Goal: Task Accomplishment & Management: Use online tool/utility

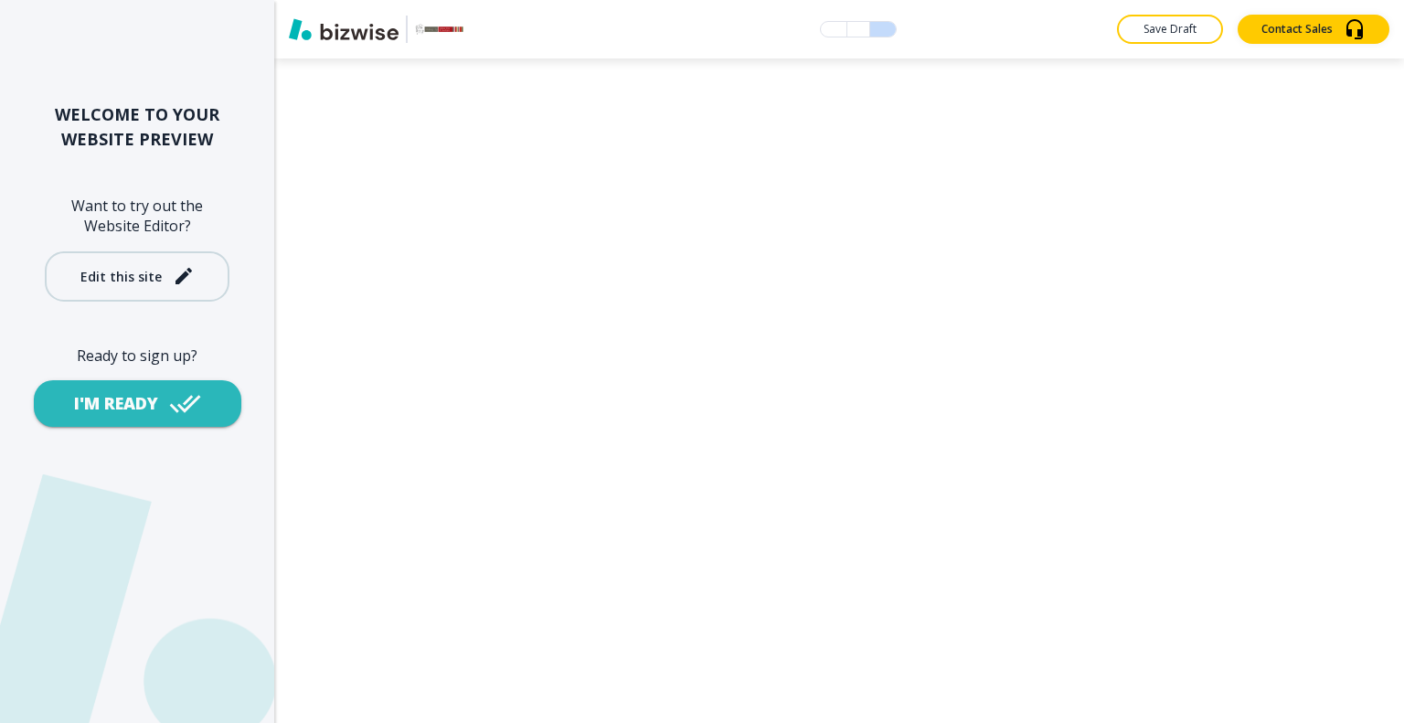
click at [96, 270] on div "Edit this site" at bounding box center [120, 277] width 81 height 14
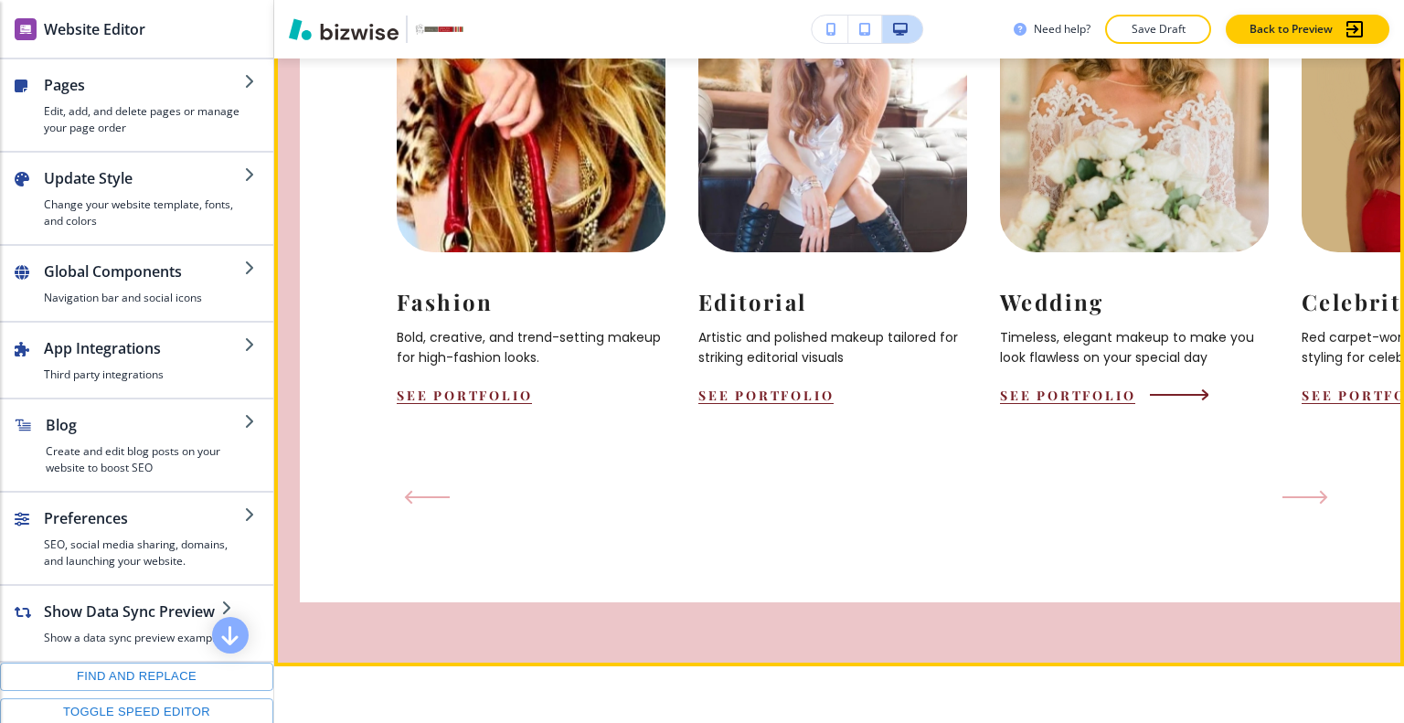
scroll to position [2286, 0]
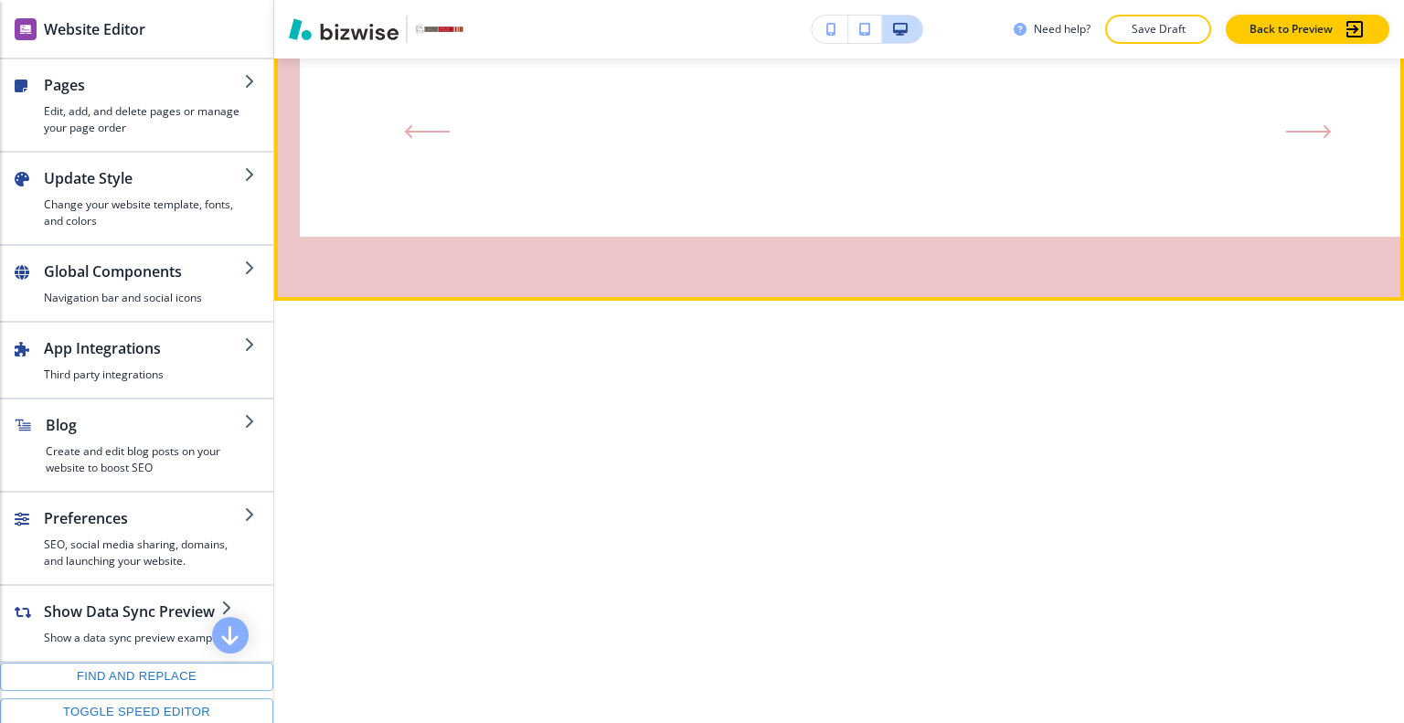
click at [1318, 131] on icon "Next Slide" at bounding box center [1308, 131] width 42 height 0
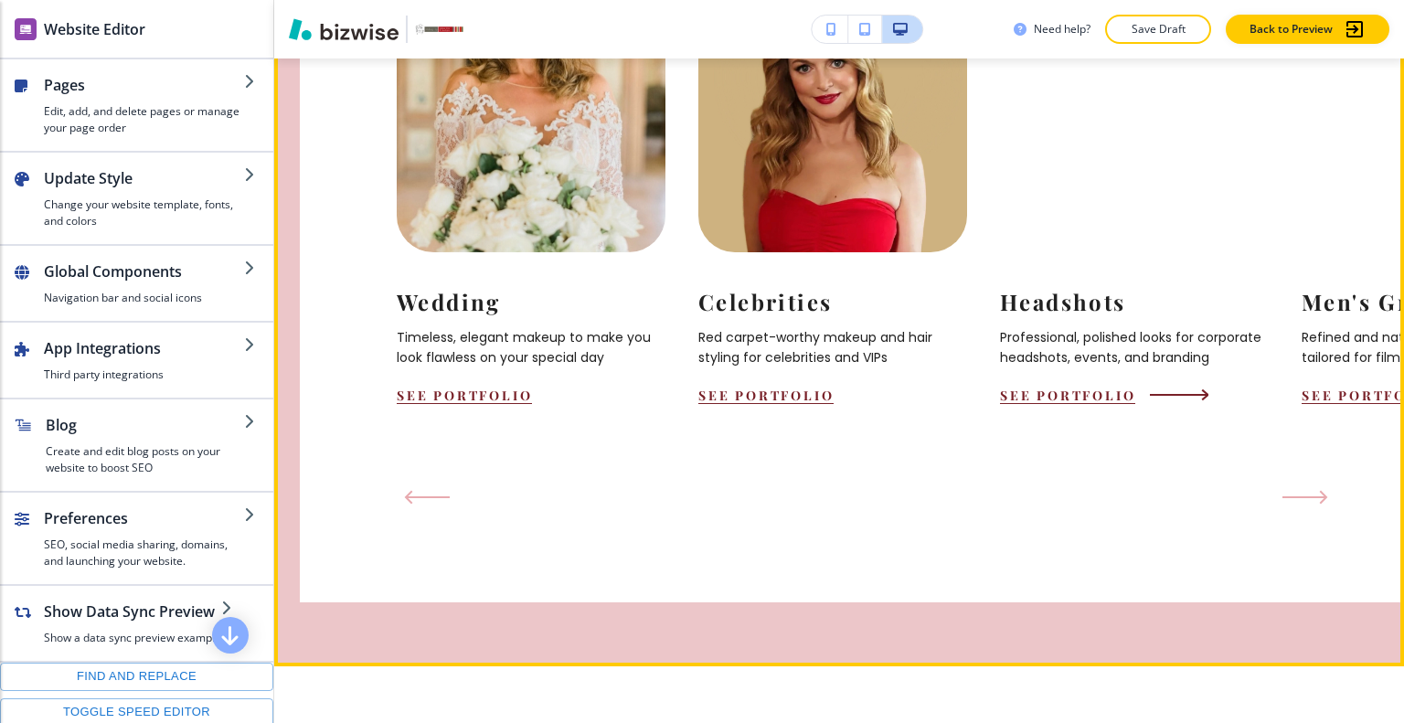
scroll to position [2011, 0]
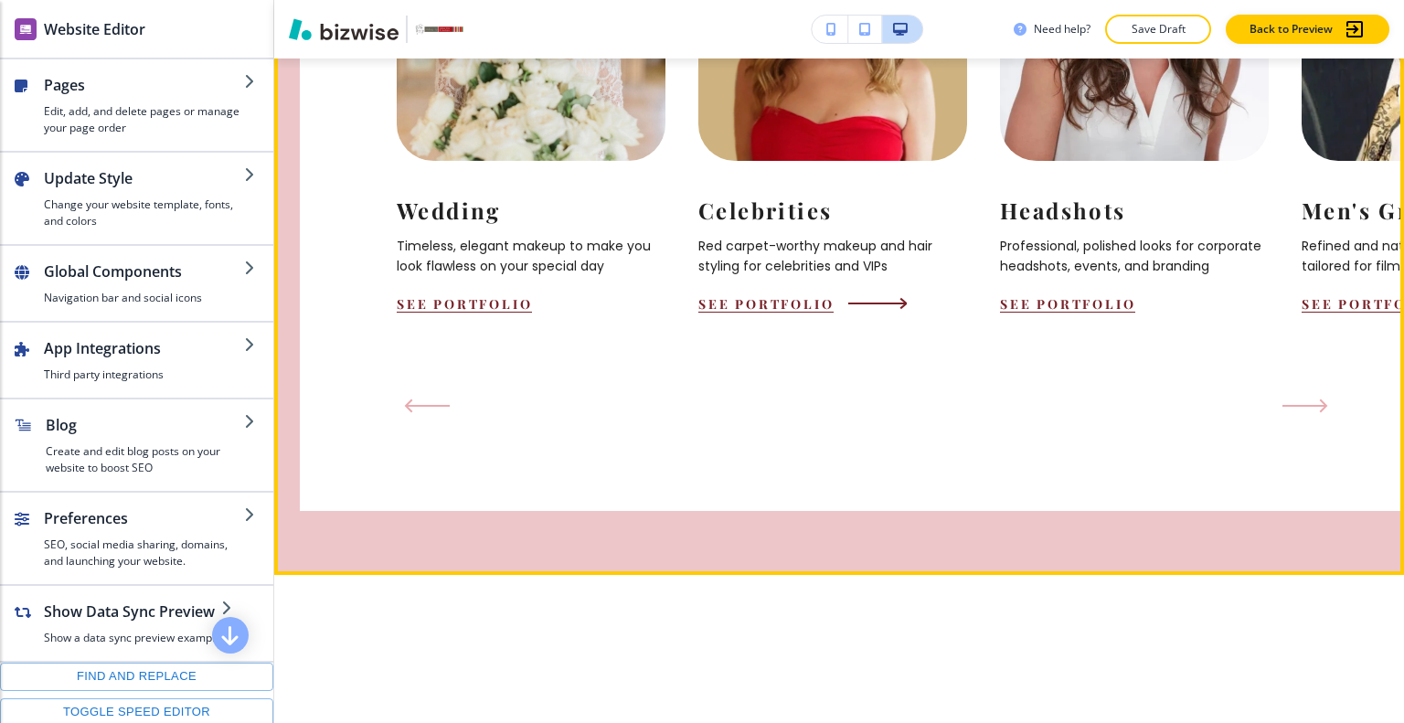
click at [792, 312] on button "See Portfolio" at bounding box center [766, 302] width 135 height 17
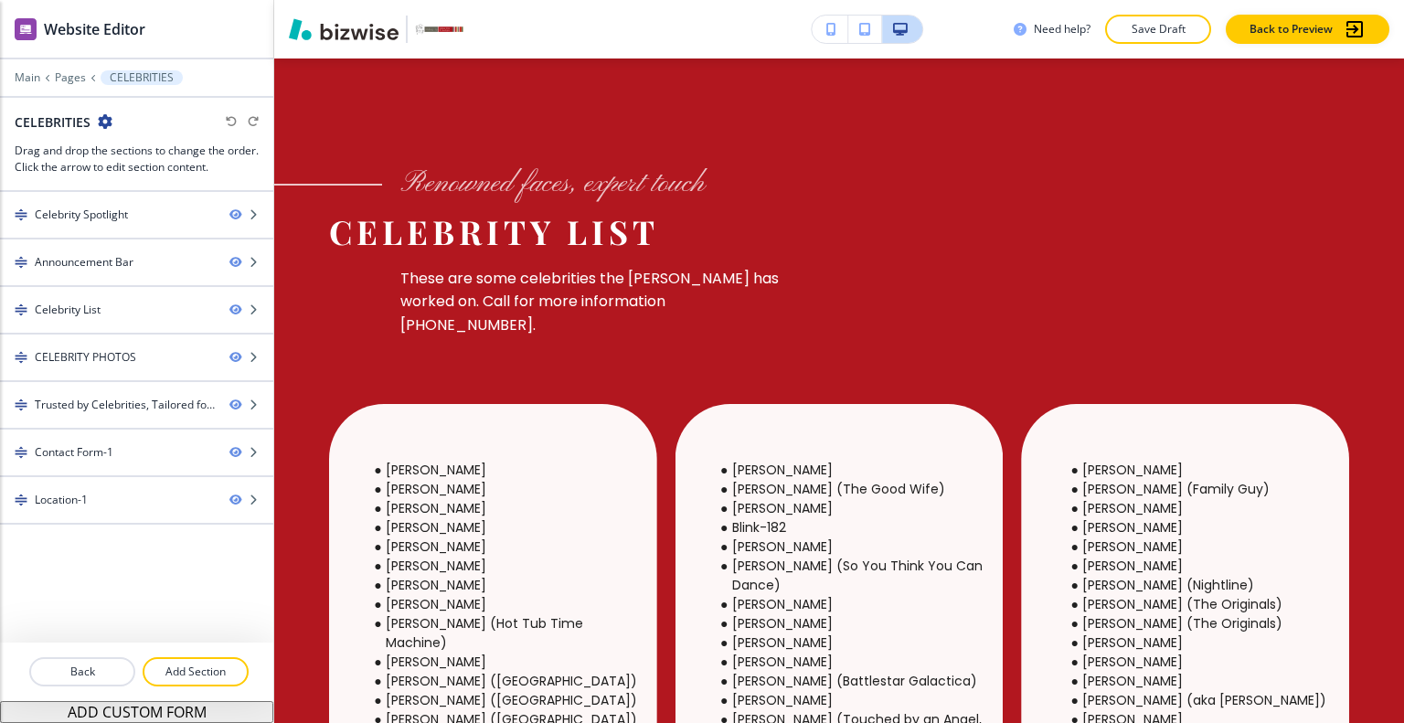
scroll to position [0, 0]
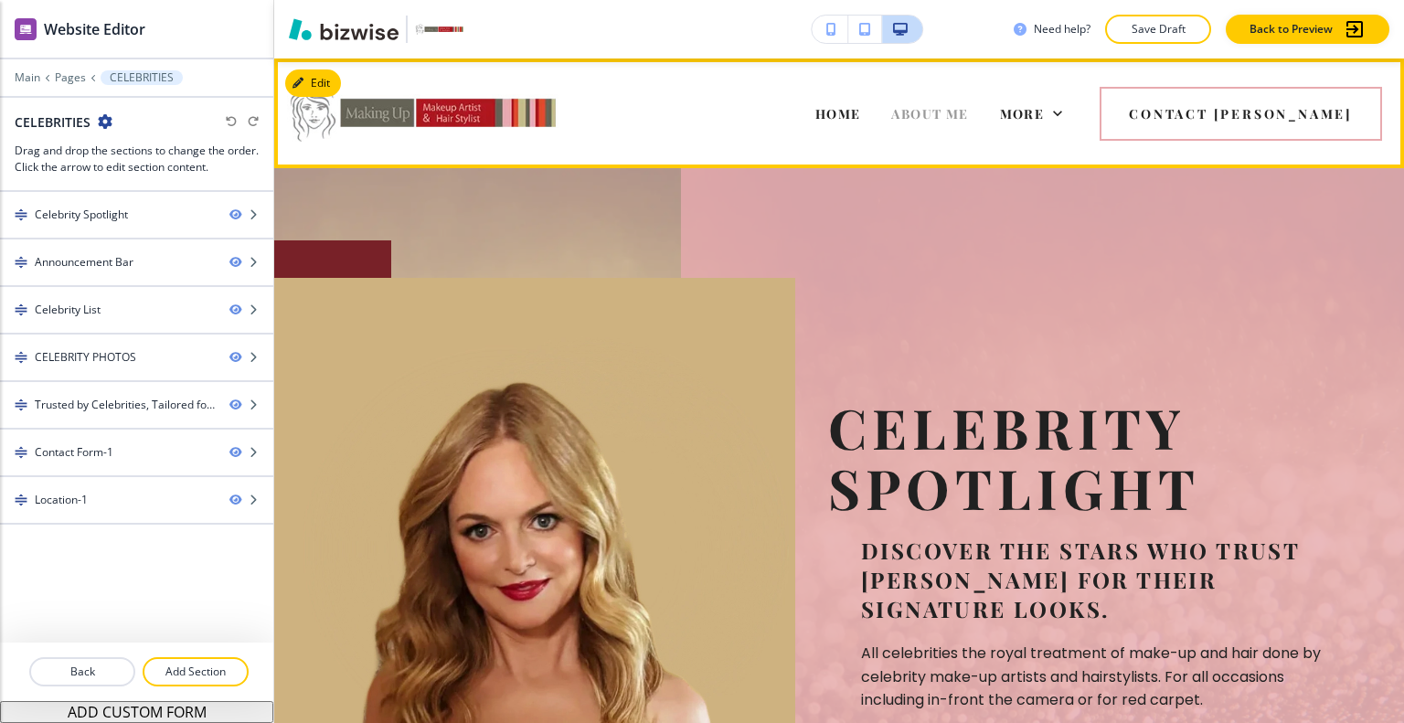
click at [891, 115] on span "ABOUT ME" at bounding box center [929, 113] width 77 height 17
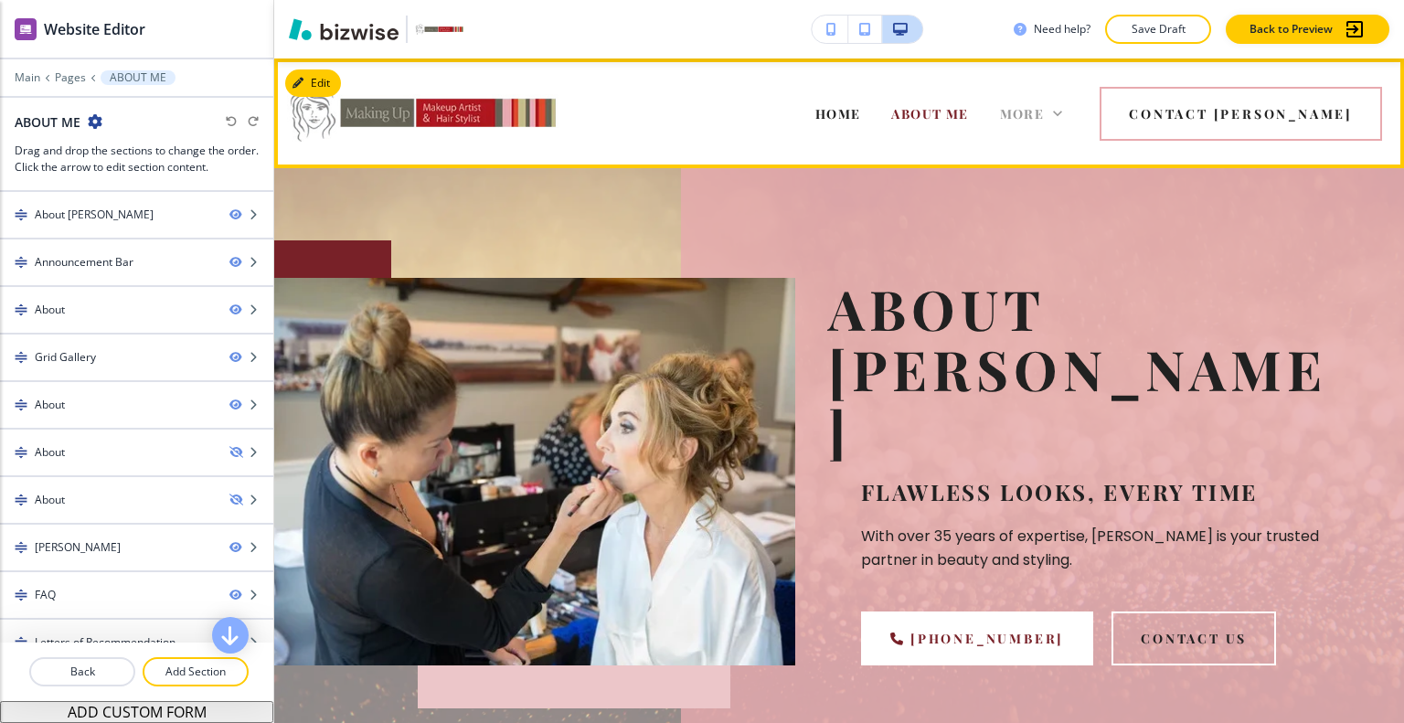
click at [1045, 112] on span "More" at bounding box center [1022, 113] width 45 height 17
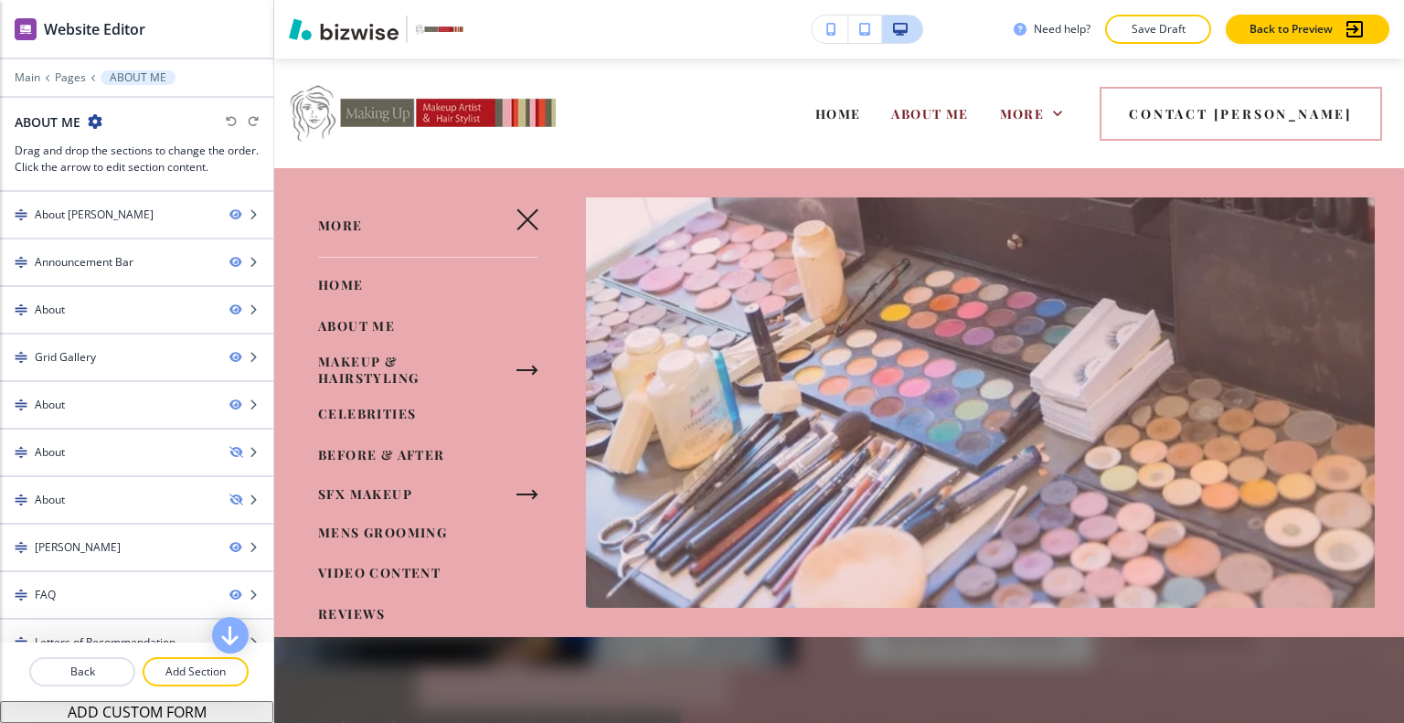
scroll to position [69, 0]
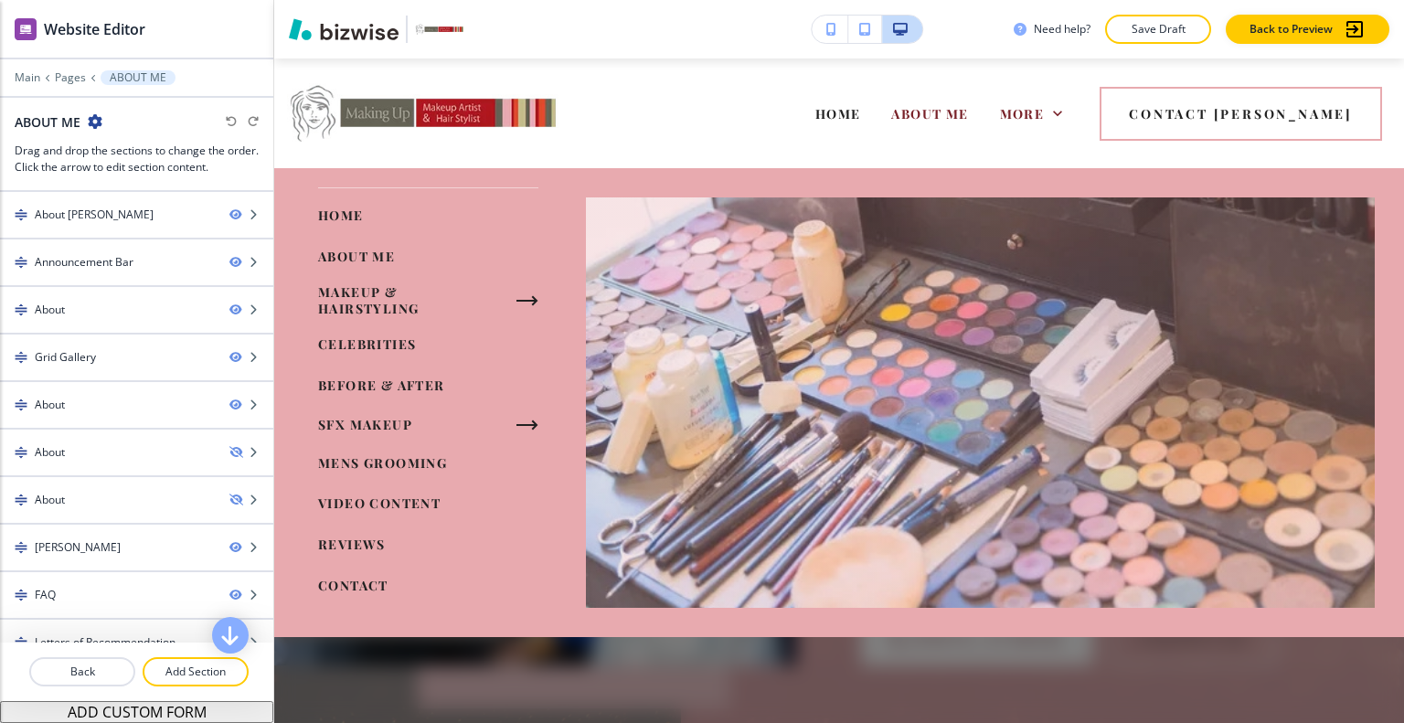
click at [351, 541] on span "REVIEWS" at bounding box center [352, 544] width 68 height 17
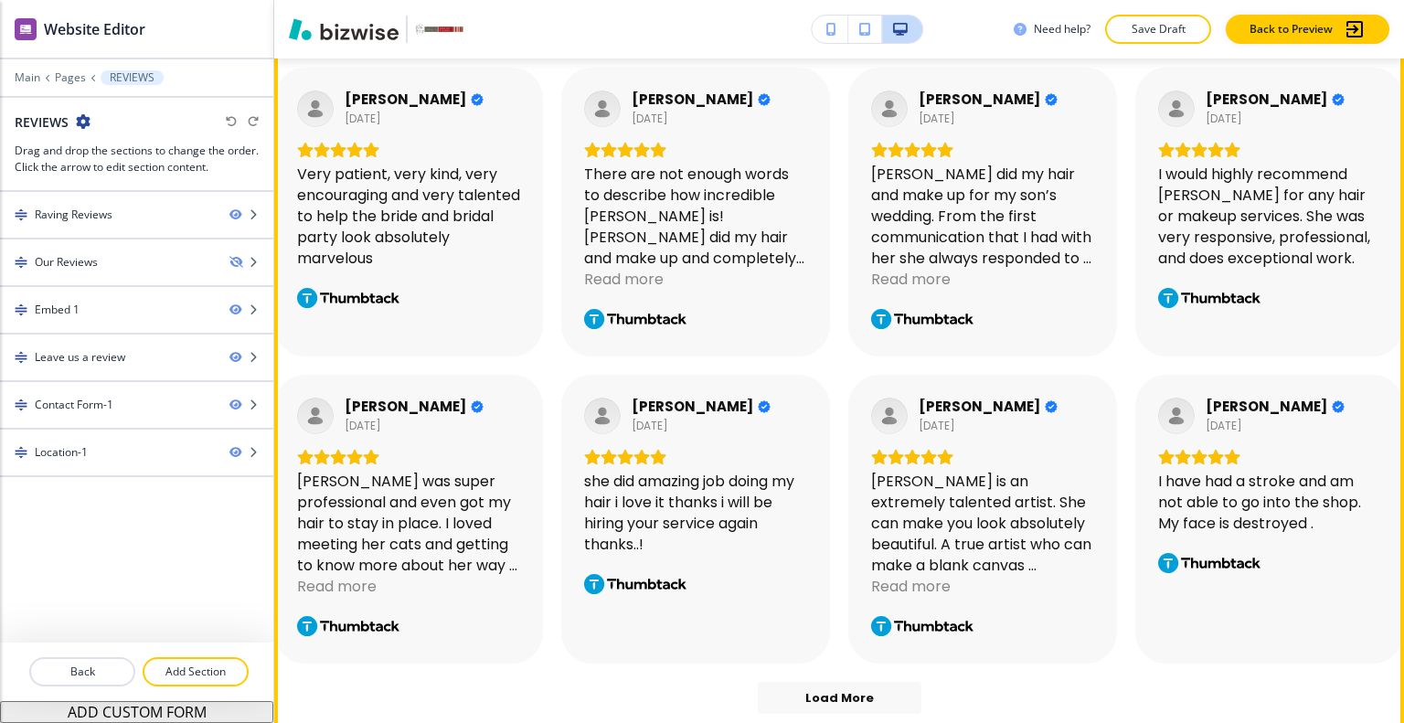
scroll to position [640, 0]
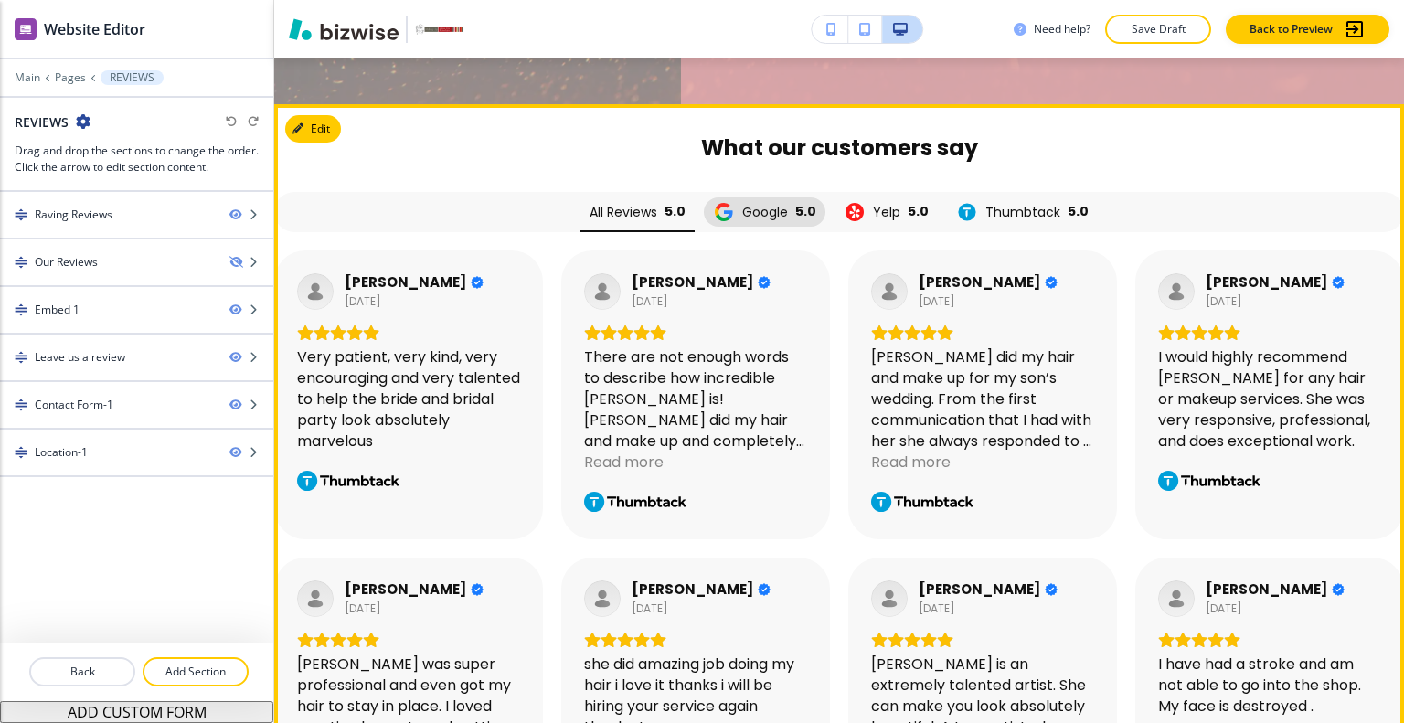
click at [742, 208] on span "Google" at bounding box center [765, 212] width 46 height 13
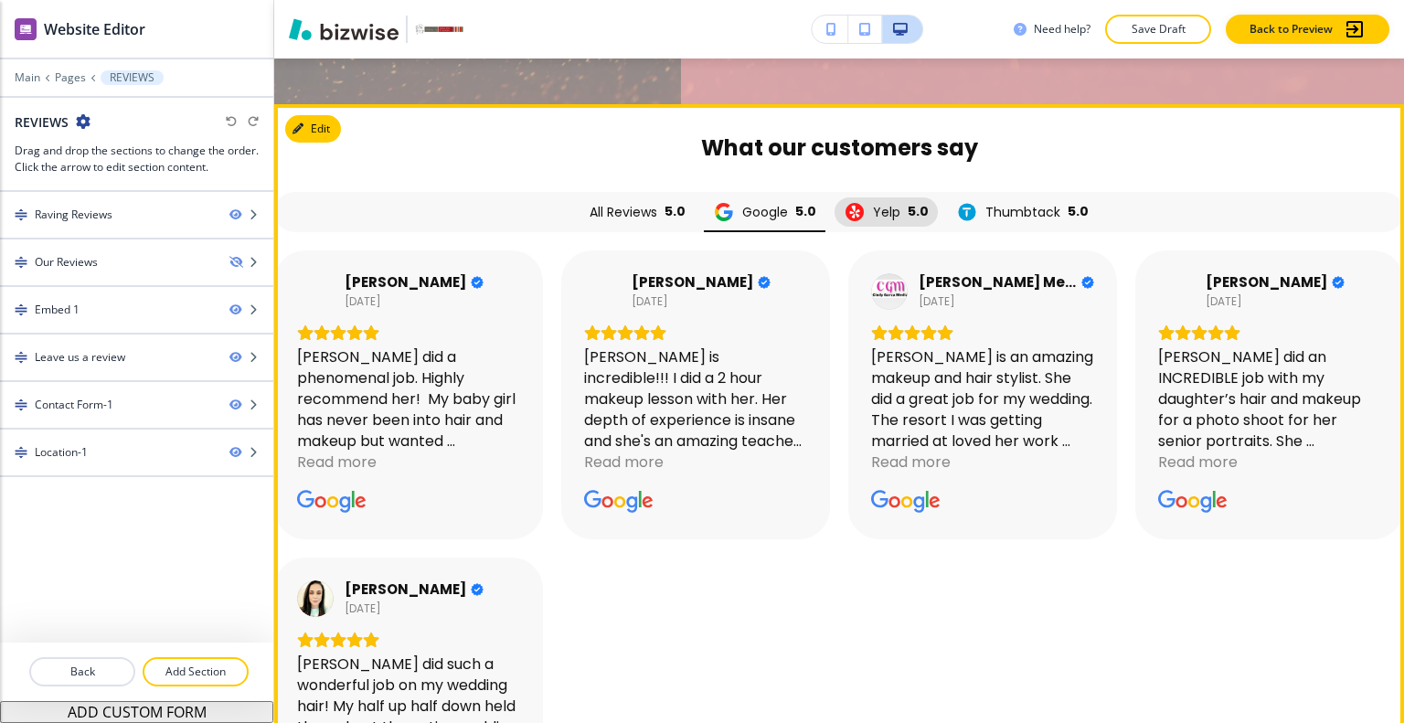
click at [867, 209] on div "Yelp 5.0" at bounding box center [886, 212] width 85 height 22
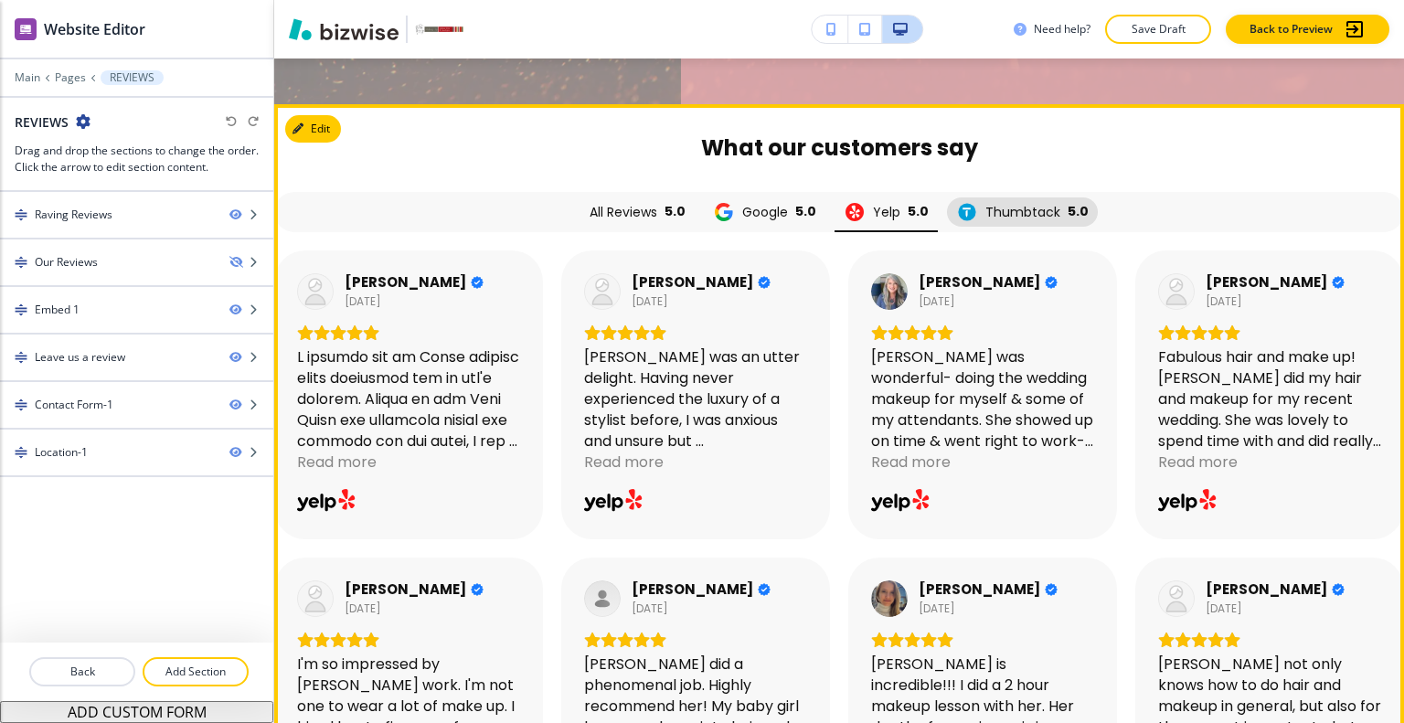
click at [1005, 208] on span "Thumbtack" at bounding box center [1023, 212] width 75 height 13
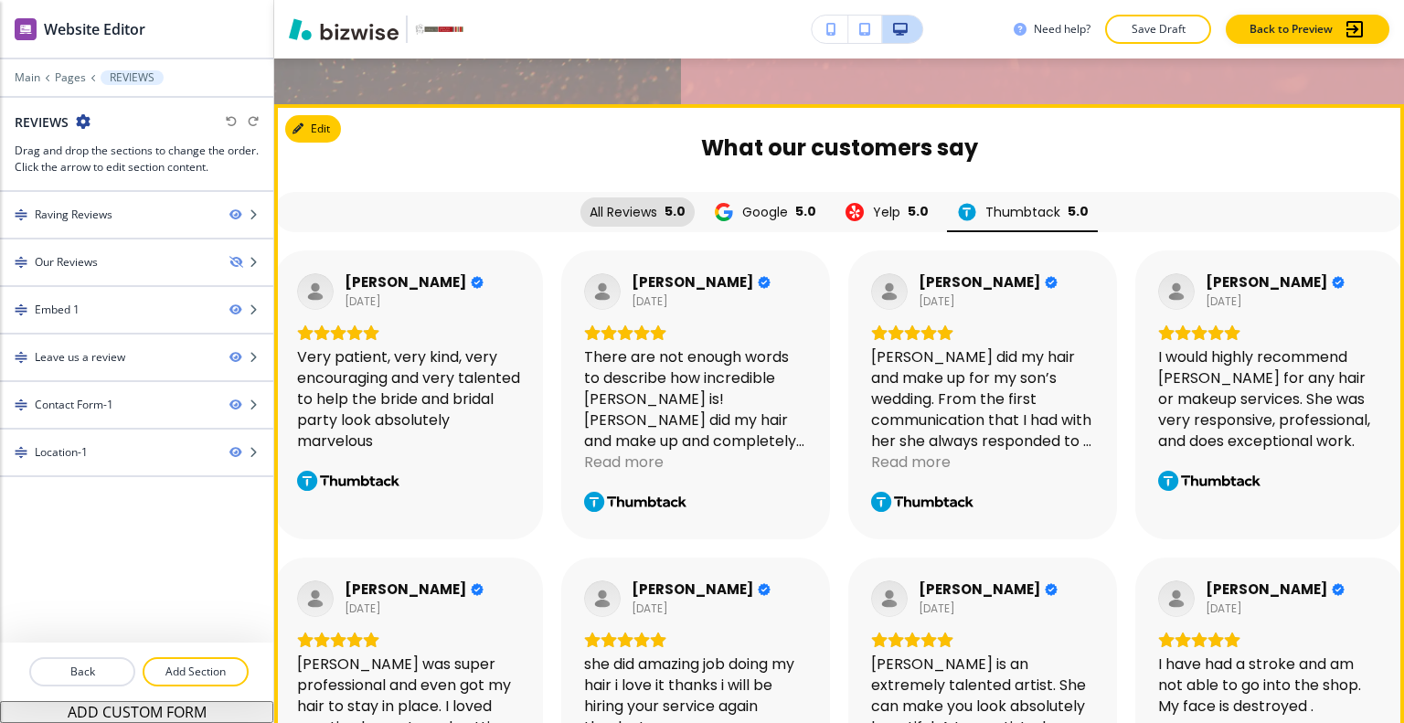
click at [633, 215] on span "All Reviews" at bounding box center [624, 212] width 68 height 13
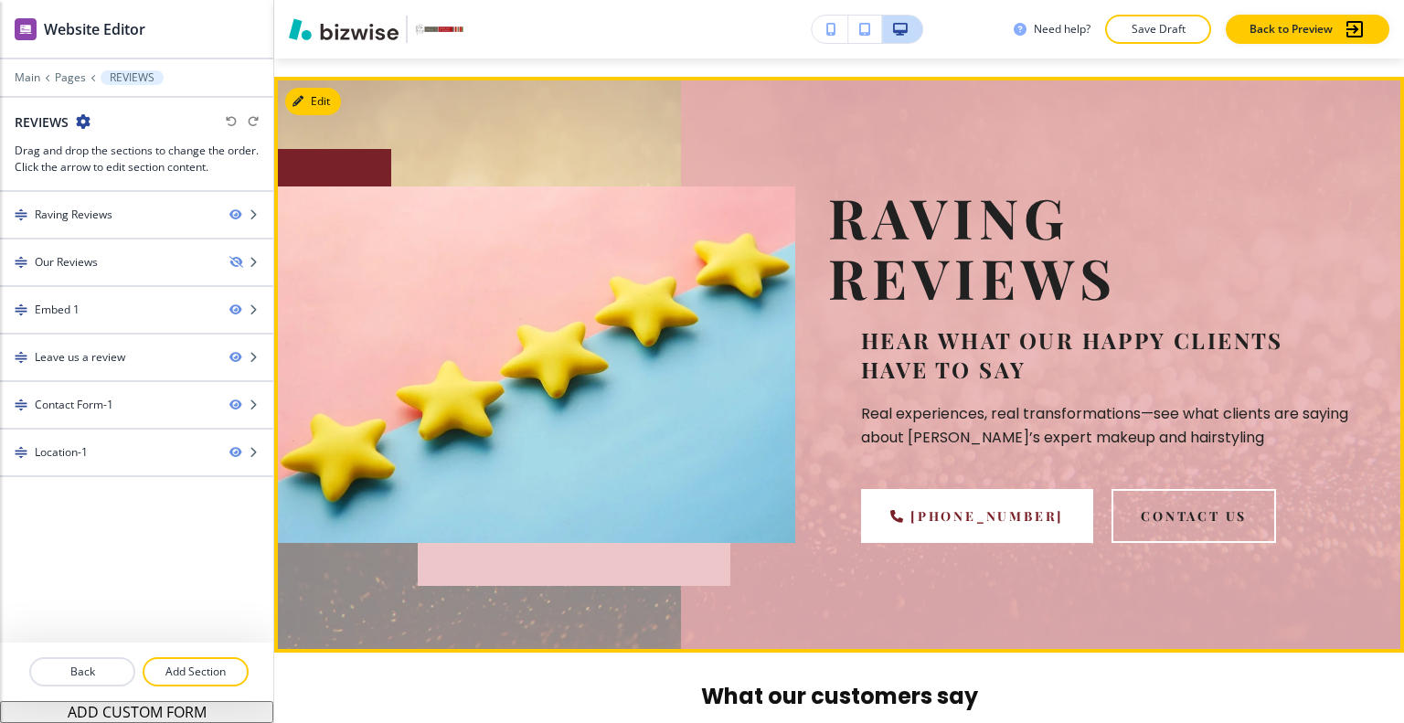
scroll to position [0, 0]
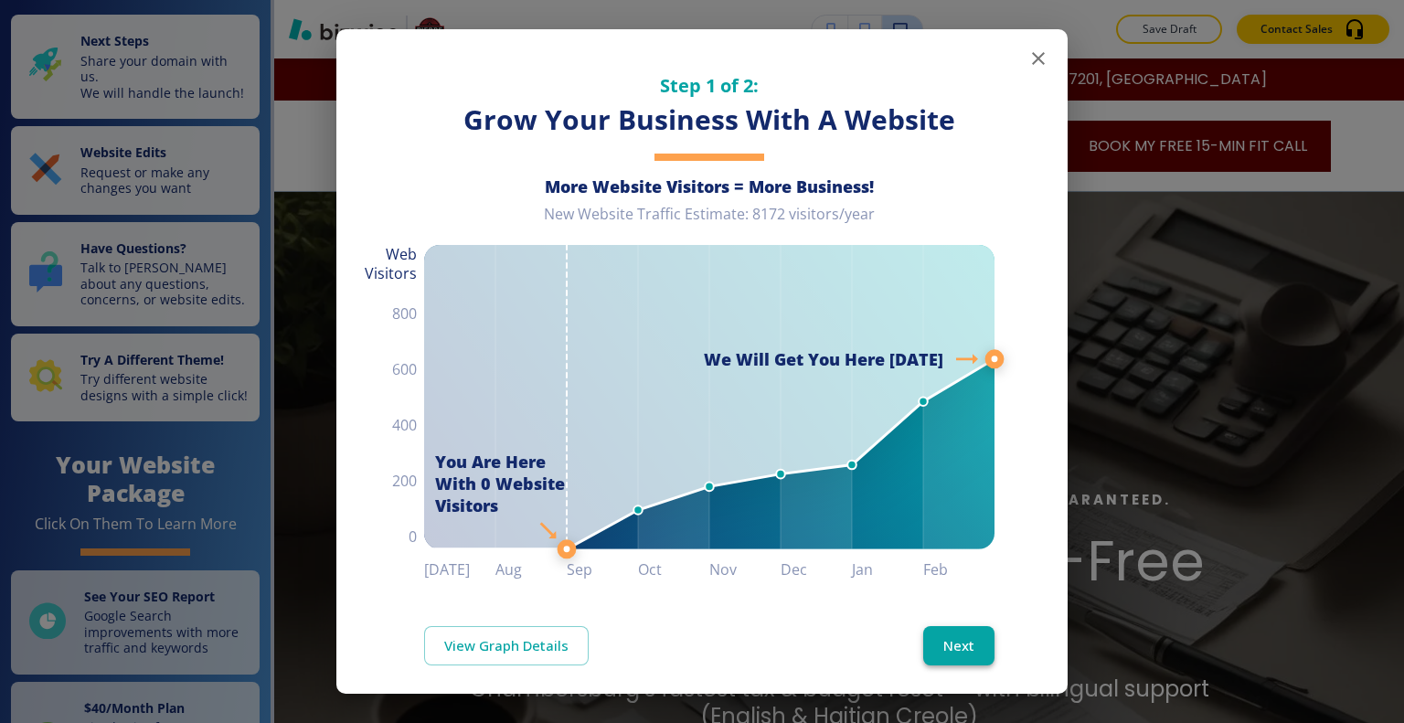
click at [948, 647] on button "Next" at bounding box center [958, 645] width 71 height 38
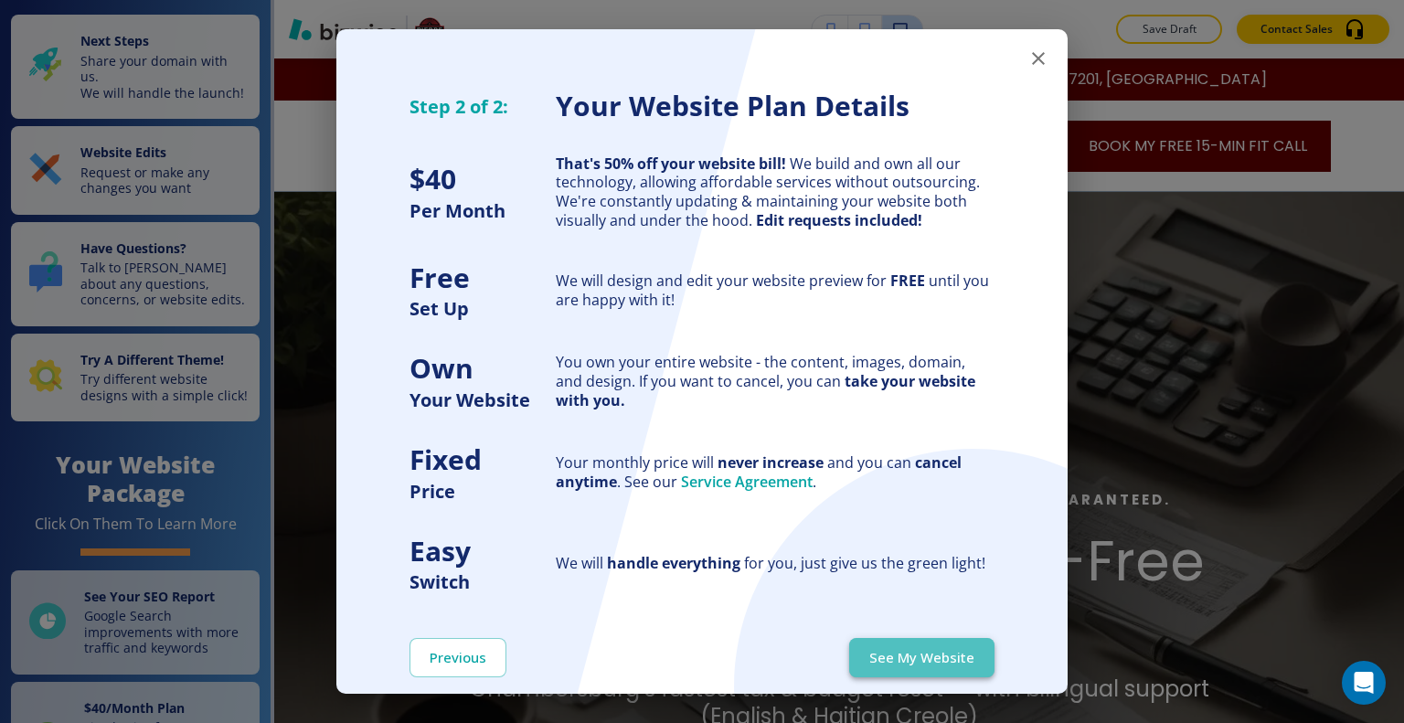
click at [947, 664] on button "See My Website" at bounding box center [921, 657] width 145 height 38
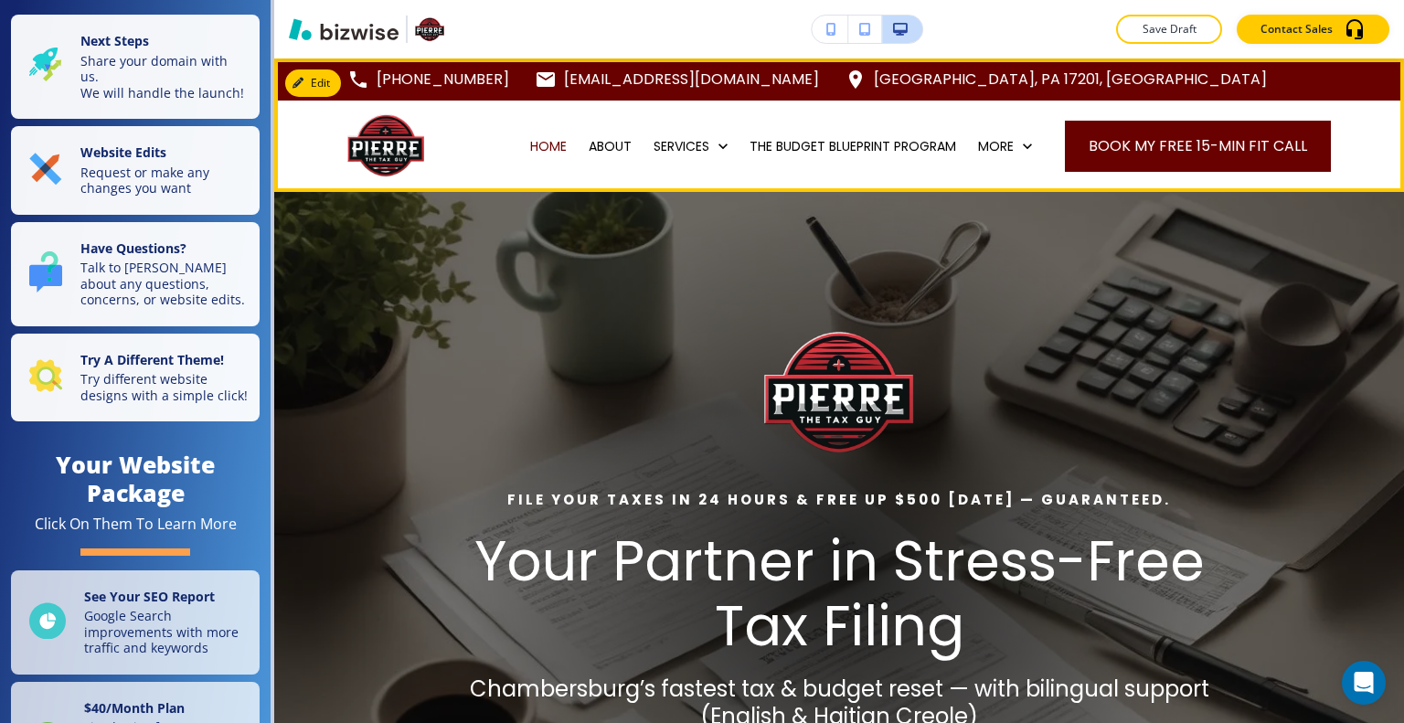
click at [618, 156] on div "ABOUT" at bounding box center [610, 146] width 65 height 91
click at [614, 153] on p "ABOUT" at bounding box center [610, 146] width 43 height 18
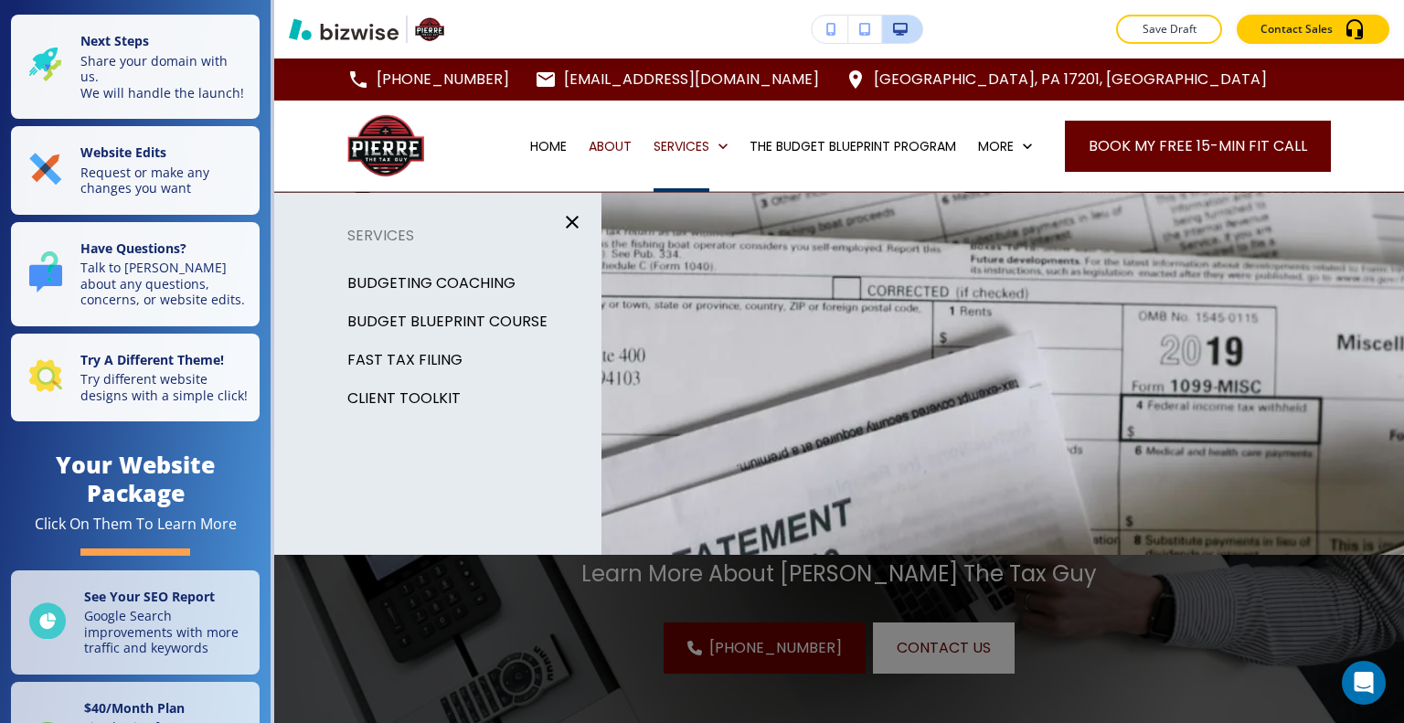
click at [454, 283] on p "BUDGETING COACHING" at bounding box center [431, 283] width 168 height 27
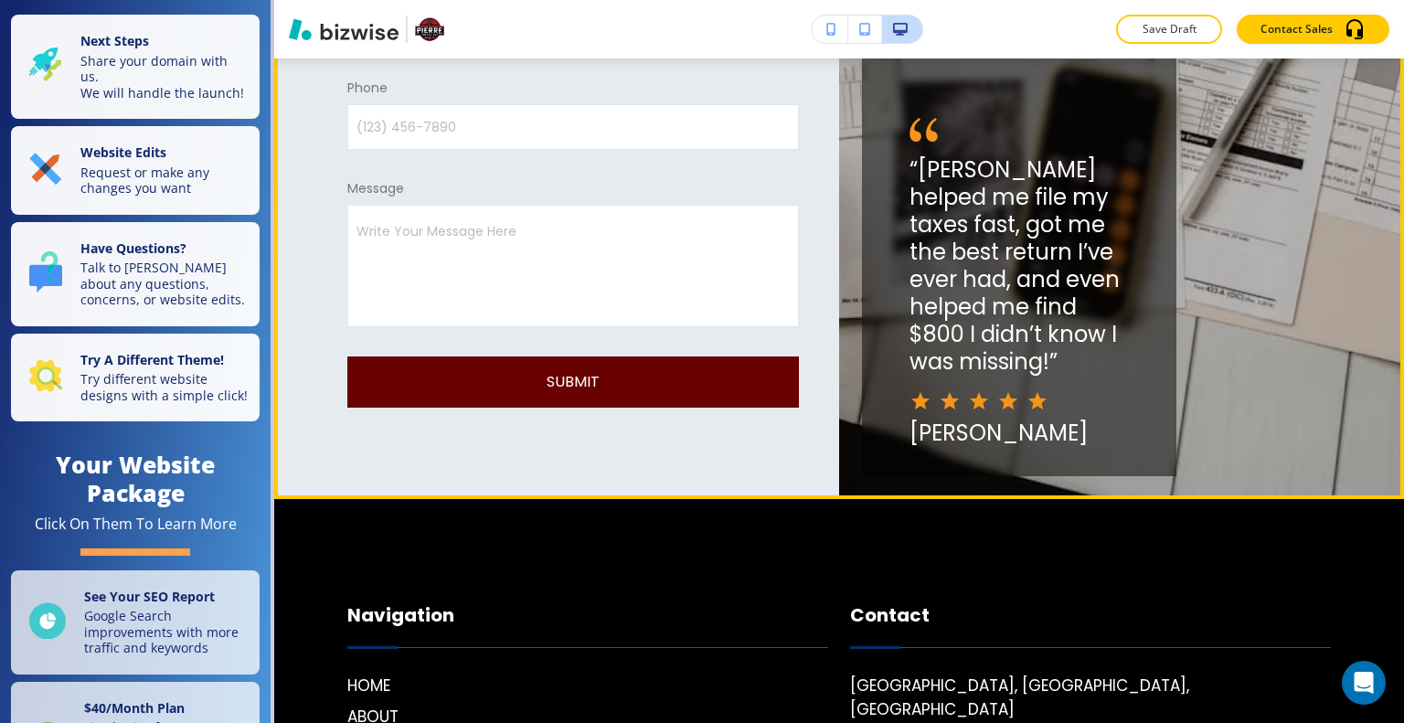
scroll to position [3514, 0]
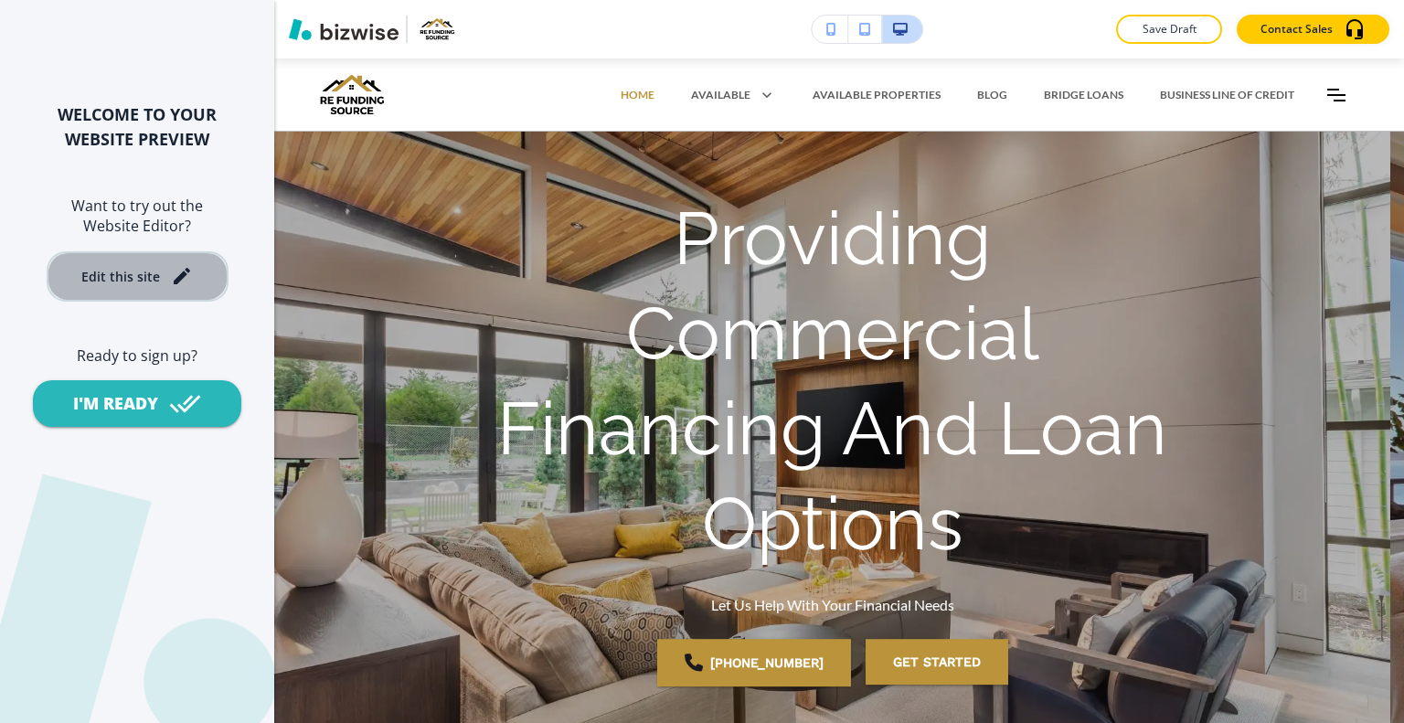
click at [106, 265] on div "Edit this site" at bounding box center [137, 276] width 112 height 22
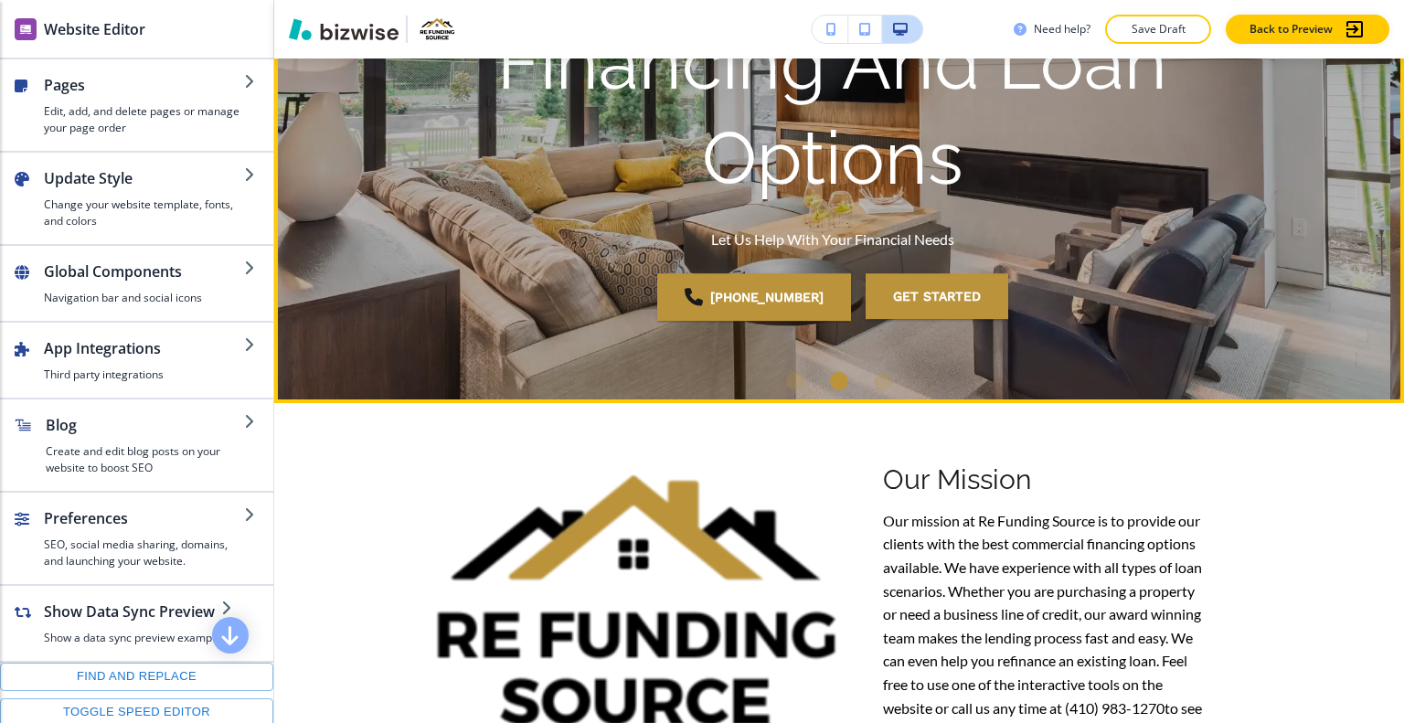
scroll to position [91, 0]
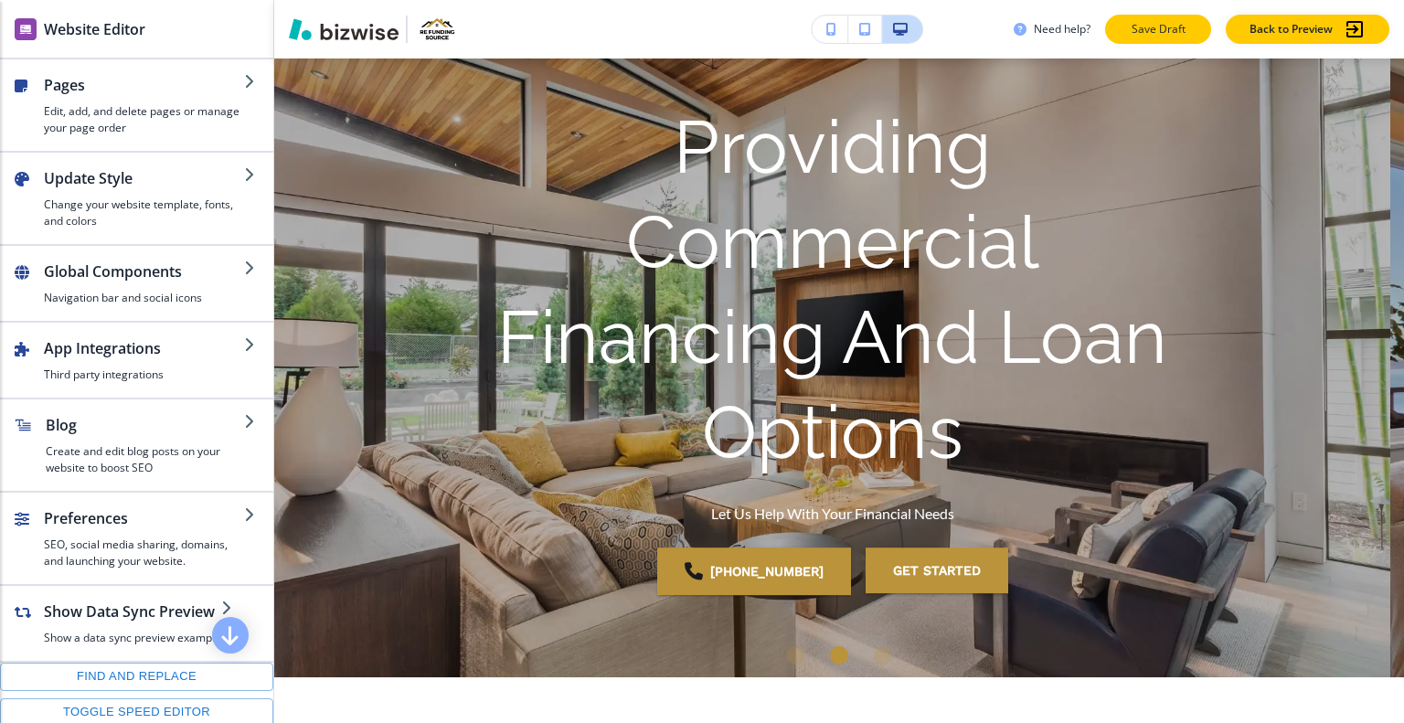
click at [1153, 28] on p "Save Draft" at bounding box center [1158, 29] width 59 height 16
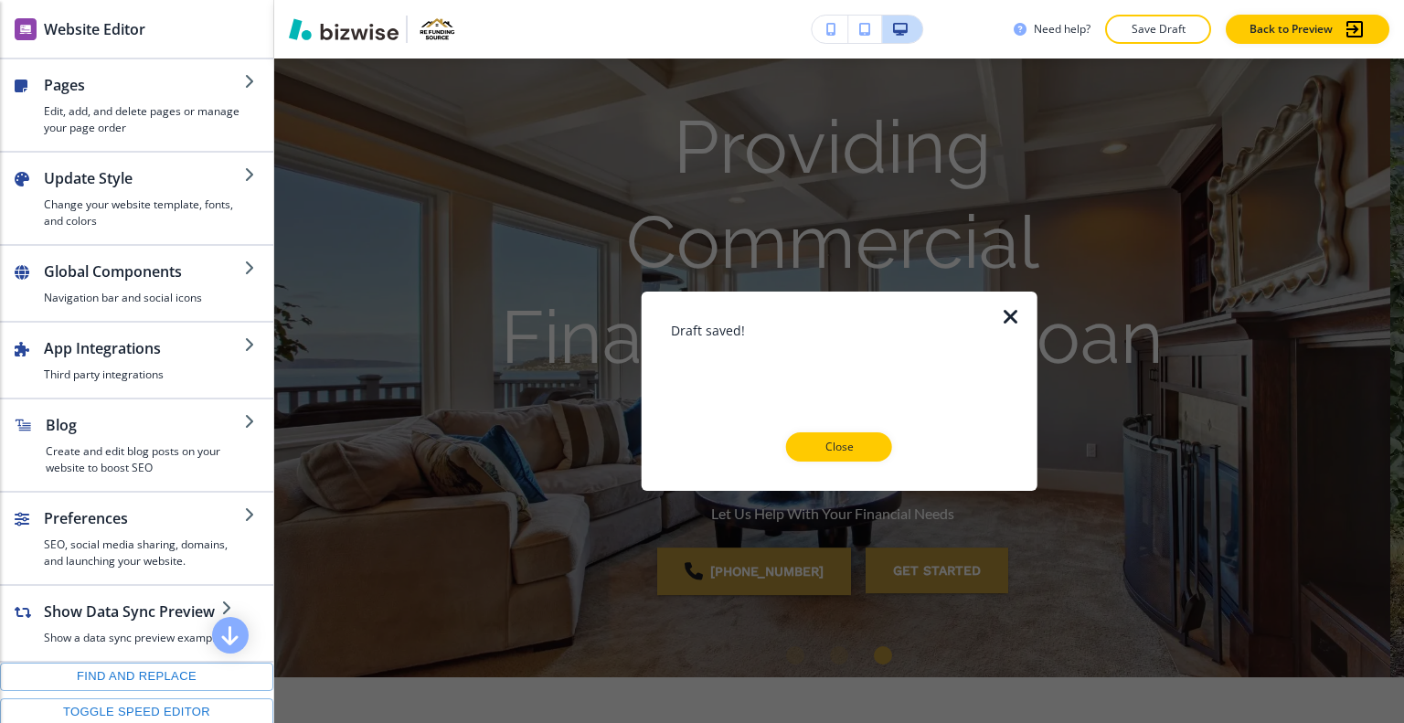
click at [835, 425] on div "Draft saved! Close" at bounding box center [839, 390] width 337 height 141
click at [834, 457] on button "Close" at bounding box center [839, 446] width 106 height 29
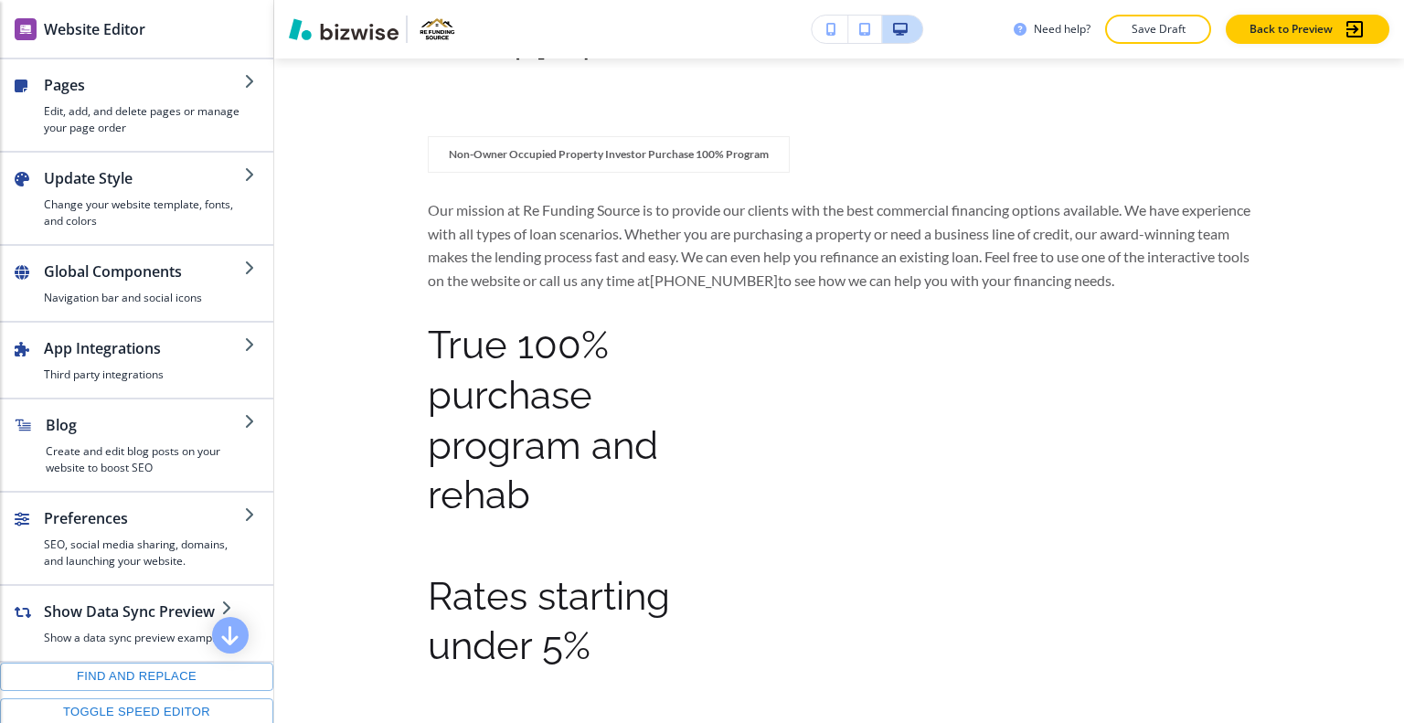
scroll to position [0, 0]
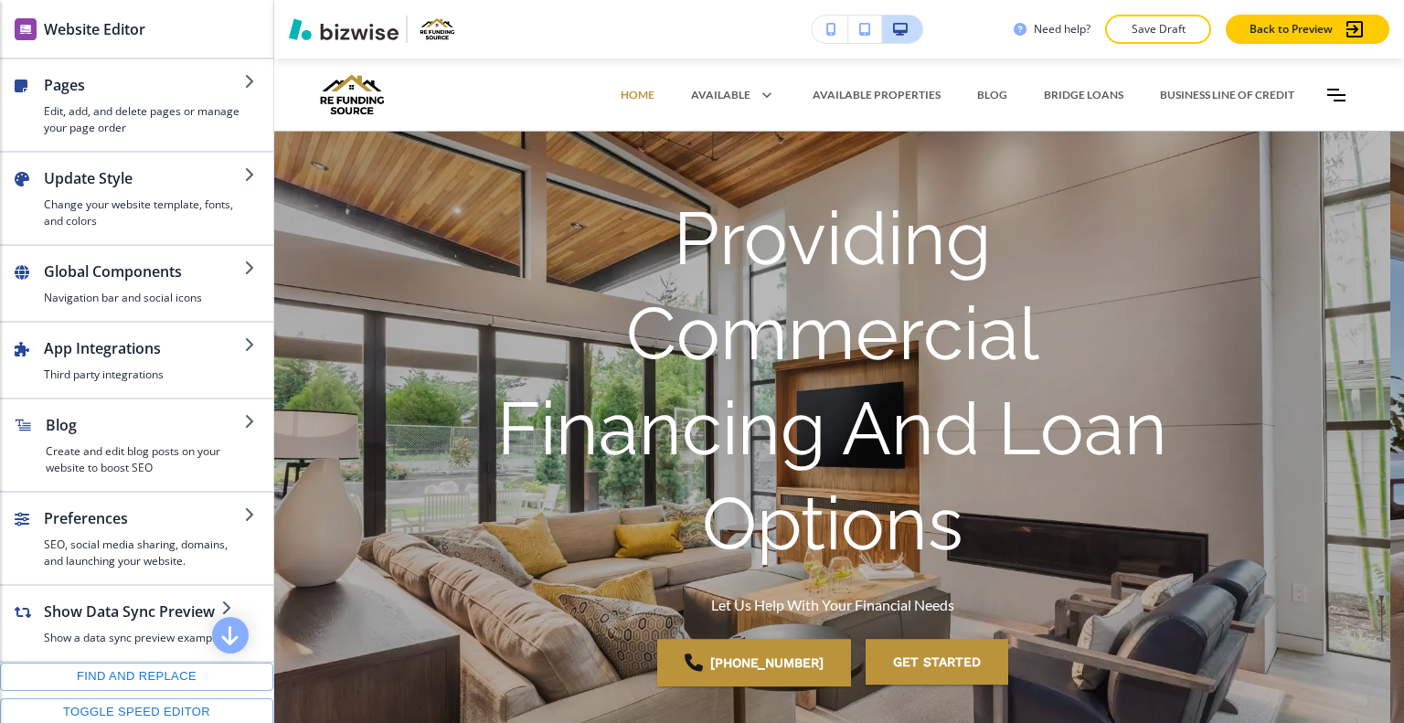
click at [1402, 15] on div "Need help? Save Draft Back to Preview" at bounding box center [1209, 29] width 390 height 29
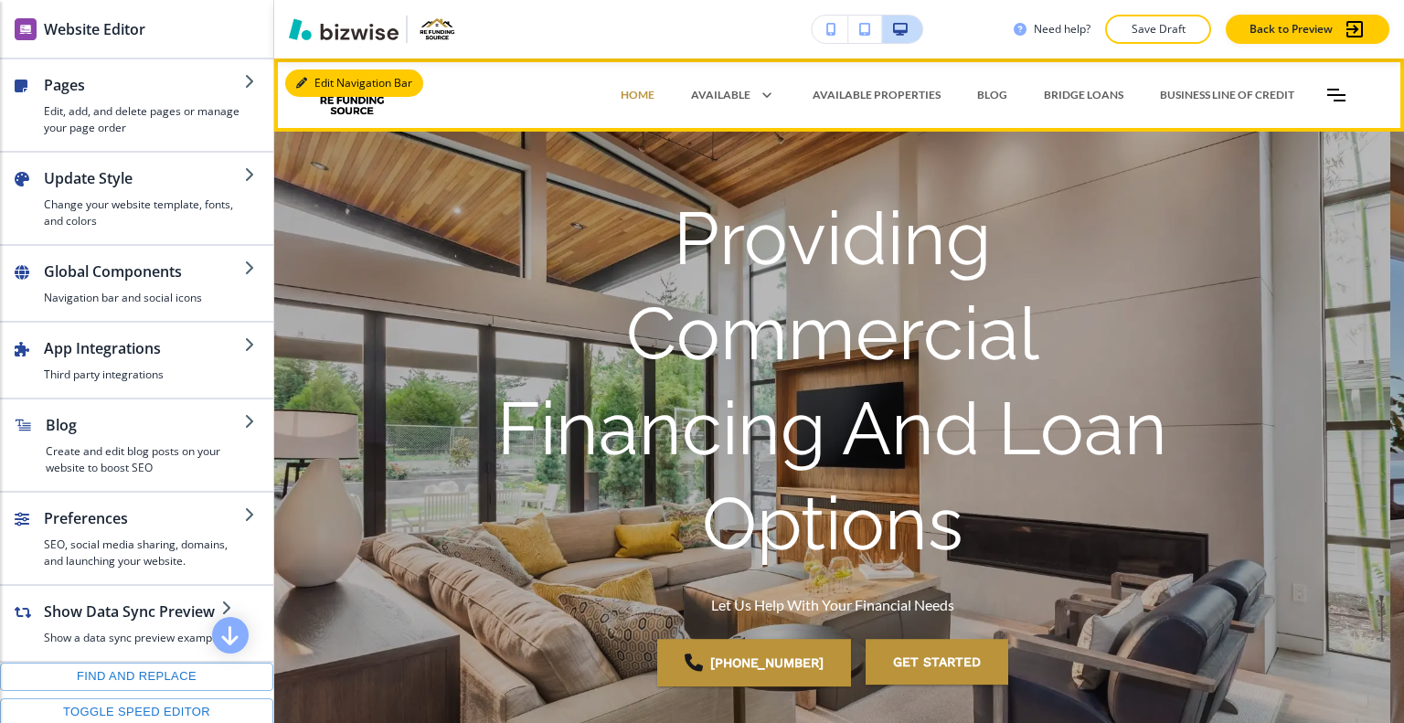
click at [324, 79] on button "Edit Navigation Bar" at bounding box center [354, 82] width 138 height 27
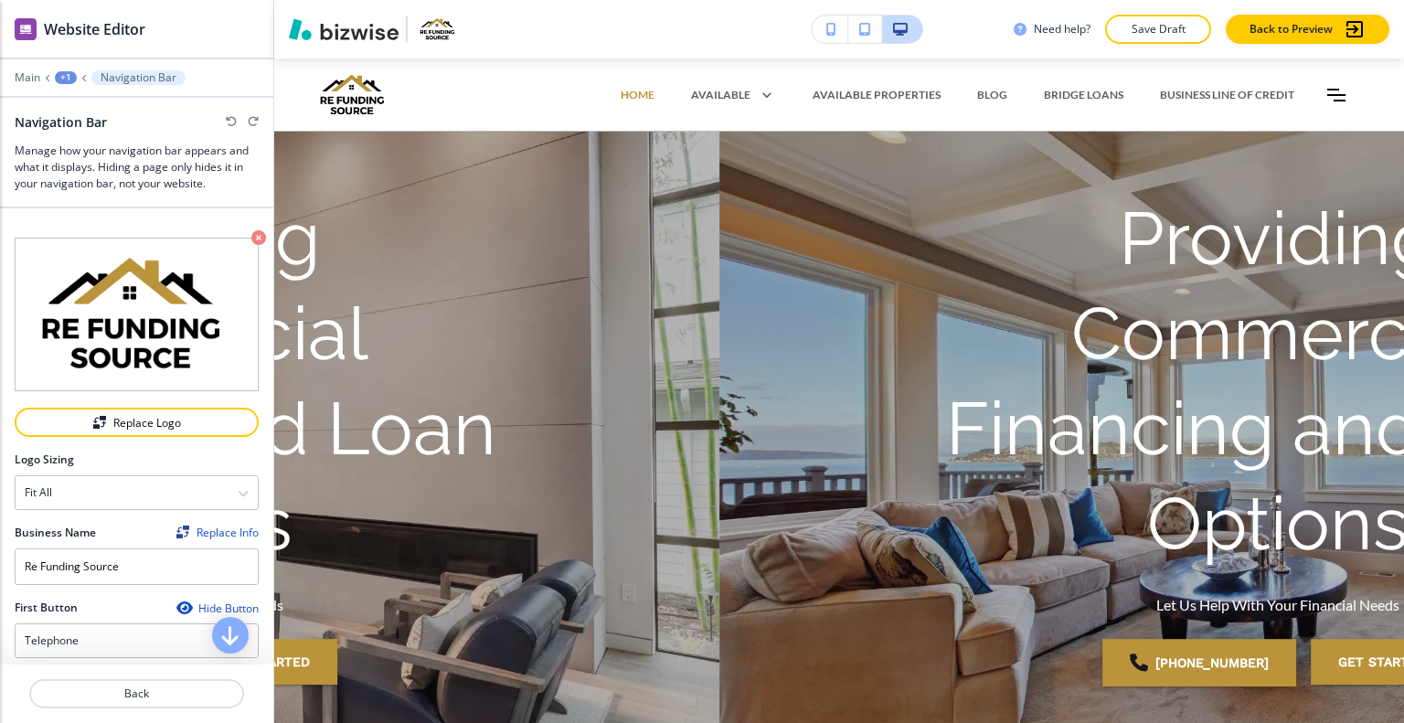
click at [59, 75] on div "+1" at bounding box center [66, 77] width 22 height 13
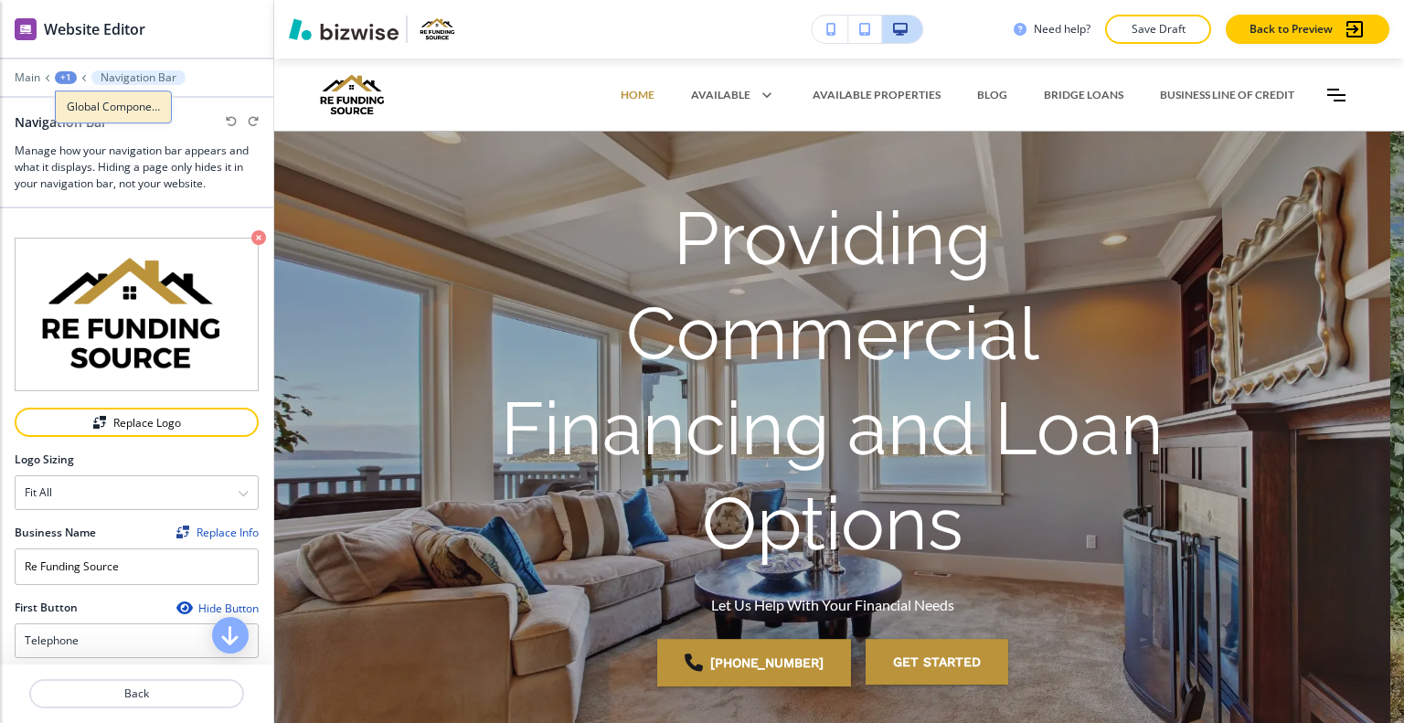
click at [73, 105] on p "Global Components" at bounding box center [113, 107] width 93 height 16
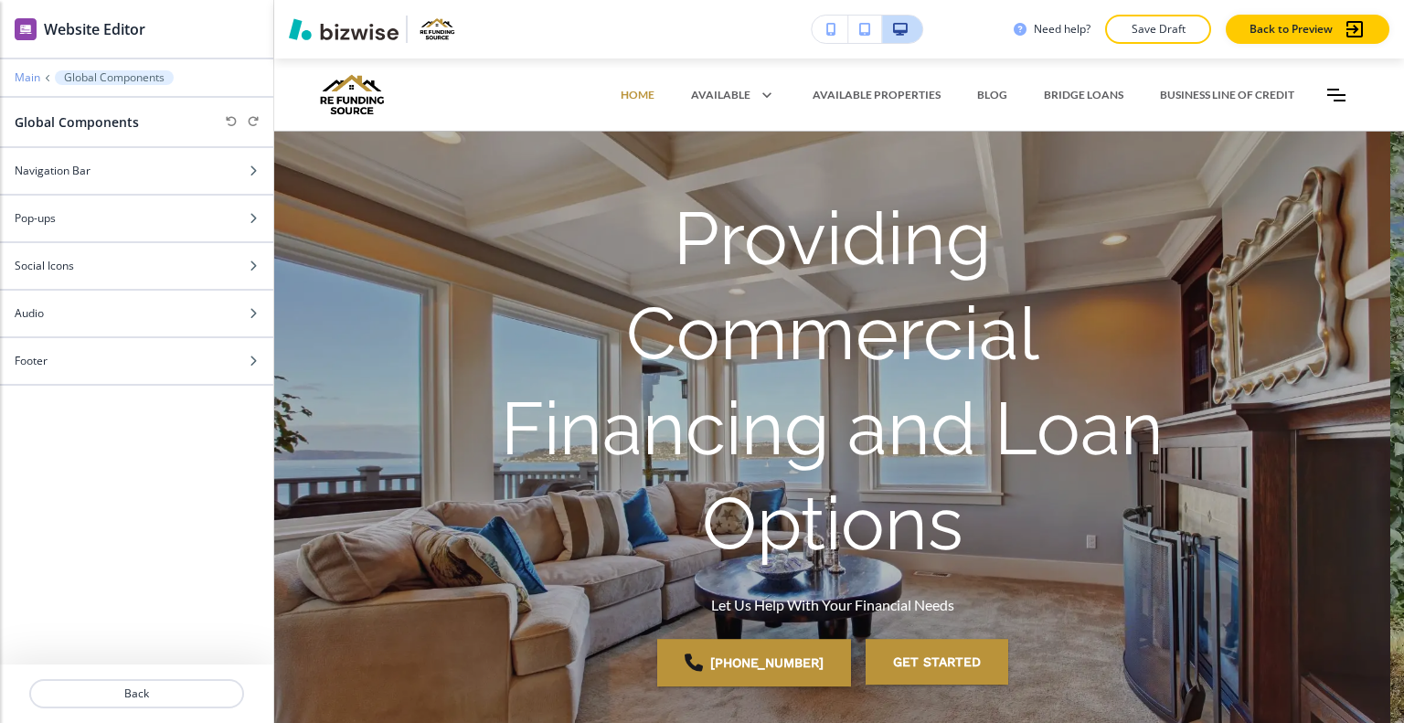
click at [27, 80] on p "Main" at bounding box center [28, 77] width 26 height 13
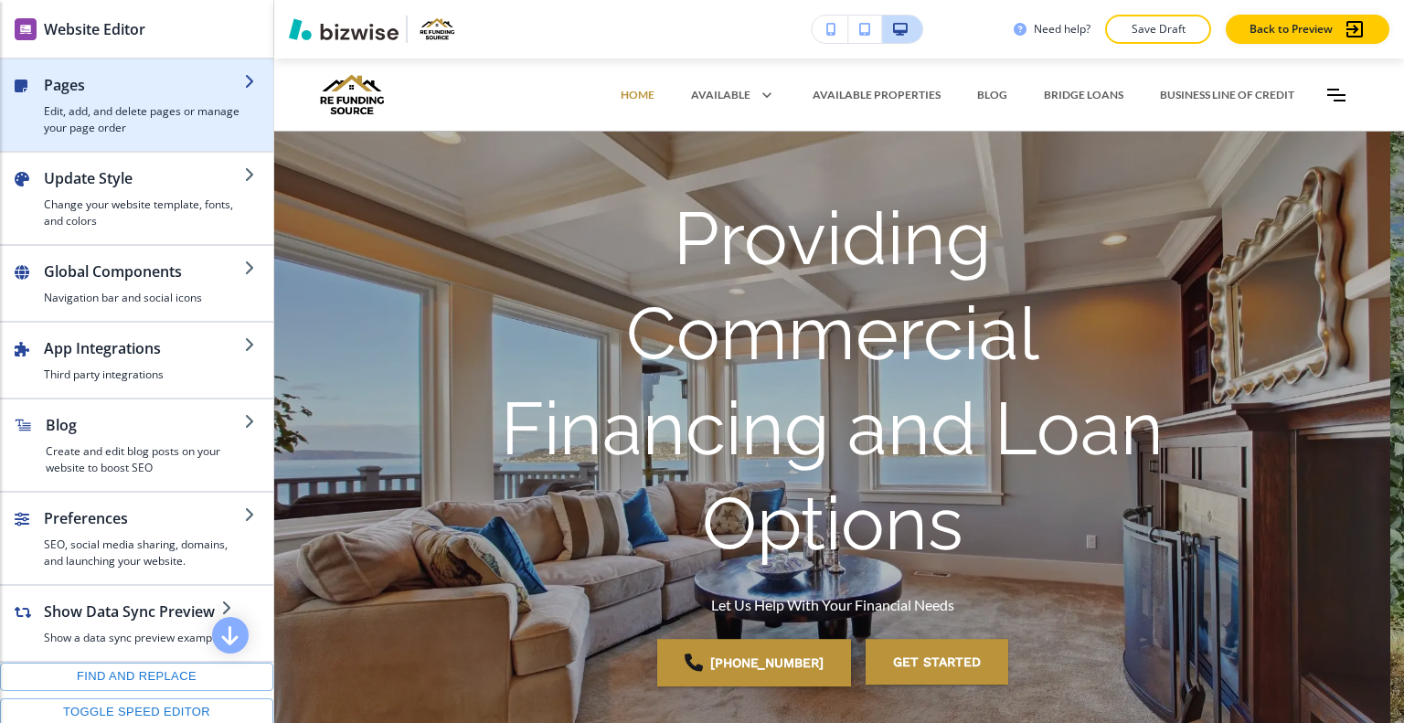
click at [61, 101] on div "button" at bounding box center [144, 99] width 200 height 7
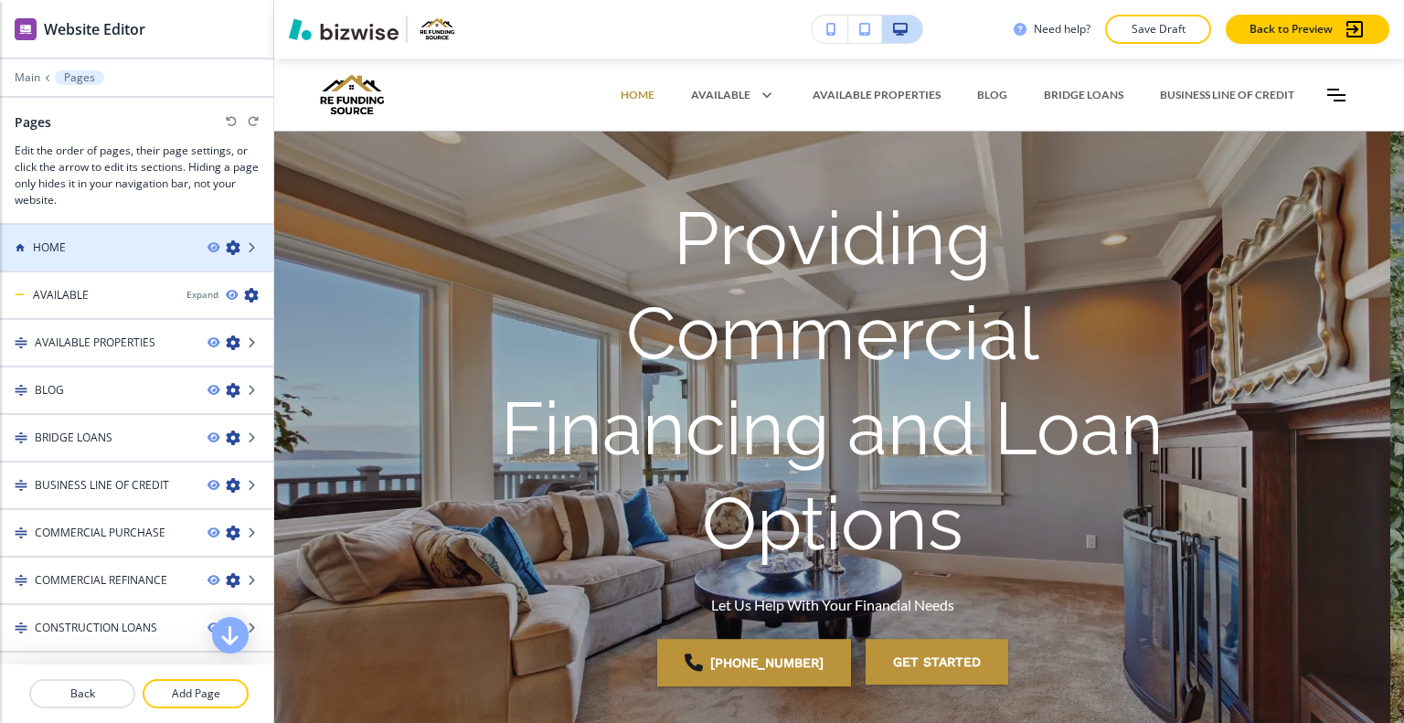
click at [93, 240] on div "HOME" at bounding box center [96, 248] width 193 height 16
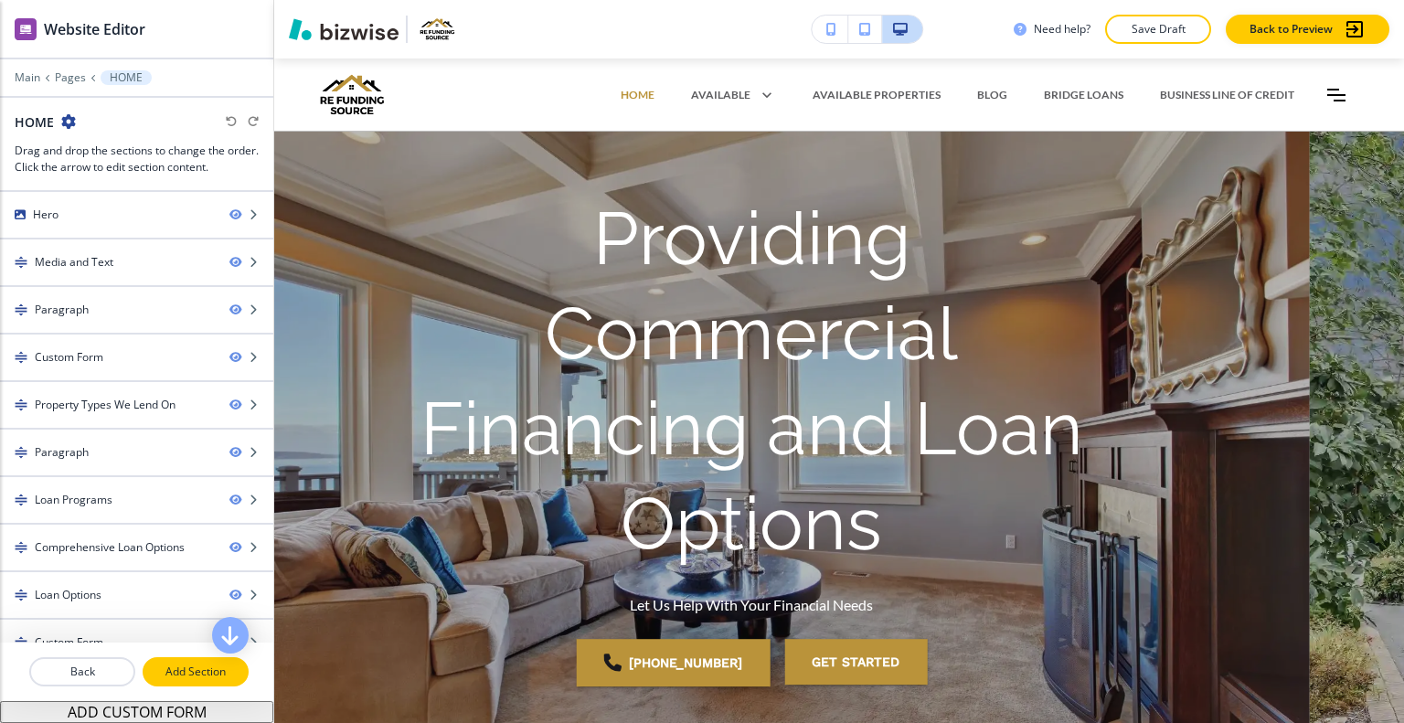
click at [183, 683] on button "Add Section" at bounding box center [196, 671] width 106 height 29
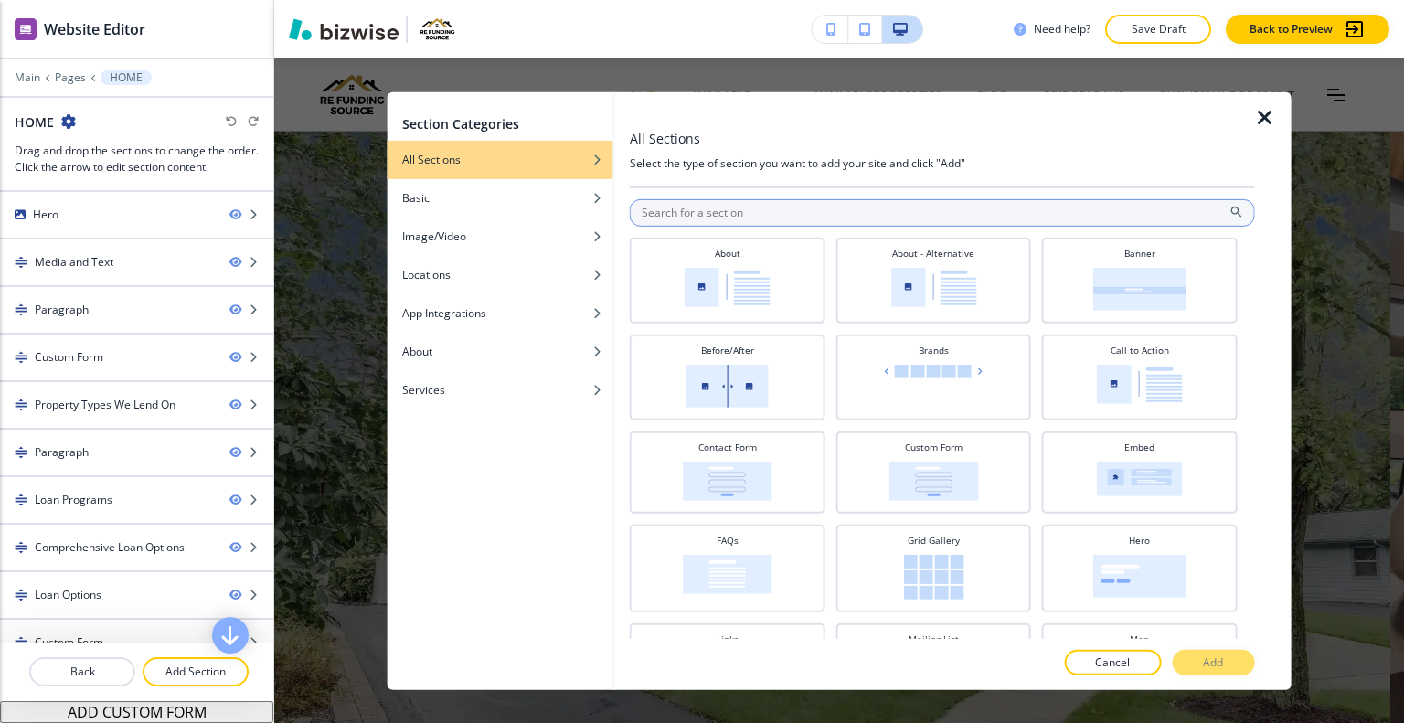
drag, startPoint x: 765, startPoint y: 211, endPoint x: 764, endPoint y: 222, distance: 11.0
click at [764, 222] on input "text" at bounding box center [942, 211] width 625 height 27
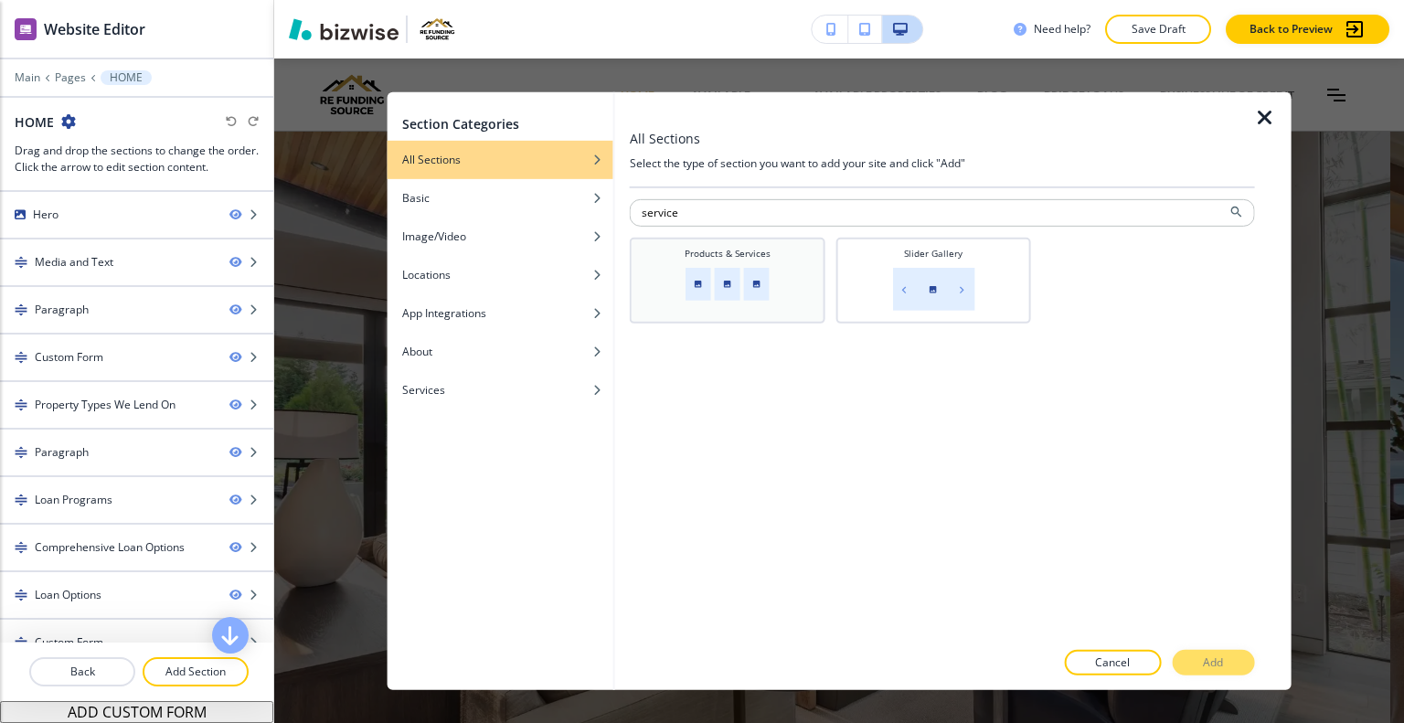
type input "service"
click at [765, 261] on div "Products & Services" at bounding box center [727, 278] width 177 height 64
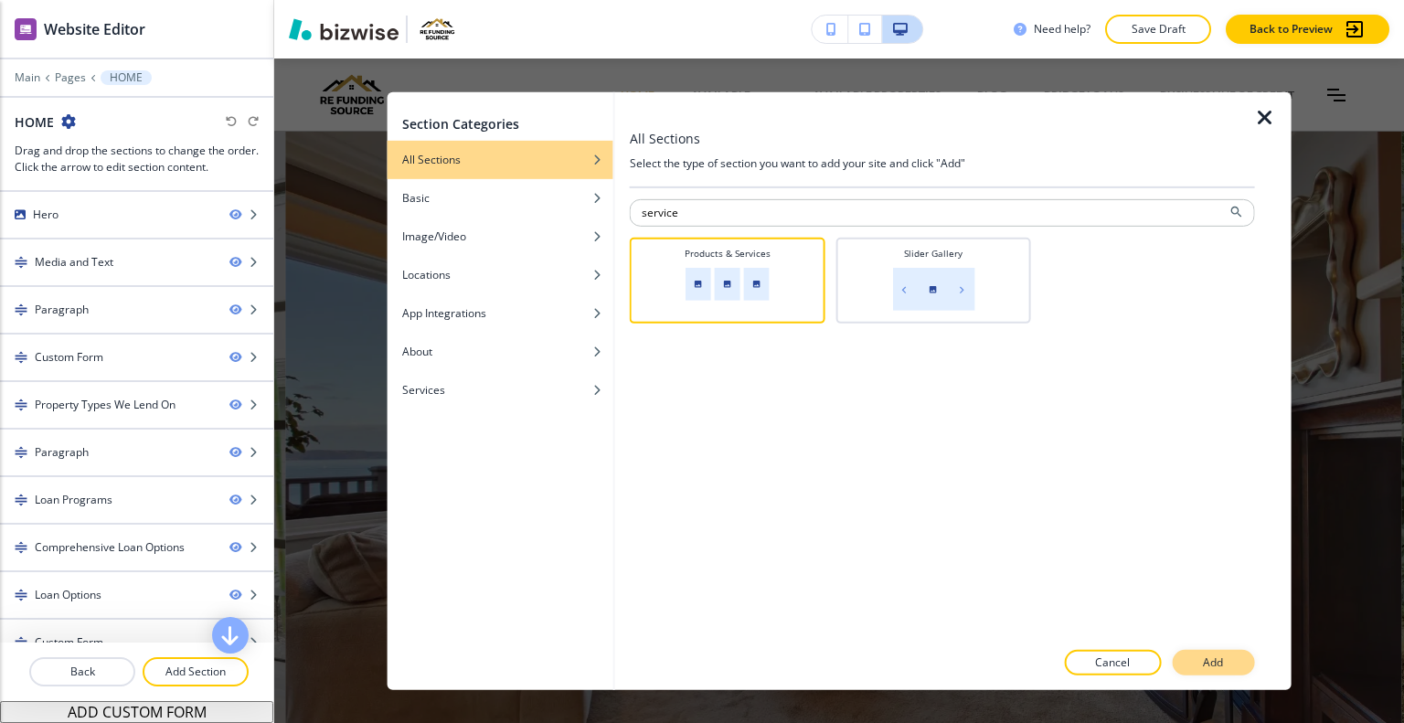
click at [1208, 671] on button "Add" at bounding box center [1213, 663] width 82 height 26
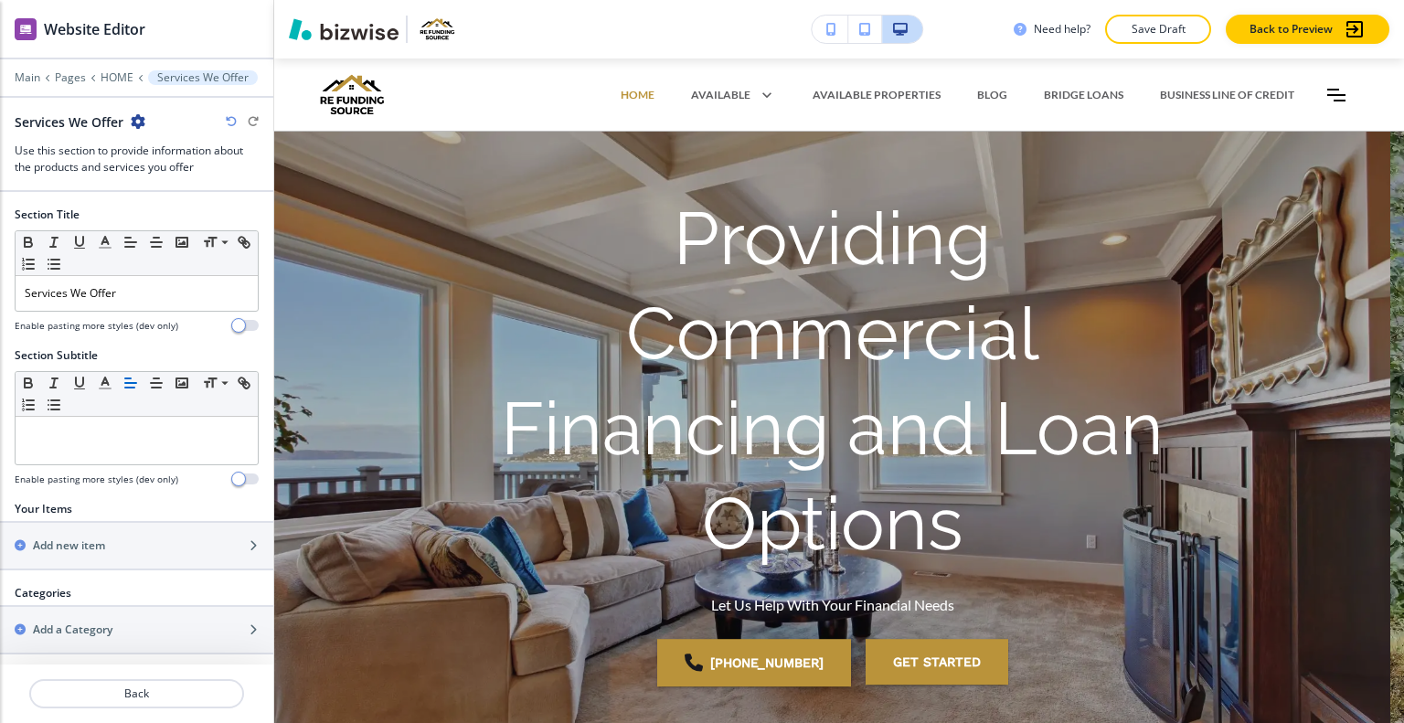
scroll to position [14040, 0]
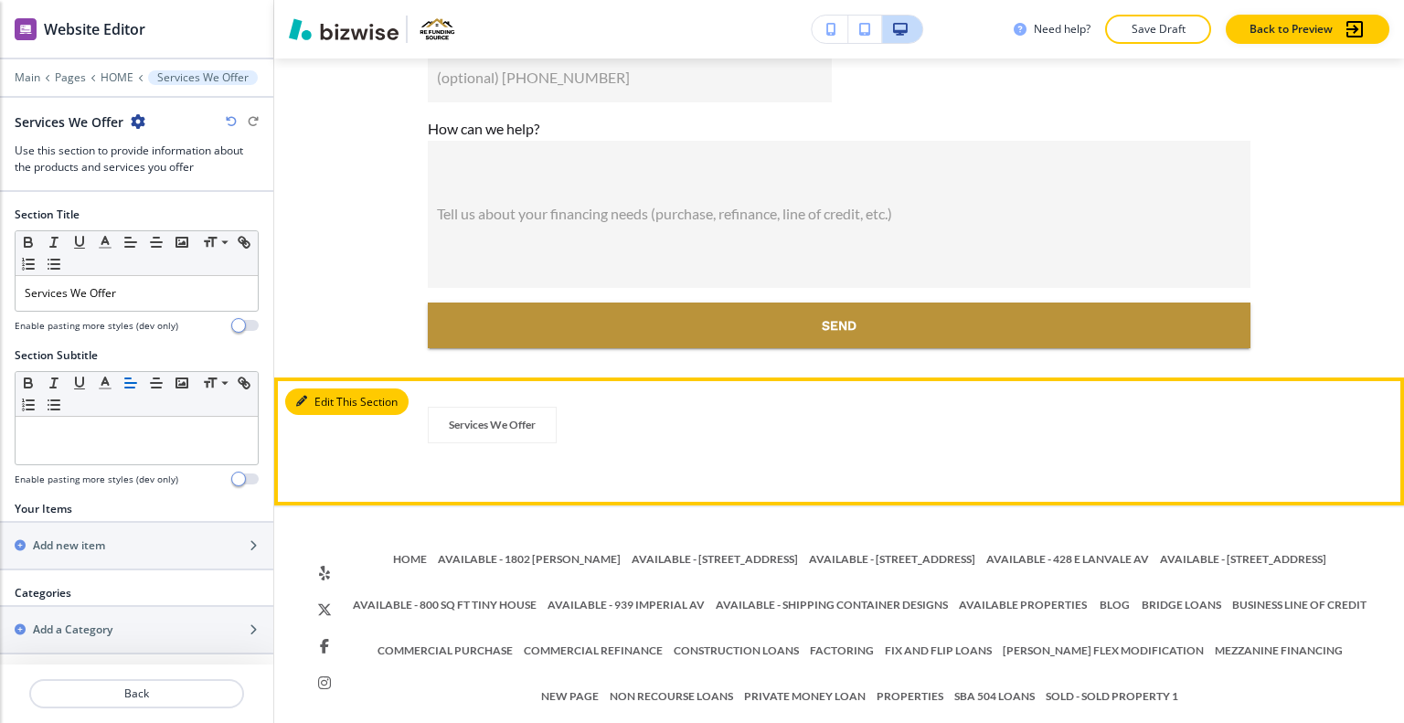
click at [321, 389] on button "Edit This Section" at bounding box center [346, 402] width 123 height 27
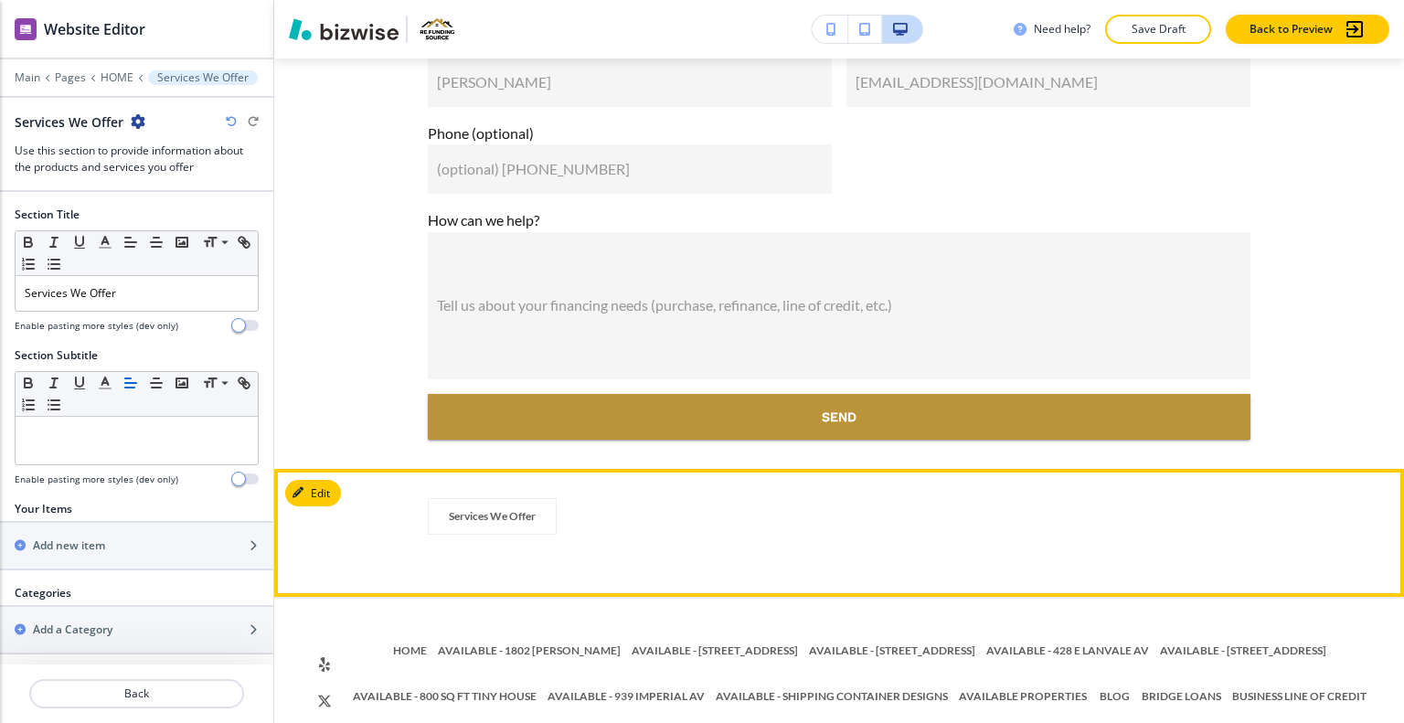
scroll to position [13857, 0]
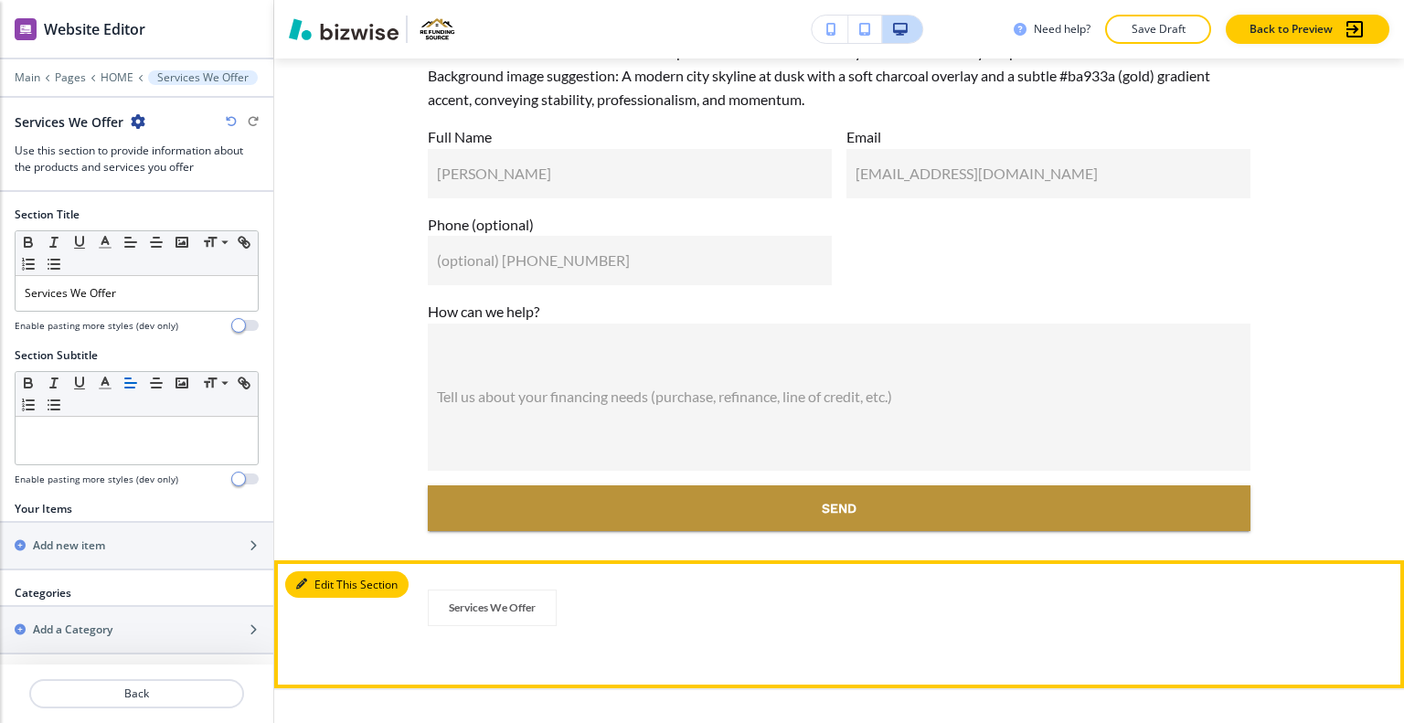
click at [338, 571] on button "Edit This Section" at bounding box center [346, 584] width 123 height 27
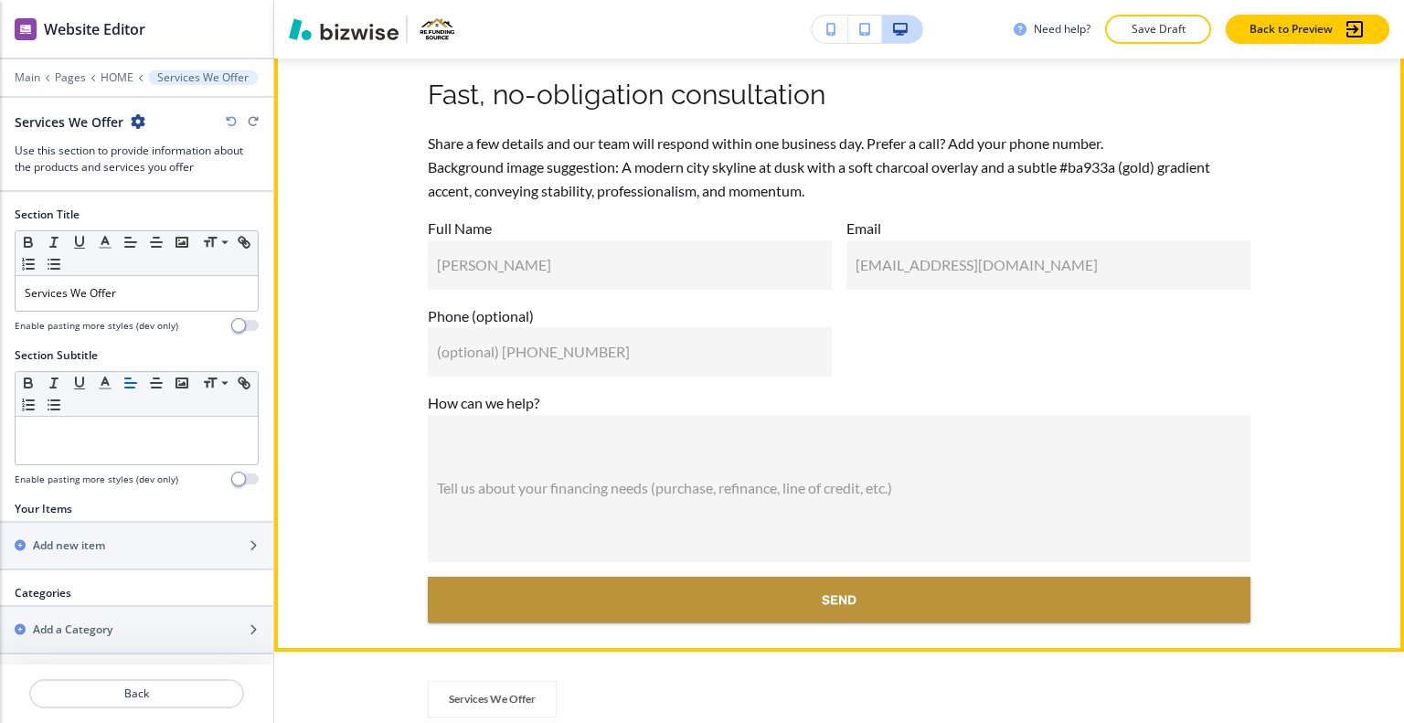
scroll to position [14040, 0]
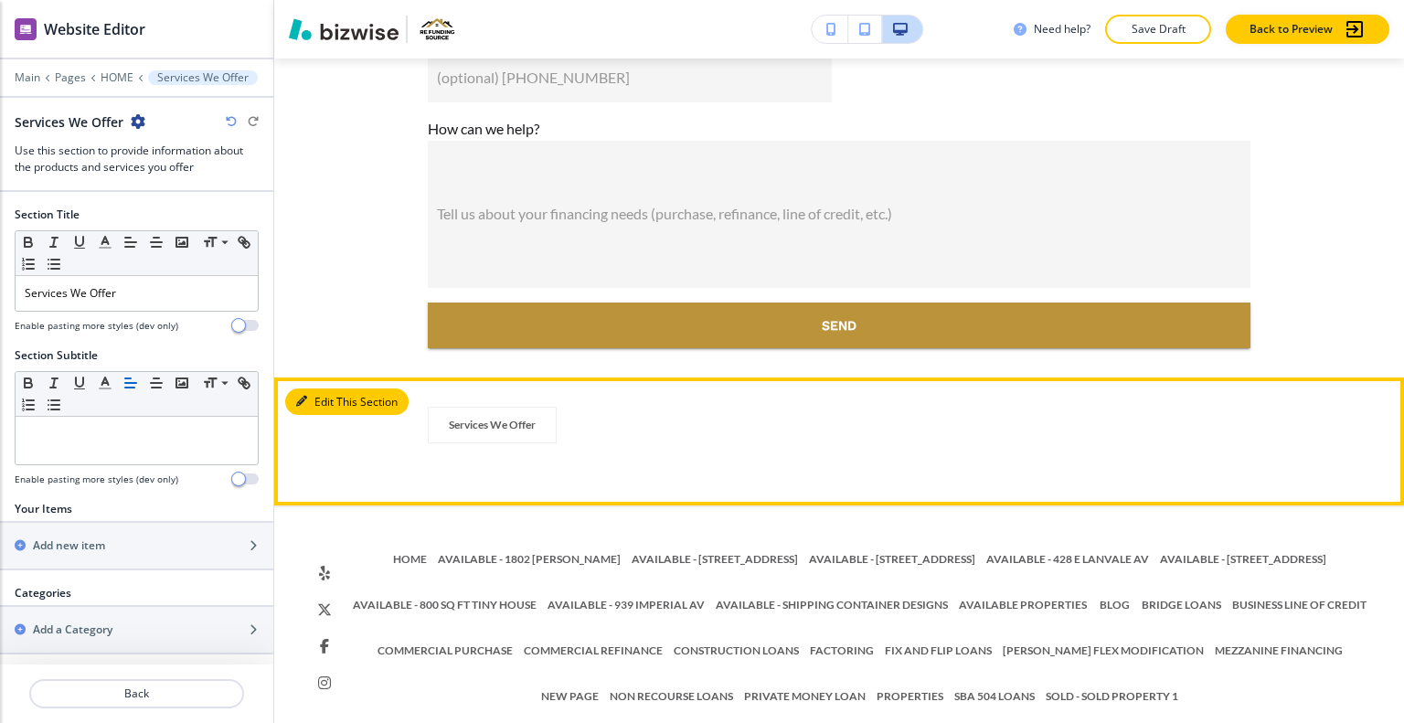
click at [327, 389] on button "Edit This Section" at bounding box center [346, 402] width 123 height 27
click at [323, 389] on button "Edit This Section" at bounding box center [346, 402] width 123 height 27
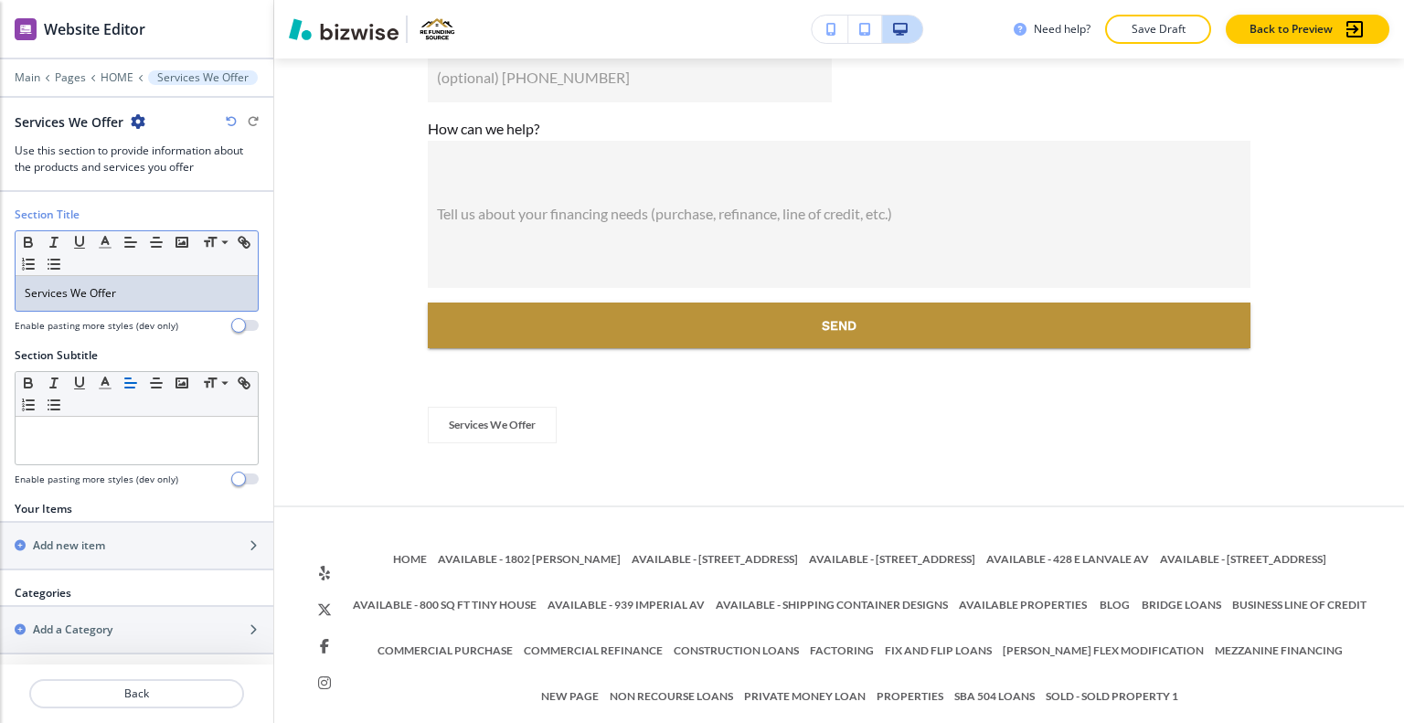
click at [160, 306] on div "Services We Offer" at bounding box center [137, 293] width 242 height 35
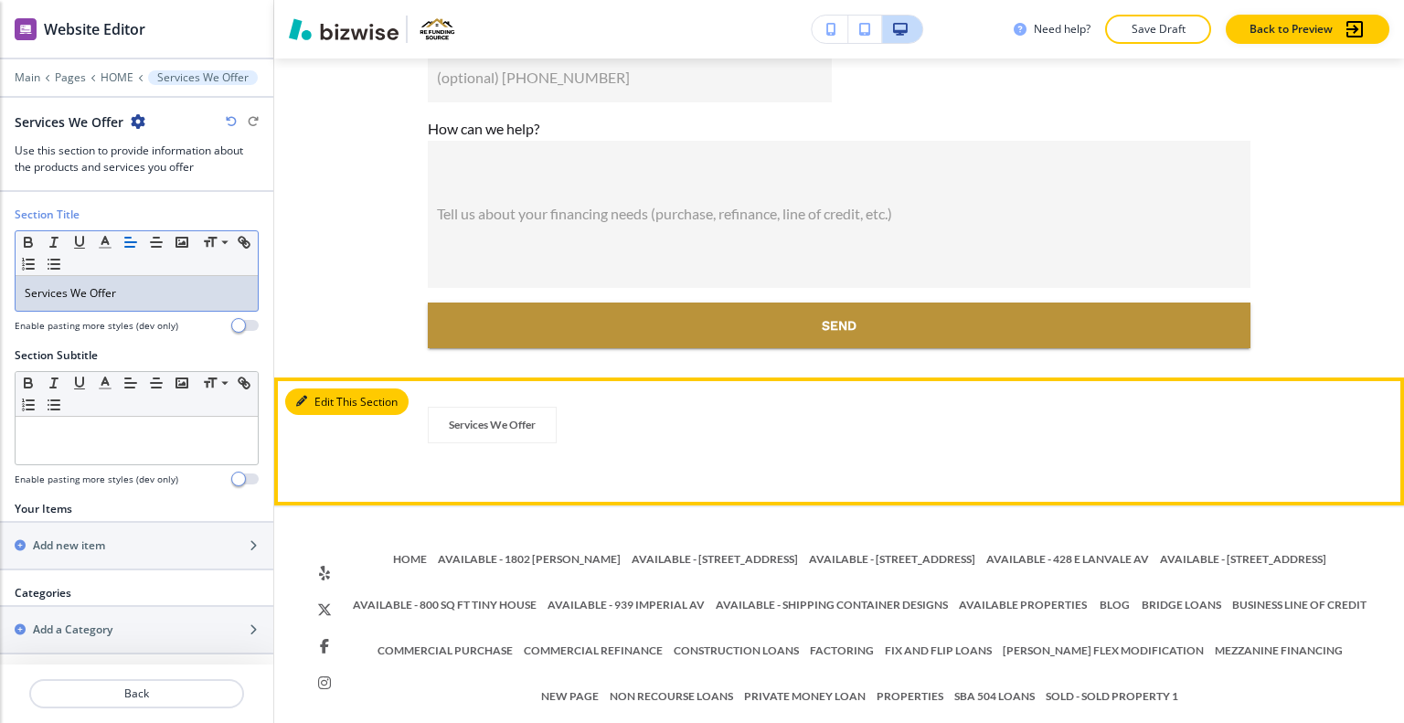
click at [314, 389] on button "Edit This Section" at bounding box center [346, 402] width 123 height 27
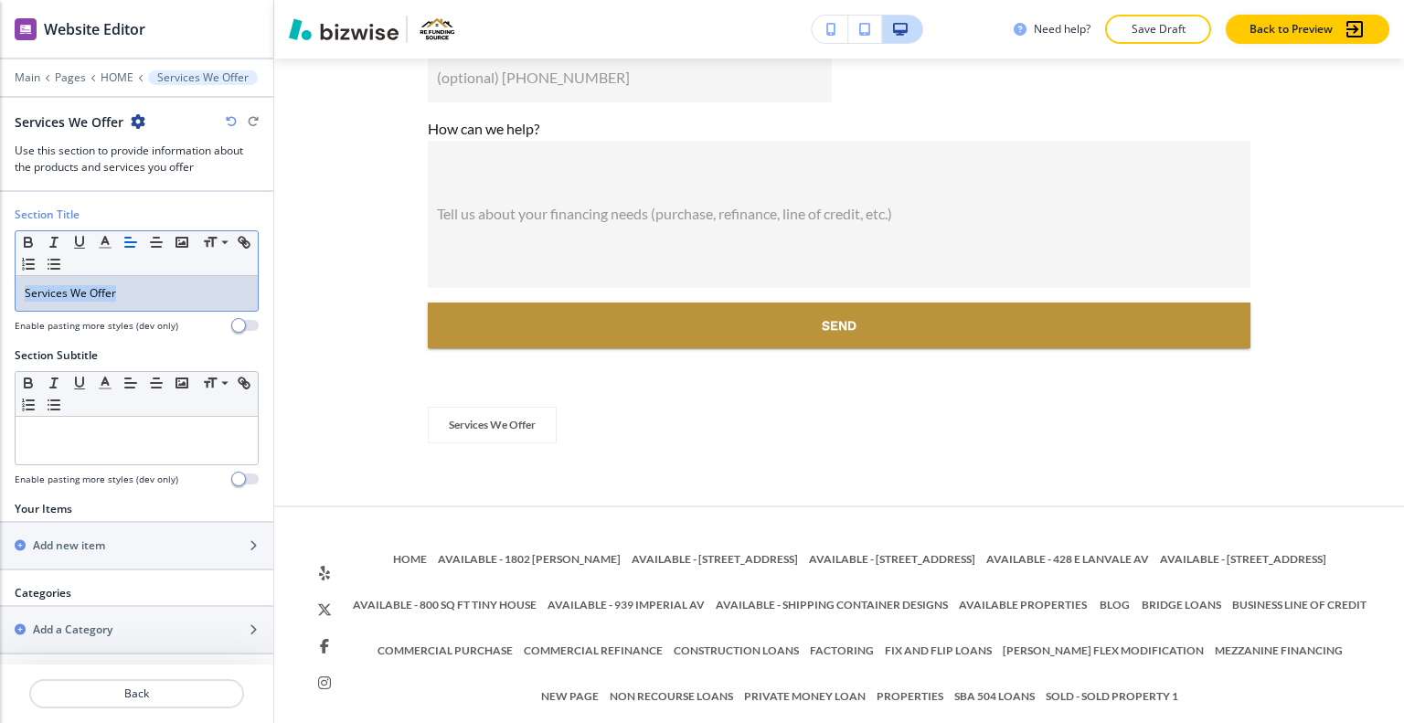
drag, startPoint x: 134, startPoint y: 288, endPoint x: 76, endPoint y: 277, distance: 59.5
click at [0, 254] on div "Section Title Small Normal Large Huge Services We Offer Enable pasting more sty…" at bounding box center [136, 277] width 273 height 141
drag, startPoint x: 187, startPoint y: 292, endPoint x: 0, endPoint y: 285, distance: 186.6
click at [0, 285] on div "Section Title Small Normal Large Huge Property Types We Lend On Enable pasting …" at bounding box center [136, 277] width 273 height 141
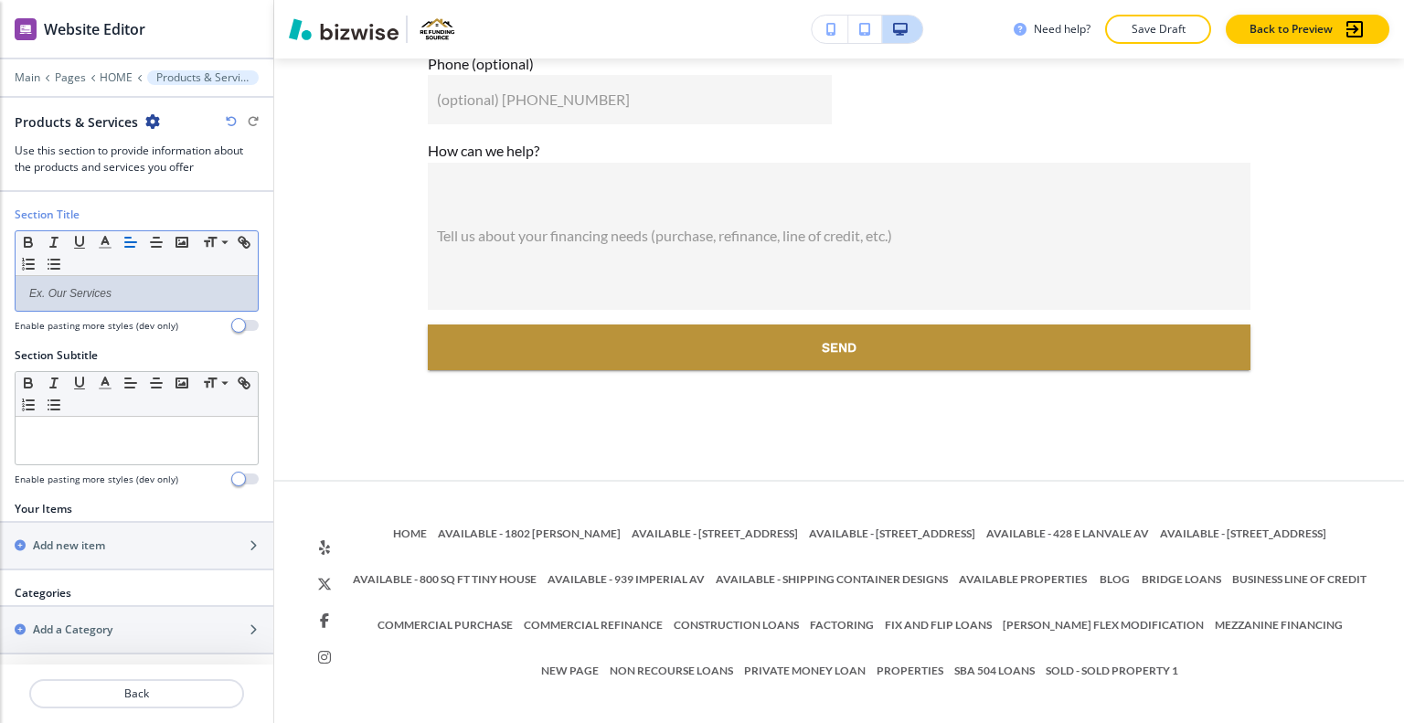
scroll to position [13992, 0]
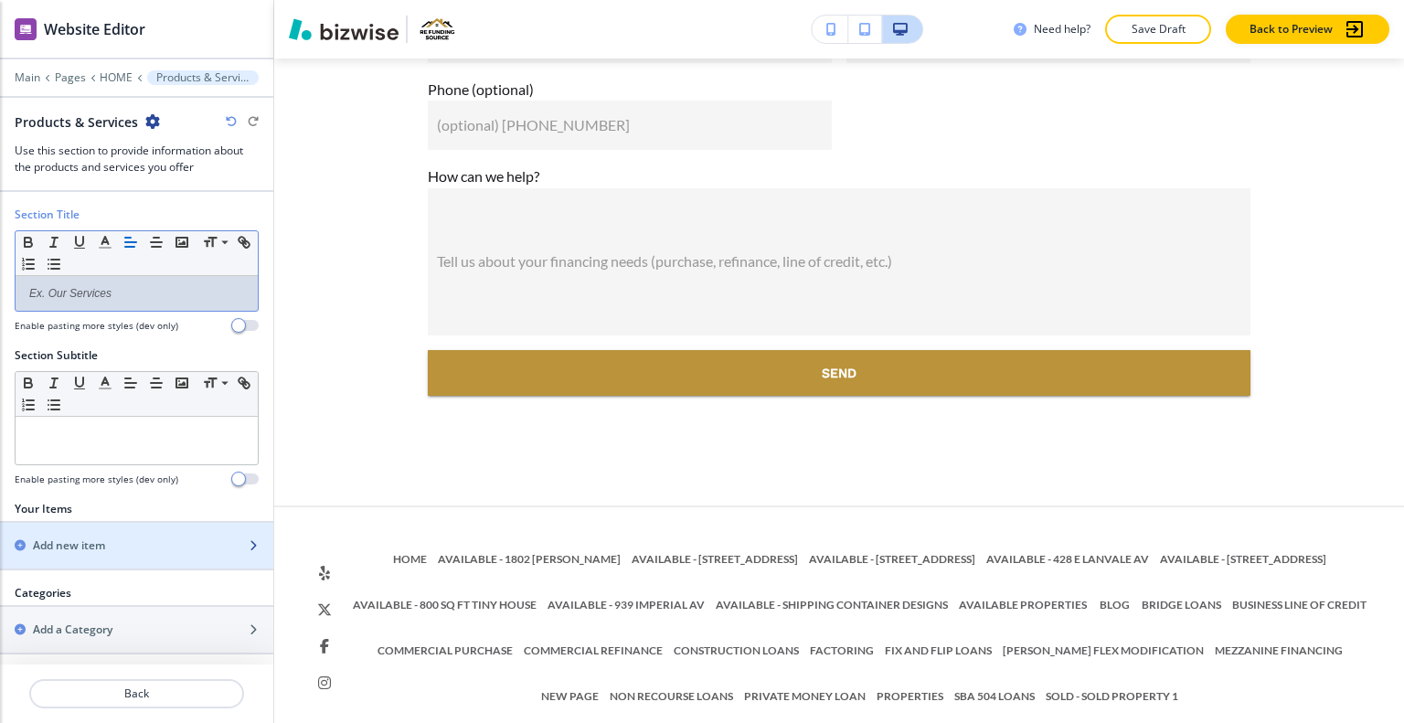
click at [91, 548] on h2 "Add new item" at bounding box center [69, 546] width 72 height 16
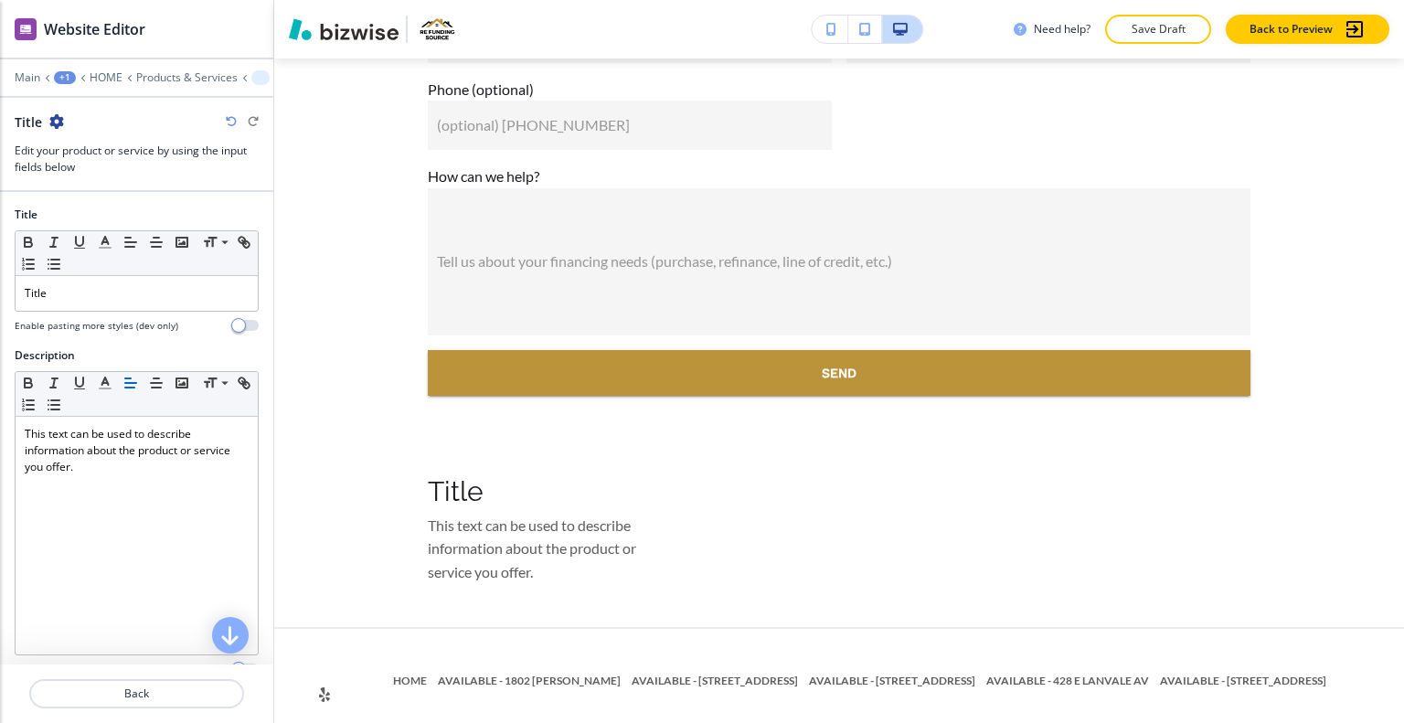
scroll to position [14115, 0]
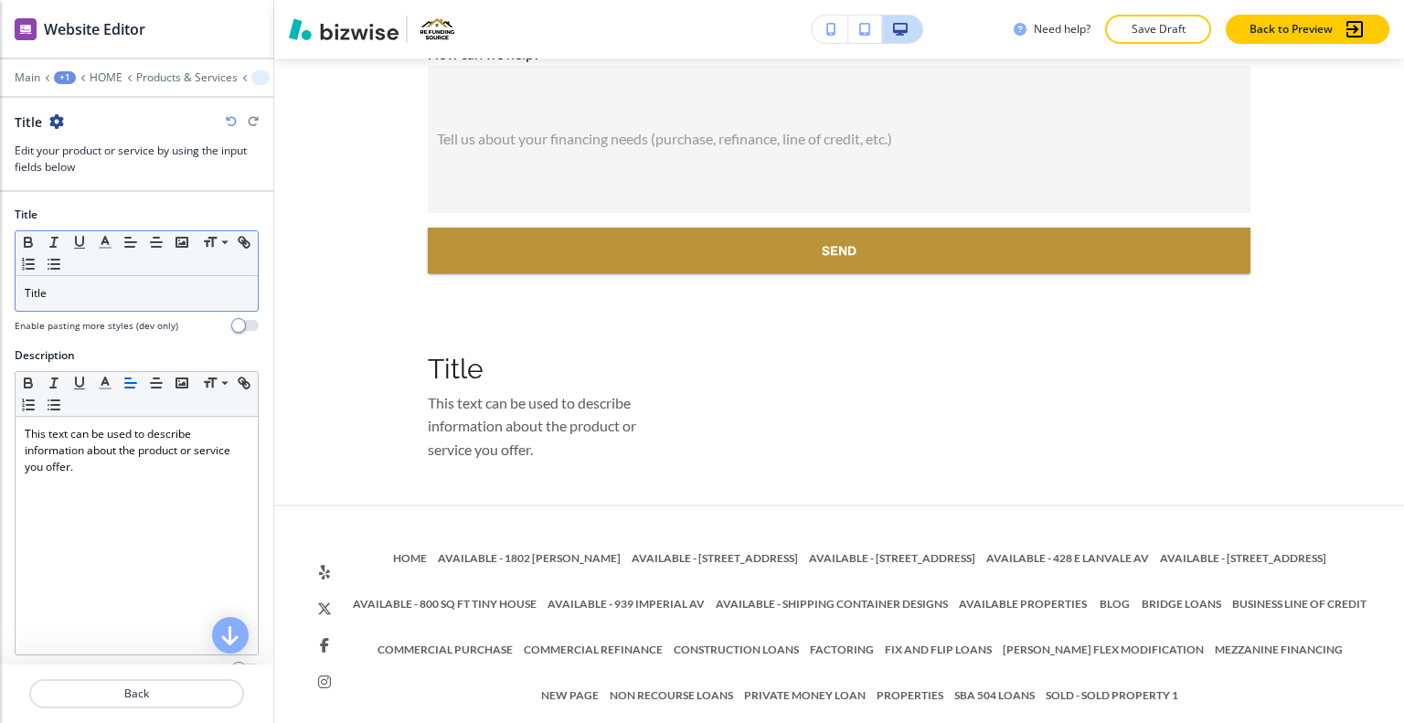
click at [139, 261] on div "Small Normal Large Huge" at bounding box center [137, 253] width 242 height 45
drag, startPoint x: 112, startPoint y: 286, endPoint x: 0, endPoint y: 290, distance: 112.5
click at [0, 290] on div "Title Small Normal Large Huge Title Enable pasting more styles (dev only)" at bounding box center [136, 277] width 273 height 141
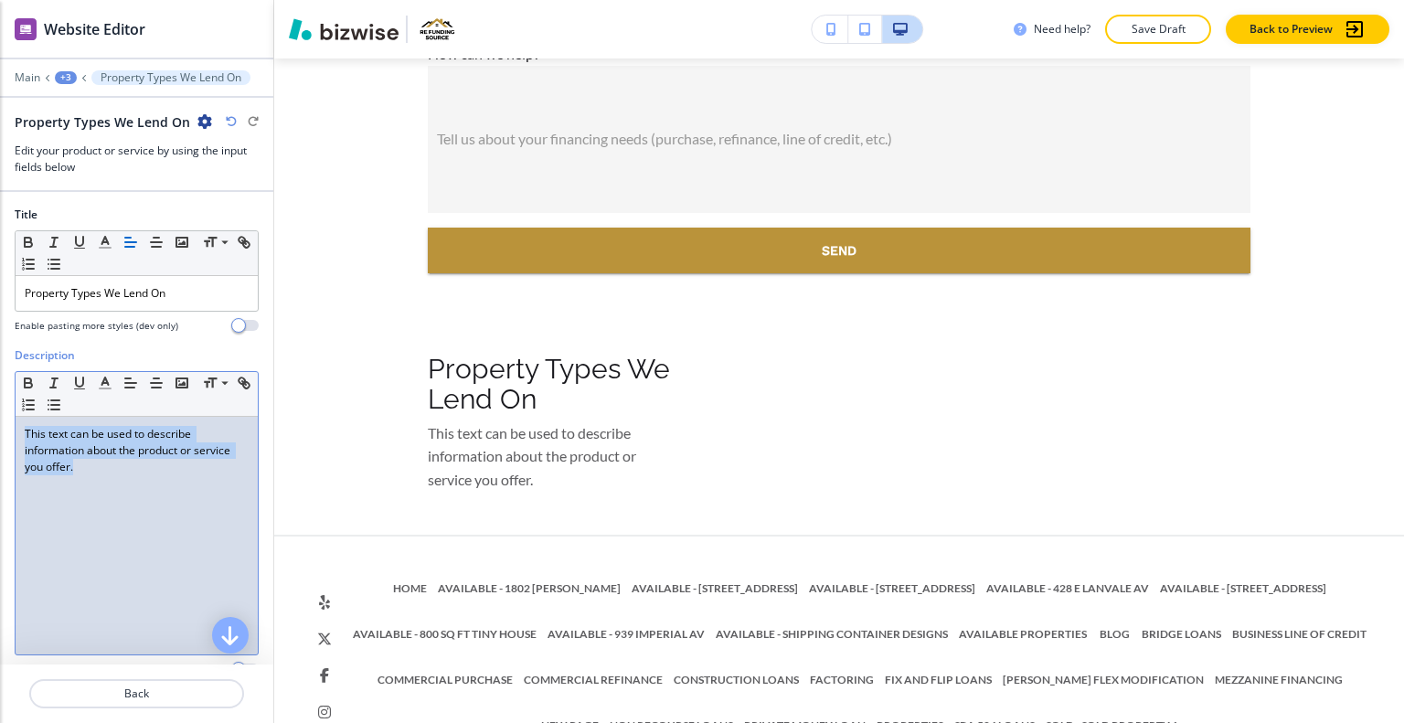
drag, startPoint x: 145, startPoint y: 464, endPoint x: 0, endPoint y: 381, distance: 167.0
click at [0, 381] on div "Description Small Normal Large Huge This text can be used to describe informati…" at bounding box center [136, 519] width 273 height 344
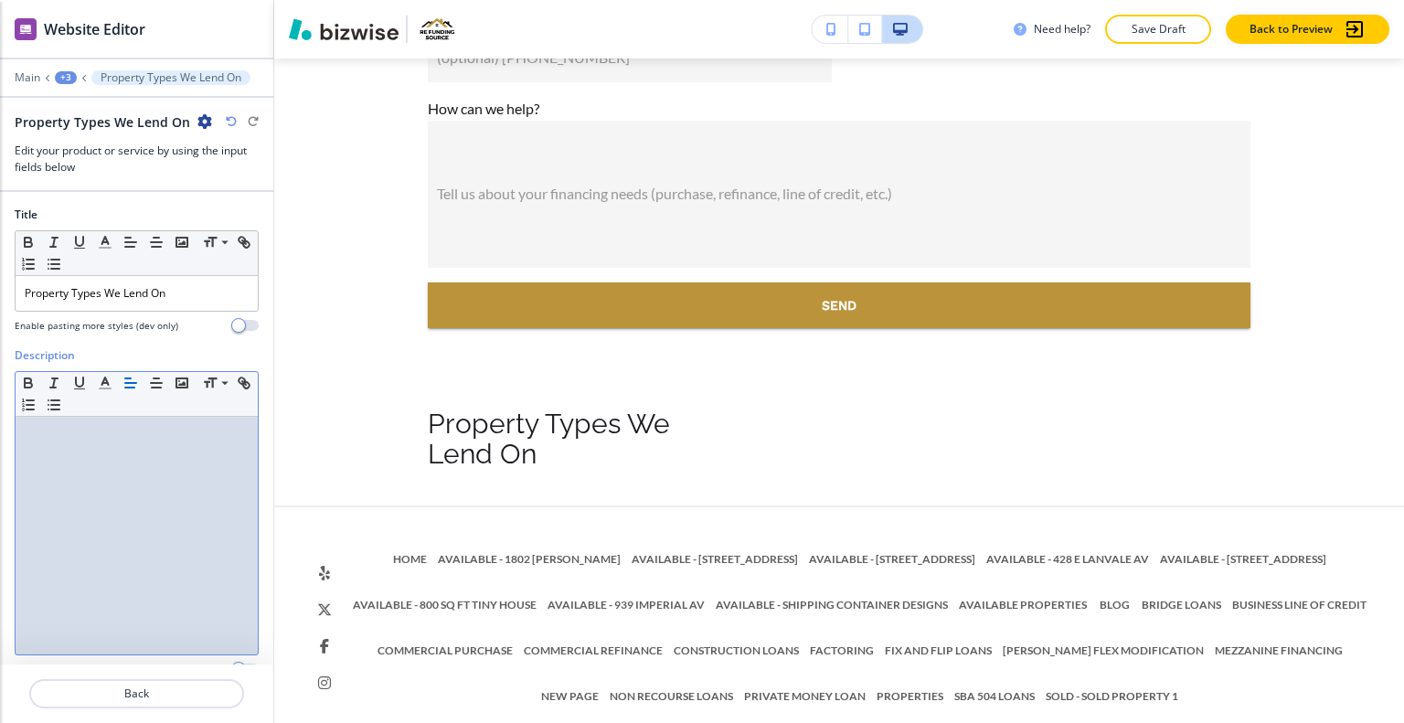
scroll to position [253, 0]
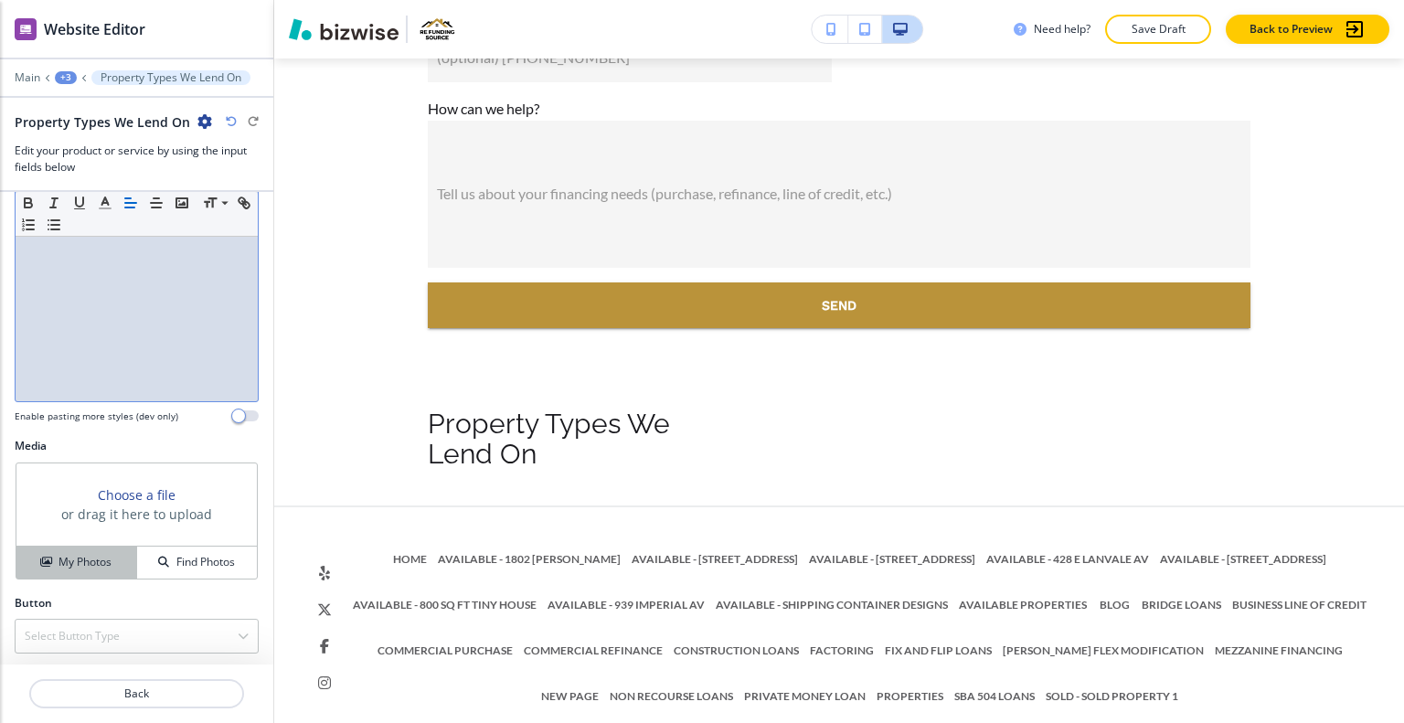
click at [95, 557] on h4 "My Photos" at bounding box center [85, 562] width 53 height 16
click at [86, 321] on div at bounding box center [137, 283] width 242 height 238
click at [123, 635] on div "Select Button Type" at bounding box center [137, 636] width 242 height 33
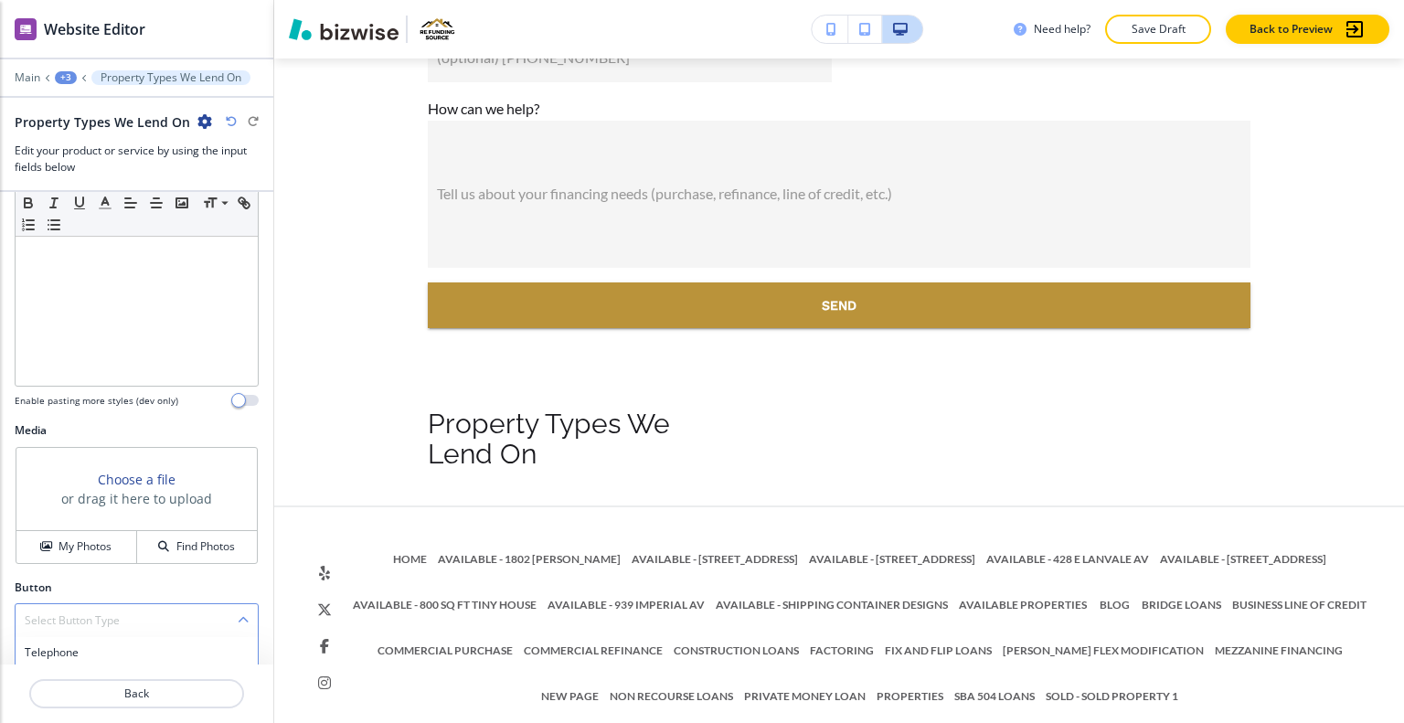
scroll to position [425, 0]
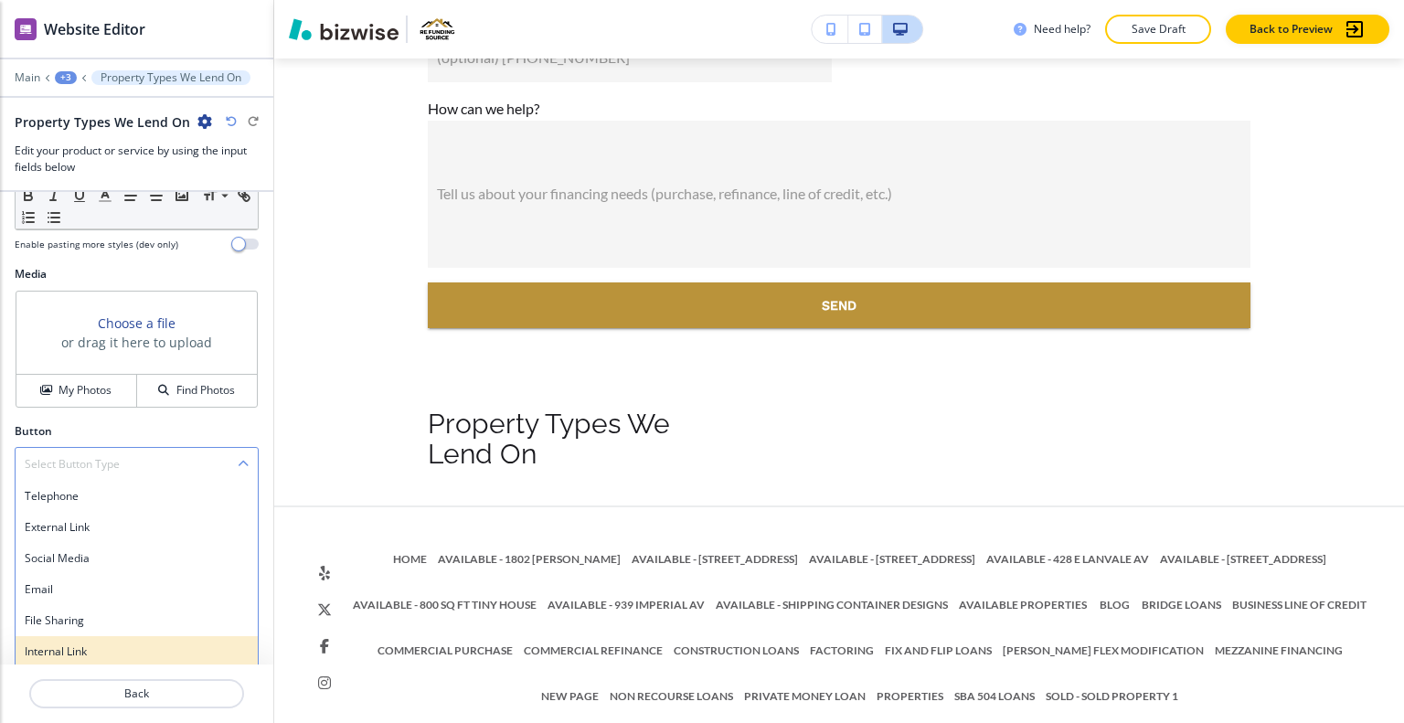
click at [113, 650] on h4 "Internal Link" at bounding box center [137, 652] width 224 height 16
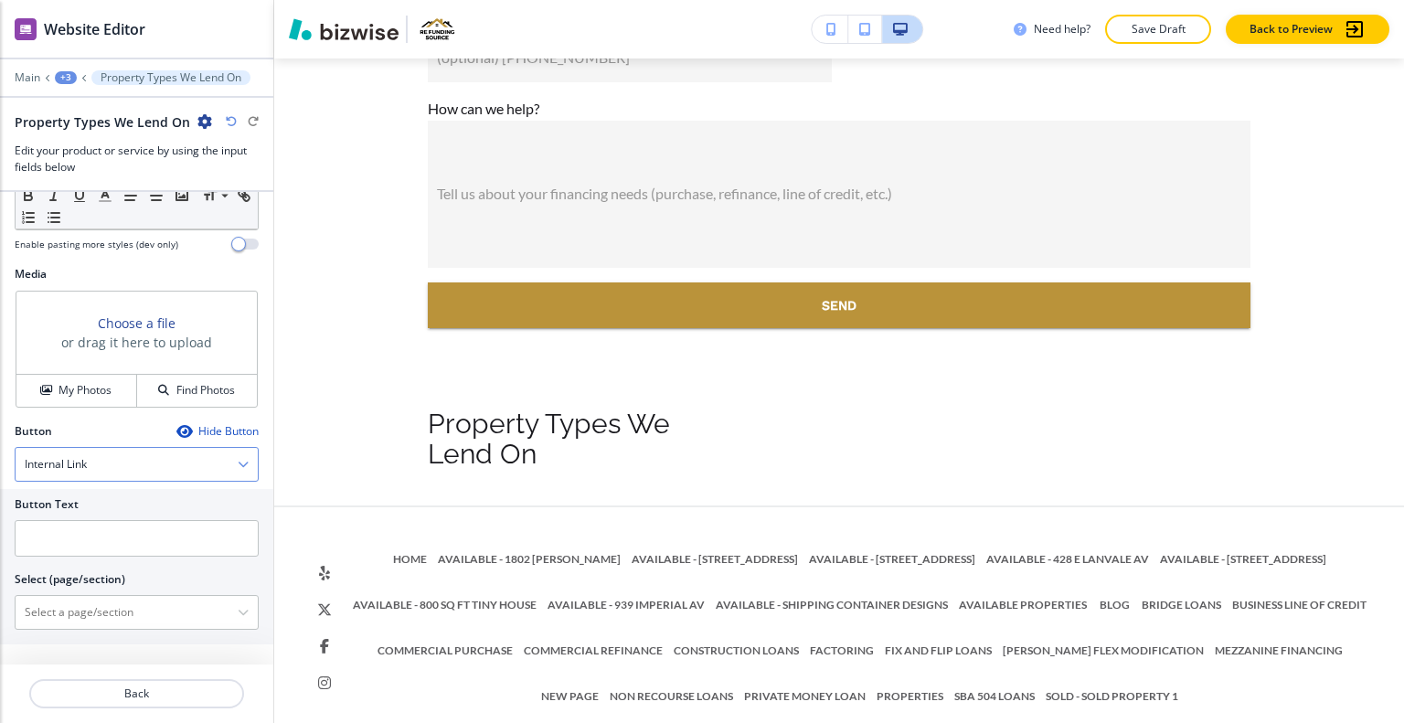
scroll to position [423, 0]
click at [104, 526] on input "text" at bounding box center [137, 540] width 244 height 37
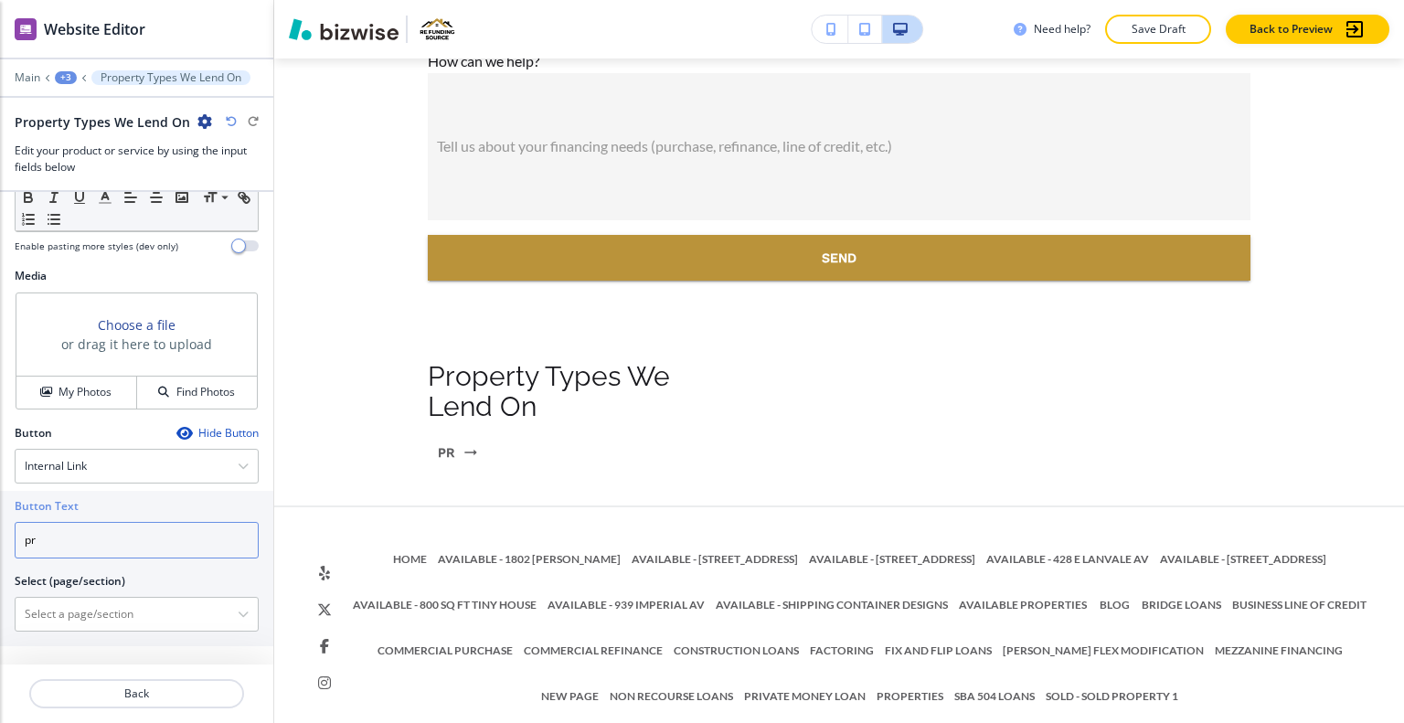
type input "p"
type input "click here"
click at [124, 620] on \(page\/section\) "Manual Input" at bounding box center [127, 614] width 222 height 31
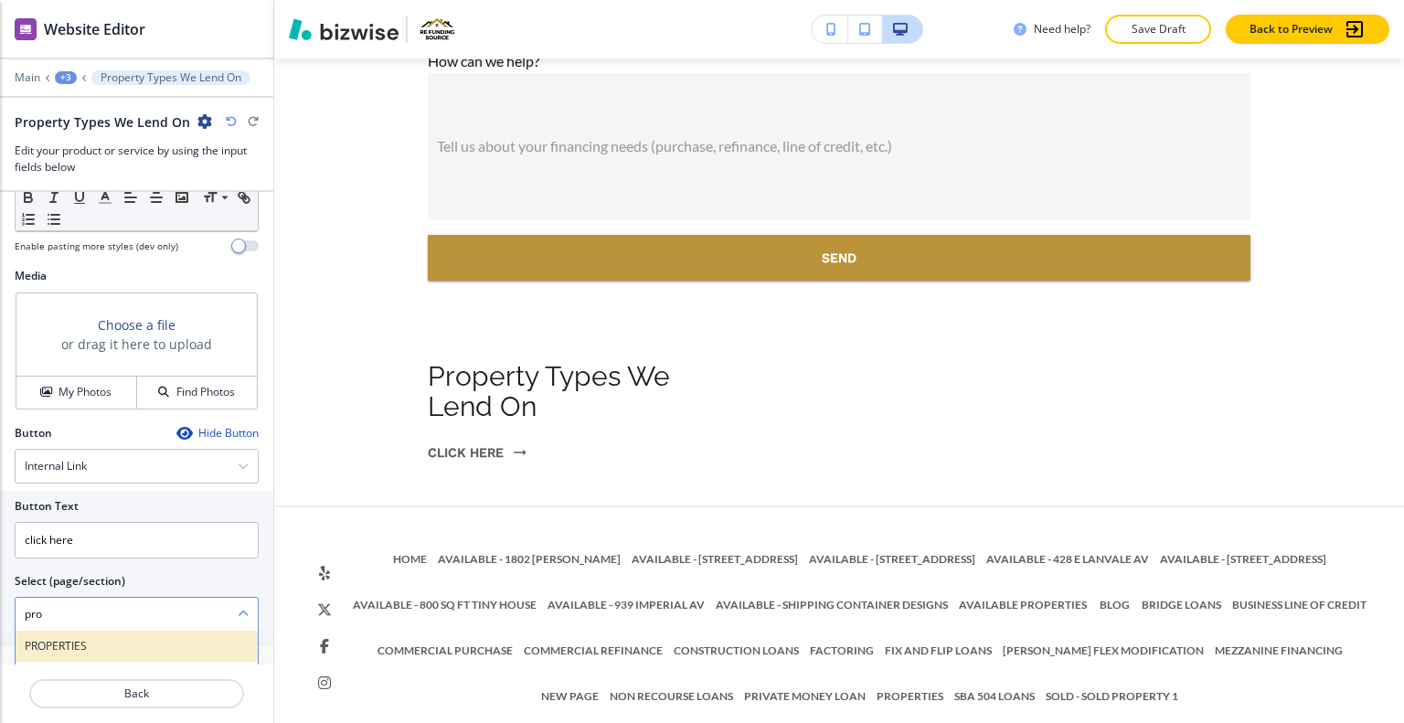
click at [121, 631] on div "PROPERTIES" at bounding box center [137, 646] width 242 height 31
type \(page\/section\) "PROPERTIES"
click at [63, 71] on div "+3" at bounding box center [66, 77] width 22 height 13
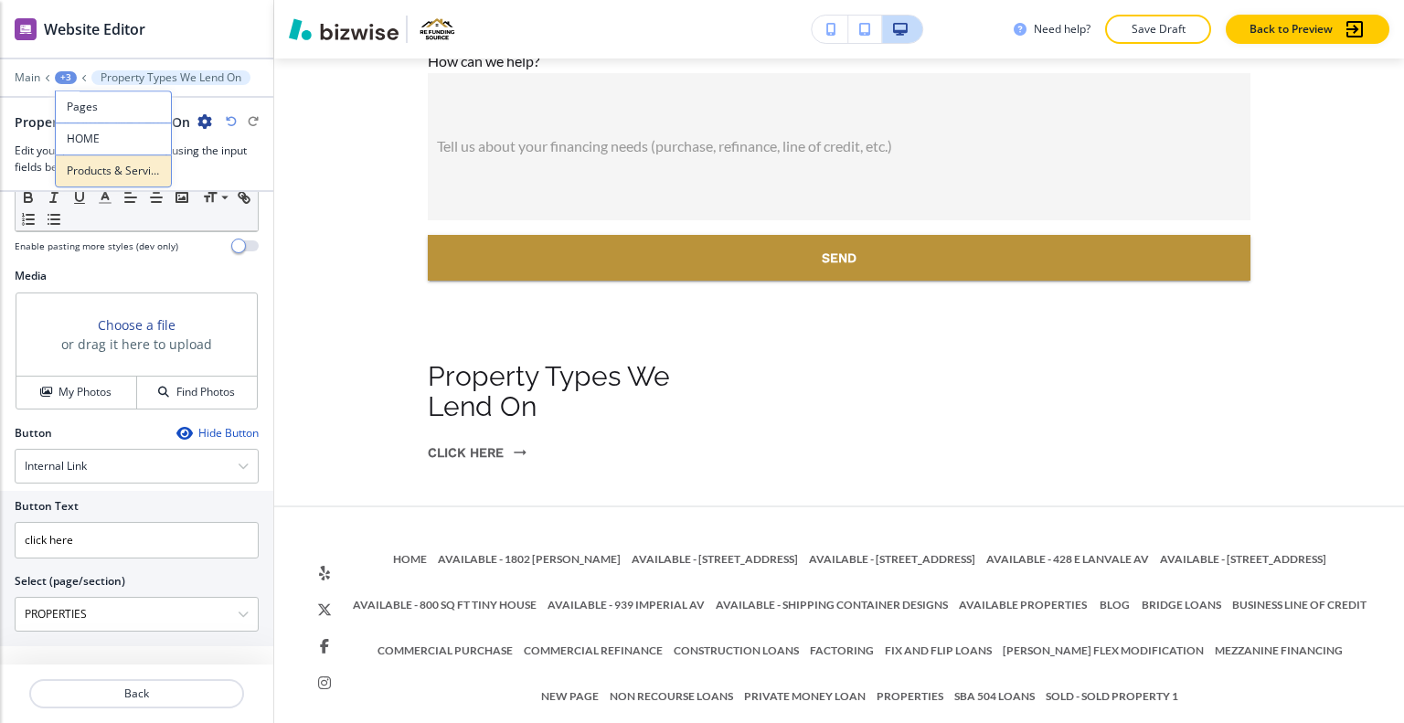
click at [108, 160] on button "Products & Services" at bounding box center [113, 171] width 117 height 33
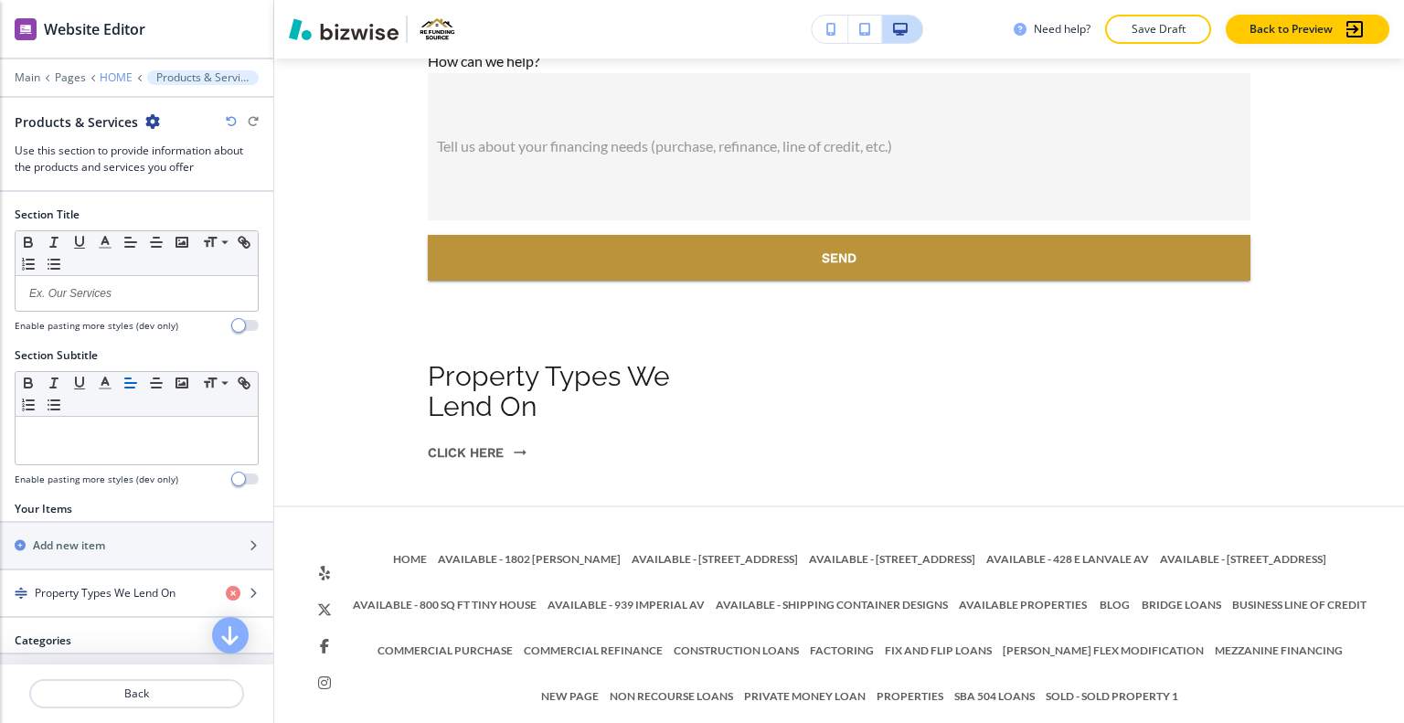
click at [113, 72] on p "HOME" at bounding box center [116, 77] width 33 height 13
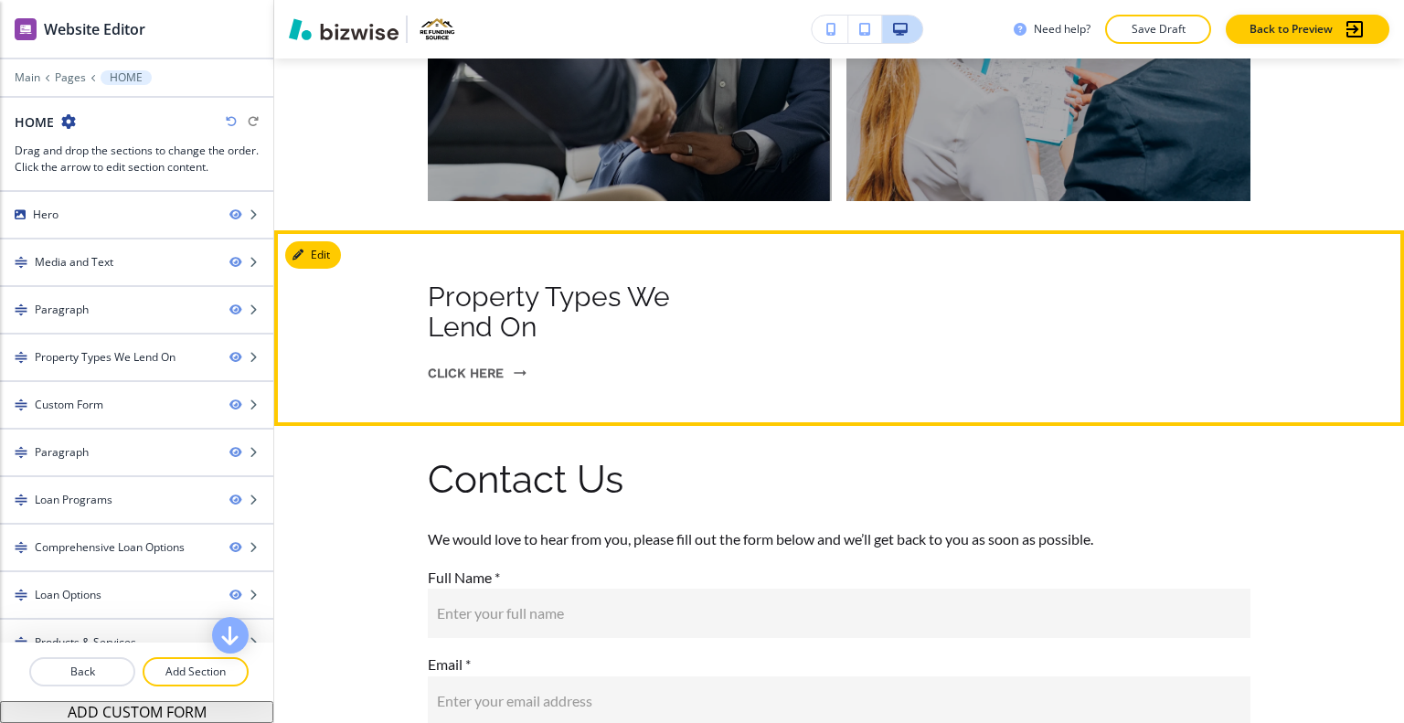
scroll to position [9705, 0]
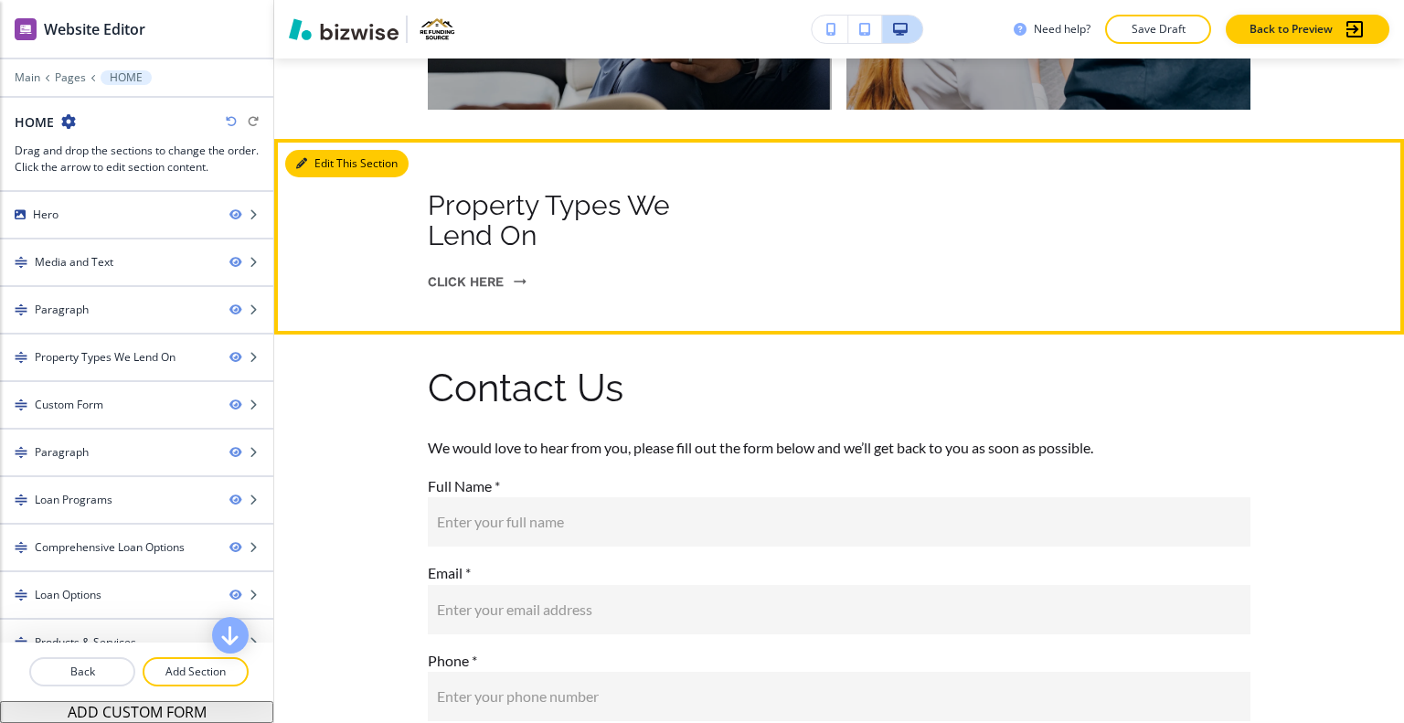
click at [328, 150] on button "Edit This Section" at bounding box center [346, 163] width 123 height 27
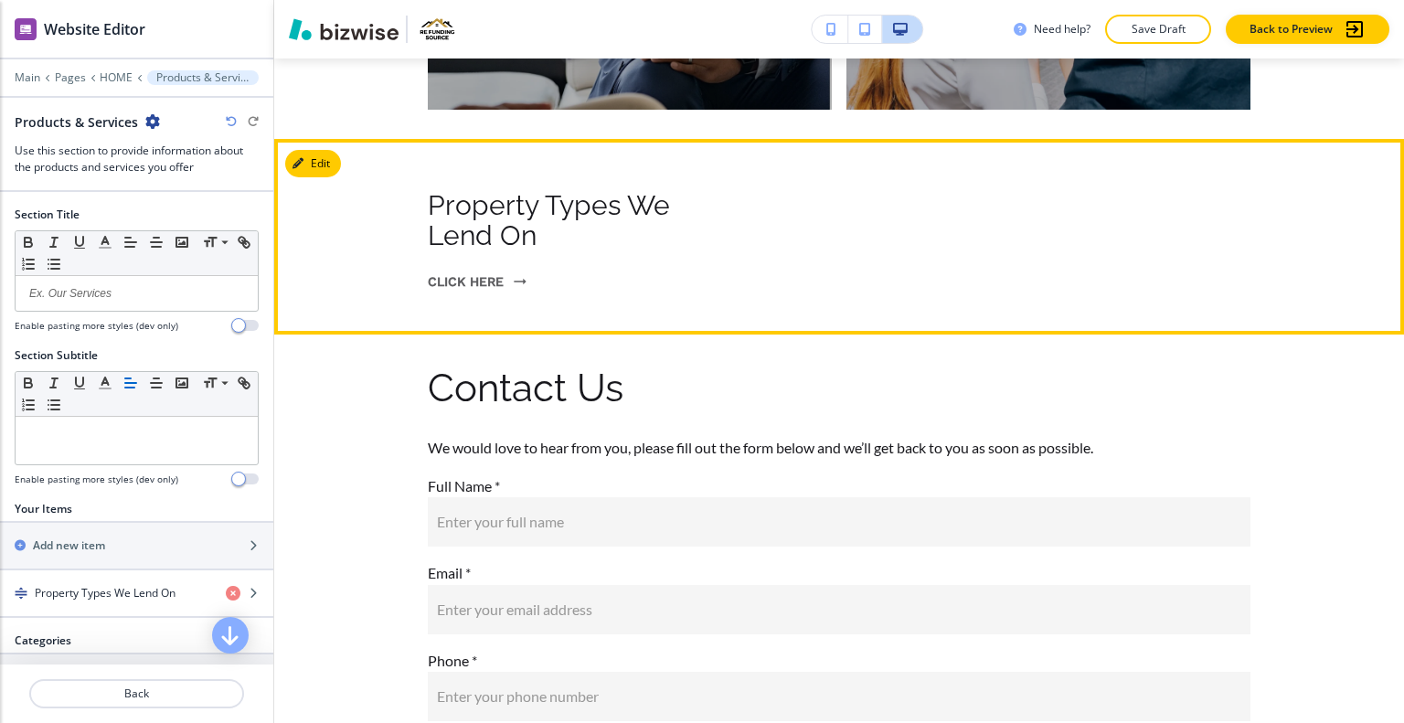
scroll to position [9762, 0]
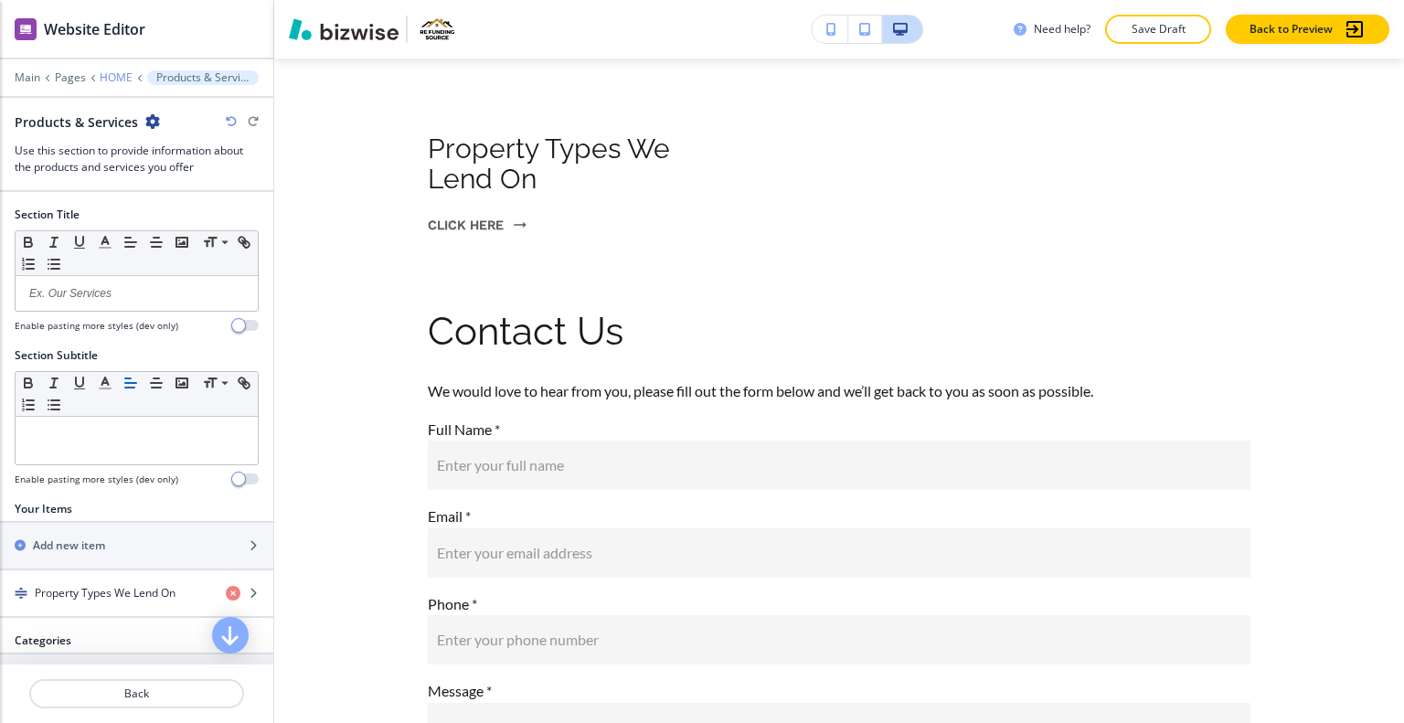
click at [107, 76] on p "HOME" at bounding box center [116, 77] width 33 height 13
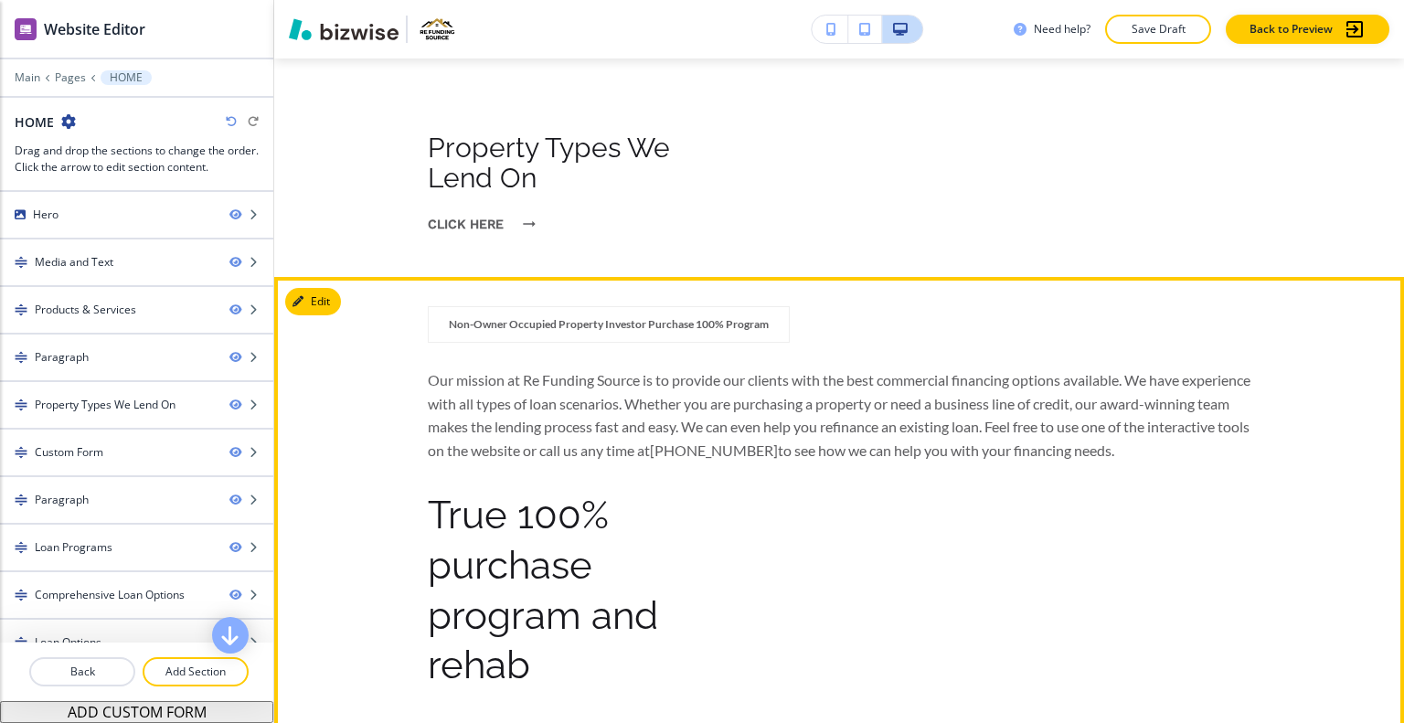
scroll to position [1313, 0]
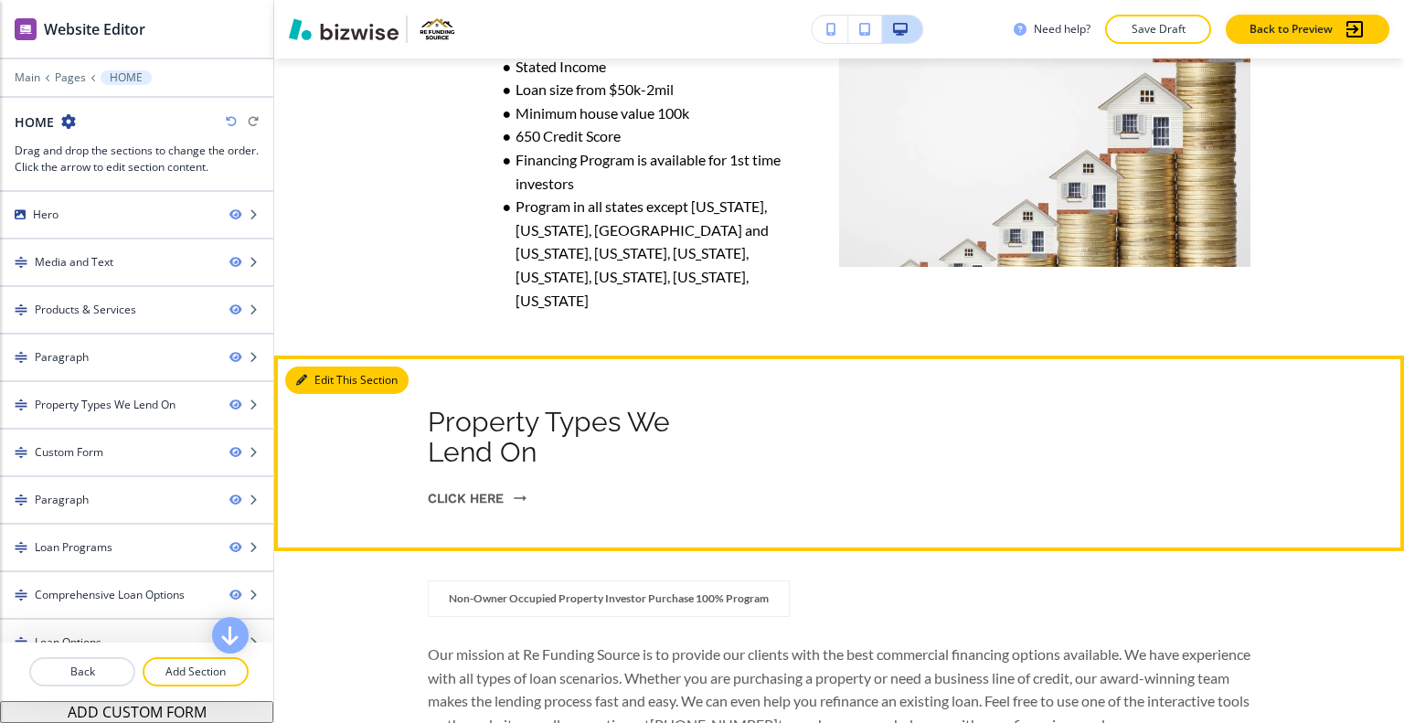
click at [325, 367] on button "Edit This Section" at bounding box center [346, 380] width 123 height 27
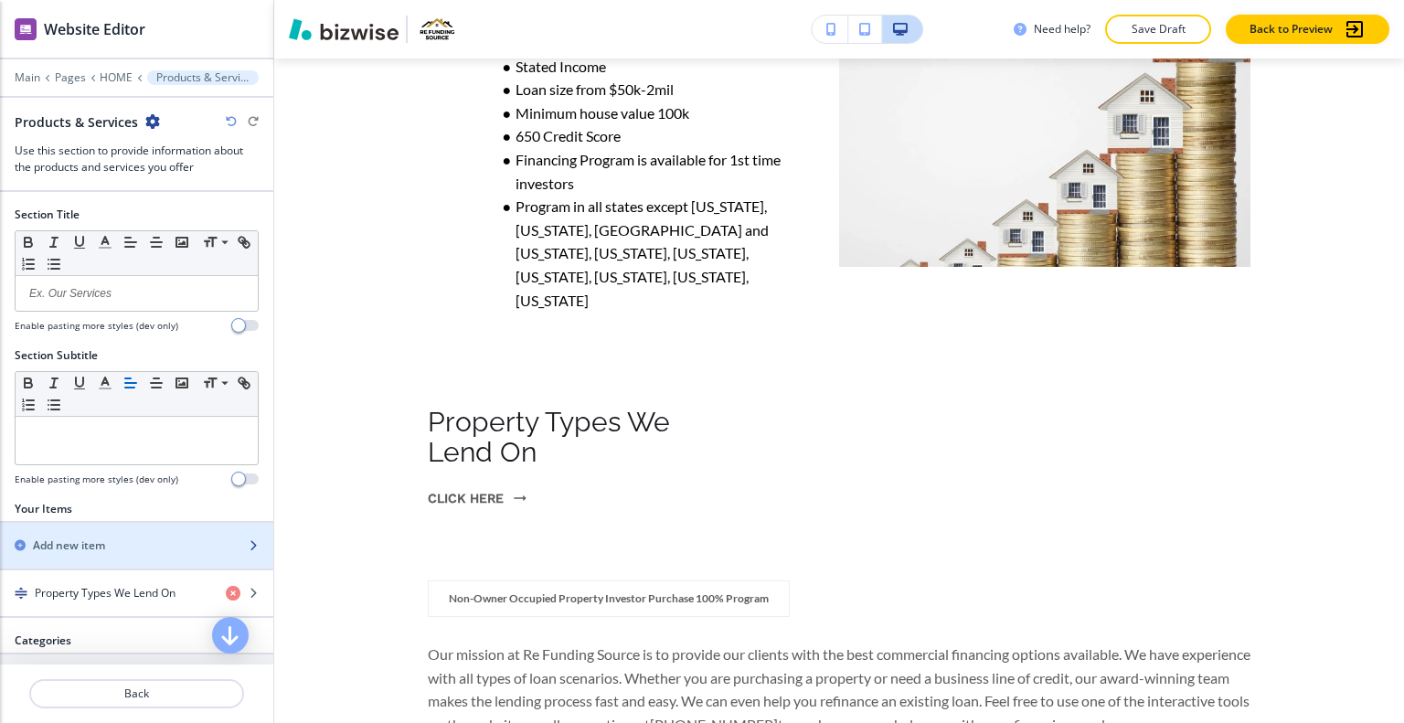
click at [88, 556] on div "button" at bounding box center [136, 561] width 273 height 15
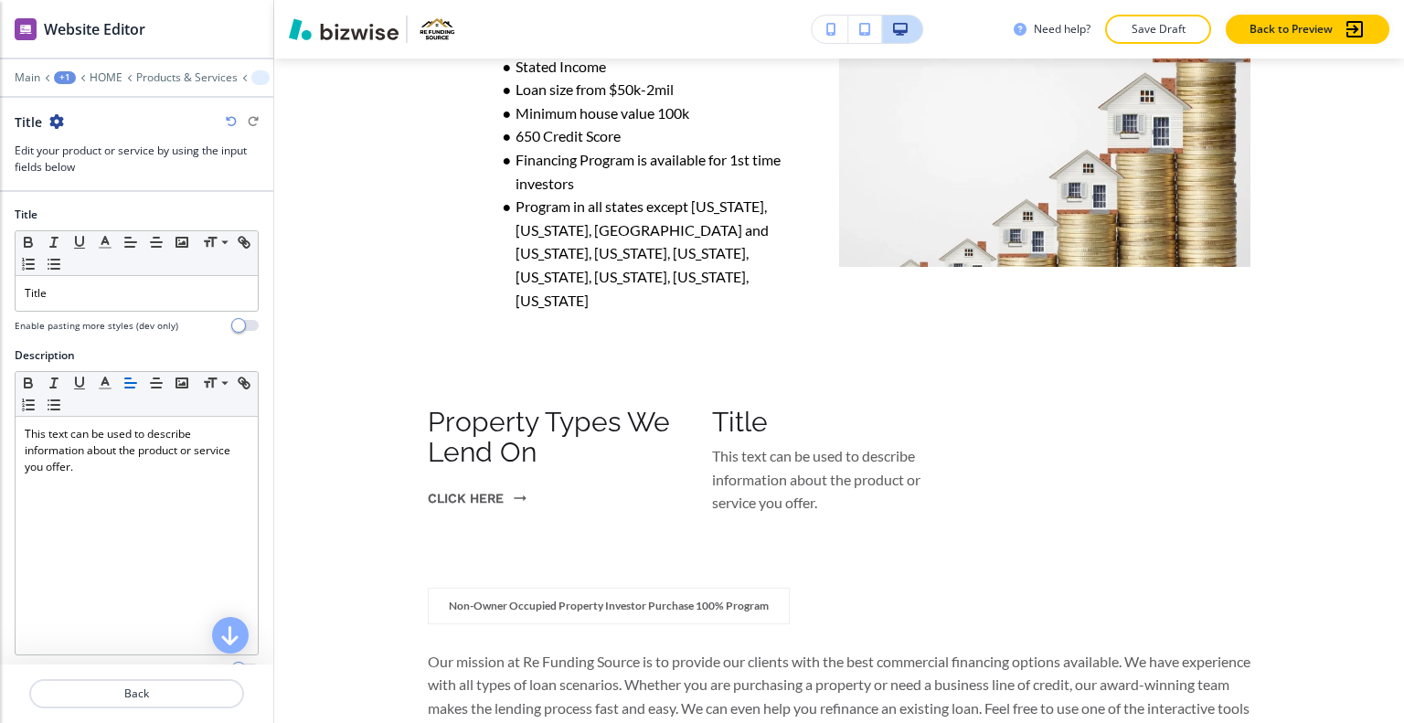
scroll to position [1638, 0]
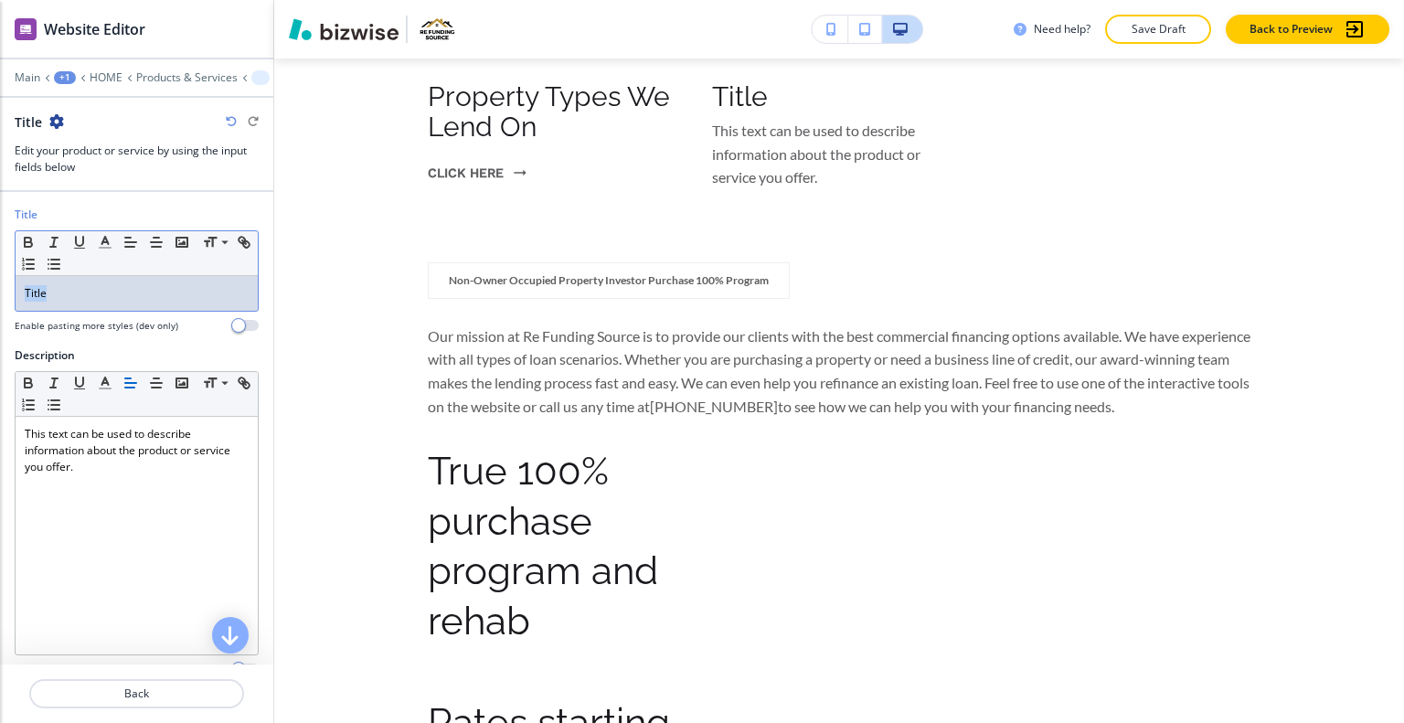
drag, startPoint x: 68, startPoint y: 300, endPoint x: 11, endPoint y: 295, distance: 56.9
click at [5, 293] on div "Title Small Normal Large Huge Title Enable pasting more styles (dev only)" at bounding box center [136, 277] width 273 height 141
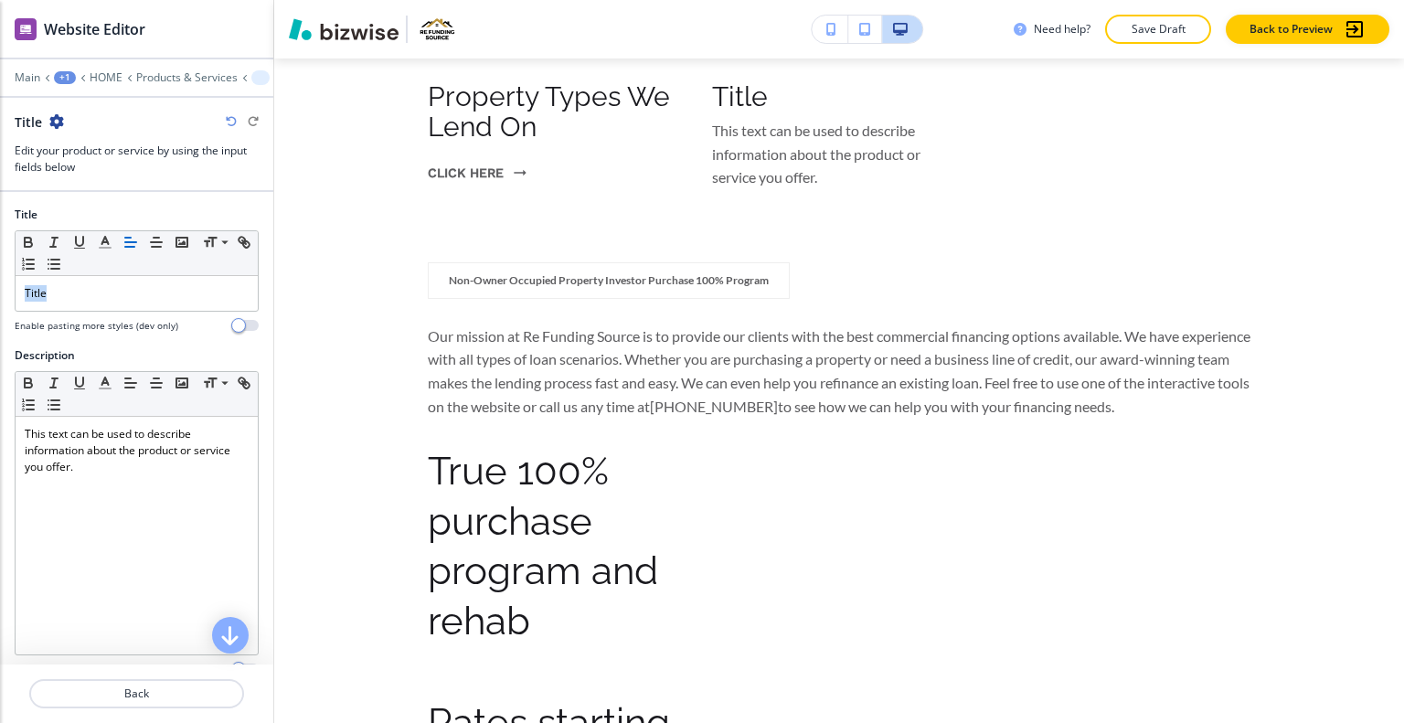
drag, startPoint x: 11, startPoint y: 295, endPoint x: 11, endPoint y: 307, distance: 11.9
drag, startPoint x: 11, startPoint y: 307, endPoint x: 73, endPoint y: 282, distance: 67.2
click at [73, 282] on div "Title" at bounding box center [137, 293] width 242 height 35
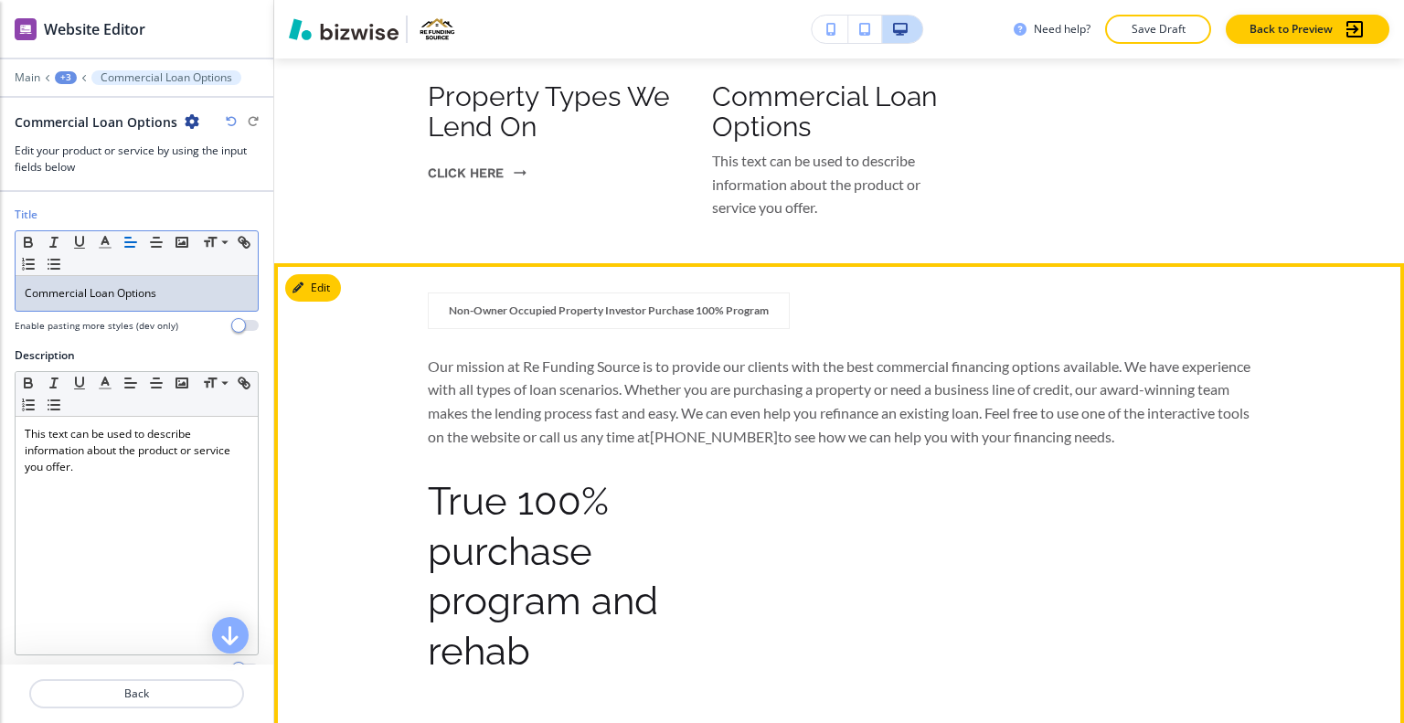
scroll to position [1456, 0]
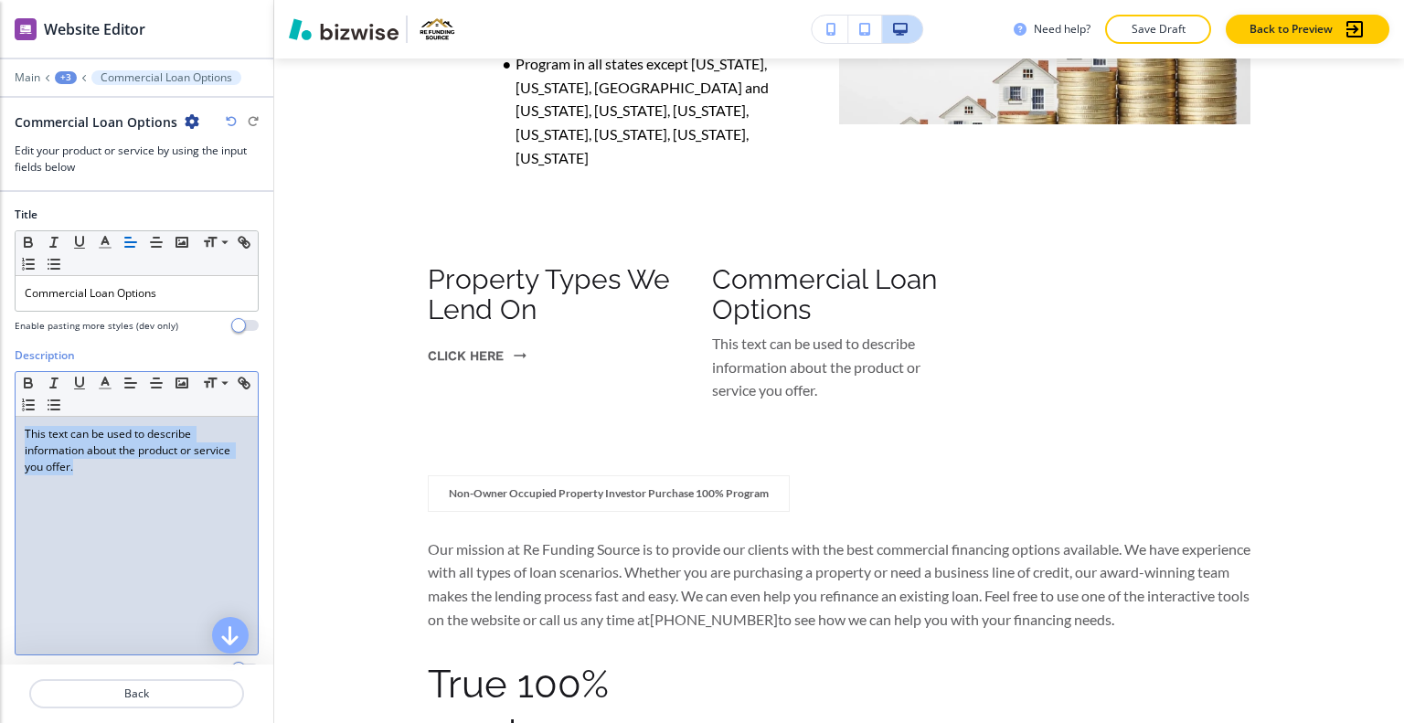
drag, startPoint x: 125, startPoint y: 475, endPoint x: 0, endPoint y: 357, distance: 172.0
click at [0, 357] on div "Description Small Normal Large Huge This text can be used to describe informati…" at bounding box center [136, 519] width 273 height 344
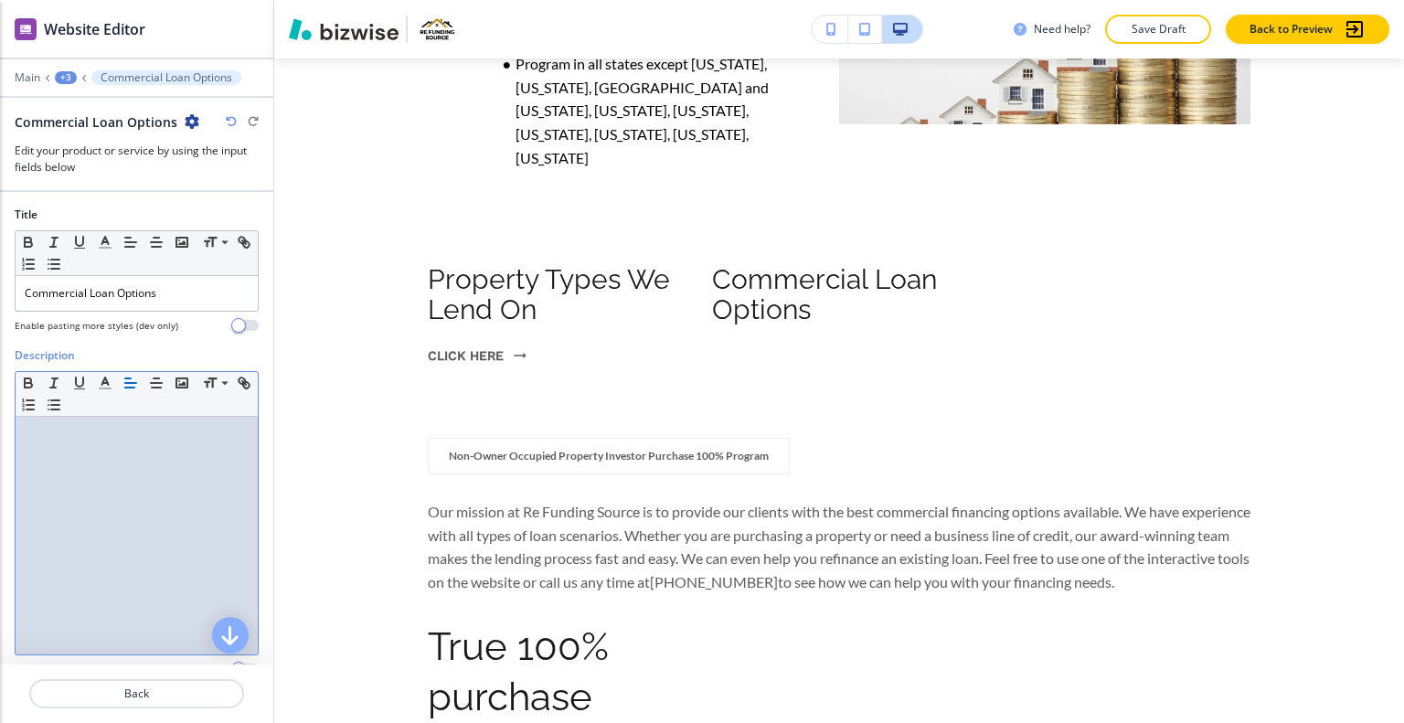
scroll to position [253, 0]
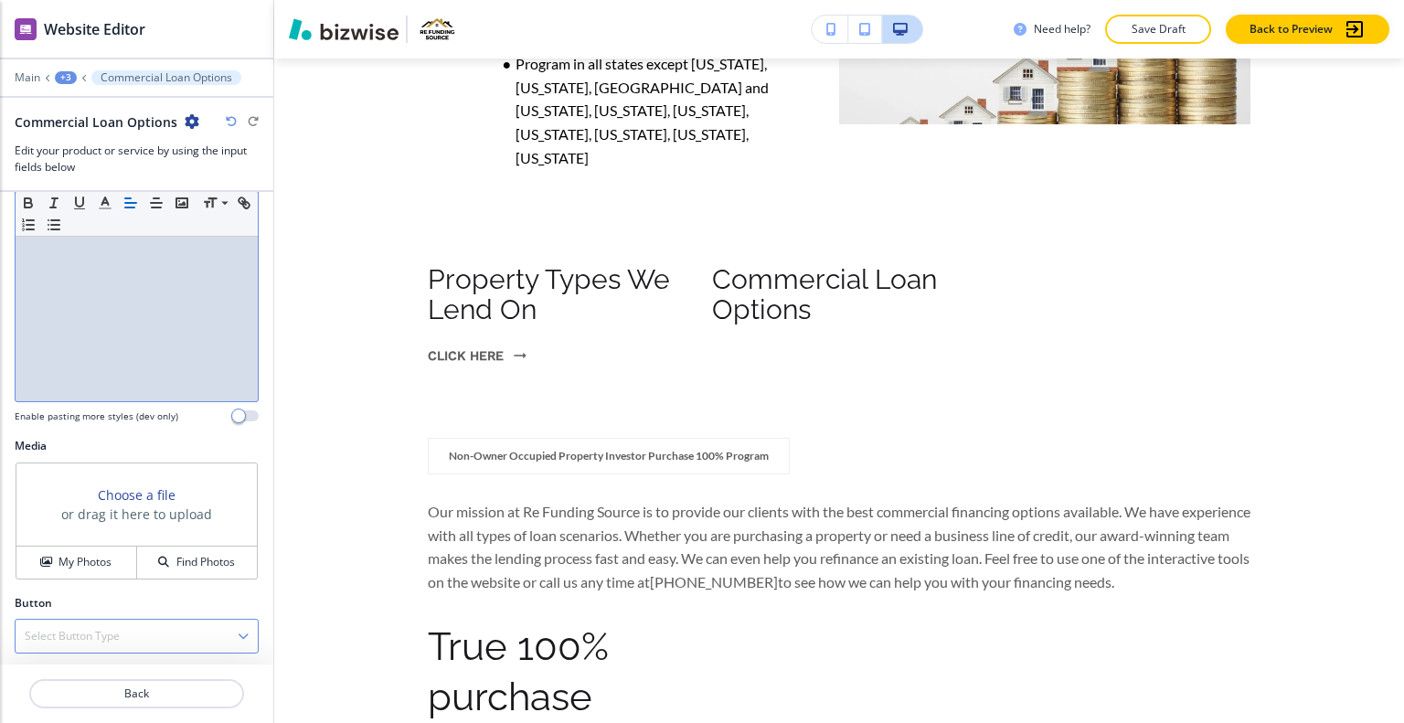
click at [96, 620] on div "Select Button Type" at bounding box center [137, 636] width 242 height 33
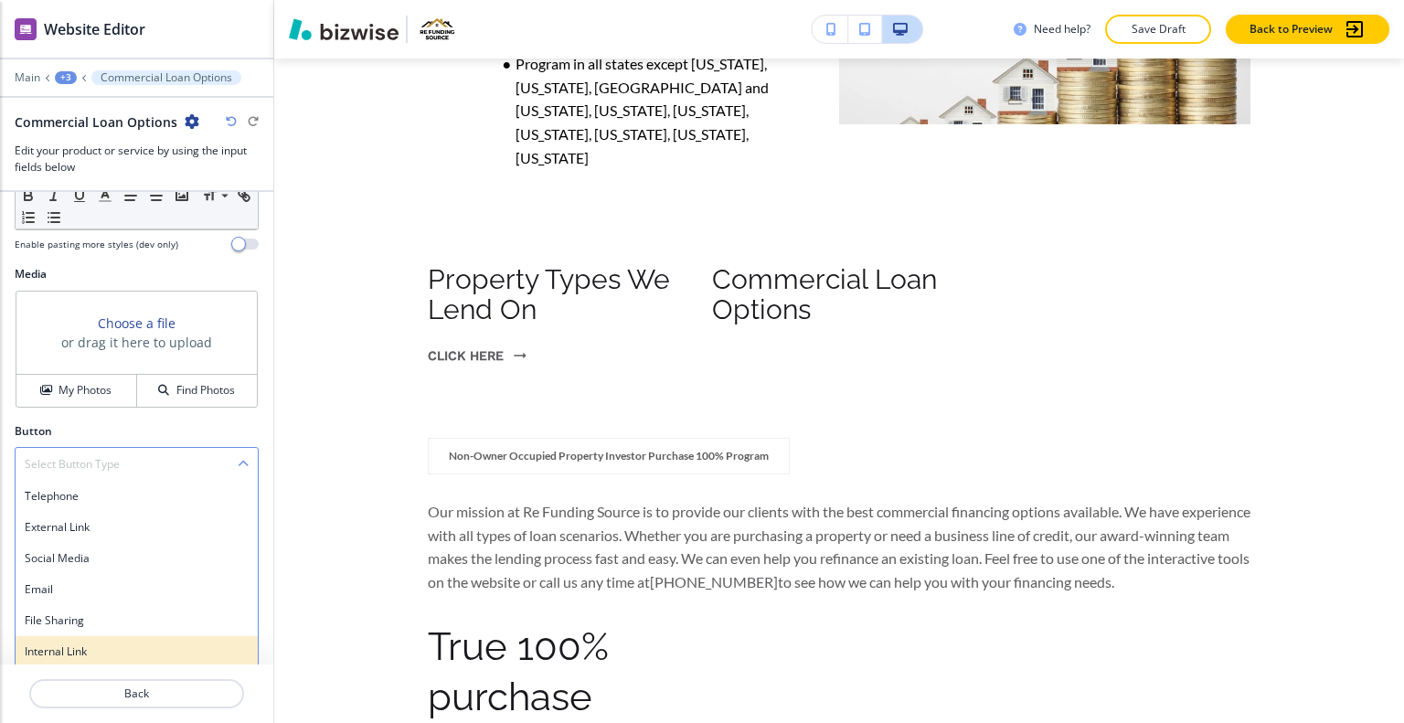
click at [91, 637] on div "Internal Link" at bounding box center [137, 651] width 242 height 31
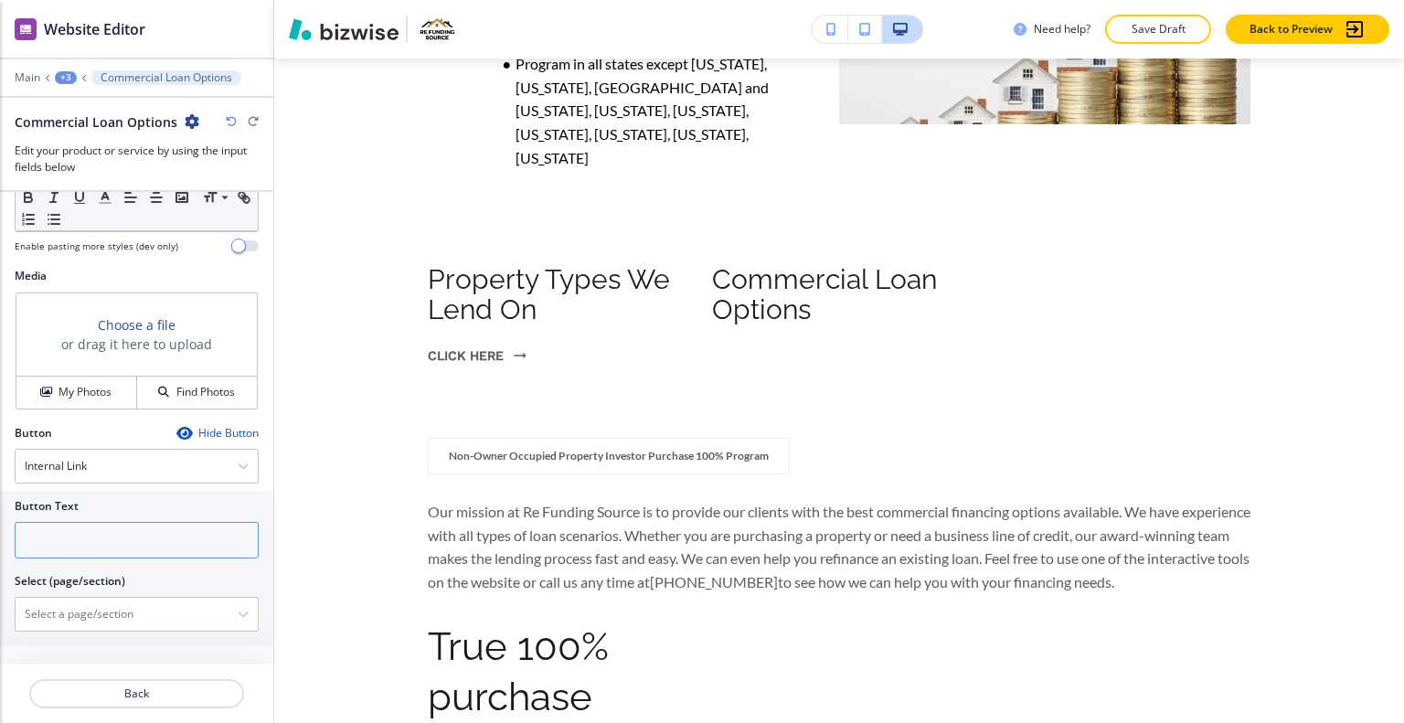
click at [91, 539] on input "text" at bounding box center [137, 540] width 244 height 37
type input "click here"
click at [51, 613] on \(page\/section\) "Manual Input" at bounding box center [127, 614] width 222 height 31
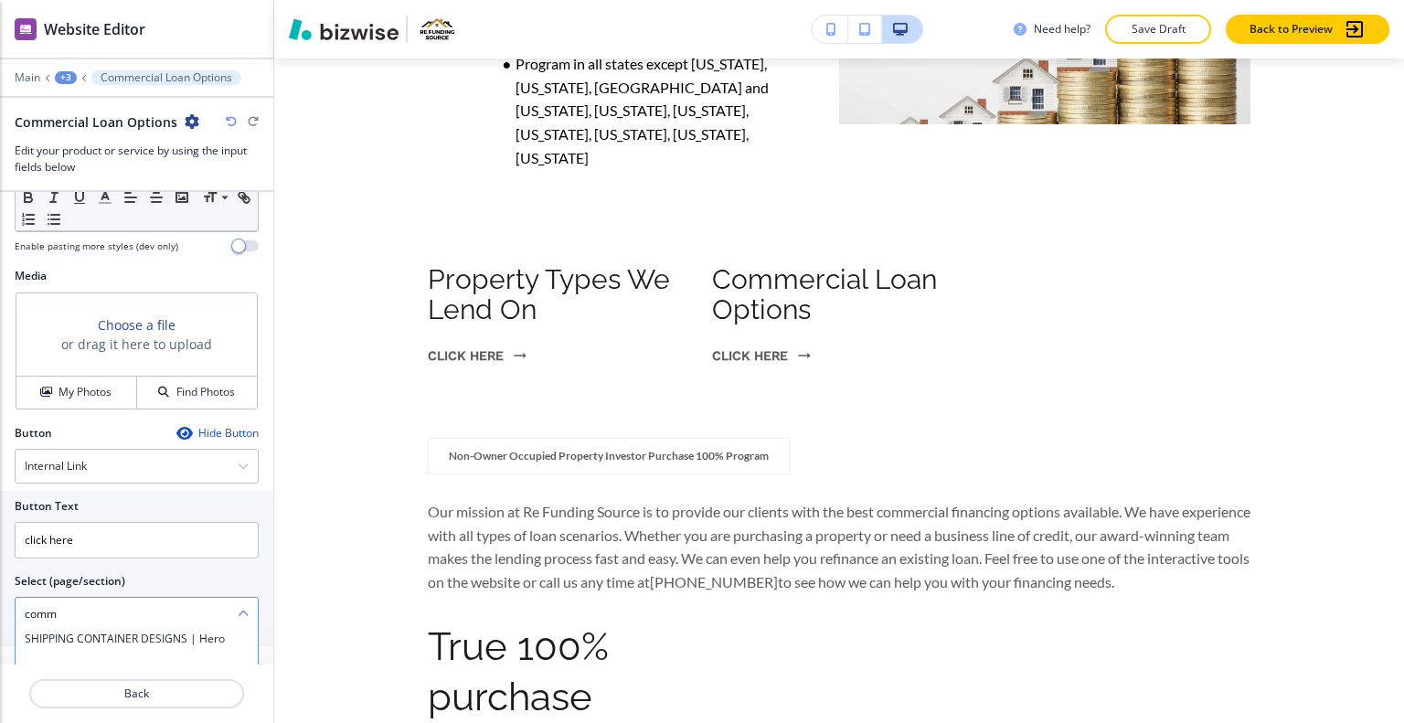
scroll to position [1920, 0]
click at [104, 612] on \(page\/section\) "comm" at bounding box center [127, 614] width 222 height 31
click at [123, 635] on div "HOME | Loan Options" at bounding box center [137, 619] width 242 height 31
type \(page\/section\) "HOME | Loan Options"
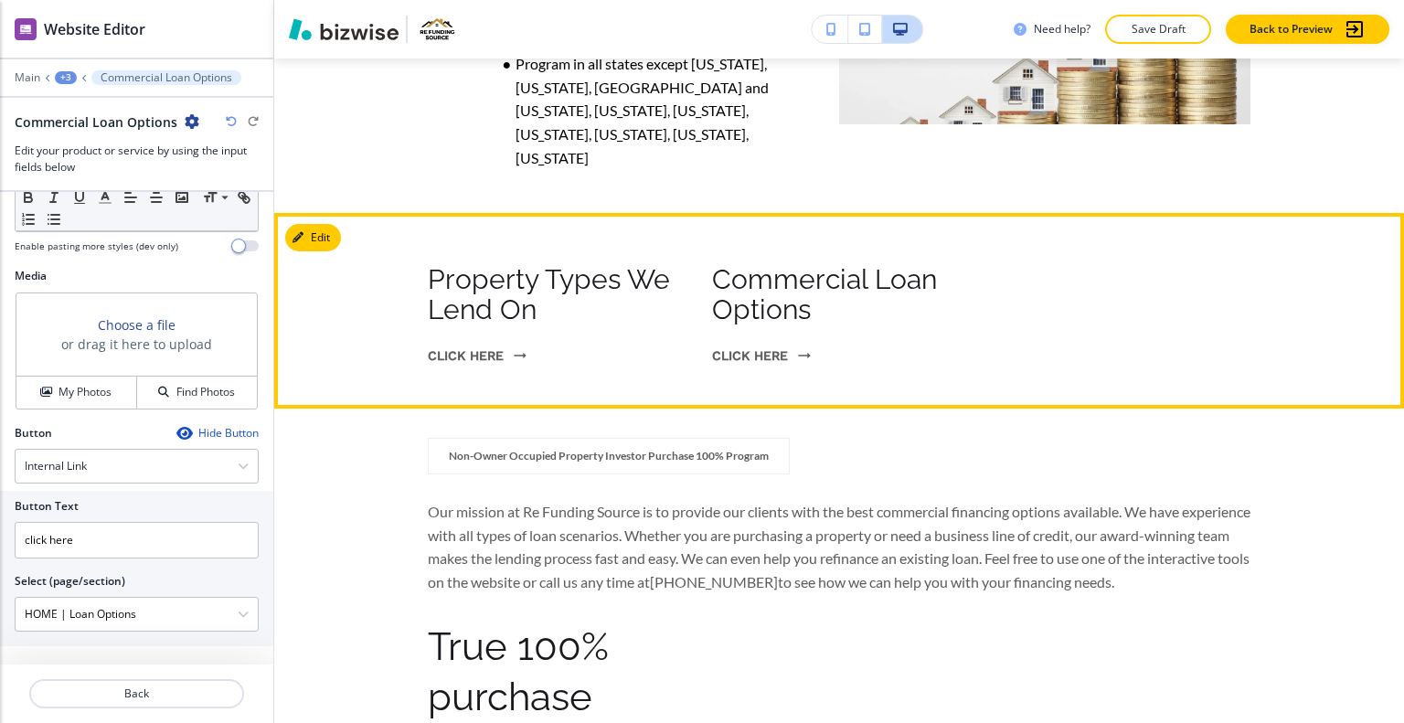
click at [770, 332] on button "click here" at bounding box center [761, 356] width 98 height 48
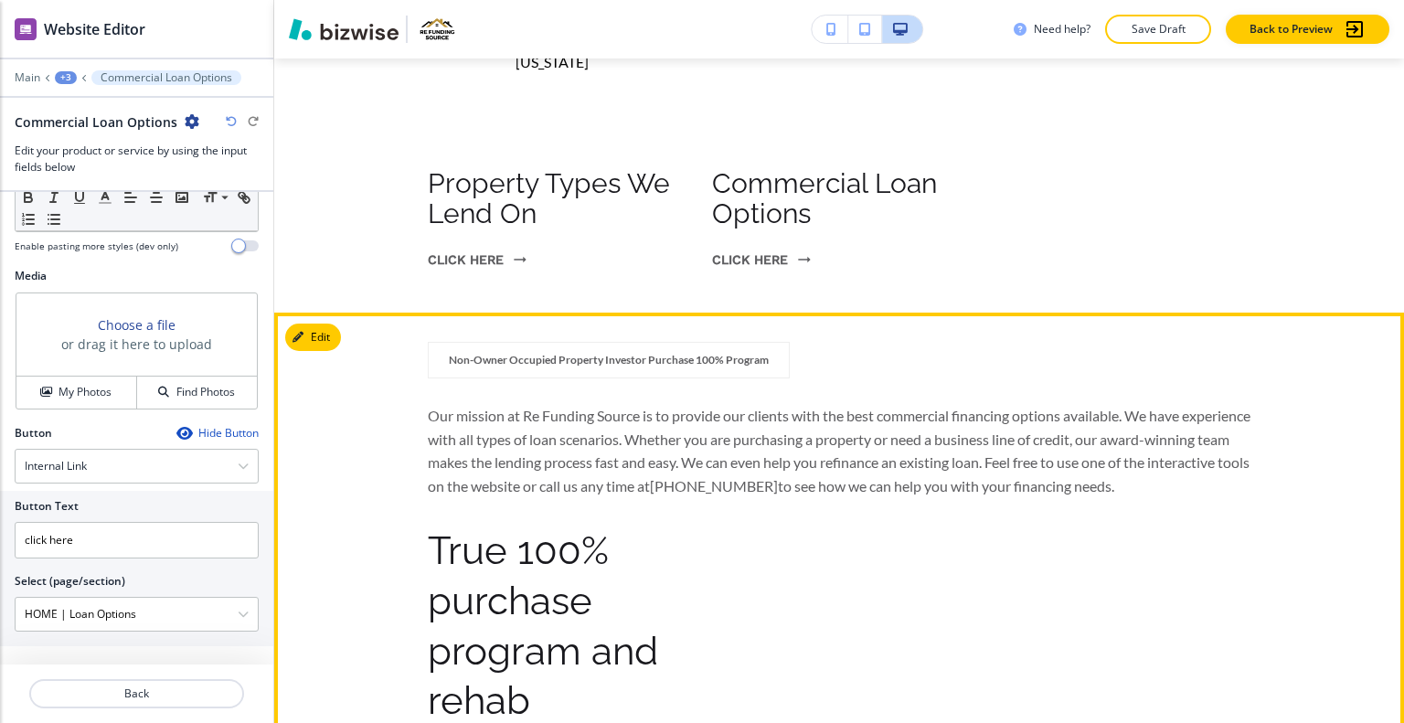
scroll to position [1277, 0]
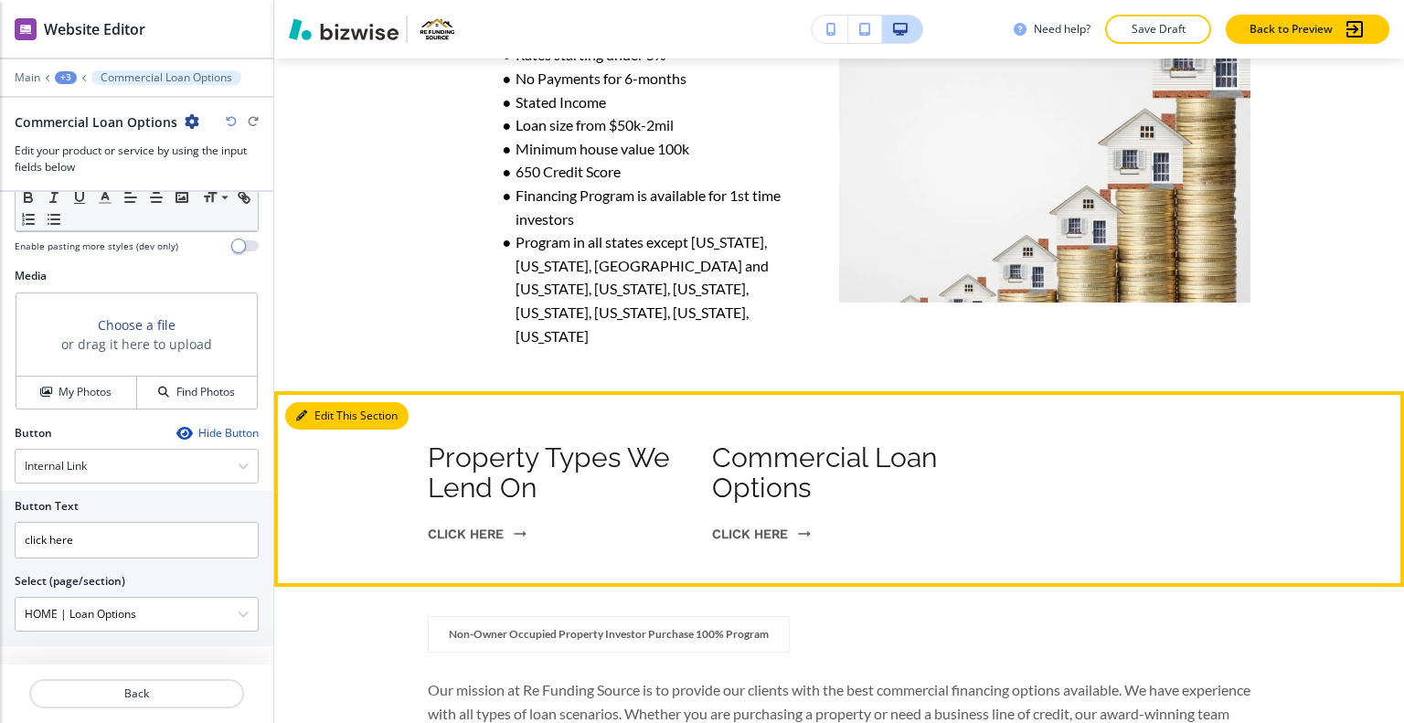
click at [324, 391] on div "Edit This Section Property Types We Lend On click here Commercial Loan Options …" at bounding box center [839, 489] width 1130 height 196
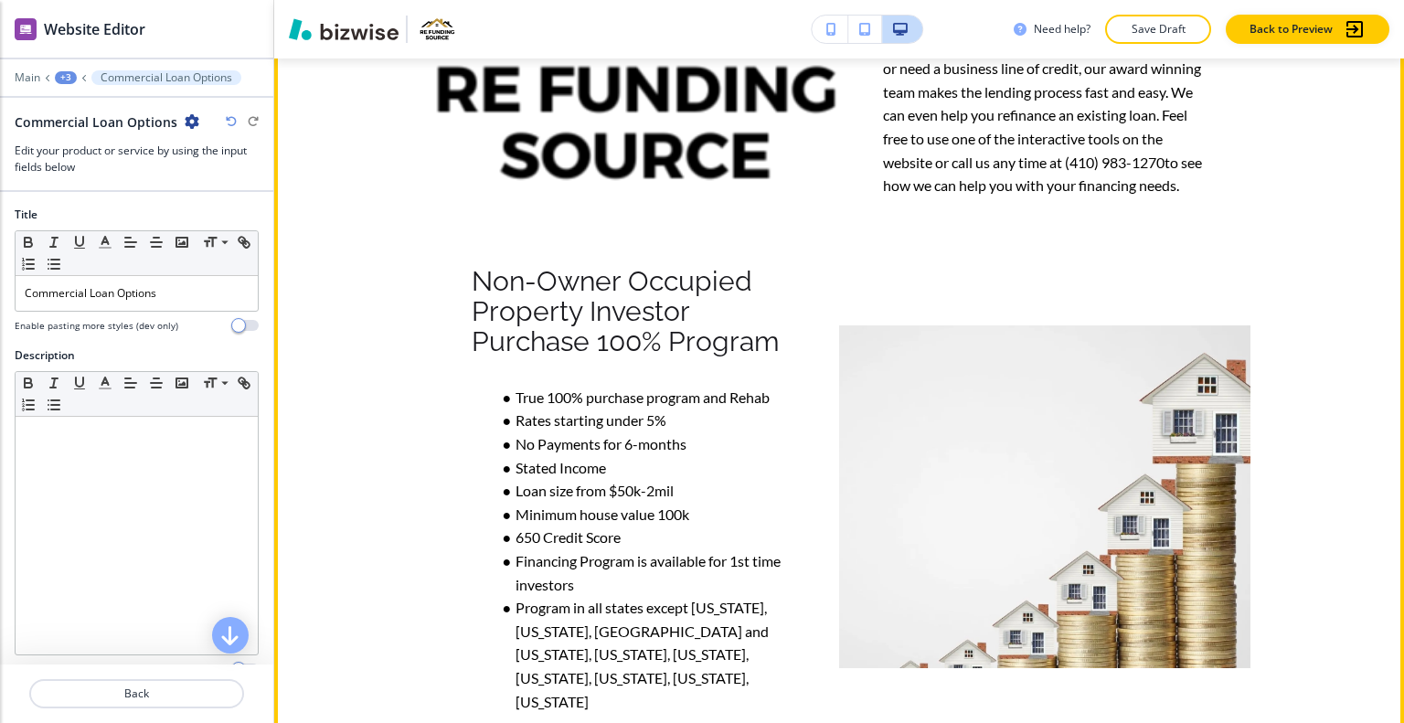
scroll to position [1460, 0]
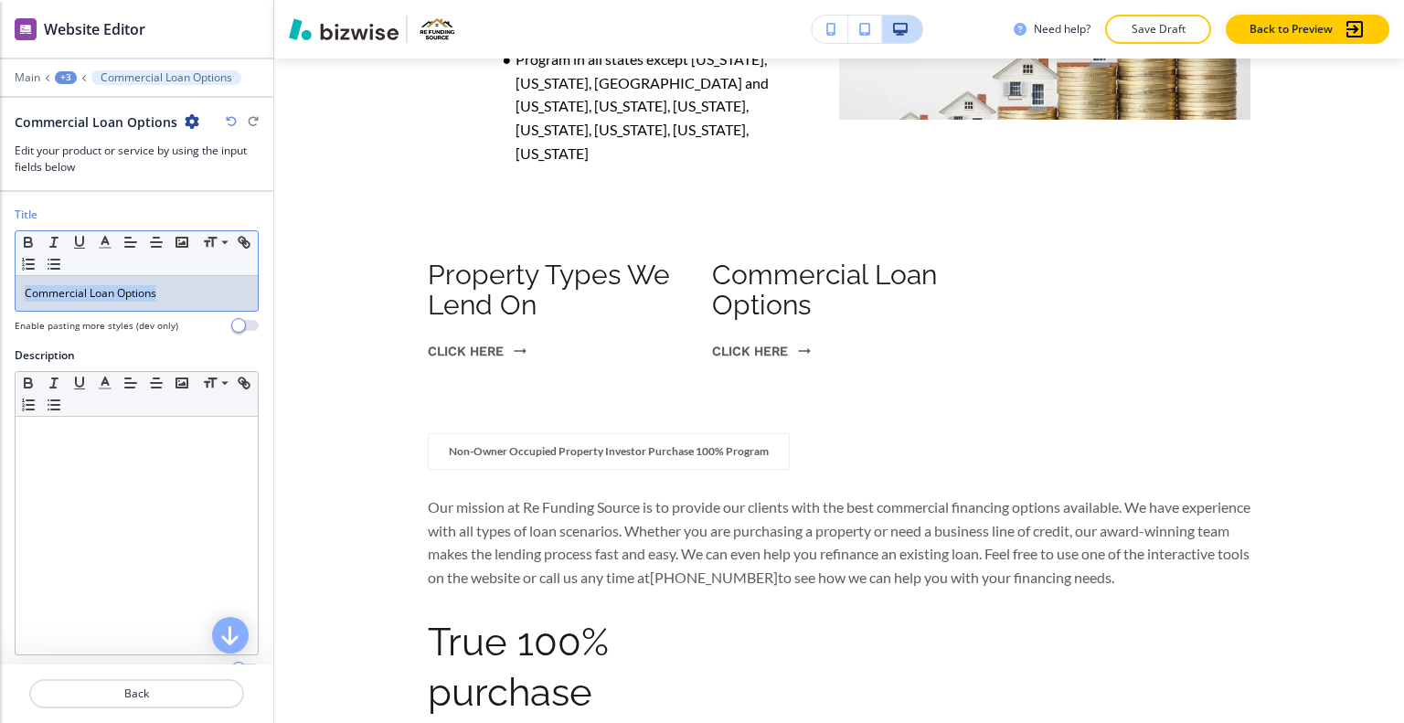
drag, startPoint x: 176, startPoint y: 285, endPoint x: 85, endPoint y: 219, distance: 111.9
click at [1, 256] on div "Title Small Normal Large Huge Commercial Loan Options Enable pasting more style…" at bounding box center [136, 277] width 273 height 141
click at [107, 239] on icon "button" at bounding box center [105, 242] width 16 height 16
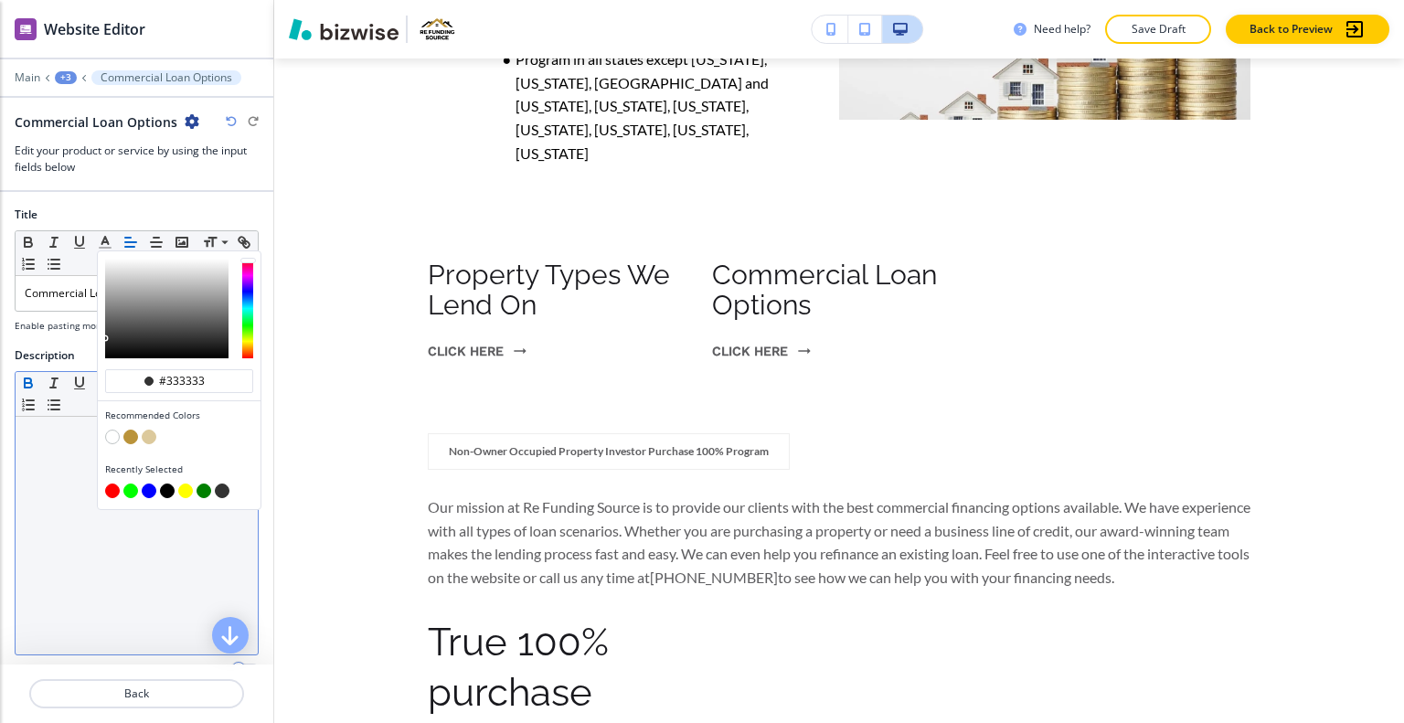
drag, startPoint x: 211, startPoint y: 377, endPoint x: 24, endPoint y: 374, distance: 187.4
click at [23, 374] on div "Title #333333 Recommended Colors Recently Selected Small Normal Large Huge Comm…" at bounding box center [136, 428] width 273 height 473
paste input "BA933A"
type input "#ba933a"
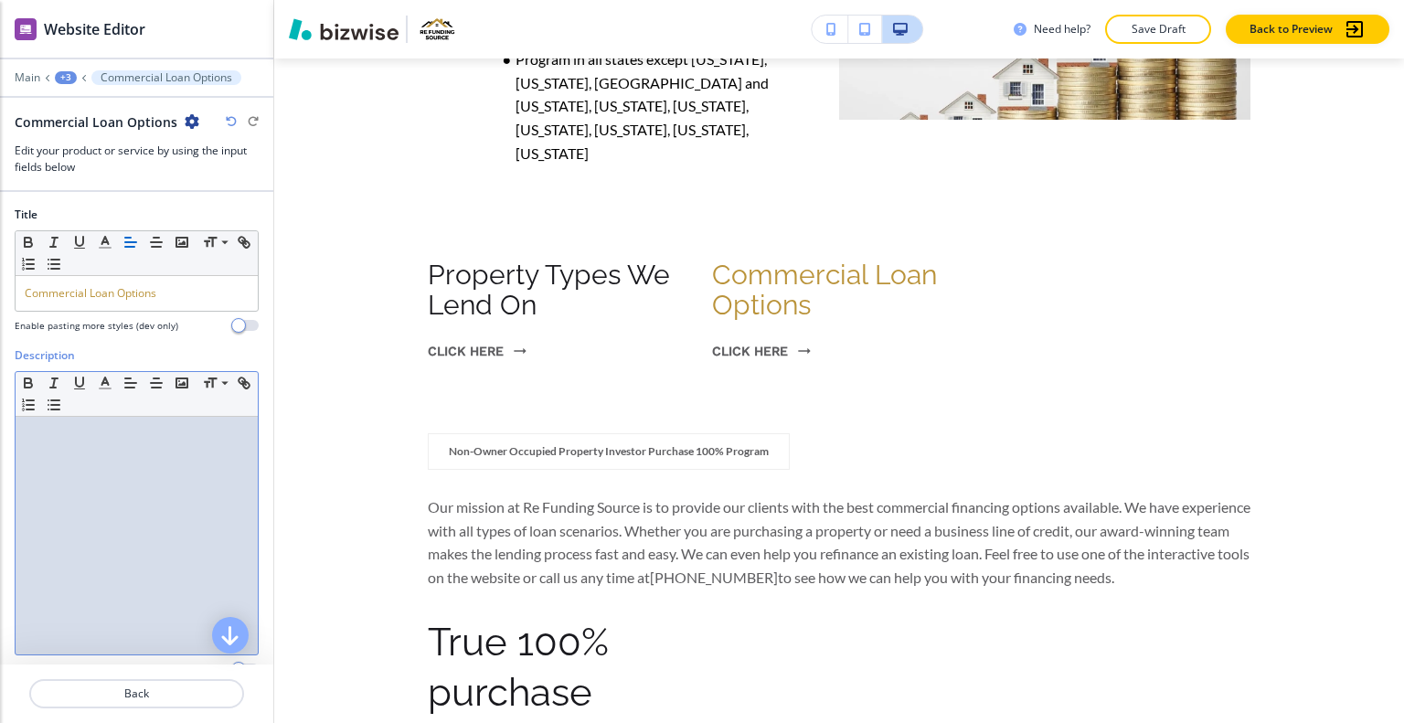
click at [47, 482] on div at bounding box center [137, 536] width 242 height 238
click at [161, 690] on p "Back" at bounding box center [136, 694] width 211 height 16
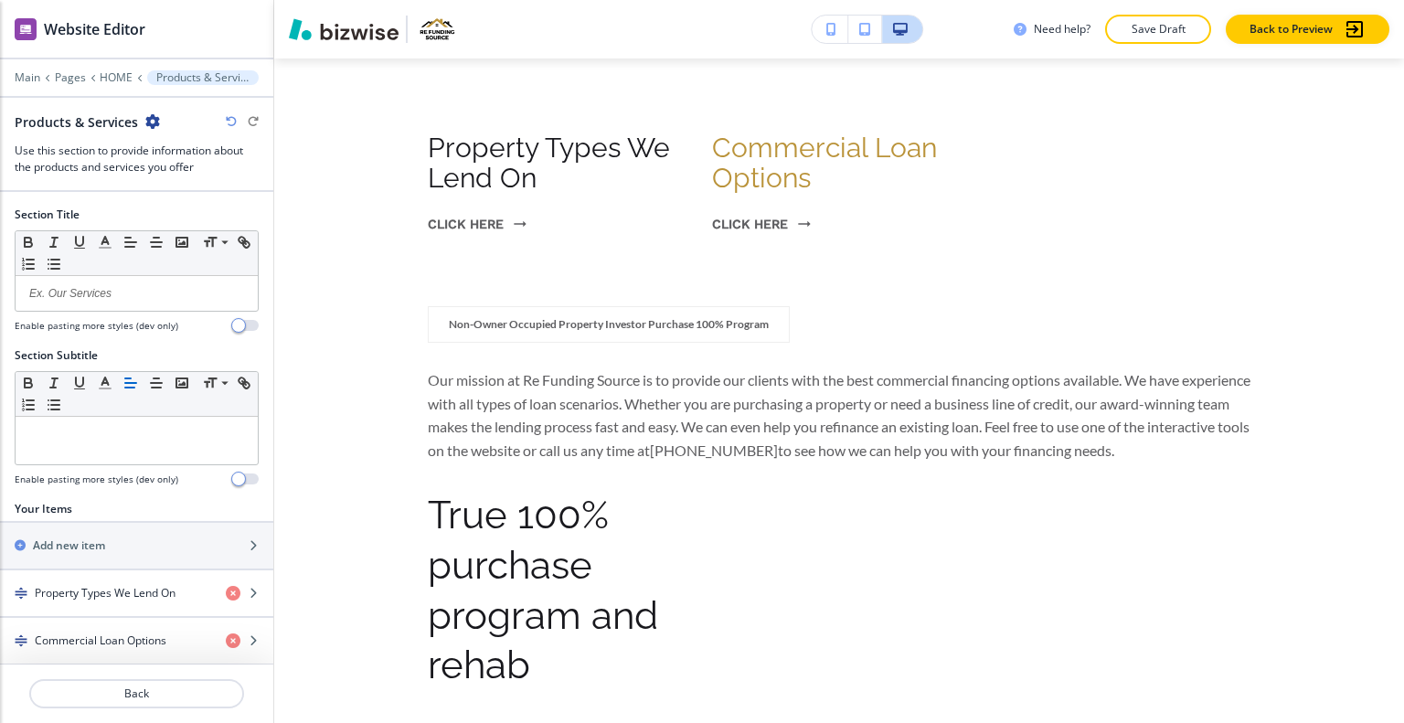
scroll to position [95, 0]
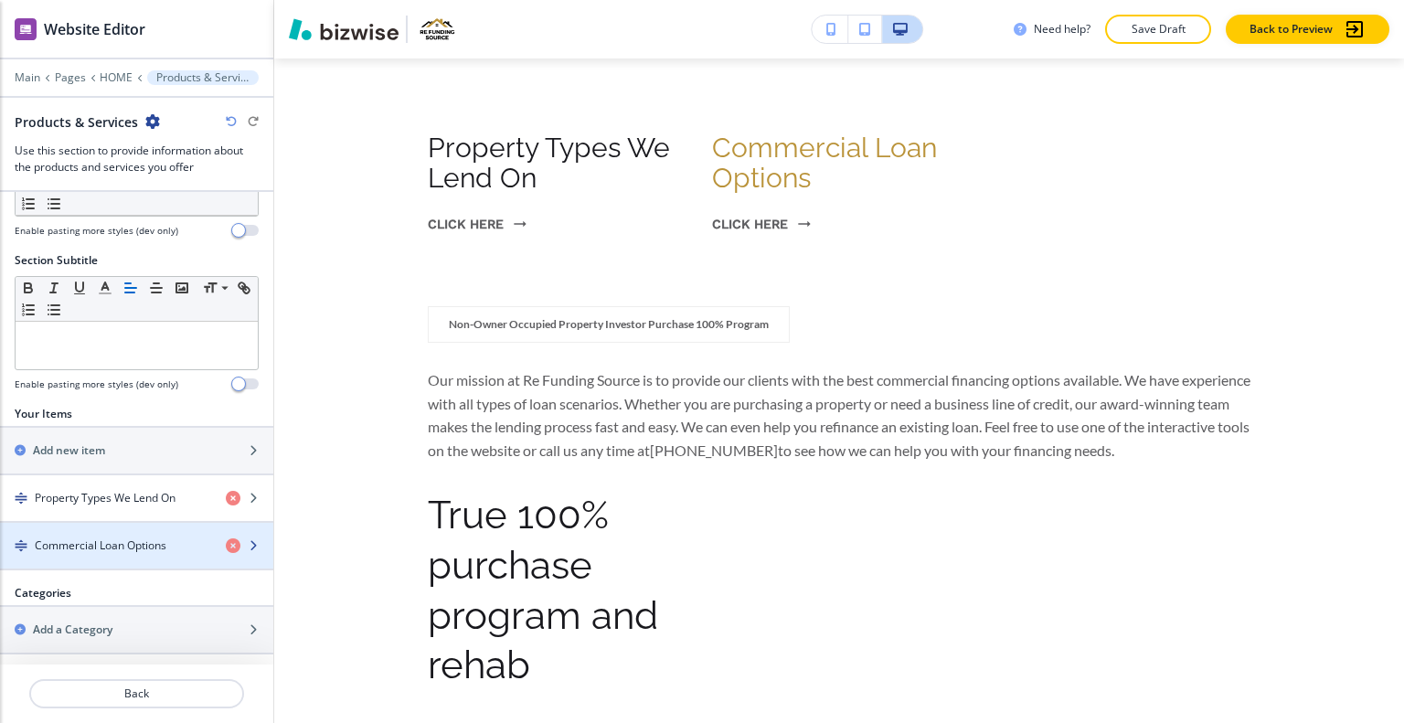
click at [110, 533] on div "button" at bounding box center [136, 530] width 273 height 15
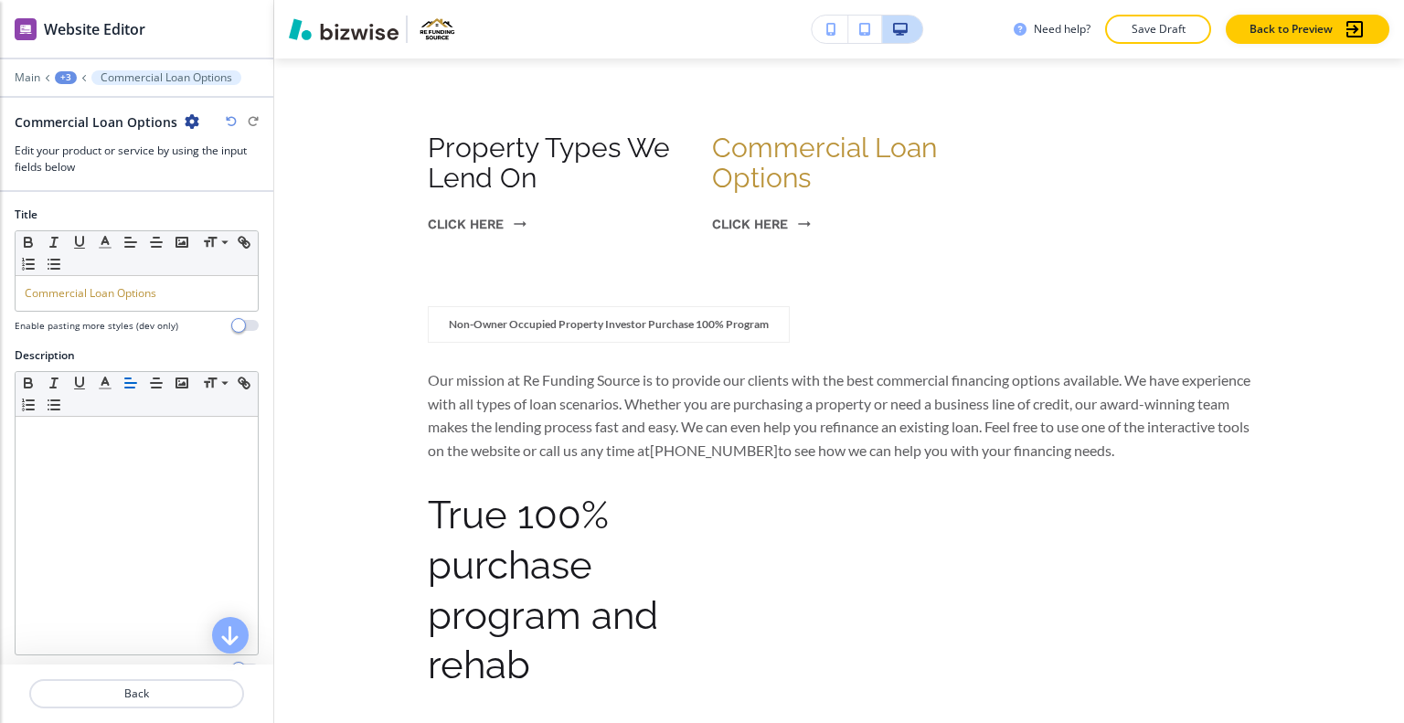
scroll to position [1638, 0]
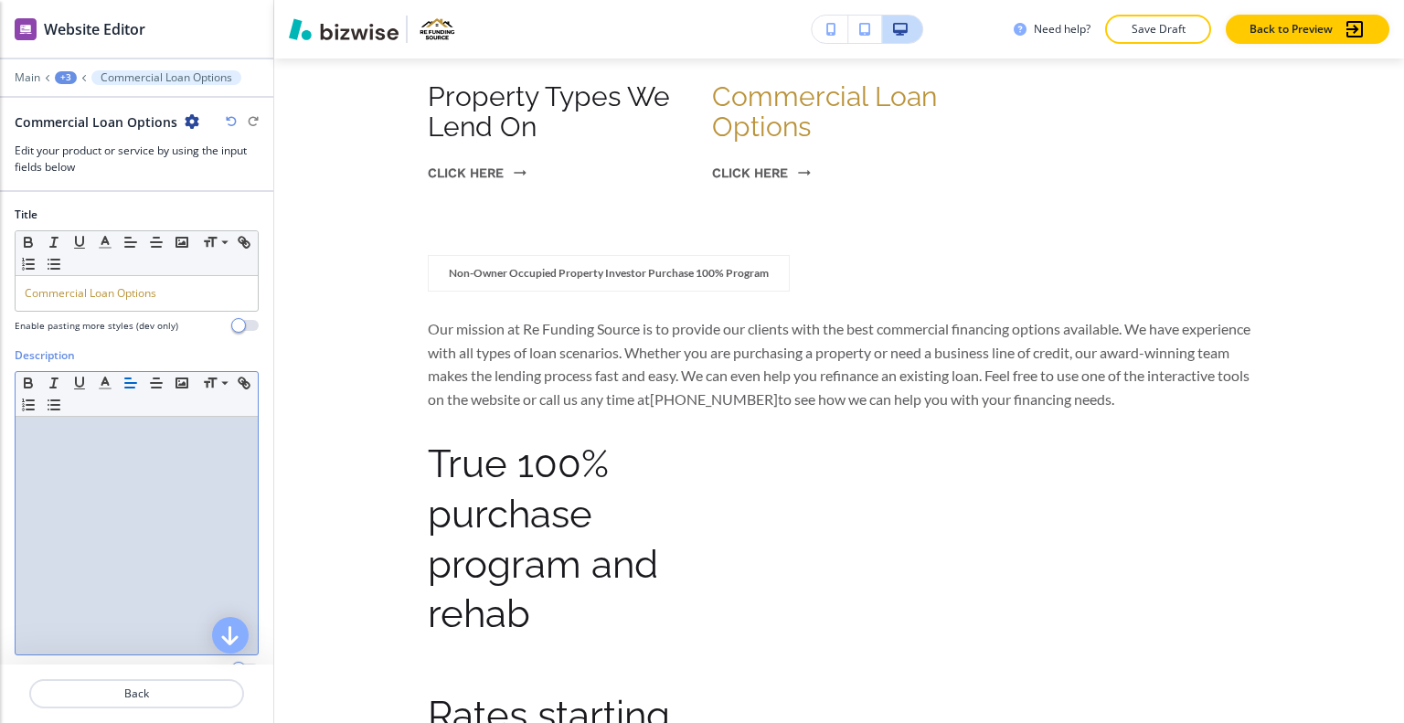
click at [109, 654] on div "Description Small Normal Large Huge Enable pasting more styles (dev only)" at bounding box center [137, 511] width 244 height 329
click at [104, 686] on p "Back" at bounding box center [136, 694] width 211 height 16
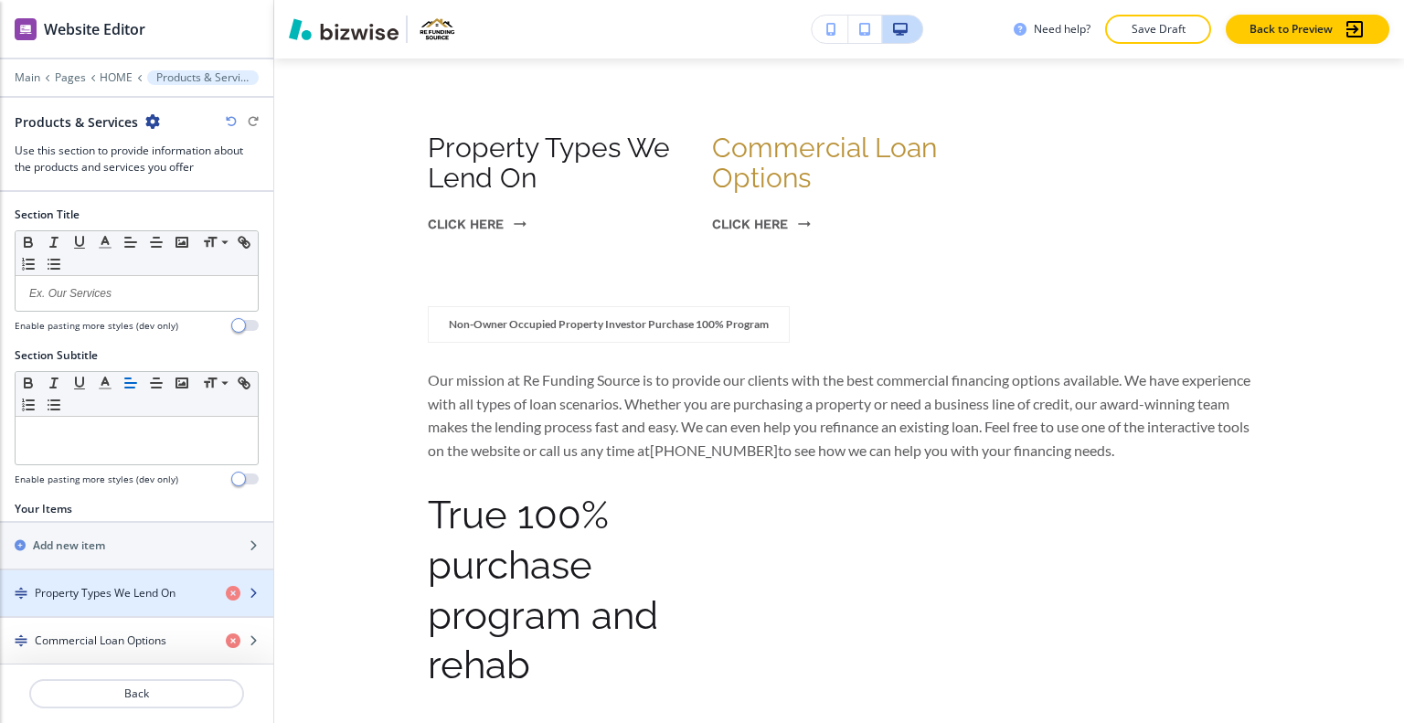
scroll to position [95, 0]
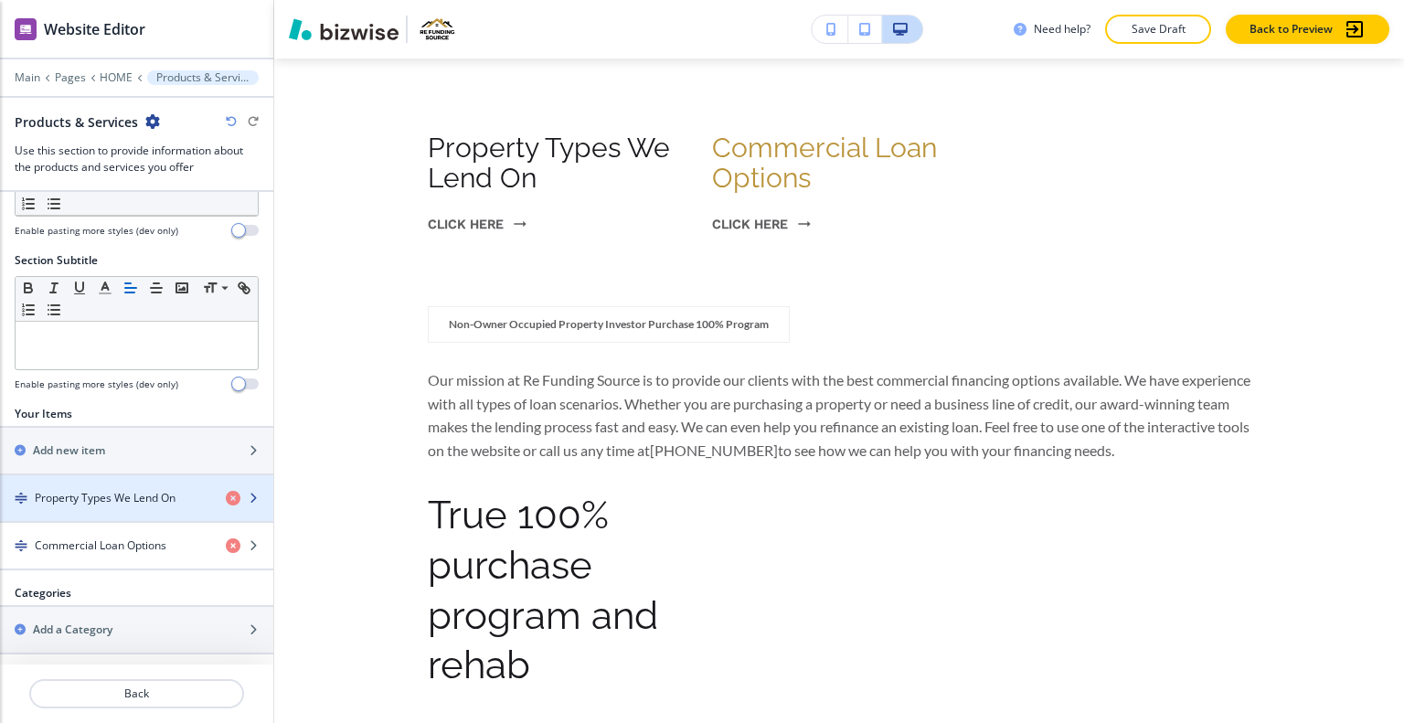
click at [113, 500] on h4 "Property Types We Lend On" at bounding box center [105, 498] width 141 height 16
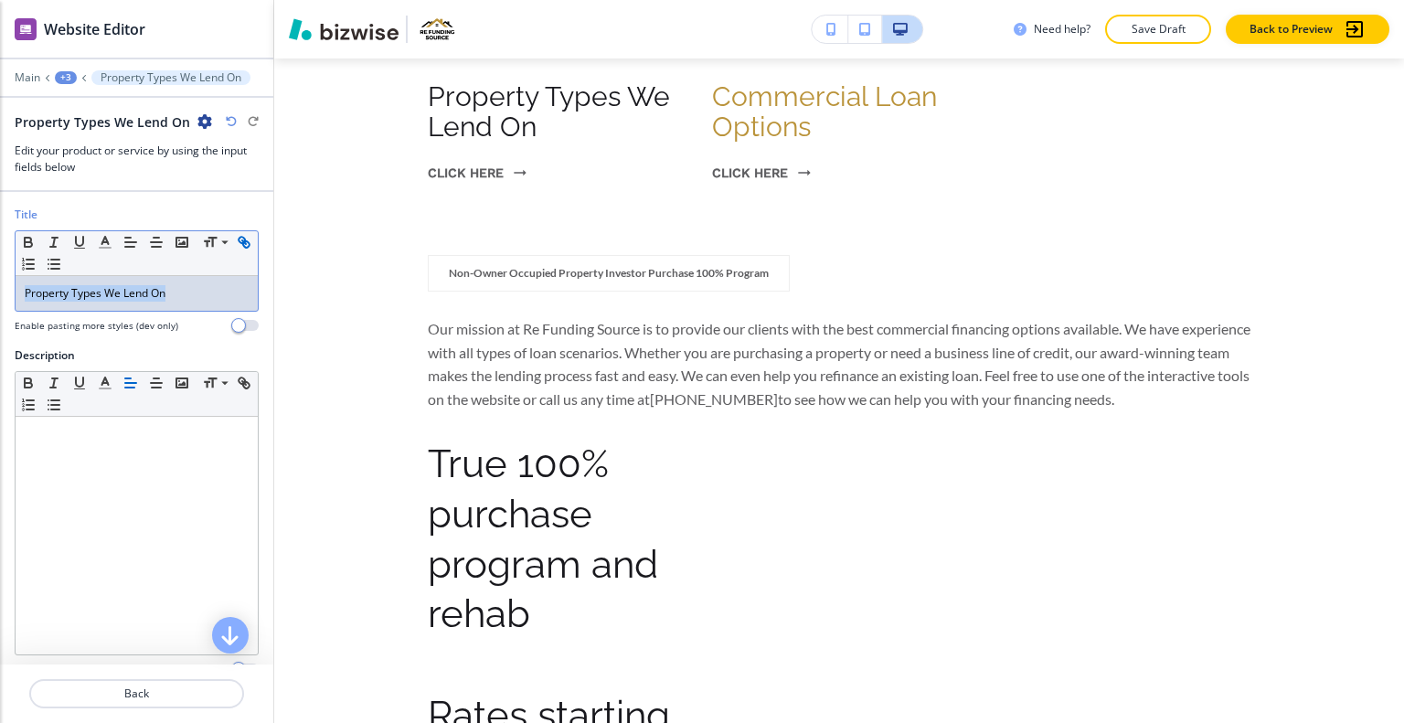
drag, startPoint x: 175, startPoint y: 293, endPoint x: 34, endPoint y: 273, distance: 142.2
click at [0, 293] on div "Title Small Normal Large Huge Property Types We Lend On Enable pasting more sty…" at bounding box center [136, 277] width 273 height 141
click at [120, 234] on button "button" at bounding box center [131, 242] width 26 height 22
click at [112, 238] on icon "button" at bounding box center [105, 242] width 16 height 16
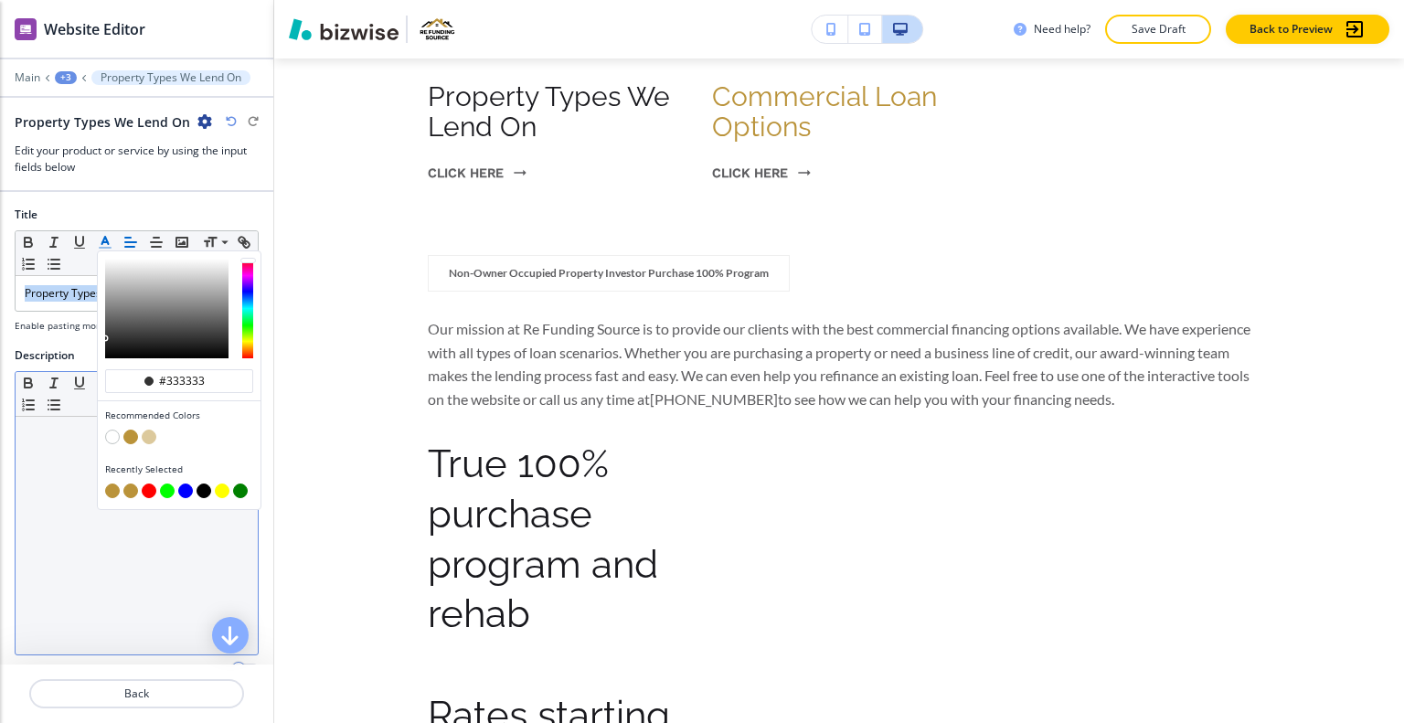
scroll to position [91, 0]
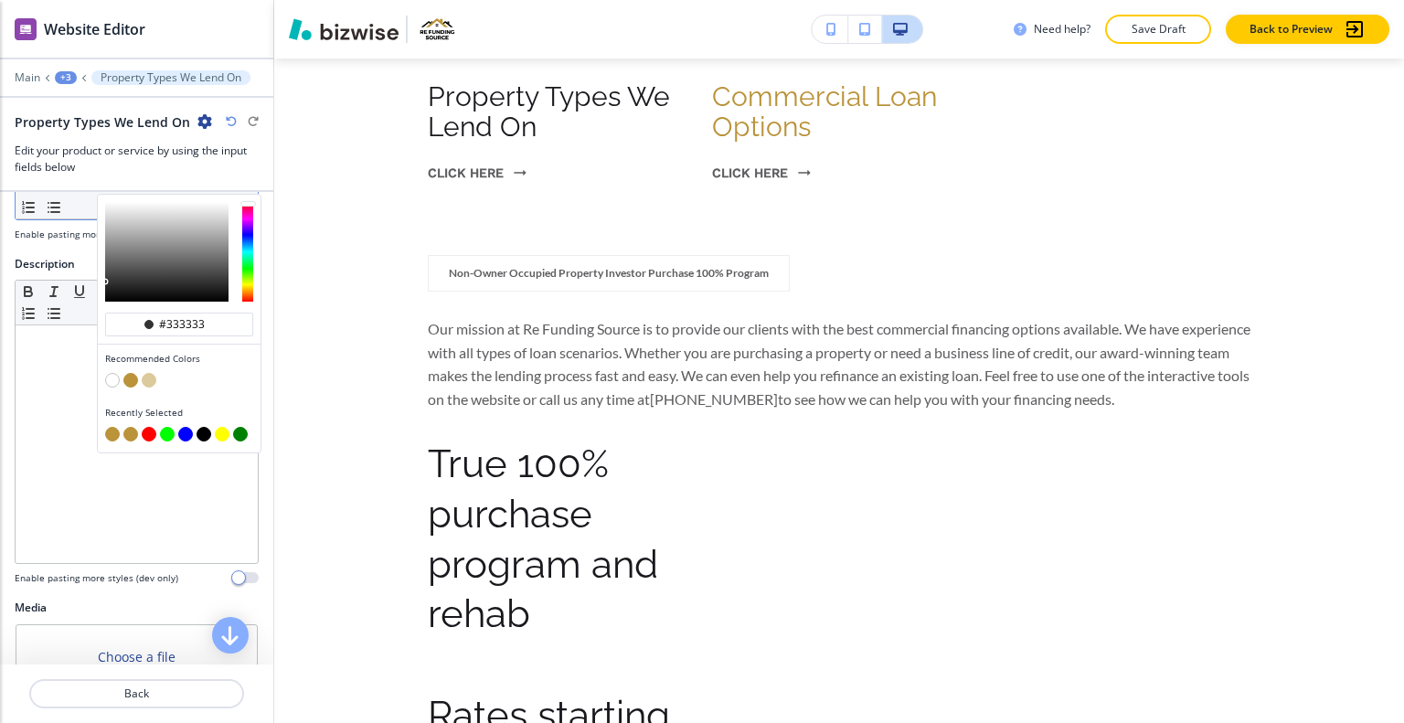
click at [112, 431] on button "button" at bounding box center [112, 434] width 15 height 15
type input "#ba933a"
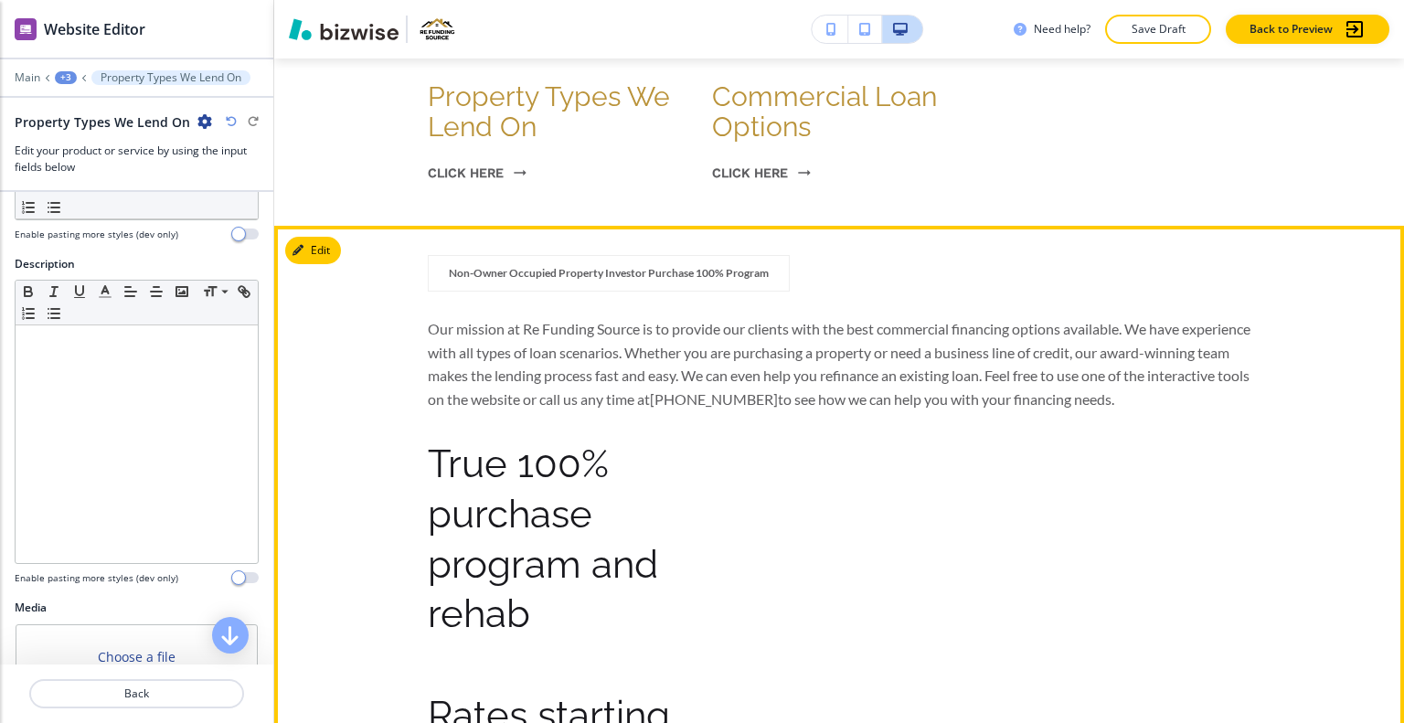
click at [944, 259] on div "Non-Owner Occupied Property Investor Purchase 100% Program" at bounding box center [839, 279] width 823 height 48
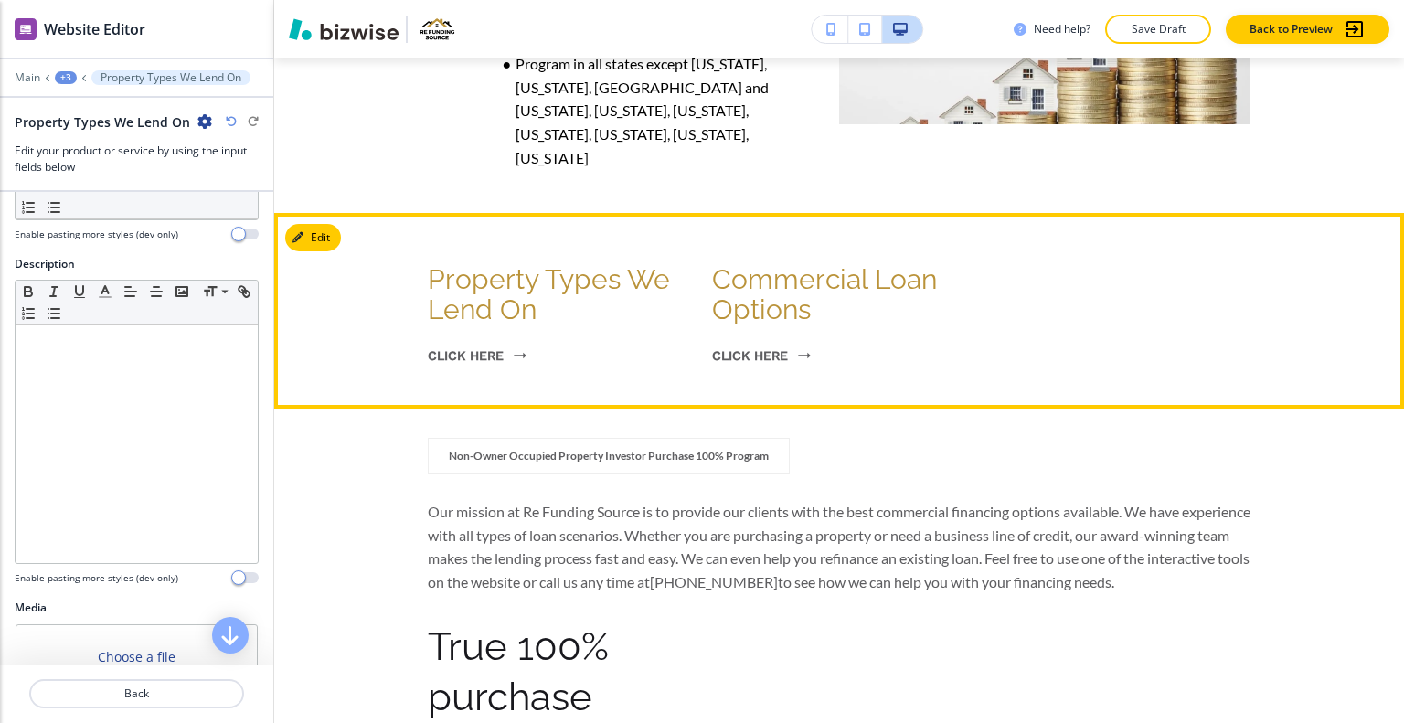
scroll to position [1364, 0]
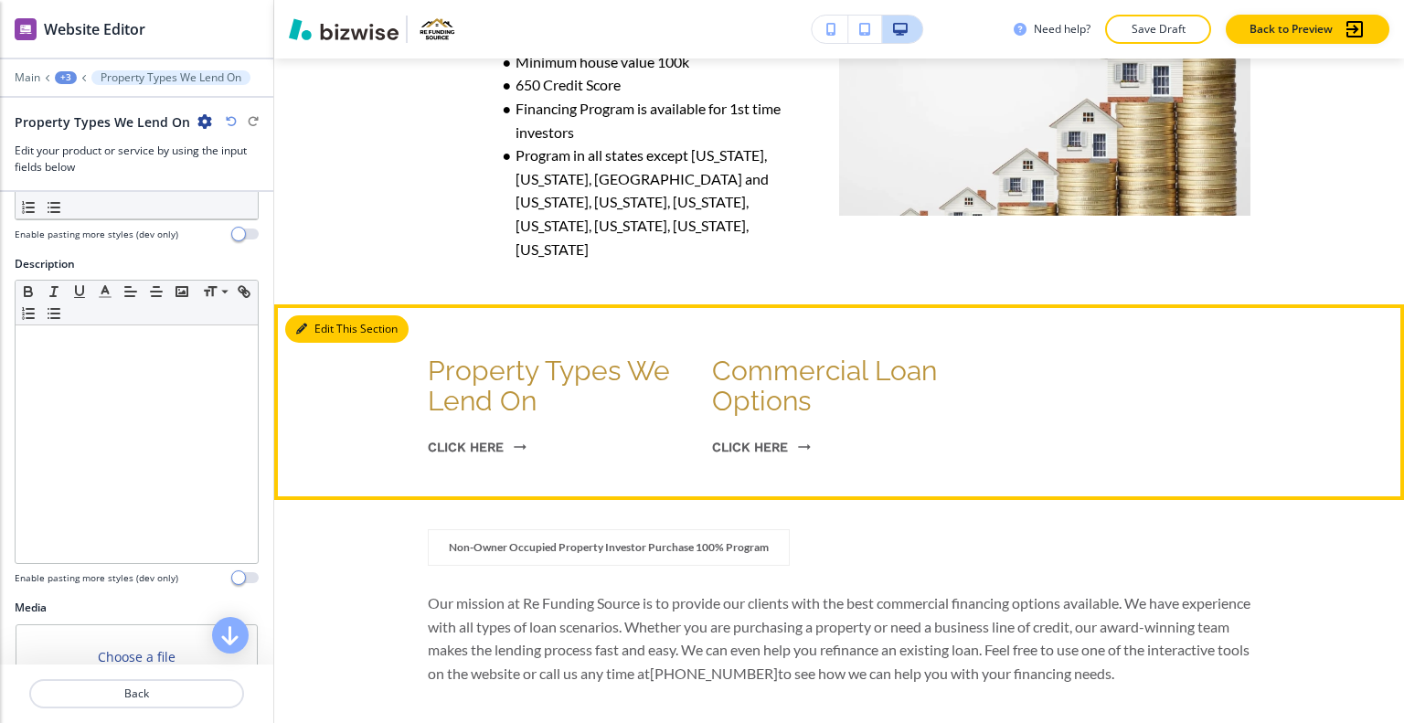
click at [315, 315] on button "Edit This Section" at bounding box center [346, 328] width 123 height 27
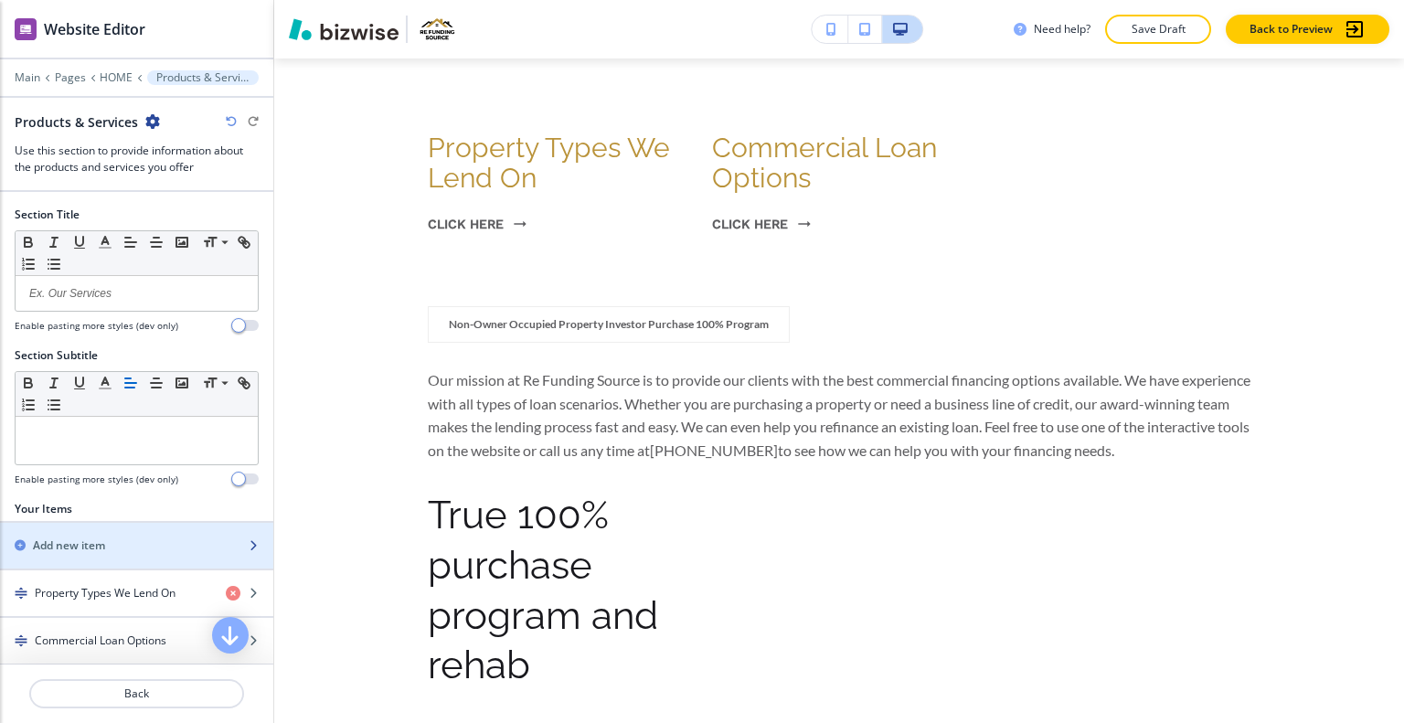
click at [107, 547] on div "Add new item" at bounding box center [116, 546] width 233 height 16
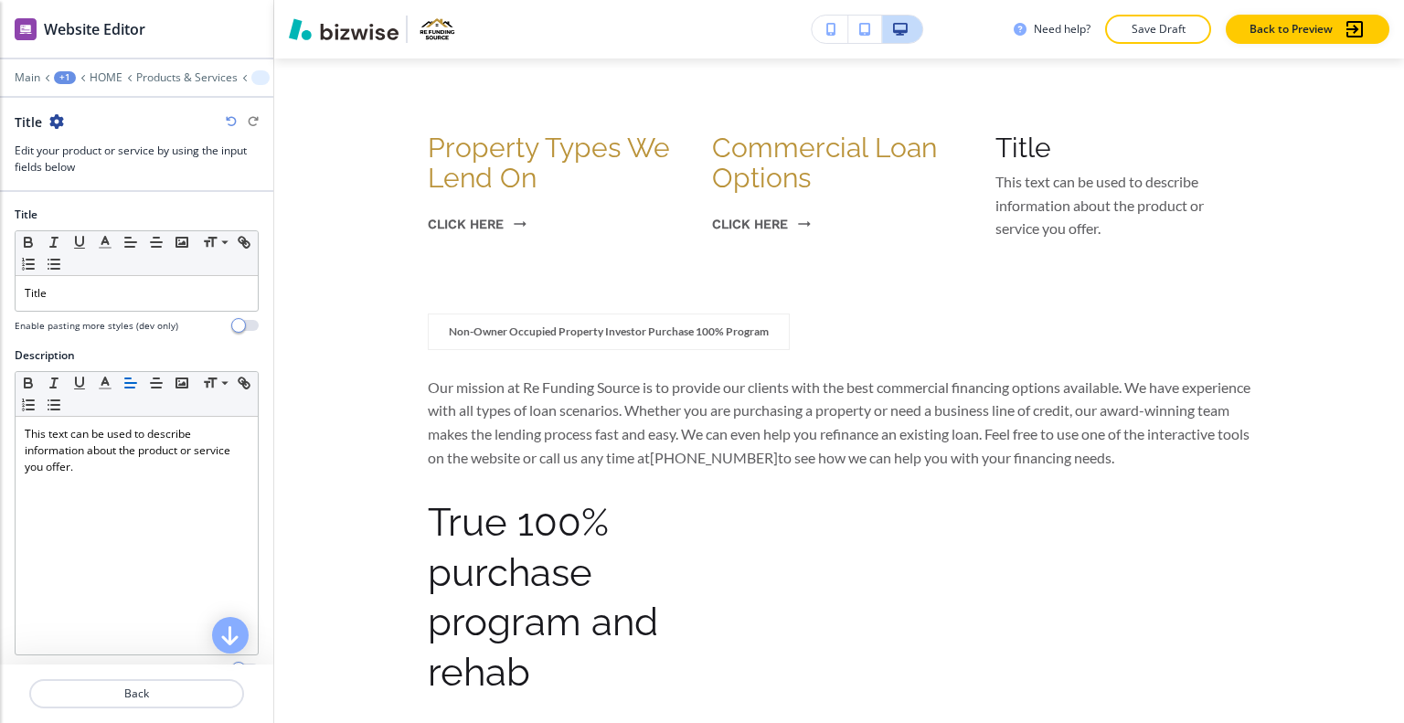
scroll to position [1638, 0]
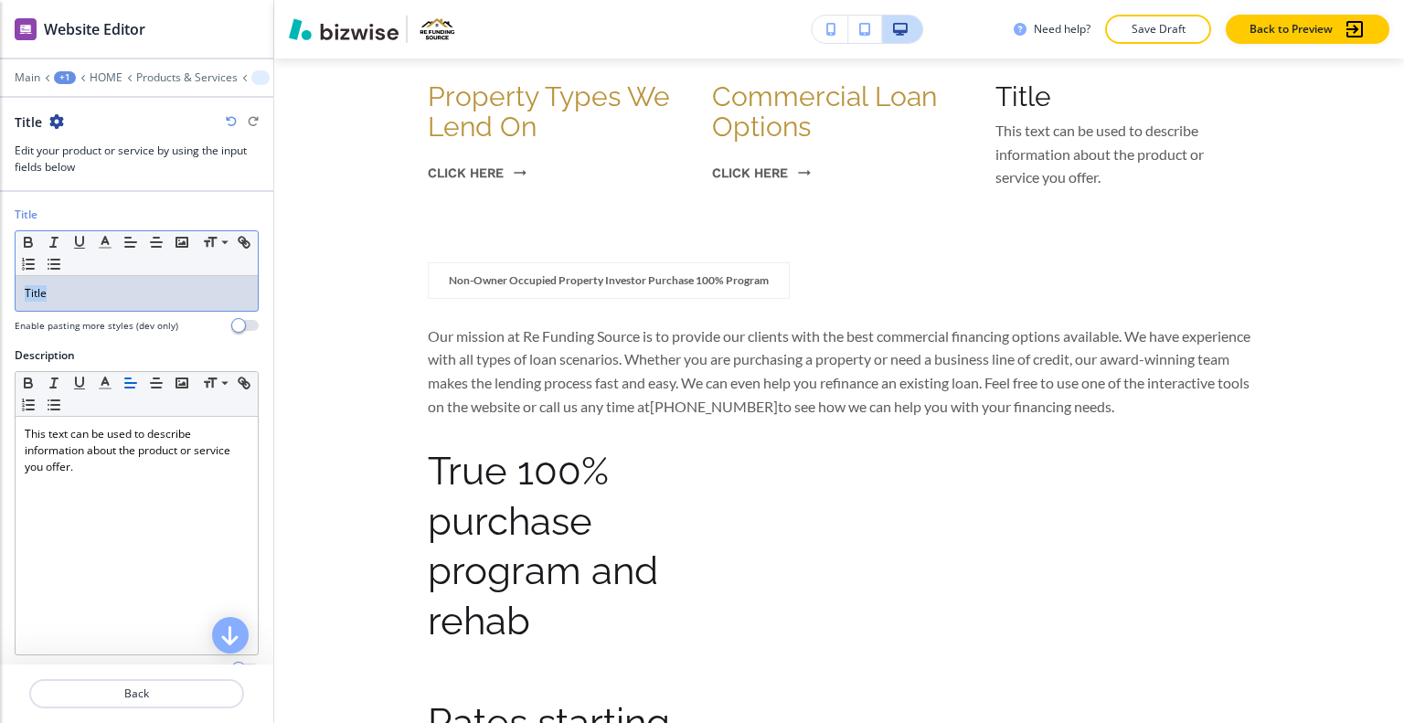
drag, startPoint x: 73, startPoint y: 290, endPoint x: 0, endPoint y: 281, distance: 73.7
click at [0, 281] on div "Title Small Normal Large Huge Title Enable pasting more styles (dev only)" at bounding box center [136, 277] width 273 height 141
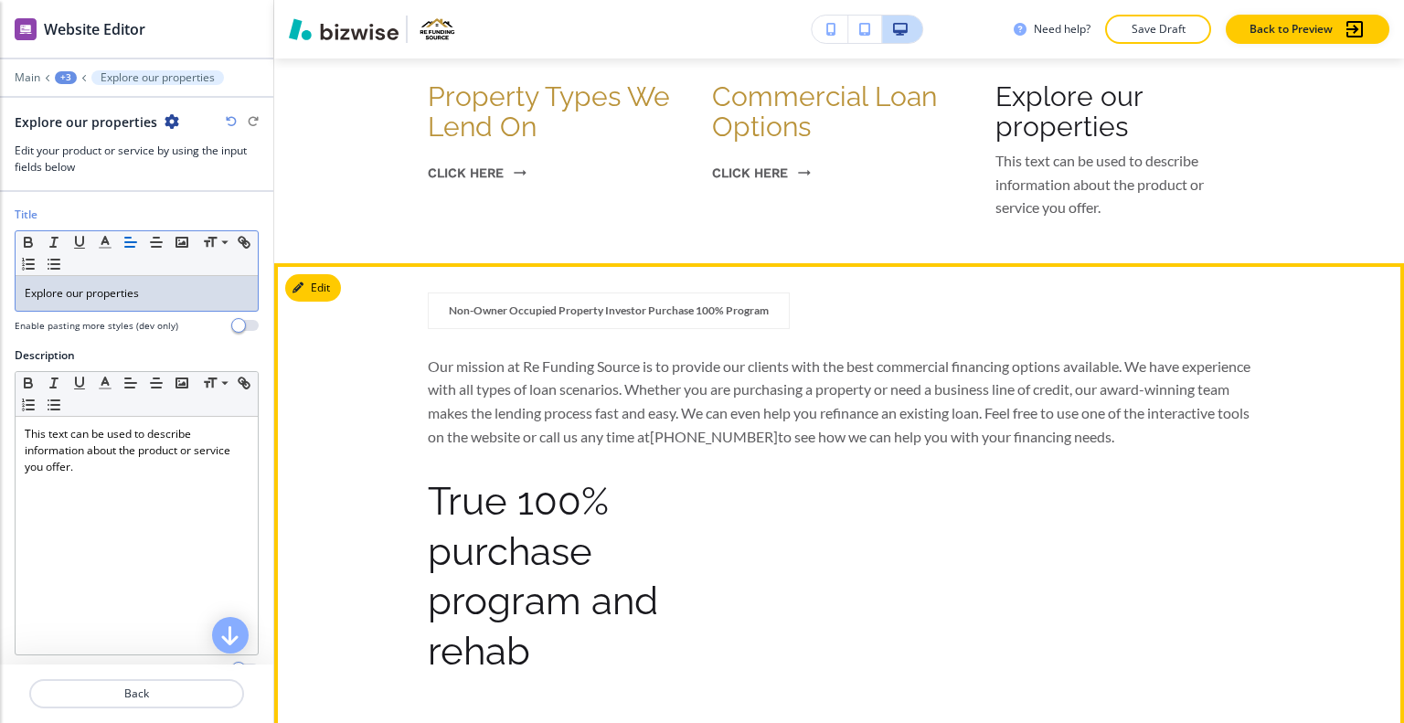
scroll to position [1547, 0]
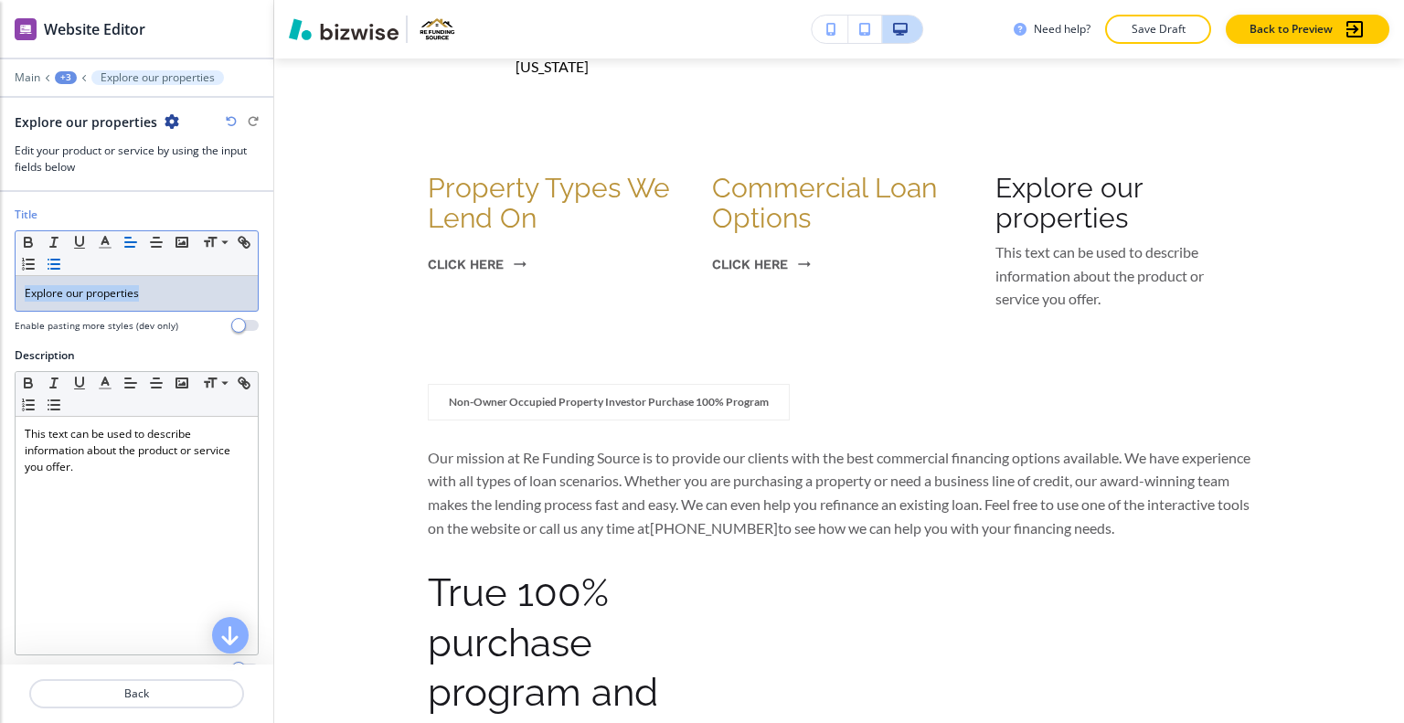
drag, startPoint x: 153, startPoint y: 295, endPoint x: 84, endPoint y: 262, distance: 76.1
click at [0, 286] on div "Title Small Normal Large Huge Explore our properties Enable pasting more styles…" at bounding box center [136, 277] width 273 height 141
click at [106, 231] on button "button" at bounding box center [105, 242] width 26 height 22
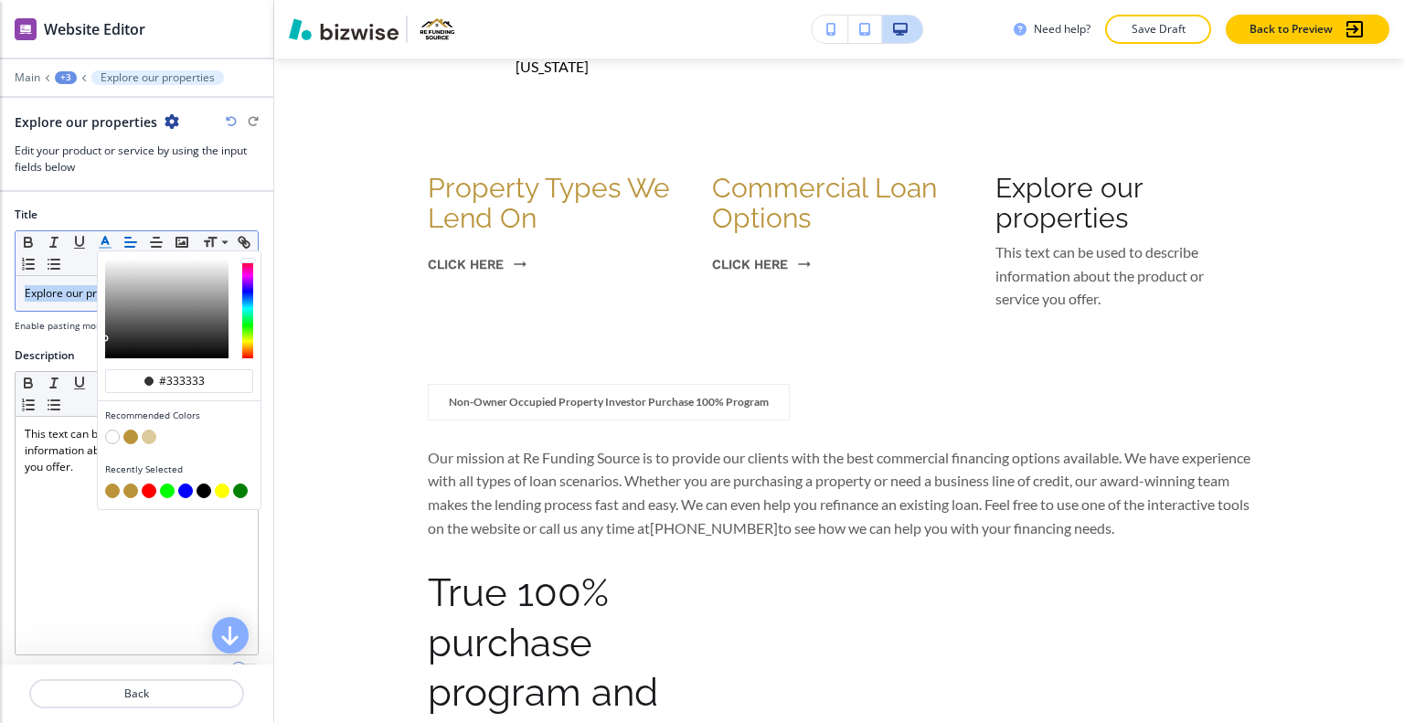
click at [129, 435] on button "button" at bounding box center [130, 437] width 15 height 15
type input "#ba933a"
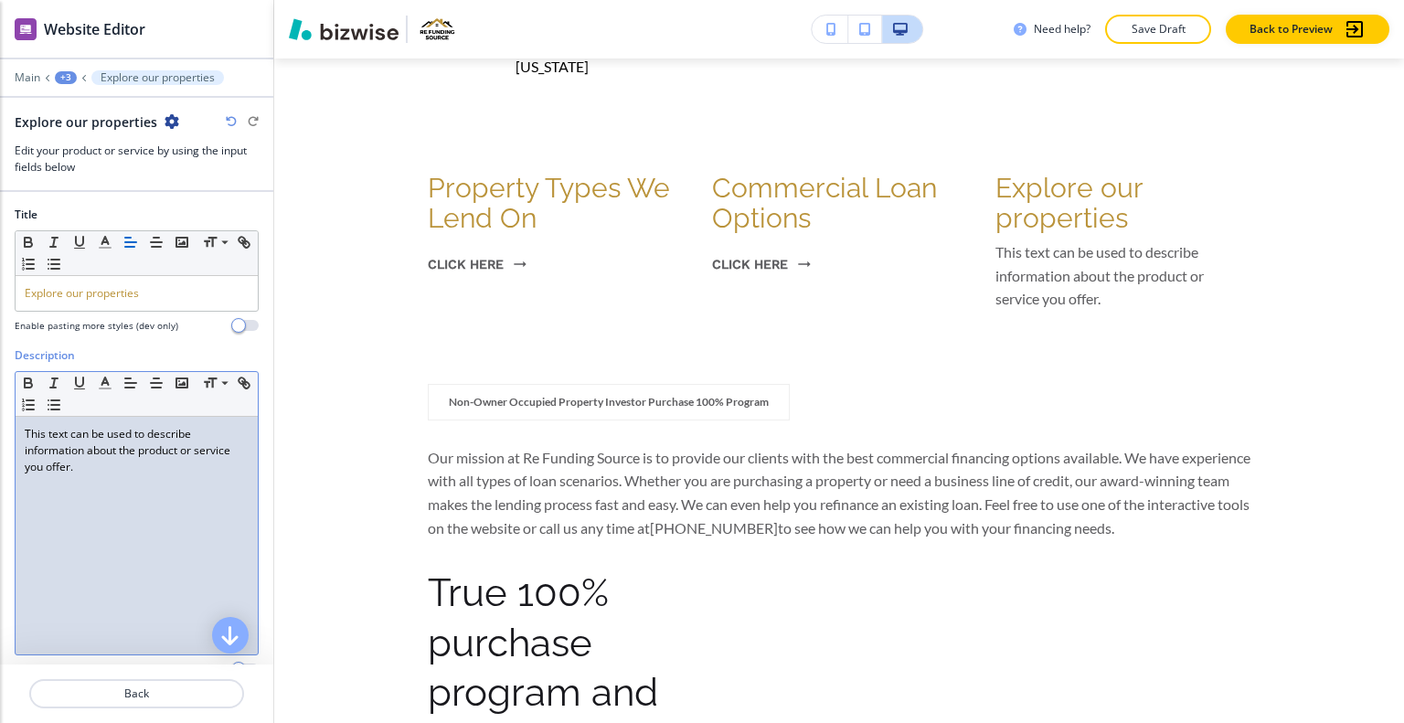
click at [23, 599] on div "This text can be used to describe information about the product or service you …" at bounding box center [137, 536] width 242 height 238
drag, startPoint x: 98, startPoint y: 472, endPoint x: 0, endPoint y: 425, distance: 108.4
click at [0, 425] on div "Description Small Normal Large Huge This text can be used to describe informati…" at bounding box center [136, 519] width 273 height 344
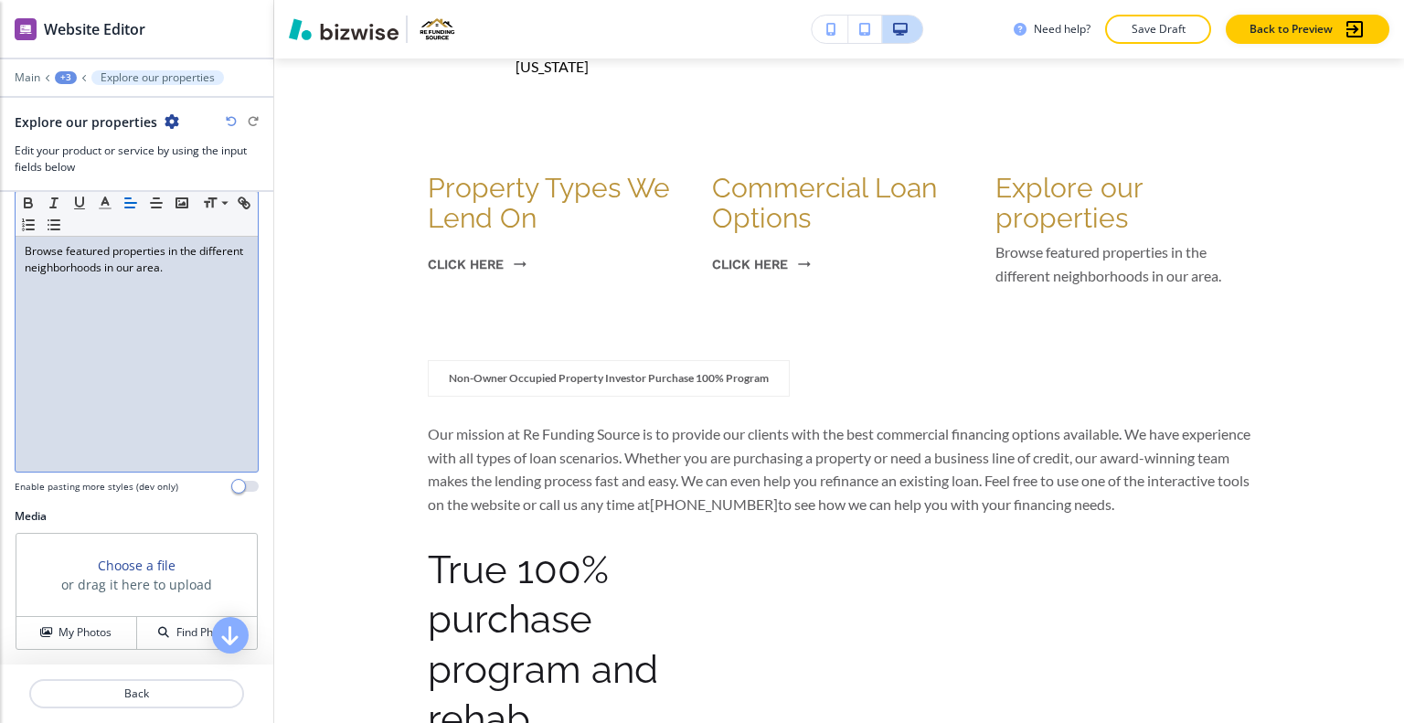
scroll to position [253, 0]
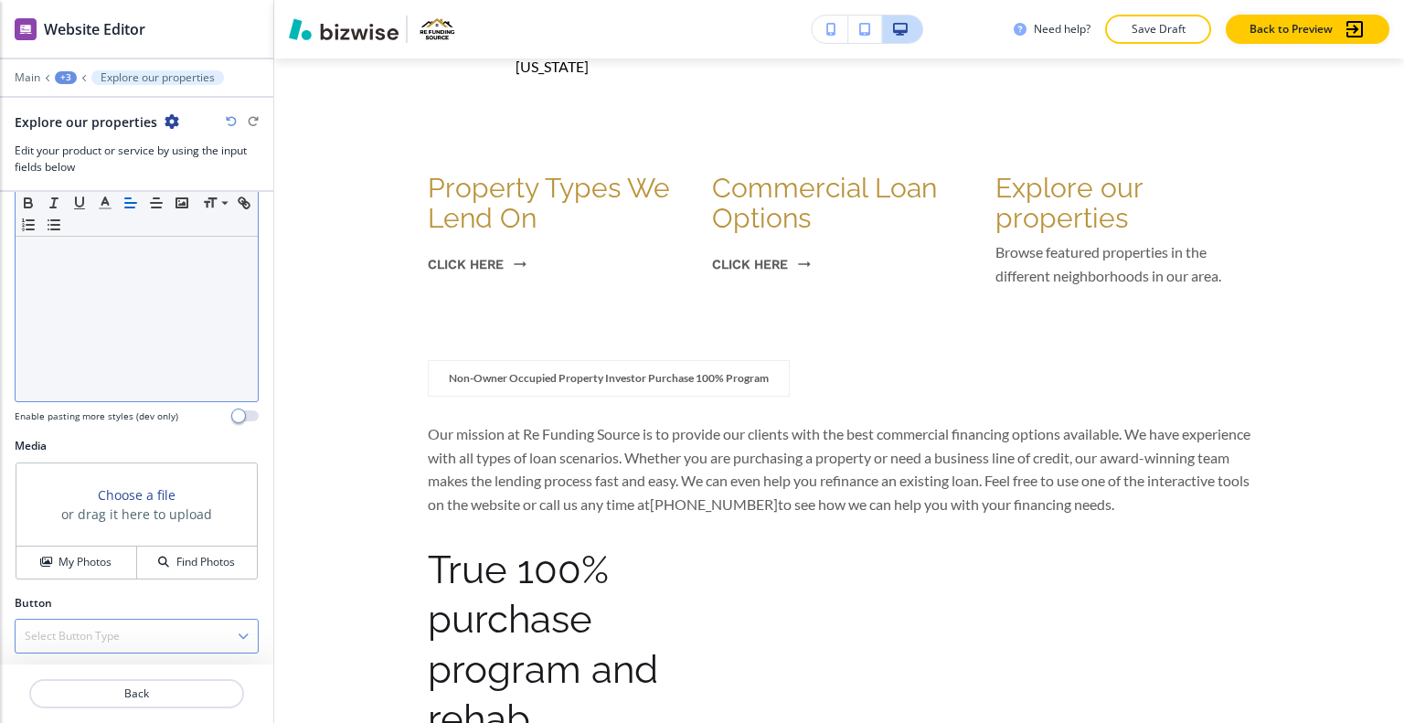
click at [174, 624] on div "Select Button Type" at bounding box center [137, 636] width 242 height 33
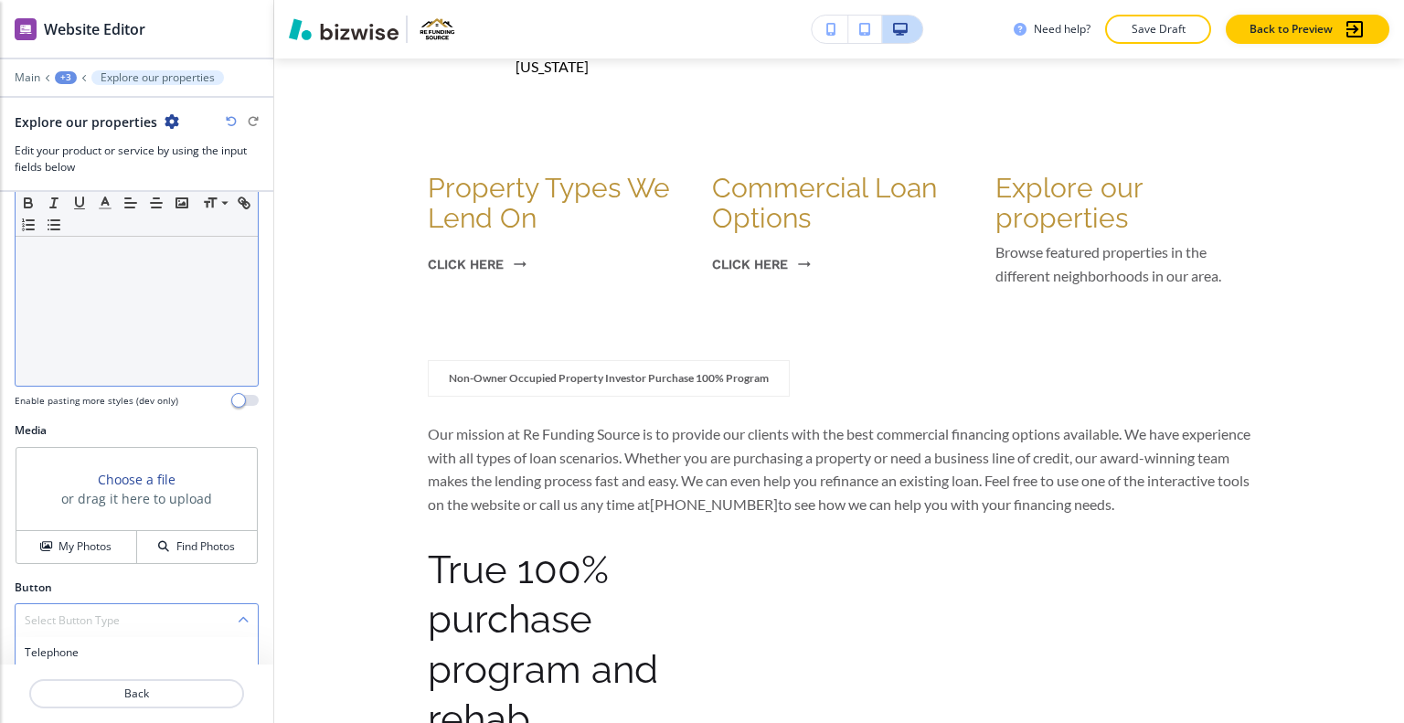
scroll to position [425, 0]
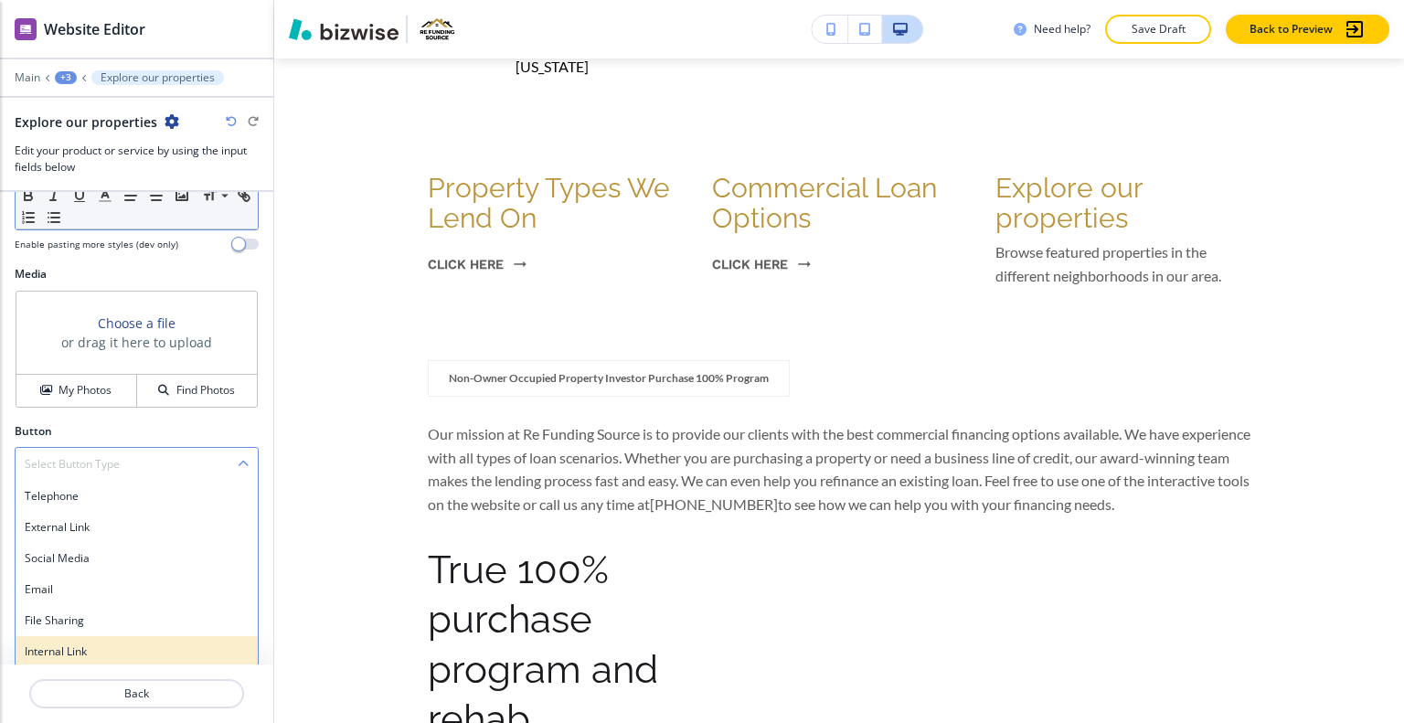
click at [139, 654] on h4 "Internal Link" at bounding box center [137, 652] width 224 height 16
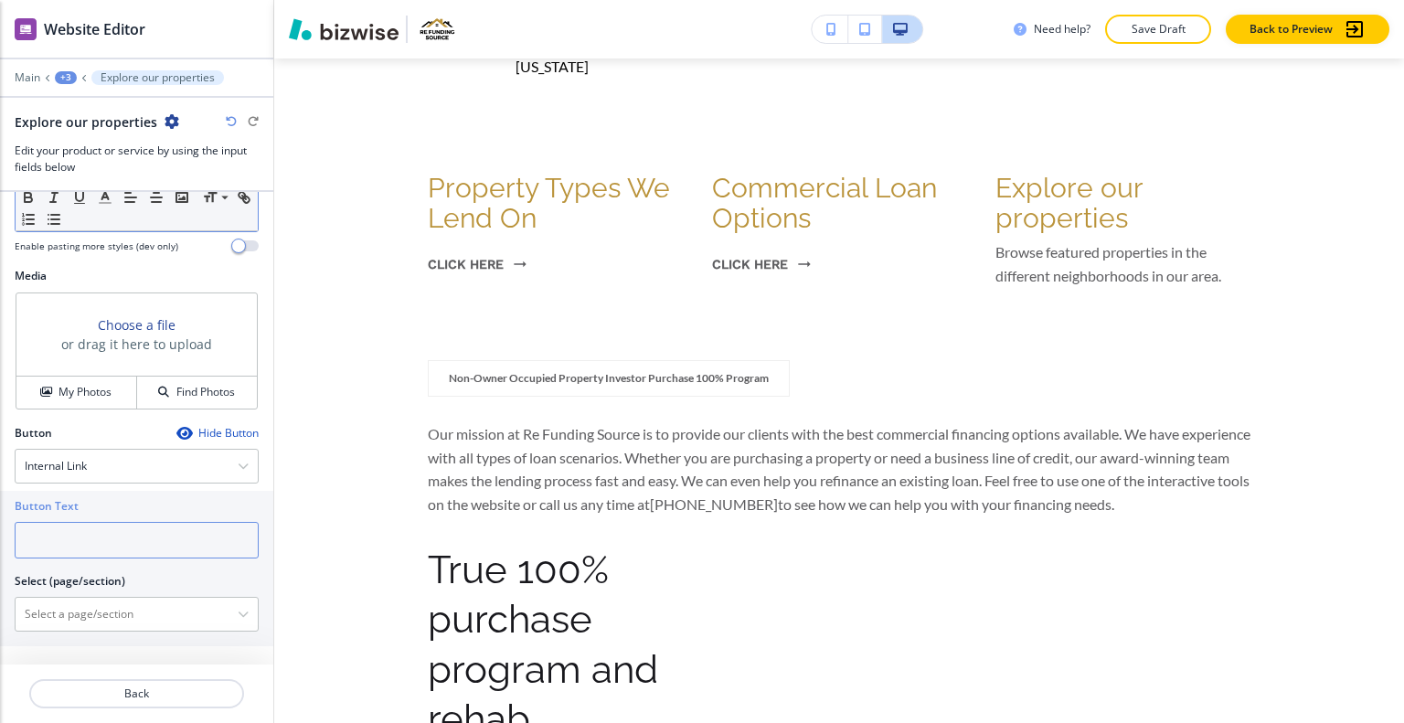
click at [110, 534] on input "text" at bounding box center [137, 540] width 244 height 37
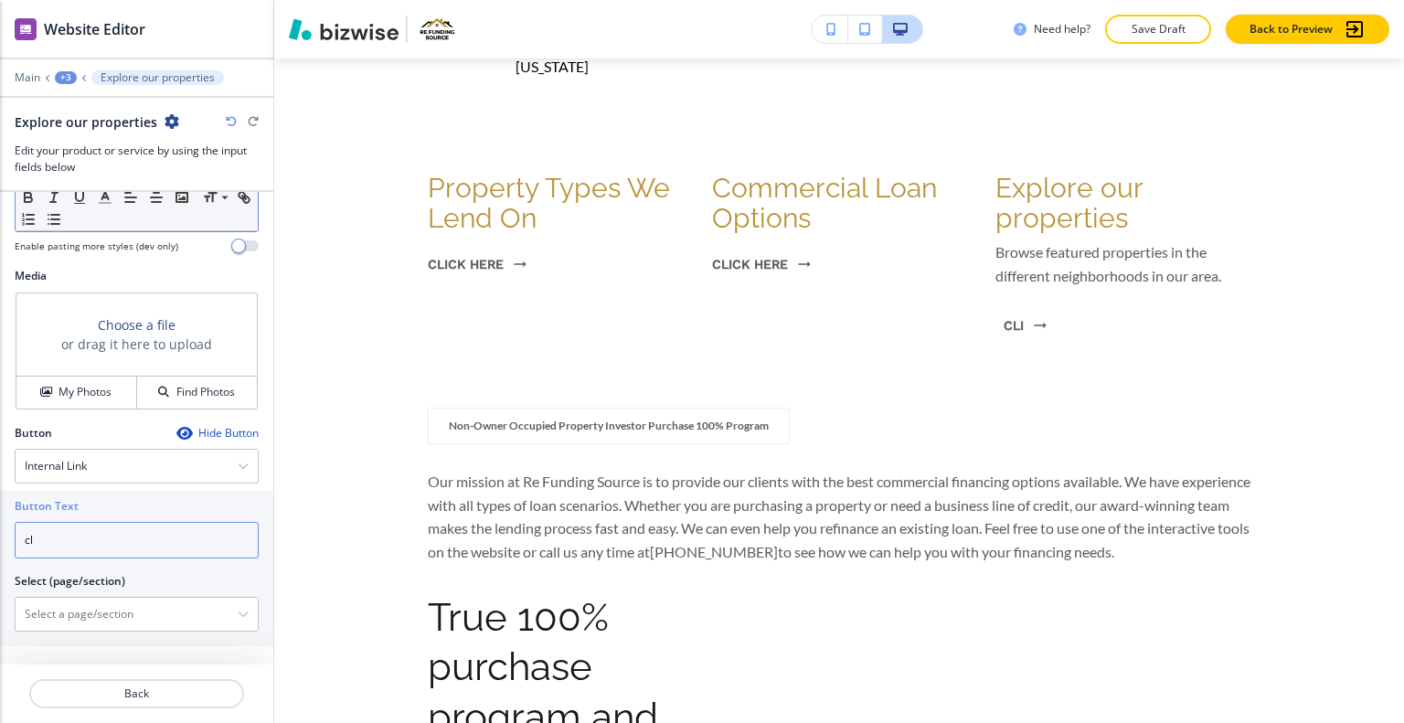
type input "c"
click at [45, 544] on input "searc" at bounding box center [137, 540] width 244 height 37
type input "search all properties"
click at [81, 624] on \(page\/section\) "Manual Input" at bounding box center [127, 614] width 222 height 31
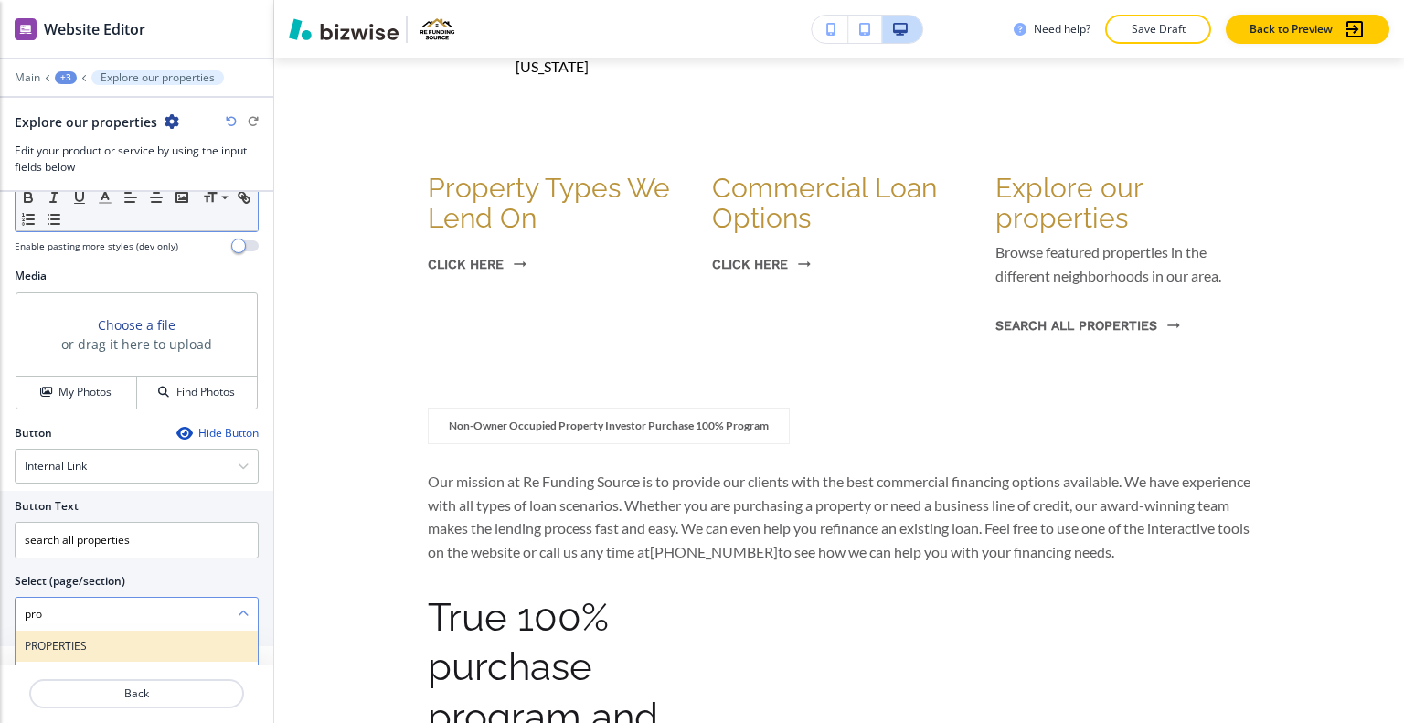
click at [90, 633] on div "PROPERTIES" at bounding box center [137, 646] width 242 height 31
type \(page\/section\) "PROPERTIES"
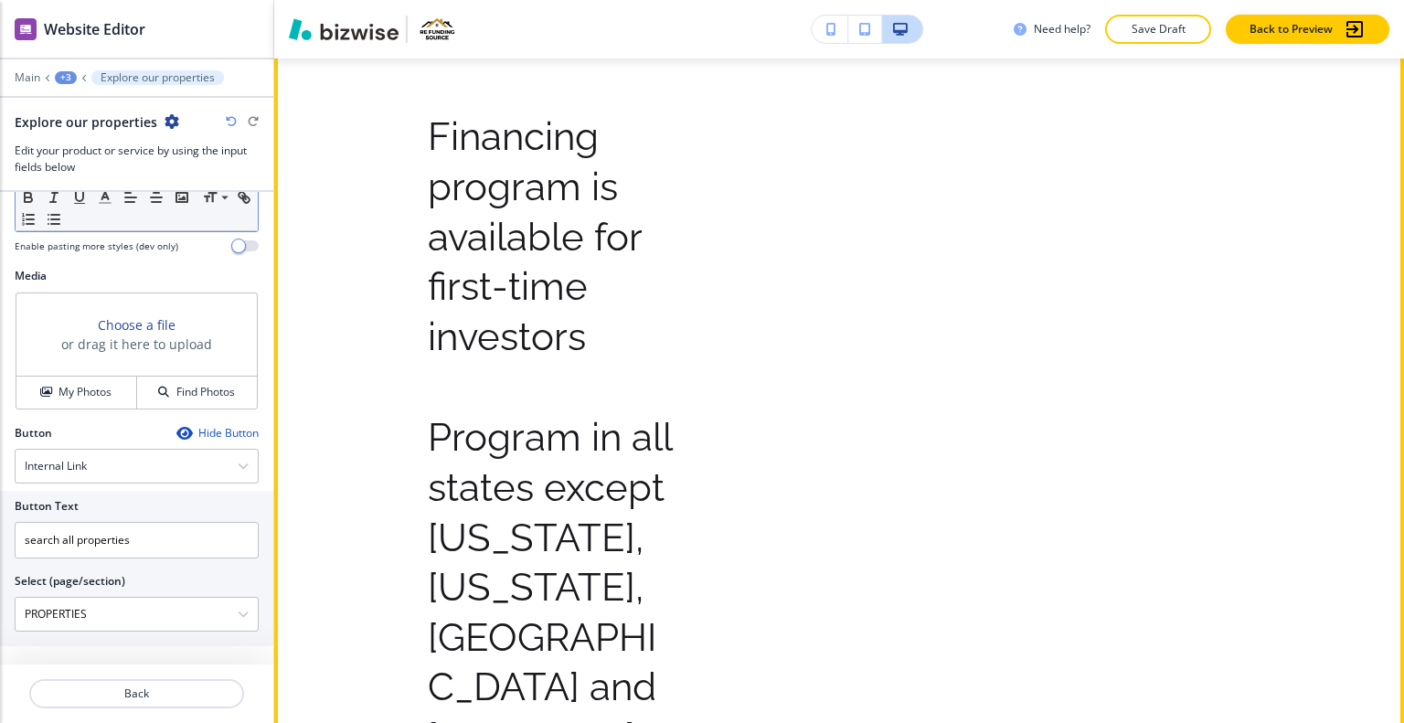
scroll to position [2918, 0]
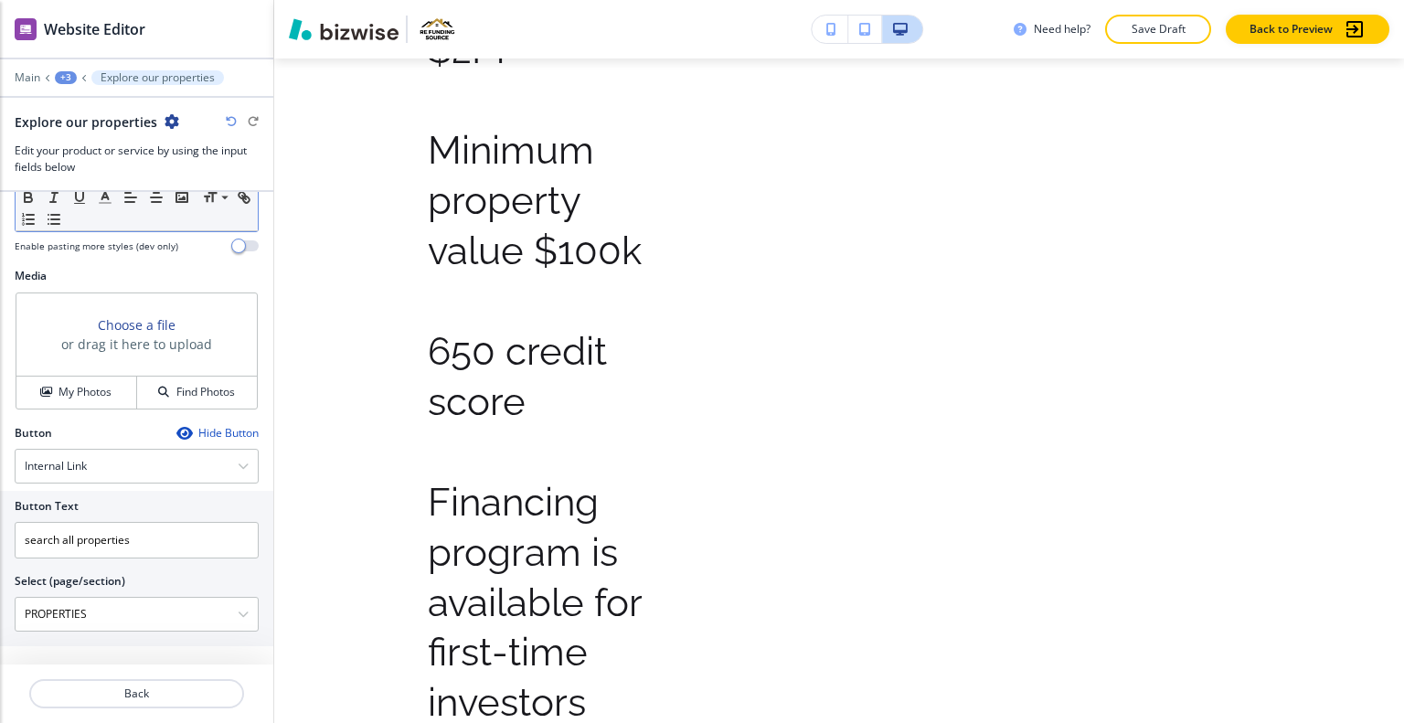
click at [62, 72] on div "+3" at bounding box center [66, 77] width 22 height 13
click at [88, 145] on p "HOME" at bounding box center [113, 139] width 93 height 16
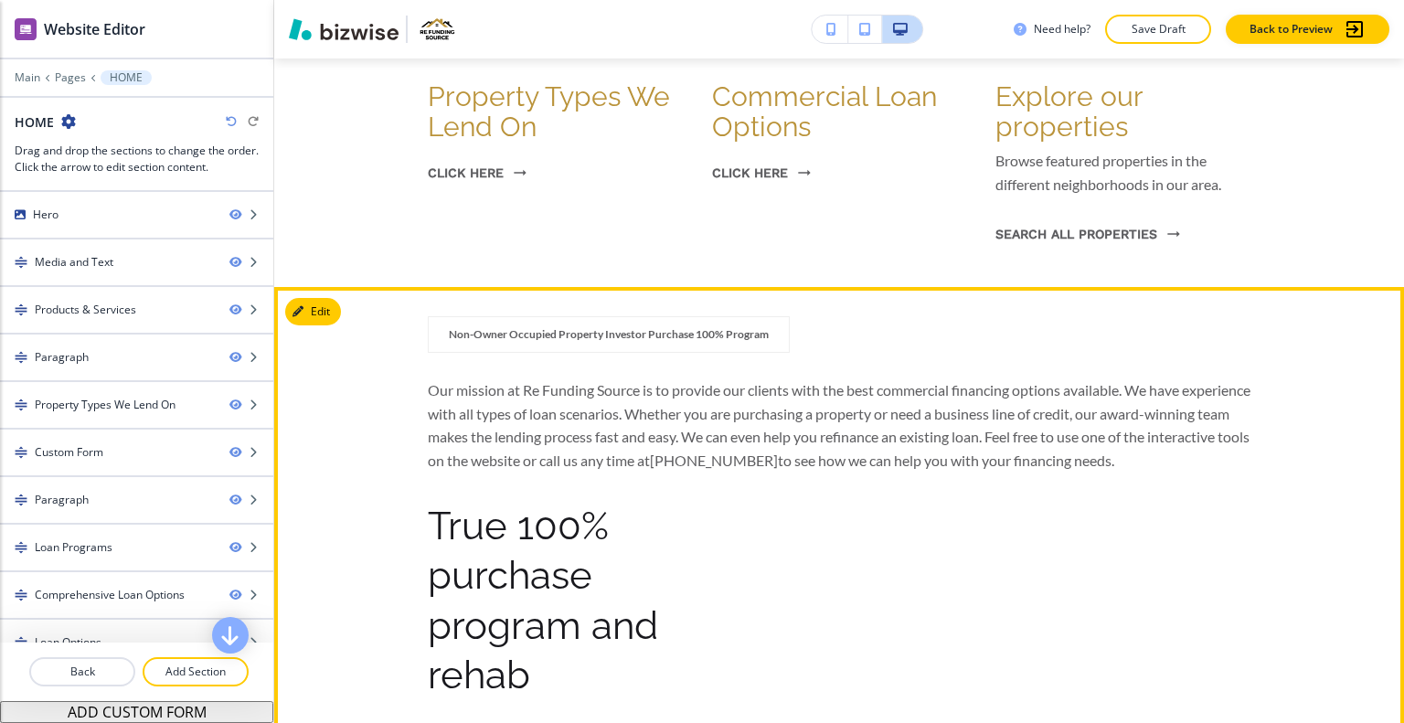
scroll to position [1364, 0]
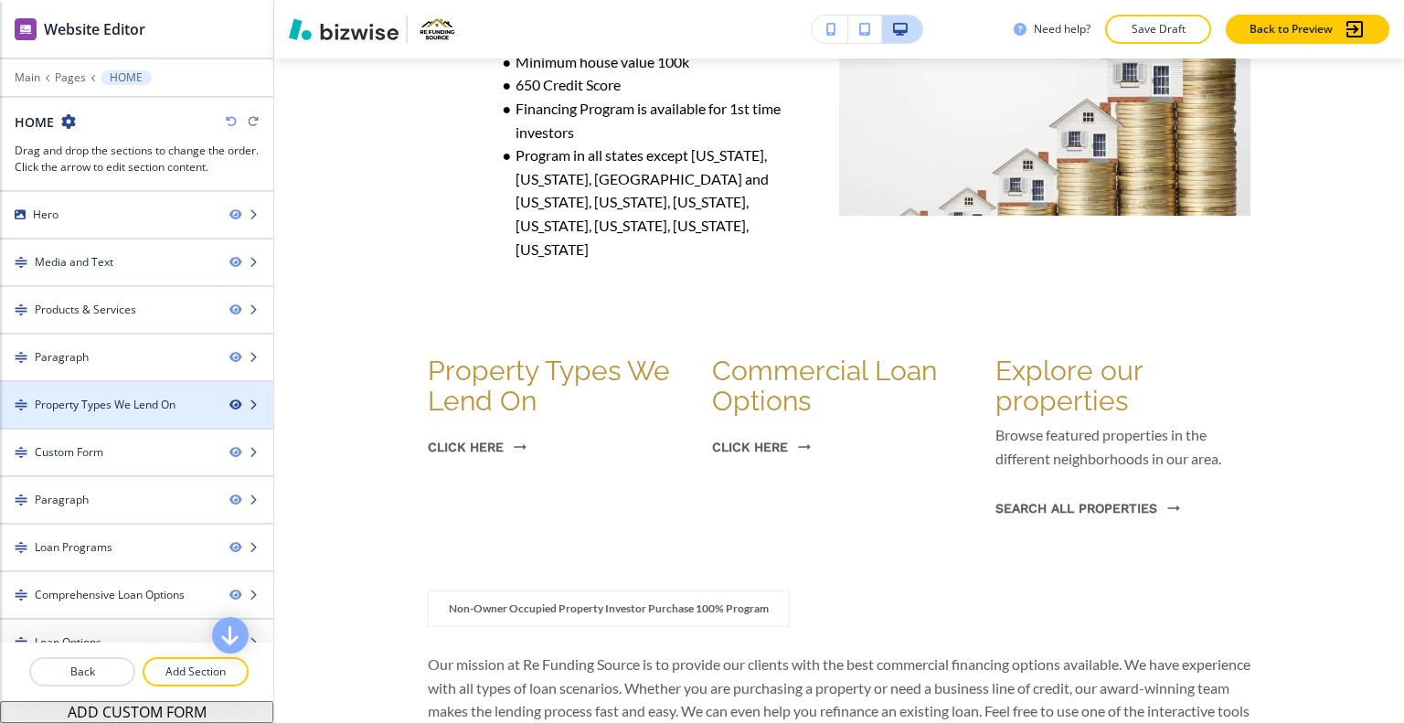
click at [229, 402] on icon "button" at bounding box center [234, 405] width 11 height 11
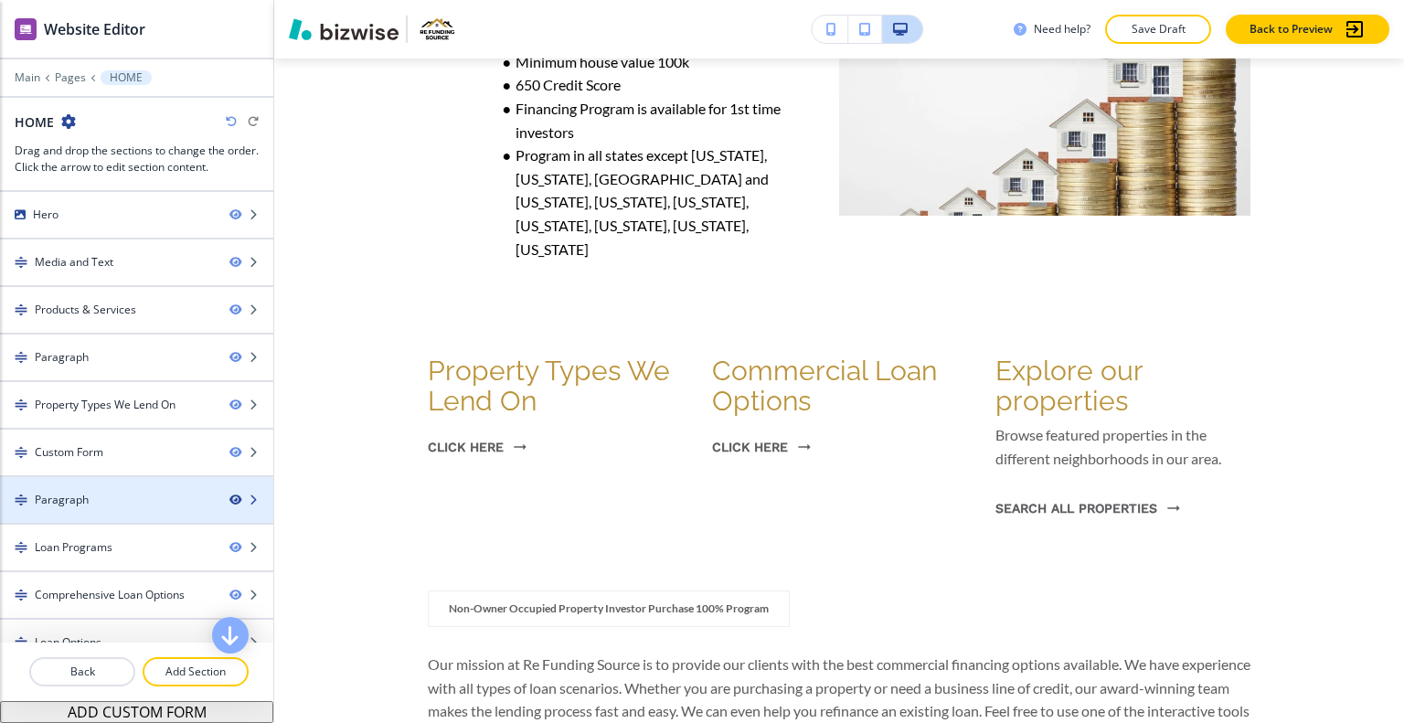
click at [229, 500] on icon "button" at bounding box center [234, 500] width 11 height 11
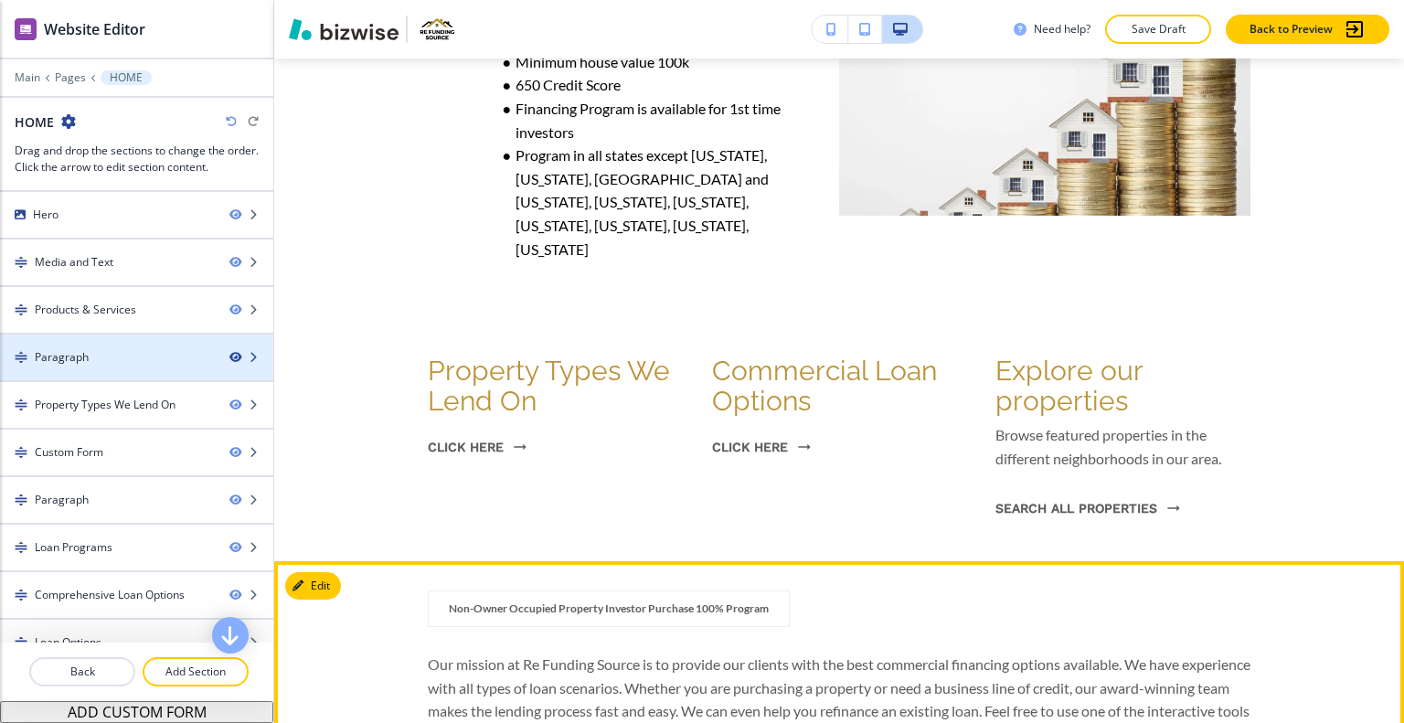
click at [229, 355] on icon "button" at bounding box center [234, 357] width 11 height 11
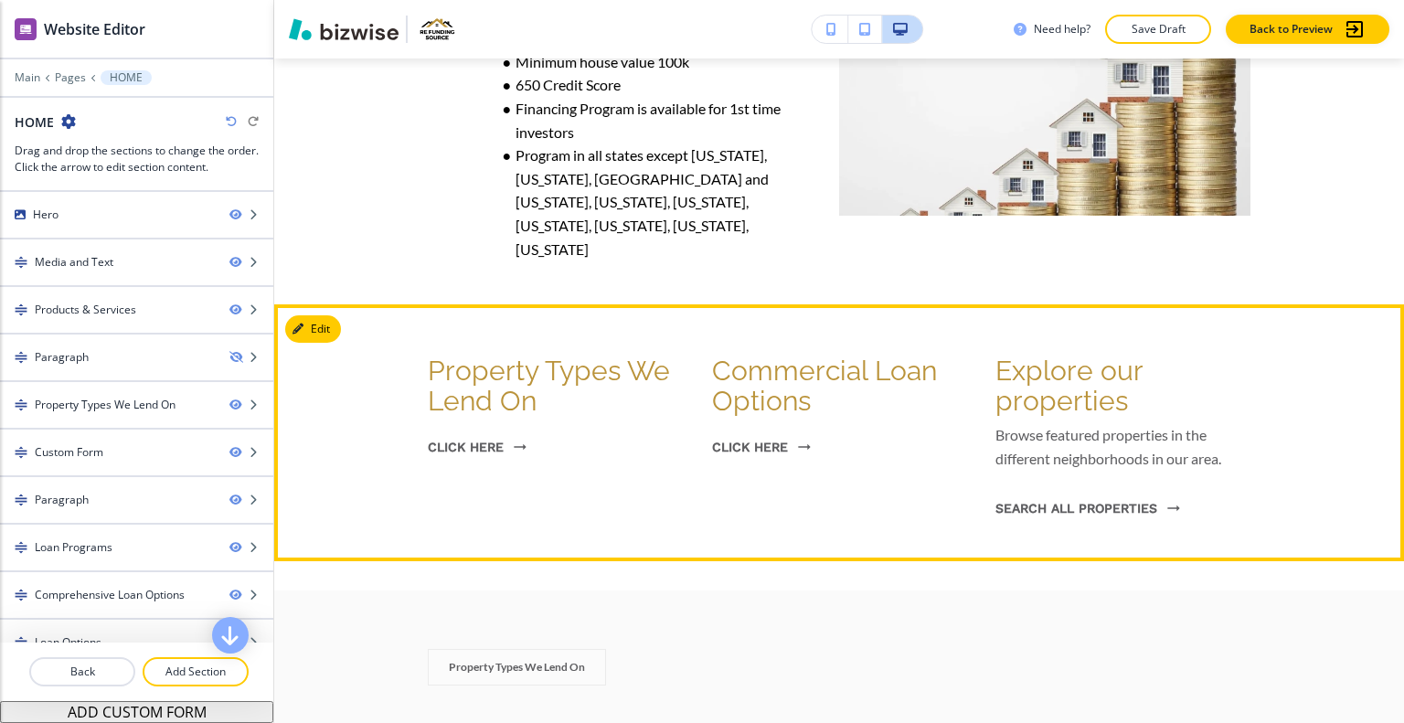
click at [369, 481] on div "Property Types We Lend On click here Commercial Loan Options click here Explore…" at bounding box center [839, 433] width 1130 height 198
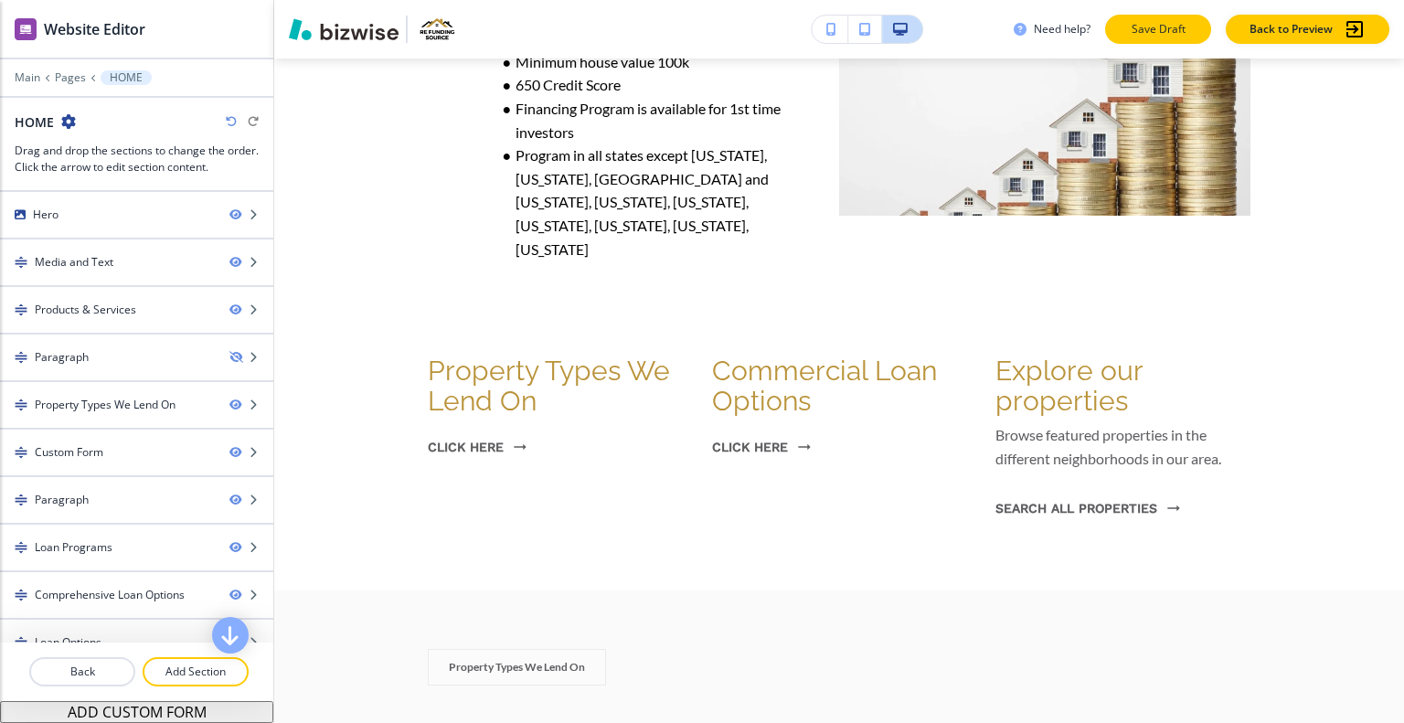
click at [1181, 32] on p "Save Draft" at bounding box center [1158, 29] width 59 height 16
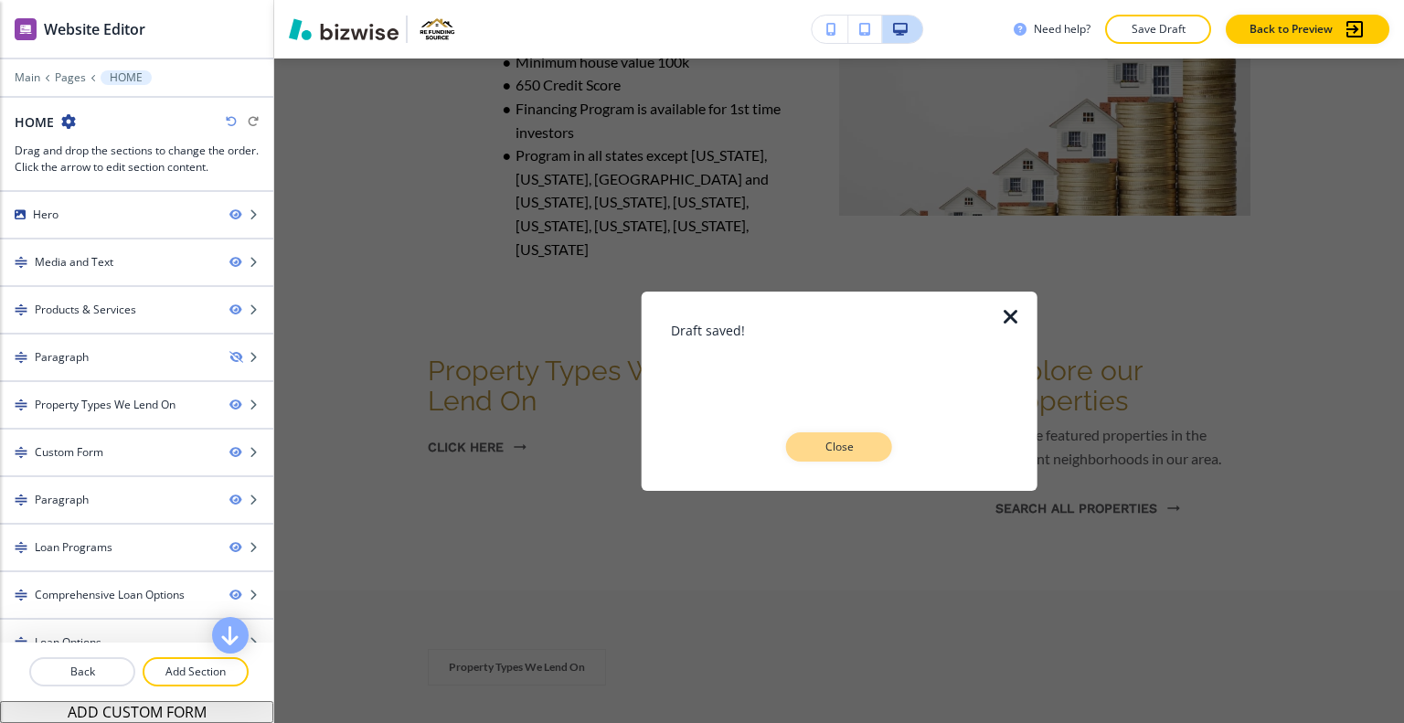
click at [812, 460] on button "Close" at bounding box center [839, 446] width 106 height 29
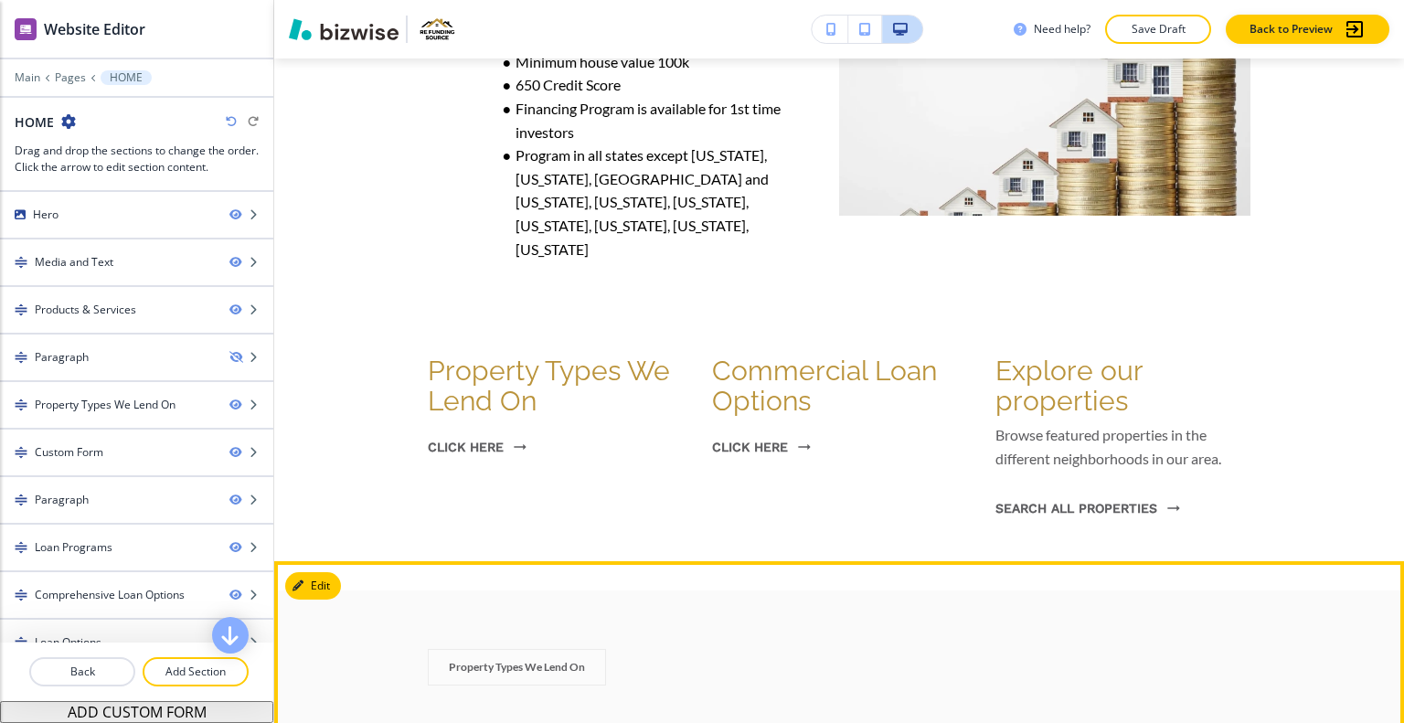
scroll to position [1730, 0]
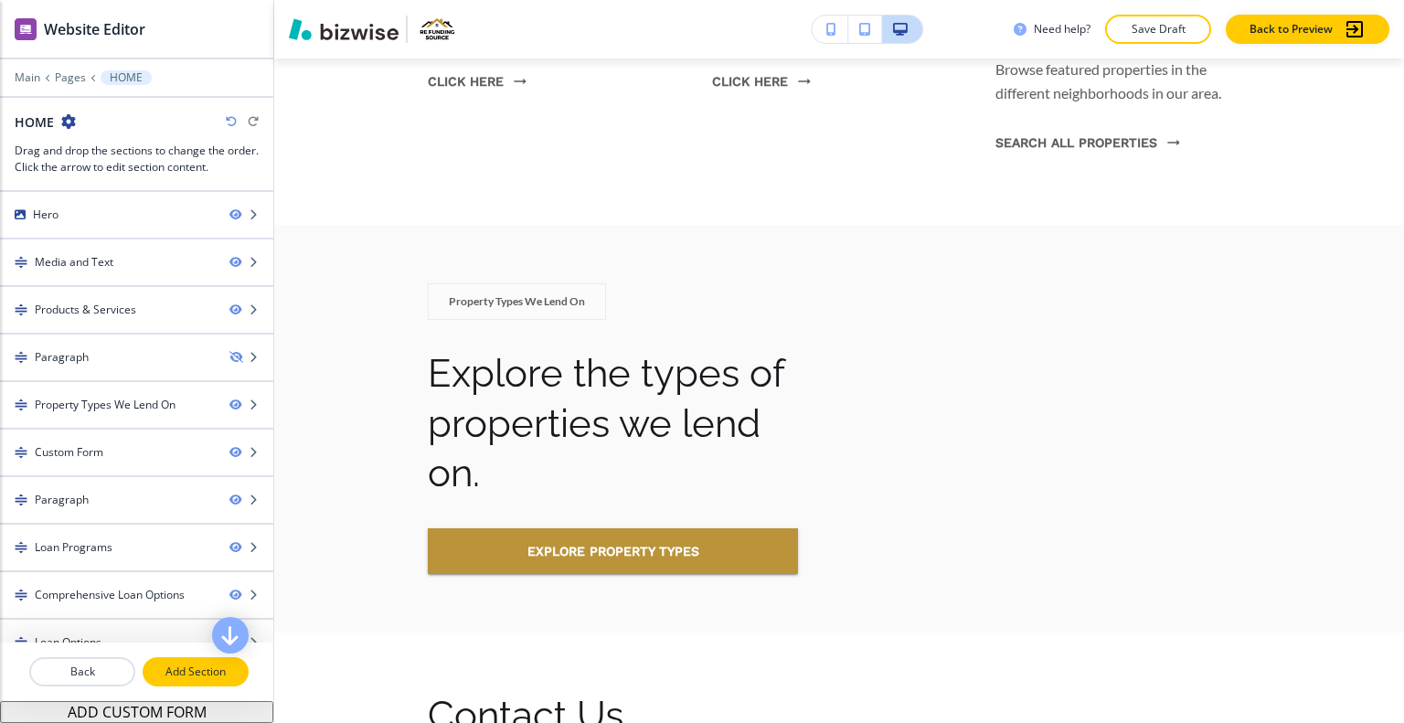
click at [172, 679] on p "Add Section" at bounding box center [195, 672] width 102 height 16
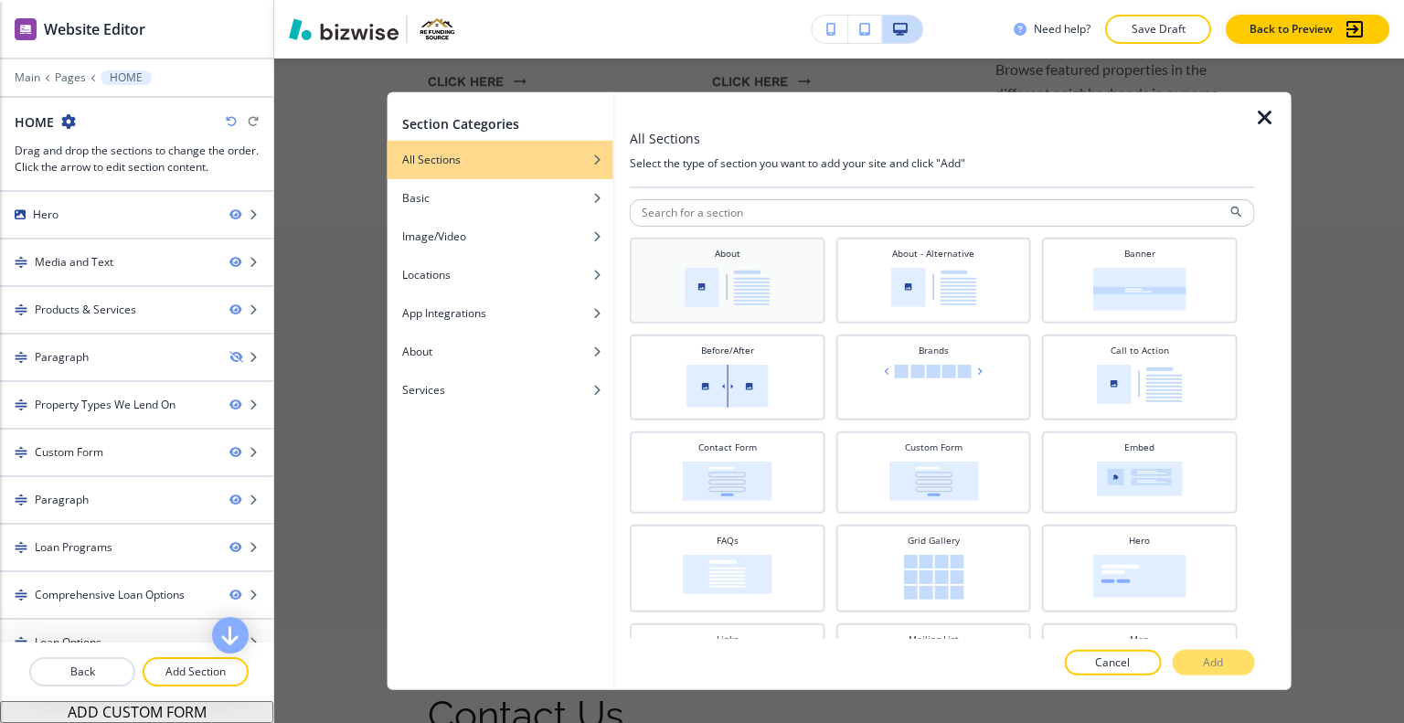
click at [733, 278] on img at bounding box center [728, 286] width 86 height 39
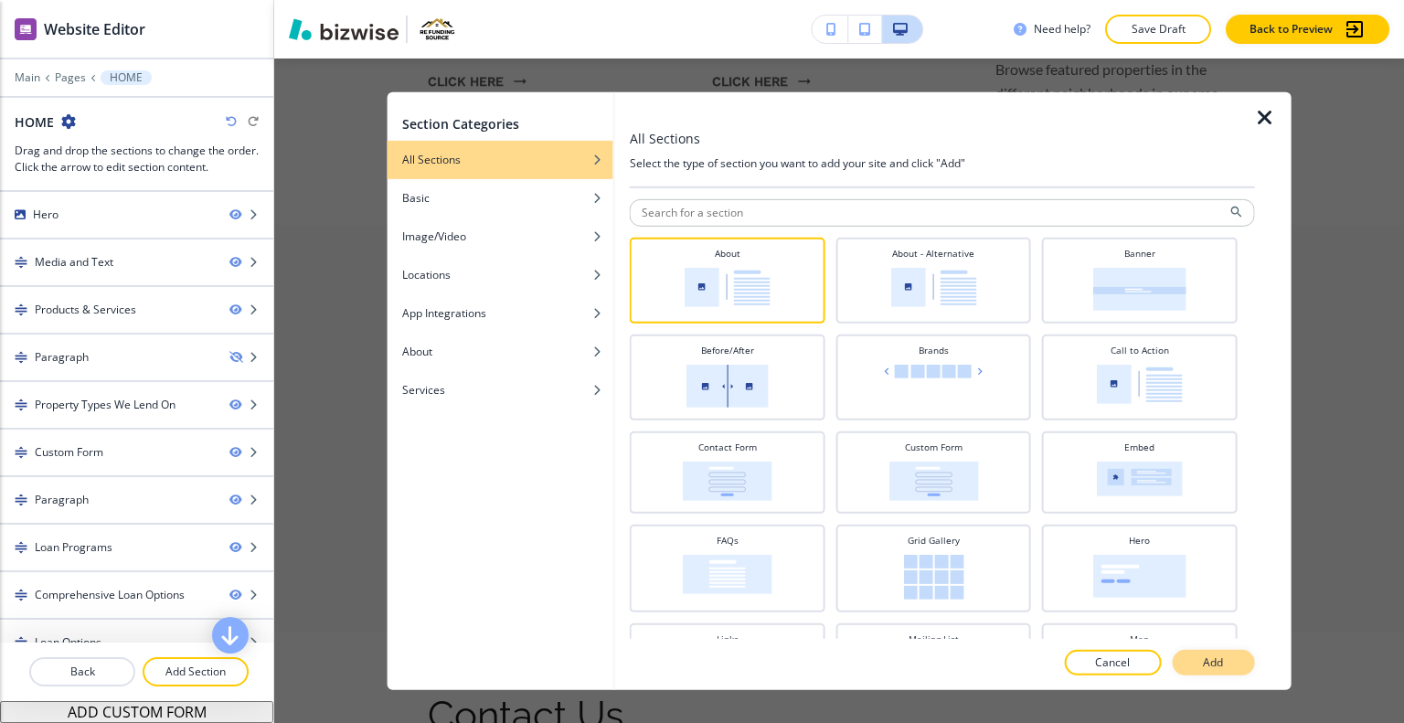
click at [1200, 666] on button "Add" at bounding box center [1213, 663] width 82 height 26
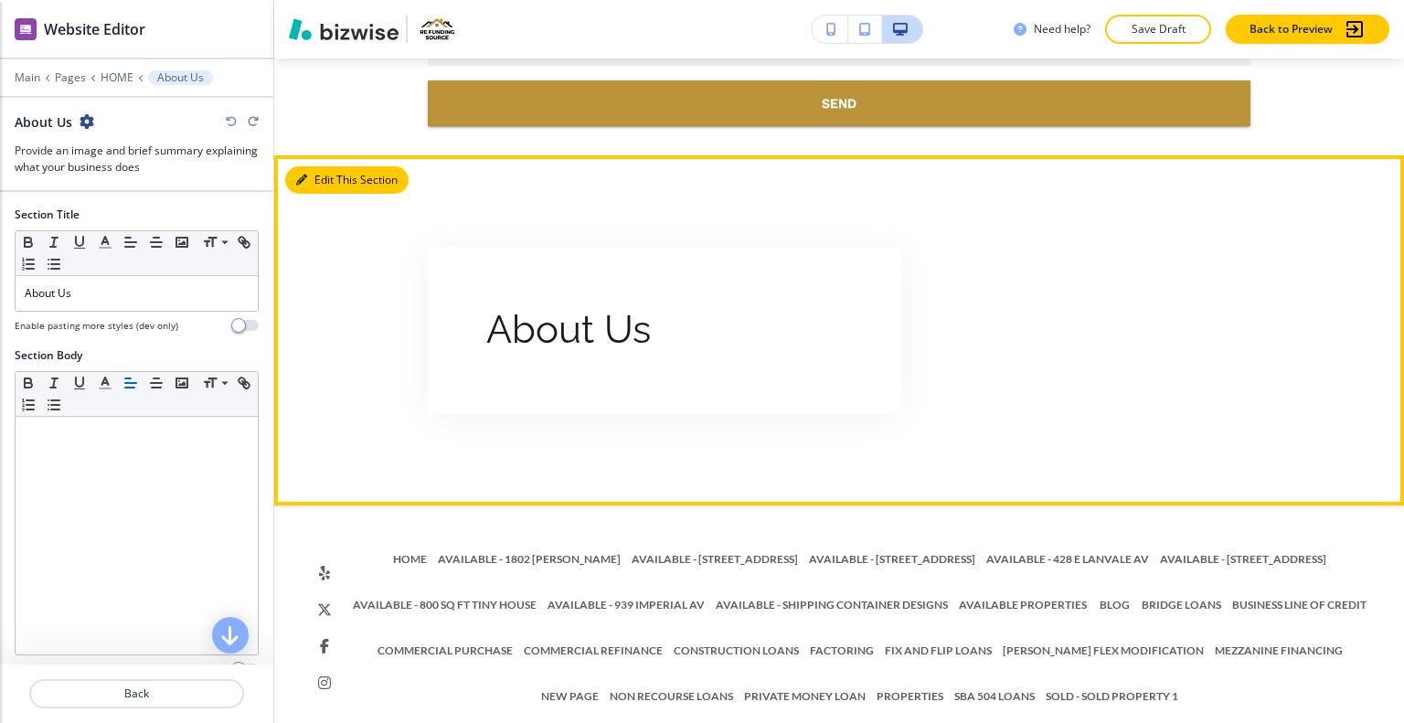
click at [333, 166] on button "Edit This Section" at bounding box center [346, 179] width 123 height 27
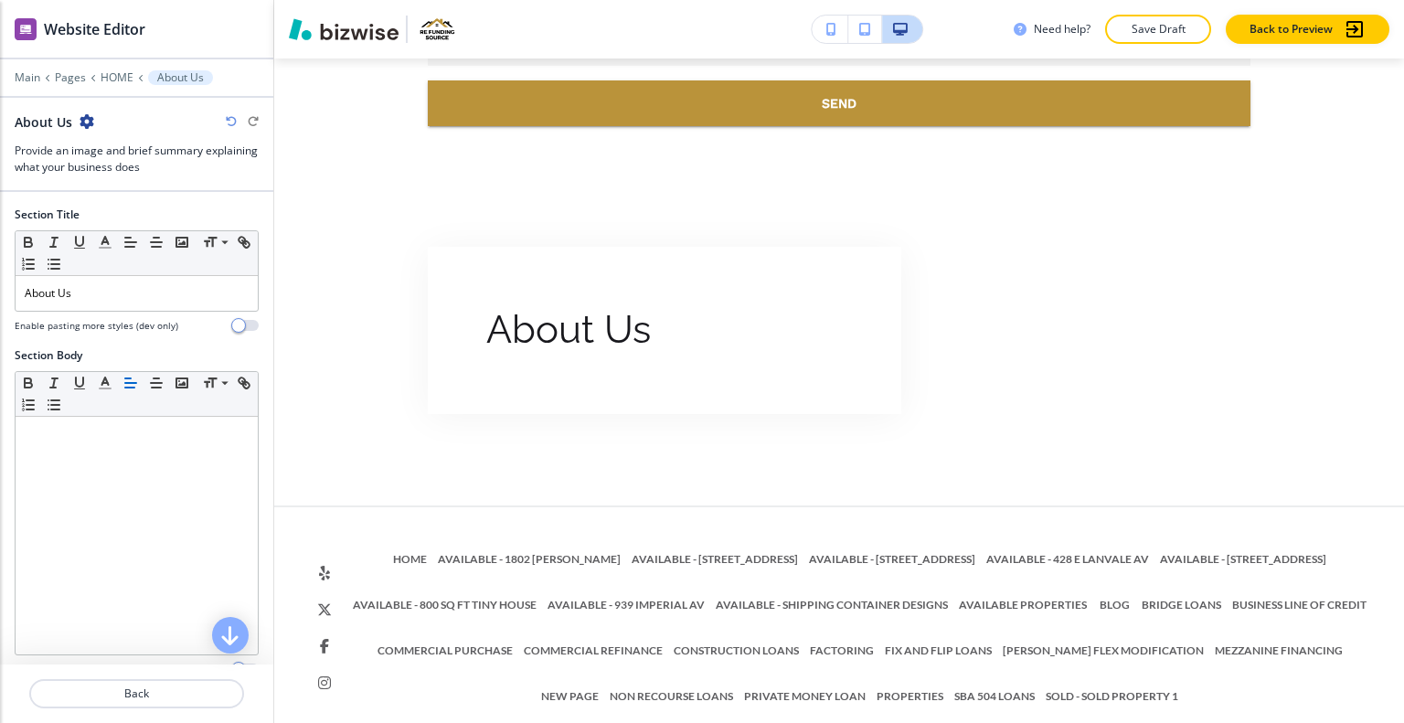
scroll to position [341, 0]
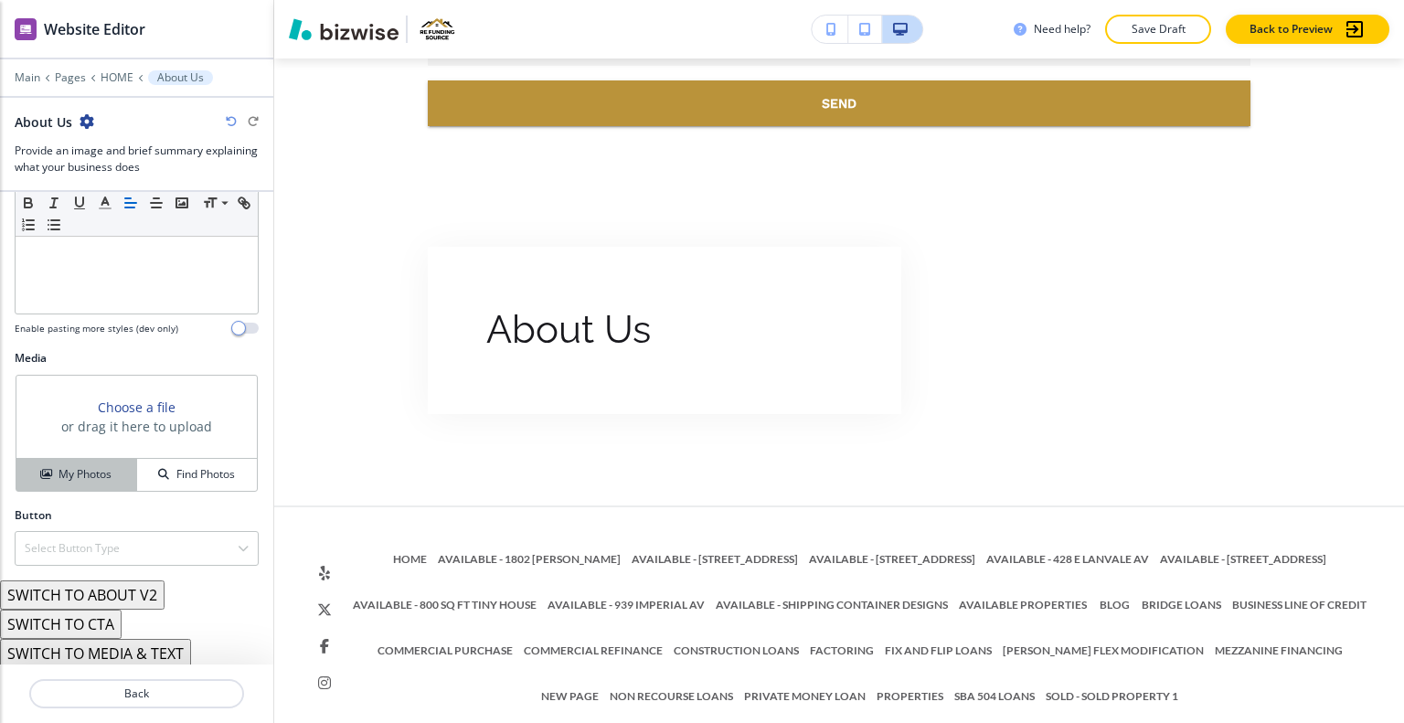
click at [69, 481] on button "My Photos" at bounding box center [76, 475] width 121 height 32
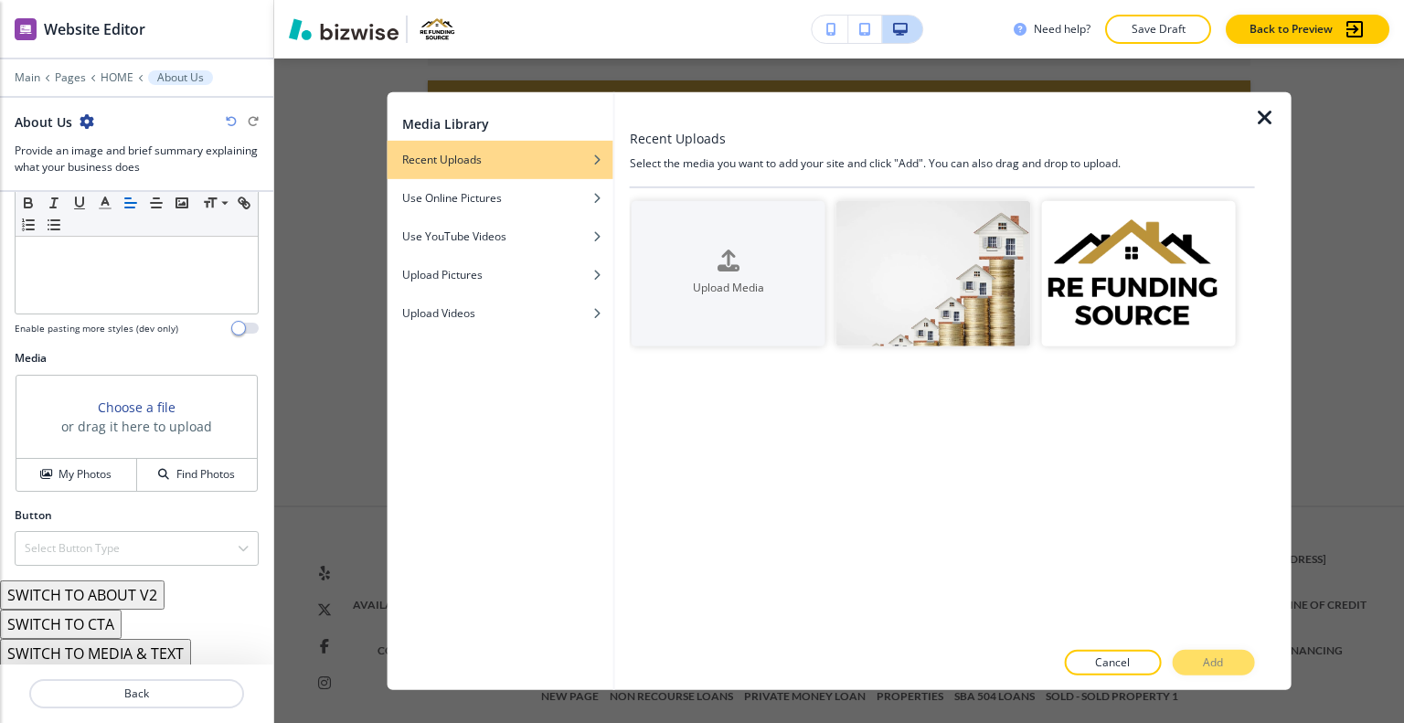
scroll to position [12068, 0]
click at [799, 208] on button "Upload Media" at bounding box center [729, 272] width 194 height 145
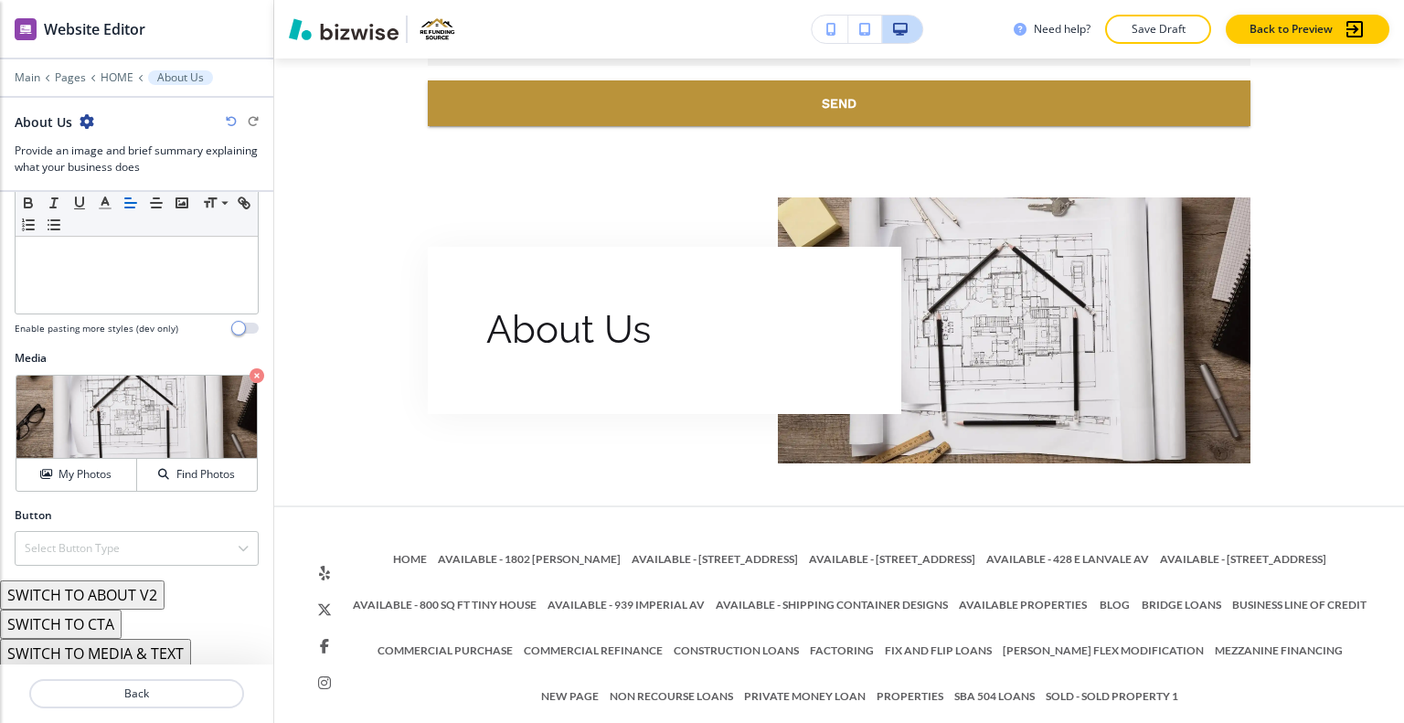
click at [133, 595] on button "SWITCH TO ABOUT V2" at bounding box center [82, 595] width 165 height 29
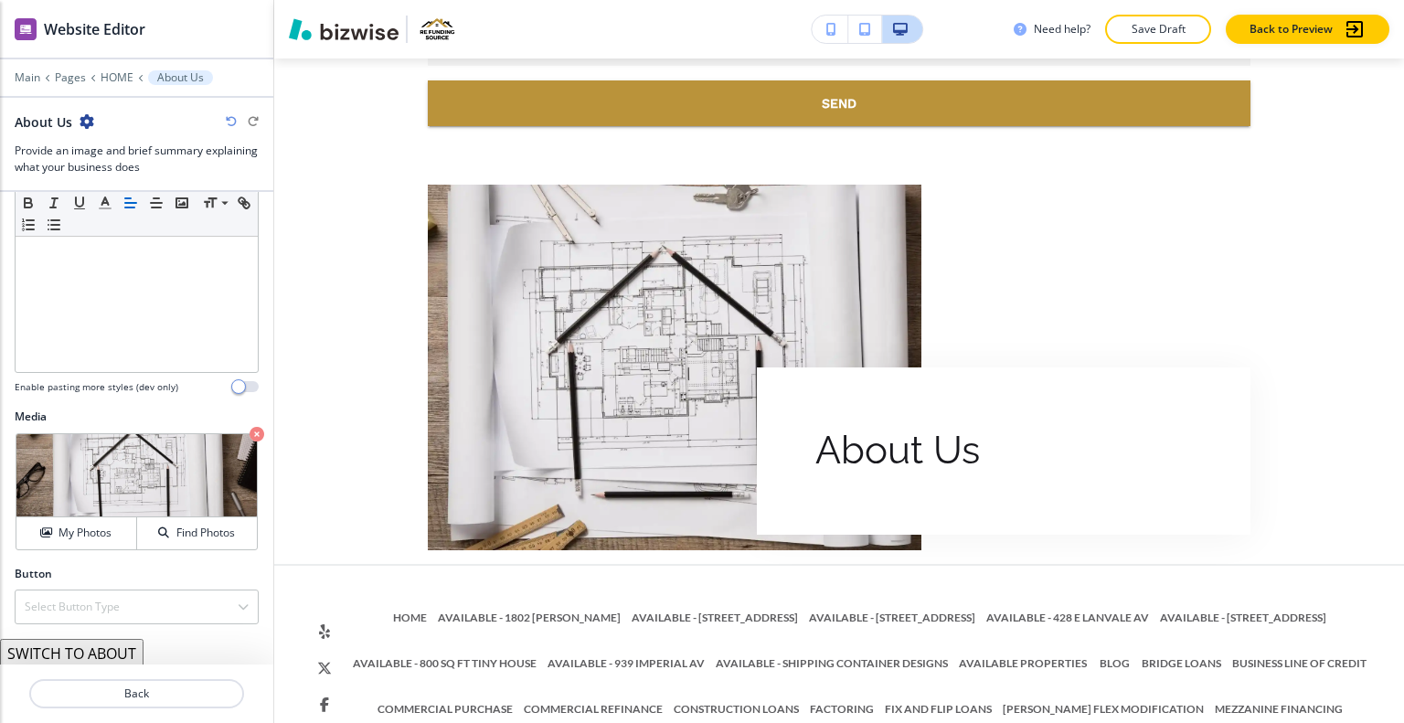
click at [95, 651] on button "SWITCH TO ABOUT" at bounding box center [72, 653] width 144 height 29
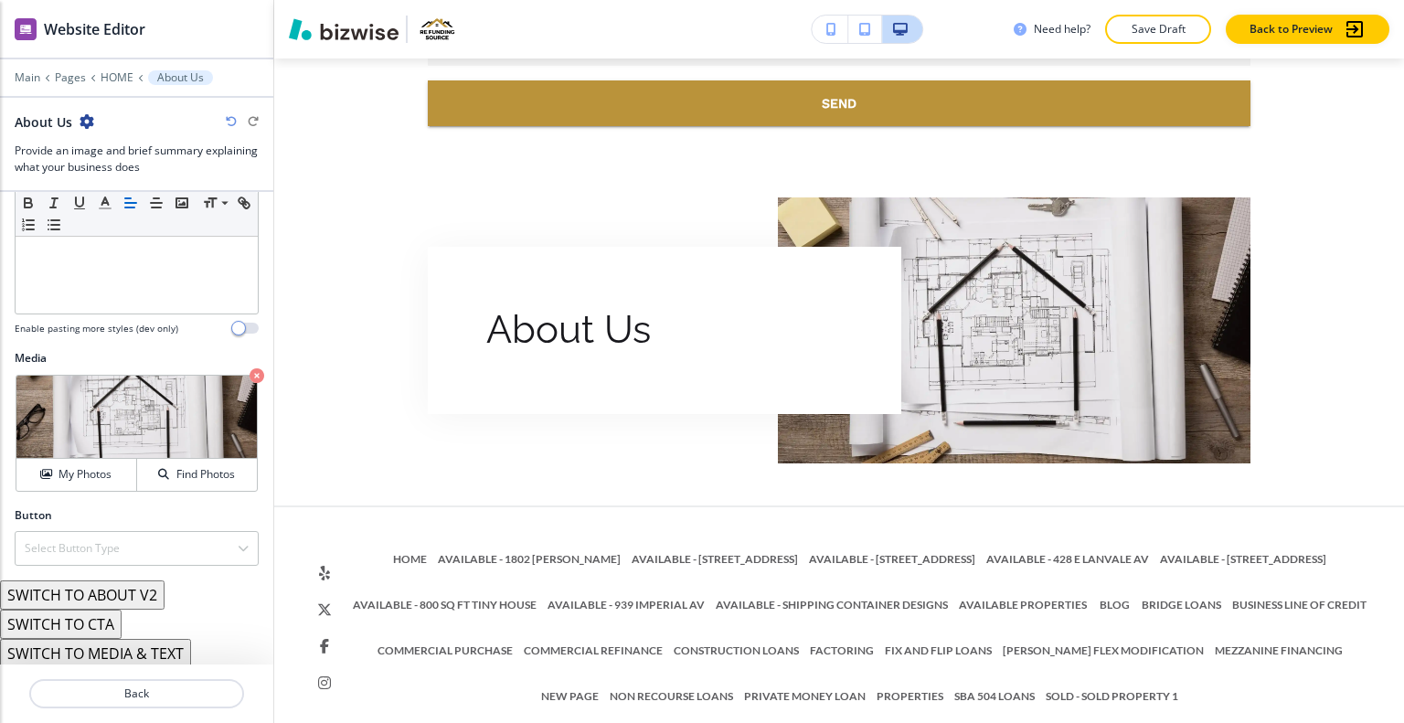
click at [97, 652] on button "SWITCH TO MEDIA & TEXT" at bounding box center [95, 653] width 191 height 29
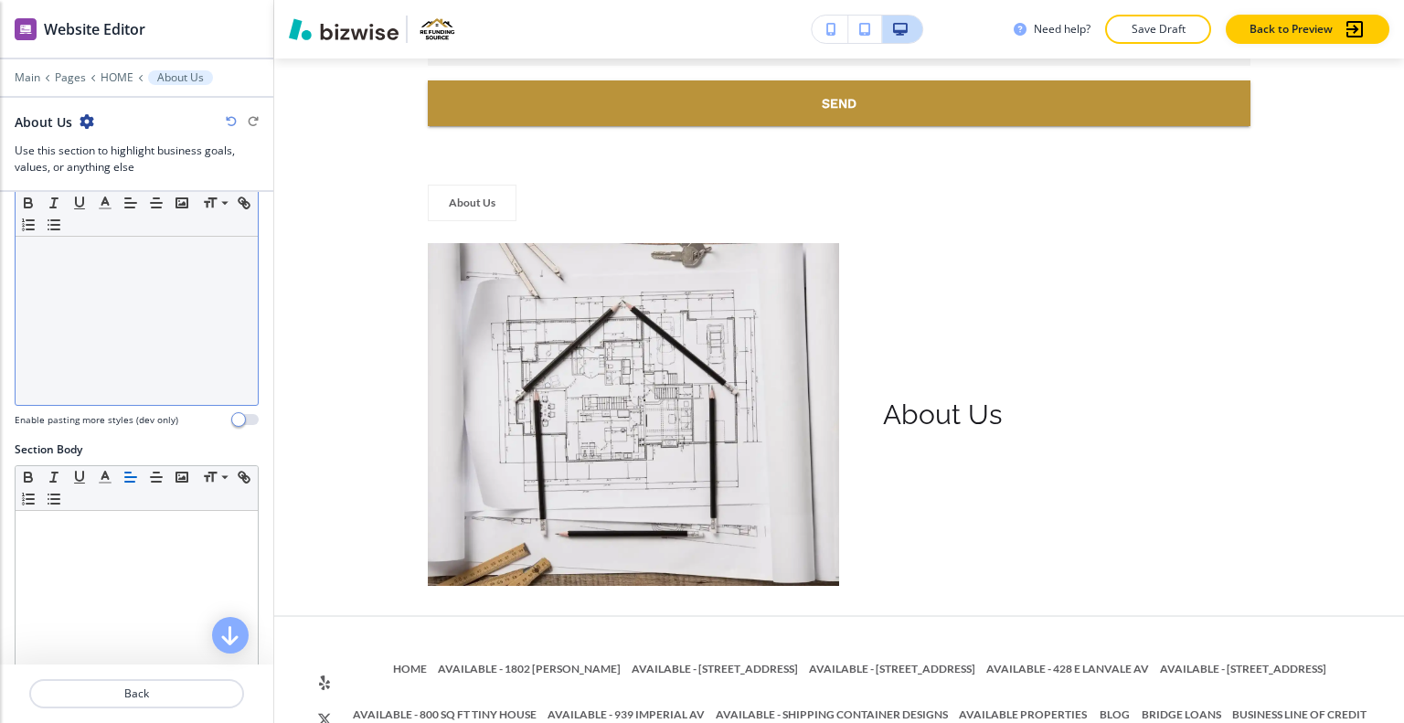
scroll to position [0, 0]
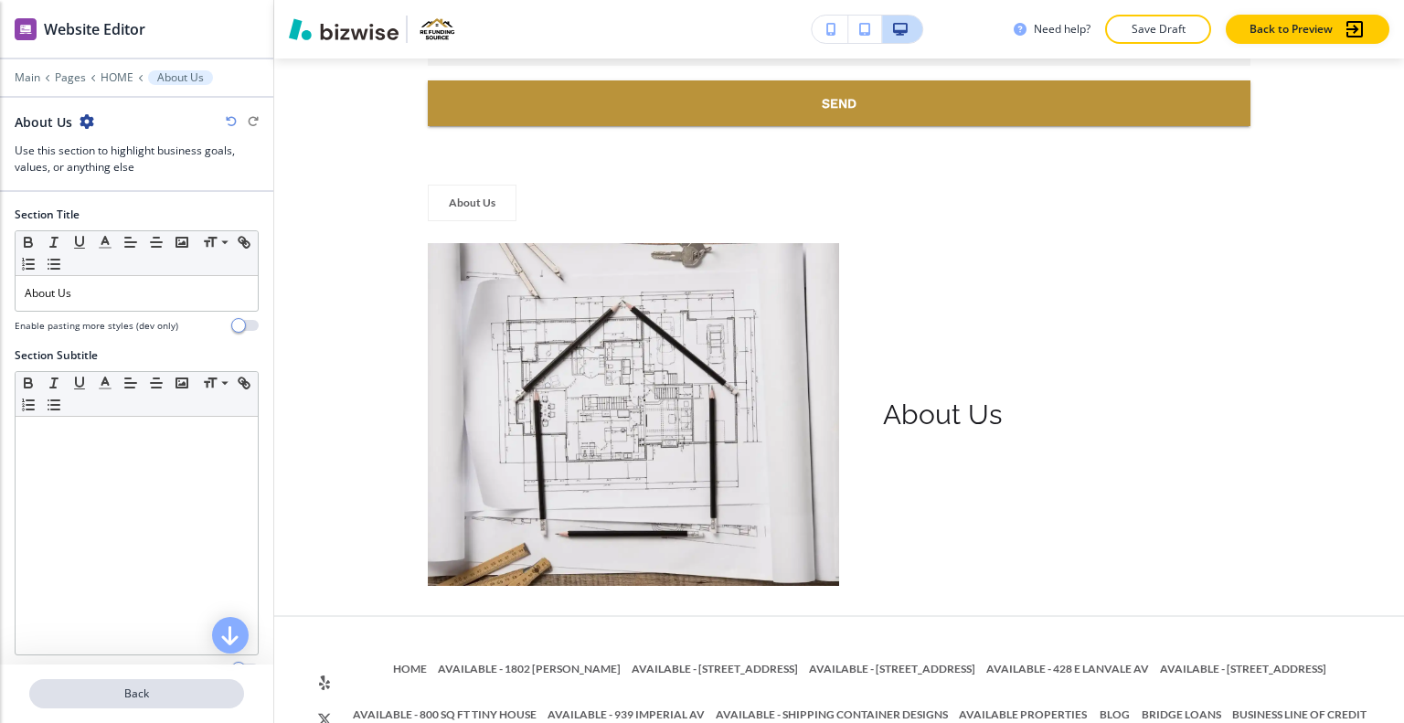
click at [130, 690] on p "Back" at bounding box center [136, 694] width 211 height 16
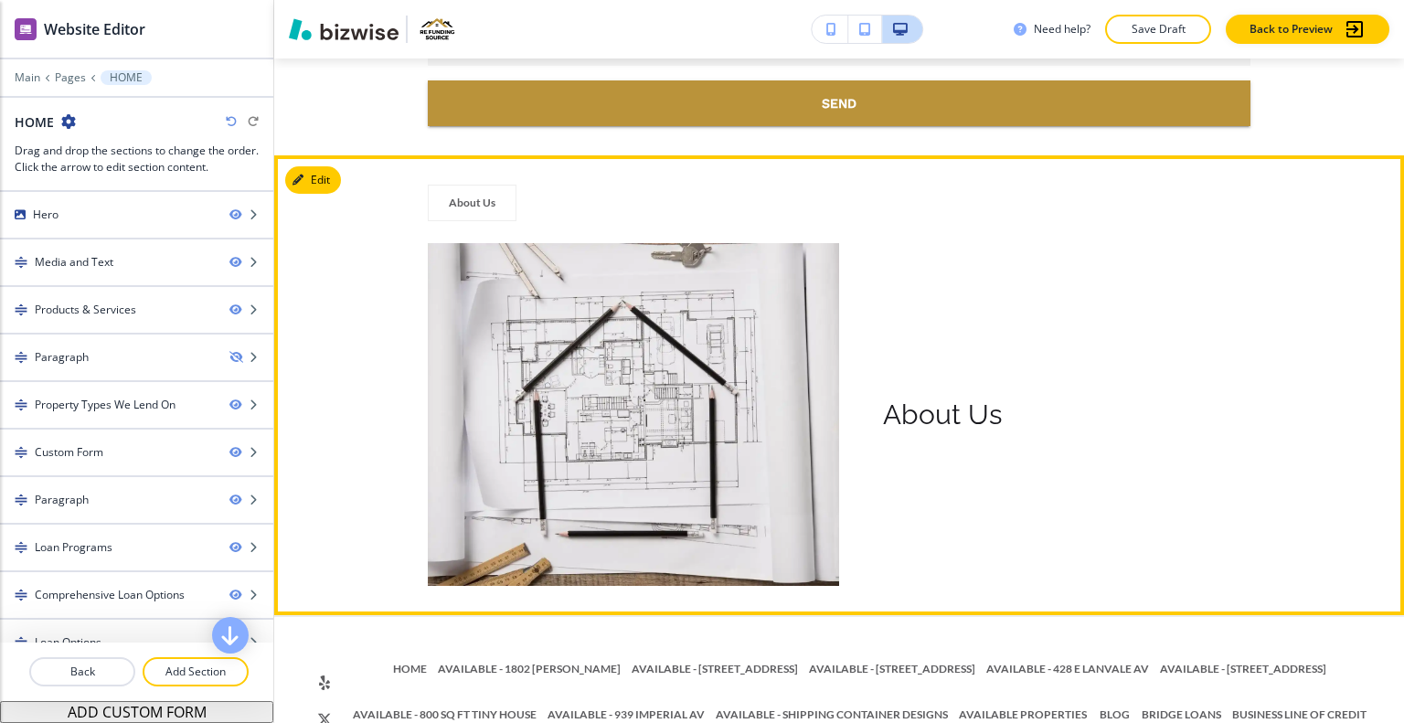
click at [349, 155] on section "About Us About Us" at bounding box center [839, 385] width 1130 height 460
click at [327, 166] on button "Edit This Section" at bounding box center [346, 179] width 123 height 27
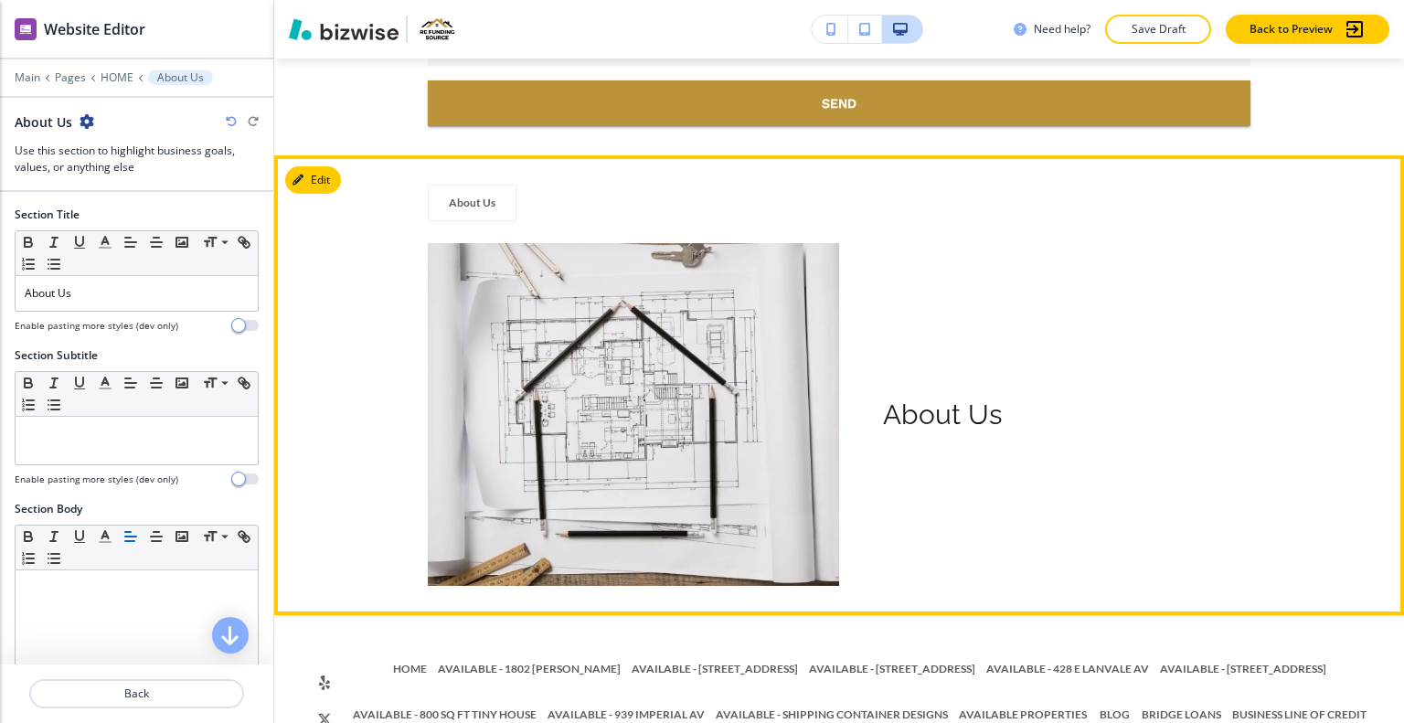
scroll to position [12141, 0]
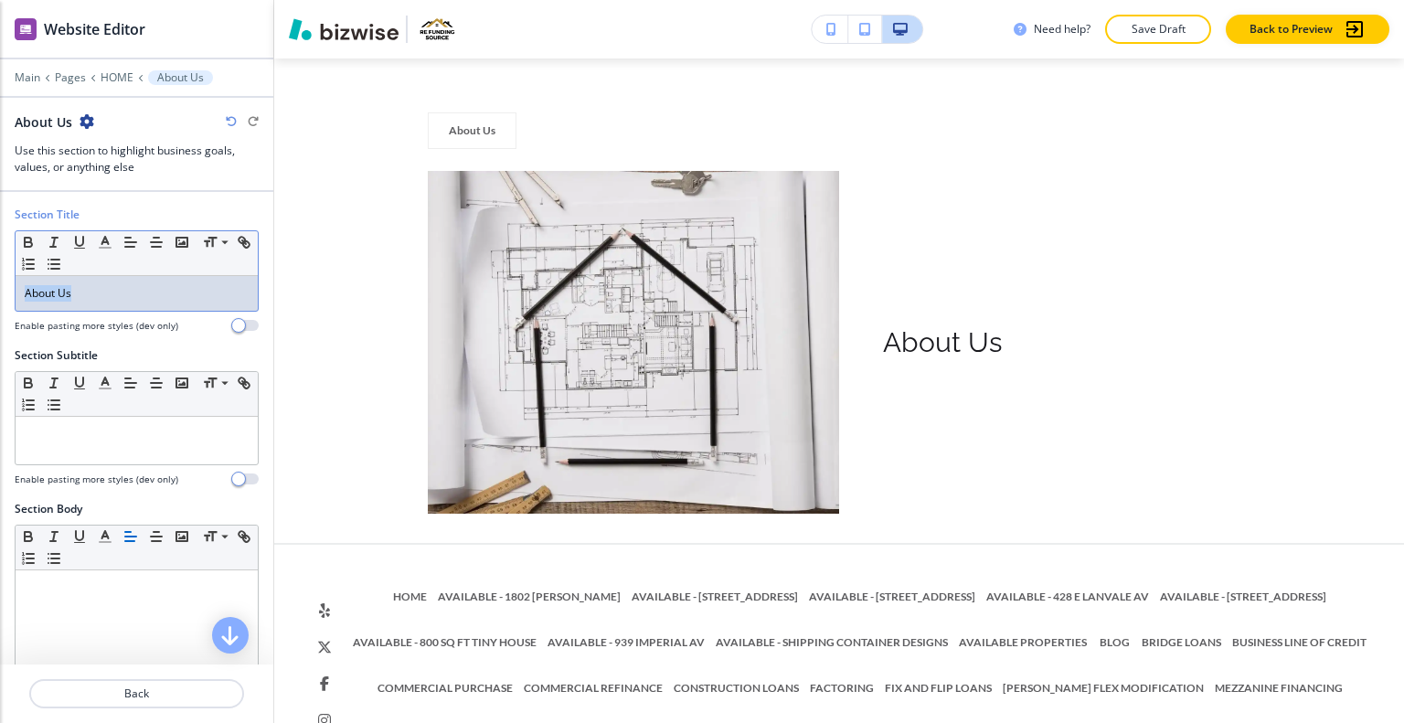
drag, startPoint x: 98, startPoint y: 293, endPoint x: 0, endPoint y: 262, distance: 102.6
click at [0, 259] on div "Section Title Small Normal Large Huge About Us Enable pasting more styles (dev …" at bounding box center [136, 277] width 273 height 141
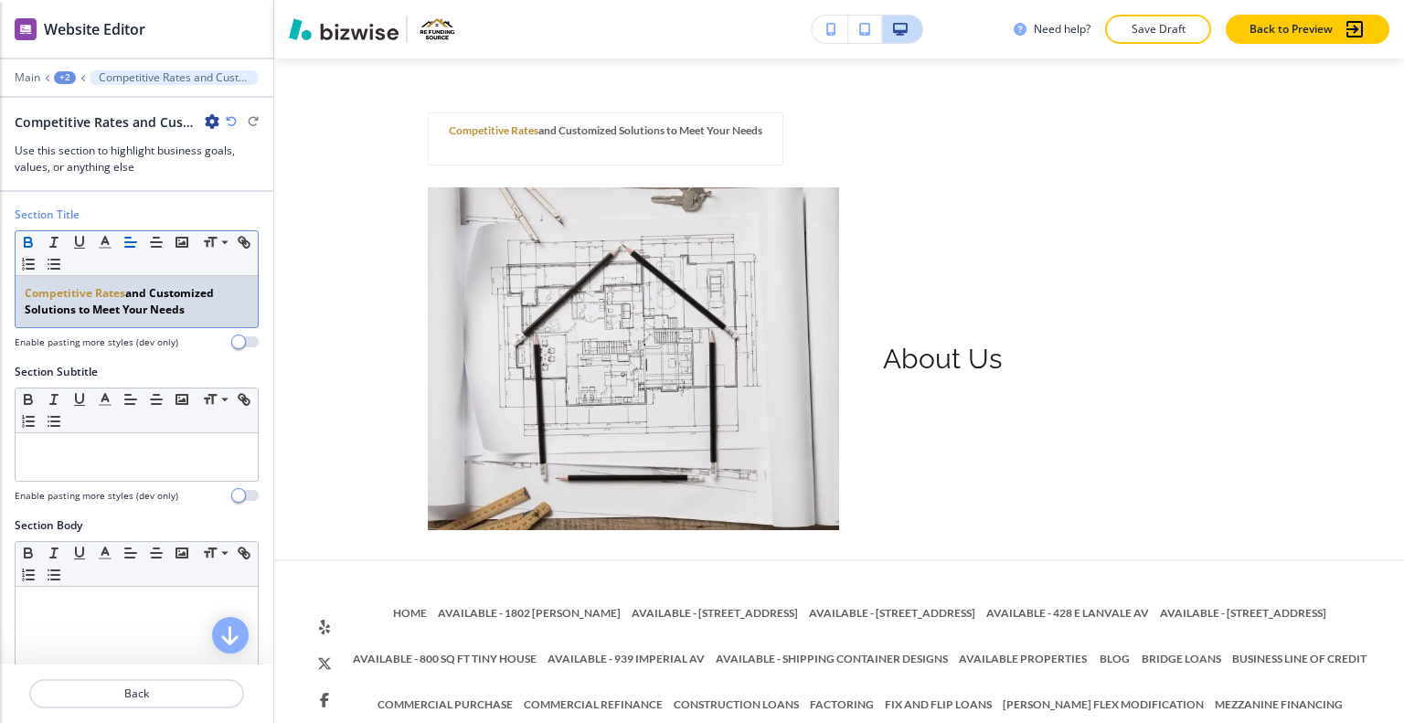
drag, startPoint x: 212, startPoint y: 309, endPoint x: 0, endPoint y: 255, distance: 218.9
click at [0, 255] on div "Section Title Small Normal Large Huge Competitive Rates and Customized Solution…" at bounding box center [136, 285] width 273 height 157
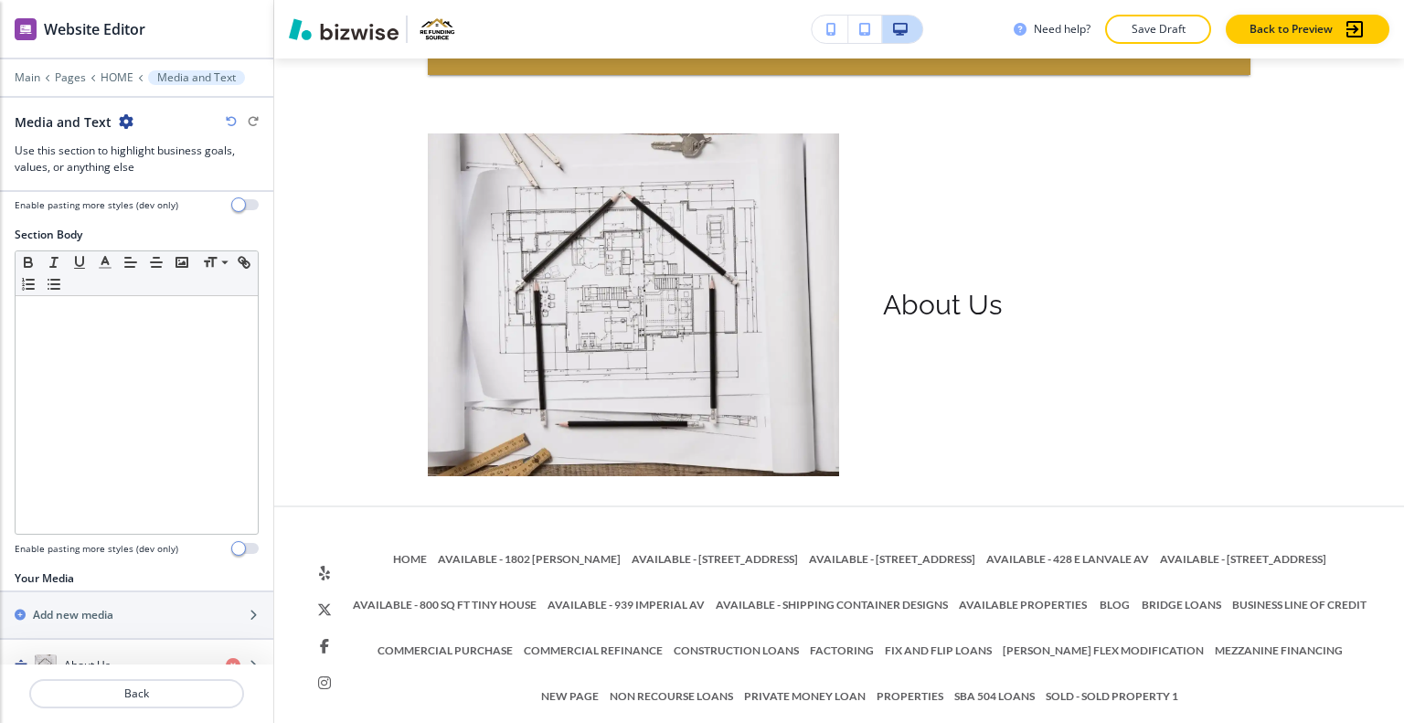
scroll to position [342, 0]
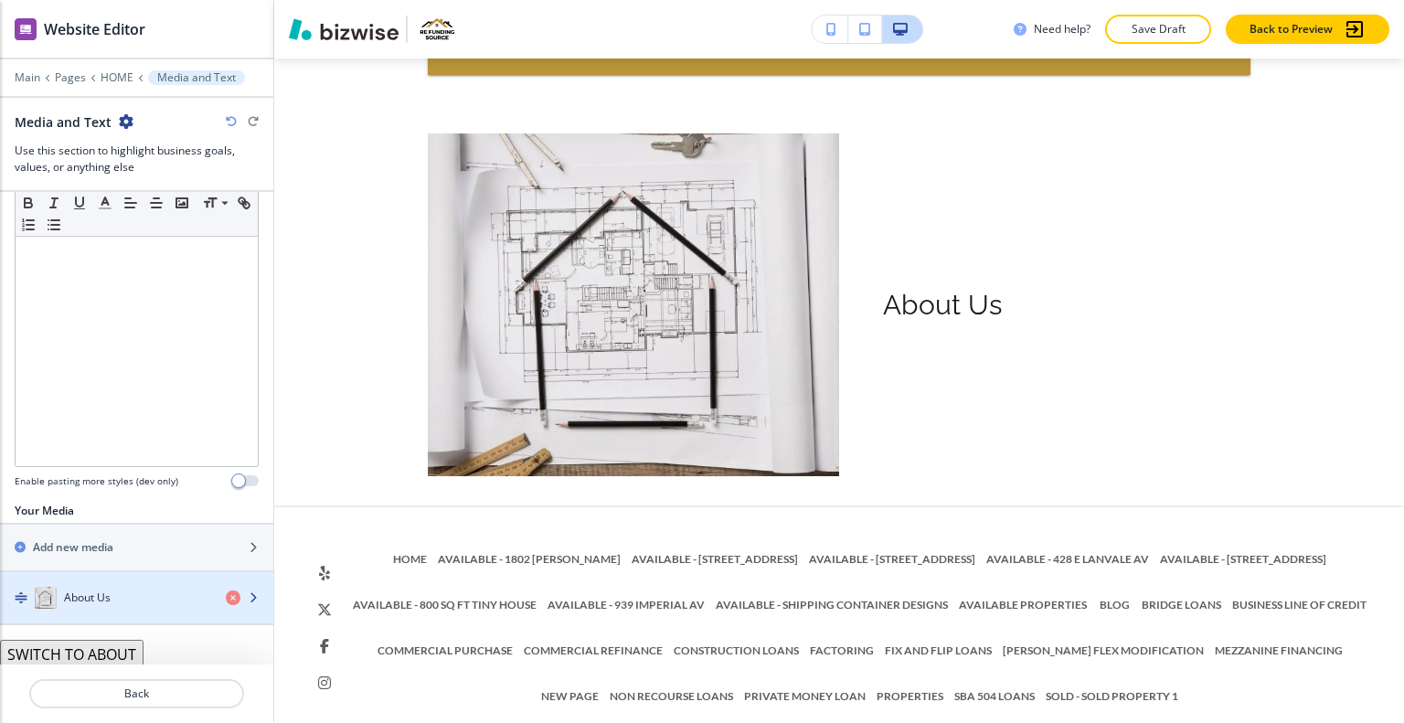
click at [75, 590] on h4 "About Us" at bounding box center [87, 598] width 47 height 16
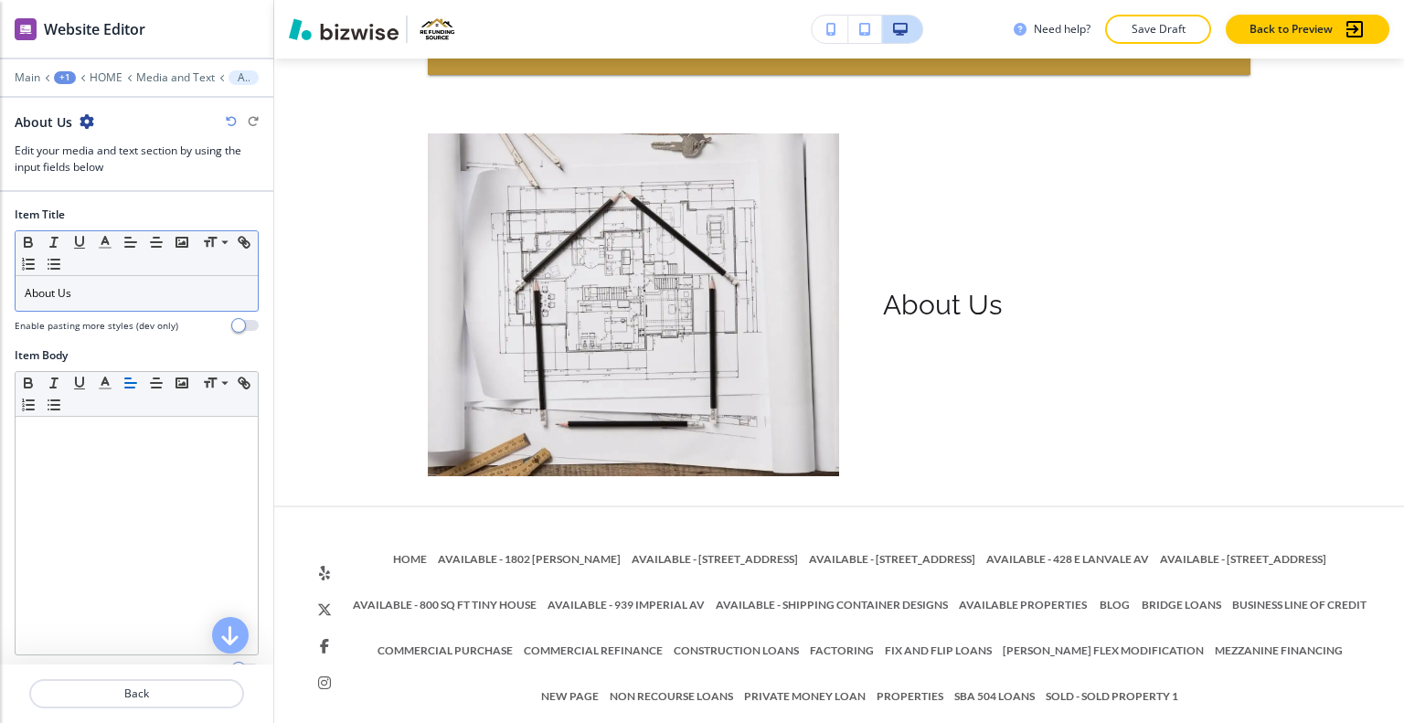
click at [121, 271] on div "Small Normal Large Huge" at bounding box center [137, 253] width 242 height 45
drag, startPoint x: 114, startPoint y: 295, endPoint x: 0, endPoint y: 287, distance: 114.6
click at [0, 287] on div "Item Title Small Normal Large Huge About Us Enable pasting more styles (dev onl…" at bounding box center [136, 277] width 273 height 141
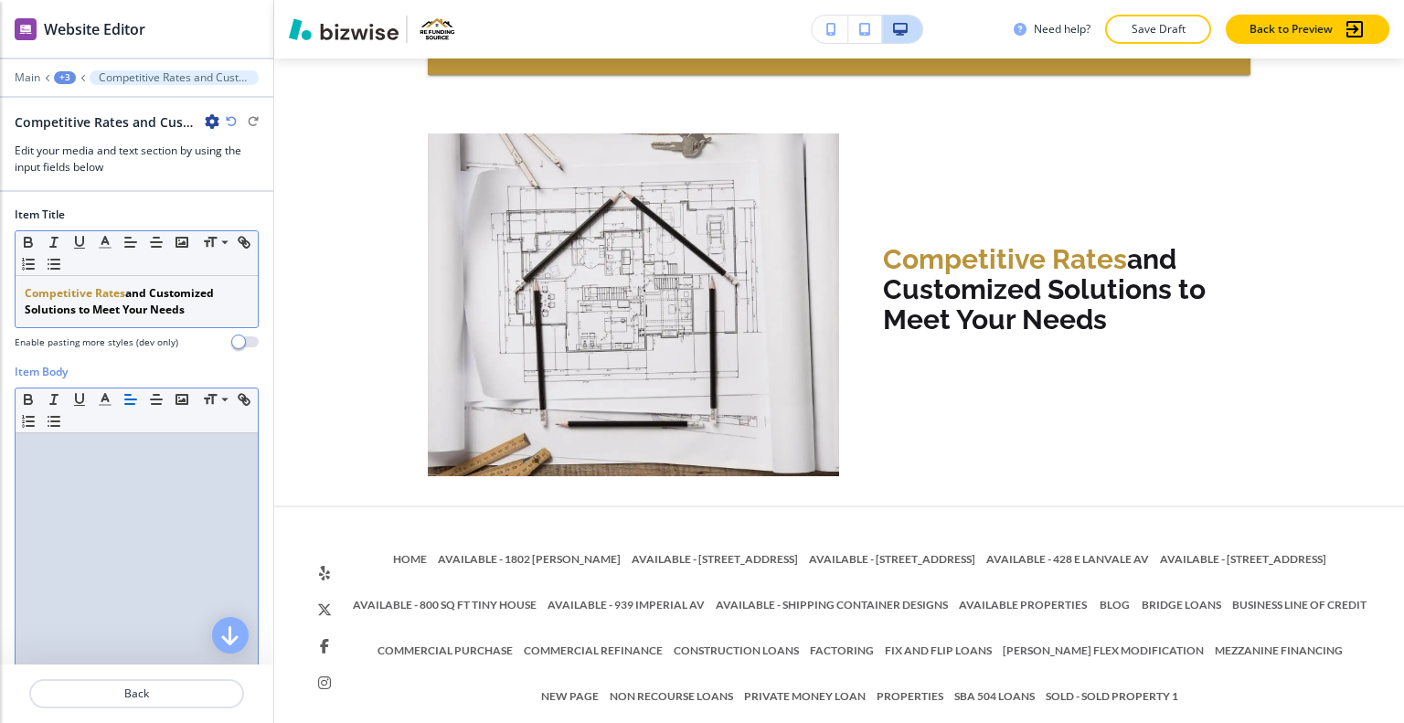
scroll to position [12141, 0]
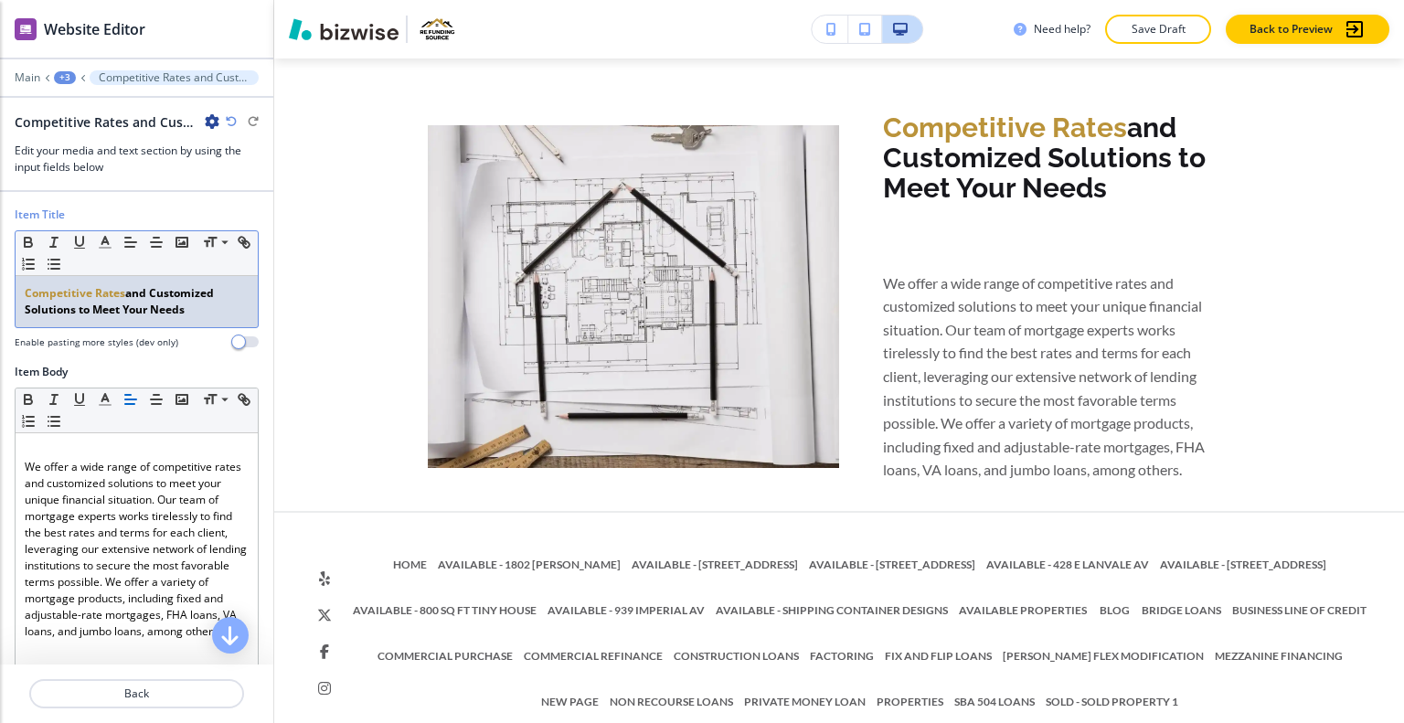
click at [195, 315] on p "Competitive Rates and Customized Solutions to Meet Your Needs" at bounding box center [137, 301] width 224 height 33
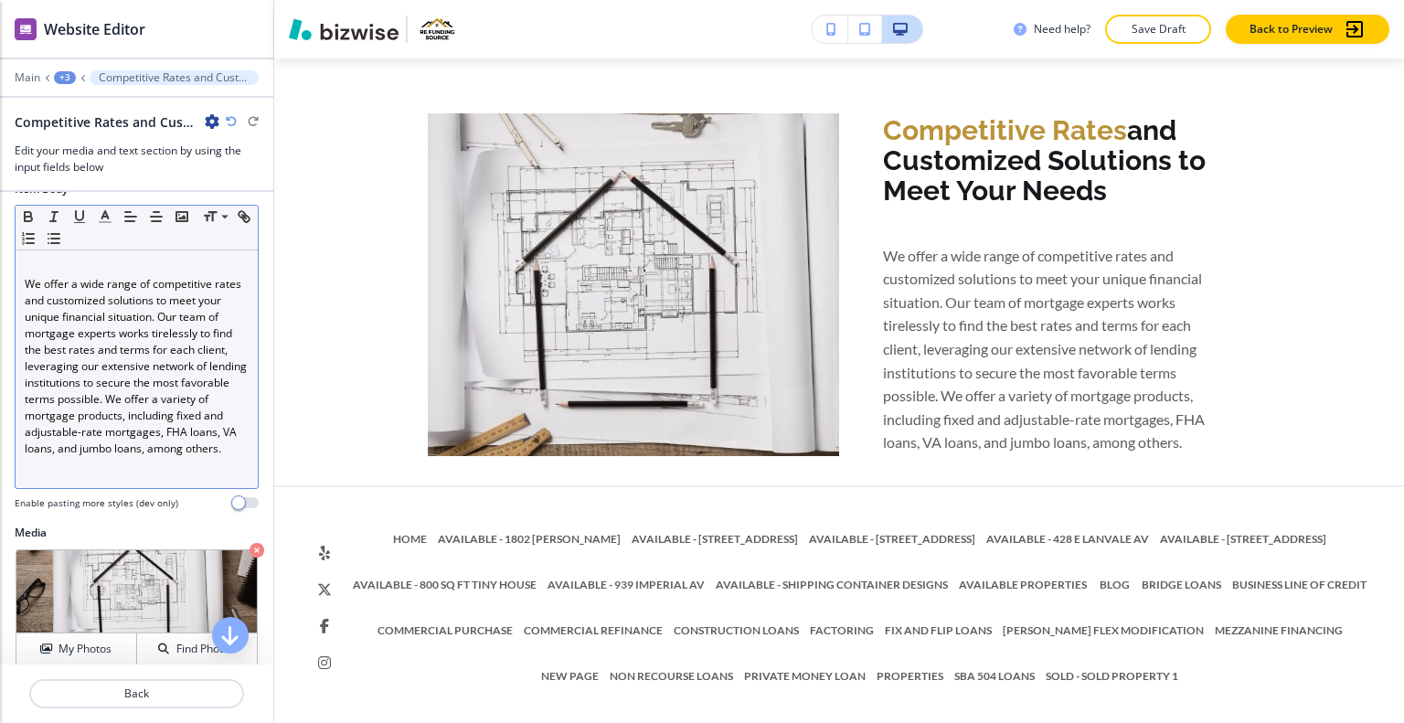
scroll to position [91, 0]
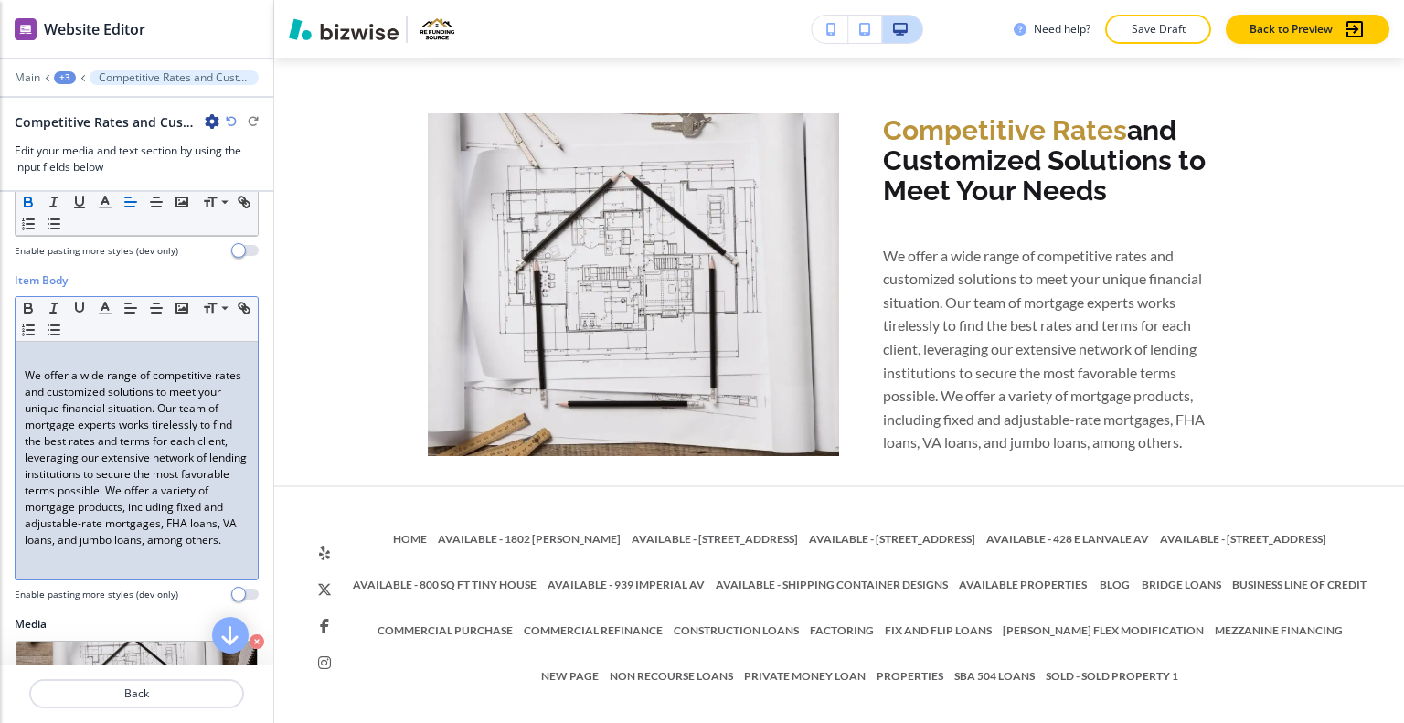
click at [31, 383] on p "We offer a wide range of competitive rates and customized solutions to meet you…" at bounding box center [137, 458] width 224 height 181
click at [26, 377] on p "We offer a wide range of competitive rates and customized solutions to meet you…" at bounding box center [137, 458] width 224 height 181
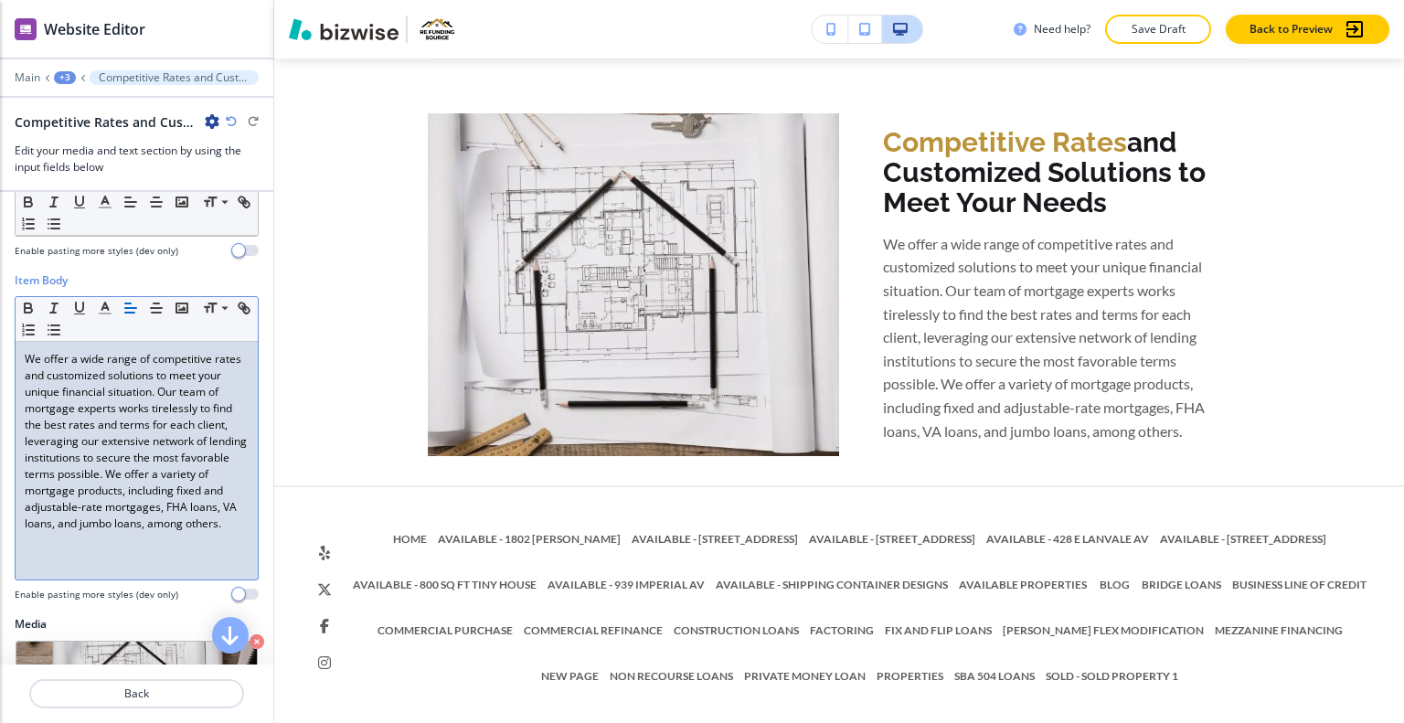
scroll to position [12120, 0]
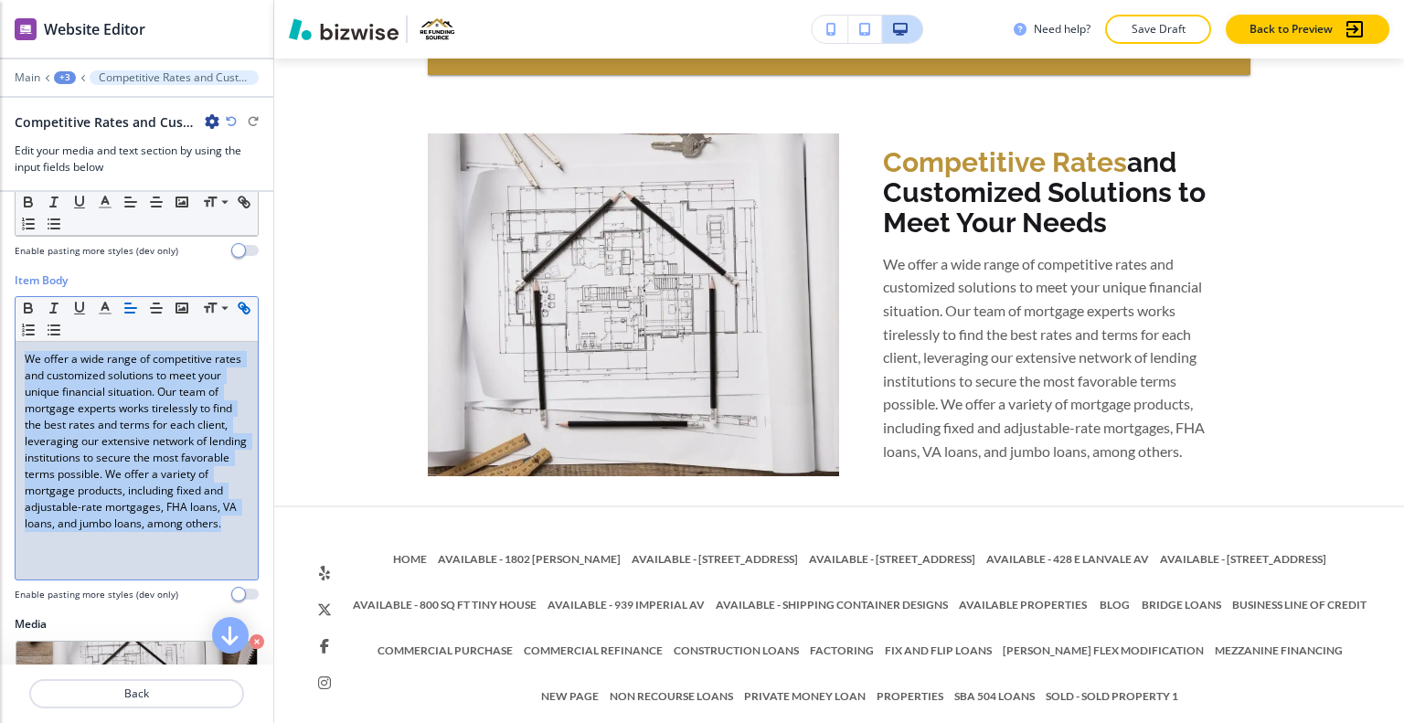
drag, startPoint x: 127, startPoint y: 552, endPoint x: 32, endPoint y: 320, distance: 250.9
click at [0, 308] on div "Item Body Small Normal Large Huge We offer a wide range of competitive rates an…" at bounding box center [136, 444] width 273 height 344
click at [109, 301] on icon "button" at bounding box center [105, 308] width 16 height 16
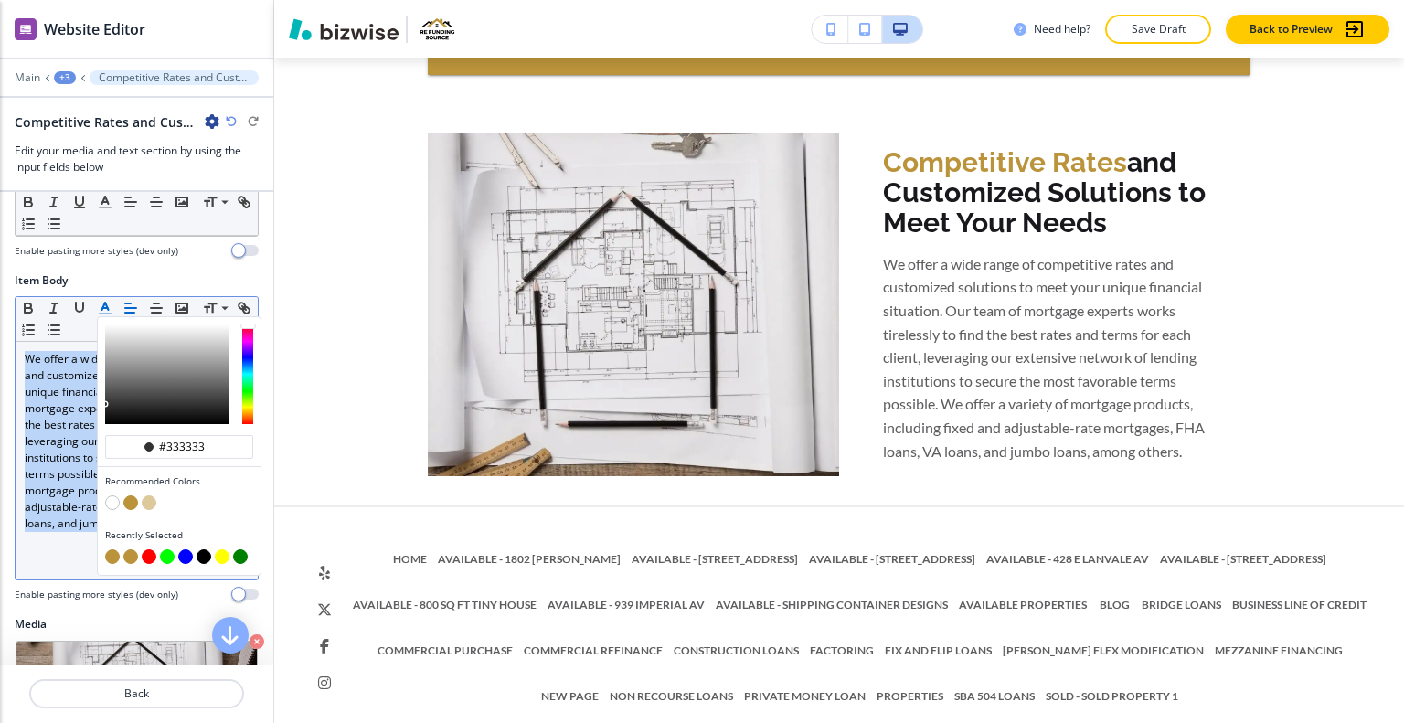
scroll to position [0, 0]
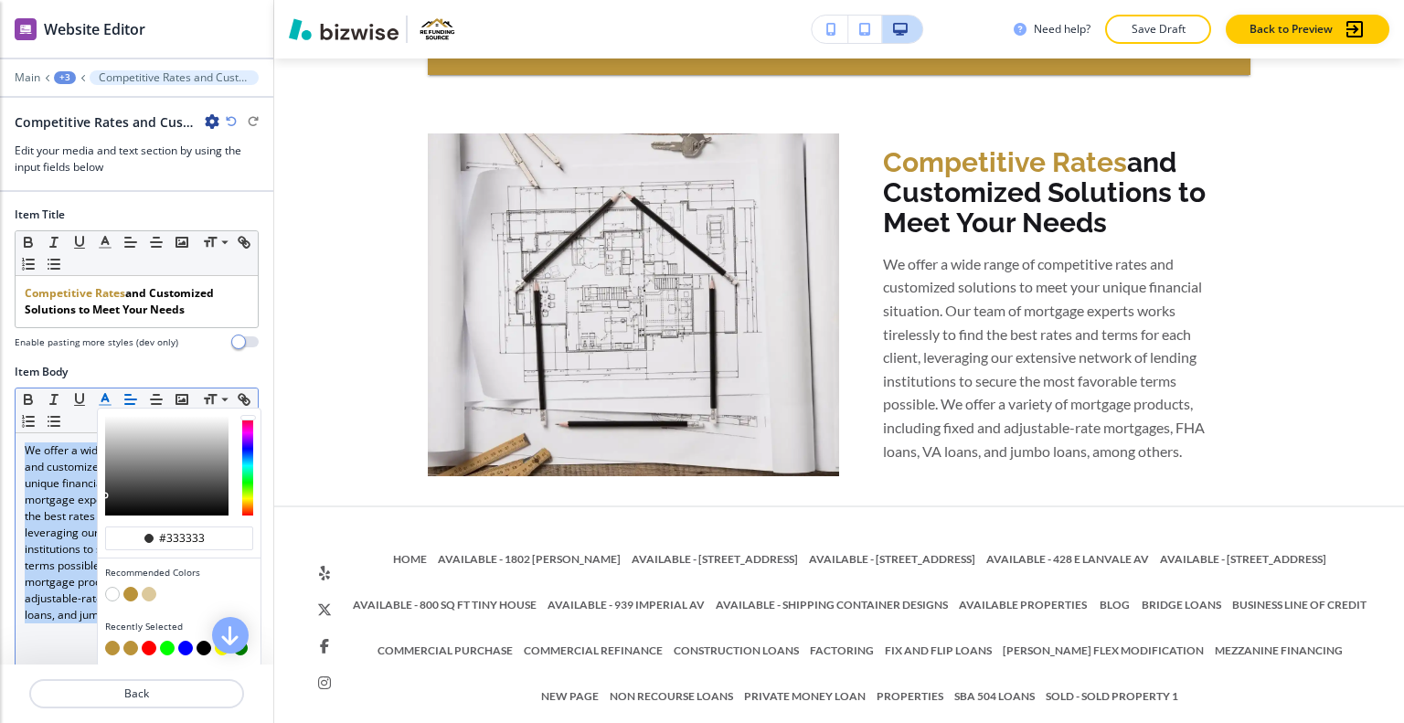
click at [203, 551] on div "#333333 Recommended Colors Recently Selected" at bounding box center [179, 538] width 163 height 258
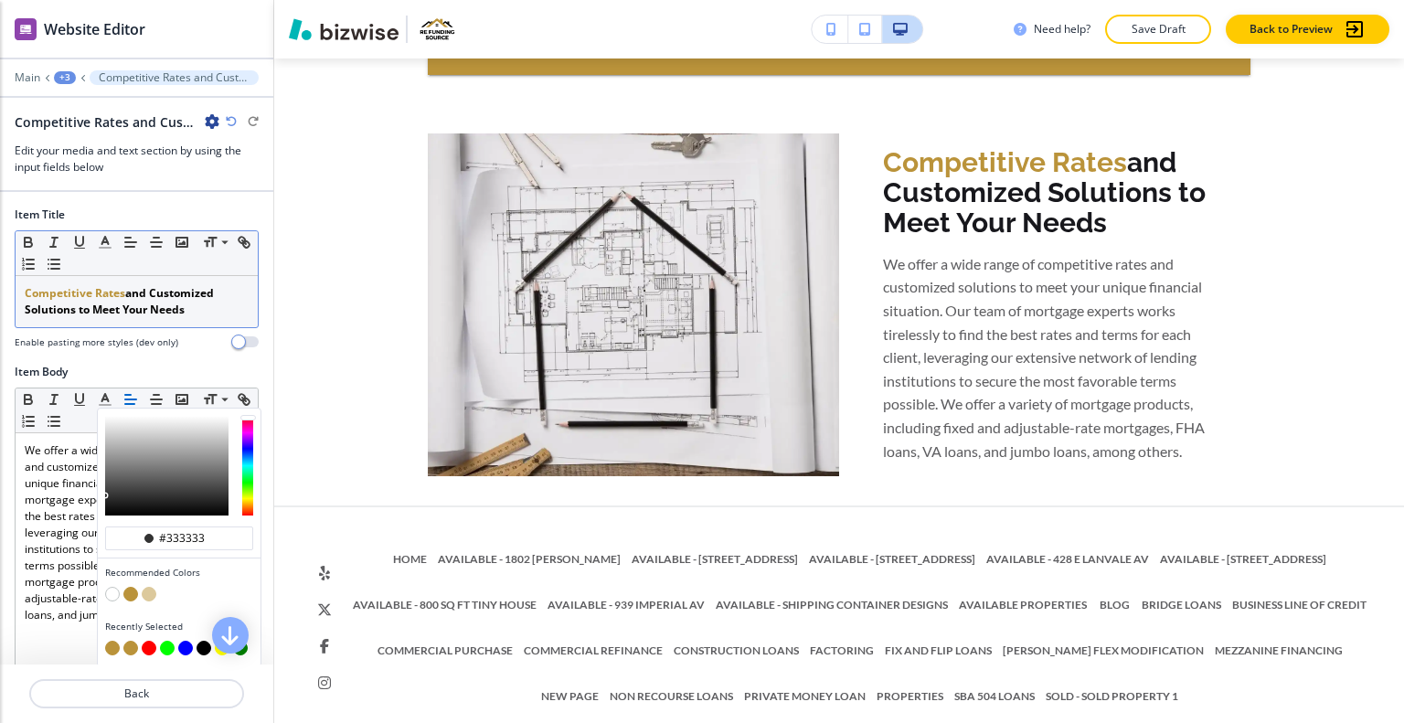
click at [224, 305] on p "Competitive Rates and Customized Solutions to Meet Your Needs" at bounding box center [137, 301] width 224 height 33
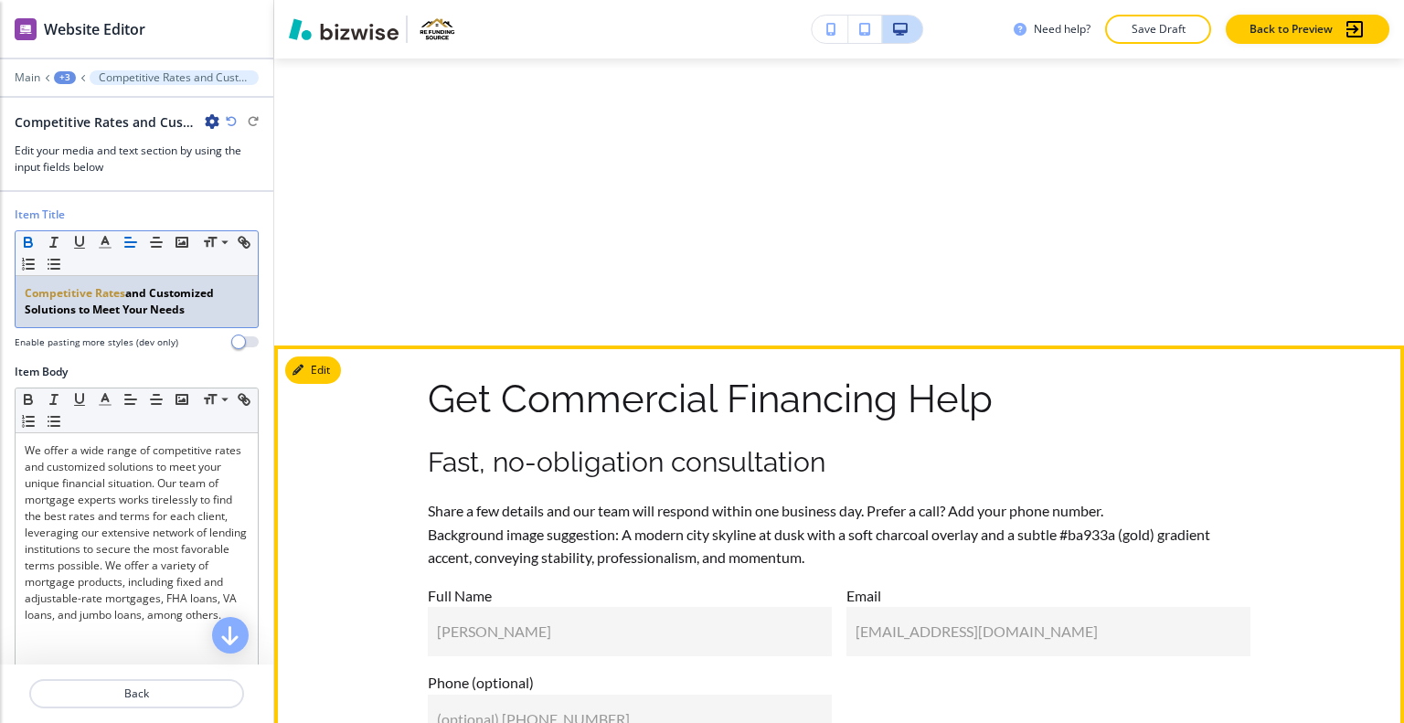
scroll to position [11571, 0]
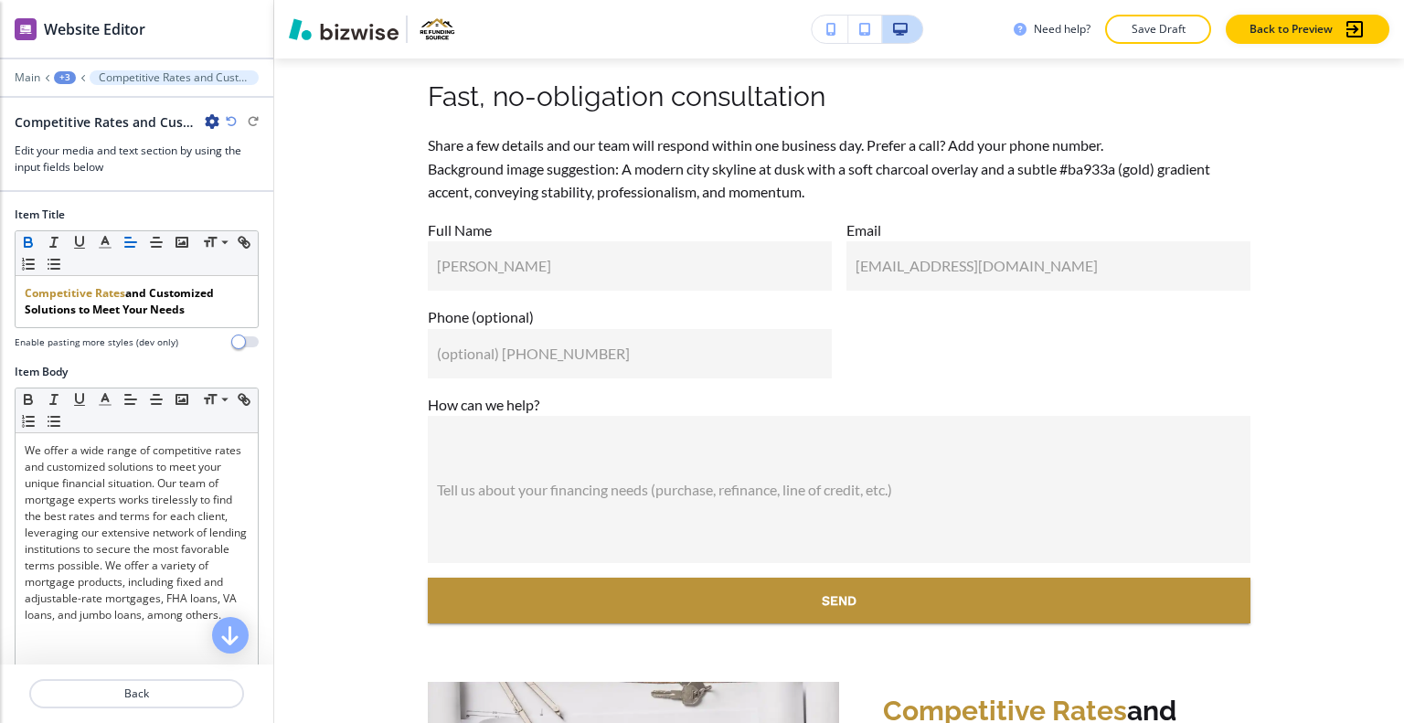
click at [66, 79] on div "+3" at bounding box center [65, 77] width 22 height 13
click at [85, 132] on p "HOME" at bounding box center [112, 139] width 93 height 16
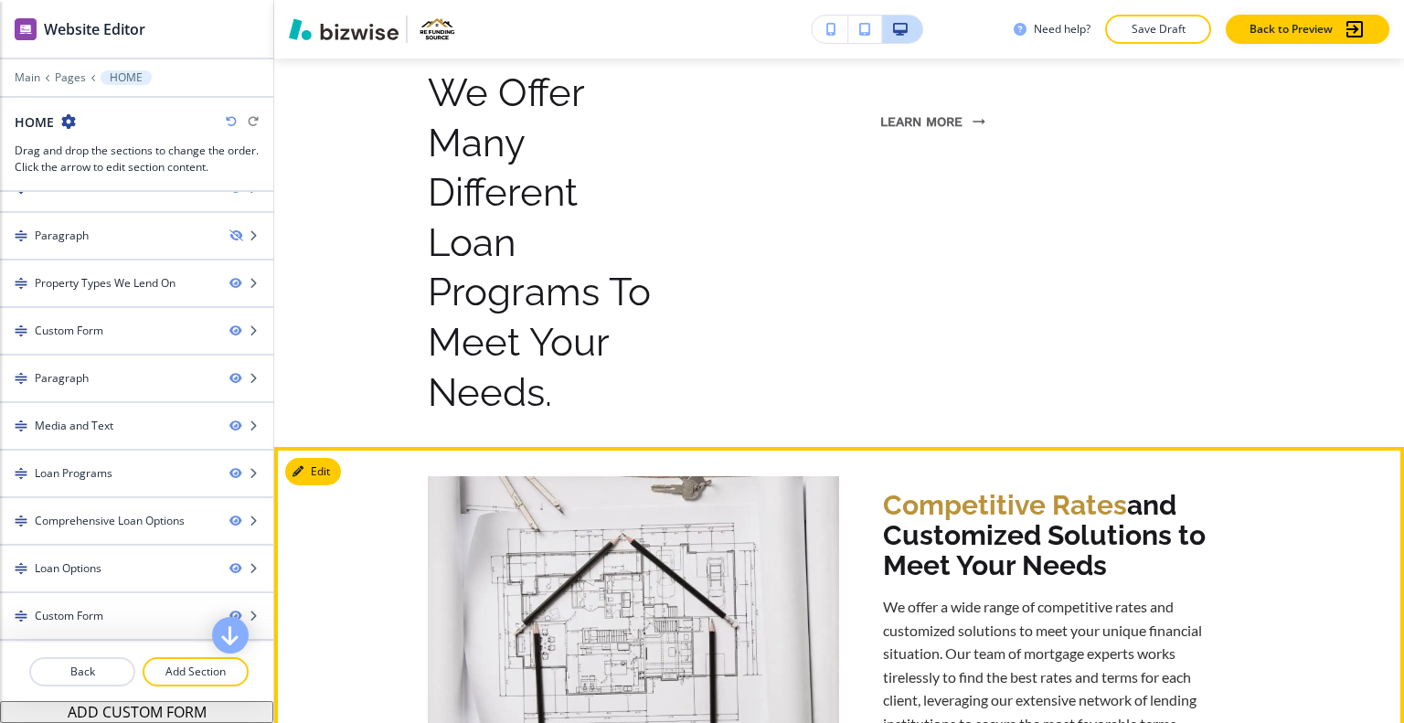
scroll to position [3141, 0]
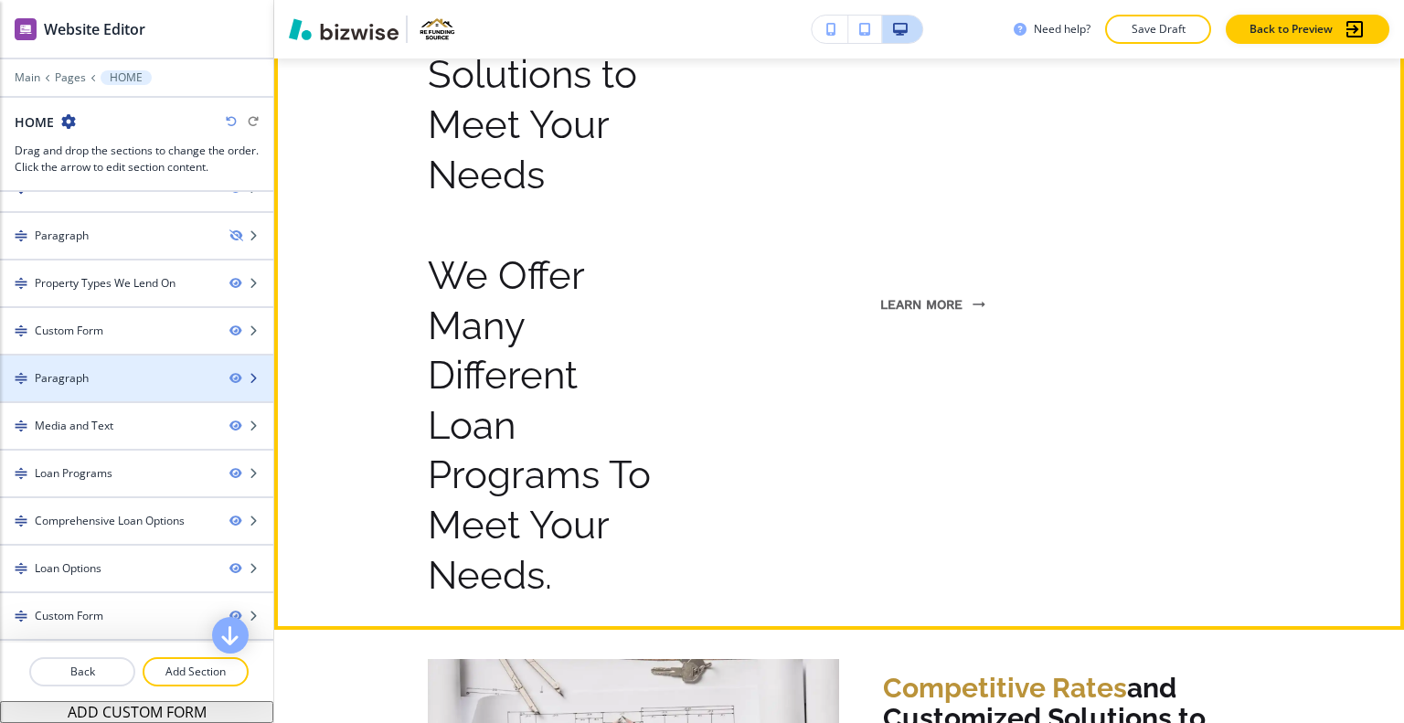
click at [226, 380] on div "Paragraph" at bounding box center [136, 378] width 273 height 16
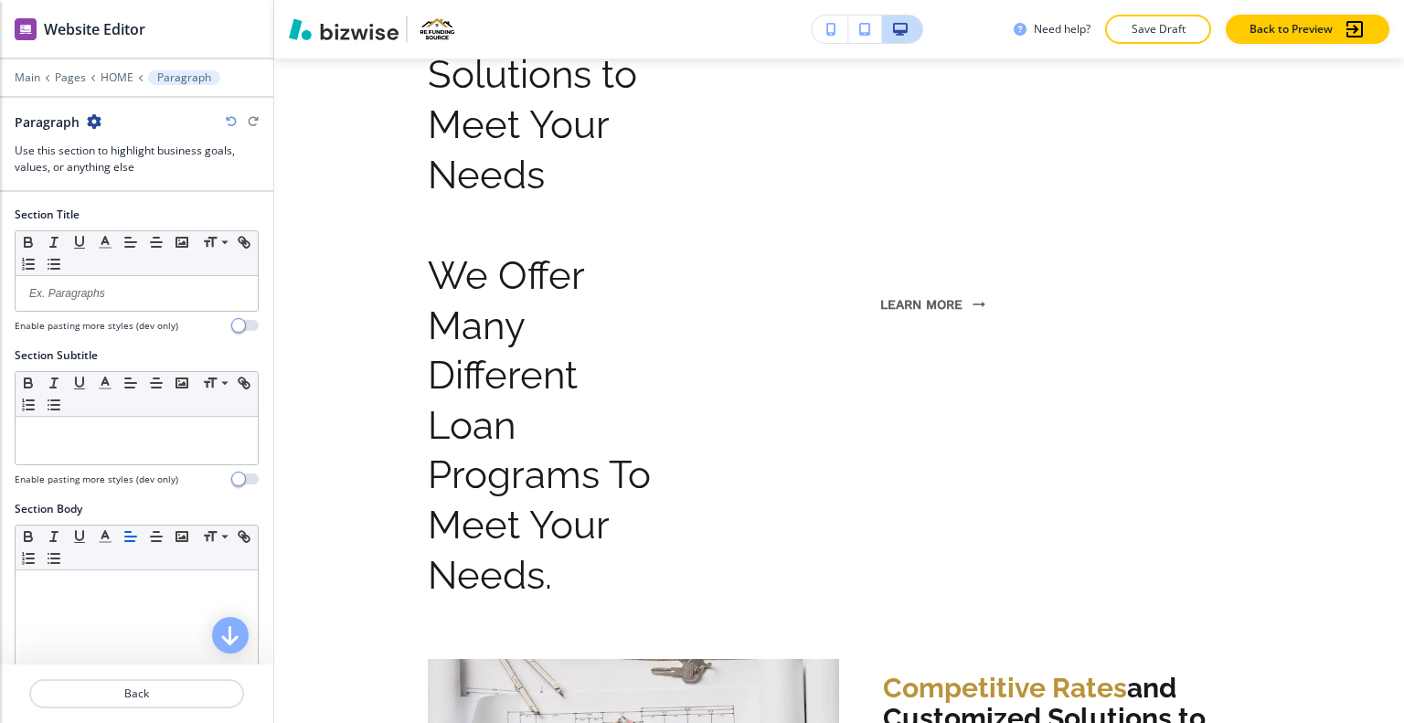
scroll to position [2901, 0]
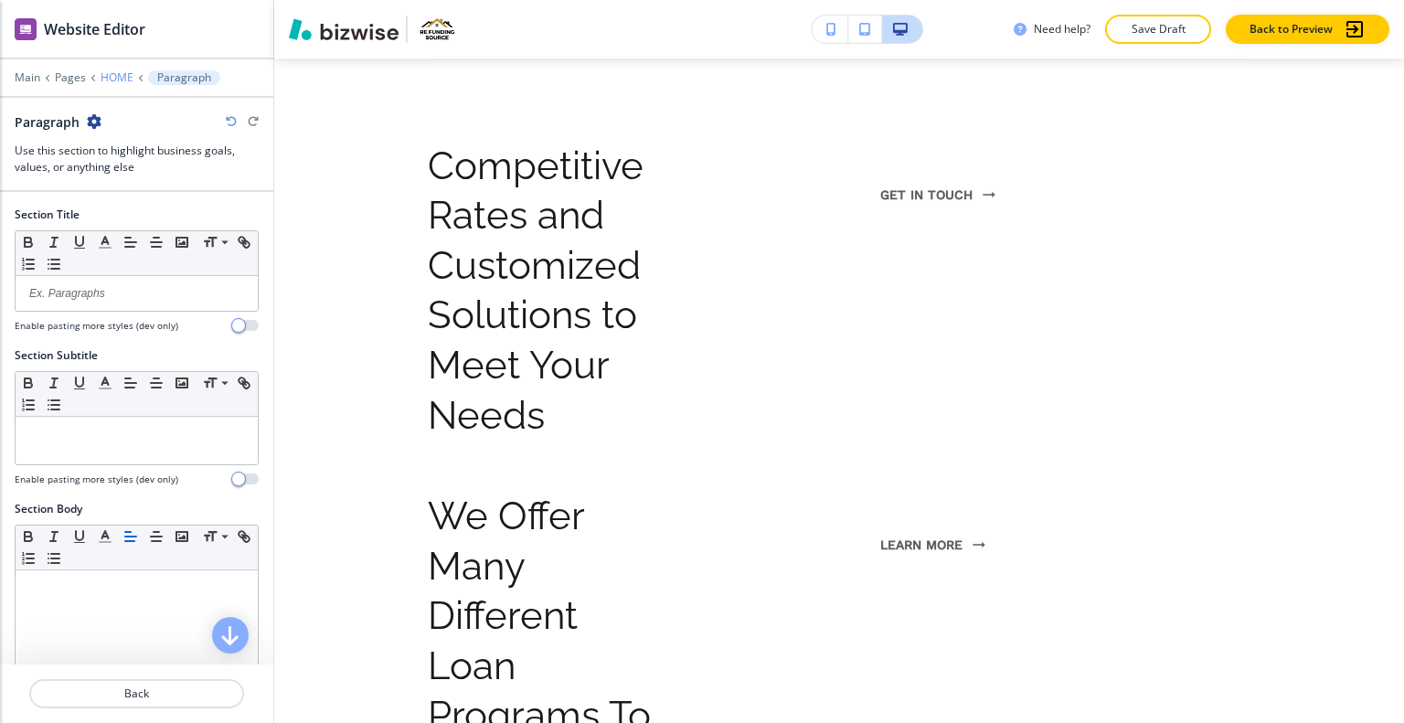
click at [116, 77] on p "HOME" at bounding box center [117, 77] width 33 height 13
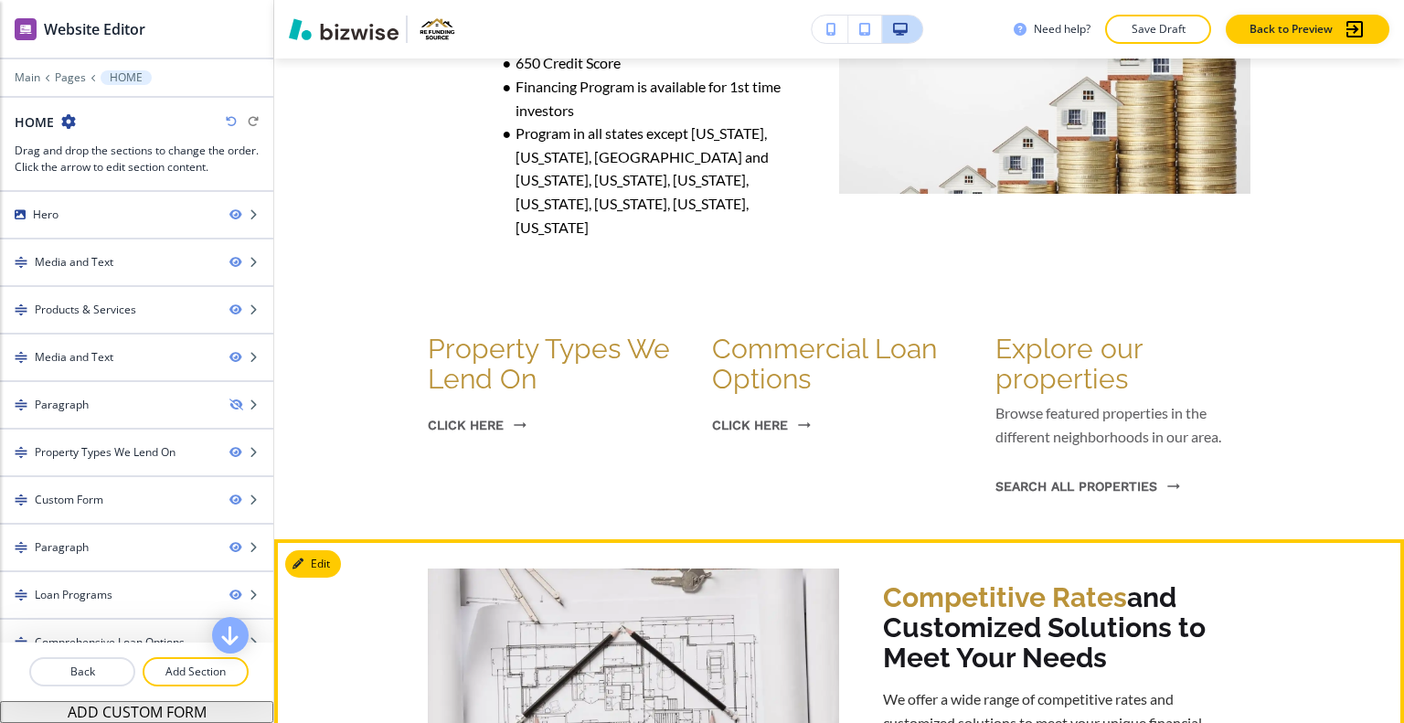
scroll to position [1752, 0]
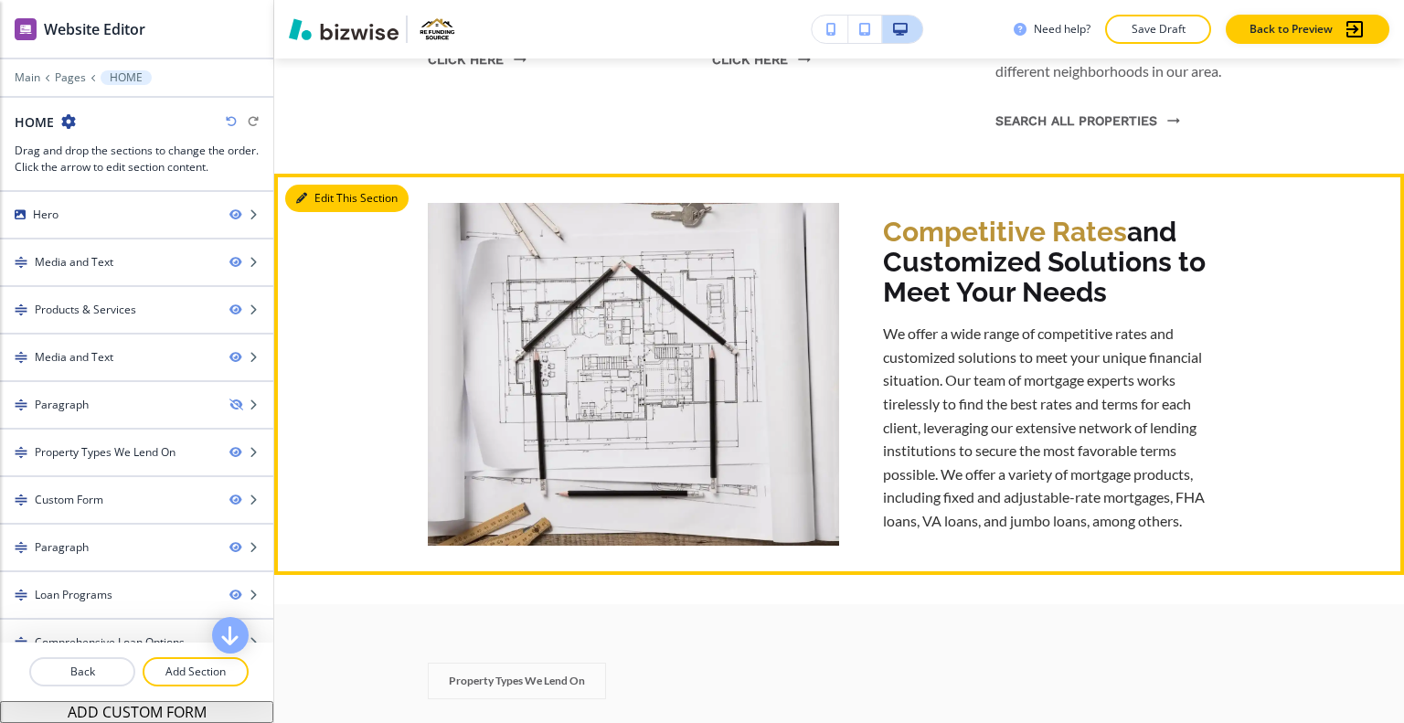
click at [318, 185] on button "Edit This Section" at bounding box center [346, 198] width 123 height 27
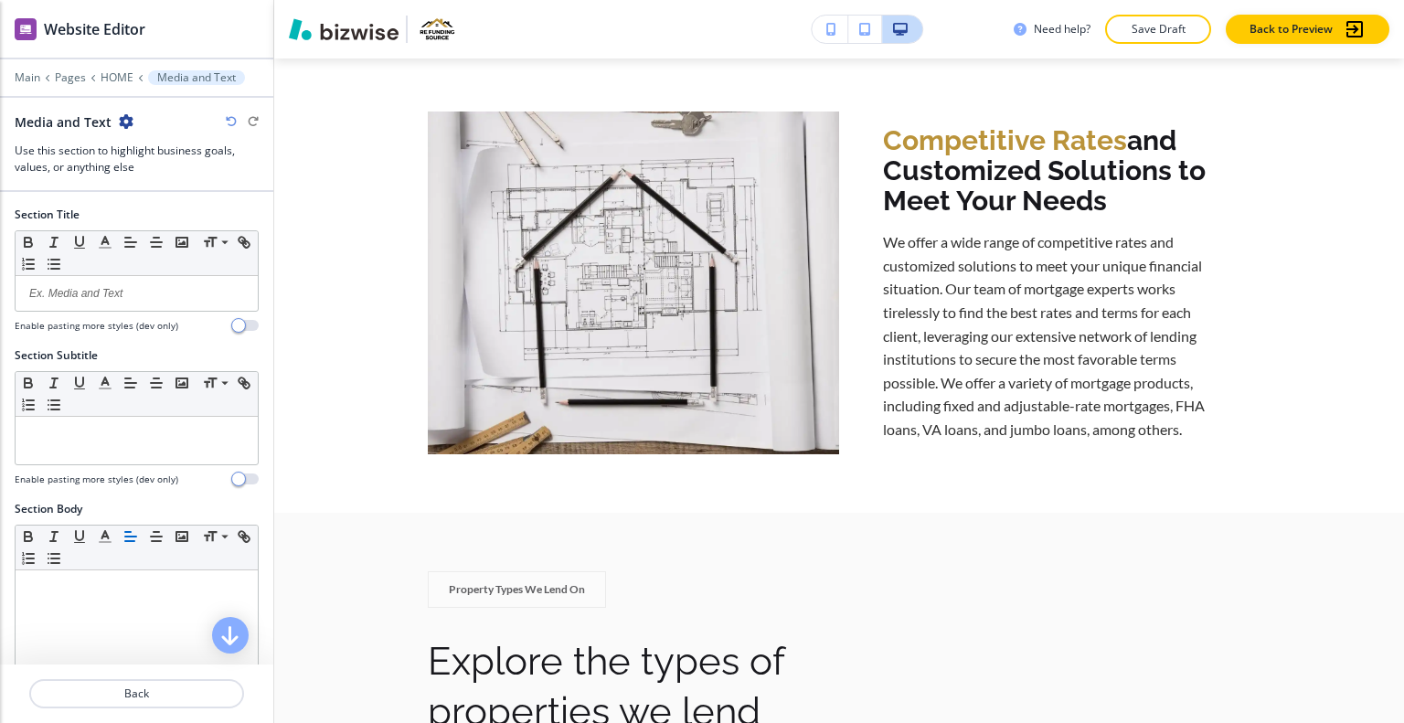
scroll to position [342, 0]
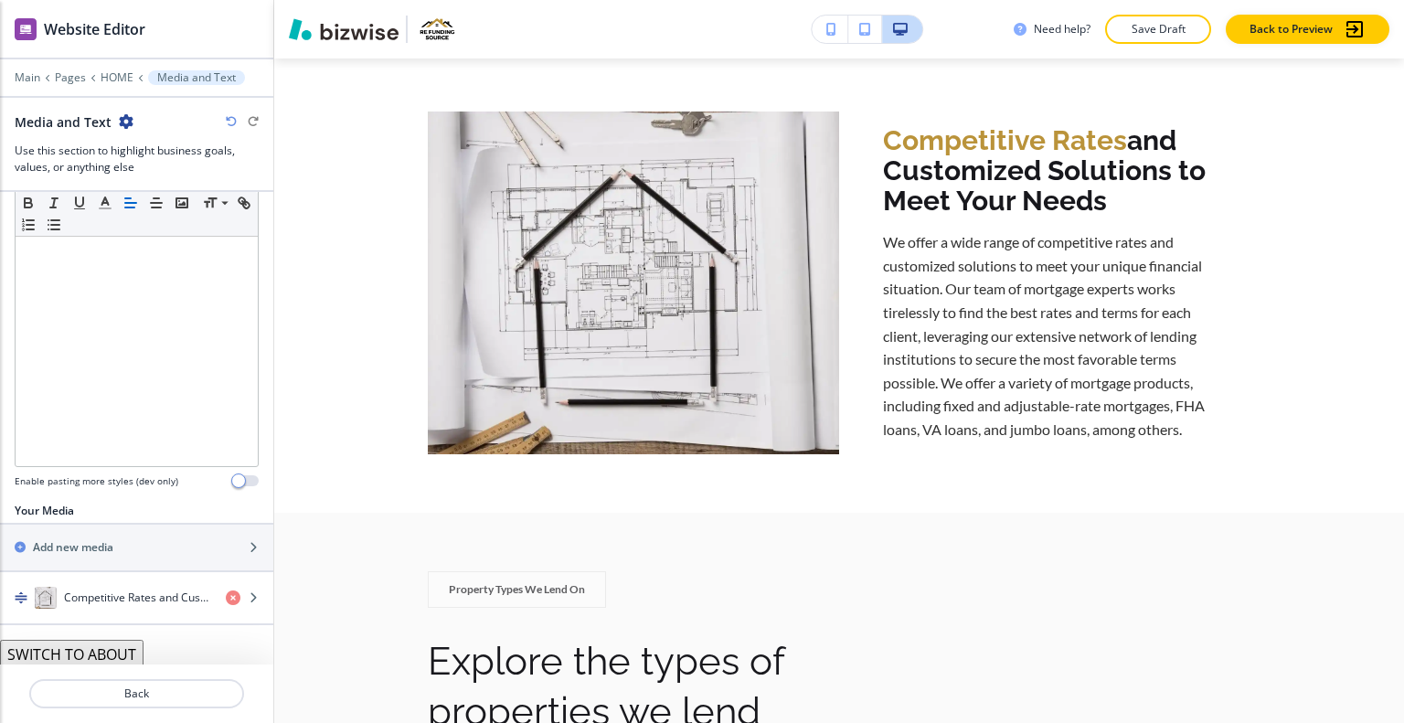
click at [110, 653] on button "SWITCH TO ABOUT" at bounding box center [72, 654] width 144 height 29
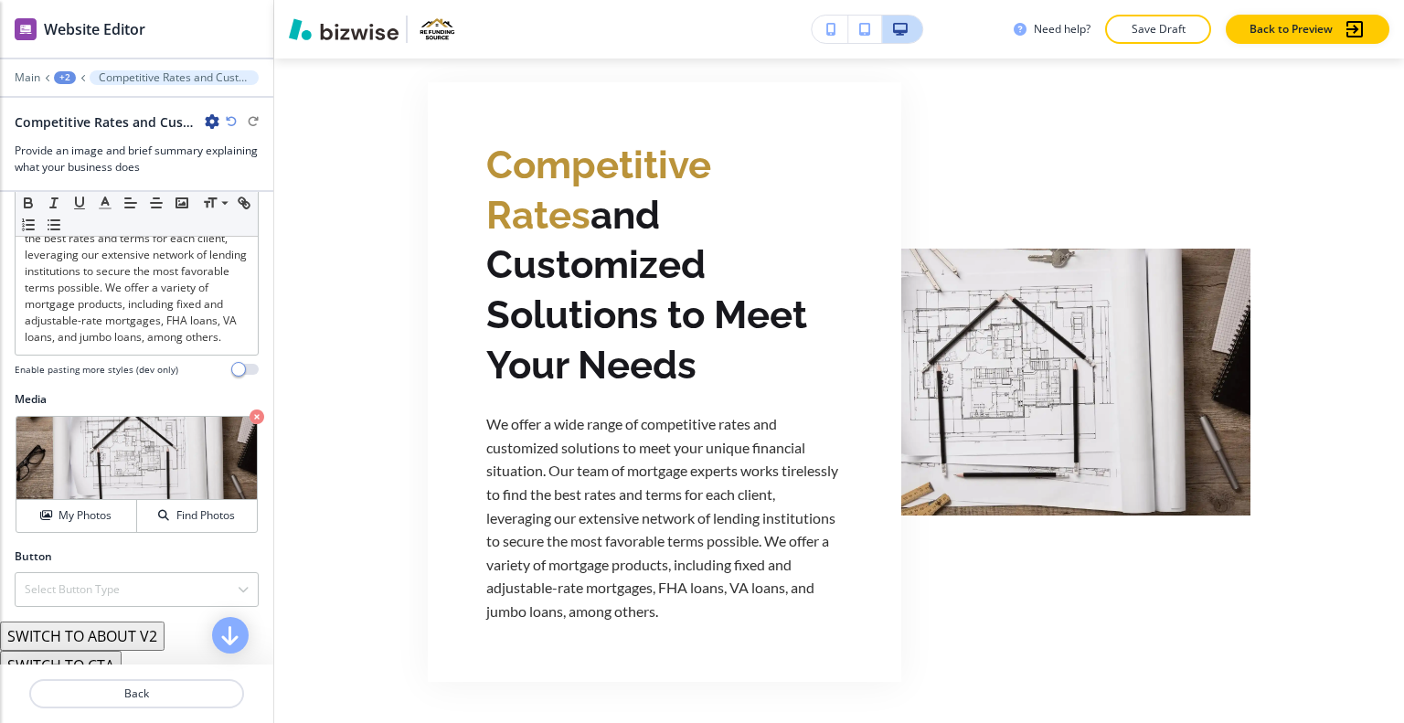
scroll to position [336, 0]
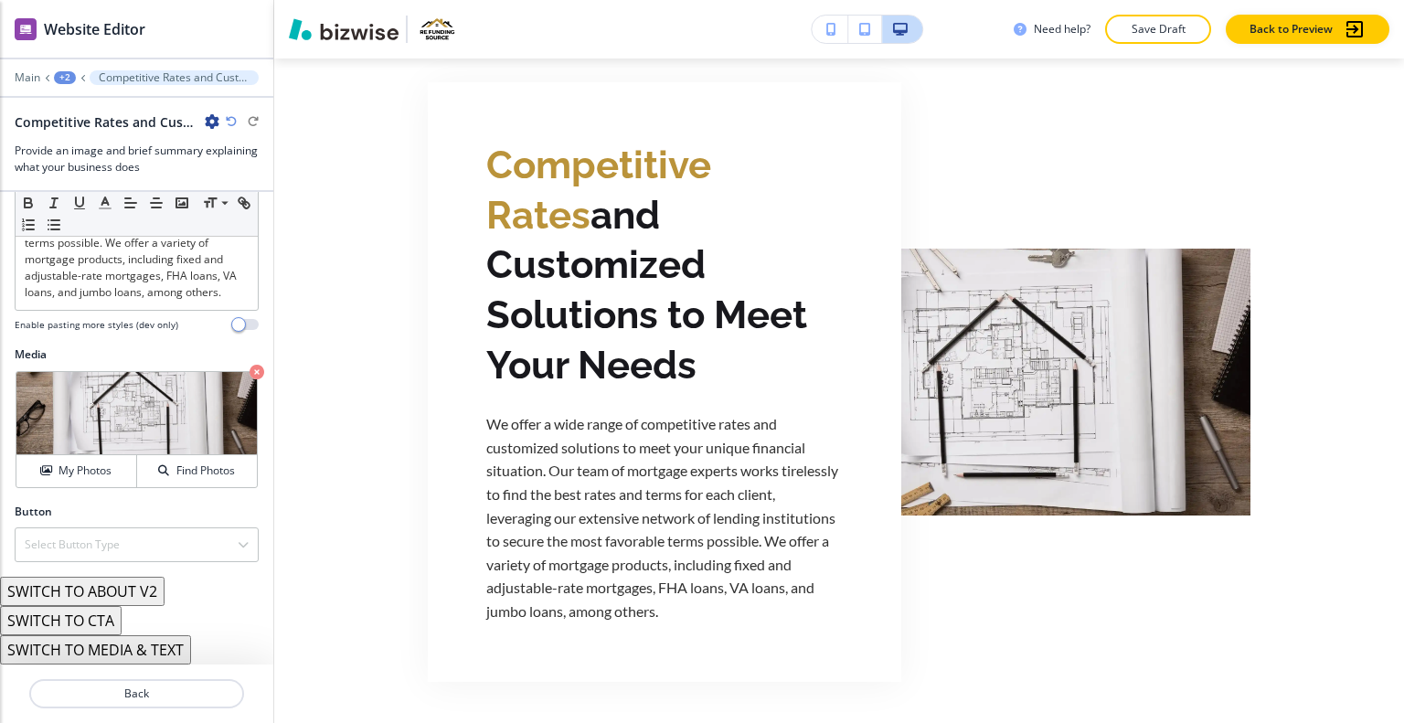
click at [116, 587] on button "SWITCH TO ABOUT V2" at bounding box center [82, 591] width 165 height 29
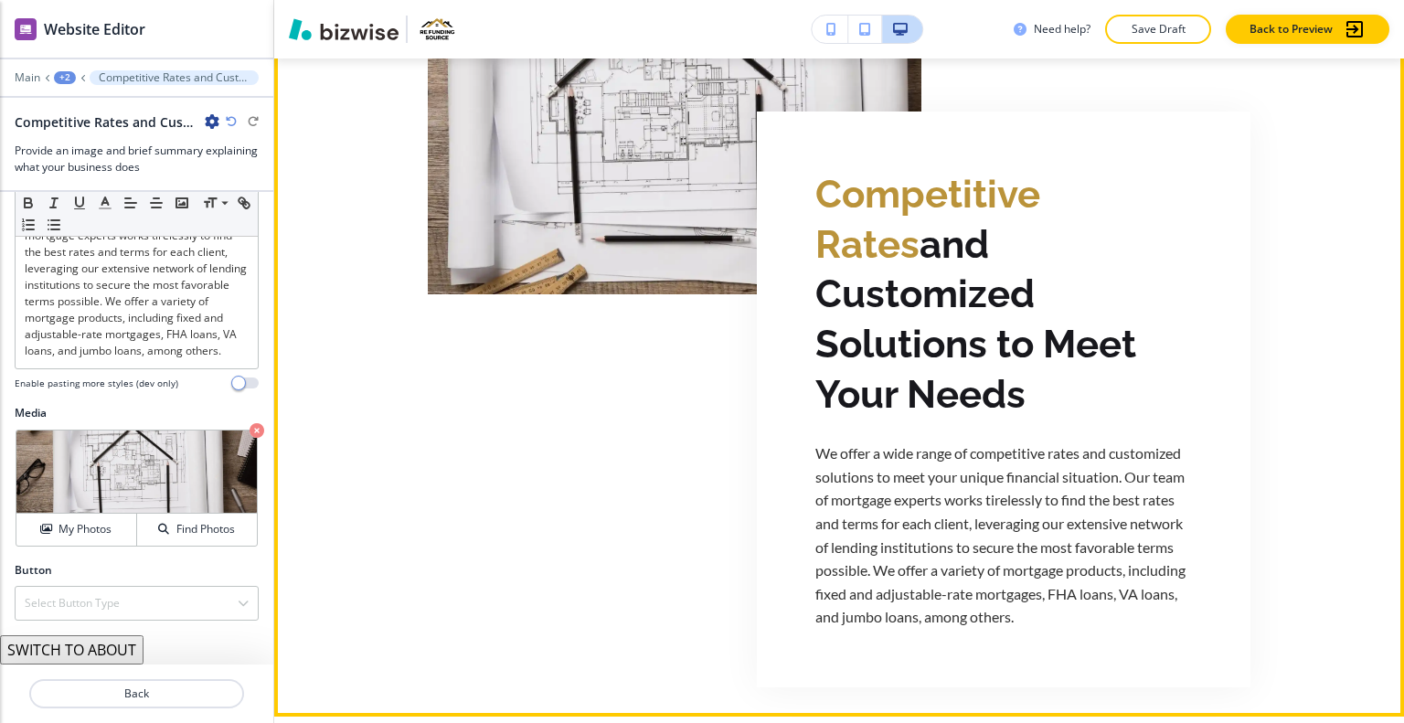
scroll to position [2117, 0]
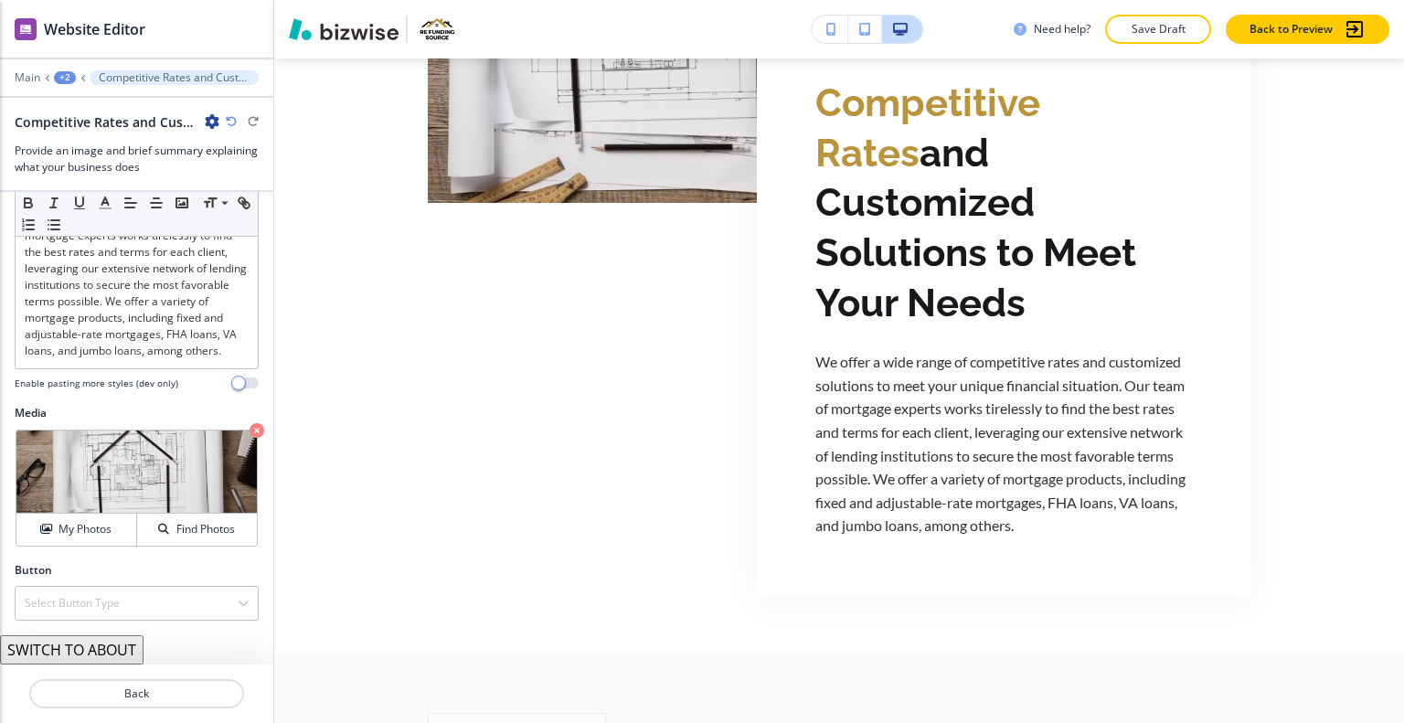
click at [110, 653] on button "SWITCH TO ABOUT" at bounding box center [72, 649] width 144 height 29
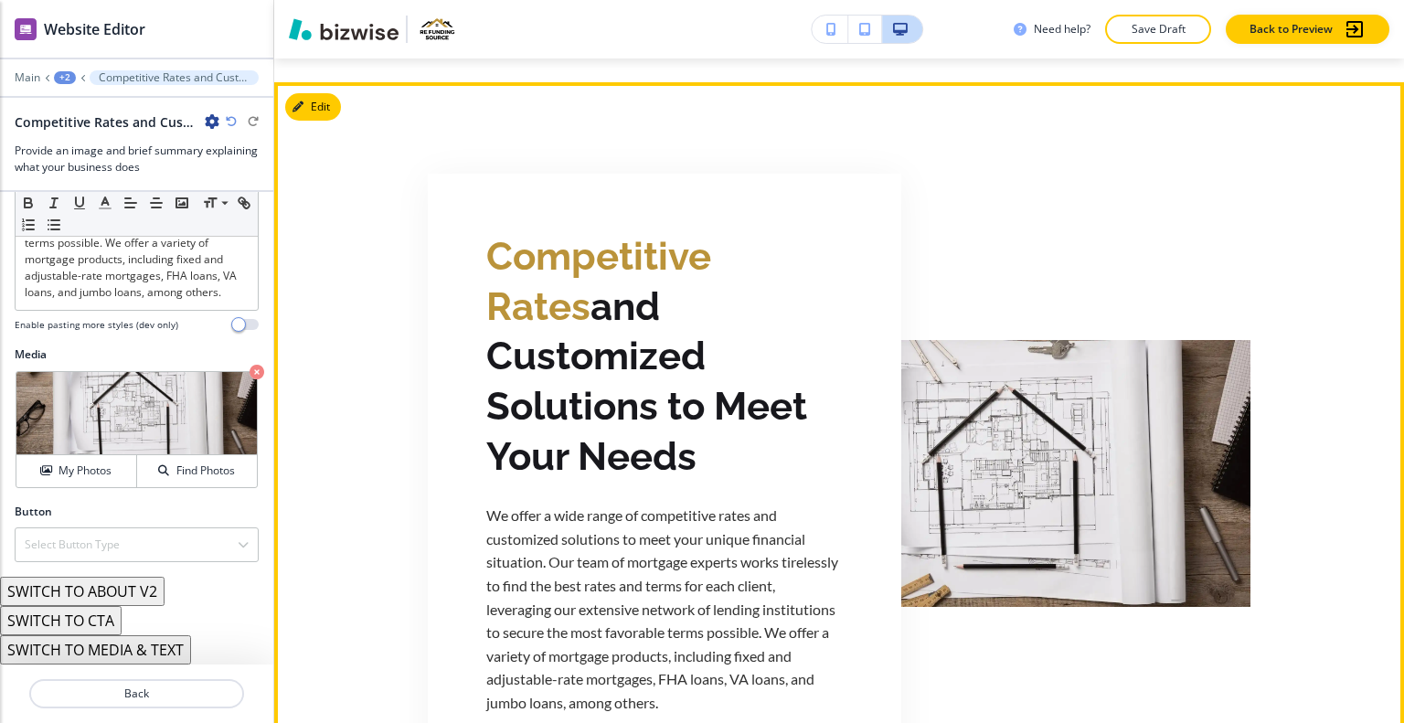
scroll to position [1752, 0]
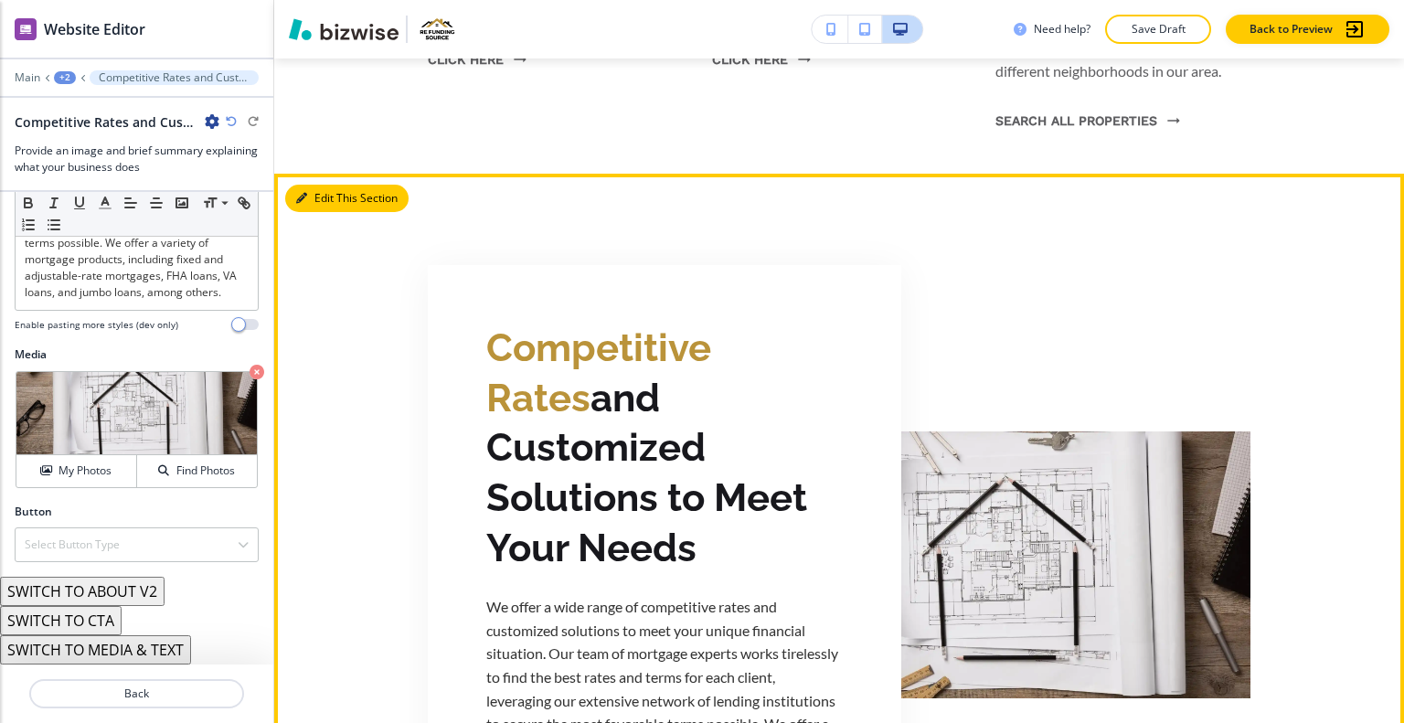
click at [319, 185] on button "Edit This Section" at bounding box center [346, 198] width 123 height 27
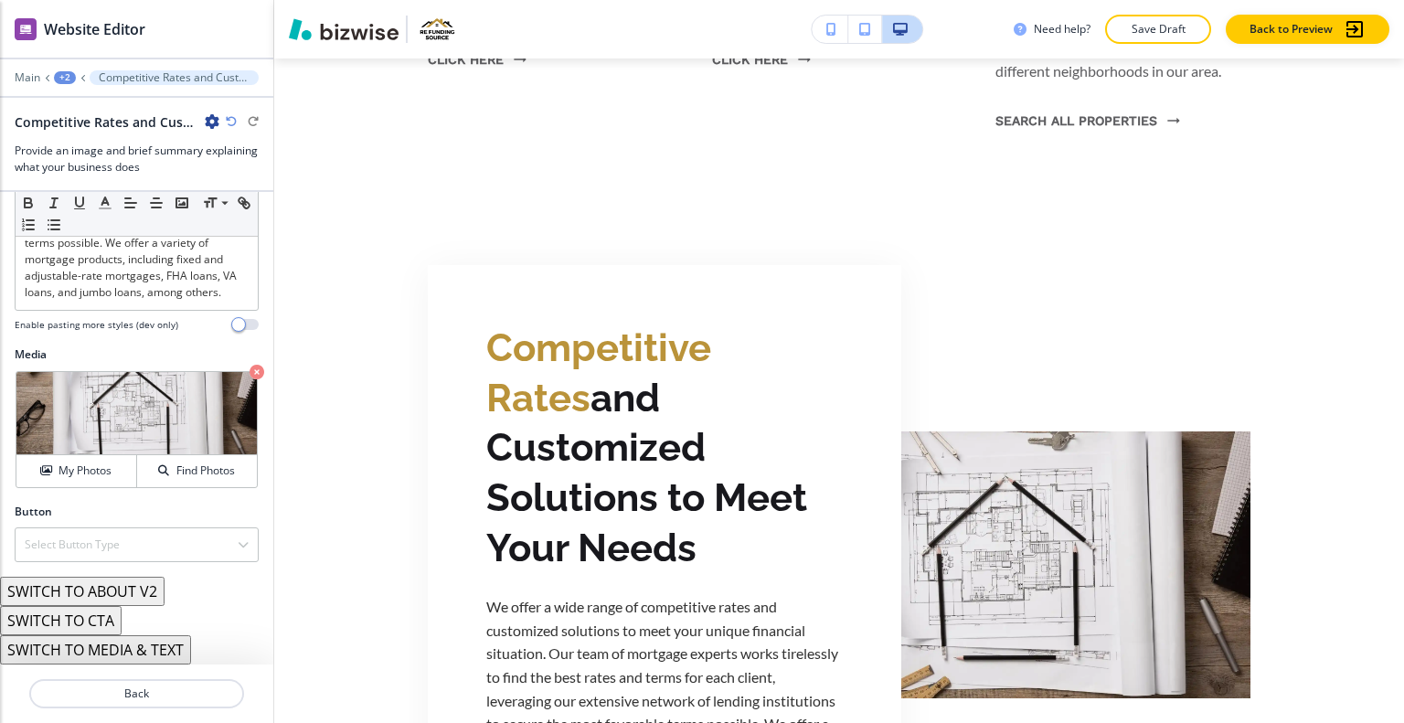
click at [214, 114] on icon "button" at bounding box center [212, 121] width 15 height 15
click at [240, 179] on p "Duplicate Section" at bounding box center [263, 184] width 93 height 16
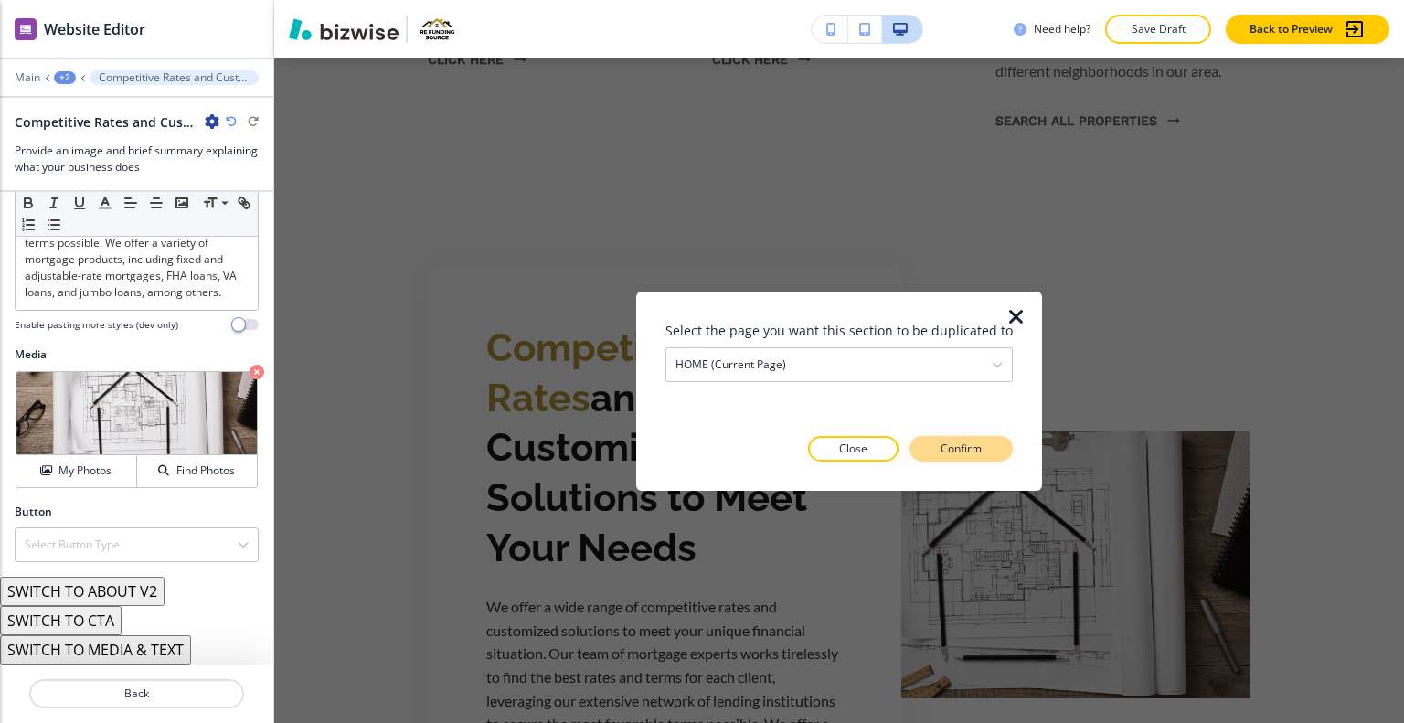
click at [977, 449] on button "Confirm" at bounding box center [961, 449] width 103 height 26
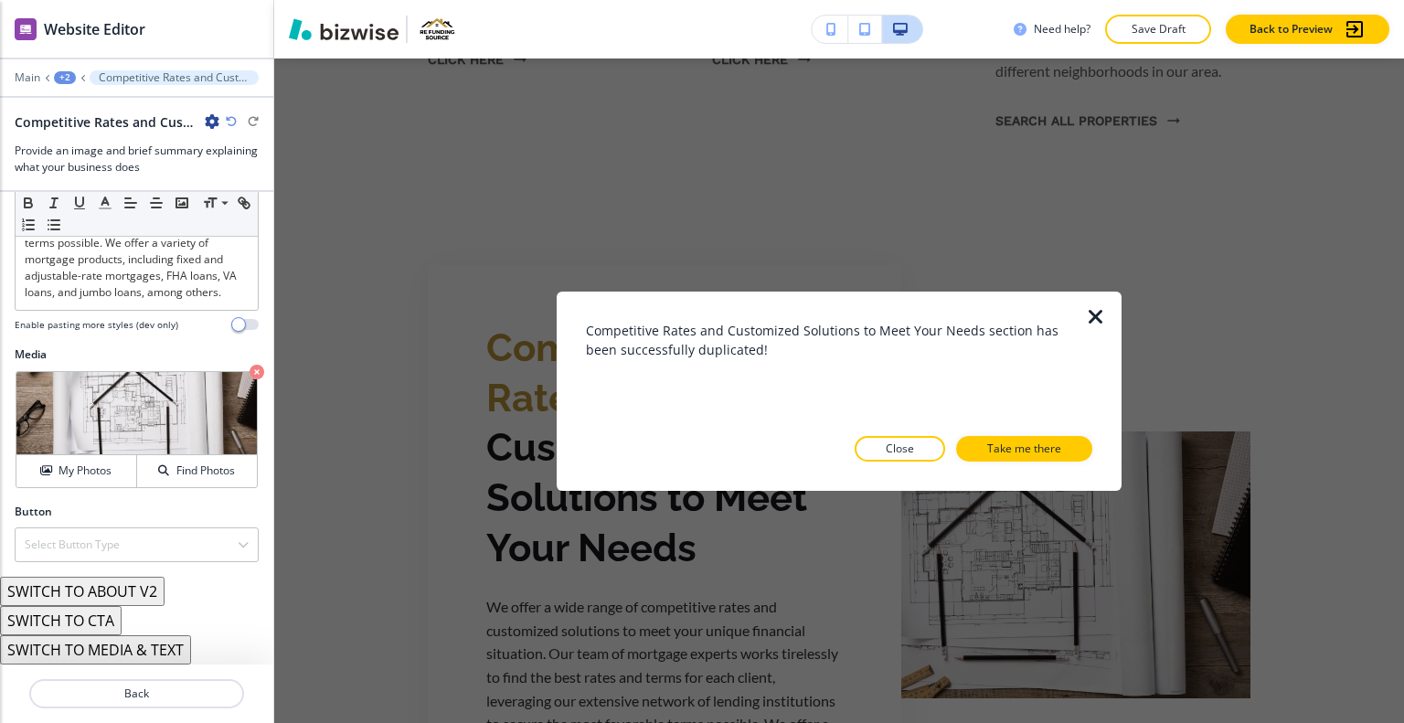
click at [1098, 314] on icon "button" at bounding box center [1096, 316] width 22 height 22
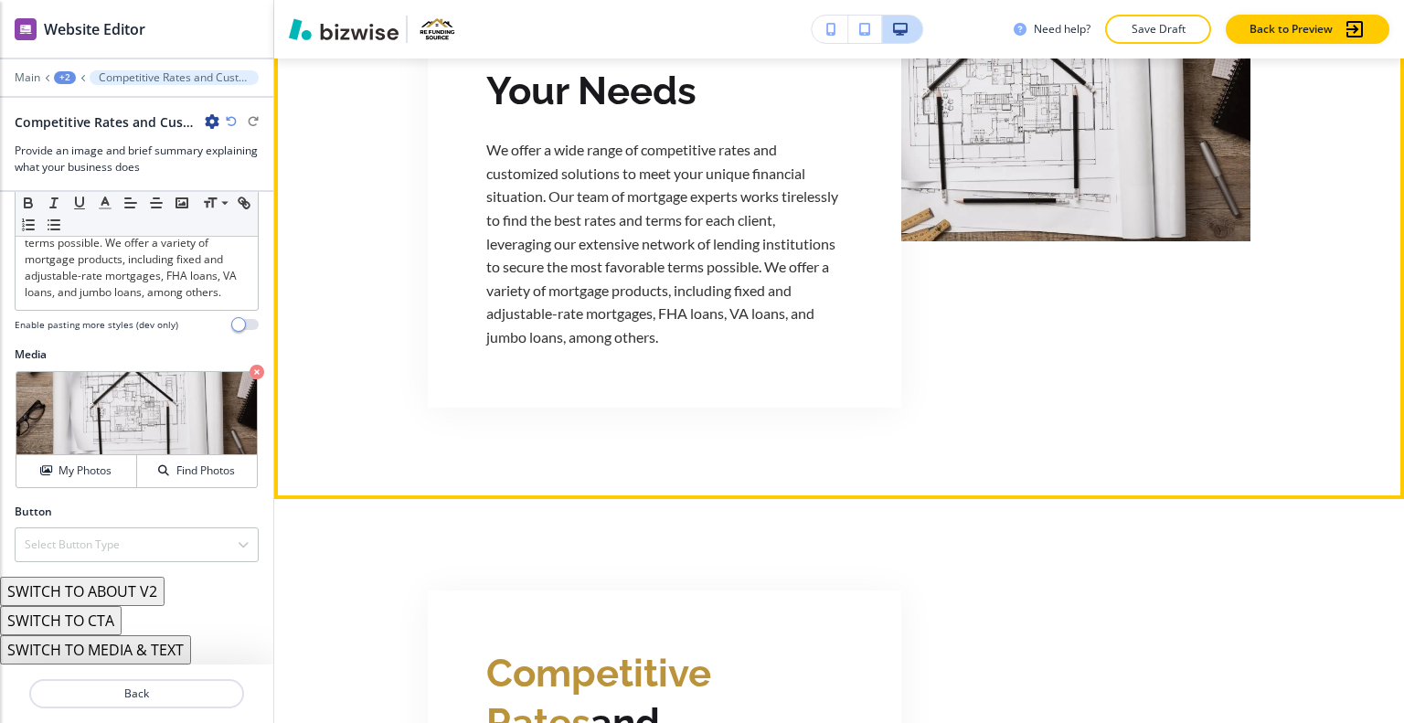
scroll to position [2483, 0]
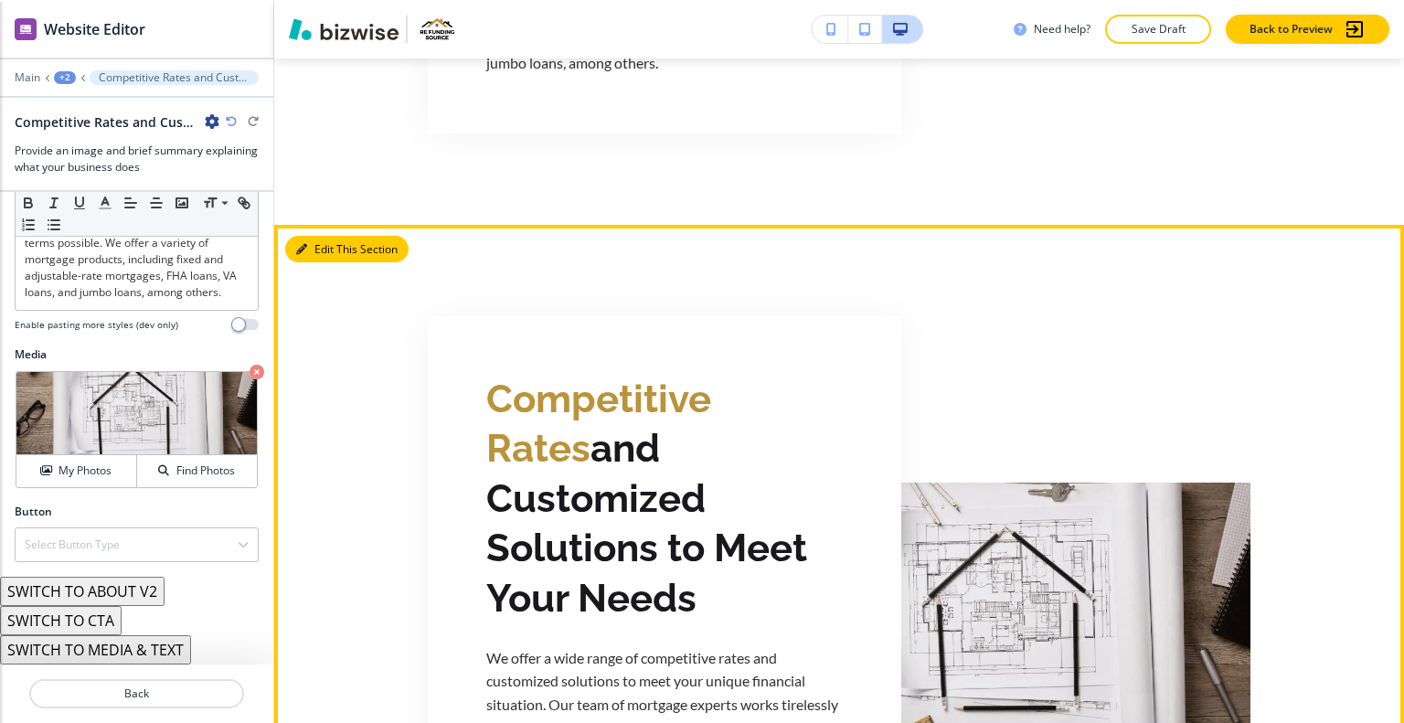
click at [333, 236] on button "Edit This Section" at bounding box center [346, 249] width 123 height 27
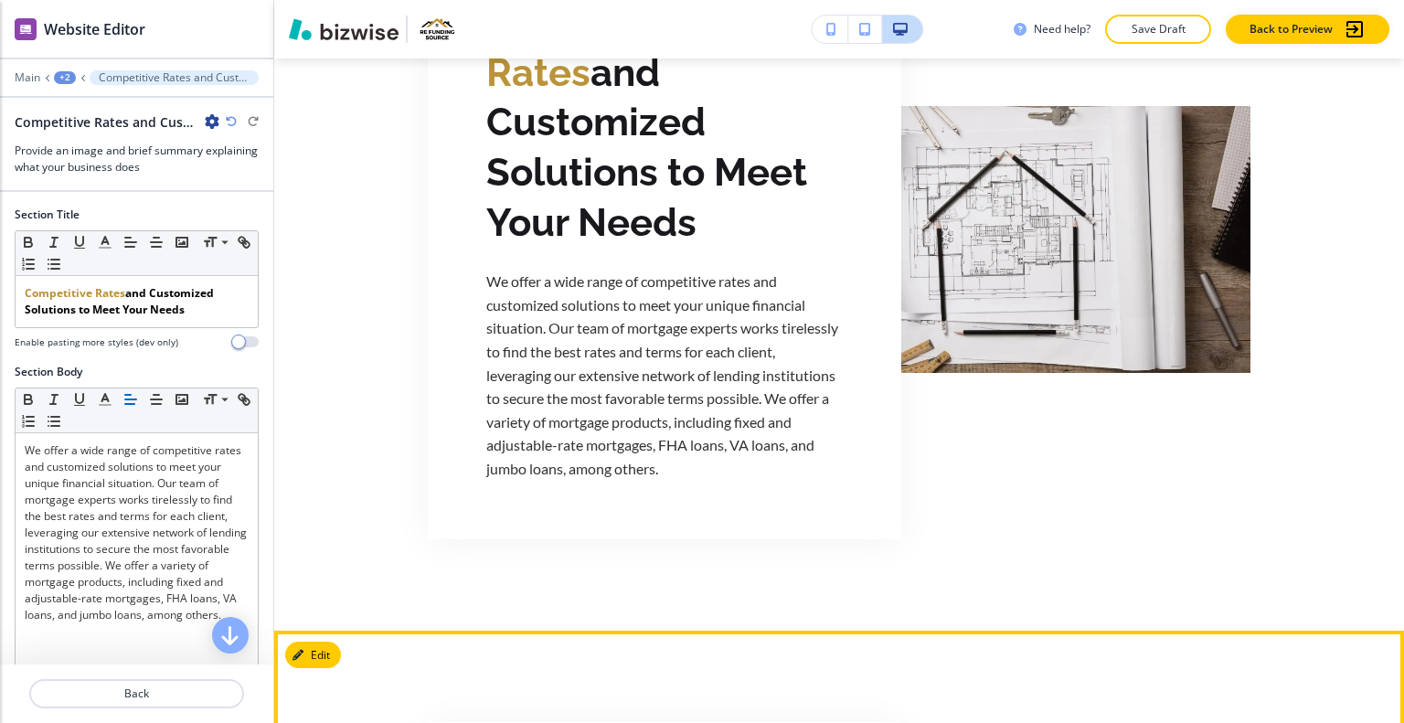
scroll to position [2352, 0]
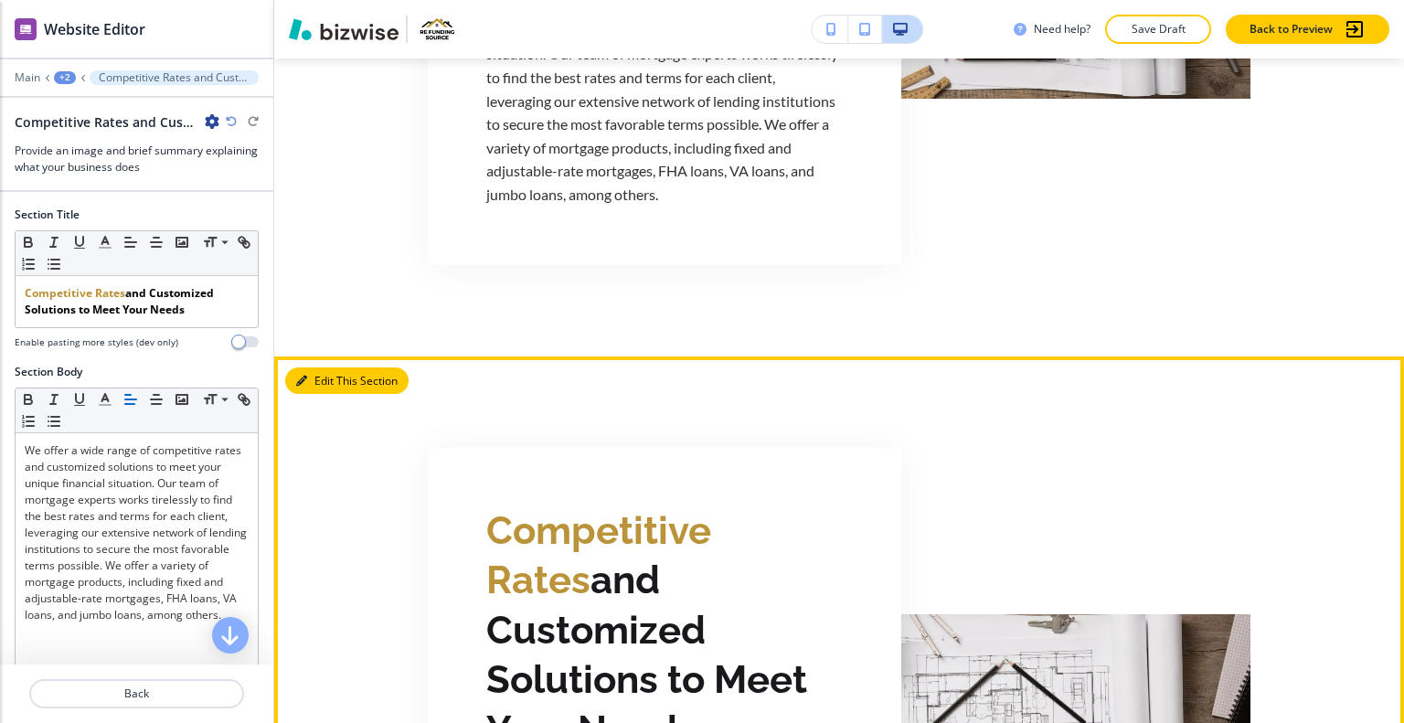
click at [325, 368] on button "Edit This Section" at bounding box center [346, 381] width 123 height 27
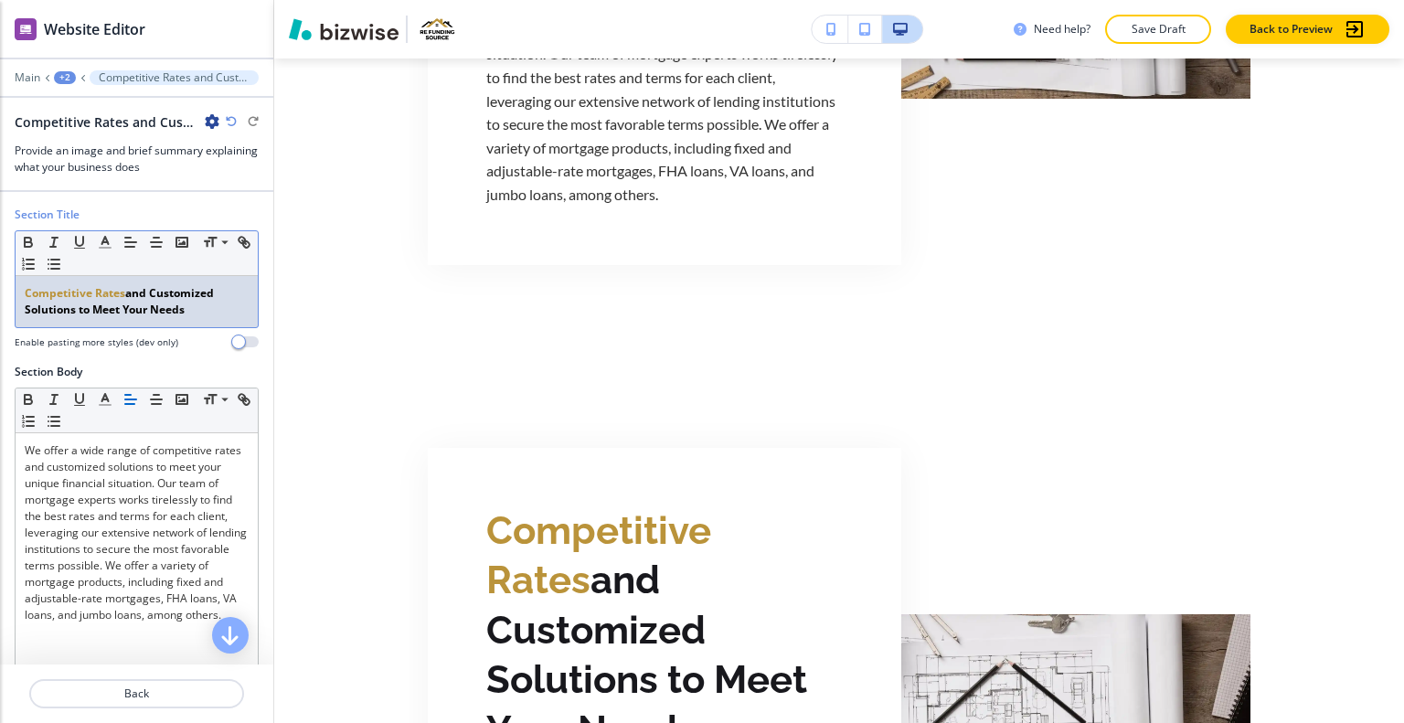
drag, startPoint x: 197, startPoint y: 311, endPoint x: 61, endPoint y: 307, distance: 136.3
click at [10, 297] on div "Section Title Small Normal Large Huge Competitive Rates and Customized Solution…" at bounding box center [136, 285] width 273 height 157
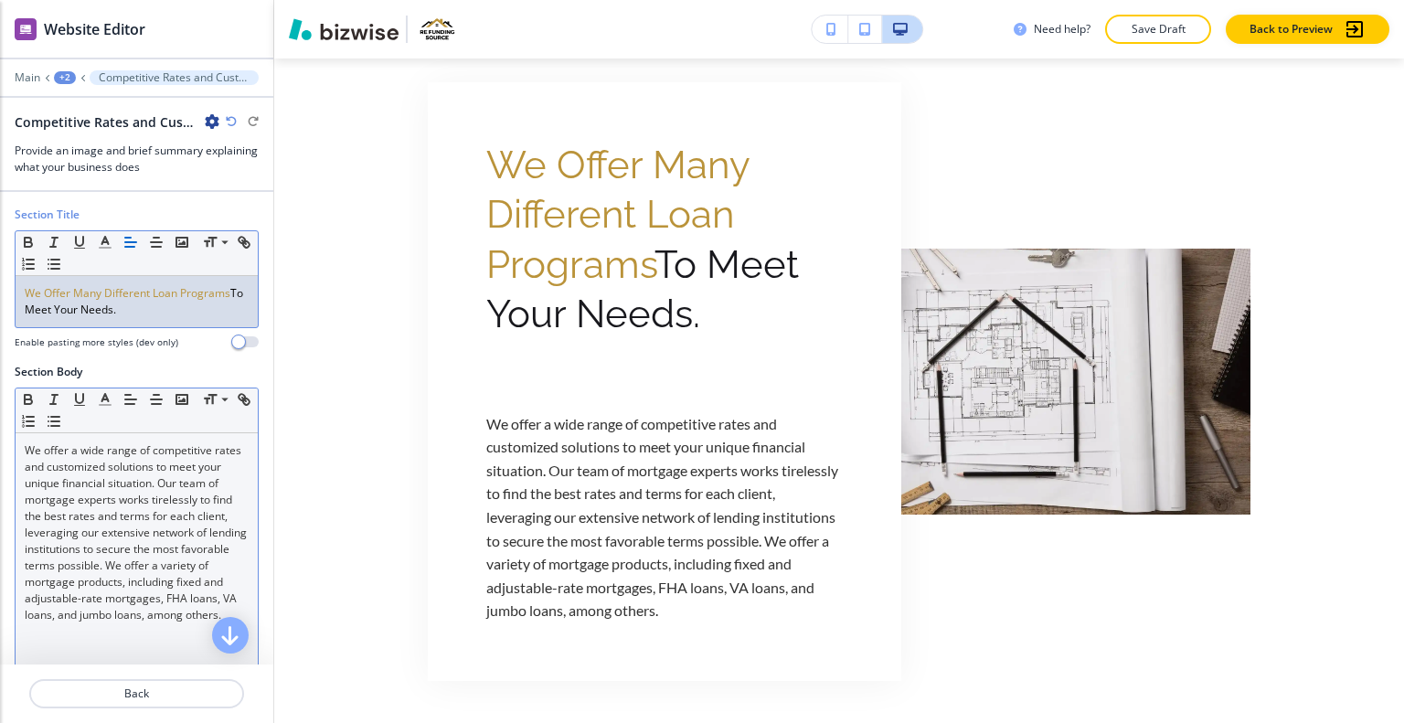
scroll to position [91, 0]
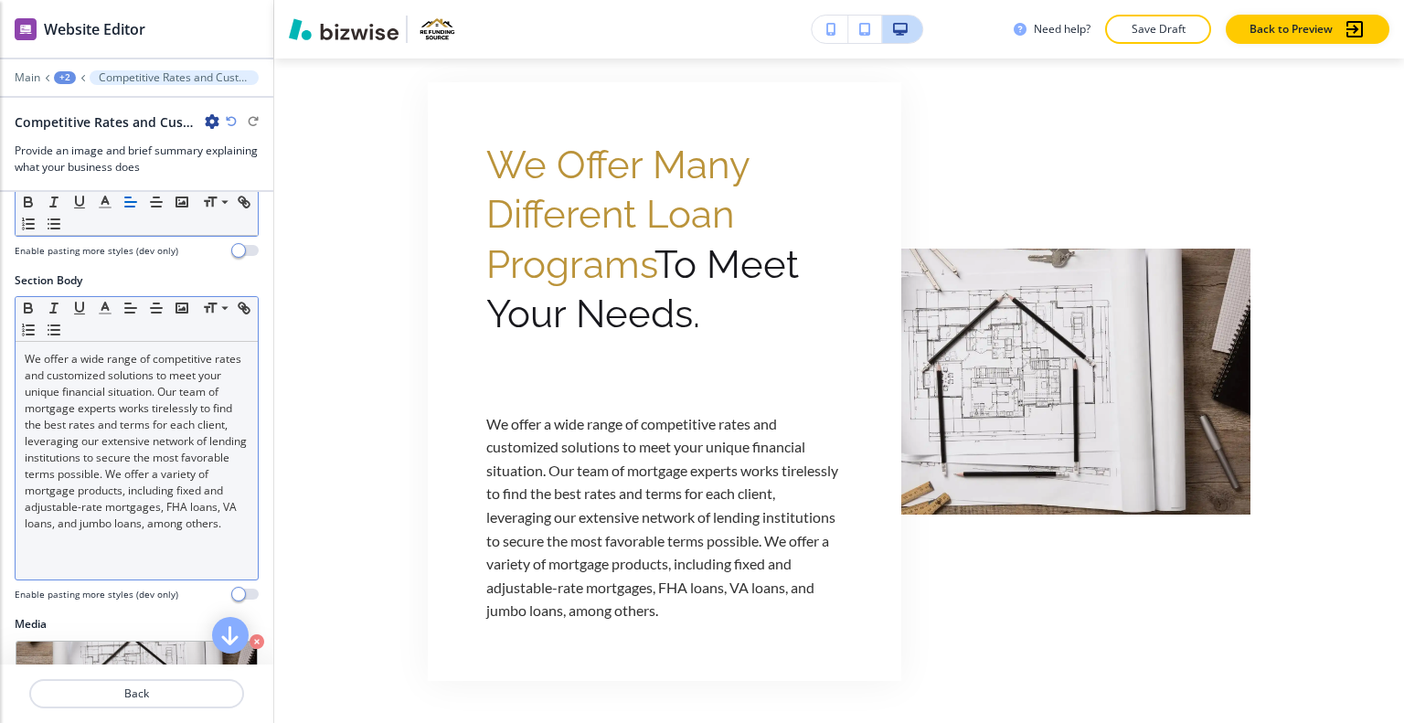
click at [183, 518] on span "We offer a wide range of competitive rates and customized solutions to meet you…" at bounding box center [137, 441] width 225 height 180
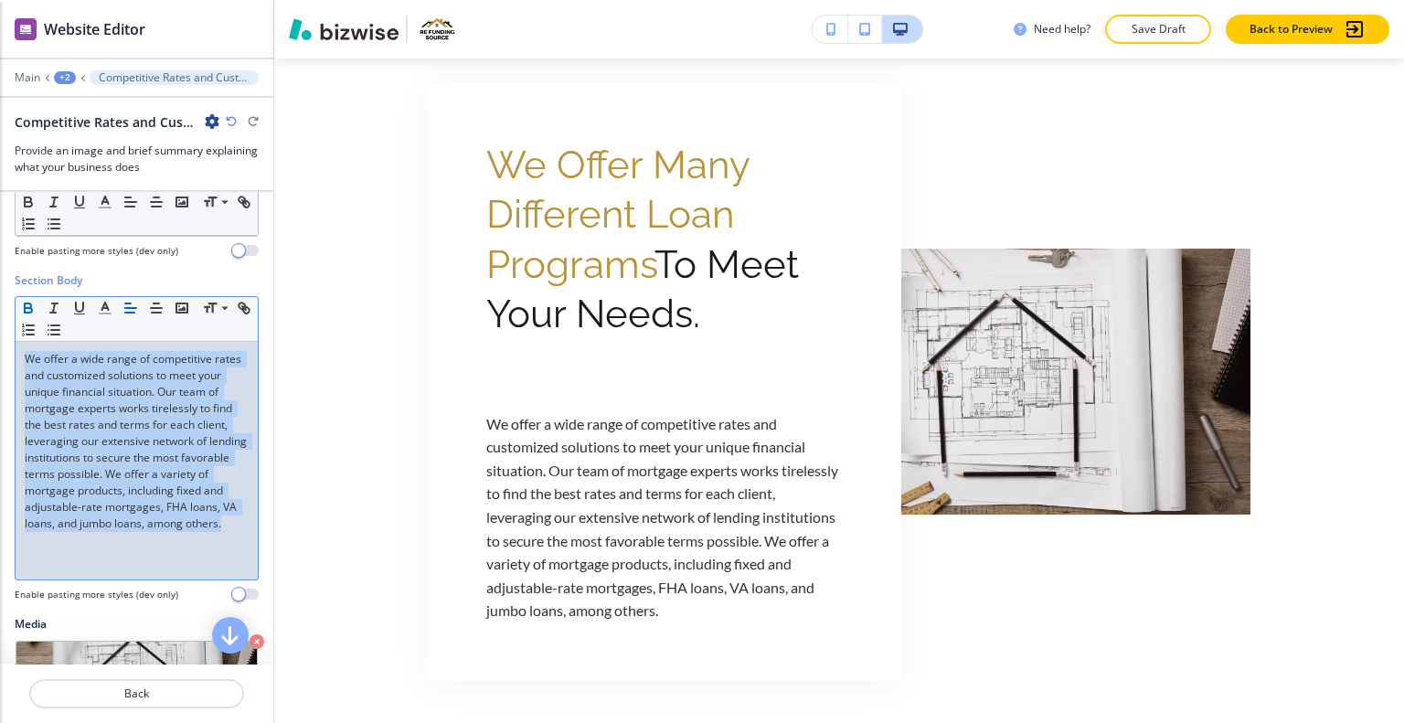
drag, startPoint x: 147, startPoint y: 539, endPoint x: 22, endPoint y: 313, distance: 259.0
click at [13, 306] on div "Section Body Small Normal Large Huge We offer a wide range of competitive rates…" at bounding box center [136, 444] width 273 height 344
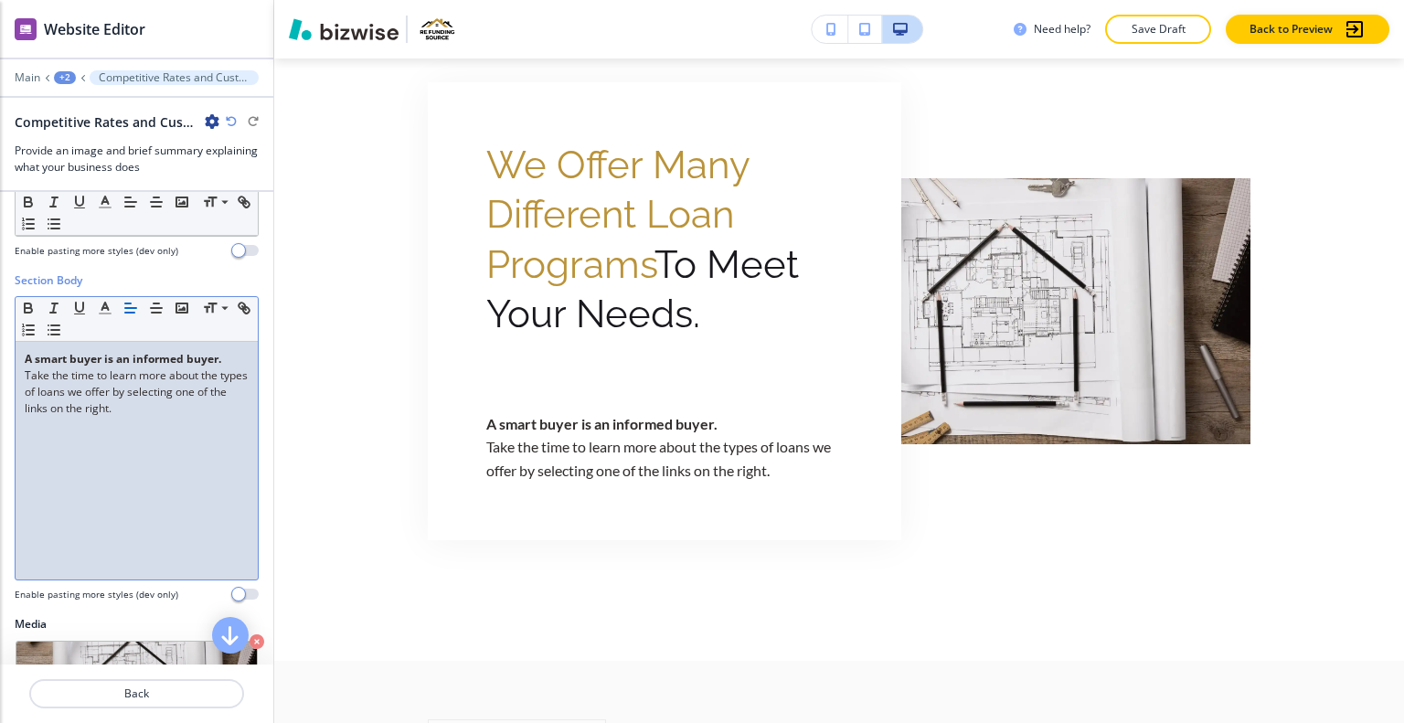
scroll to position [0, 0]
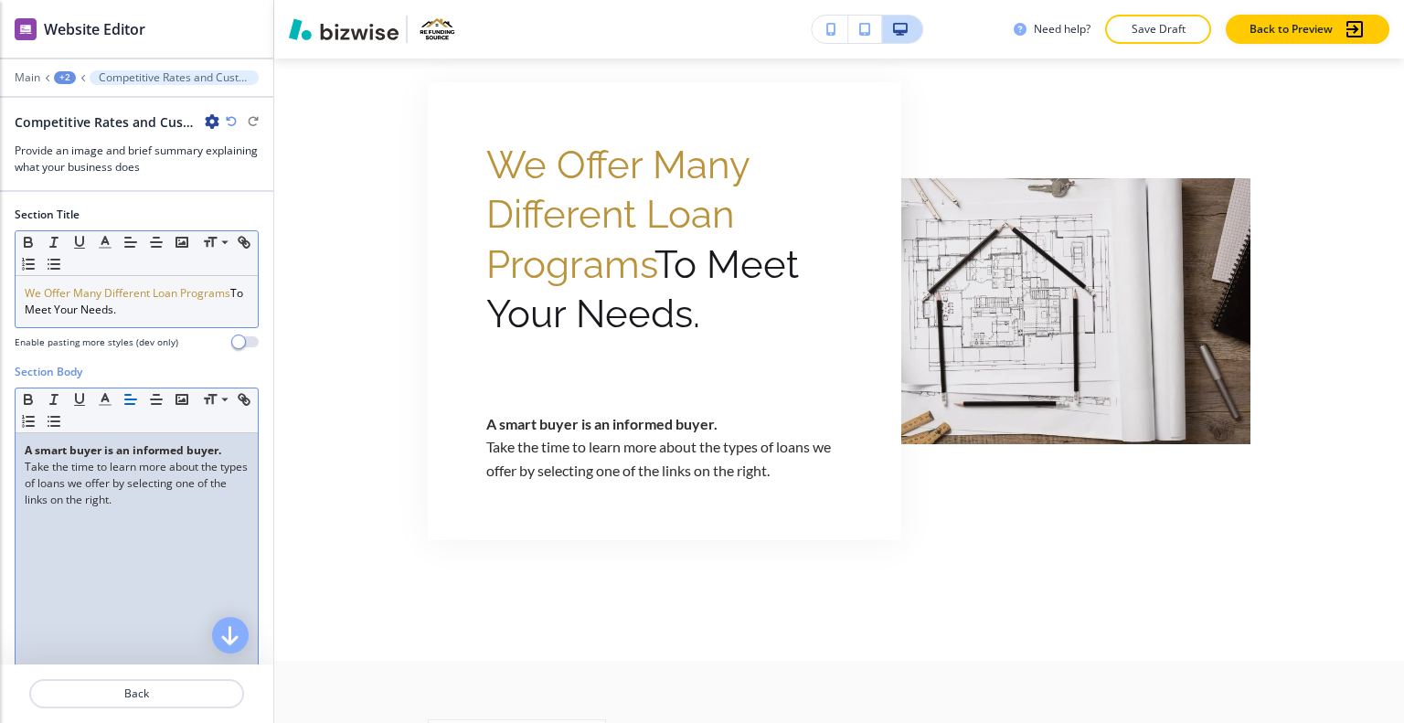
click at [203, 314] on p "We Offer Many Different Loan Programs To Meet Your Needs." at bounding box center [137, 301] width 224 height 33
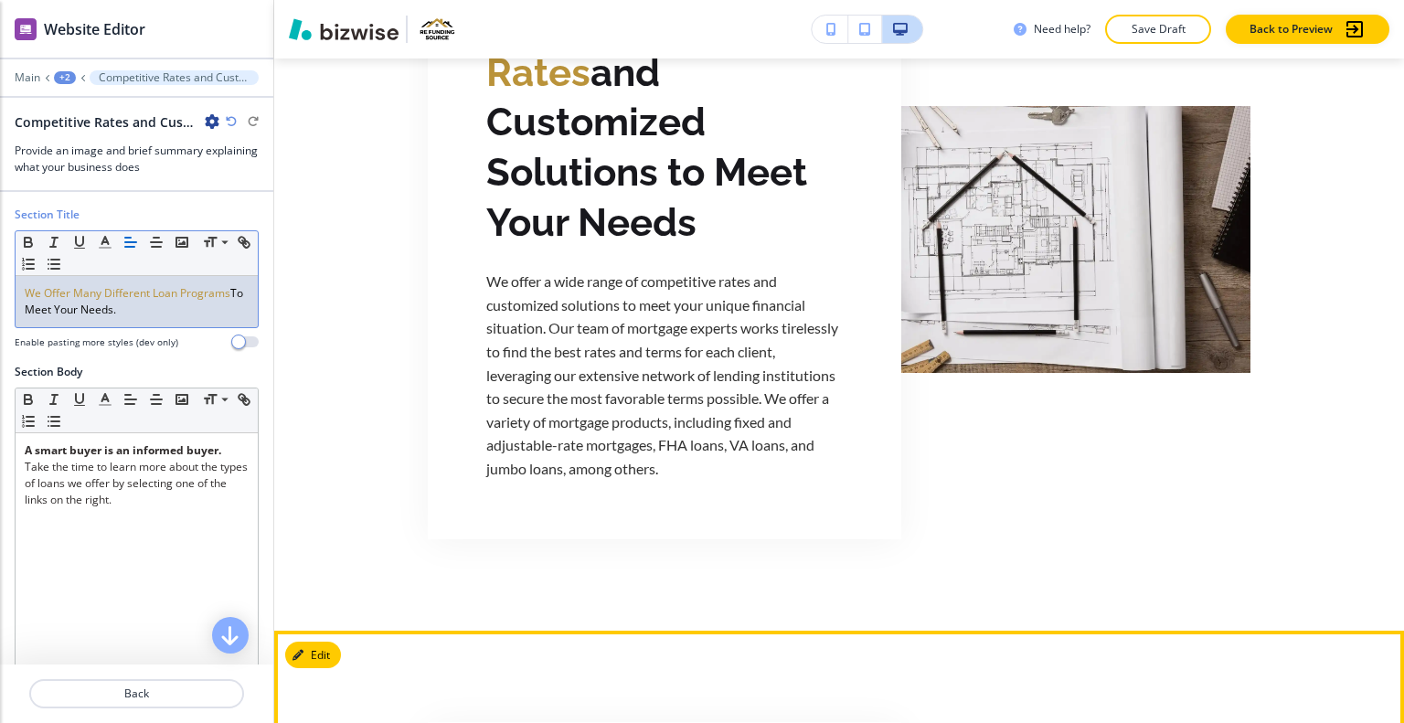
scroll to position [2352, 0]
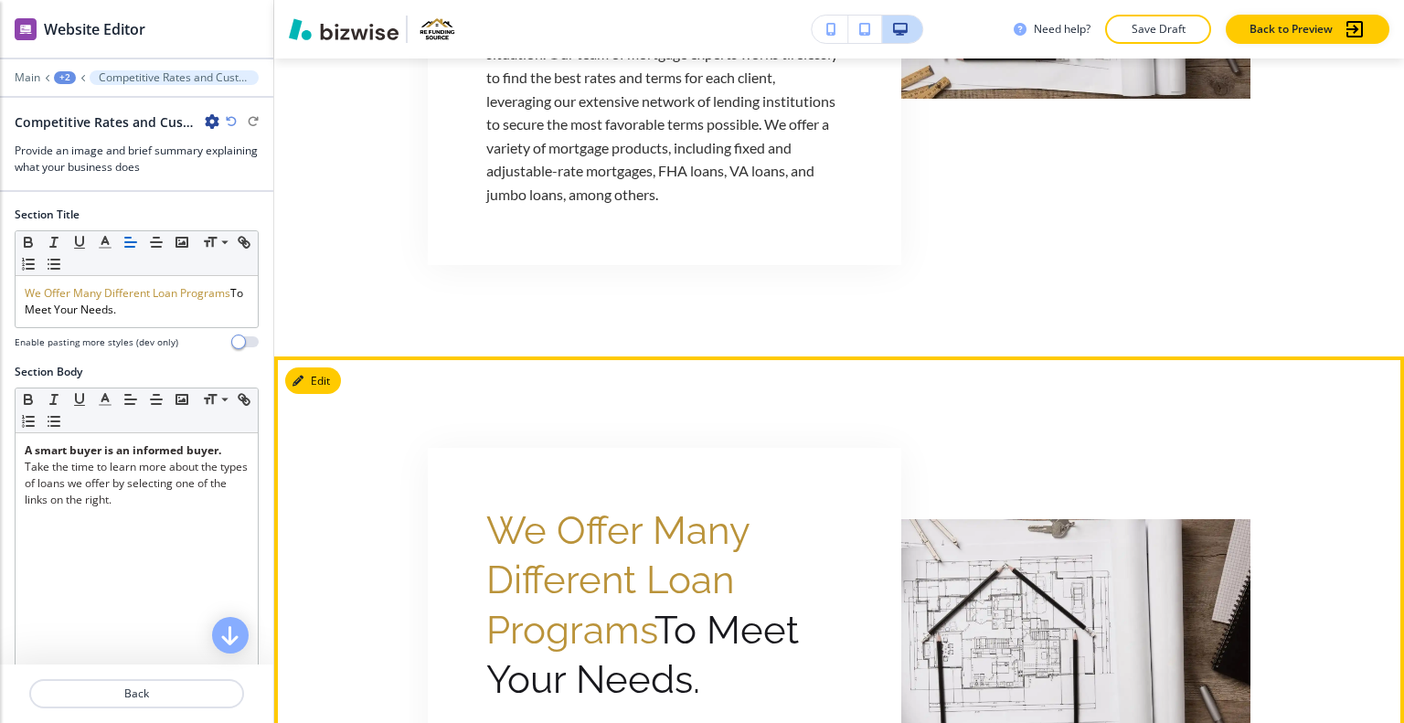
drag, startPoint x: 342, startPoint y: 355, endPoint x: 329, endPoint y: 361, distance: 14.3
click at [342, 357] on section "We Offer Many Different Loan Programs To Meet Your Needs. A smart buyer is an i…" at bounding box center [839, 653] width 1130 height 592
click at [329, 368] on button "Edit This Section" at bounding box center [346, 381] width 123 height 27
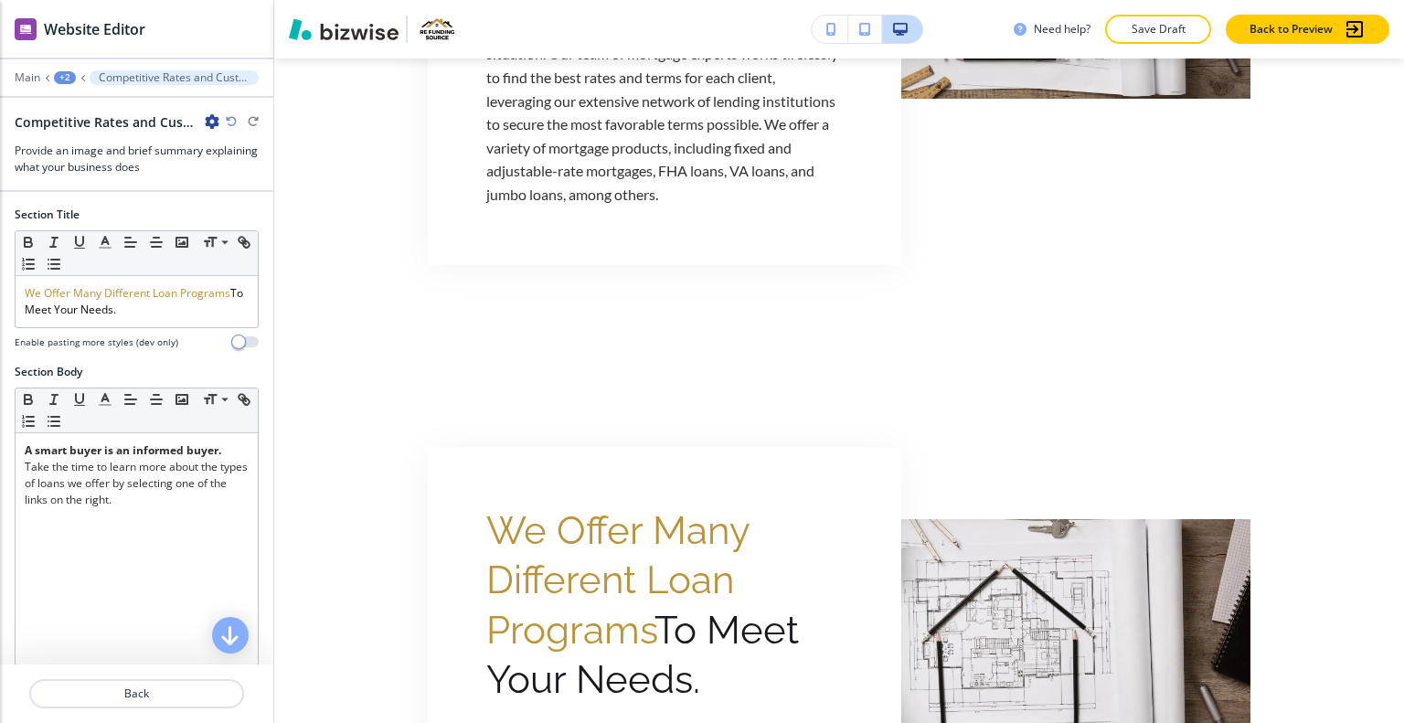
scroll to position [357, 0]
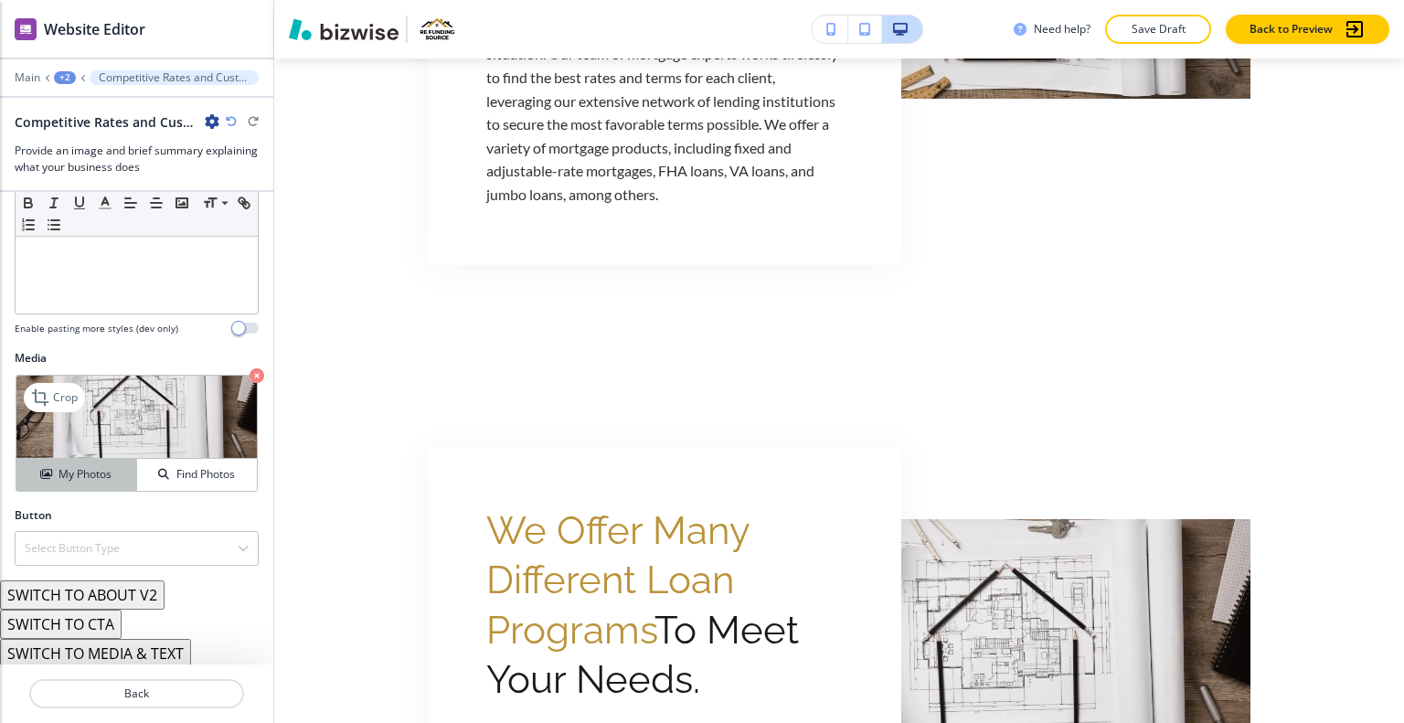
click at [107, 475] on h4 "My Photos" at bounding box center [85, 474] width 53 height 16
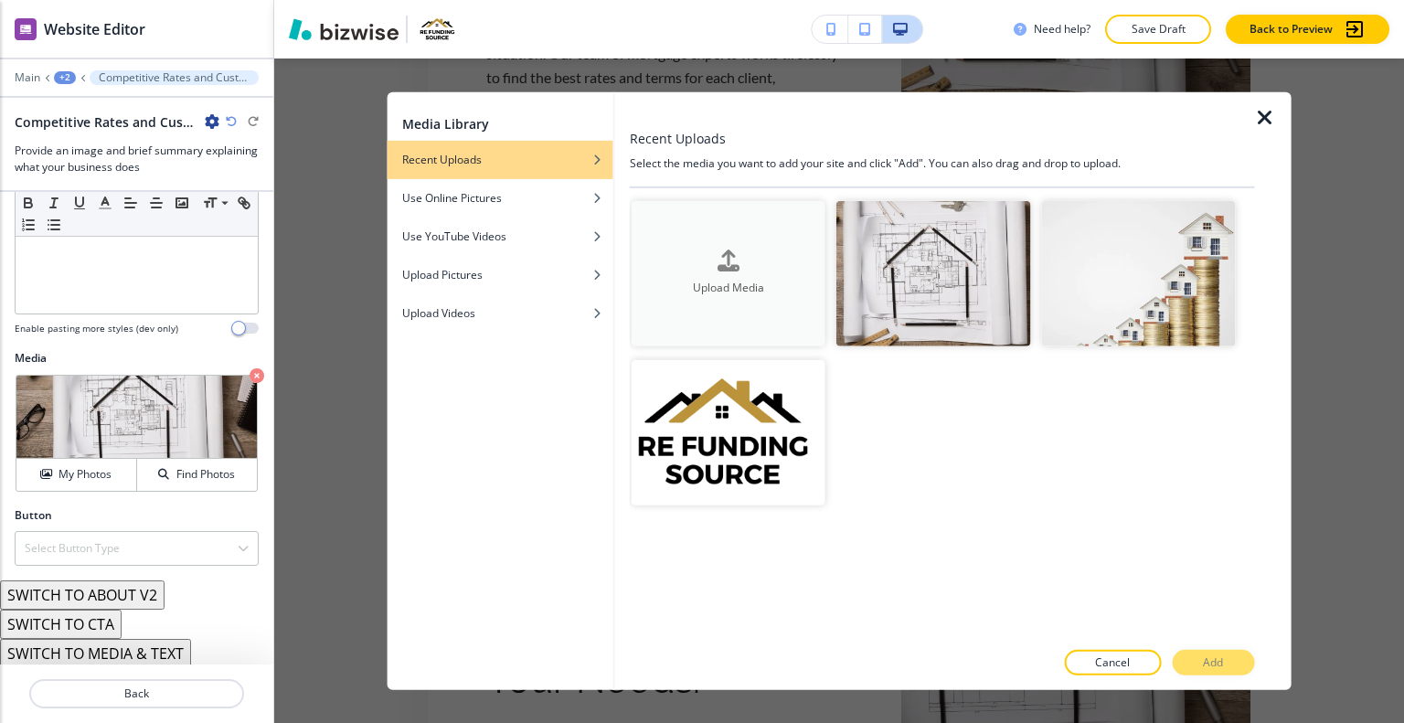
click at [739, 255] on div "Upload Media" at bounding box center [729, 274] width 194 height 47
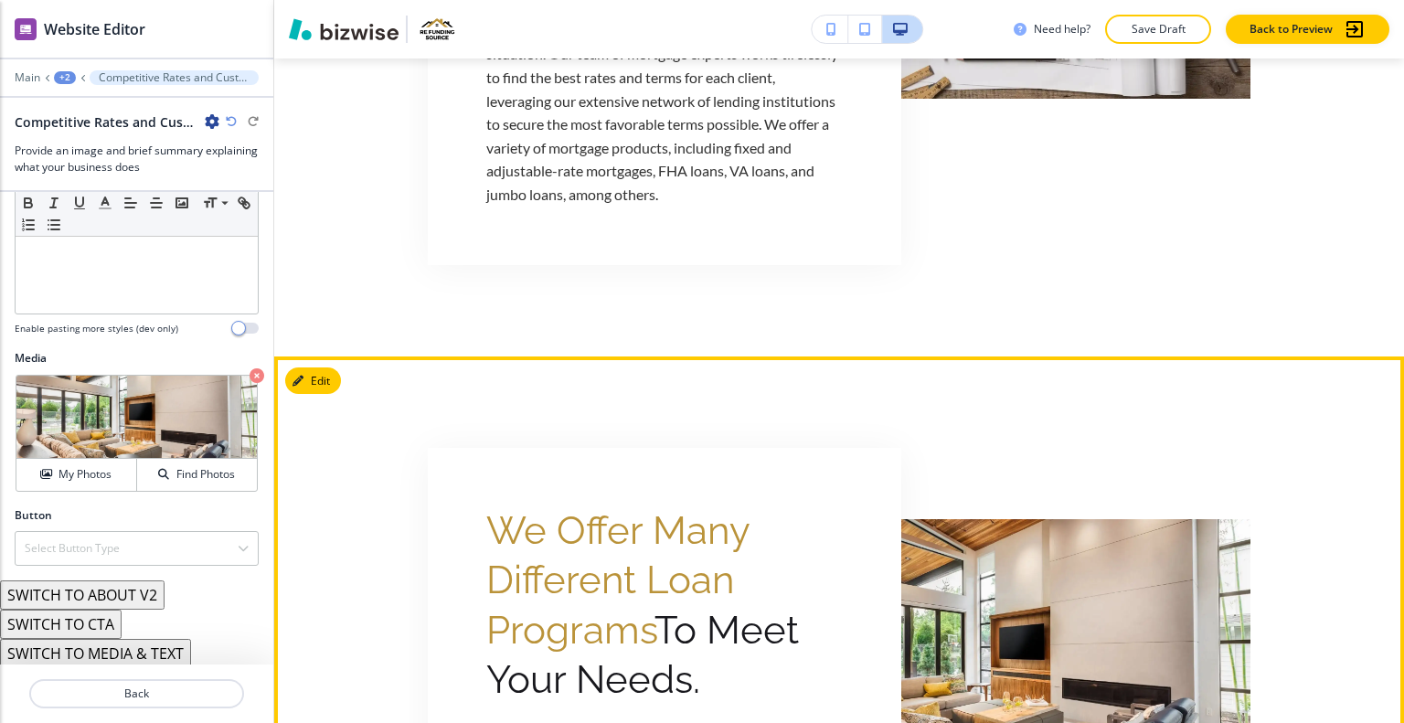
scroll to position [2626, 0]
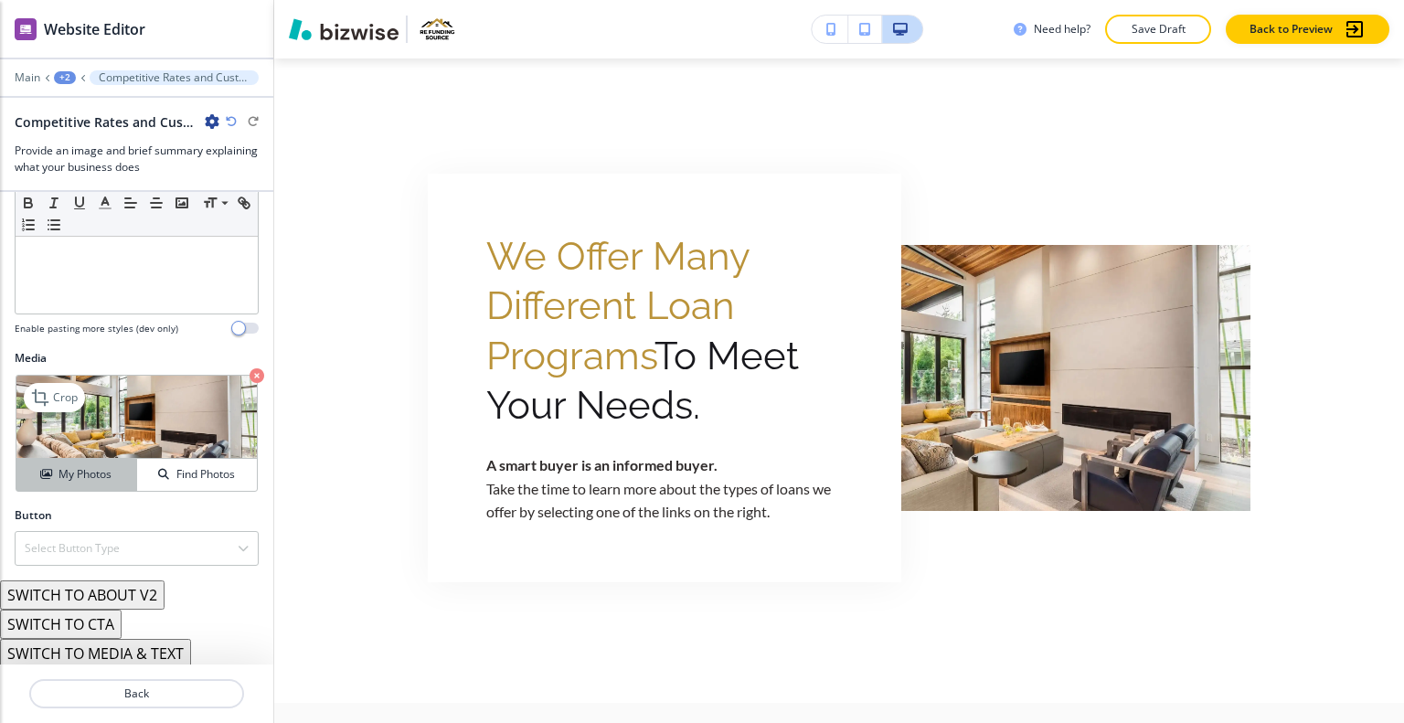
click at [91, 483] on button "My Photos" at bounding box center [76, 475] width 121 height 32
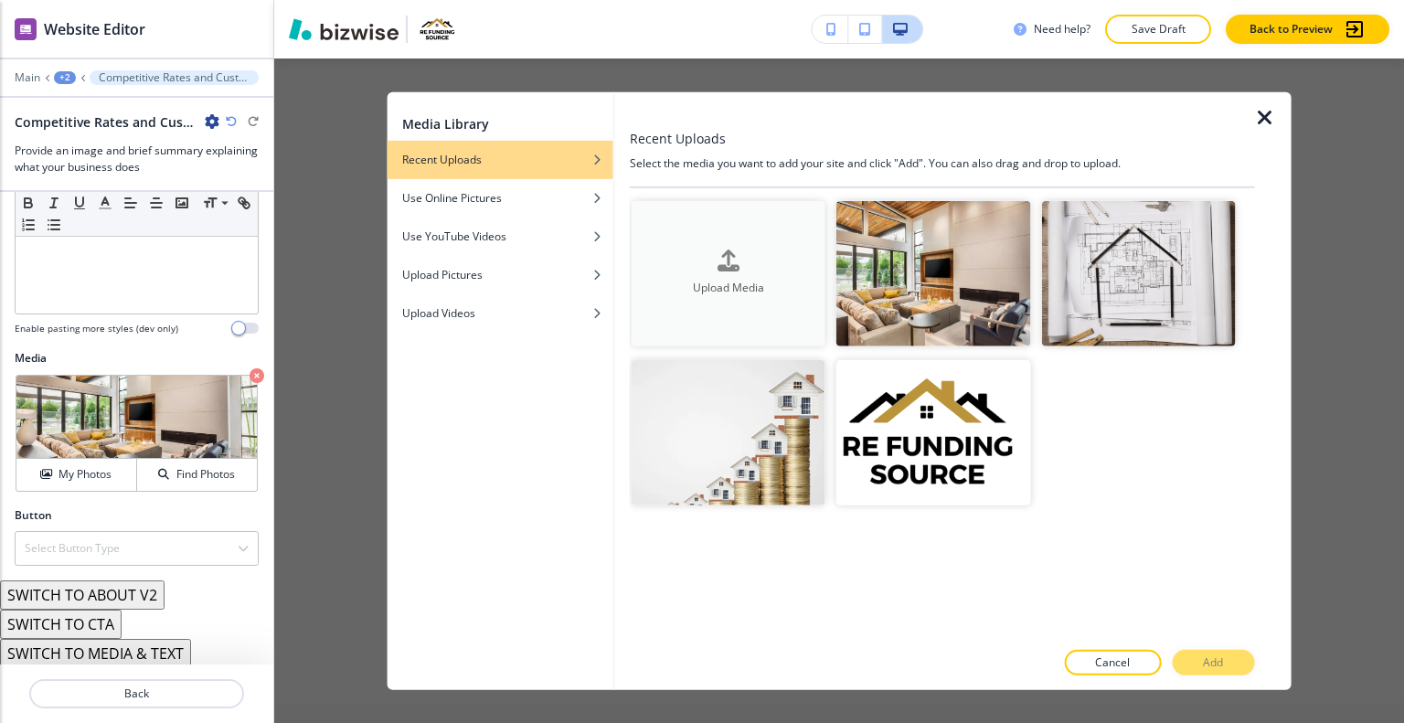
click at [707, 292] on h4 "Upload Media" at bounding box center [729, 288] width 194 height 16
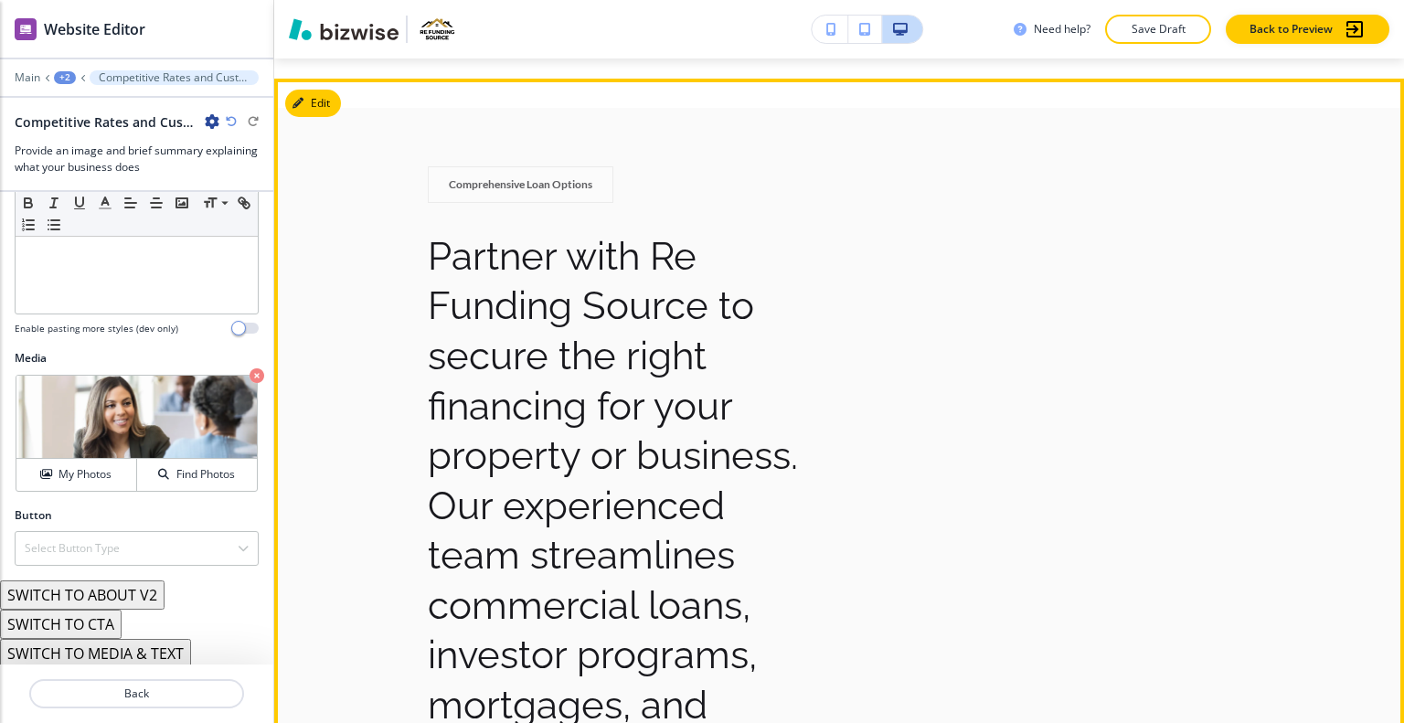
scroll to position [5917, 0]
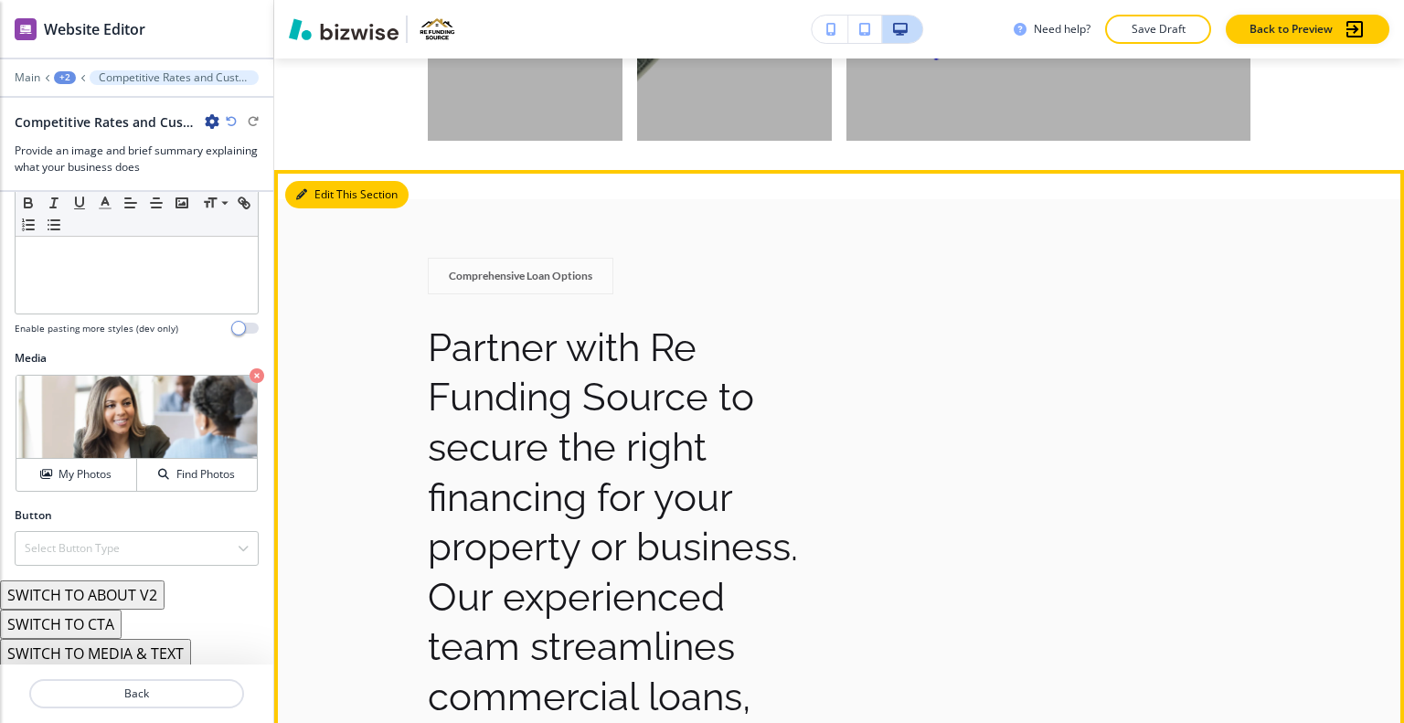
click at [322, 181] on button "Edit This Section" at bounding box center [346, 194] width 123 height 27
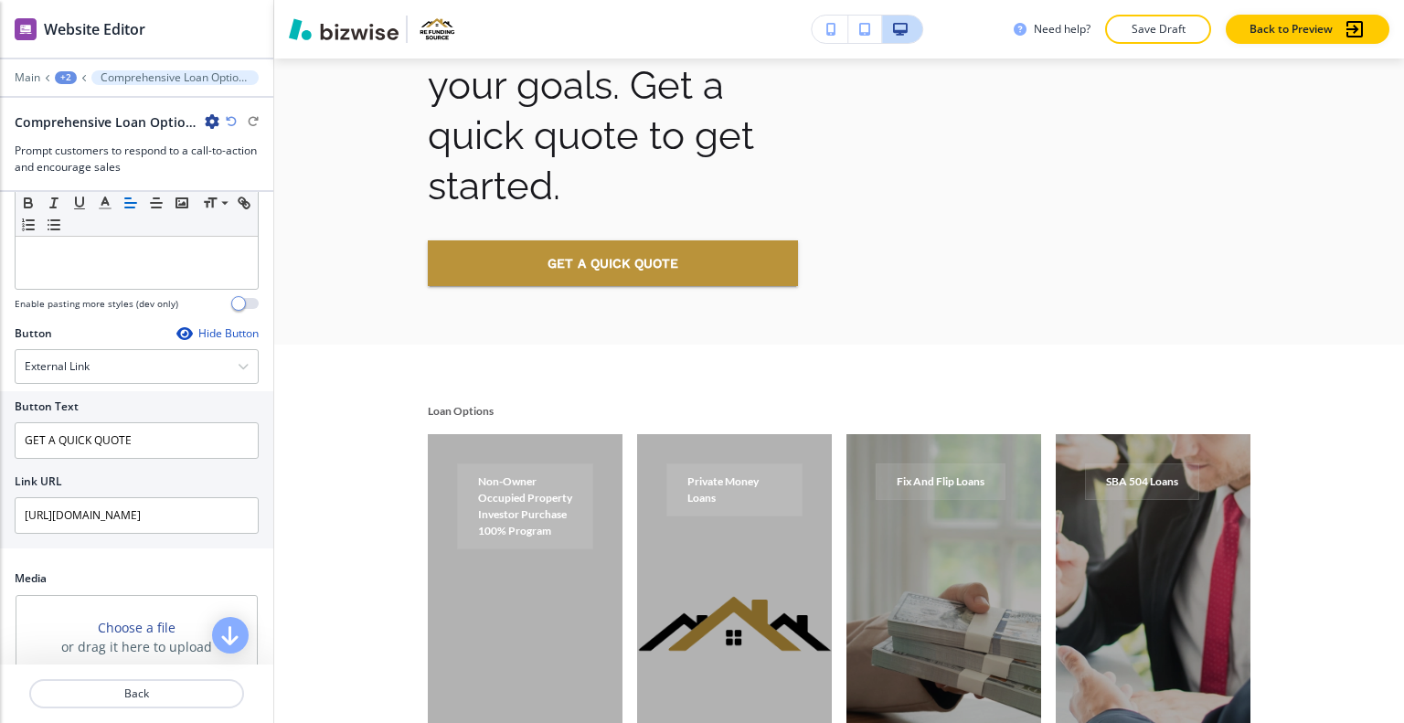
scroll to position [453, 0]
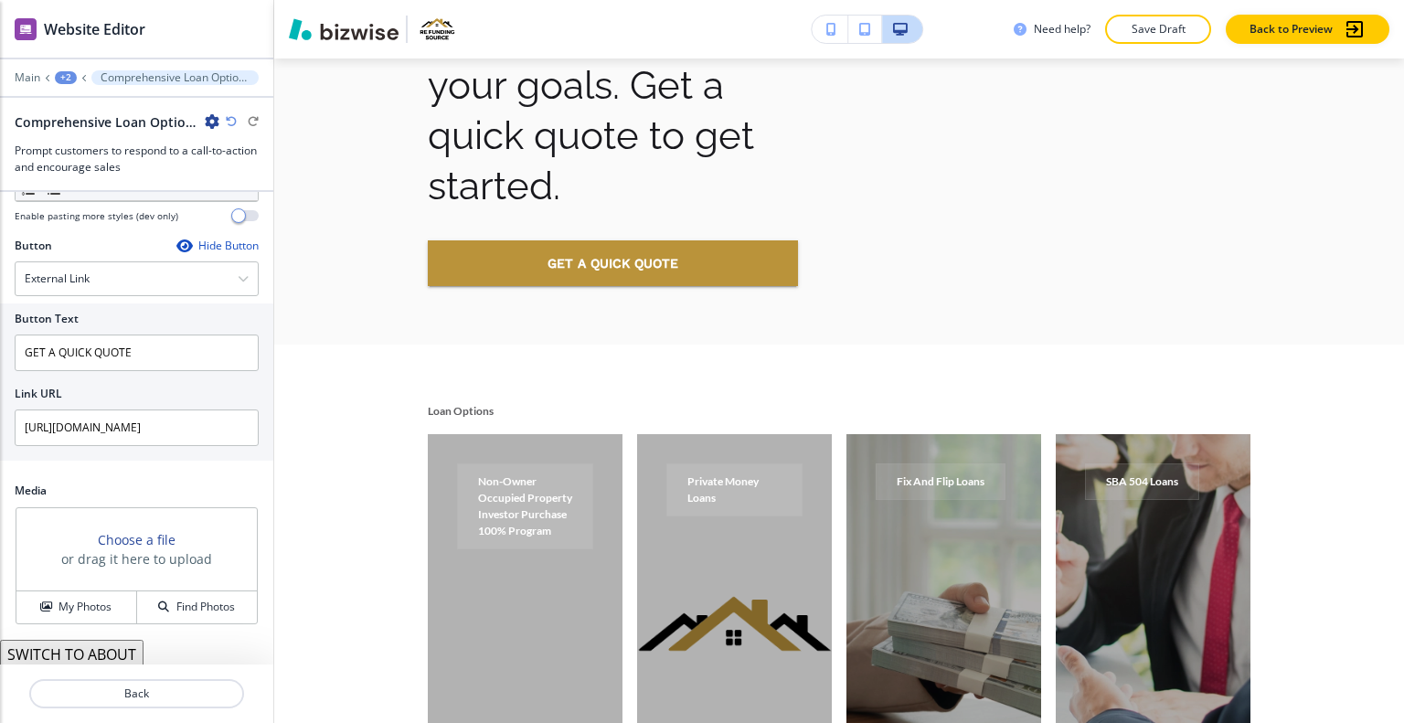
click at [72, 643] on button "SWITCH TO ABOUT" at bounding box center [72, 654] width 144 height 29
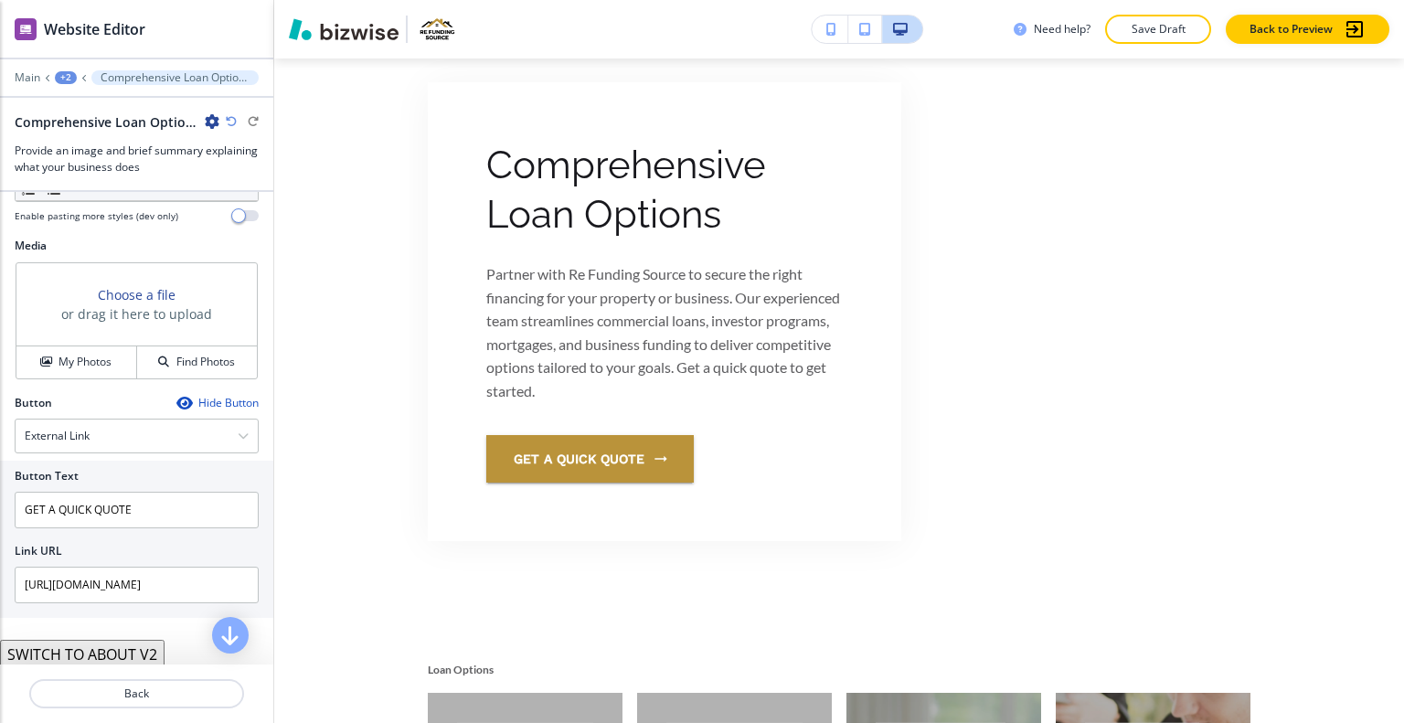
scroll to position [512, 0]
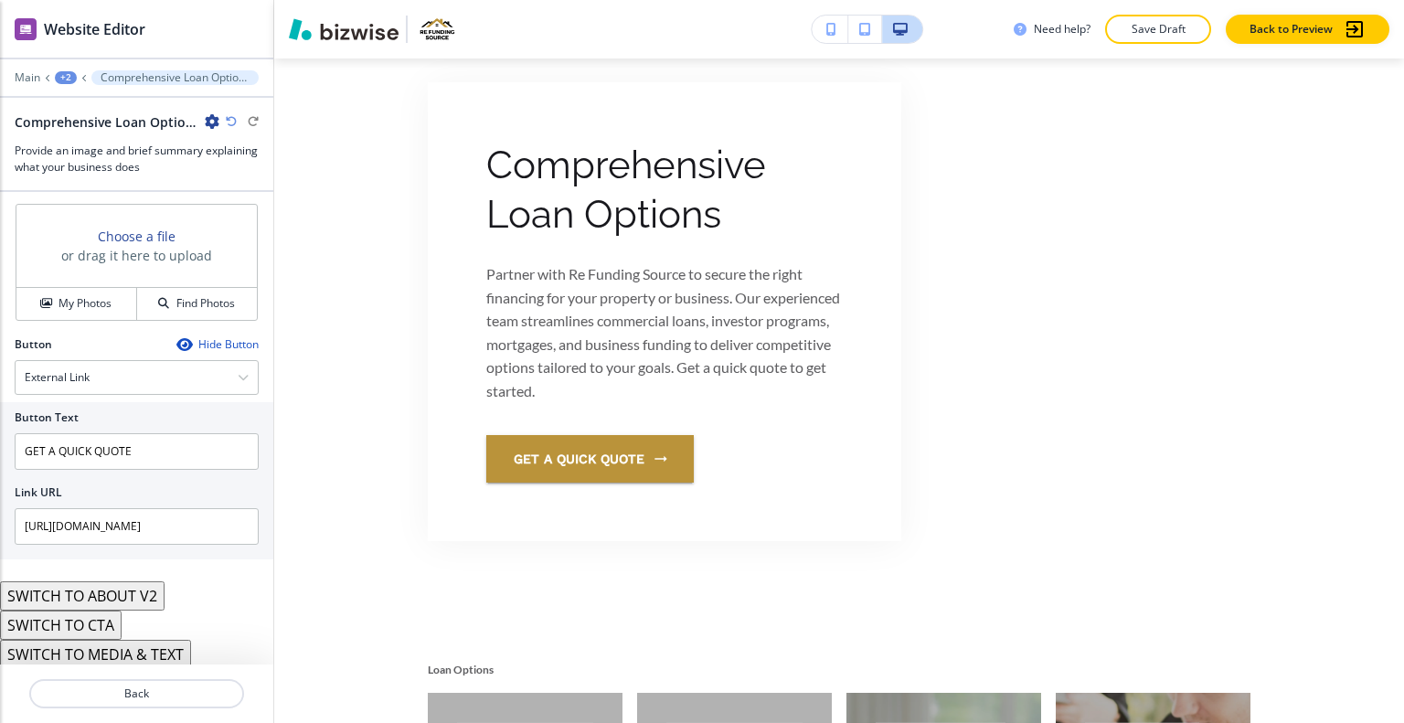
click at [89, 628] on button "SWITCH TO CTA" at bounding box center [61, 625] width 122 height 29
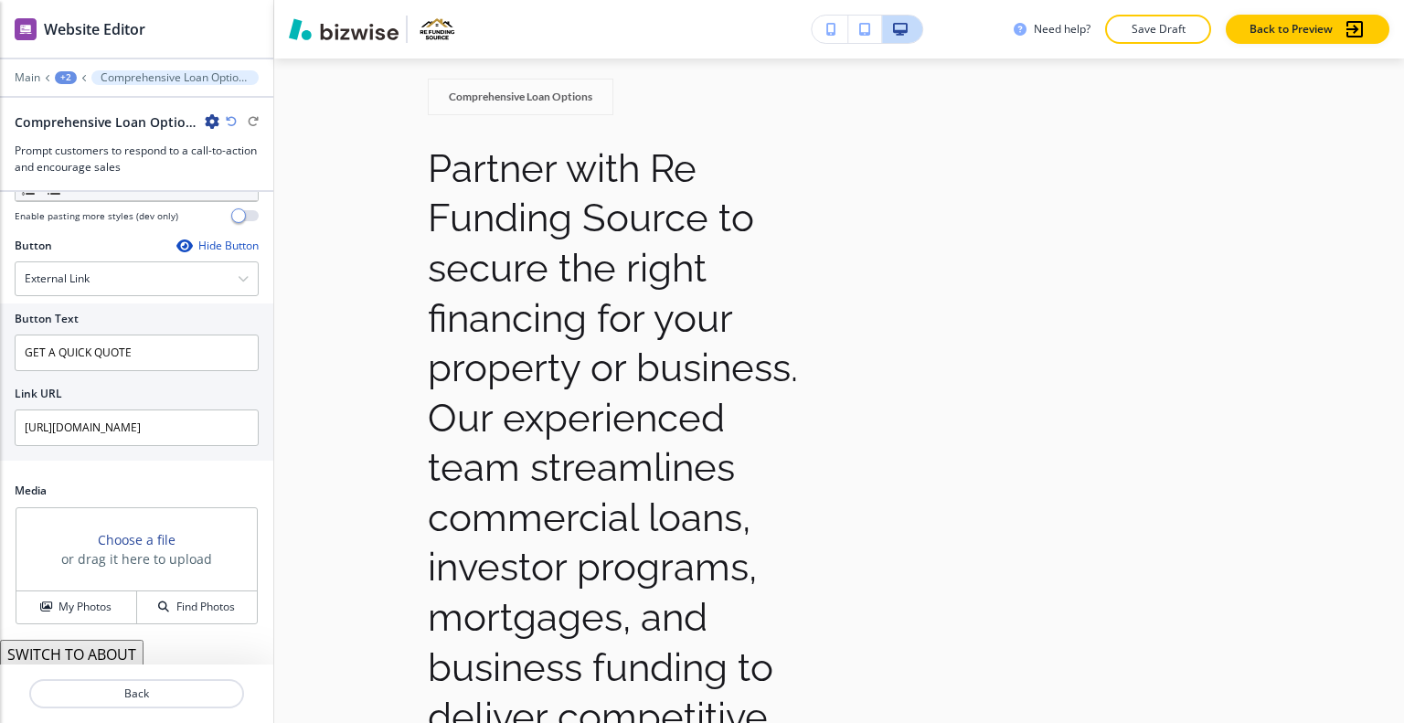
click at [222, 115] on div "Comprehensive Loan Options" at bounding box center [137, 121] width 244 height 19
click at [234, 120] on icon "button" at bounding box center [231, 121] width 11 height 11
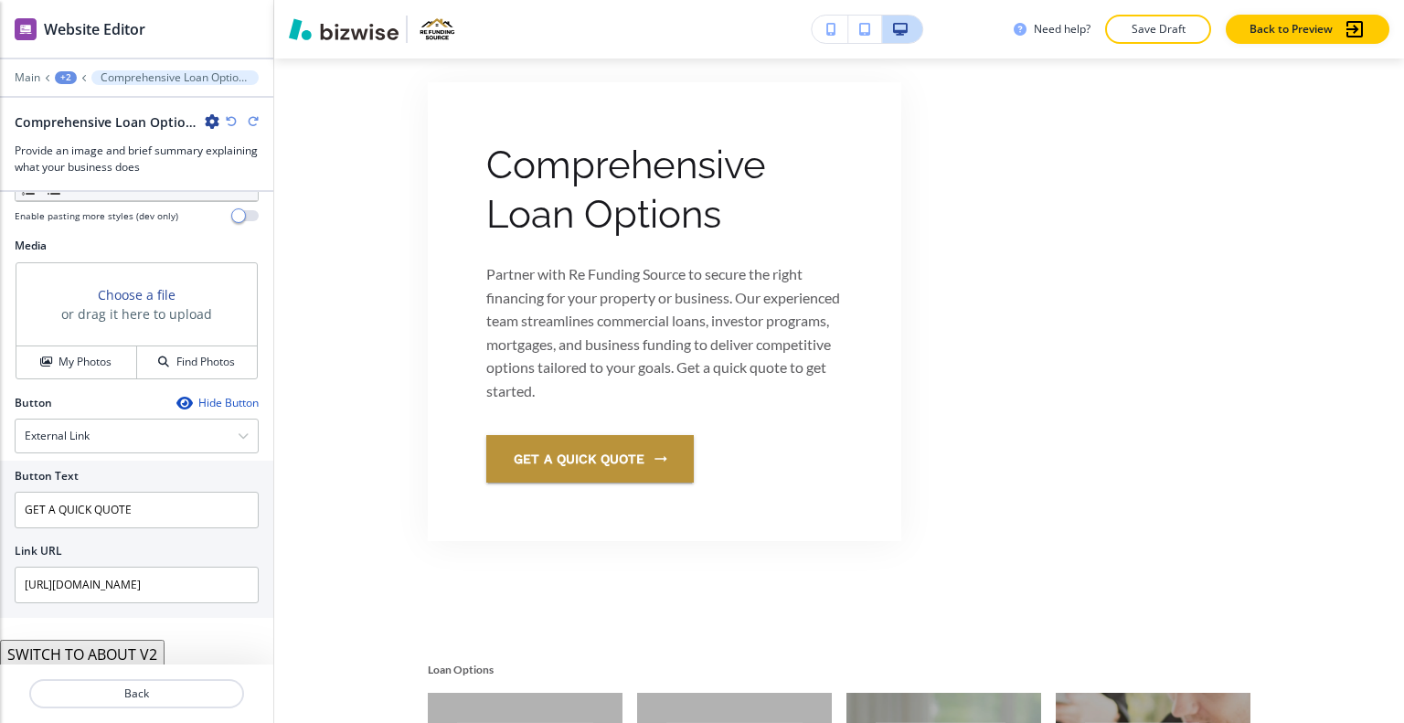
scroll to position [512, 0]
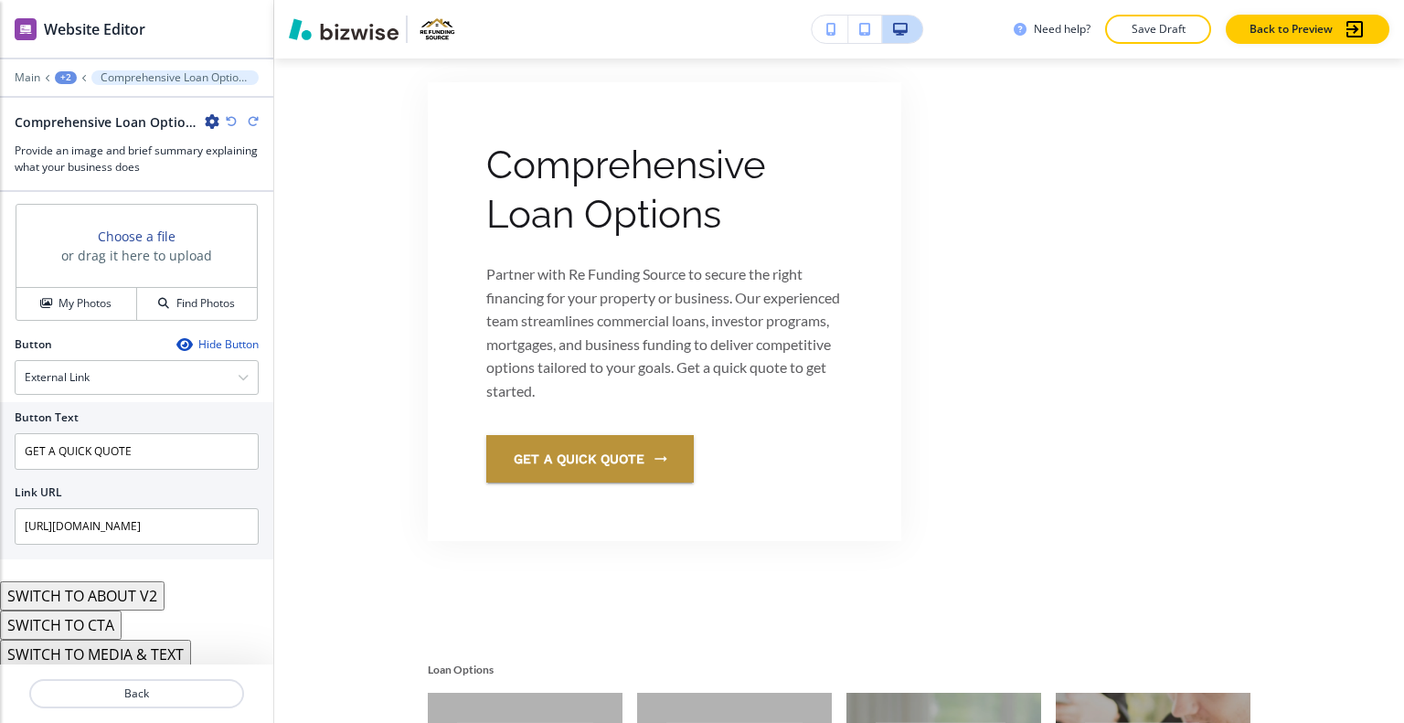
click at [66, 71] on div "+2" at bounding box center [66, 77] width 22 height 13
click at [80, 138] on p "HOME" at bounding box center [113, 139] width 93 height 16
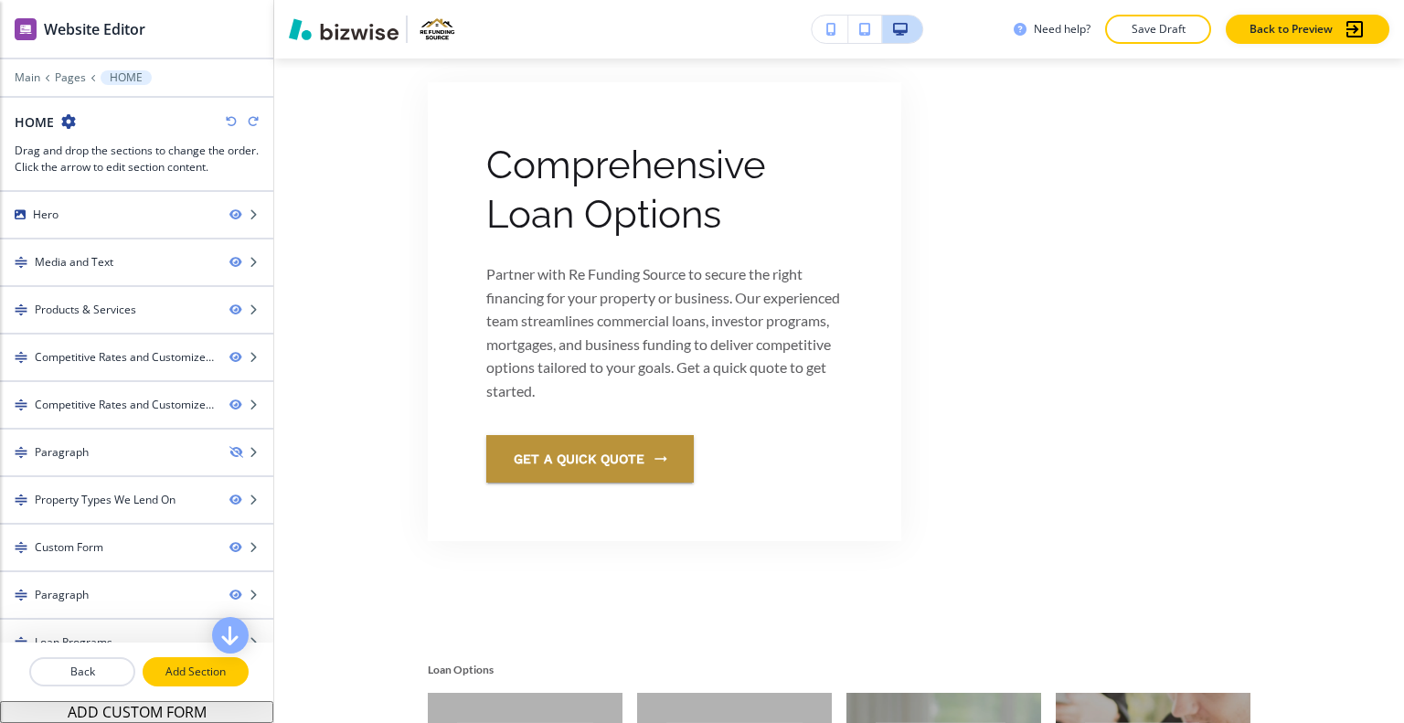
click at [172, 684] on button "Add Section" at bounding box center [196, 671] width 106 height 29
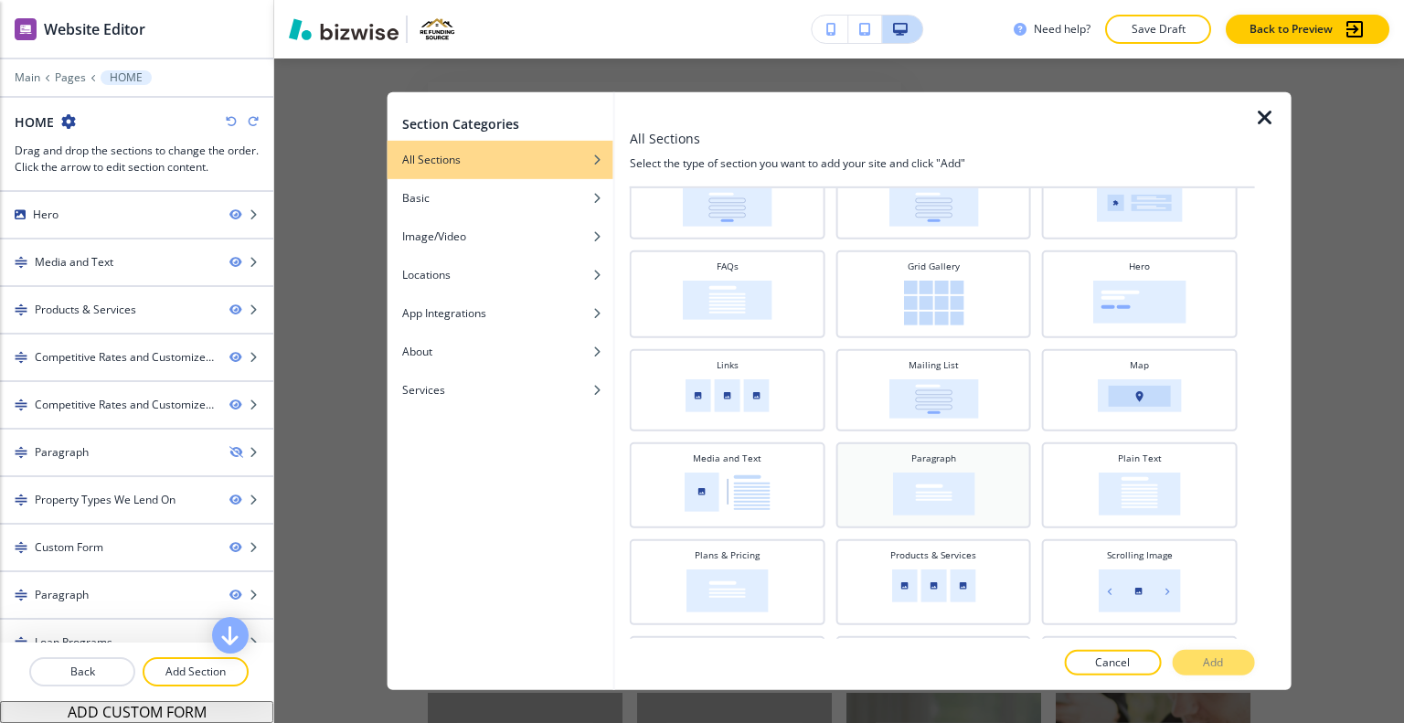
scroll to position [366, 0]
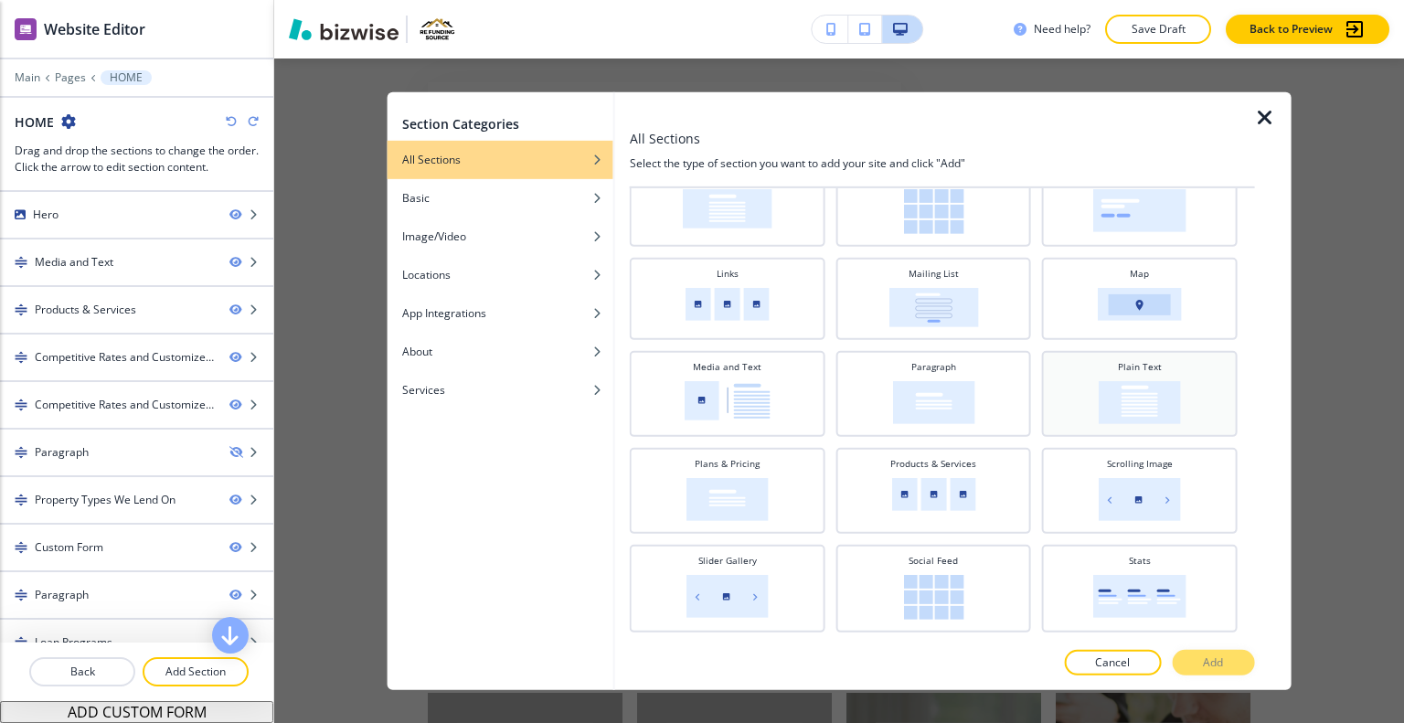
click at [1115, 390] on img at bounding box center [1140, 401] width 82 height 43
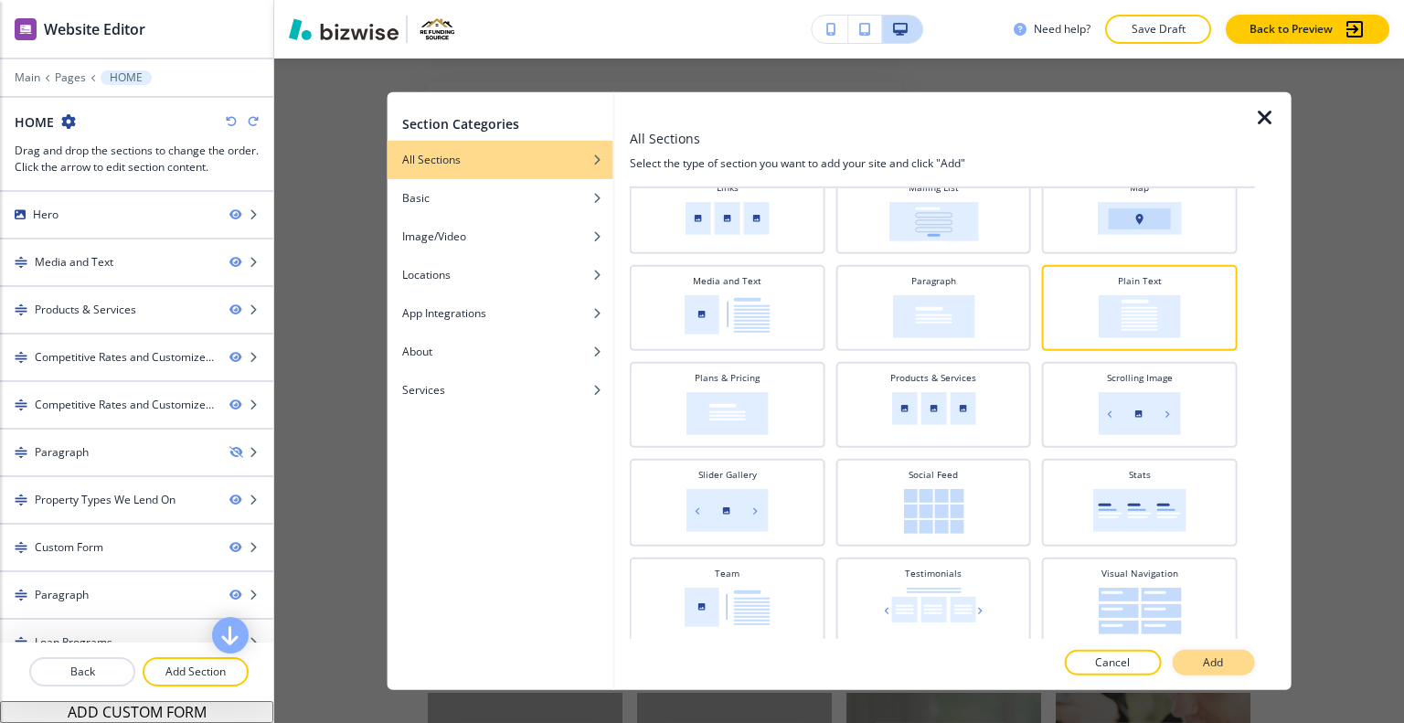
click at [1191, 654] on button "Add" at bounding box center [1213, 663] width 82 height 26
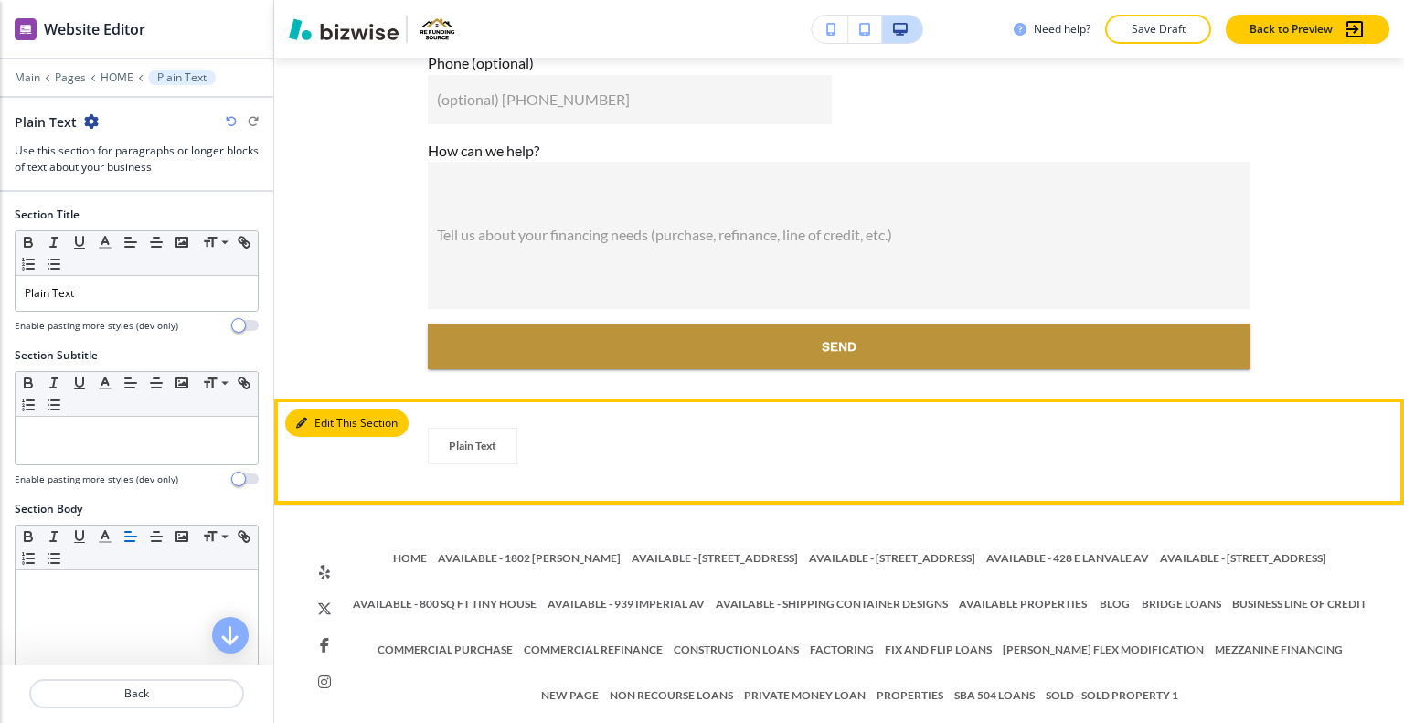
click at [322, 410] on button "Edit This Section" at bounding box center [346, 423] width 123 height 27
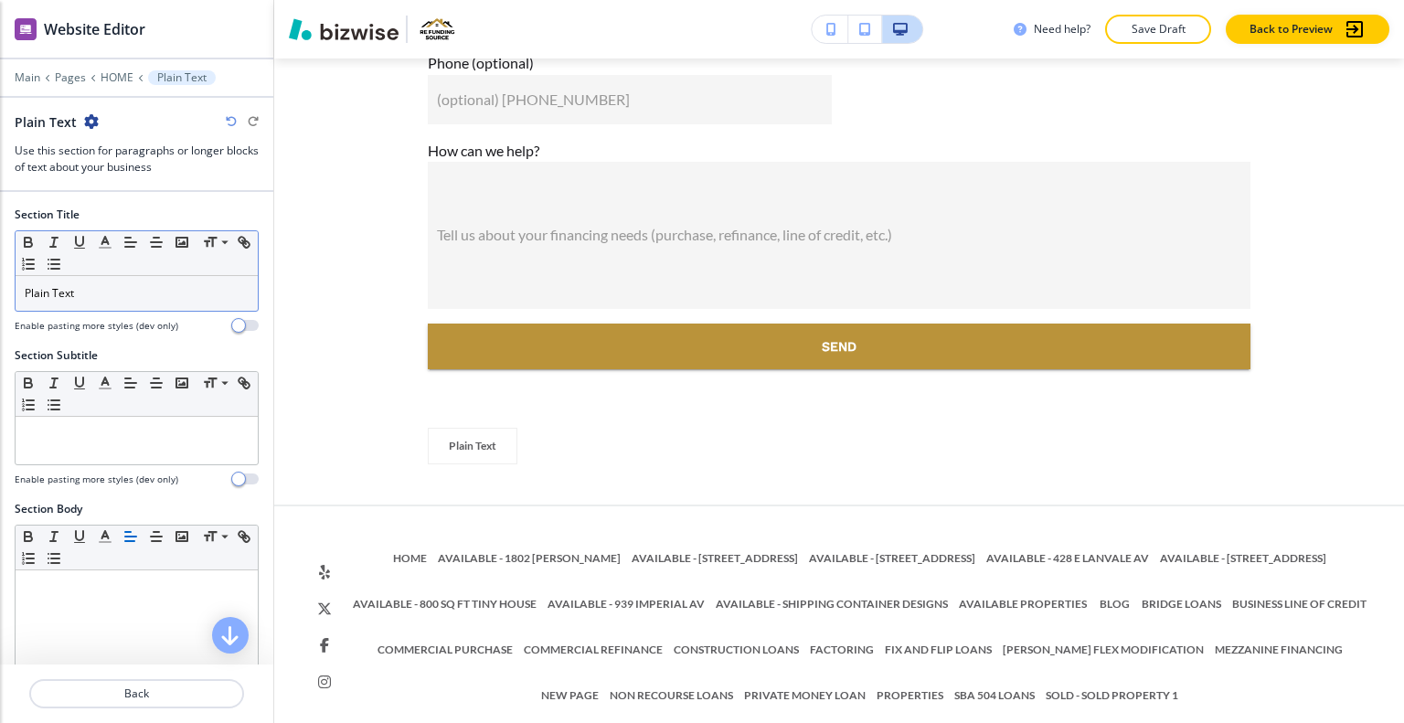
drag, startPoint x: 183, startPoint y: 272, endPoint x: 58, endPoint y: 283, distance: 125.8
click at [2, 279] on div "Section Title Small Normal Large Huge Plain Text Enable pasting more styles (de…" at bounding box center [136, 277] width 273 height 141
click at [111, 285] on p "Plain Text" at bounding box center [137, 293] width 224 height 16
drag, startPoint x: 135, startPoint y: 284, endPoint x: 0, endPoint y: 275, distance: 135.6
click at [0, 275] on div "Section Title Small Normal Large Huge Plain Text Enable pasting more styles (de…" at bounding box center [136, 277] width 273 height 141
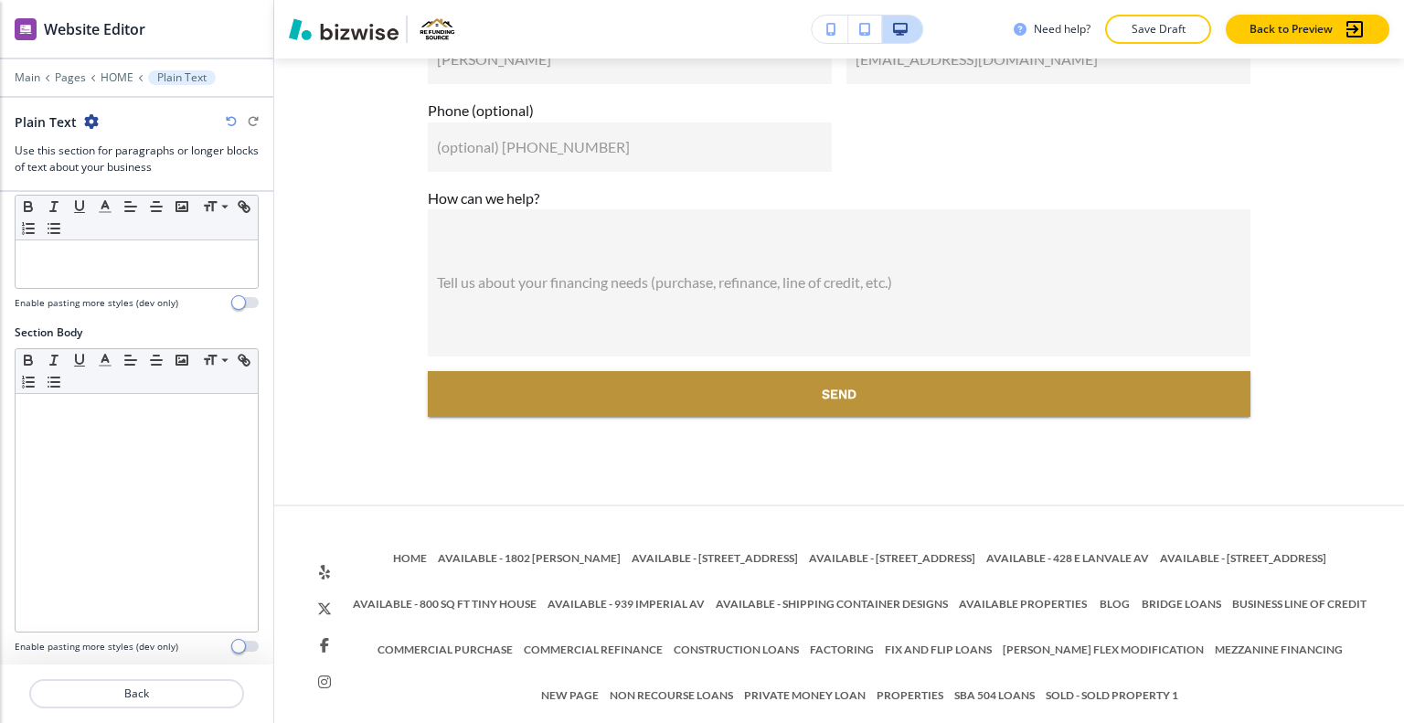
scroll to position [0, 0]
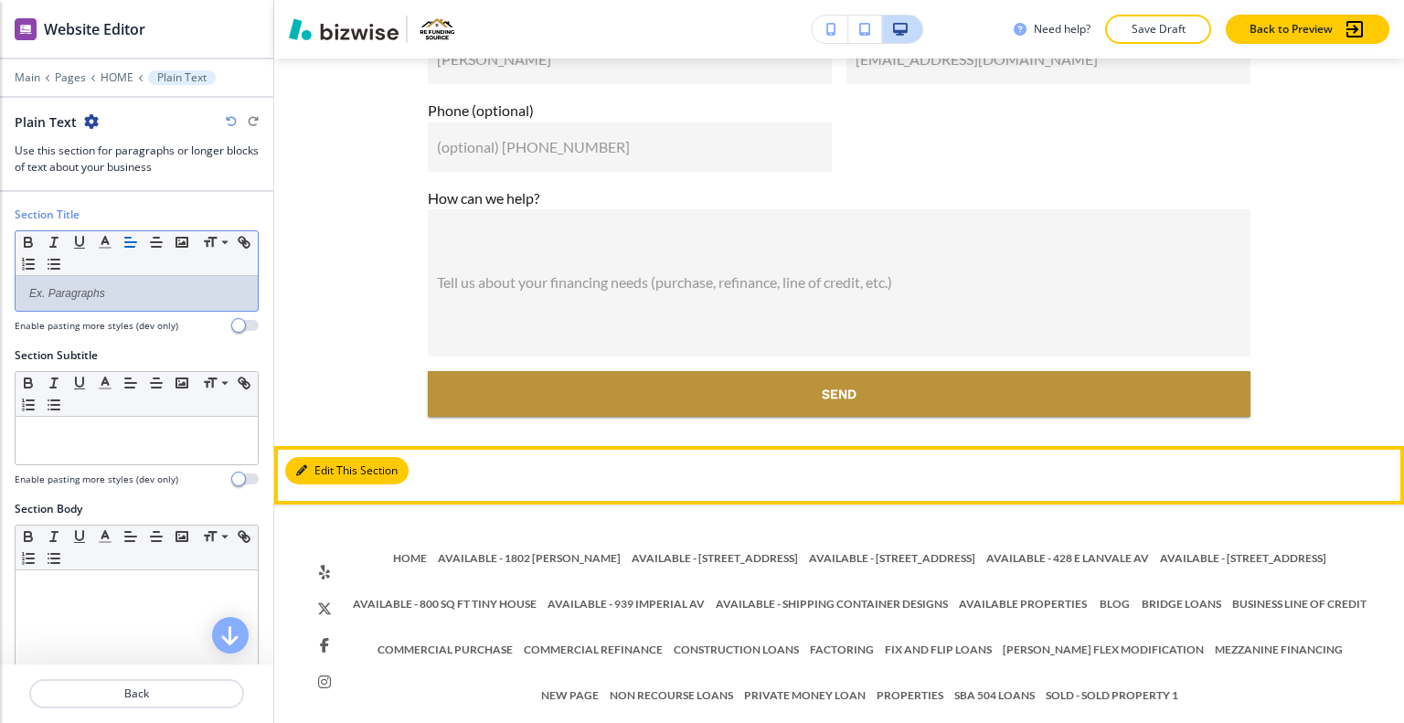
click at [325, 457] on button "Edit This Section" at bounding box center [346, 470] width 123 height 27
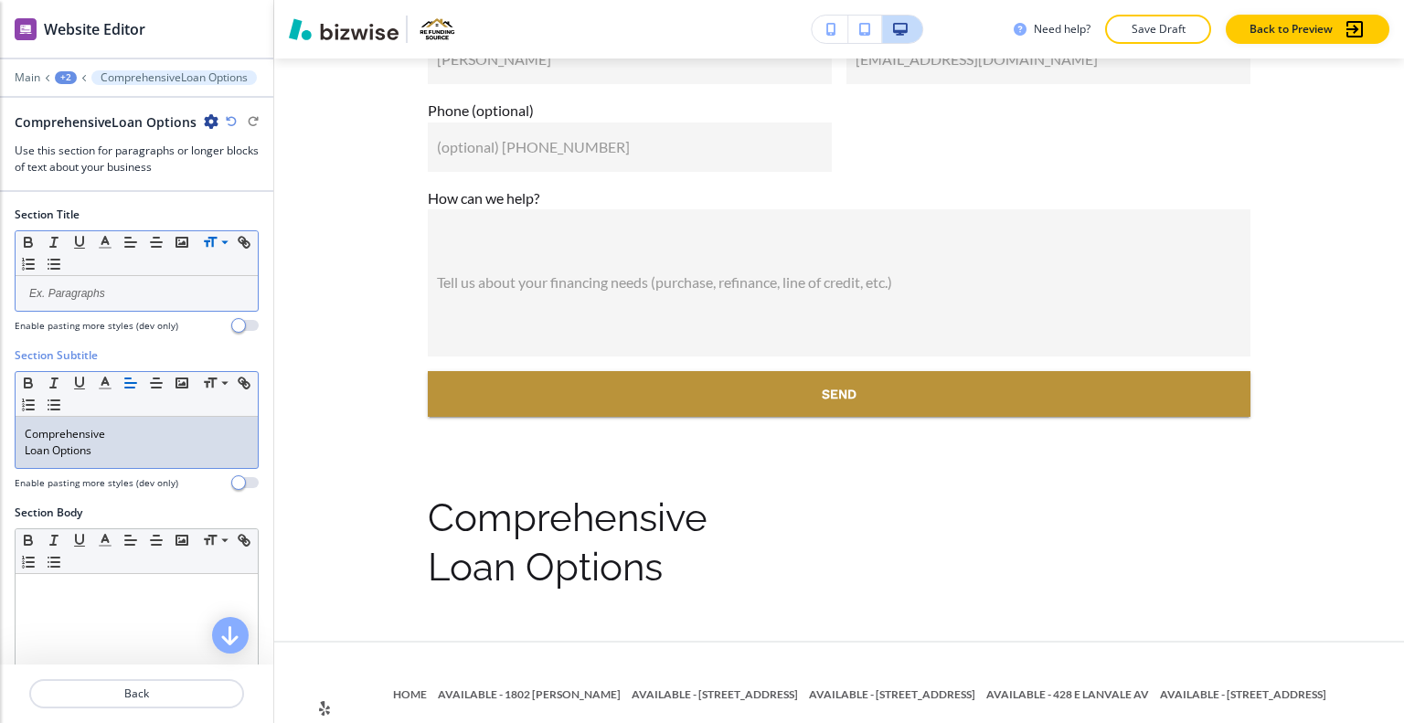
click at [18, 453] on div "Comprehensive Loan Options" at bounding box center [137, 442] width 242 height 51
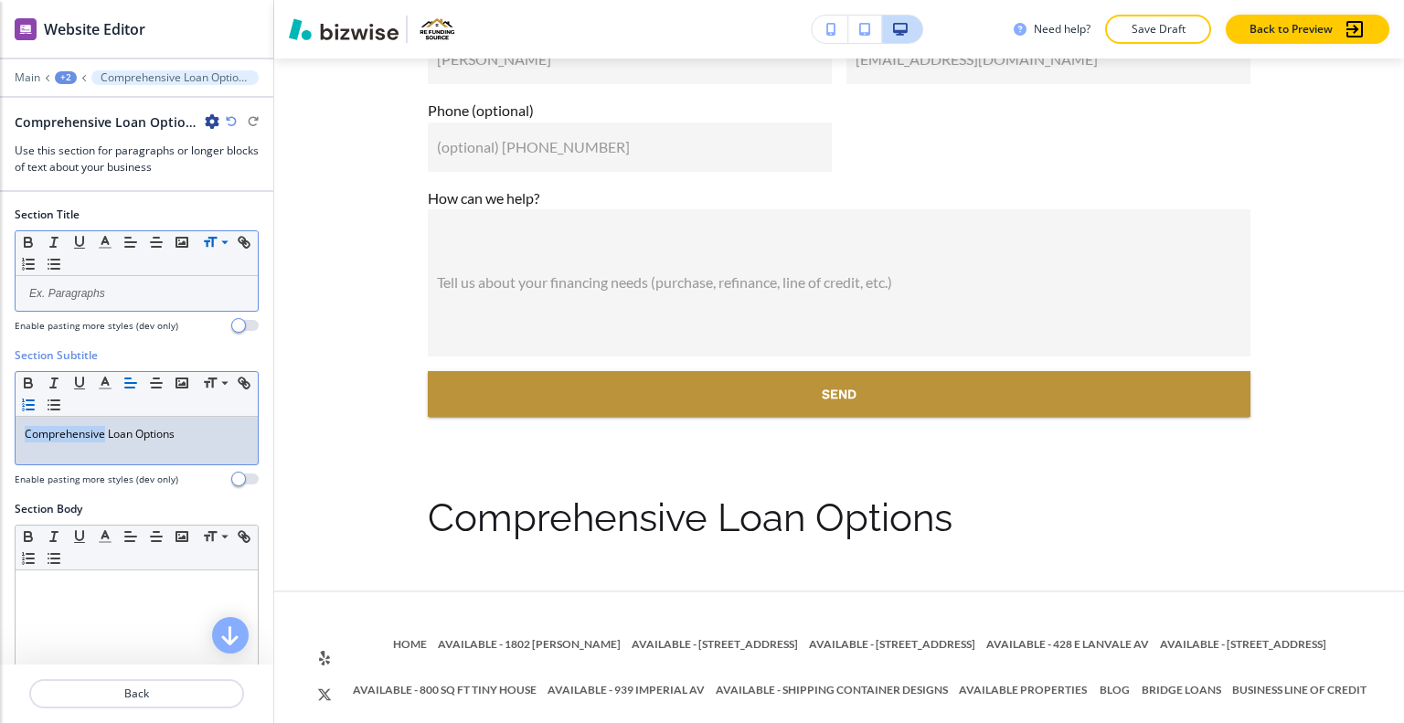
drag, startPoint x: 103, startPoint y: 431, endPoint x: 44, endPoint y: 394, distance: 69.8
click at [0, 414] on div "Section Subtitle Small Normal Large Huge Comprehensive Loan Options Enable past…" at bounding box center [136, 424] width 273 height 154
click at [100, 378] on icon "button" at bounding box center [105, 383] width 16 height 16
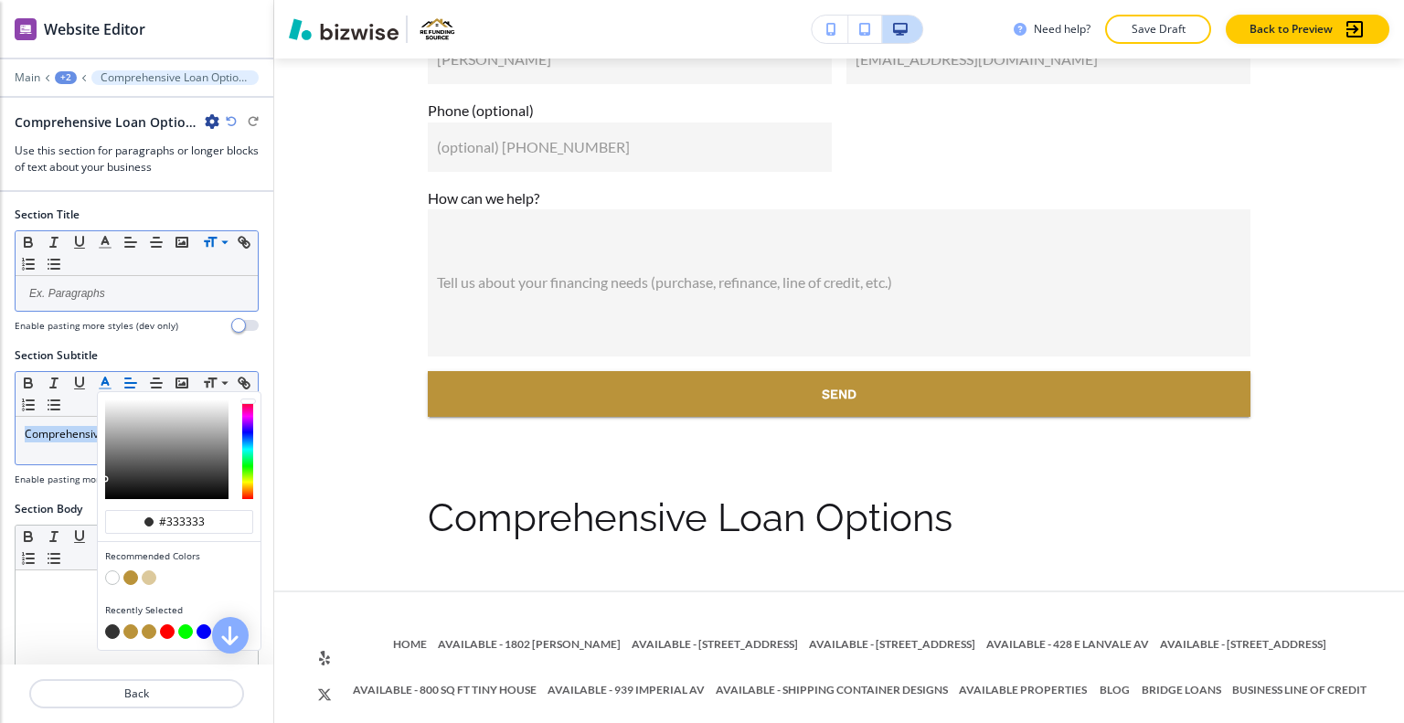
click at [133, 572] on button "button" at bounding box center [130, 578] width 15 height 15
type input "#ba933a"
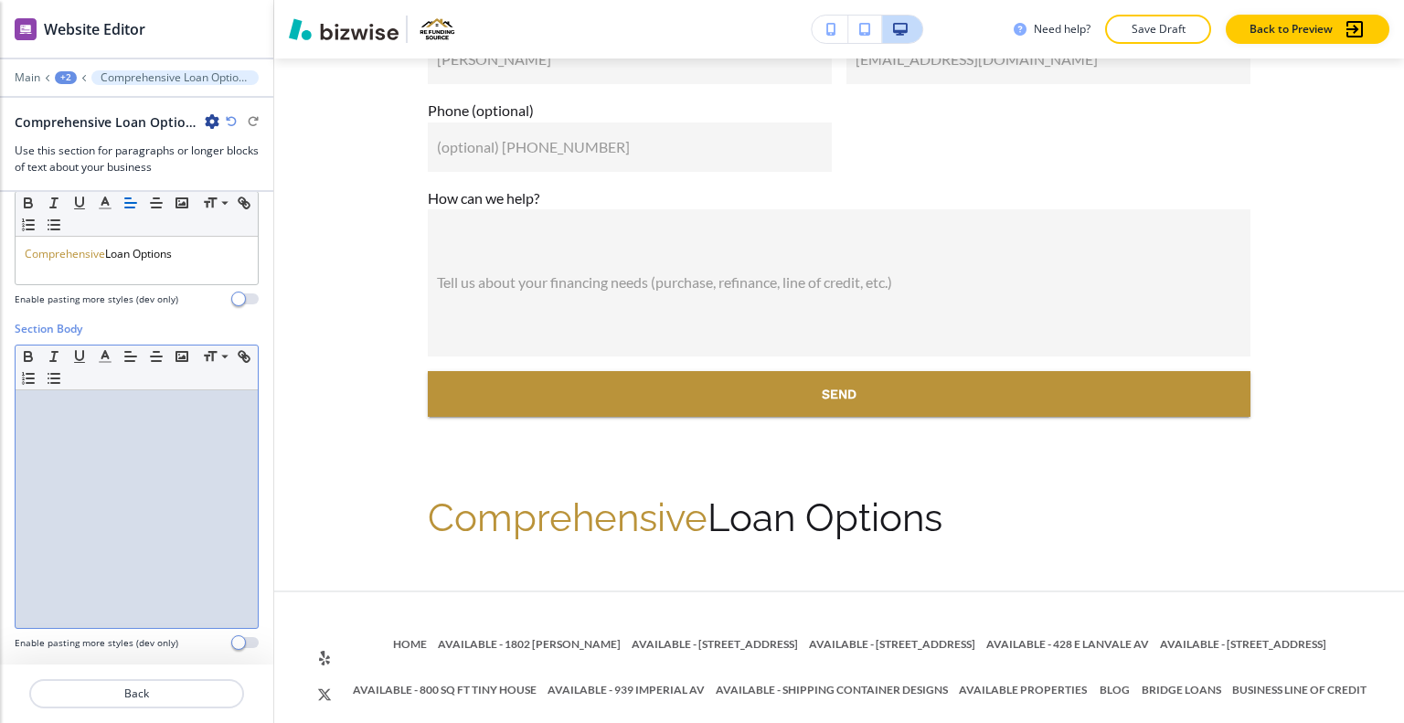
scroll to position [176, 0]
click at [79, 504] on div at bounding box center [137, 513] width 242 height 238
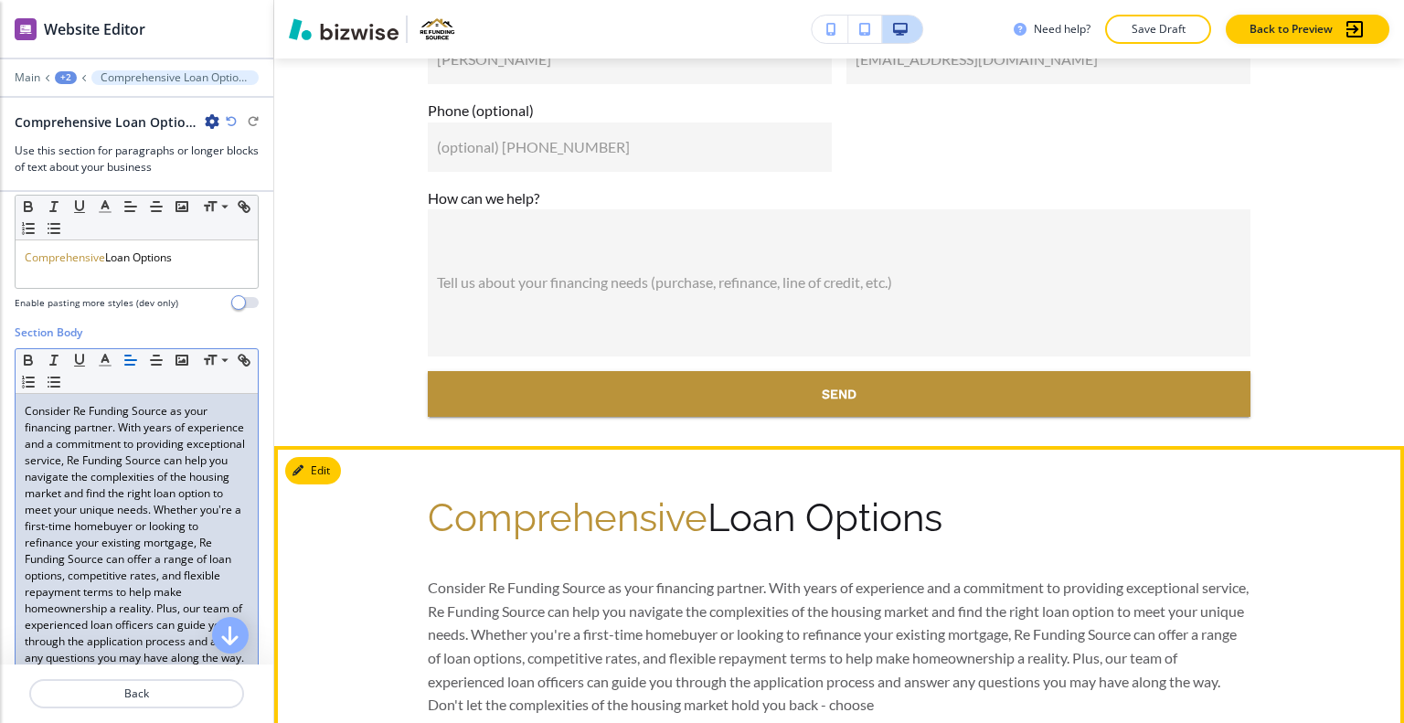
scroll to position [12862, 0]
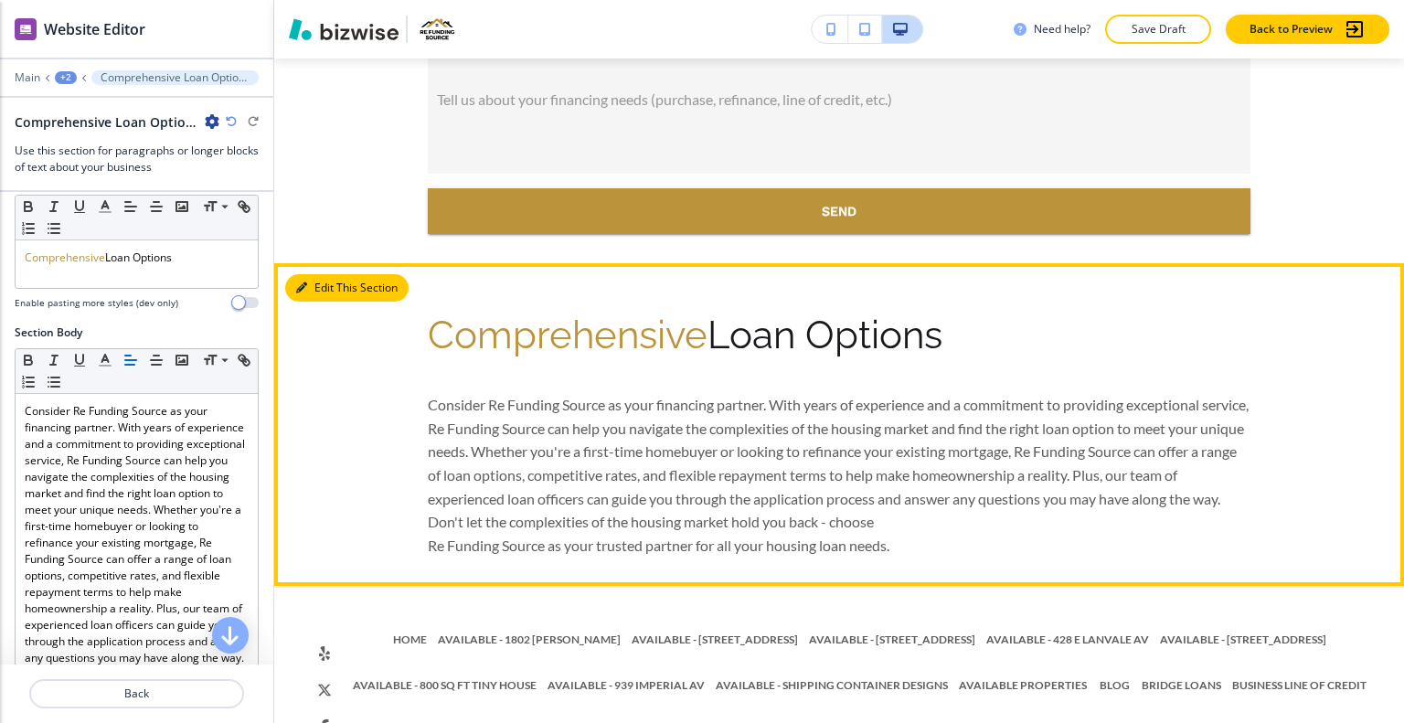
click at [324, 274] on button "Edit This Section" at bounding box center [346, 287] width 123 height 27
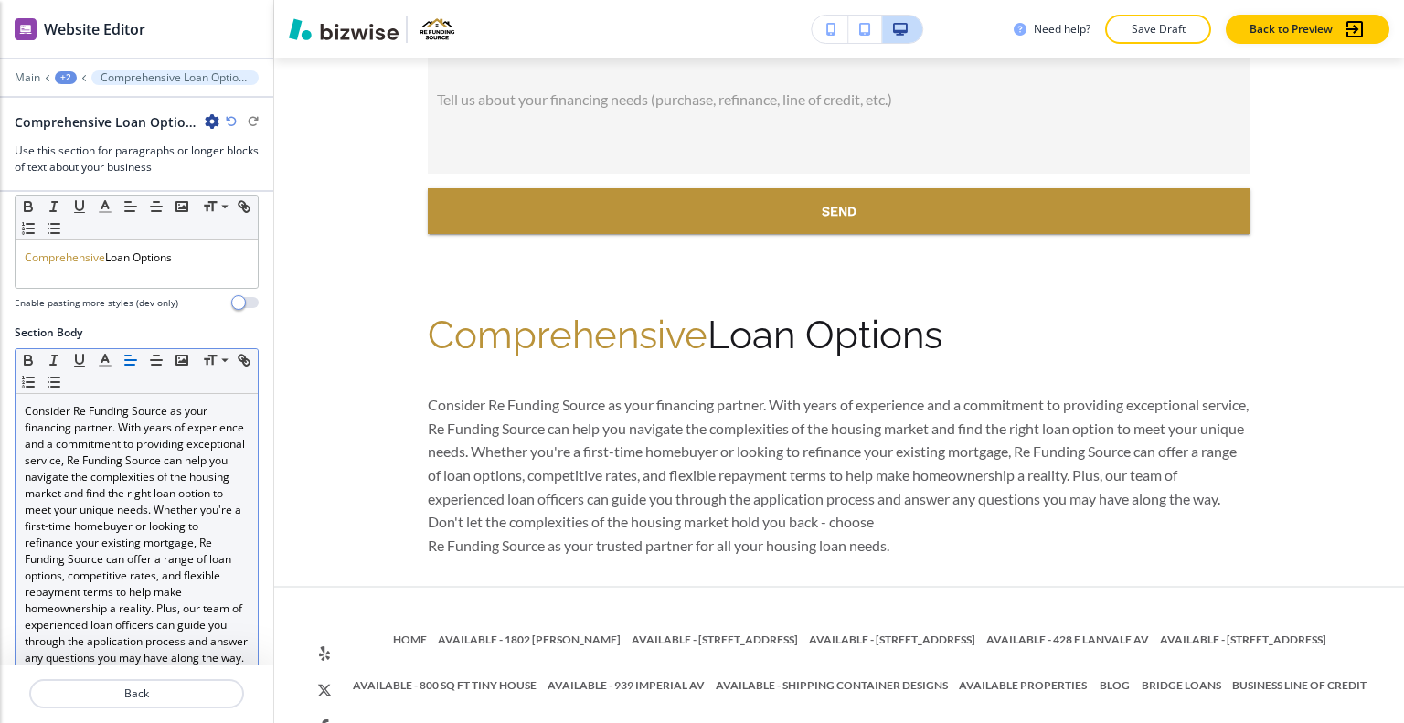
scroll to position [319, 0]
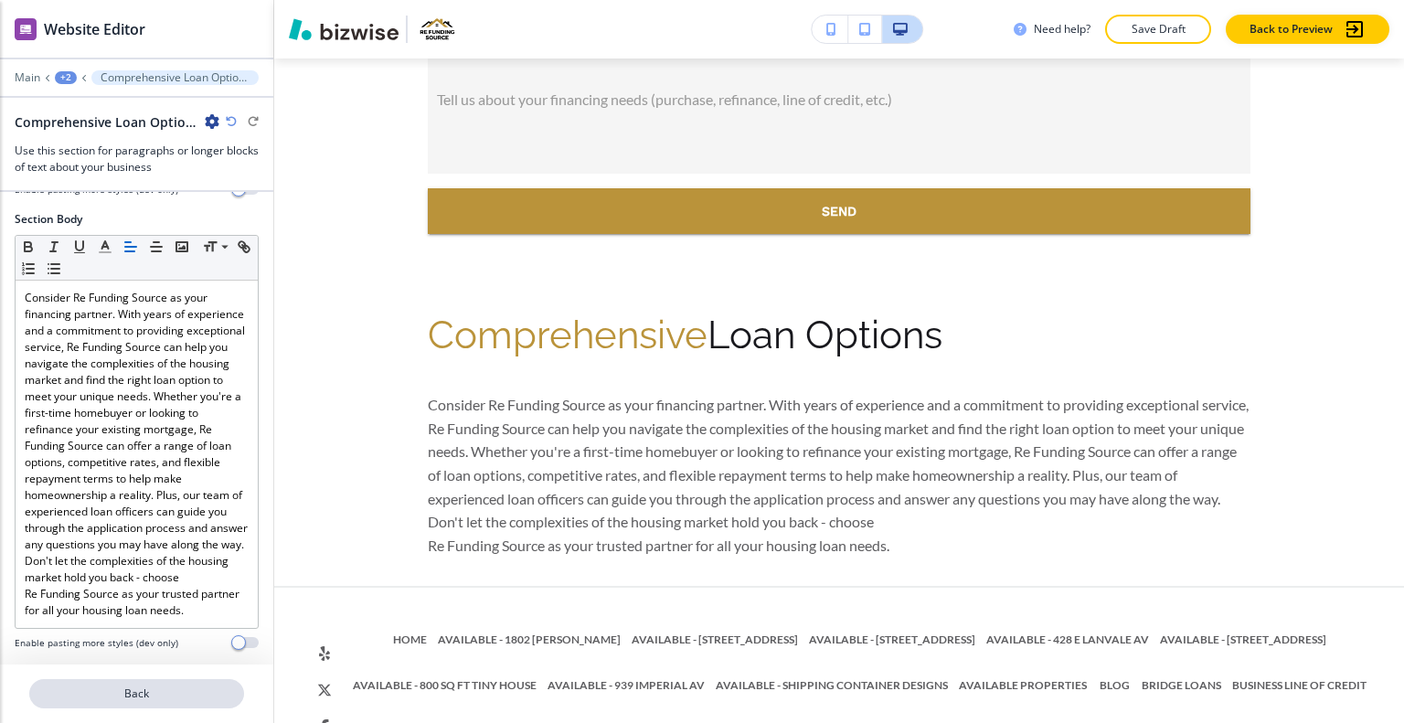
click at [176, 688] on p "Back" at bounding box center [136, 694] width 211 height 16
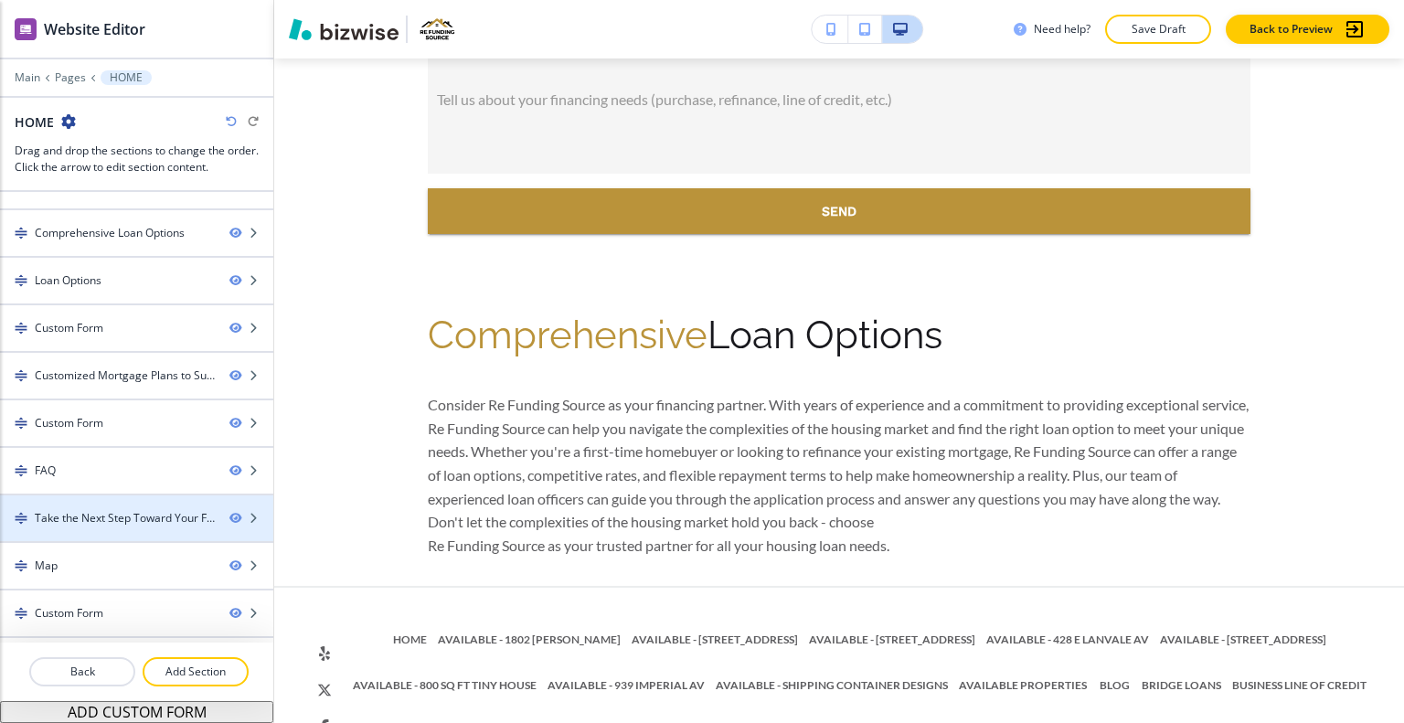
scroll to position [490, 0]
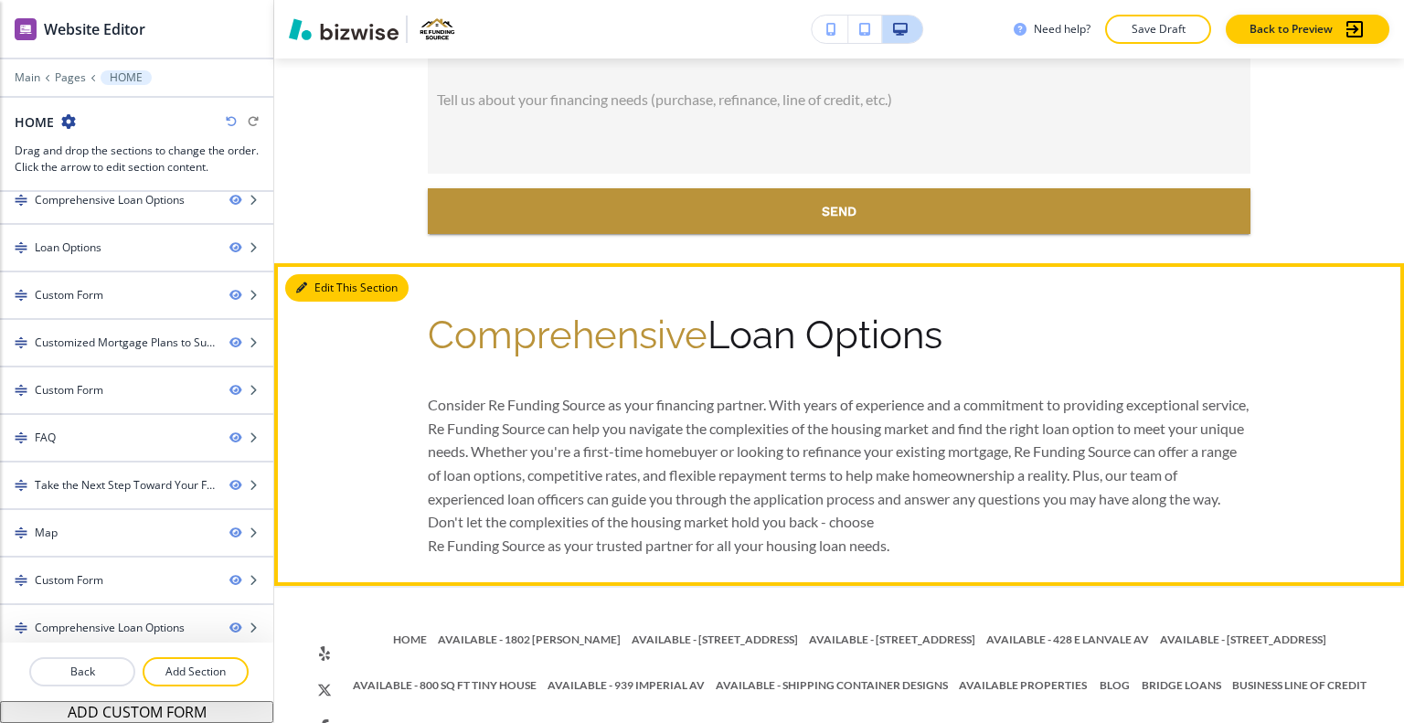
click at [311, 274] on button "Edit This Section" at bounding box center [346, 287] width 123 height 27
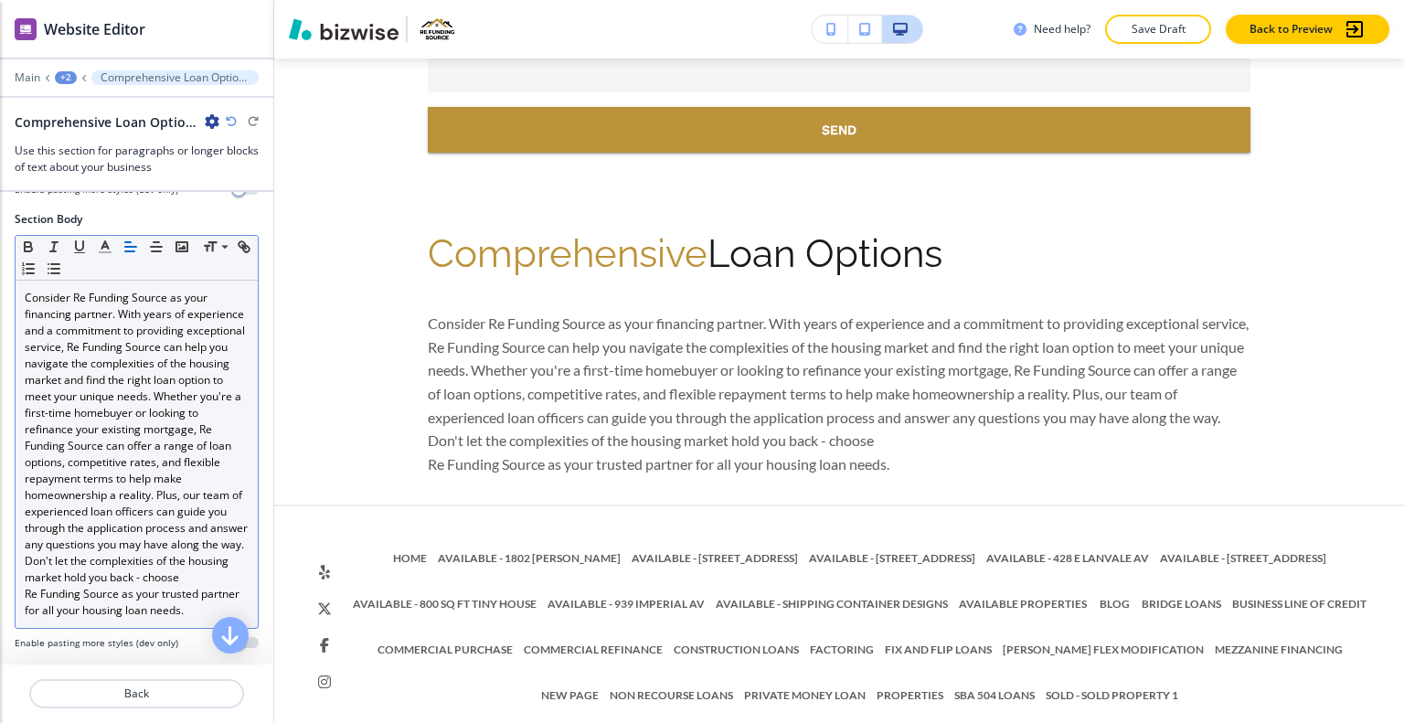
scroll to position [0, 0]
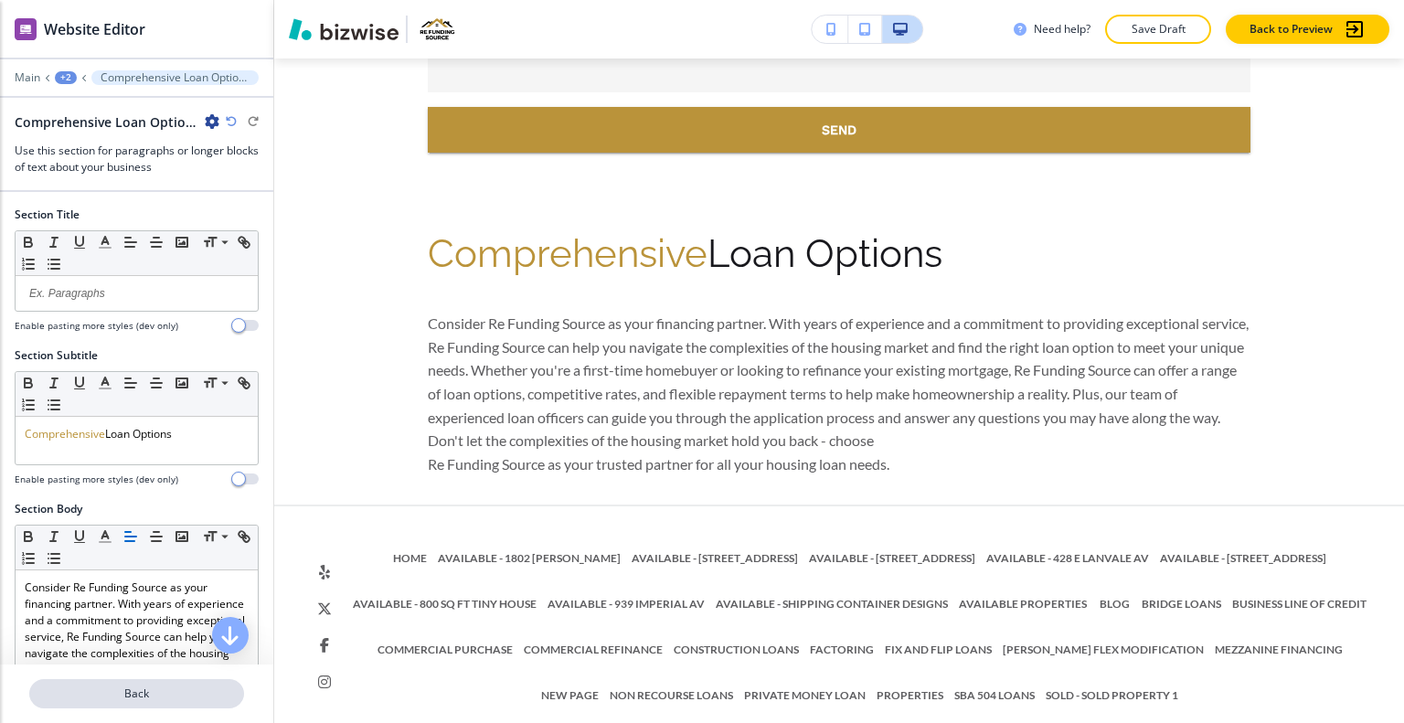
click at [172, 687] on p "Back" at bounding box center [136, 694] width 211 height 16
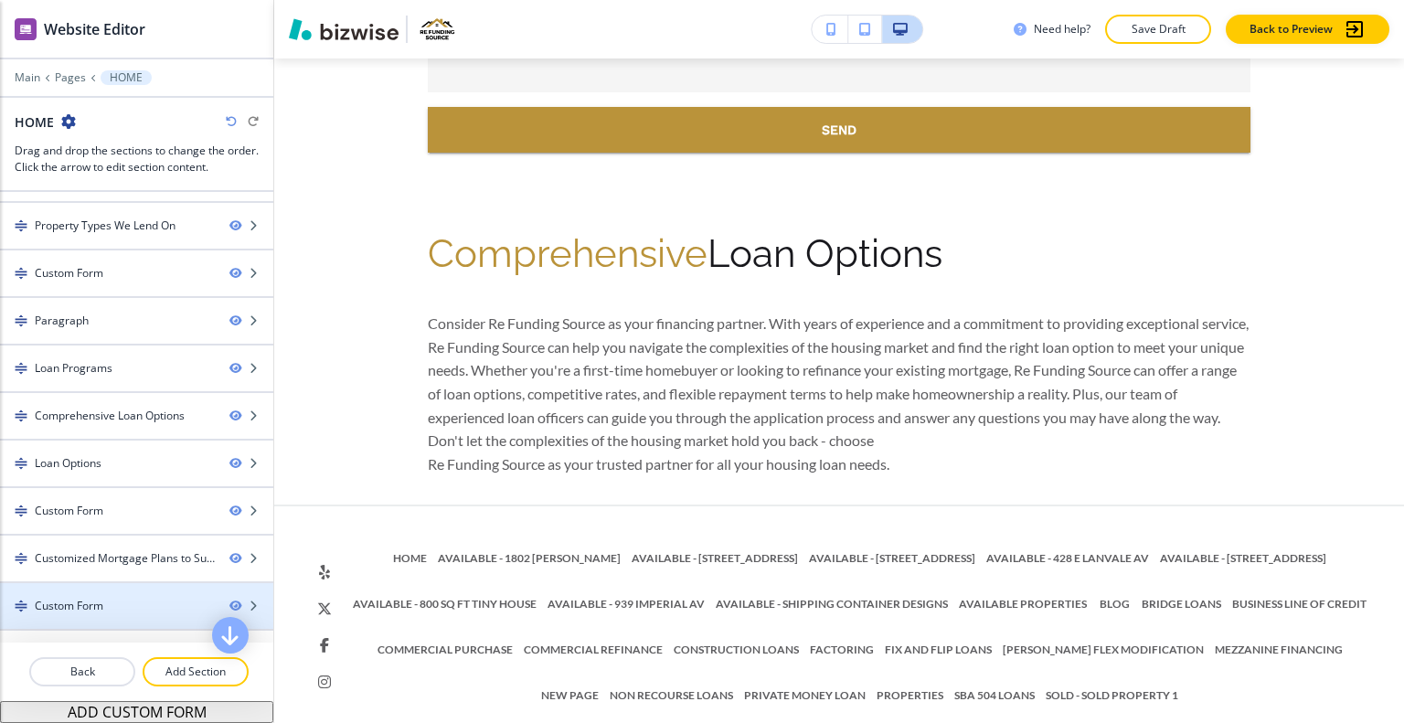
scroll to position [366, 0]
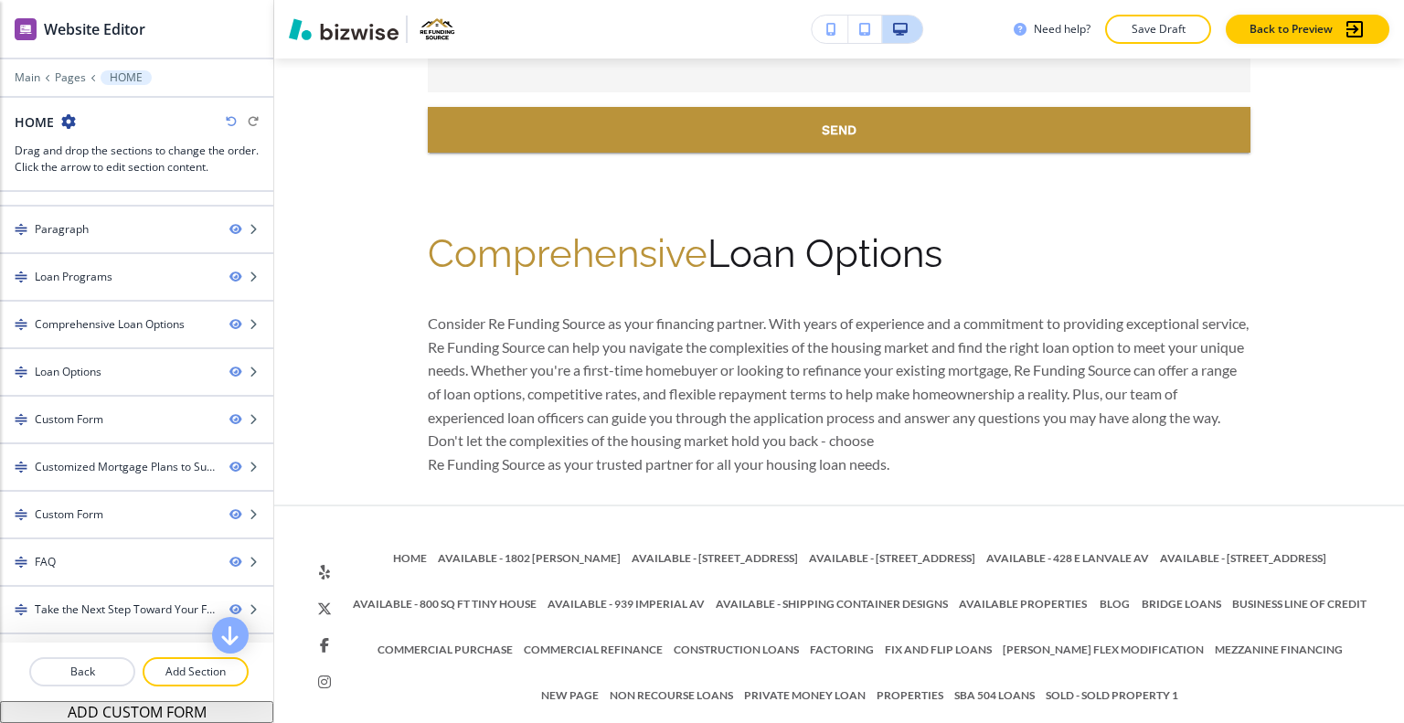
click at [201, 689] on div at bounding box center [136, 694] width 273 height 15
click at [205, 663] on button "Add Section" at bounding box center [196, 671] width 106 height 29
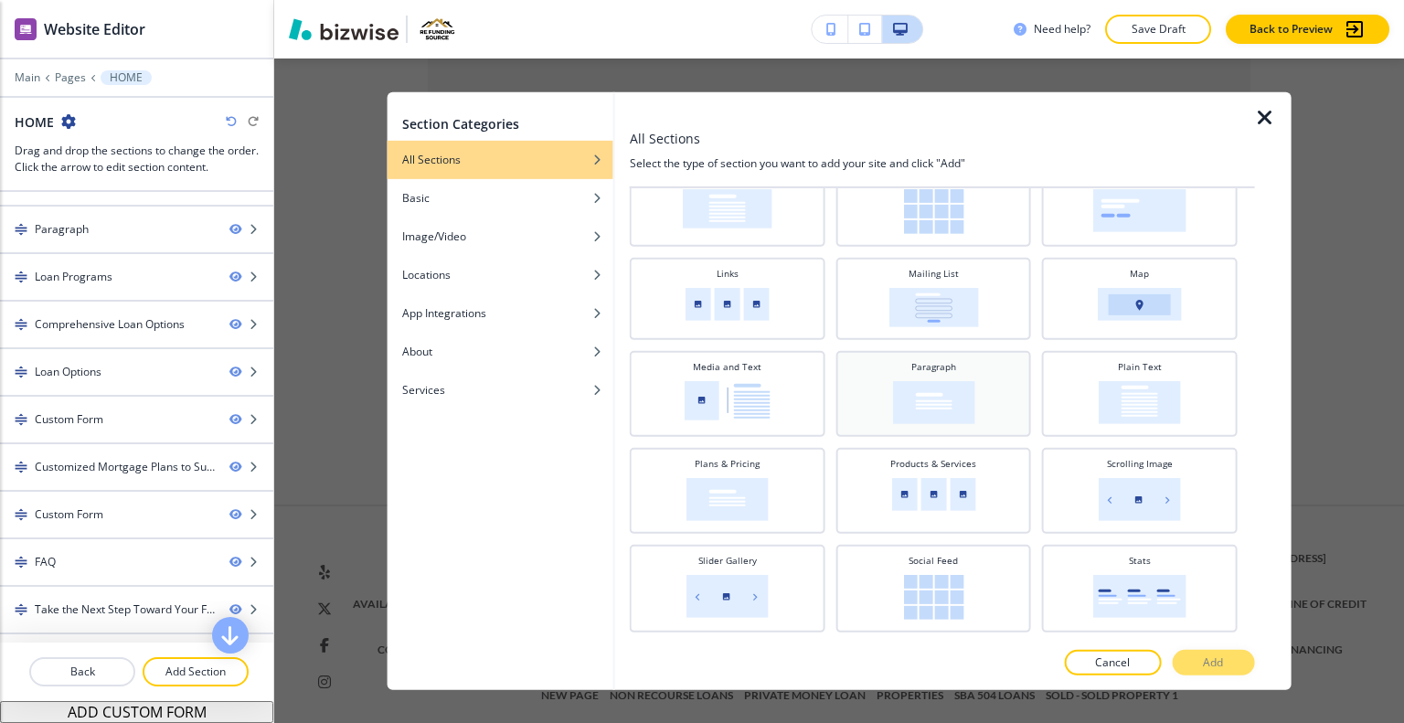
click at [941, 389] on img at bounding box center [933, 401] width 82 height 43
click at [693, 481] on img at bounding box center [728, 498] width 82 height 43
drag, startPoint x: 1229, startPoint y: 667, endPoint x: 1236, endPoint y: 653, distance: 15.5
click at [1229, 666] on button "Add" at bounding box center [1213, 663] width 82 height 26
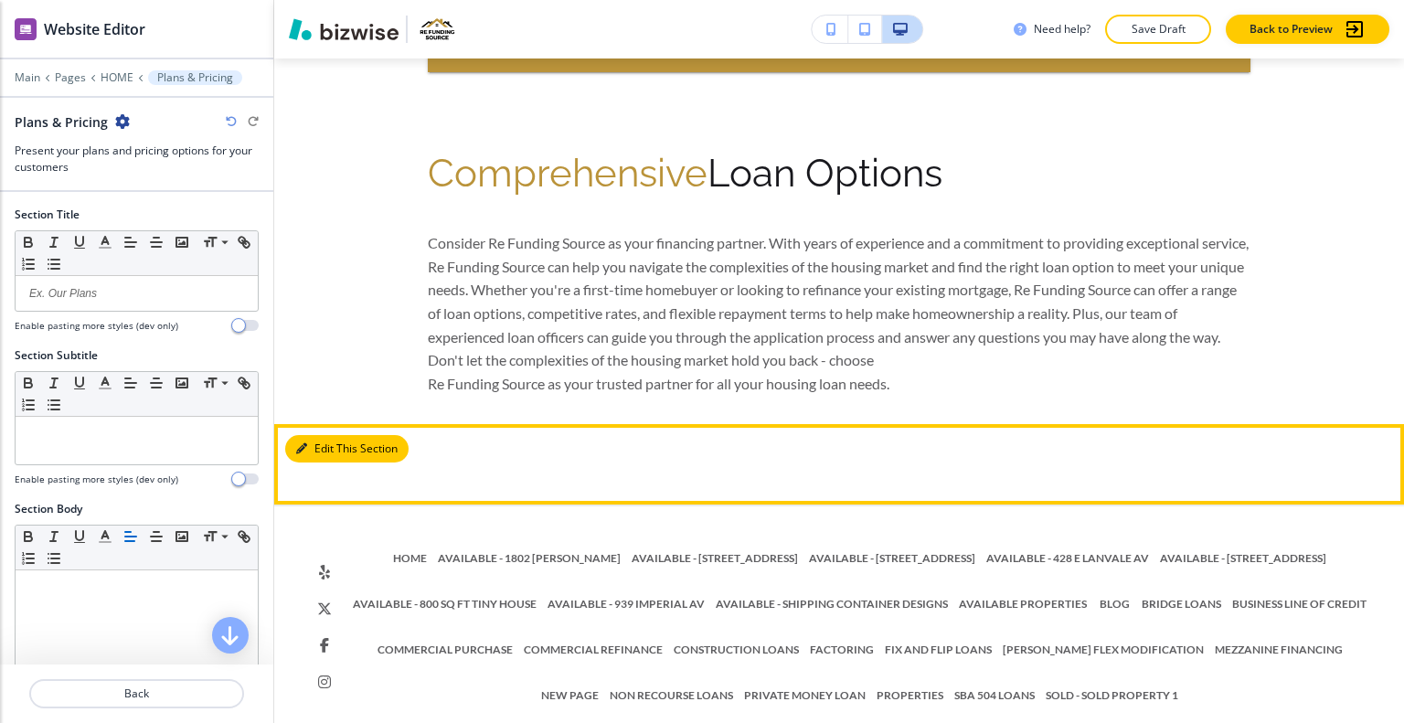
click at [336, 435] on button "Edit This Section" at bounding box center [346, 448] width 123 height 27
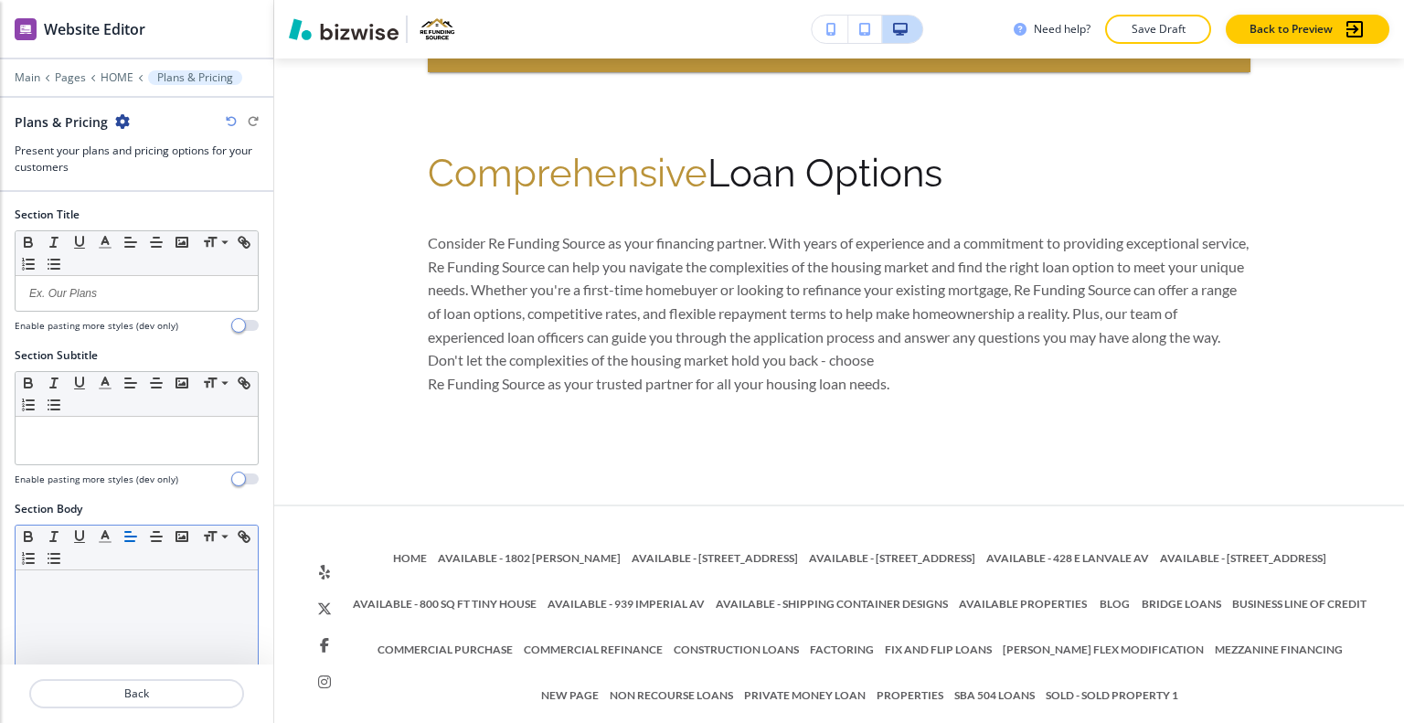
scroll to position [260, 0]
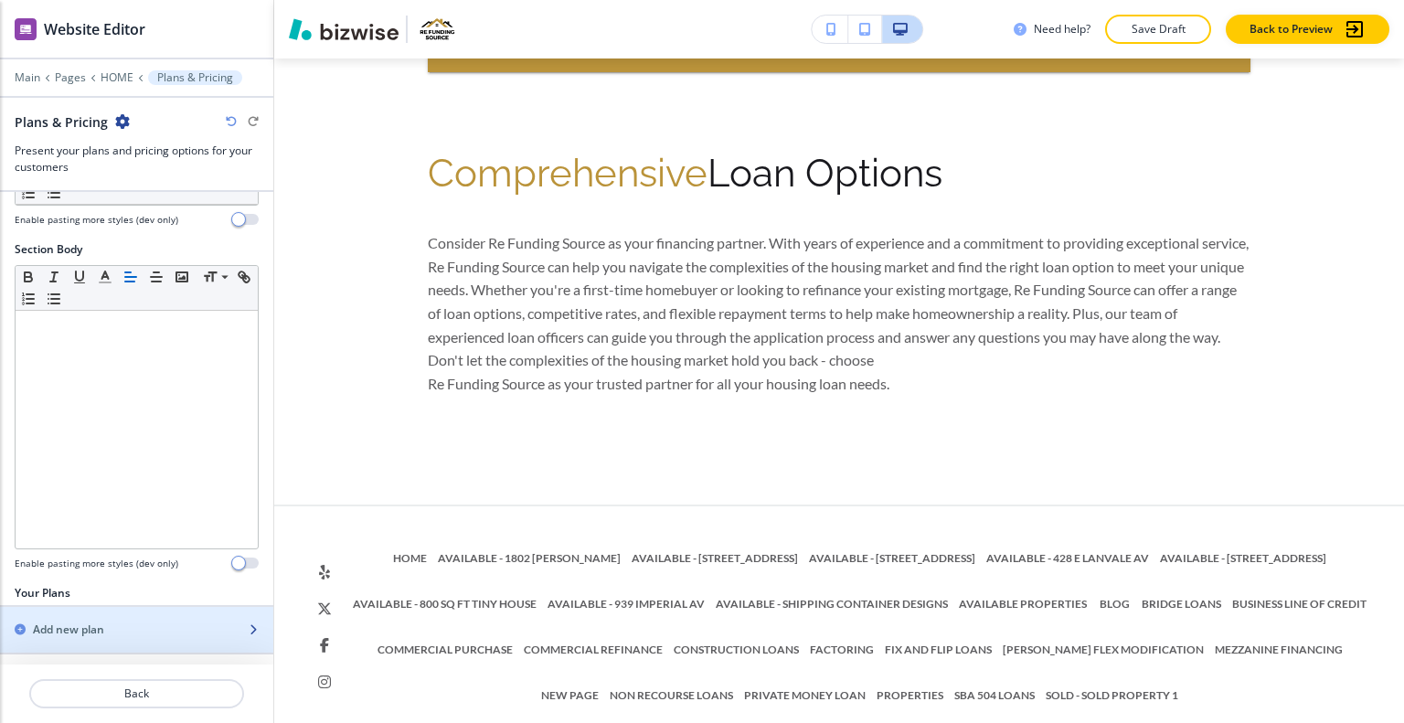
click at [182, 627] on div "Add new plan" at bounding box center [116, 630] width 233 height 16
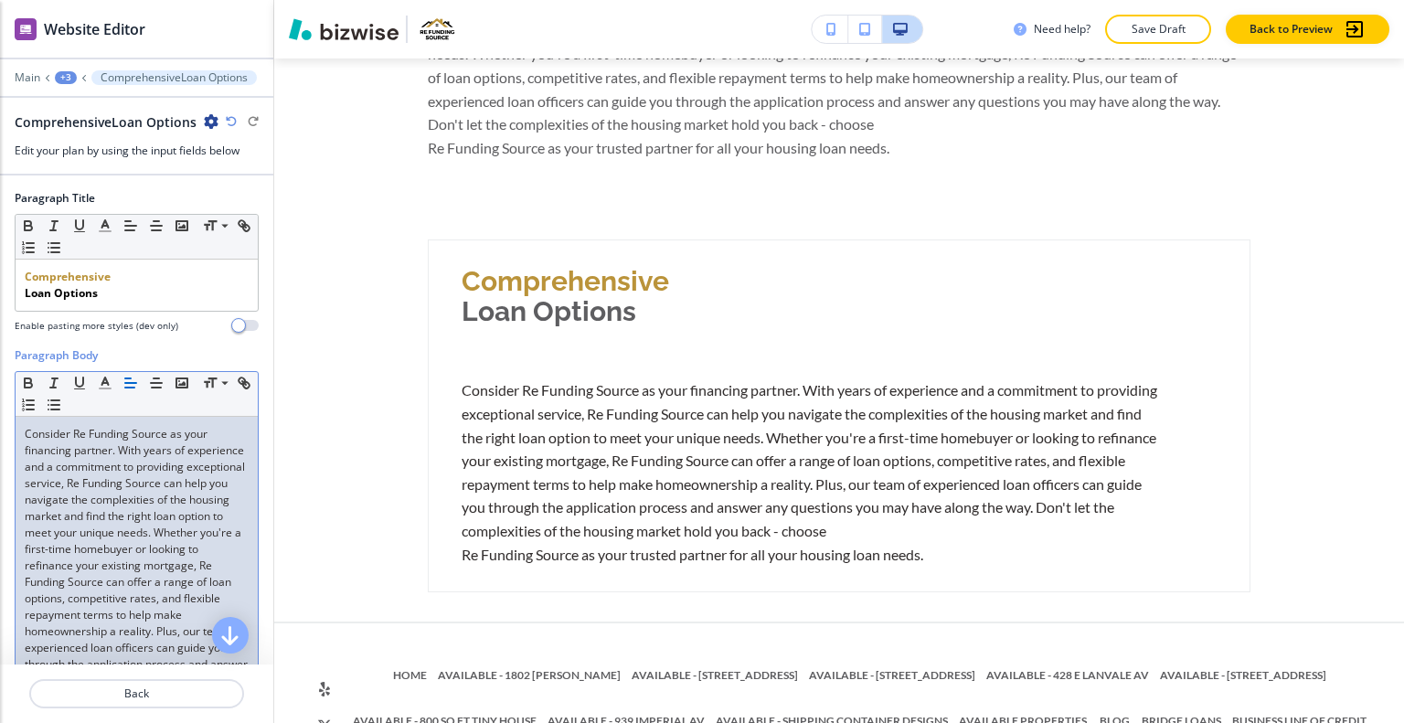
scroll to position [183, 0]
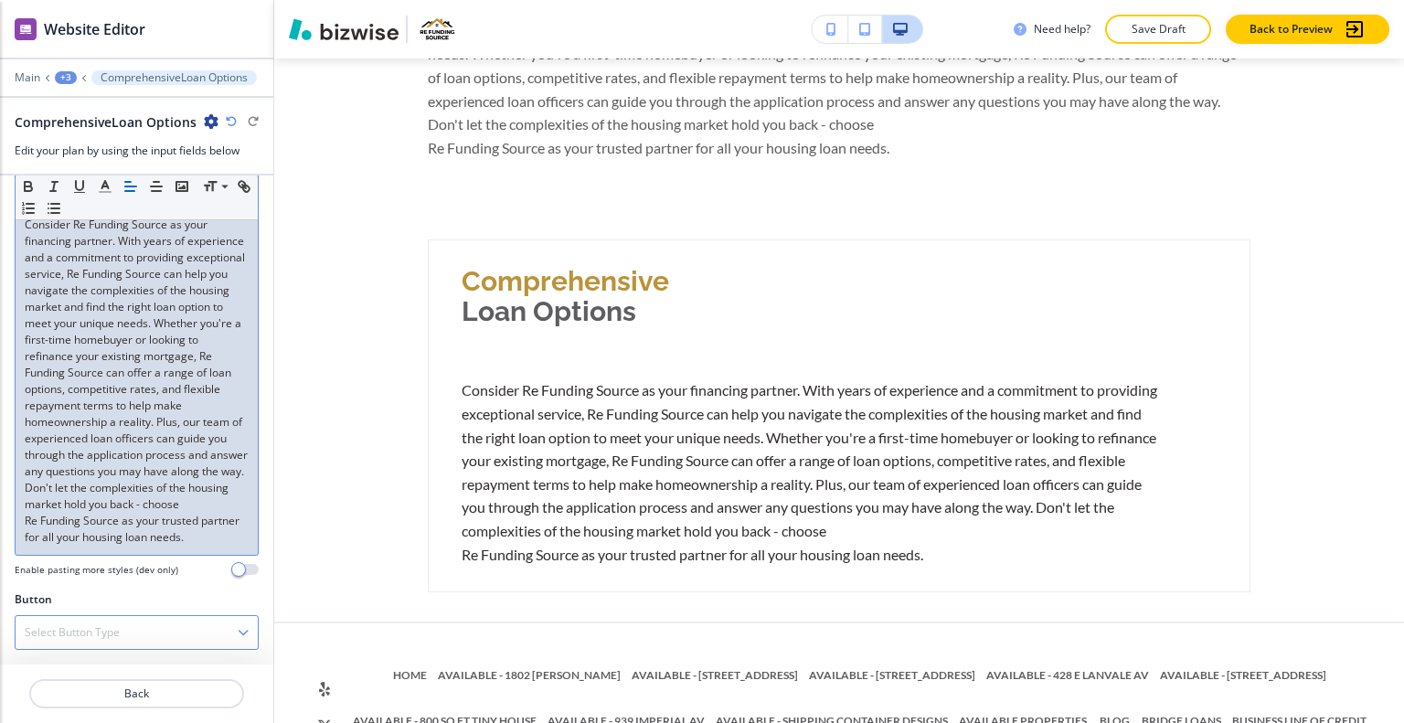
click at [123, 620] on div "Select Button Type" at bounding box center [137, 632] width 242 height 33
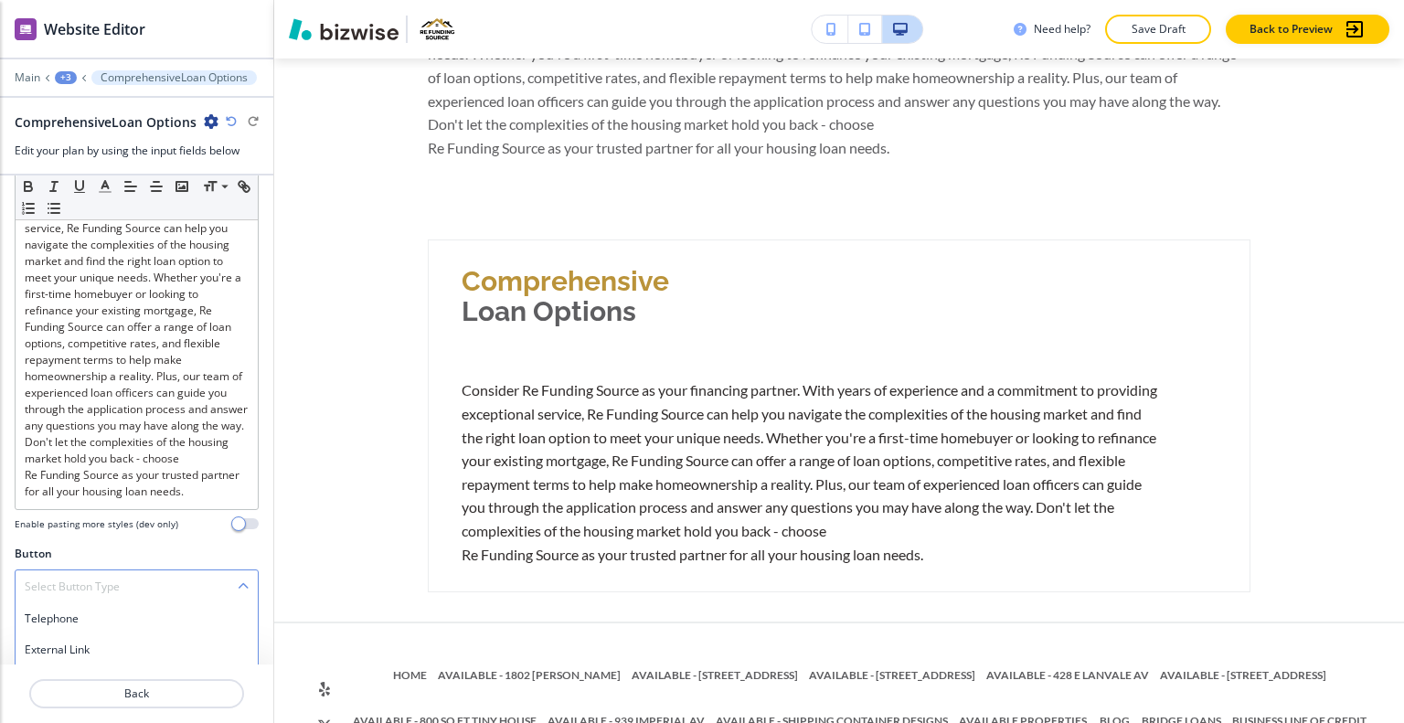
scroll to position [411, 0]
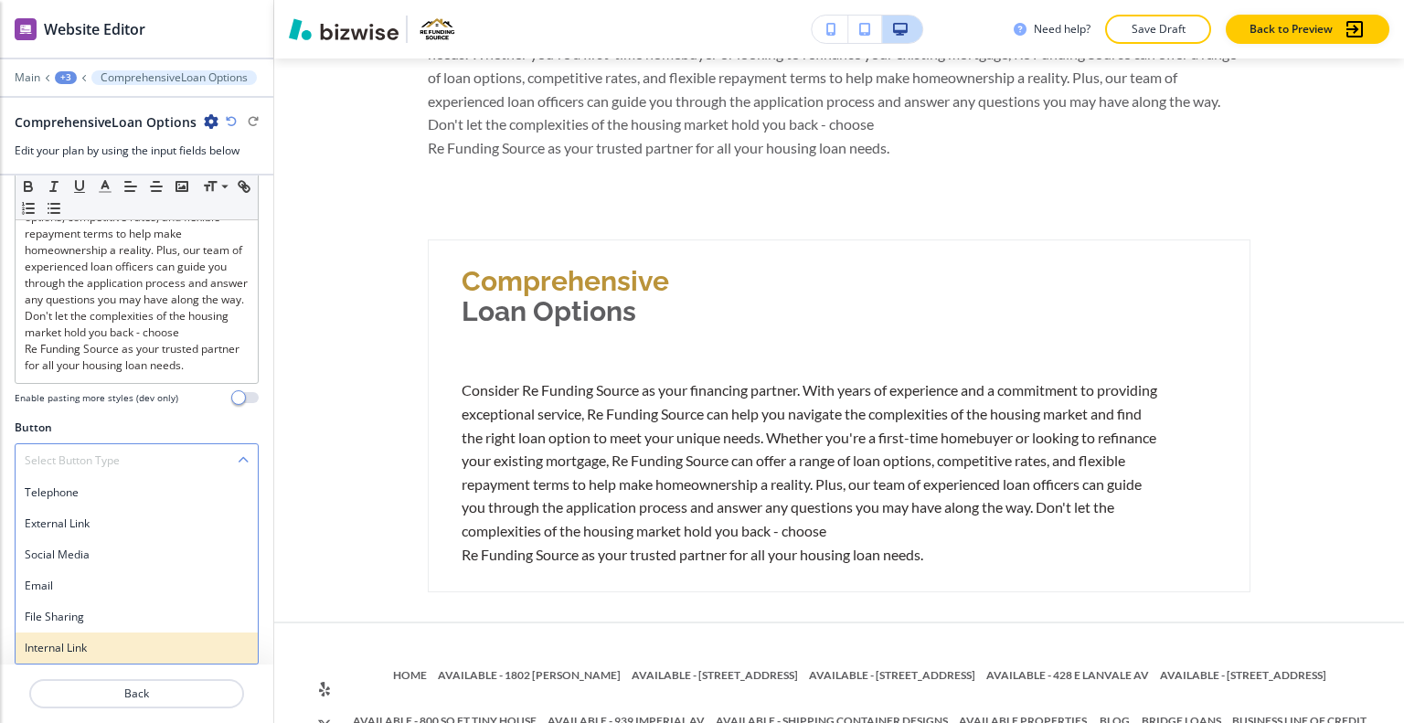
click at [93, 636] on div "Internal Link" at bounding box center [137, 648] width 242 height 31
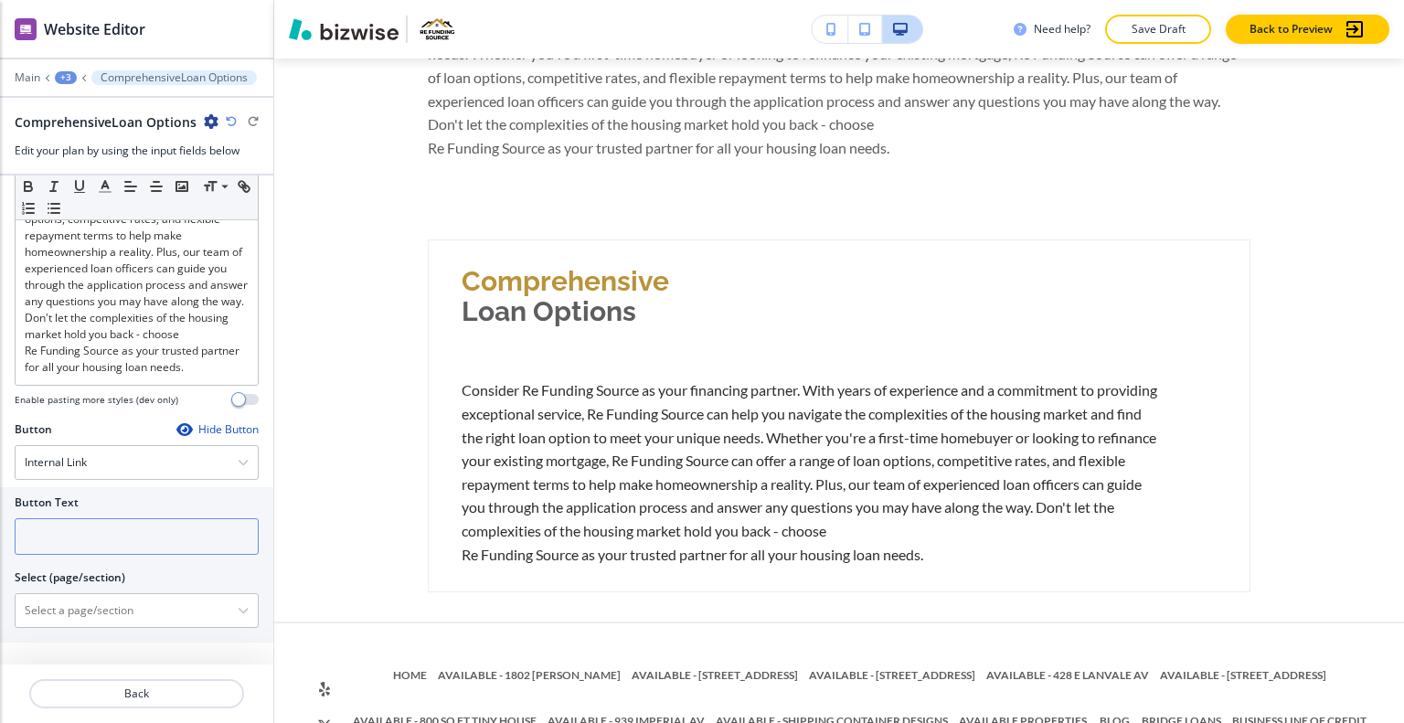
scroll to position [409, 0]
click at [93, 540] on input "text" at bounding box center [137, 536] width 244 height 37
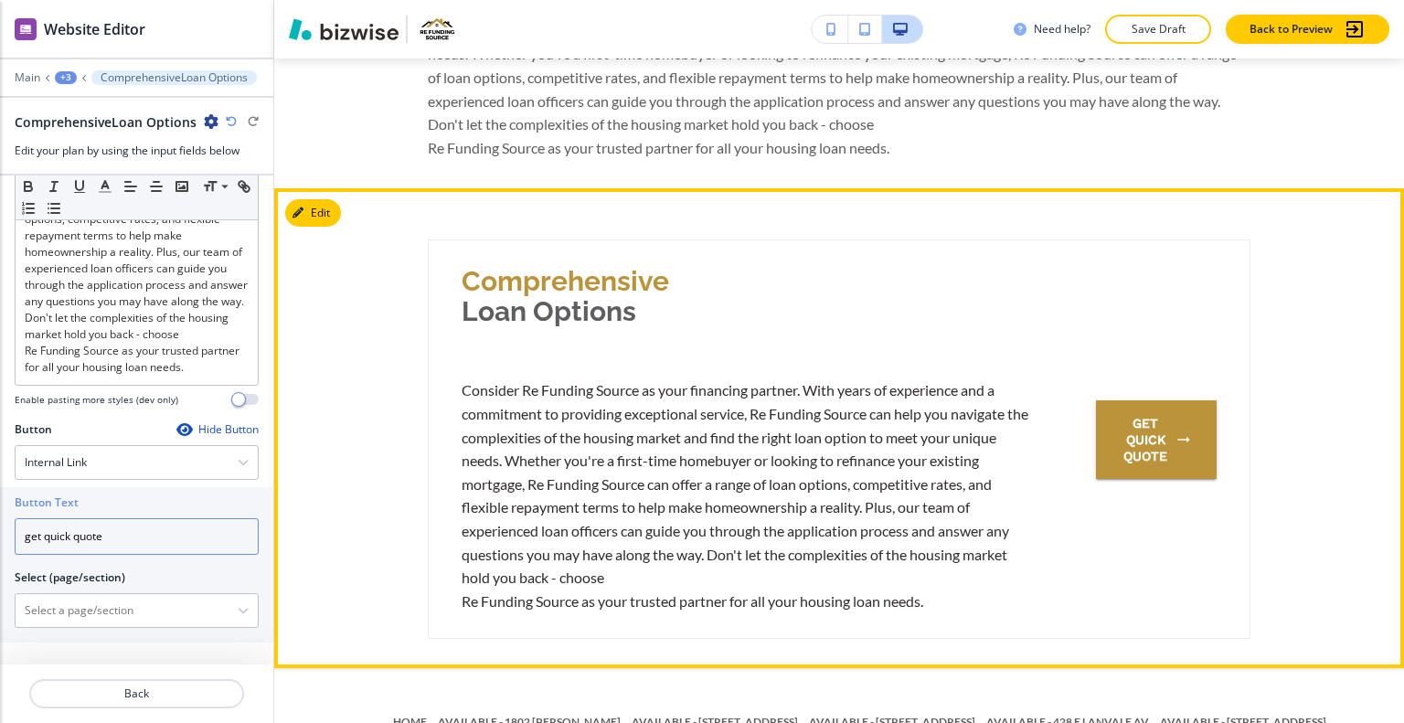
type input "get quick quote"
click at [1064, 584] on div "Comprehensive Loan Options Consider Re Funding Source as your financing partner…" at bounding box center [839, 440] width 823 height 400
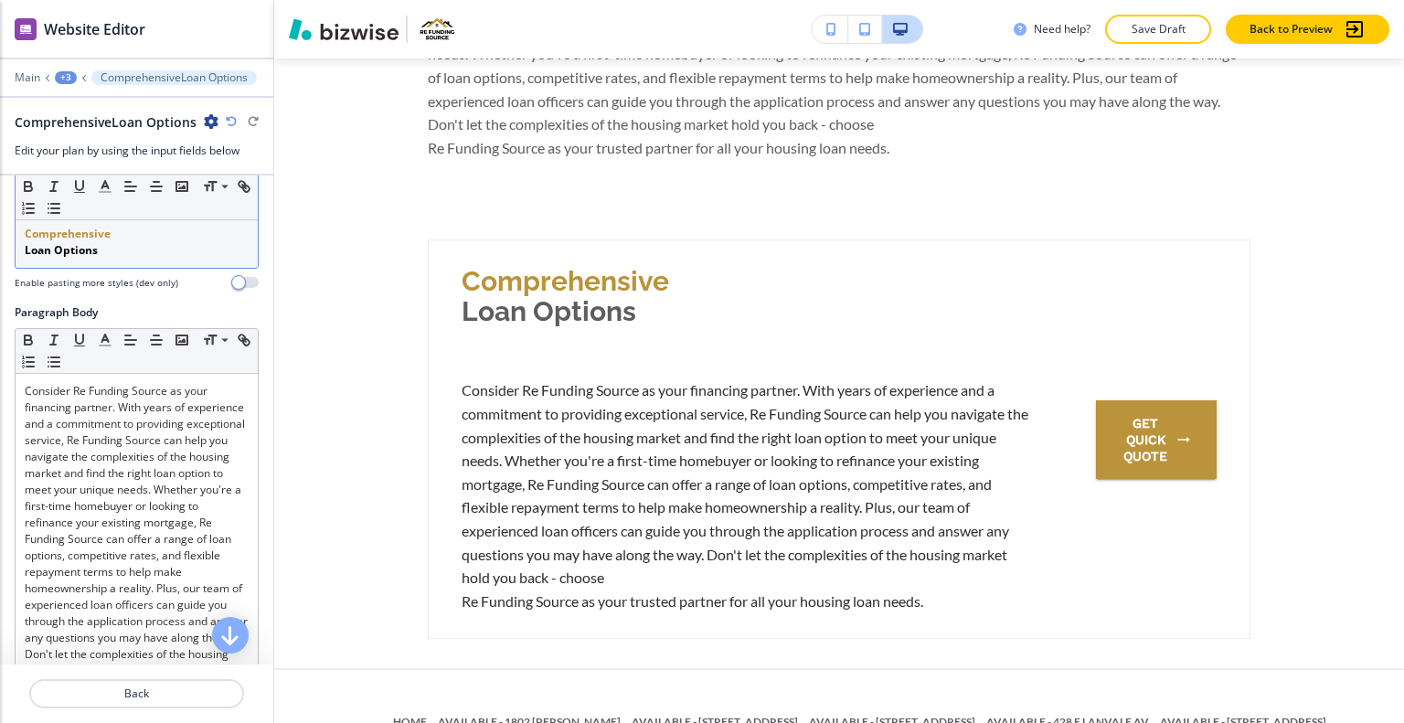
scroll to position [0, 0]
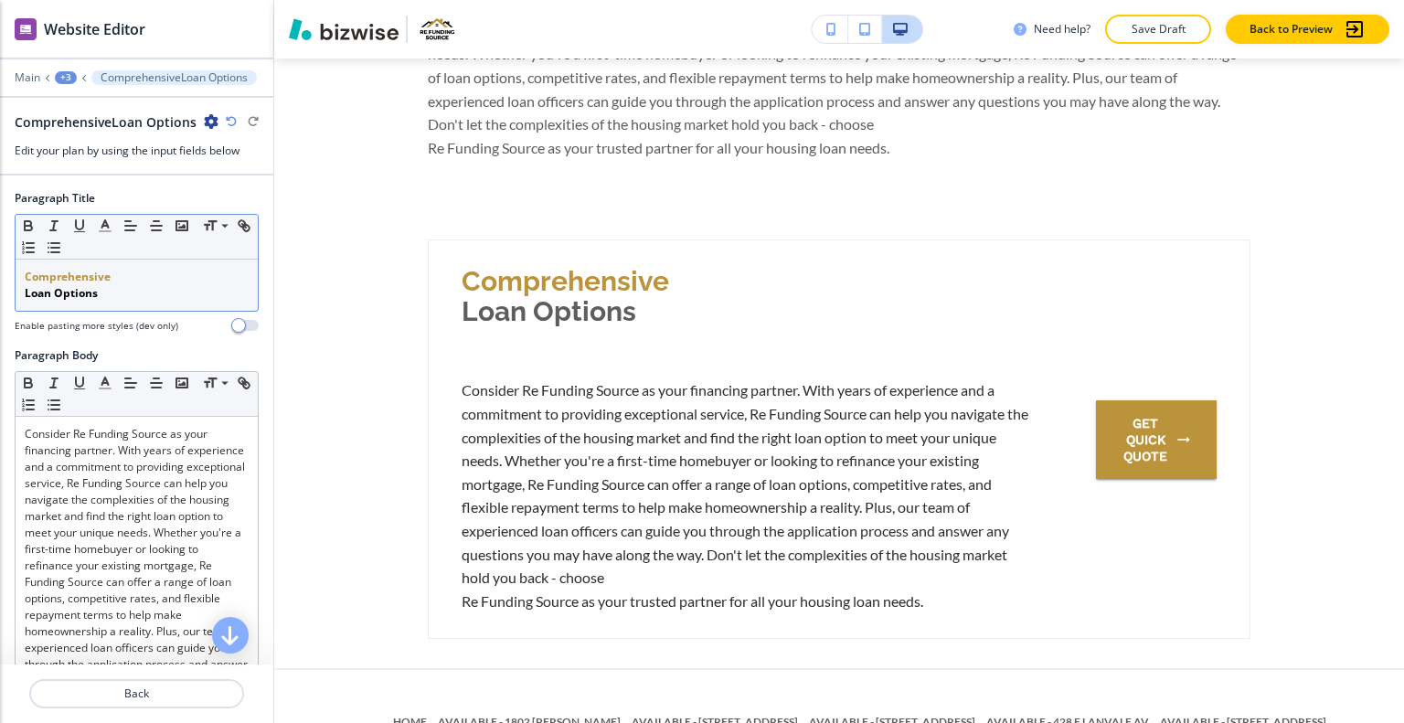
click at [150, 293] on p "Loan Options" at bounding box center [137, 293] width 224 height 16
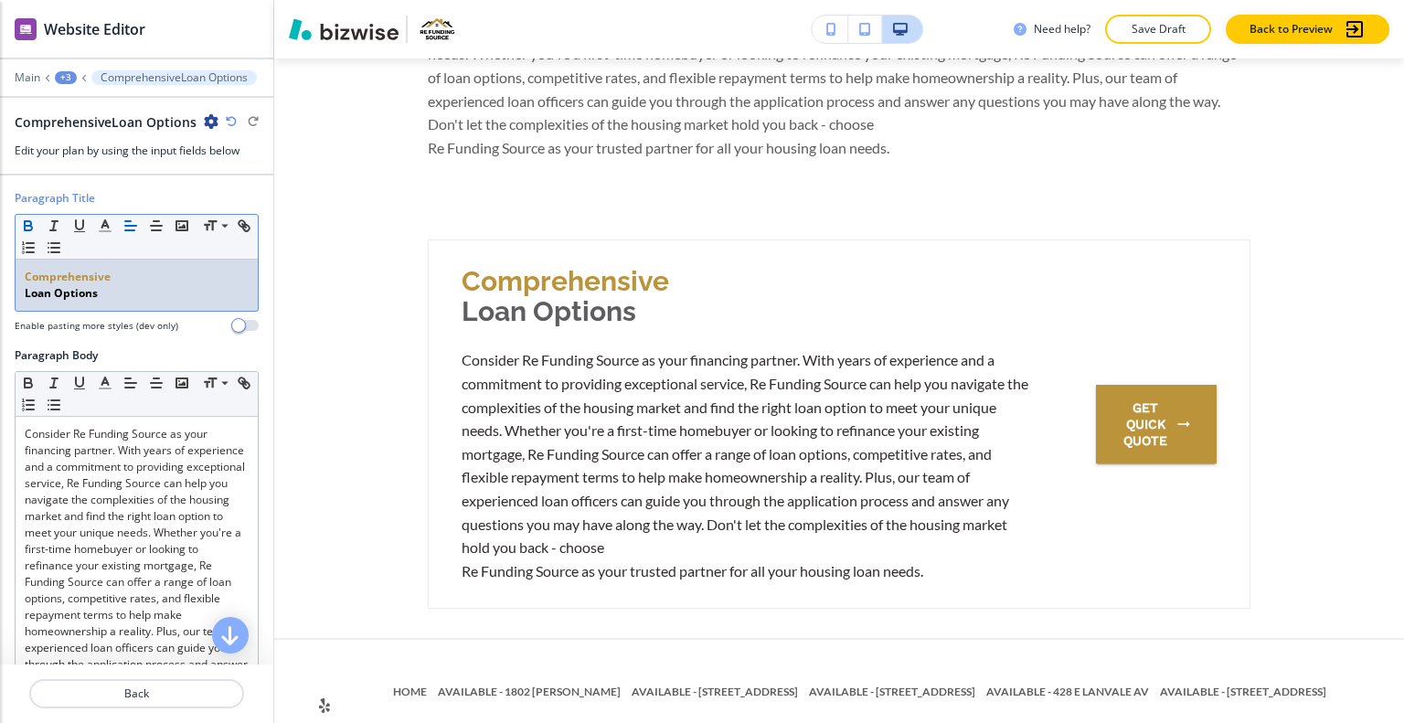
click at [24, 295] on div "Comprehensive Loan Options" at bounding box center [137, 285] width 242 height 51
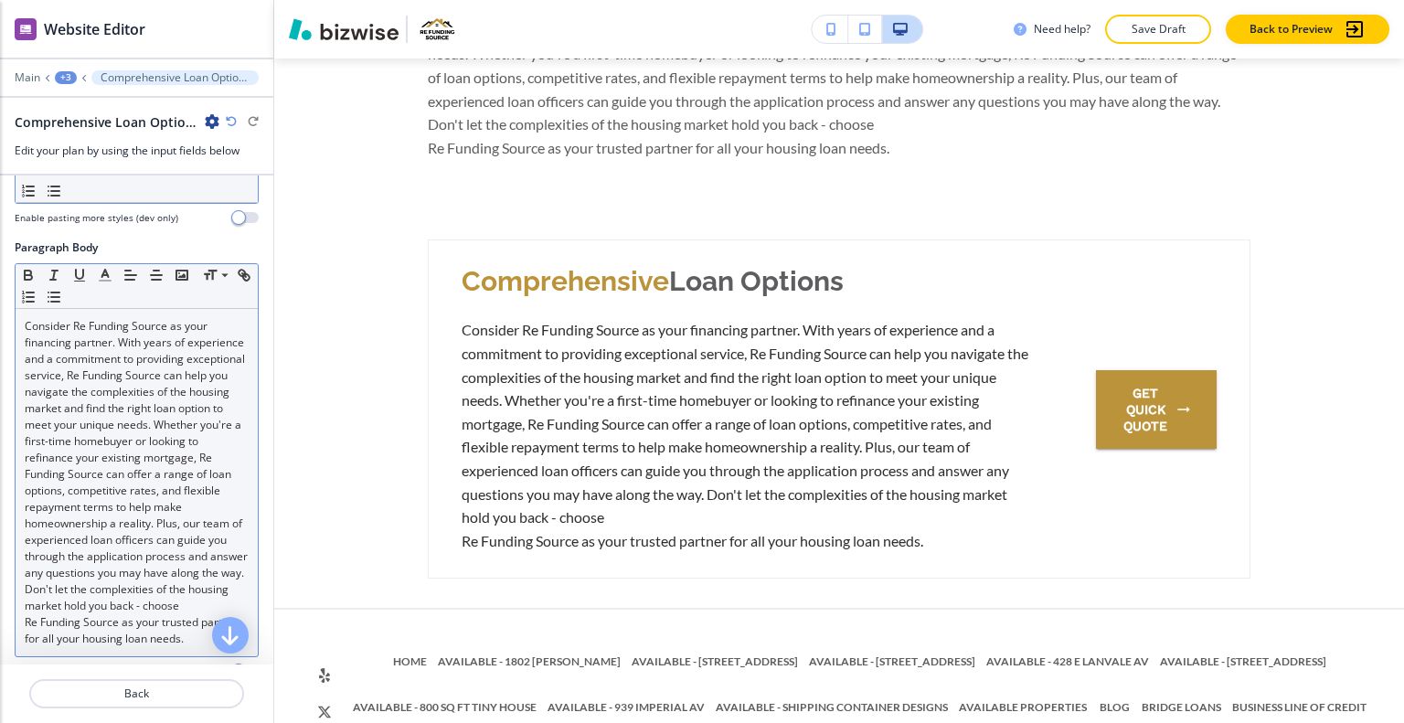
scroll to position [274, 0]
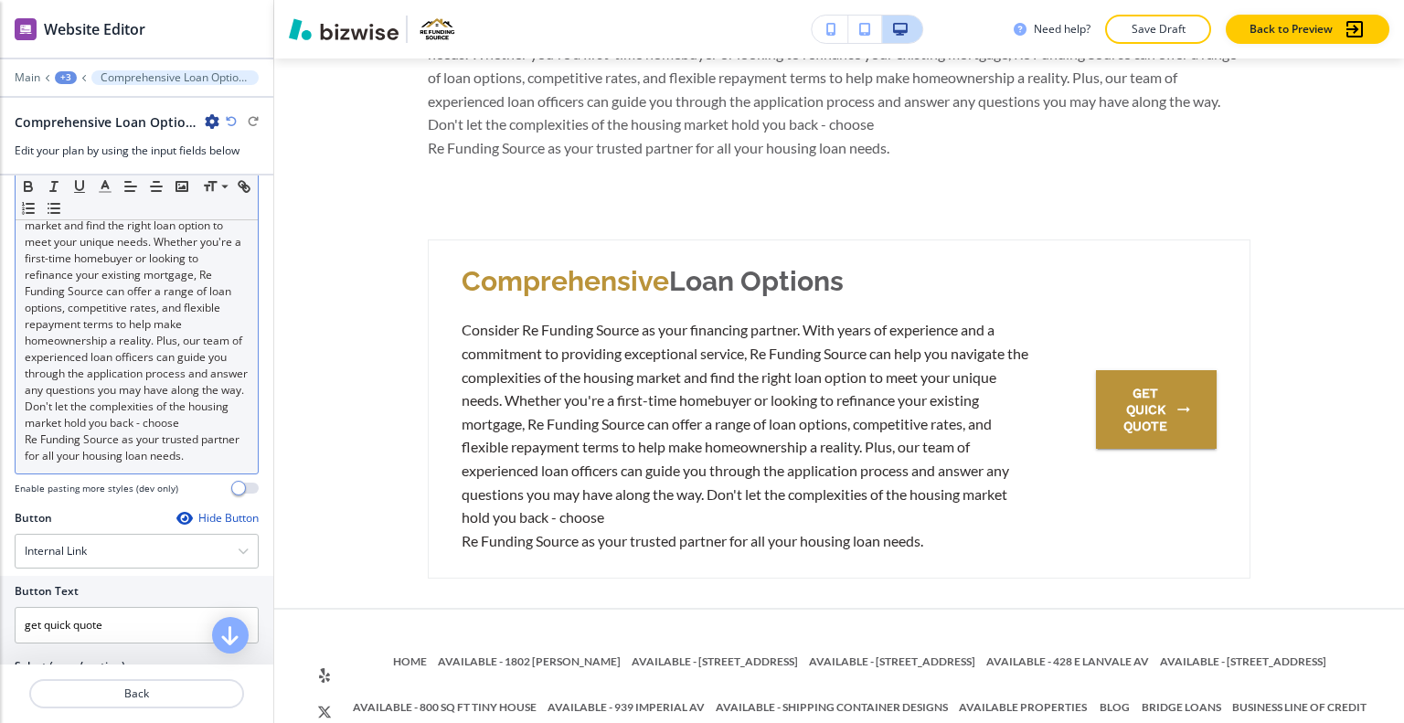
click at [25, 472] on div "Consider Re Funding Source as your financing partner. With years of experience …" at bounding box center [137, 299] width 242 height 347
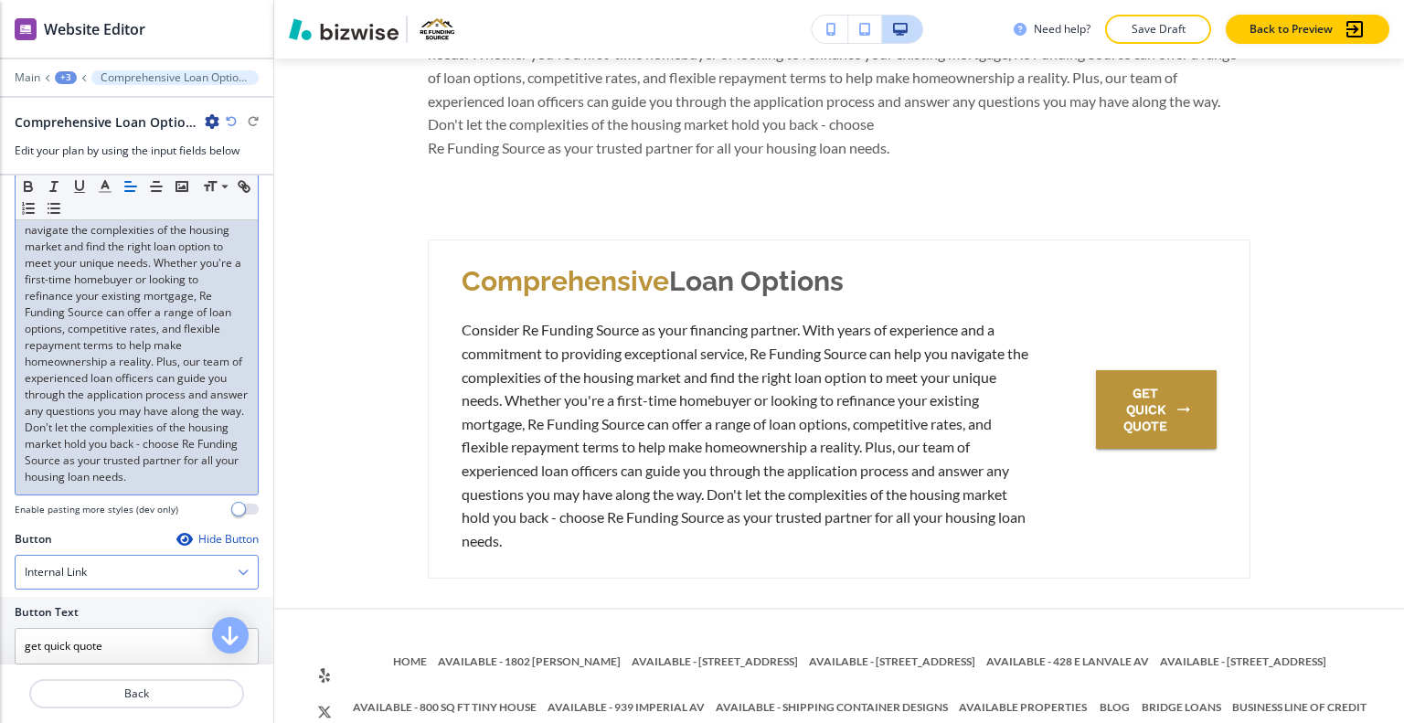
scroll to position [345, 0]
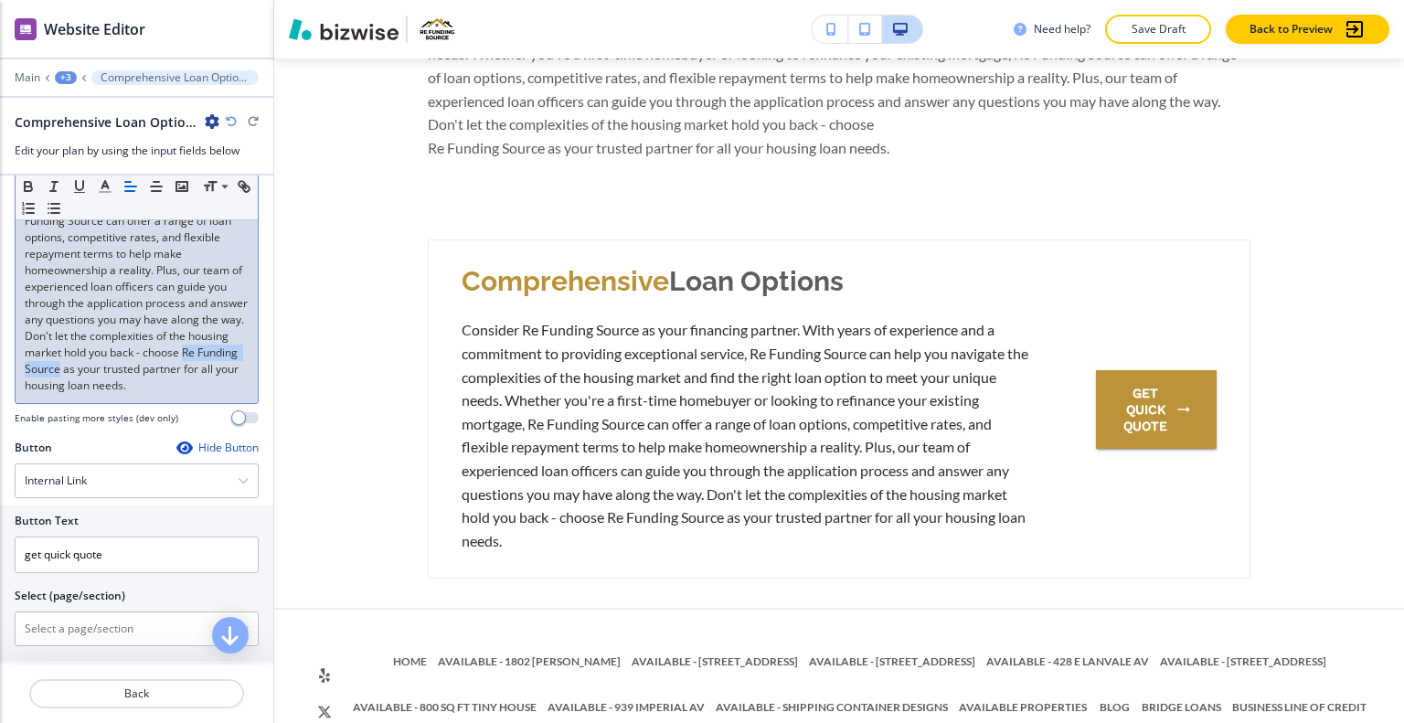
drag, startPoint x: 157, startPoint y: 383, endPoint x: 65, endPoint y: 379, distance: 92.4
click at [65, 379] on span "Consider Re Funding Source as your financing partner. With years of experience …" at bounding box center [138, 229] width 226 height 328
click at [32, 181] on icon "button" at bounding box center [28, 186] width 16 height 16
click at [77, 65] on div at bounding box center [136, 64] width 273 height 11
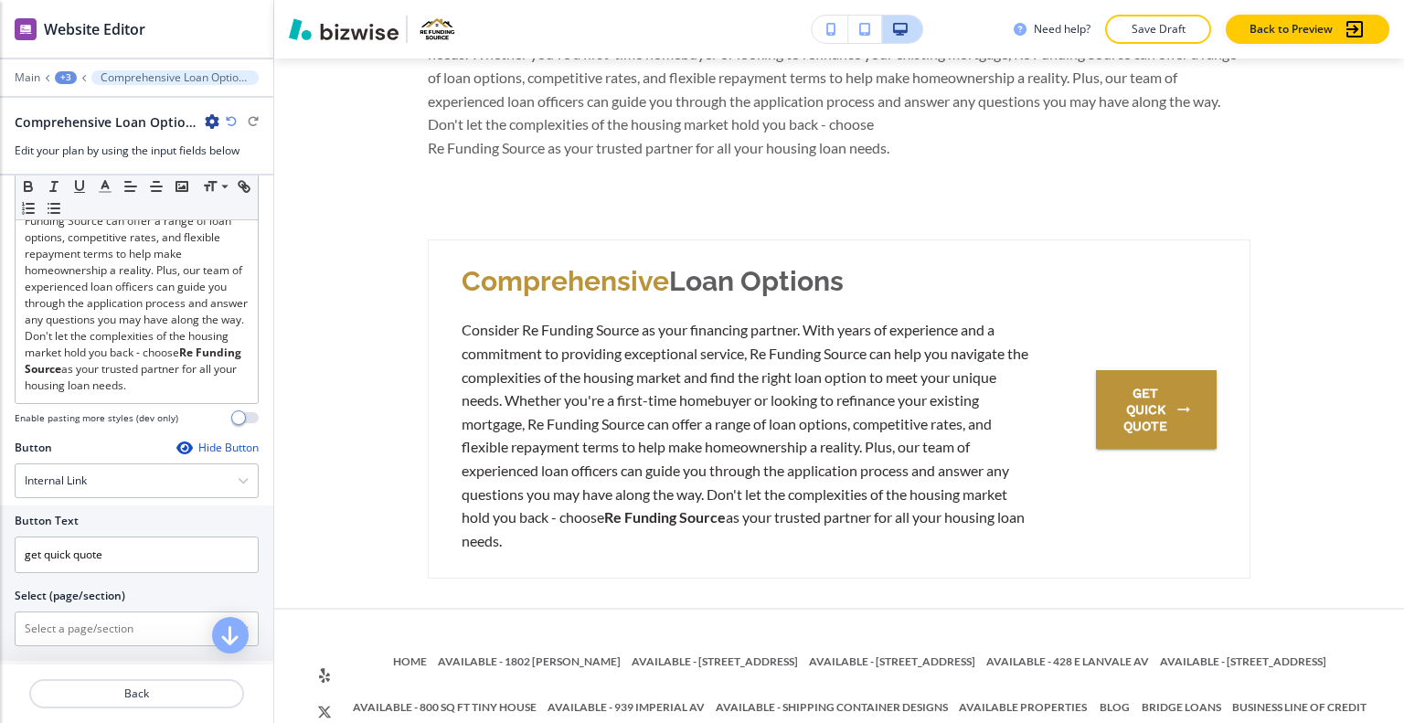
click at [63, 71] on div "+3" at bounding box center [66, 77] width 22 height 13
click at [91, 139] on p "HOME" at bounding box center [113, 139] width 93 height 16
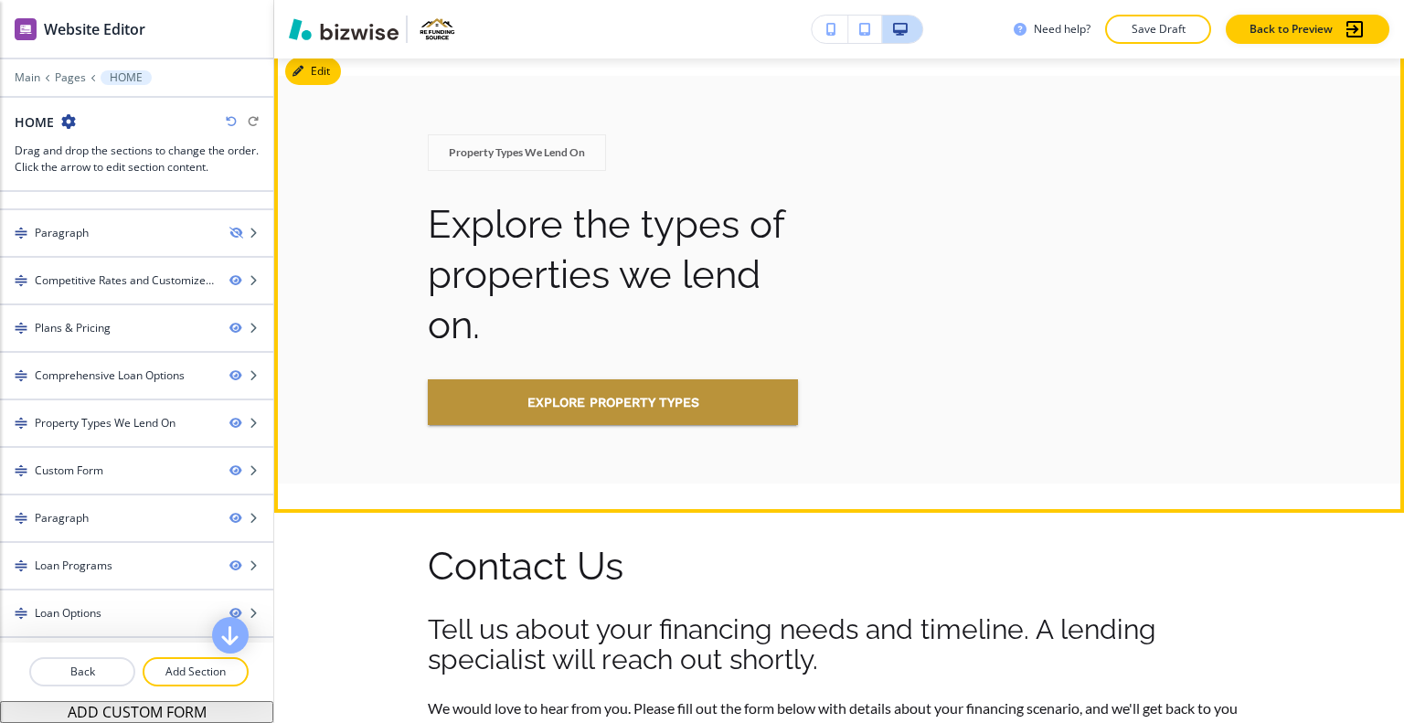
scroll to position [4132, 0]
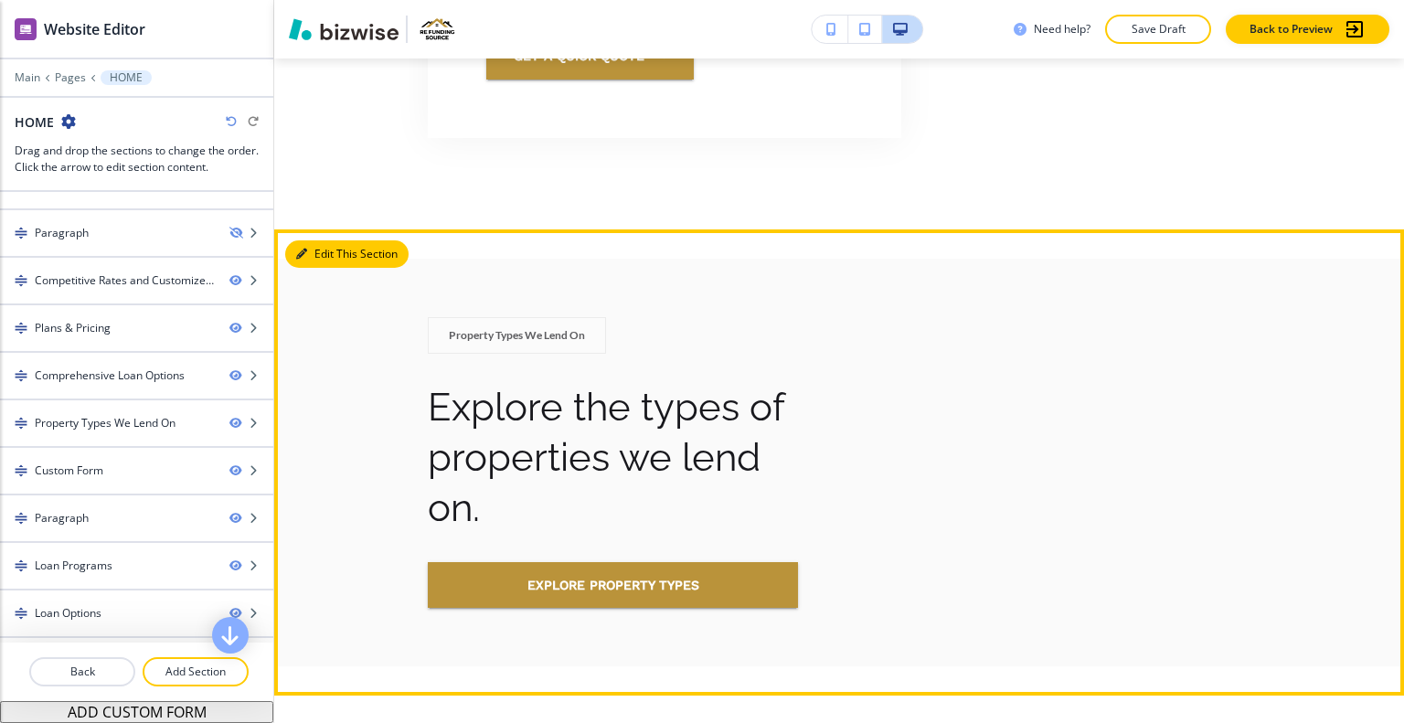
click at [331, 240] on button "Edit This Section" at bounding box center [346, 253] width 123 height 27
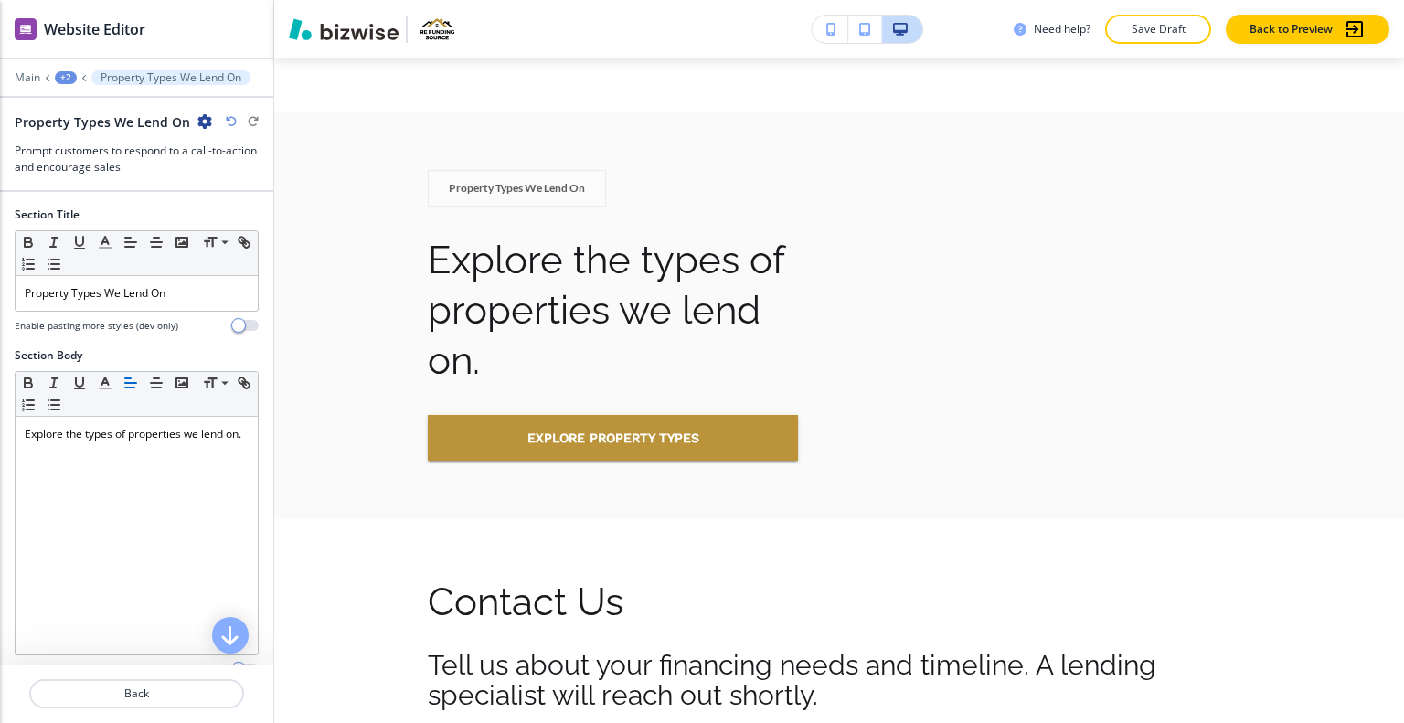
scroll to position [453, 0]
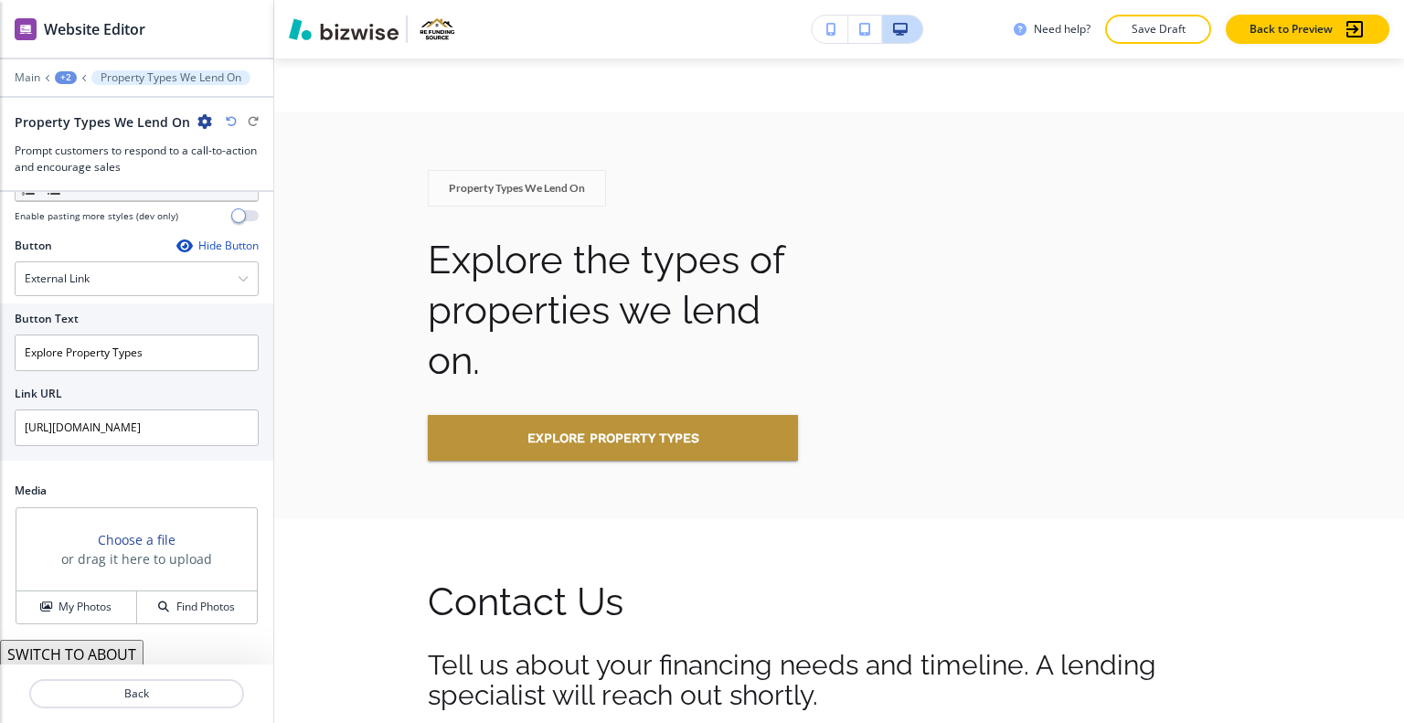
click at [97, 649] on button "SWITCH TO ABOUT" at bounding box center [72, 654] width 144 height 29
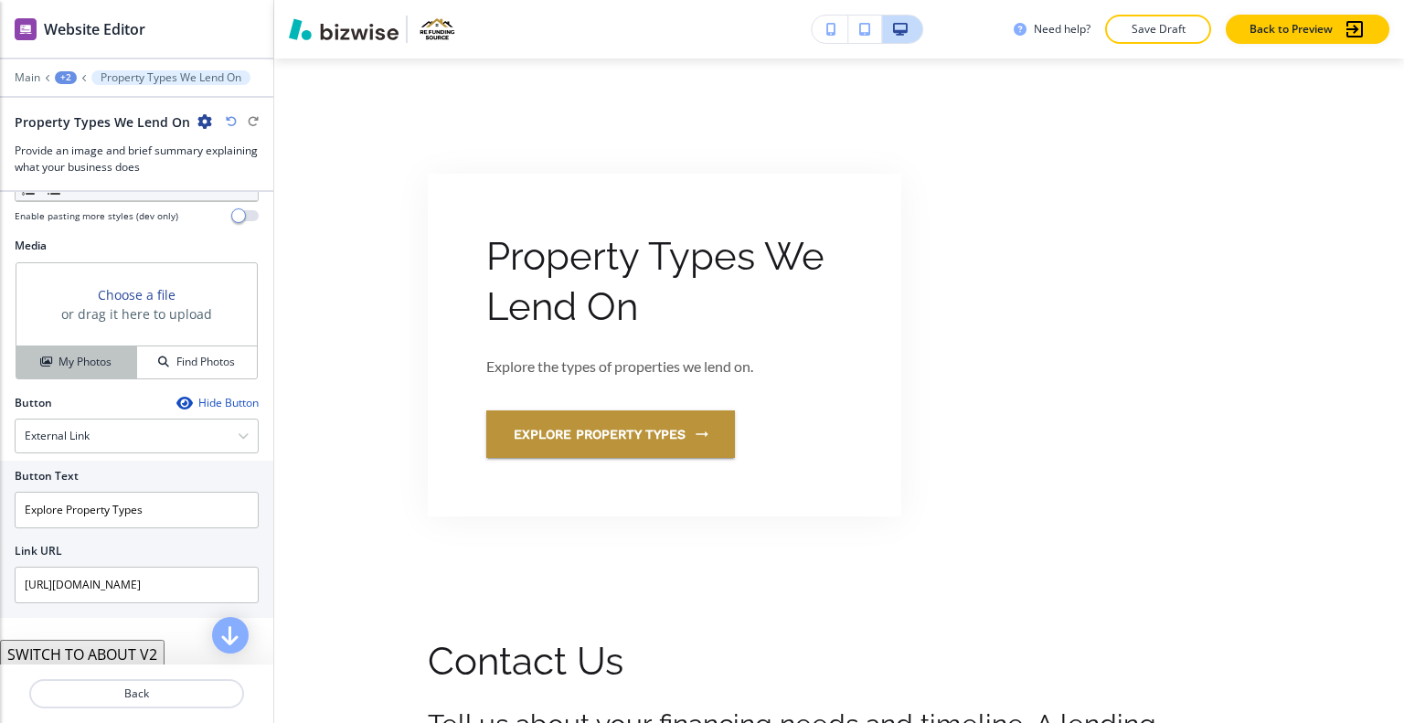
click at [80, 359] on h4 "My Photos" at bounding box center [85, 362] width 53 height 16
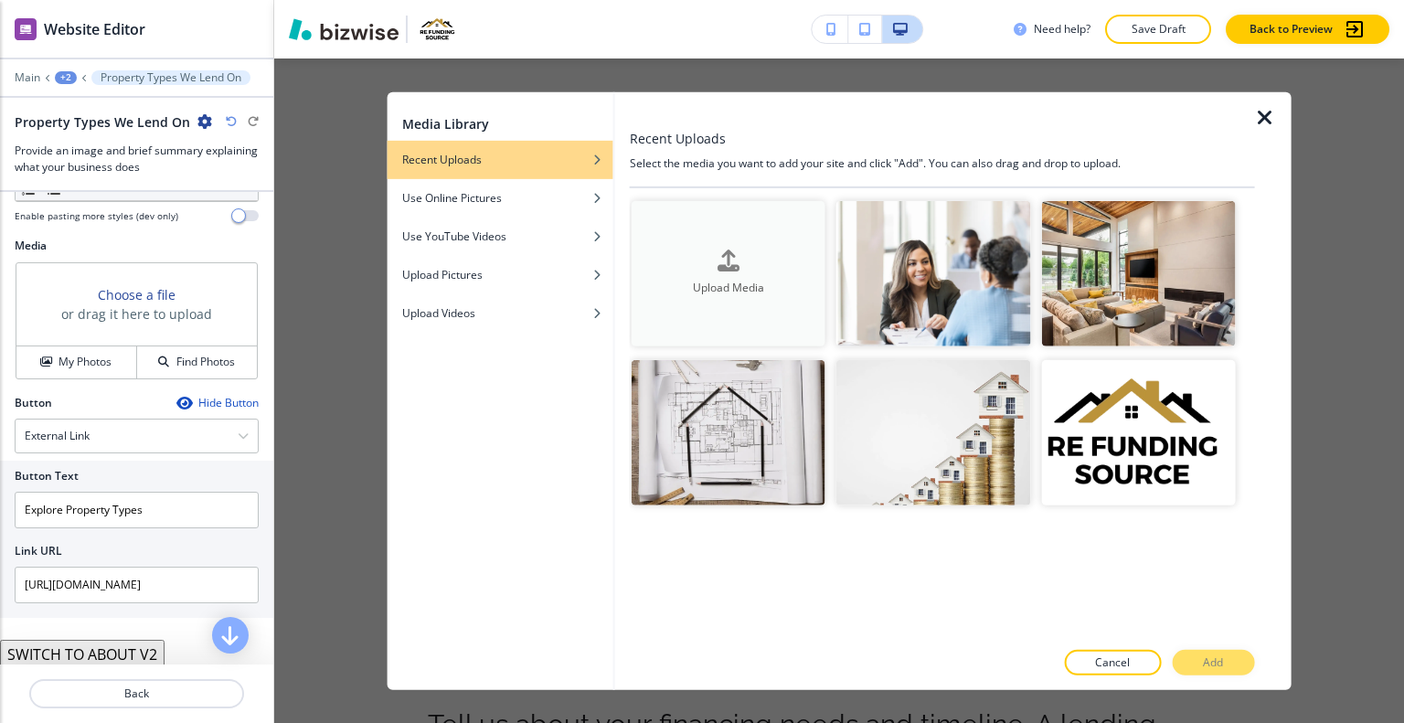
click at [715, 261] on div "Upload Media" at bounding box center [729, 274] width 194 height 47
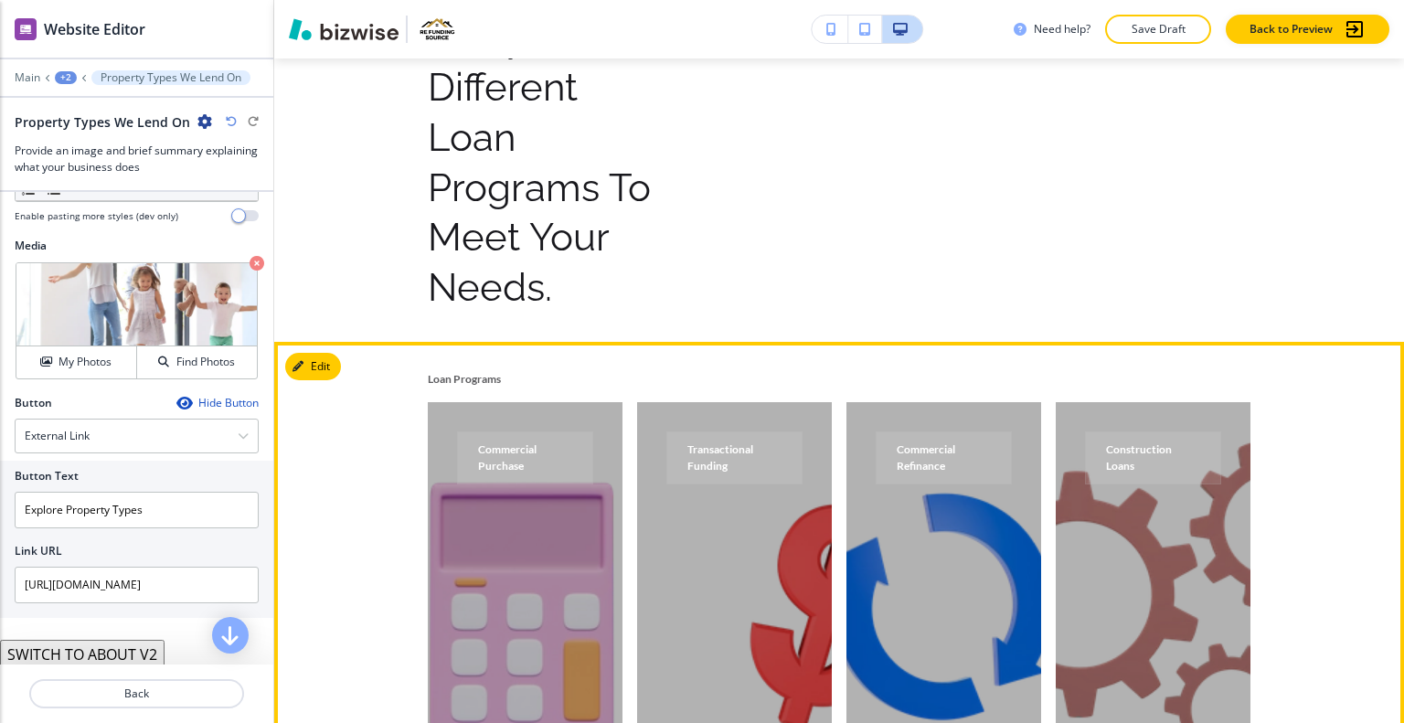
scroll to position [6199, 0]
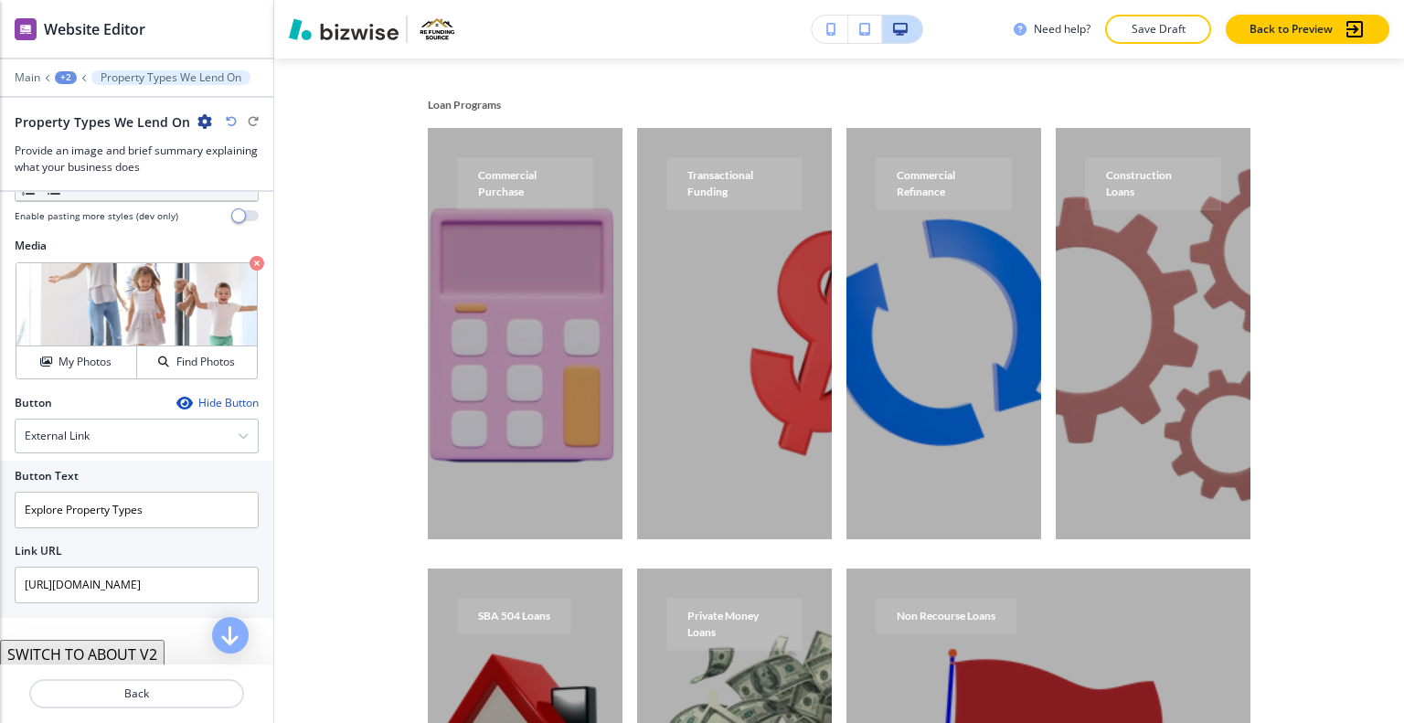
click at [68, 67] on div at bounding box center [136, 64] width 273 height 11
click at [69, 80] on div "+2" at bounding box center [66, 77] width 22 height 13
click at [86, 134] on p "HOME" at bounding box center [113, 139] width 93 height 16
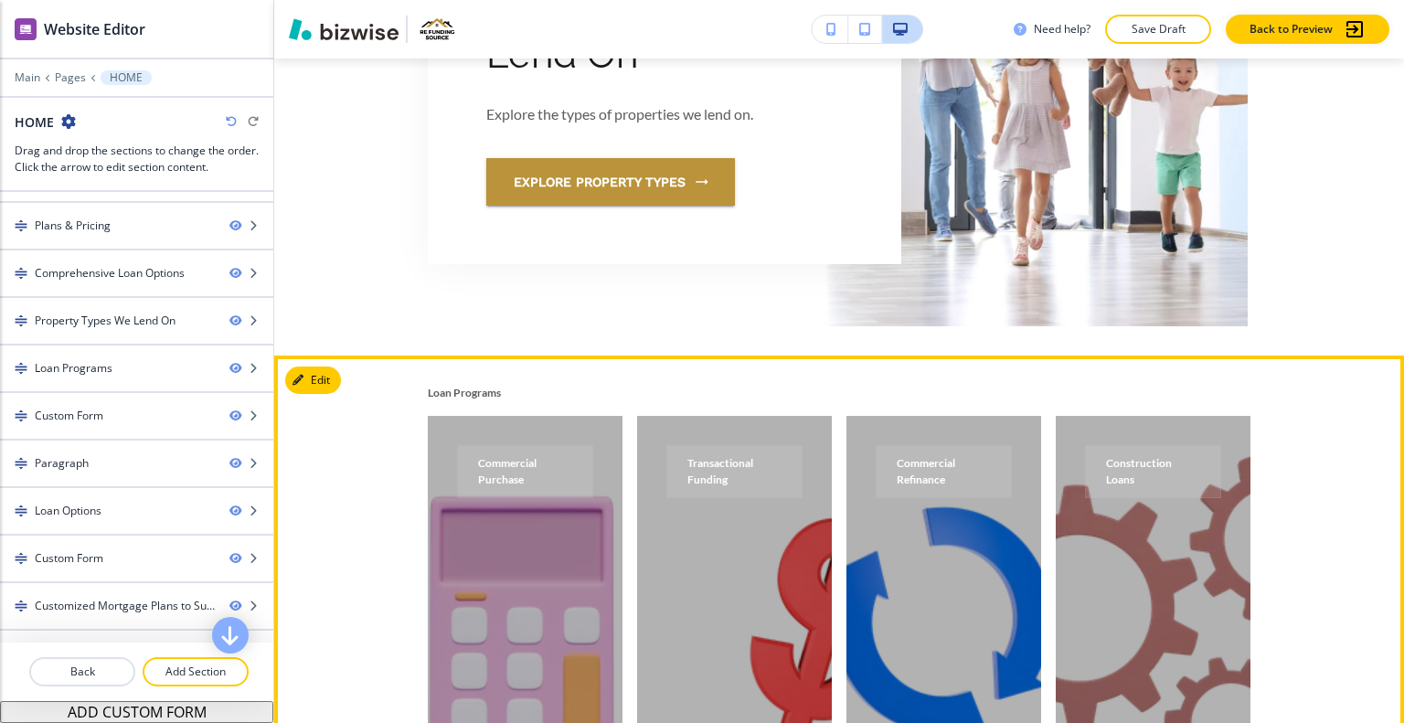
scroll to position [4623, 0]
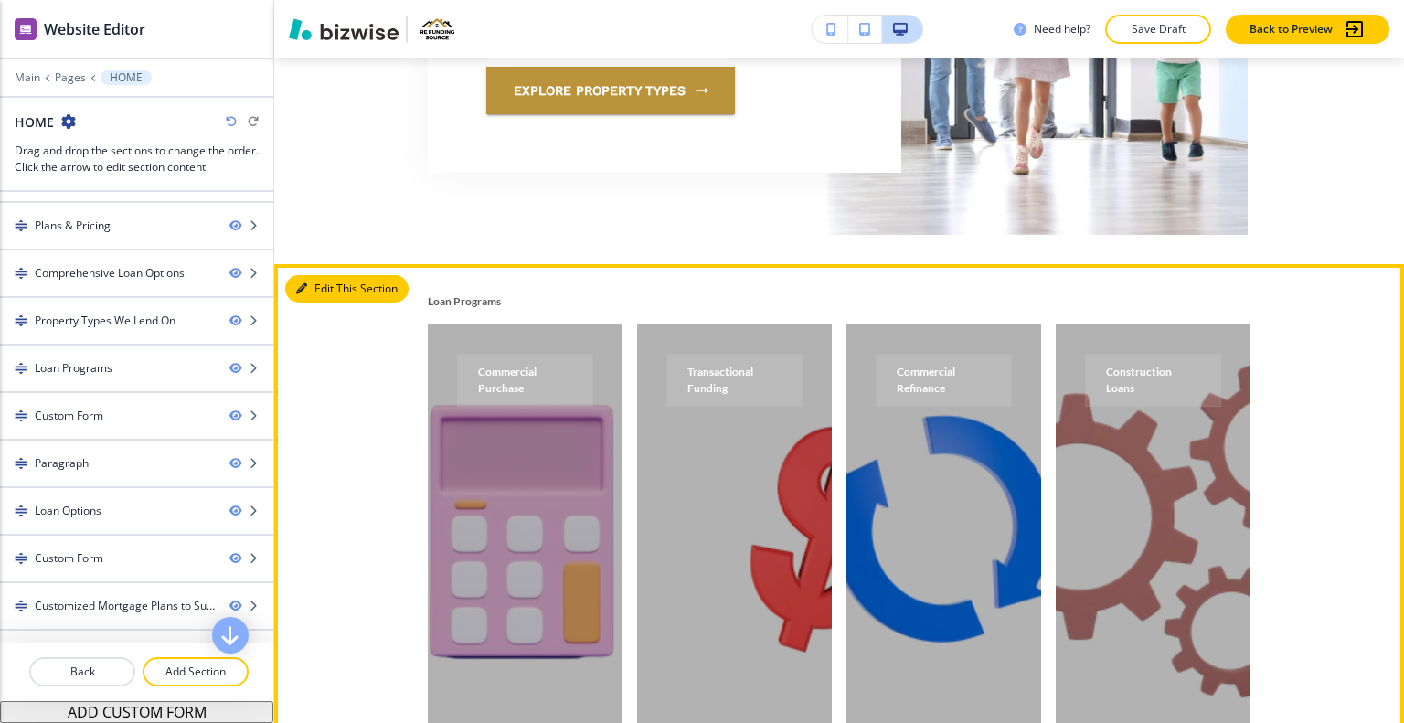
click at [319, 275] on button "Edit This Section" at bounding box center [346, 288] width 123 height 27
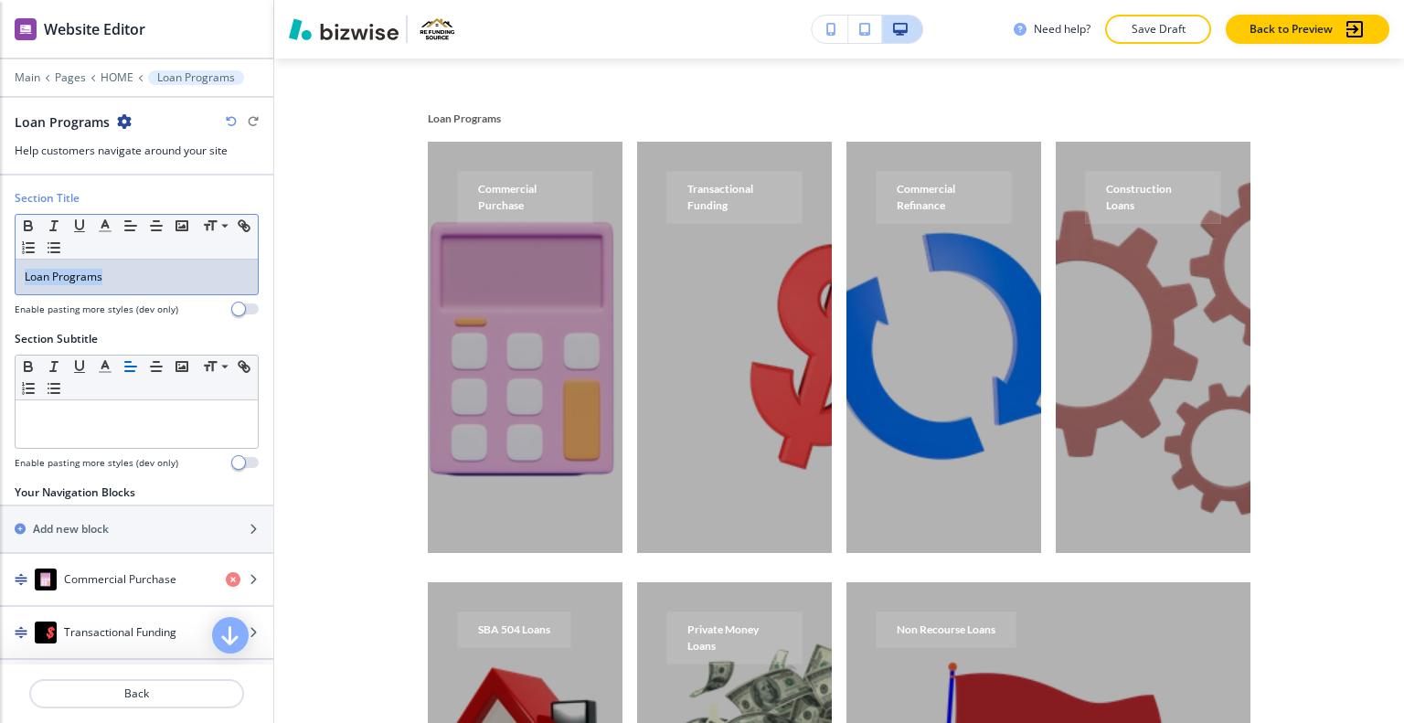
drag, startPoint x: 127, startPoint y: 270, endPoint x: 0, endPoint y: 256, distance: 127.8
click at [0, 256] on div "Section Title Small Normal Large Huge Loan Programs Enable pasting more styles …" at bounding box center [136, 260] width 273 height 141
copy p "Loan Programs"
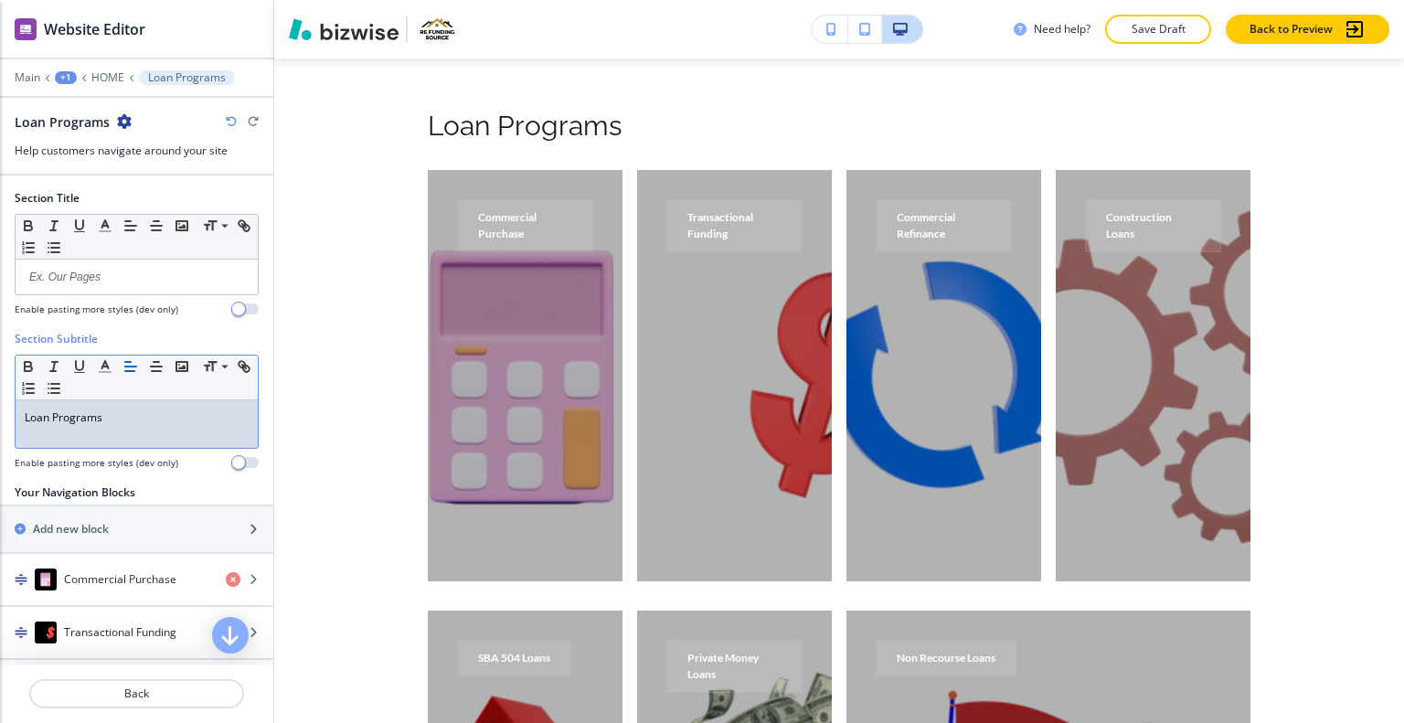
scroll to position [269, 0]
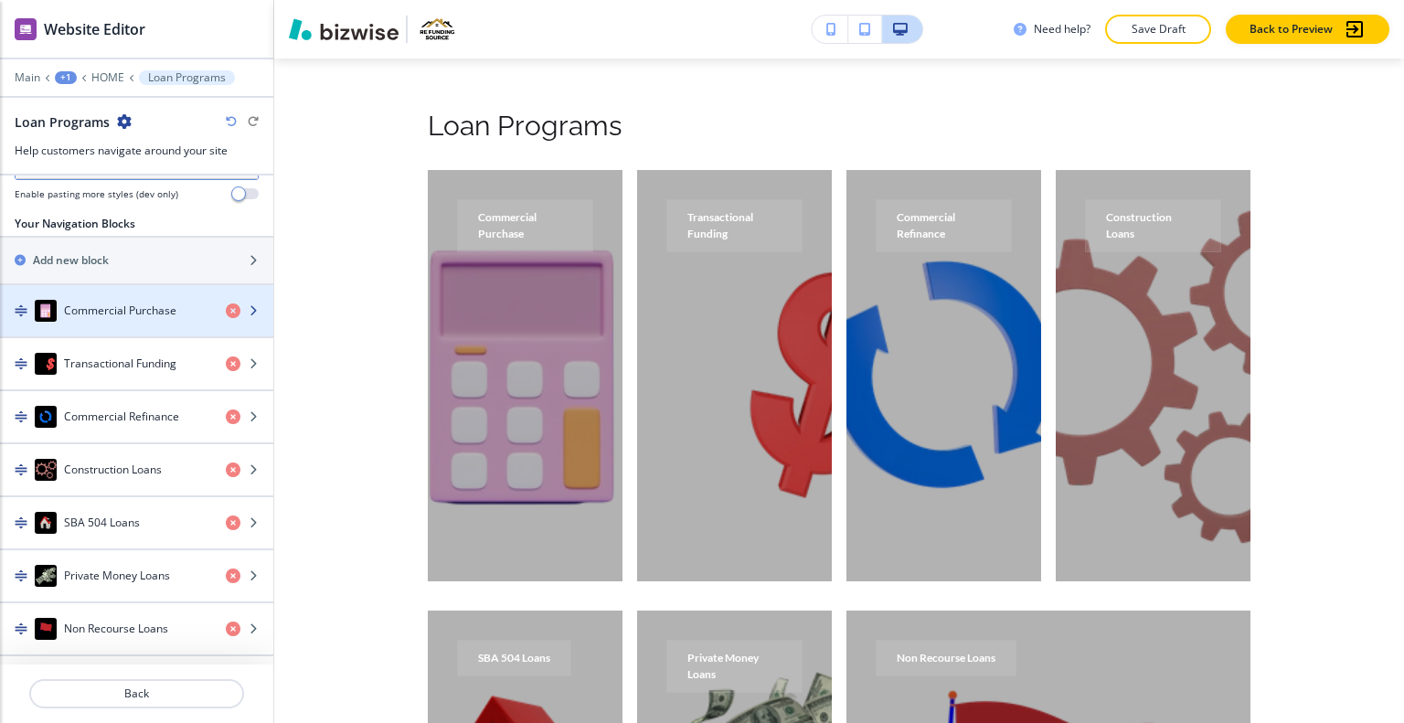
click at [138, 310] on h4 "Commercial Purchase" at bounding box center [120, 311] width 112 height 16
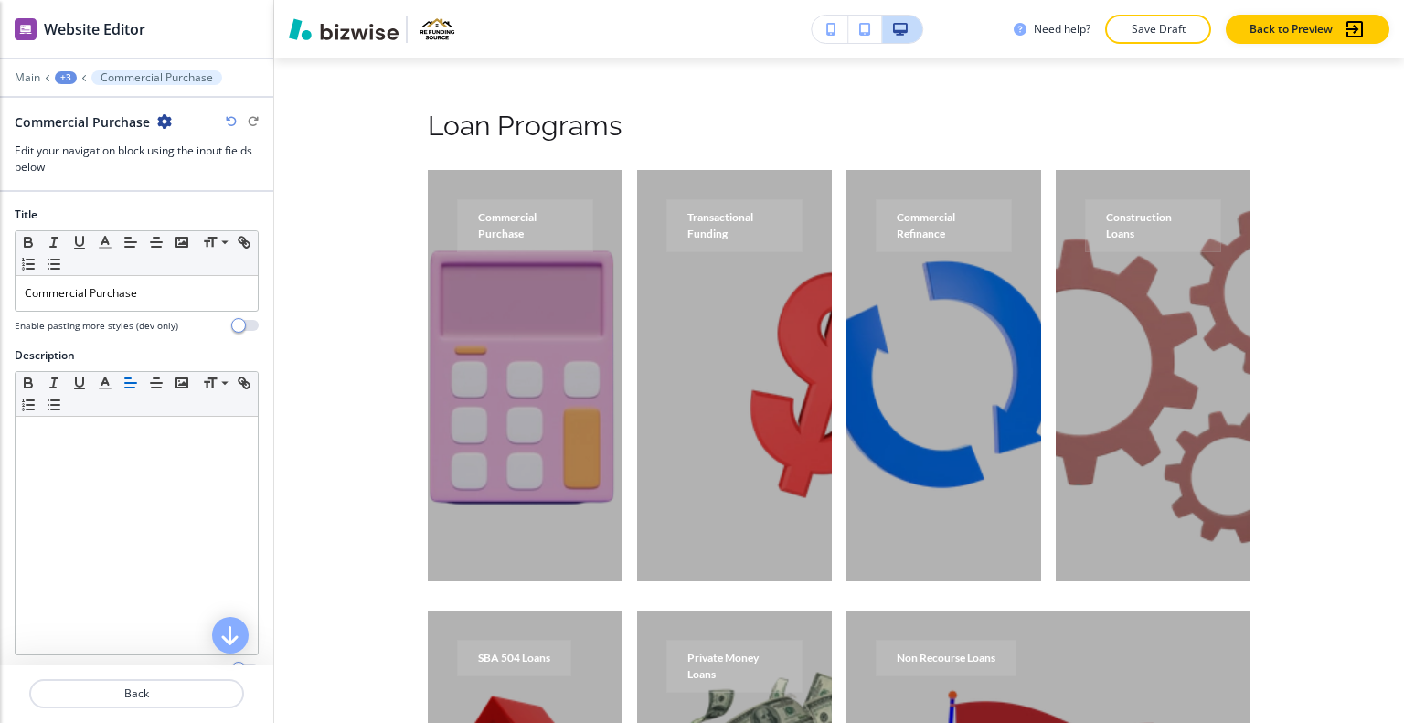
scroll to position [4893, 0]
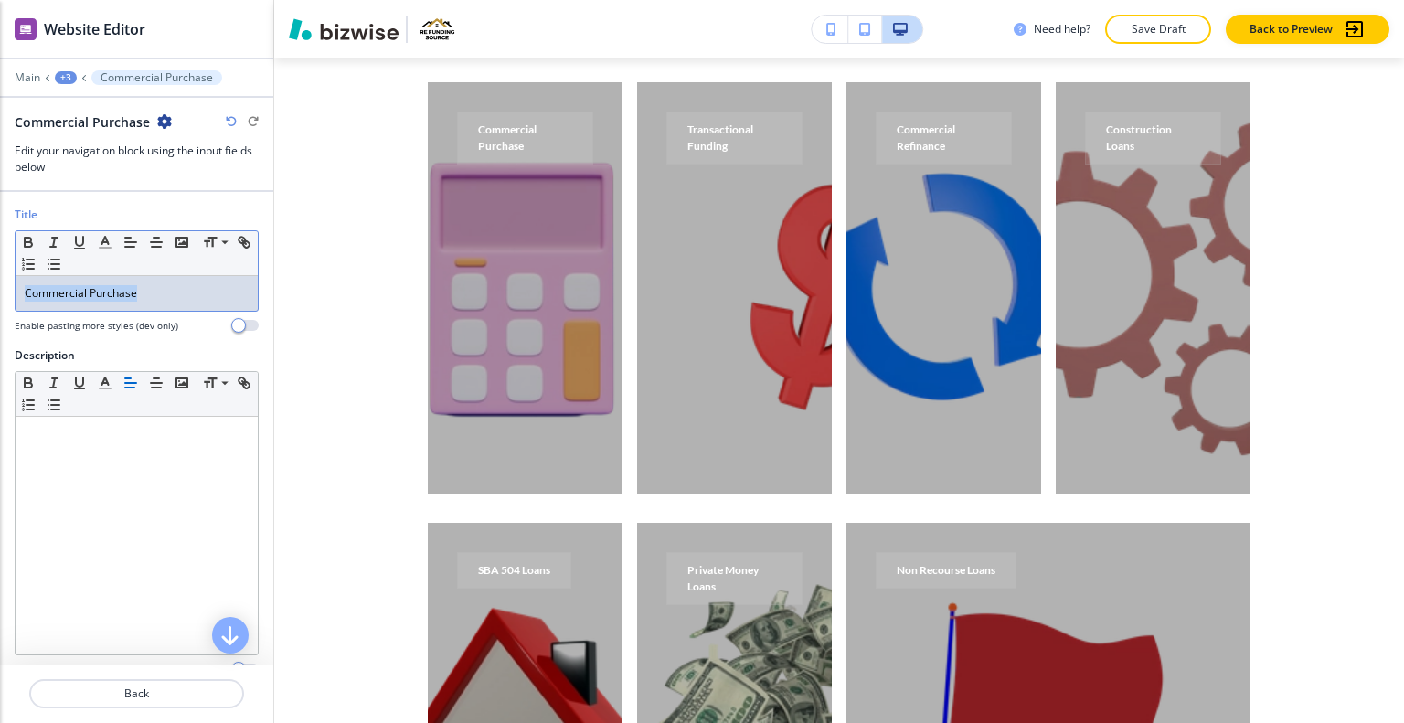
drag, startPoint x: 153, startPoint y: 284, endPoint x: 3, endPoint y: 280, distance: 150.0
click at [2, 280] on div "Title Small Normal Large Huge Commercial Purchase Enable pasting more styles (d…" at bounding box center [136, 277] width 273 height 141
copy p "Commercial Purchase"
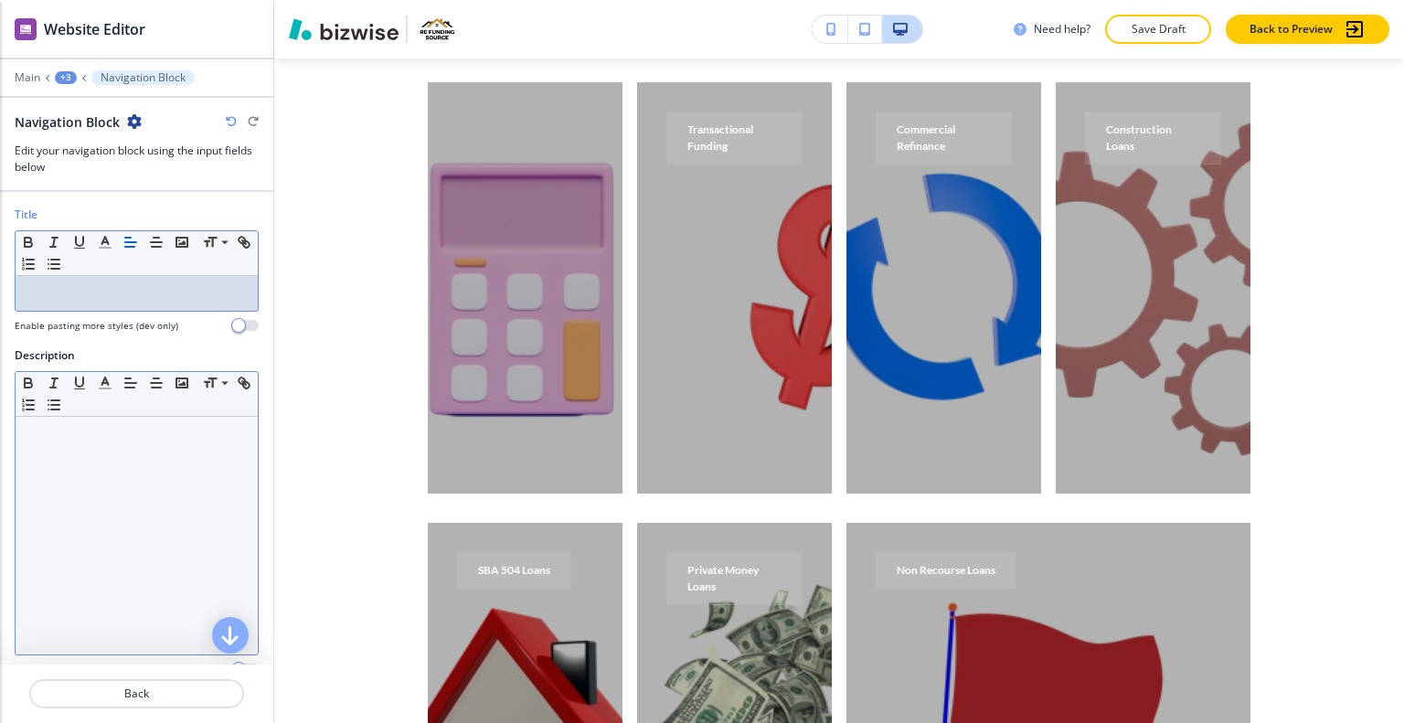
scroll to position [253, 0]
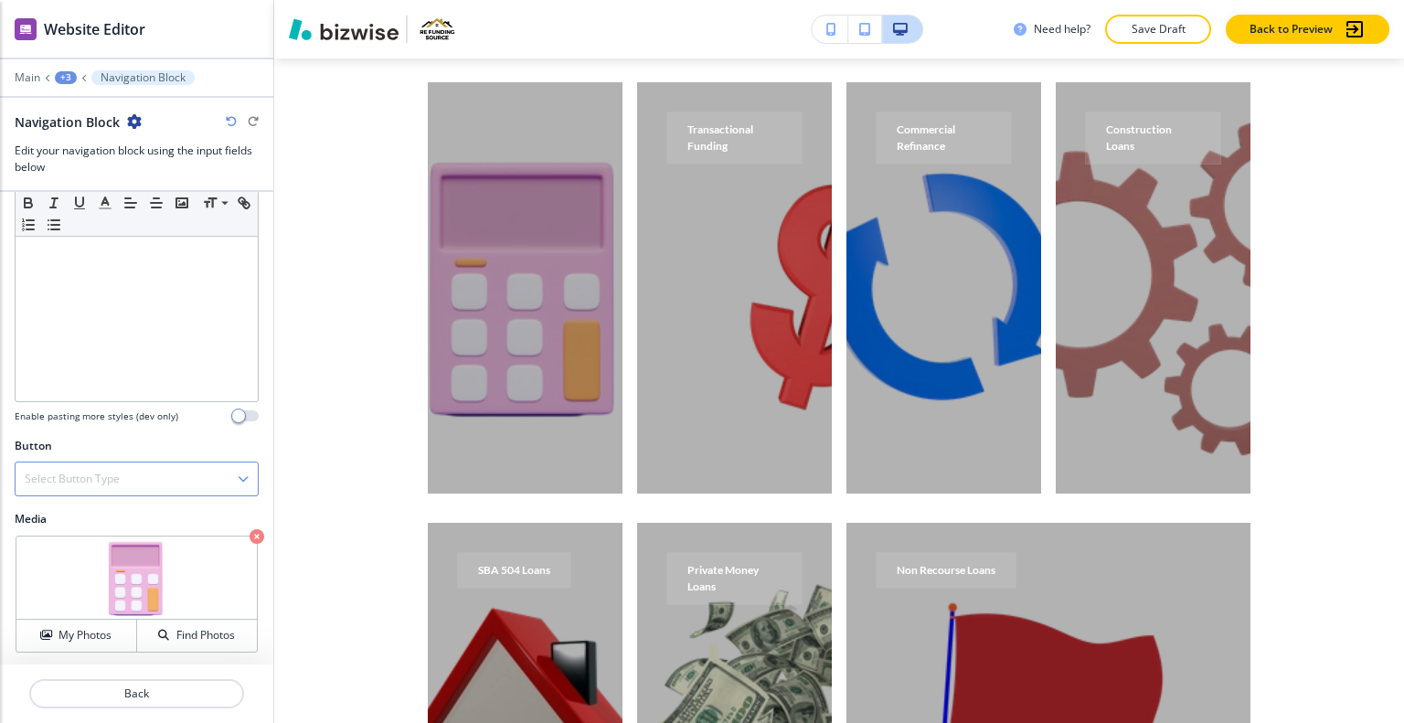
click at [100, 482] on h4 "Select Button Type" at bounding box center [72, 479] width 95 height 16
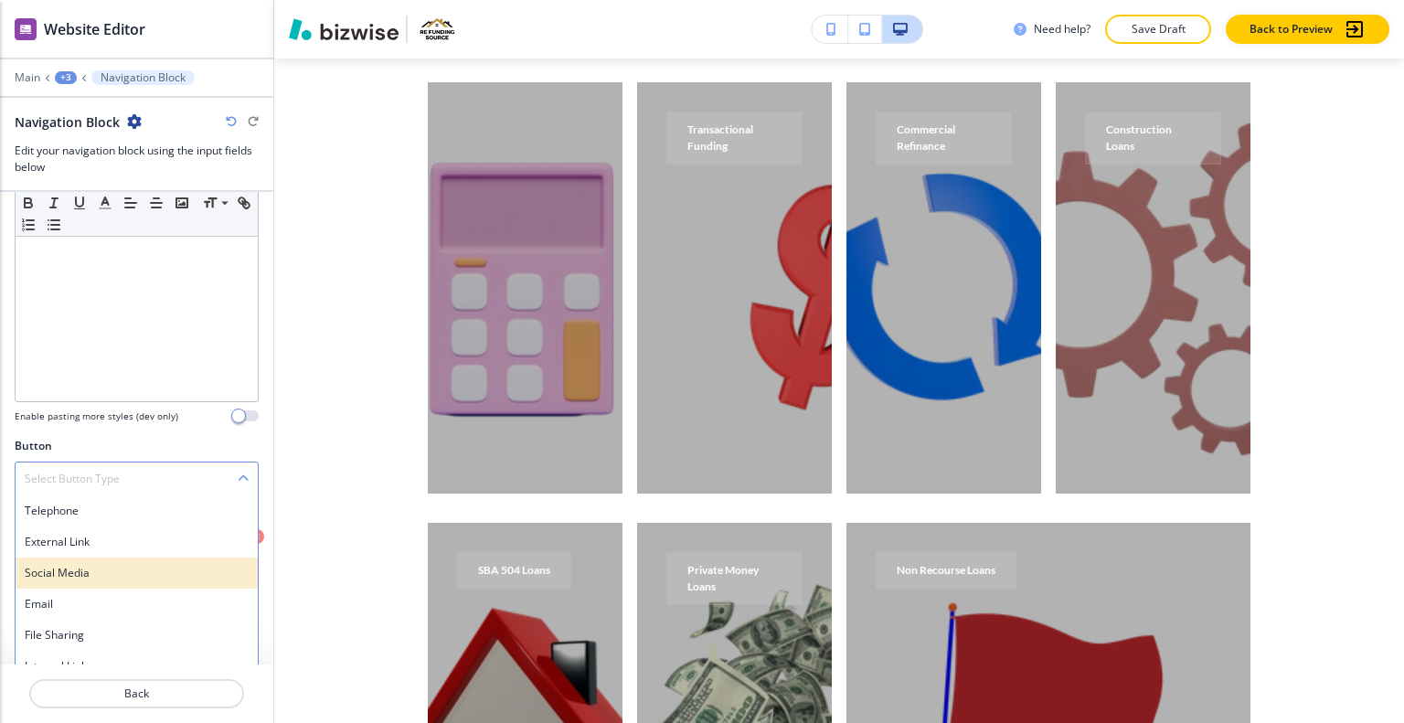
scroll to position [268, 0]
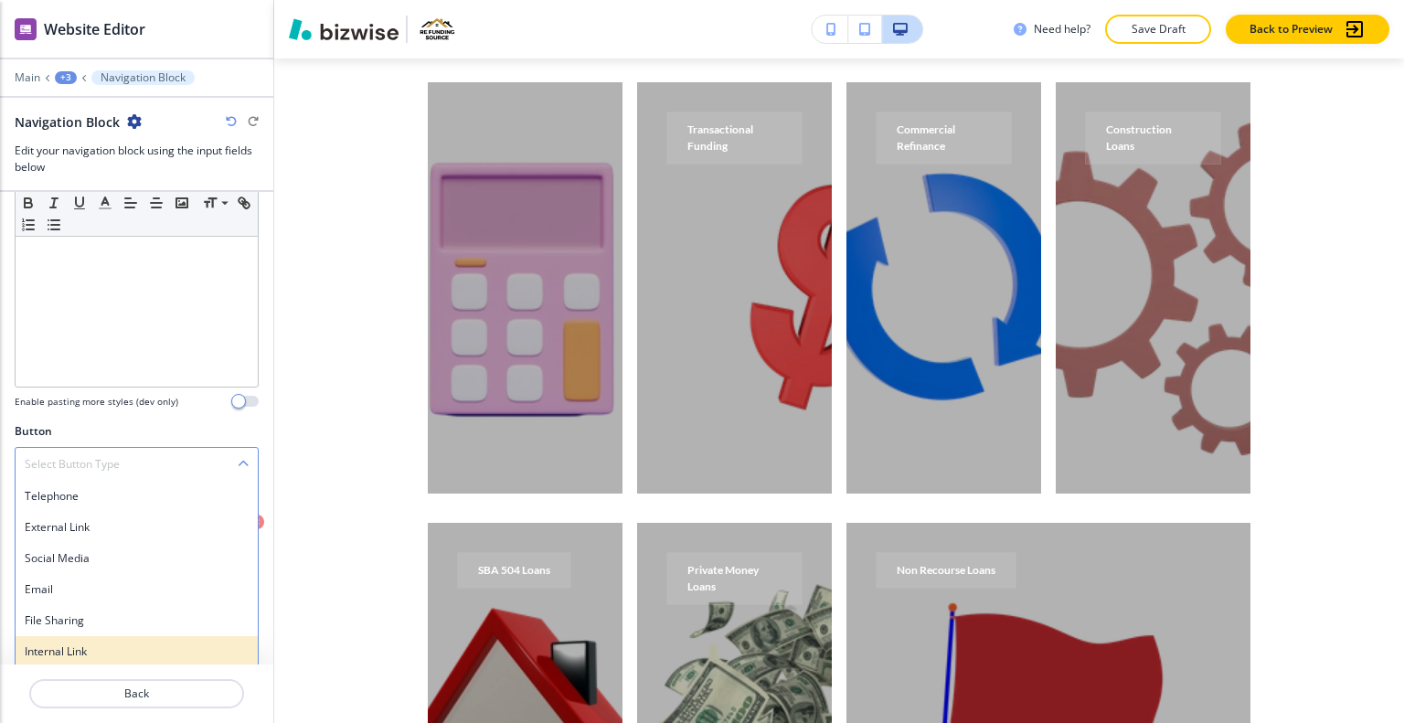
click at [81, 659] on div "Internal Link" at bounding box center [137, 651] width 242 height 31
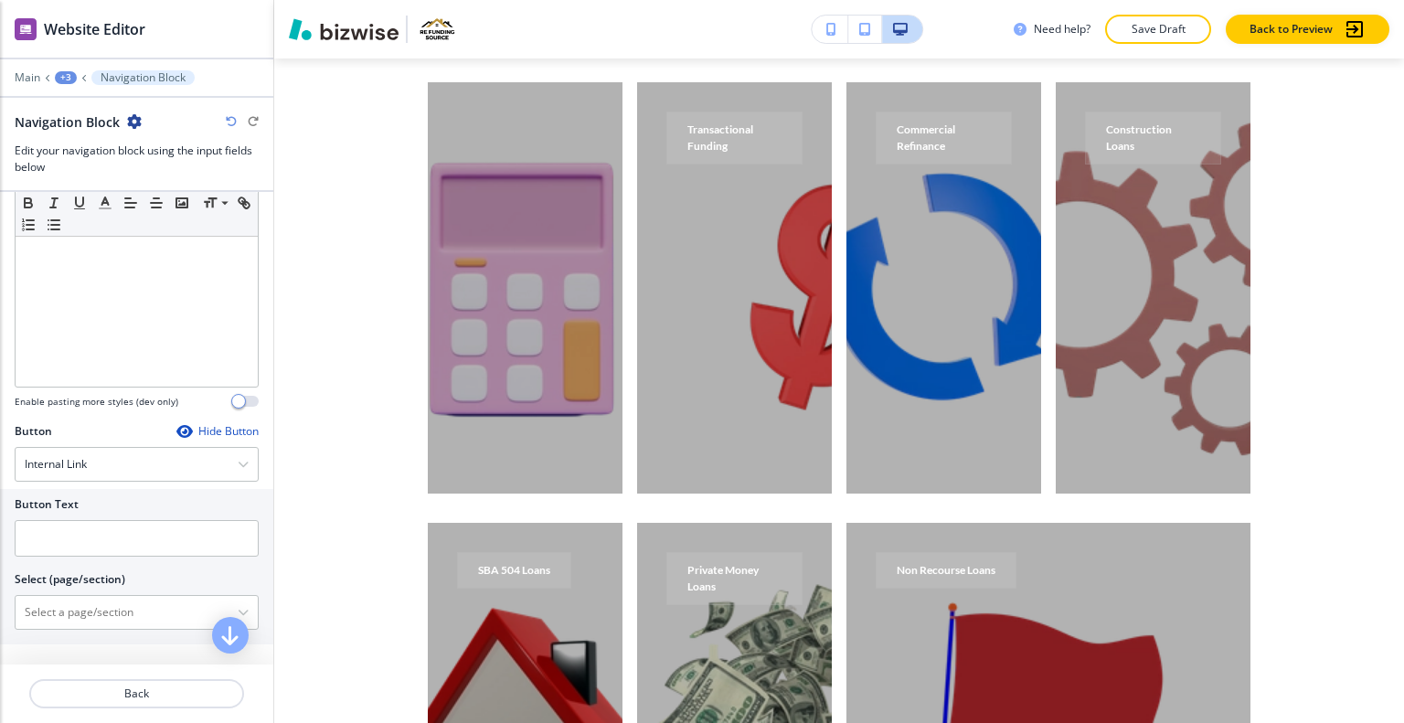
scroll to position [359, 0]
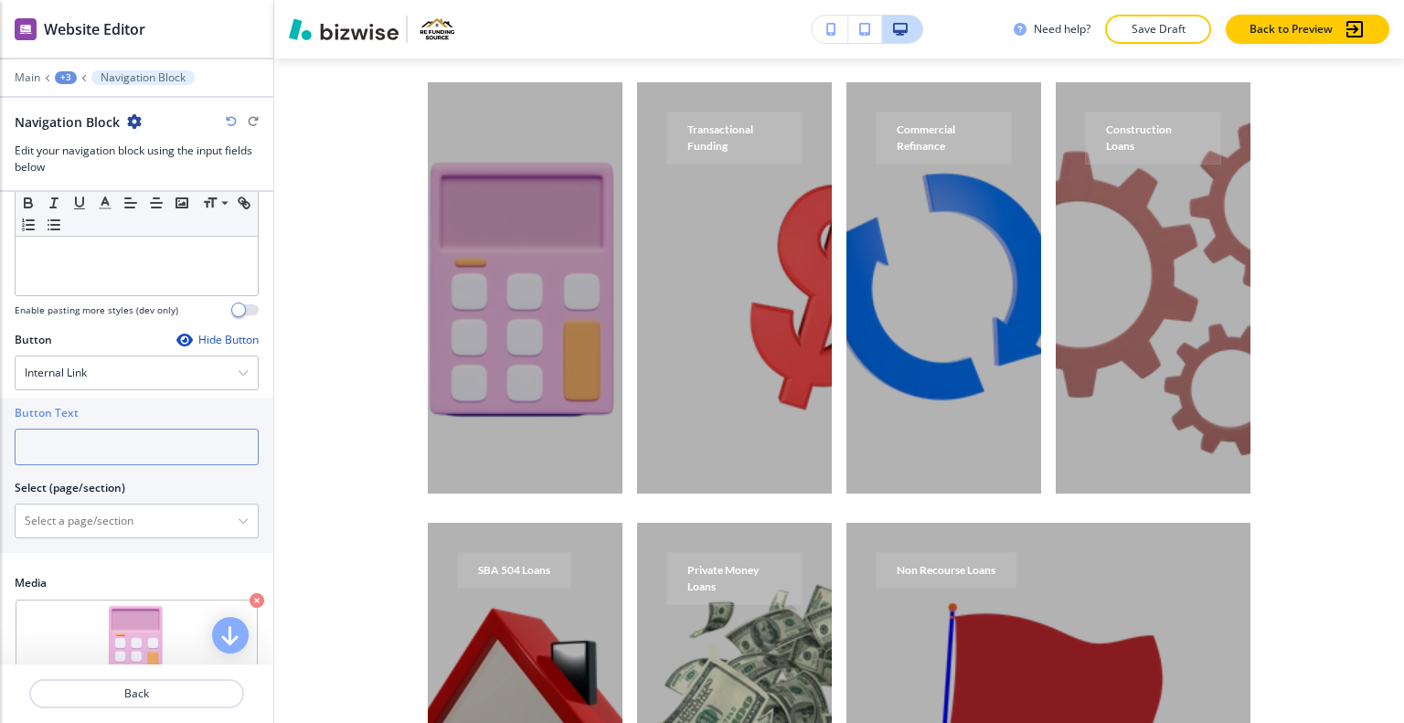
paste input "Commercial Purchase"
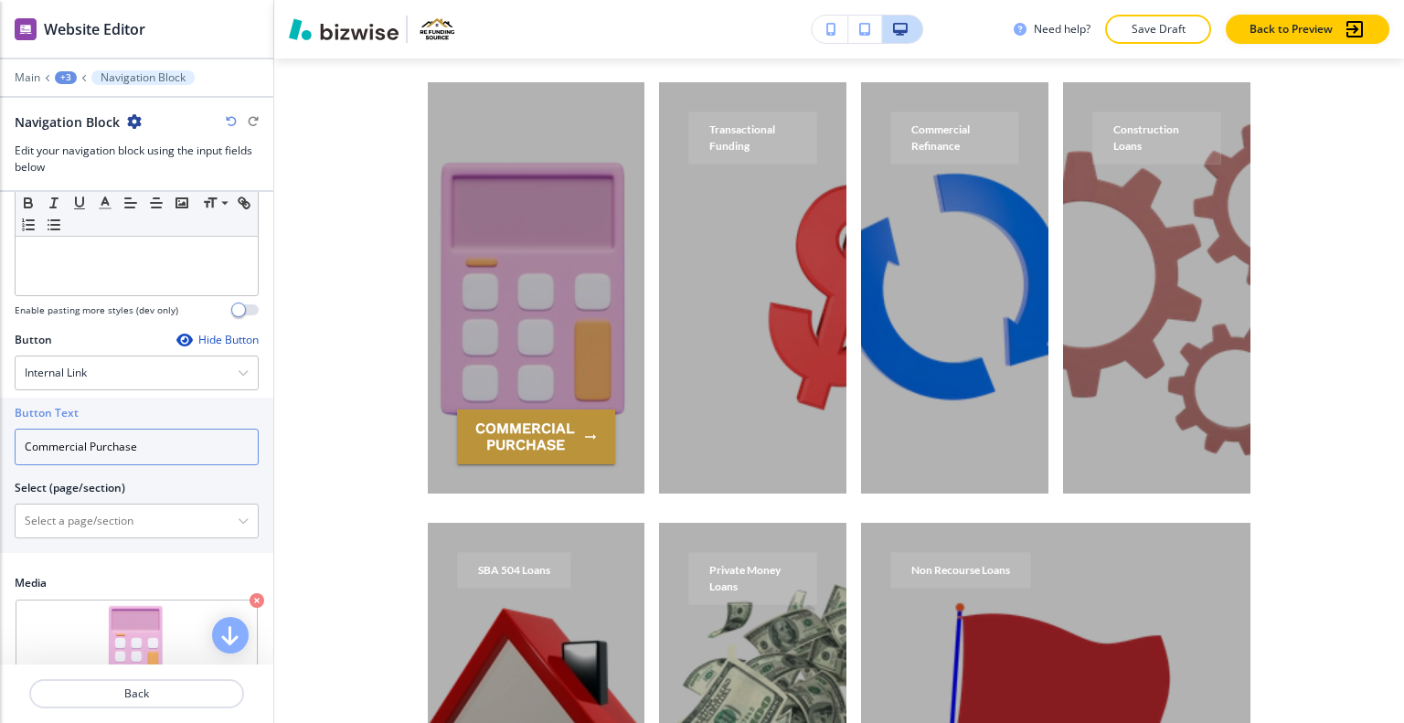
scroll to position [4710, 0]
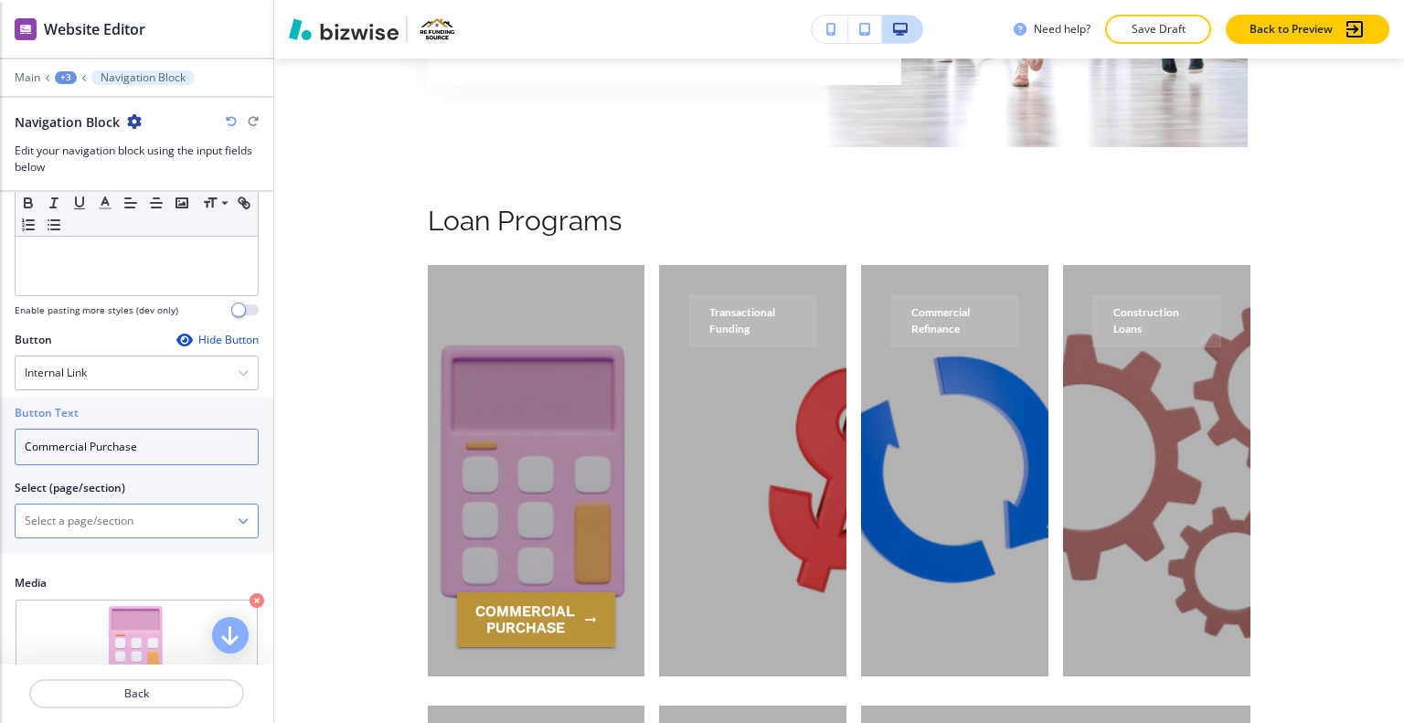
type input "Commercial Purchase"
paste \(page\/section\) "Commercial Purchase"
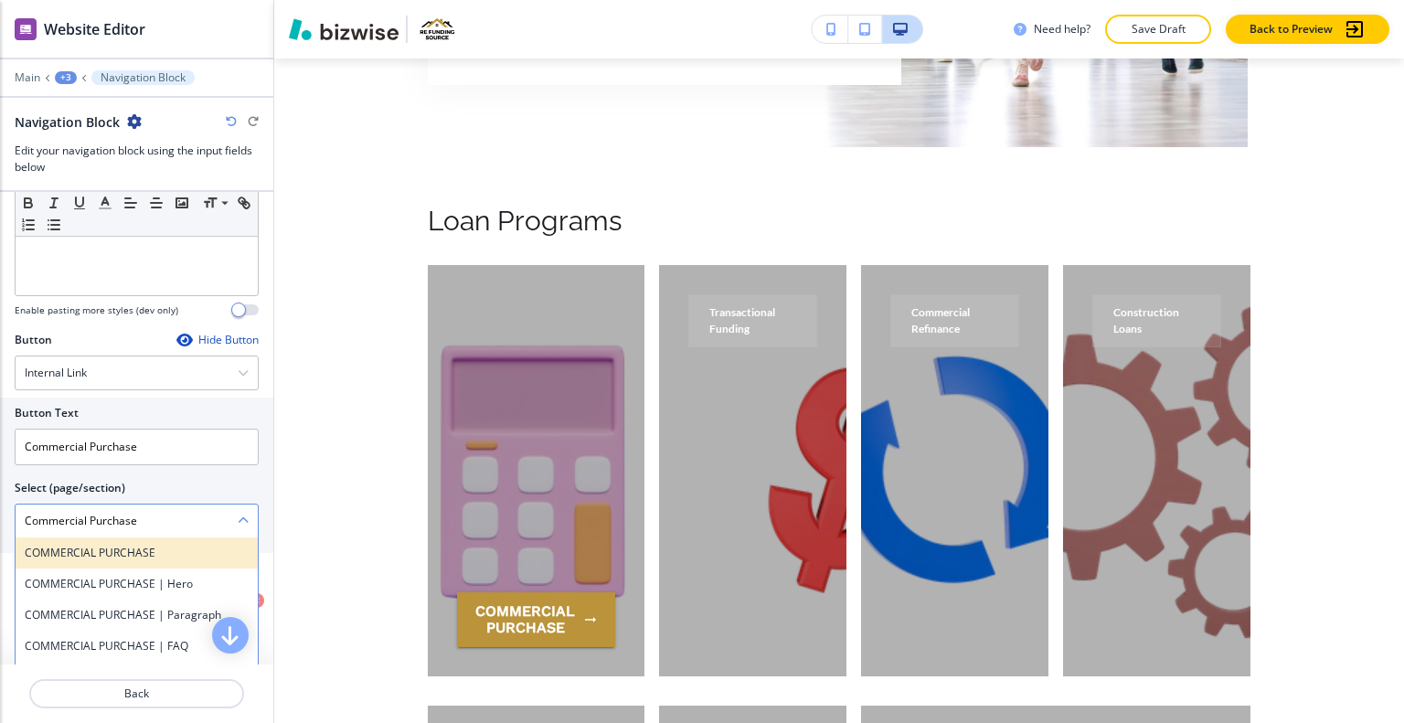
click at [121, 555] on h4 "COMMERCIAL PURCHASE" at bounding box center [137, 553] width 224 height 16
type \(page\/section\) "COMMERCIAL PURCHASE"
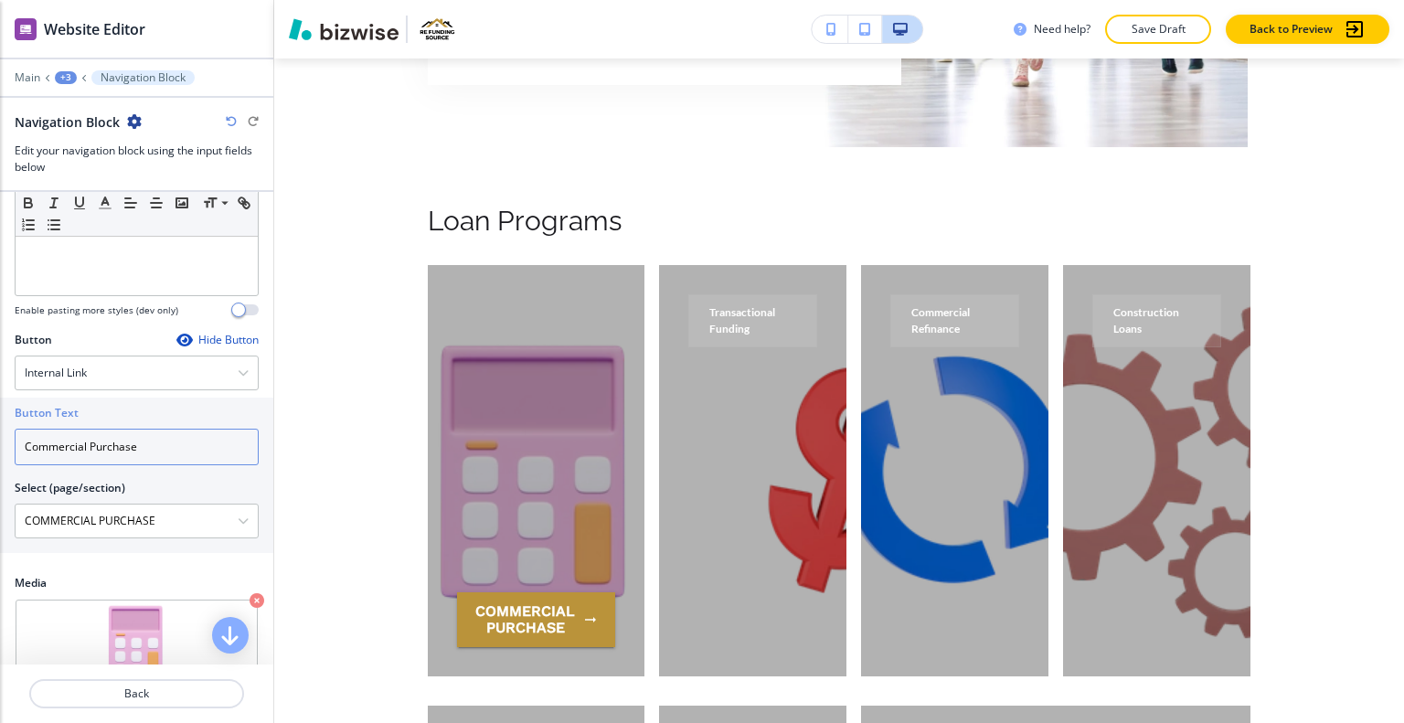
drag, startPoint x: 151, startPoint y: 441, endPoint x: 4, endPoint y: 438, distance: 147.2
click at [1, 438] on div "Button Text Commercial Purchase Select (page/section) COMMERCIAL PURCHASE COMME…" at bounding box center [136, 475] width 273 height 155
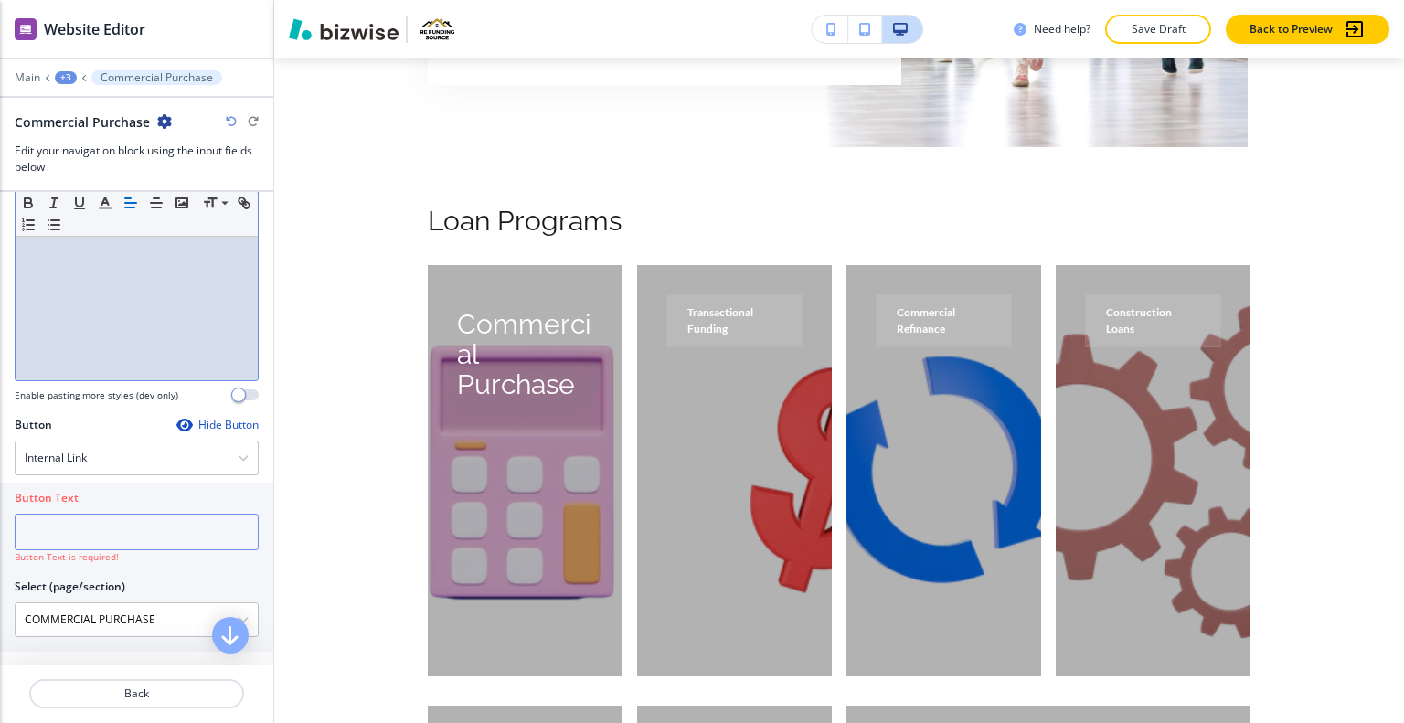
scroll to position [366, 0]
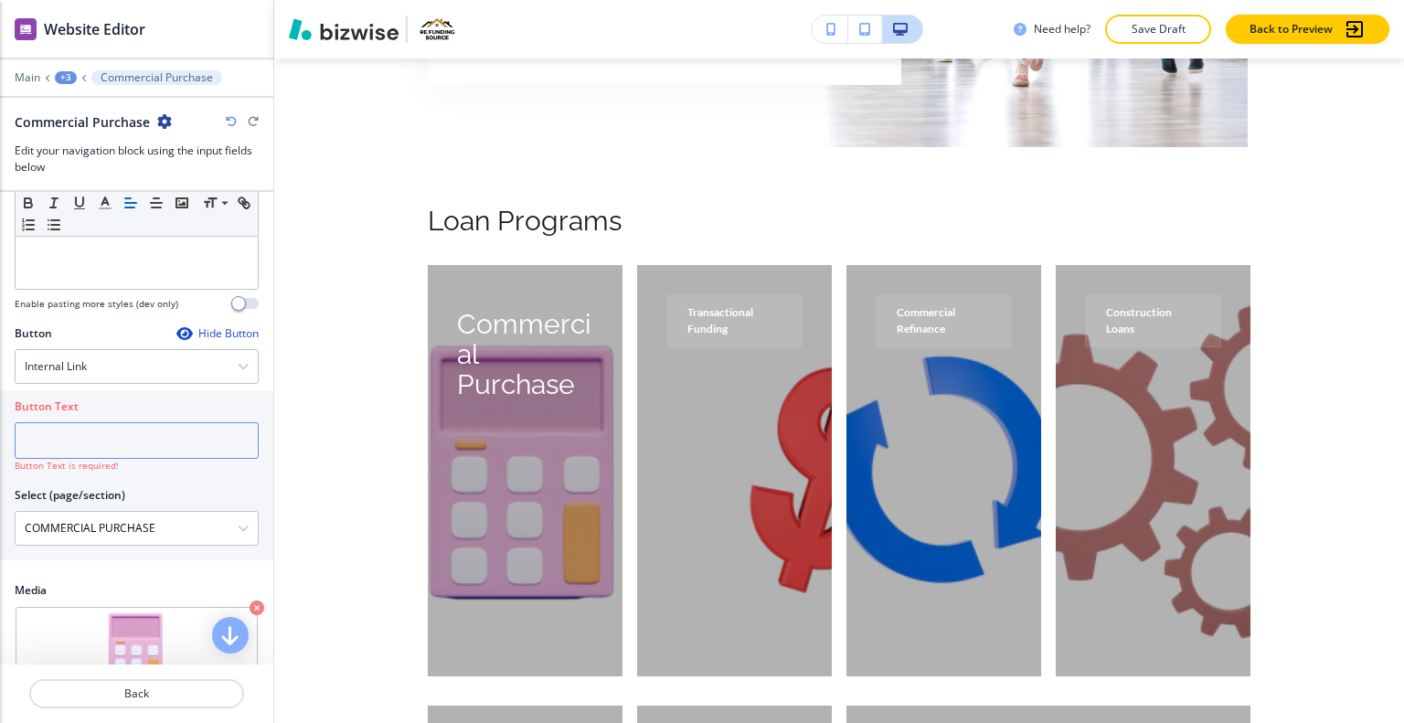
click at [115, 433] on input "text" at bounding box center [137, 440] width 244 height 37
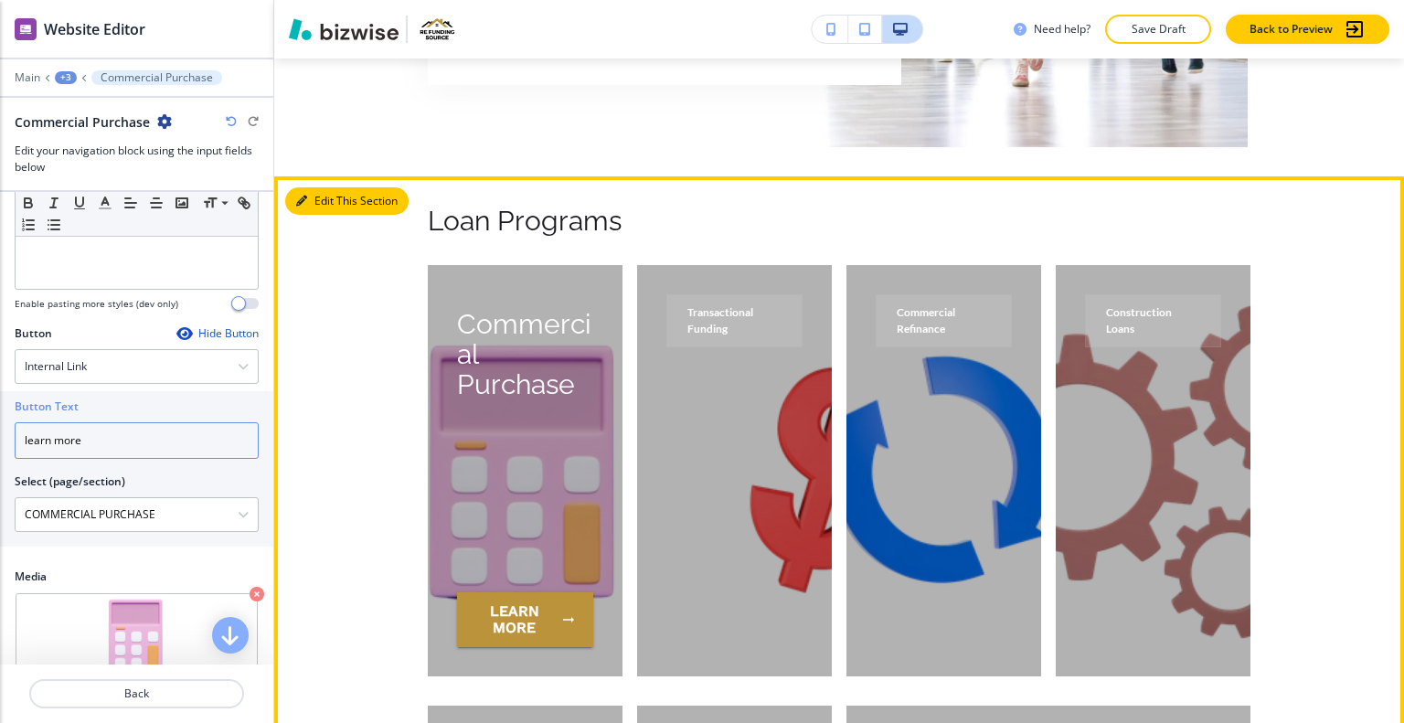
type input "learn more"
click at [322, 187] on button "Edit This Section" at bounding box center [346, 200] width 123 height 27
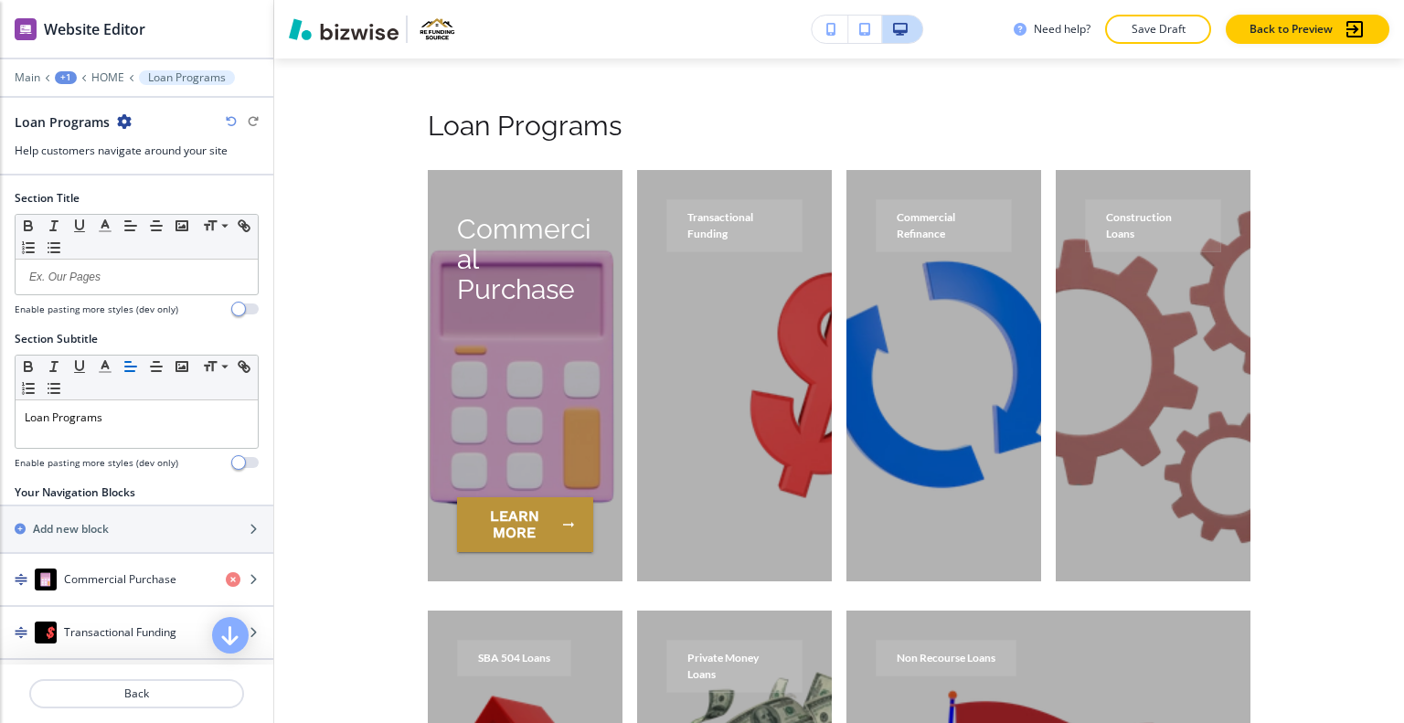
scroll to position [183, 0]
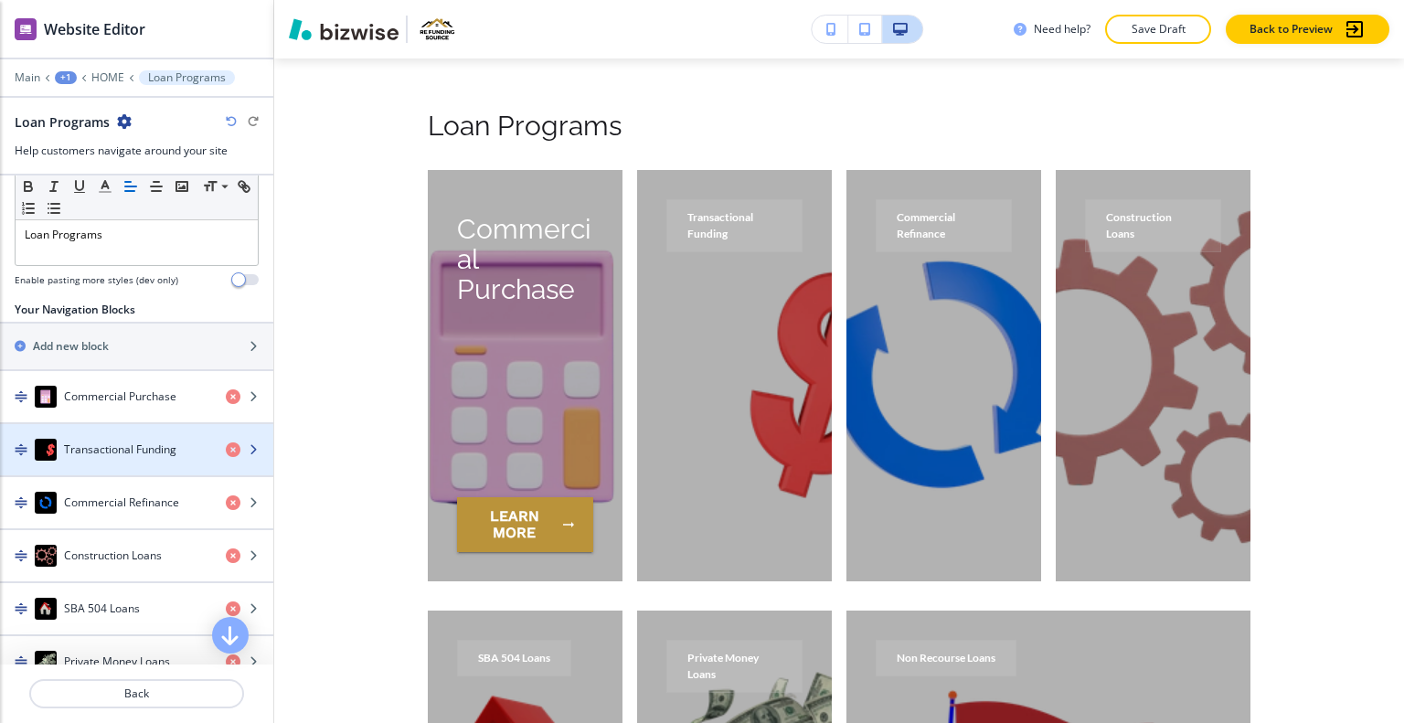
click at [112, 461] on div "button" at bounding box center [136, 468] width 273 height 15
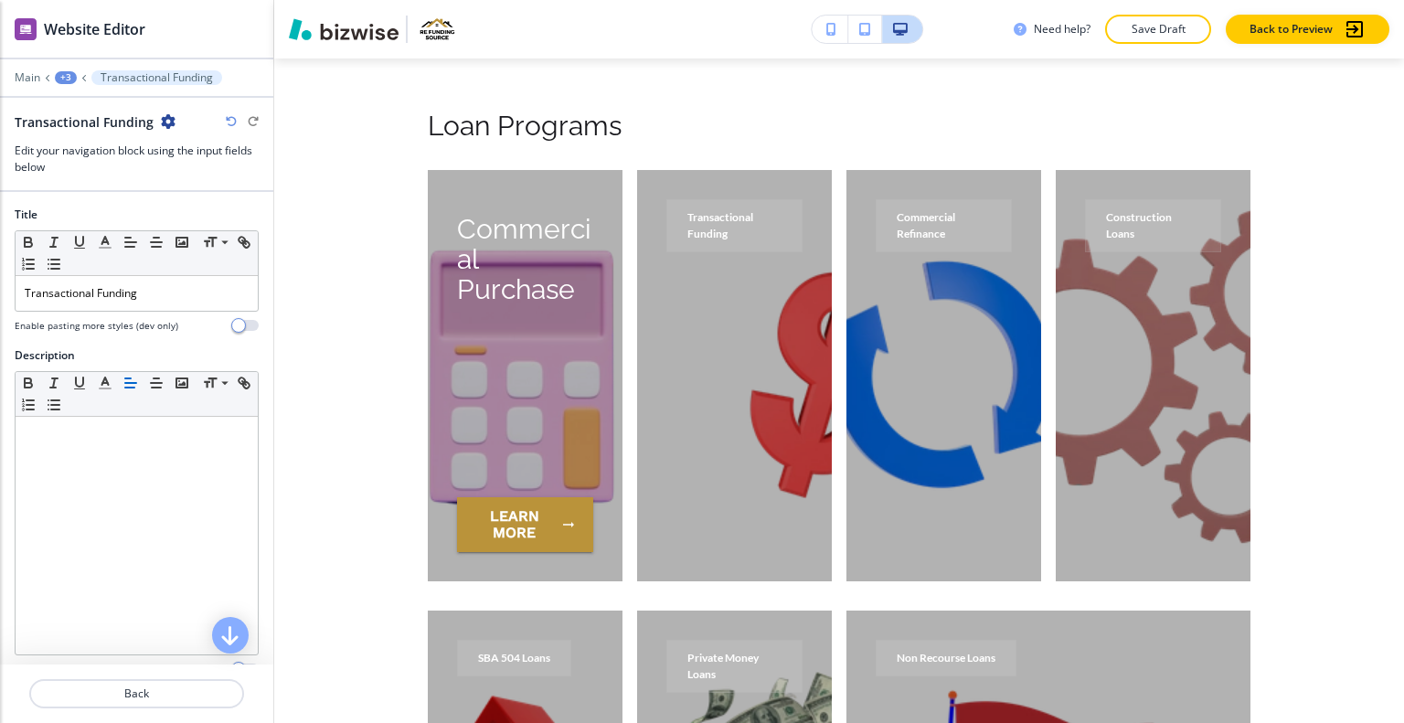
scroll to position [4893, 0]
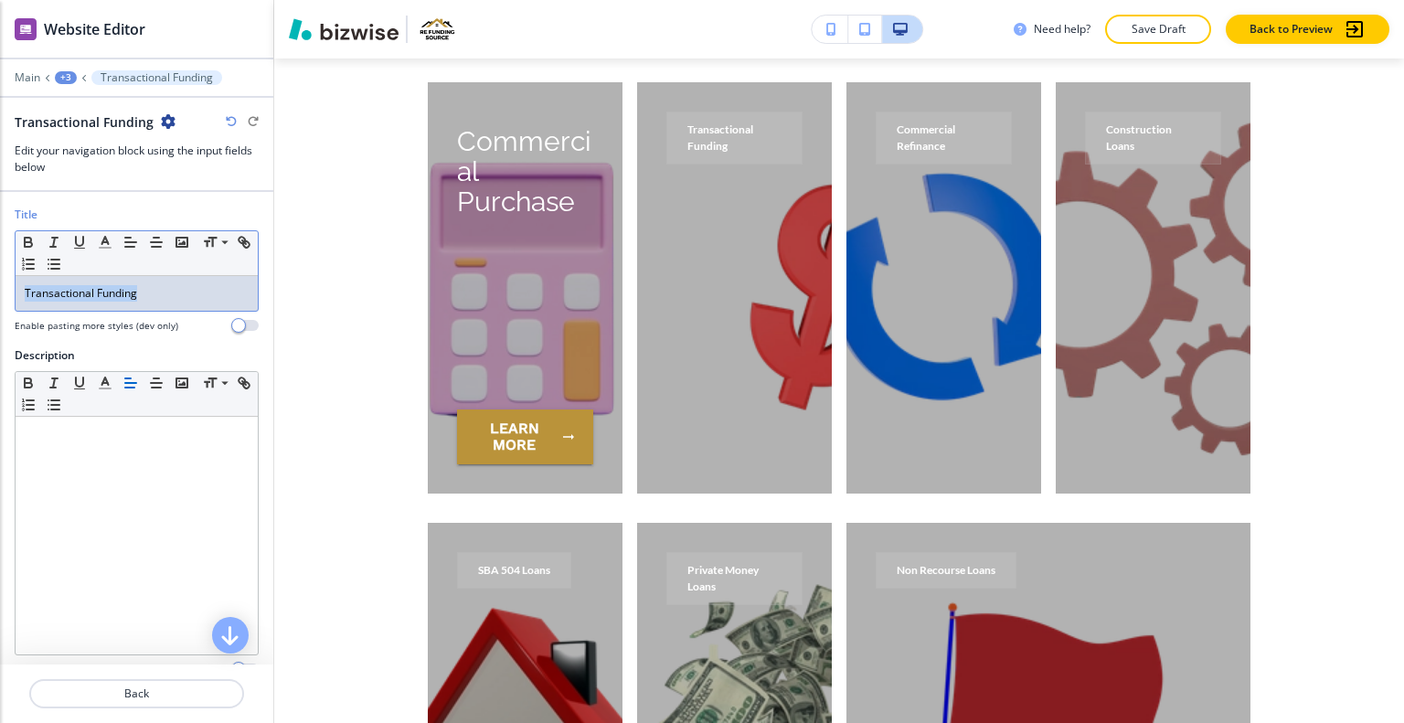
drag, startPoint x: 172, startPoint y: 296, endPoint x: 2, endPoint y: 291, distance: 170.1
click at [1, 291] on div "Title Small Normal Large Huge Transactional Funding Enable pasting more styles …" at bounding box center [136, 277] width 273 height 141
copy p "Transactional Funding"
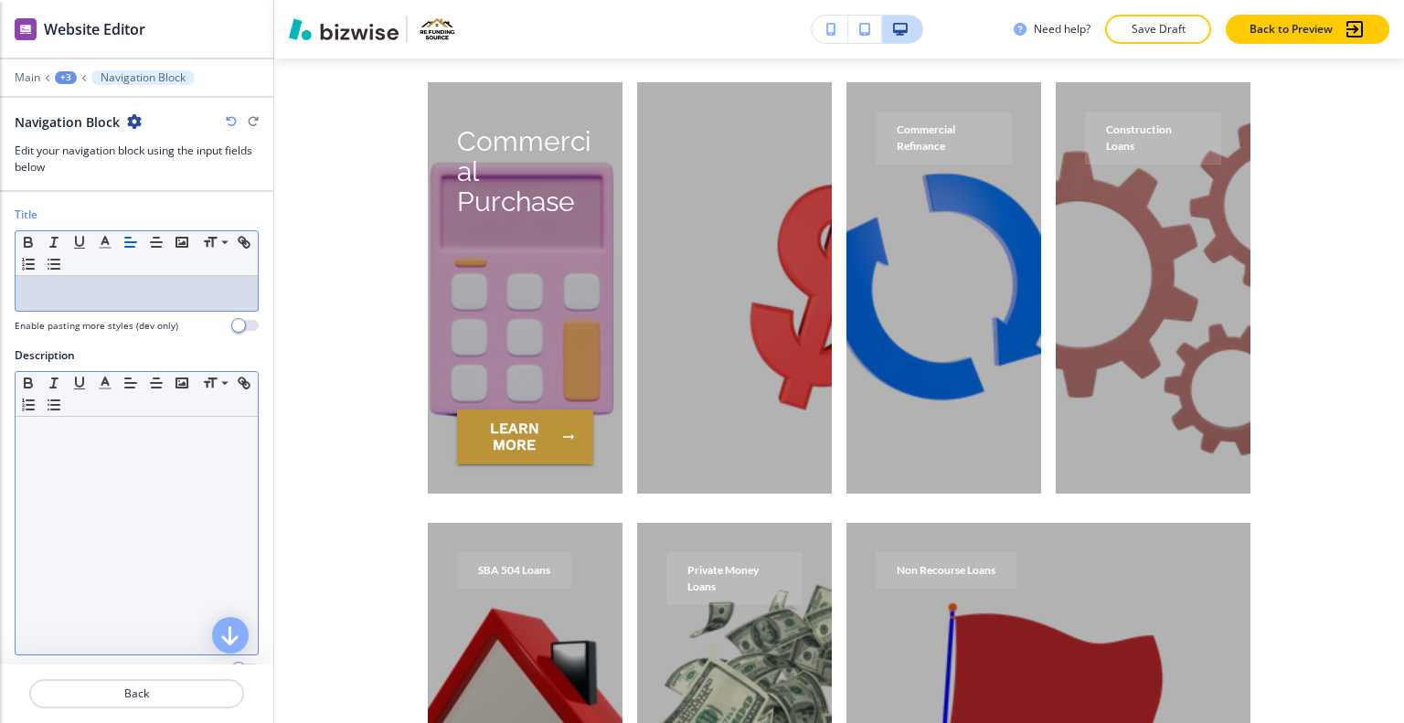
drag, startPoint x: 98, startPoint y: 502, endPoint x: 84, endPoint y: 501, distance: 13.7
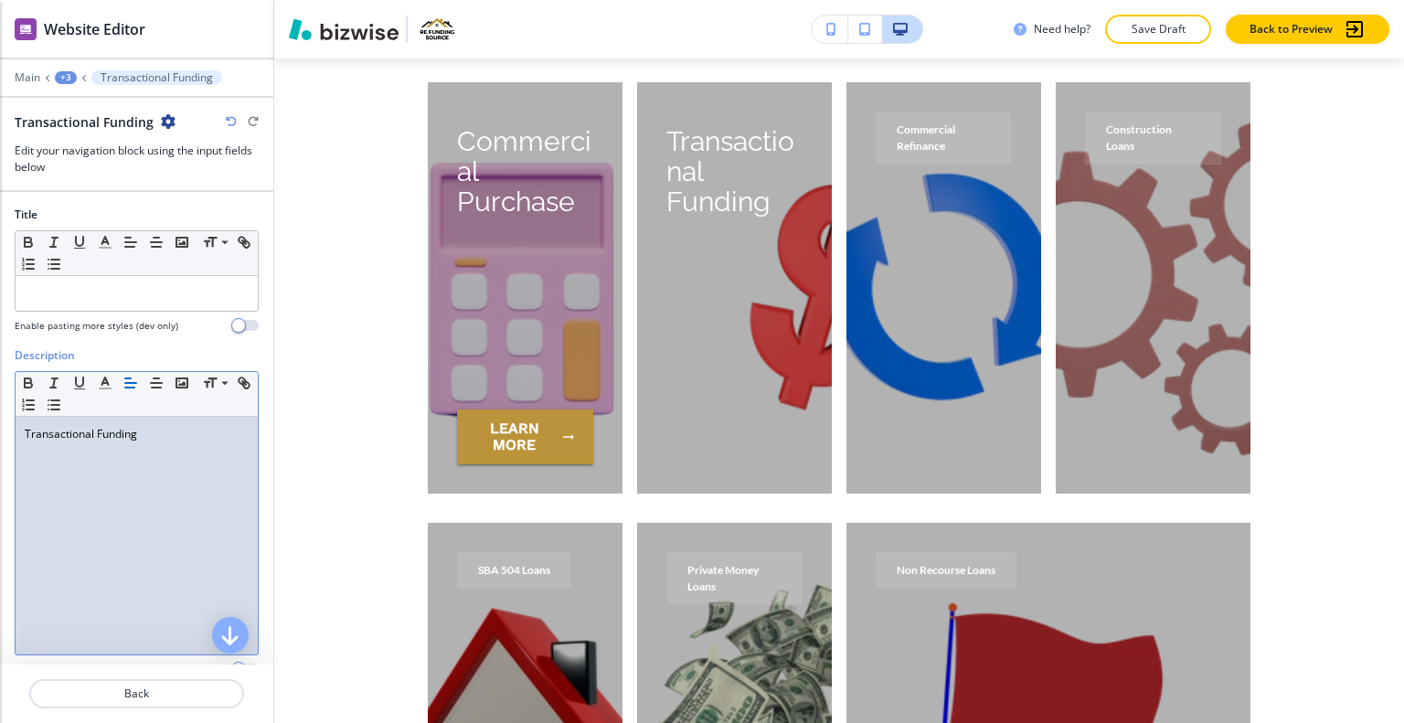
scroll to position [253, 0]
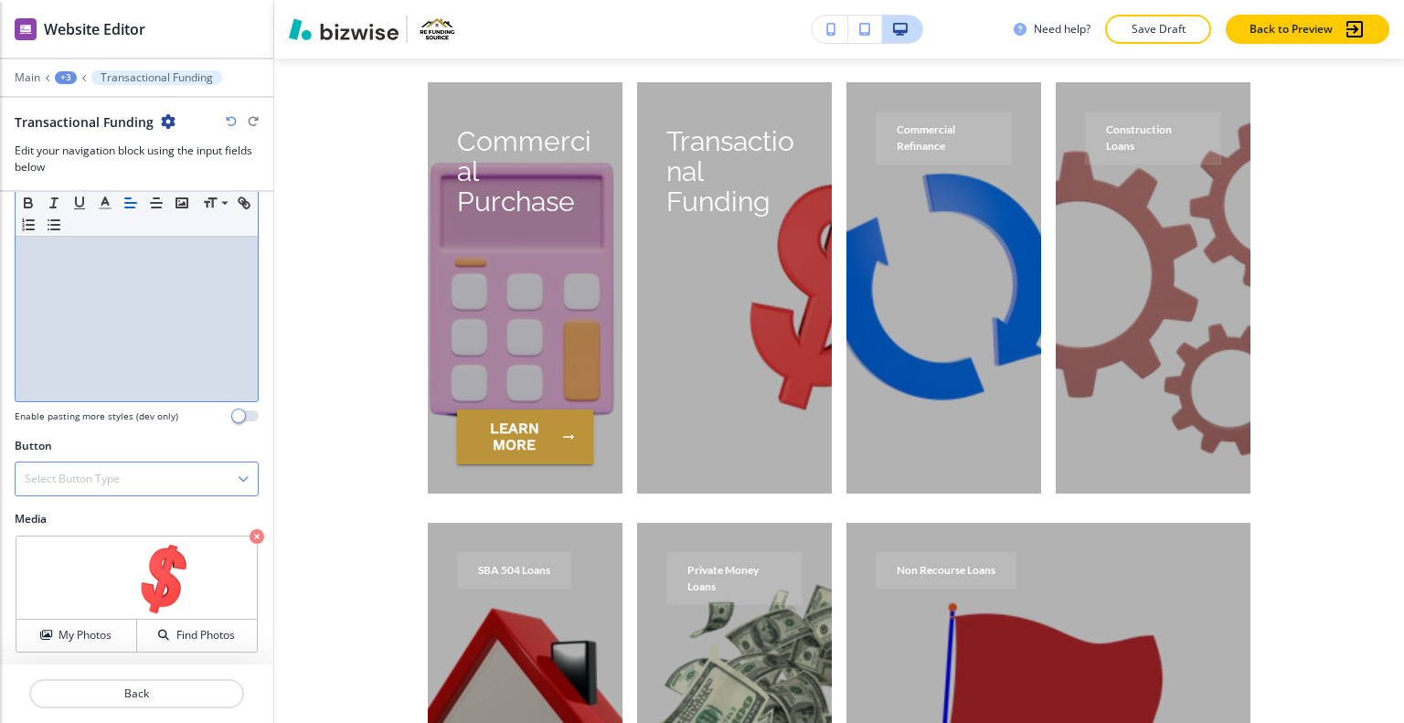
click at [116, 482] on h4 "Select Button Type" at bounding box center [72, 479] width 95 height 16
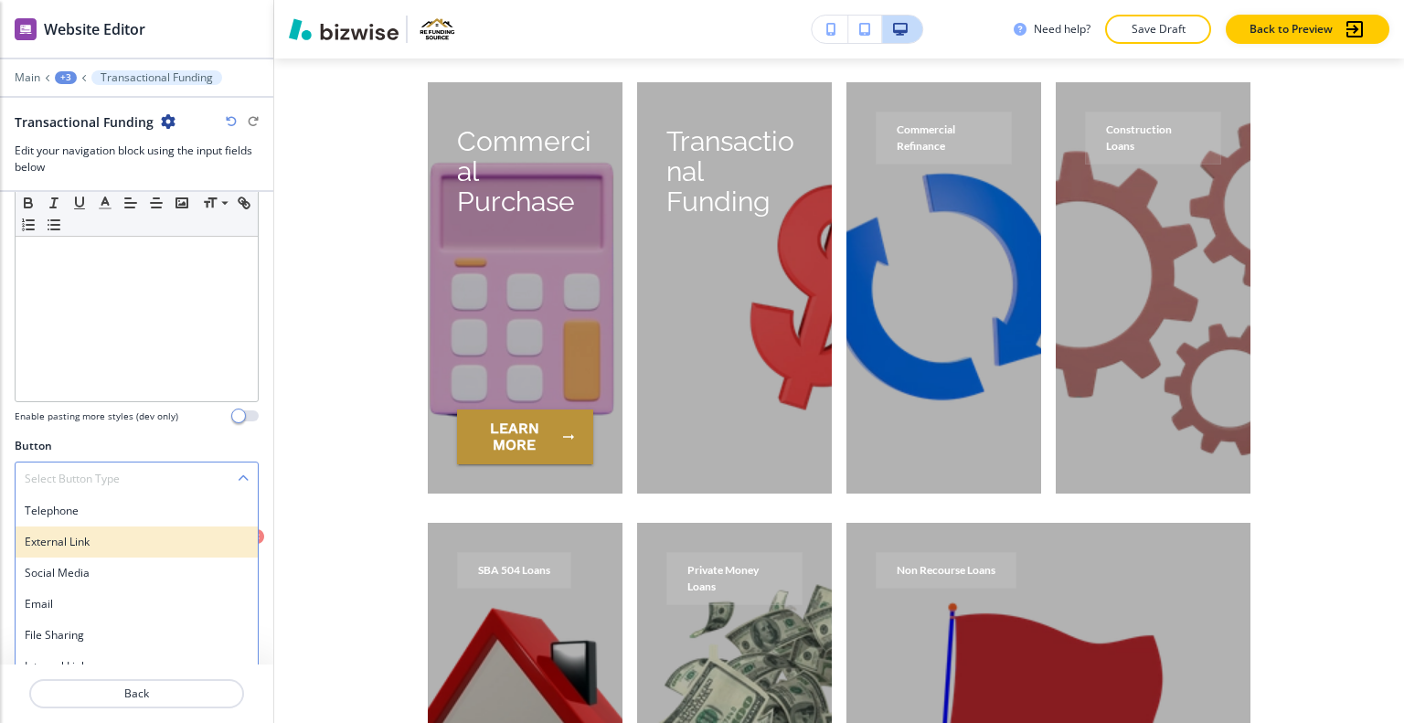
scroll to position [268, 0]
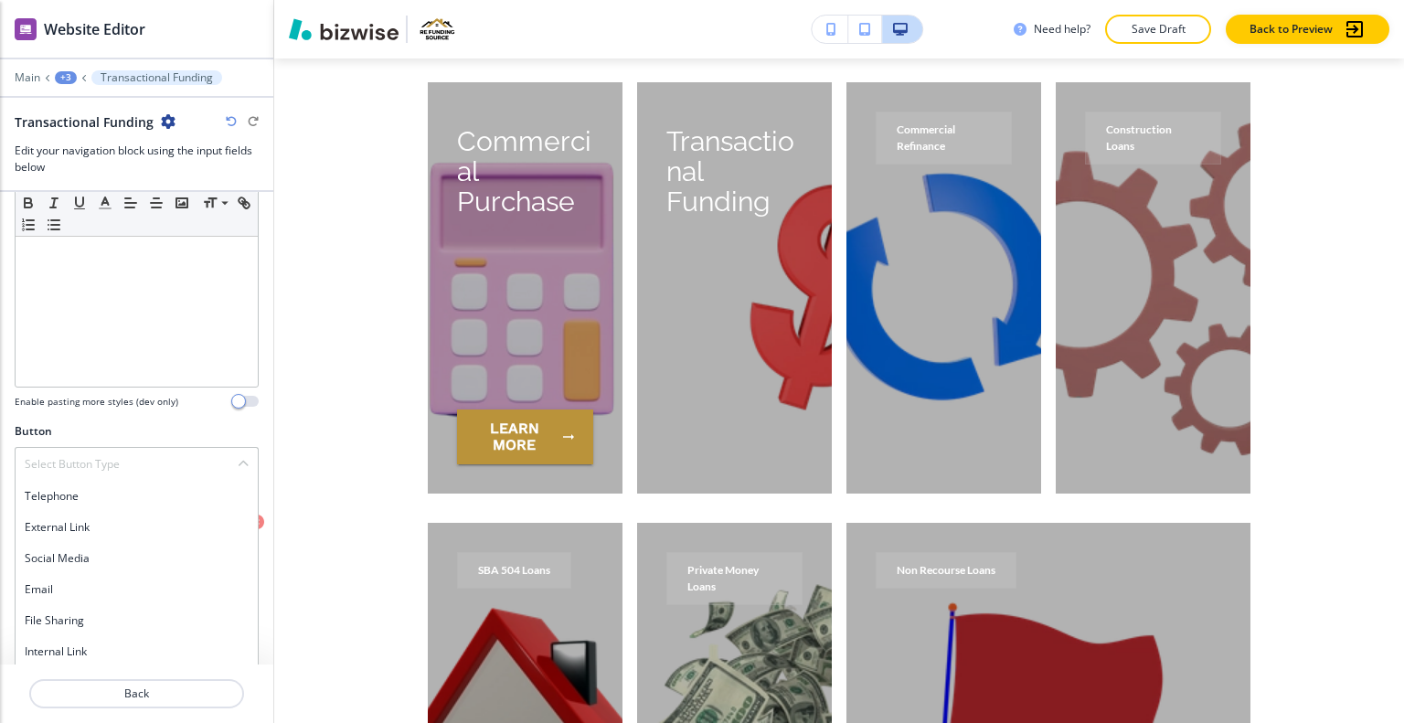
click at [89, 650] on h4 "Internal Link" at bounding box center [137, 652] width 224 height 16
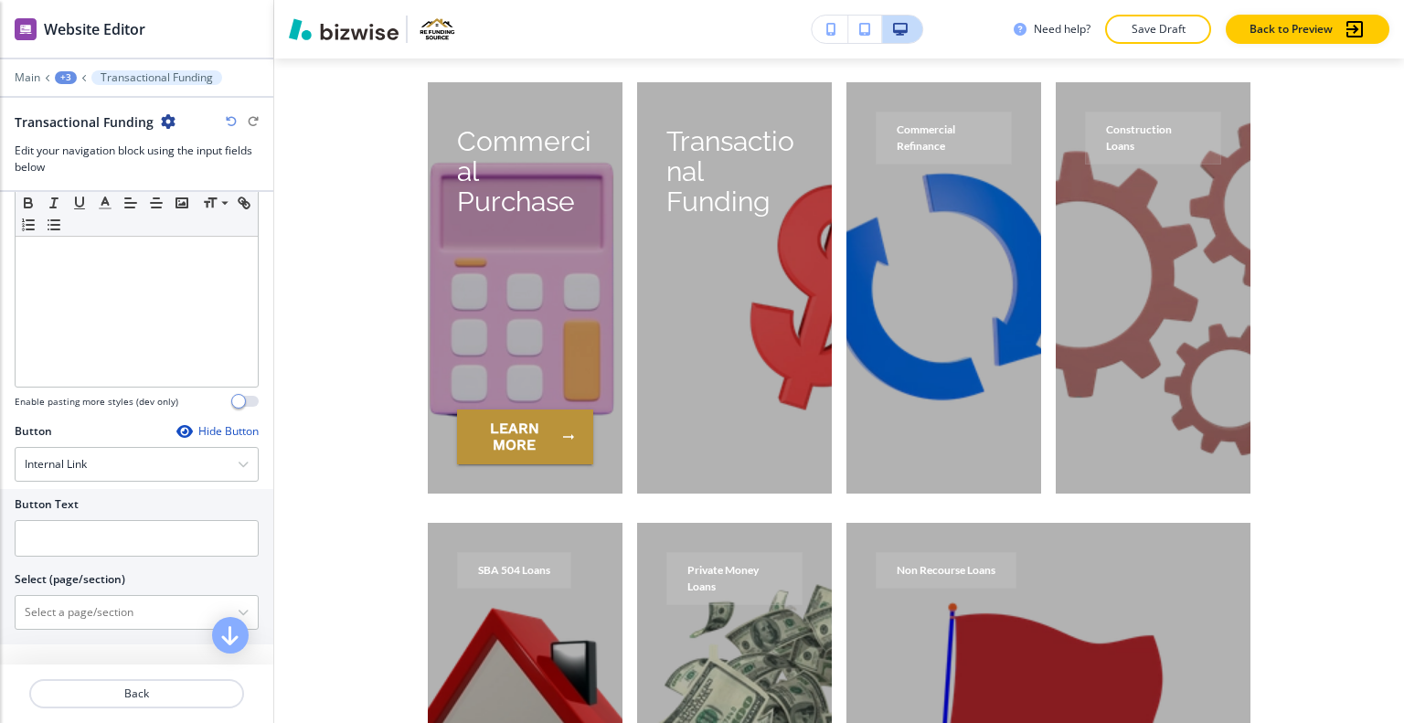
scroll to position [422, 0]
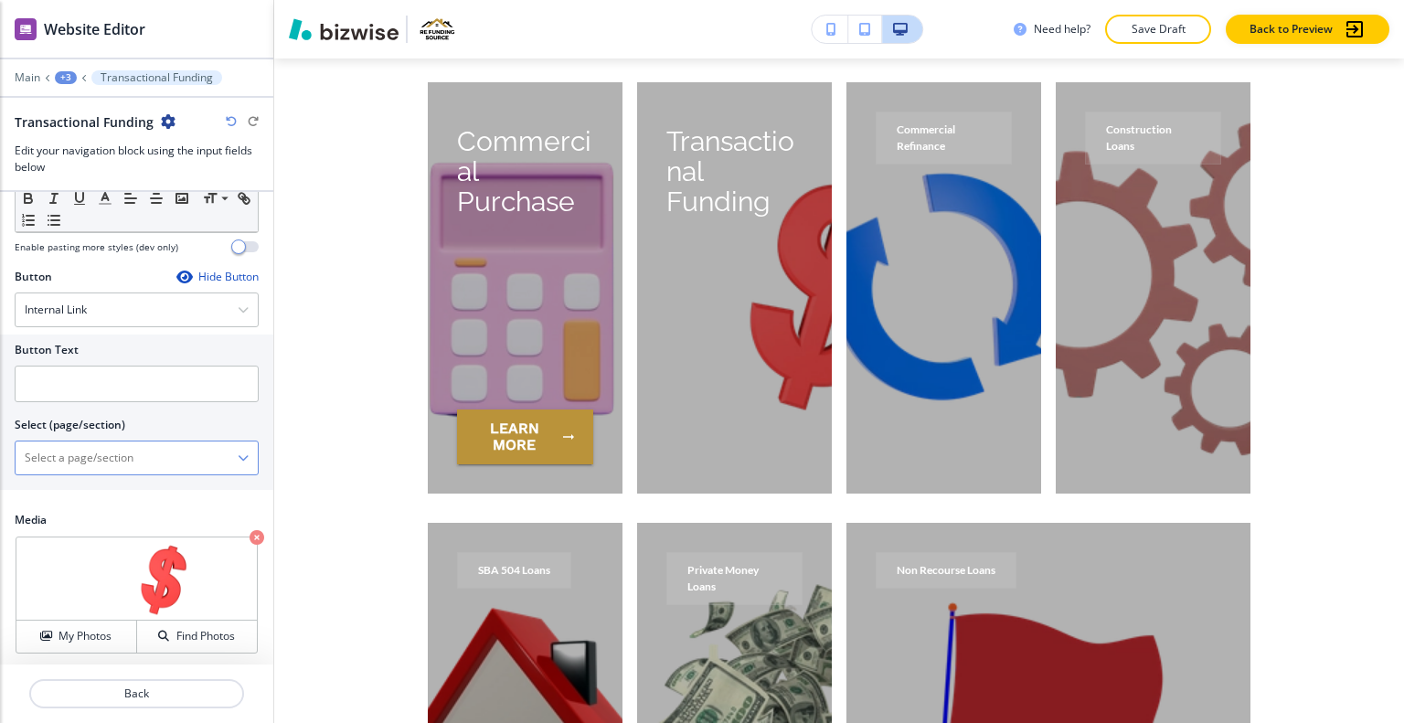
drag, startPoint x: 69, startPoint y: 365, endPoint x: 101, endPoint y: 446, distance: 87.4
click at [101, 446] on \(page\/section\) "Manual Input" at bounding box center [127, 458] width 222 height 31
paste \(page\/section\) "Transactional Funding"
type \(page\/section\) "Transactional Funding"
click at [174, 371] on input "text" at bounding box center [137, 384] width 244 height 37
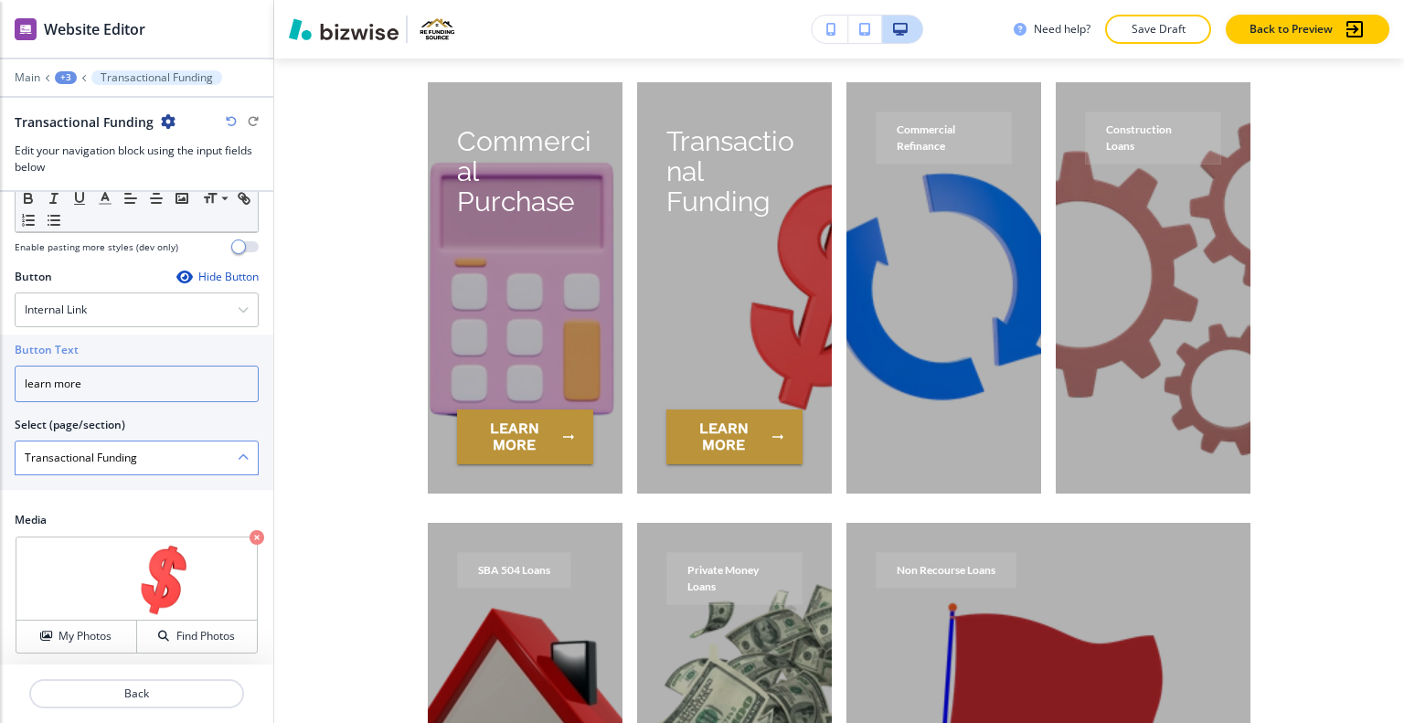
type input "learn more"
click at [181, 445] on \(page\/section\) "Transactional Funding" at bounding box center [127, 458] width 222 height 31
click at [238, 455] on icon "button" at bounding box center [243, 458] width 11 height 11
click at [201, 456] on \(page\/section\) "Transactional Funding" at bounding box center [127, 458] width 222 height 31
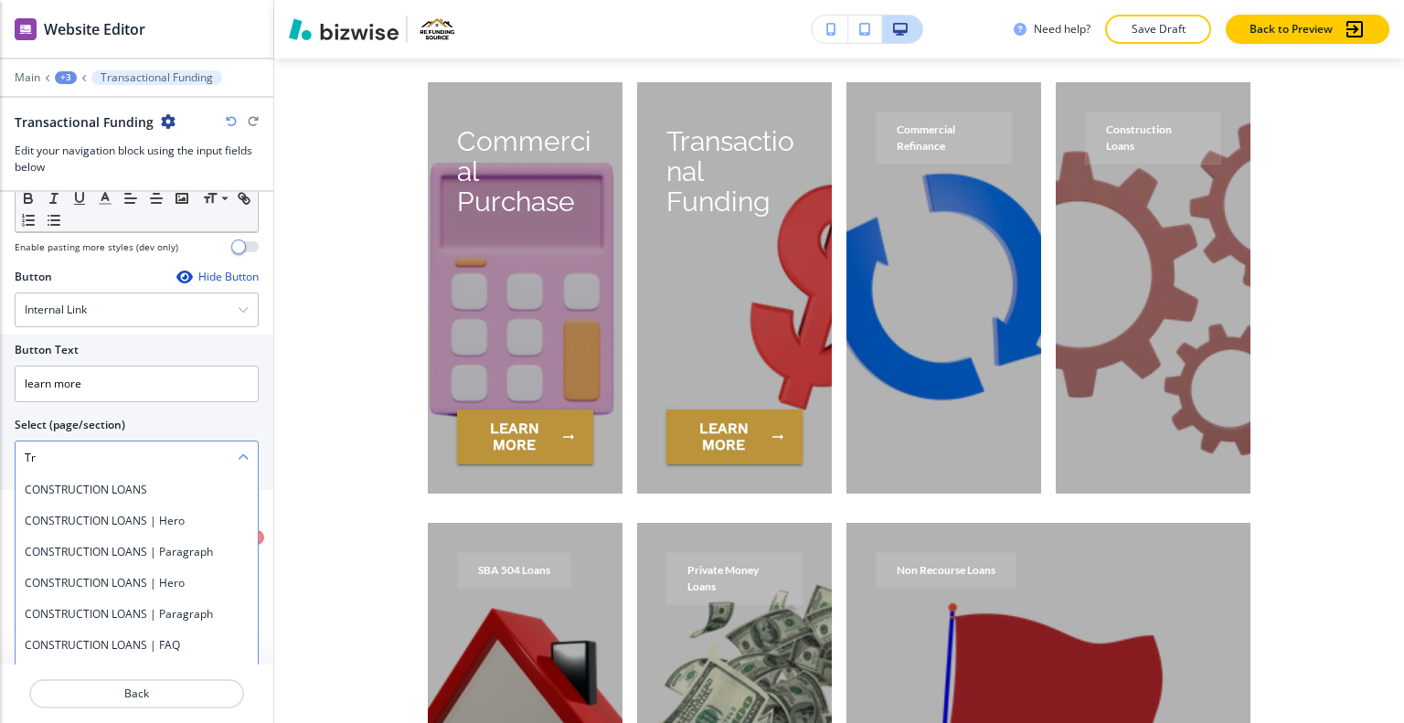
type \(page\/section\) "T"
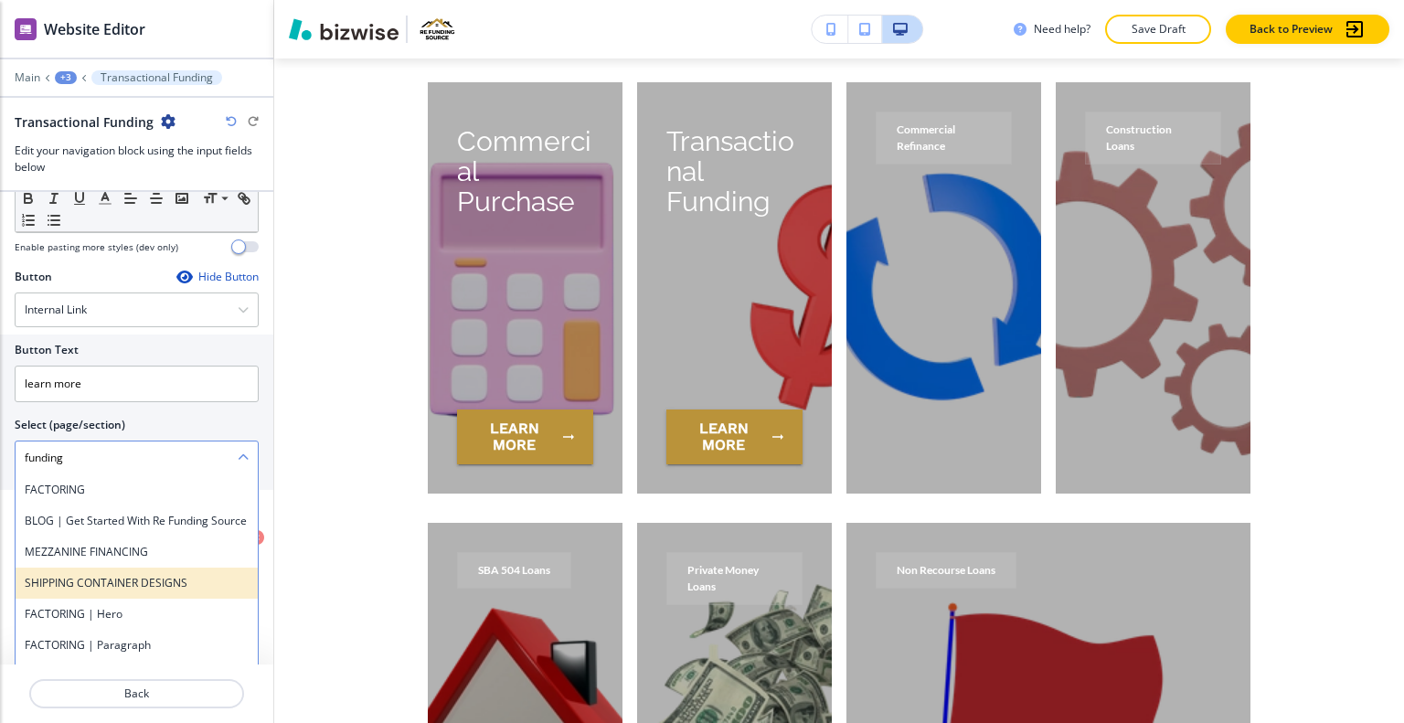
scroll to position [91, 0]
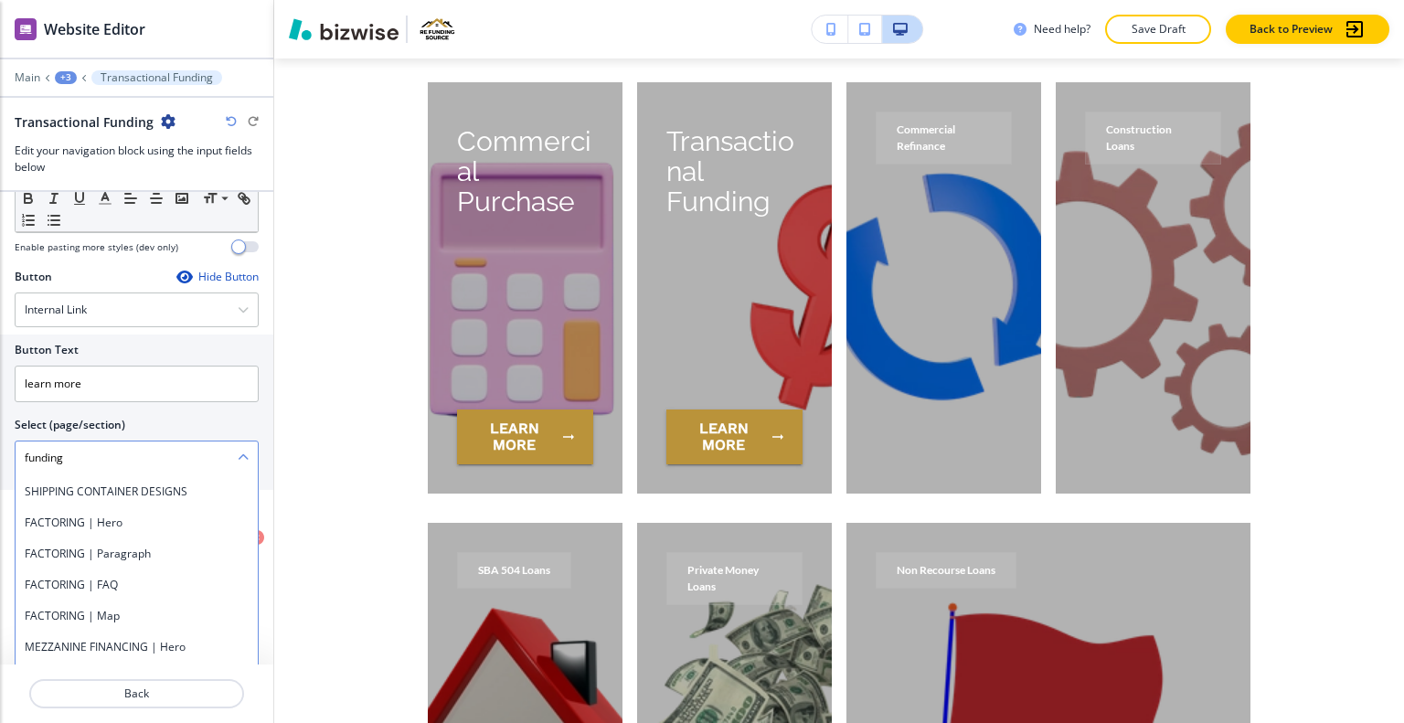
click at [84, 462] on \(page\/section\) "funding" at bounding box center [127, 458] width 222 height 31
type \(page\/section\) "f"
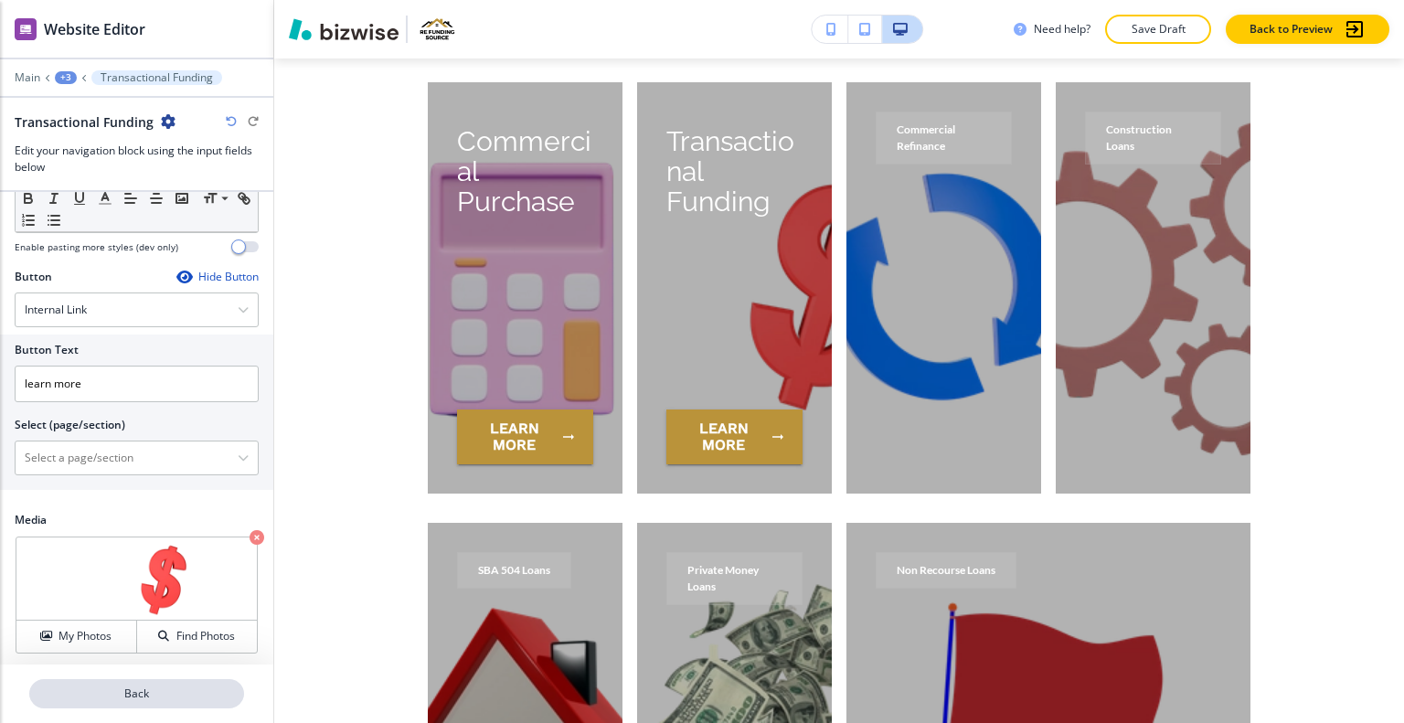
click at [154, 683] on button "Back" at bounding box center [136, 693] width 215 height 29
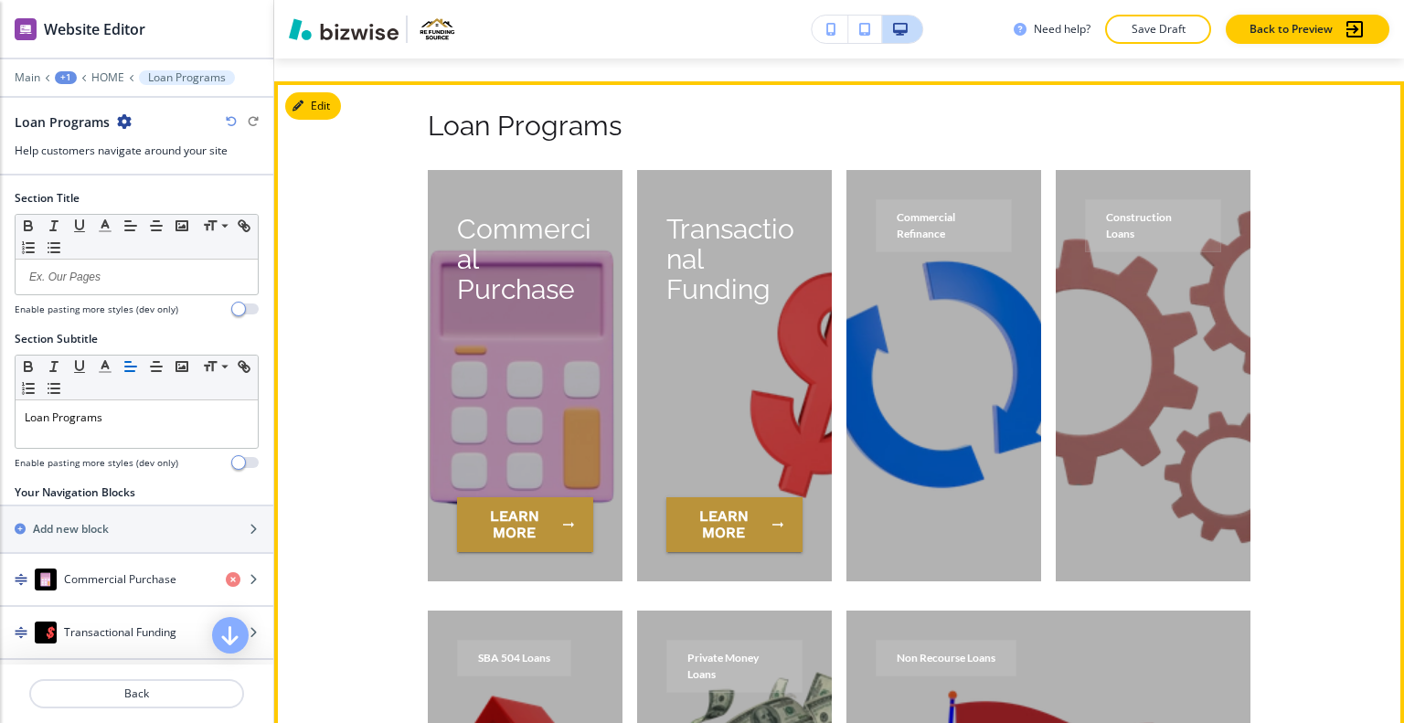
scroll to position [4623, 0]
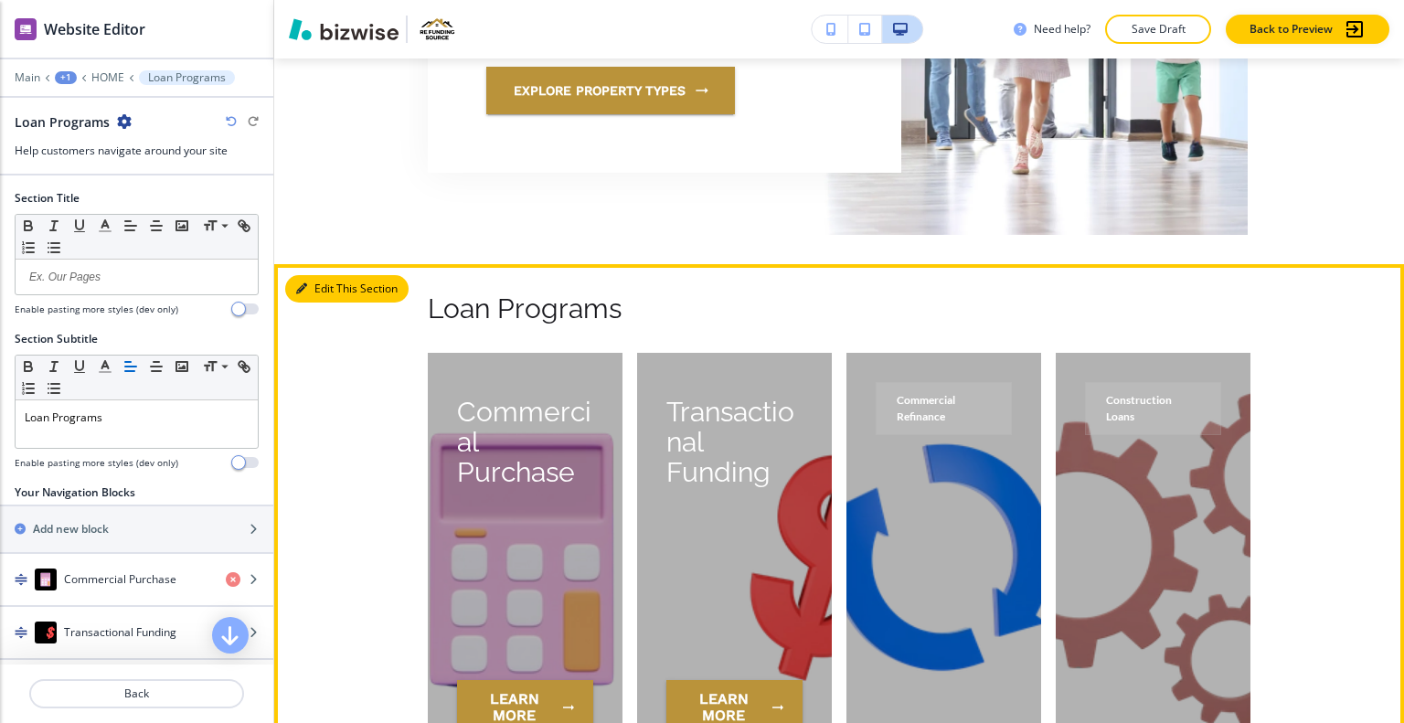
click at [313, 275] on button "Edit This Section" at bounding box center [346, 288] width 123 height 27
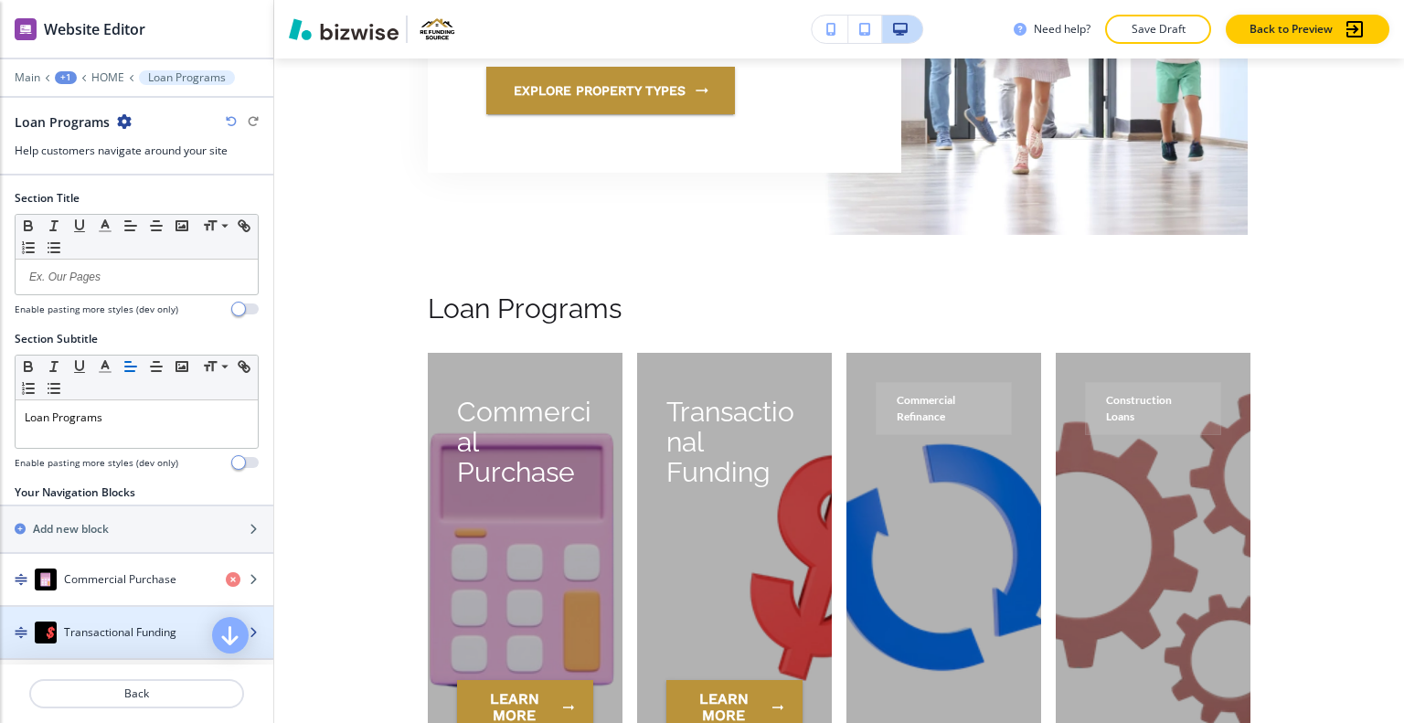
scroll to position [269, 0]
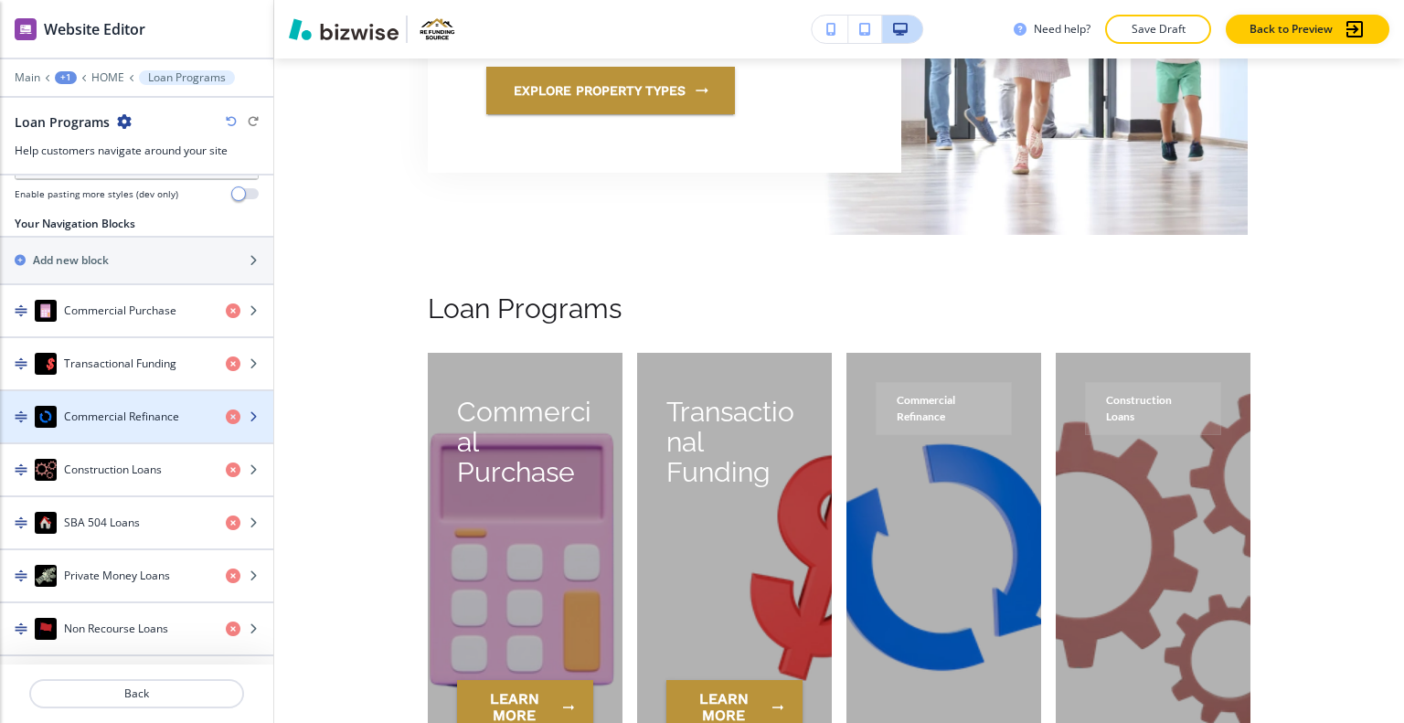
click at [94, 421] on div "Commercial Refinance" at bounding box center [105, 417] width 211 height 22
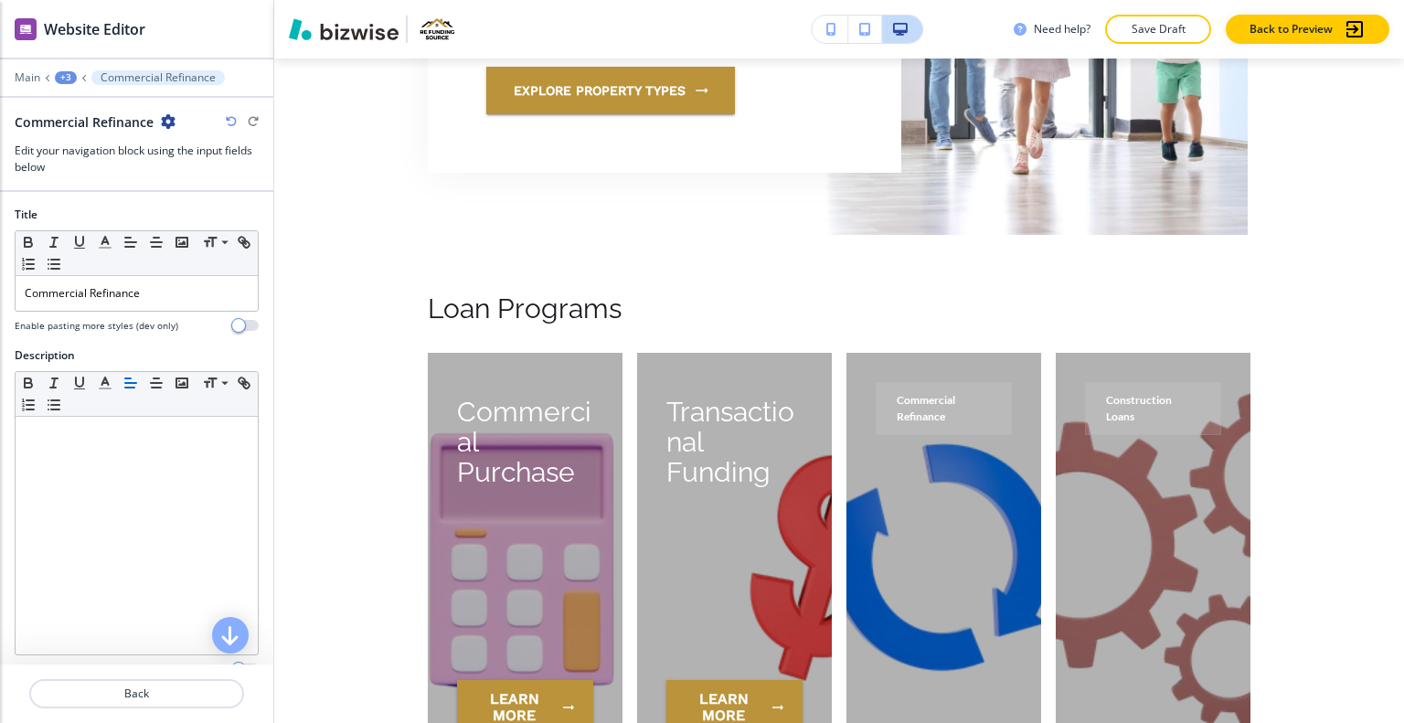
scroll to position [4893, 0]
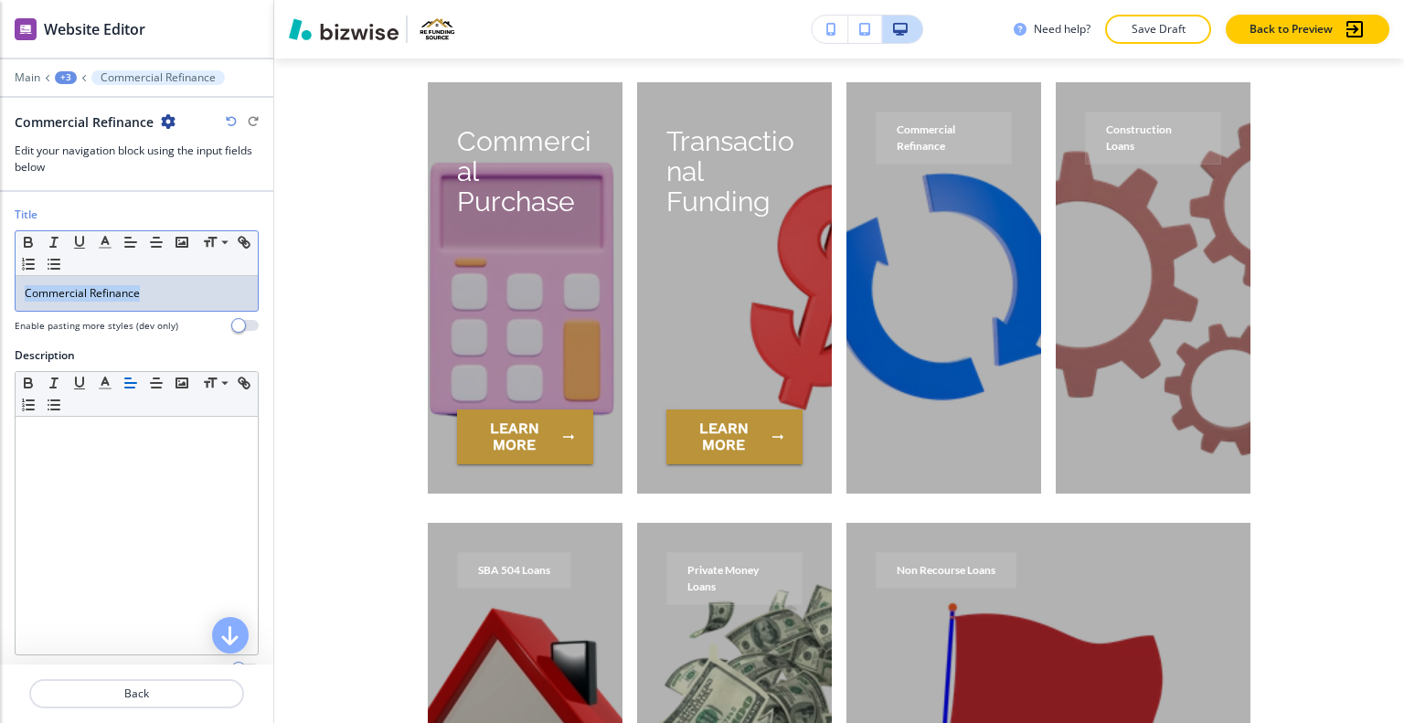
drag, startPoint x: 161, startPoint y: 292, endPoint x: 28, endPoint y: 281, distance: 133.0
click at [4, 282] on div "Title Small Normal Large Huge Commercial Refinance Enable pasting more styles (…" at bounding box center [136, 277] width 273 height 141
copy p "Commercial Refinance"
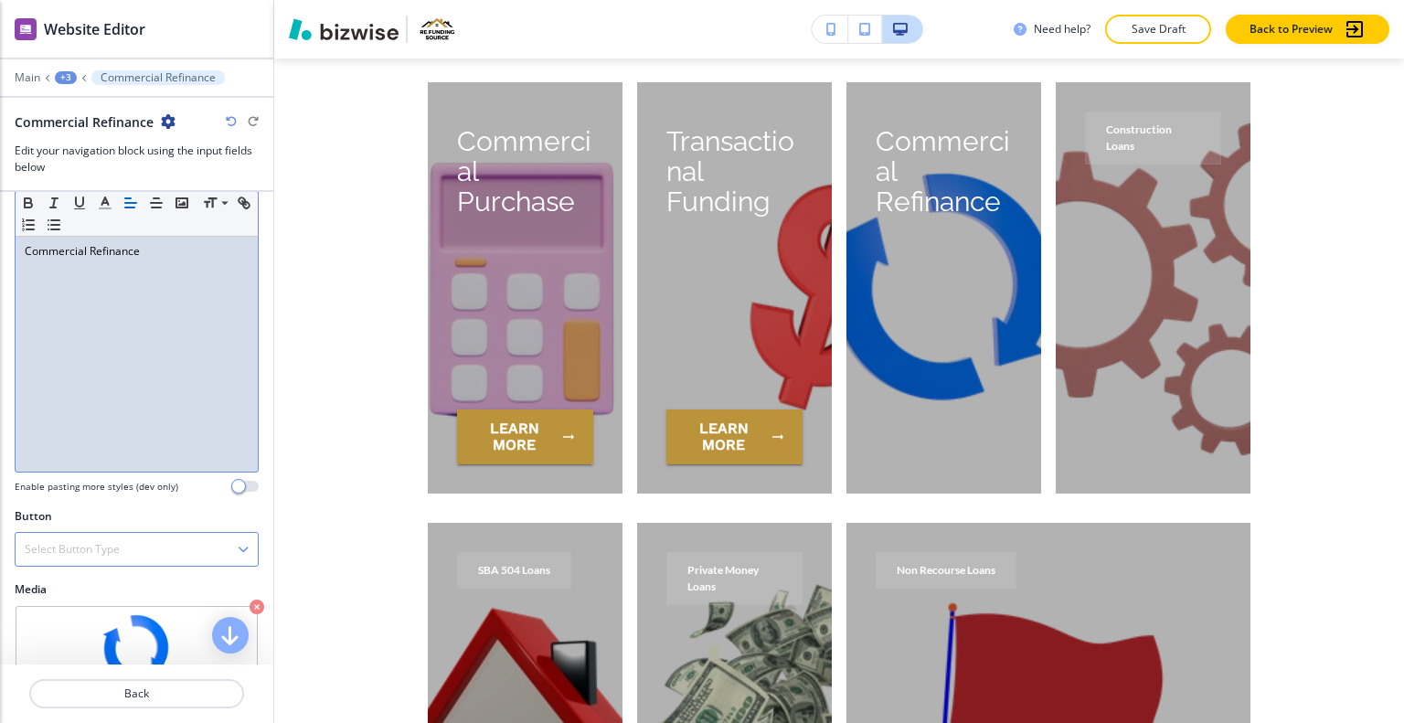
scroll to position [253, 0]
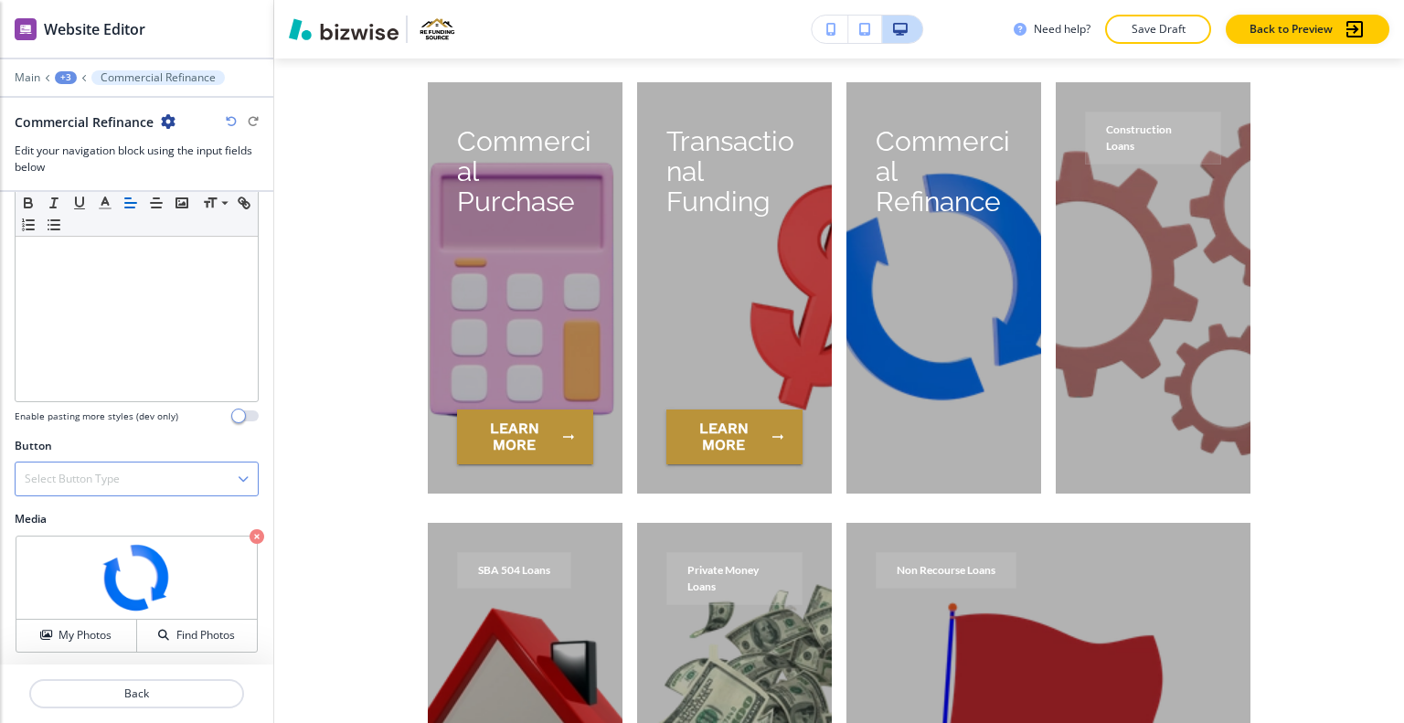
click at [122, 475] on div "Select Button Type" at bounding box center [137, 479] width 242 height 33
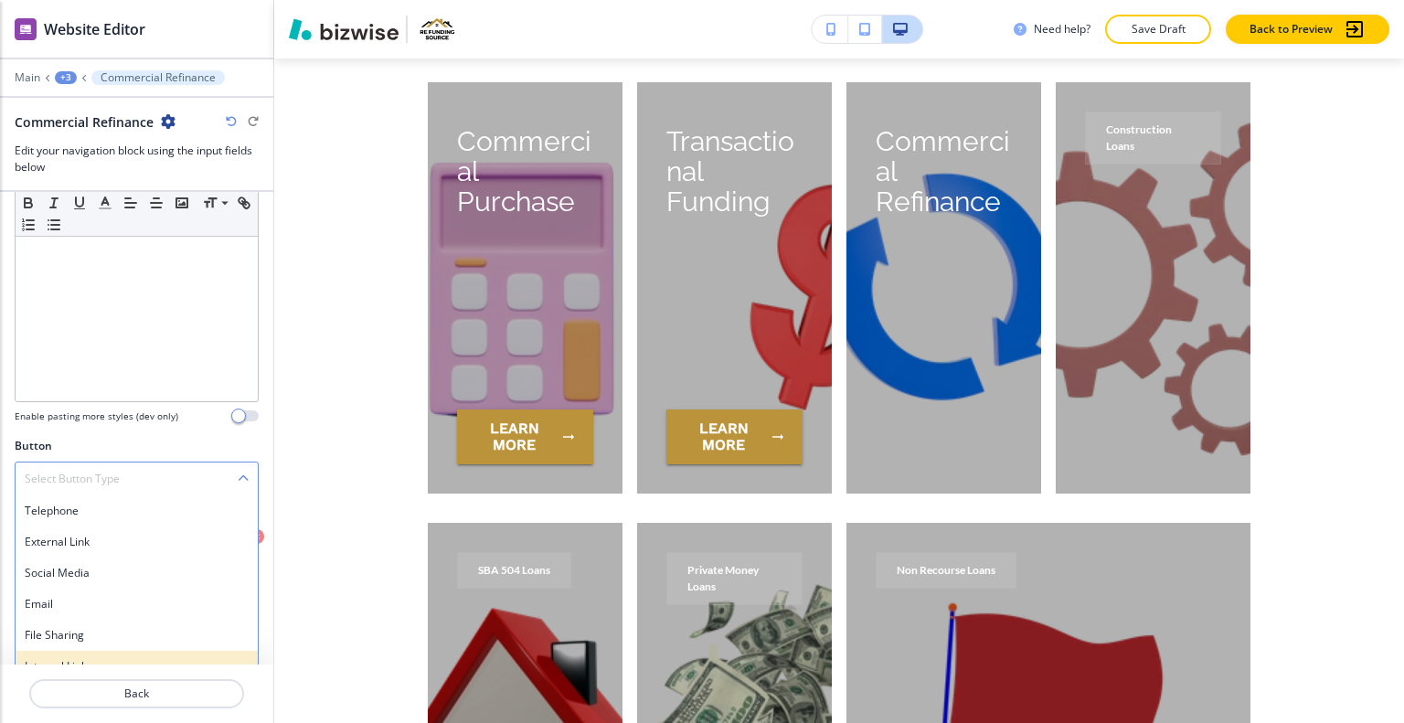
scroll to position [268, 0]
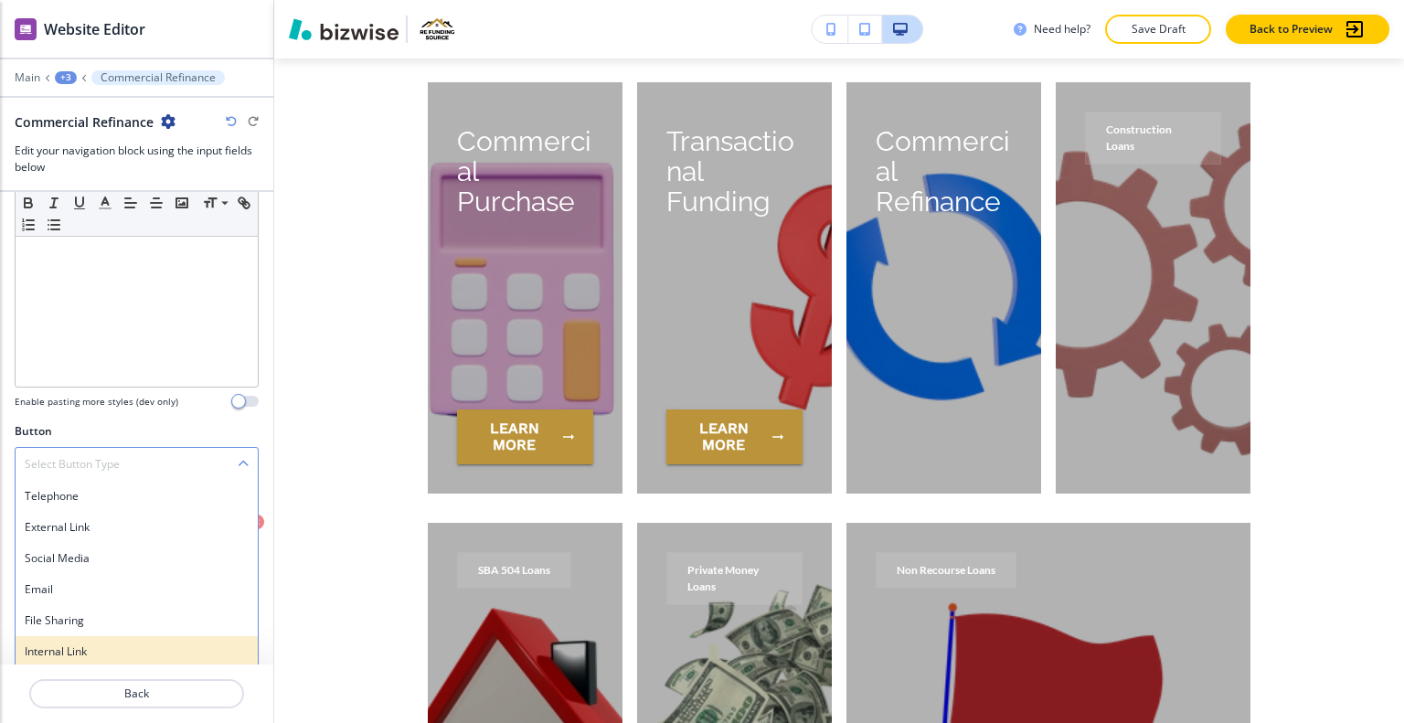
click at [94, 636] on div "Internal Link" at bounding box center [137, 651] width 242 height 31
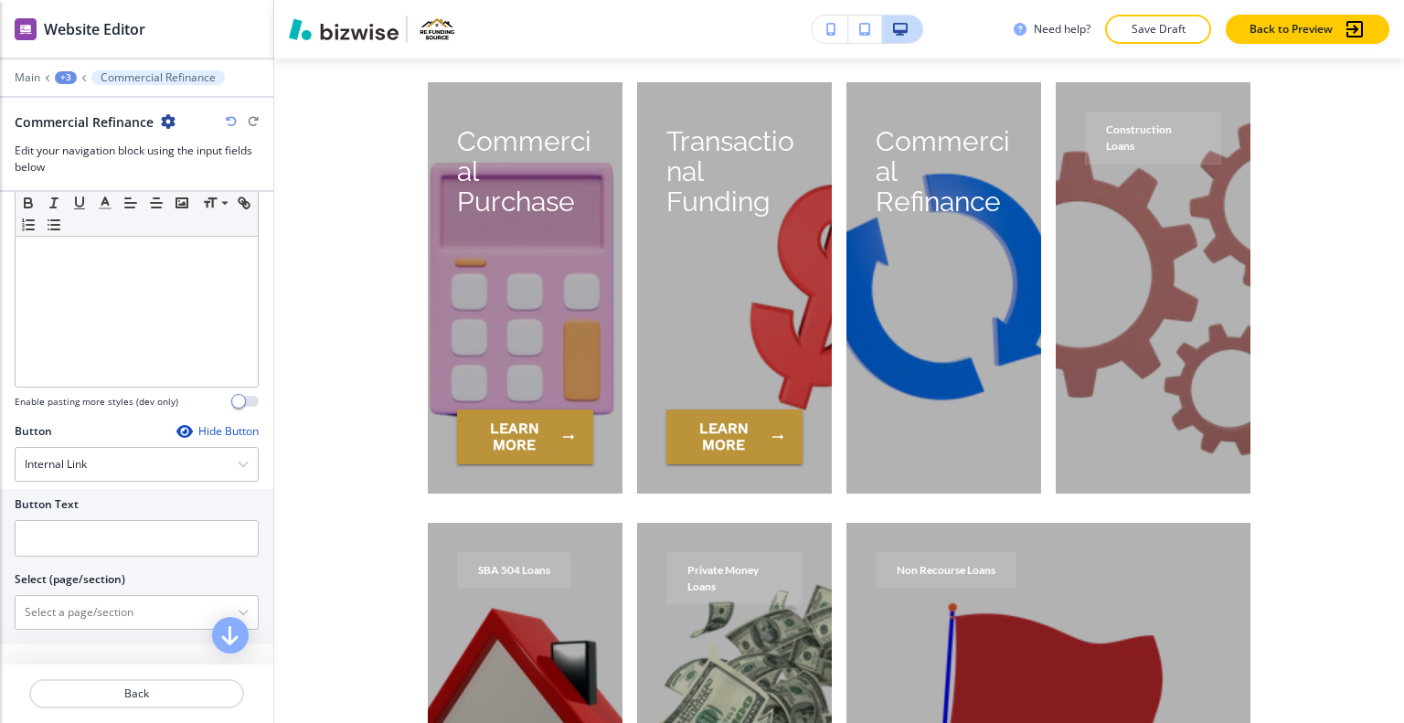
scroll to position [422, 0]
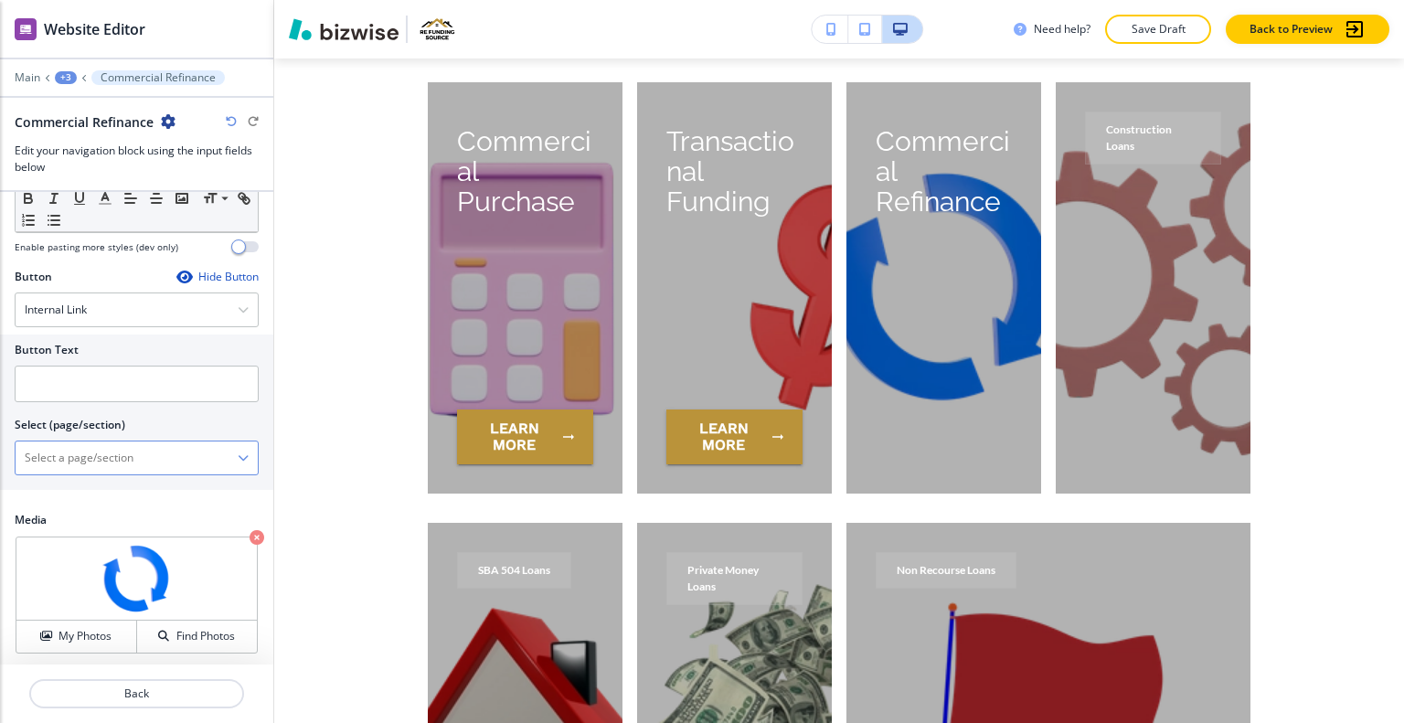
paste \(page\/section\) "Commercial Refinance"
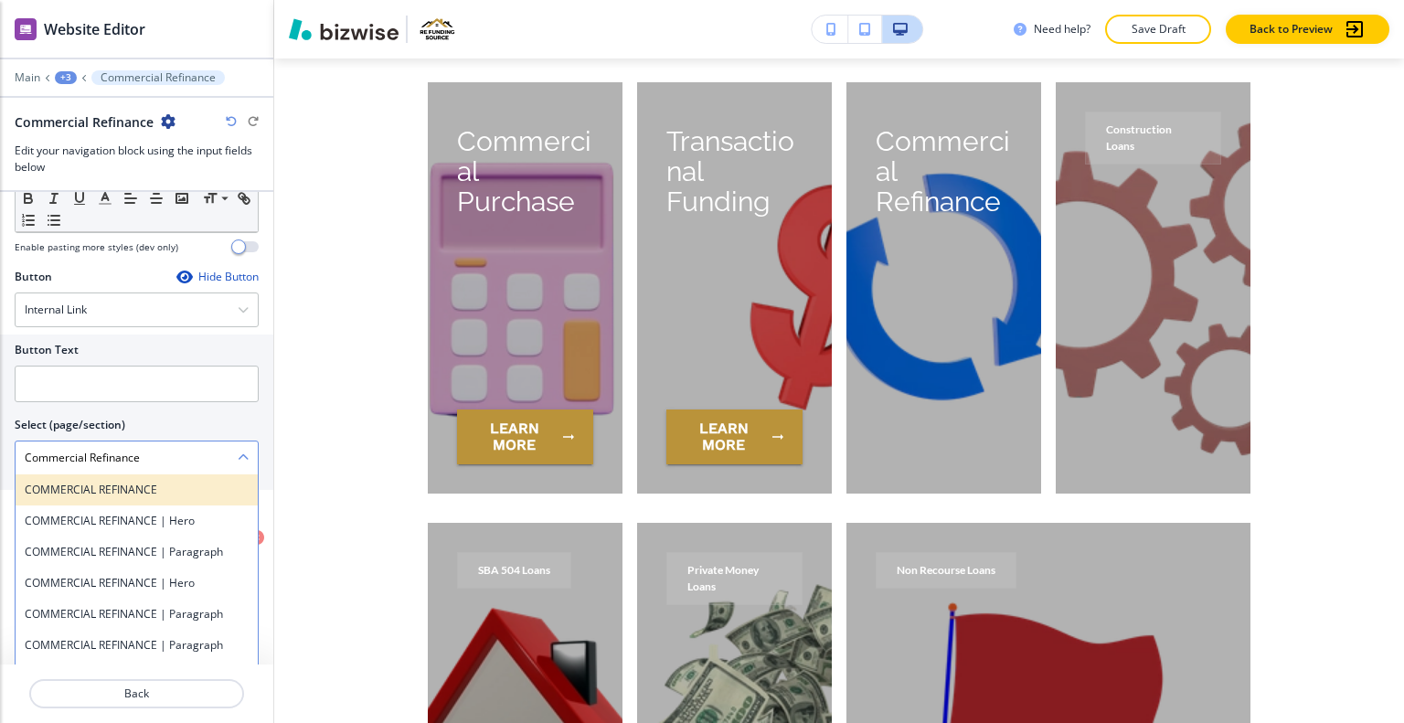
click at [135, 497] on div "COMMERCIAL REFINANCE" at bounding box center [137, 490] width 242 height 31
type \(page\/section\) "COMMERCIAL REFINANCE"
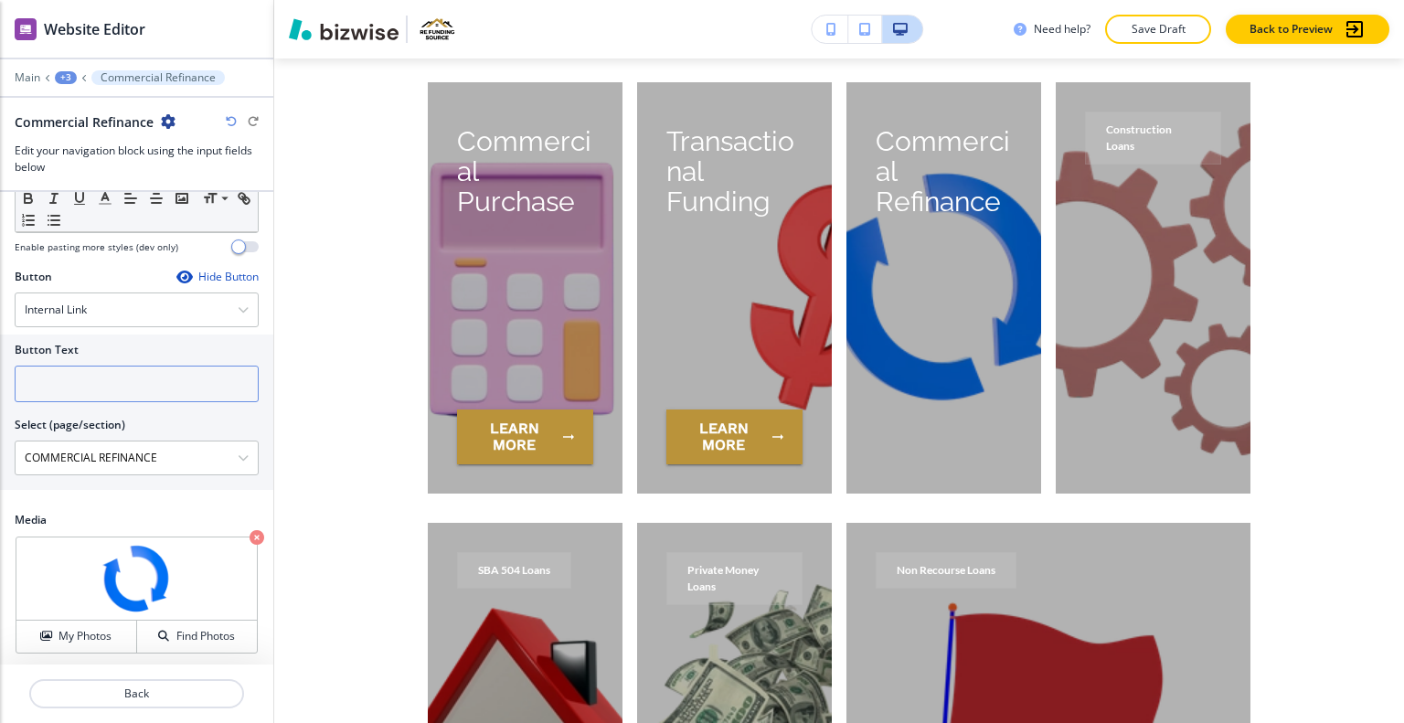
click at [155, 397] on input "text" at bounding box center [137, 384] width 244 height 37
type input "learn more"
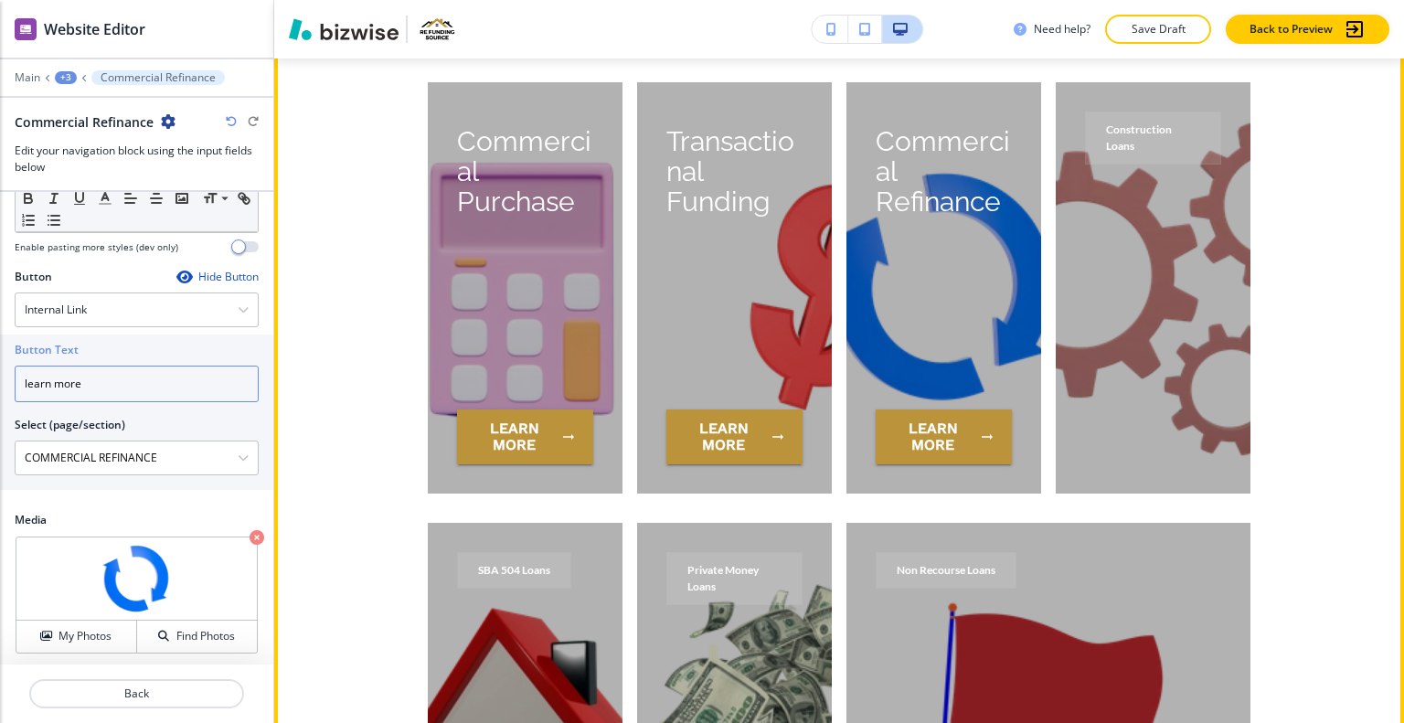
scroll to position [4802, 0]
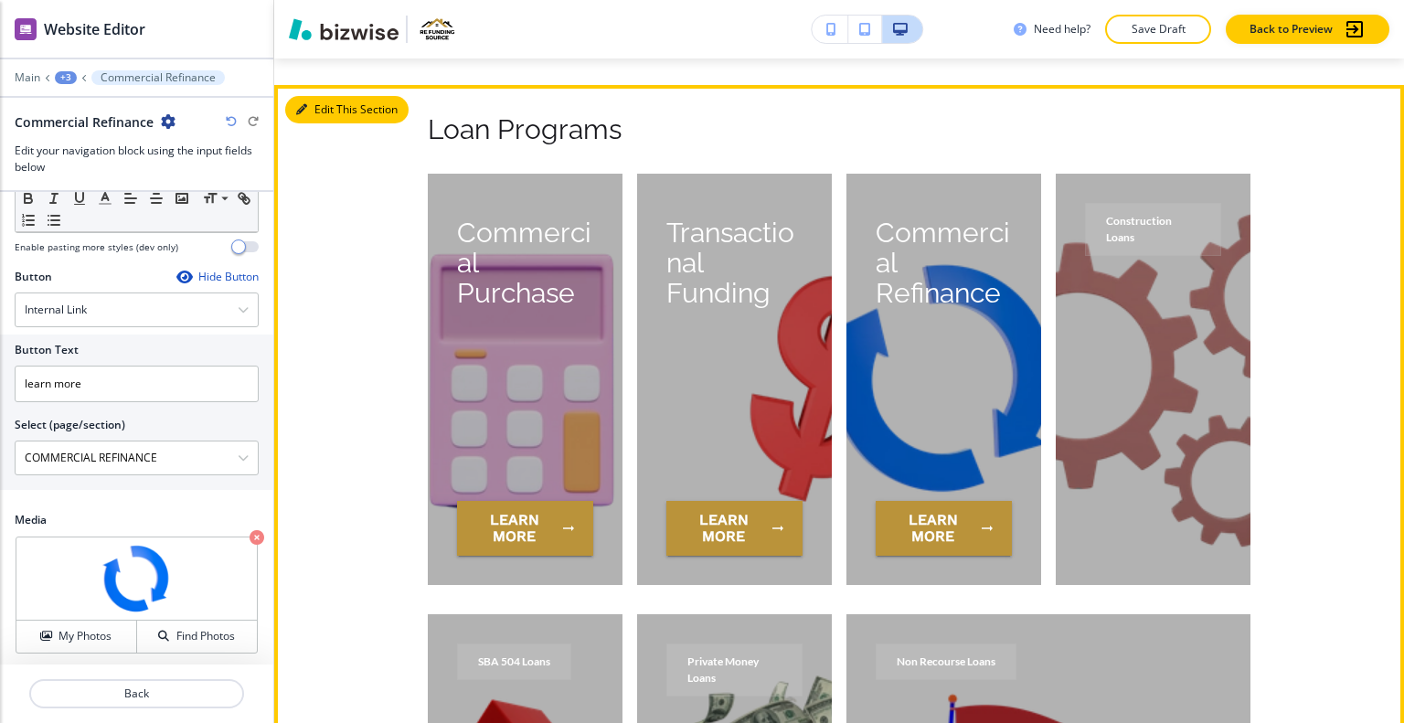
click at [317, 97] on button "Edit This Section" at bounding box center [346, 109] width 123 height 27
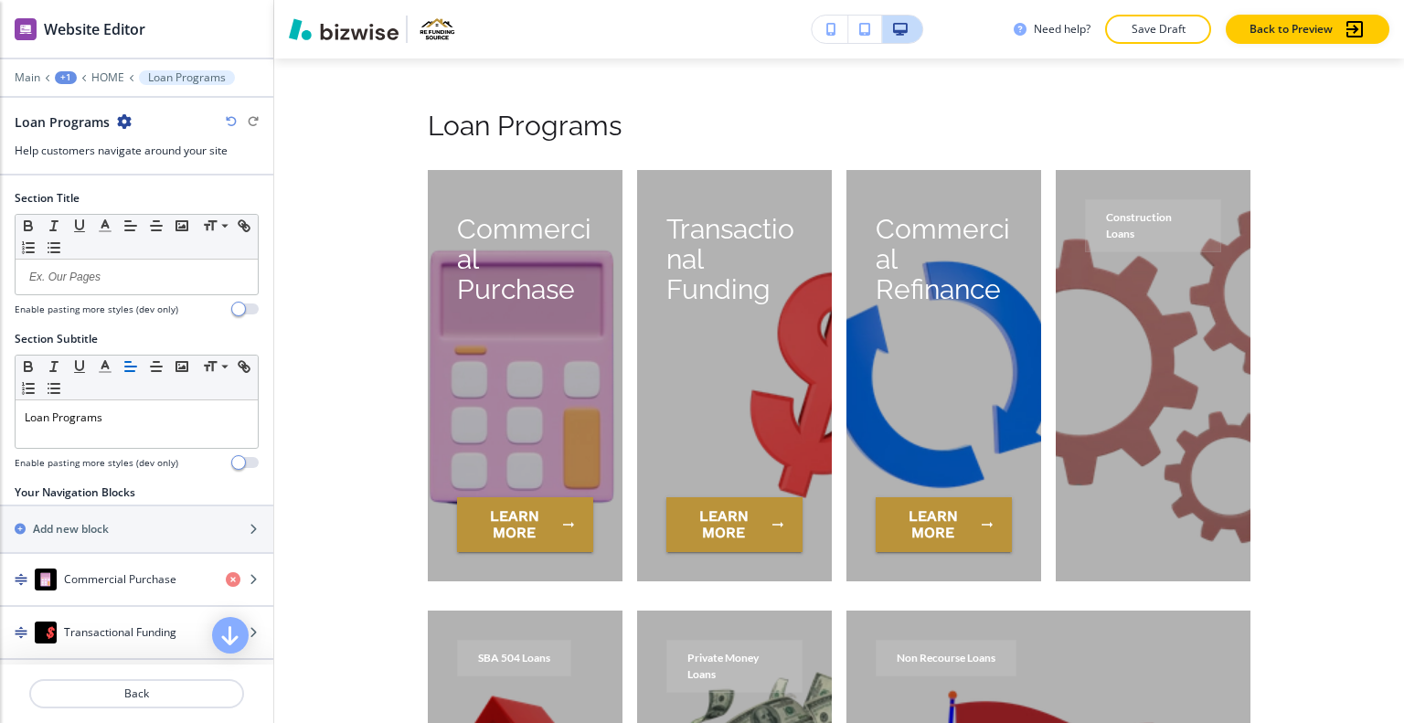
scroll to position [269, 0]
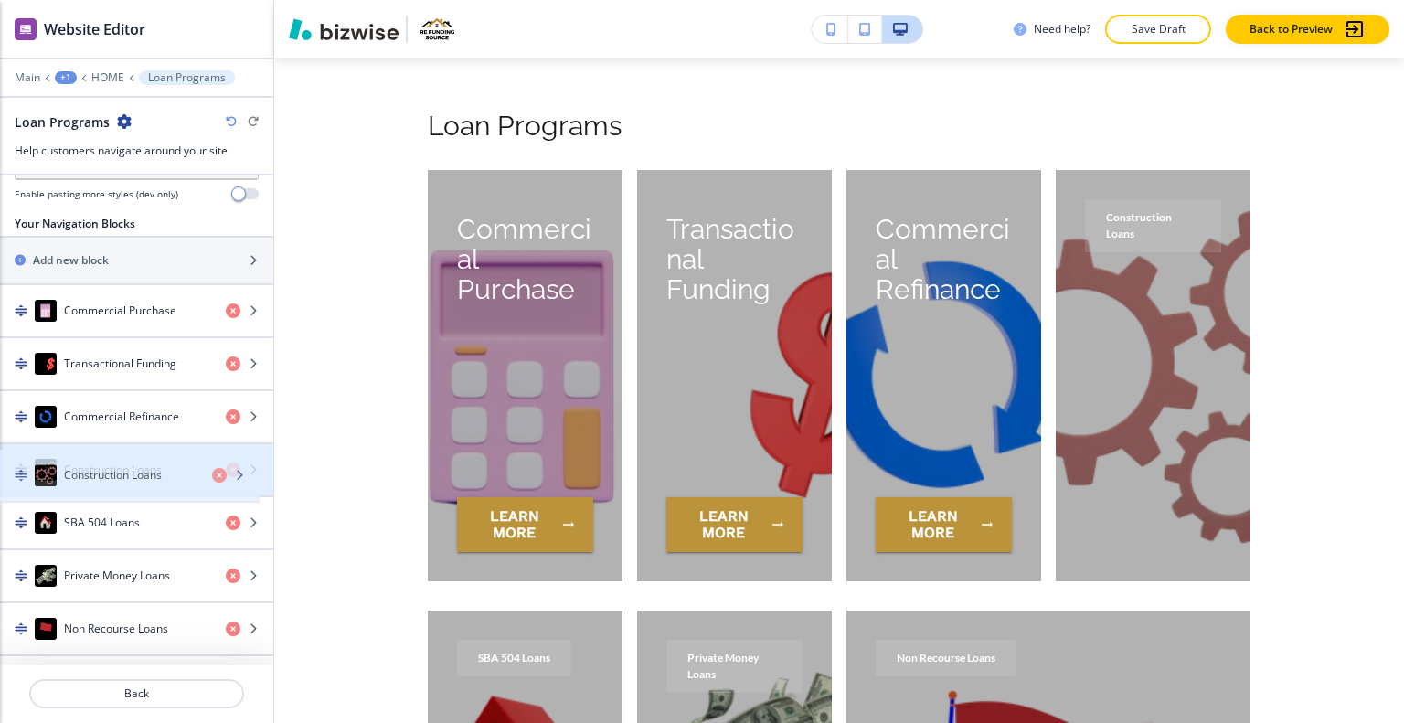
click at [117, 478] on div "Construction Loans" at bounding box center [136, 469] width 273 height 51
click at [118, 466] on h4 "Construction Loans" at bounding box center [113, 470] width 98 height 16
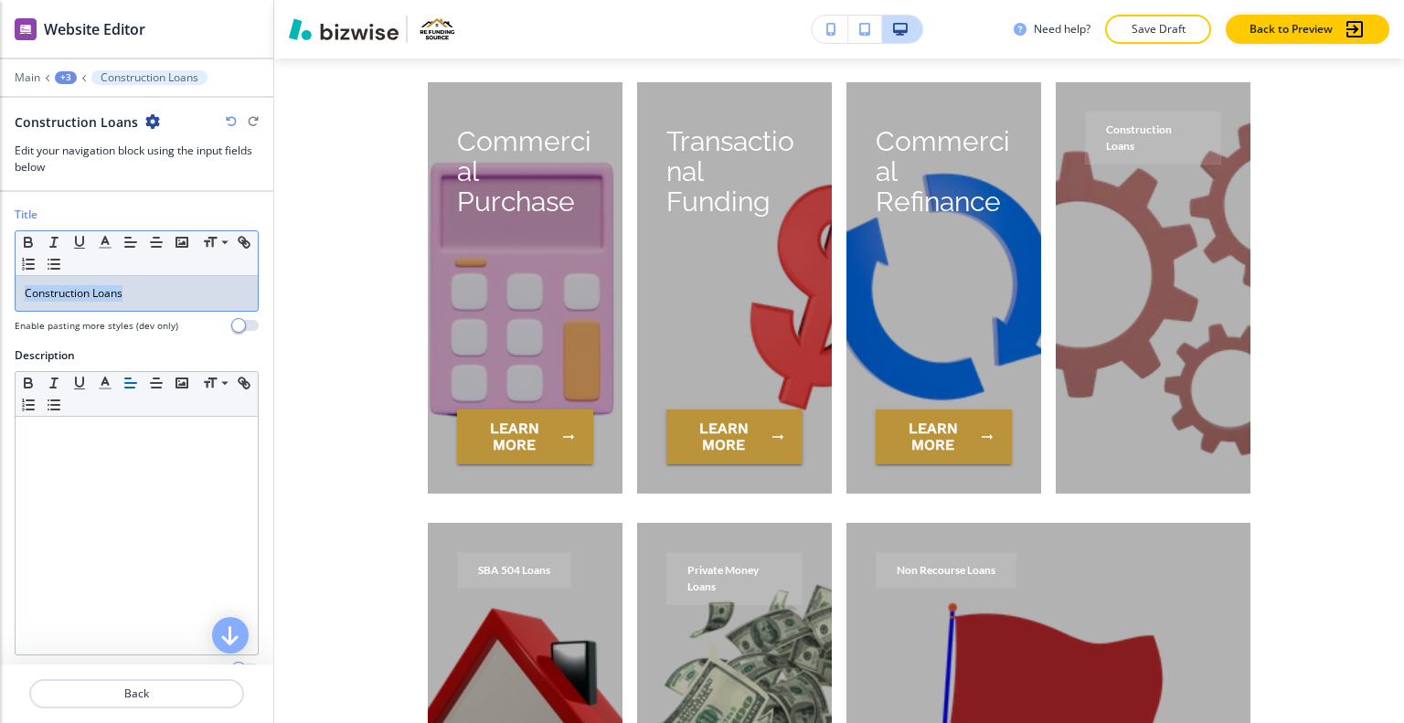
drag, startPoint x: 153, startPoint y: 281, endPoint x: 15, endPoint y: 278, distance: 138.1
click at [0, 281] on div "Title Small Normal Large Huge Construction Loans Enable pasting more styles (de…" at bounding box center [136, 277] width 273 height 141
copy p "Construction Loans"
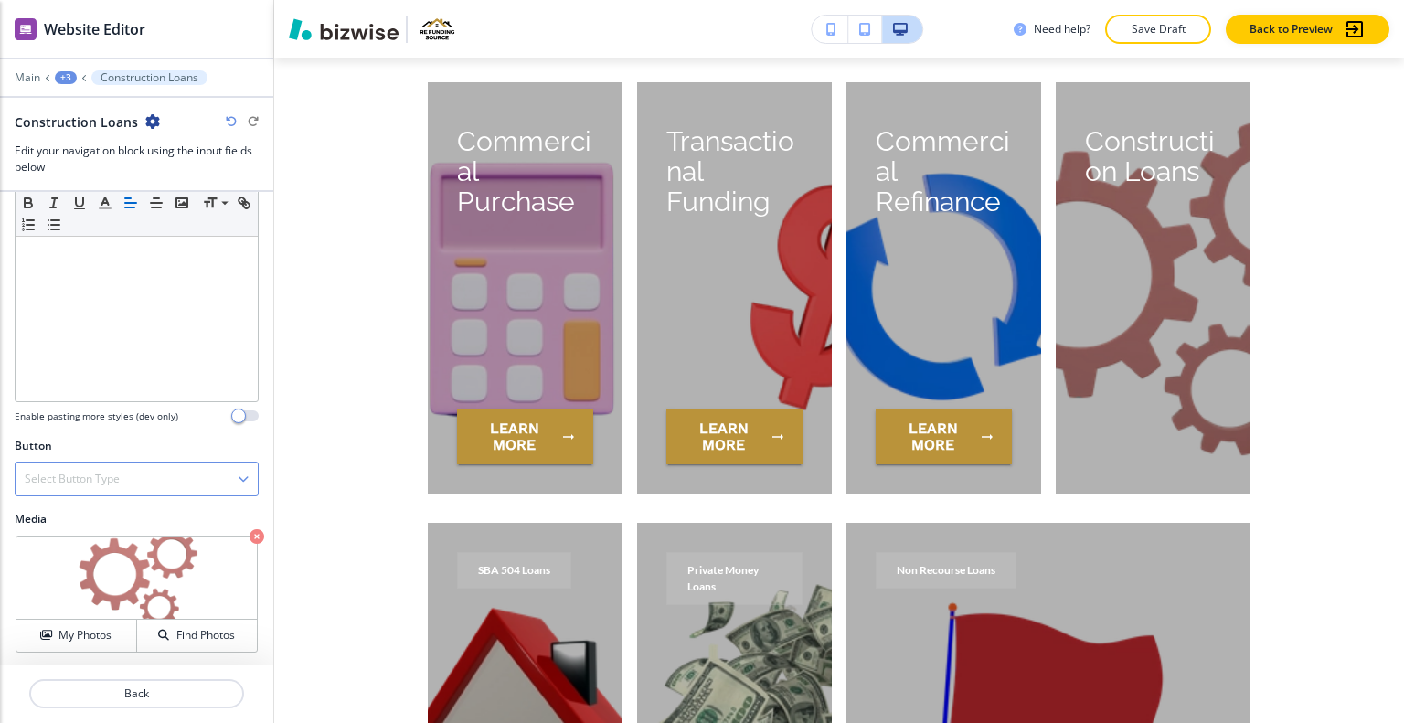
click at [133, 471] on div "Select Button Type" at bounding box center [137, 479] width 242 height 33
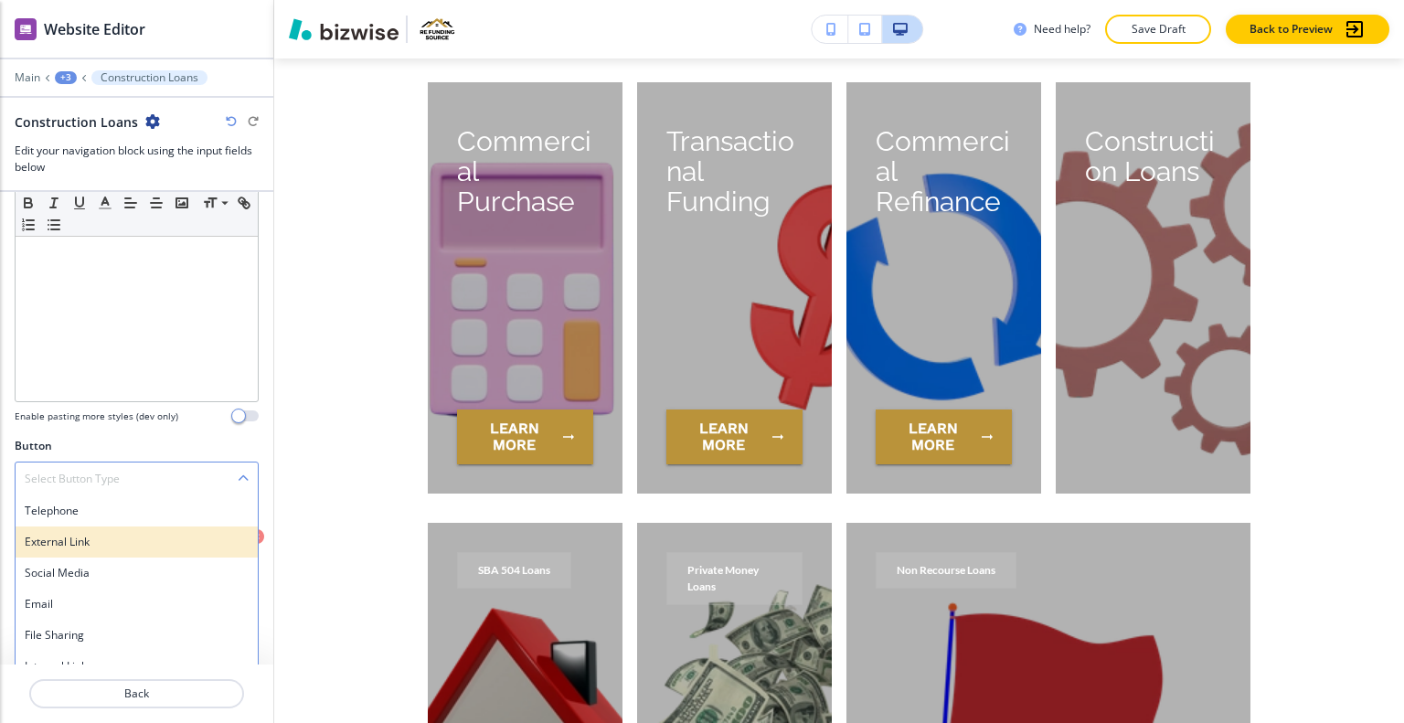
scroll to position [268, 0]
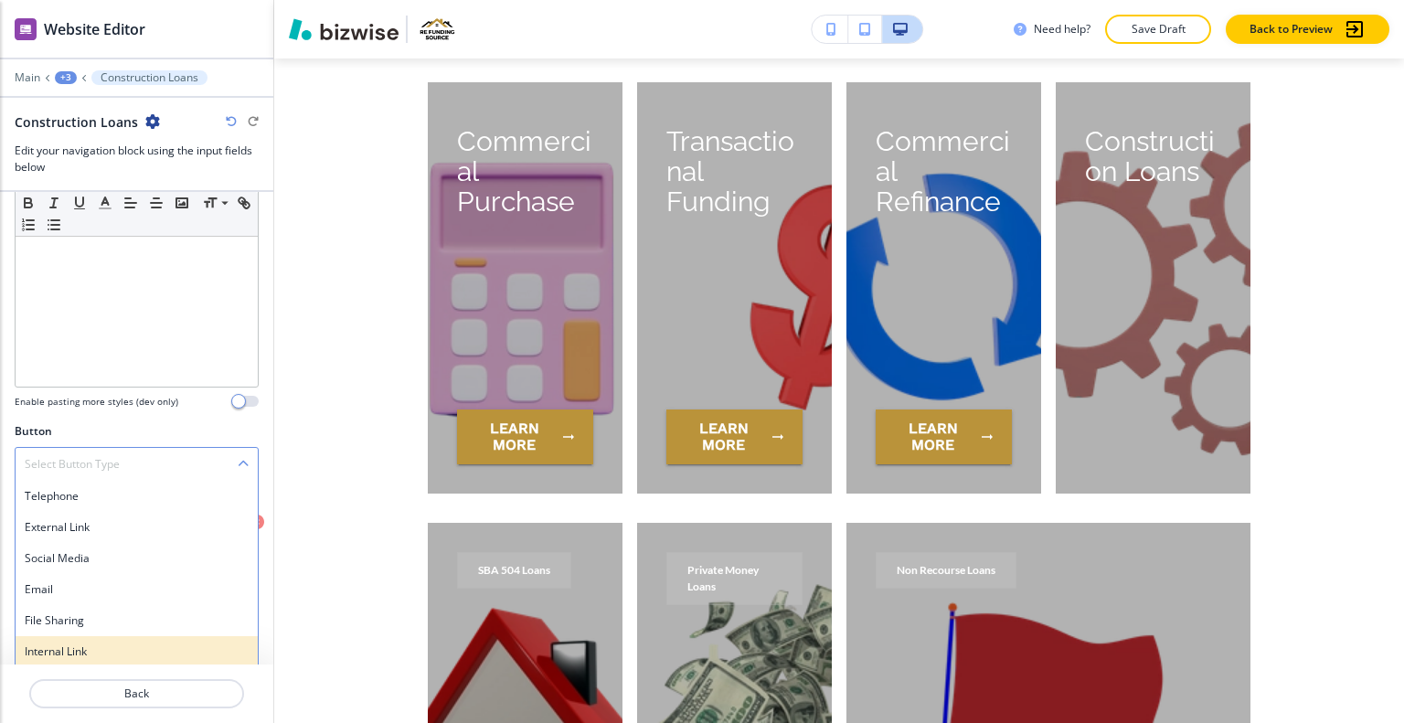
click at [100, 660] on div "Internal Link" at bounding box center [137, 651] width 242 height 31
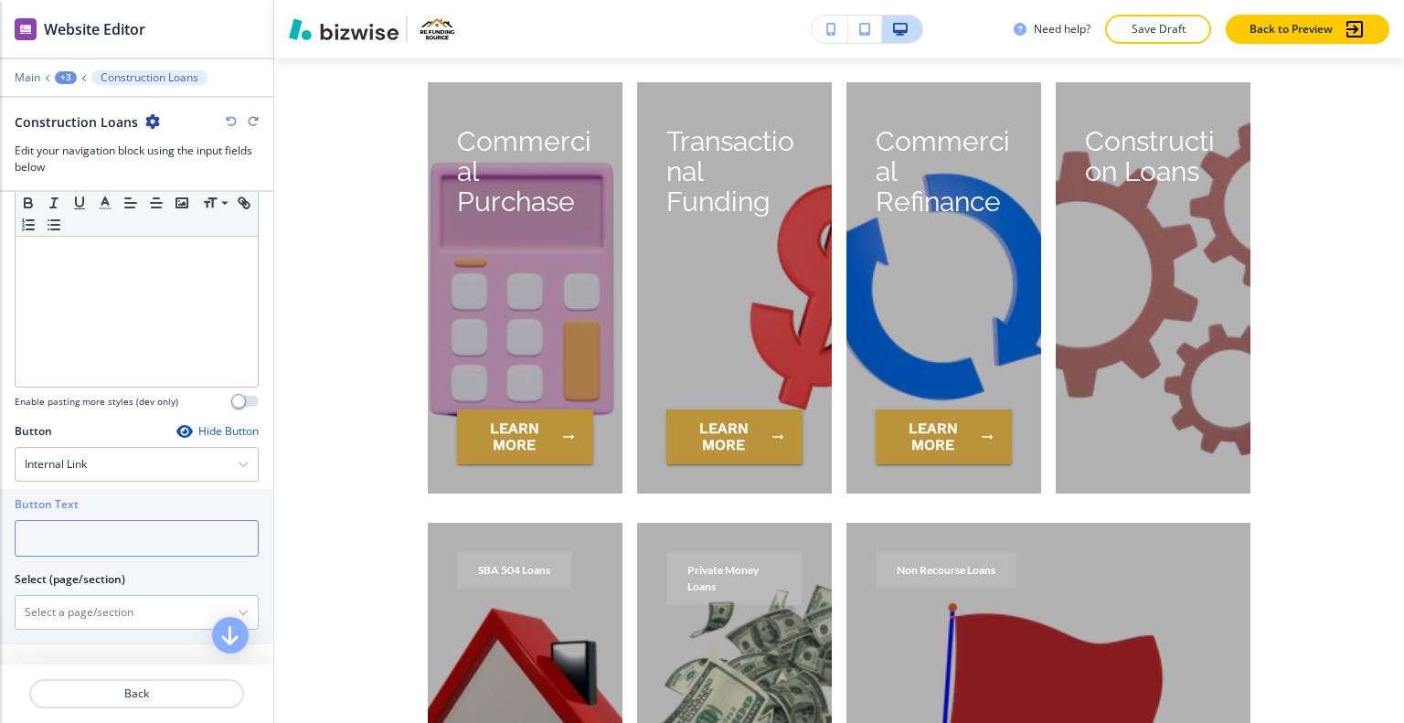
click at [103, 520] on input "text" at bounding box center [137, 538] width 244 height 37
type input "learn more"
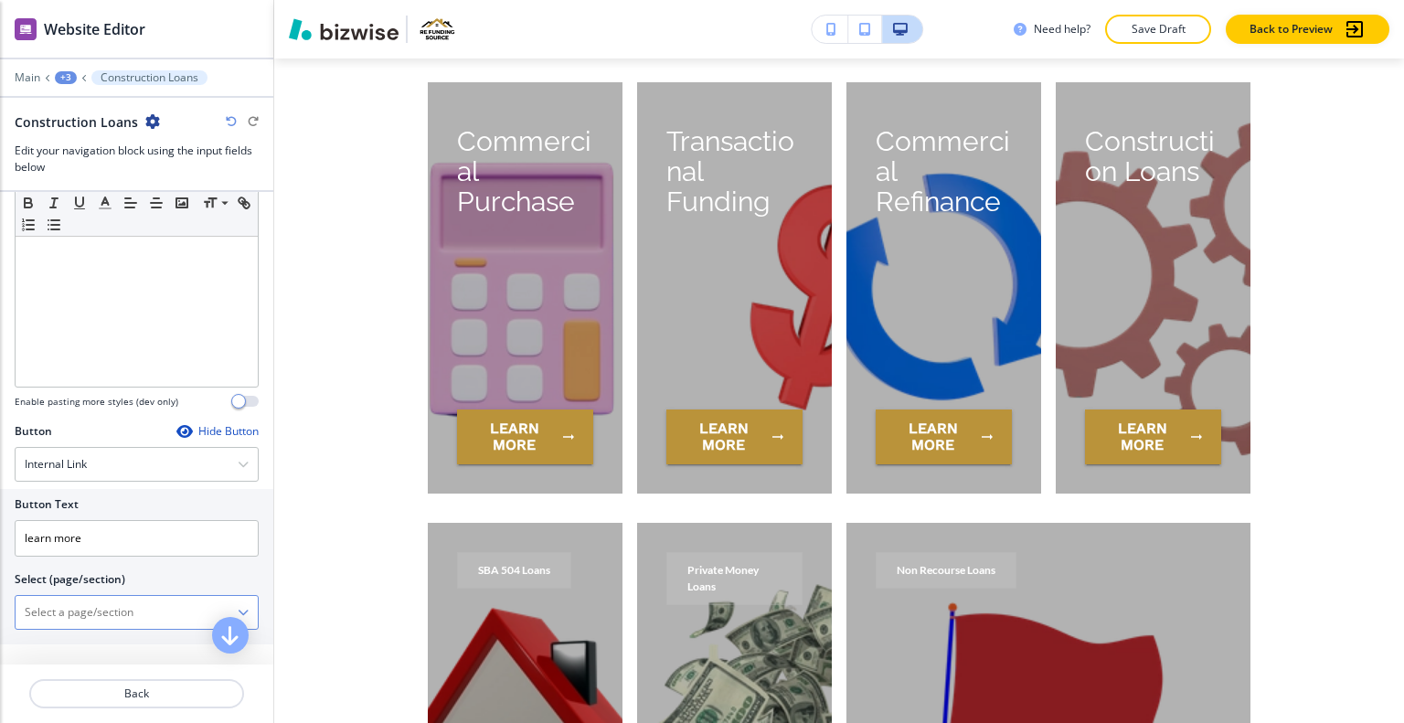
drag, startPoint x: 138, startPoint y: 601, endPoint x: 67, endPoint y: 613, distance: 72.5
paste \(page\/section\) "Construction Loans"
click at [103, 647] on h4 "CONSTRUCTION LOANS" at bounding box center [137, 644] width 224 height 16
type \(page\/section\) "CONSTRUCTION LOANS"
click at [1168, 29] on p "Save Draft" at bounding box center [1158, 29] width 59 height 16
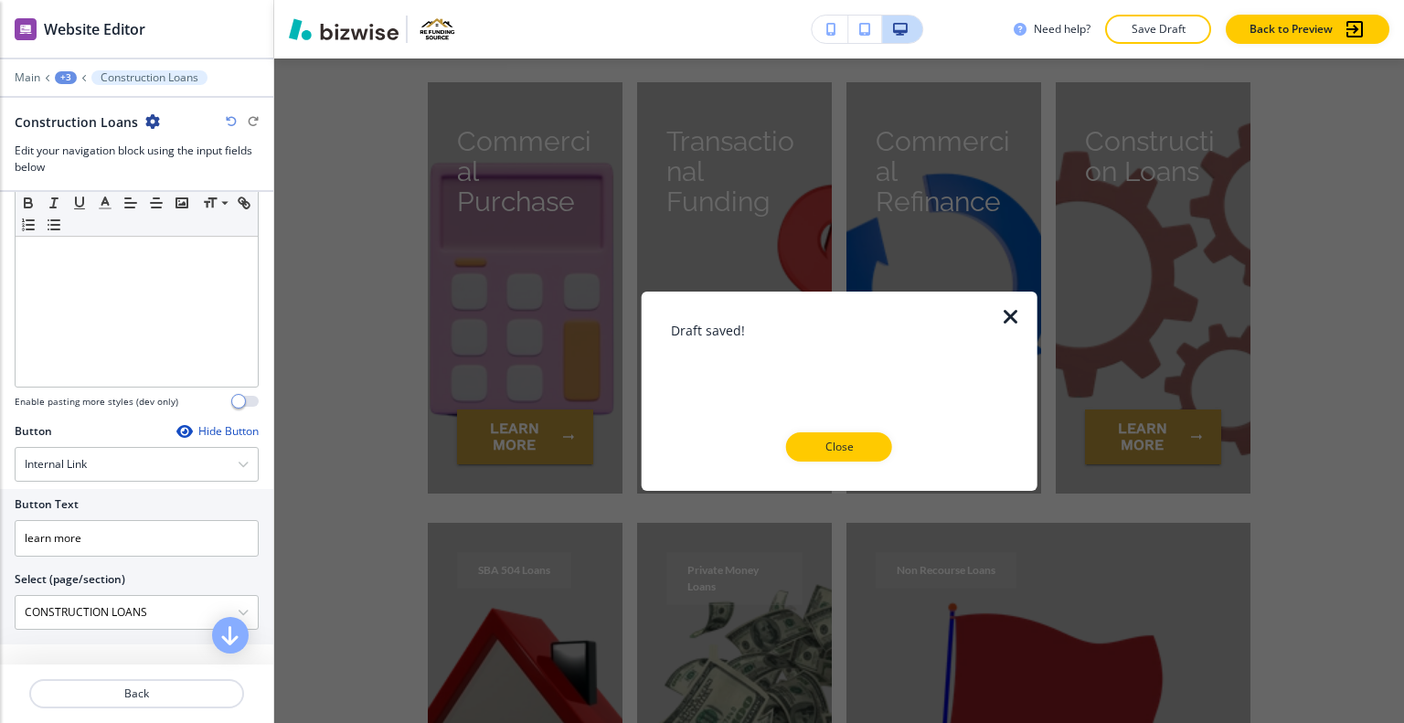
click at [869, 451] on button "Close" at bounding box center [839, 446] width 106 height 29
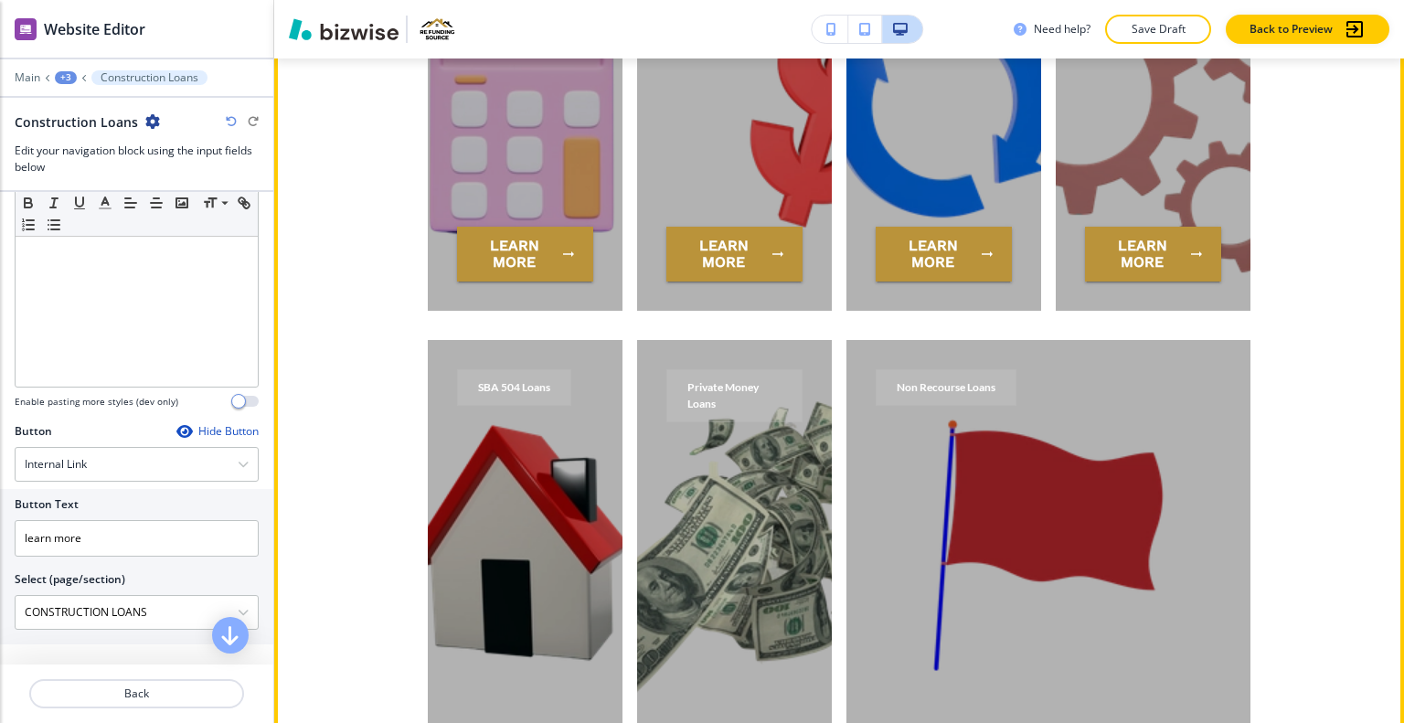
scroll to position [4802, 0]
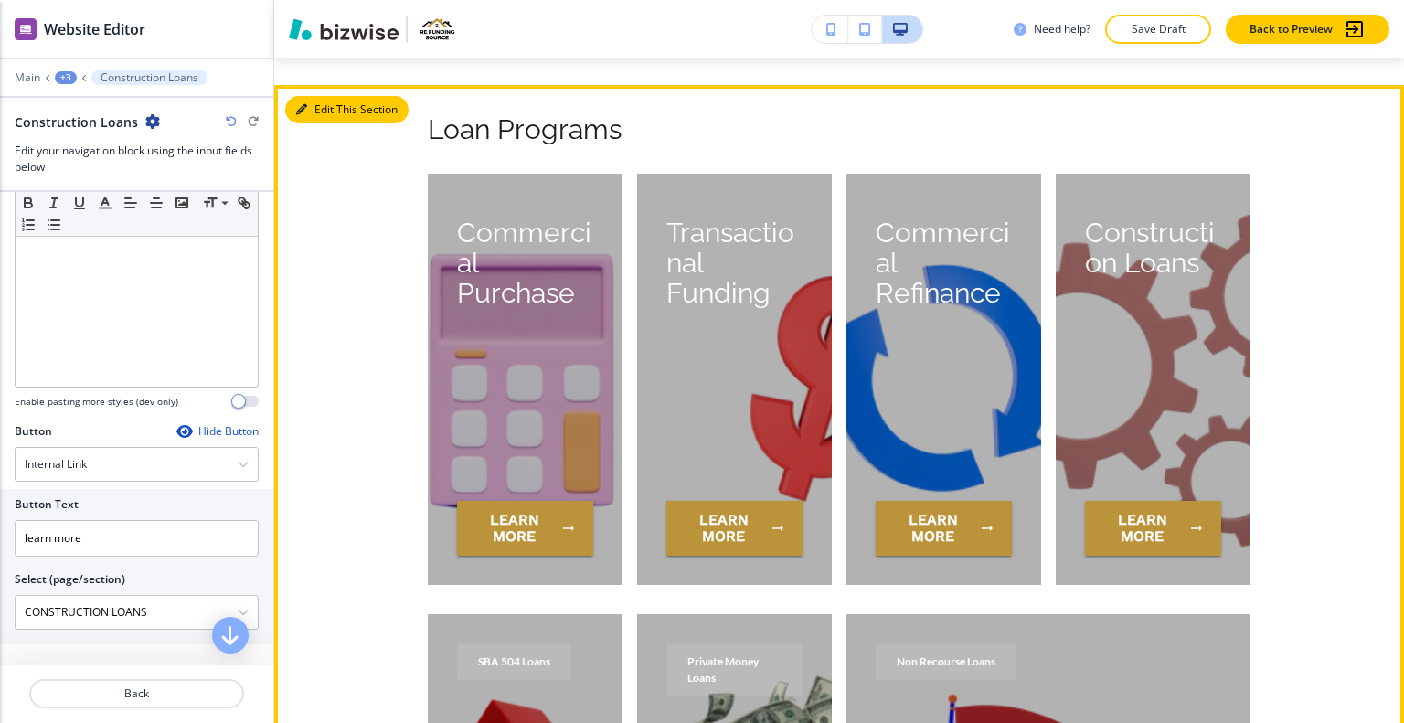
click at [328, 96] on button "Edit This Section" at bounding box center [346, 109] width 123 height 27
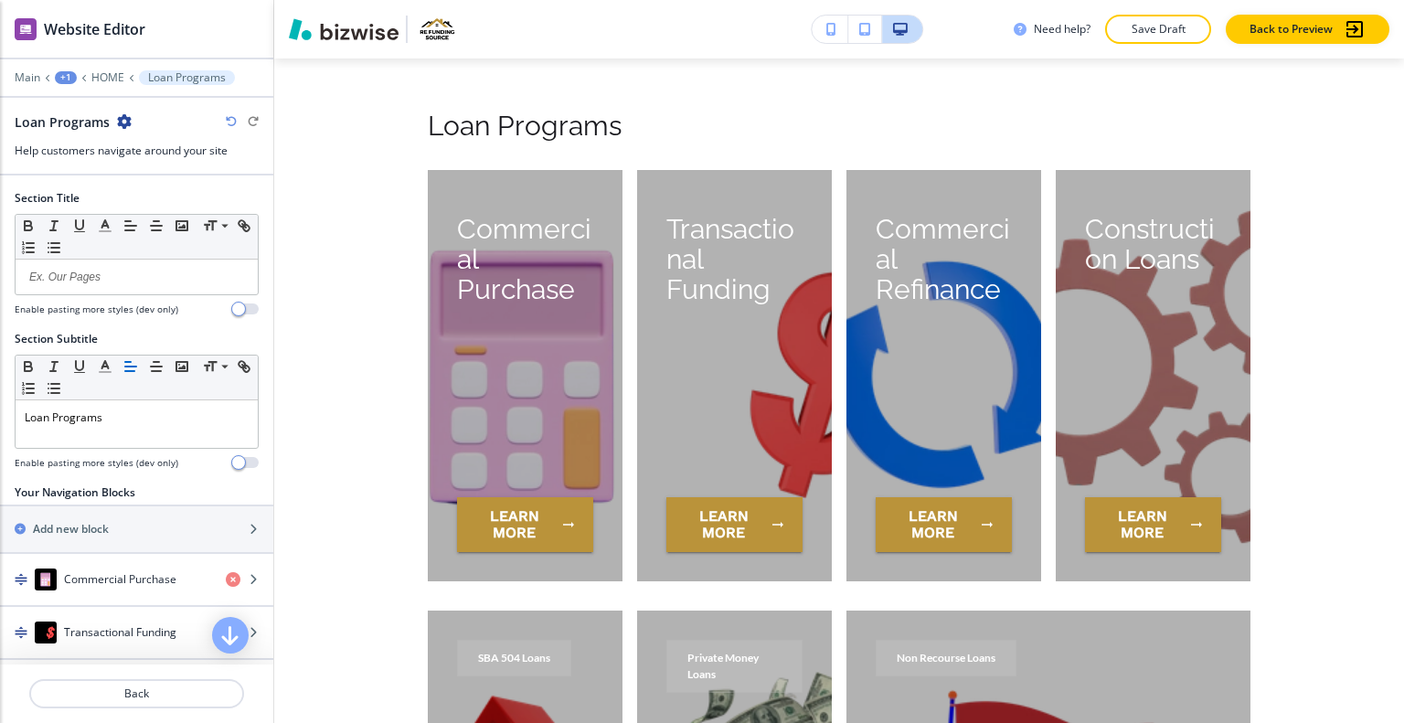
scroll to position [269, 0]
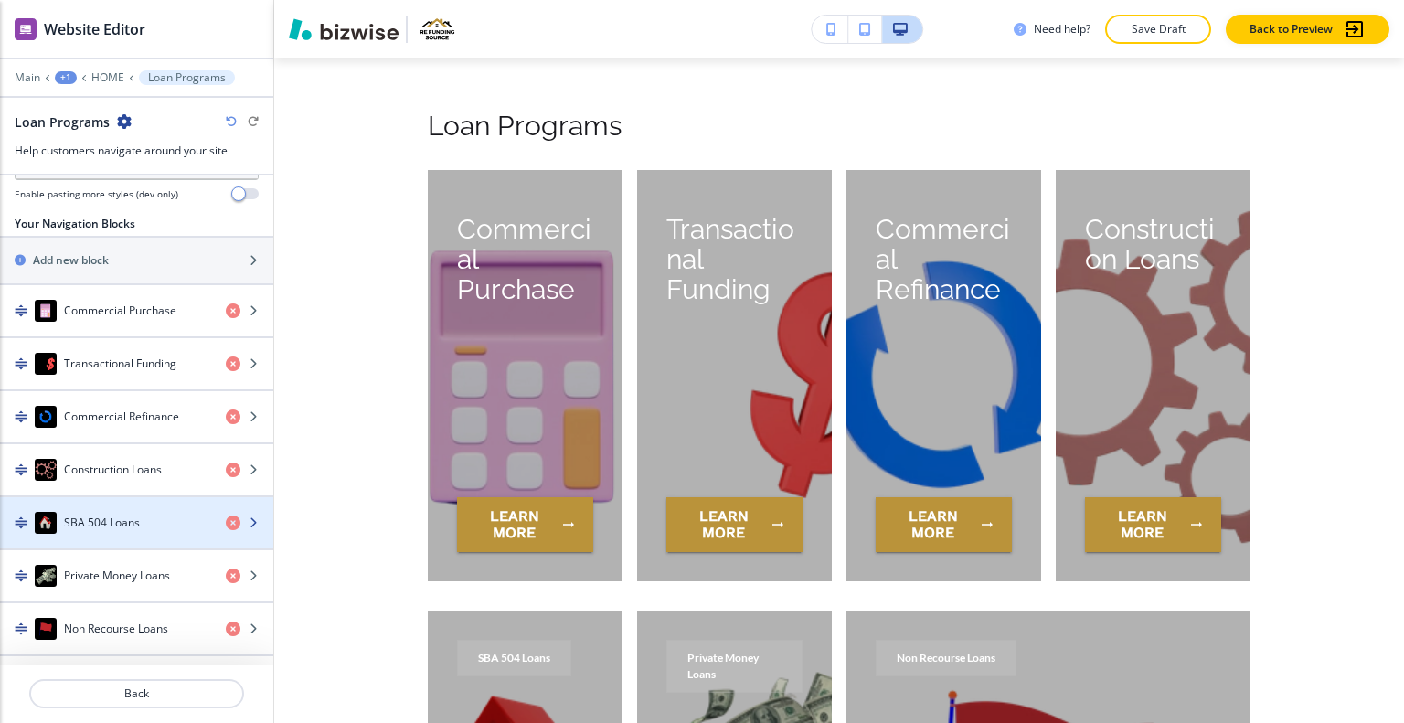
click at [143, 512] on div "SBA 504 Loans" at bounding box center [105, 523] width 211 height 22
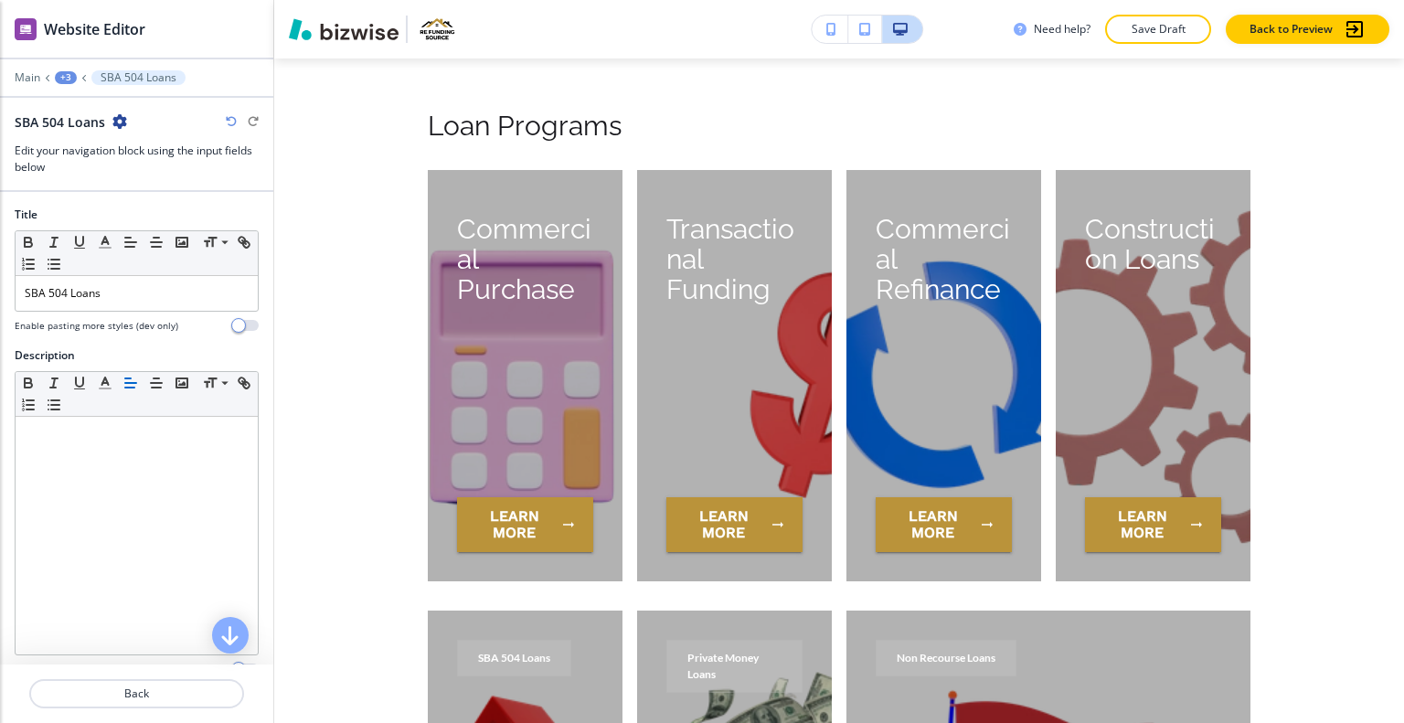
scroll to position [5334, 0]
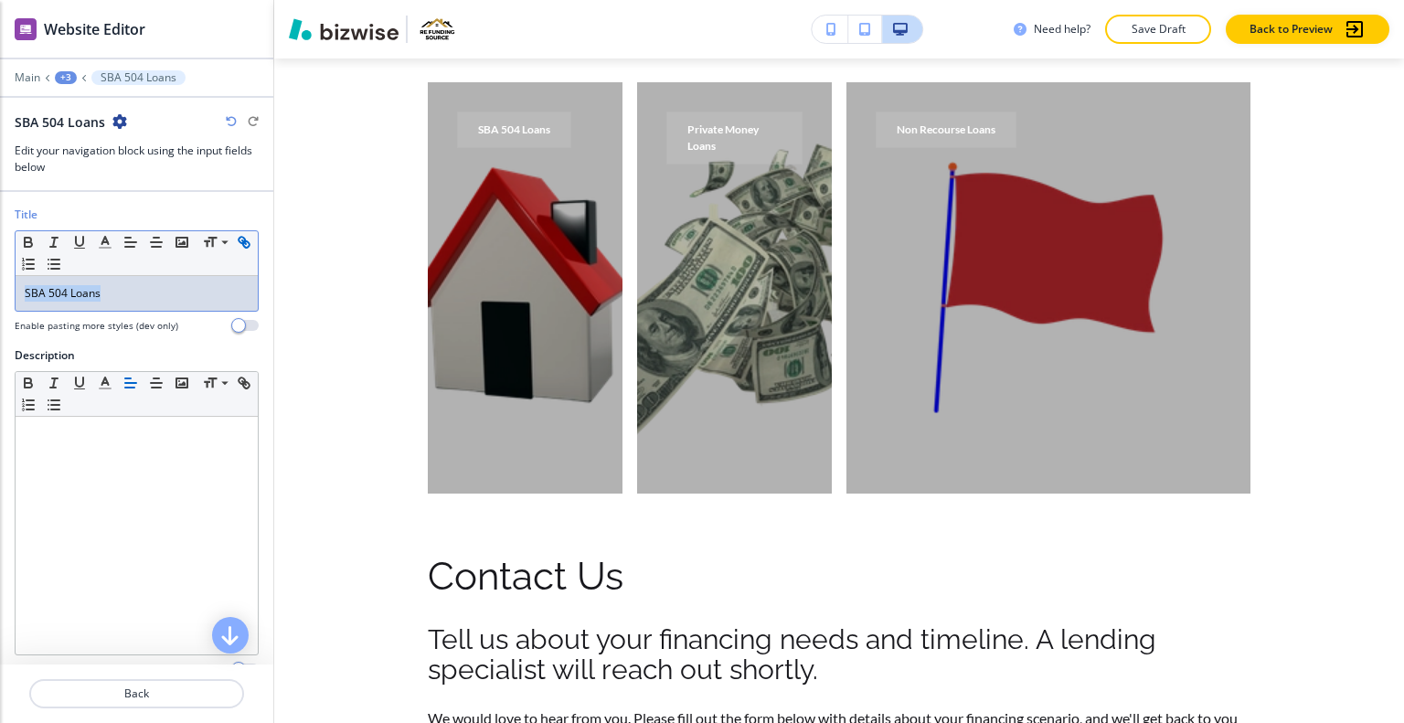
drag, startPoint x: 157, startPoint y: 277, endPoint x: 22, endPoint y: 256, distance: 136.9
click at [0, 253] on div "Title Small Normal Large Huge SBA 504 Loans Enable pasting more styles (dev onl…" at bounding box center [136, 277] width 273 height 141
copy p "SBA 504 Loans"
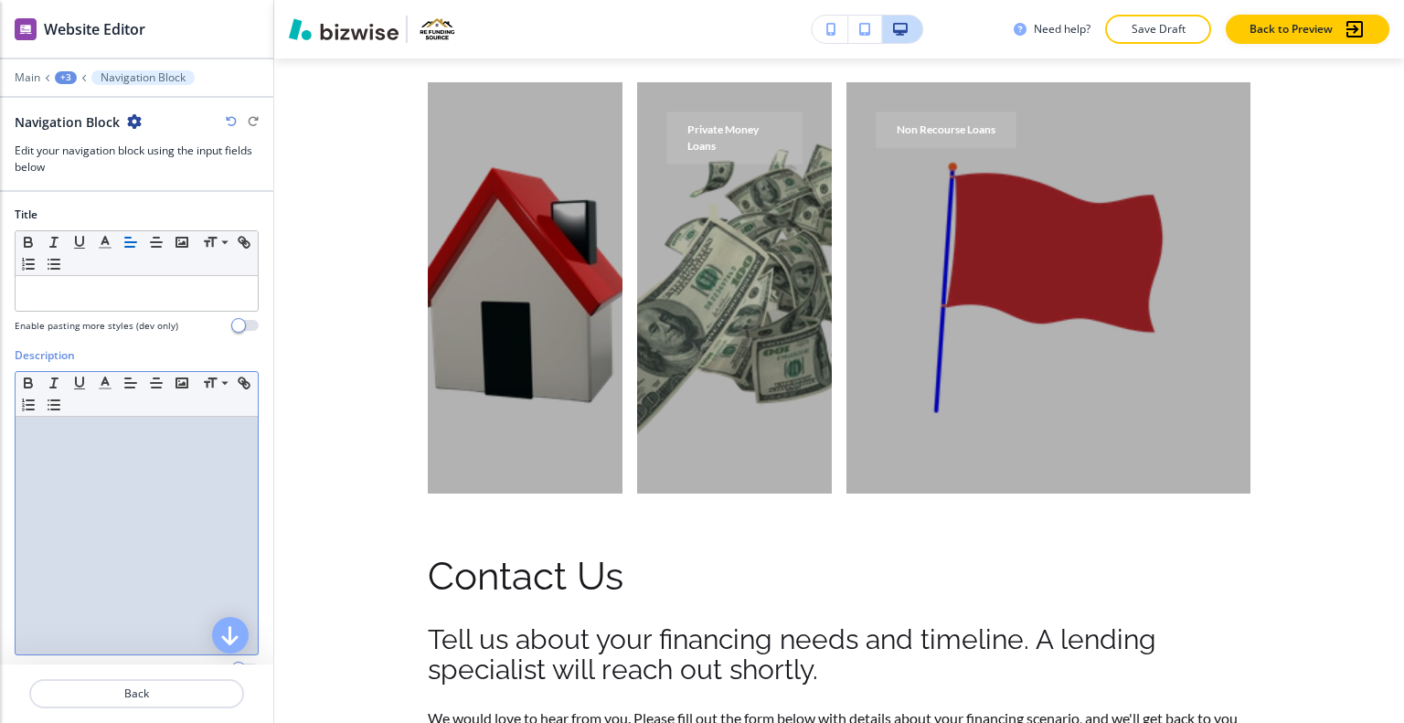
drag, startPoint x: 157, startPoint y: 542, endPoint x: 142, endPoint y: 546, distance: 16.0
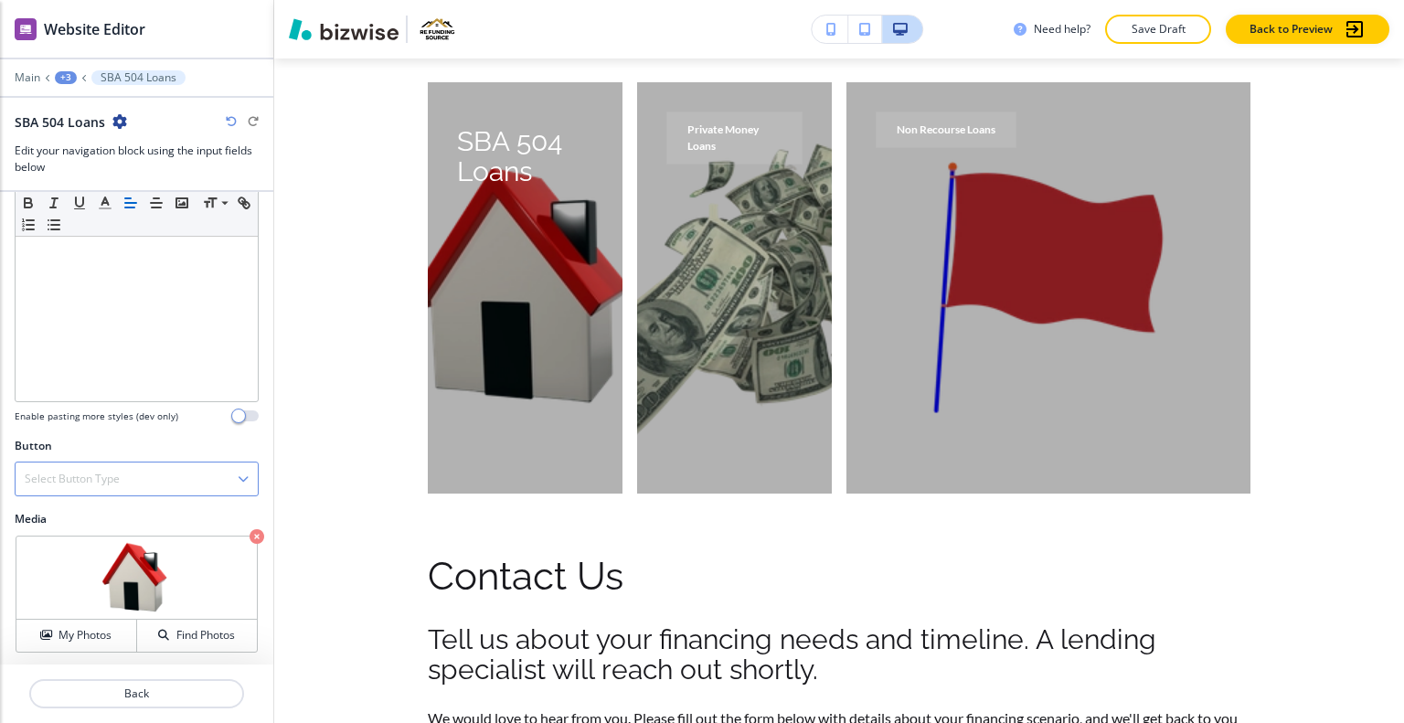
click at [128, 463] on div "Select Button Type" at bounding box center [137, 479] width 242 height 33
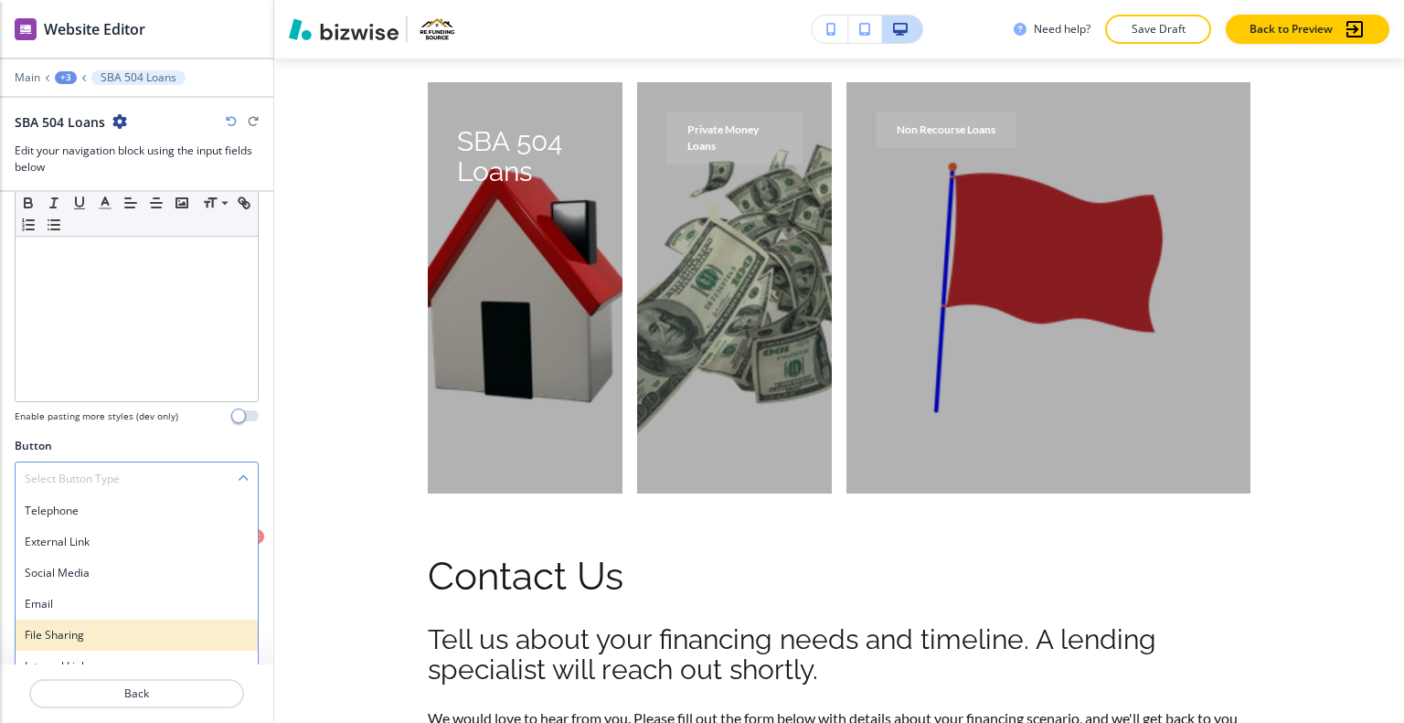
scroll to position [268, 0]
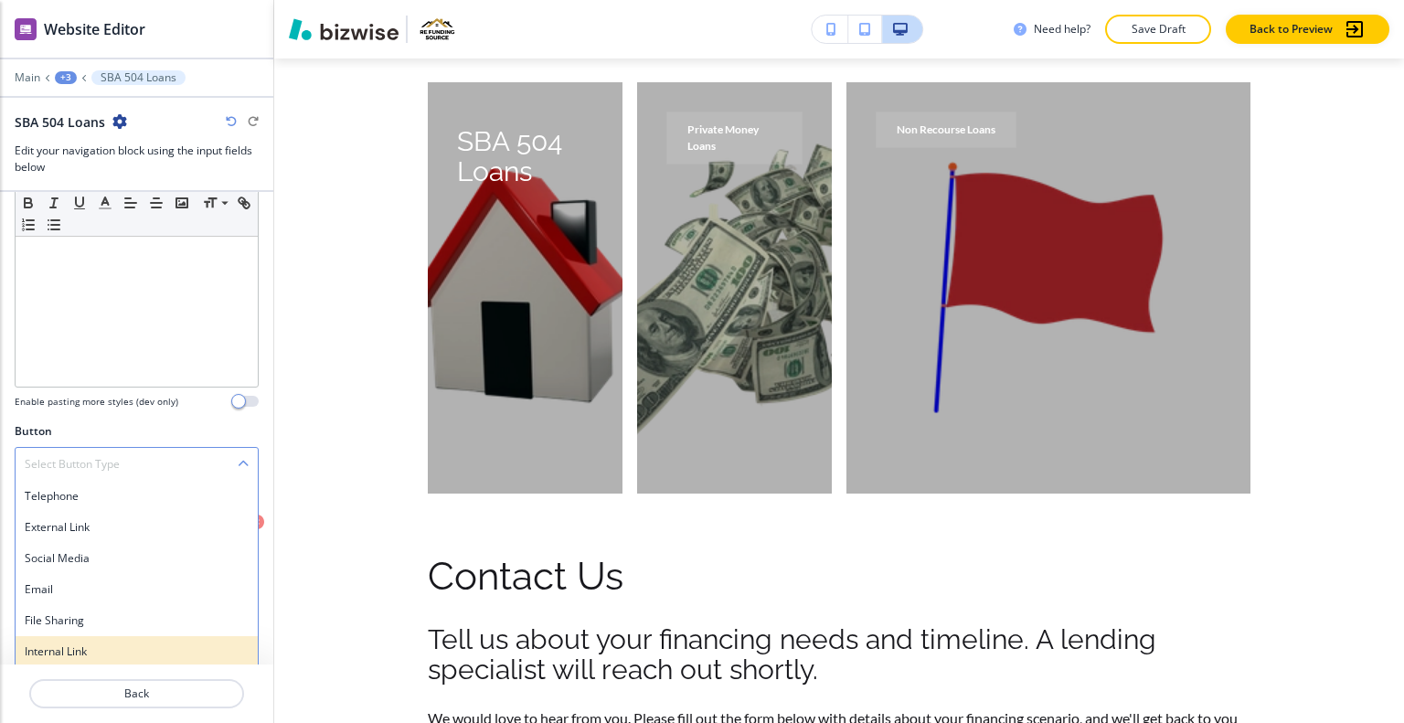
click at [88, 657] on div "Internal Link" at bounding box center [137, 651] width 242 height 31
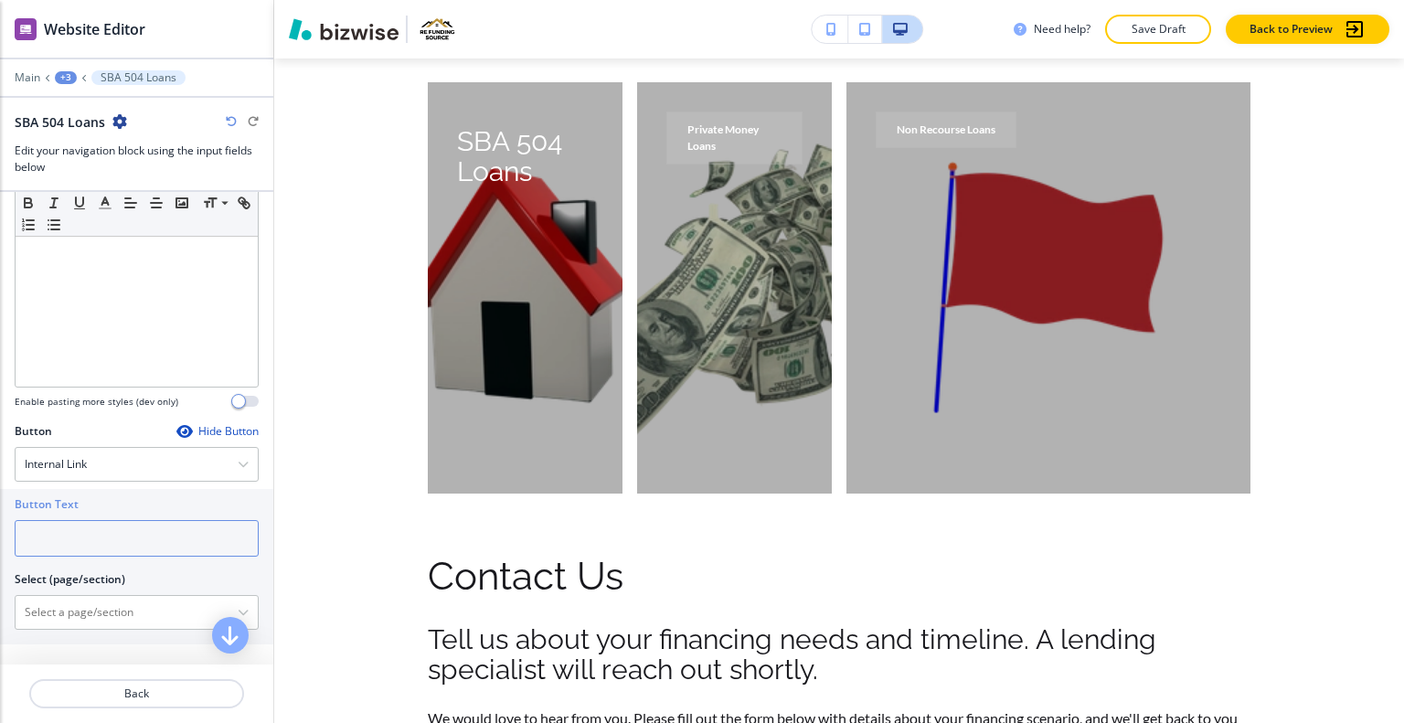
paste input "SBA 504 Loans"
type input "SBA 504 Loans"
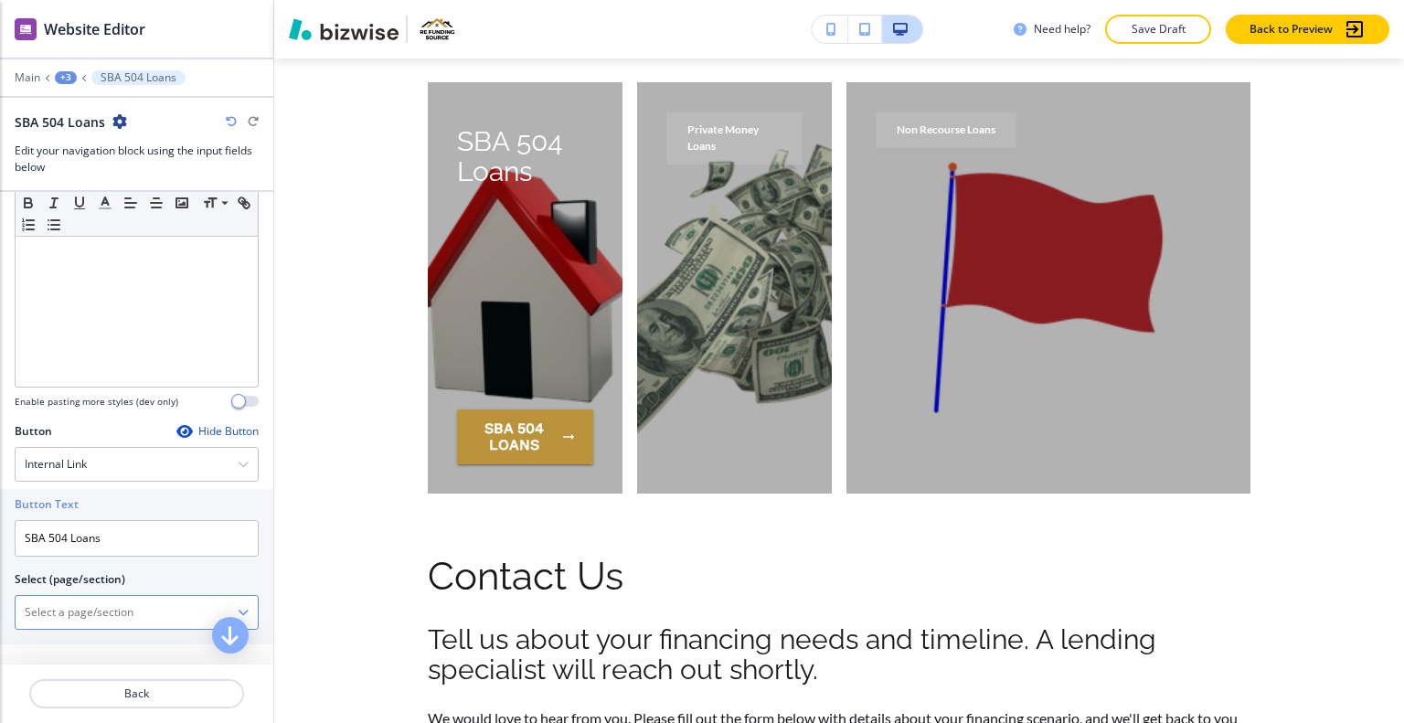
click at [75, 610] on \(page\/section\) "Manual Input" at bounding box center [127, 612] width 222 height 31
paste \(page\/section\) "SBA 504 Loans"
click at [82, 646] on h4 "SBA 504 LOANS" at bounding box center [137, 644] width 224 height 16
type \(page\/section\) "SBA 504 LOANS"
drag, startPoint x: 115, startPoint y: 535, endPoint x: 0, endPoint y: 537, distance: 115.2
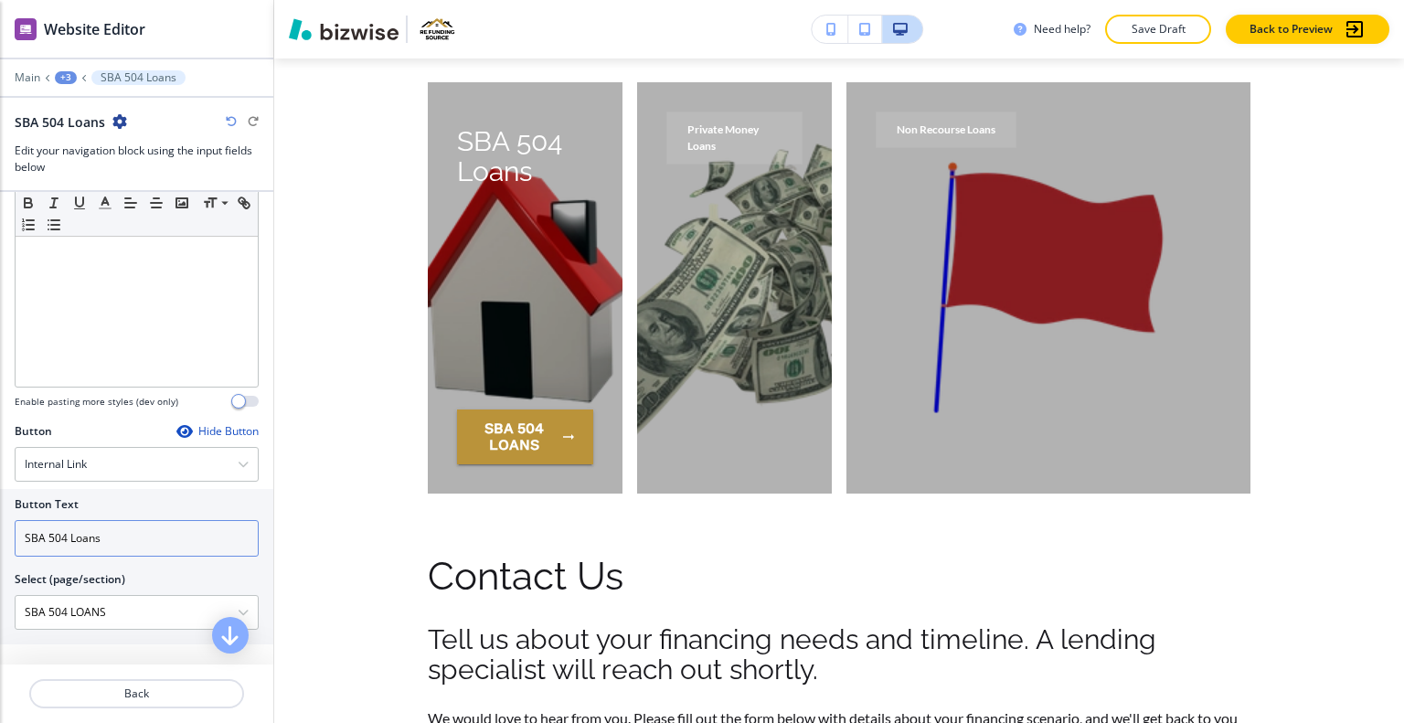
click at [0, 537] on div "Button Text SBA 504 Loans Select (page/section) SBA 504 LOANS SBA 504 LOANS SBA…" at bounding box center [136, 566] width 273 height 155
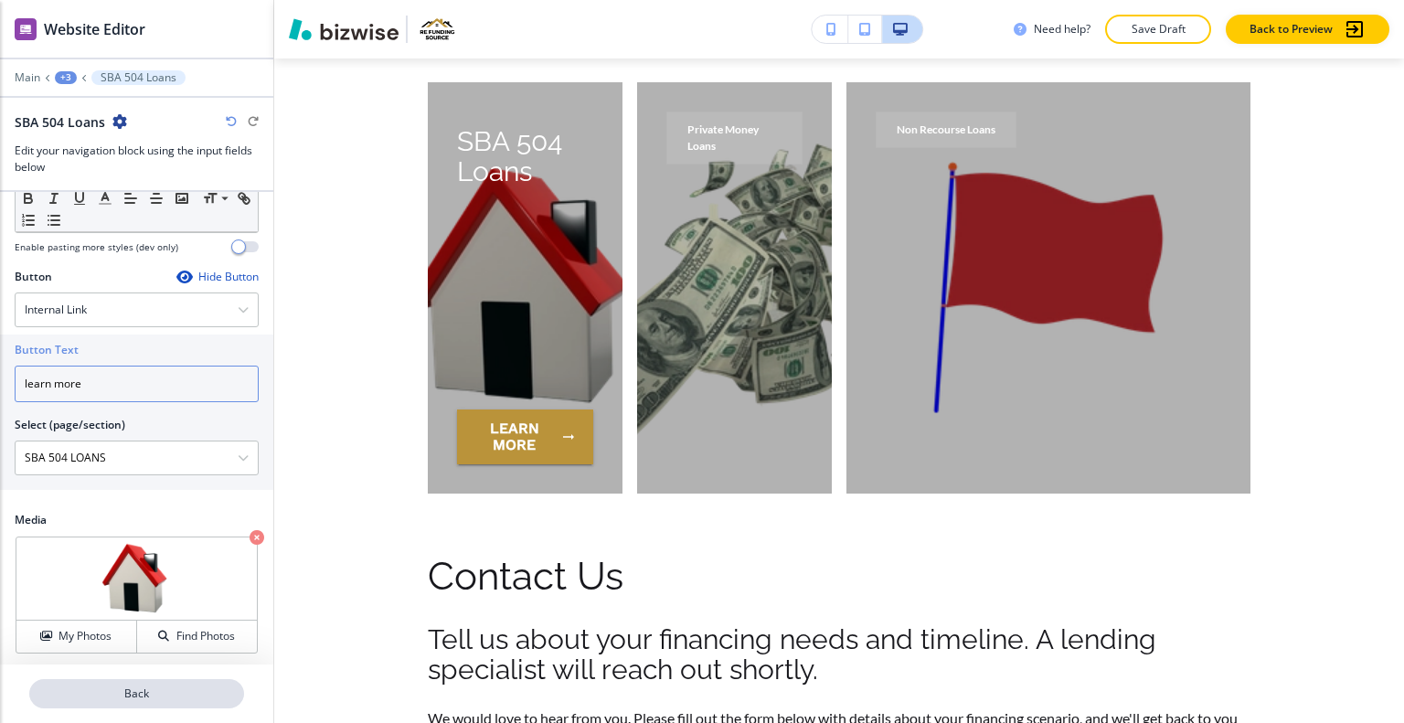
type input "learn more"
click at [147, 694] on p "Back" at bounding box center [136, 694] width 211 height 16
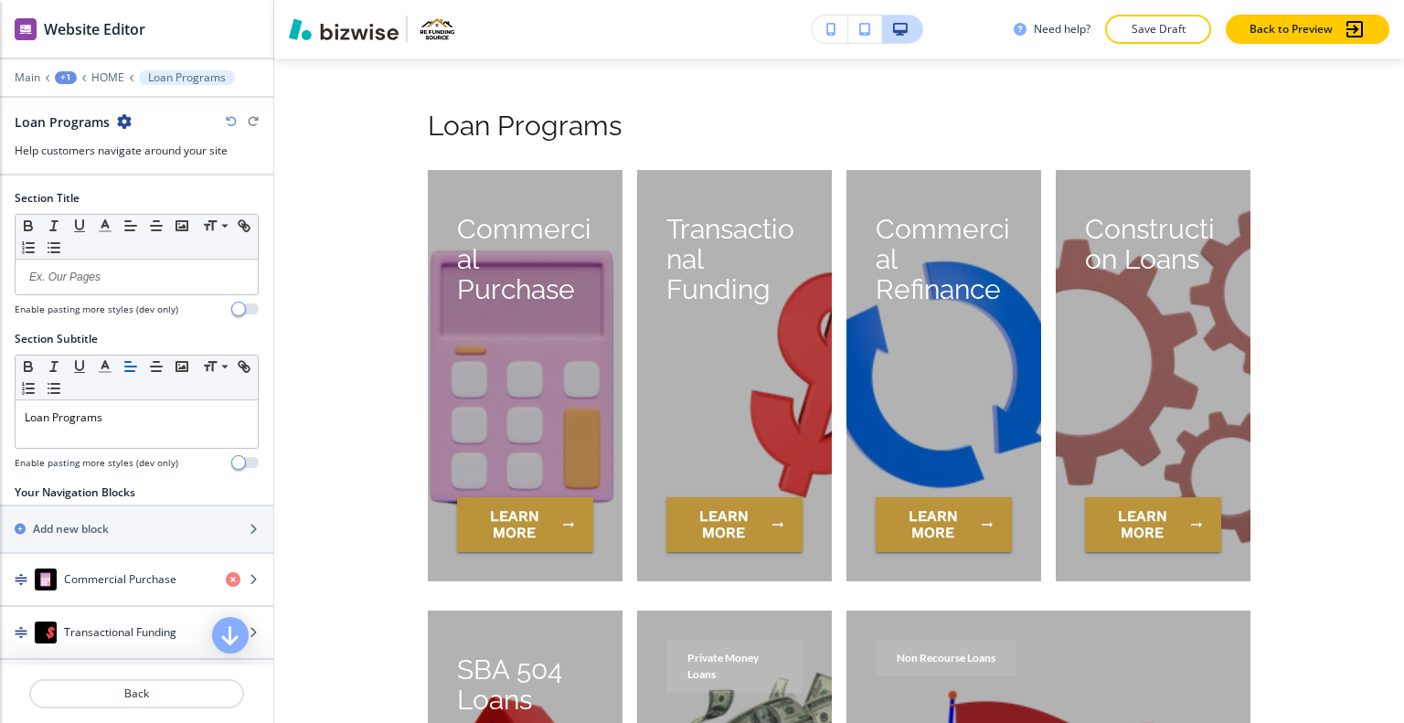
scroll to position [269, 0]
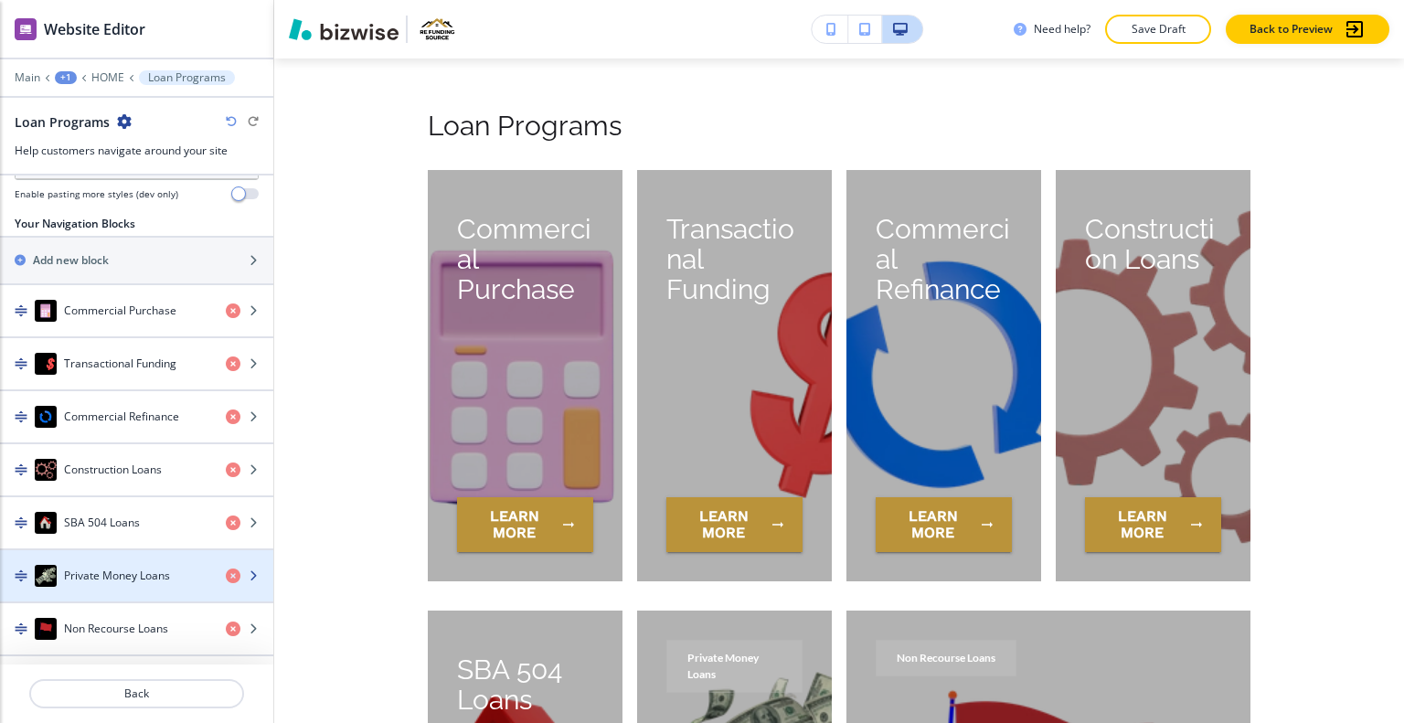
click at [119, 568] on h4 "Private Money Loans" at bounding box center [117, 576] width 106 height 16
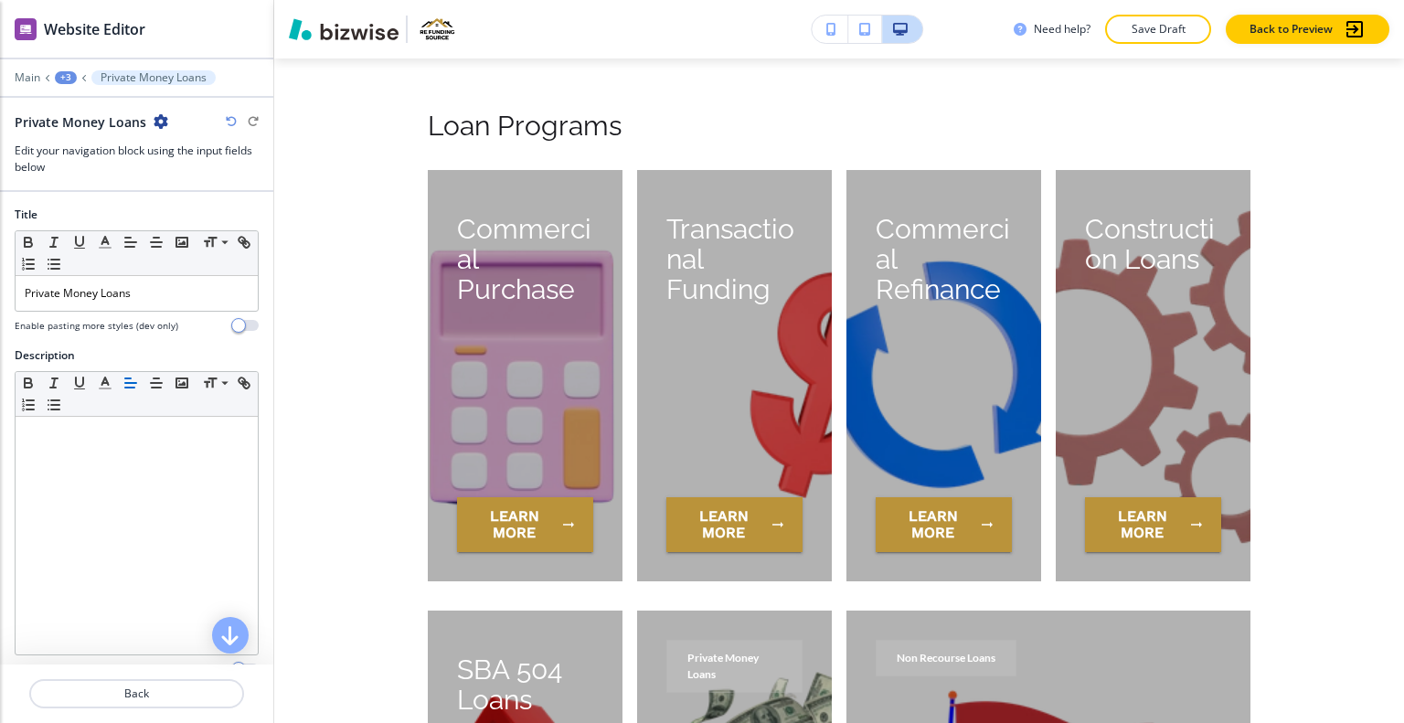
scroll to position [5334, 0]
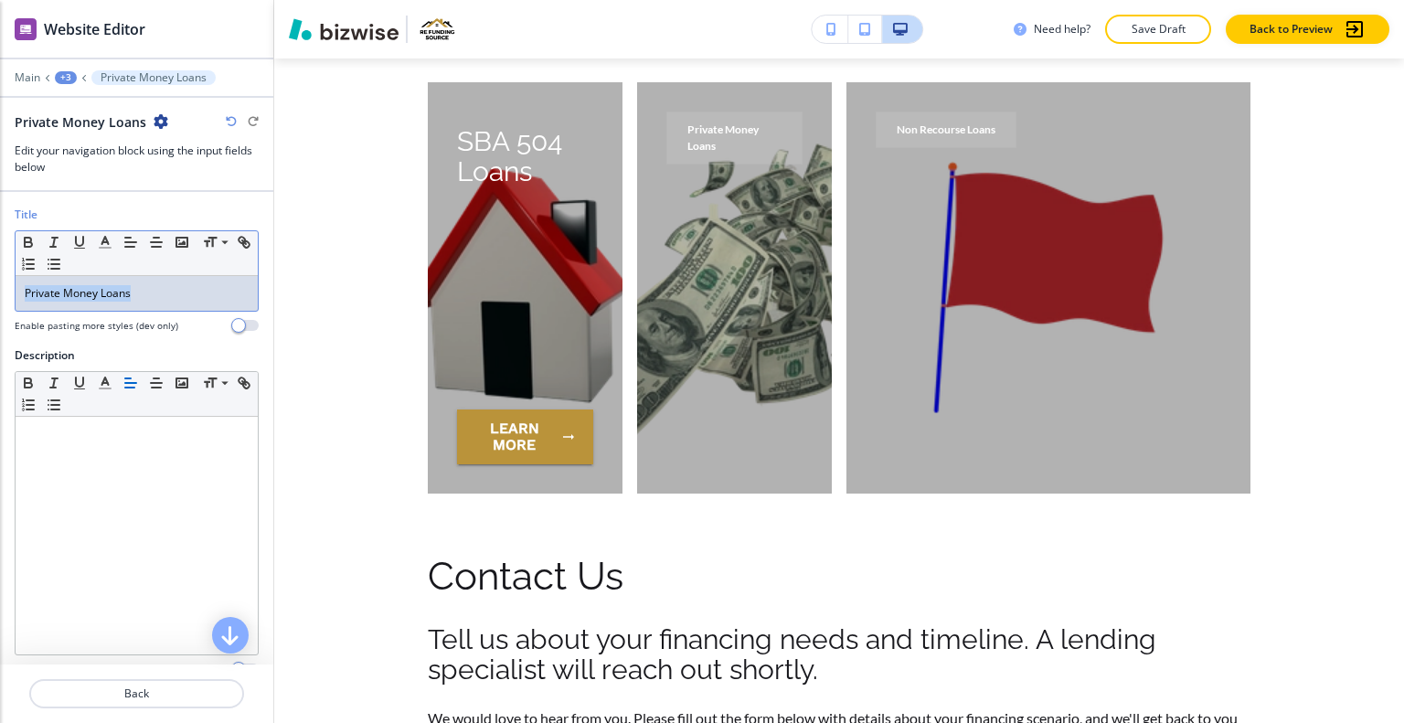
drag, startPoint x: 176, startPoint y: 284, endPoint x: 29, endPoint y: 288, distance: 146.3
click at [1, 273] on div "Title Small Normal Large Huge Private Money Loans Enable pasting more styles (d…" at bounding box center [136, 277] width 273 height 141
copy p "Private Money Loans"
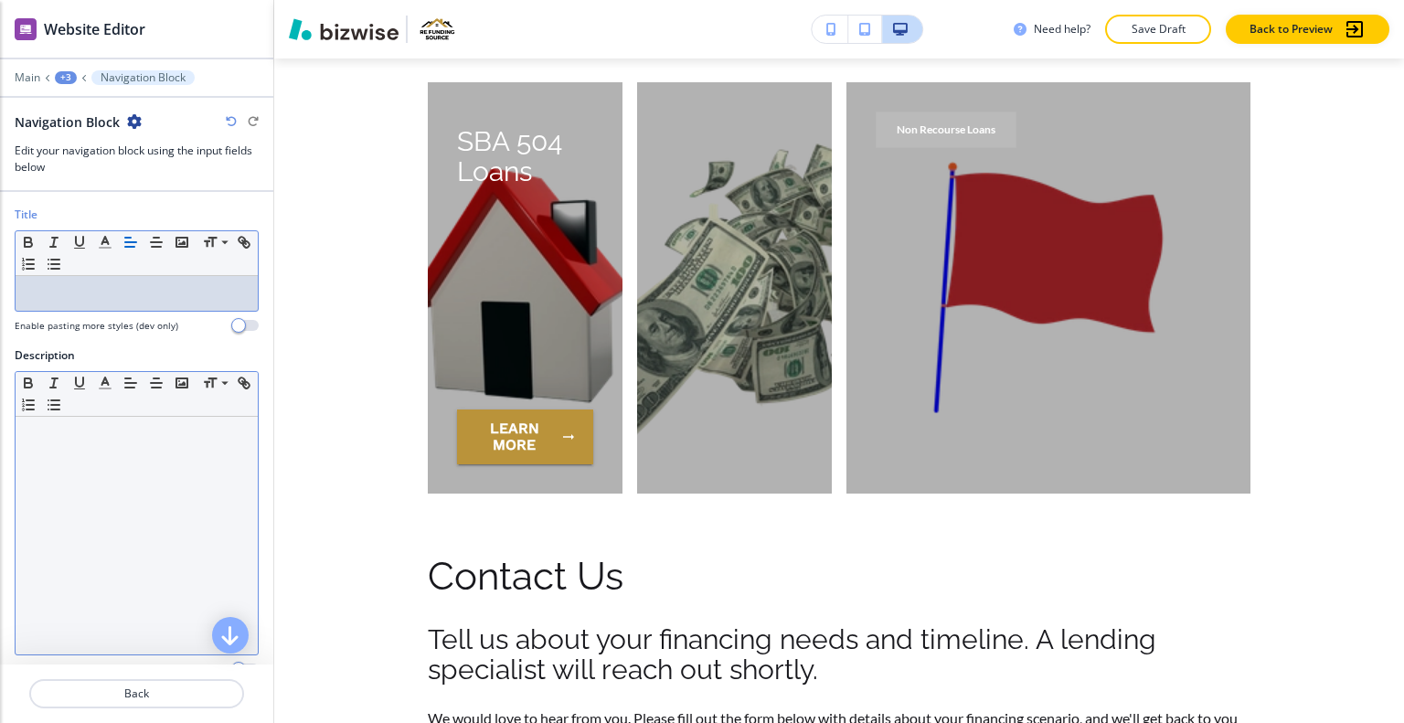
click at [84, 496] on div at bounding box center [137, 536] width 242 height 238
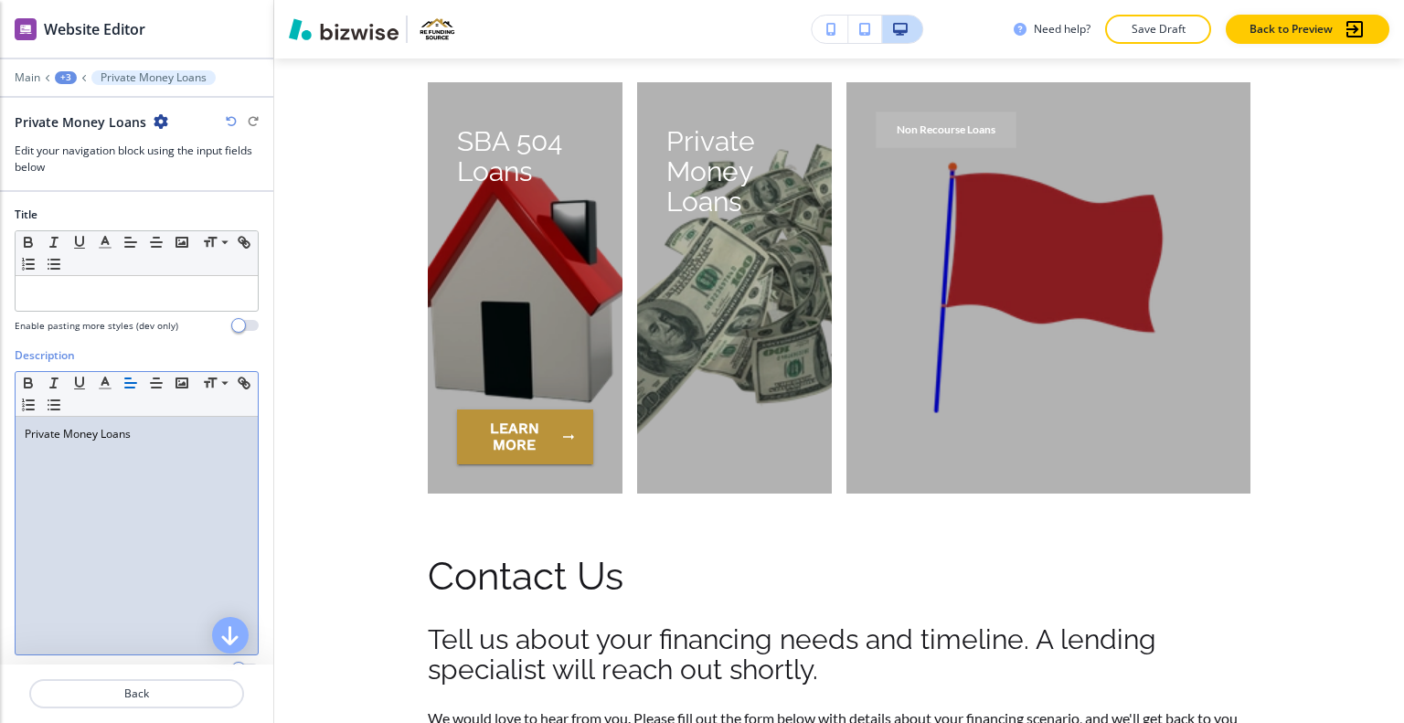
scroll to position [253, 0]
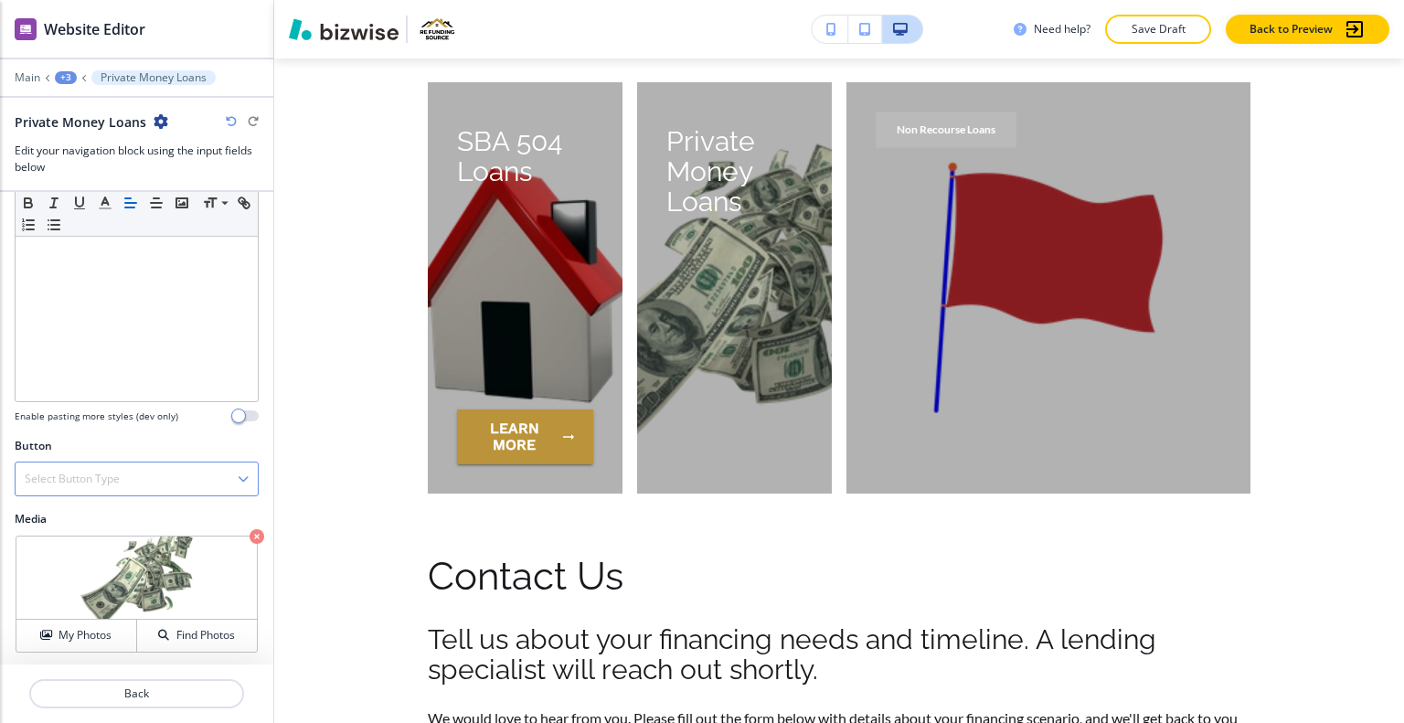
click at [168, 479] on div "Select Button Type" at bounding box center [137, 479] width 242 height 33
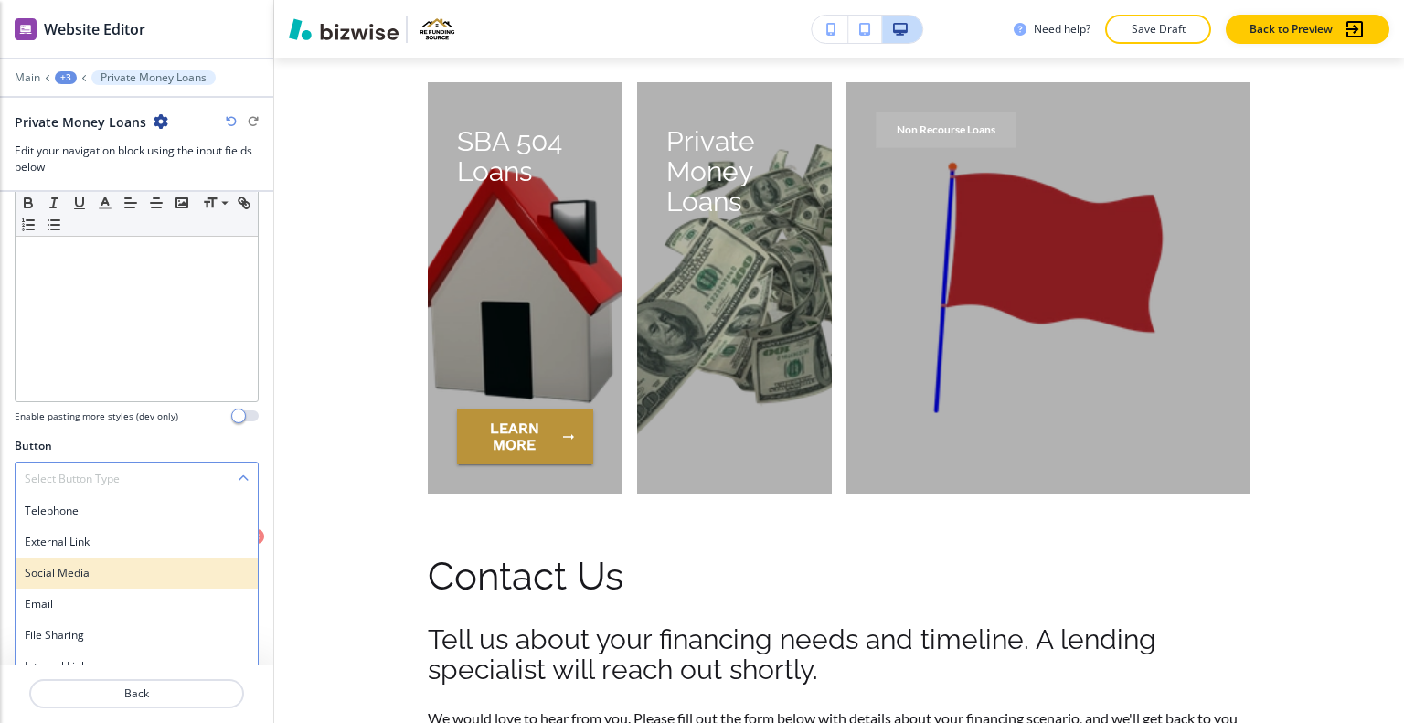
scroll to position [268, 0]
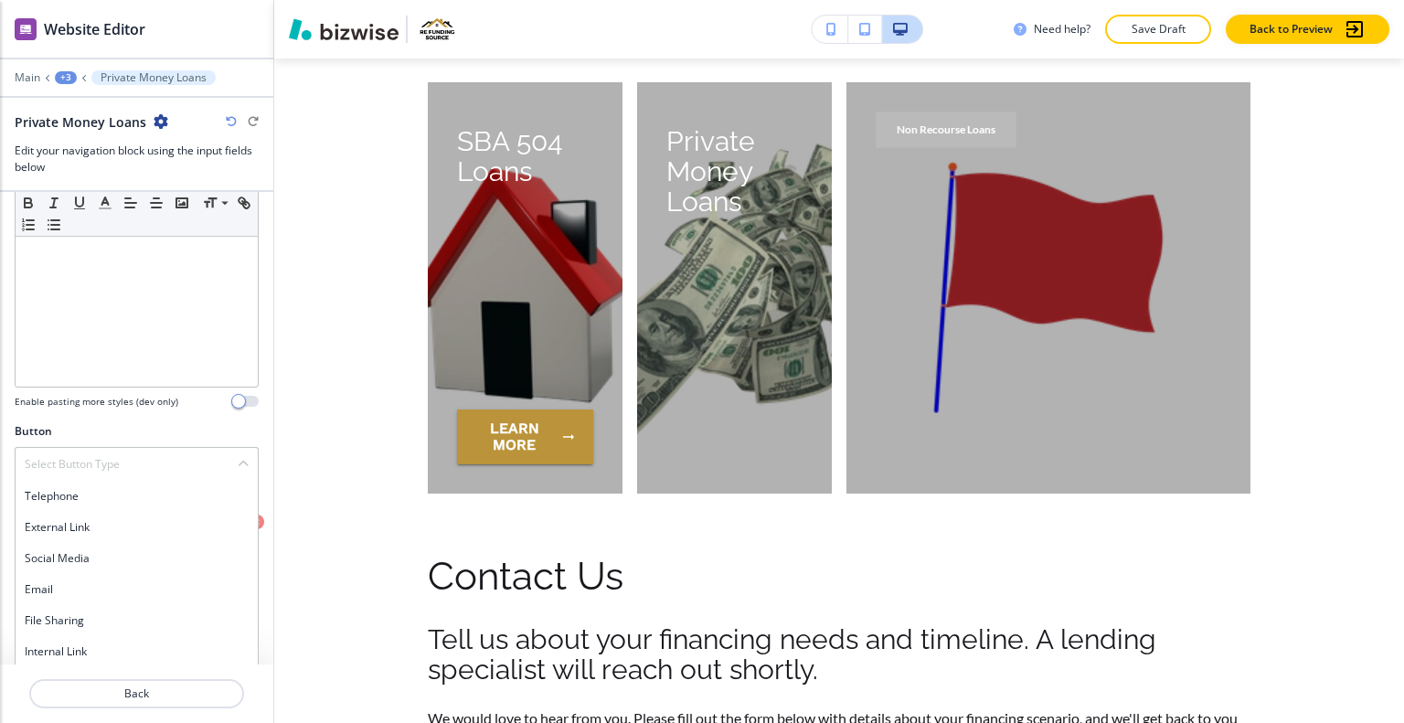
click at [126, 662] on div "Internal Link" at bounding box center [137, 651] width 242 height 31
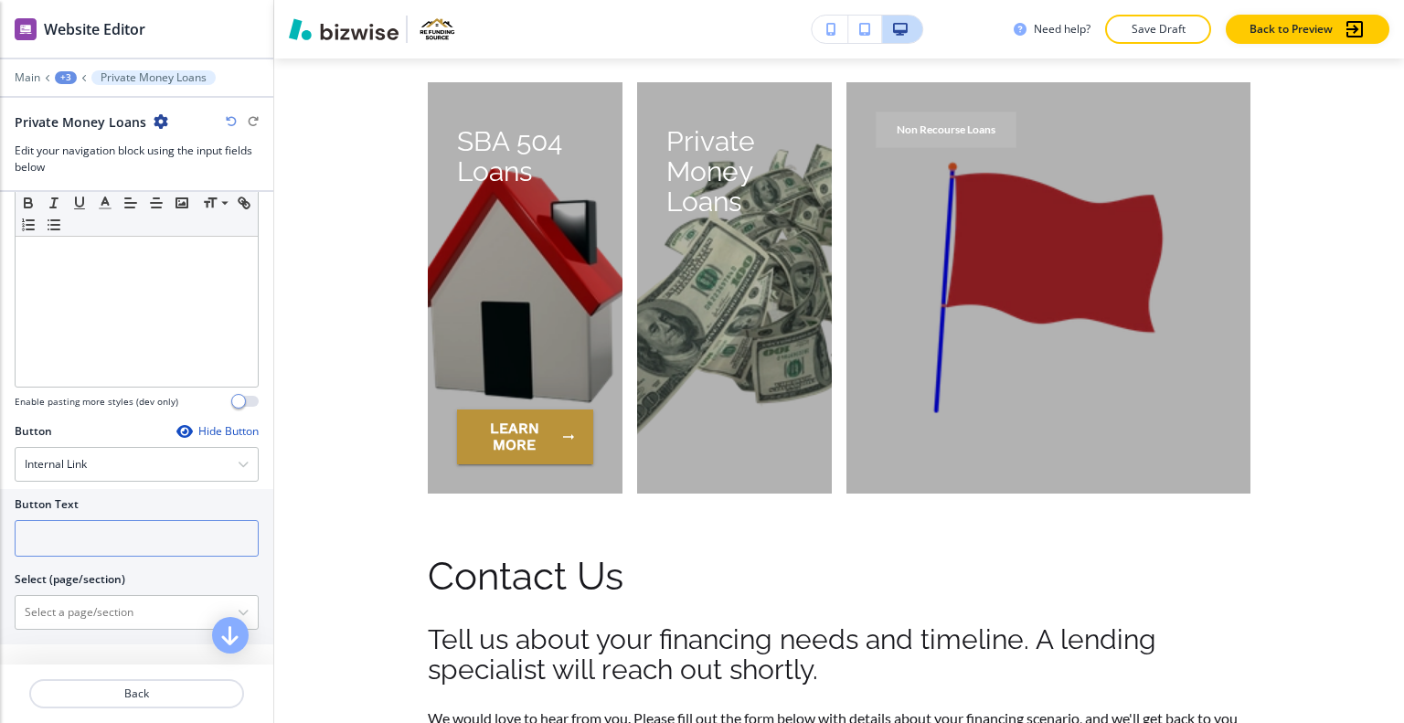
click at [139, 528] on input "text" at bounding box center [137, 538] width 244 height 37
type input "learn more"
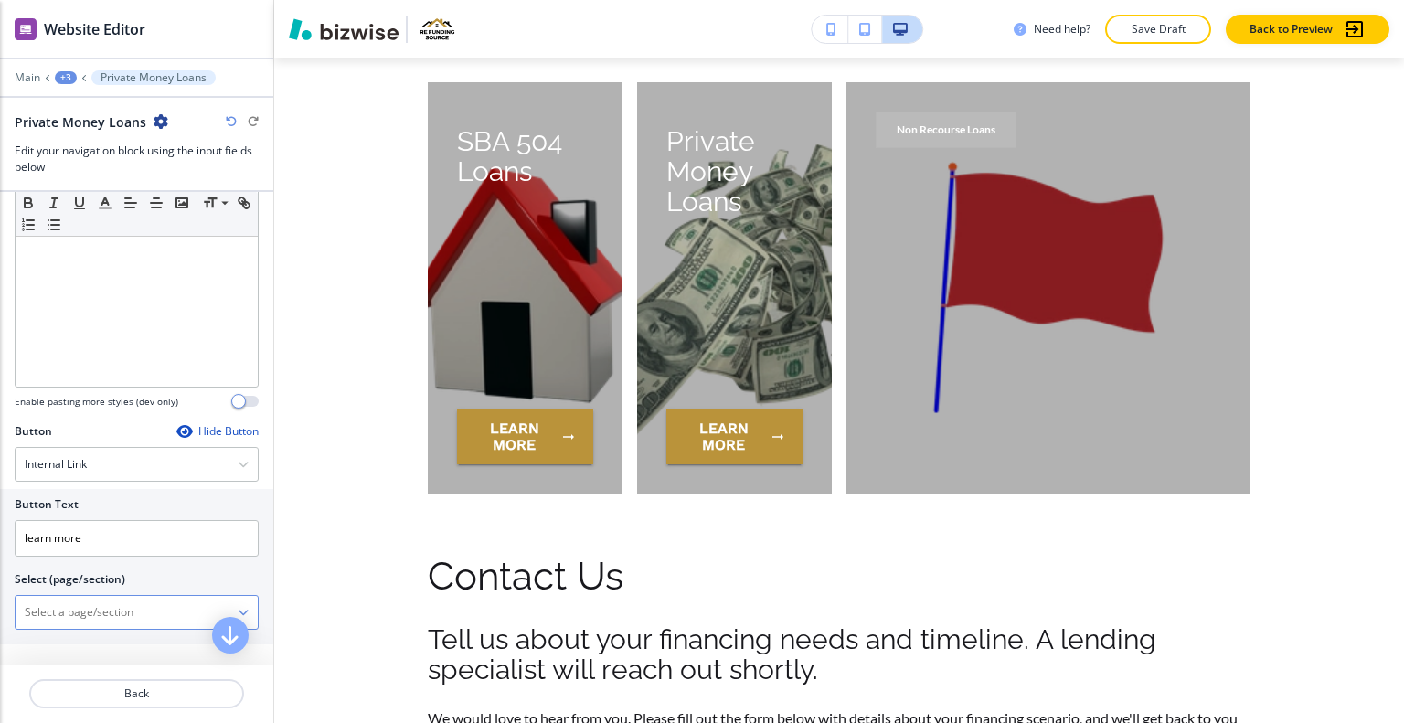
click at [117, 603] on \(page\/section\) "Manual Input" at bounding box center [127, 612] width 222 height 31
paste \(page\/section\) "Private Money Loans"
click at [119, 640] on h4 "PRIVATE MONEY LOAN" at bounding box center [137, 644] width 224 height 16
type \(page\/section\) "PRIVATE MONEY LOAN"
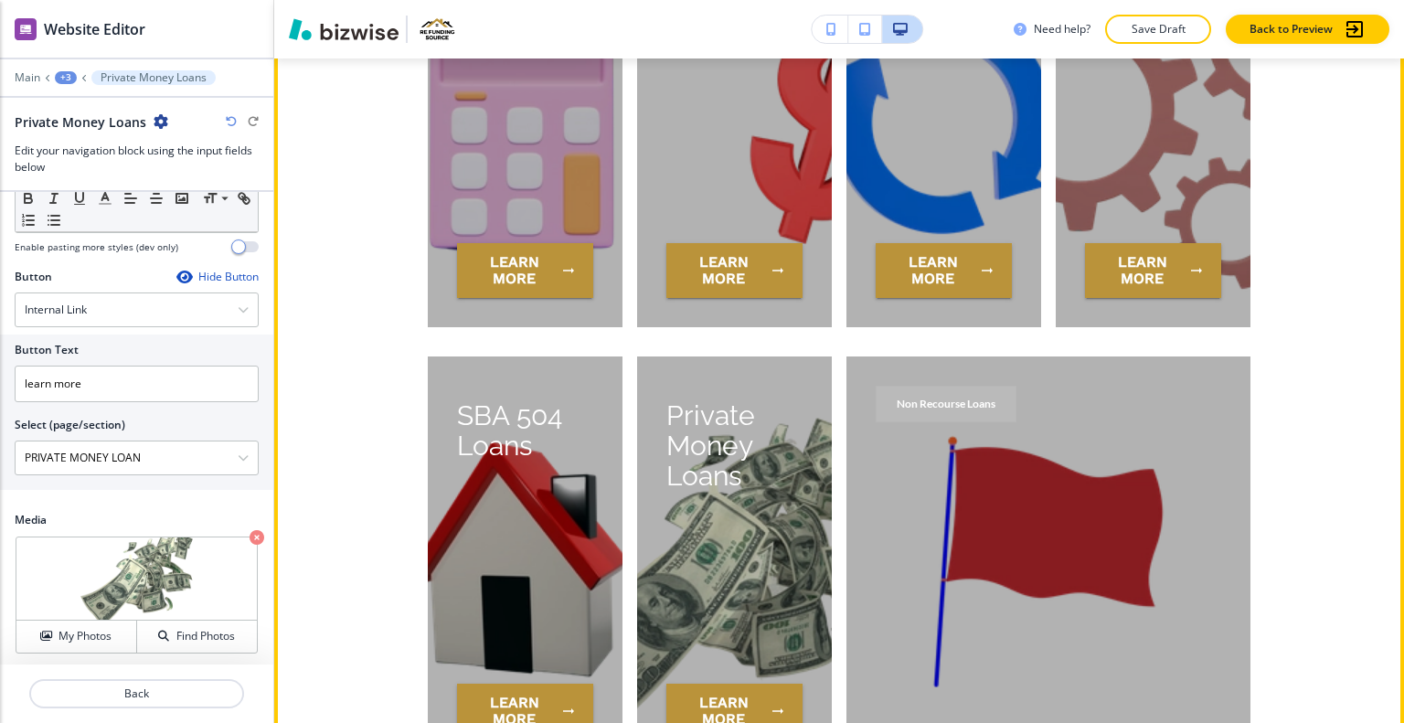
scroll to position [4694, 0]
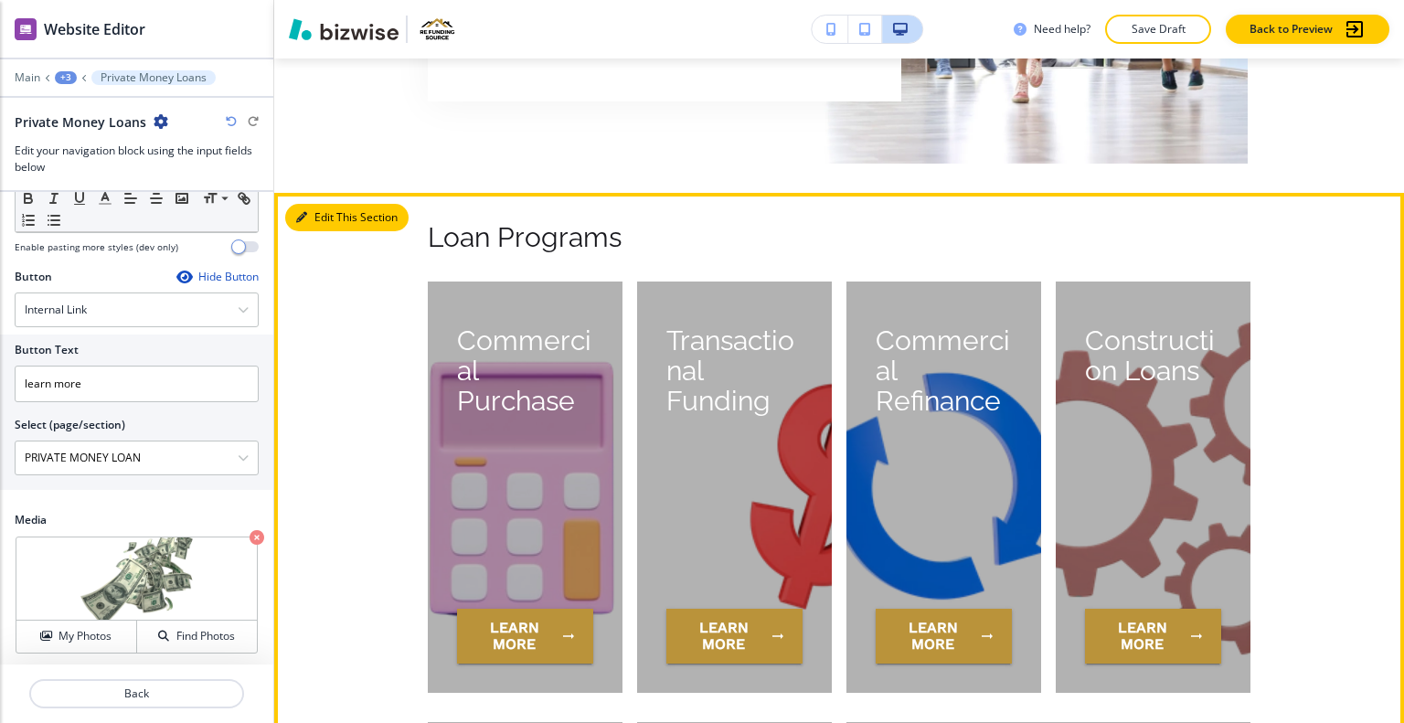
click at [322, 204] on button "Edit This Section" at bounding box center [346, 217] width 123 height 27
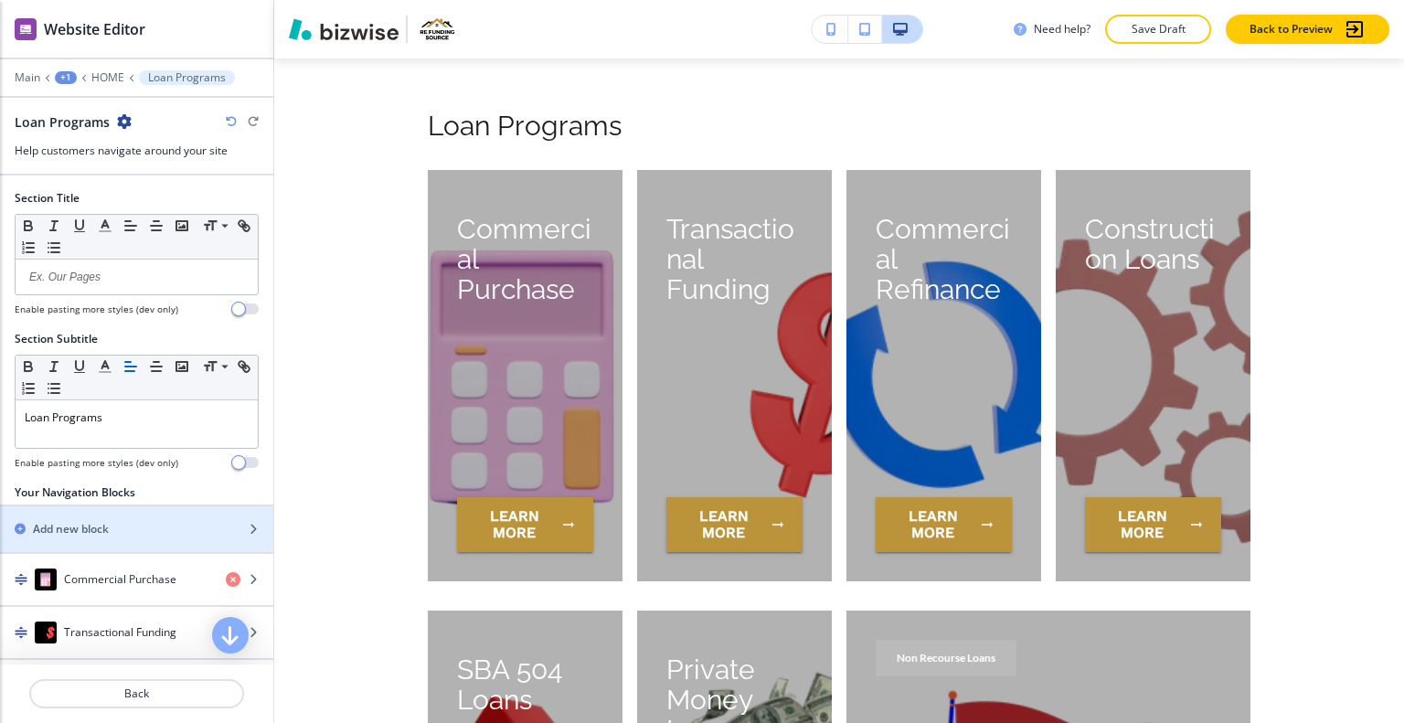
scroll to position [269, 0]
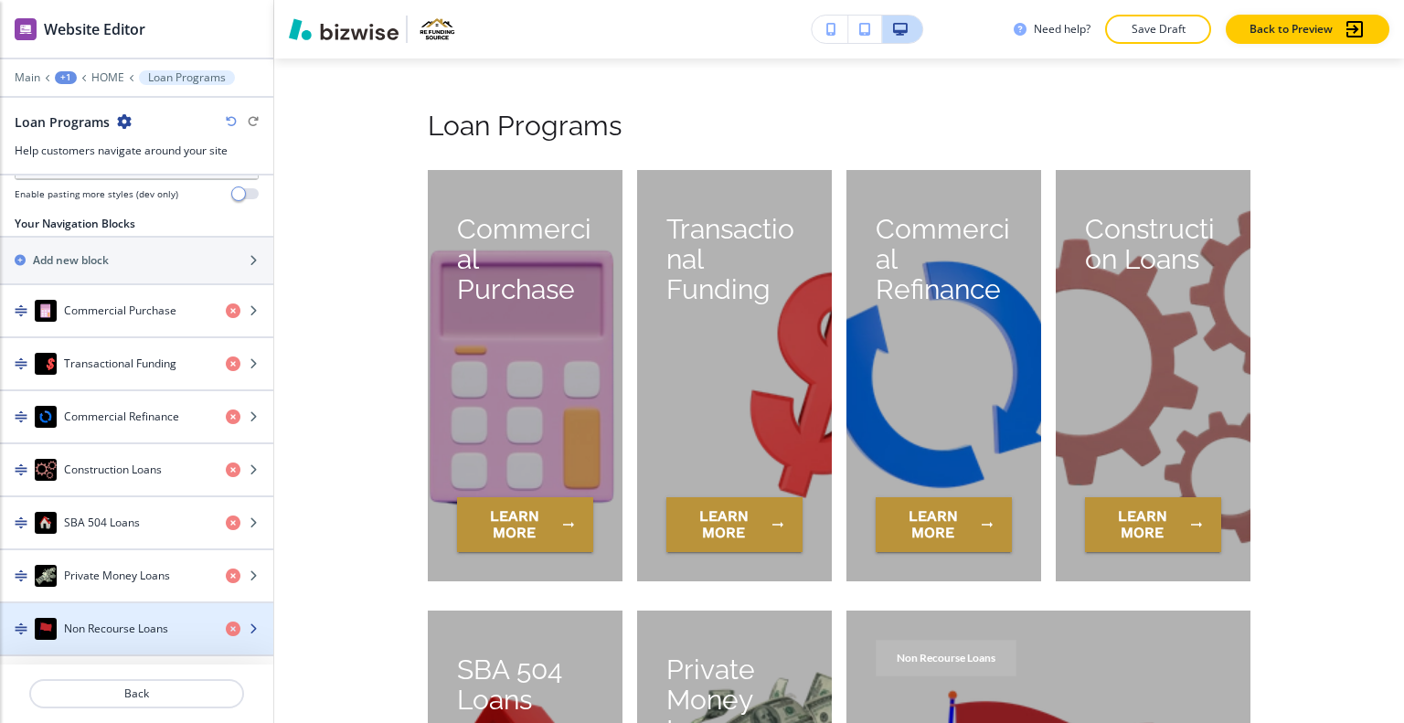
click at [132, 624] on h4 "Non Recourse Loans" at bounding box center [116, 629] width 104 height 16
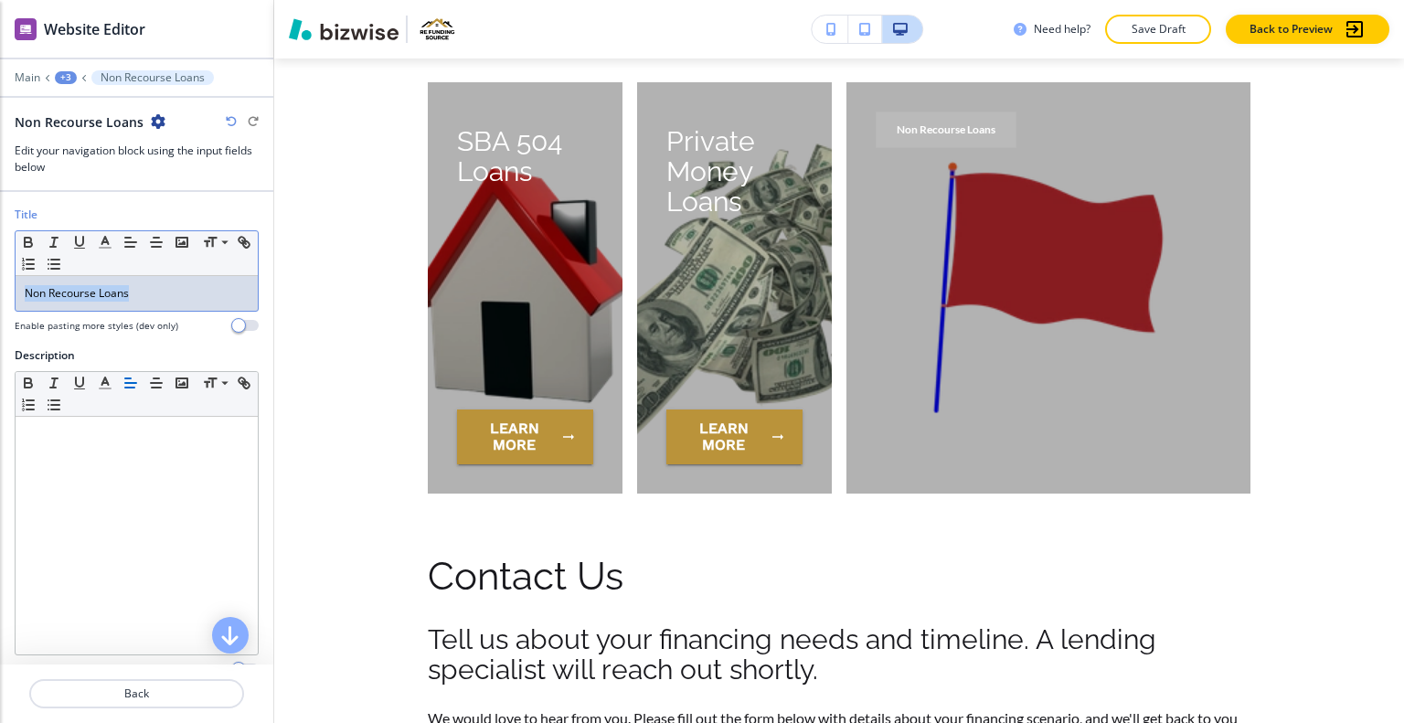
drag, startPoint x: 129, startPoint y: 300, endPoint x: 0, endPoint y: 281, distance: 130.3
click at [0, 281] on div "Title Small Normal Large Huge Non Recourse Loans Enable pasting more styles (de…" at bounding box center [136, 277] width 273 height 141
copy p "Non Recourse Loans"
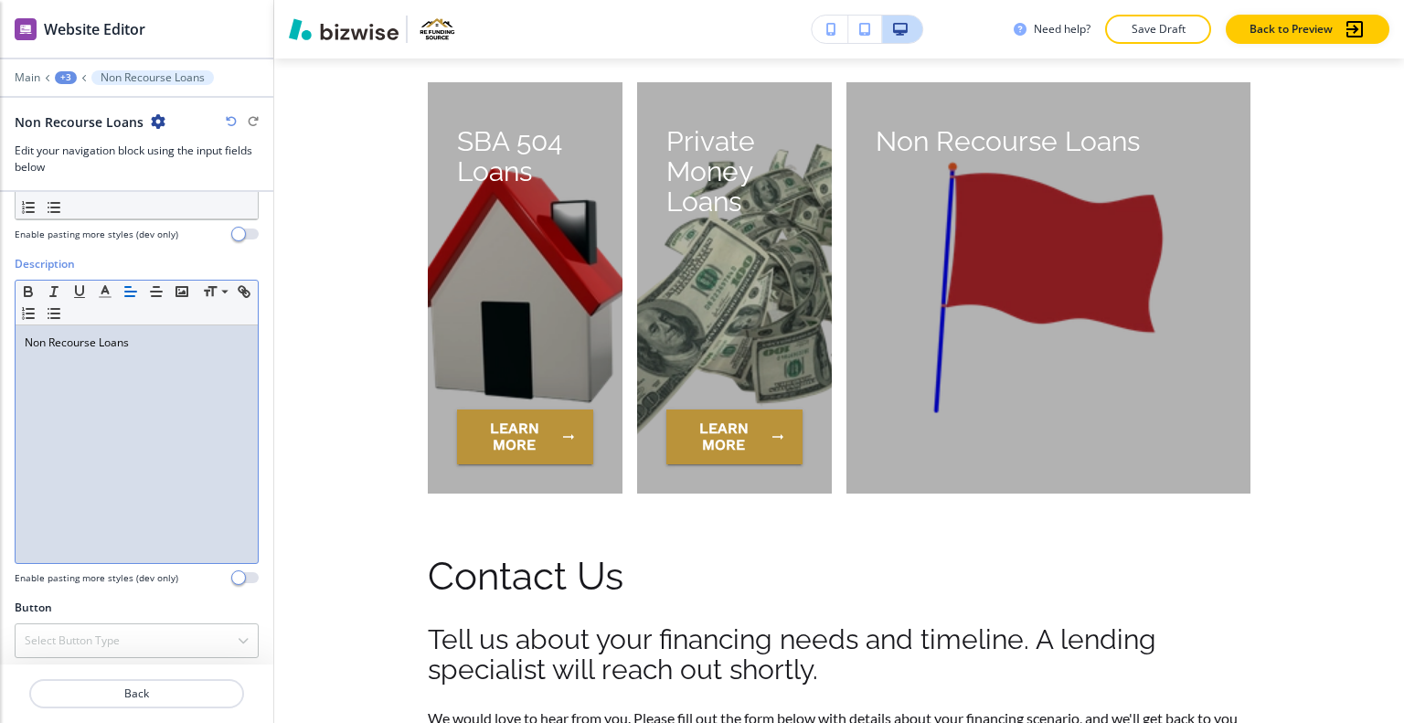
scroll to position [253, 0]
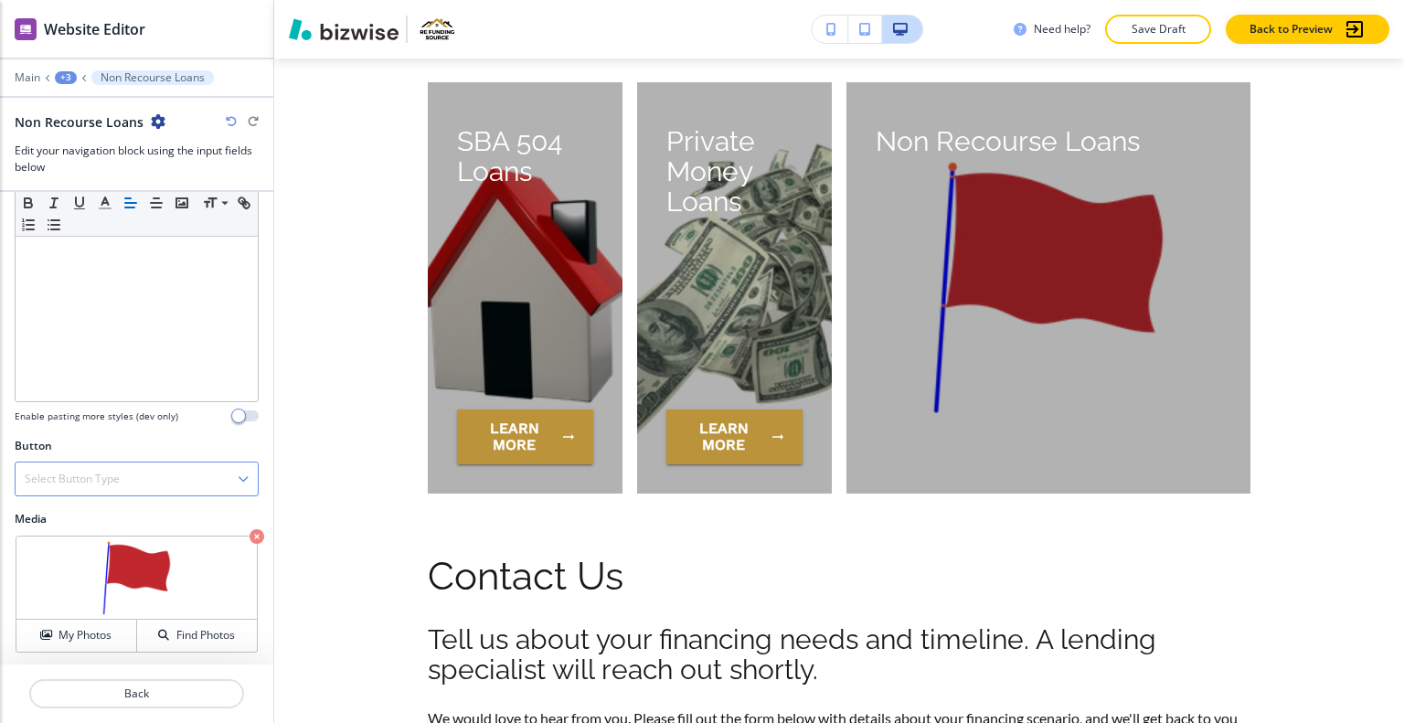
click at [154, 465] on div "Select Button Type" at bounding box center [137, 479] width 242 height 33
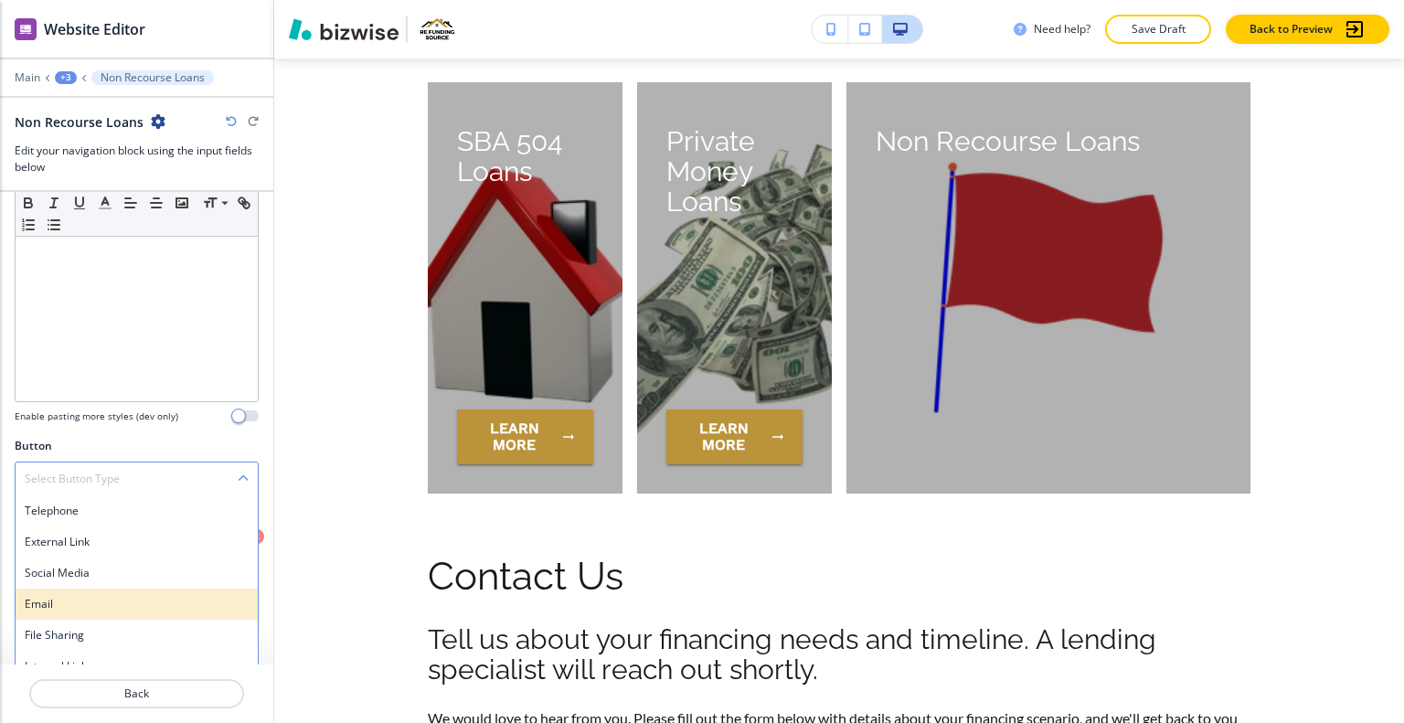
scroll to position [268, 0]
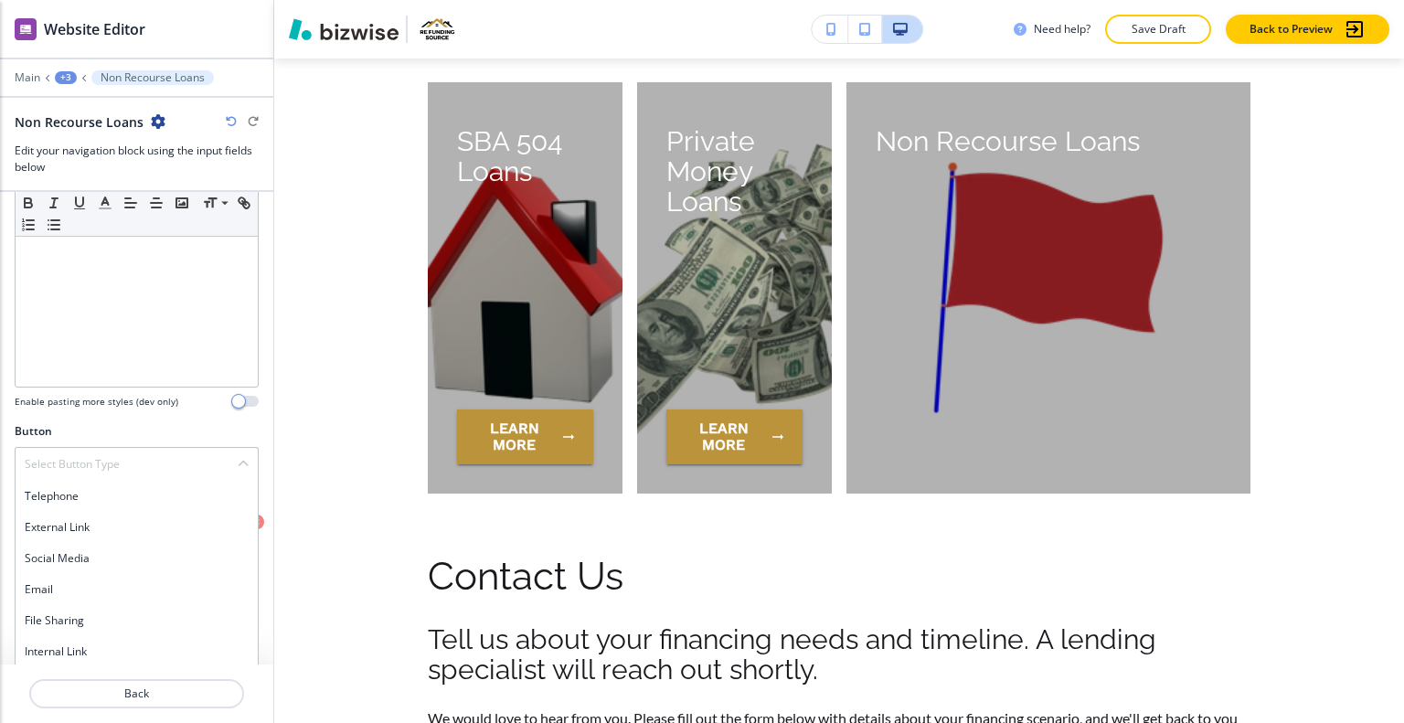
click at [106, 656] on h4 "Internal Link" at bounding box center [137, 652] width 224 height 16
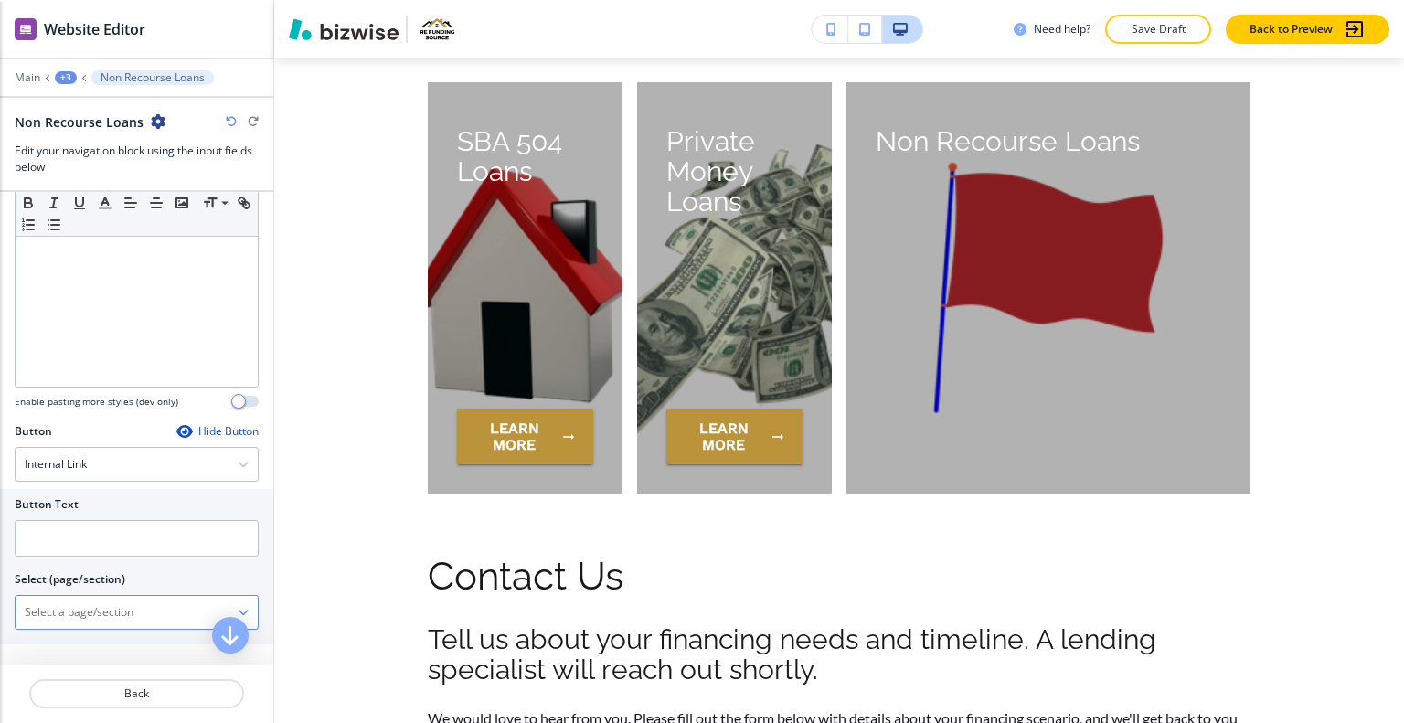
scroll to position [359, 0]
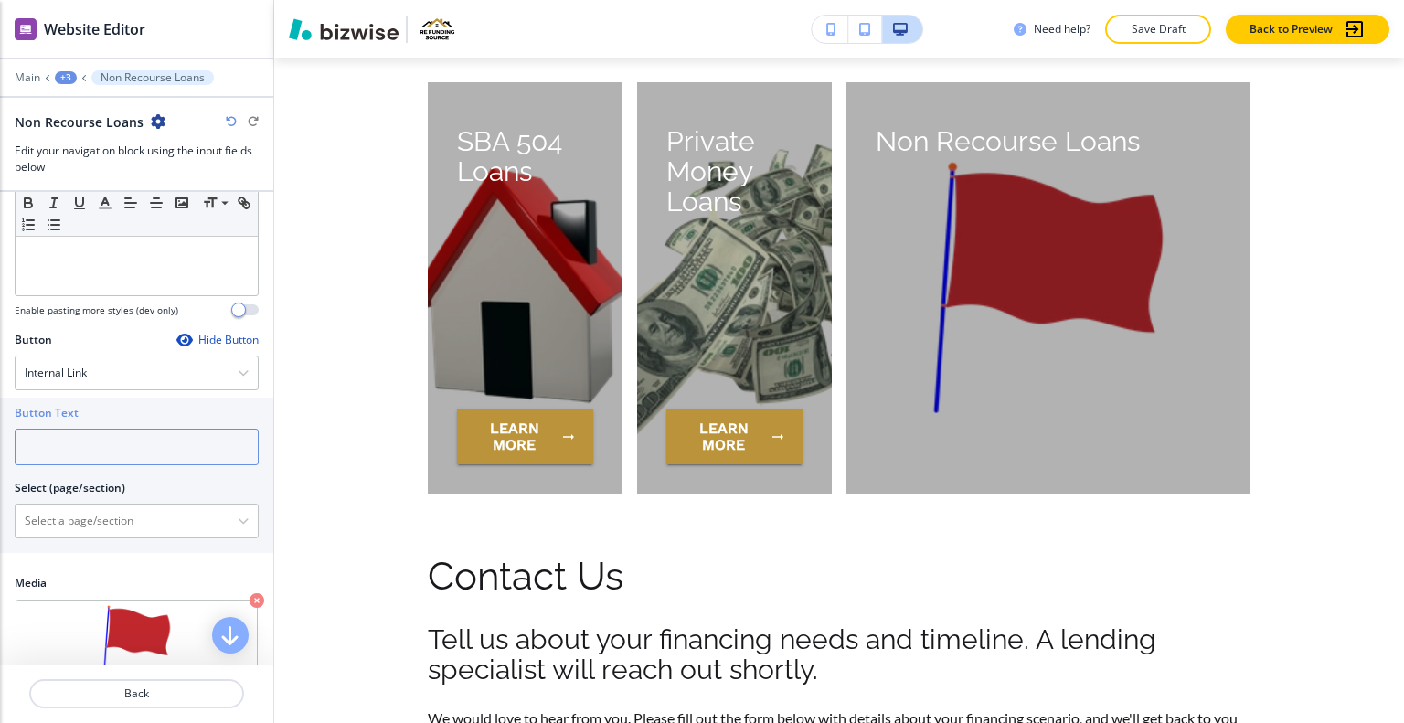
click at [120, 443] on input "text" at bounding box center [137, 447] width 244 height 37
type input "learn more"
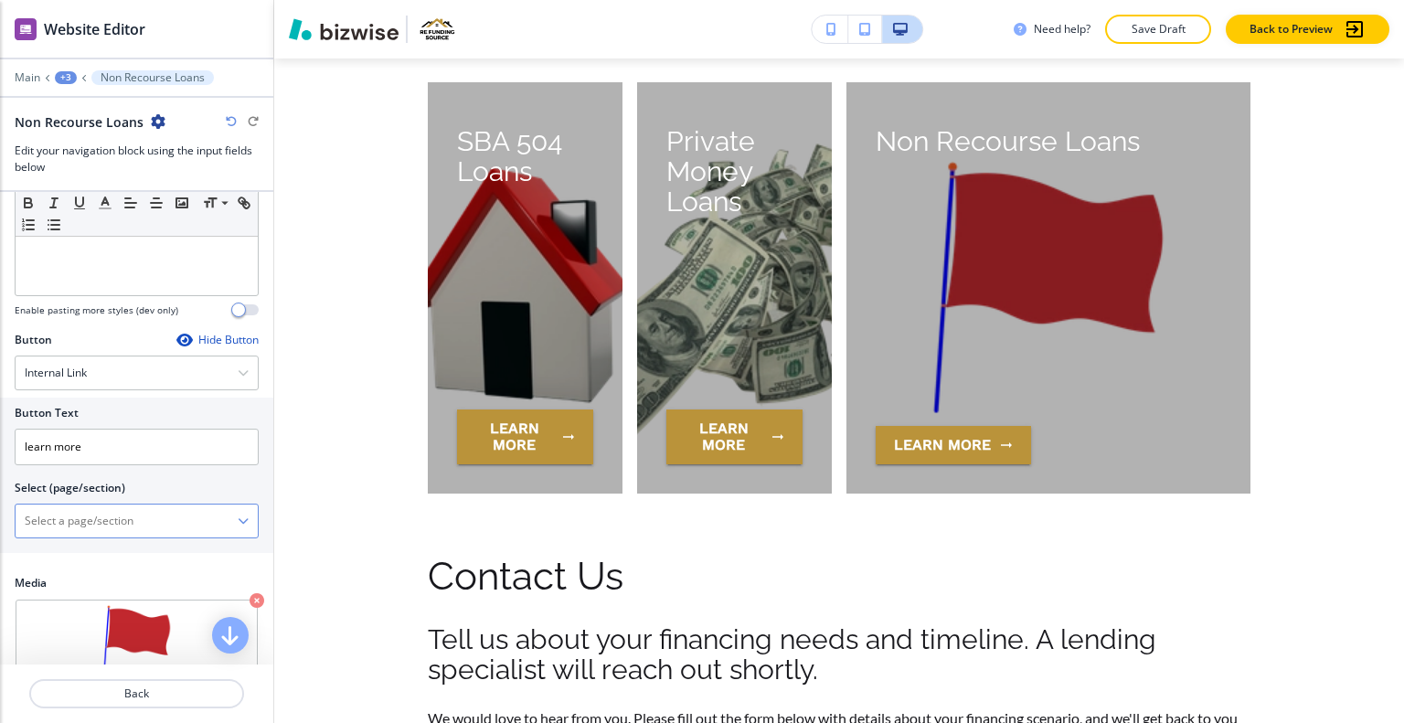
paste \(page\/section\) "Non Recourse Loans"
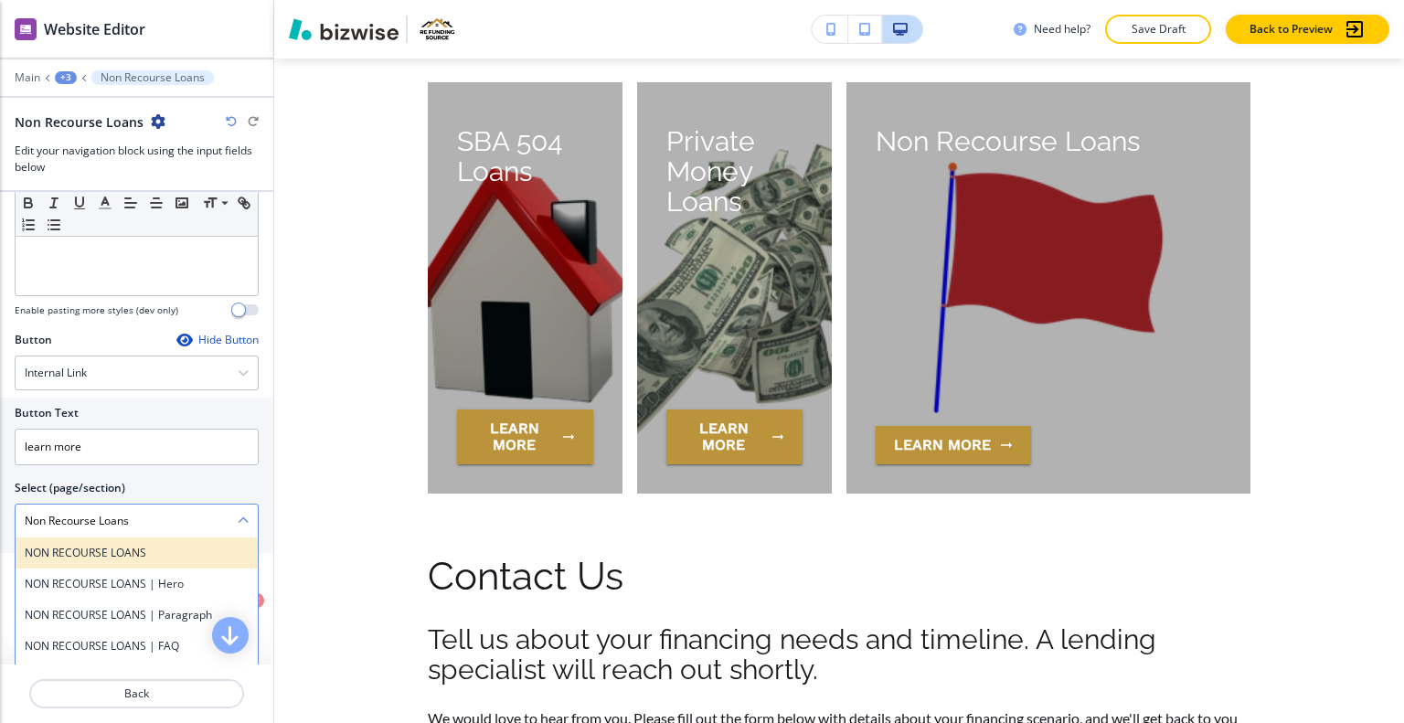
click at [109, 551] on h4 "NON RECOURSE LOANS" at bounding box center [137, 553] width 224 height 16
type \(page\/section\) "NON RECOURSE LOANS"
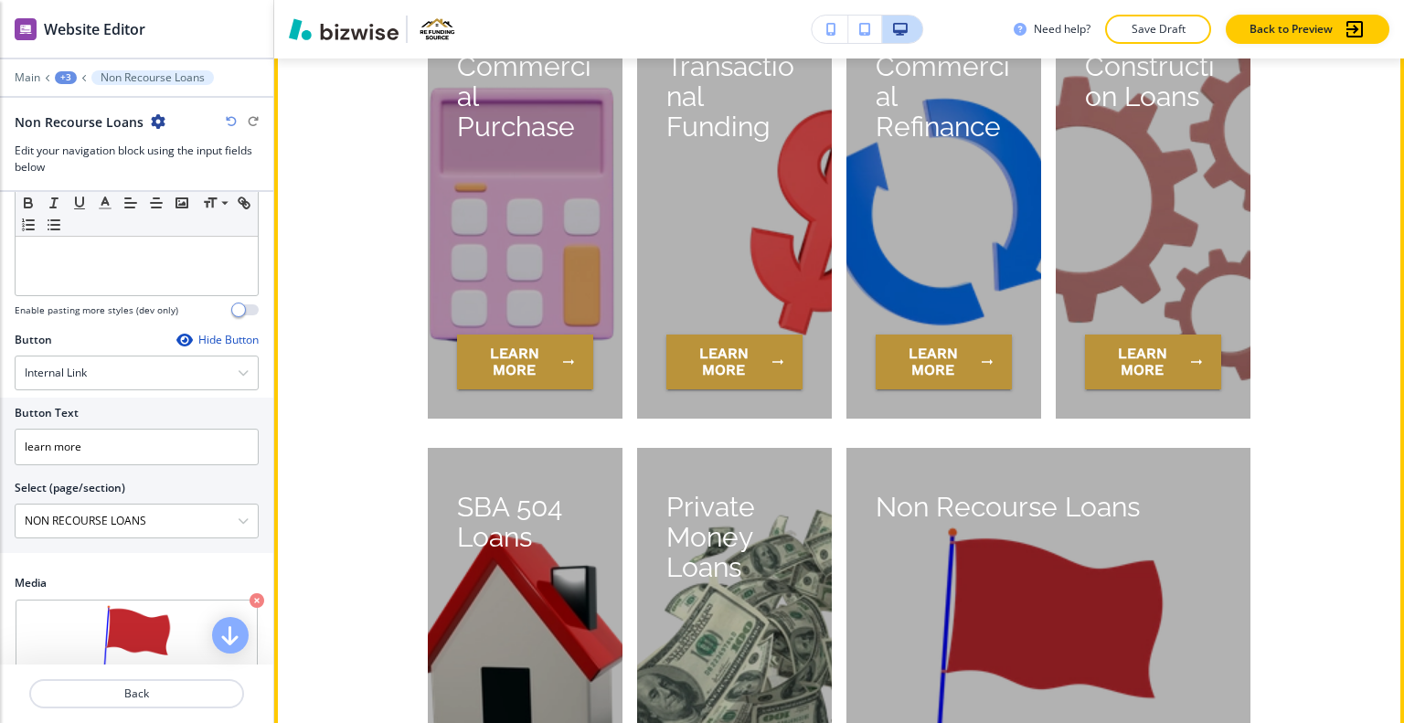
scroll to position [4694, 0]
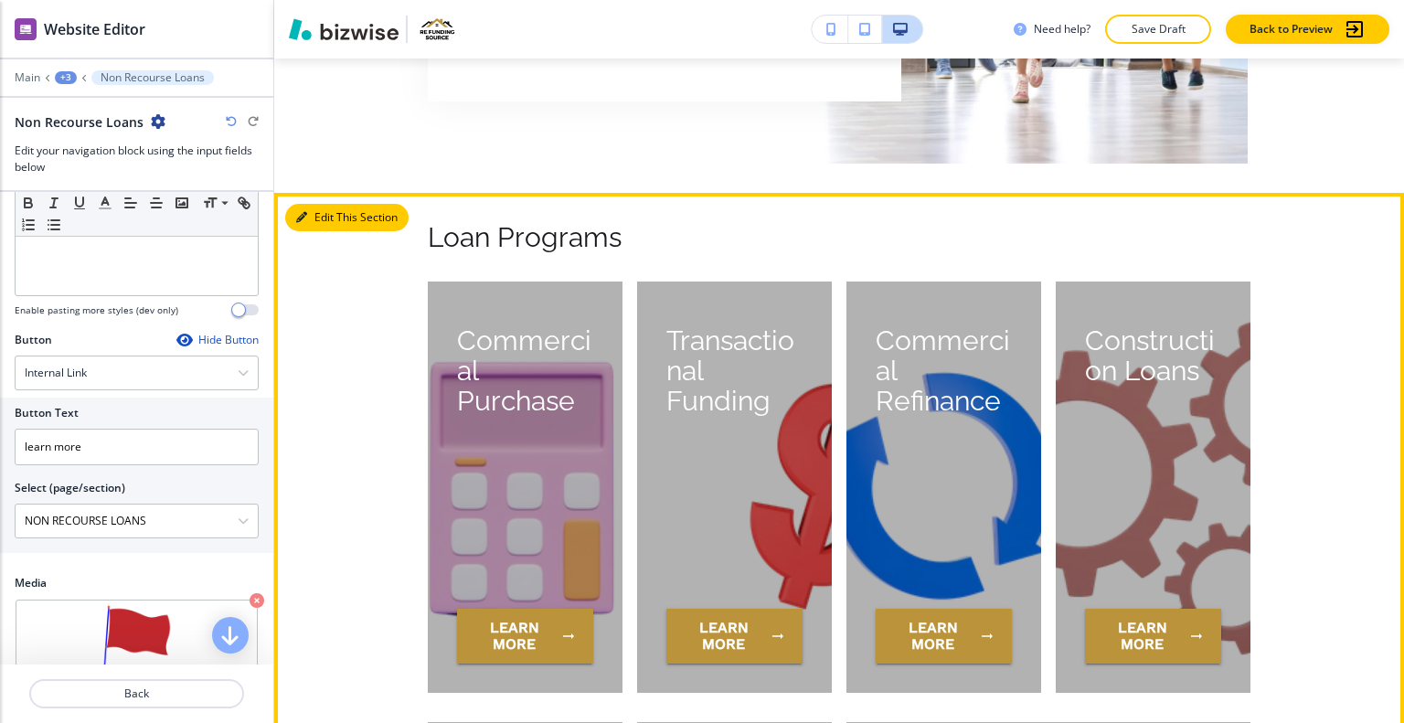
click at [311, 204] on button "Edit This Section" at bounding box center [346, 217] width 123 height 27
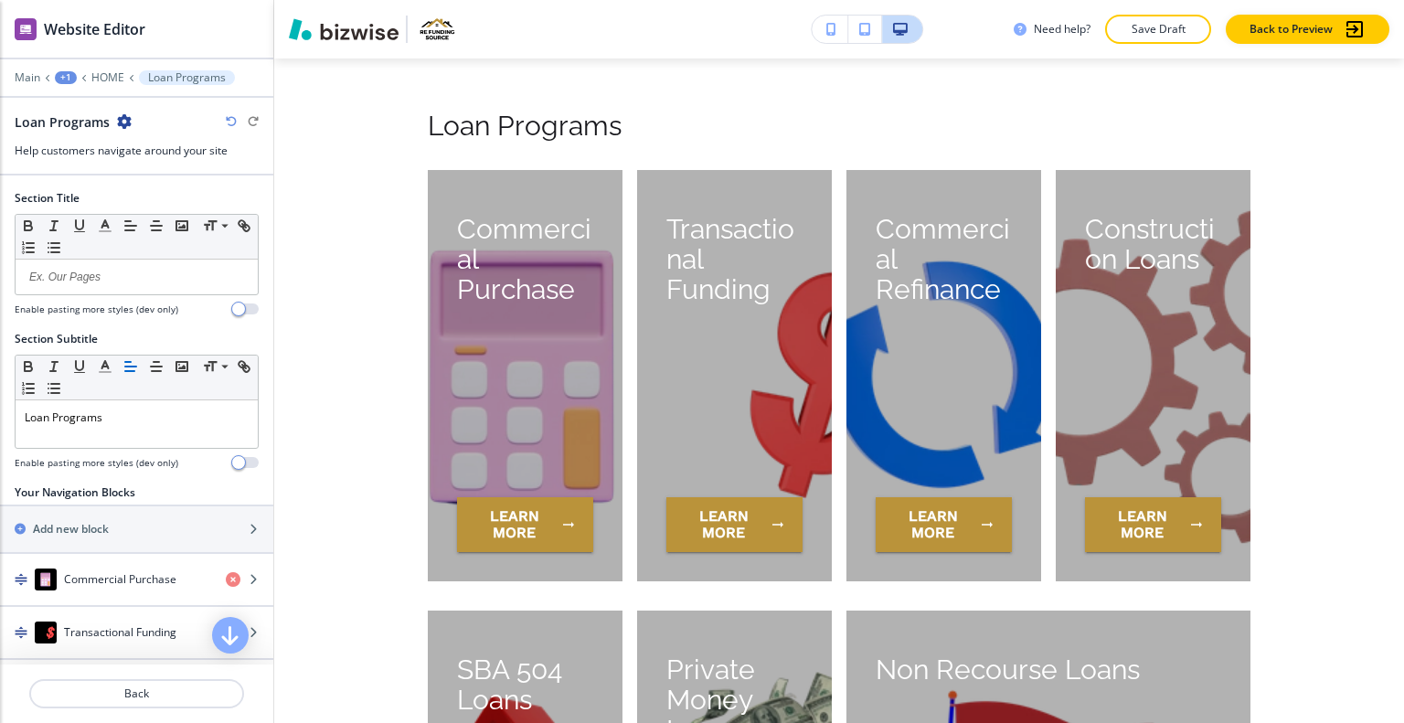
scroll to position [269, 0]
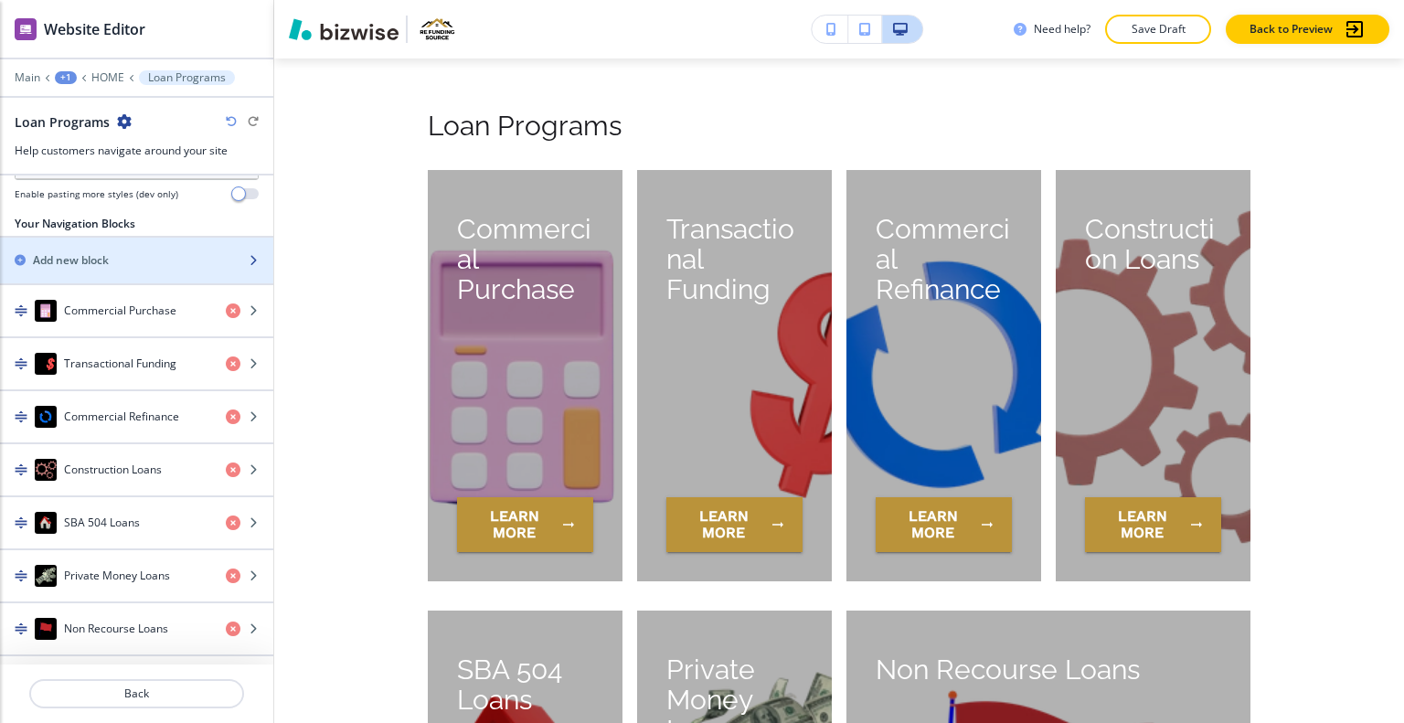
click at [112, 255] on div "Add new block" at bounding box center [116, 260] width 233 height 16
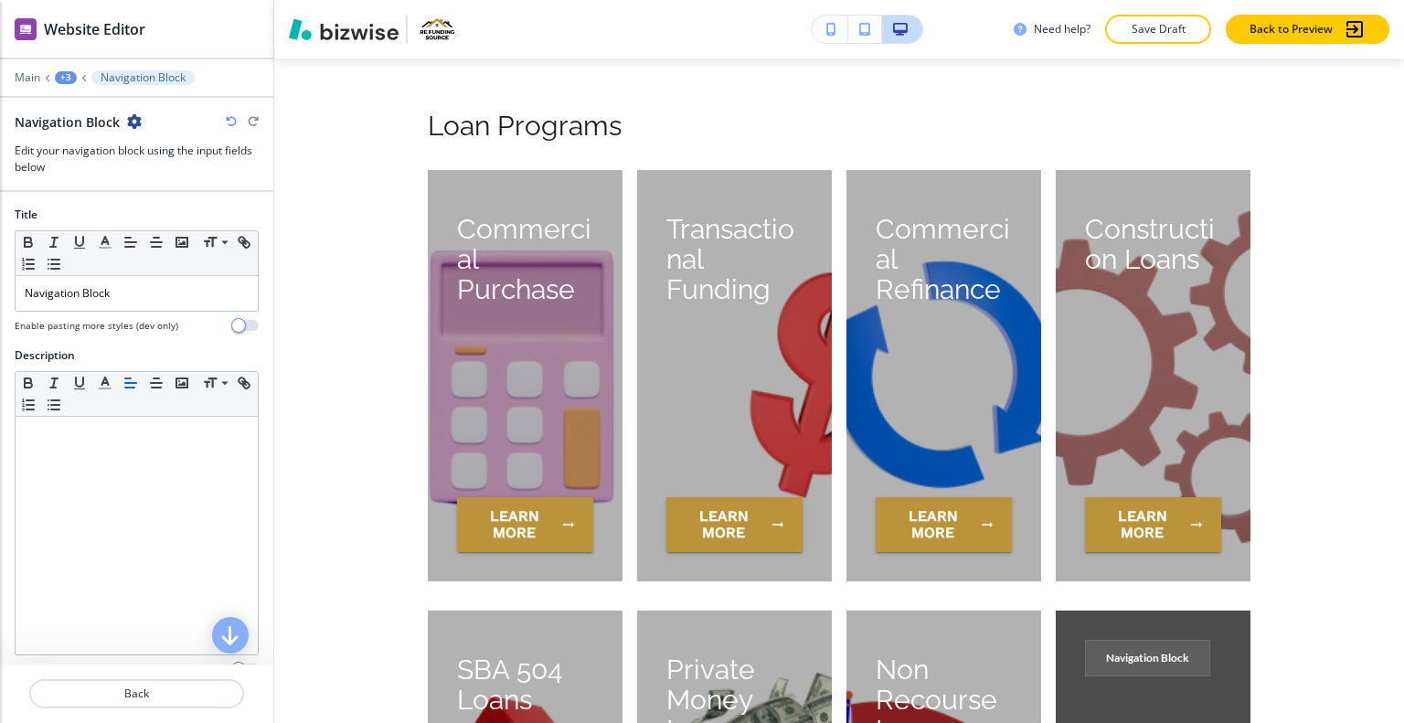
scroll to position [5334, 0]
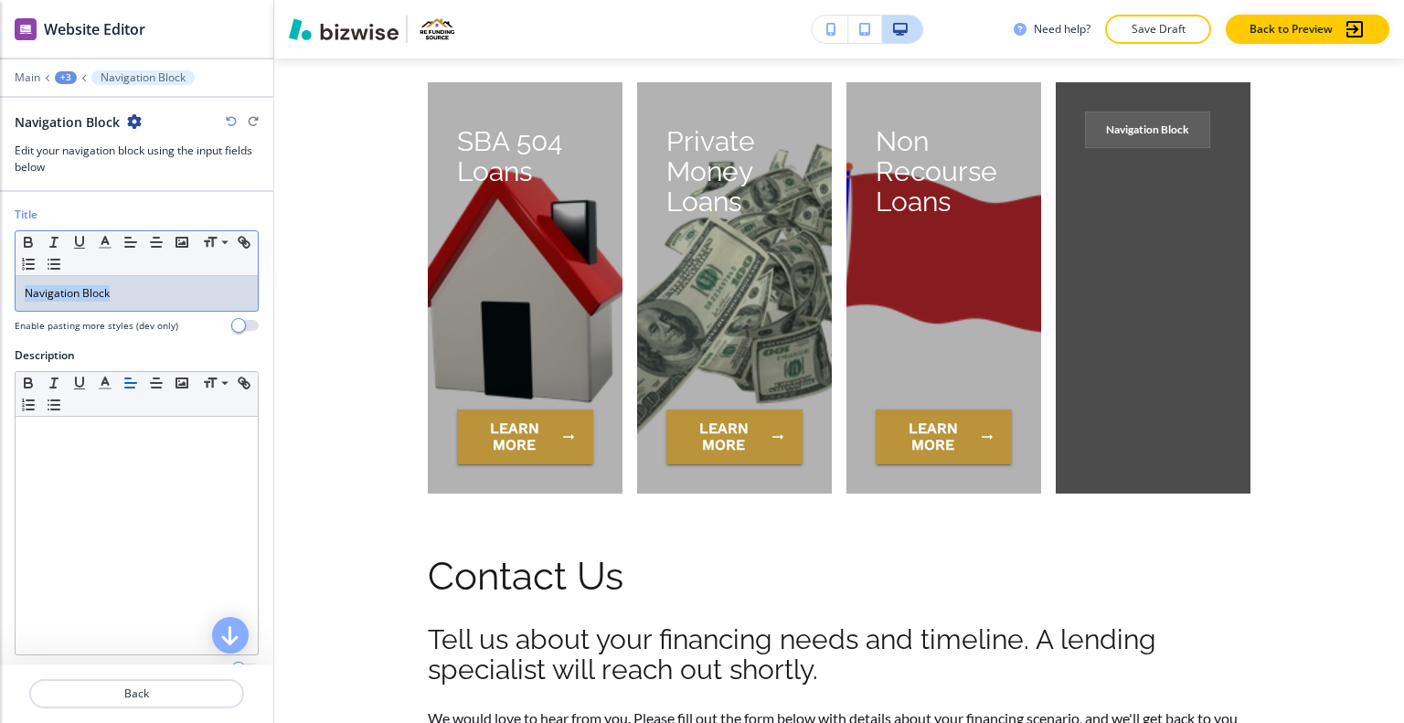
drag, startPoint x: 67, startPoint y: 292, endPoint x: 1, endPoint y: 175, distance: 134.3
click at [0, 175] on div "Website Editor Main +3 Navigation Block Navigation Block Edit your navigation b…" at bounding box center [136, 361] width 273 height 723
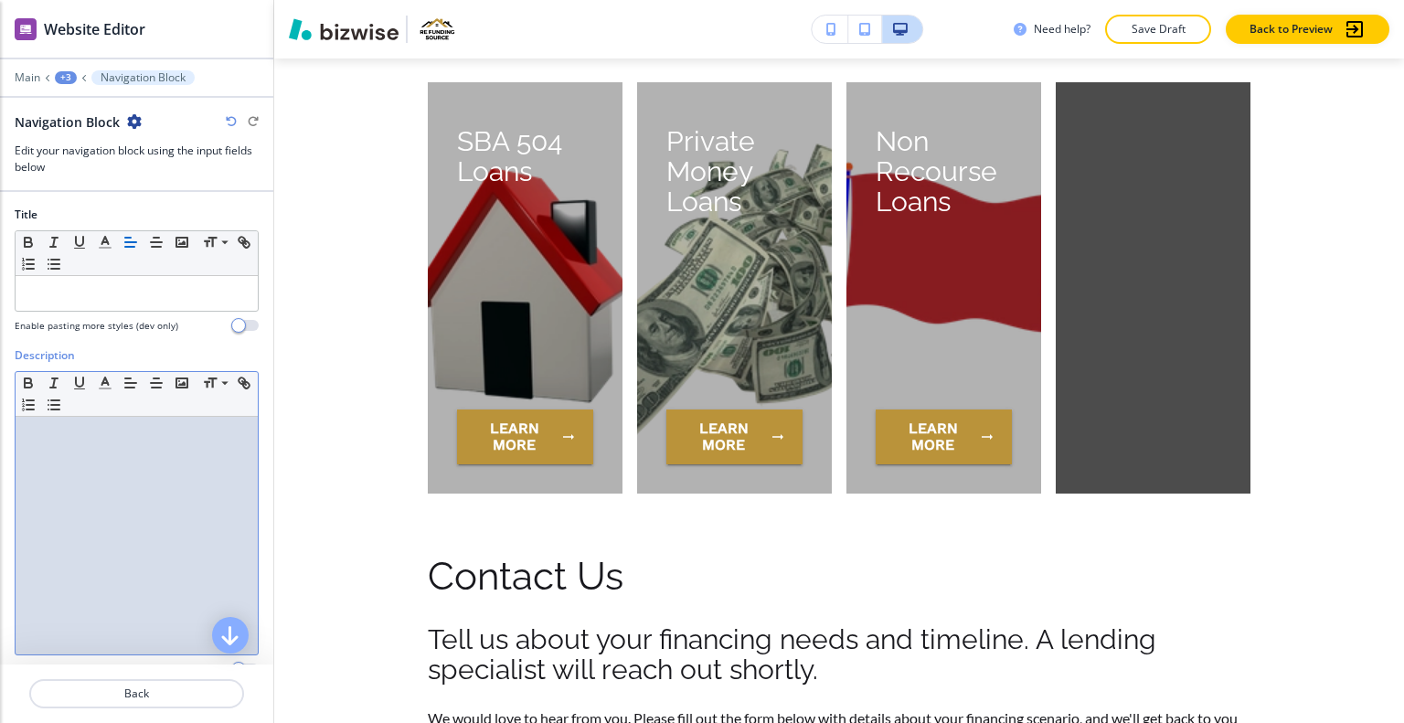
click at [69, 498] on div at bounding box center [137, 536] width 242 height 238
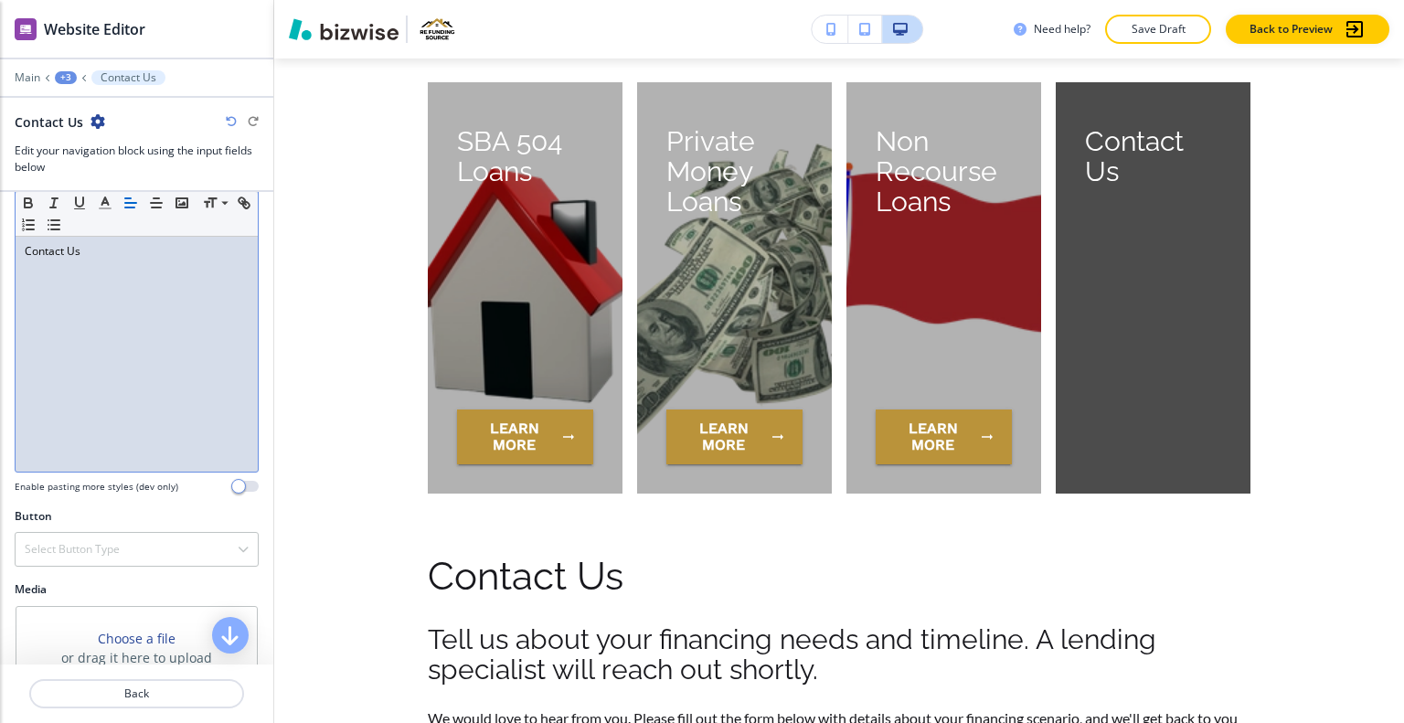
scroll to position [253, 0]
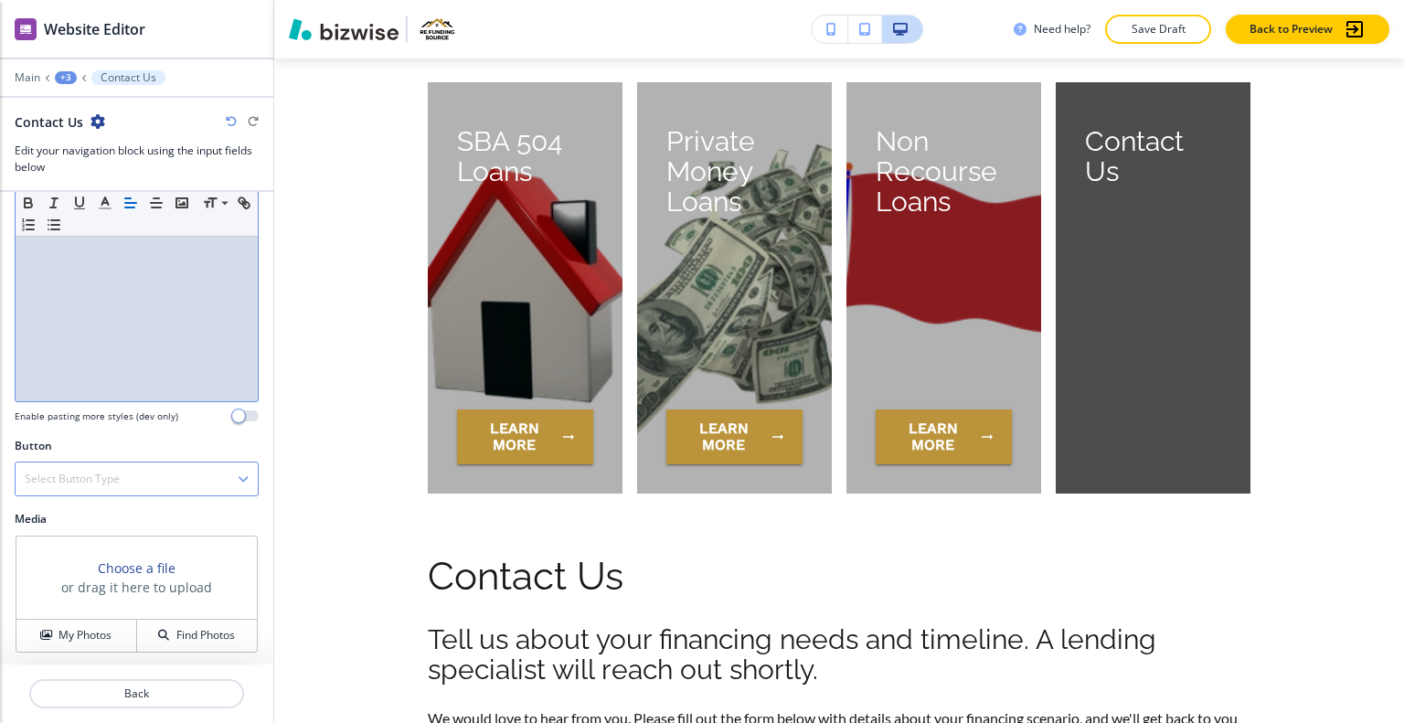
click at [149, 465] on div "Select Button Type" at bounding box center [137, 479] width 242 height 33
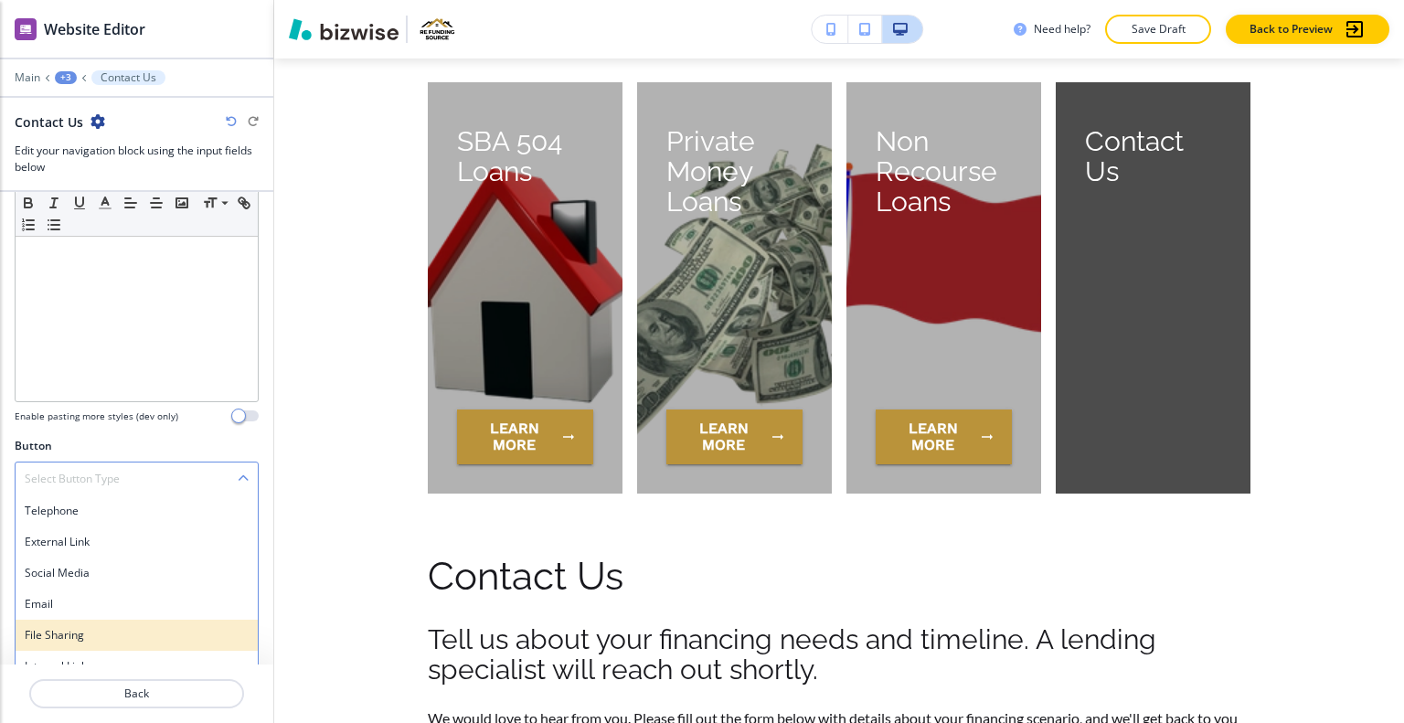
scroll to position [268, 0]
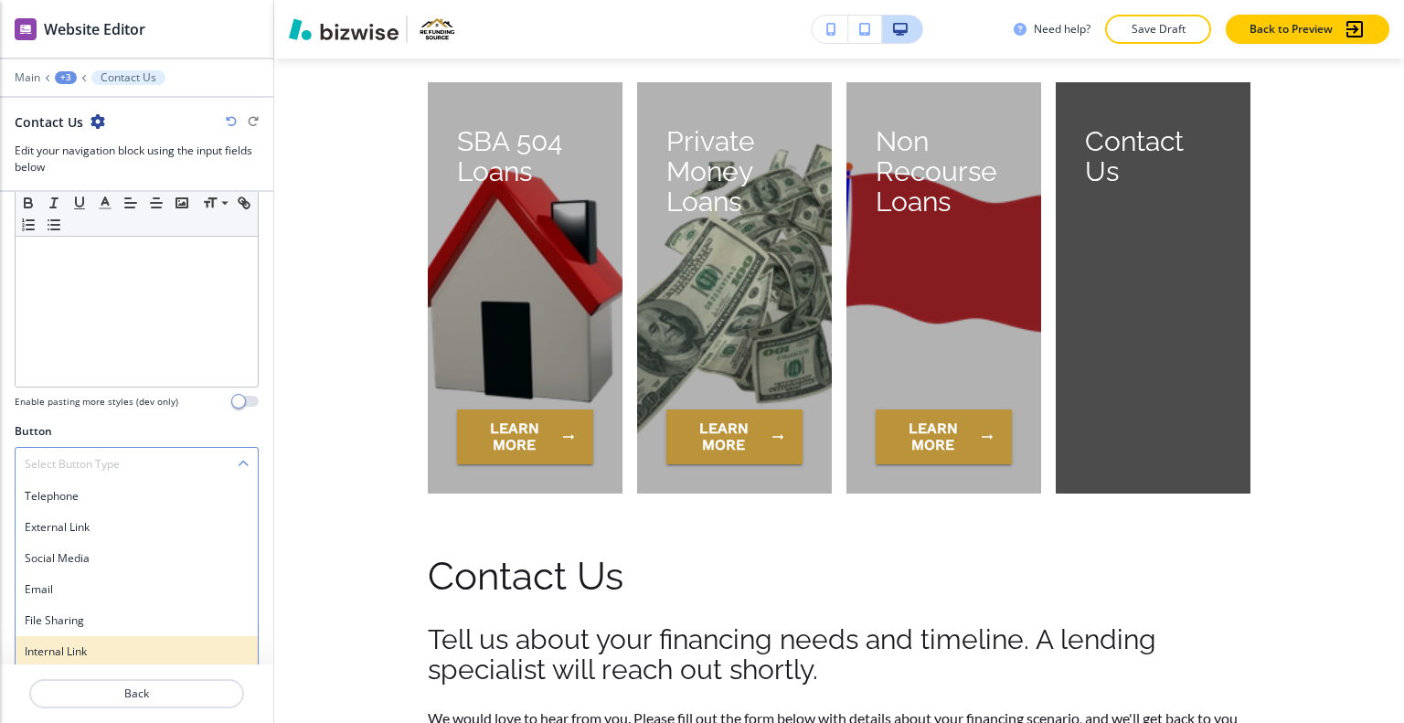
click at [115, 645] on h4 "Internal Link" at bounding box center [137, 652] width 224 height 16
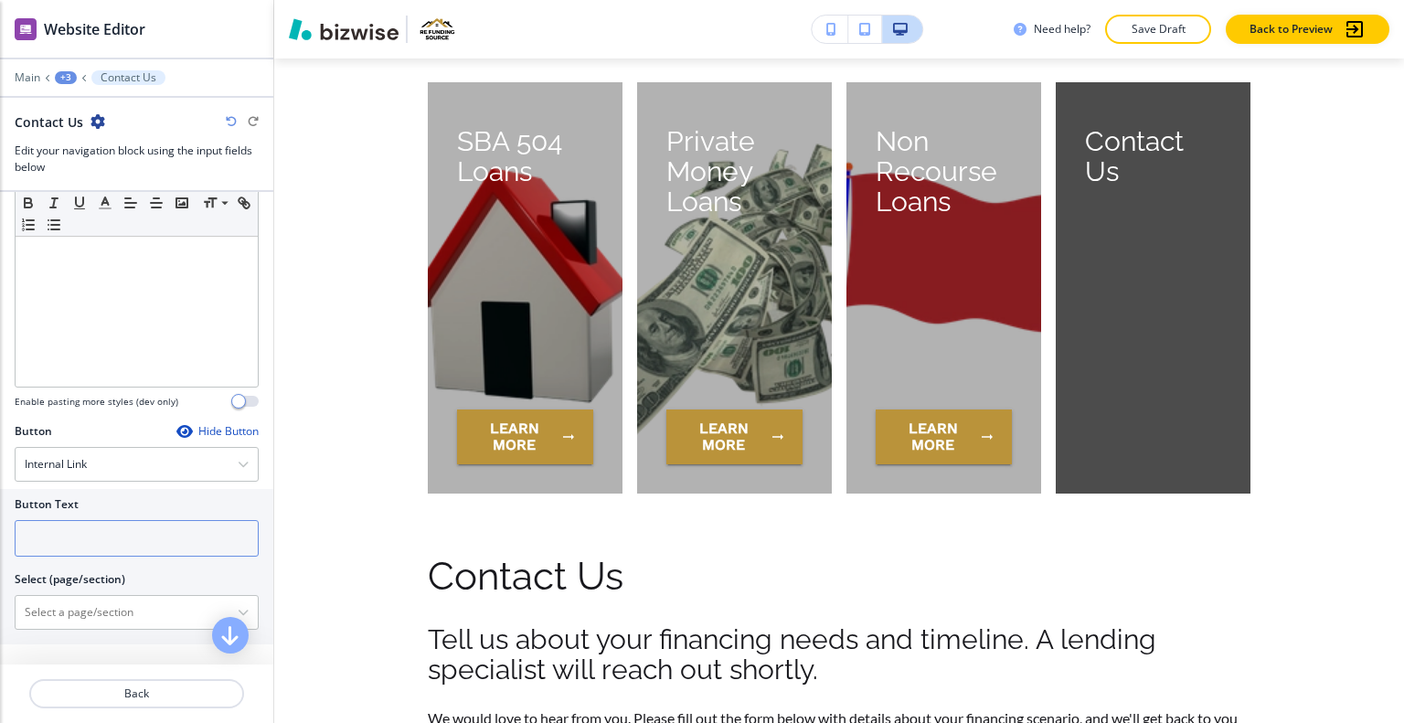
click at [107, 544] on input "text" at bounding box center [137, 538] width 244 height 37
type input "learn more"
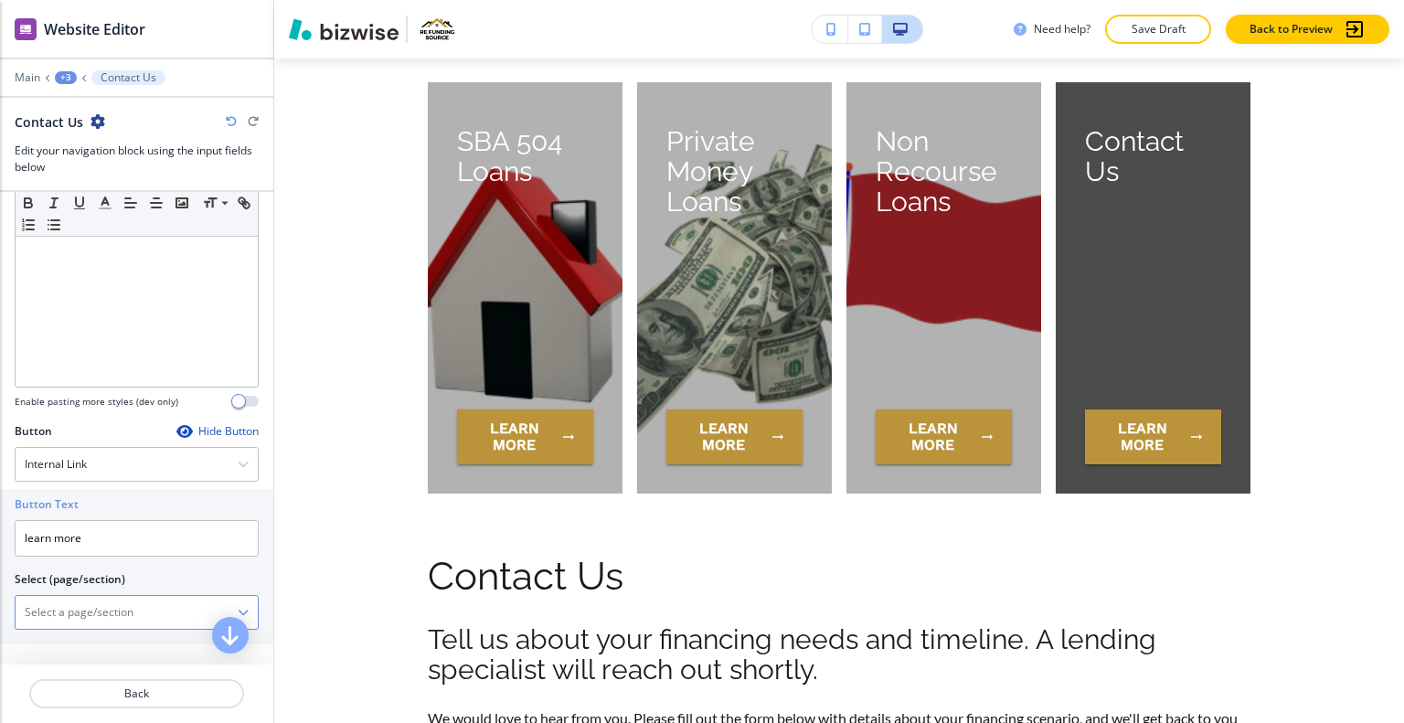
click at [114, 606] on \(page\/section\) "Manual Input" at bounding box center [127, 612] width 222 height 31
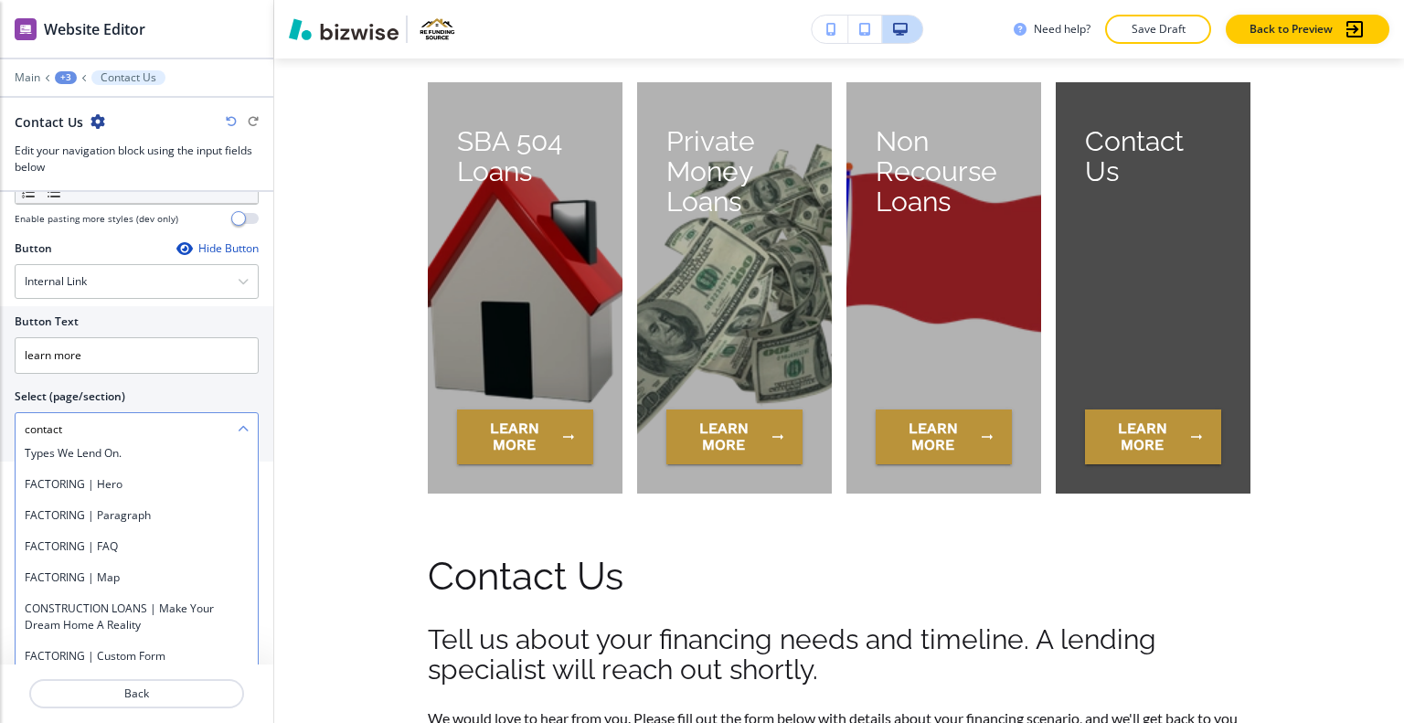
scroll to position [503, 0]
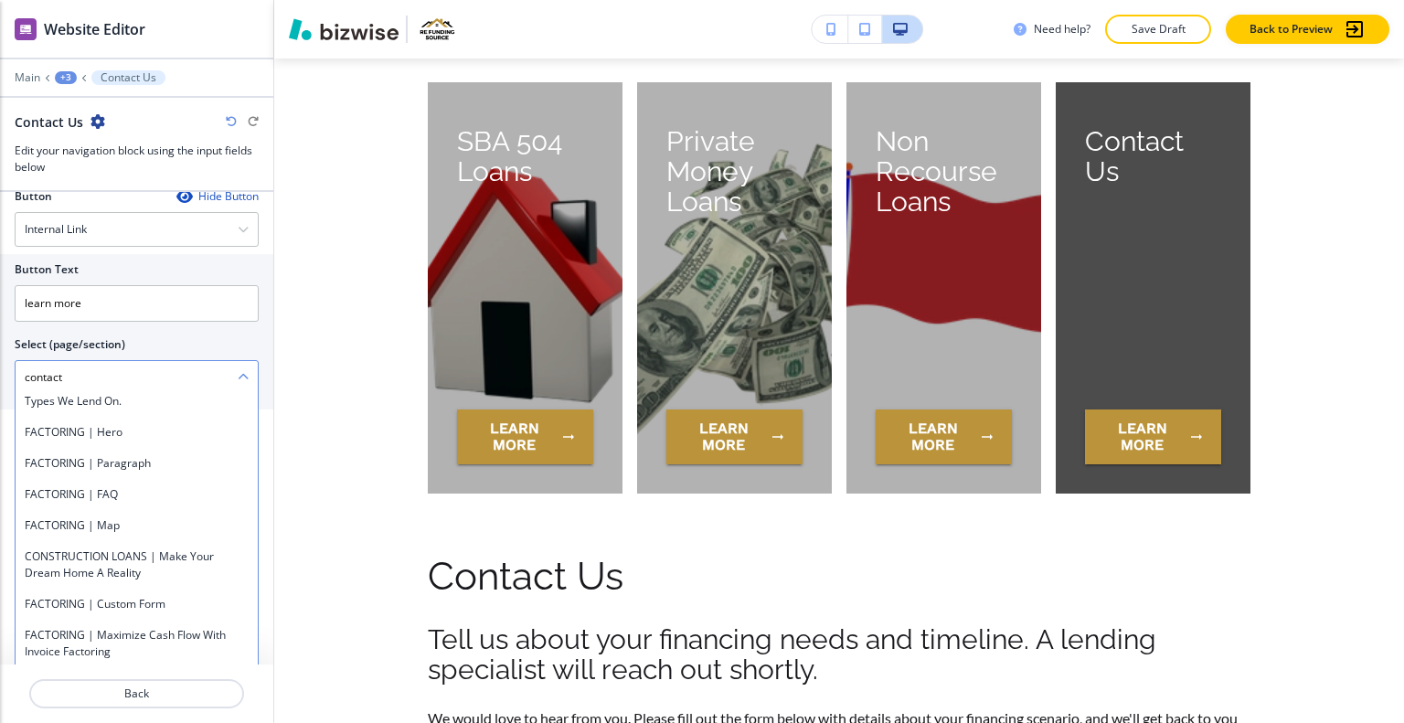
type \(page\/section\) "CONTACT US"
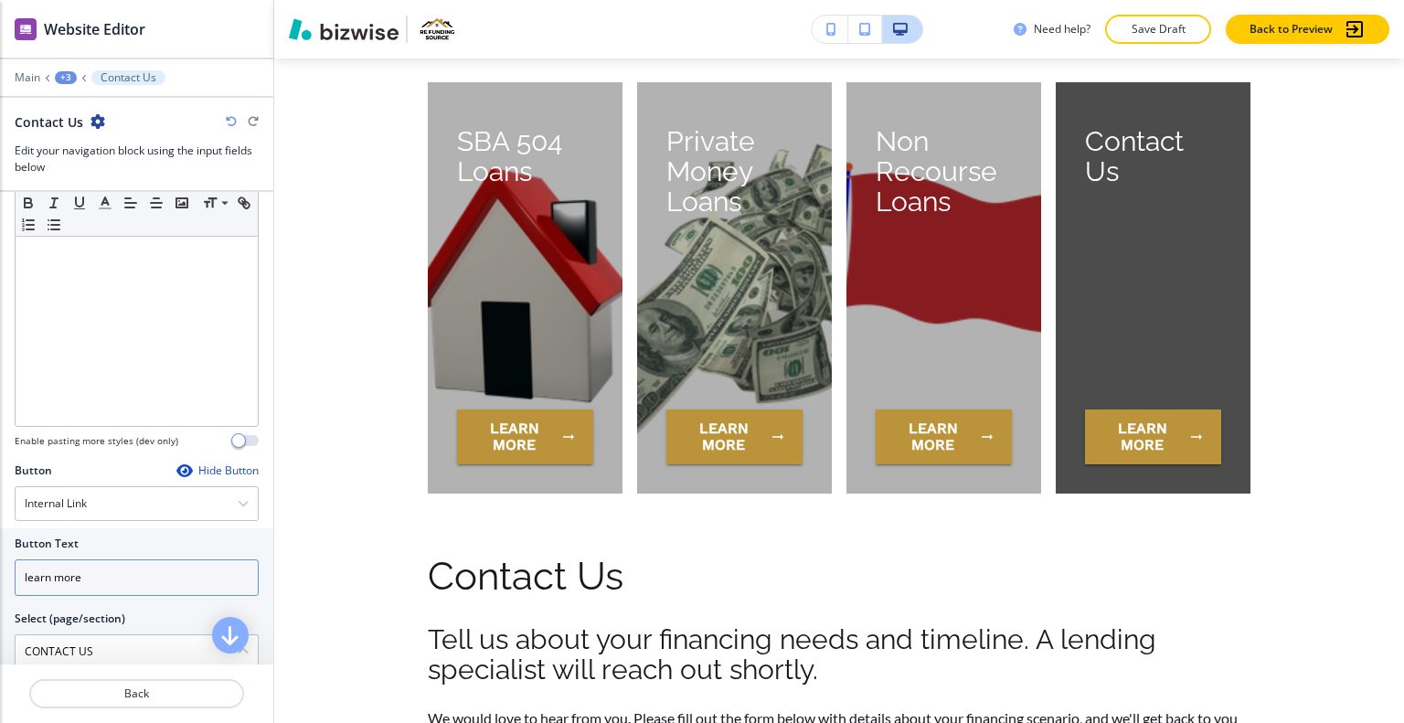
scroll to position [137, 0]
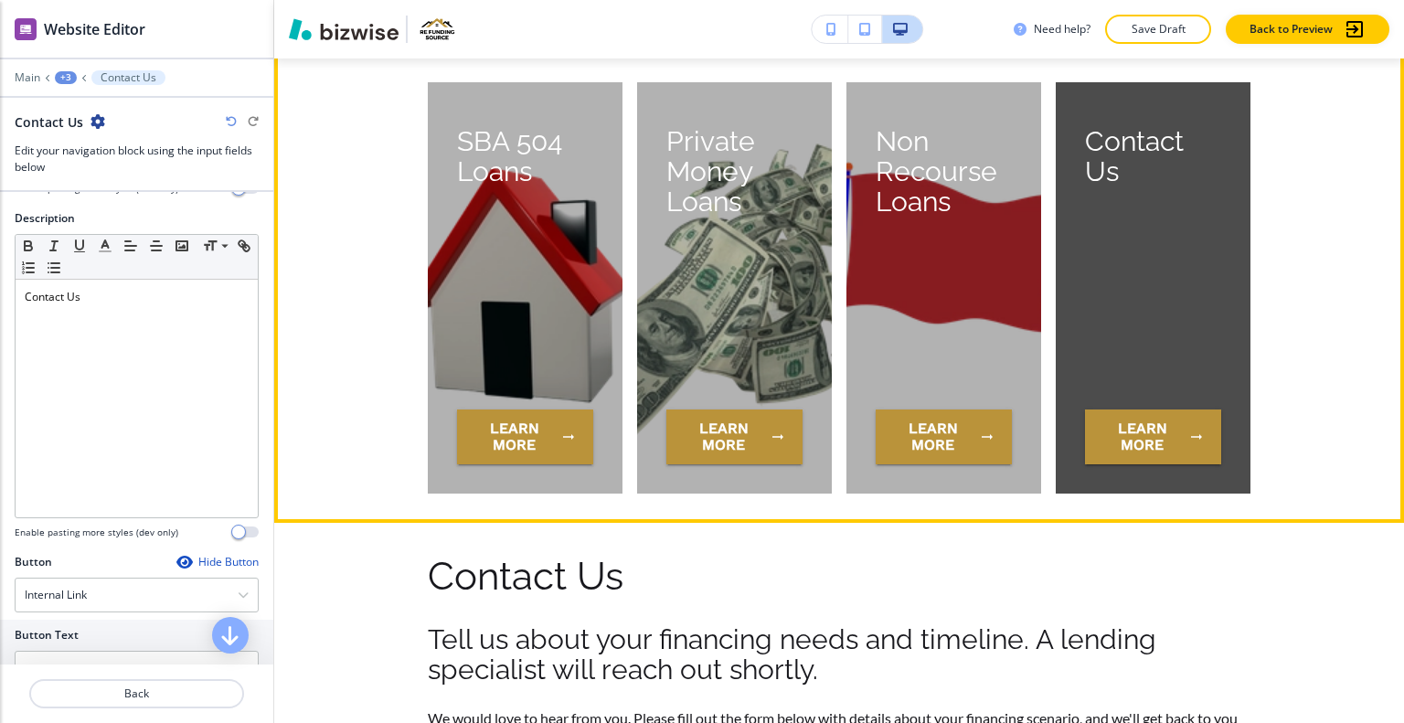
click at [351, 445] on div "Loan Programs Commercial Purchase learn more Transactional Funding learn more C…" at bounding box center [839, 38] width 1130 height 912
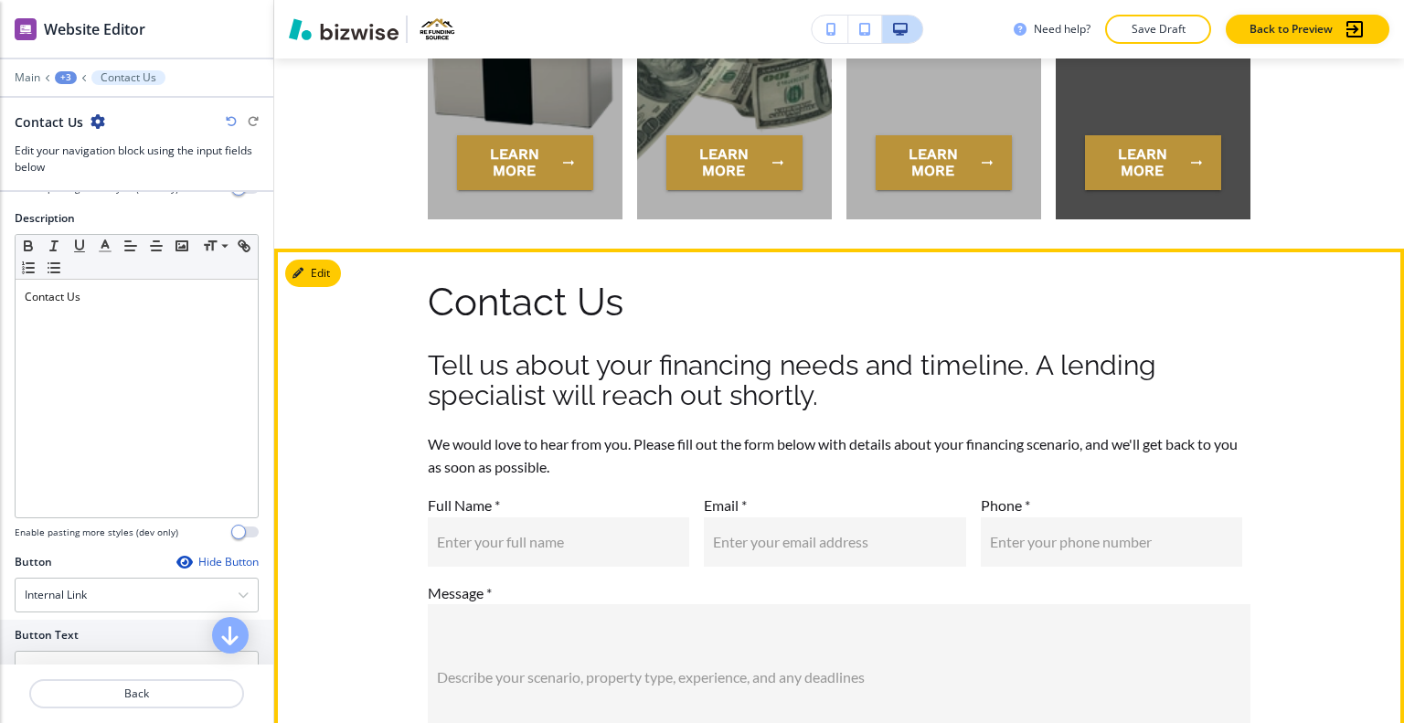
scroll to position [5882, 0]
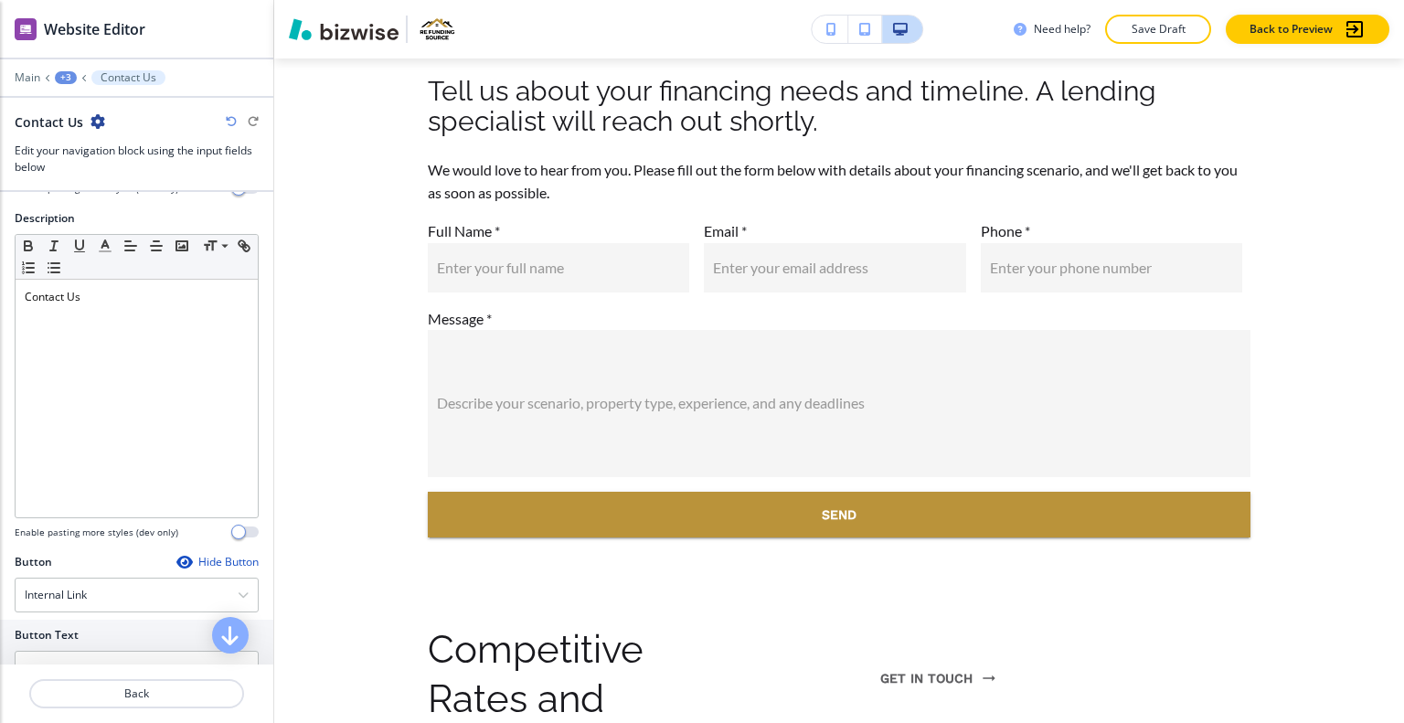
click at [64, 72] on div "+3" at bounding box center [66, 77] width 22 height 13
click at [73, 137] on p "HOME" at bounding box center [113, 139] width 93 height 16
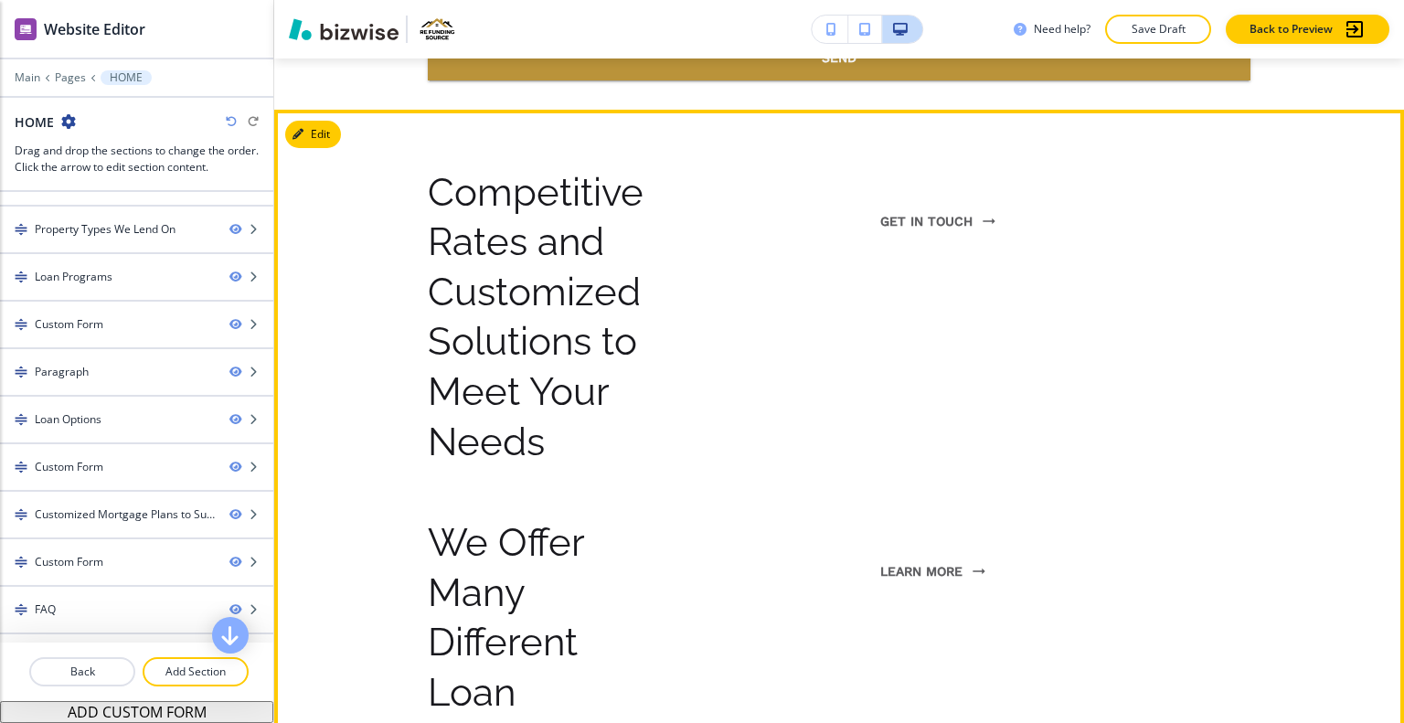
scroll to position [6248, 0]
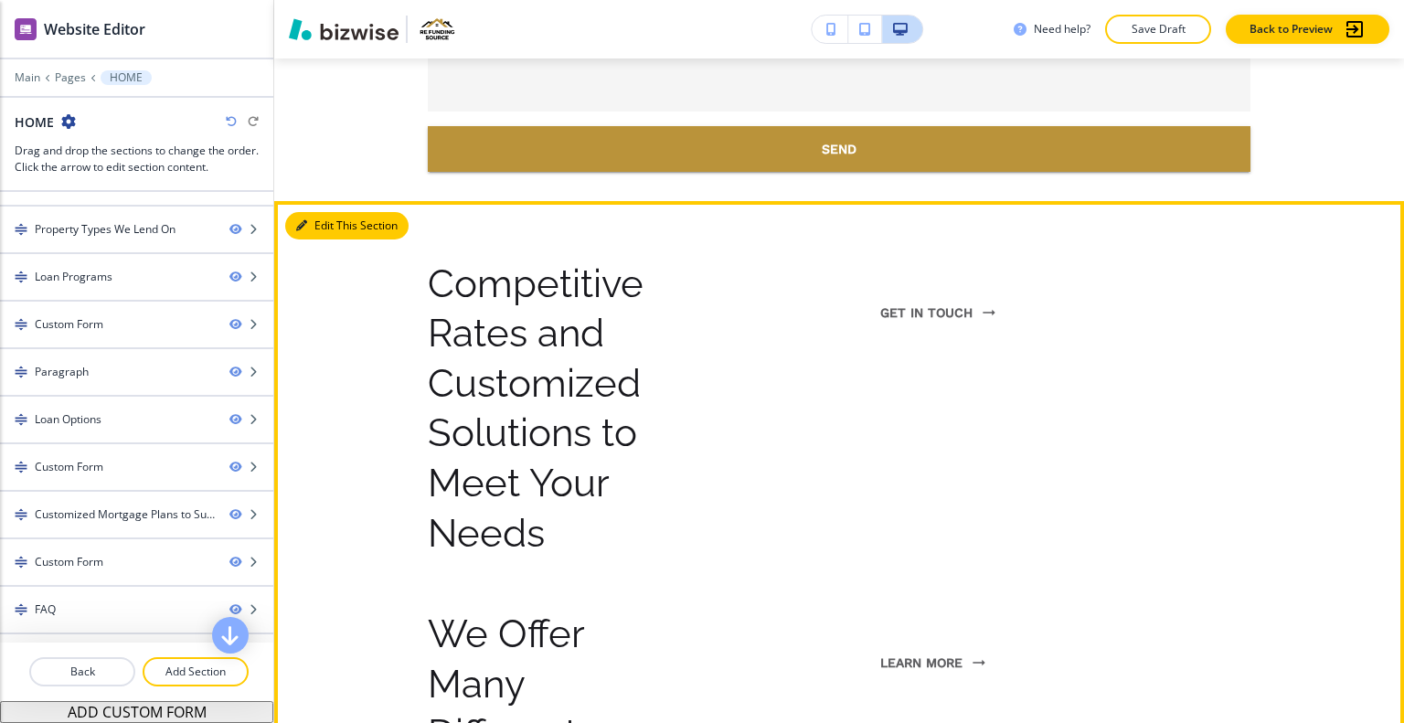
click at [300, 220] on icon "button" at bounding box center [301, 225] width 11 height 11
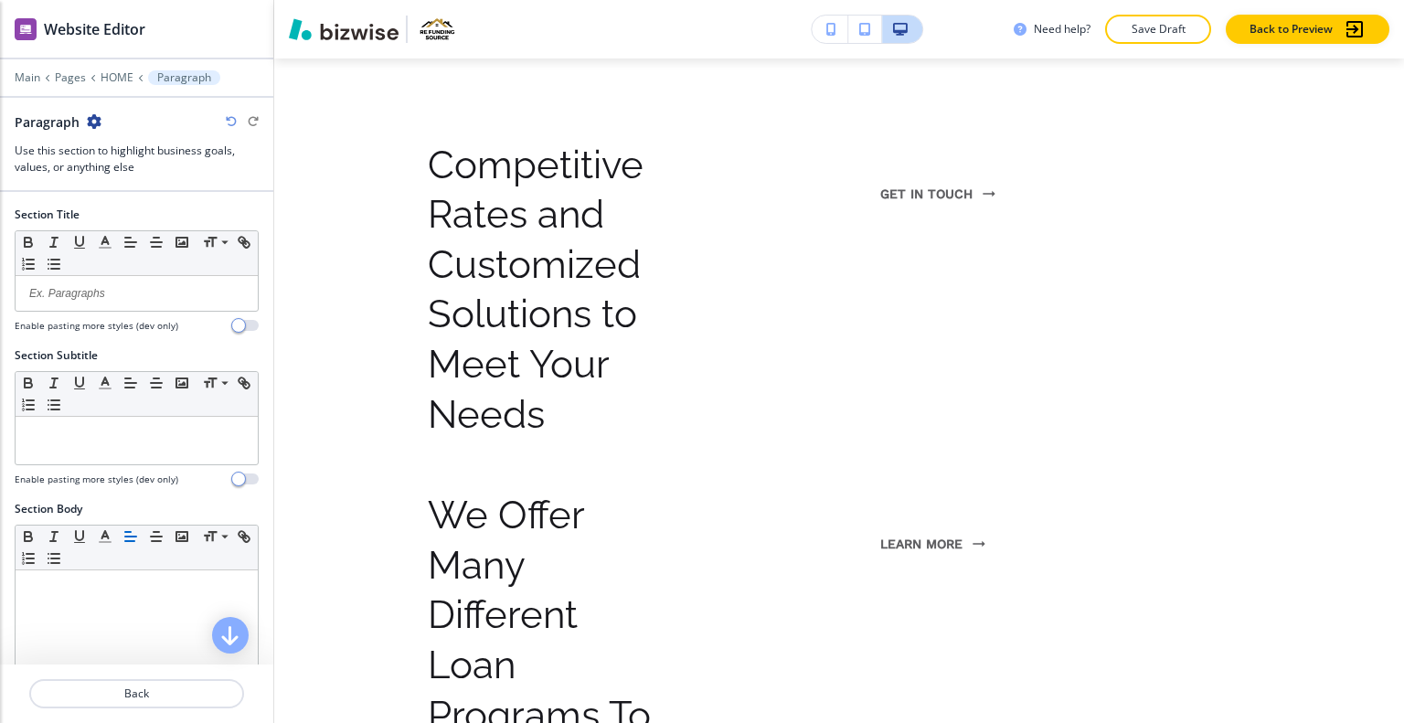
scroll to position [384, 0]
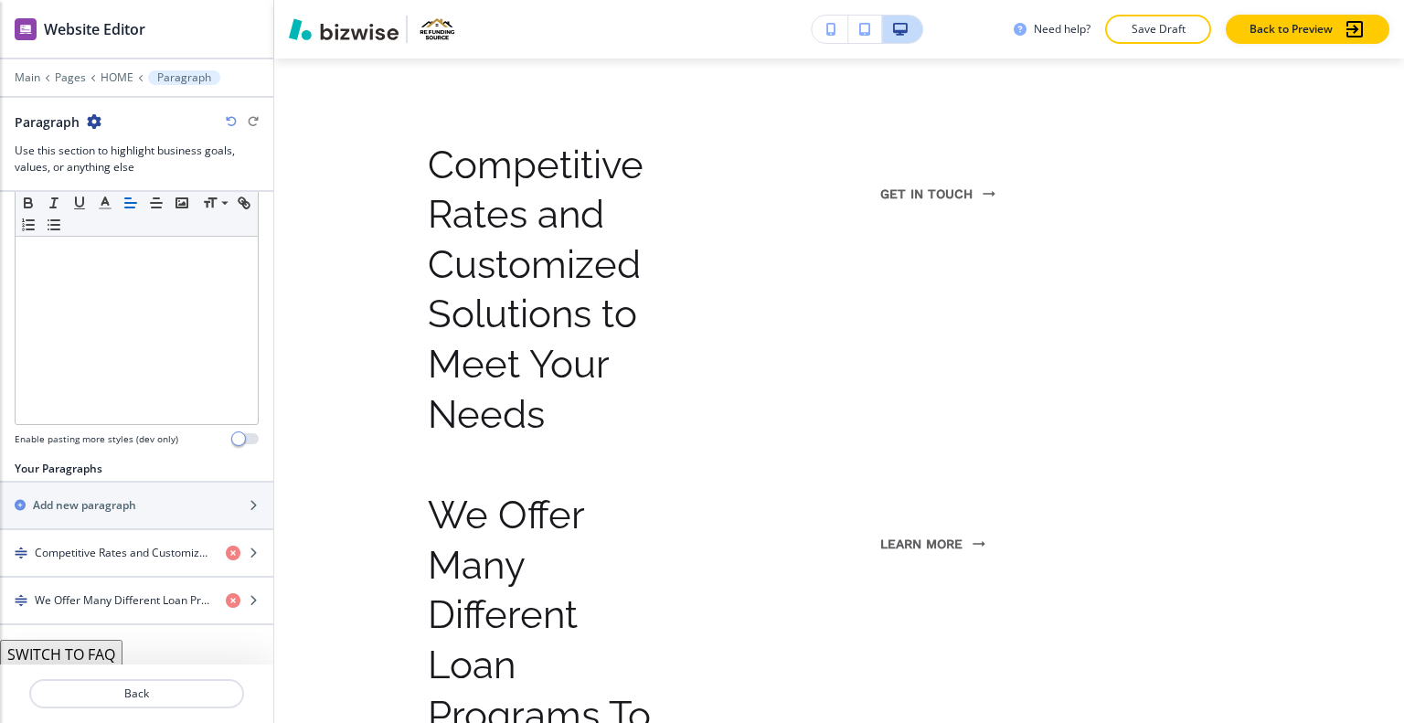
click at [94, 647] on button "SWITCH TO FAQ" at bounding box center [61, 654] width 123 height 29
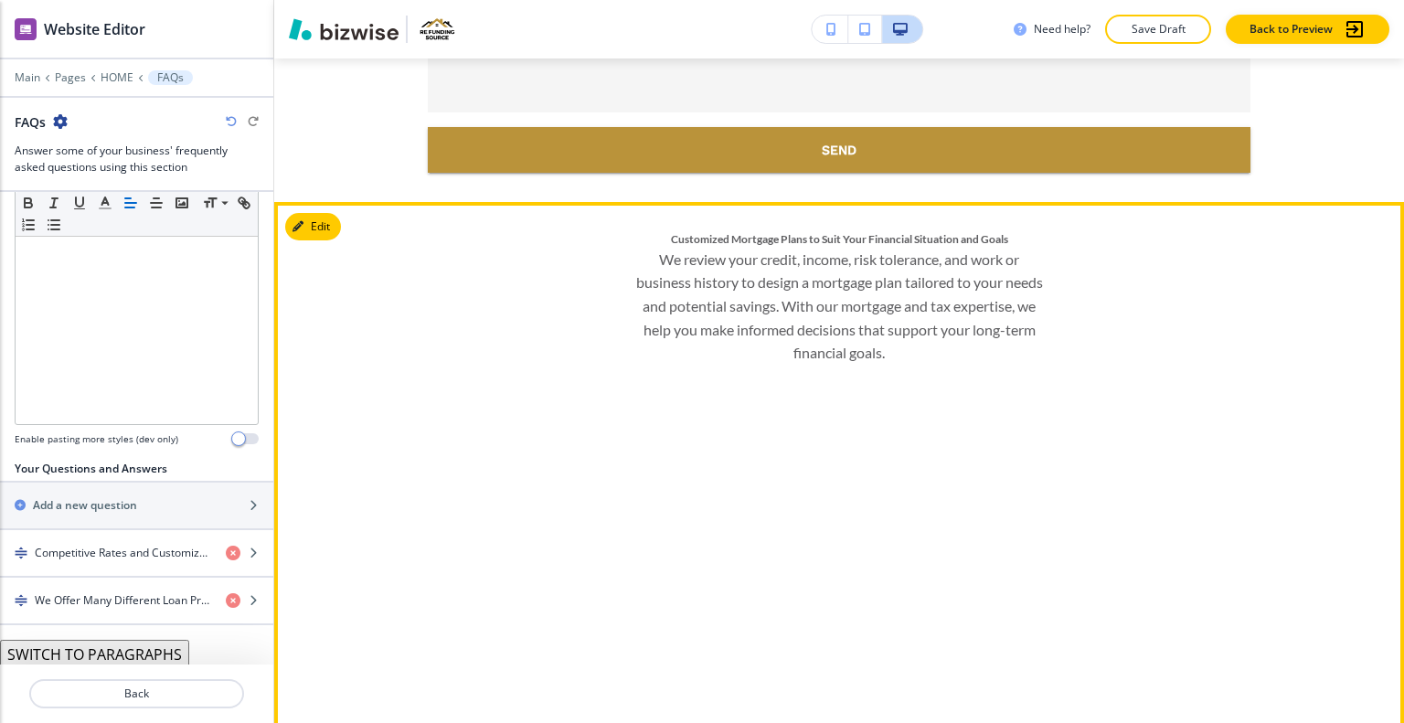
scroll to position [8744, 0]
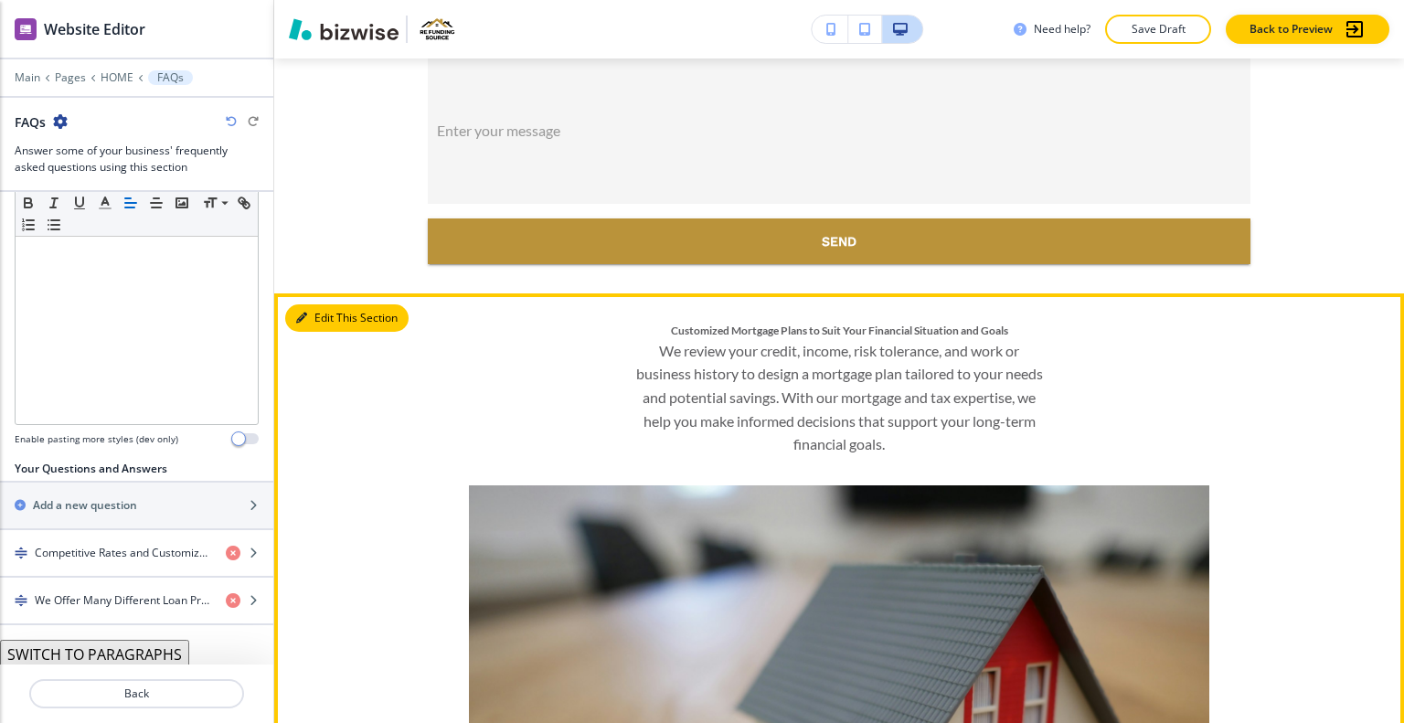
click at [330, 304] on button "Edit This Section" at bounding box center [346, 317] width 123 height 27
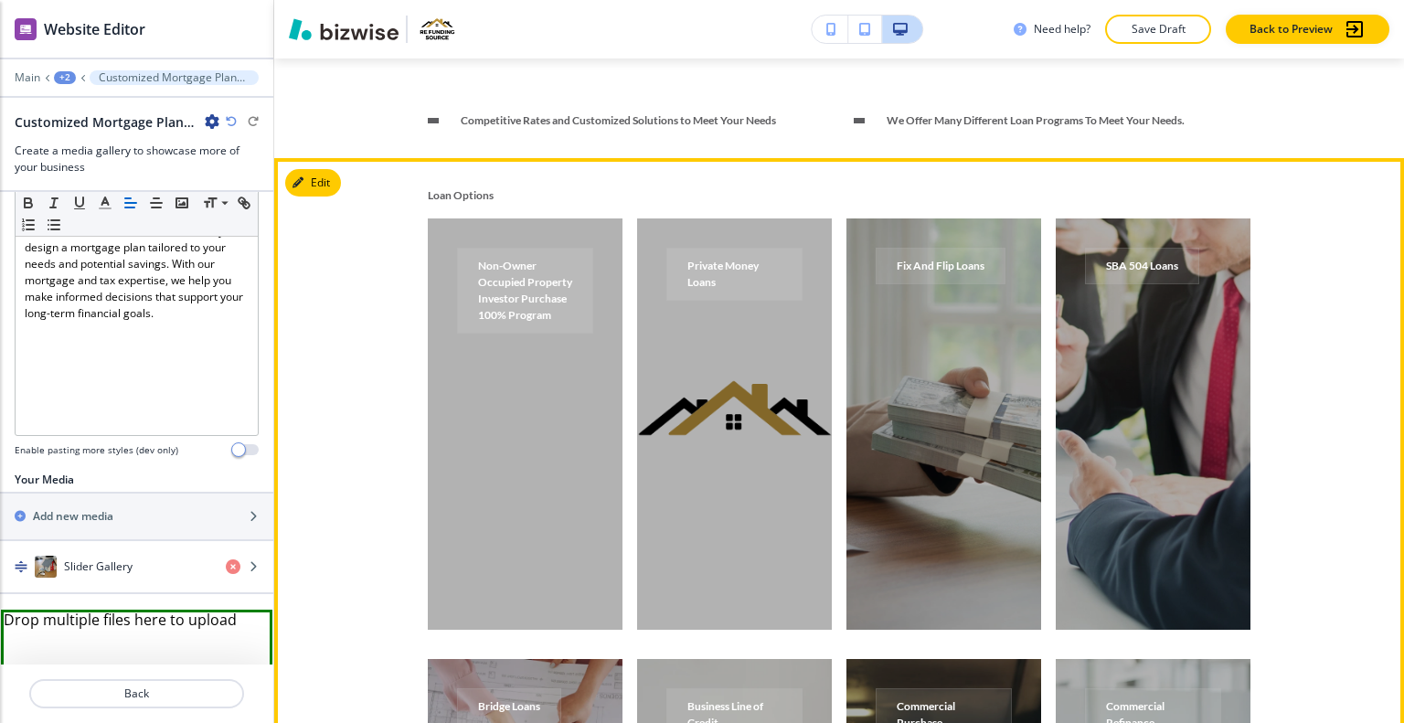
scroll to position [6030, 0]
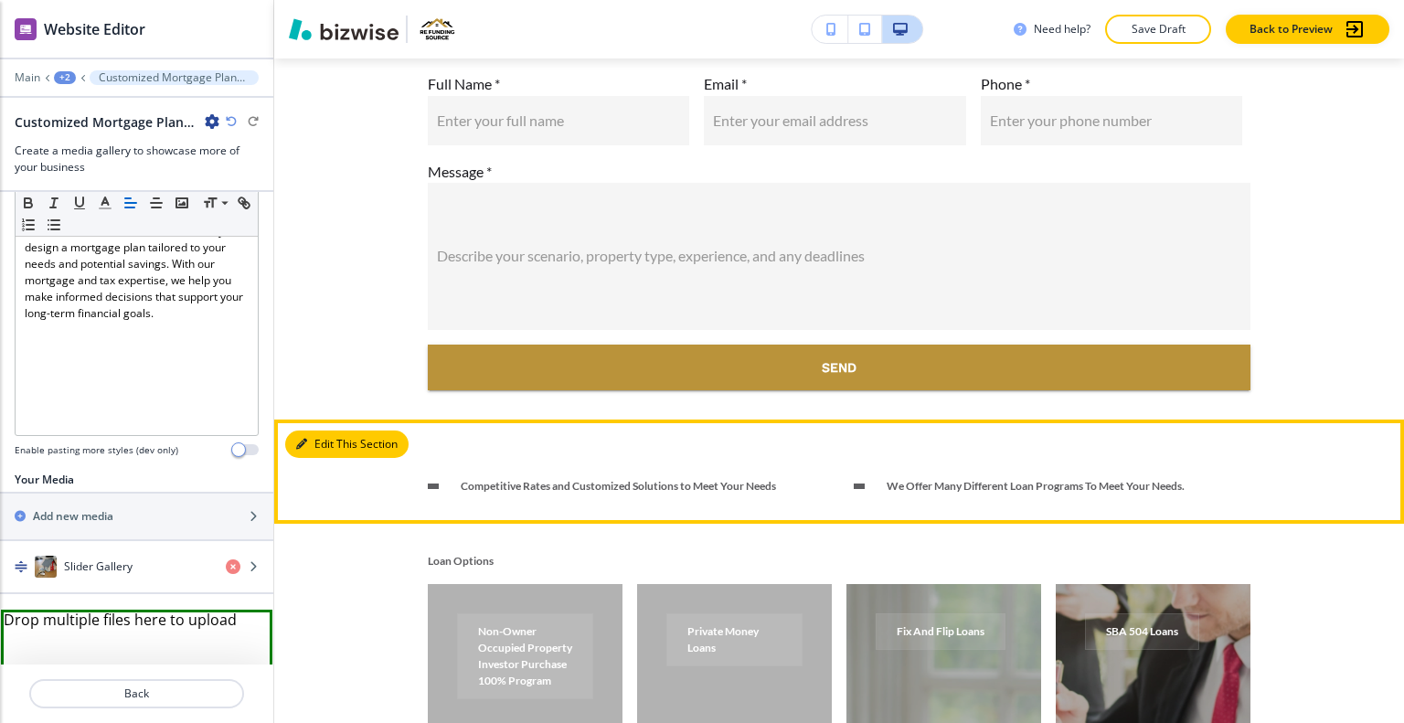
click at [325, 431] on button "Edit This Section" at bounding box center [346, 444] width 123 height 27
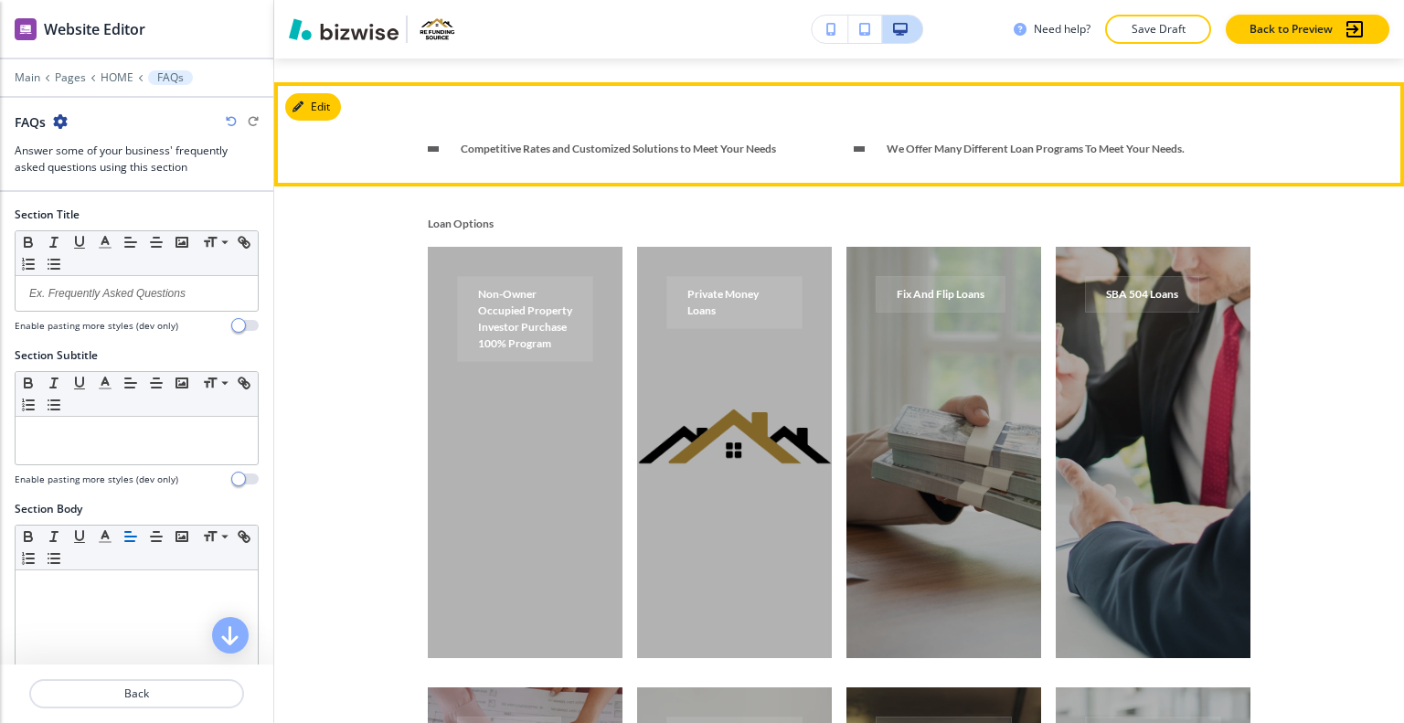
scroll to position [6184, 0]
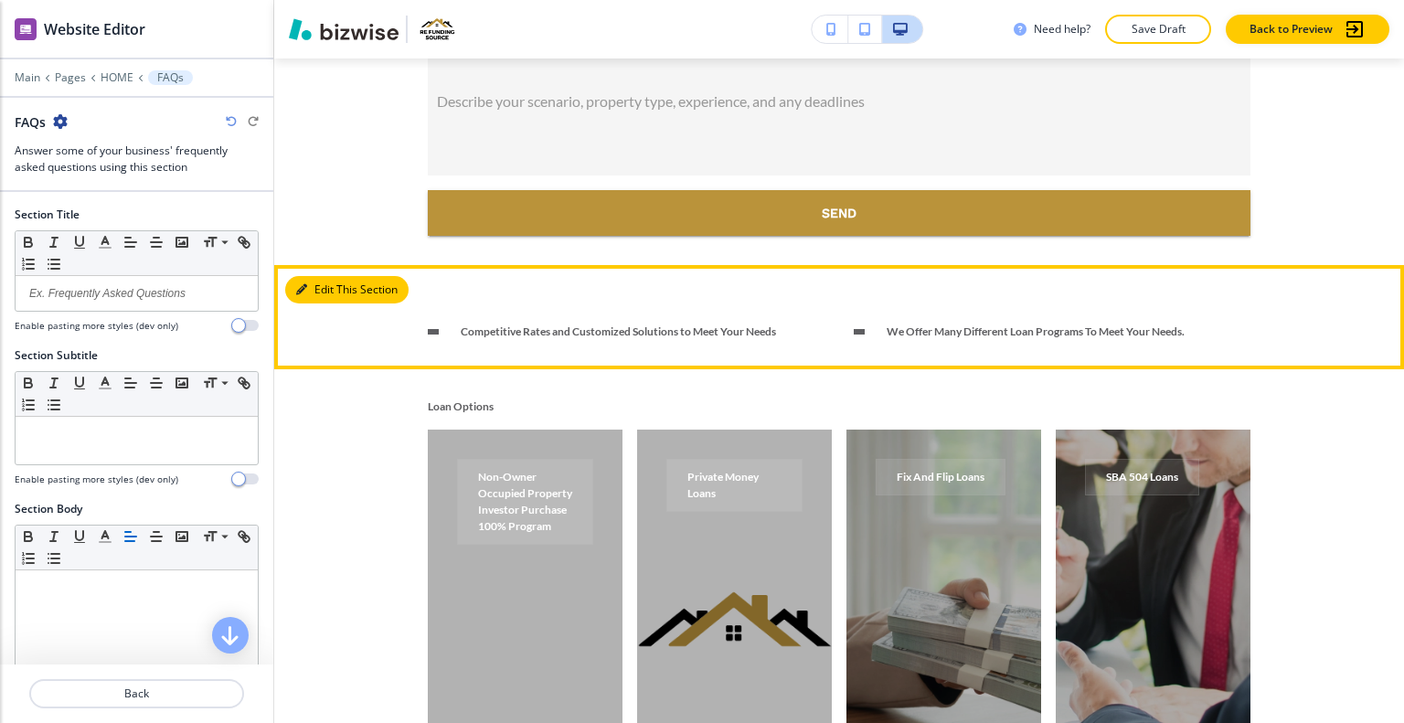
click at [322, 276] on button "Edit This Section" at bounding box center [346, 289] width 123 height 27
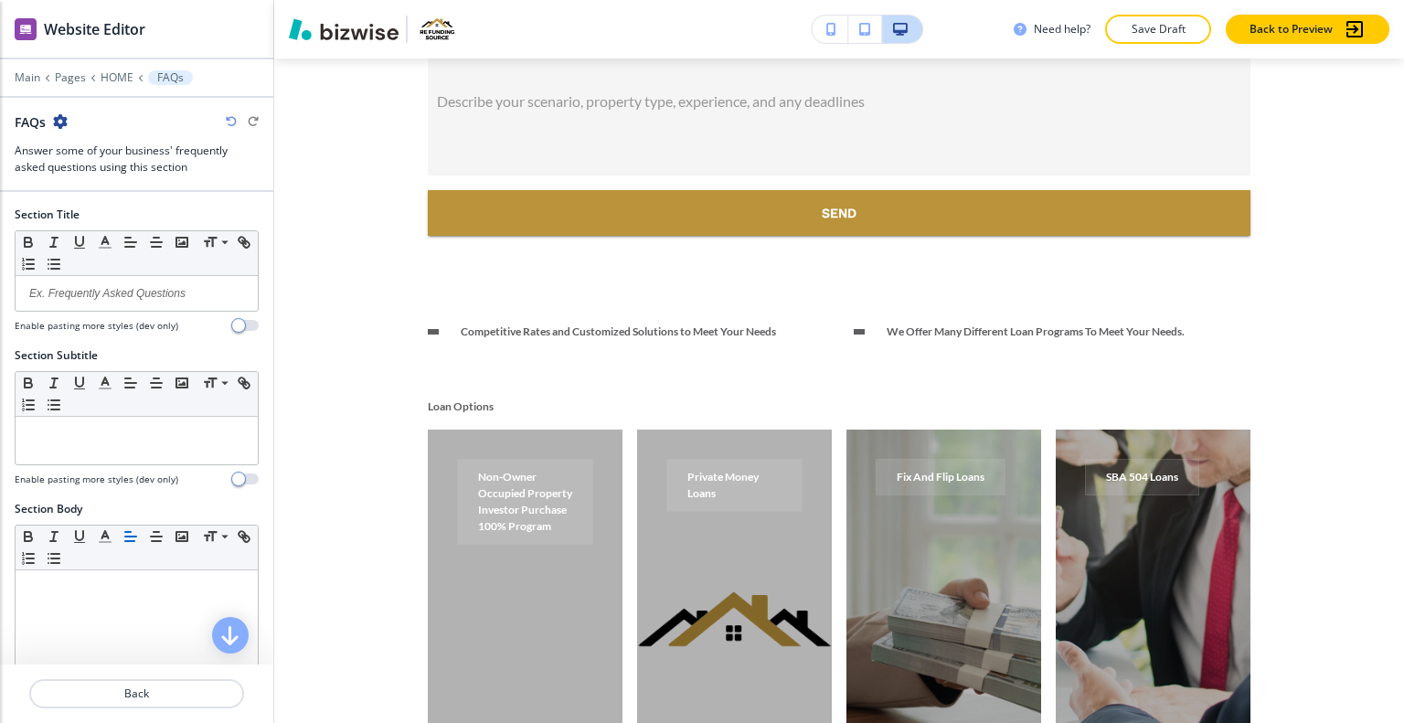
click at [66, 114] on icon "button" at bounding box center [60, 121] width 15 height 15
click at [103, 210] on p "Delete Section" at bounding box center [111, 216] width 93 height 16
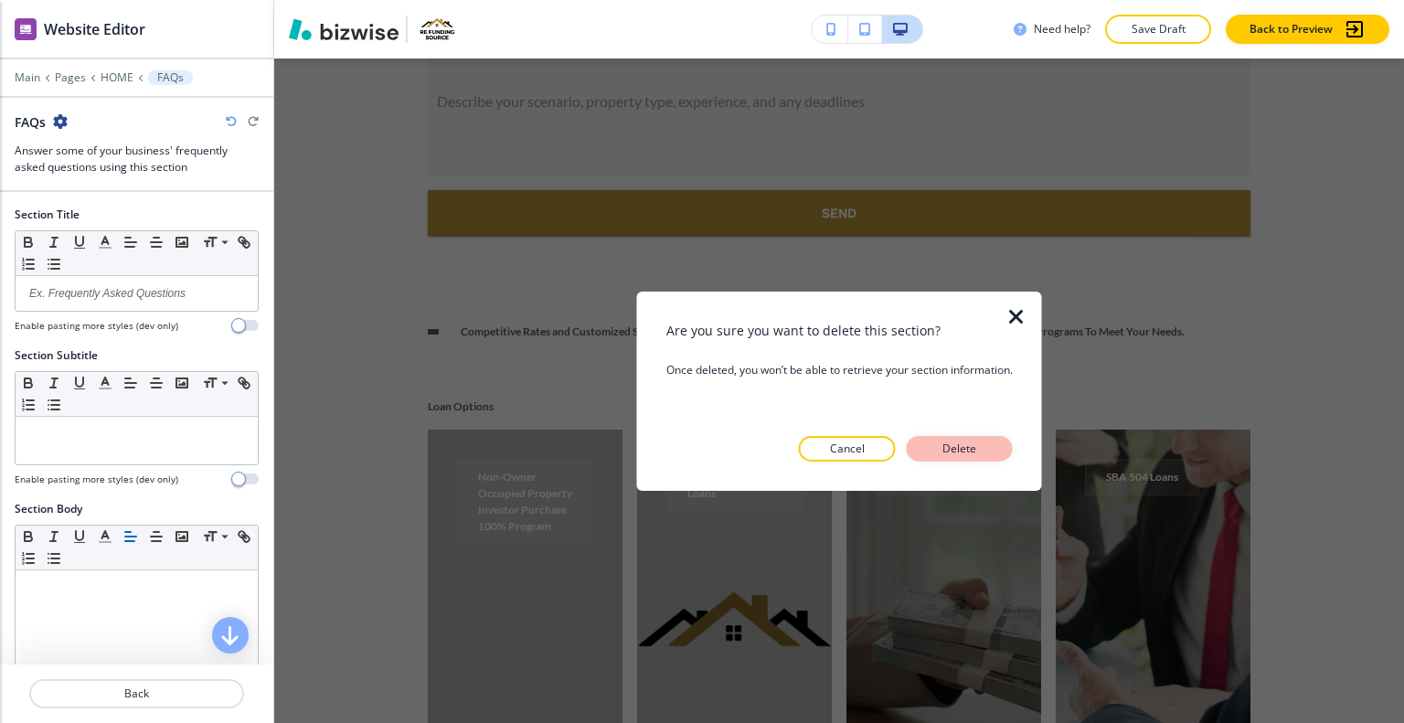
click at [963, 446] on p "Delete" at bounding box center [960, 449] width 44 height 16
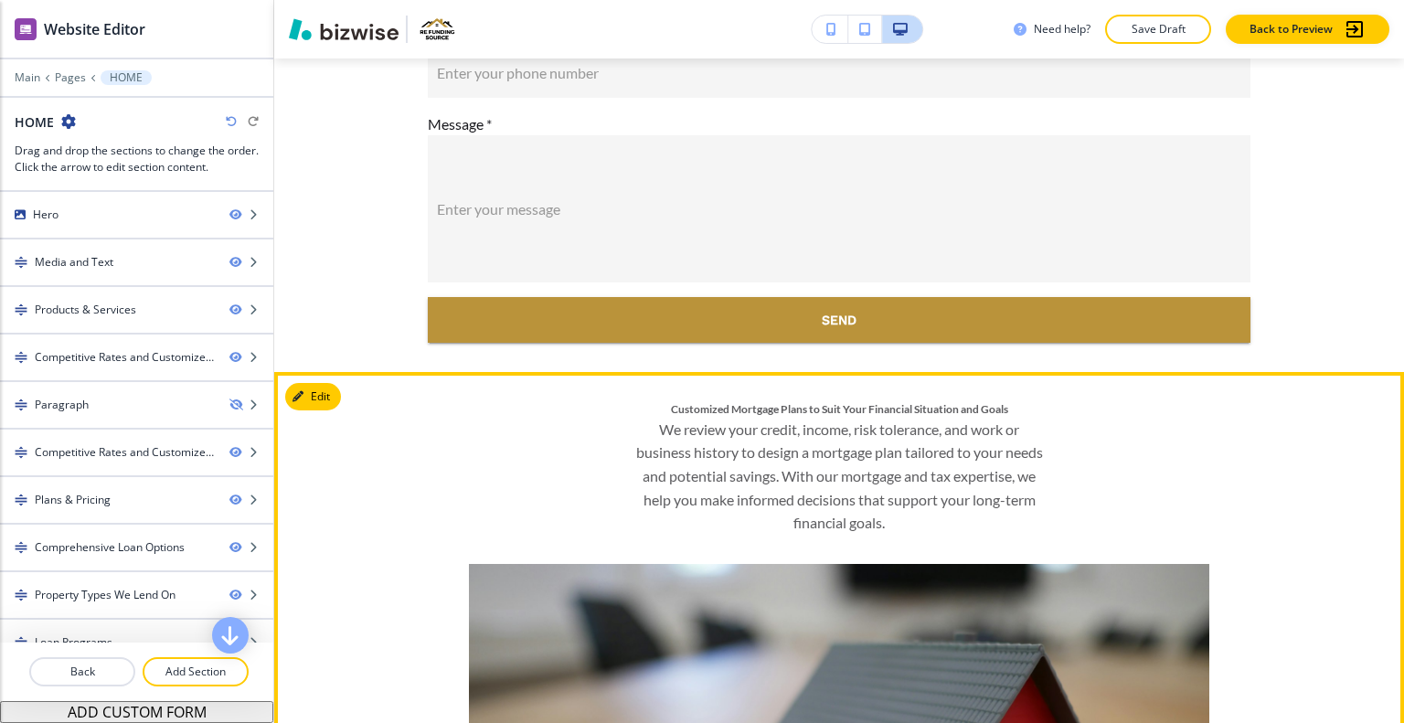
scroll to position [8744, 0]
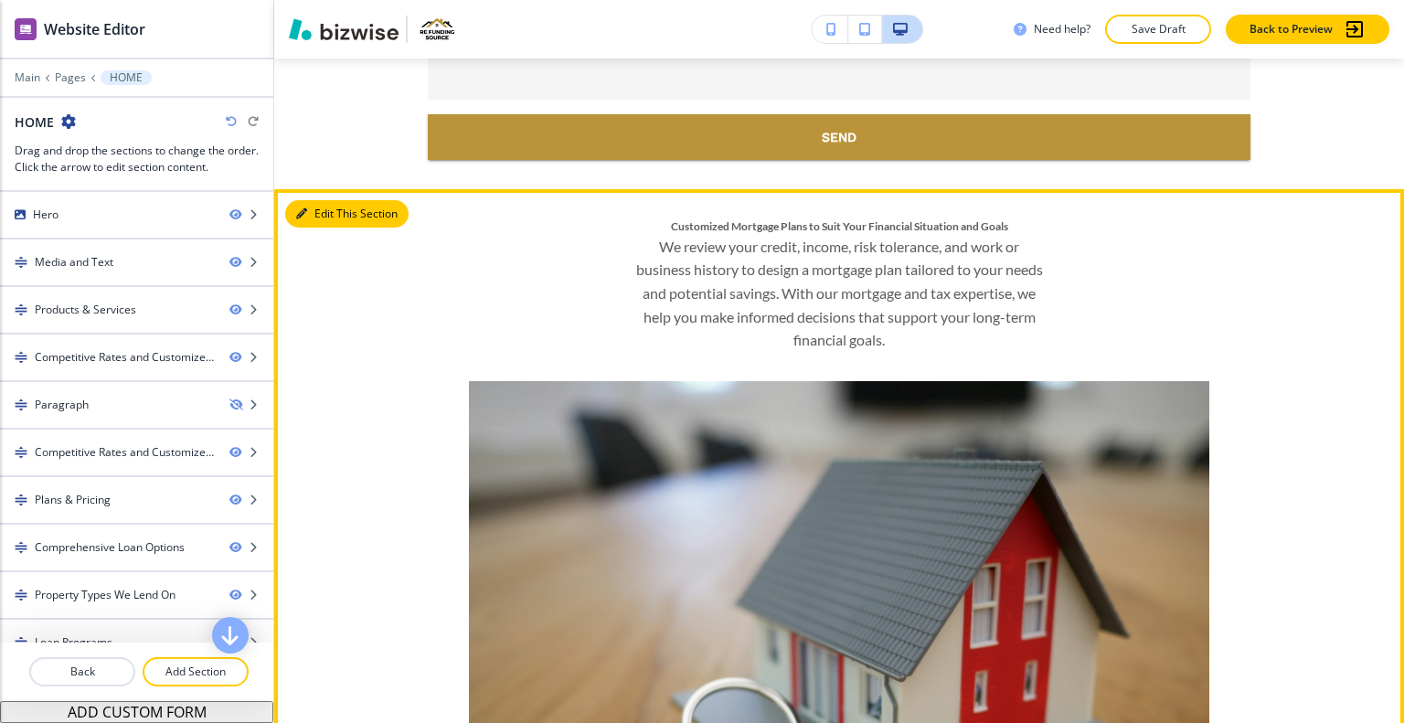
click at [318, 200] on button "Edit This Section" at bounding box center [346, 213] width 123 height 27
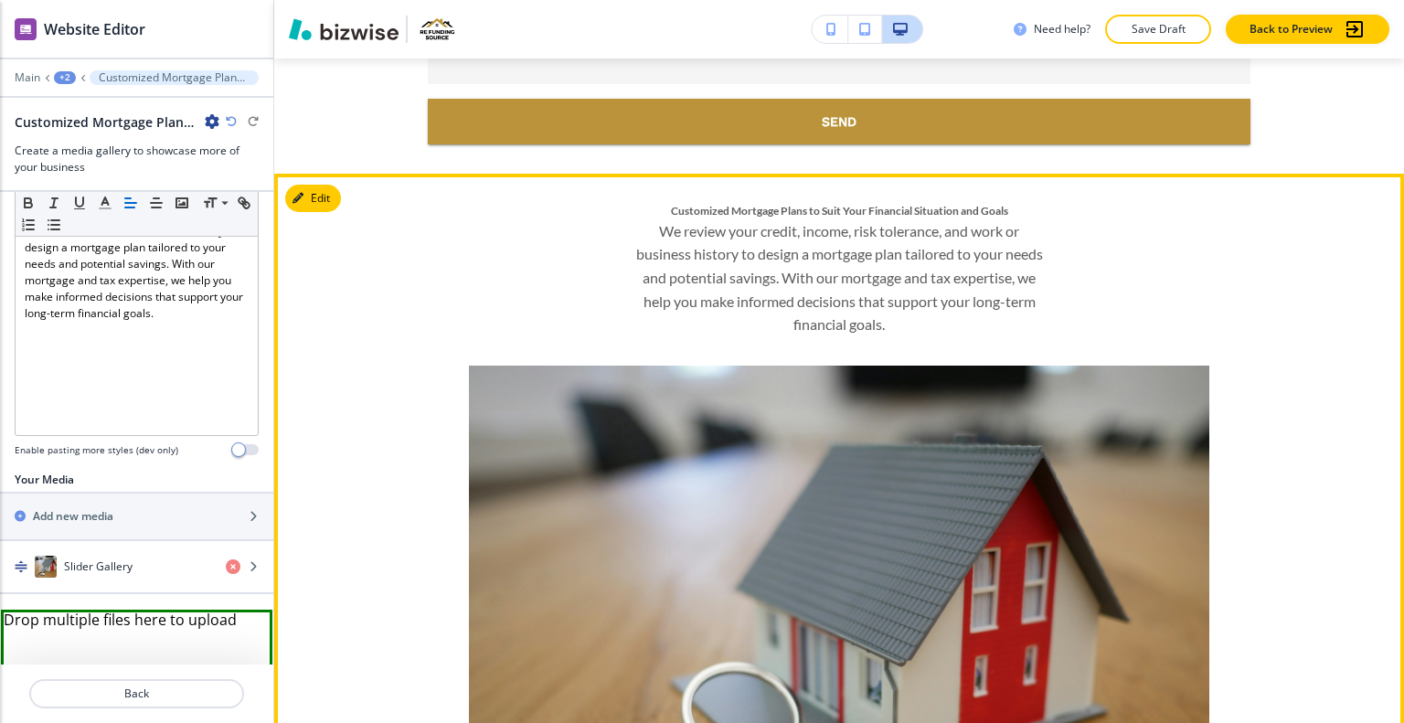
scroll to position [8668, 0]
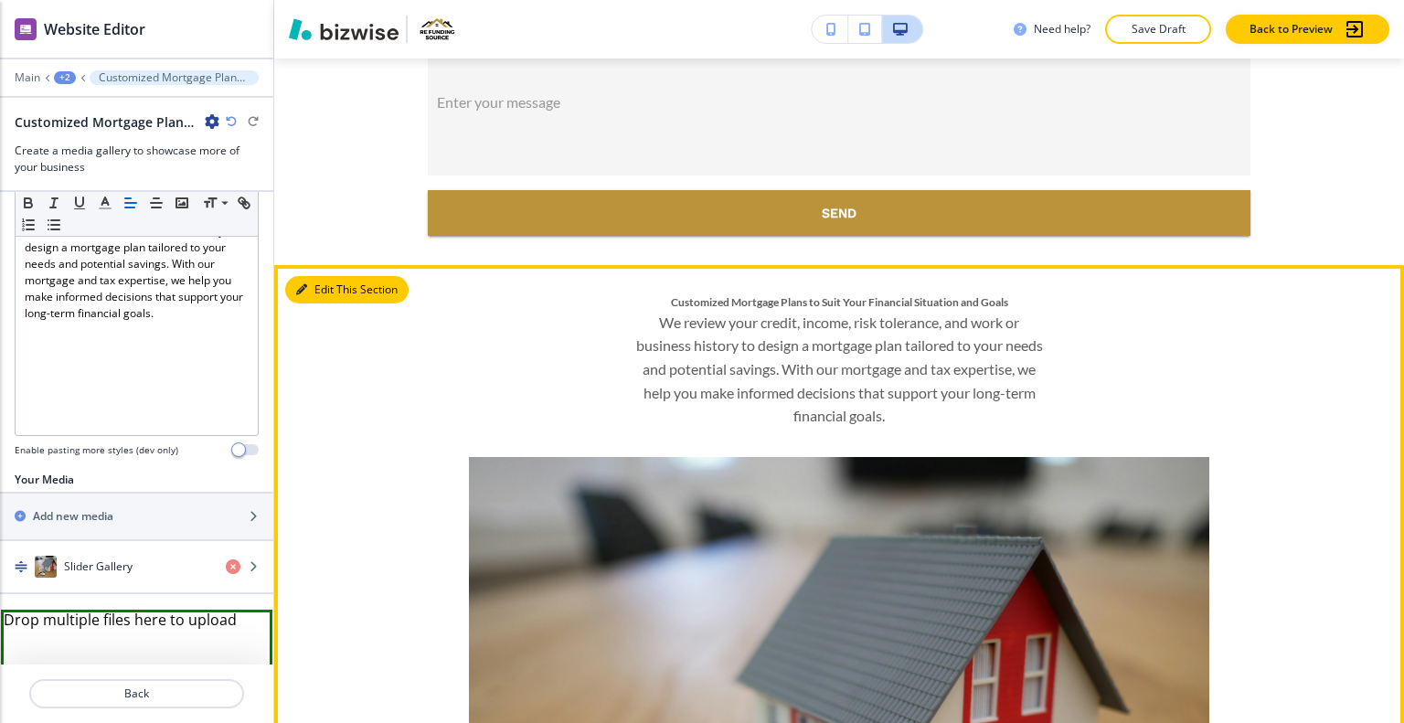
click at [322, 276] on button "Edit This Section" at bounding box center [346, 289] width 123 height 27
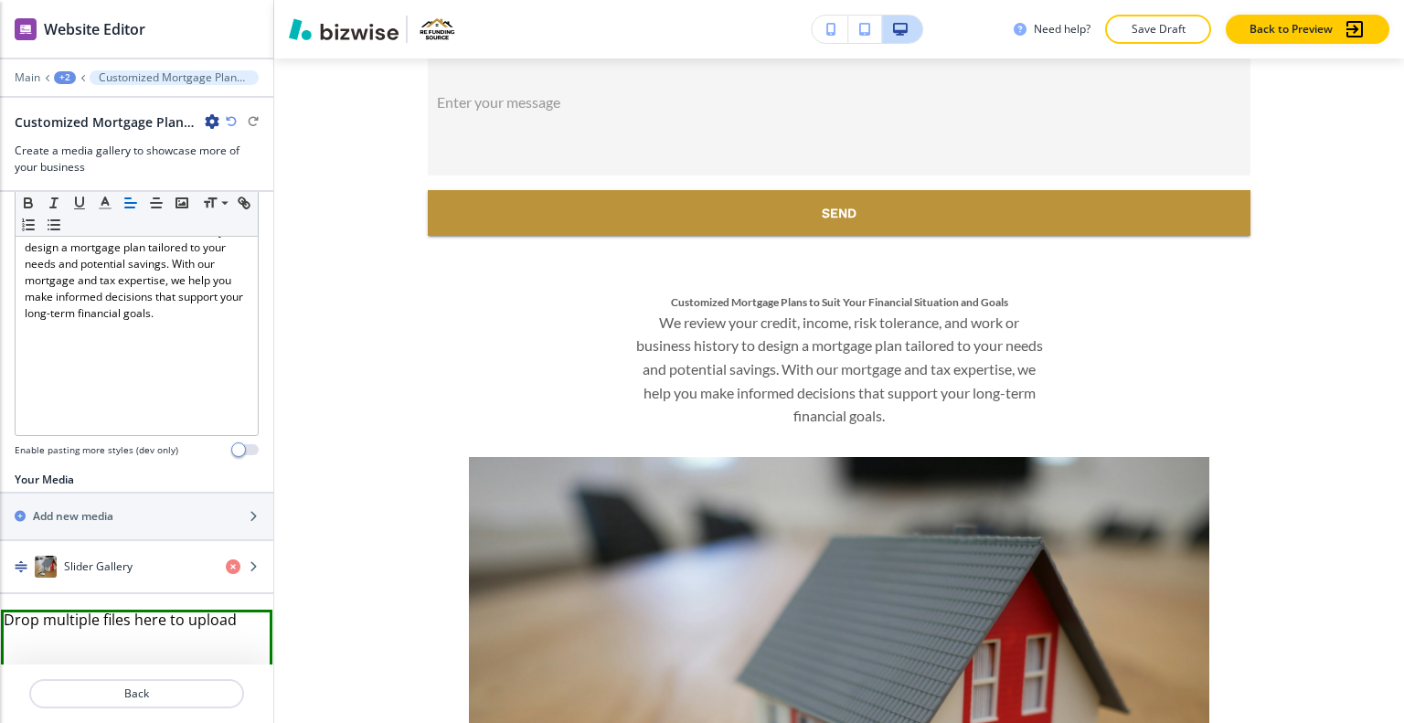
click at [216, 117] on icon "button" at bounding box center [212, 121] width 15 height 15
drag, startPoint x: 229, startPoint y: 204, endPoint x: 270, endPoint y: 219, distance: 42.8
click at [228, 208] on button "Delete Section" at bounding box center [263, 216] width 117 height 33
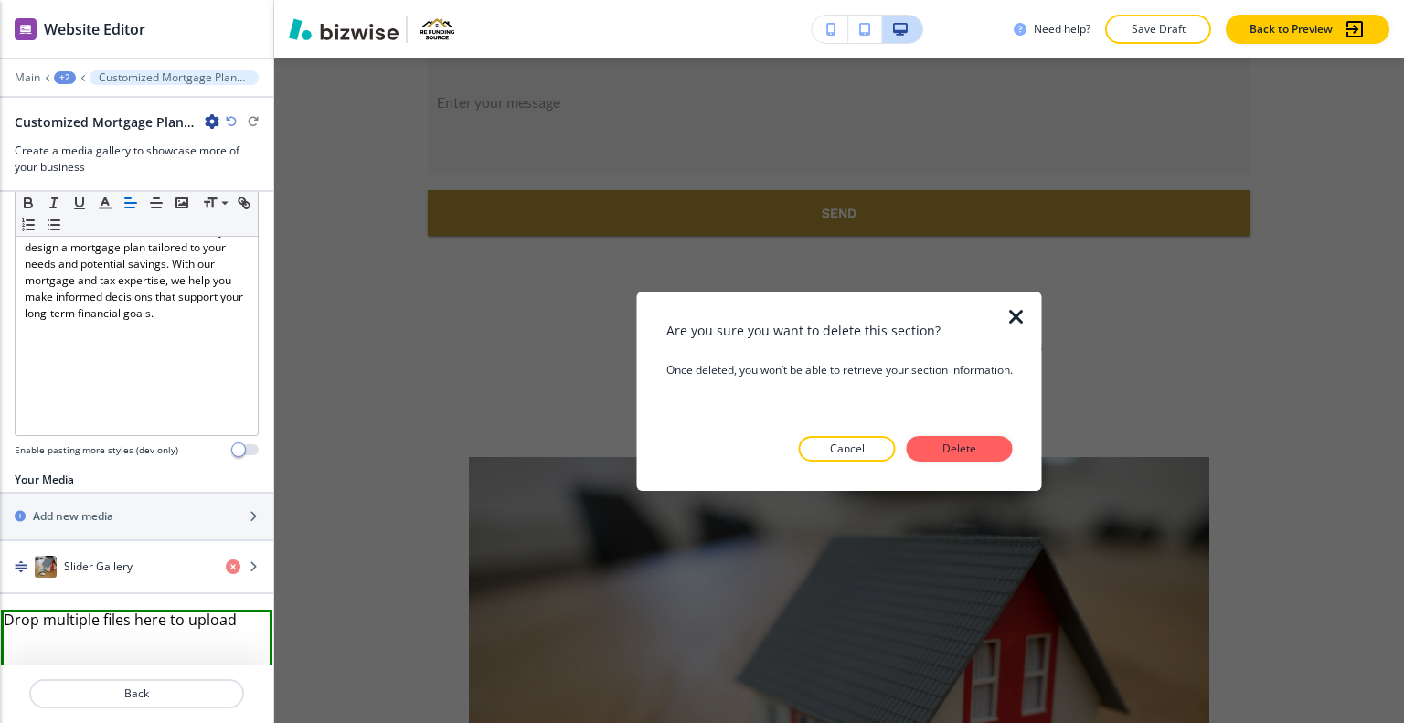
click at [958, 450] on p "Delete" at bounding box center [960, 449] width 44 height 16
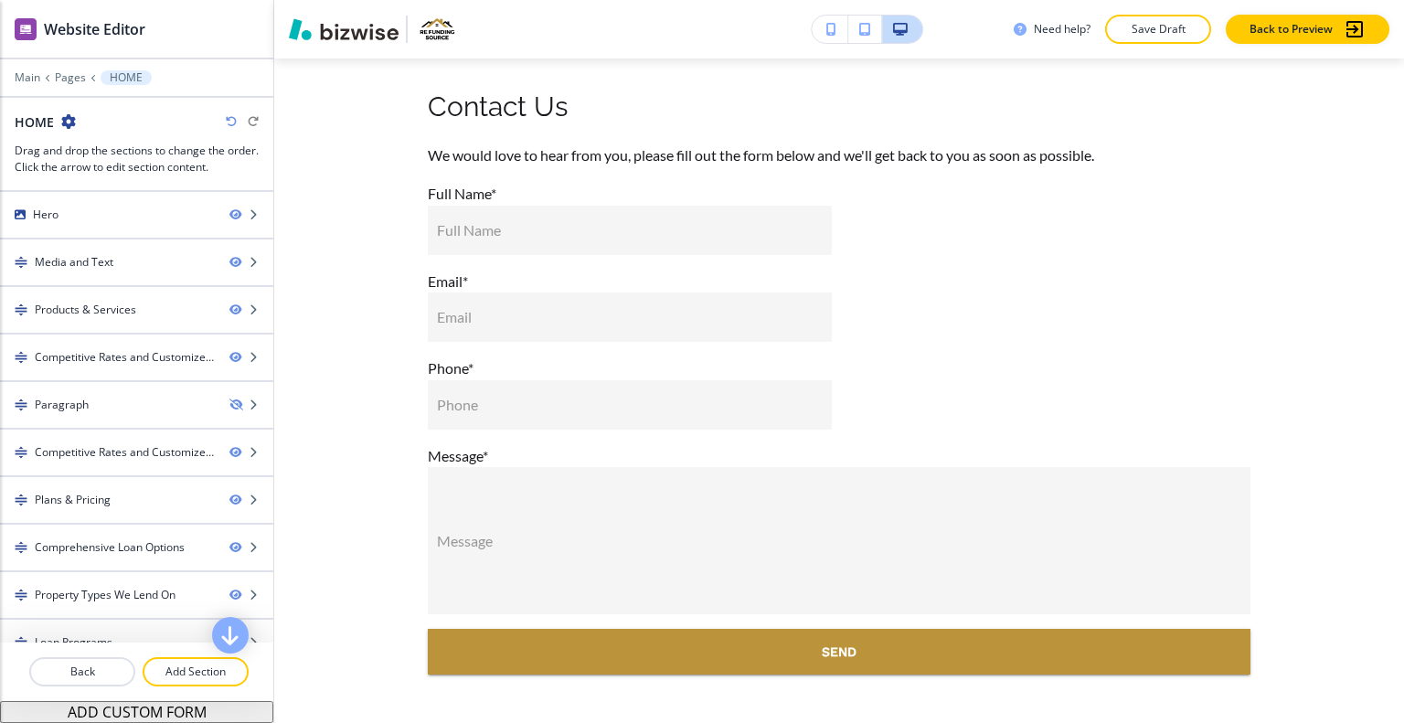
scroll to position [9308, 0]
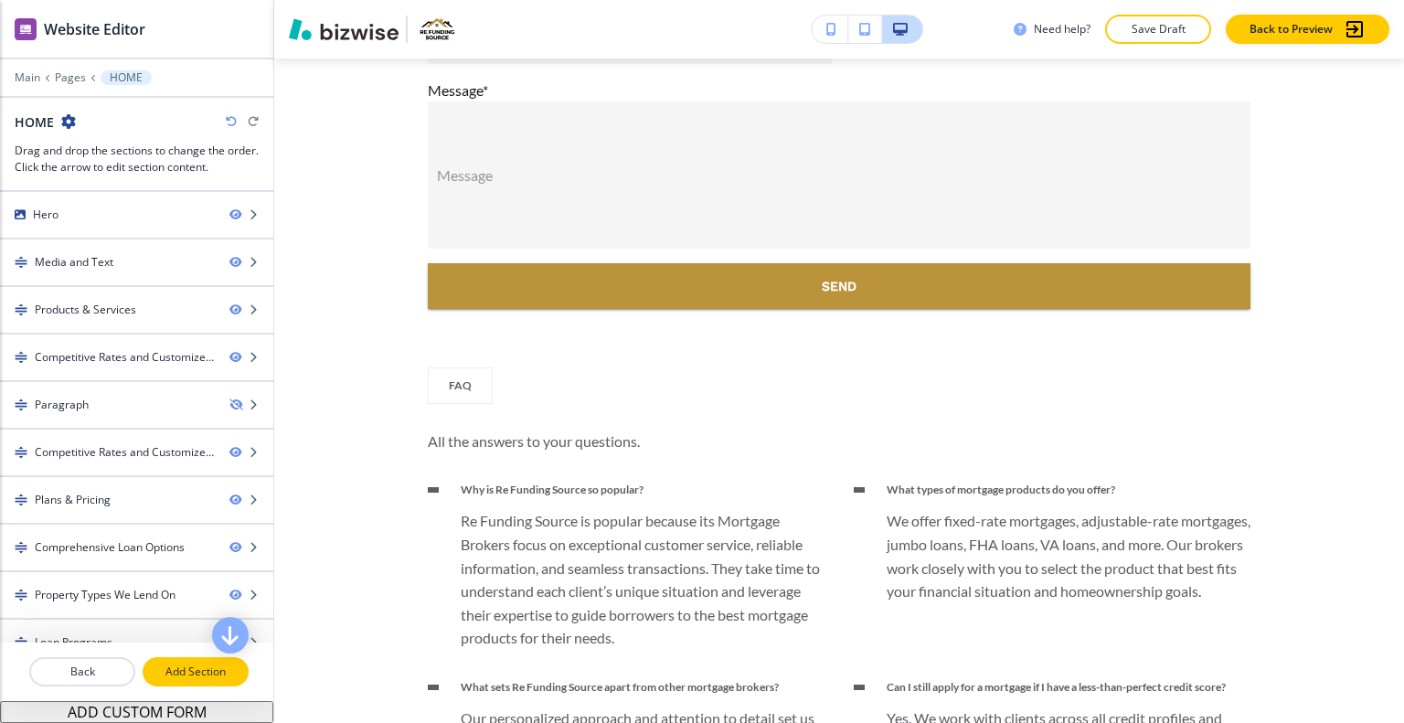
click at [183, 670] on p "Add Section" at bounding box center [195, 672] width 102 height 16
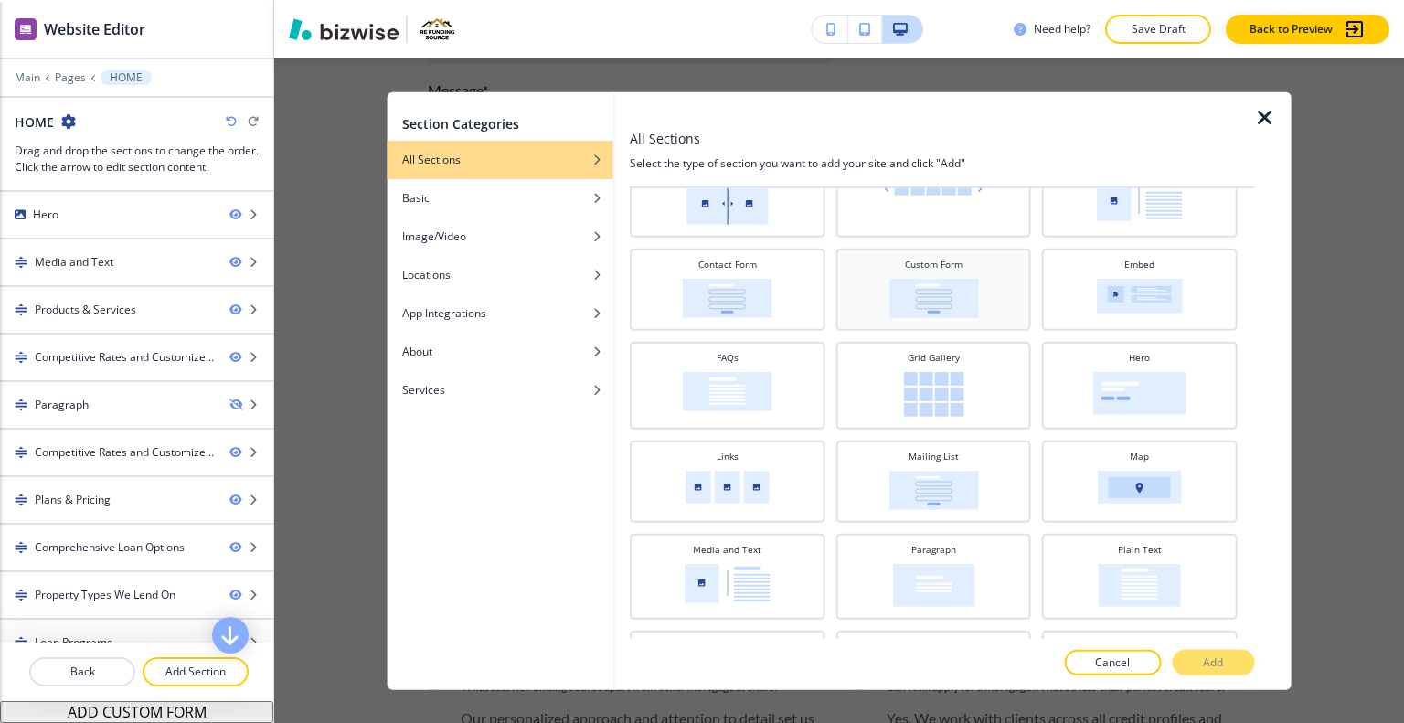
scroll to position [0, 0]
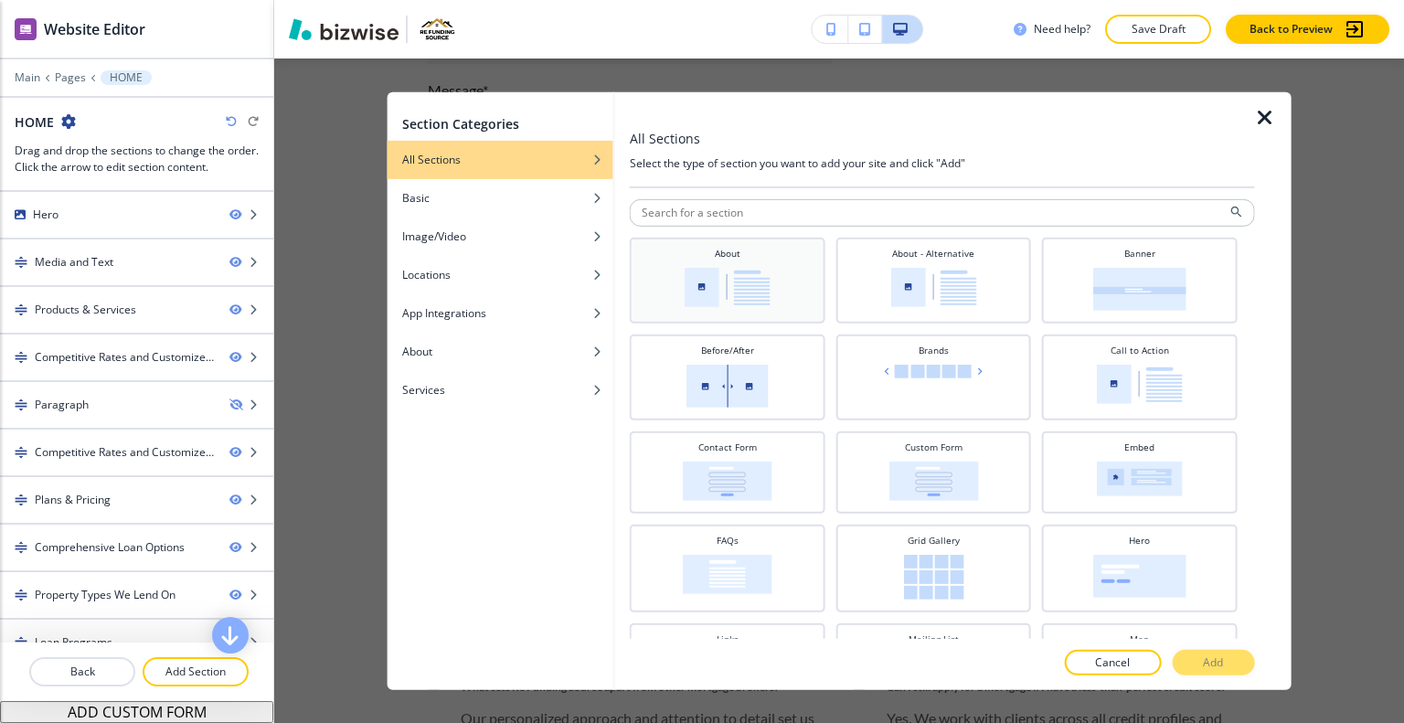
click at [738, 252] on div "About" at bounding box center [727, 278] width 177 height 64
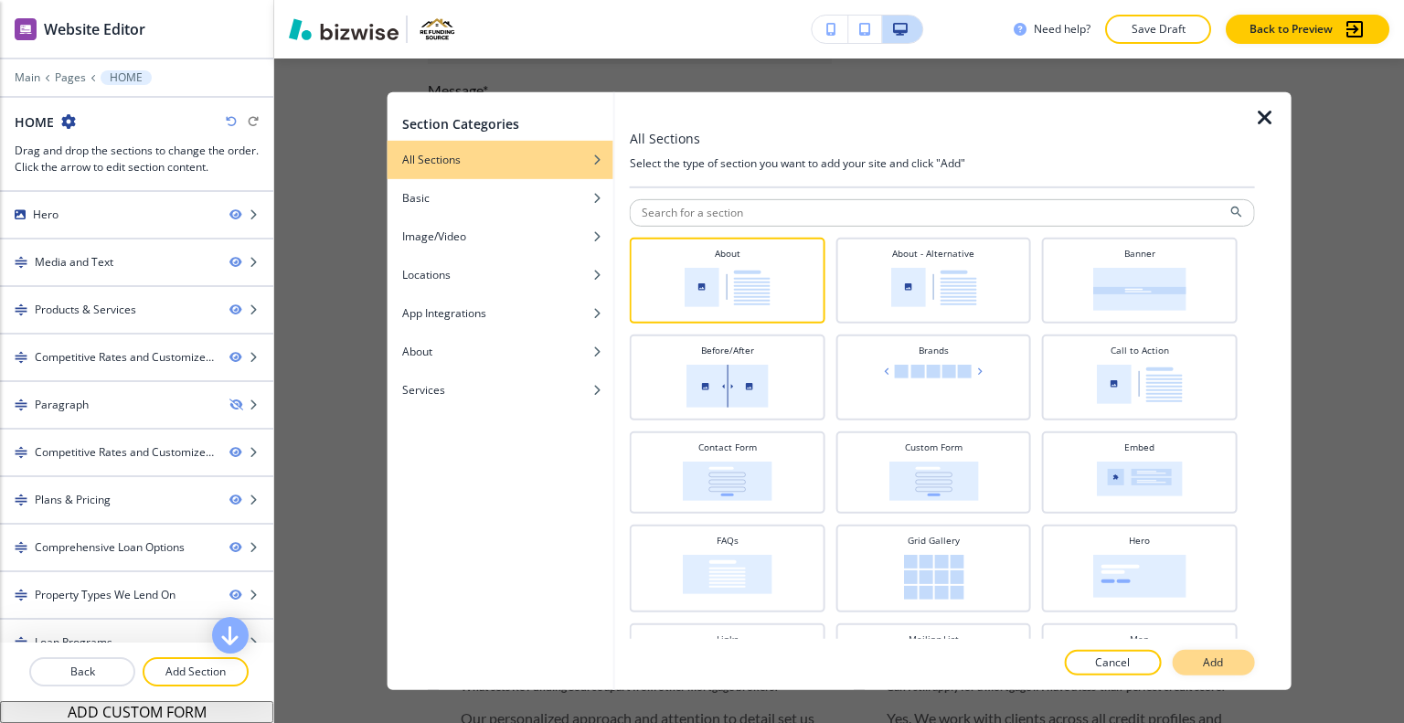
click at [1207, 660] on p "Add" at bounding box center [1213, 663] width 20 height 16
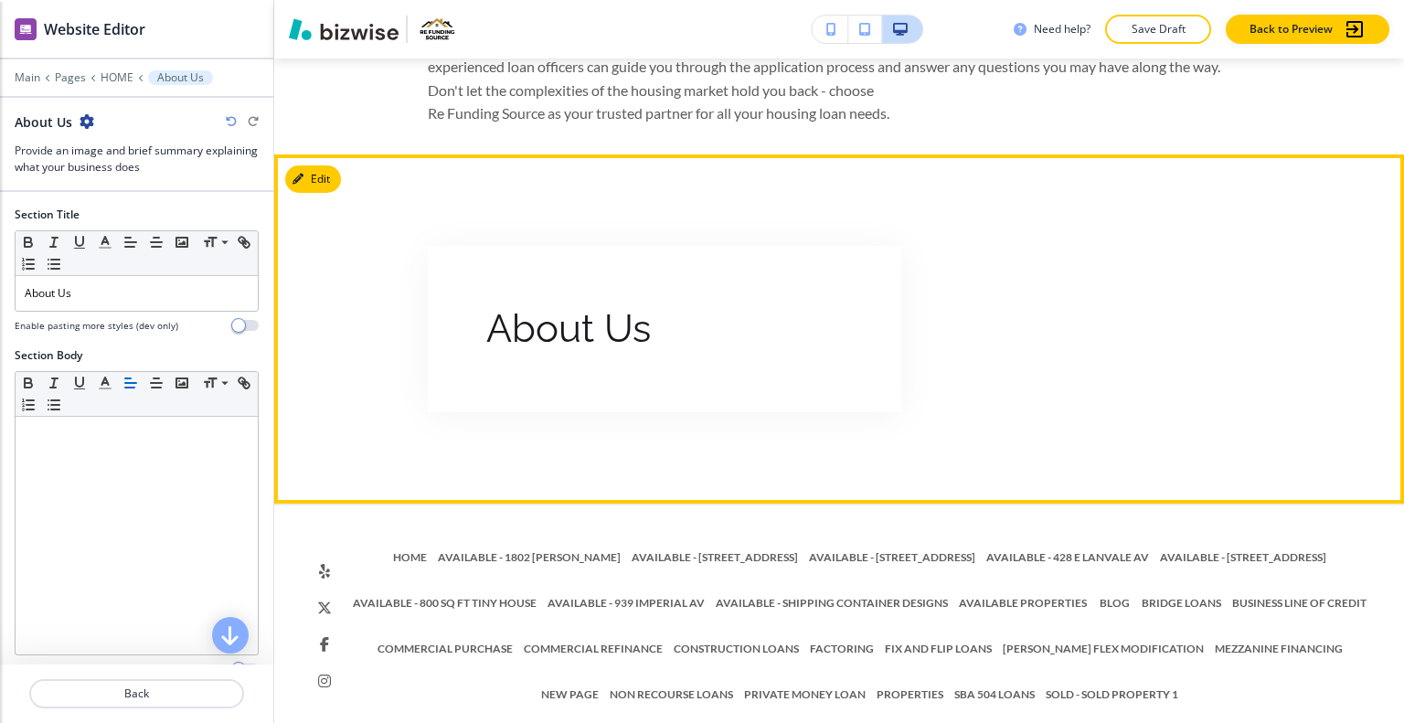
scroll to position [12145, 0]
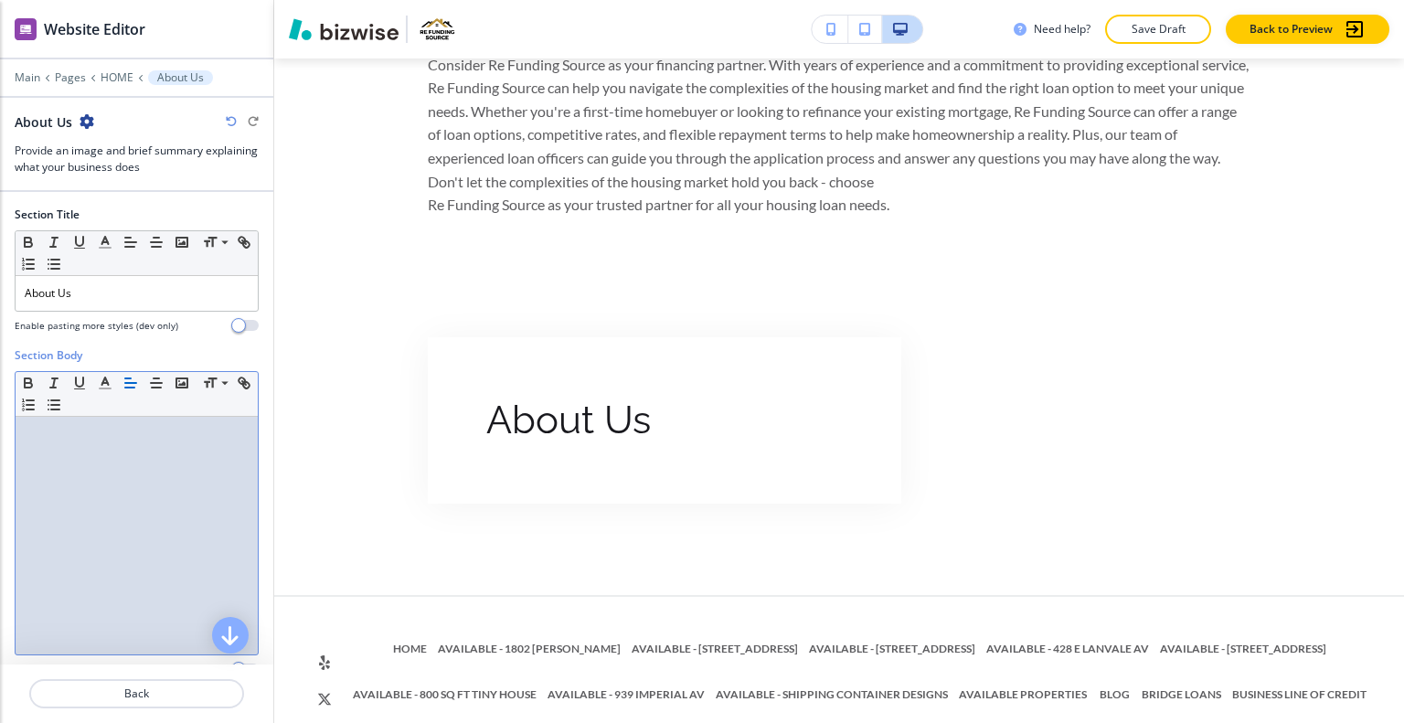
drag, startPoint x: 118, startPoint y: 500, endPoint x: 102, endPoint y: 518, distance: 24.0
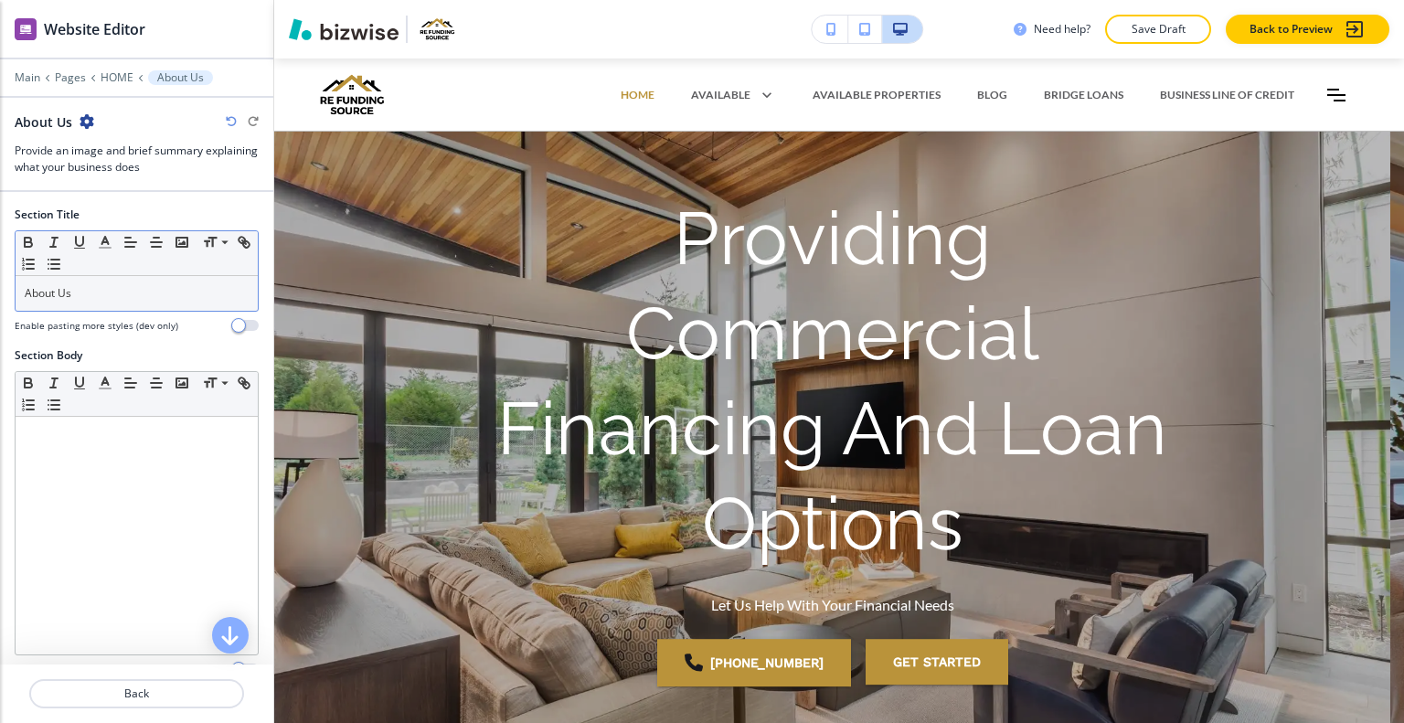
scroll to position [12145, 0]
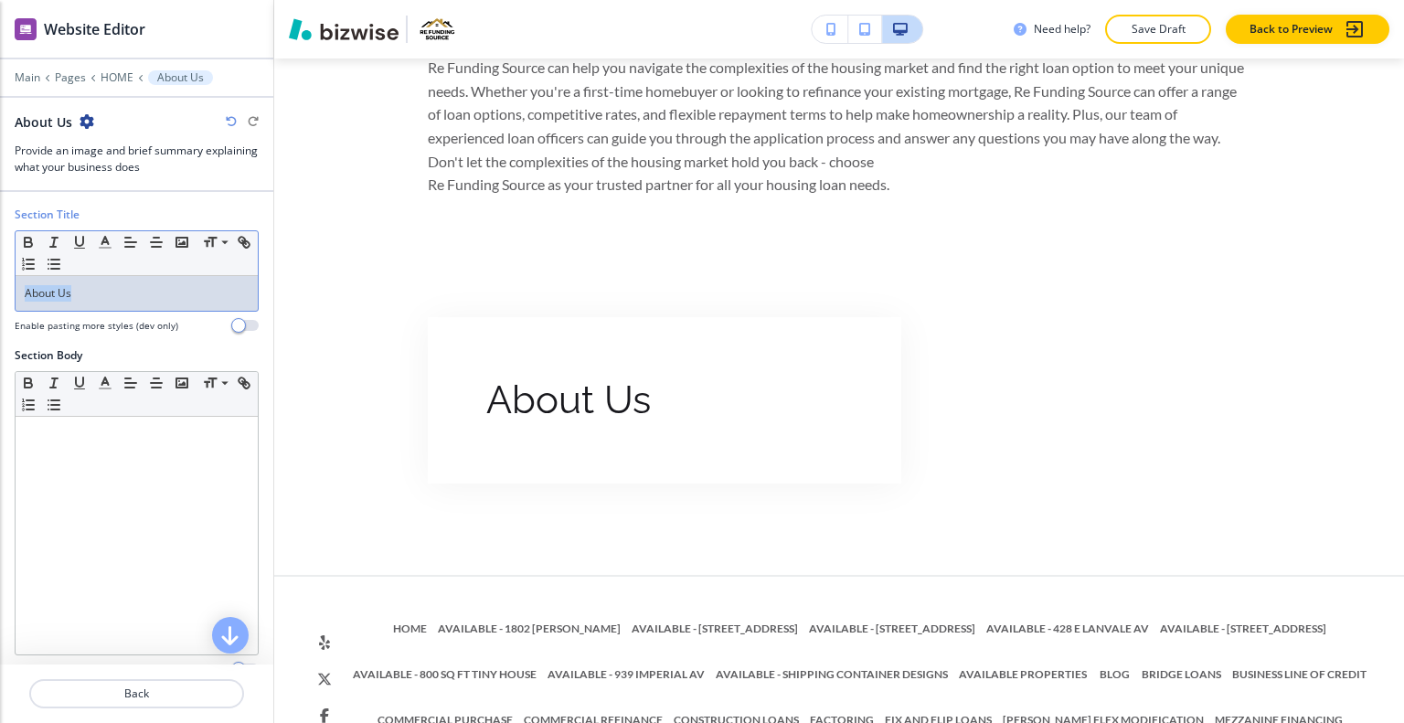
drag, startPoint x: 105, startPoint y: 287, endPoint x: 2, endPoint y: 291, distance: 103.4
click at [2, 291] on div "Section Title Small Normal Large Huge About Us Enable pasting more styles (dev …" at bounding box center [136, 277] width 273 height 141
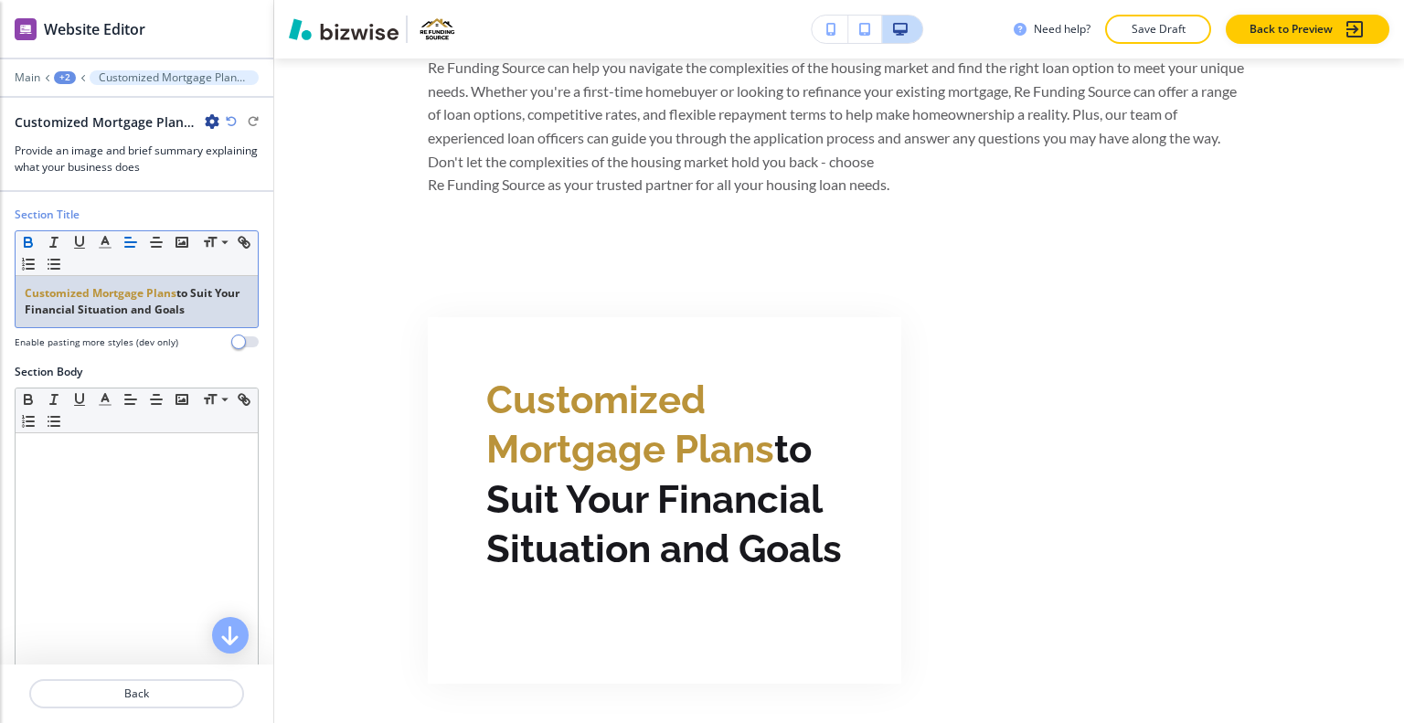
scroll to position [357, 0]
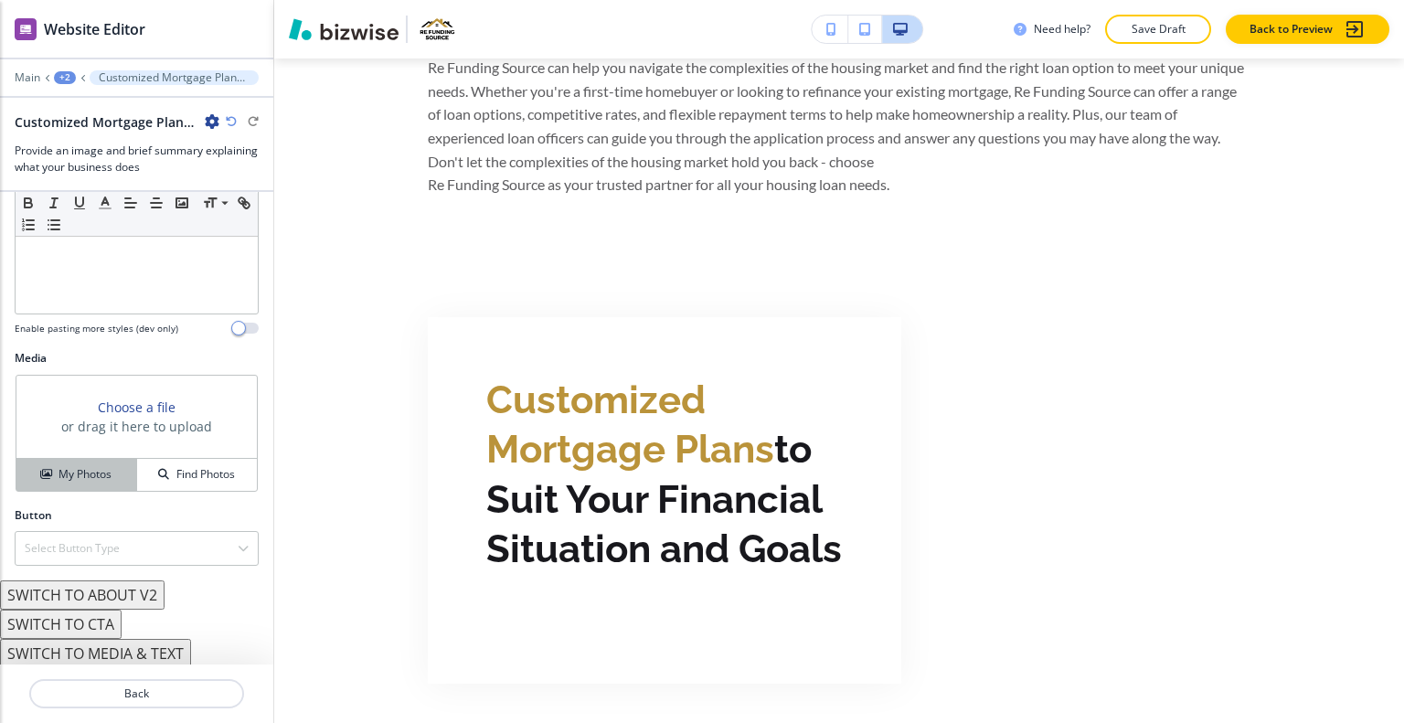
click at [80, 475] on h4 "My Photos" at bounding box center [85, 474] width 53 height 16
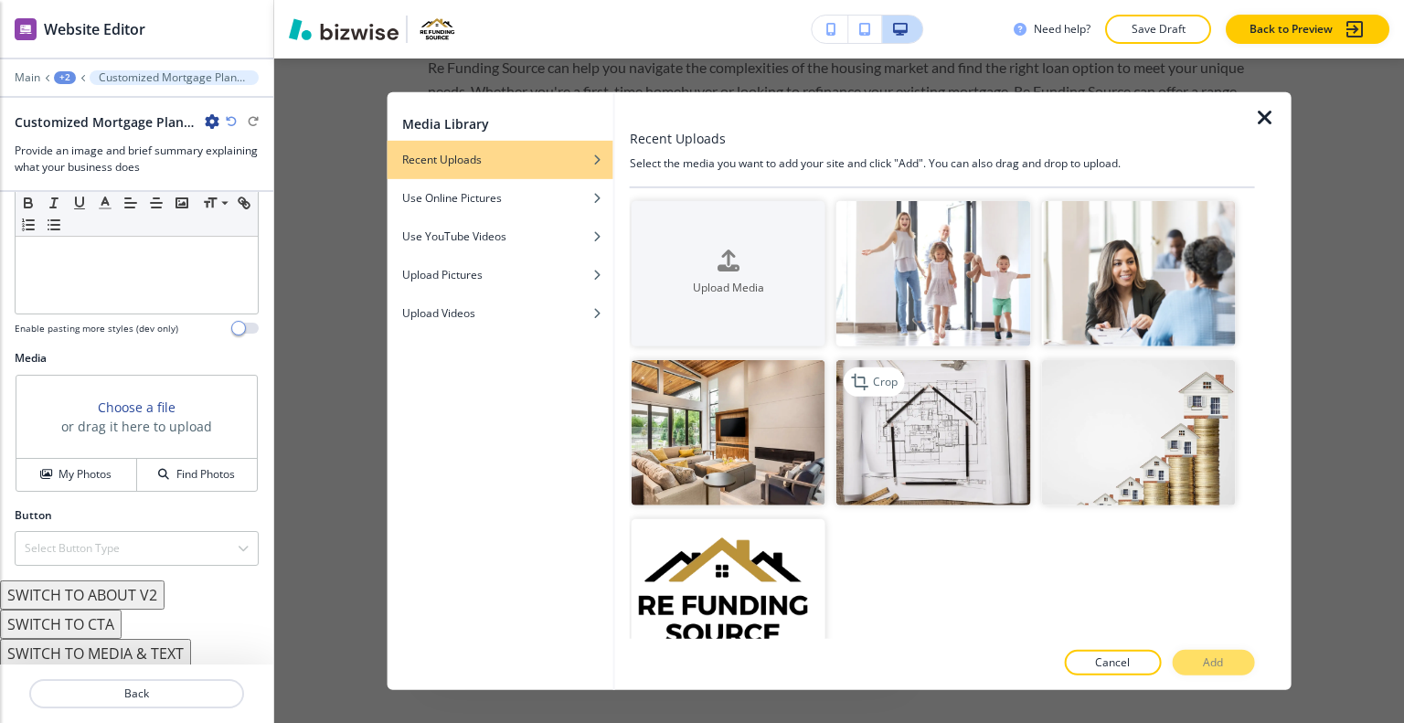
scroll to position [28, 0]
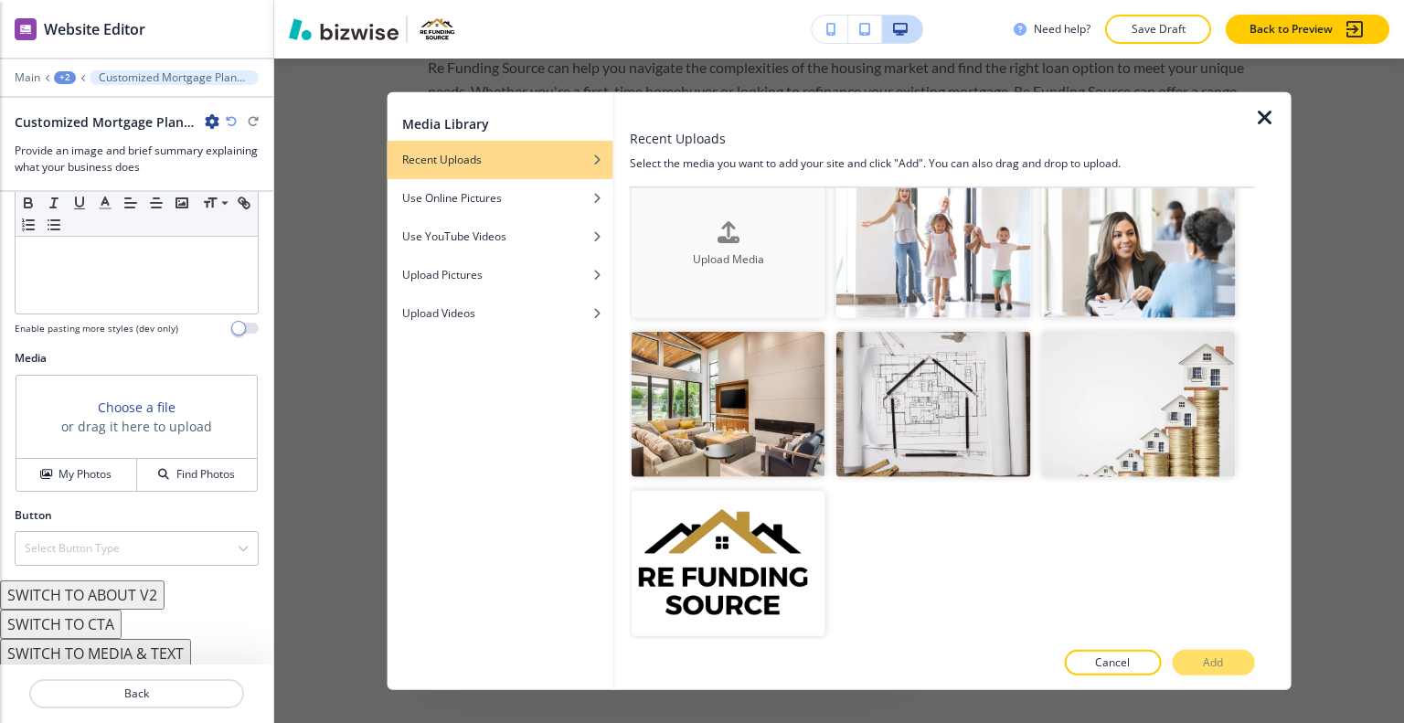
click at [745, 288] on button "Upload Media" at bounding box center [729, 244] width 194 height 145
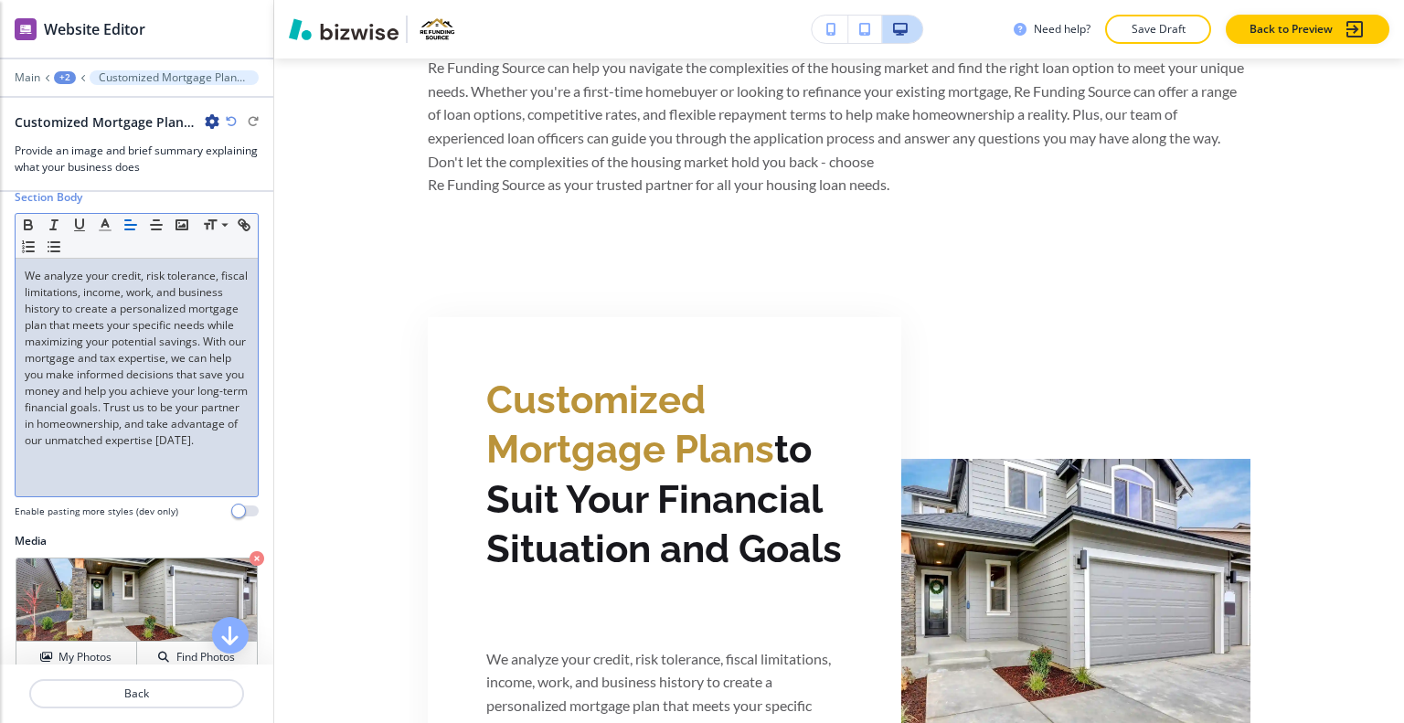
scroll to position [0, 0]
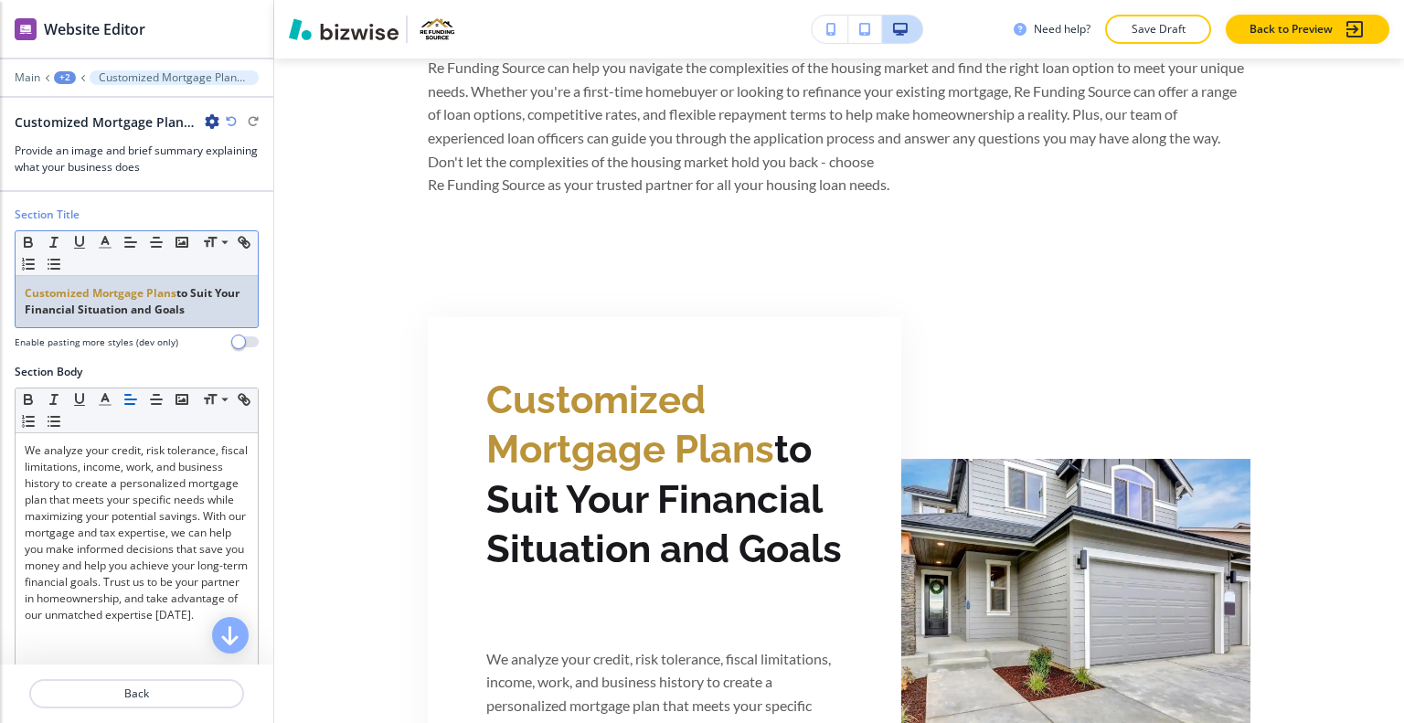
click at [230, 304] on p "Customized Mortgage Plans to Suit Your Financial Situation and Goals" at bounding box center [137, 301] width 224 height 33
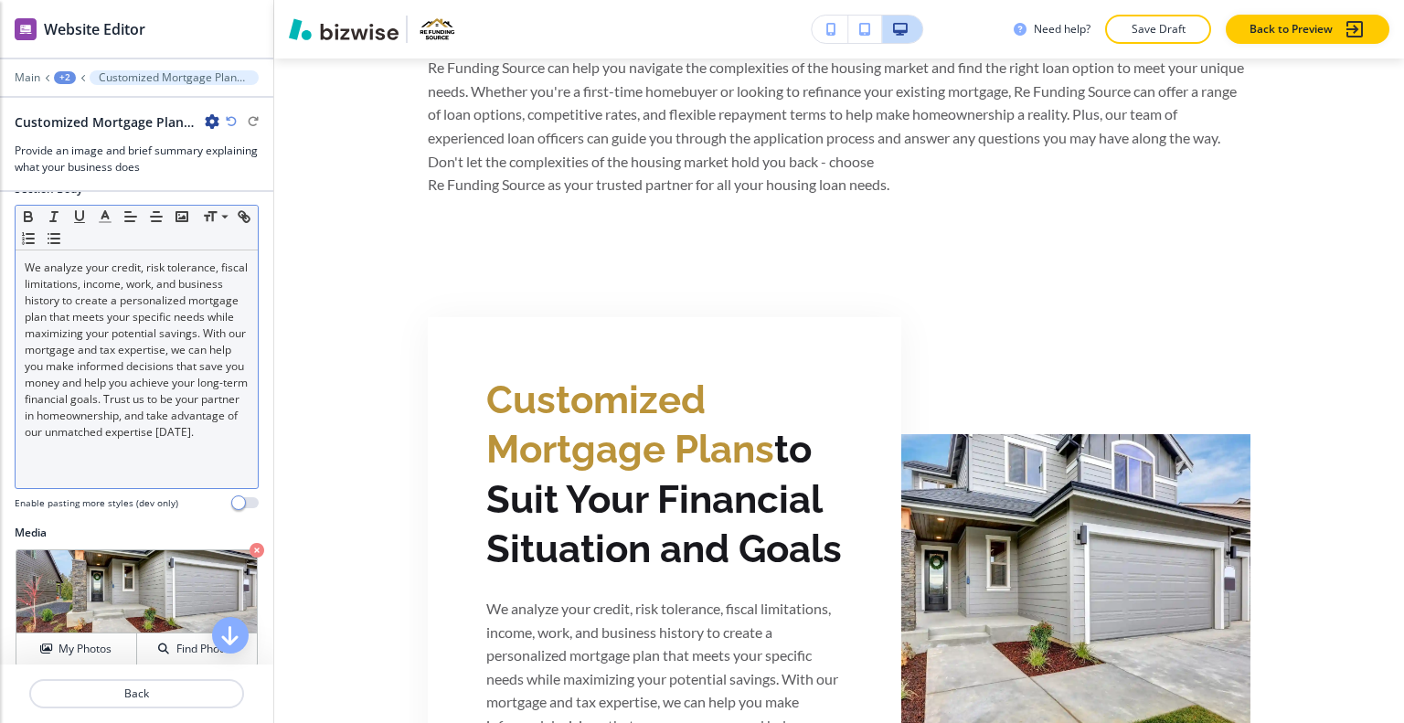
scroll to position [357, 0]
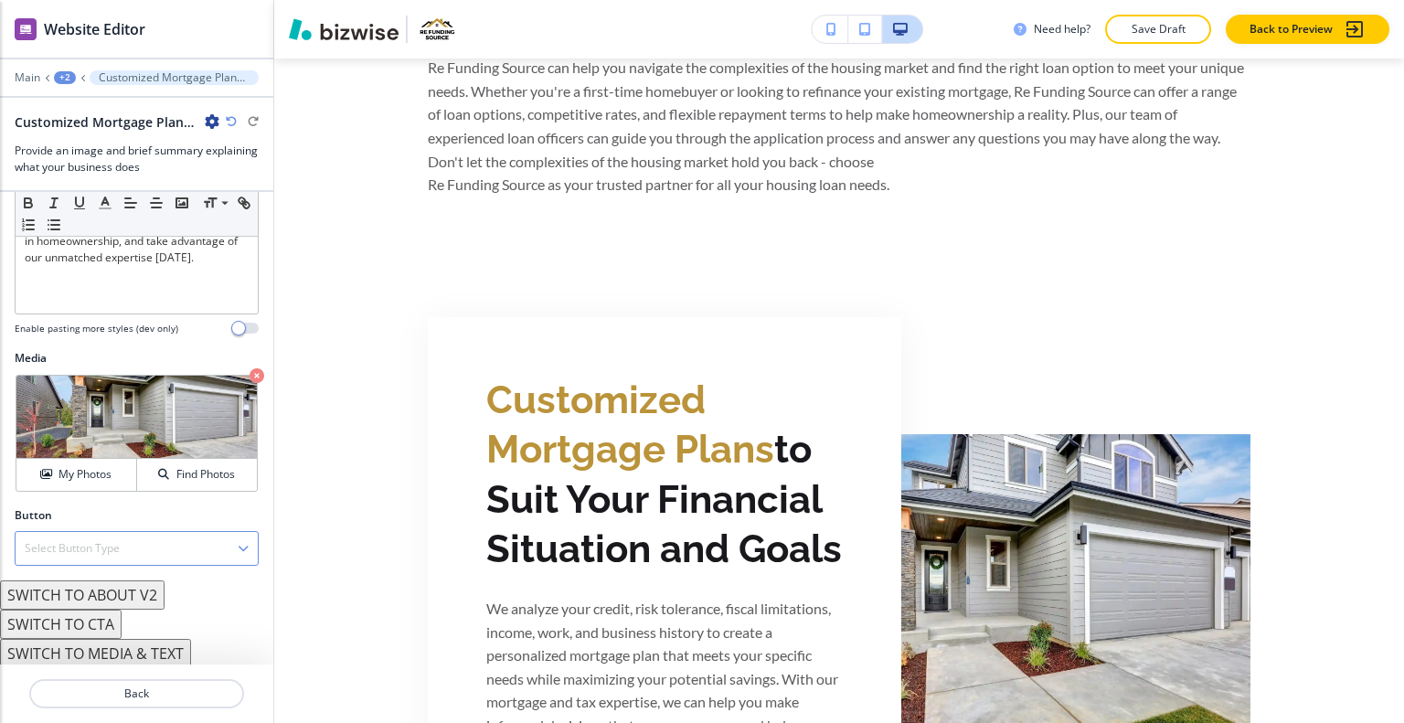
click at [139, 547] on div "Select Button Type" at bounding box center [137, 548] width 242 height 33
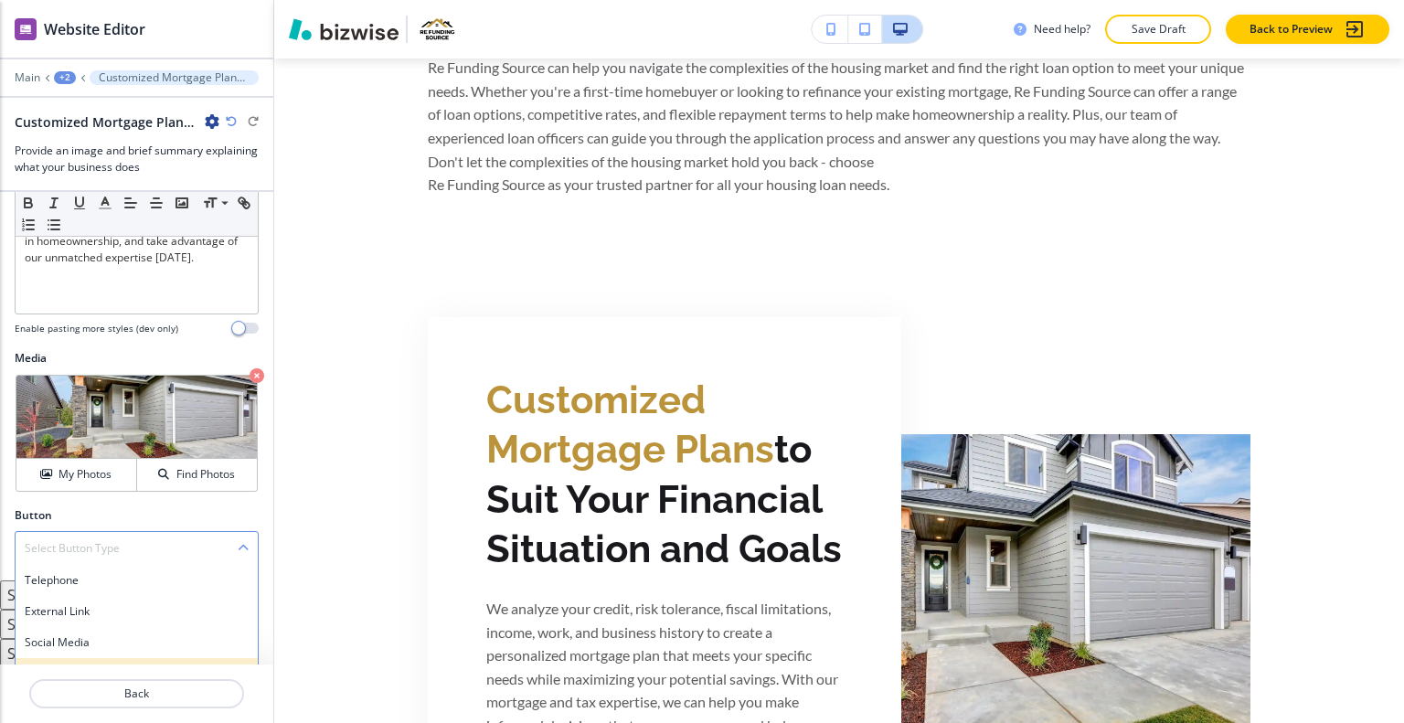
scroll to position [442, 0]
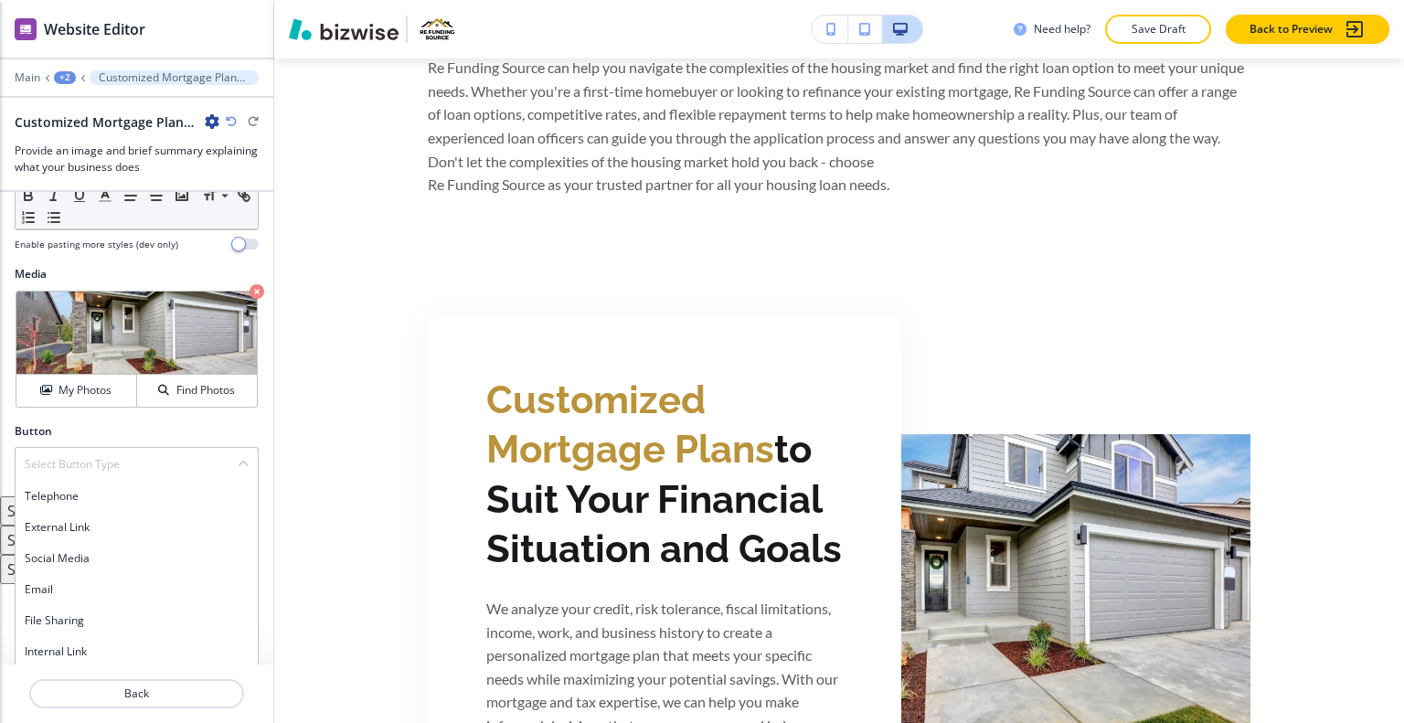
click at [117, 639] on div "Internal Link" at bounding box center [137, 651] width 242 height 31
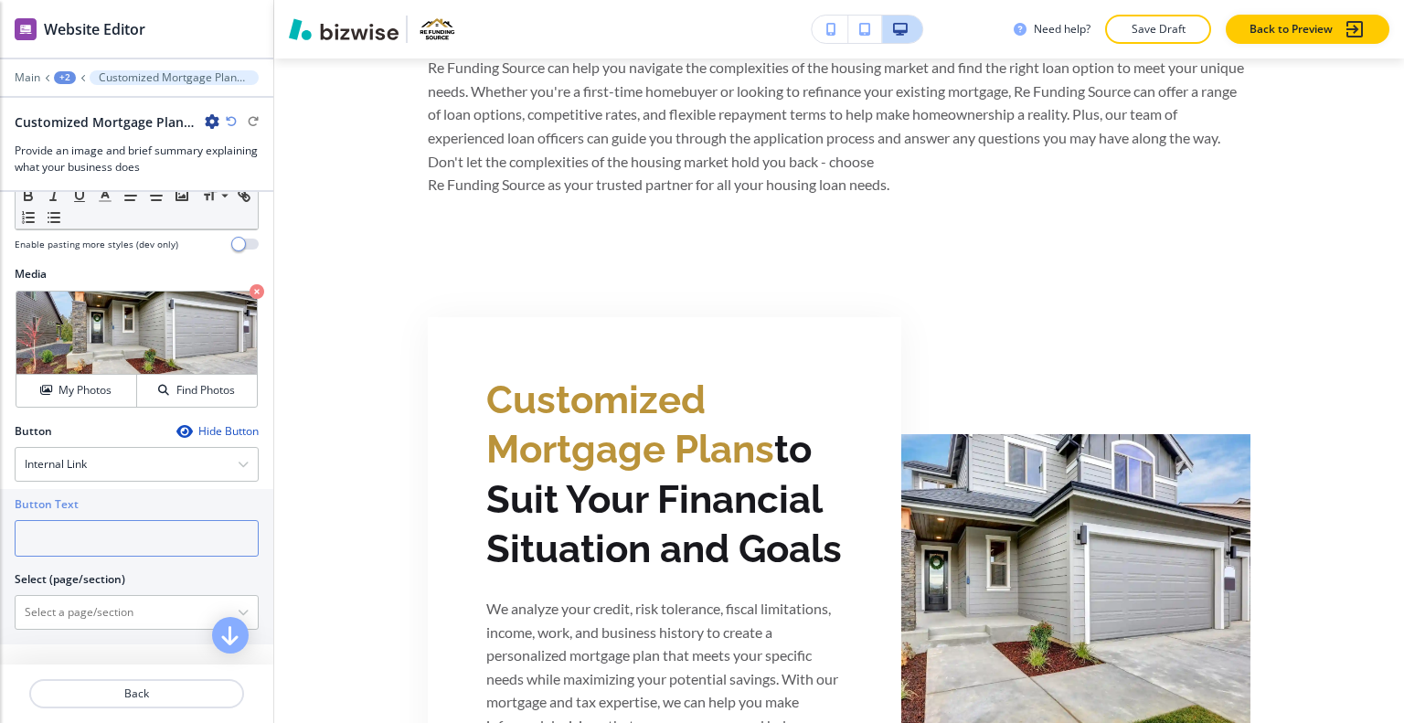
click at [117, 533] on input "text" at bounding box center [137, 538] width 244 height 37
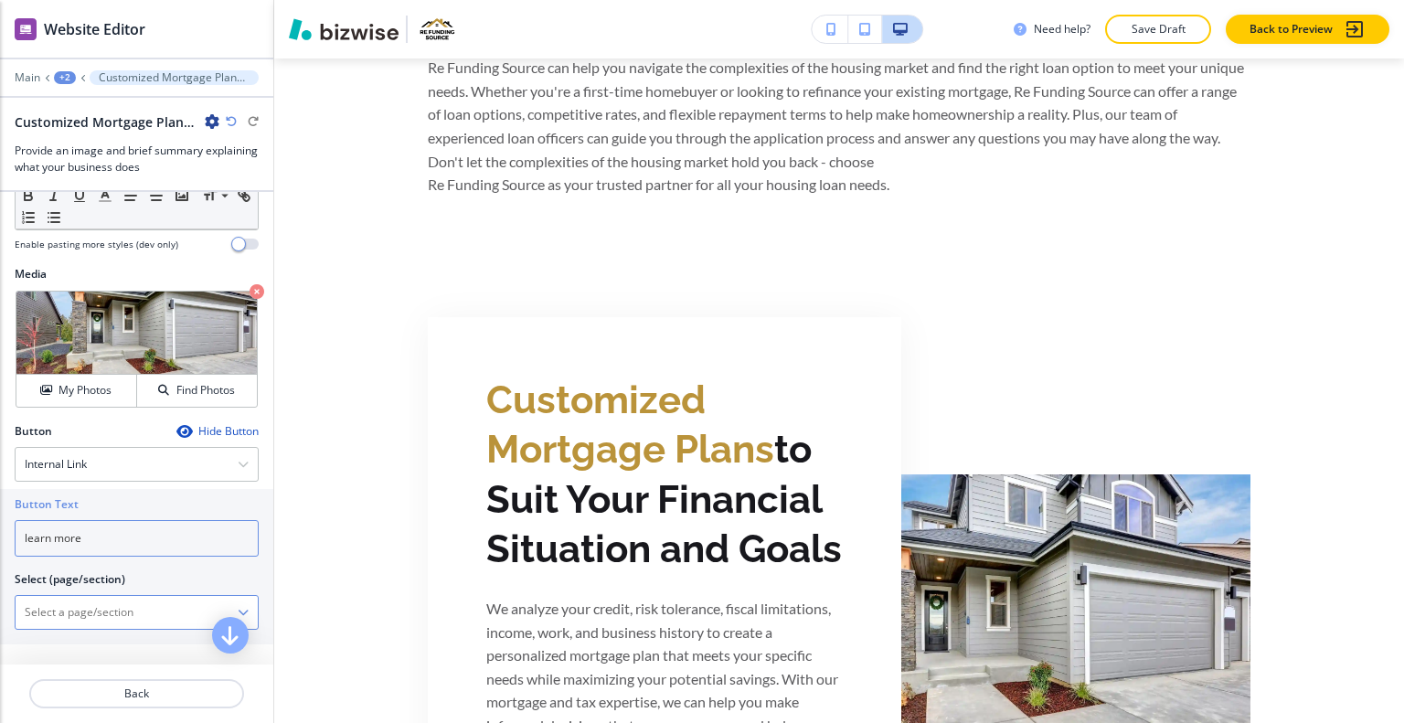
type input "learn more"
click at [124, 607] on \(page\/section\) "Manual Input" at bounding box center [127, 612] width 222 height 31
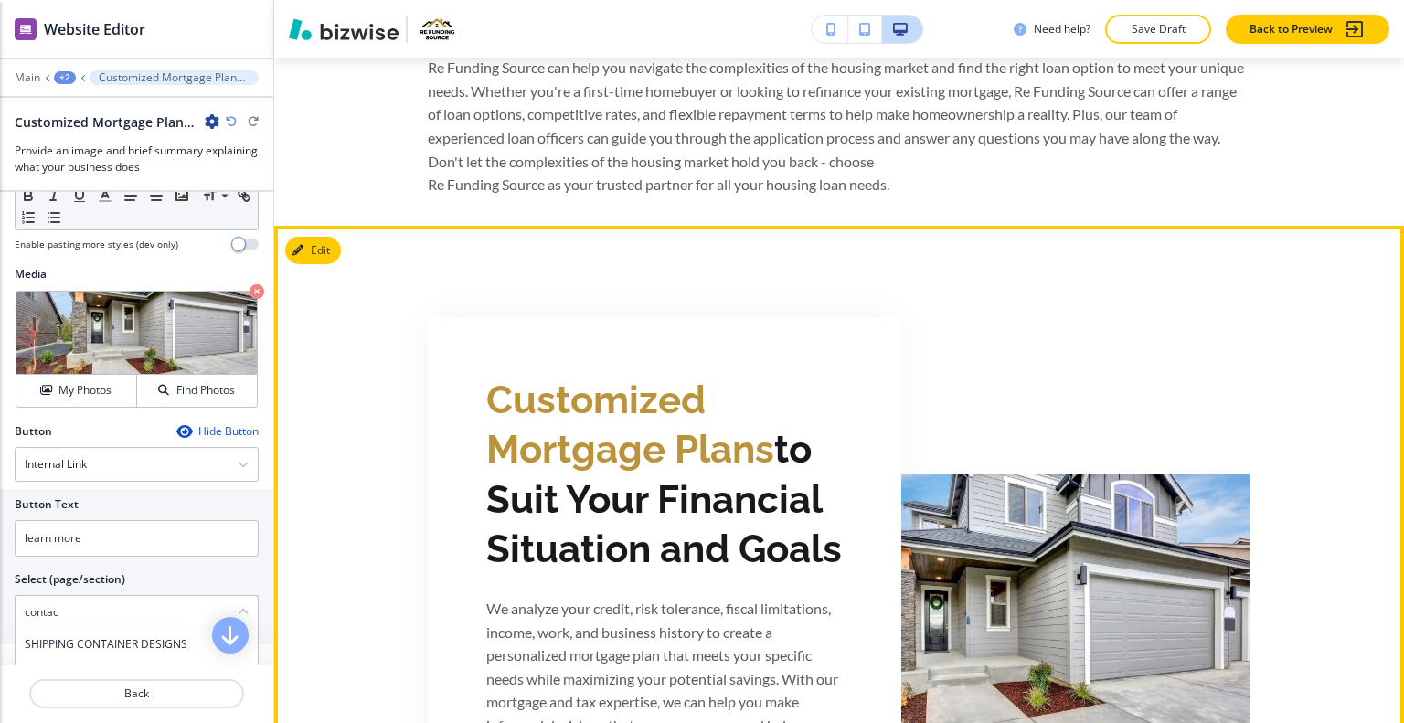
type \(page\/section\) "contac"
click at [439, 411] on div "Customized Mortgage Plans to Suit Your Financial Situation and Goals We analyze…" at bounding box center [665, 632] width 474 height 630
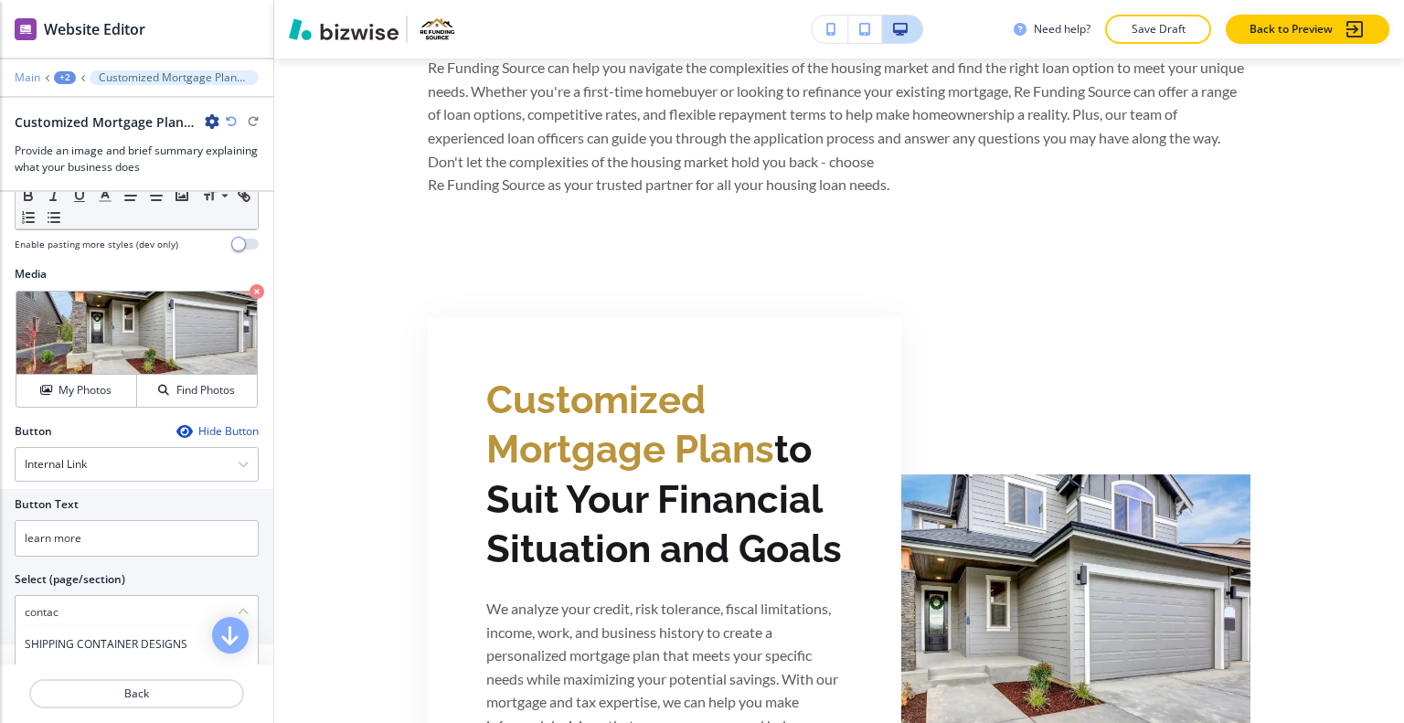
click at [31, 80] on p "Main" at bounding box center [28, 77] width 26 height 13
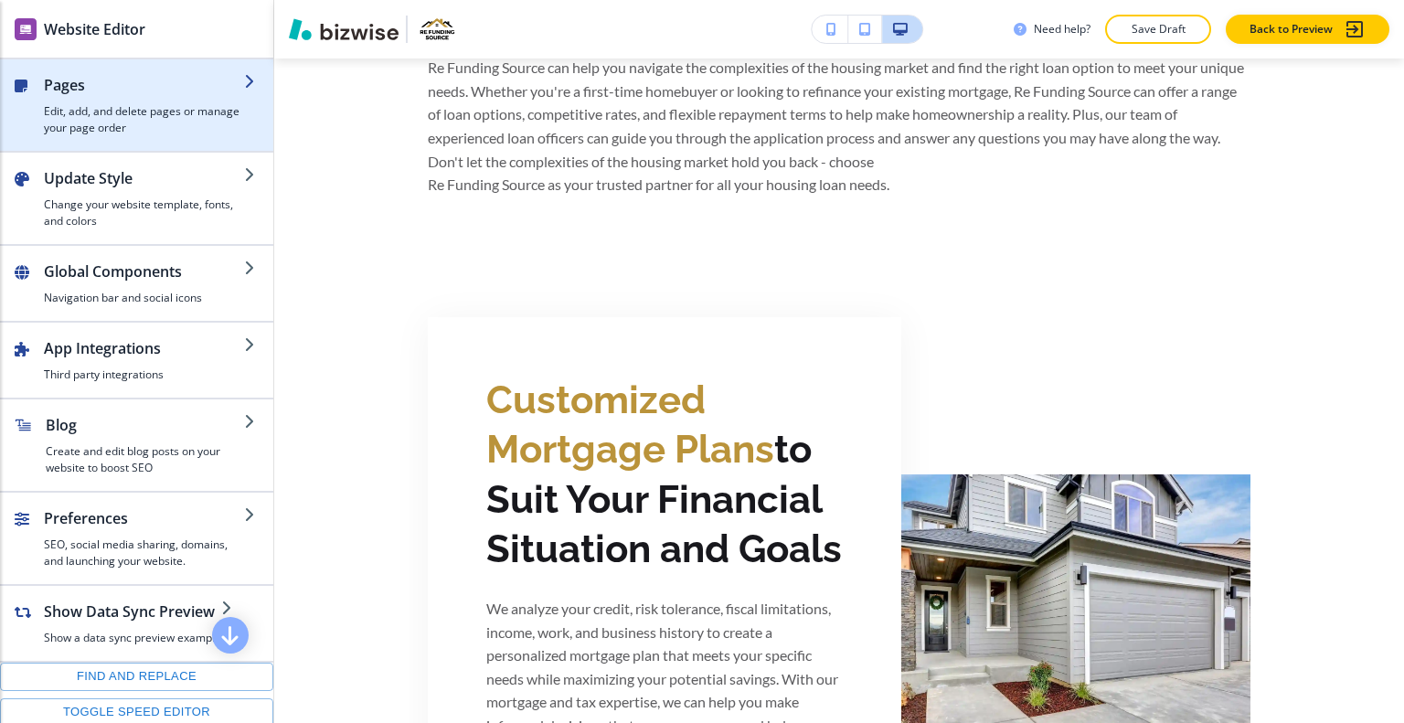
click at [66, 91] on h2 "Pages" at bounding box center [144, 85] width 200 height 22
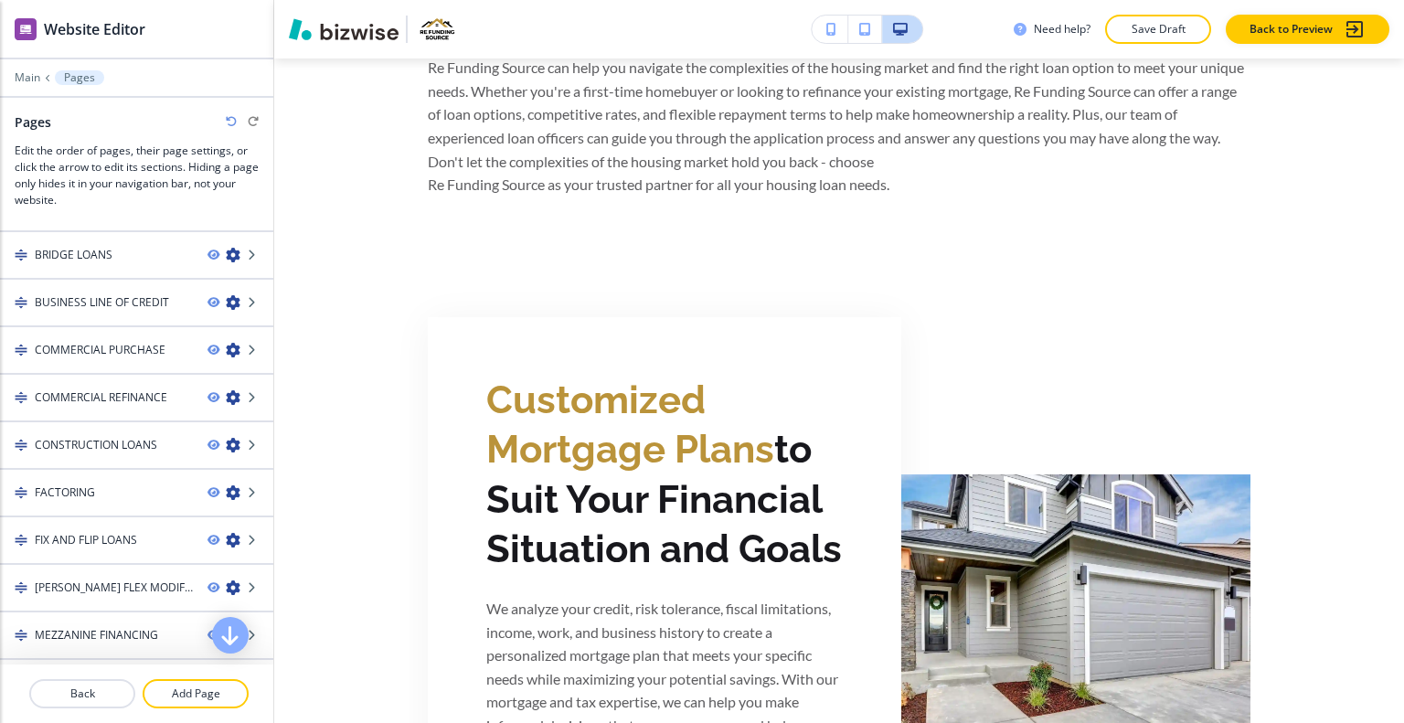
scroll to position [454, 0]
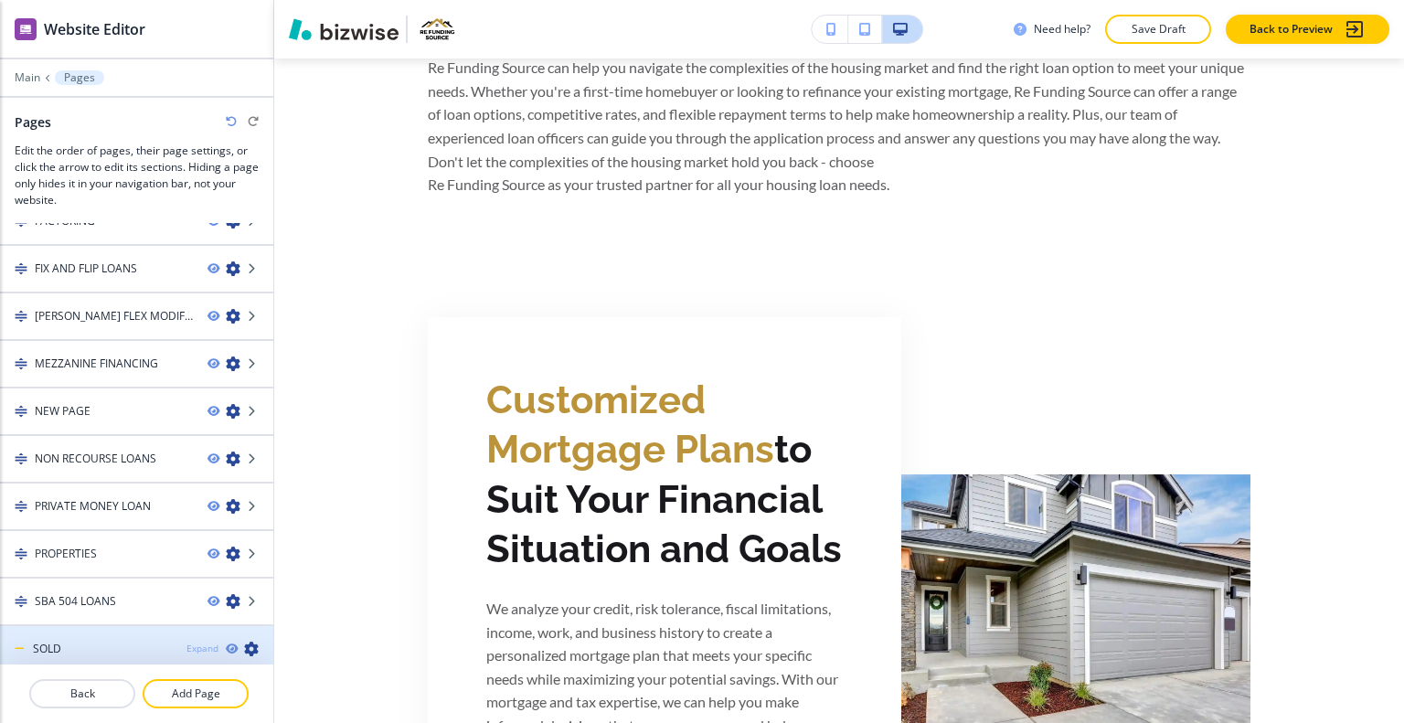
click at [187, 643] on div "Expand" at bounding box center [203, 649] width 32 height 14
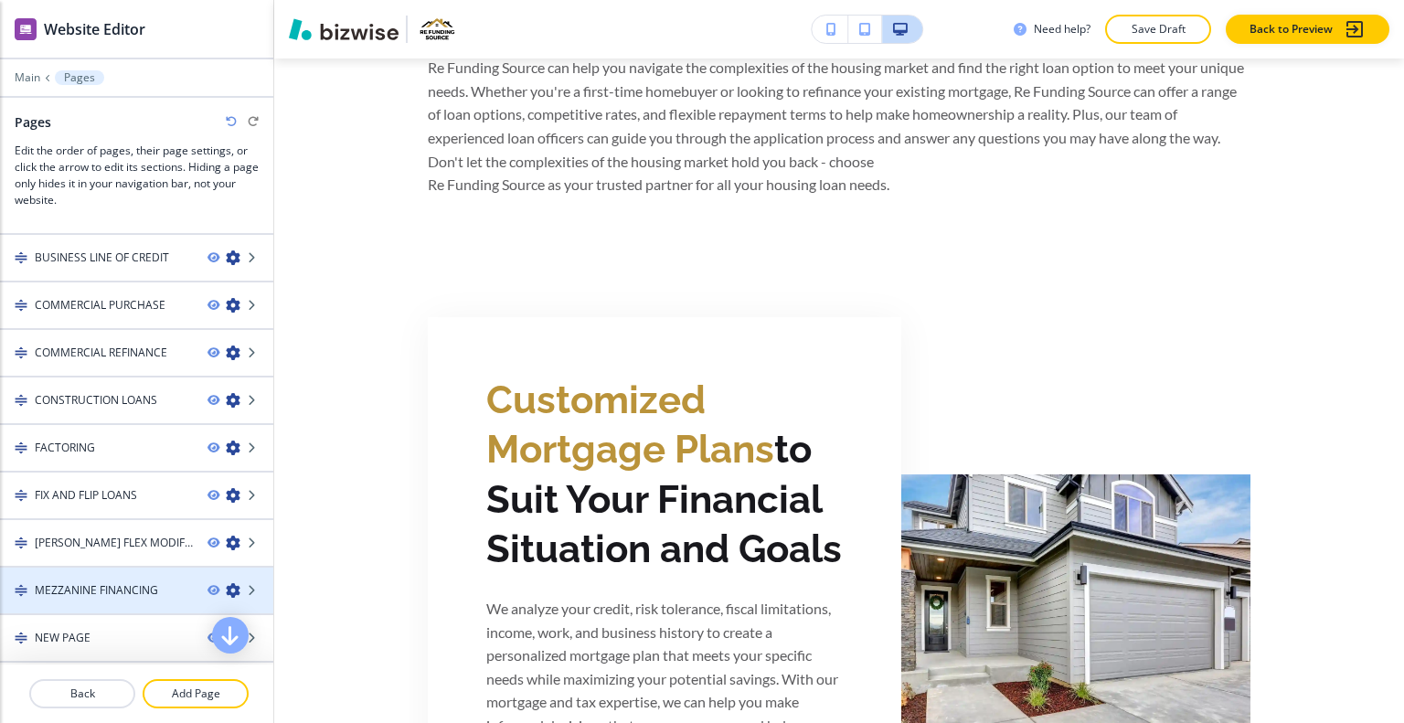
scroll to position [0, 0]
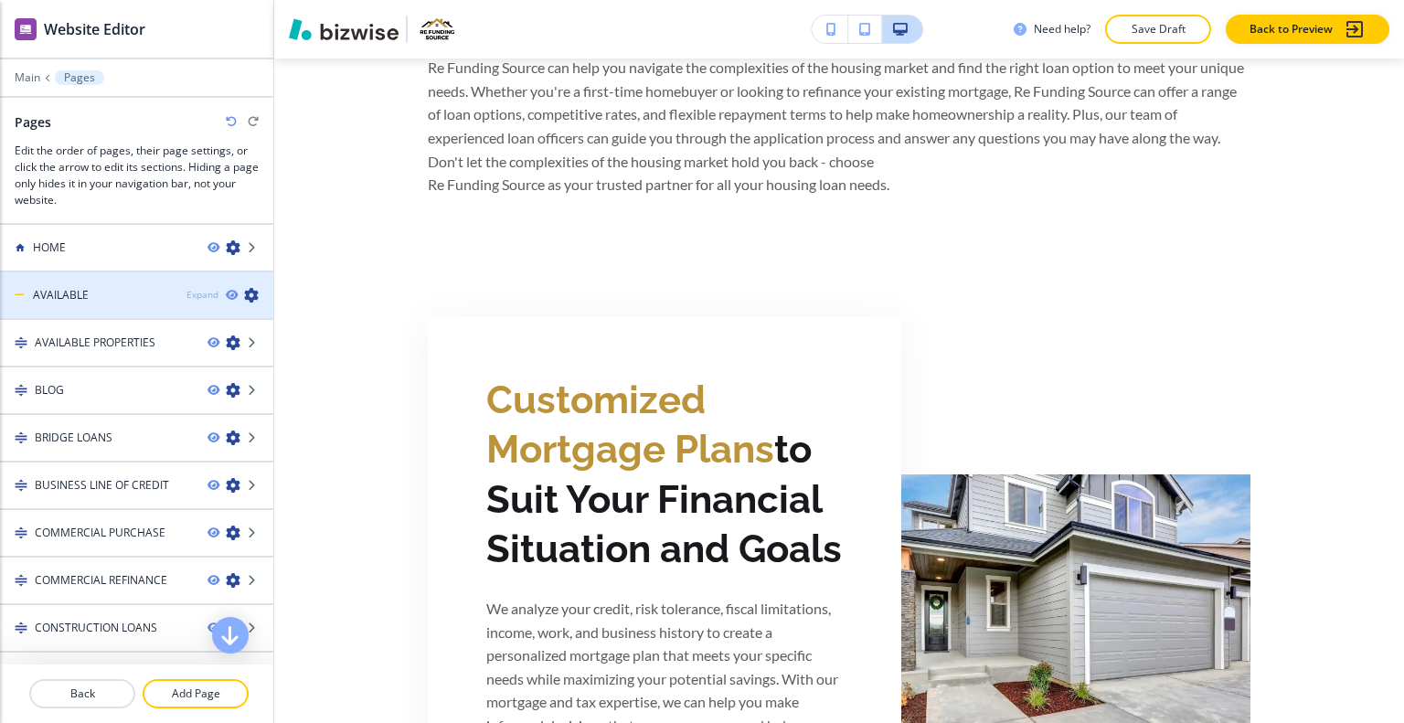
click at [194, 291] on div "Expand" at bounding box center [203, 295] width 32 height 14
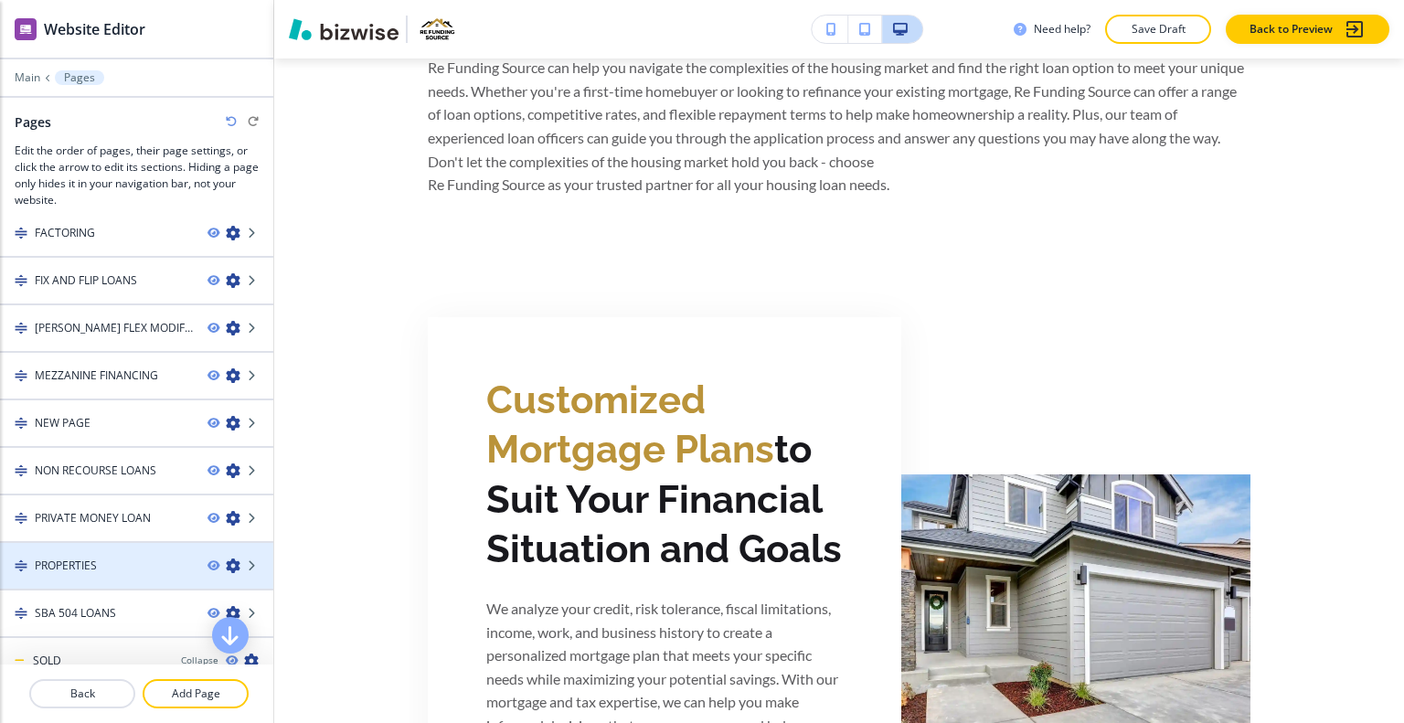
scroll to position [880, 0]
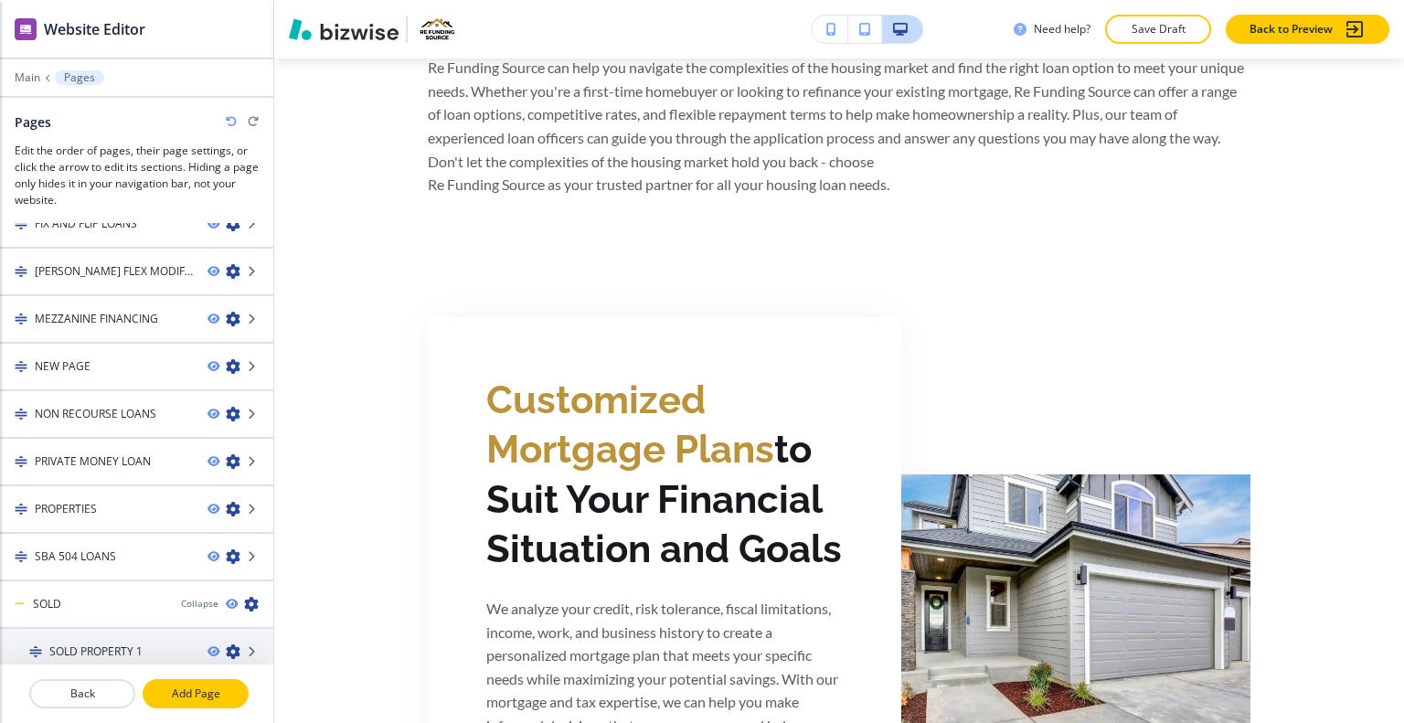
click at [196, 687] on p "Add Page" at bounding box center [195, 694] width 102 height 16
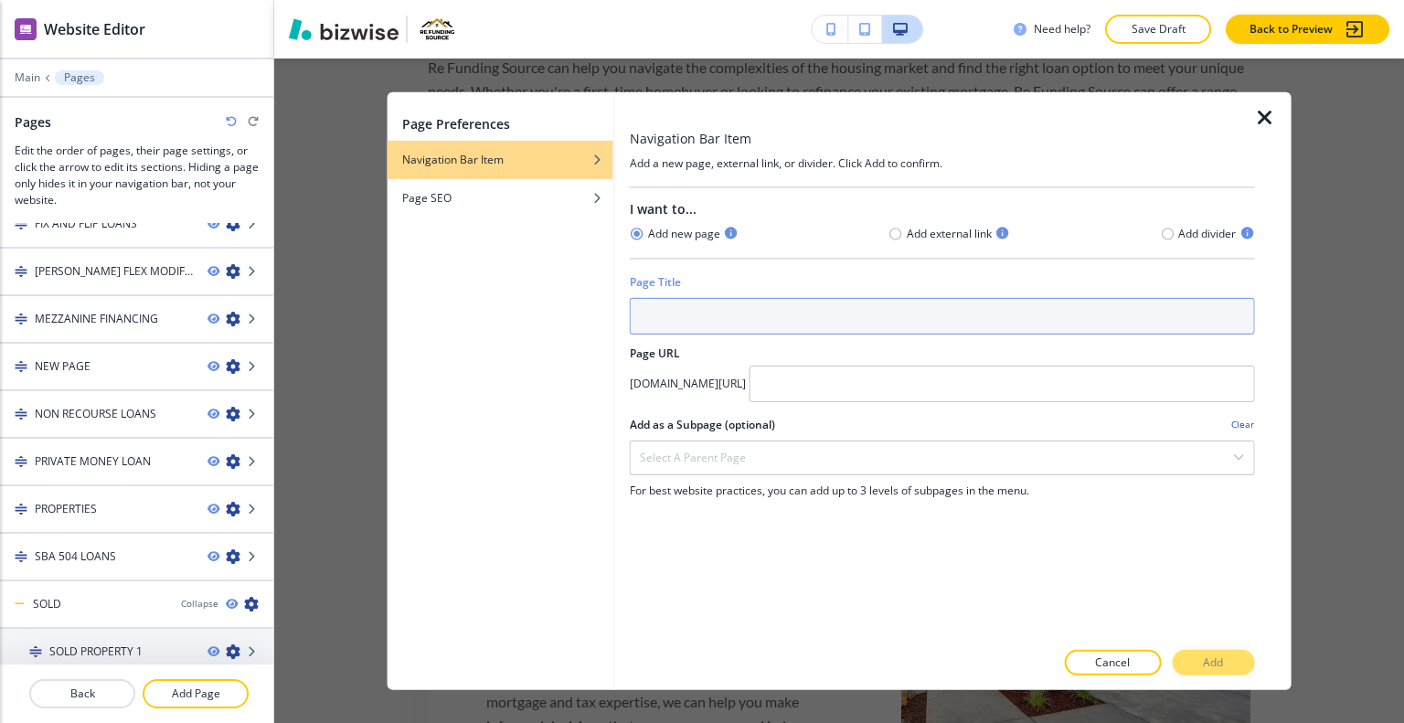
click at [673, 307] on input "text" at bounding box center [942, 315] width 625 height 37
type input "c"
type input "CONTACT"
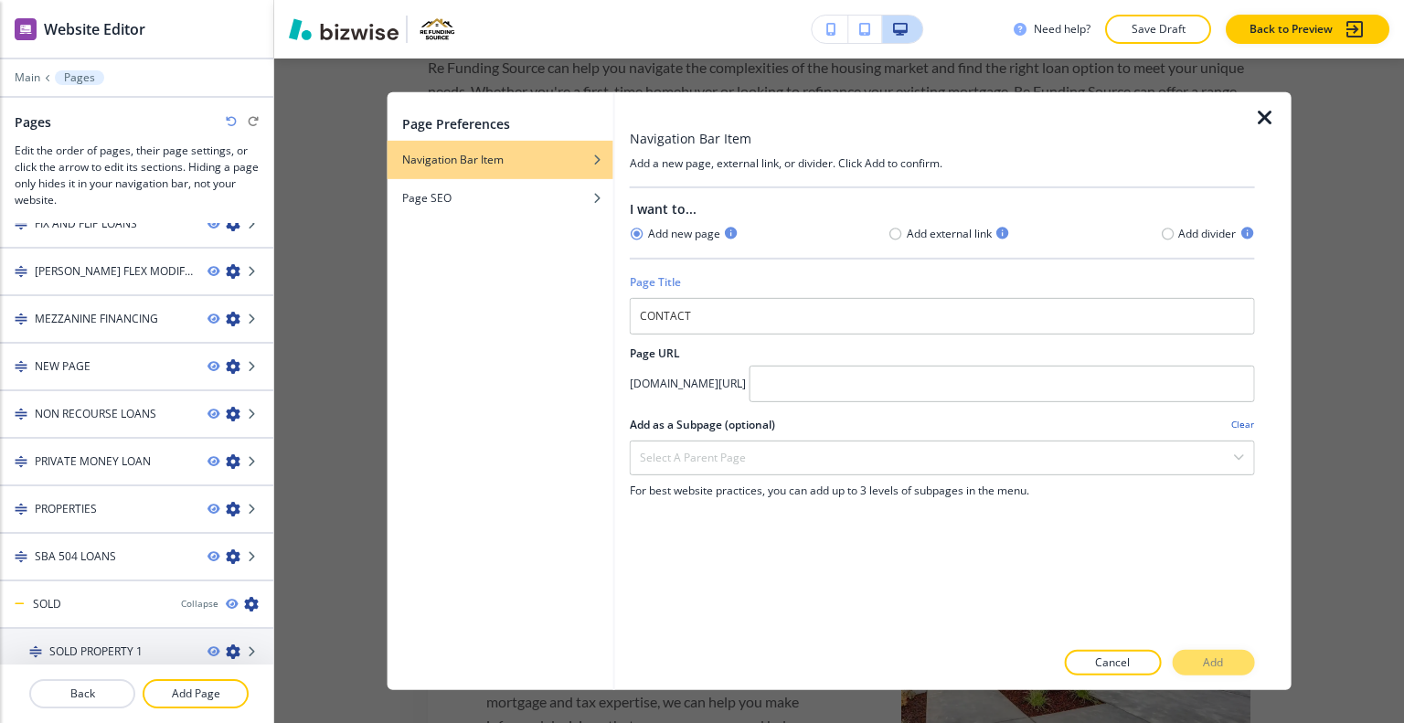
click at [1034, 352] on h2 "Page URL" at bounding box center [942, 353] width 625 height 16
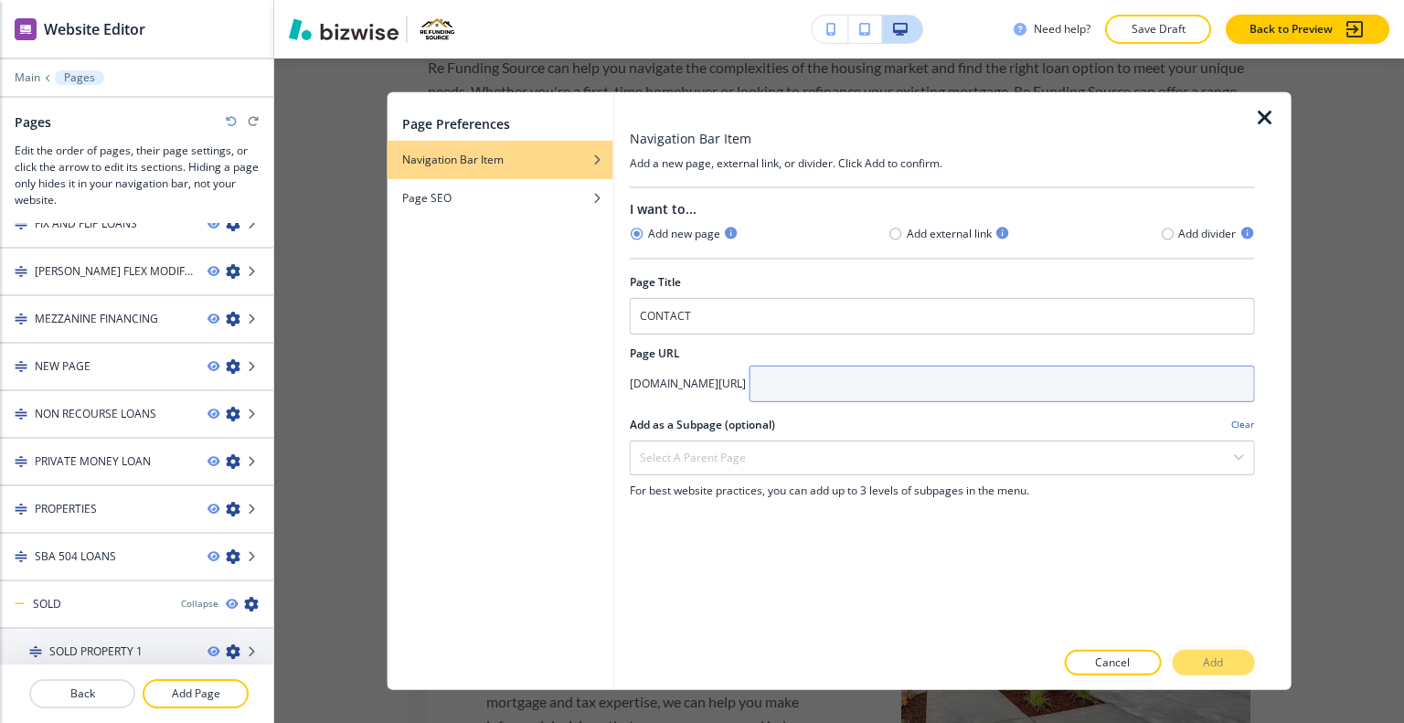
click at [1029, 376] on input "text" at bounding box center [1003, 383] width 506 height 37
type input "contact"
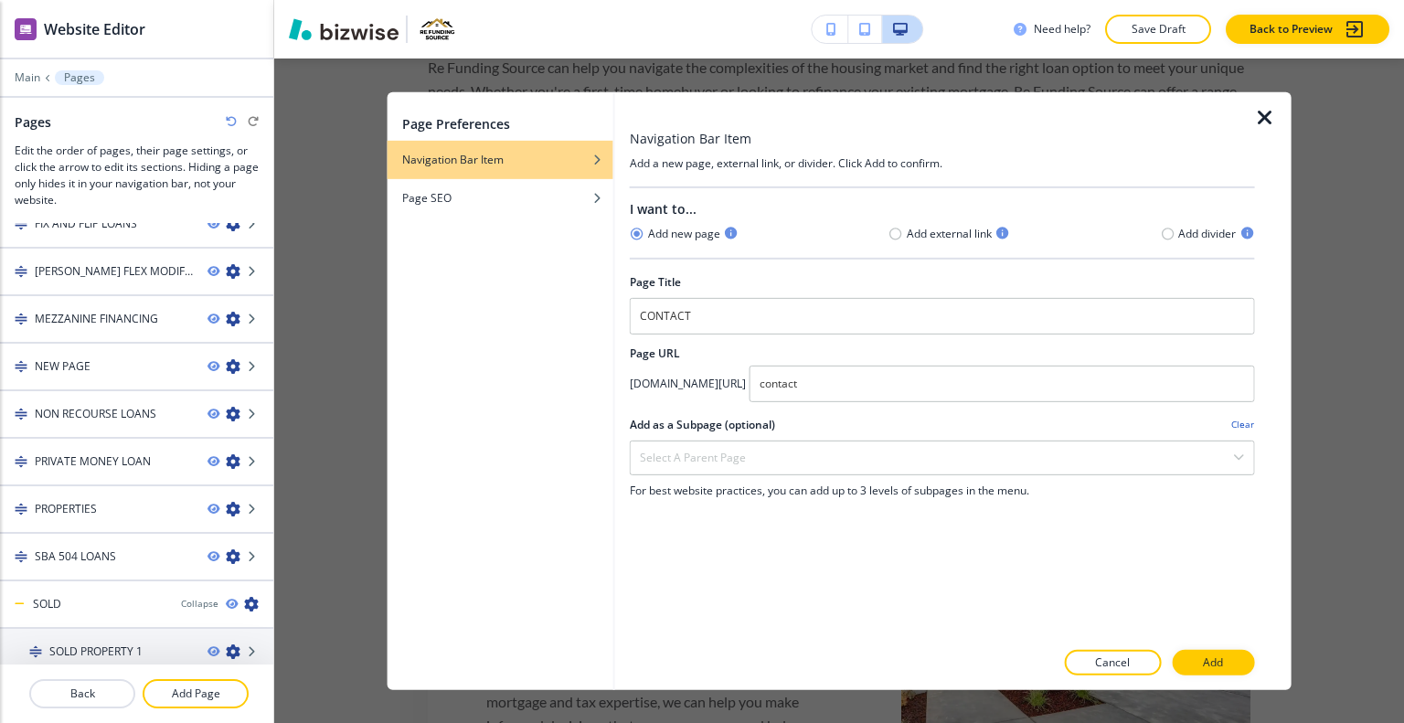
click at [1221, 657] on p "Add" at bounding box center [1213, 663] width 20 height 16
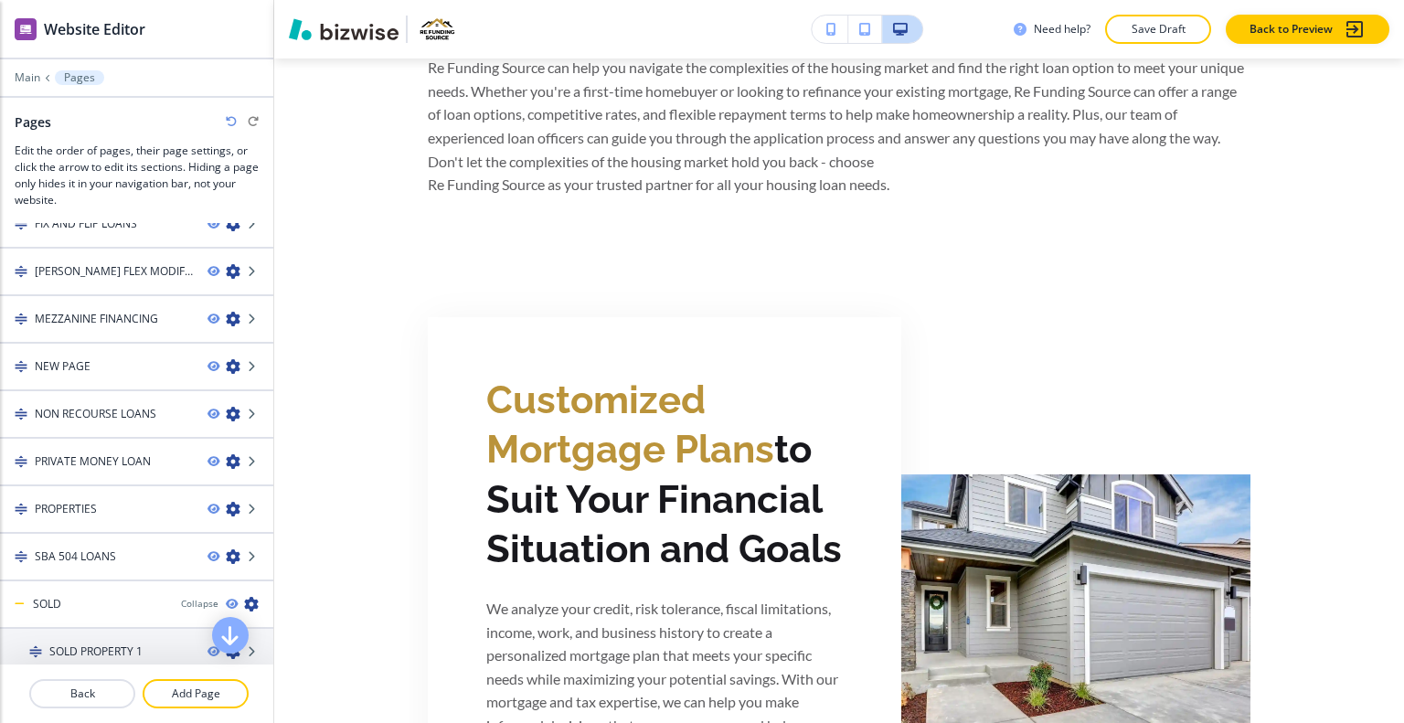
scroll to position [11962, 0]
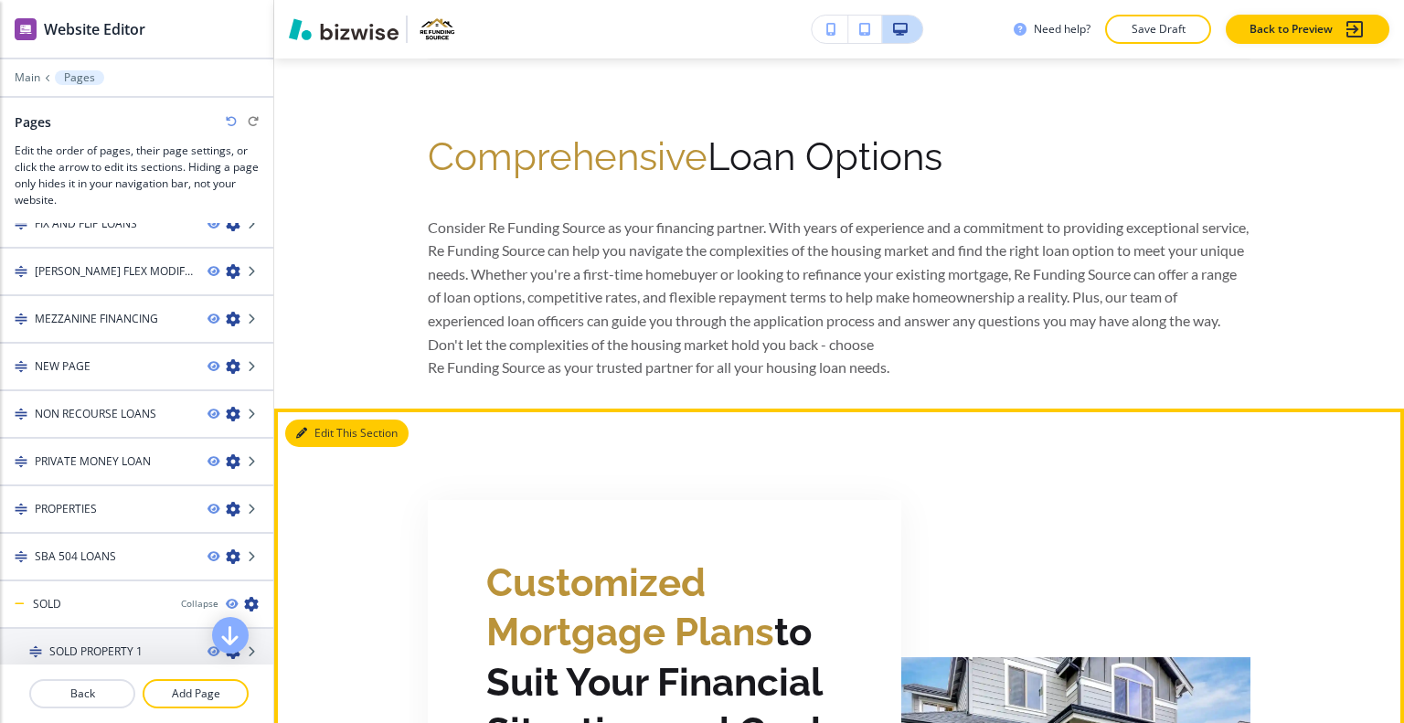
click at [324, 420] on button "Edit This Section" at bounding box center [346, 433] width 123 height 27
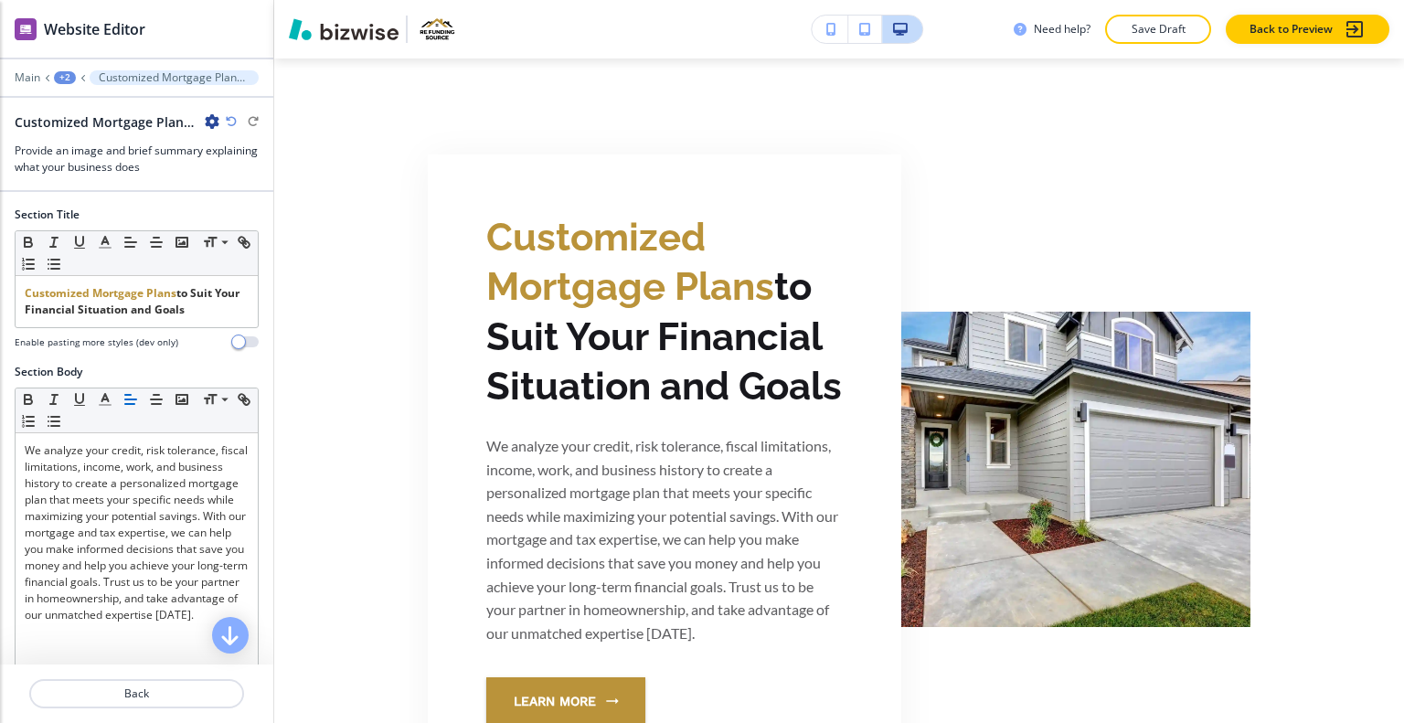
scroll to position [527, 0]
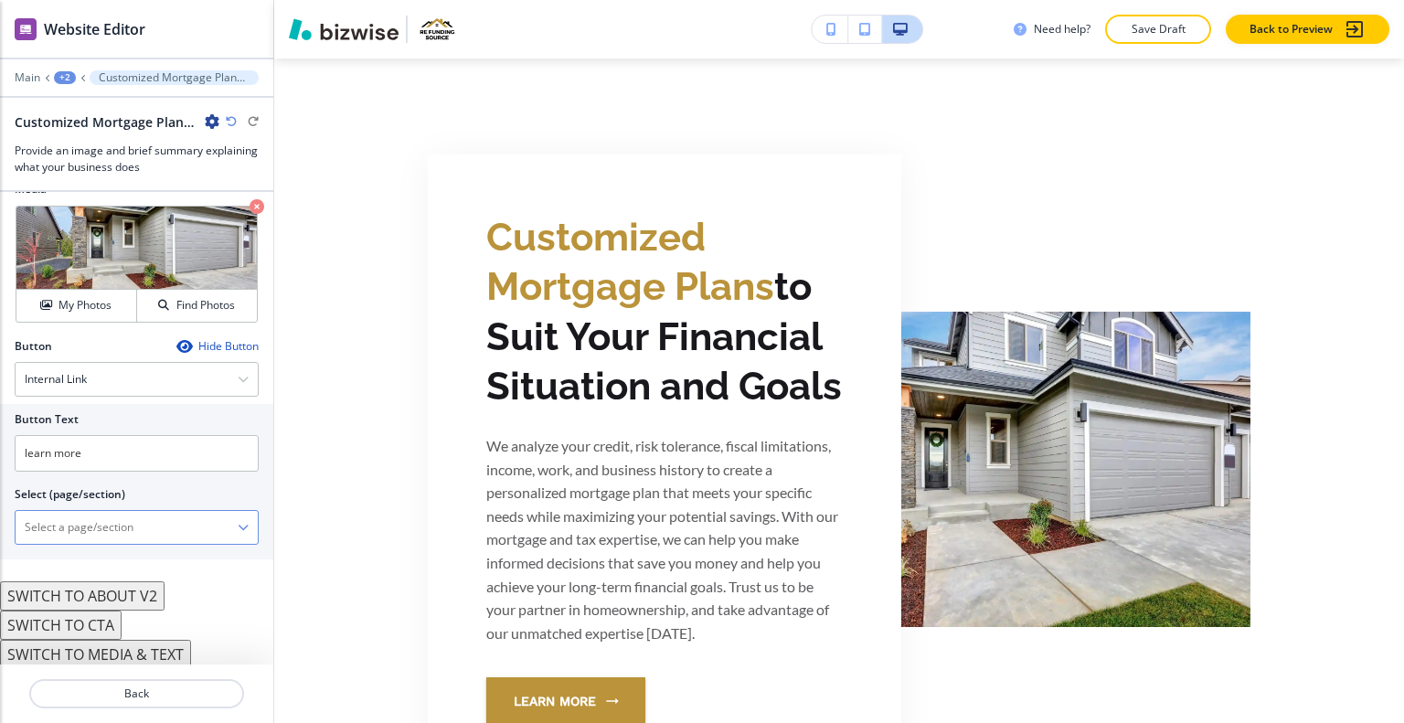
click at [107, 515] on \(page\/section\) "Manual Input" at bounding box center [127, 527] width 222 height 31
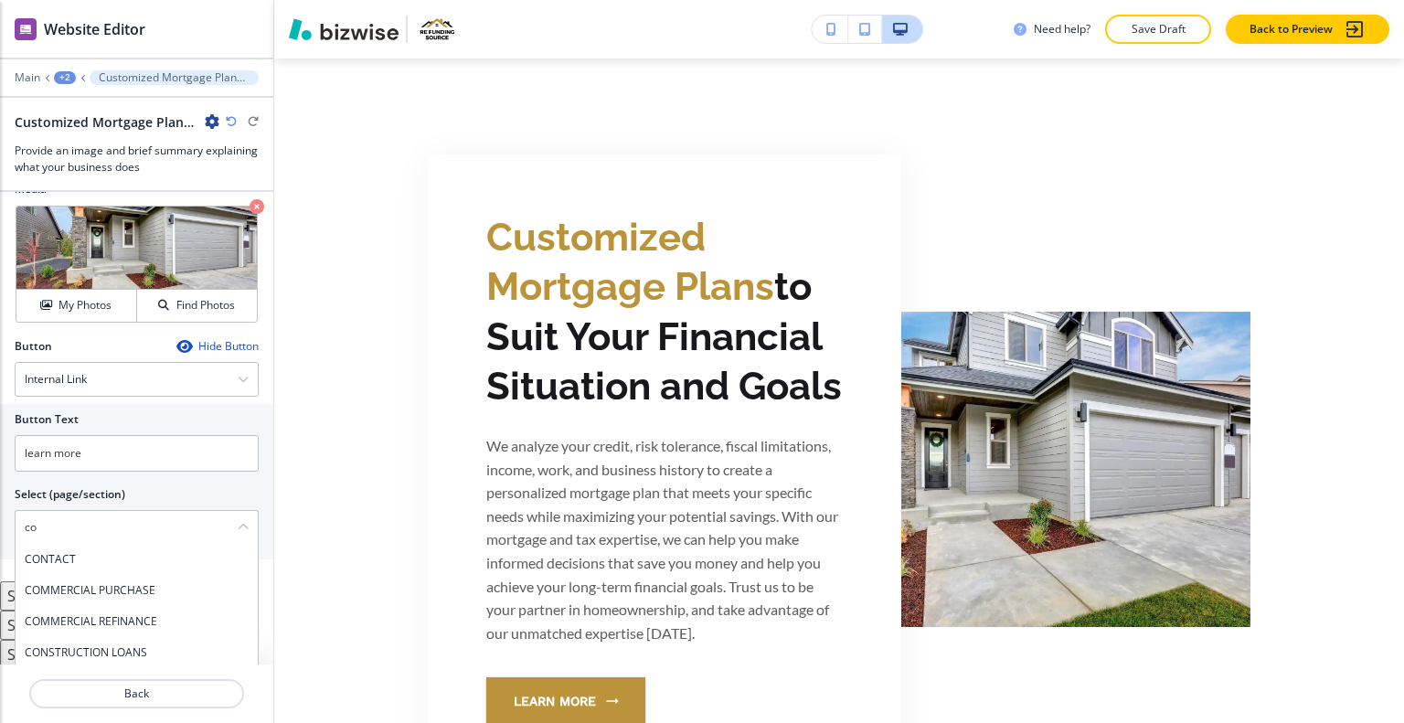
click at [102, 552] on h4 "CONTACT" at bounding box center [137, 559] width 224 height 16
type \(page\/section\) "CONTACT"
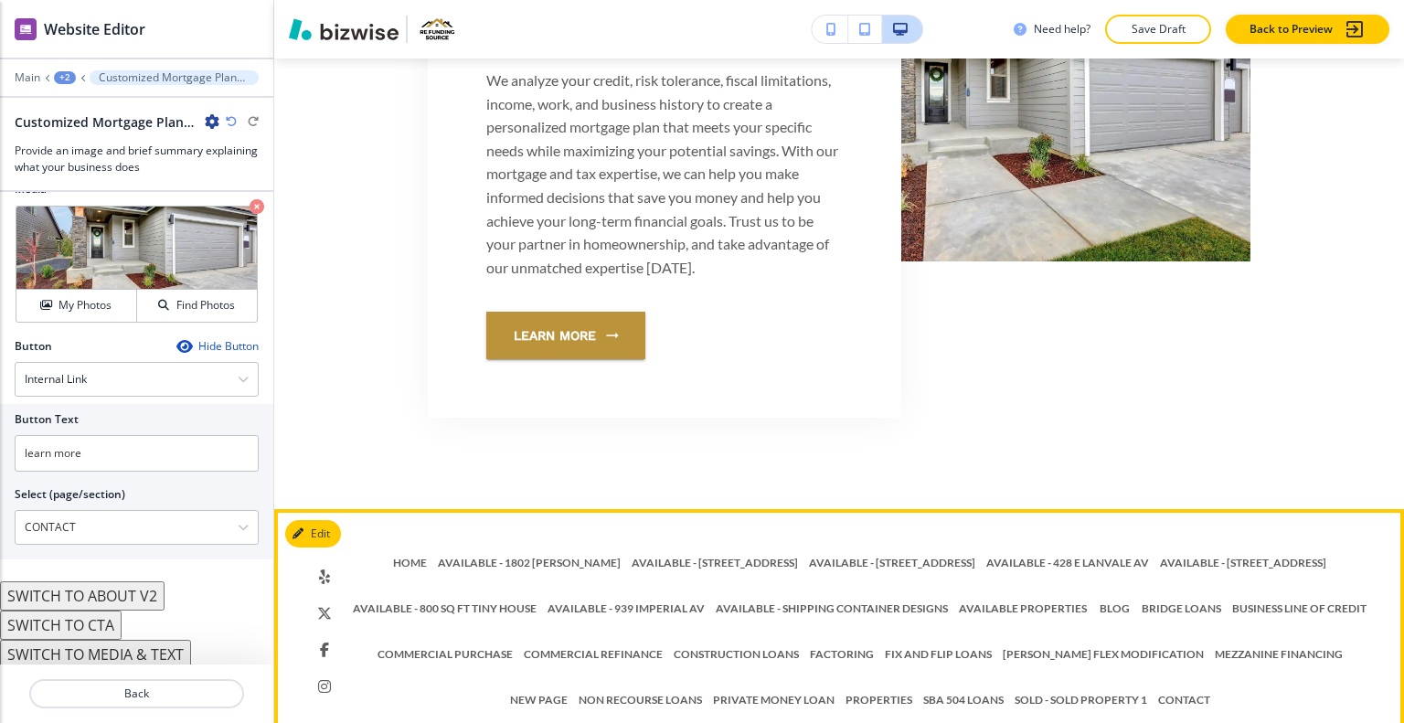
scroll to position [12491, 0]
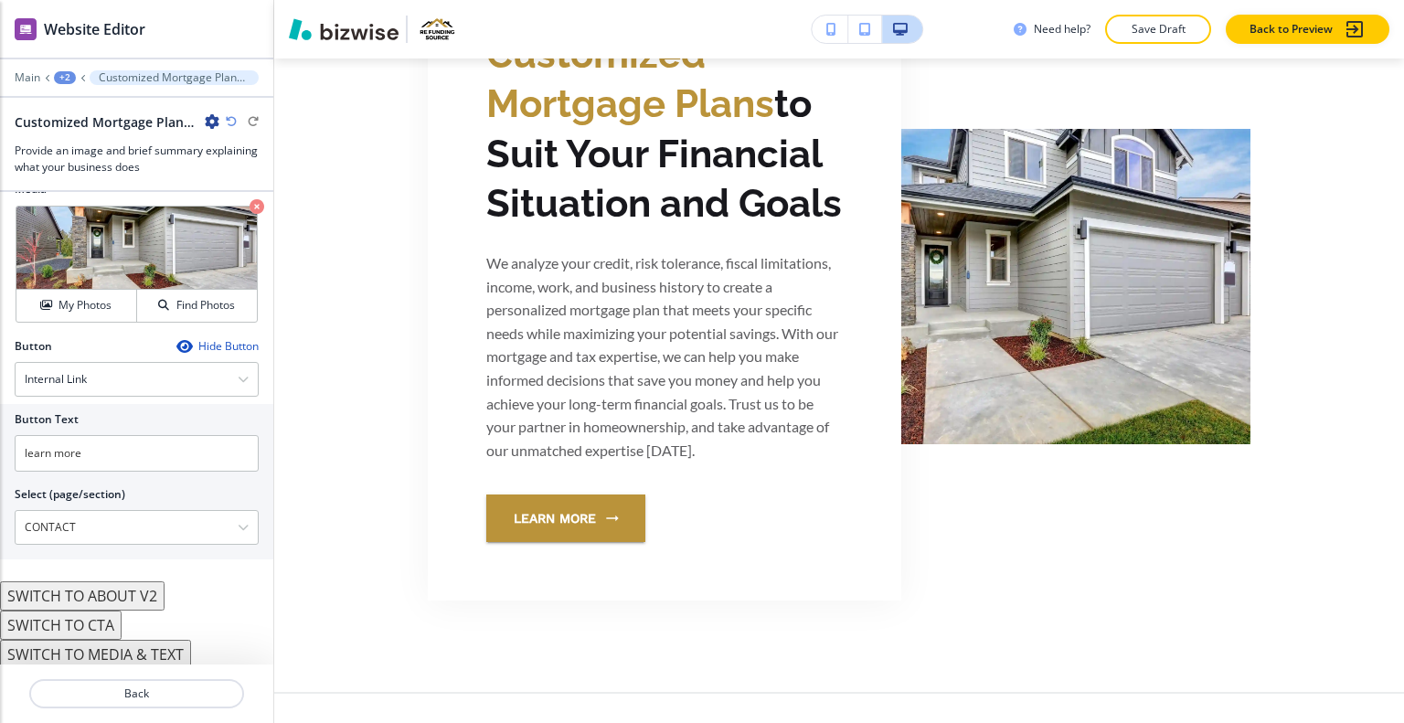
click at [74, 73] on div "+2" at bounding box center [65, 77] width 22 height 13
click at [91, 147] on button "HOME" at bounding box center [112, 139] width 117 height 33
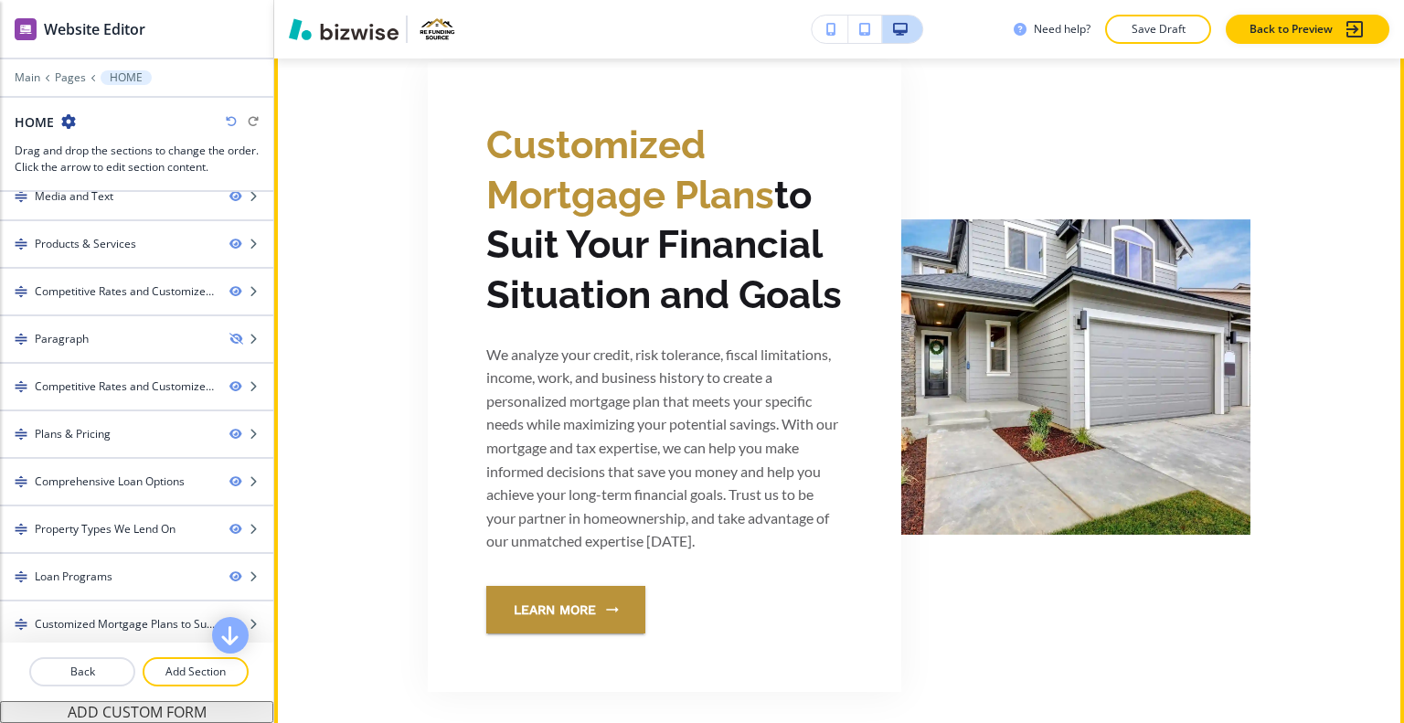
scroll to position [5775, 0]
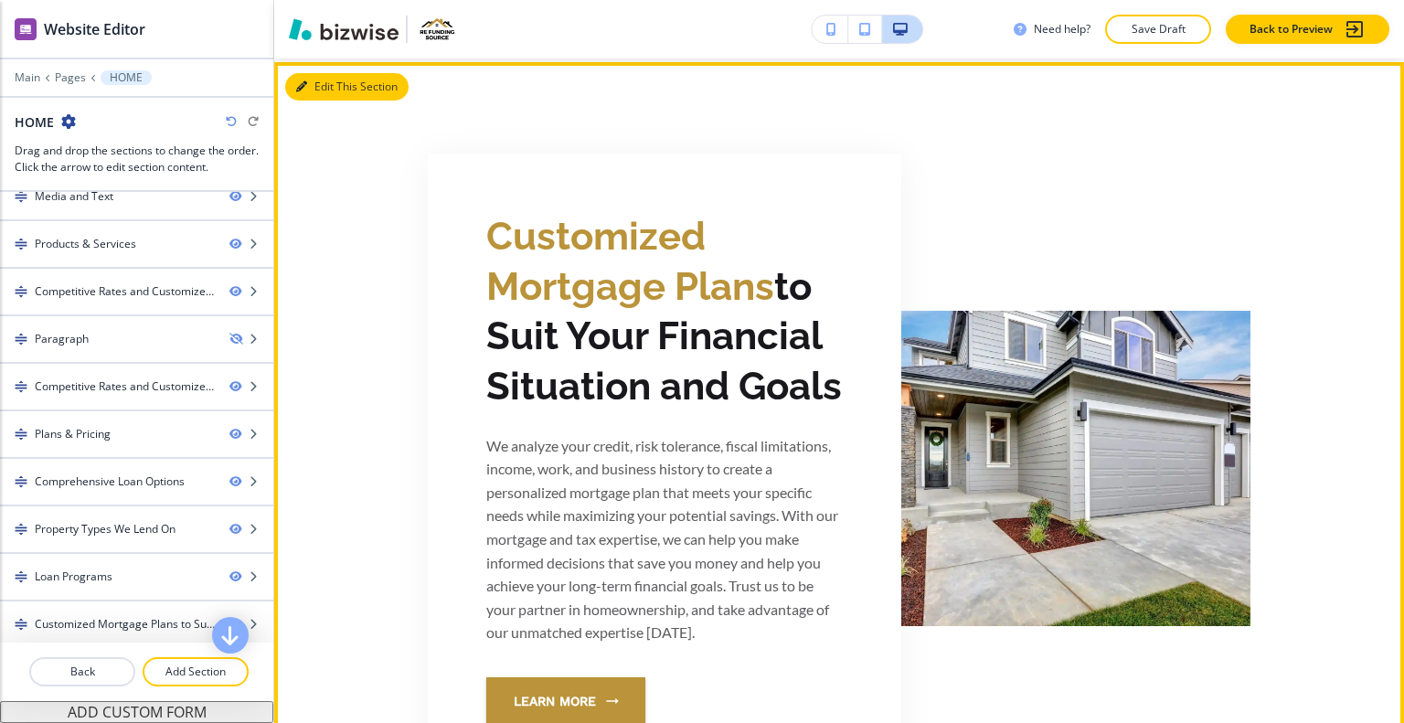
click at [335, 81] on button "Edit This Section" at bounding box center [346, 86] width 123 height 27
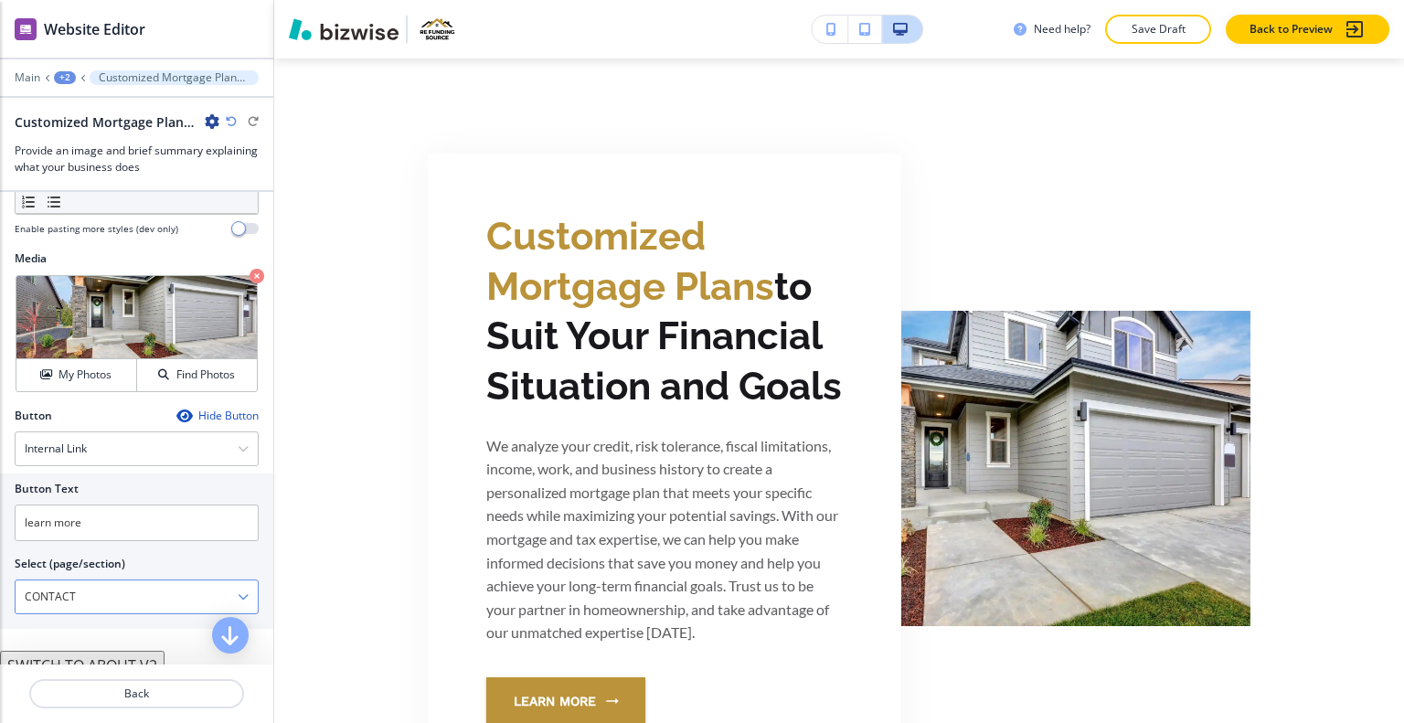
scroll to position [527, 0]
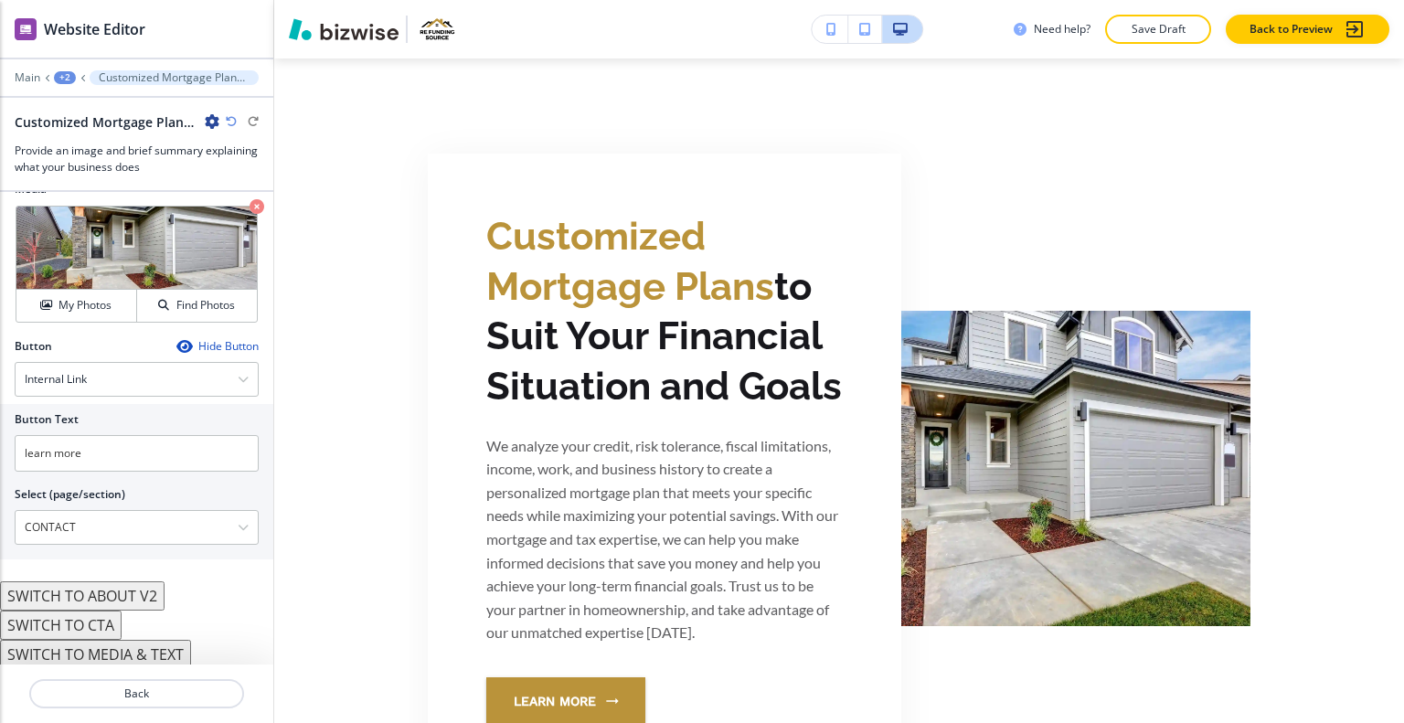
click at [120, 595] on button "SWITCH TO ABOUT V2" at bounding box center [82, 595] width 165 height 29
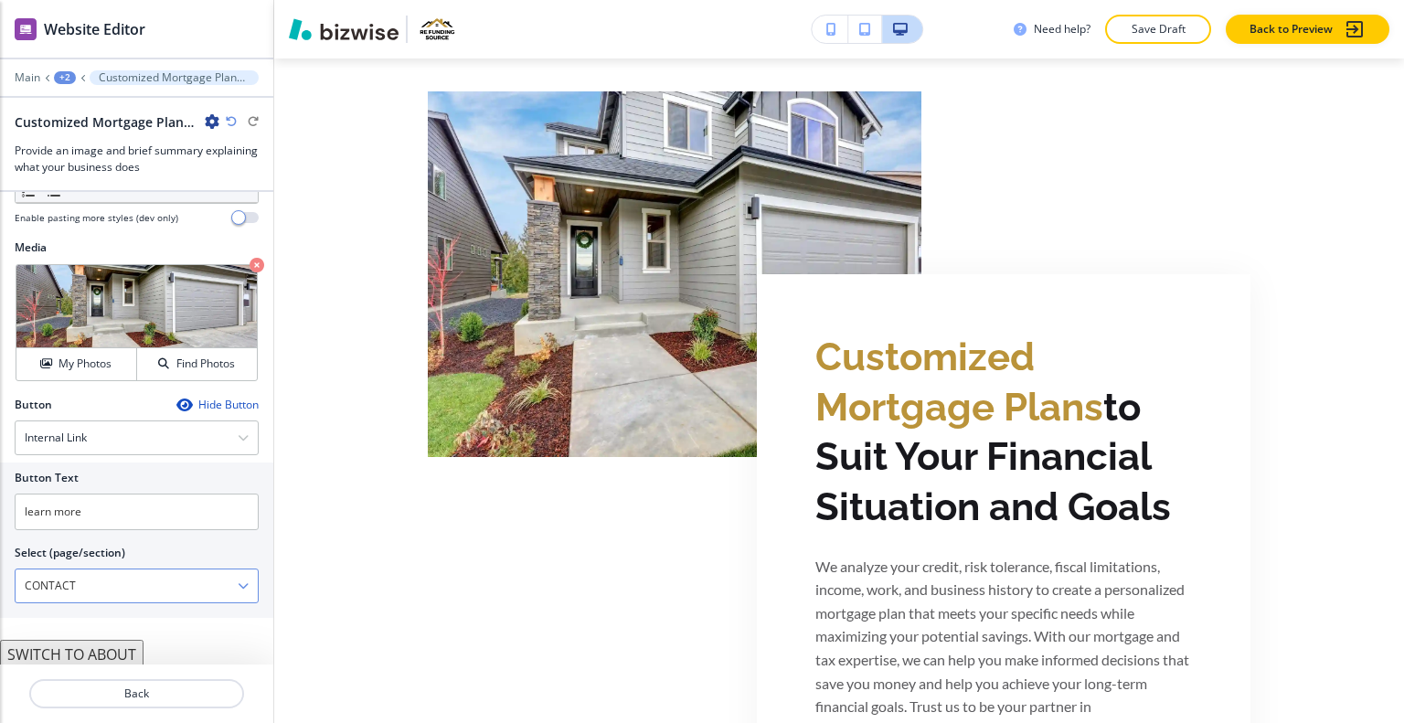
scroll to position [0, 0]
click at [102, 651] on button "SWITCH TO ABOUT" at bounding box center [72, 654] width 144 height 29
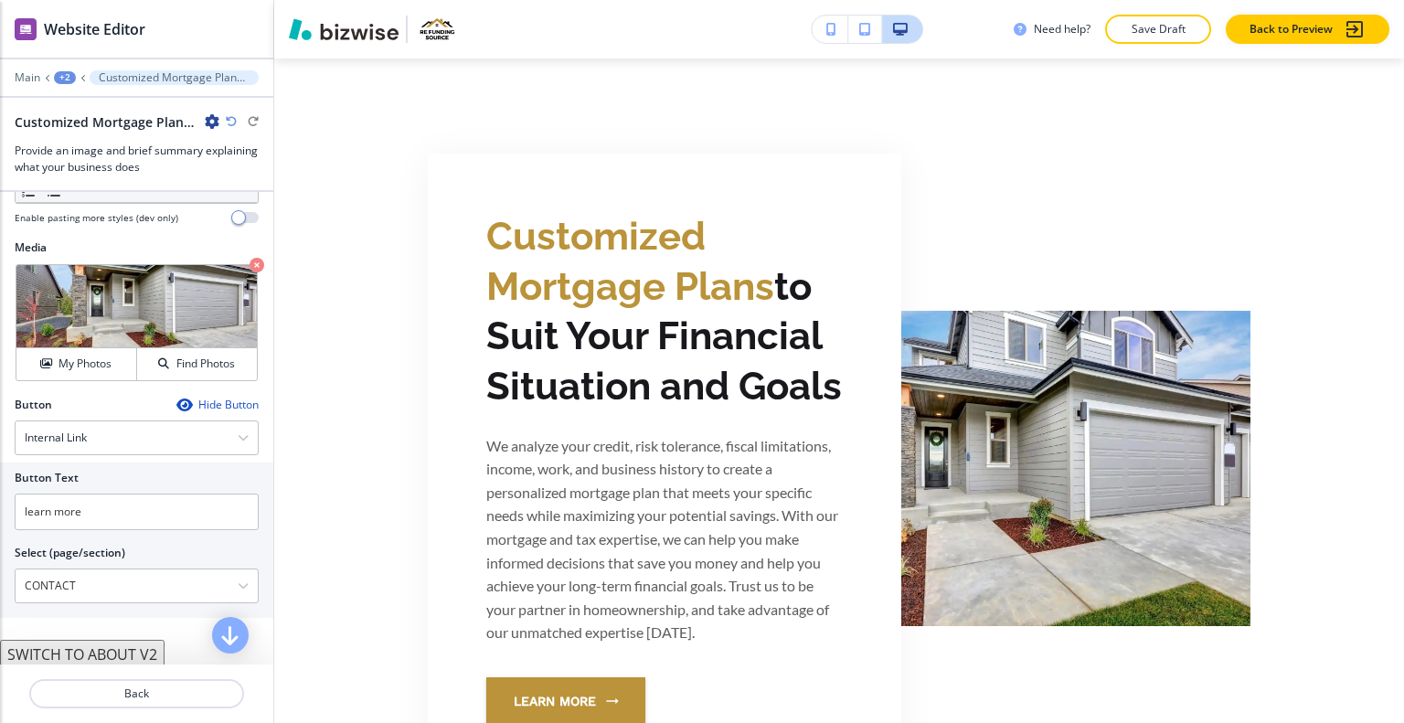
scroll to position [527, 0]
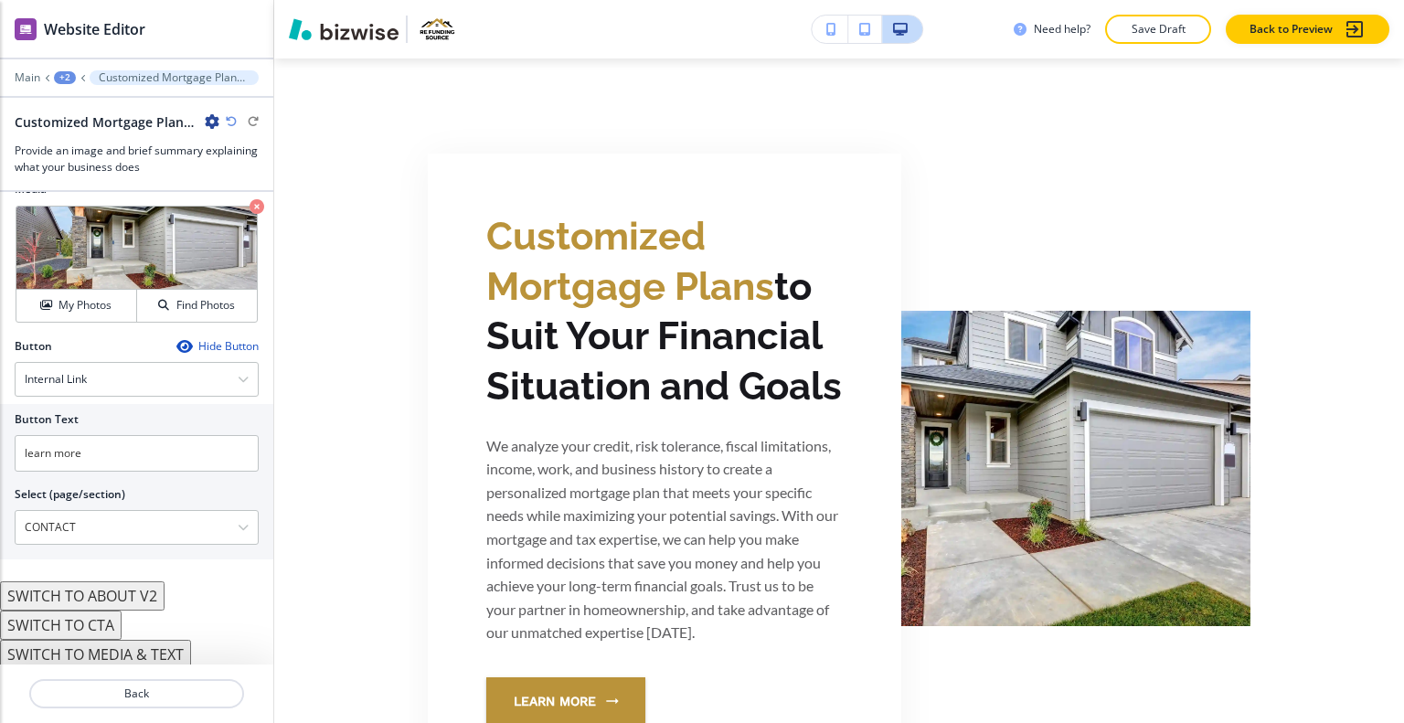
click at [100, 643] on button "SWITCH TO MEDIA & TEXT" at bounding box center [95, 654] width 191 height 29
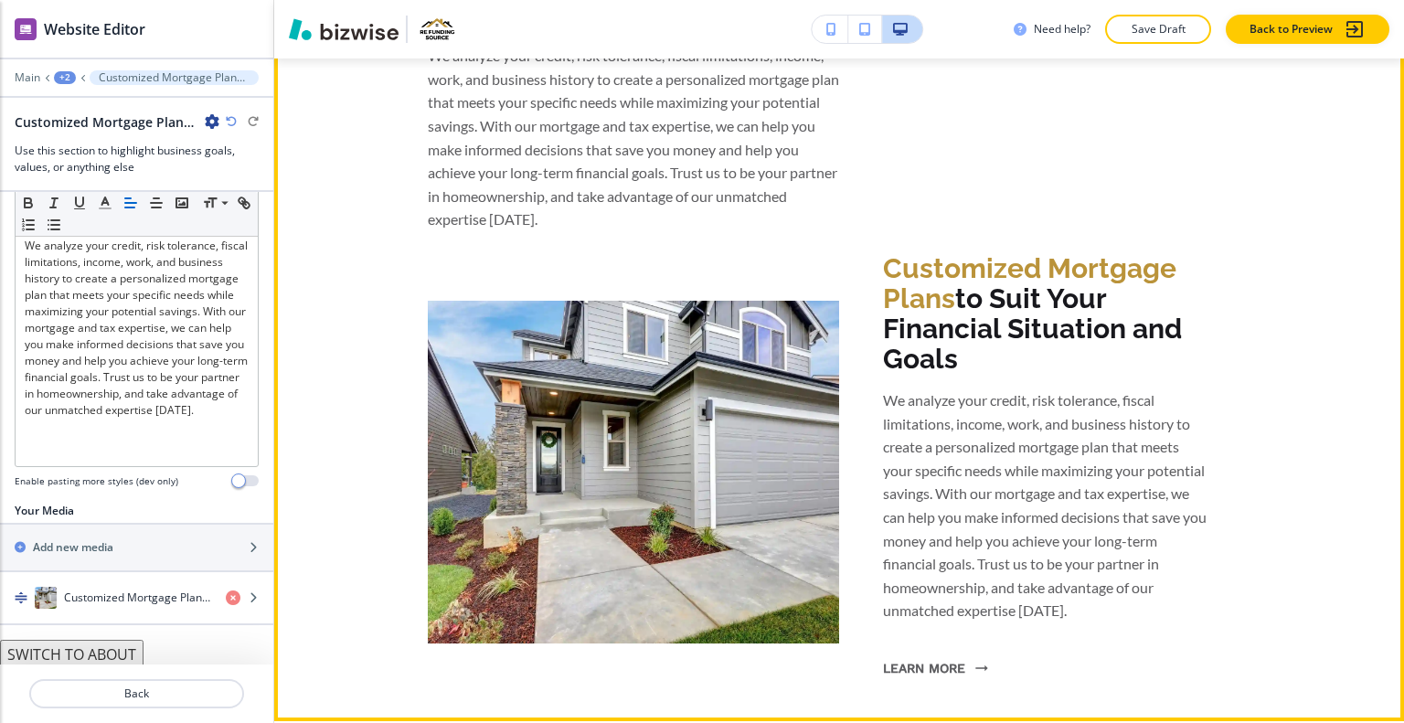
scroll to position [5957, 0]
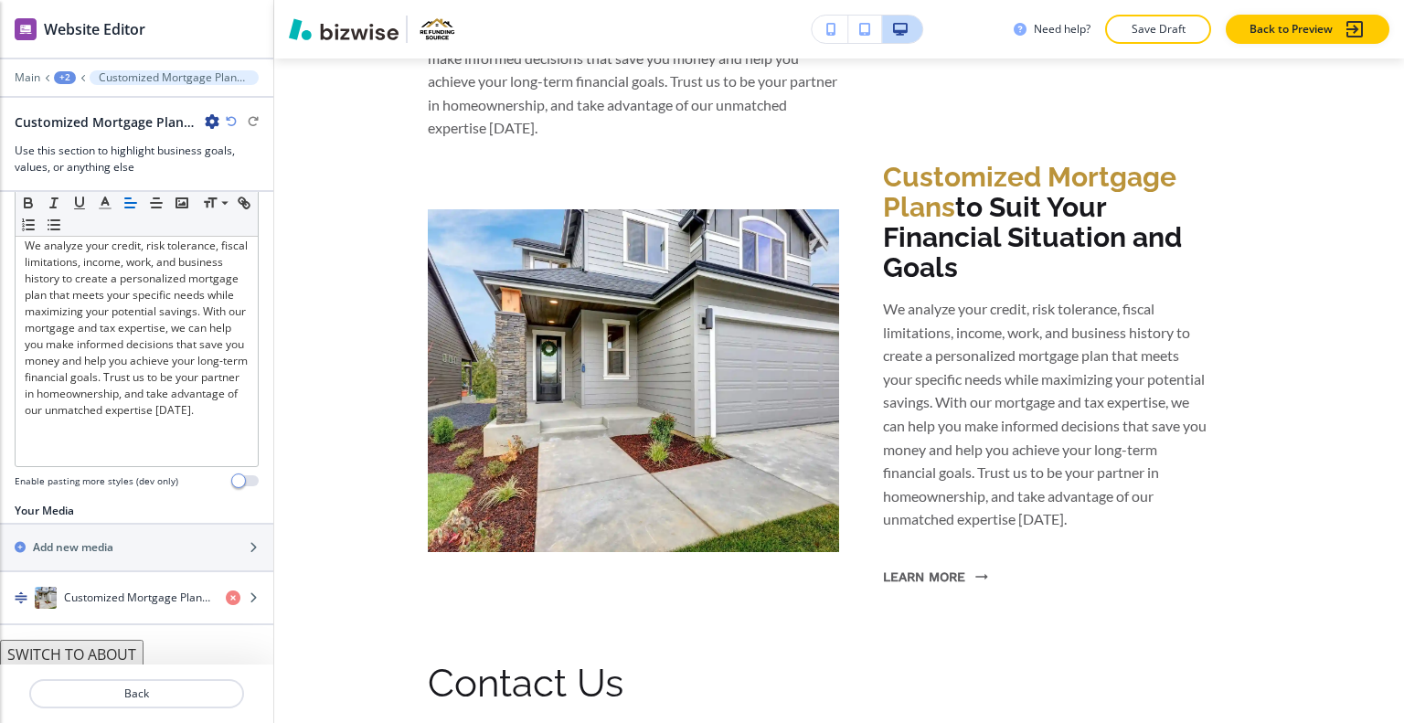
click at [229, 123] on icon "button" at bounding box center [231, 121] width 11 height 11
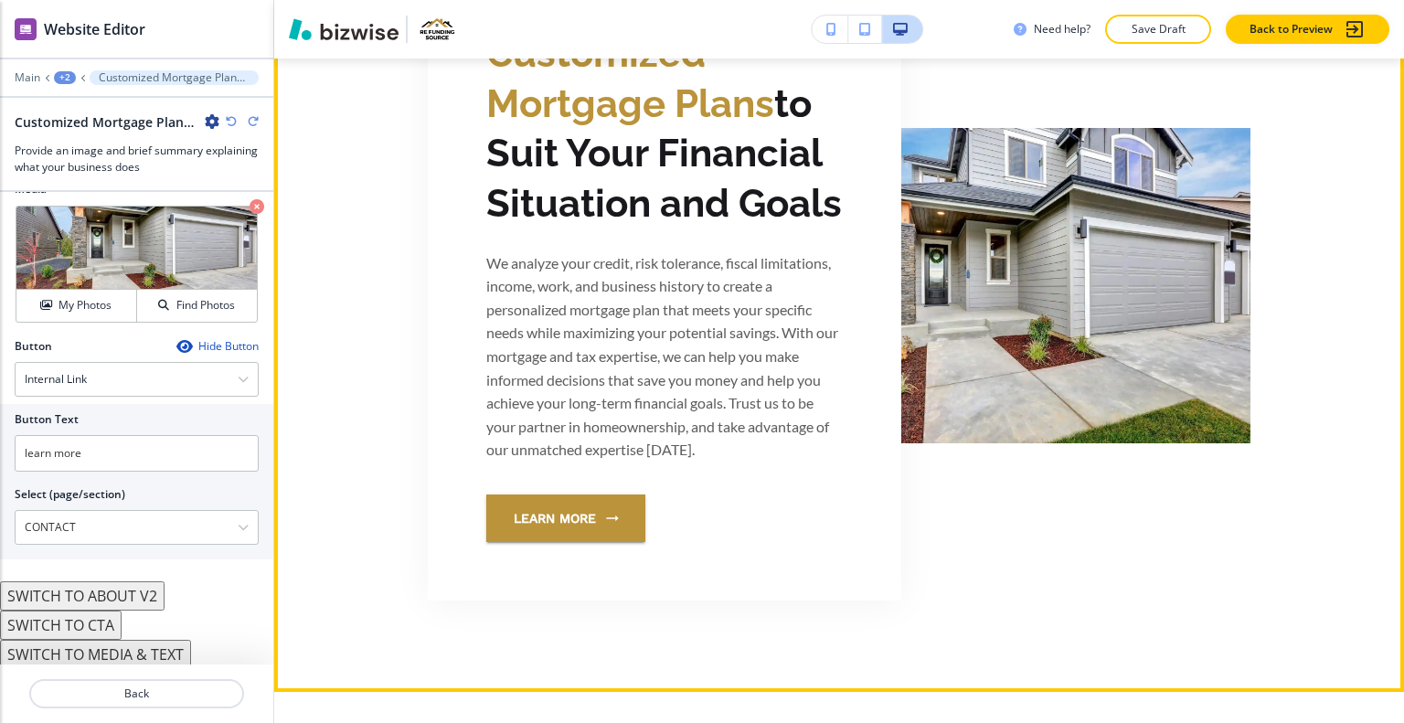
scroll to position [5775, 0]
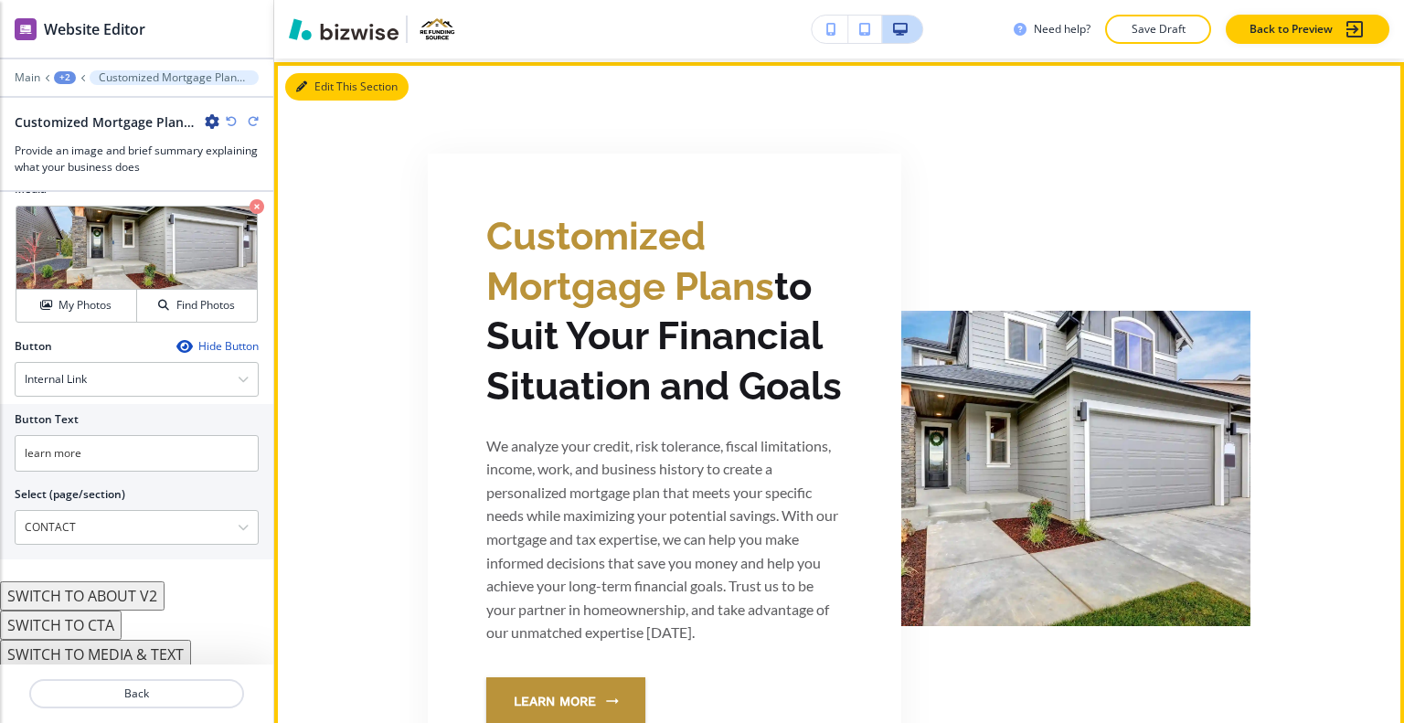
click at [325, 75] on button "Edit This Section" at bounding box center [346, 86] width 123 height 27
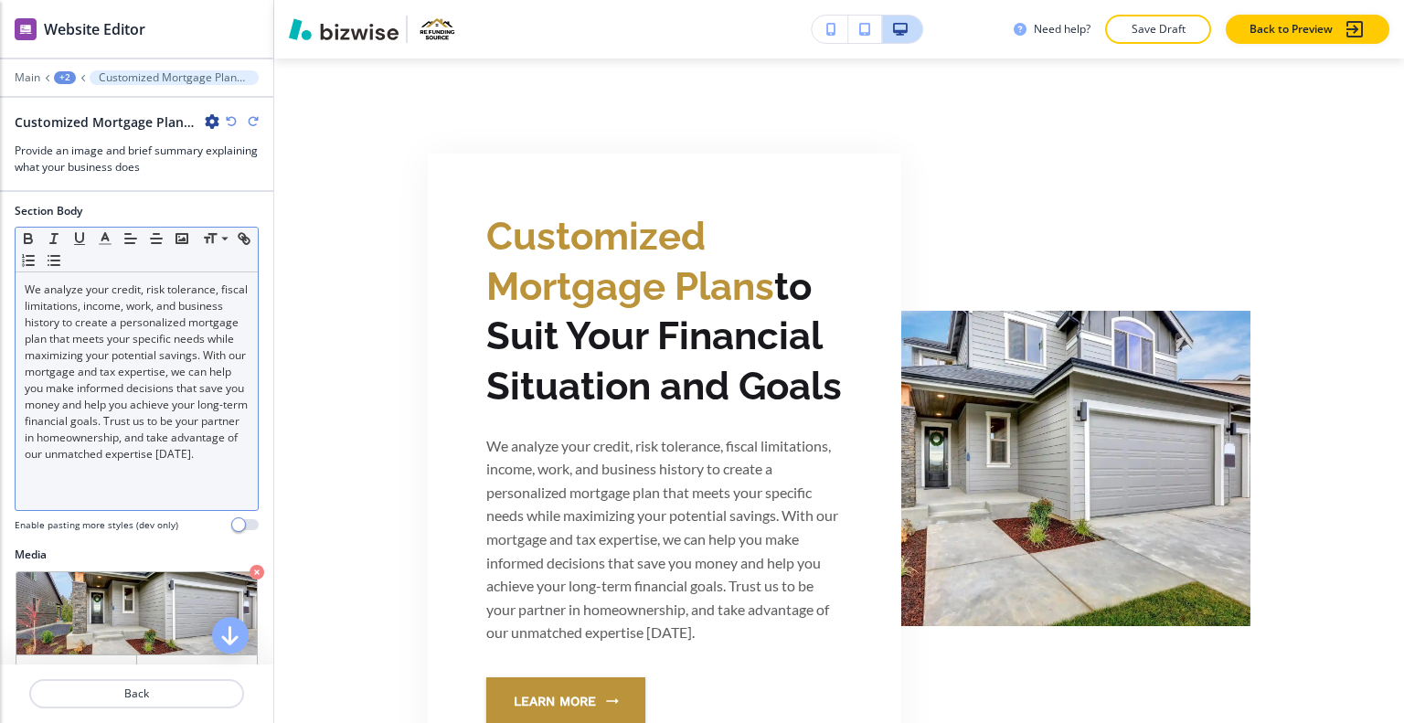
scroll to position [0, 0]
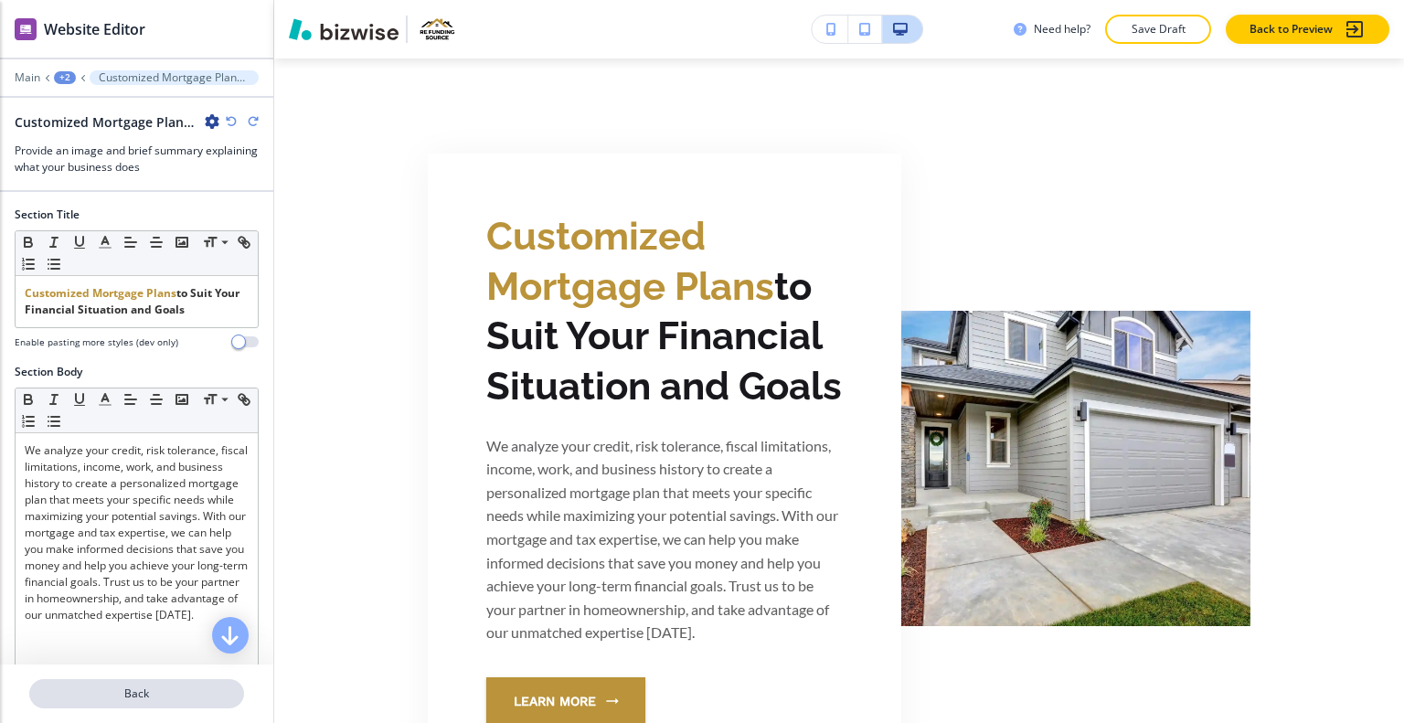
click at [145, 693] on p "Back" at bounding box center [136, 694] width 211 height 16
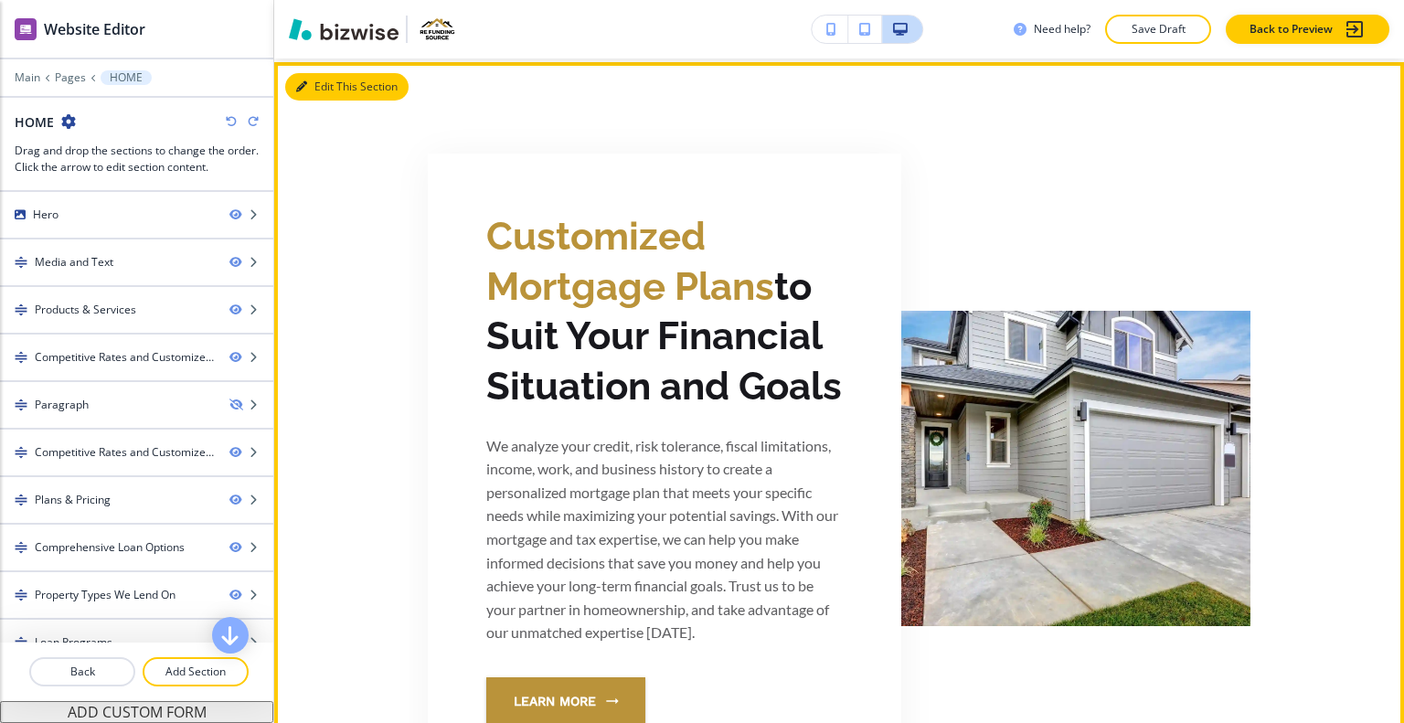
click at [323, 81] on button "Edit This Section" at bounding box center [346, 86] width 123 height 27
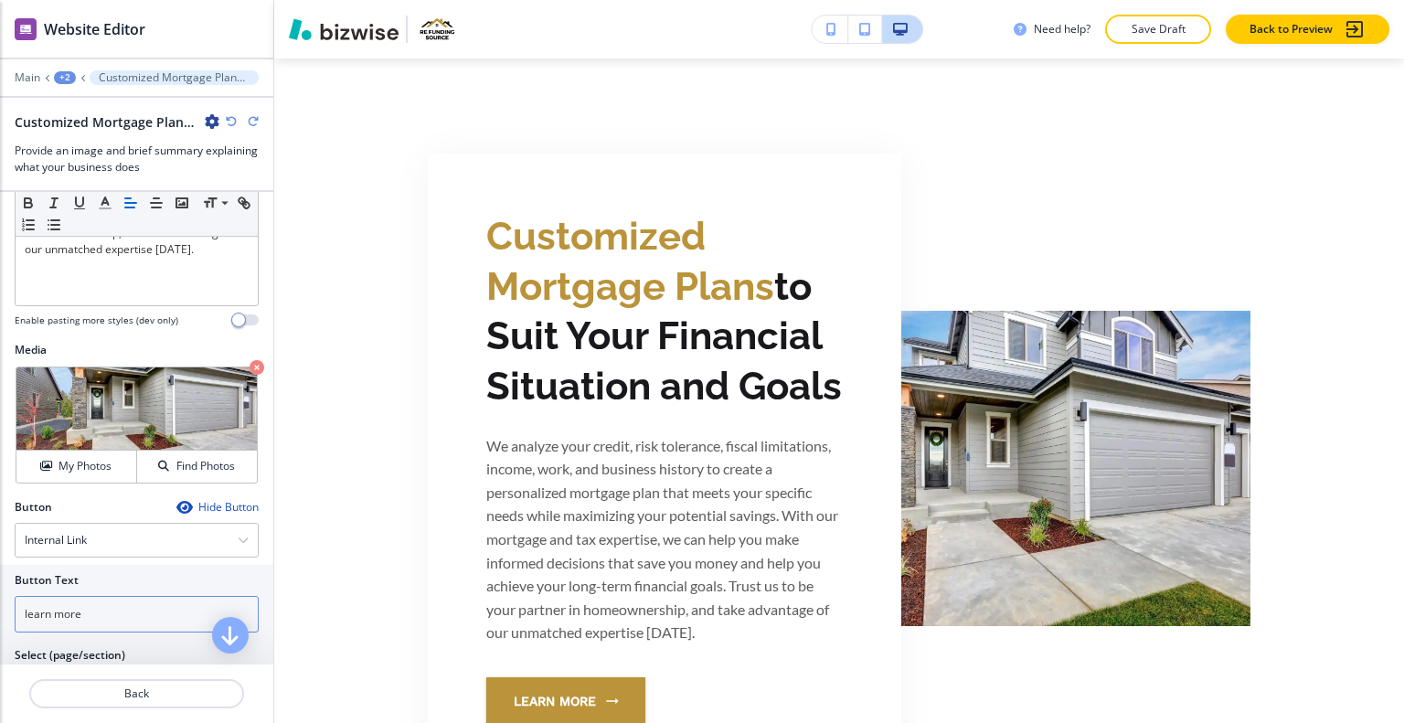
scroll to position [527, 0]
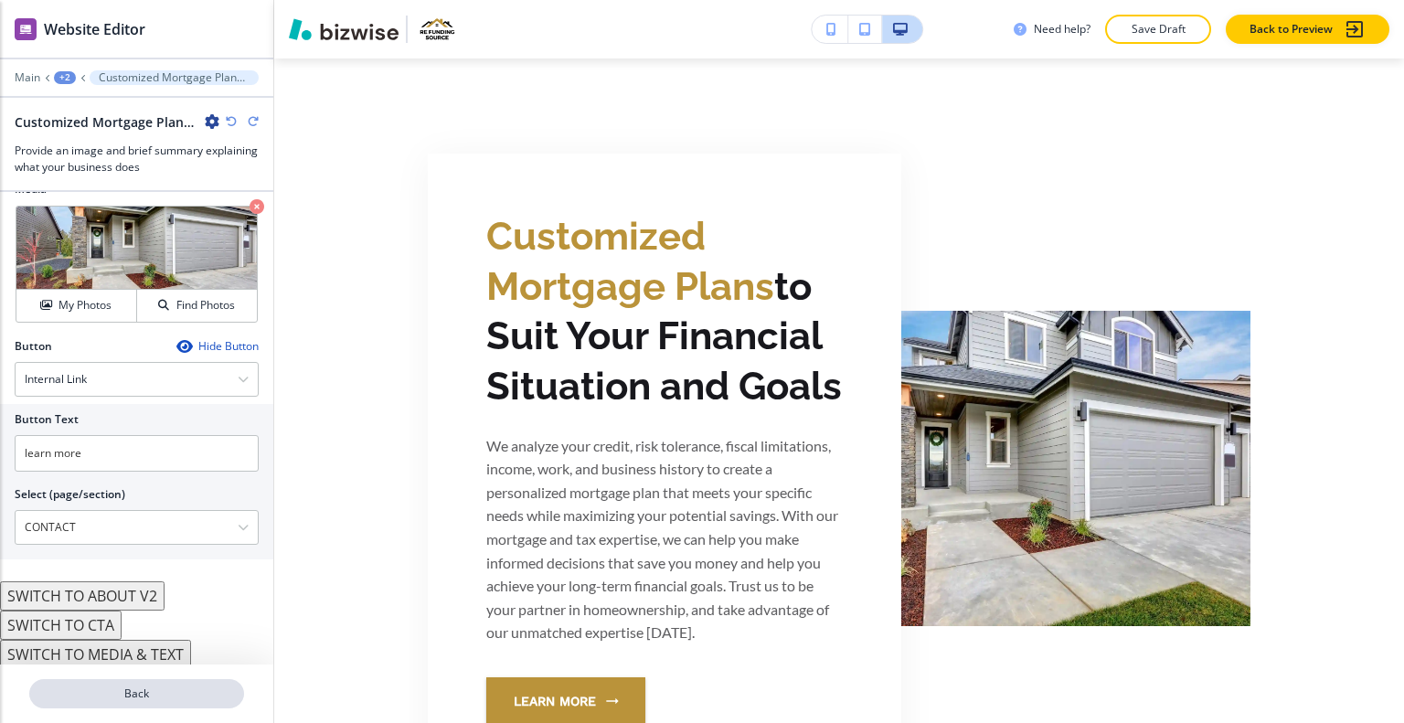
click at [137, 694] on p "Back" at bounding box center [136, 694] width 211 height 16
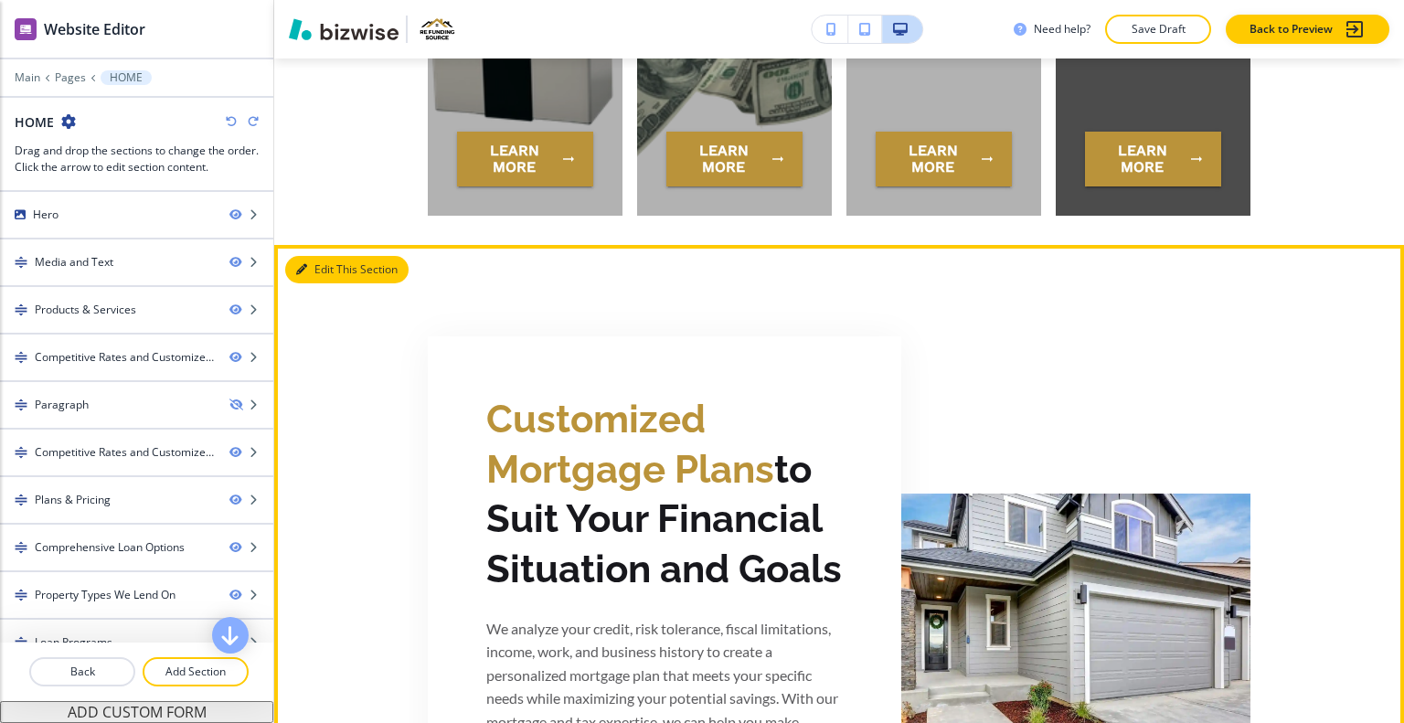
drag, startPoint x: 329, startPoint y: 260, endPoint x: 325, endPoint y: 276, distance: 16.9
click at [325, 276] on button "Edit This Section" at bounding box center [346, 269] width 123 height 27
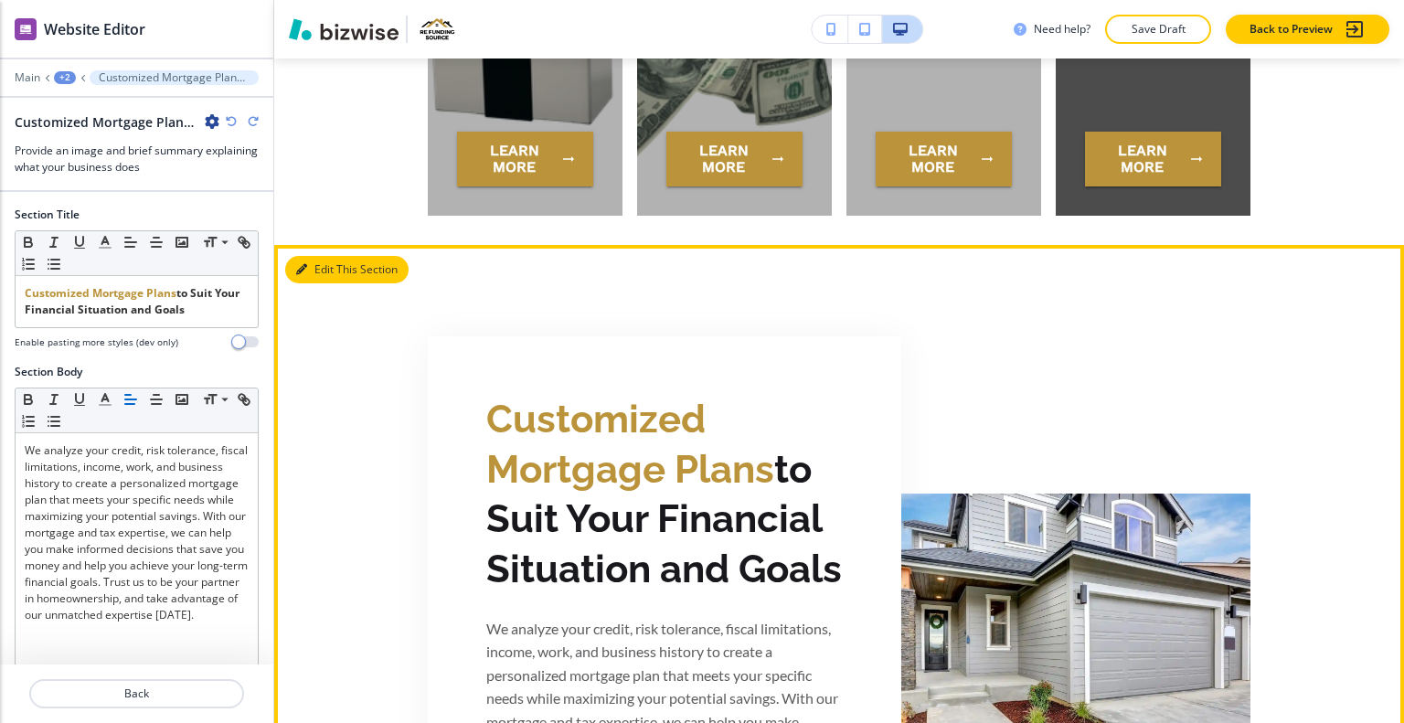
scroll to position [5775, 0]
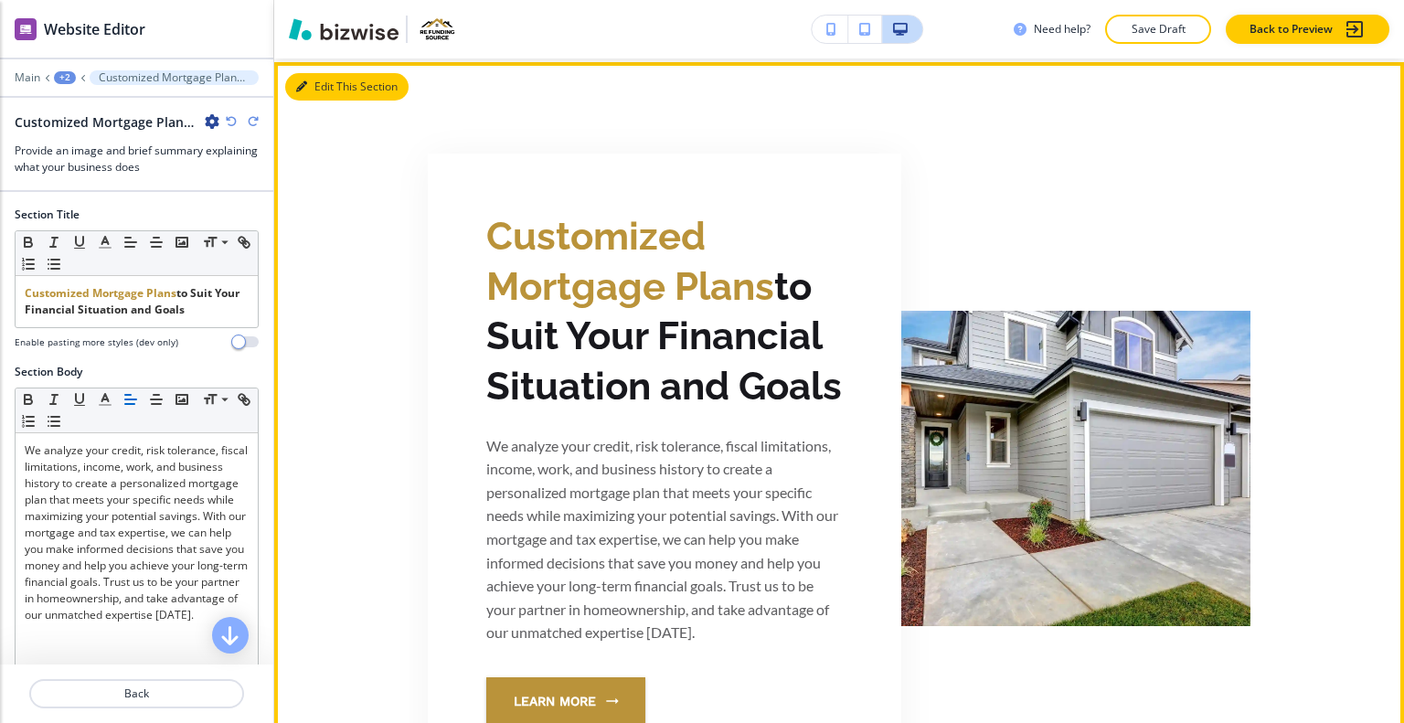
click at [327, 83] on button "Edit This Section" at bounding box center [346, 86] width 123 height 27
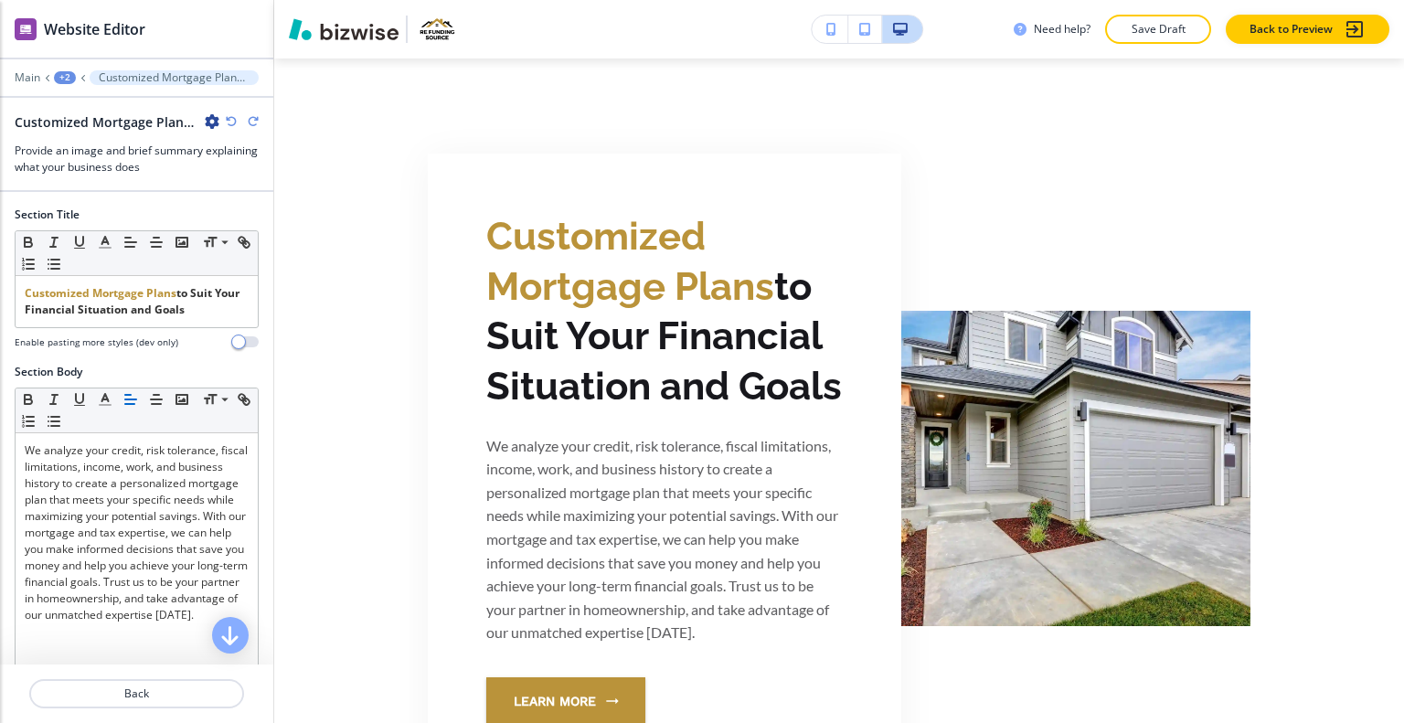
click at [214, 119] on icon "button" at bounding box center [212, 121] width 15 height 15
click at [256, 189] on p "Duplicate Section" at bounding box center [263, 184] width 93 height 16
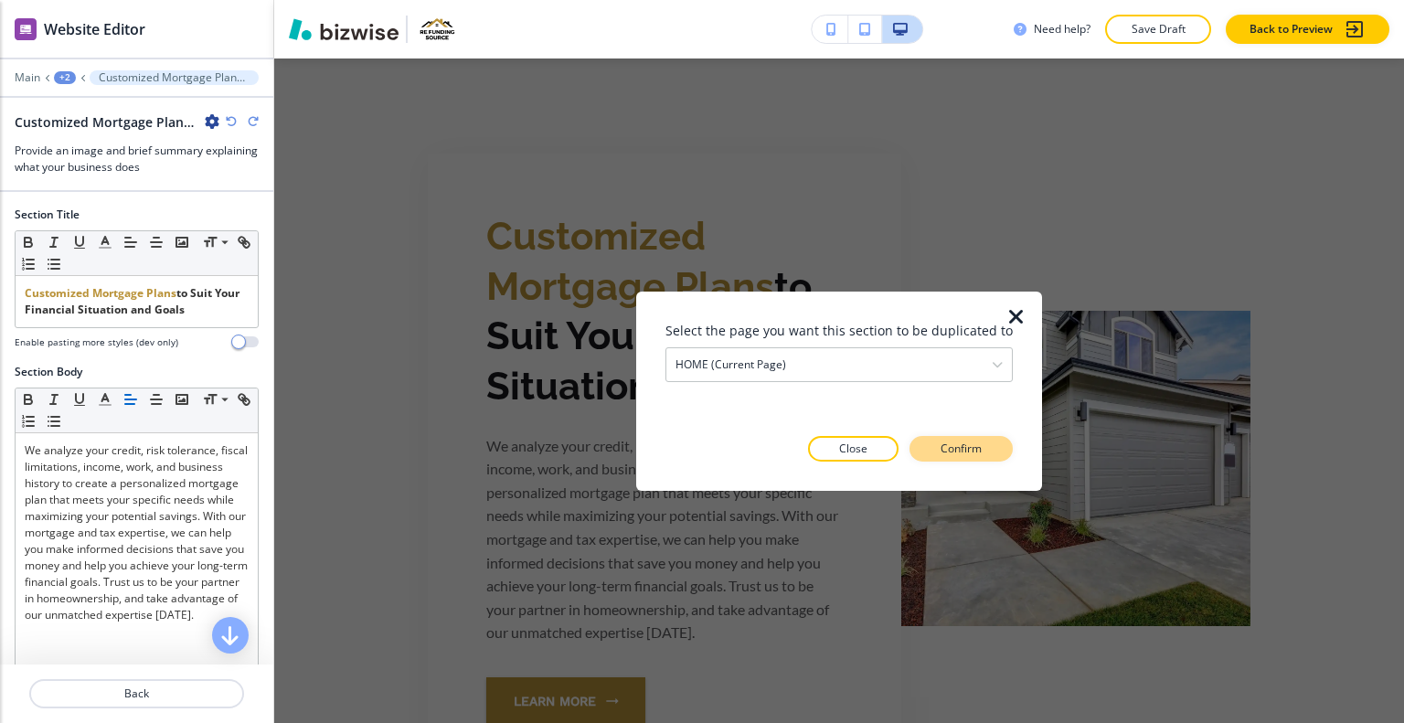
click at [974, 453] on p "Confirm" at bounding box center [961, 449] width 41 height 16
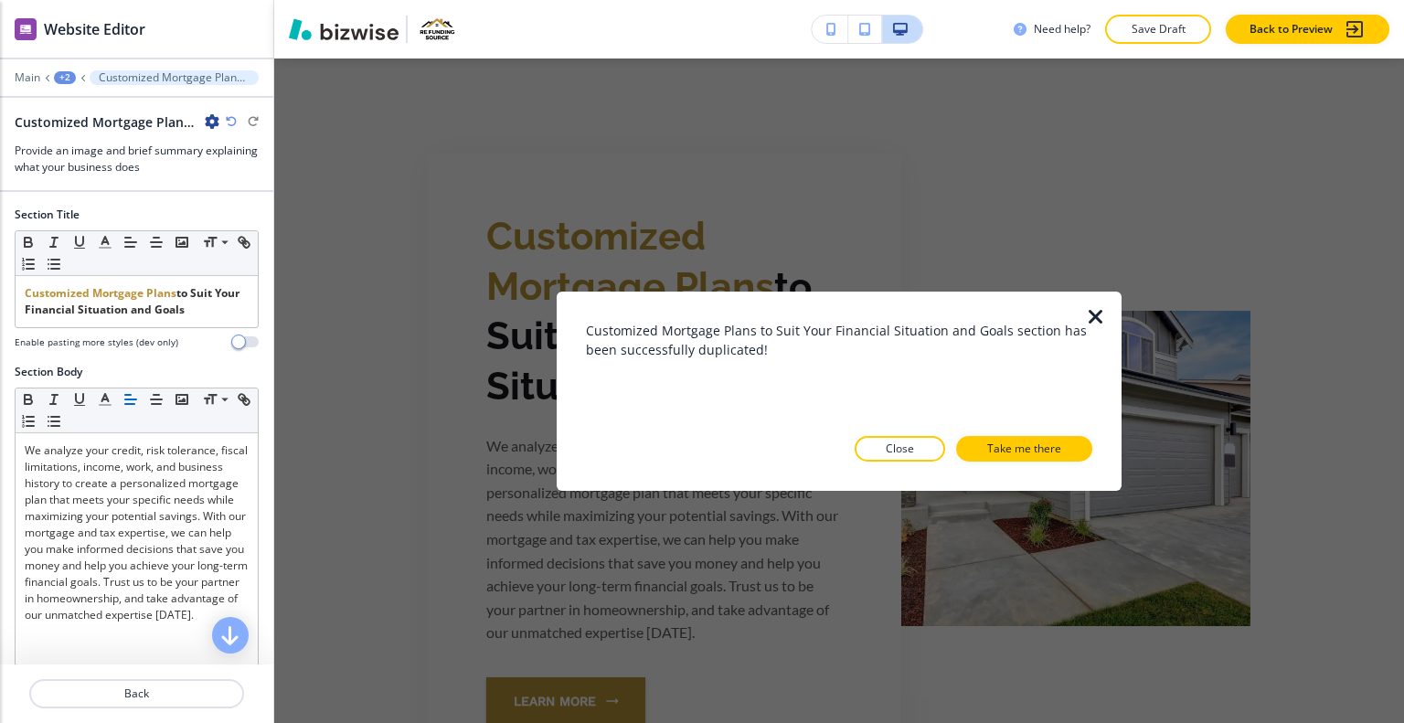
click at [1101, 313] on icon "button" at bounding box center [1096, 316] width 22 height 22
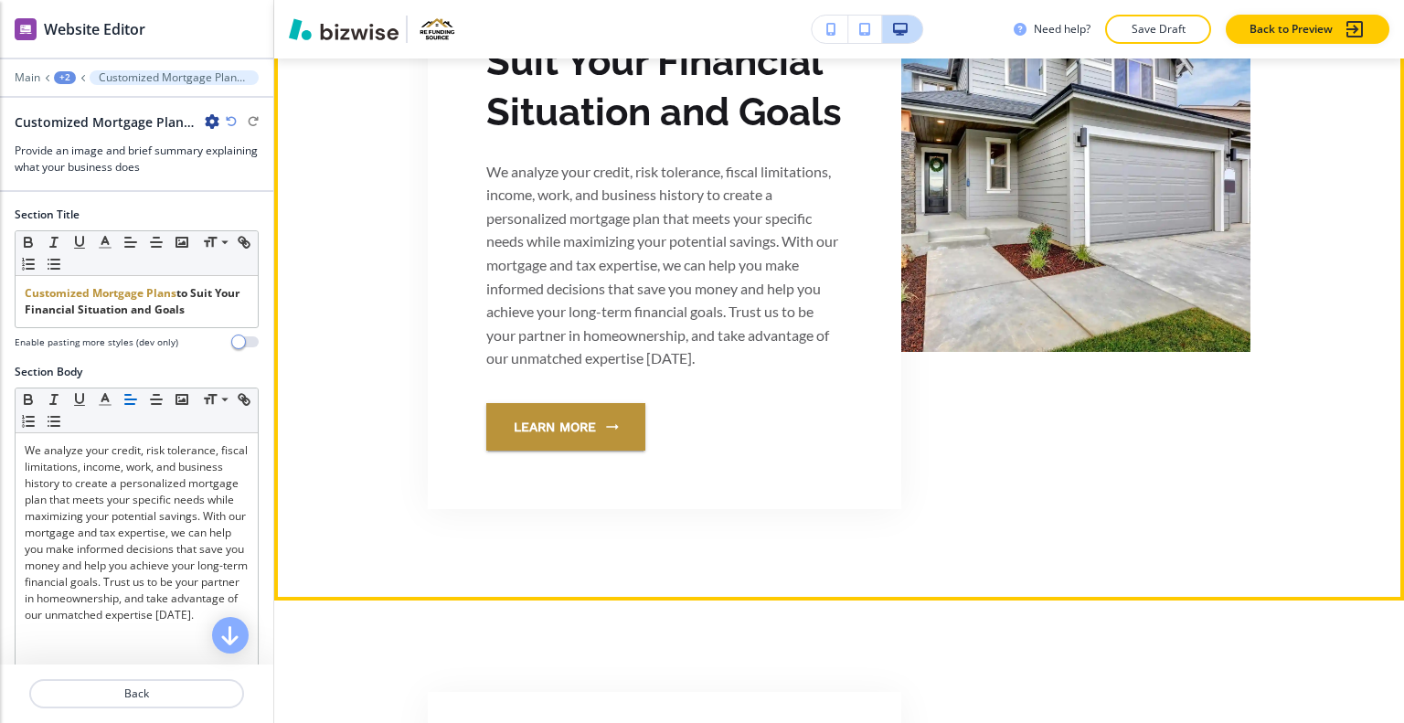
scroll to position [6415, 0]
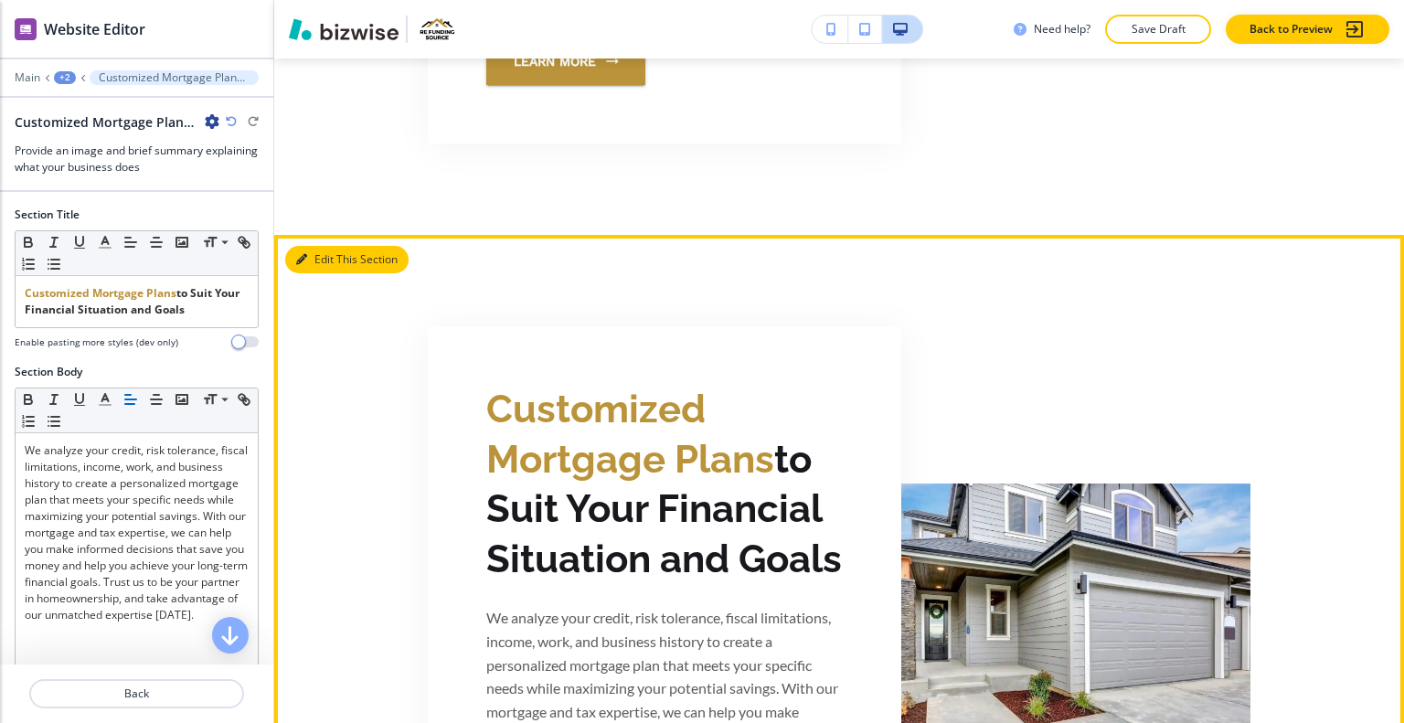
click at [324, 257] on button "Edit This Section" at bounding box center [346, 259] width 123 height 27
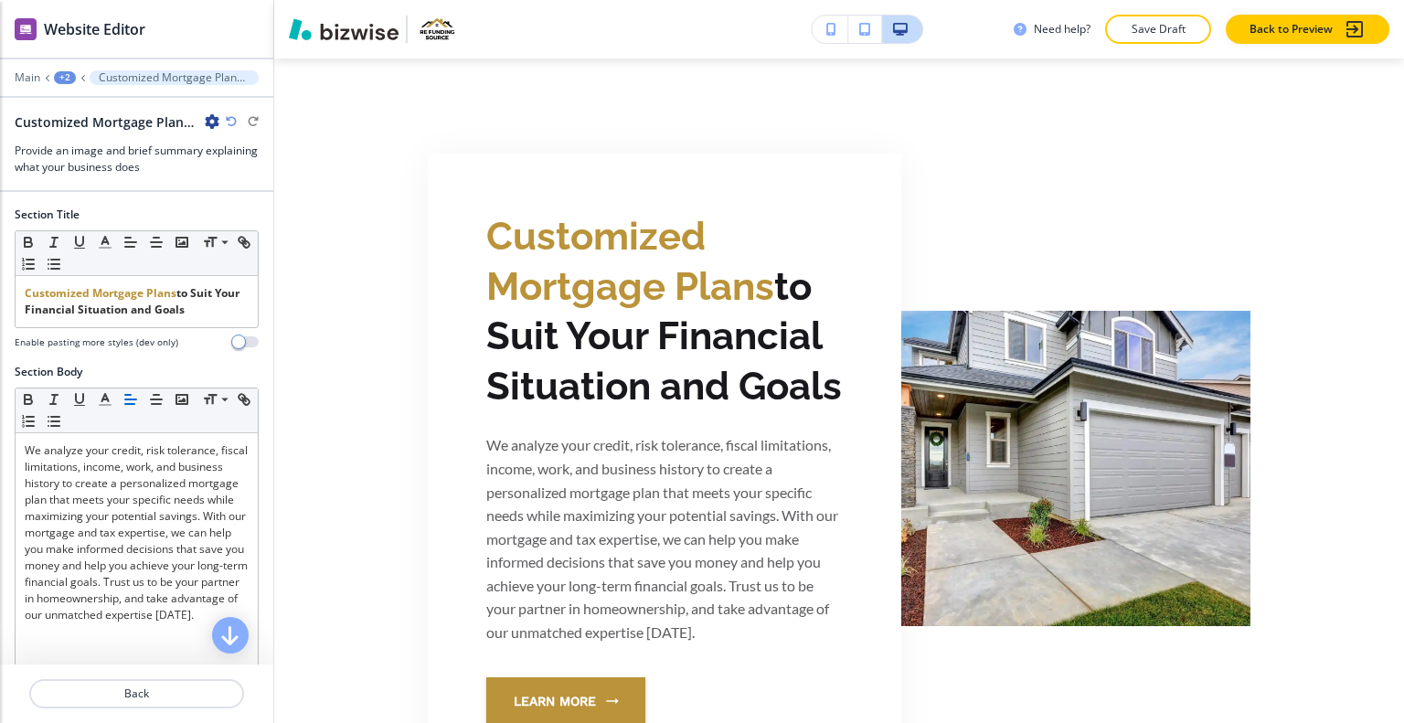
scroll to position [527, 0]
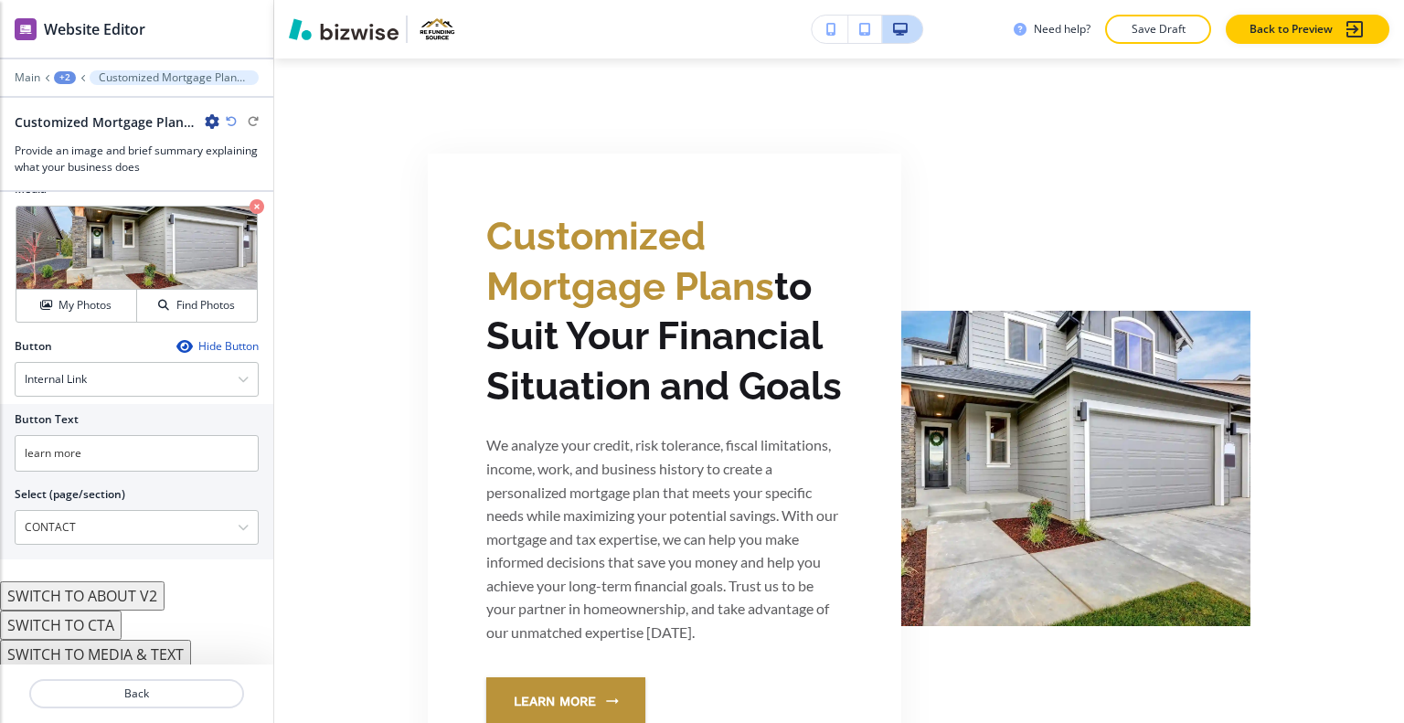
click at [91, 651] on button "SWITCH TO MEDIA & TEXT" at bounding box center [95, 654] width 191 height 29
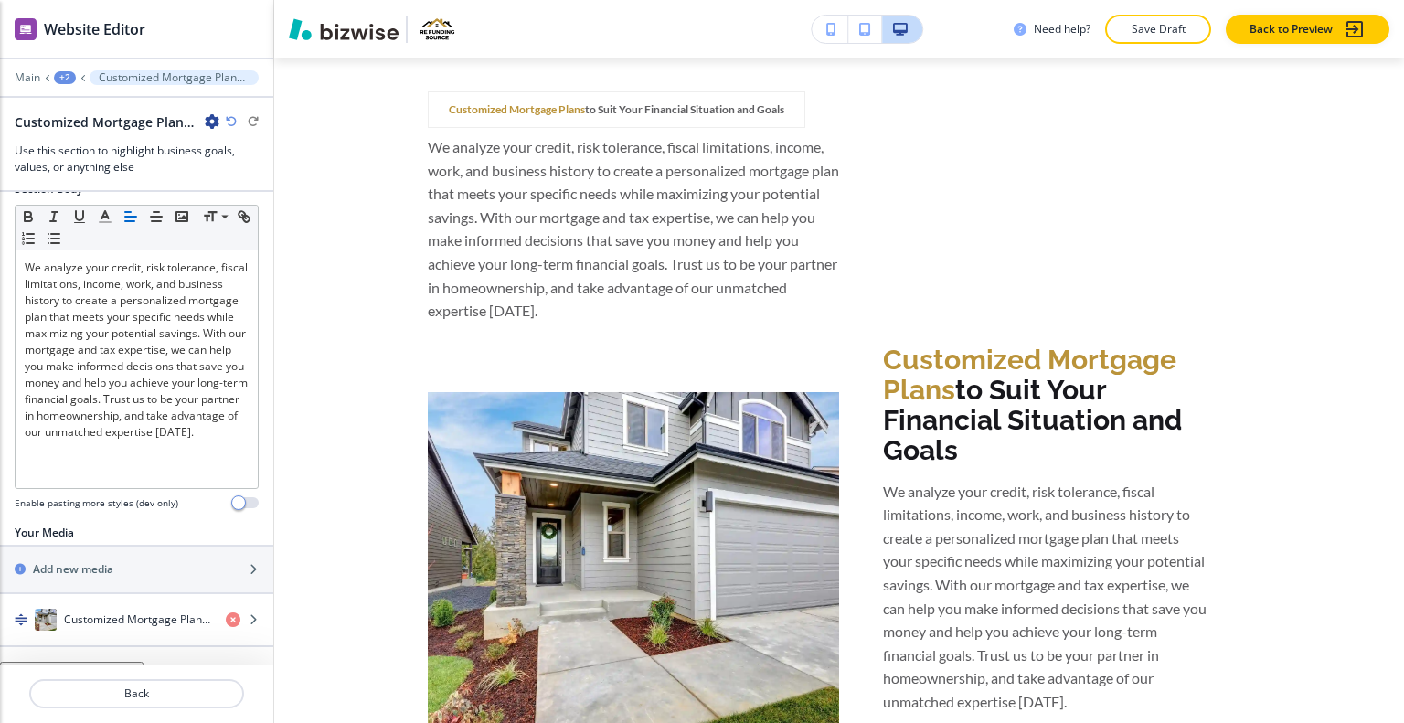
scroll to position [549, 0]
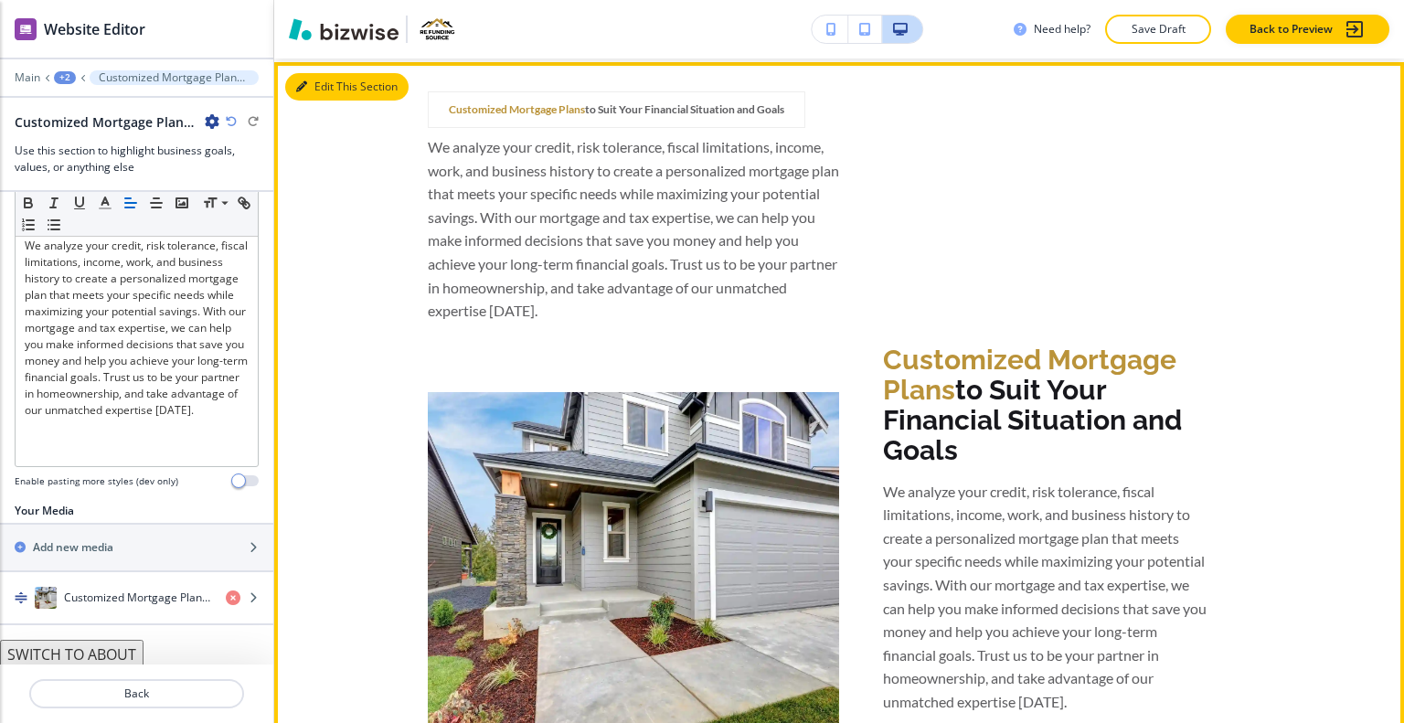
click at [326, 85] on button "Edit This Section" at bounding box center [346, 86] width 123 height 27
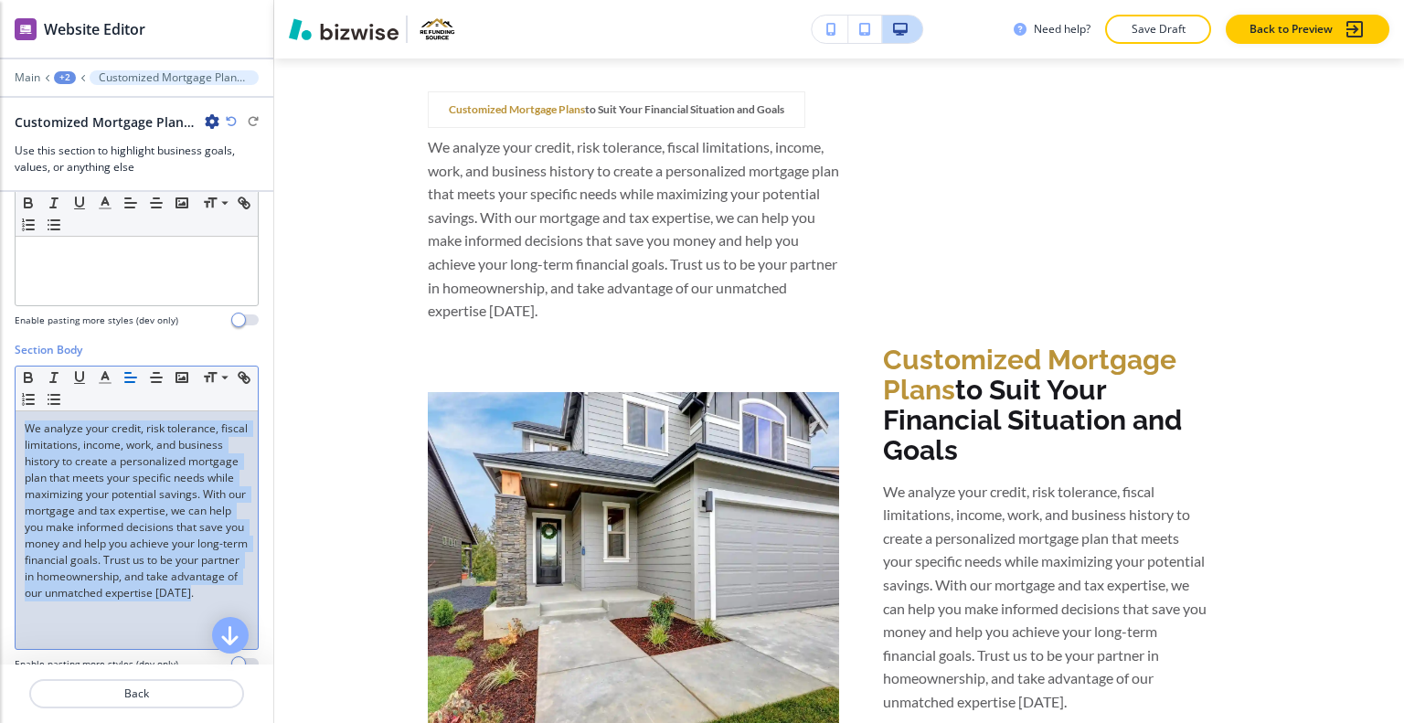
scroll to position [274, 0]
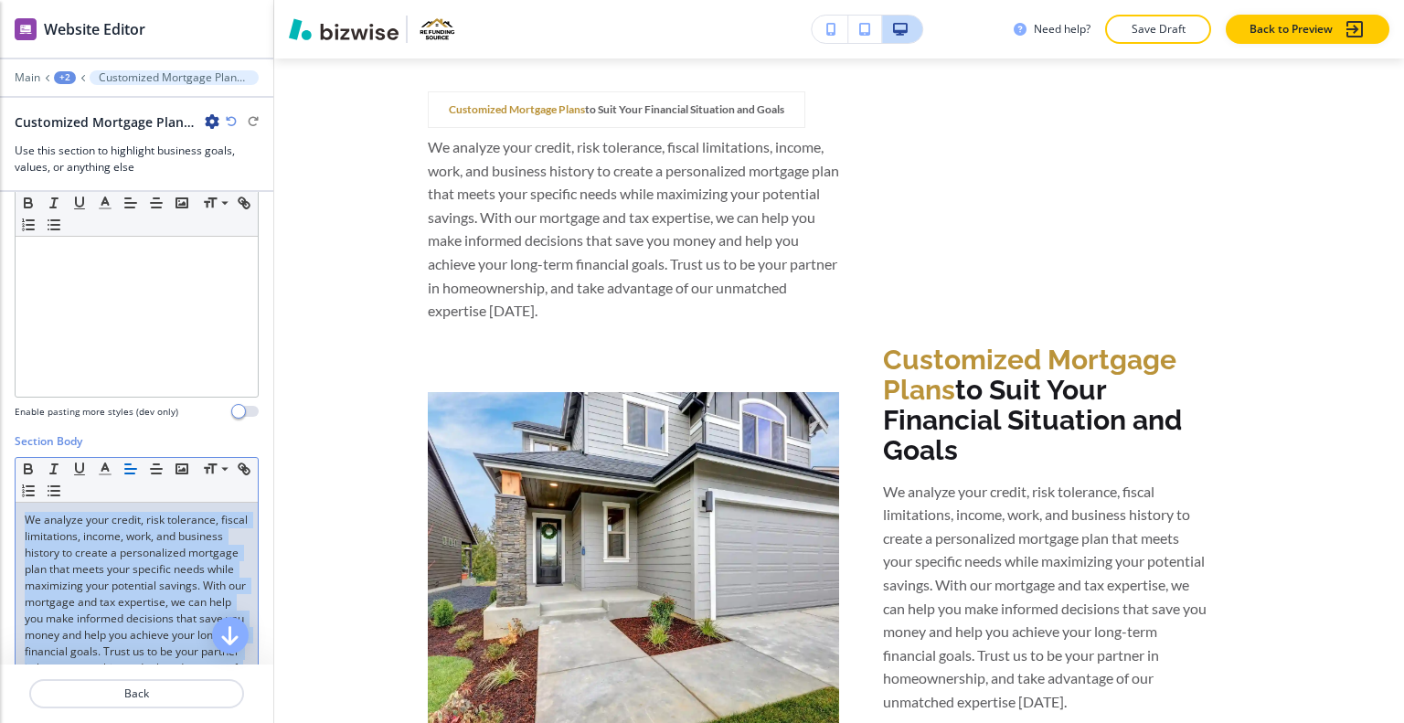
drag, startPoint x: 122, startPoint y: 455, endPoint x: 0, endPoint y: 328, distance: 175.9
click at [0, 328] on div "Section Title Small Normal Large Huge Customized Mortgage Plans to Suit Your Fi…" at bounding box center [136, 428] width 273 height 473
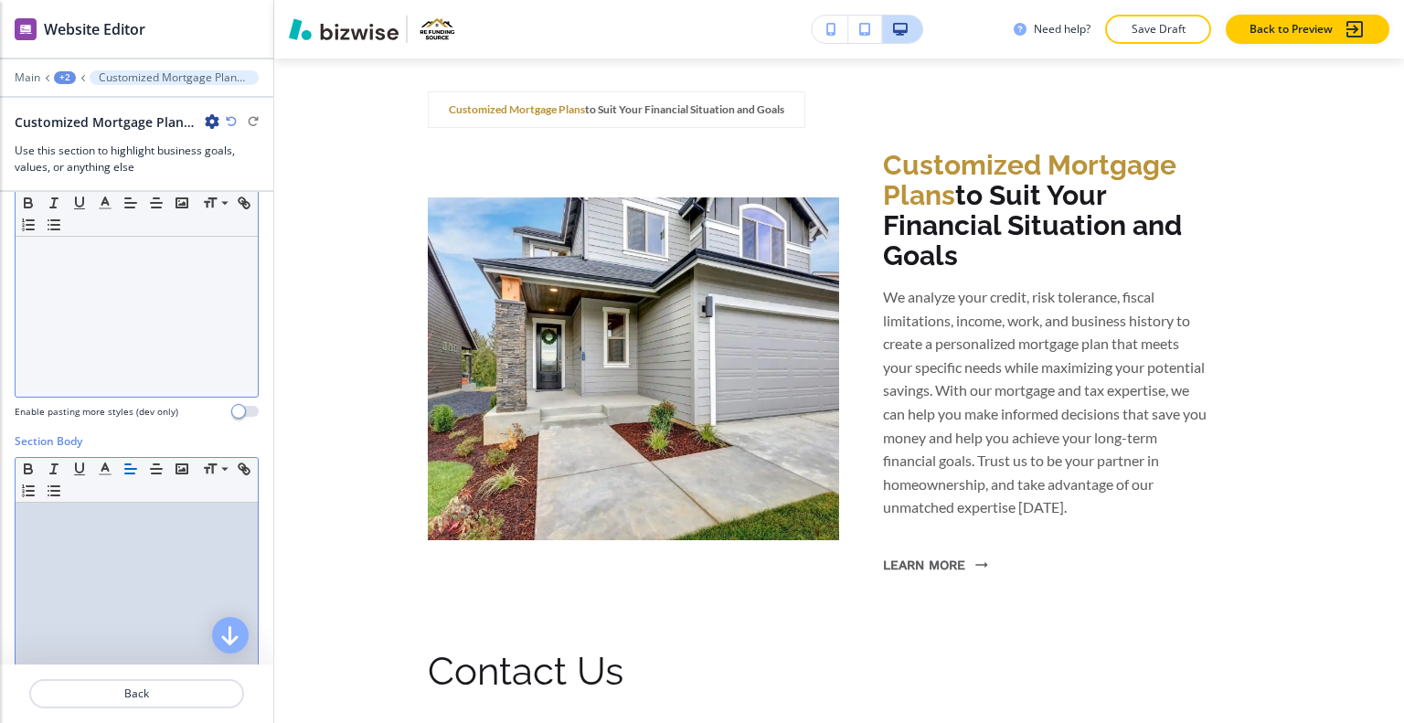
scroll to position [0, 0]
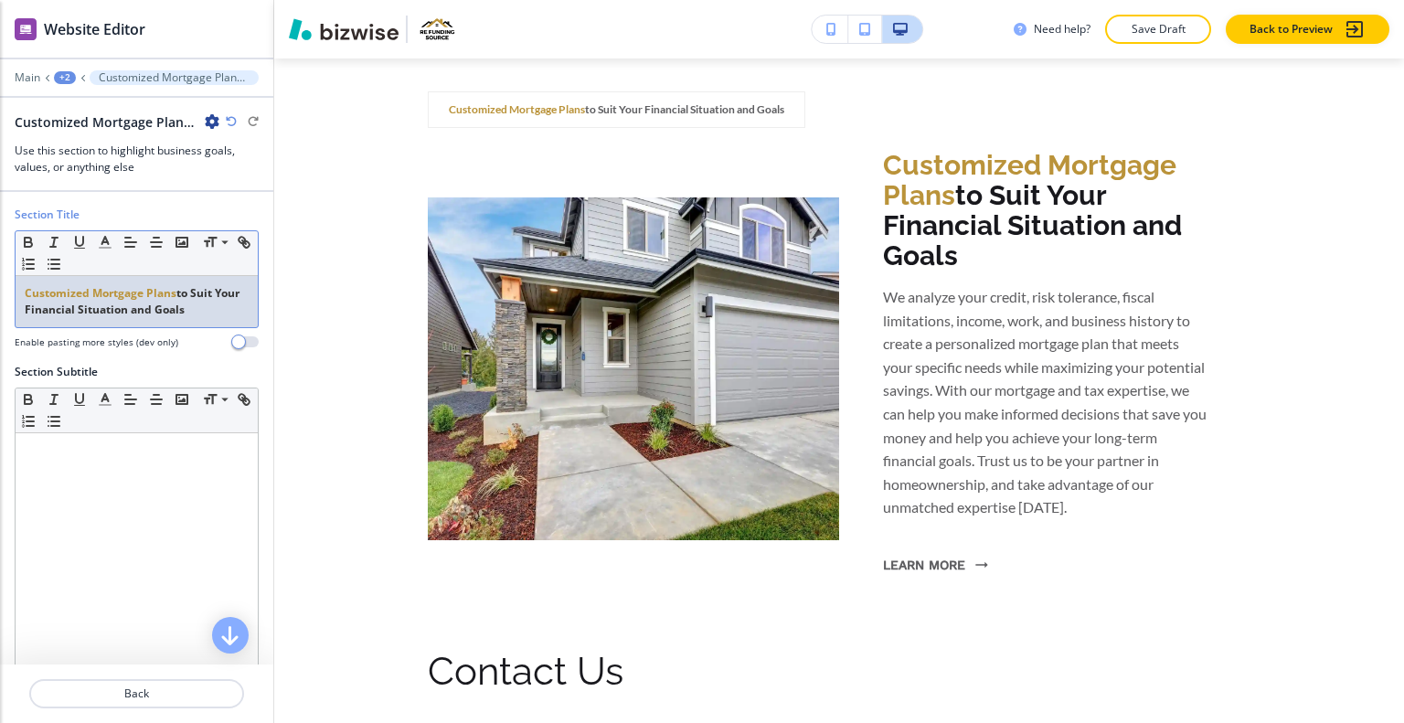
drag, startPoint x: 188, startPoint y: 315, endPoint x: 44, endPoint y: 292, distance: 146.3
click at [0, 271] on div "Section Title Small Normal Large Huge Customized Mortgage Plans to Suit Your Fi…" at bounding box center [136, 285] width 273 height 157
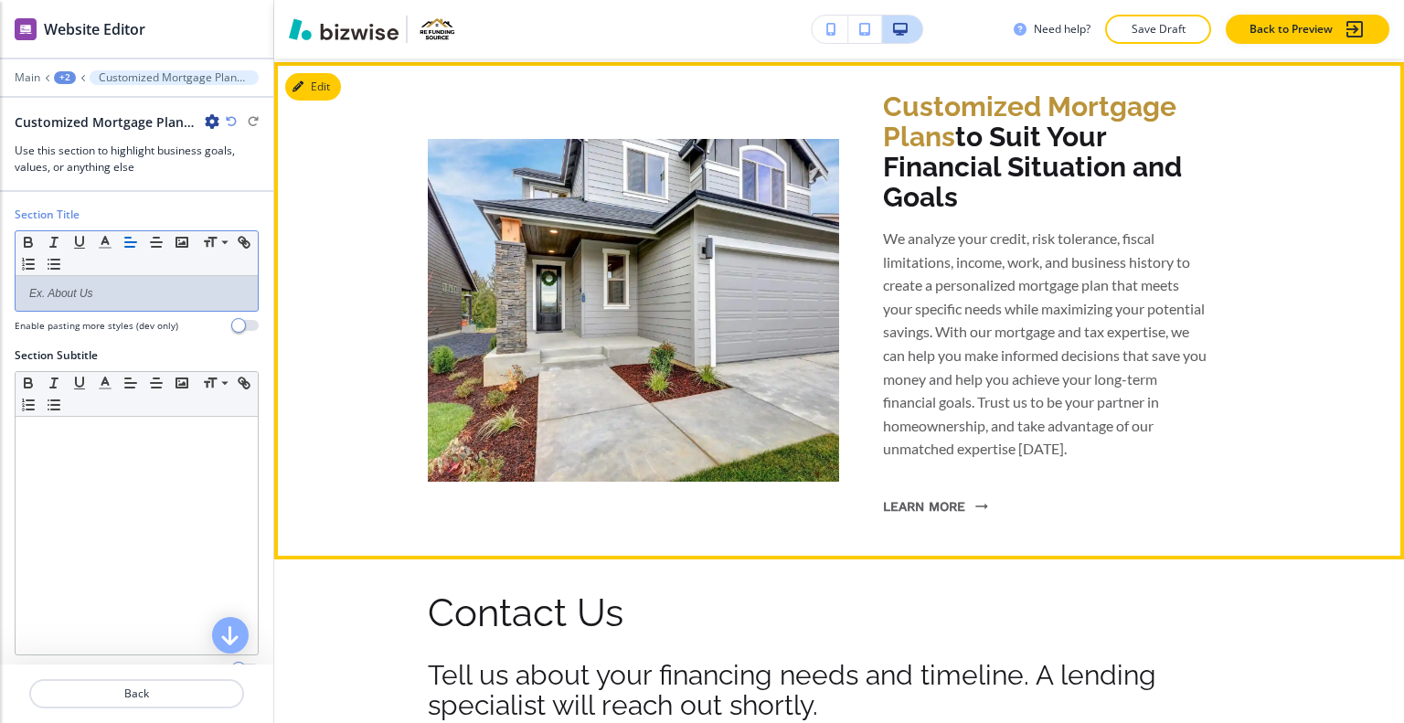
scroll to position [6404, 0]
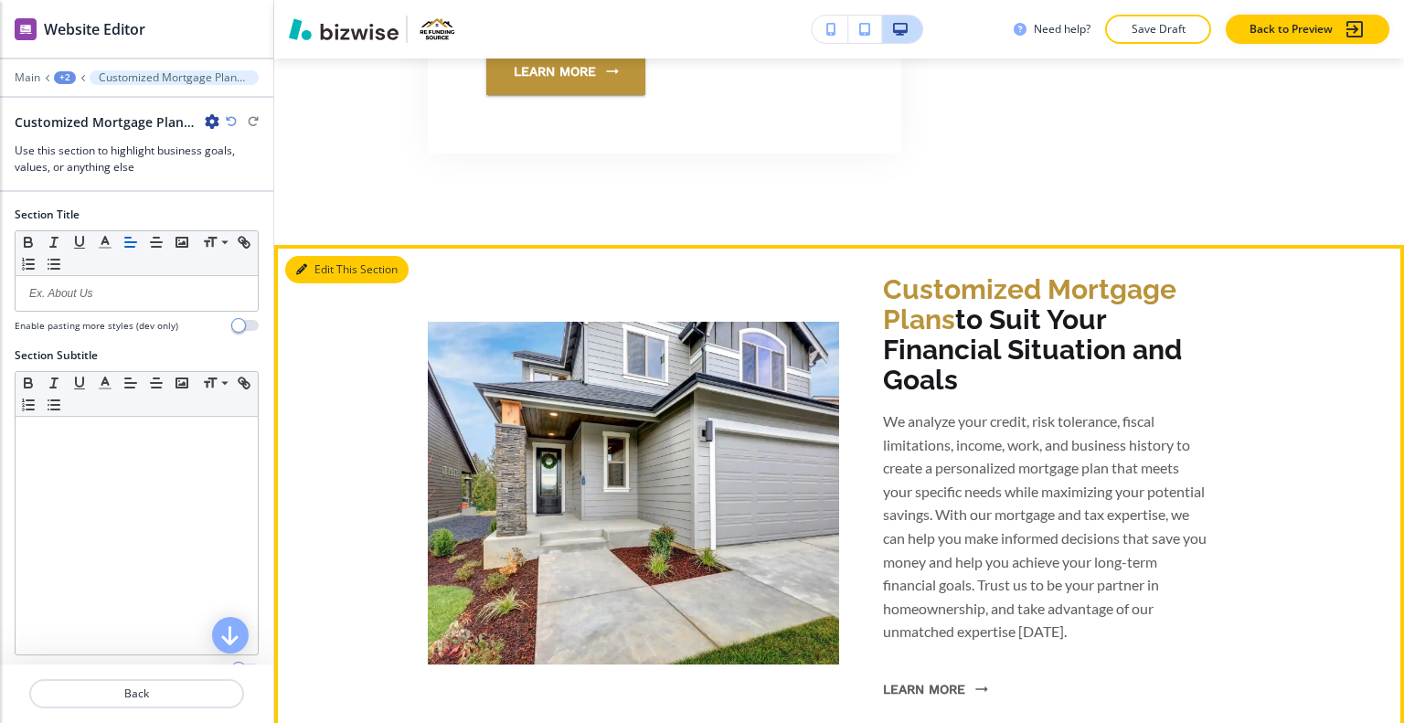
click at [326, 259] on button "Edit This Section" at bounding box center [346, 269] width 123 height 27
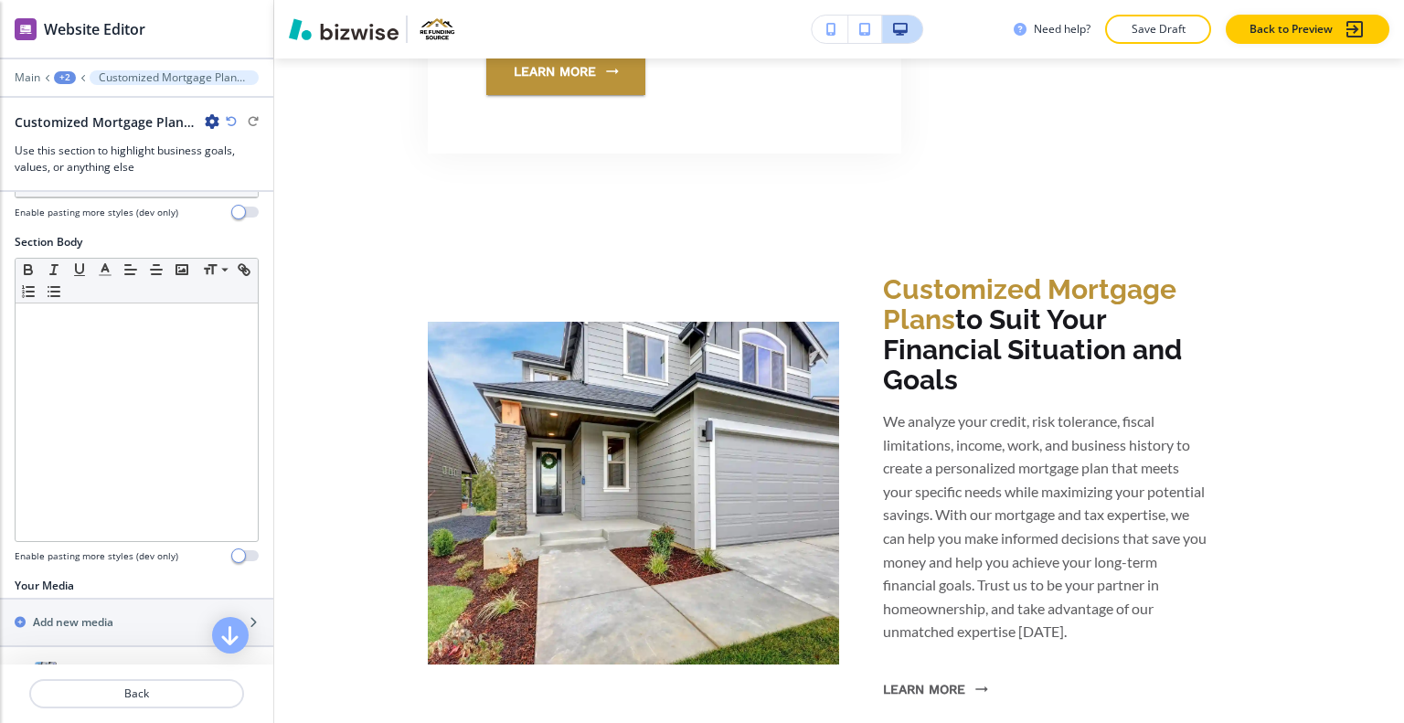
scroll to position [532, 0]
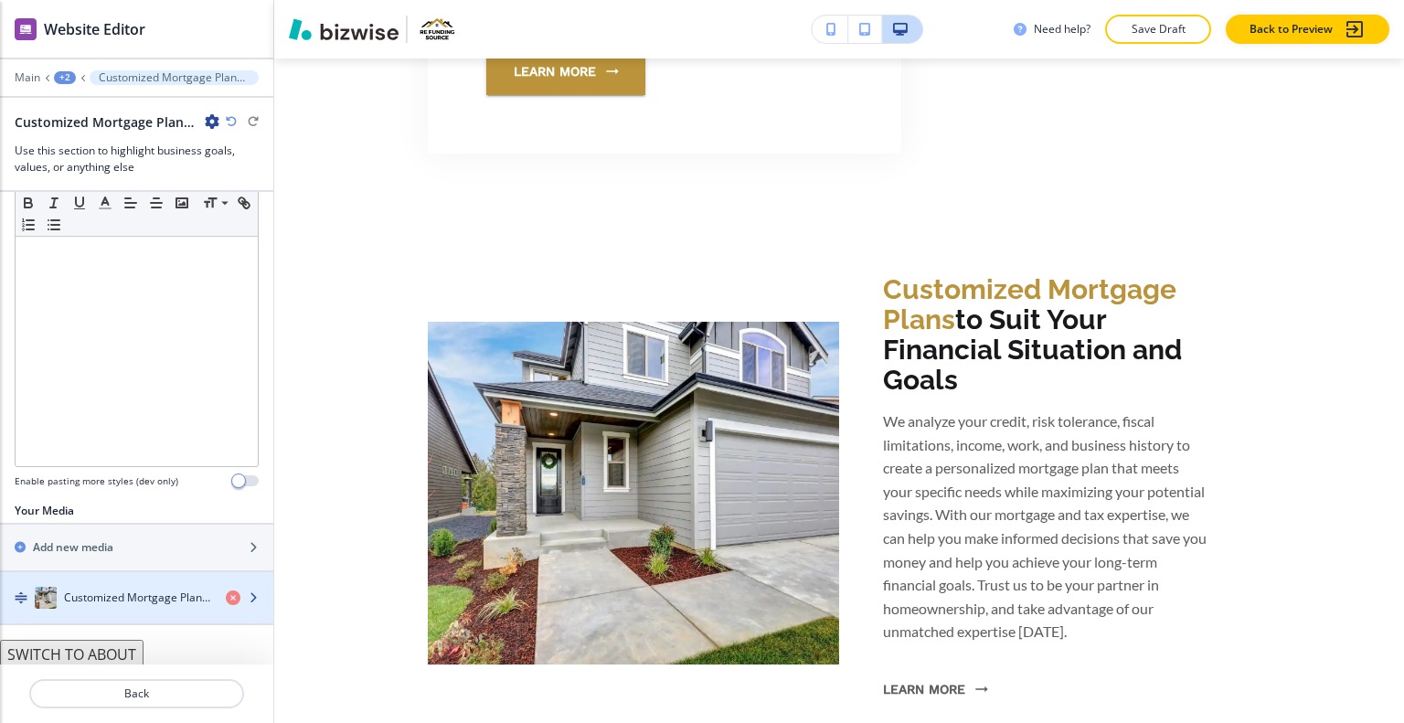
click at [73, 590] on h4 "Customized Mortgage Plans to Suit Your Financial Situation and Goals" at bounding box center [137, 598] width 147 height 16
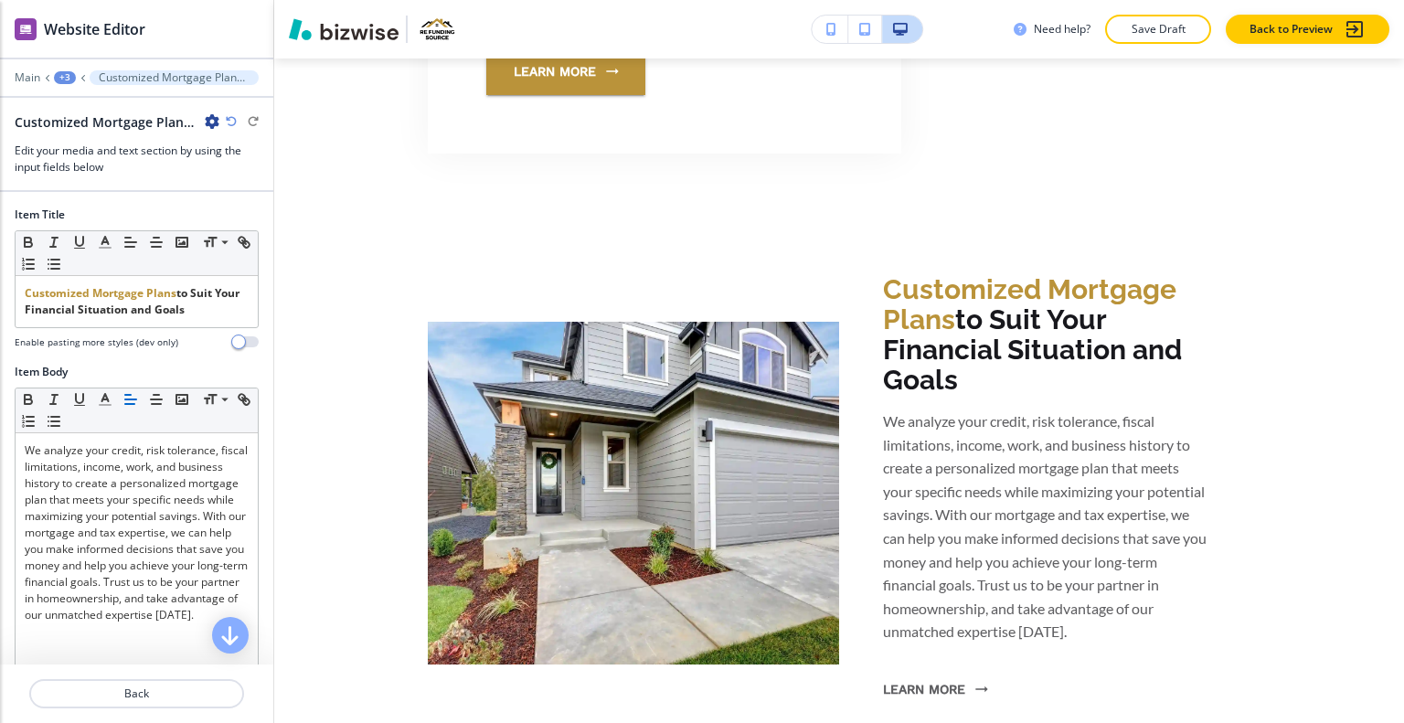
scroll to position [6617, 0]
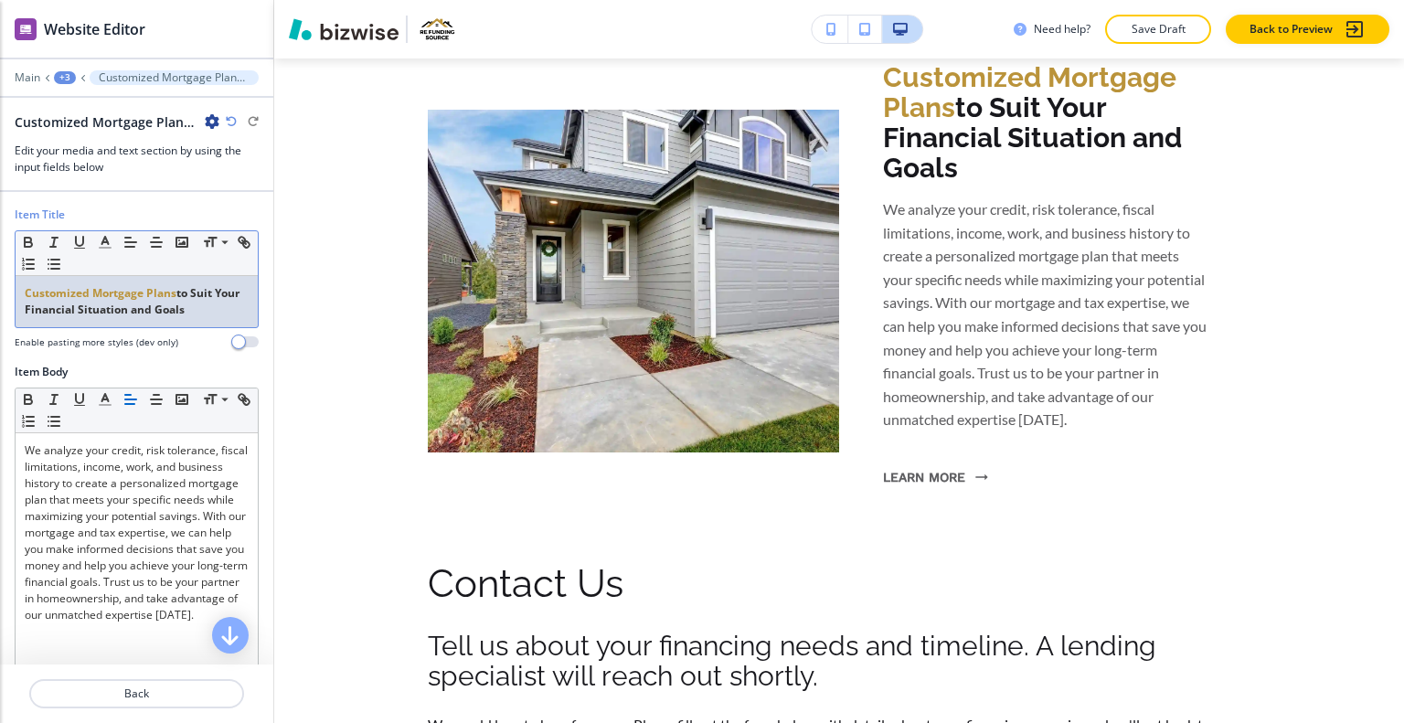
drag, startPoint x: 176, startPoint y: 310, endPoint x: 1, endPoint y: 288, distance: 176.0
click at [0, 288] on div "Item Title Small Normal Large Huge Customized Mortgage Plans to Suit Your Finan…" at bounding box center [136, 285] width 273 height 157
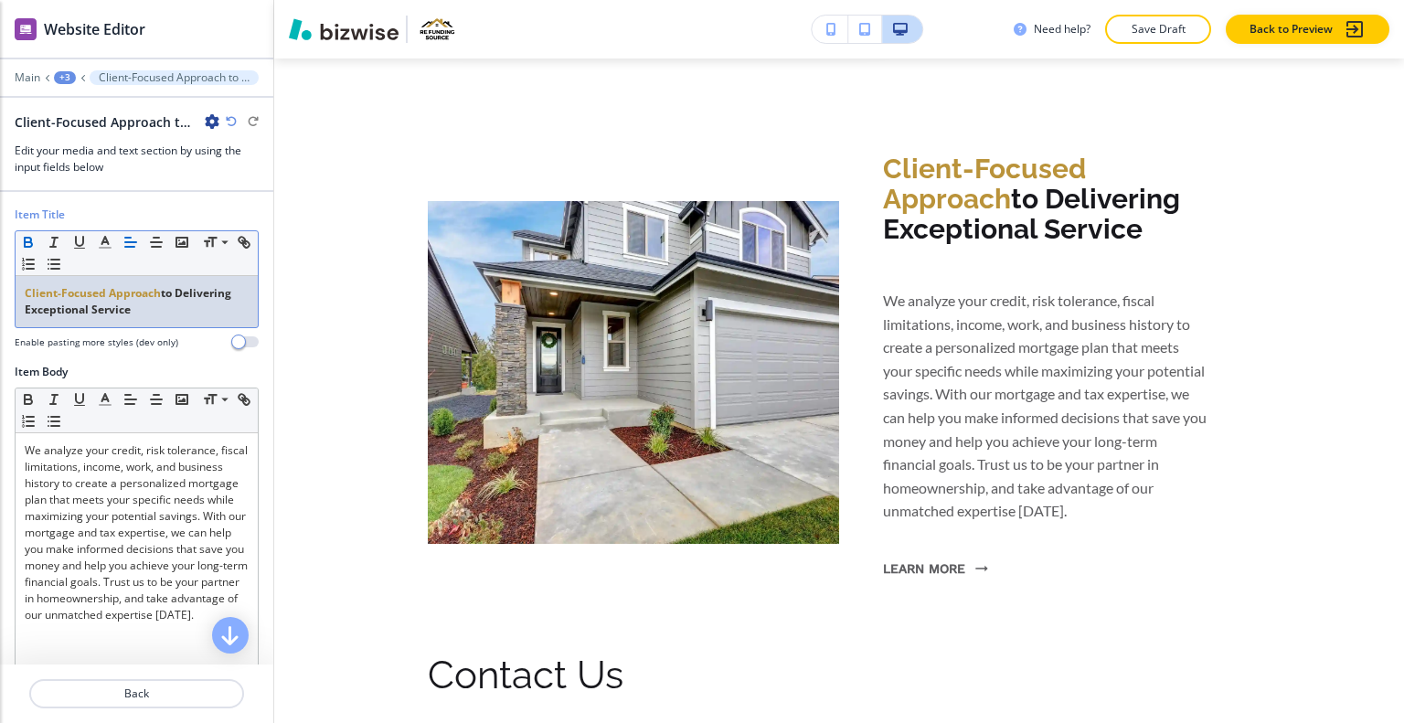
scroll to position [6159, 0]
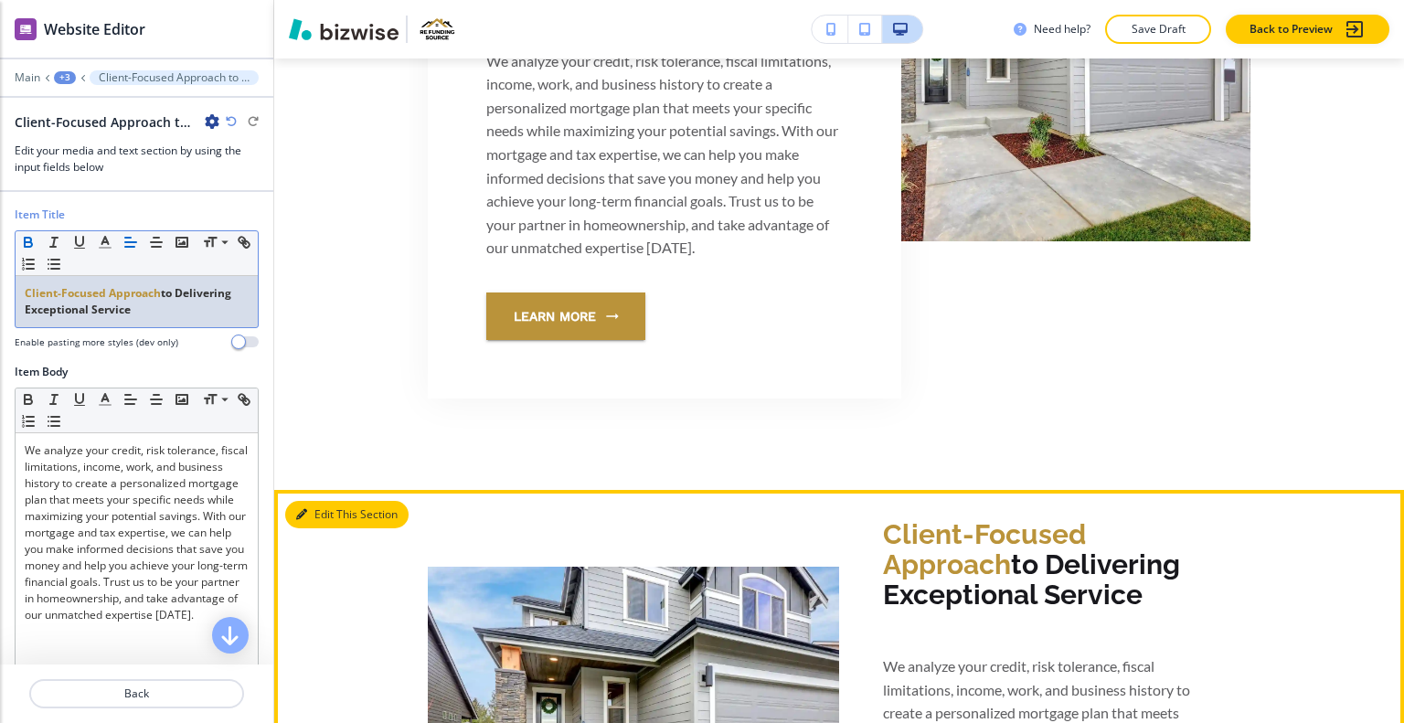
click at [320, 512] on button "Edit This Section" at bounding box center [346, 514] width 123 height 27
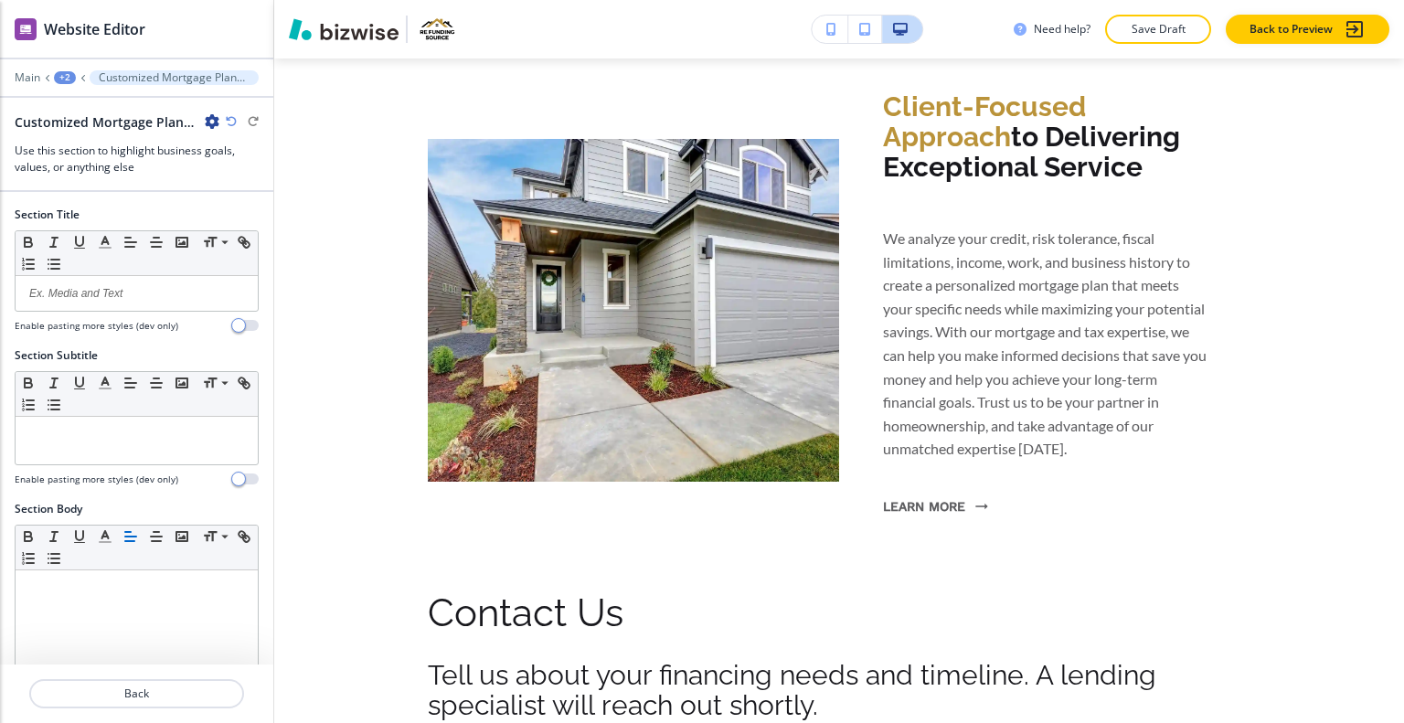
scroll to position [342, 0]
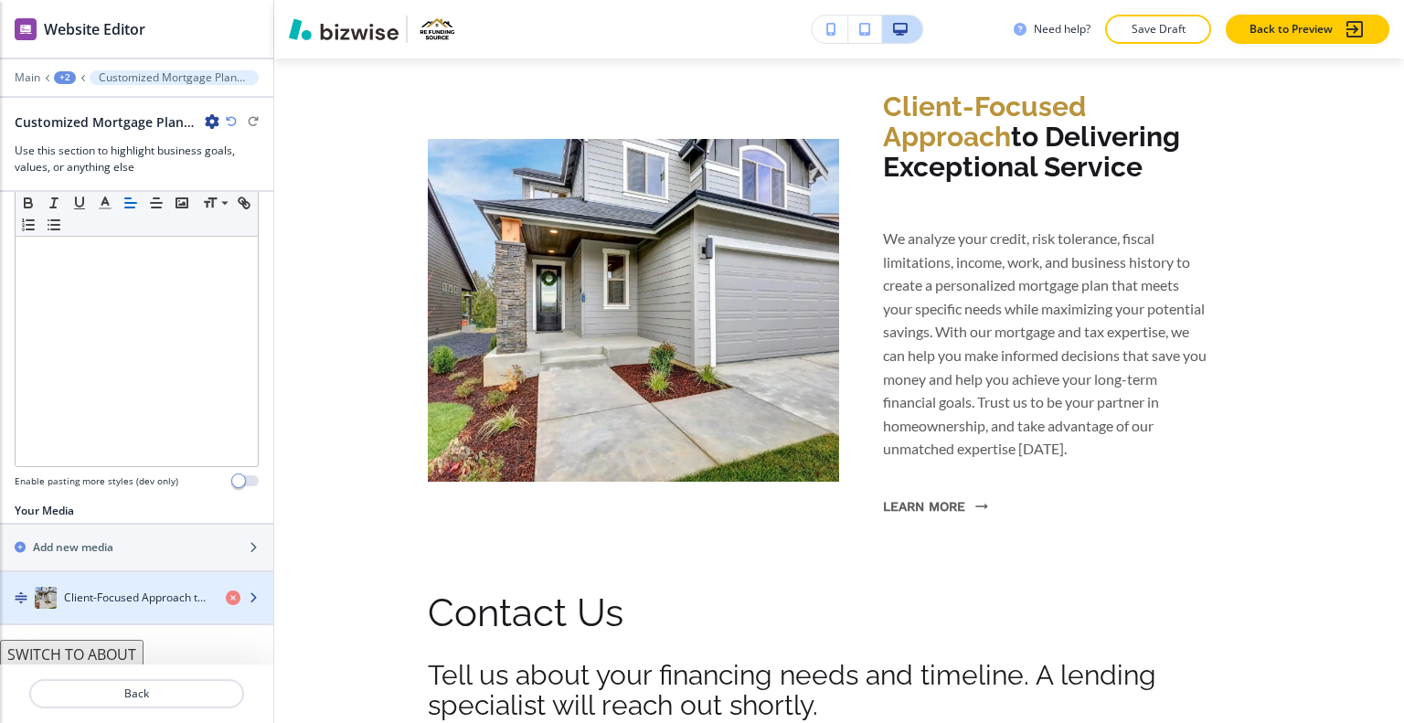
click at [80, 590] on h4 "Client-Focused Approach to Delivering Exceptional Service" at bounding box center [137, 598] width 147 height 16
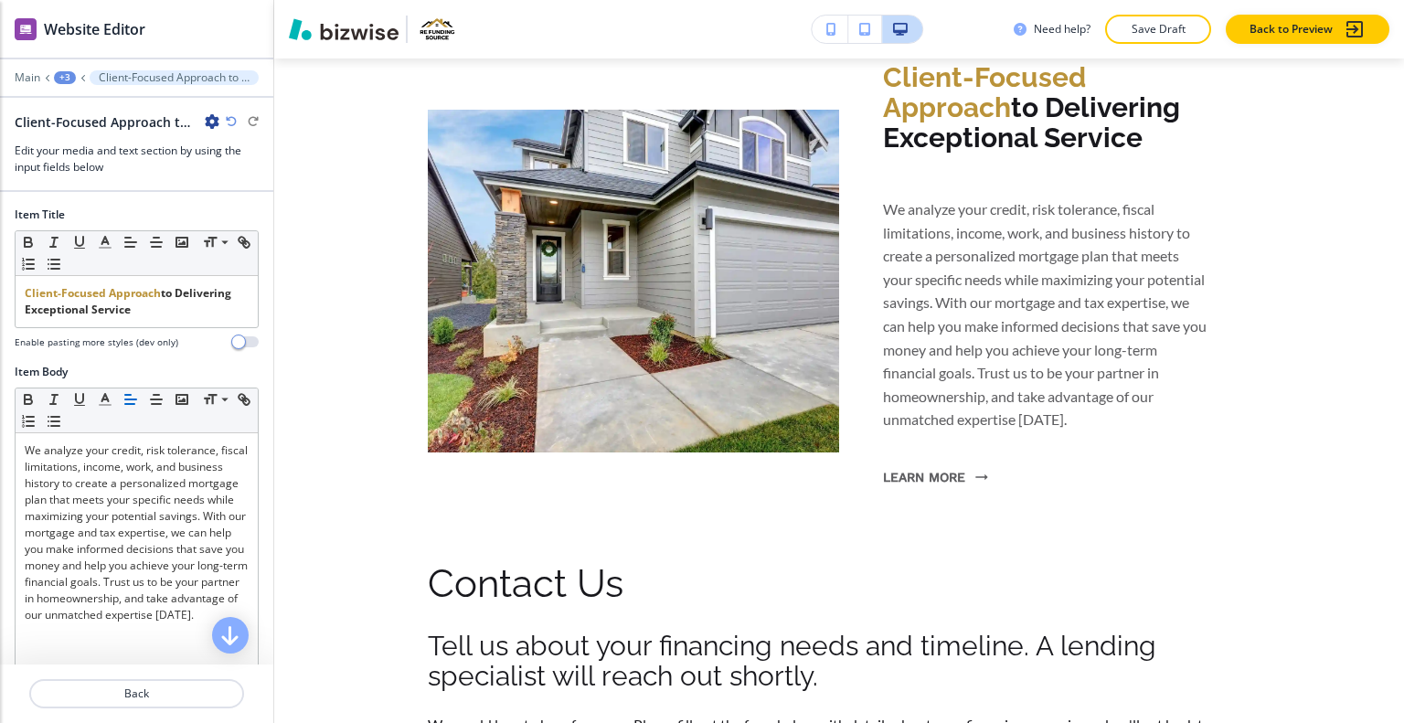
scroll to position [366, 0]
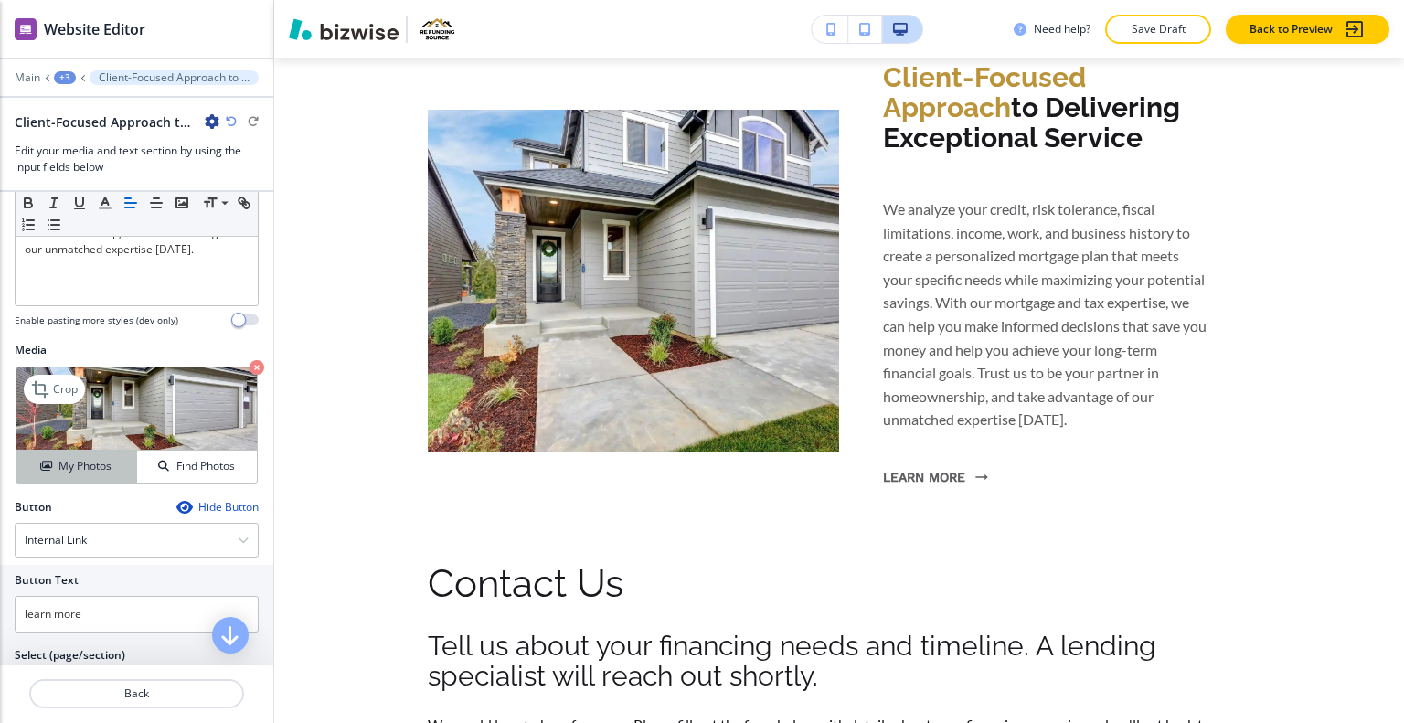
click at [77, 464] on h4 "My Photos" at bounding box center [85, 466] width 53 height 16
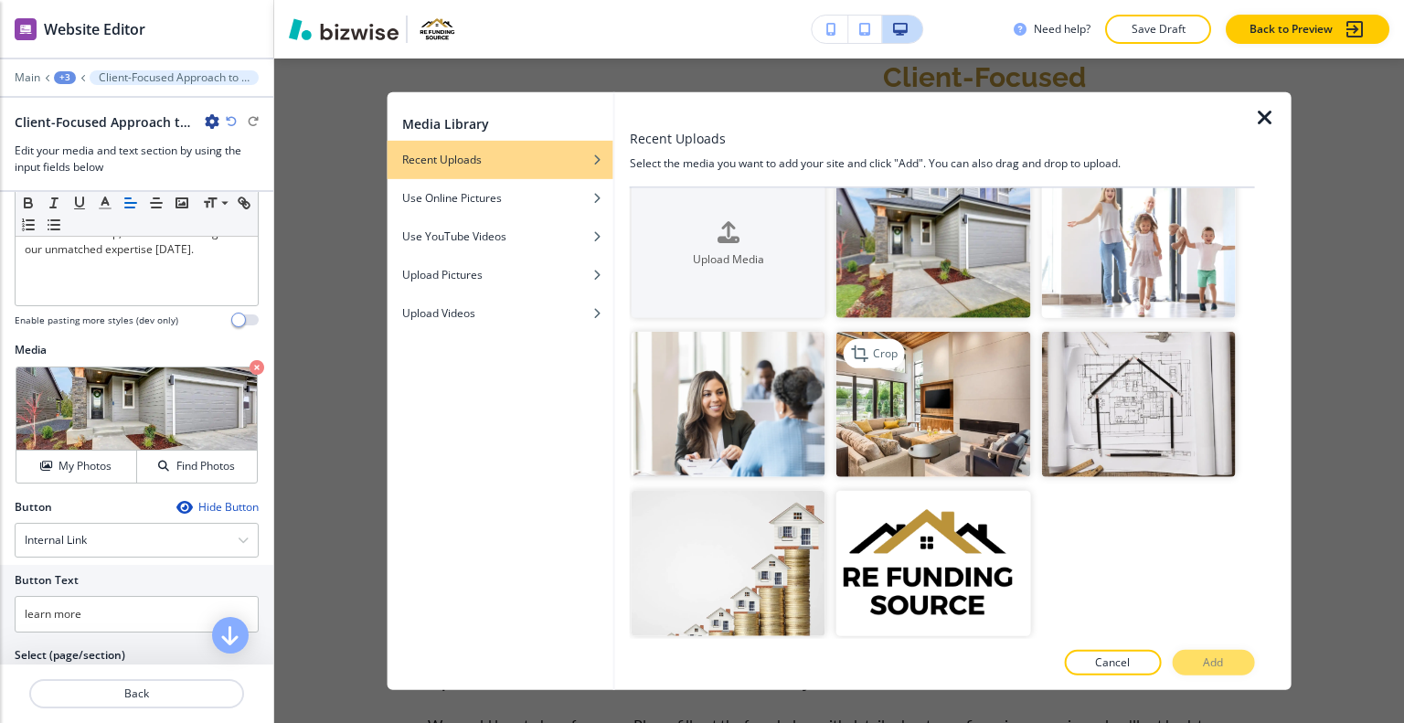
scroll to position [0, 0]
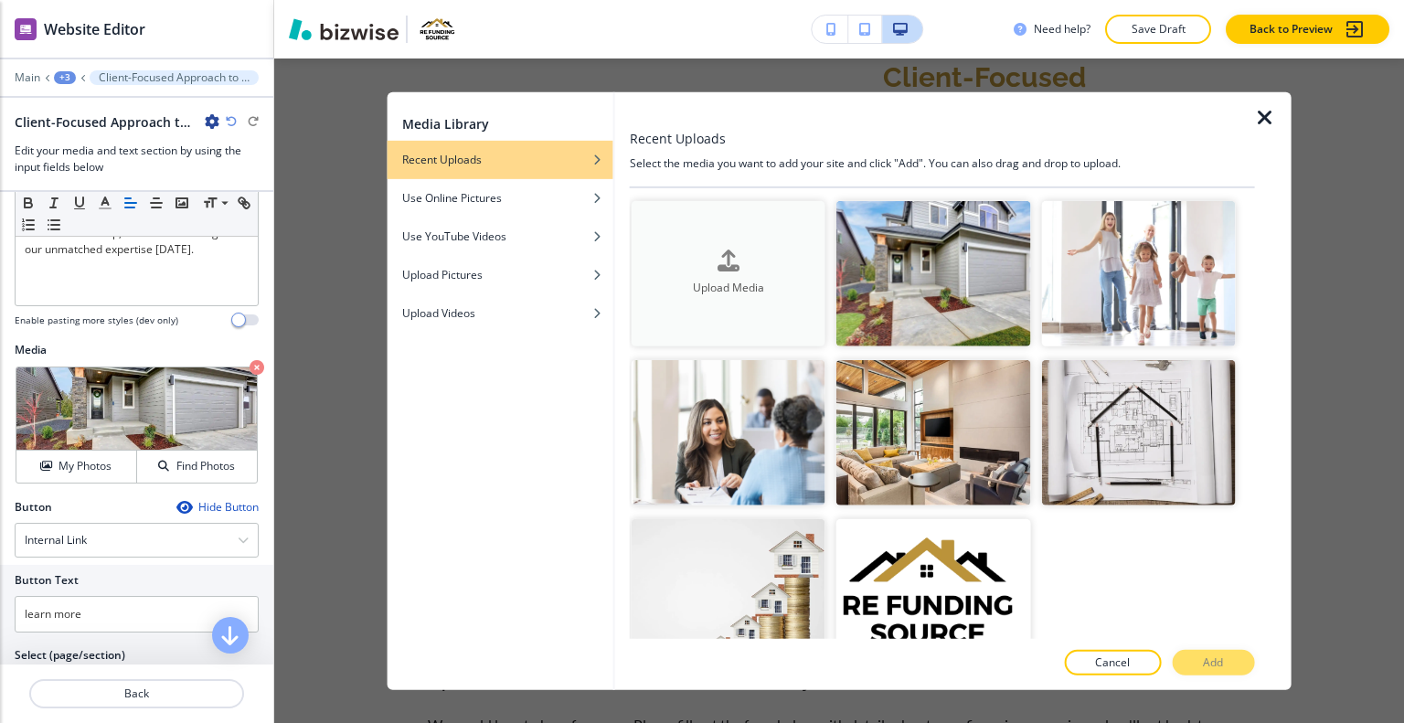
click at [703, 244] on button "Upload Media" at bounding box center [729, 272] width 194 height 145
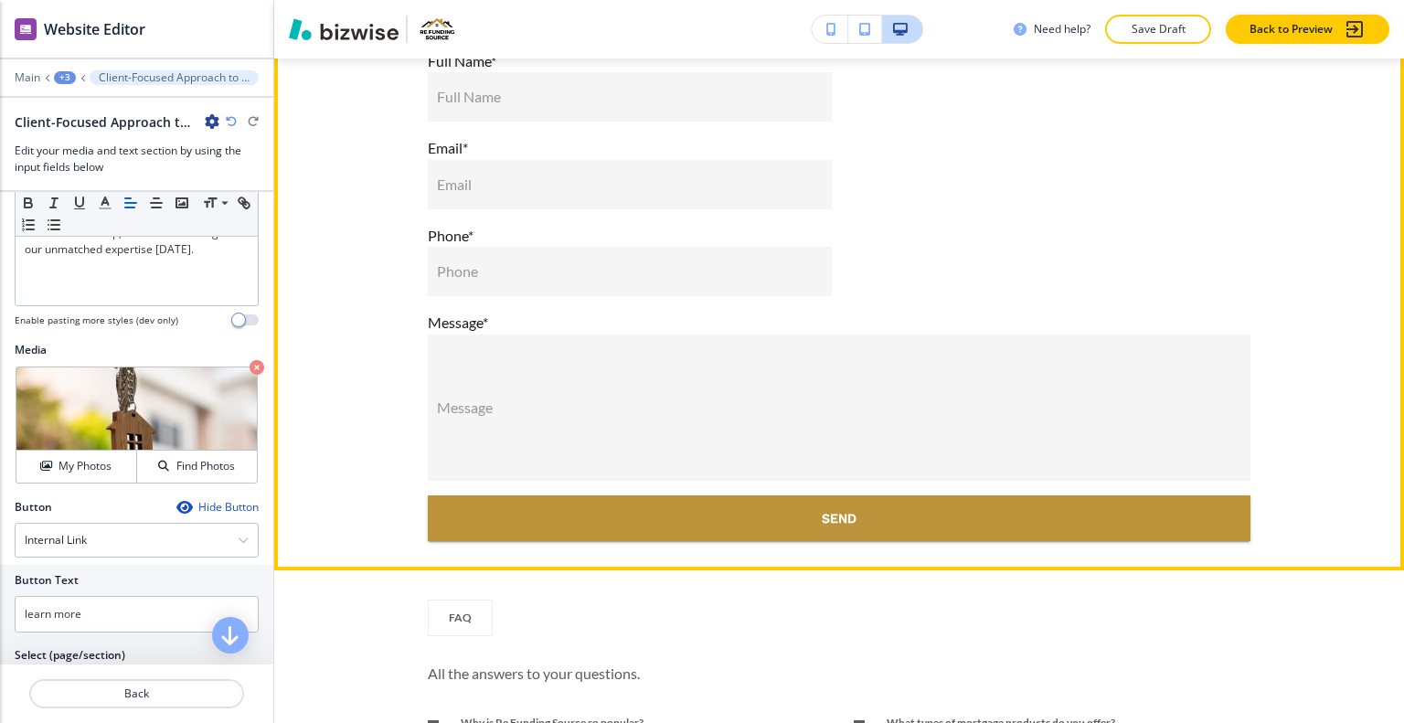
scroll to position [10091, 0]
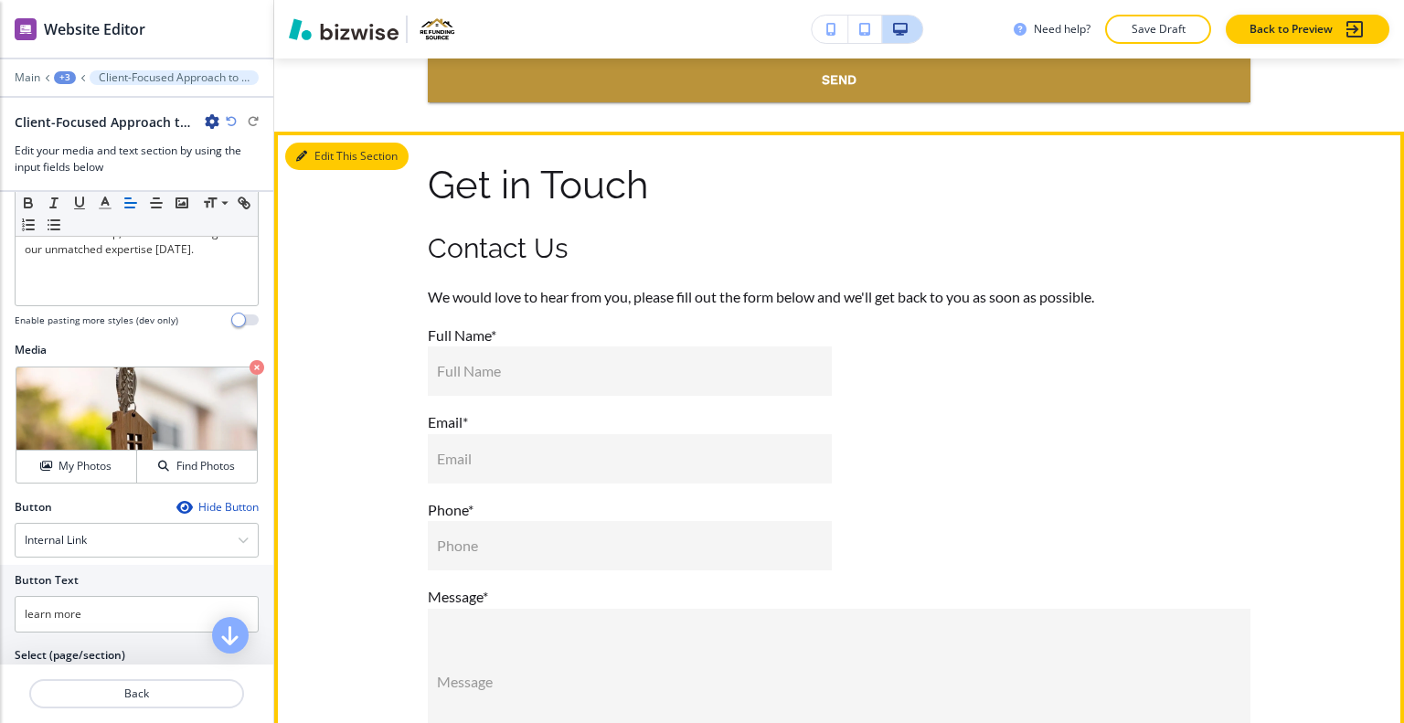
click at [320, 153] on button "Edit This Section" at bounding box center [346, 156] width 123 height 27
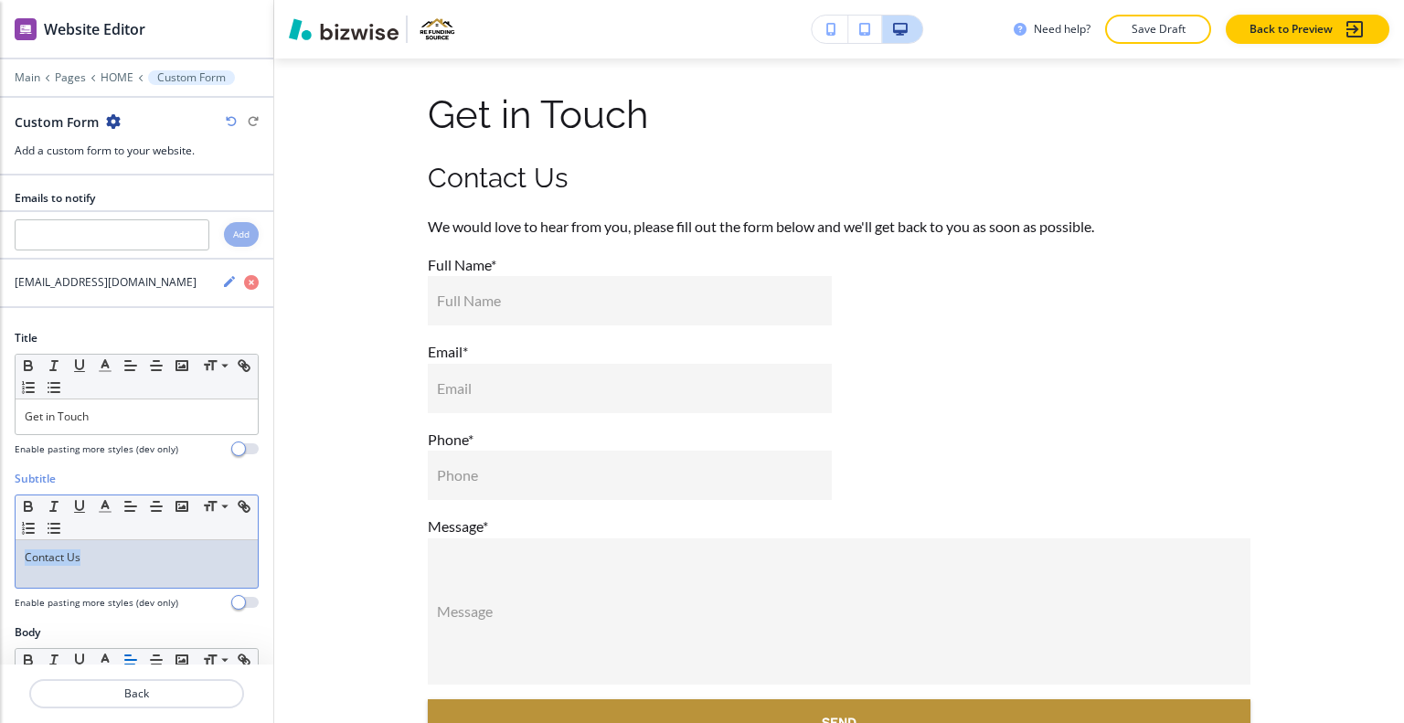
drag, startPoint x: 99, startPoint y: 554, endPoint x: 0, endPoint y: 557, distance: 98.8
click at [0, 559] on div "Subtitle Small Normal Large Huge Contact Us Enable pasting more styles (dev onl…" at bounding box center [136, 548] width 273 height 154
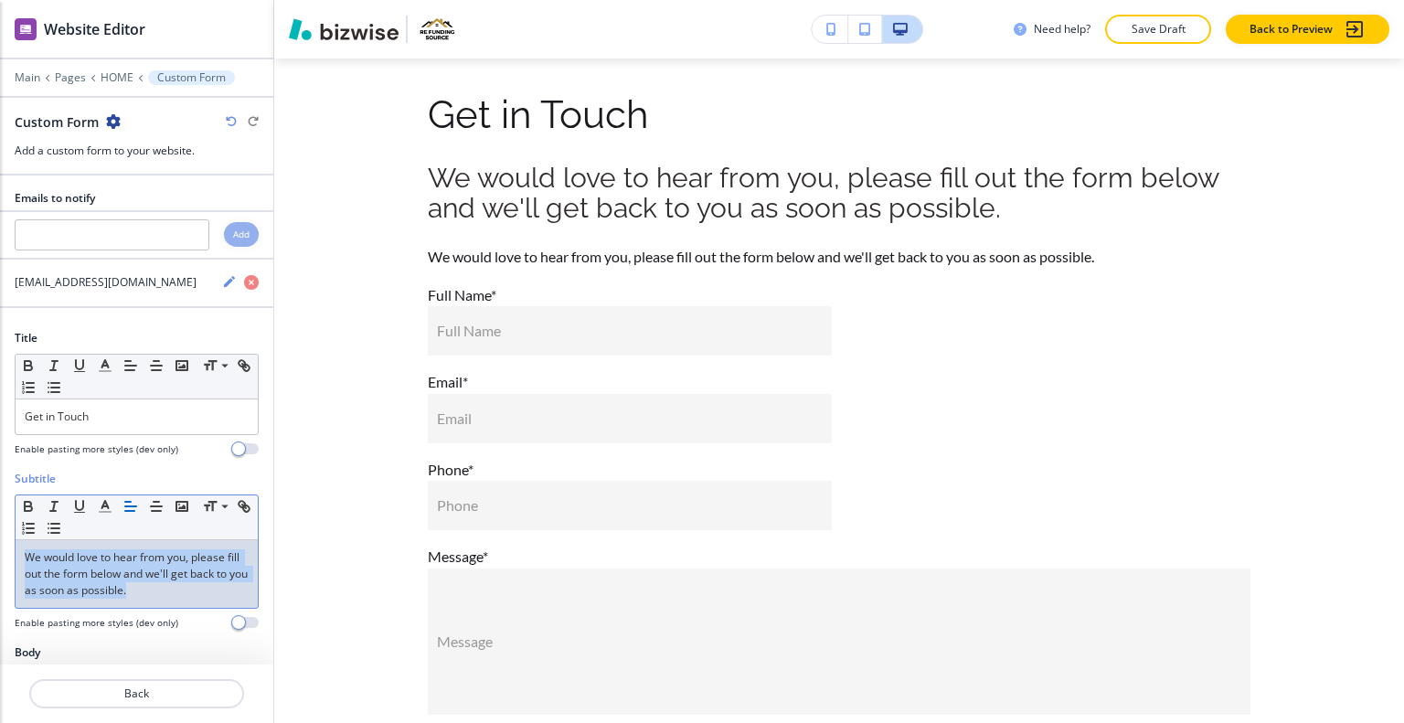
drag, startPoint x: 179, startPoint y: 595, endPoint x: 0, endPoint y: 539, distance: 187.9
click at [0, 539] on div "Subtitle Small Normal Large Huge We would love to hear from you, please fill ou…" at bounding box center [136, 558] width 273 height 174
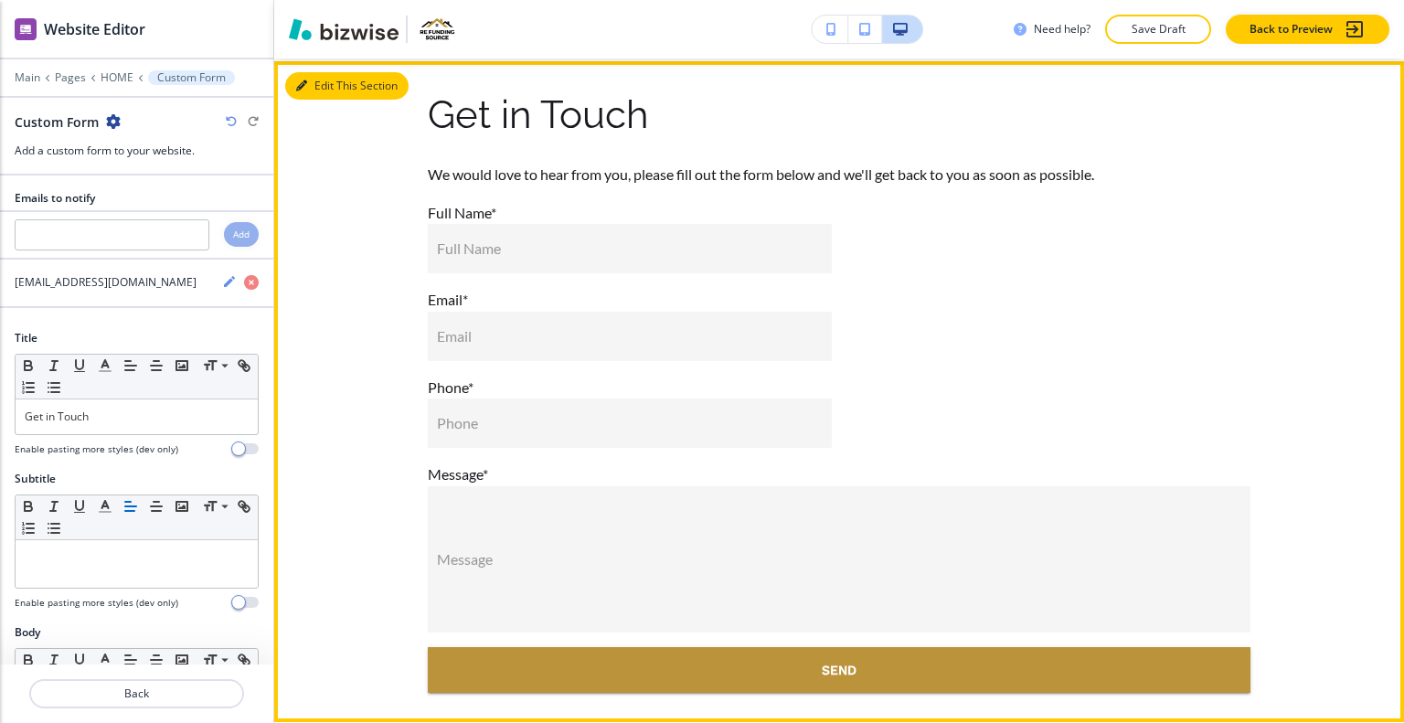
click at [317, 80] on button "Edit This Section" at bounding box center [346, 85] width 123 height 27
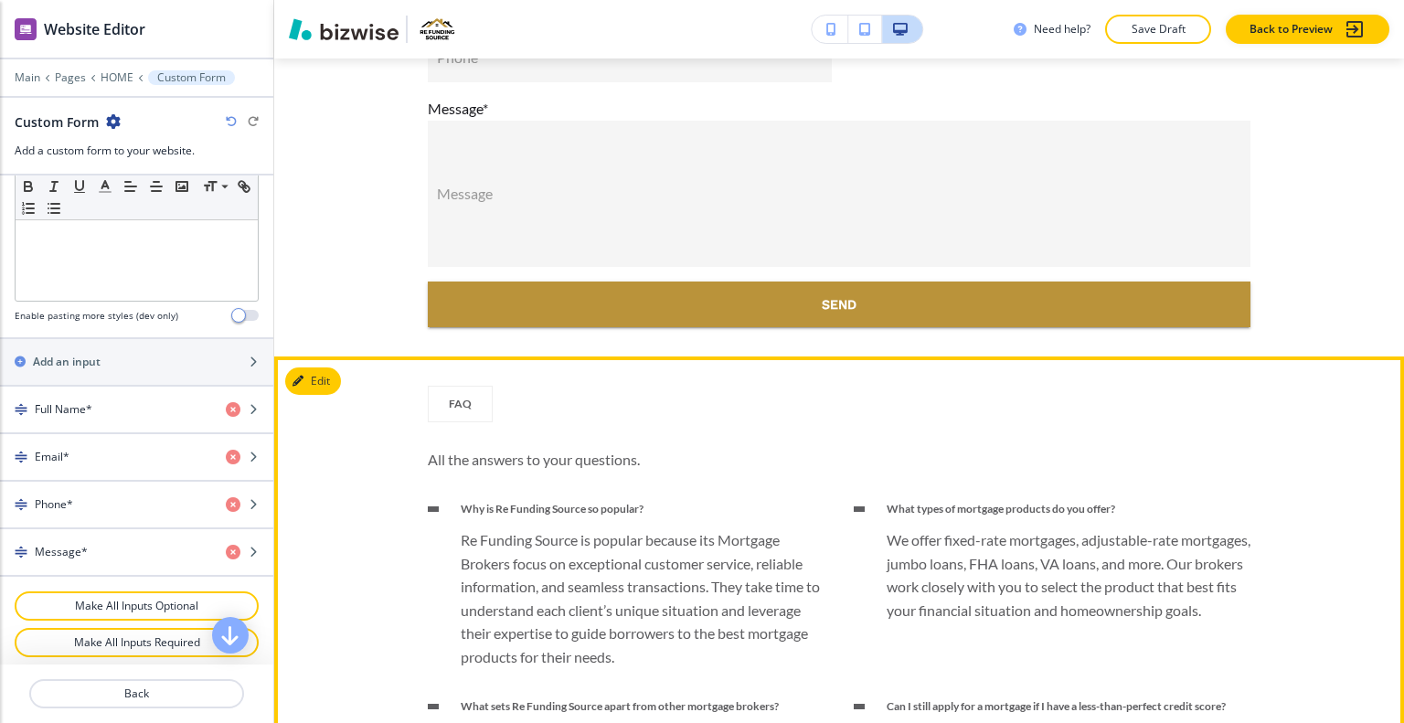
scroll to position [10801, 0]
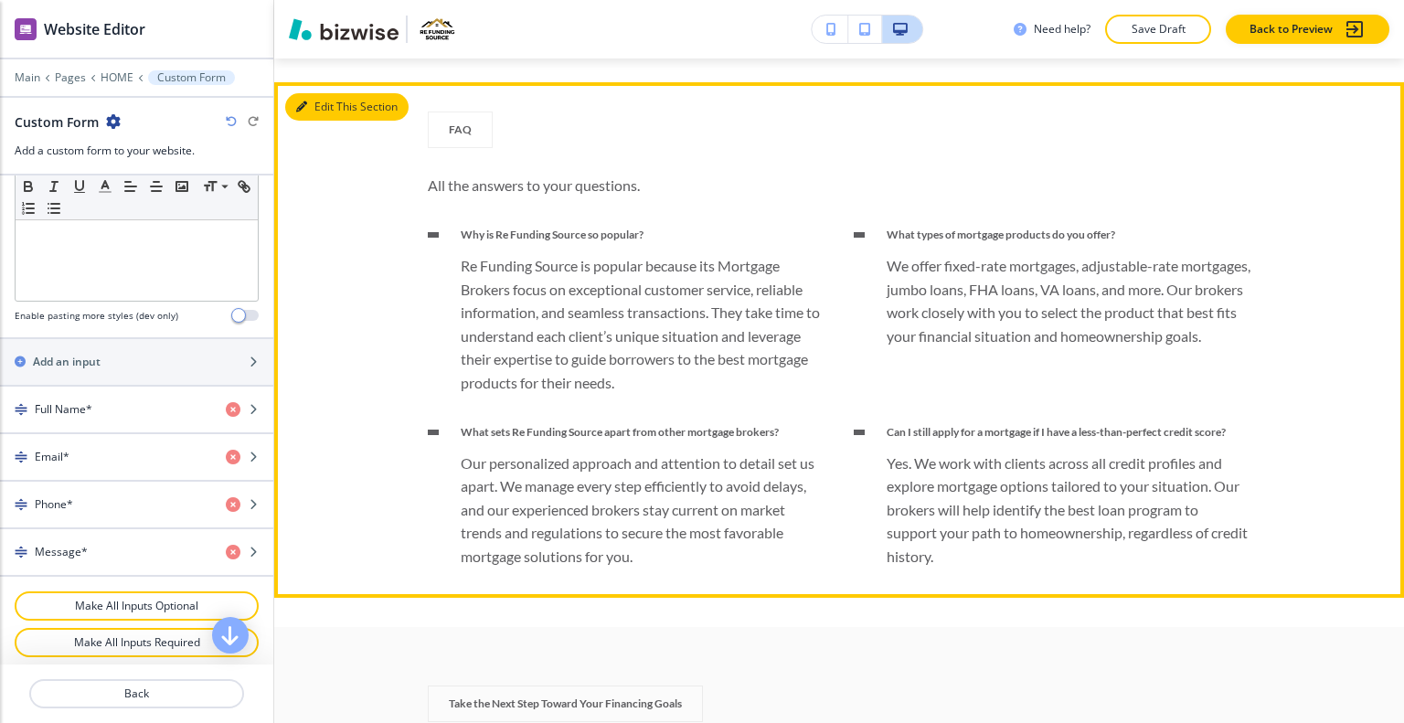
click at [304, 101] on icon "button" at bounding box center [301, 106] width 11 height 11
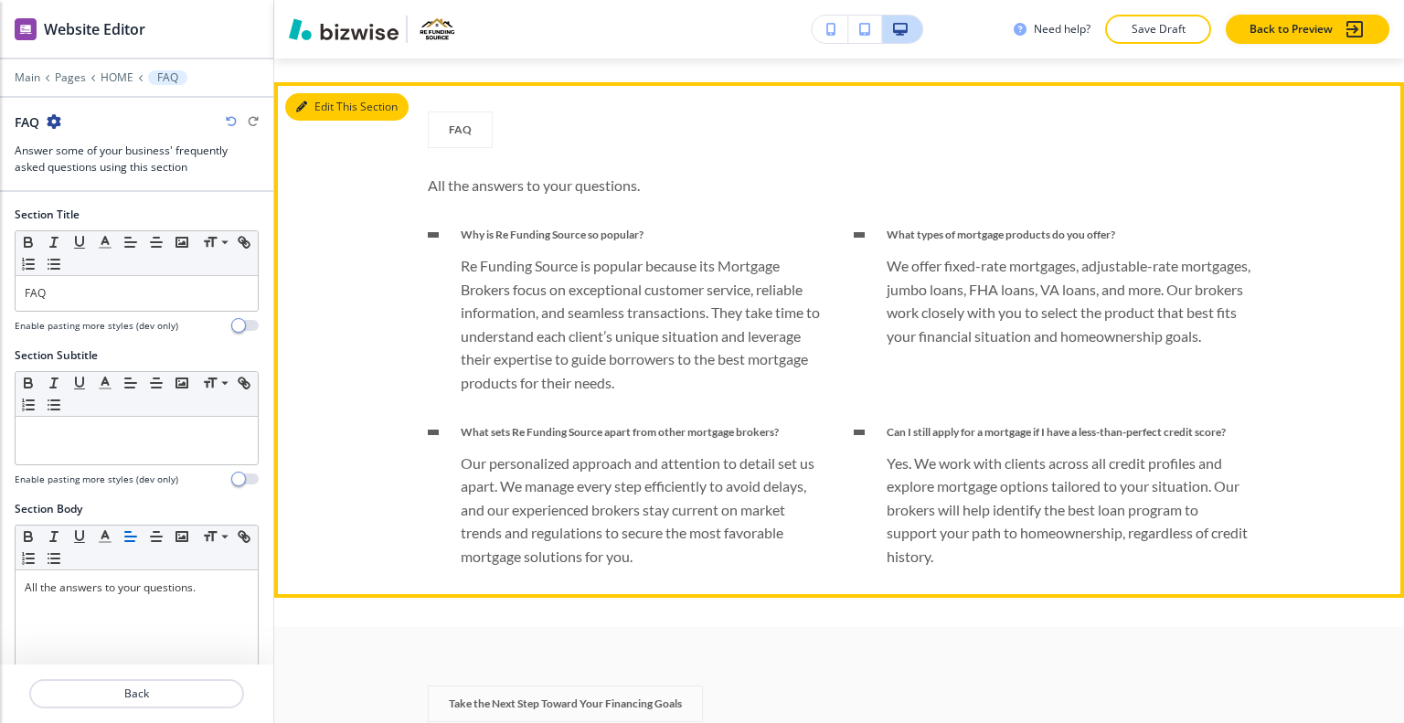
scroll to position [10822, 0]
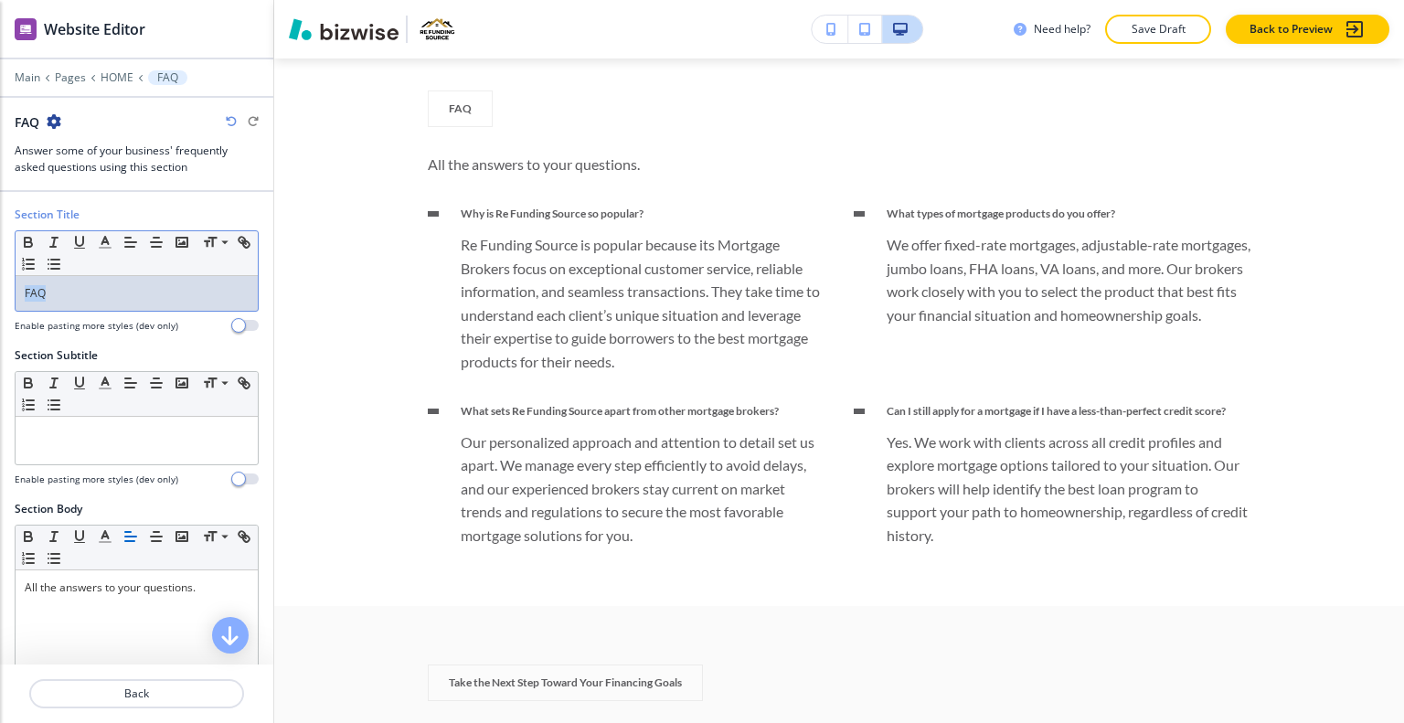
drag, startPoint x: 102, startPoint y: 293, endPoint x: 17, endPoint y: 299, distance: 85.2
click at [17, 299] on div "FAQ" at bounding box center [137, 293] width 242 height 35
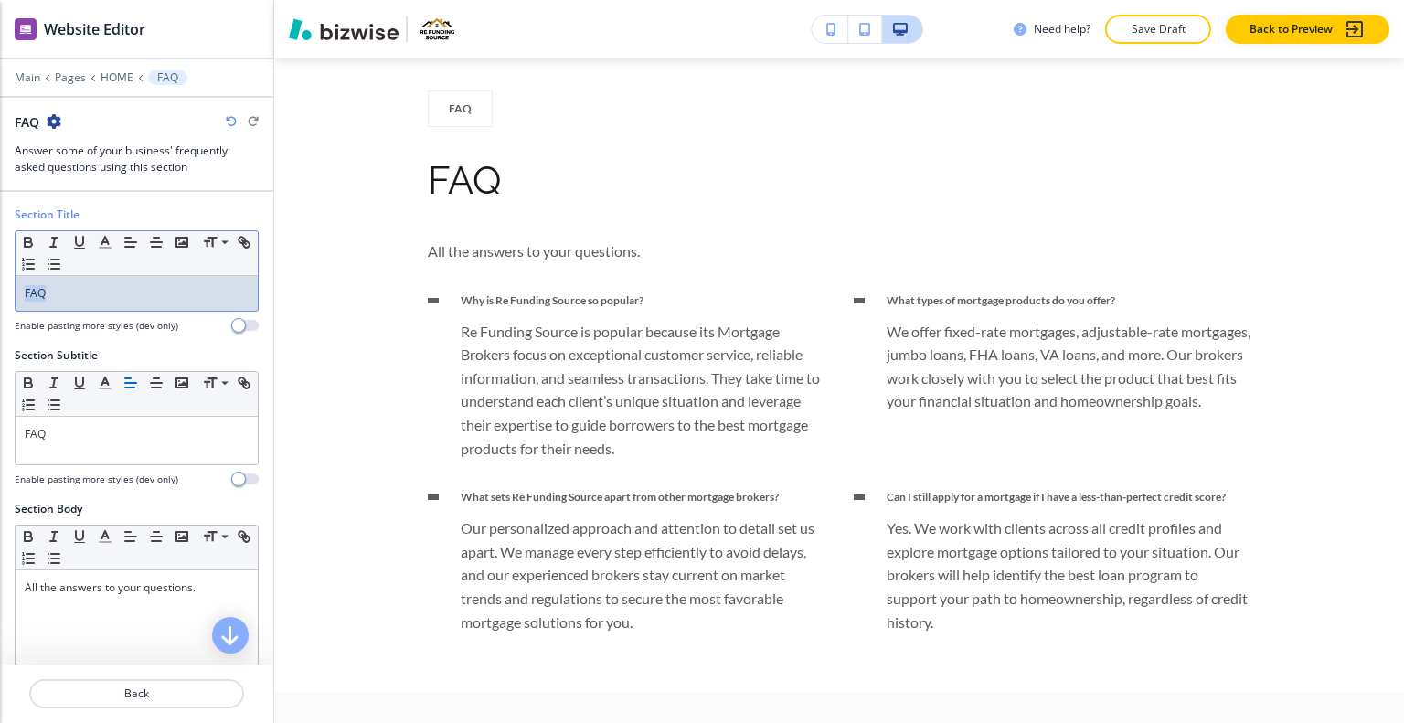
drag, startPoint x: 134, startPoint y: 293, endPoint x: 0, endPoint y: 283, distance: 134.7
click at [0, 283] on div "Section Title Small Normal Large Huge FAQ Enable pasting more styles (dev only)" at bounding box center [136, 277] width 273 height 141
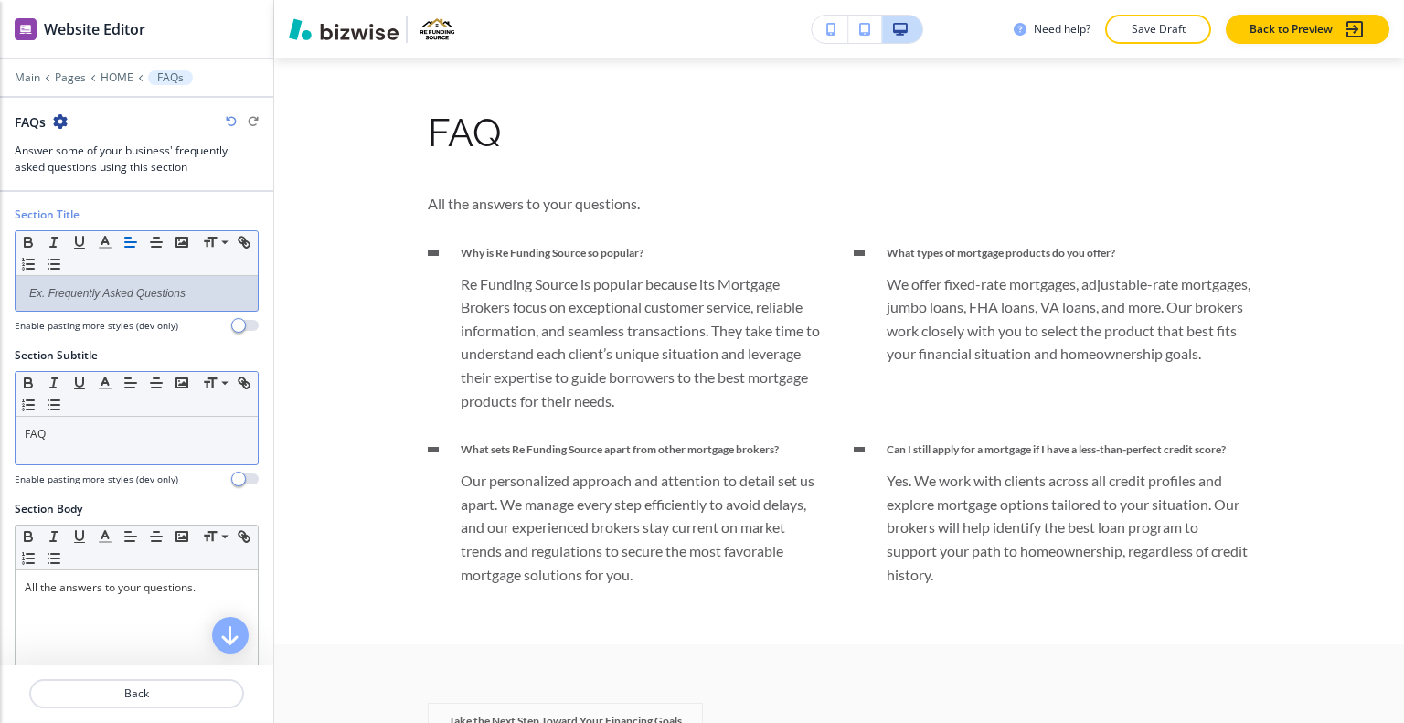
scroll to position [91, 0]
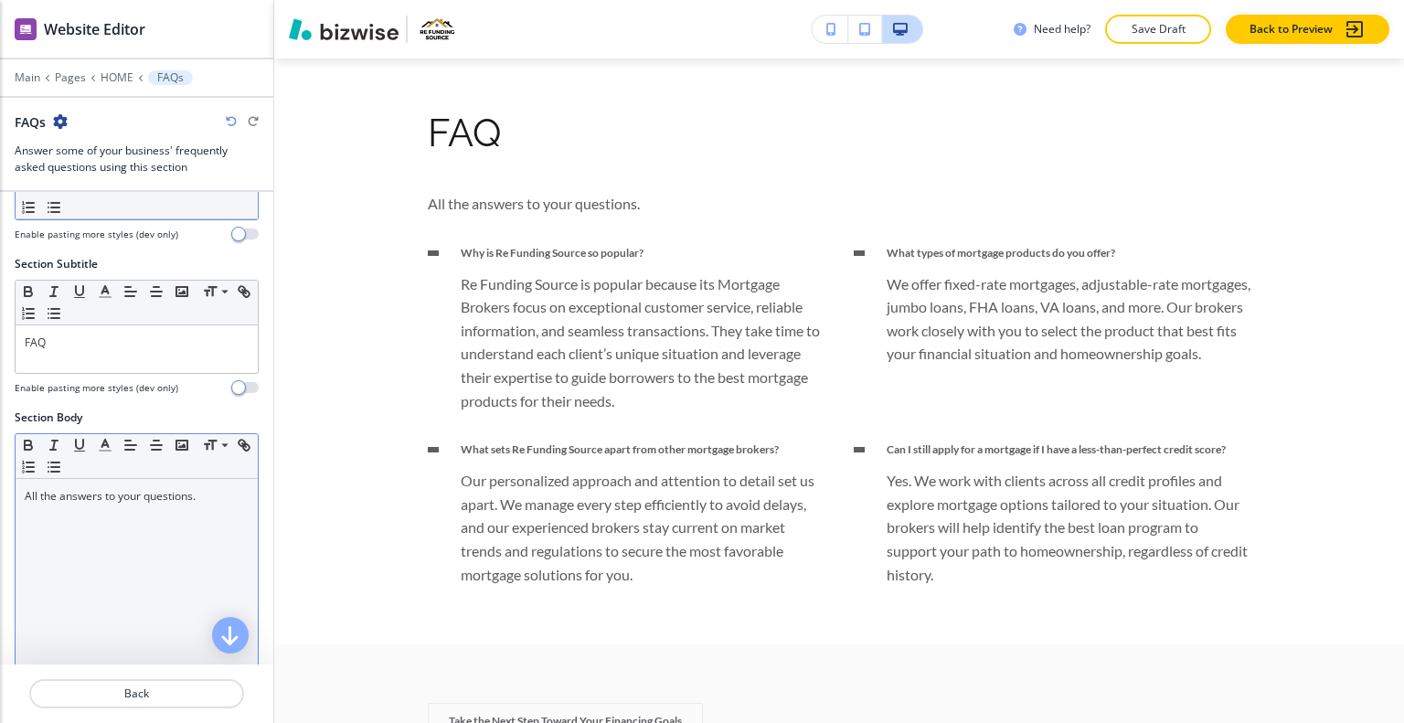
click at [149, 559] on div "All the answers to your questions." at bounding box center [137, 598] width 242 height 238
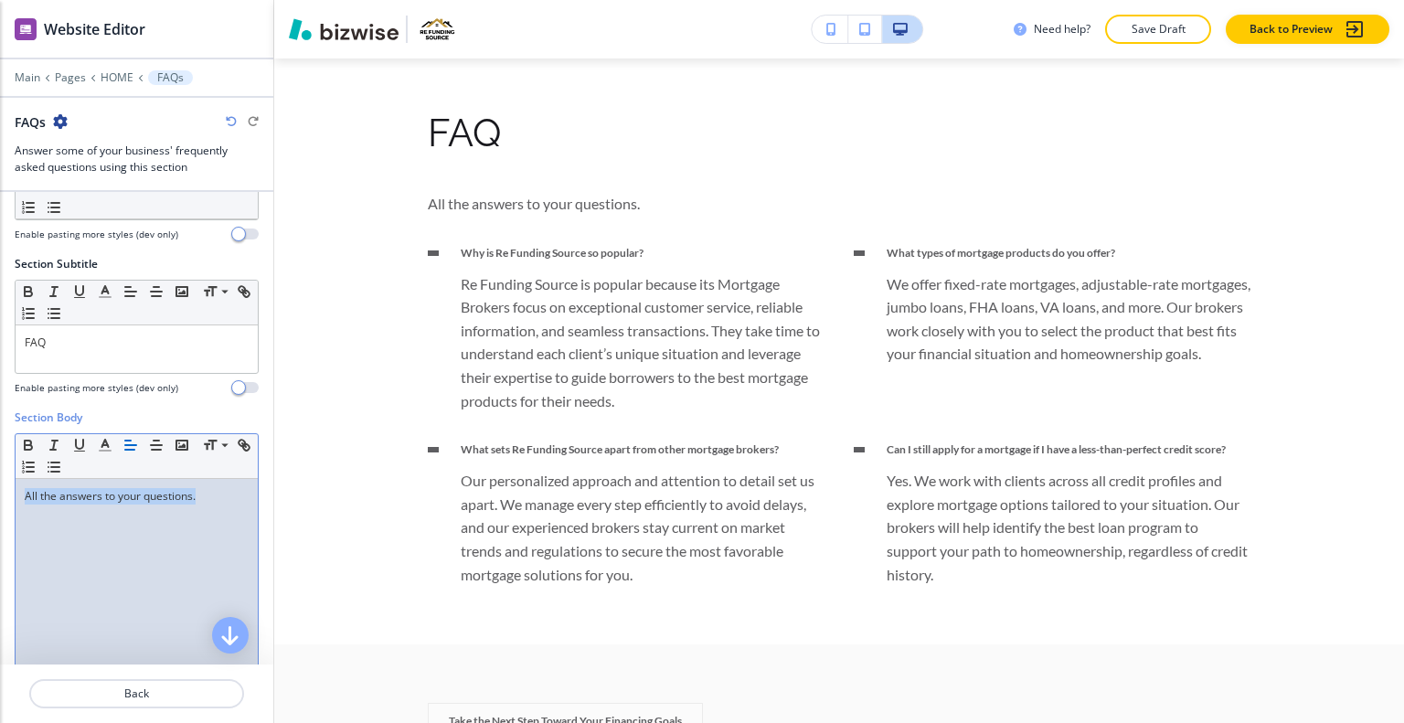
drag, startPoint x: 219, startPoint y: 502, endPoint x: 5, endPoint y: 489, distance: 214.3
click at [1, 489] on div "Section Body Small Normal Large Huge All the answers to your questions. Enable …" at bounding box center [136, 582] width 273 height 344
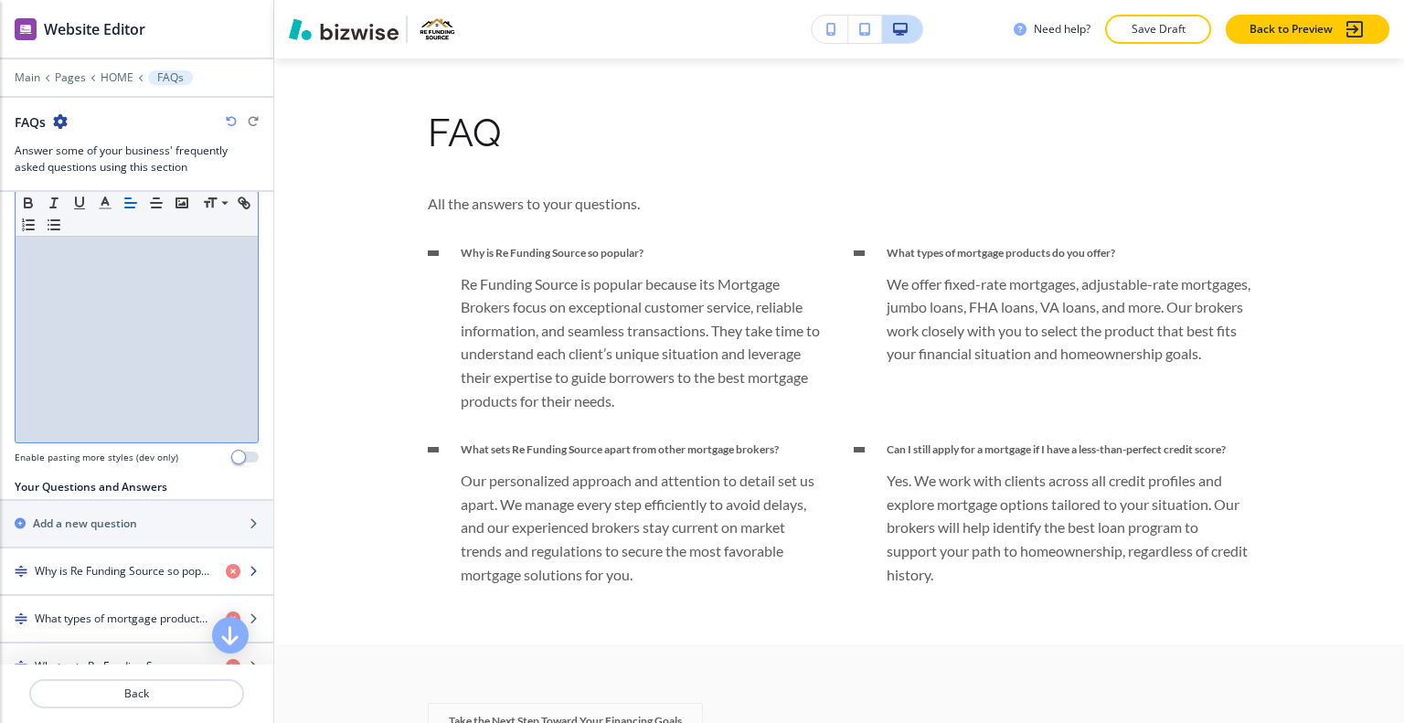
scroll to position [457, 0]
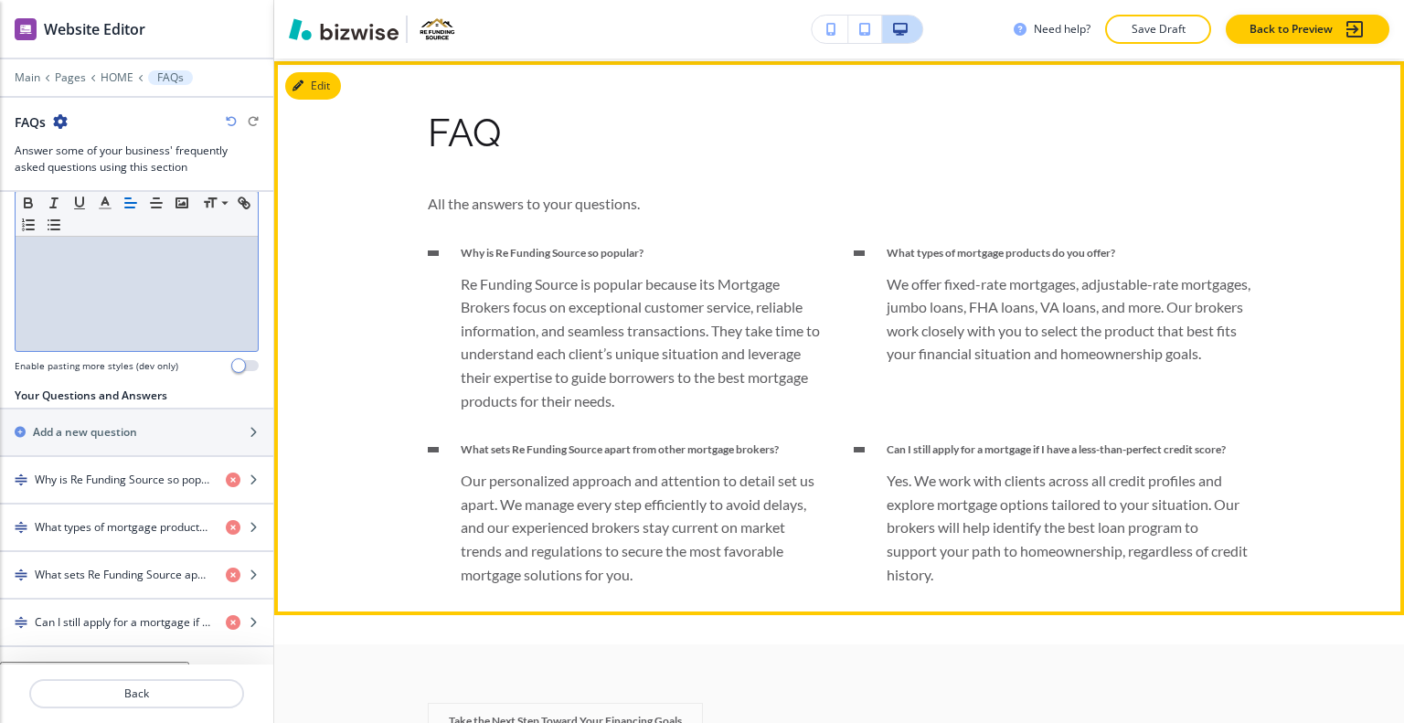
click at [428, 245] on div "Why is Re Funding Source so popular? Re Funding Source is popular because its M…" at bounding box center [626, 329] width 397 height 168
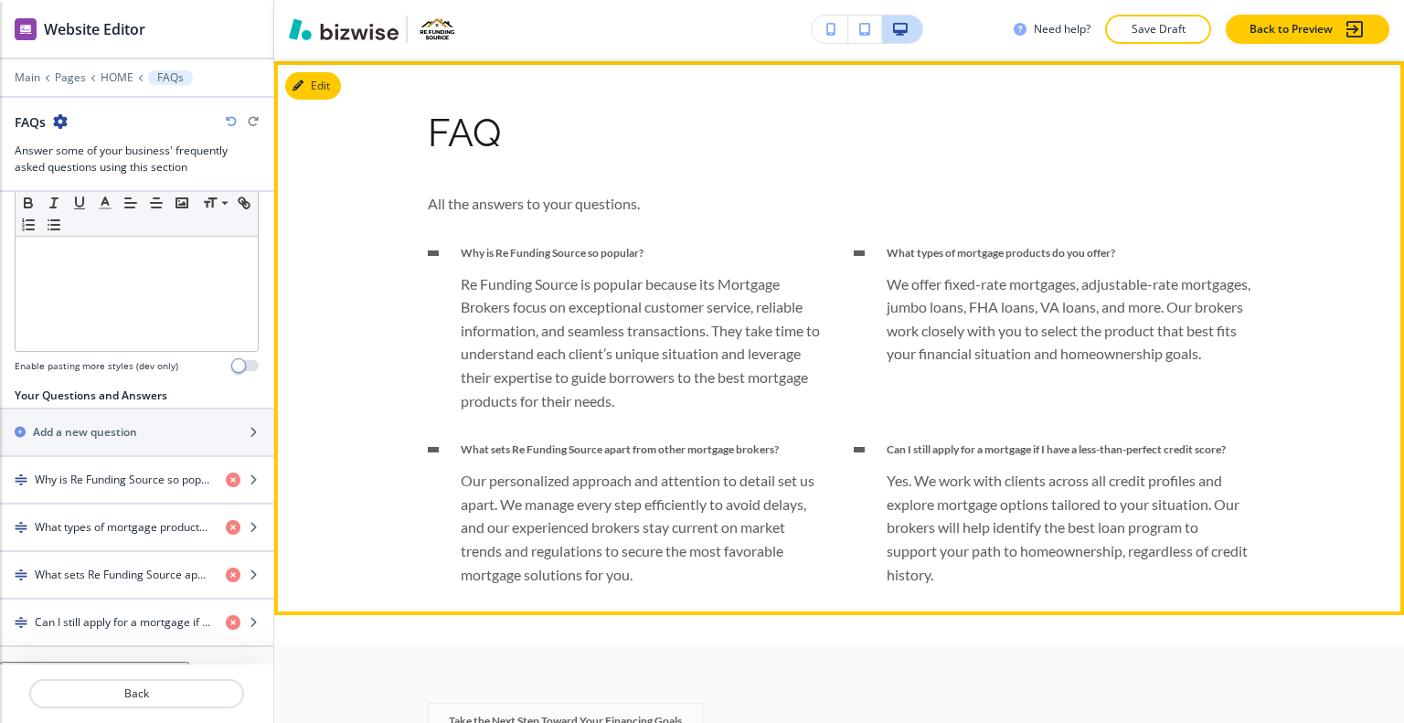
click at [428, 251] on div at bounding box center [433, 253] width 11 height 5
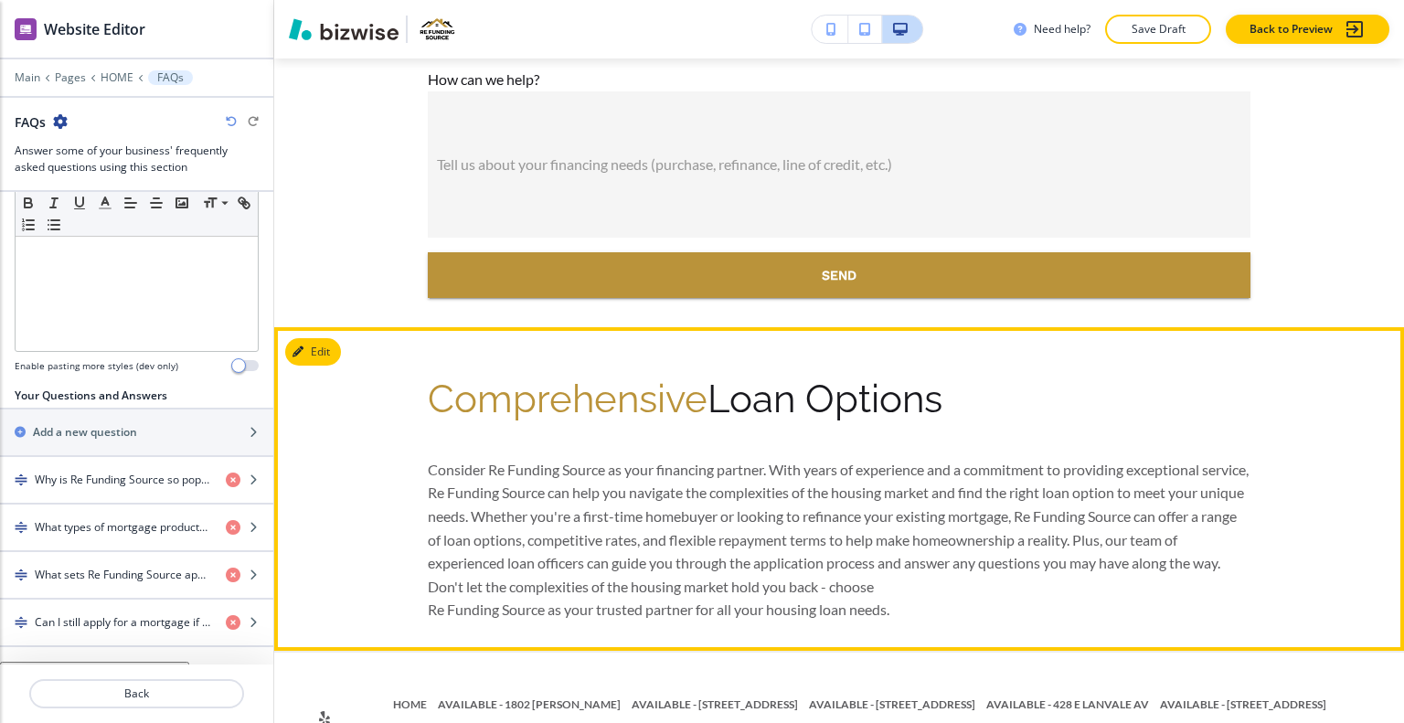
scroll to position [13184, 0]
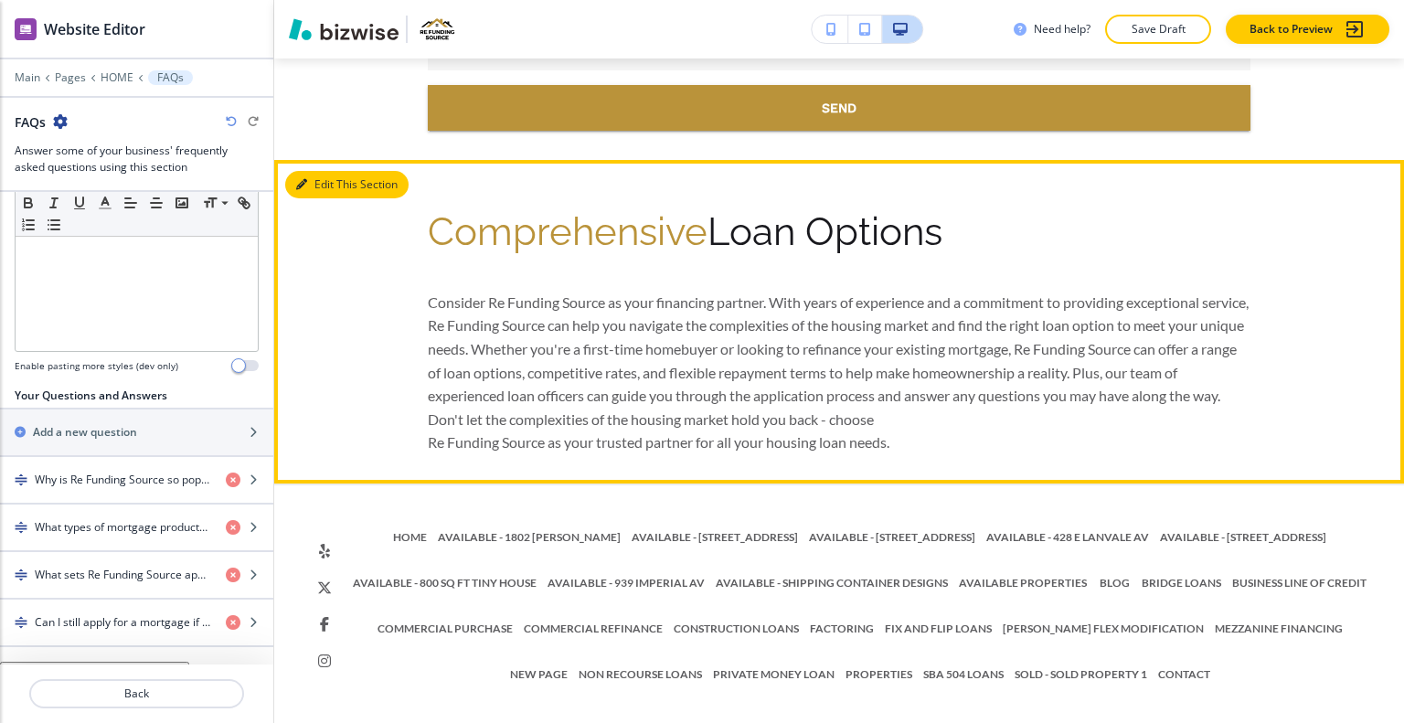
click at [319, 182] on button "Edit This Section" at bounding box center [346, 184] width 123 height 27
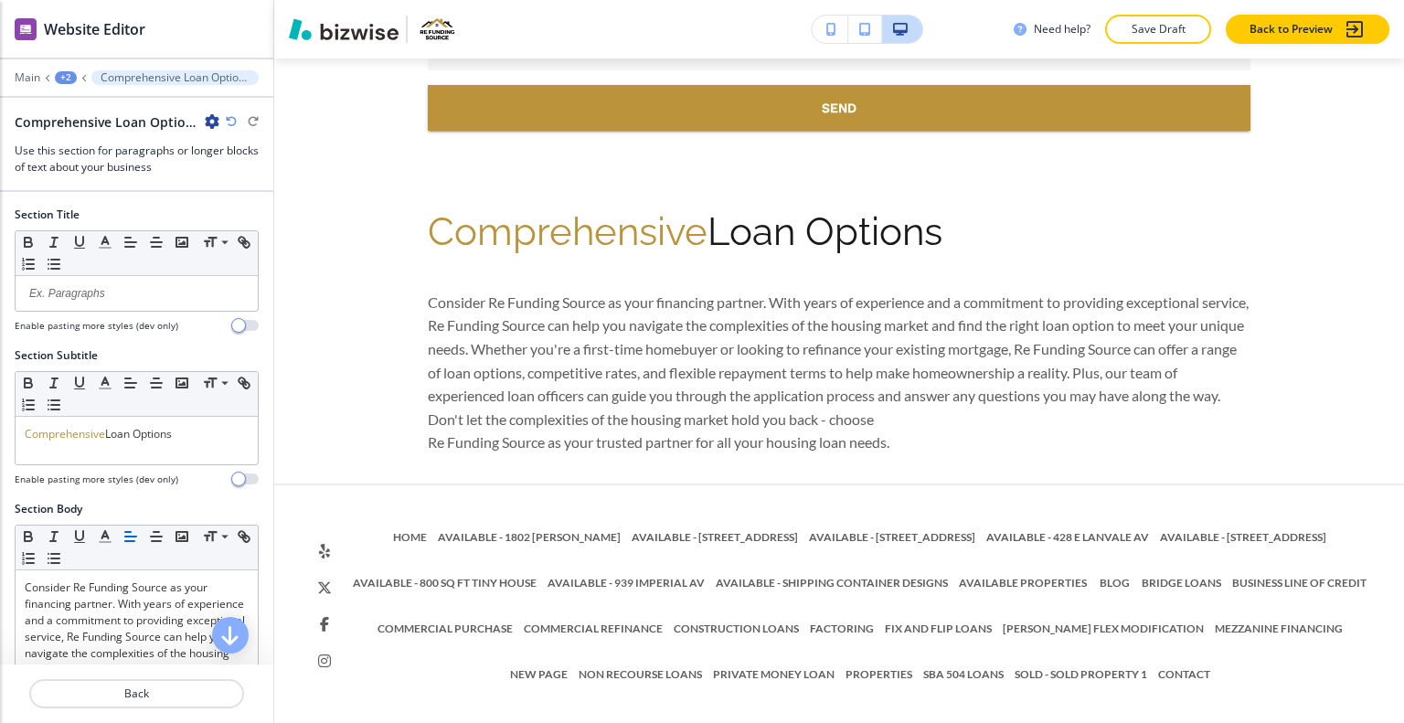
click at [214, 120] on icon "button" at bounding box center [212, 121] width 15 height 15
click at [237, 199] on div "Rename Section Duplicate Section Delete Section" at bounding box center [263, 184] width 117 height 97
click at [289, 218] on p "Delete Section" at bounding box center [263, 216] width 93 height 16
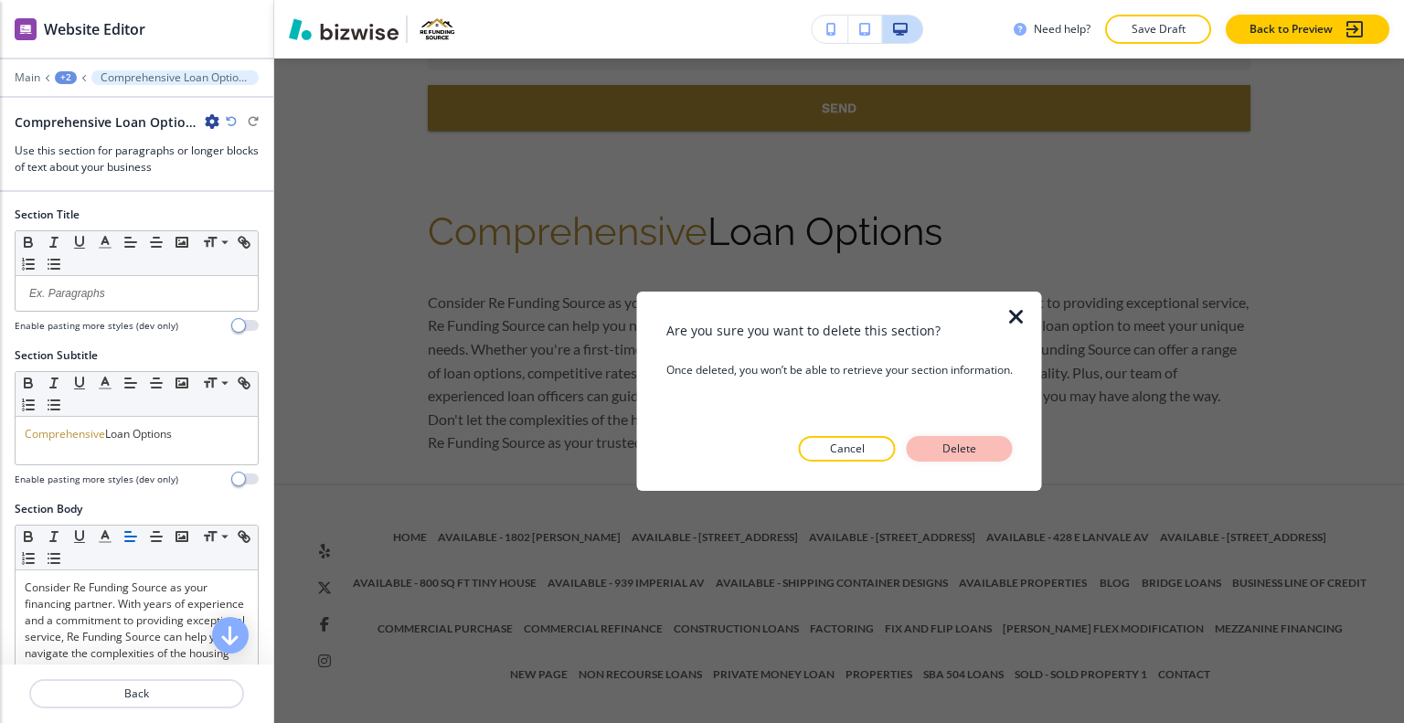
click at [970, 443] on p "Delete" at bounding box center [960, 449] width 44 height 16
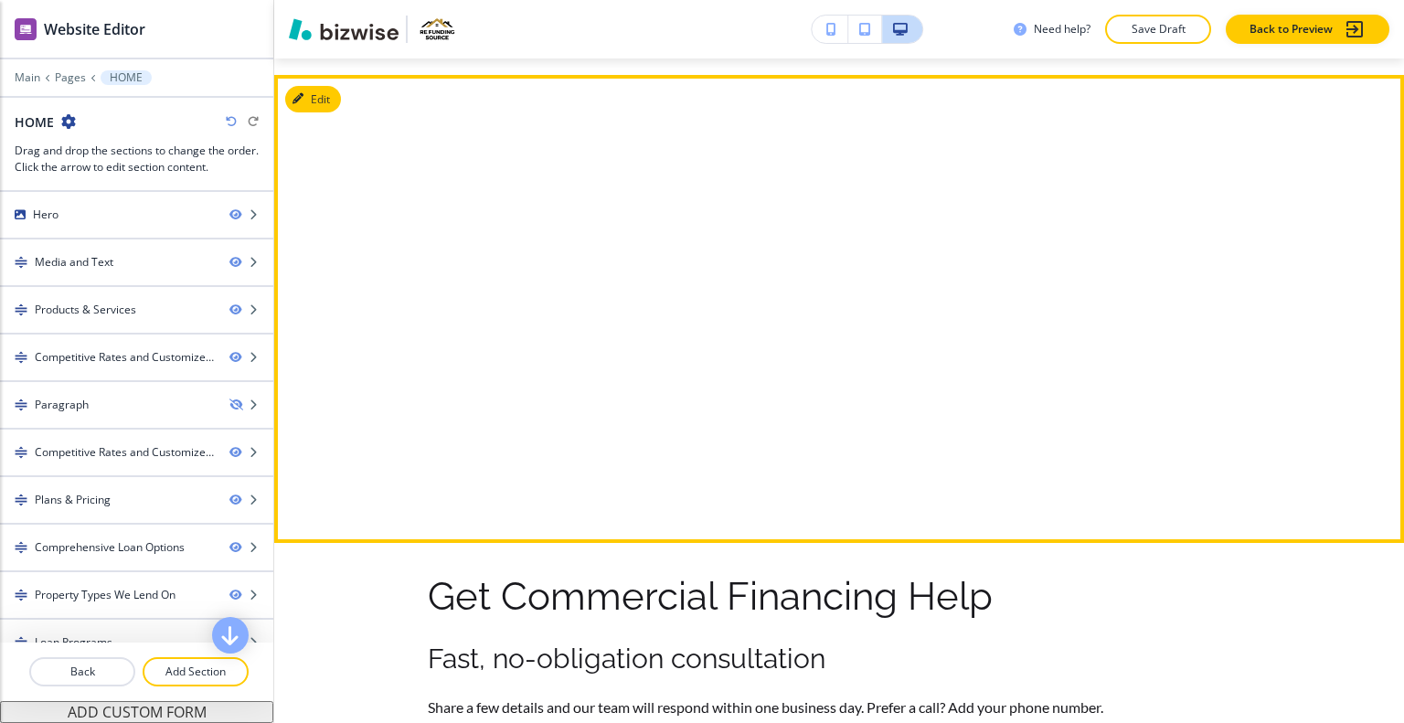
scroll to position [11854, 0]
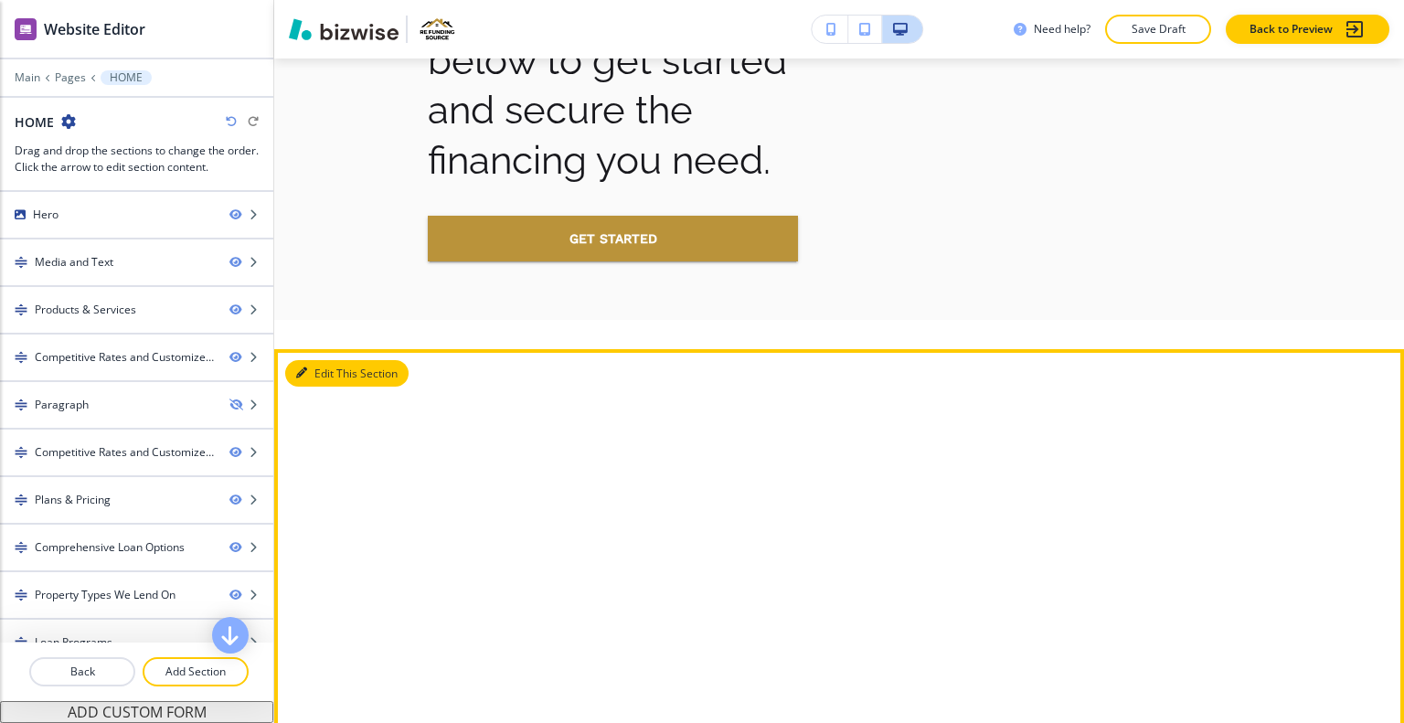
click at [333, 372] on button "Edit This Section" at bounding box center [346, 373] width 123 height 27
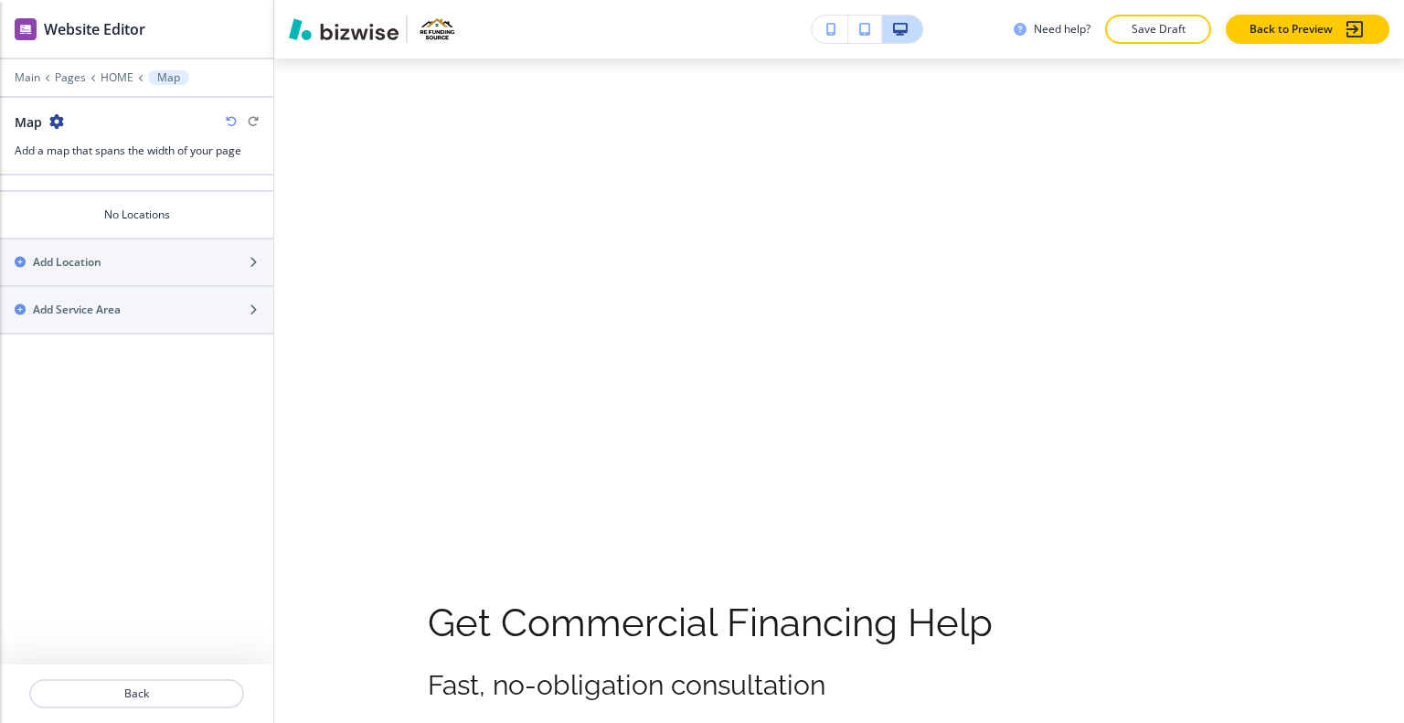
scroll to position [12056, 0]
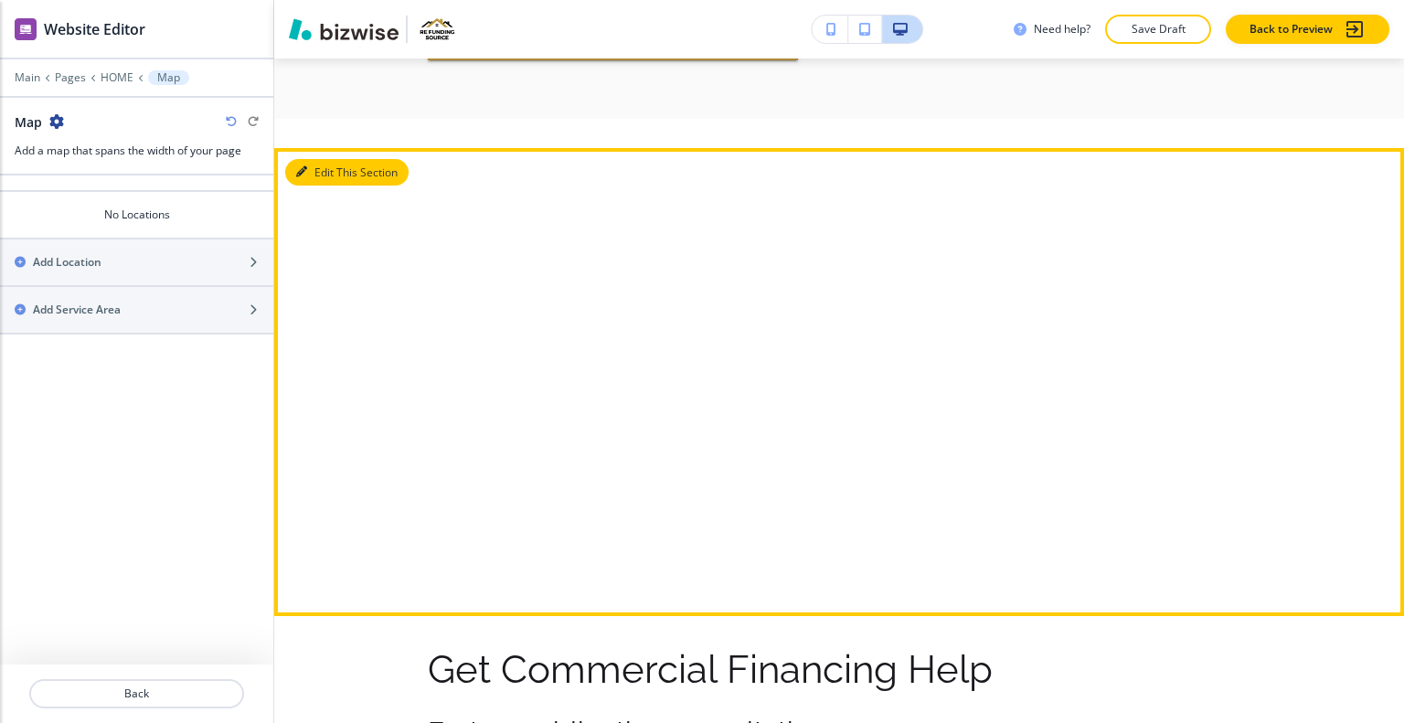
click at [325, 174] on button "Edit This Section" at bounding box center [346, 172] width 123 height 27
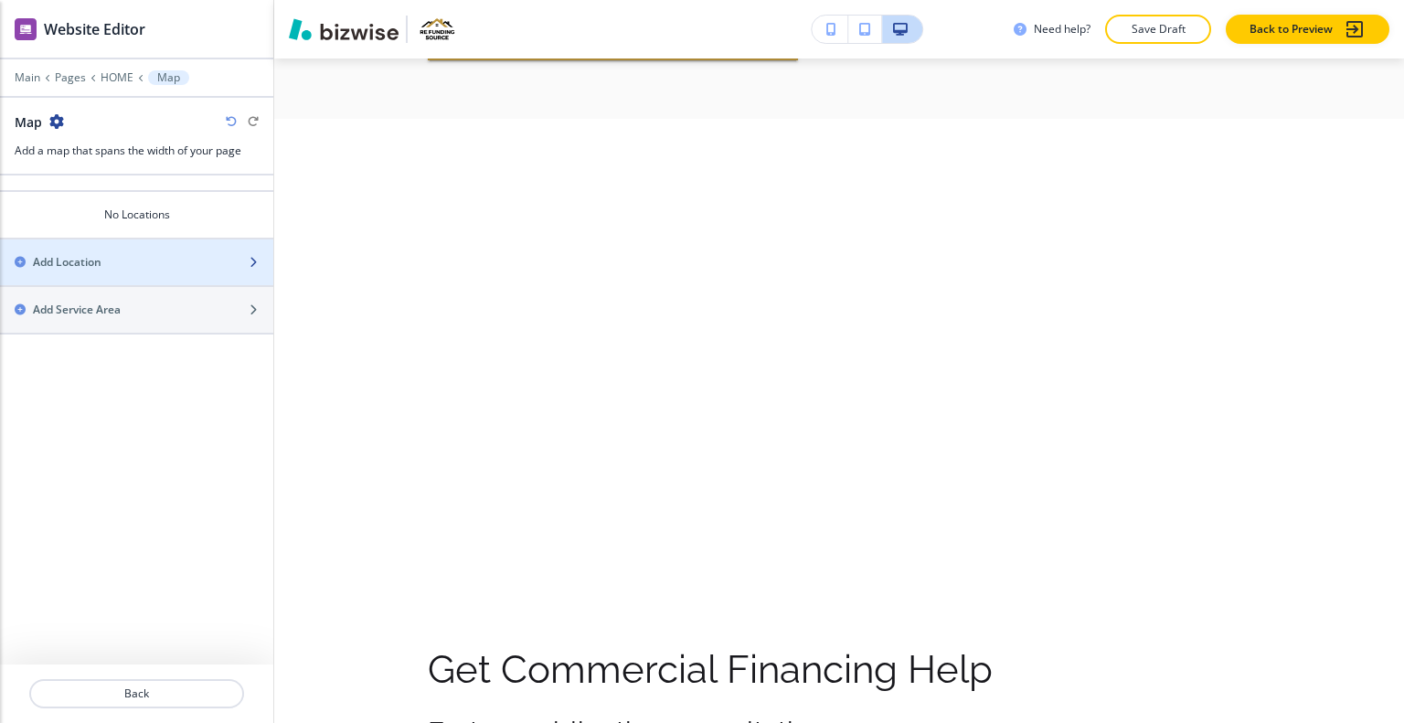
click at [121, 254] on div "Add Location" at bounding box center [116, 262] width 233 height 16
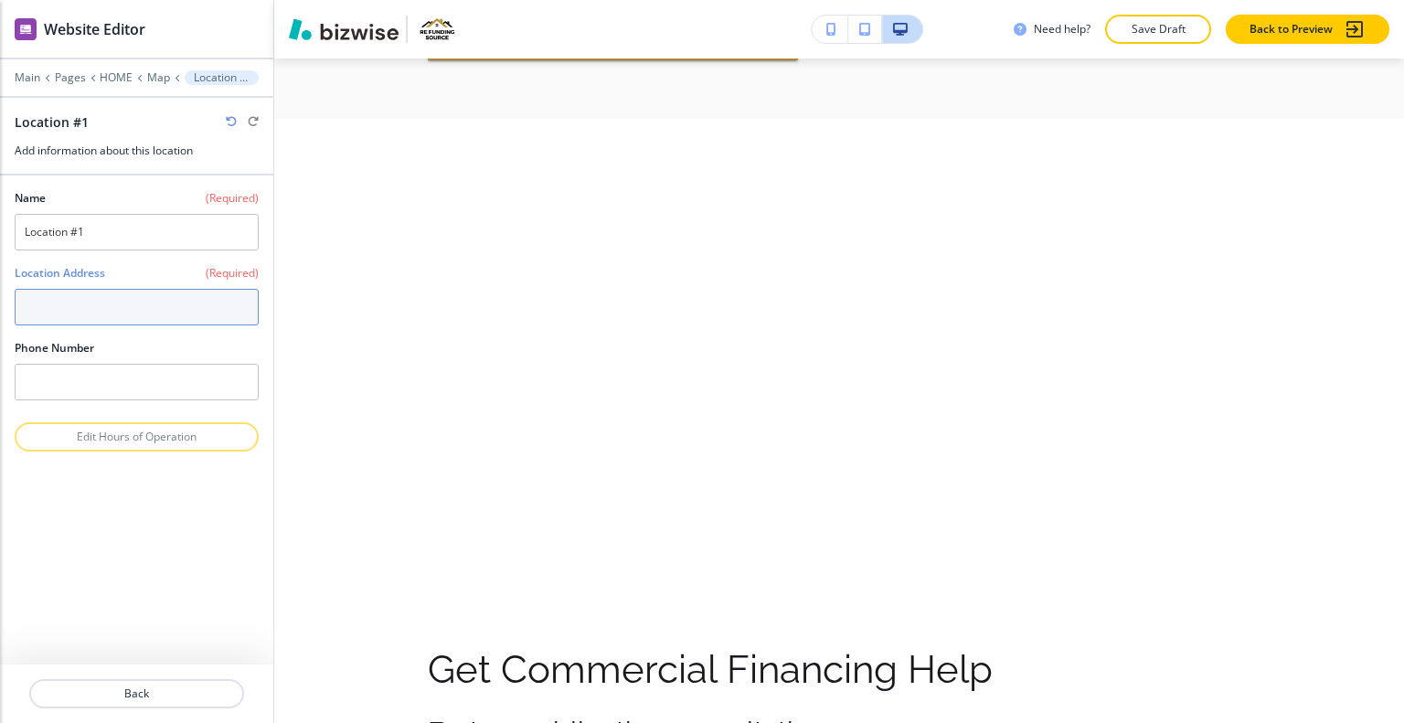
paste textarea "8227 Old Philadelphia Rd, Baltimore, MD 21237, United States"
click at [187, 349] on h4 "[STREET_ADDRESS]" at bounding box center [137, 341] width 224 height 16
type textarea "[STREET_ADDRESS]"
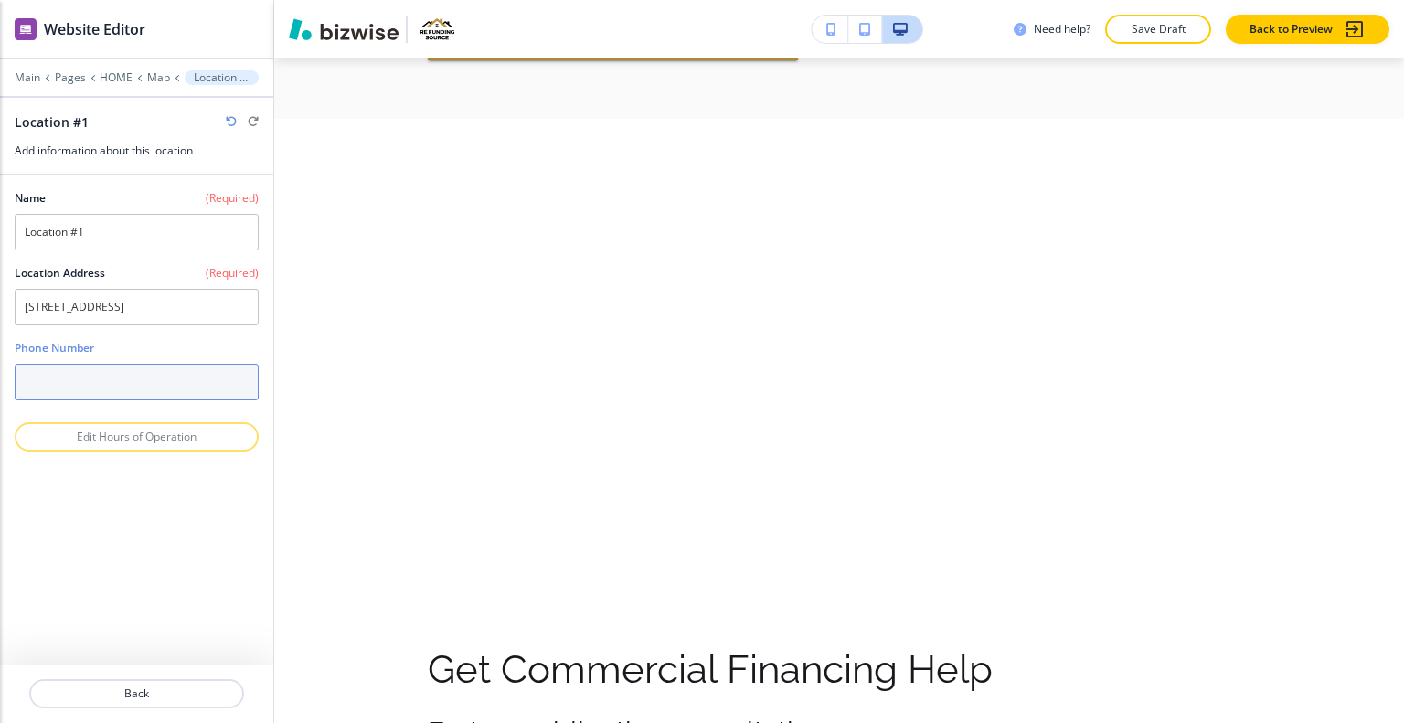
click at [167, 400] on input "text" at bounding box center [137, 382] width 244 height 37
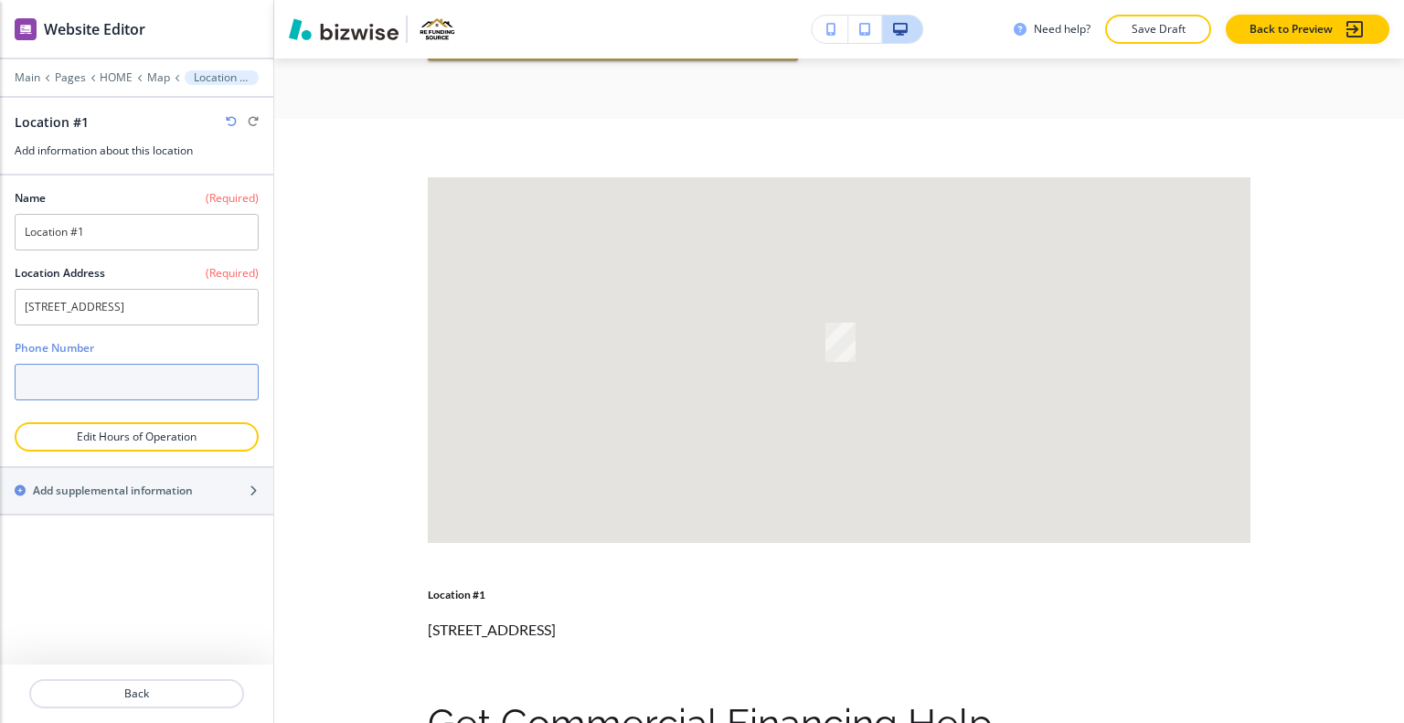
paste input "[PHONE_NUMBER]"
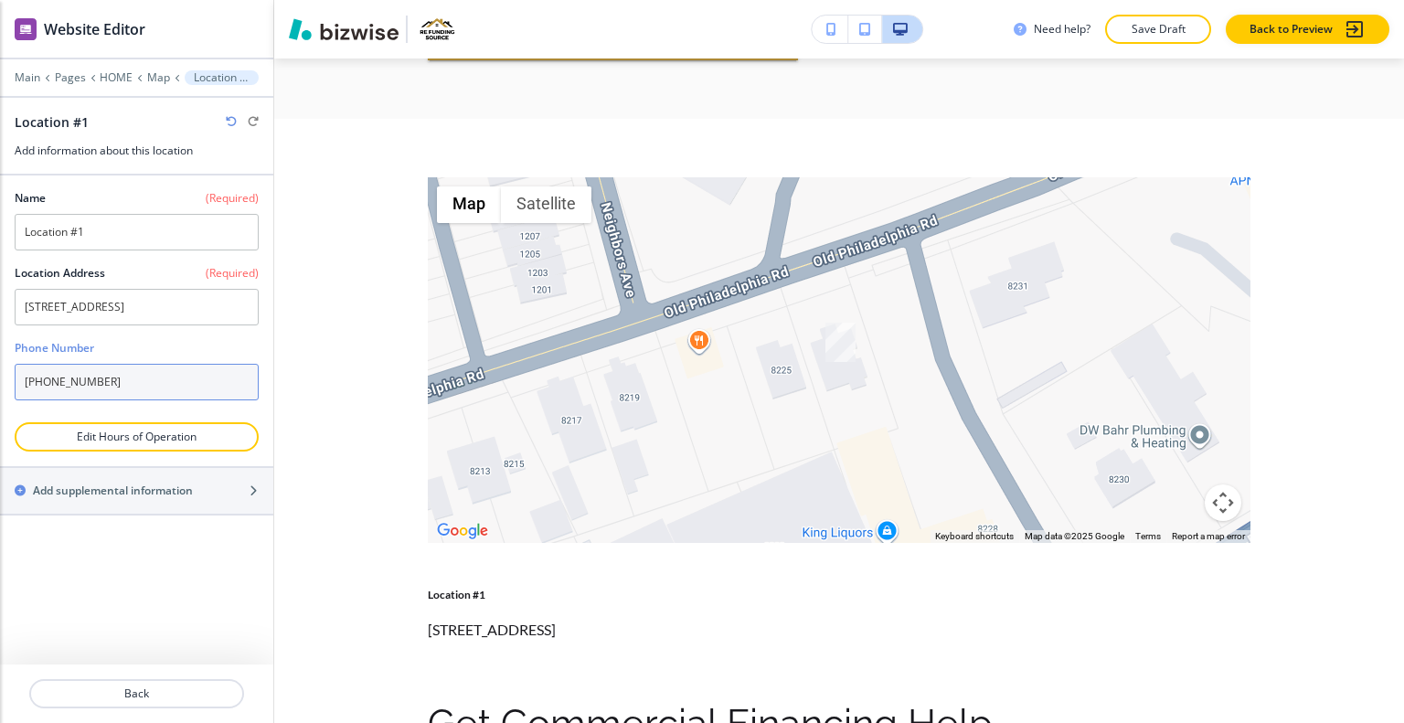
type input "[PHONE_NUMBER]"
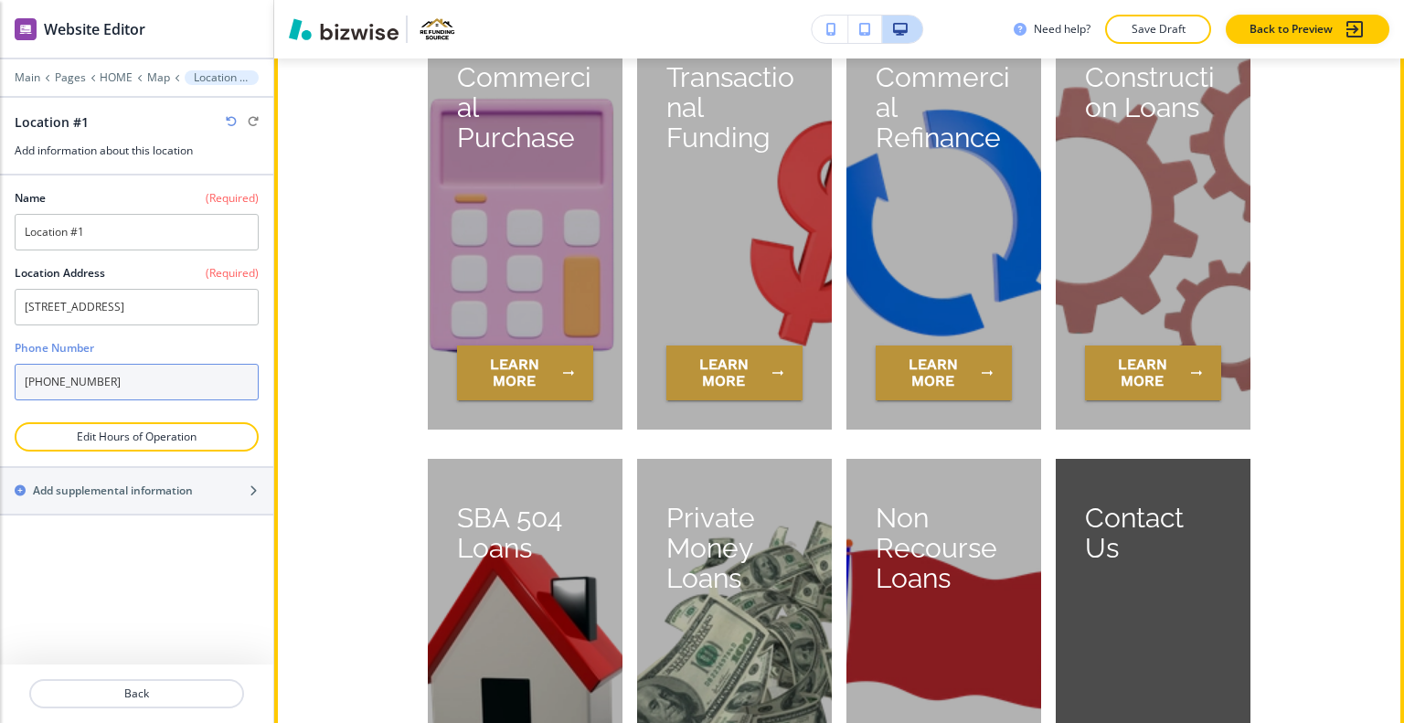
scroll to position [4754, 0]
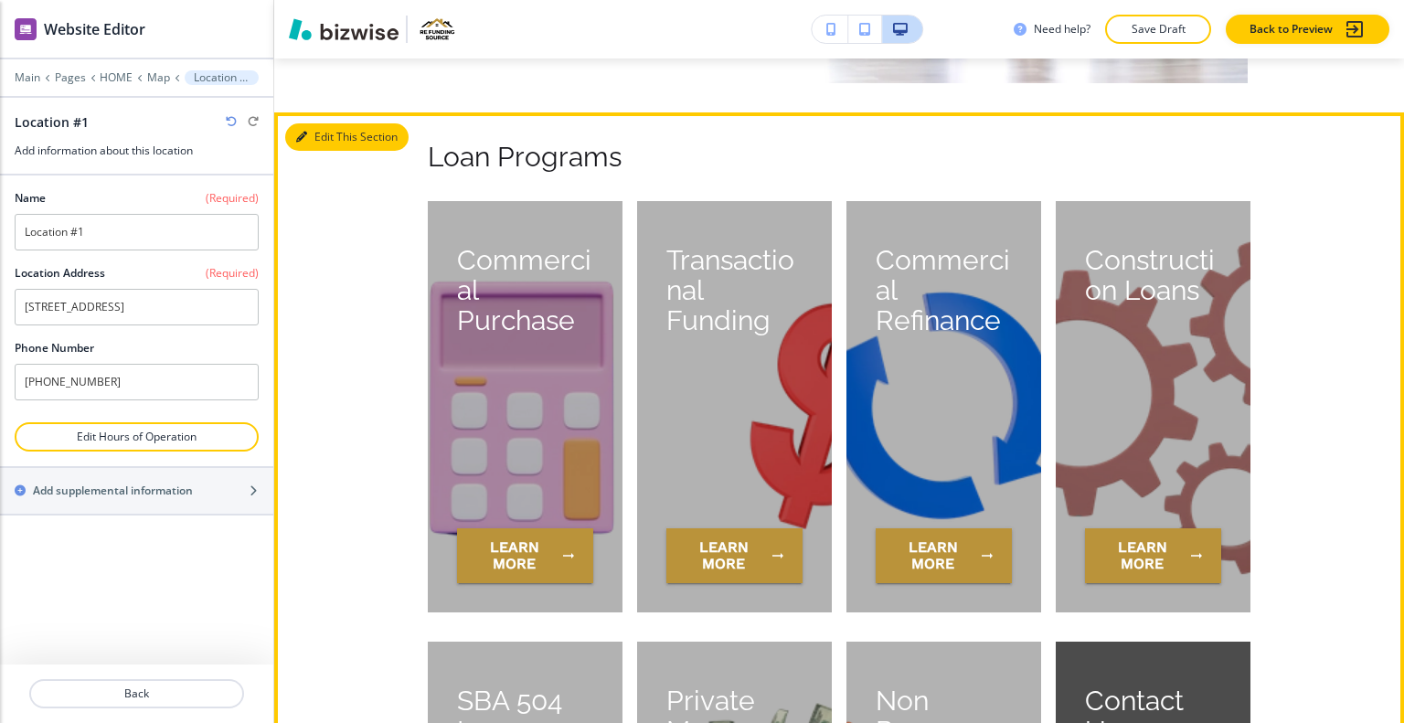
click at [318, 129] on button "Edit This Section" at bounding box center [346, 136] width 123 height 27
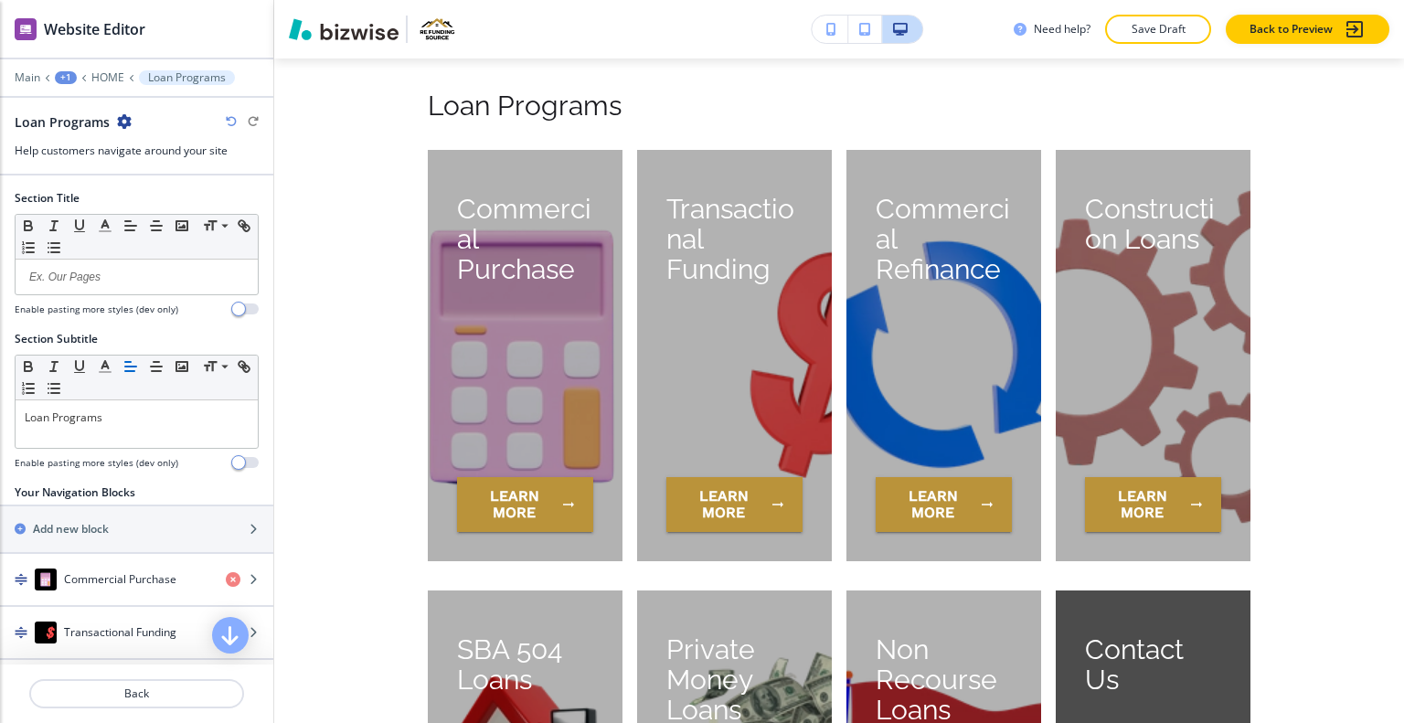
scroll to position [316, 0]
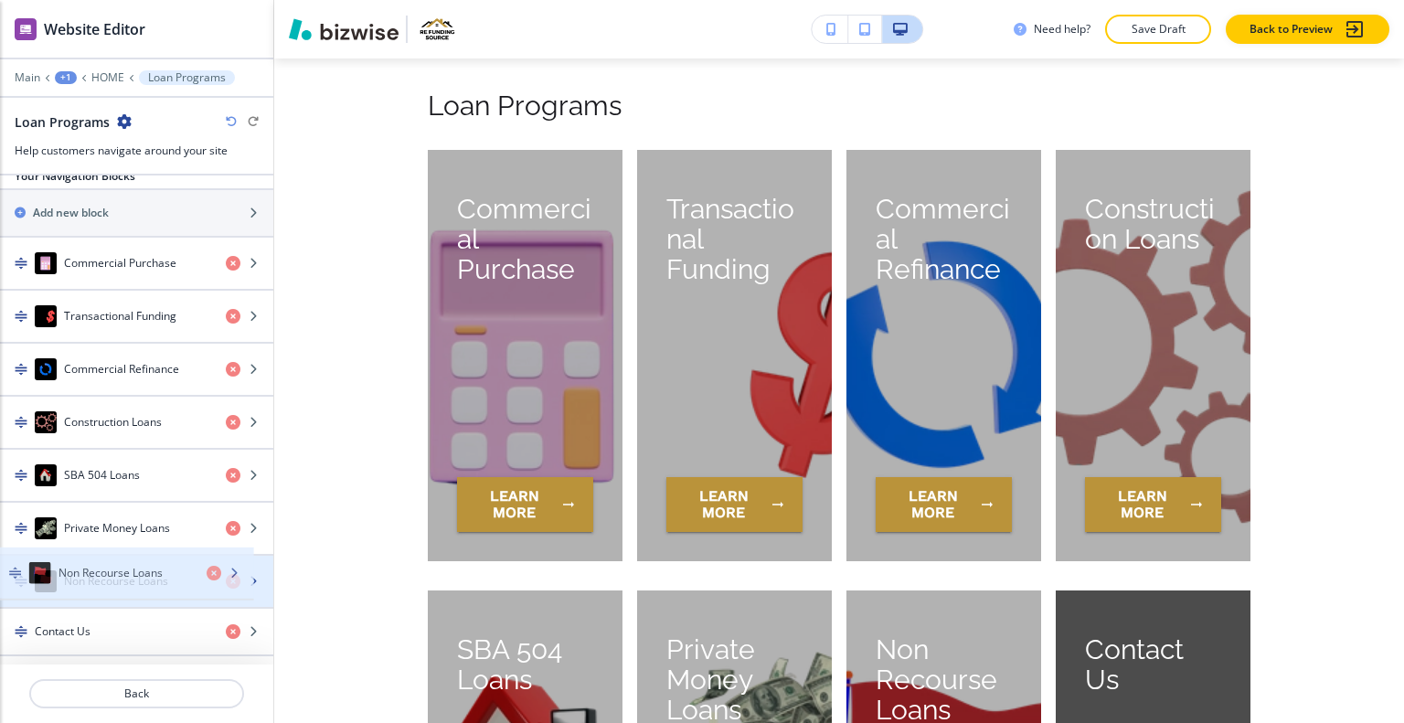
click at [108, 576] on h4 "Non Recourse Loans" at bounding box center [116, 581] width 104 height 16
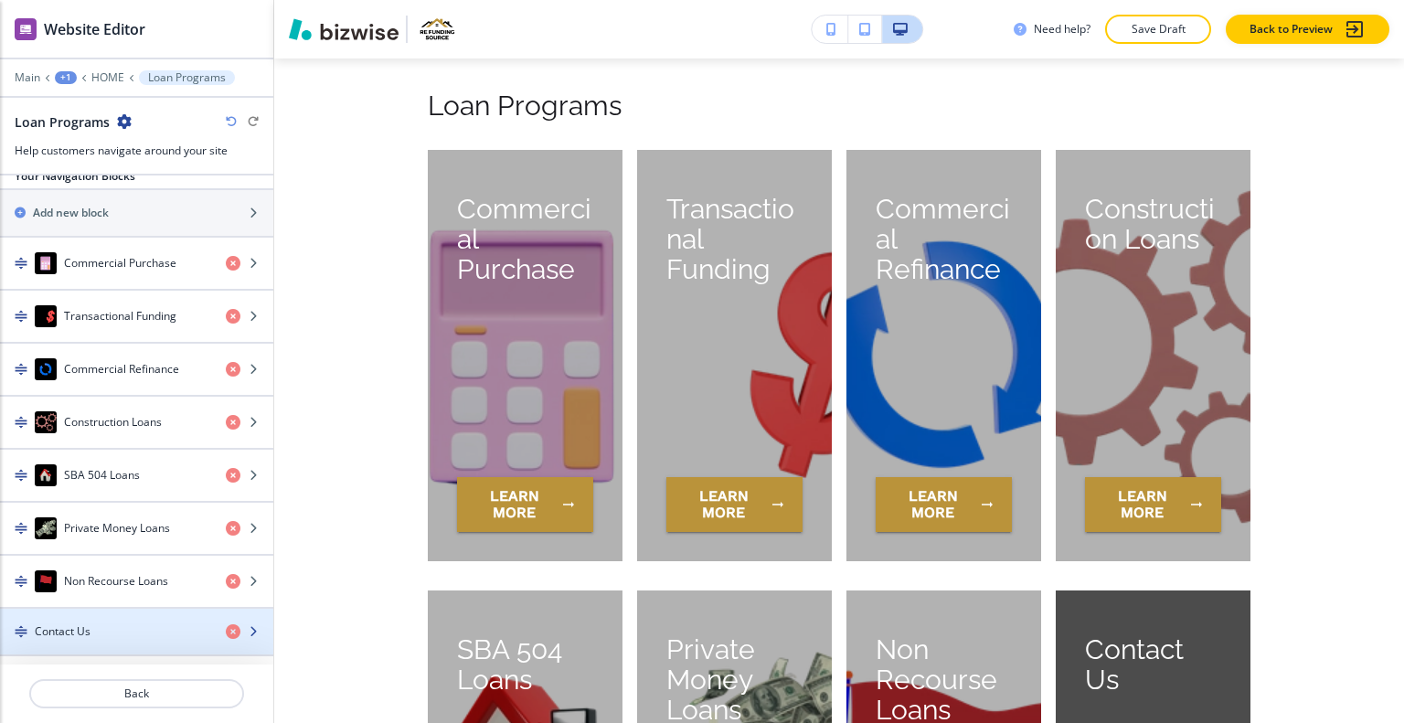
click at [113, 624] on div "Contact Us" at bounding box center [105, 632] width 211 height 16
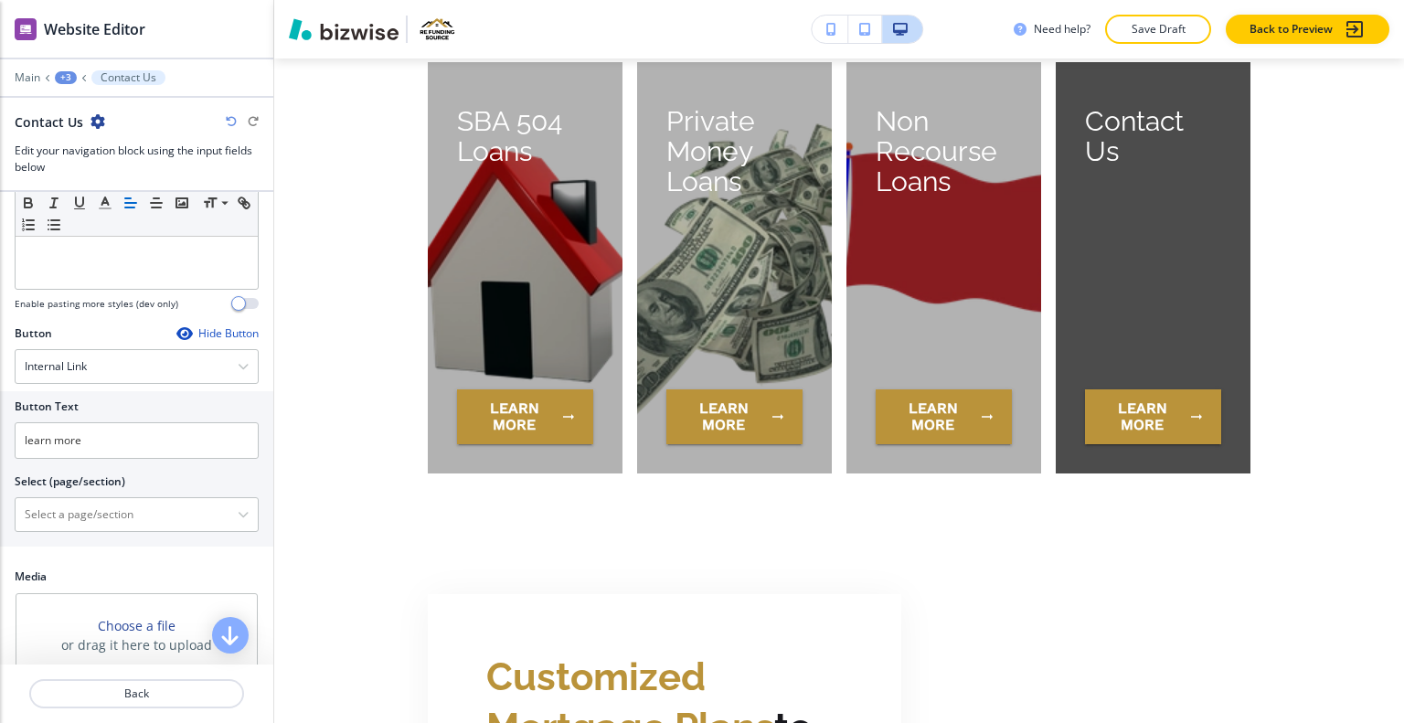
scroll to position [422, 0]
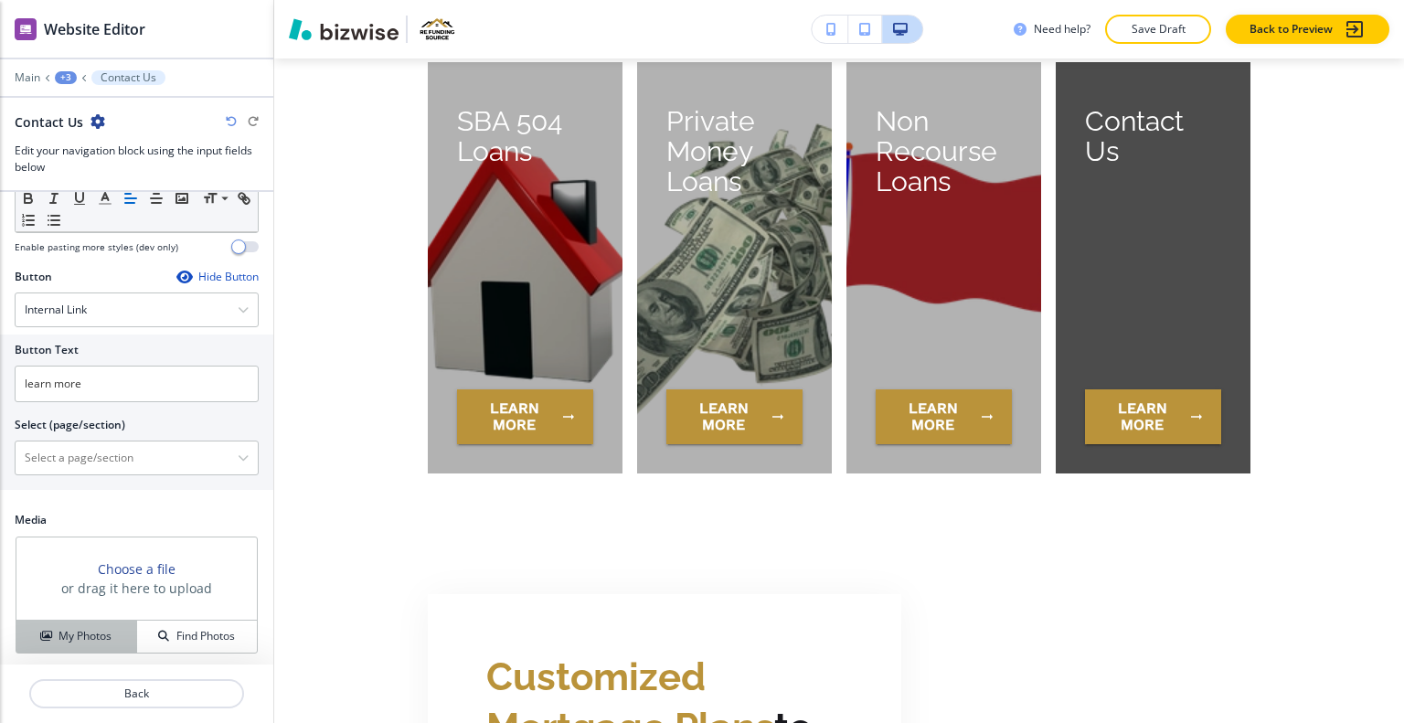
click at [88, 636] on h4 "My Photos" at bounding box center [85, 636] width 53 height 16
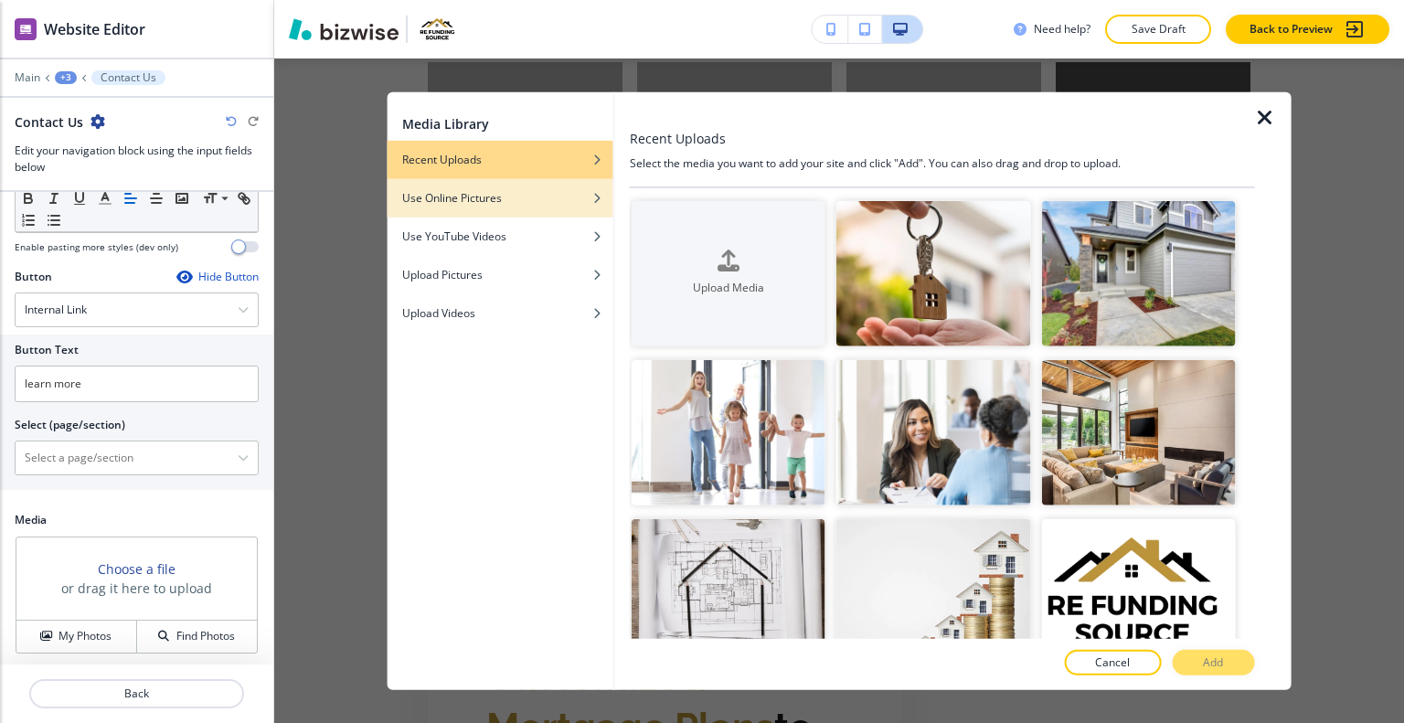
click at [505, 182] on div "button" at bounding box center [501, 183] width 226 height 11
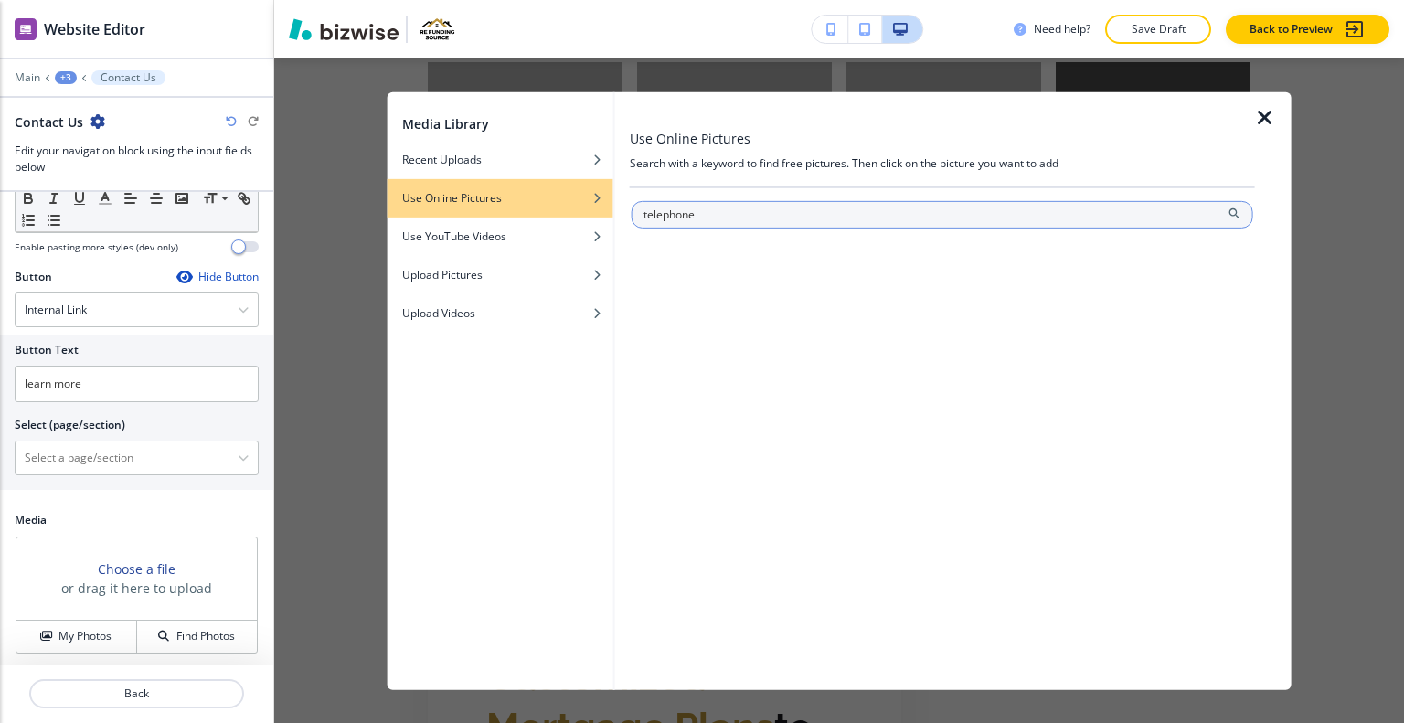
type input "telephone"
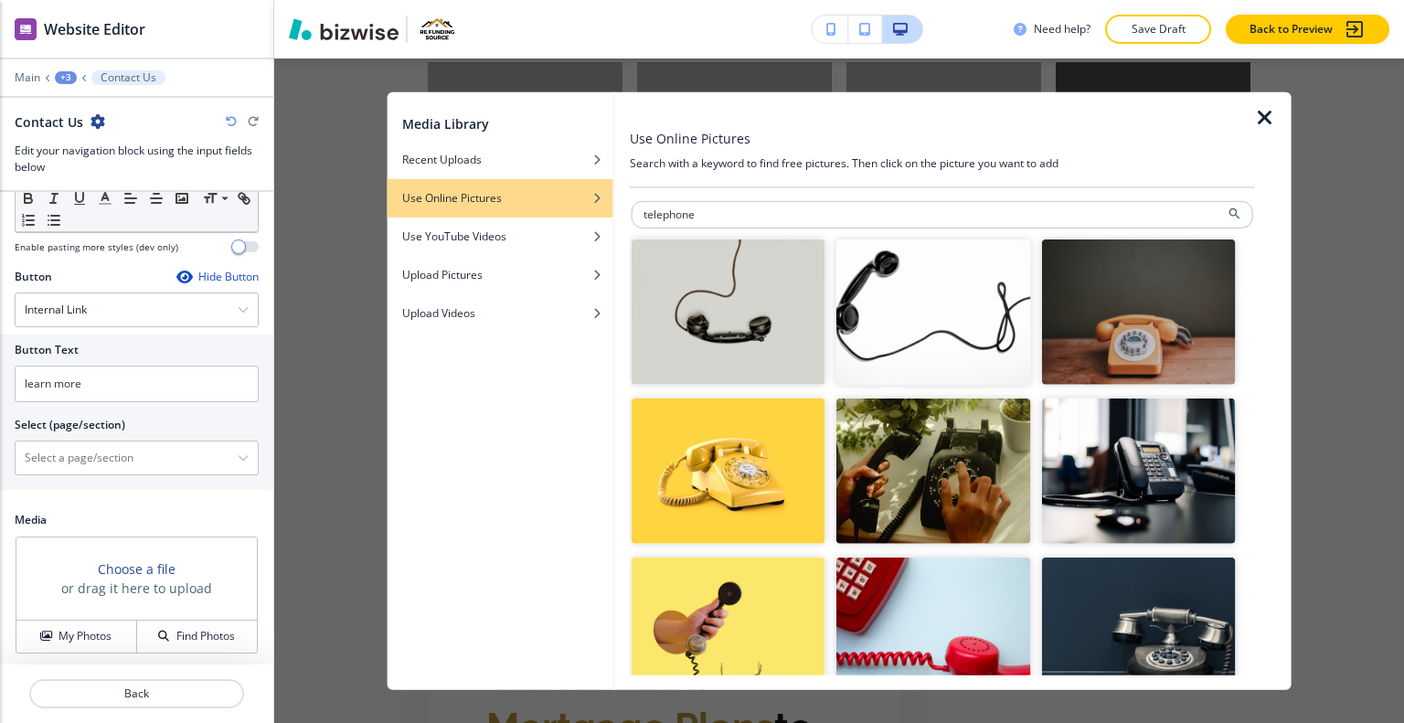
scroll to position [91, 0]
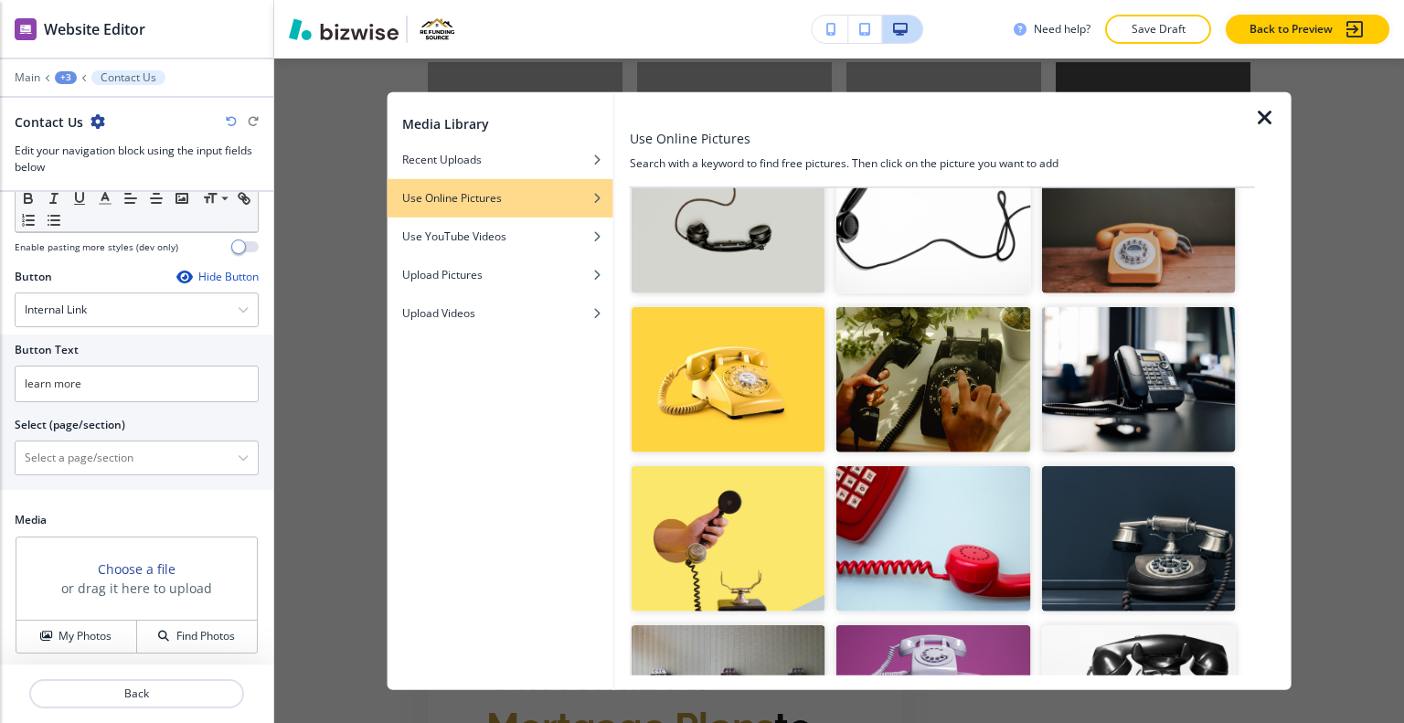
click at [1082, 511] on img "button" at bounding box center [1138, 538] width 194 height 145
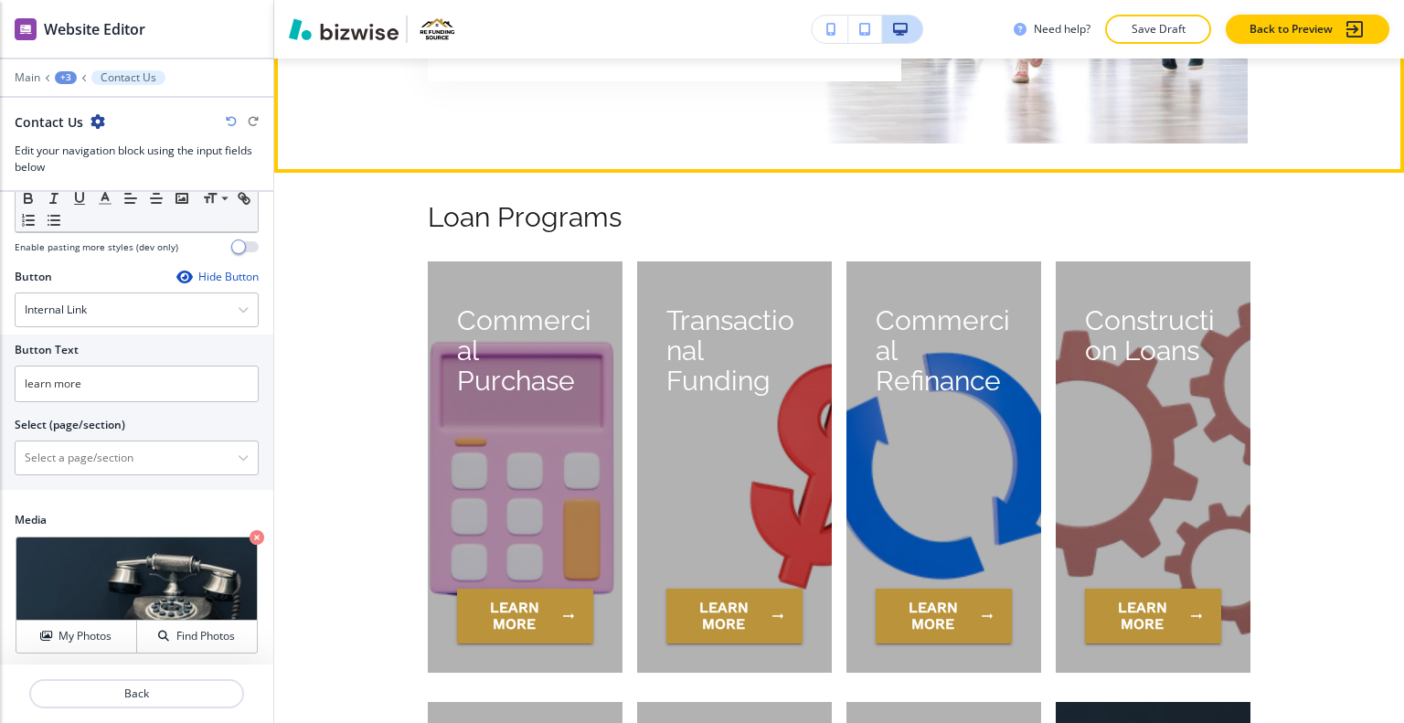
scroll to position [4602, 0]
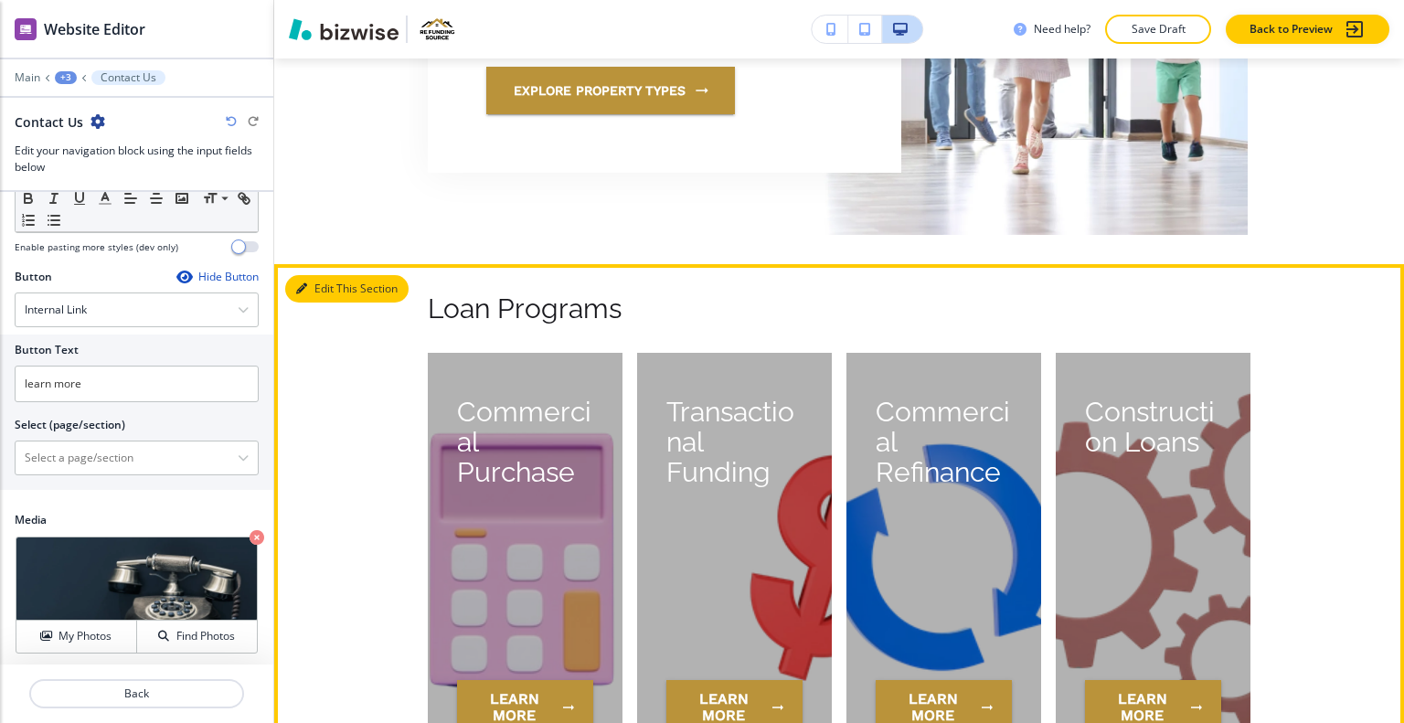
click at [320, 281] on button "Edit This Section" at bounding box center [346, 288] width 123 height 27
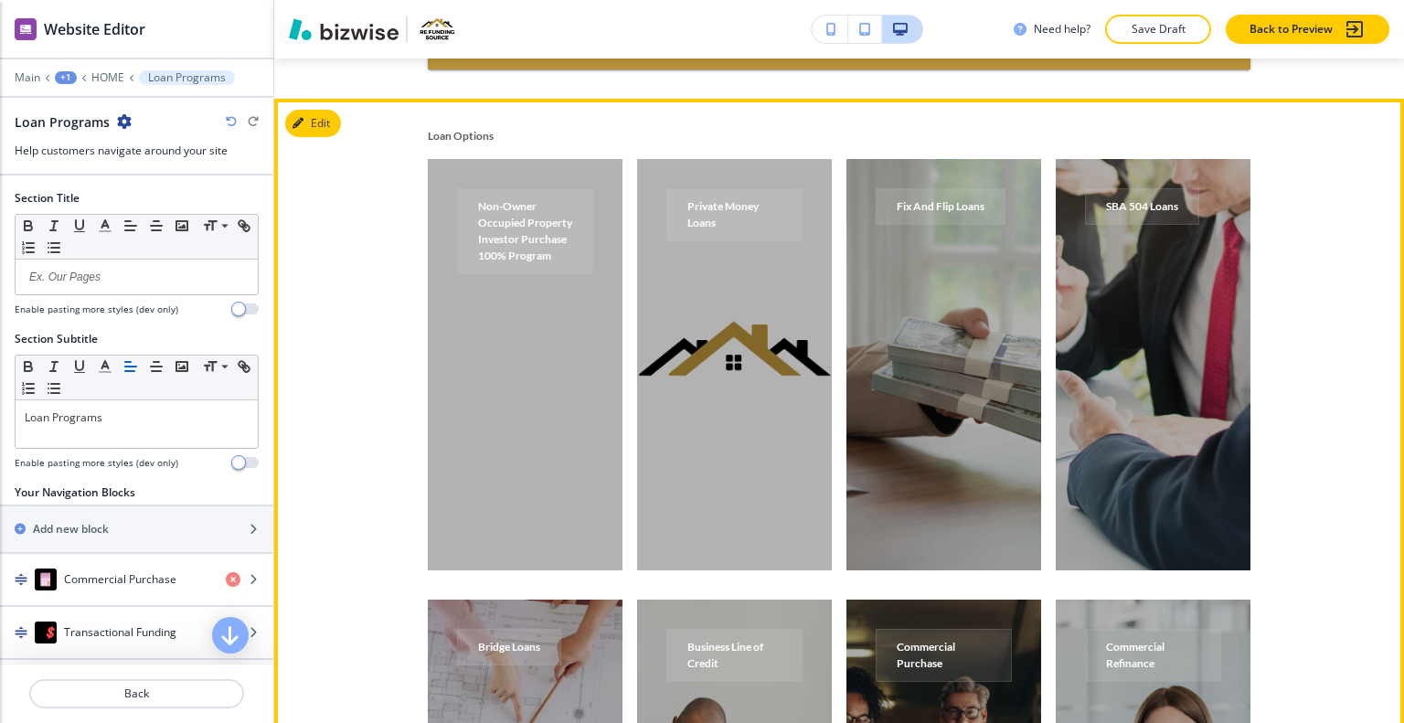
scroll to position [7365, 0]
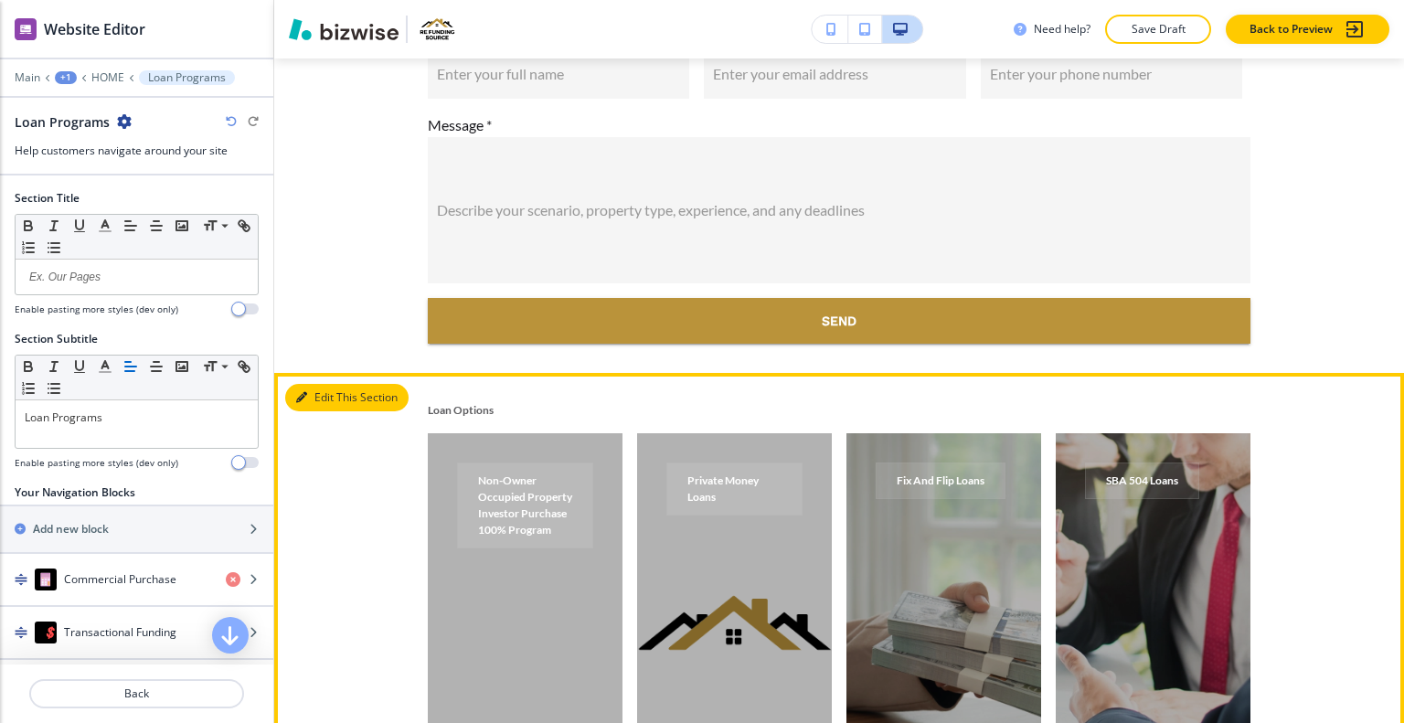
click at [336, 391] on button "Edit This Section" at bounding box center [346, 397] width 123 height 27
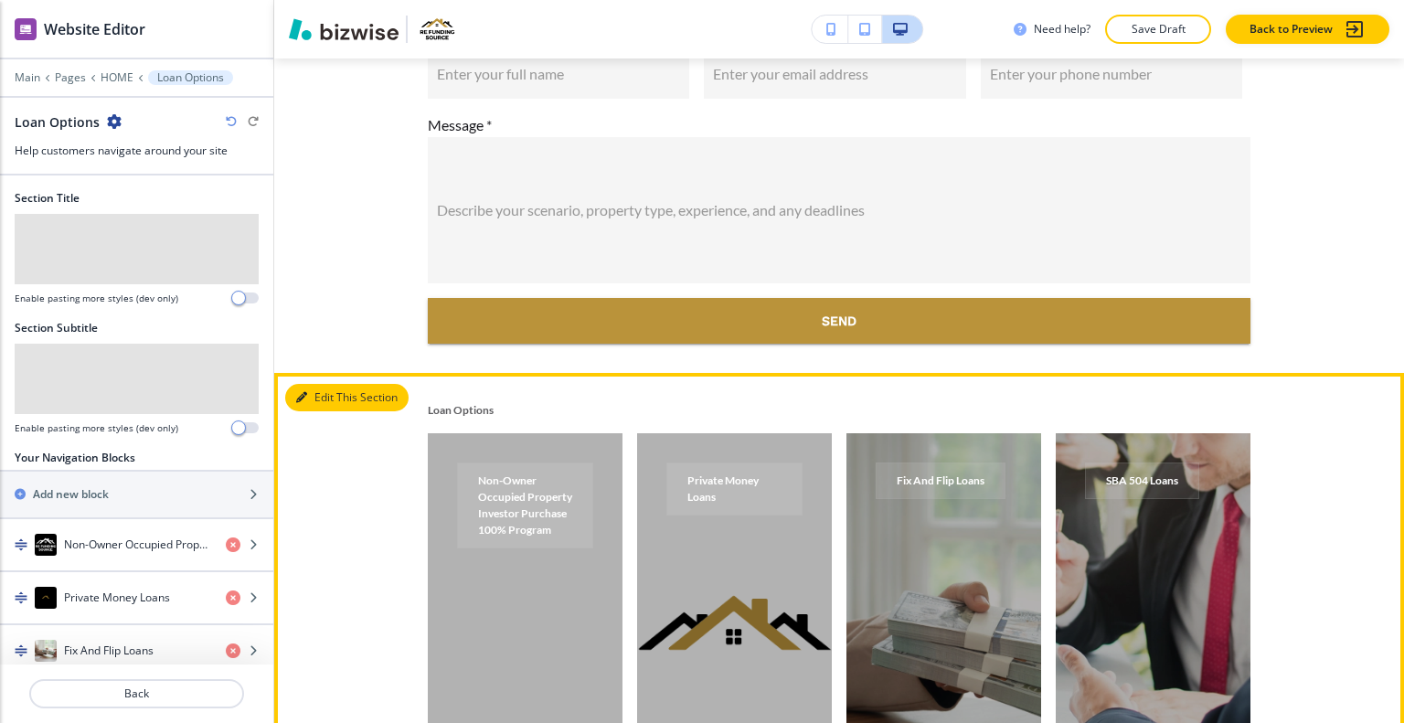
scroll to position [7676, 0]
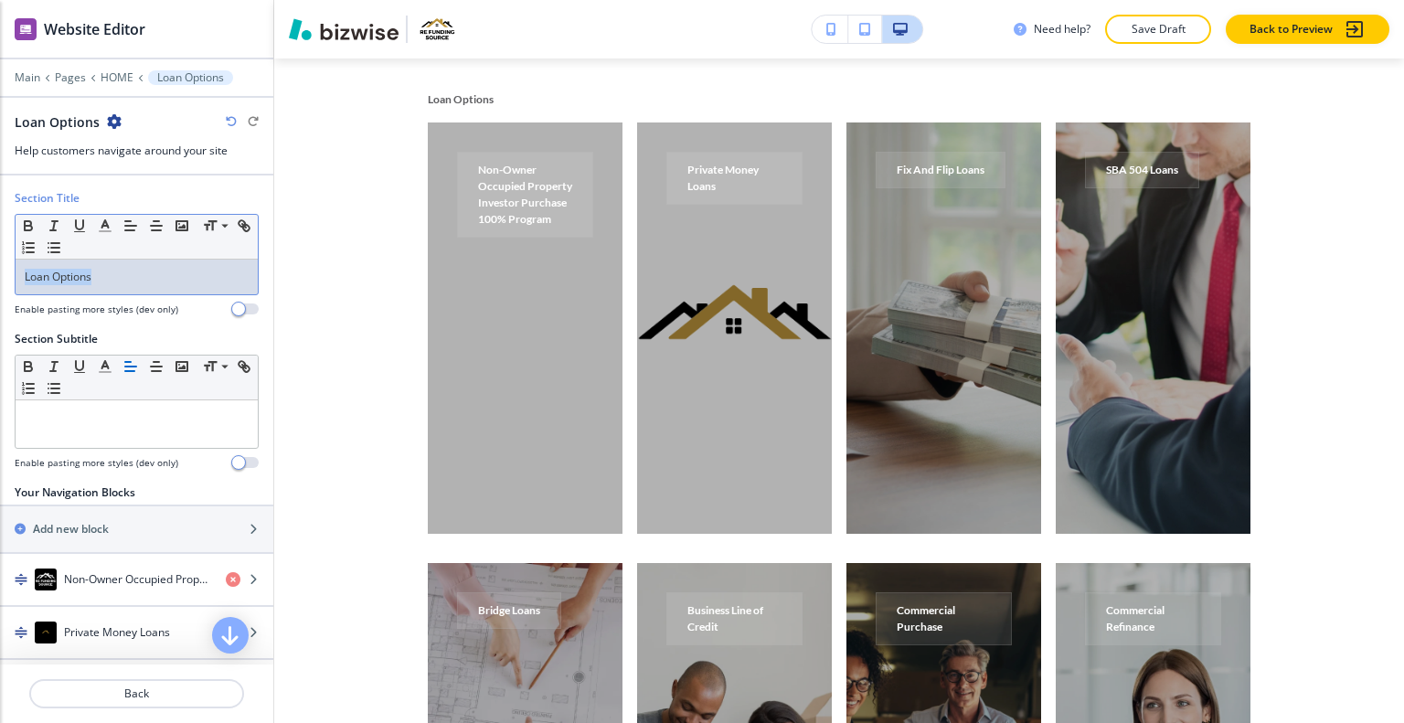
drag, startPoint x: 159, startPoint y: 266, endPoint x: 69, endPoint y: 275, distance: 91.0
click at [0, 267] on div "Section Title Small Normal Large Huge Loan Options Enable pasting more styles (…" at bounding box center [136, 260] width 273 height 141
copy p "Loan Options"
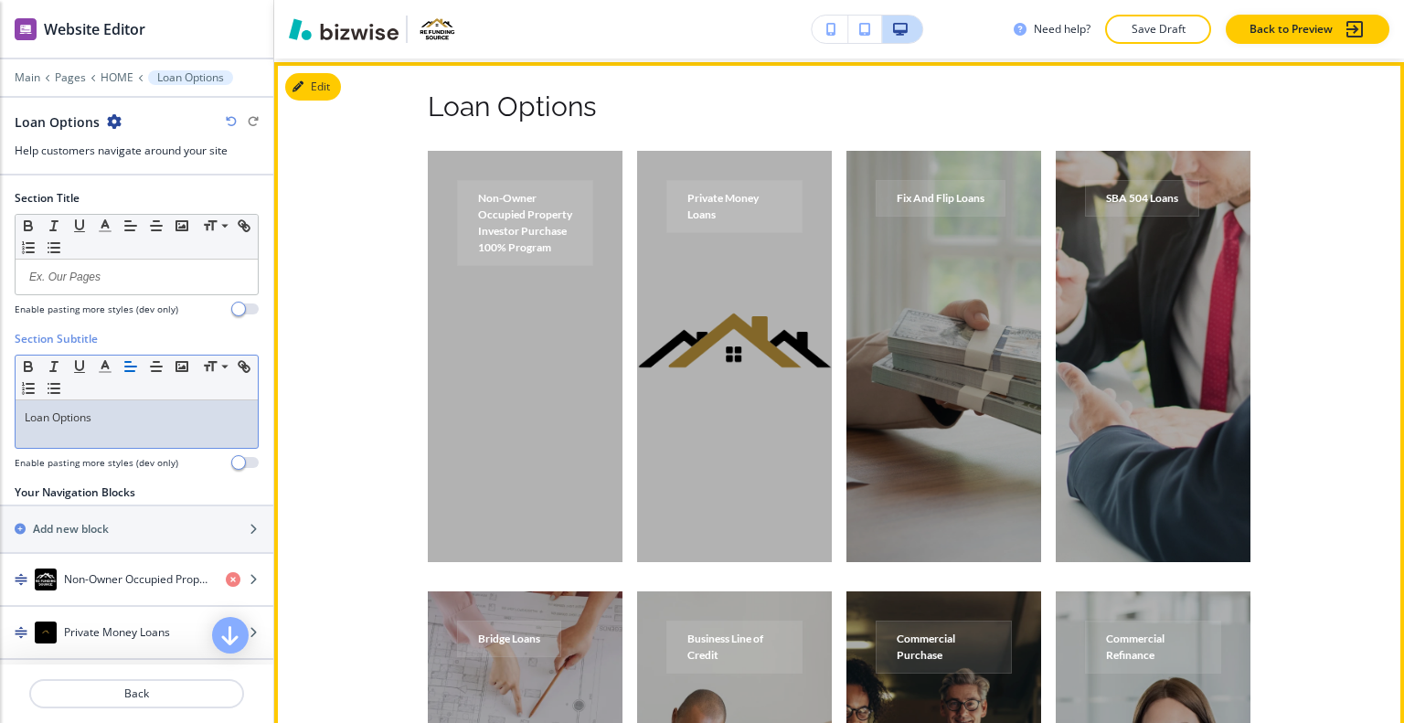
scroll to position [7585, 0]
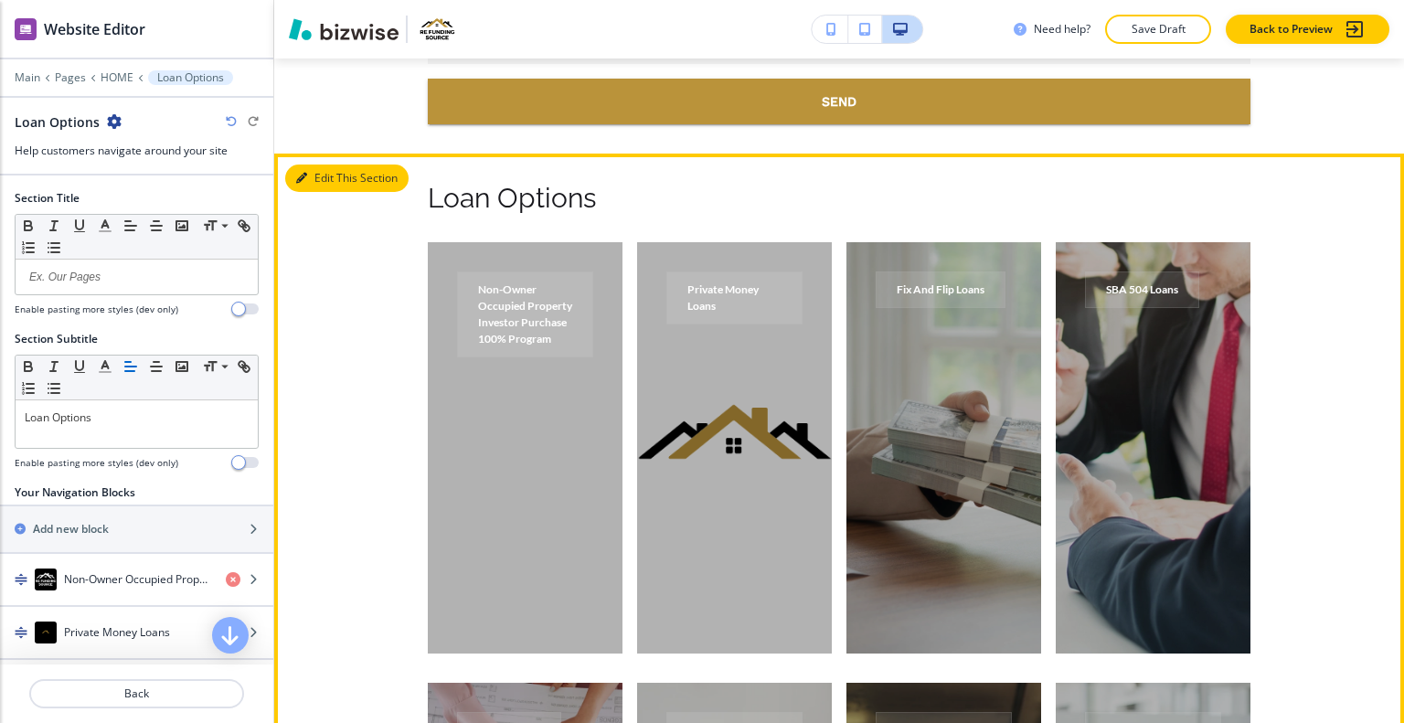
click at [322, 176] on button "Edit This Section" at bounding box center [346, 178] width 123 height 27
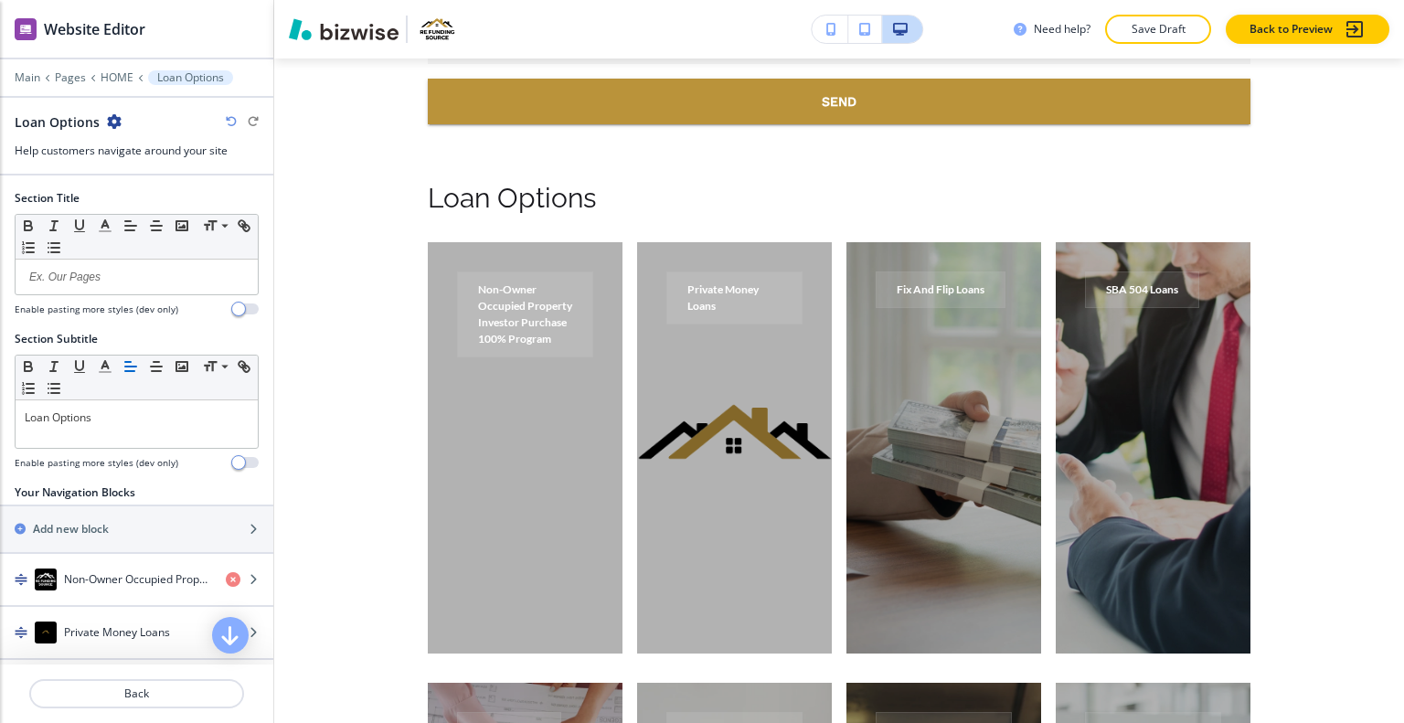
scroll to position [183, 0]
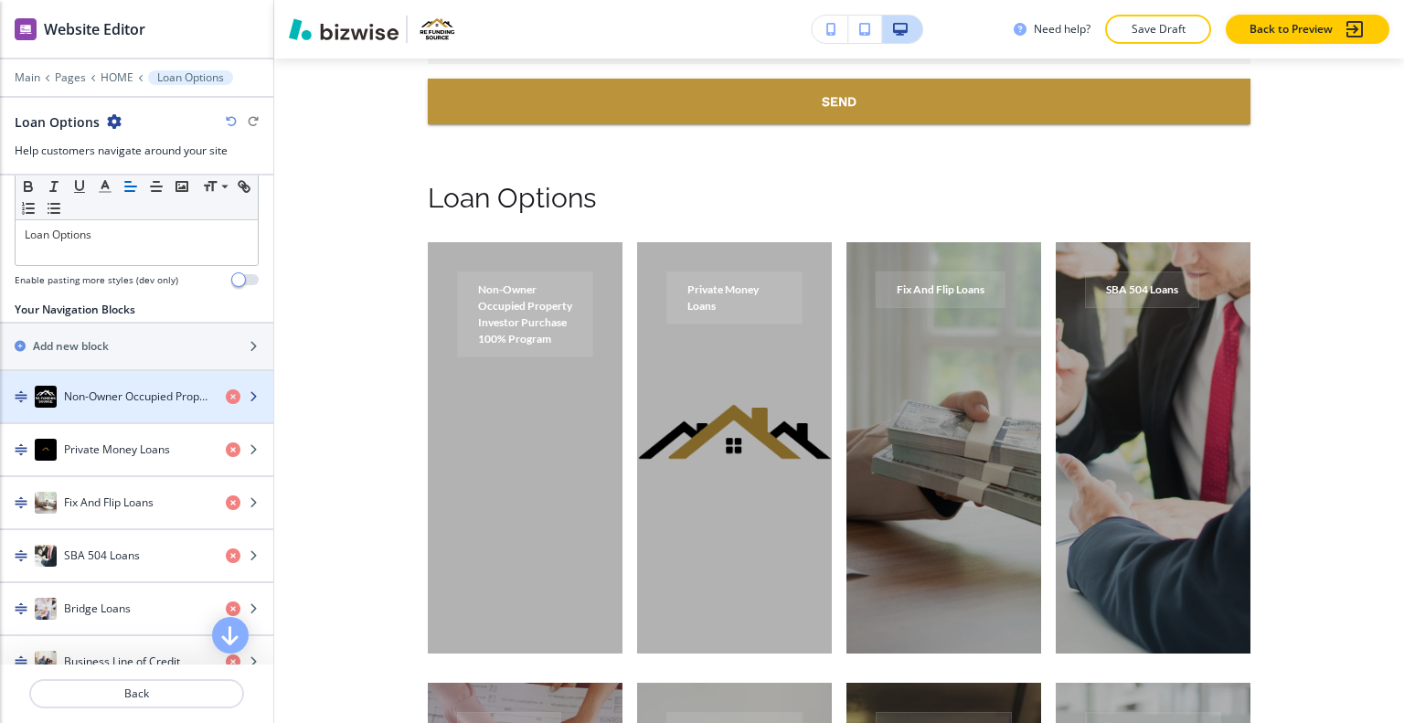
click at [128, 389] on h4 "Non-Owner Occupied Property Investor Purchase 100% Program" at bounding box center [137, 397] width 147 height 16
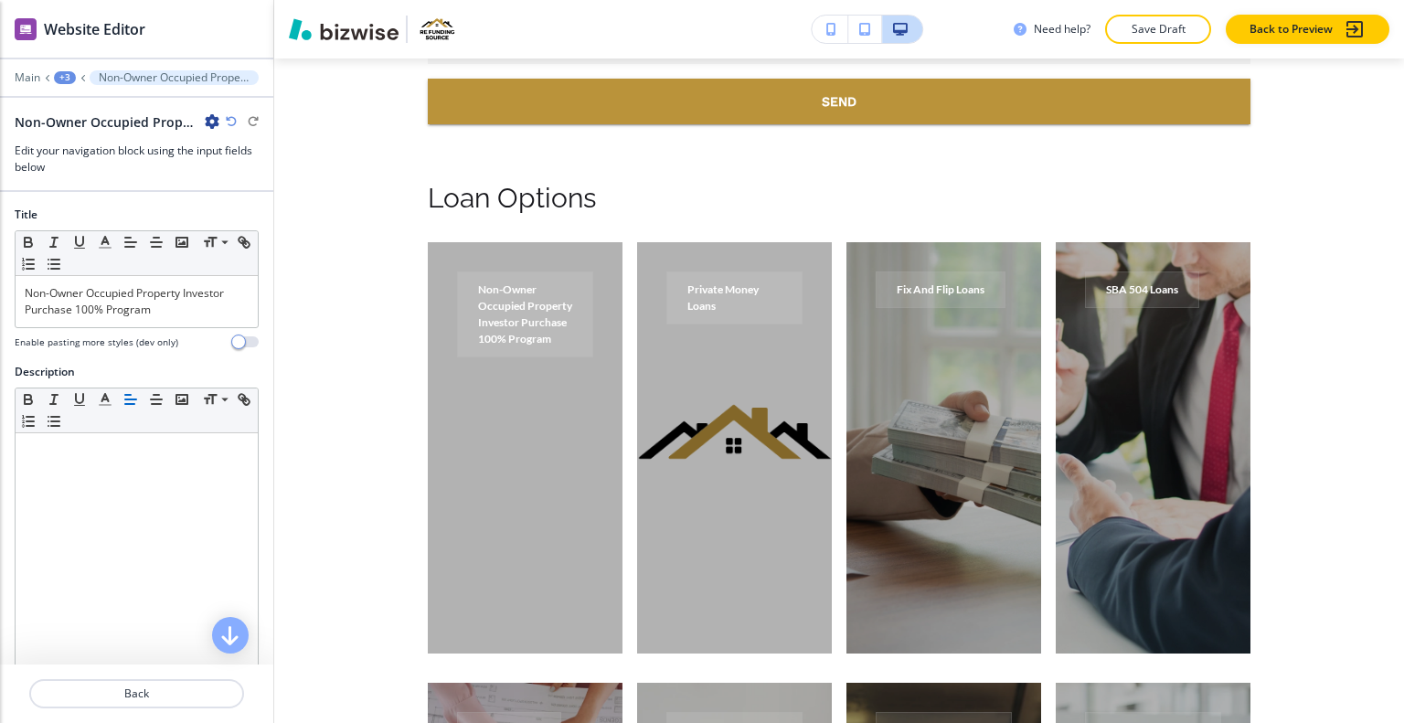
scroll to position [7766, 0]
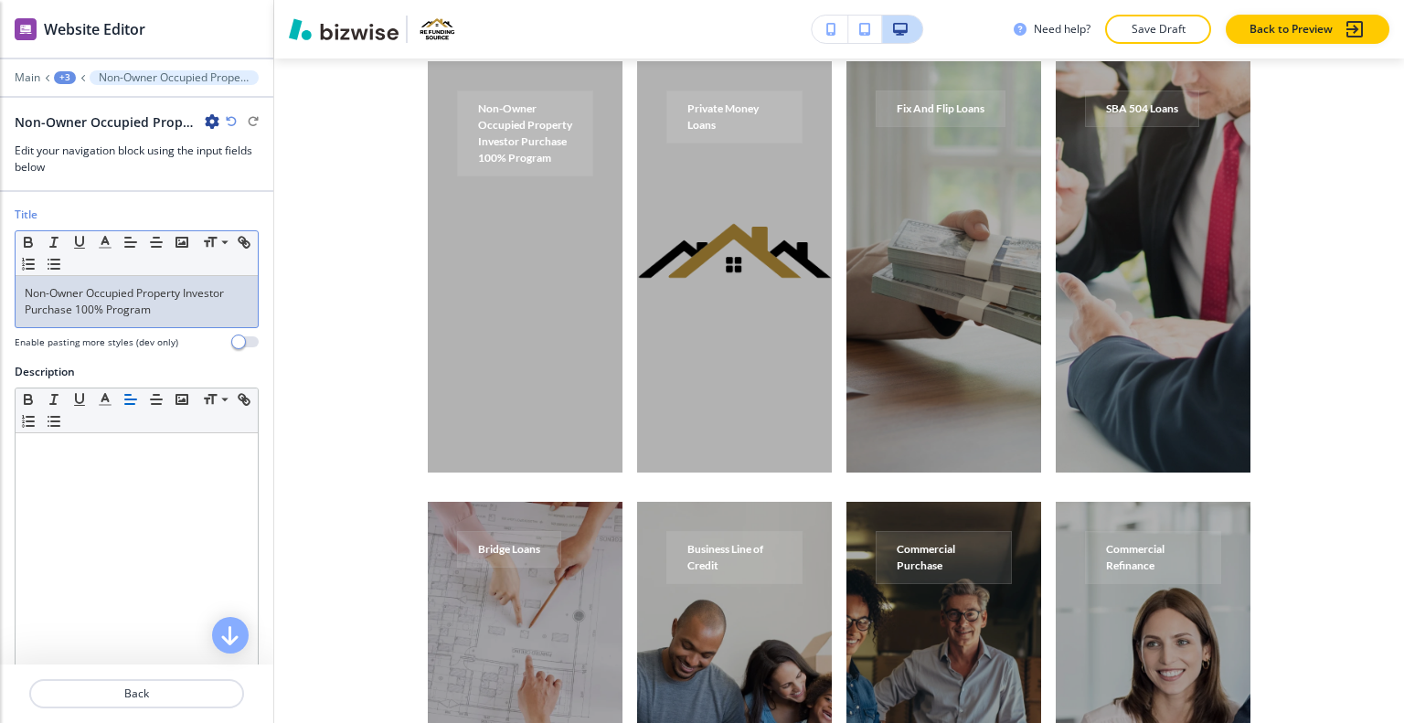
click at [171, 296] on p "Non-Owner Occupied Property Investor Purchase 100% Program" at bounding box center [137, 301] width 224 height 33
drag, startPoint x: 166, startPoint y: 324, endPoint x: 69, endPoint y: 315, distance: 97.3
click at [0, 293] on div "Title Small Normal Large Huge Non-Owner Occupied Property Investor Purchase 100…" at bounding box center [136, 285] width 273 height 157
copy p "Non-Owner Occupied Property Investor Purchase 100% Program"
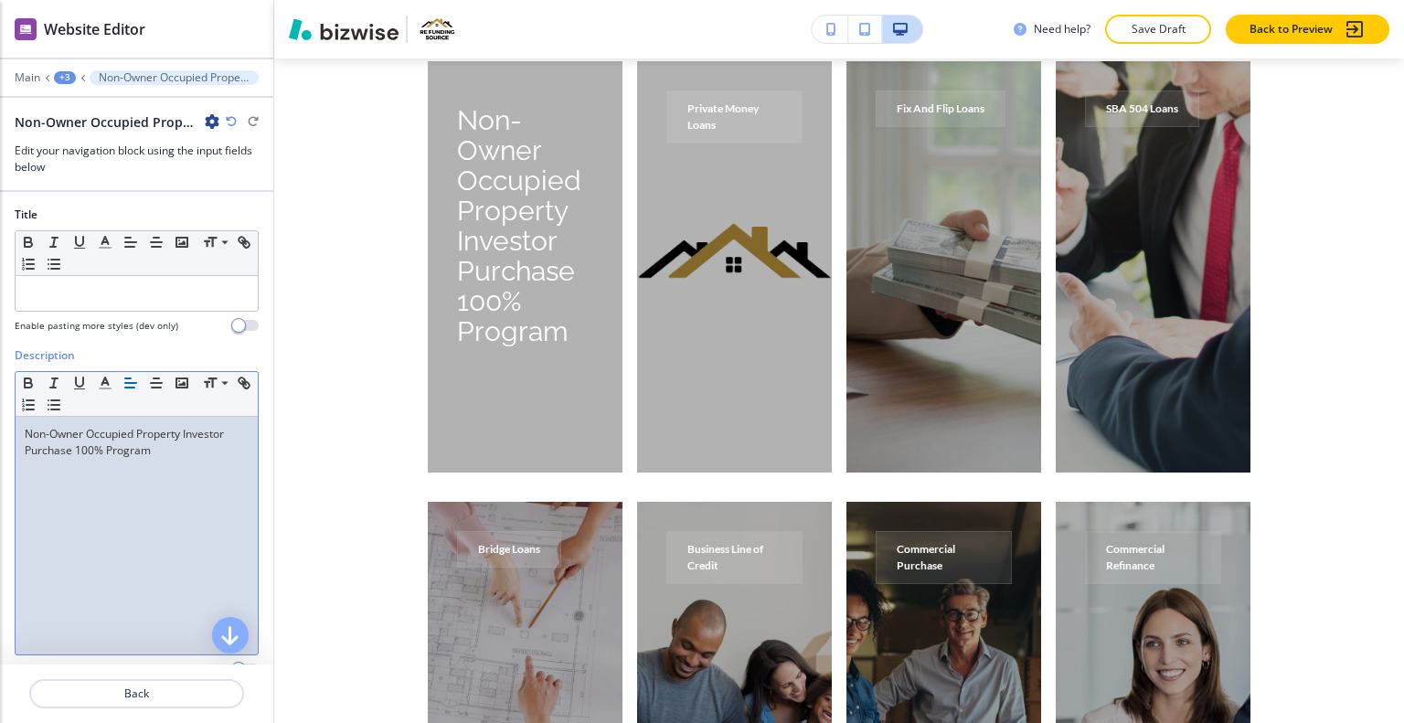
scroll to position [253, 0]
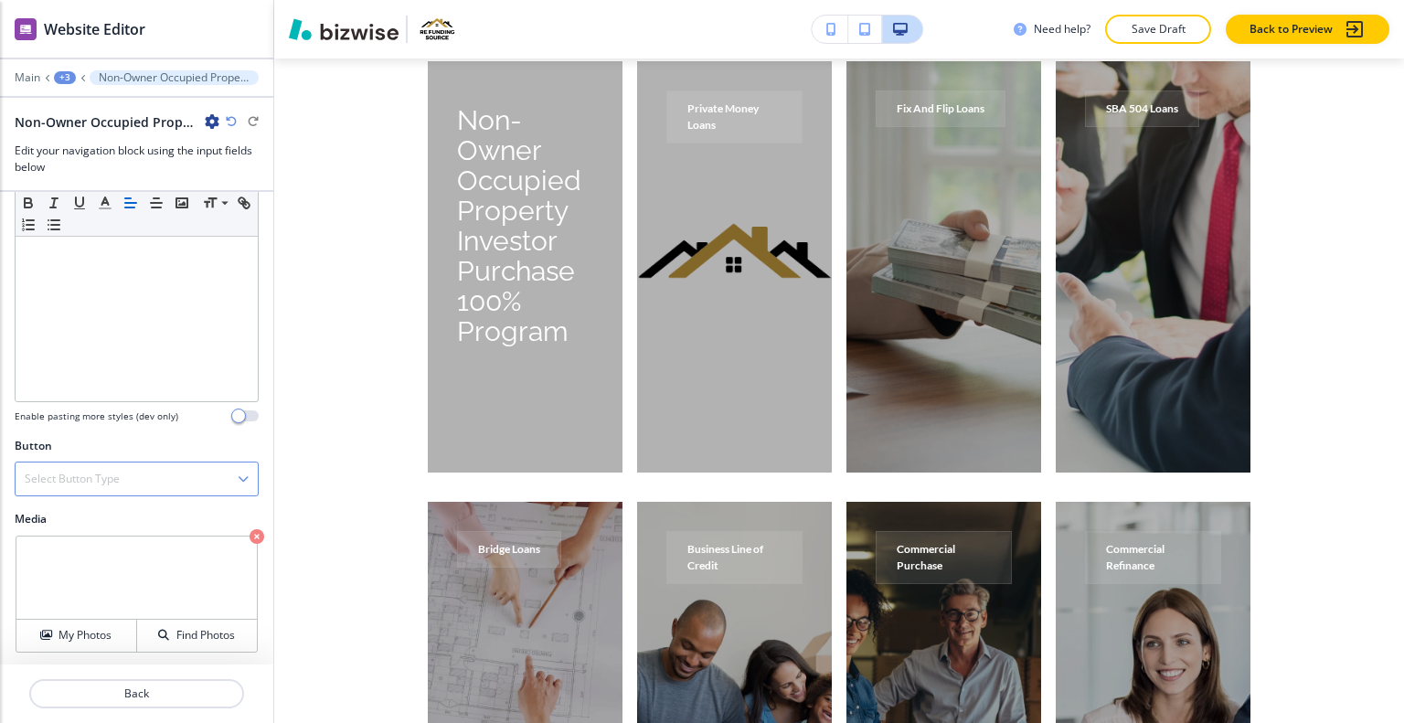
click at [134, 476] on div "Select Button Type" at bounding box center [137, 479] width 242 height 33
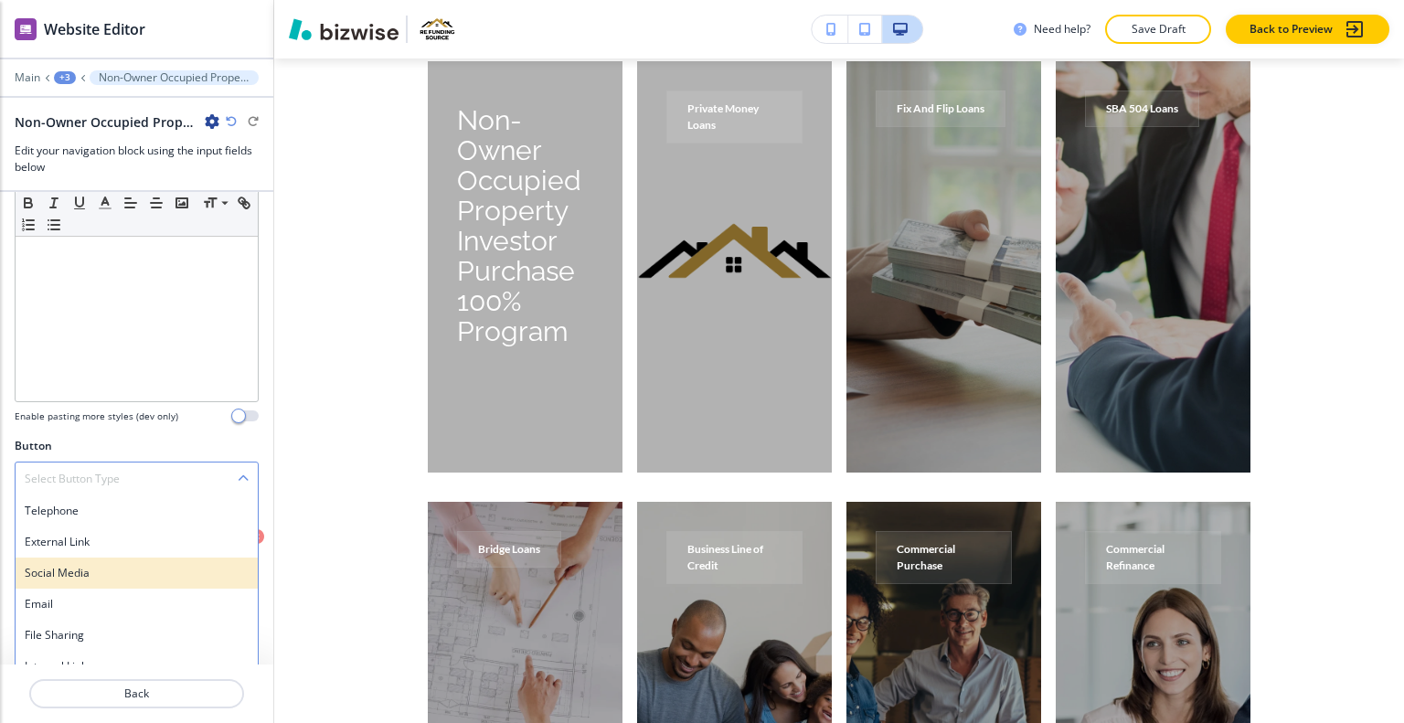
scroll to position [268, 0]
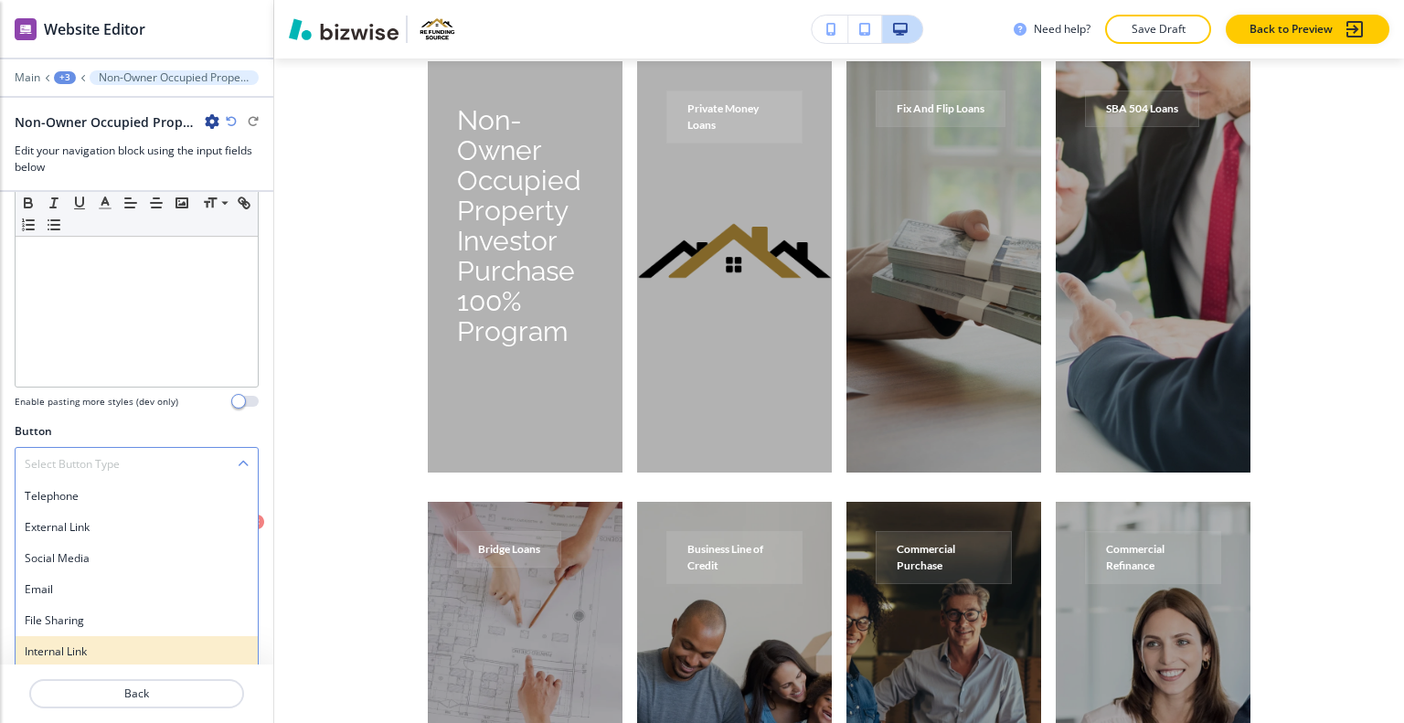
click at [99, 636] on div "Internal Link" at bounding box center [137, 651] width 242 height 31
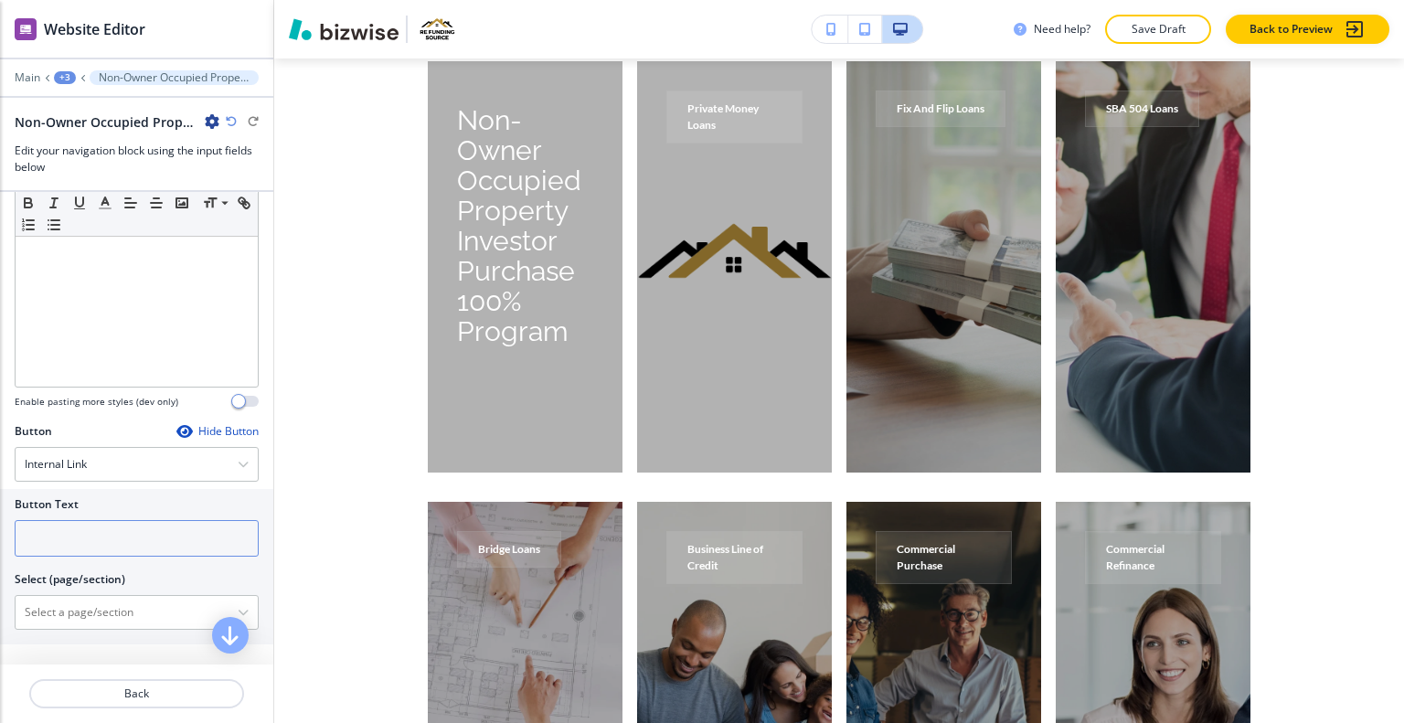
click at [92, 544] on input "text" at bounding box center [137, 538] width 244 height 37
type input "learn more"
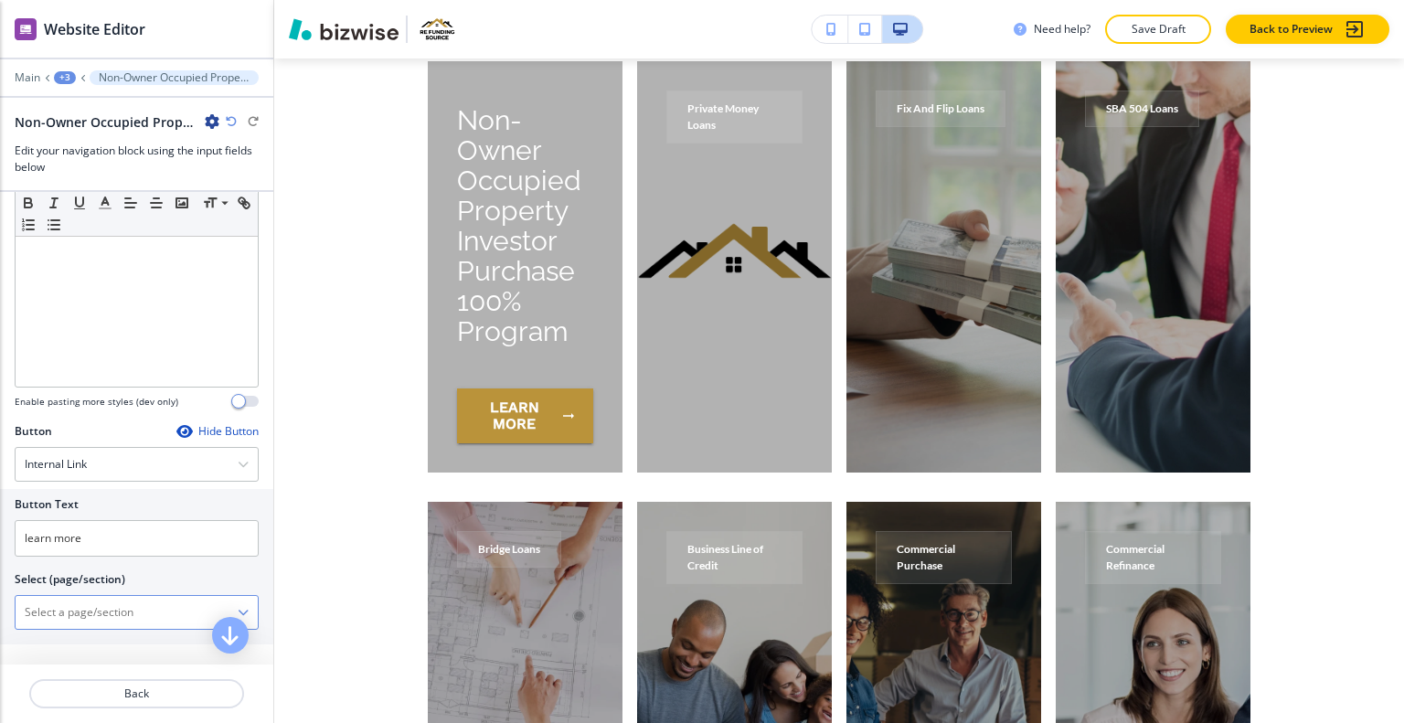
drag, startPoint x: 86, startPoint y: 639, endPoint x: 80, endPoint y: 606, distance: 33.4
click at [80, 606] on \(page\/section\) "Manual Input" at bounding box center [127, 612] width 222 height 31
paste \(page\/section\) "Non-Owner Occupied Property Investor Purchase 100% Program"
click at [112, 643] on h4 "NEW PAGE | Non-Owner Occupied Property Investor Purchase 100% Program" at bounding box center [137, 652] width 224 height 33
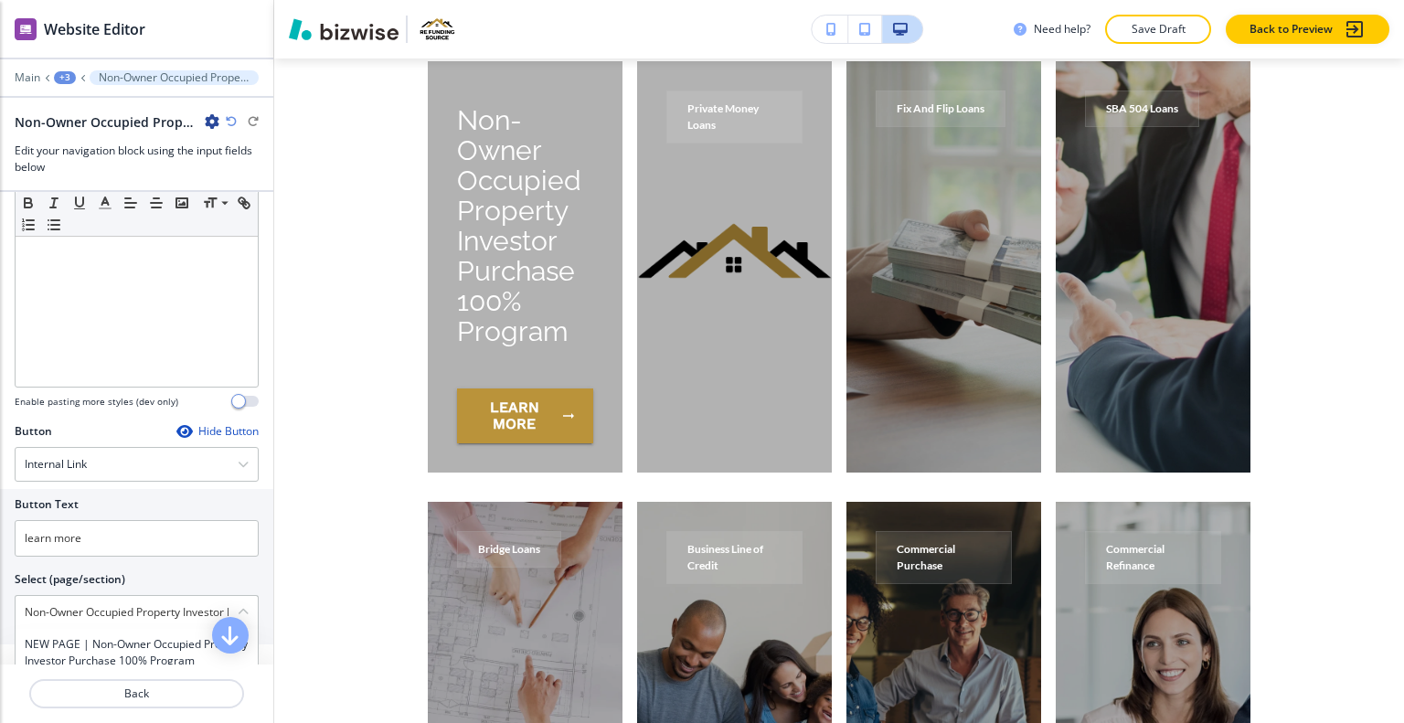
type \(page\/section\) "NEW PAGE | Non-Owner Occupied Property Investor Purchase 100% Program"
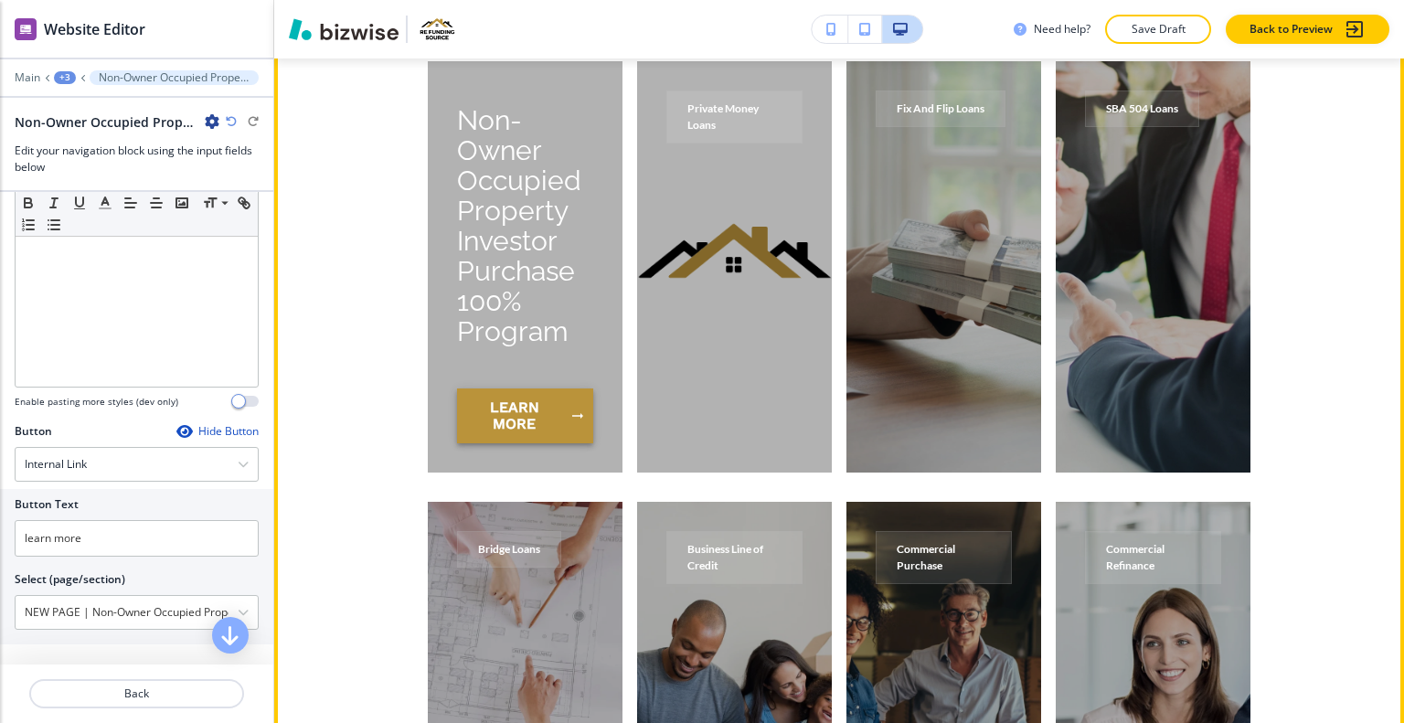
click at [532, 411] on button "learn more" at bounding box center [525, 416] width 136 height 55
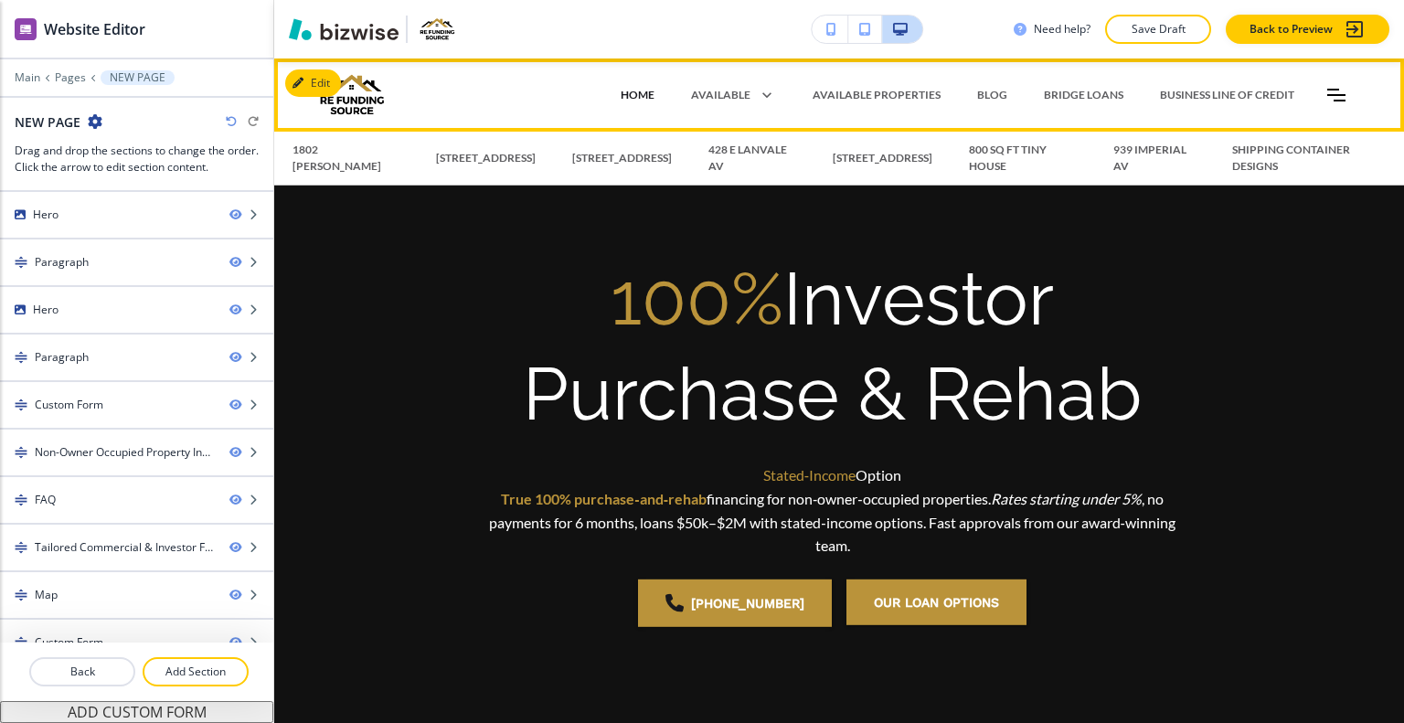
click at [647, 87] on p "HOME" at bounding box center [638, 95] width 34 height 16
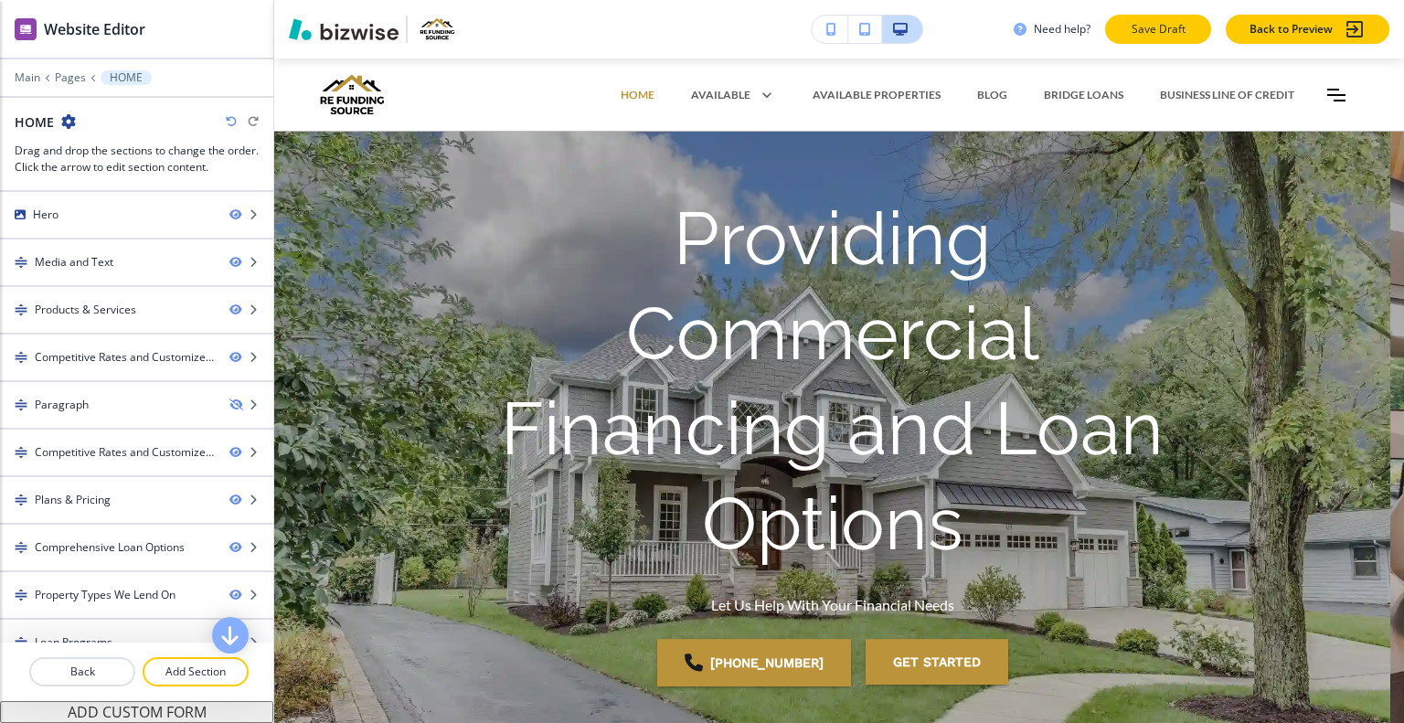
click at [1136, 19] on button "Save Draft" at bounding box center [1158, 29] width 106 height 29
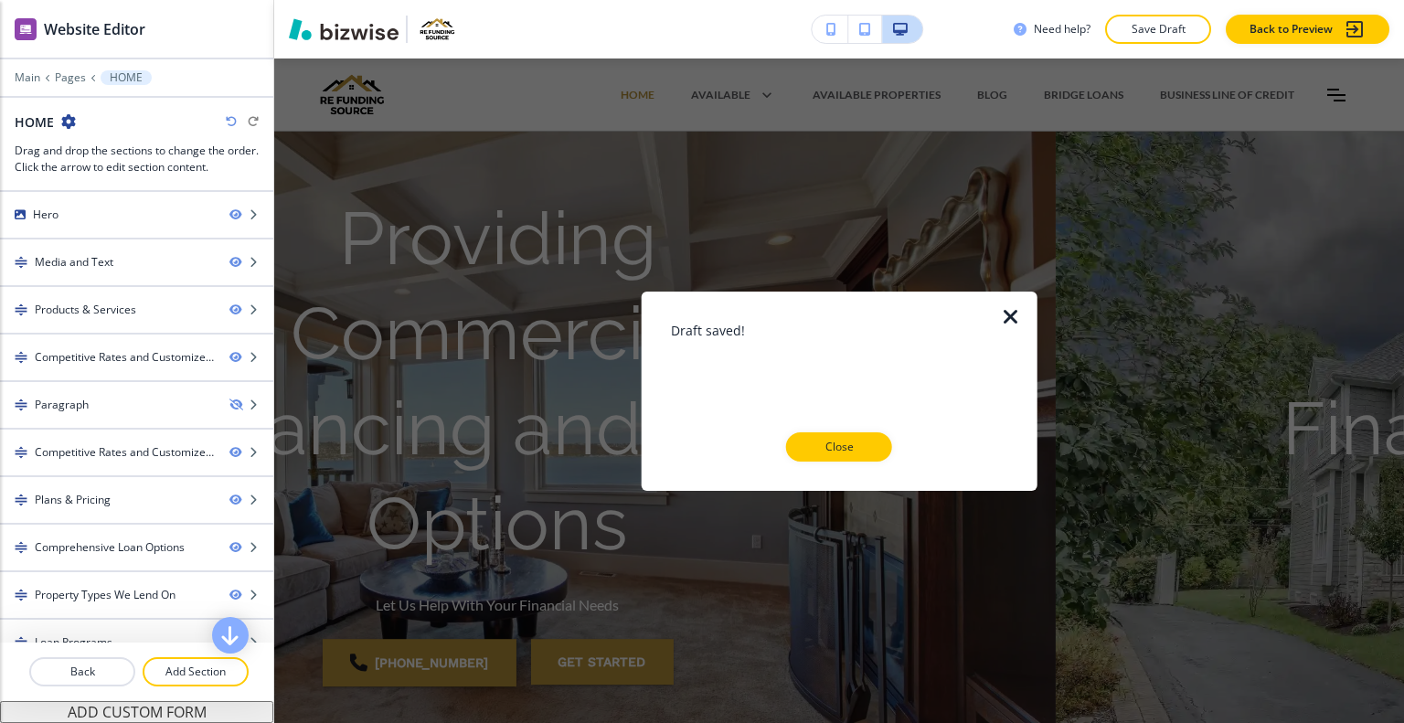
click at [894, 441] on div "Close" at bounding box center [839, 446] width 337 height 29
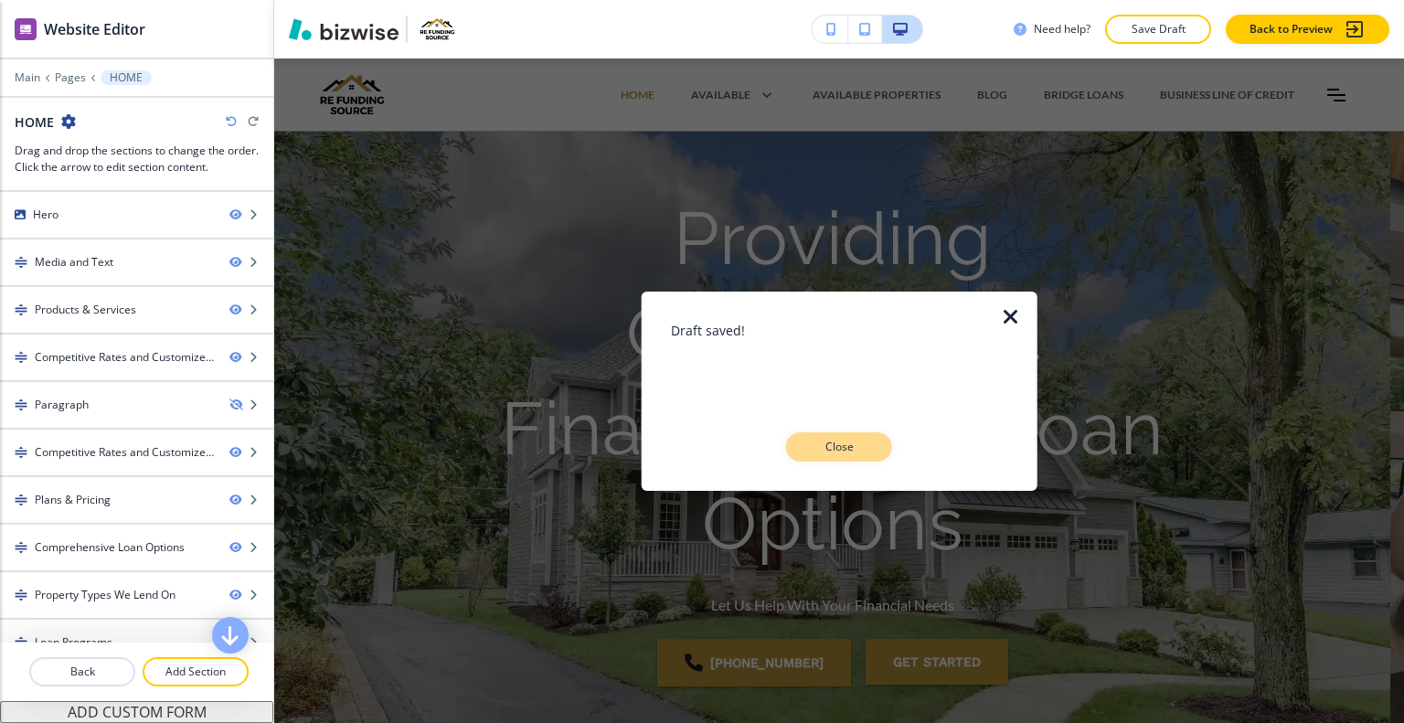
click at [873, 441] on button "Close" at bounding box center [839, 446] width 106 height 29
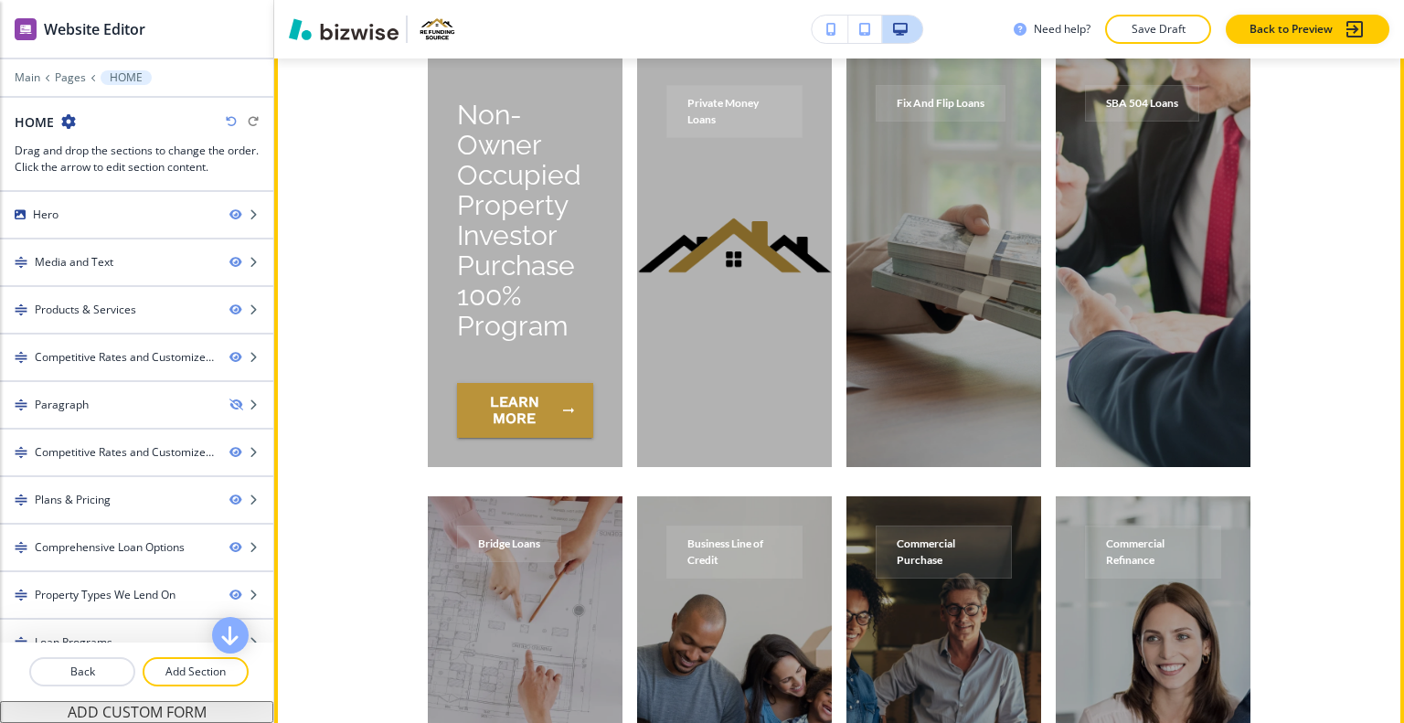
scroll to position [7406, 0]
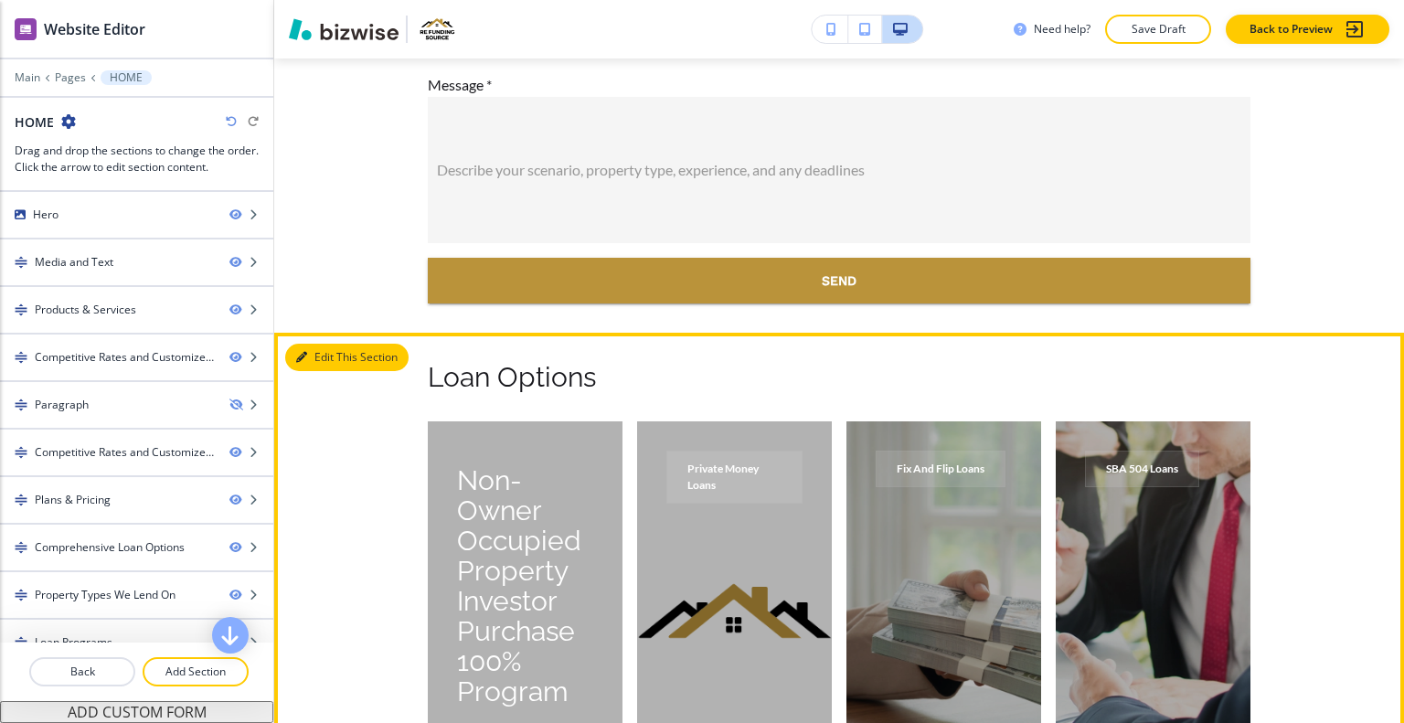
click at [315, 355] on button "Edit This Section" at bounding box center [346, 357] width 123 height 27
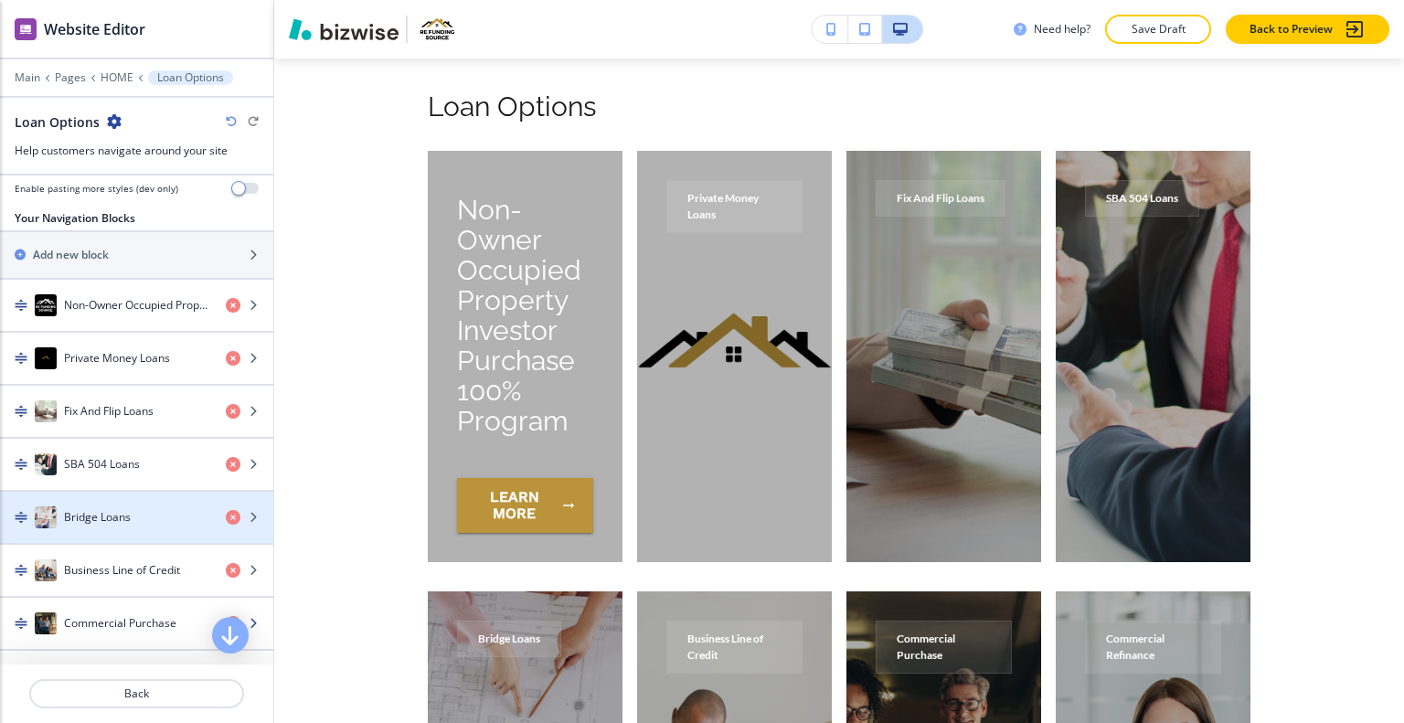
scroll to position [366, 0]
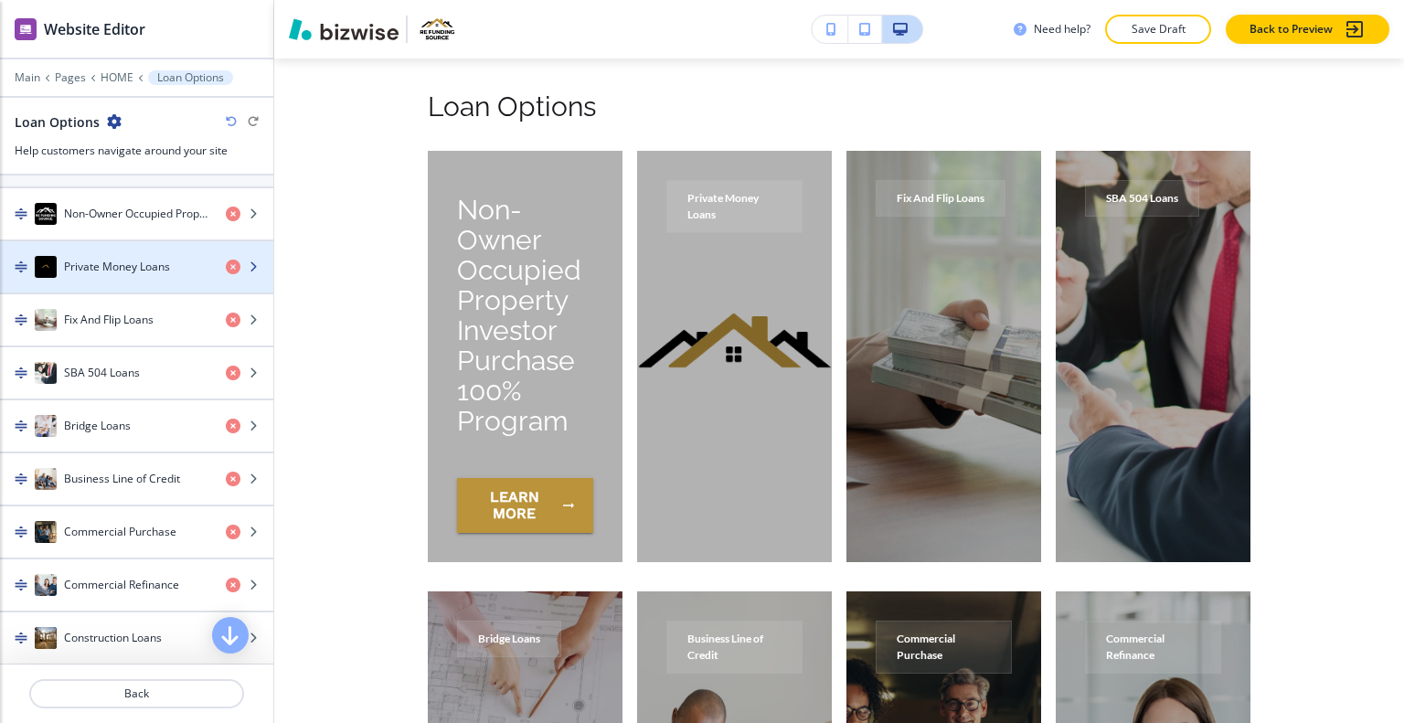
click at [125, 266] on h4 "Private Money Loans" at bounding box center [117, 267] width 106 height 16
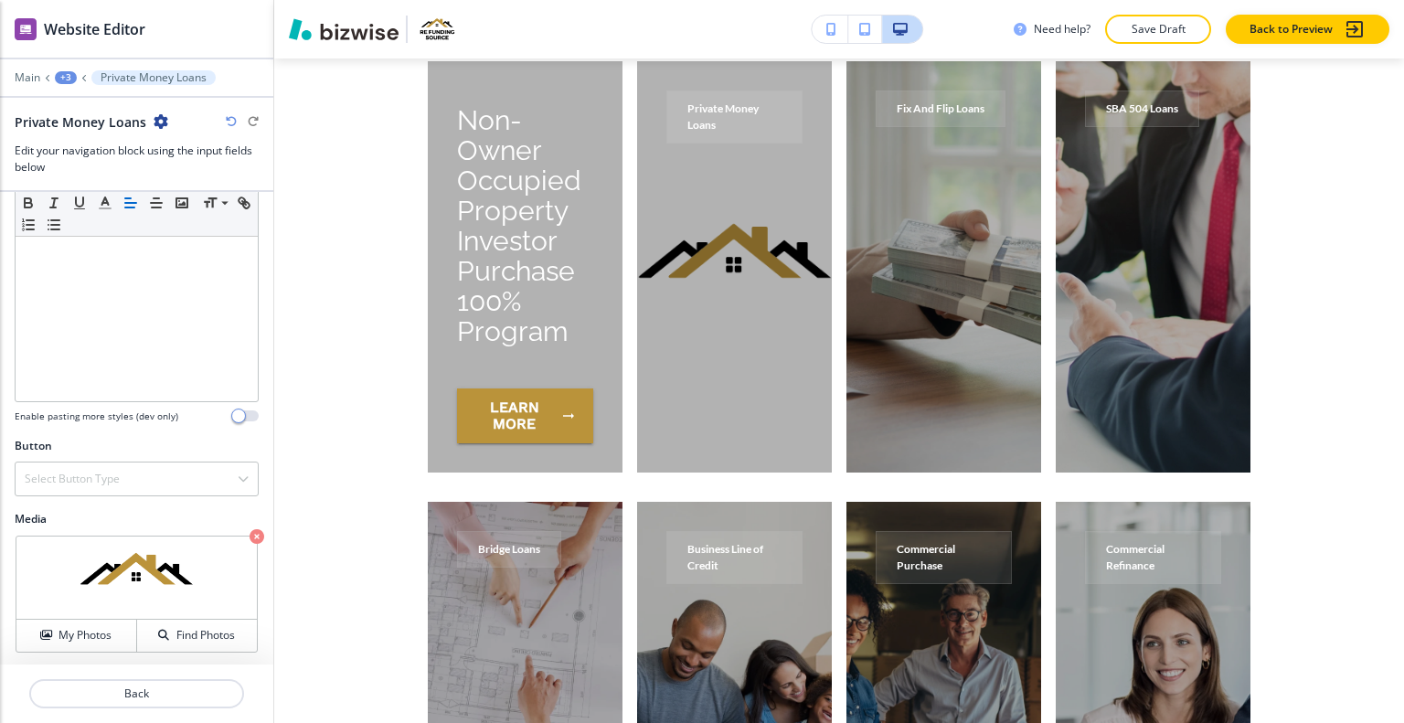
scroll to position [0, 0]
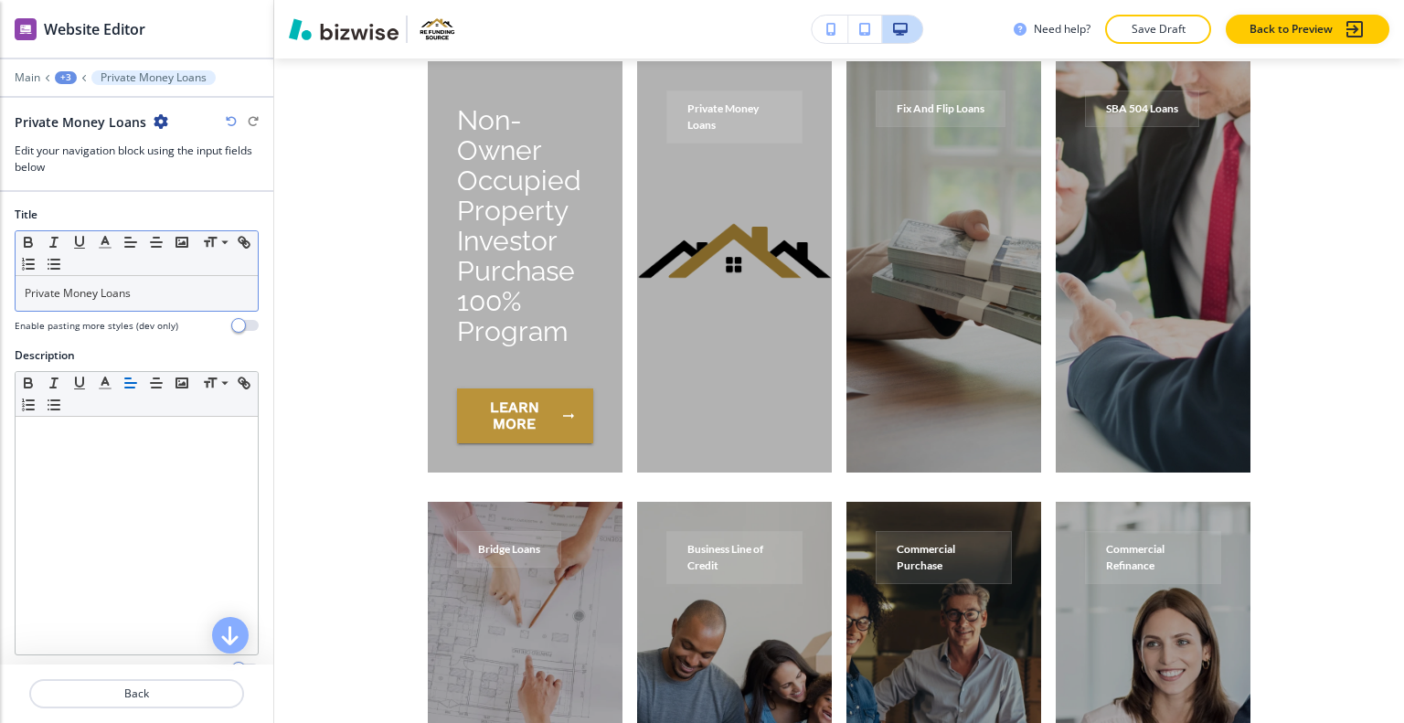
click at [152, 270] on div "Small Normal Large Huge" at bounding box center [137, 253] width 242 height 45
drag, startPoint x: 152, startPoint y: 299, endPoint x: 11, endPoint y: 295, distance: 140.8
click at [11, 295] on div "Title Small Normal Large Huge Private Money Loans Enable pasting more styles (d…" at bounding box center [136, 277] width 273 height 141
copy p "Private Money Loans"
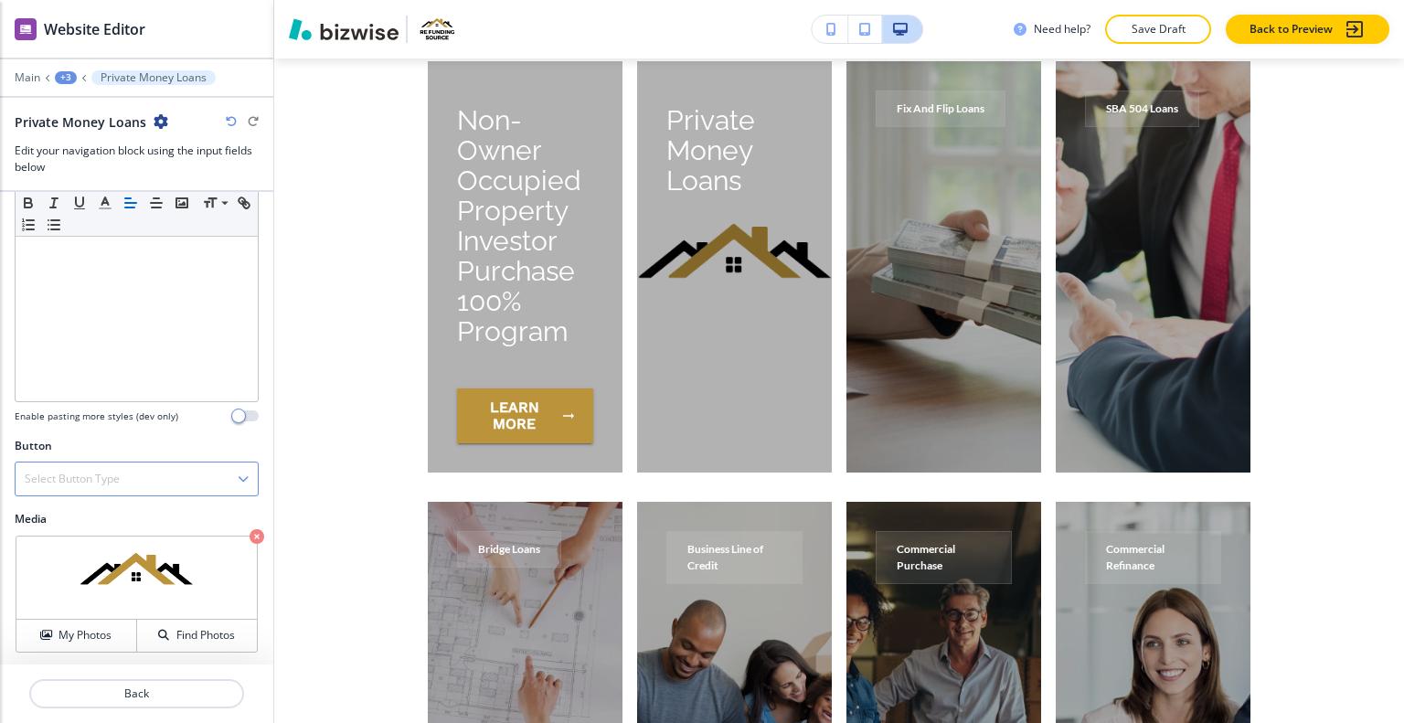
click at [101, 485] on div "Select Button Type" at bounding box center [137, 479] width 242 height 33
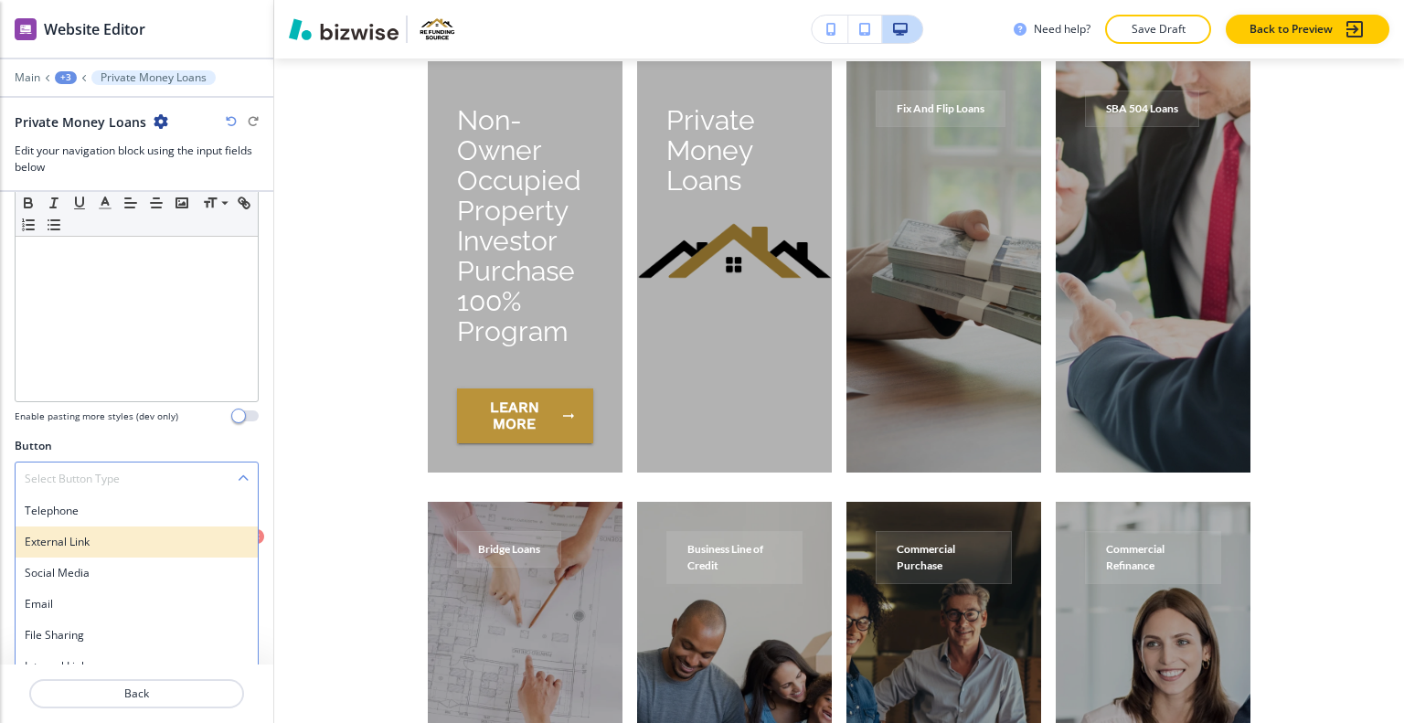
scroll to position [268, 0]
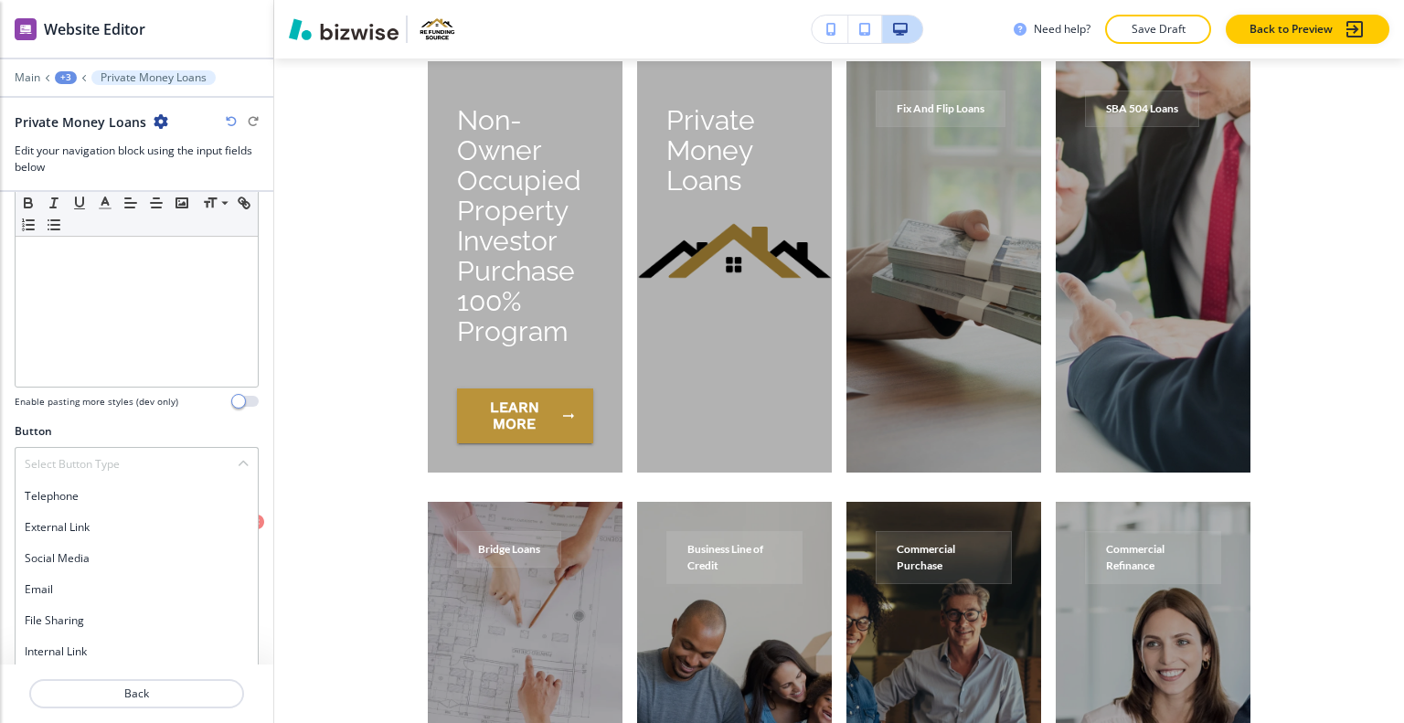
click at [69, 650] on h4 "Internal Link" at bounding box center [137, 652] width 224 height 16
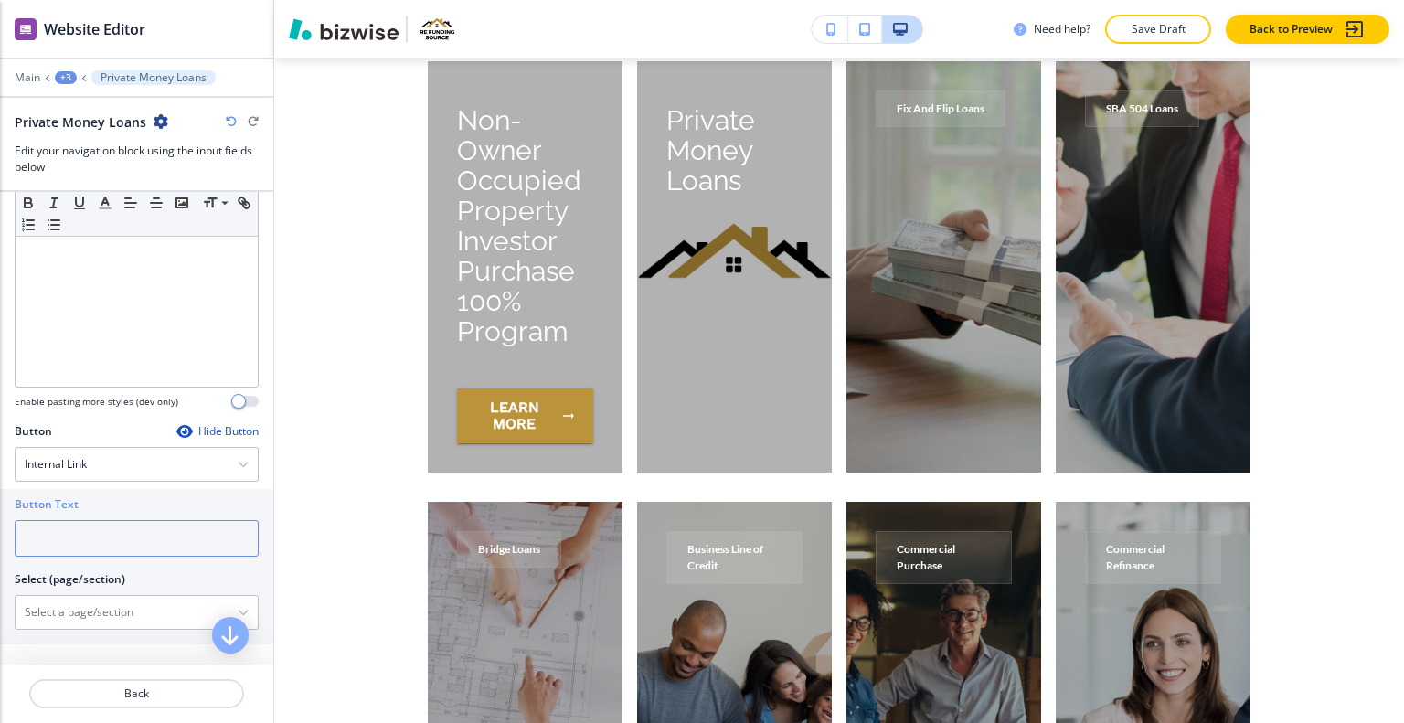
drag, startPoint x: 62, startPoint y: 540, endPoint x: 39, endPoint y: 577, distance: 43.1
click at [39, 577] on div "Button Text Select (page/section) HOME HOME | Hero HOME | Media and Text HOME |…" at bounding box center [137, 559] width 244 height 141
type input "learn more"
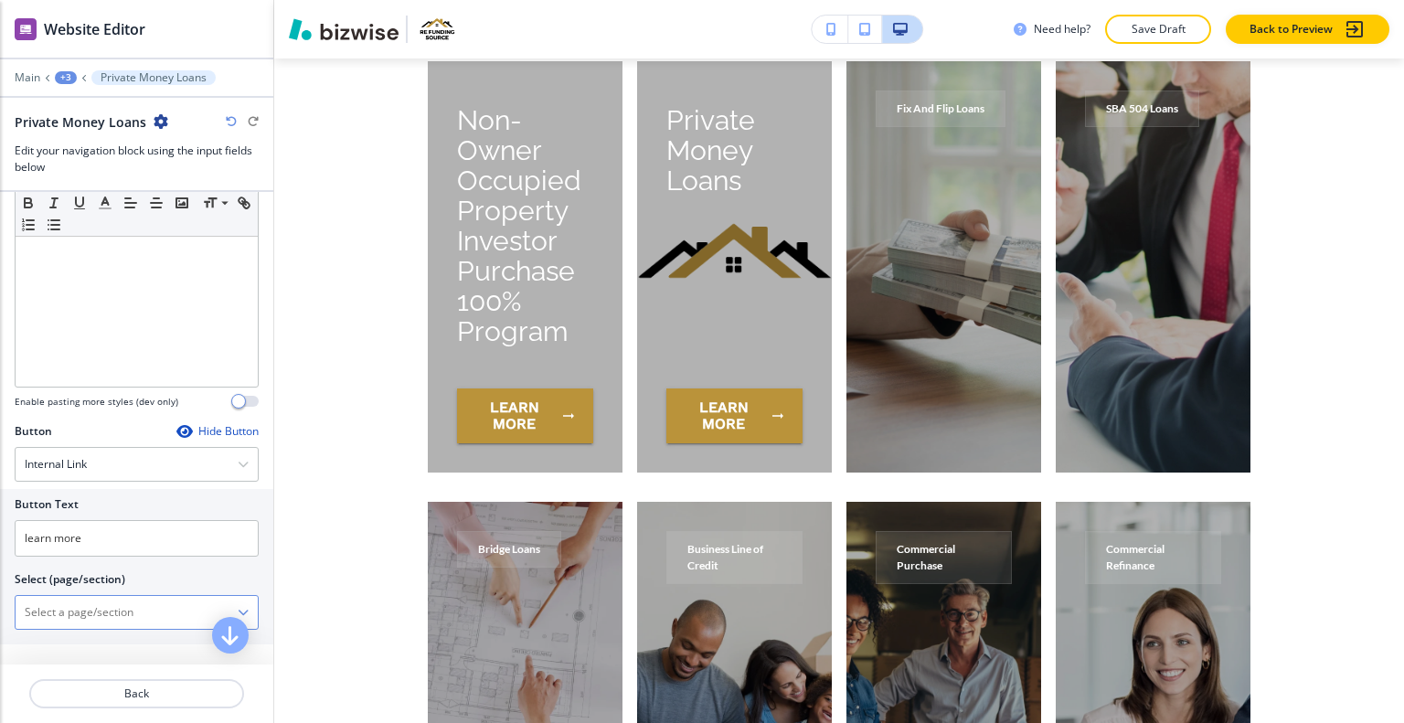
paste \(page\/section\) "Private Money Loans"
click at [95, 629] on div "PRIVATE MONEY LOAN" at bounding box center [137, 644] width 242 height 31
type \(page\/section\) "PRIVATE MONEY LOAN"
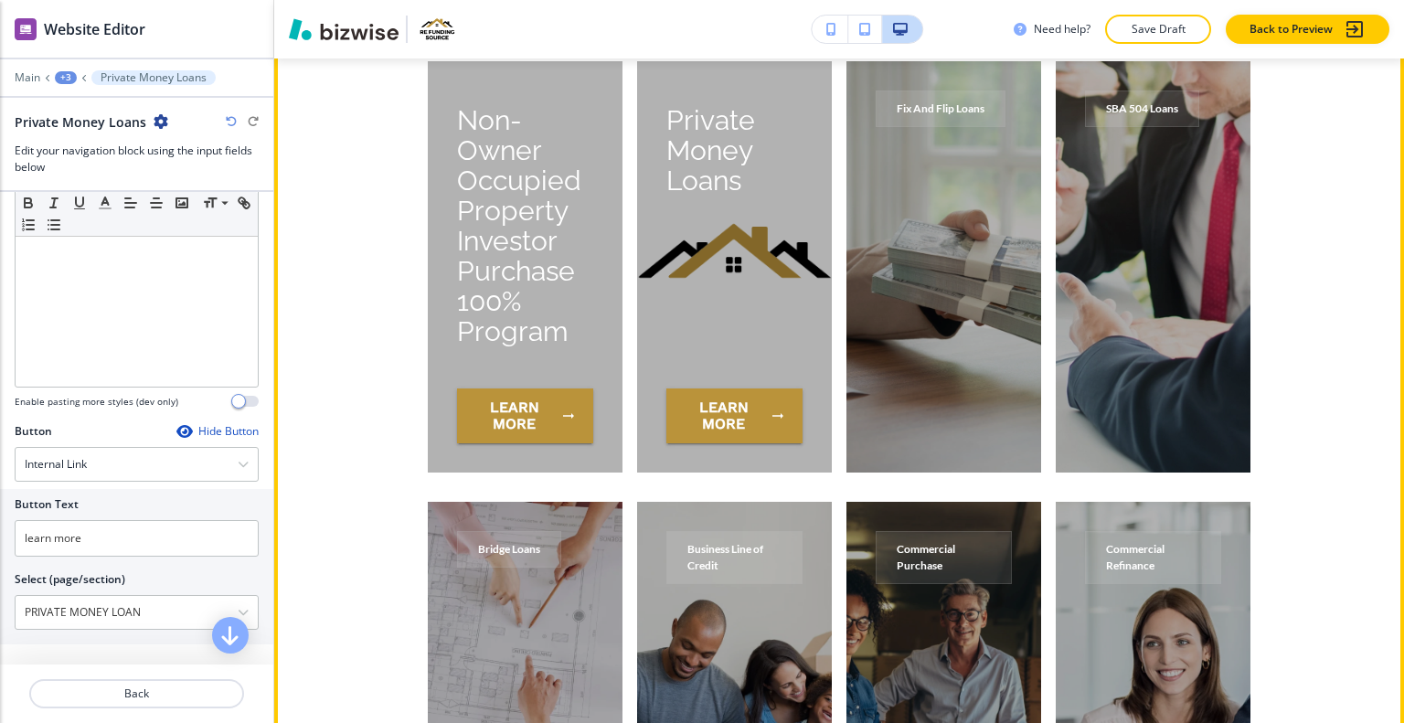
scroll to position [7674, 0]
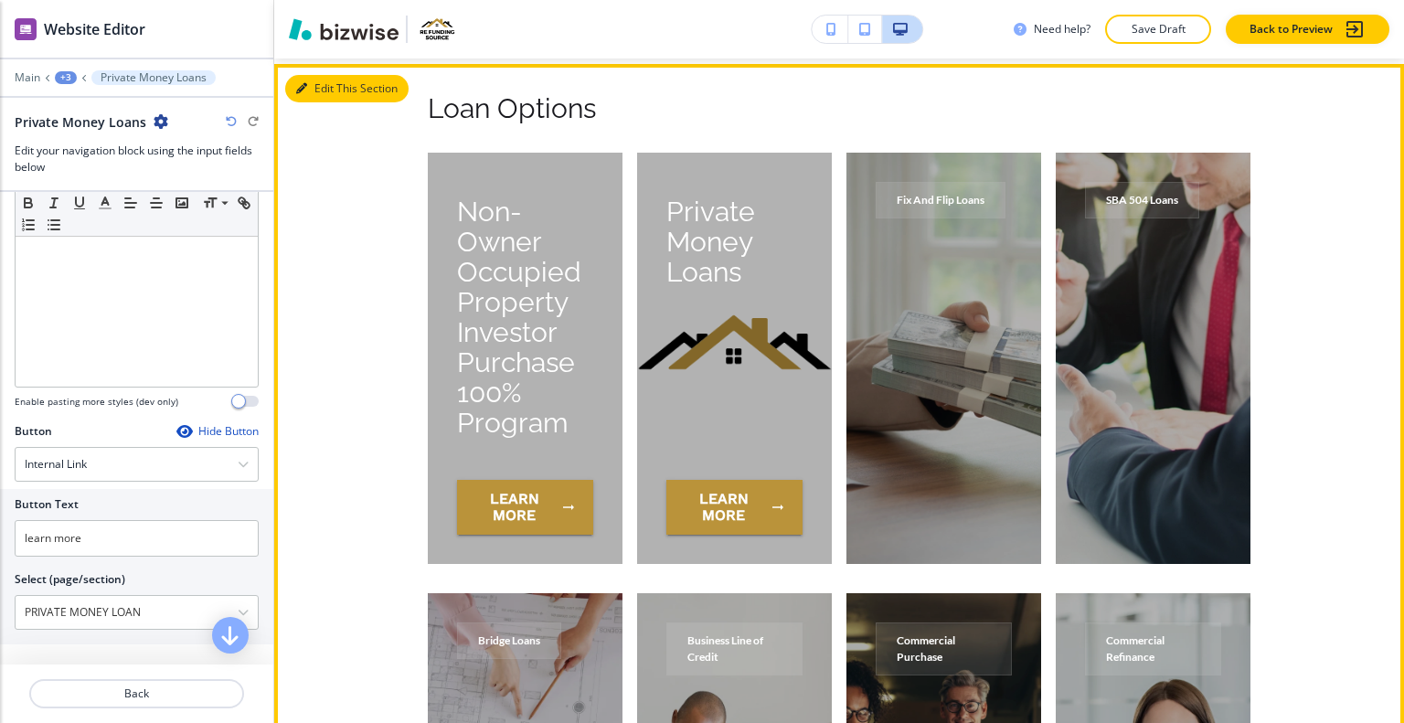
click at [318, 91] on button "Edit This Section" at bounding box center [346, 88] width 123 height 27
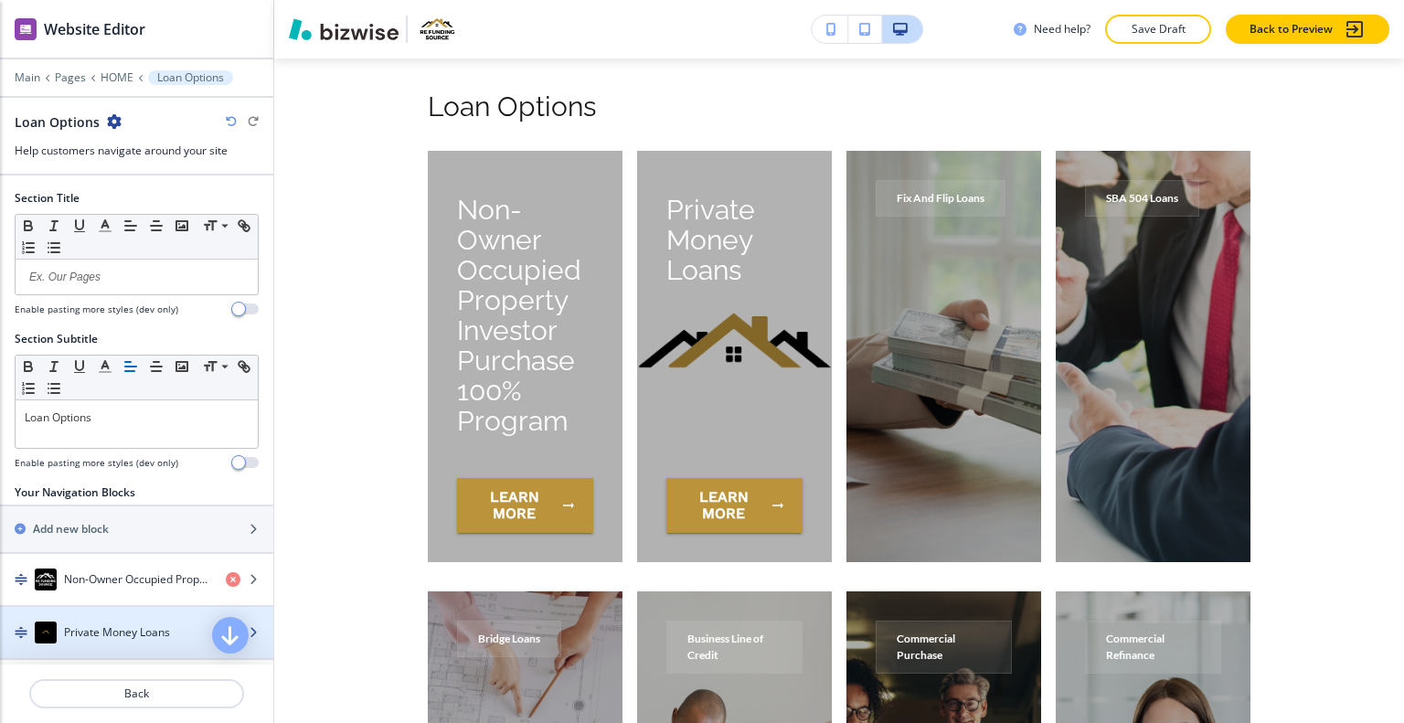
scroll to position [183, 0]
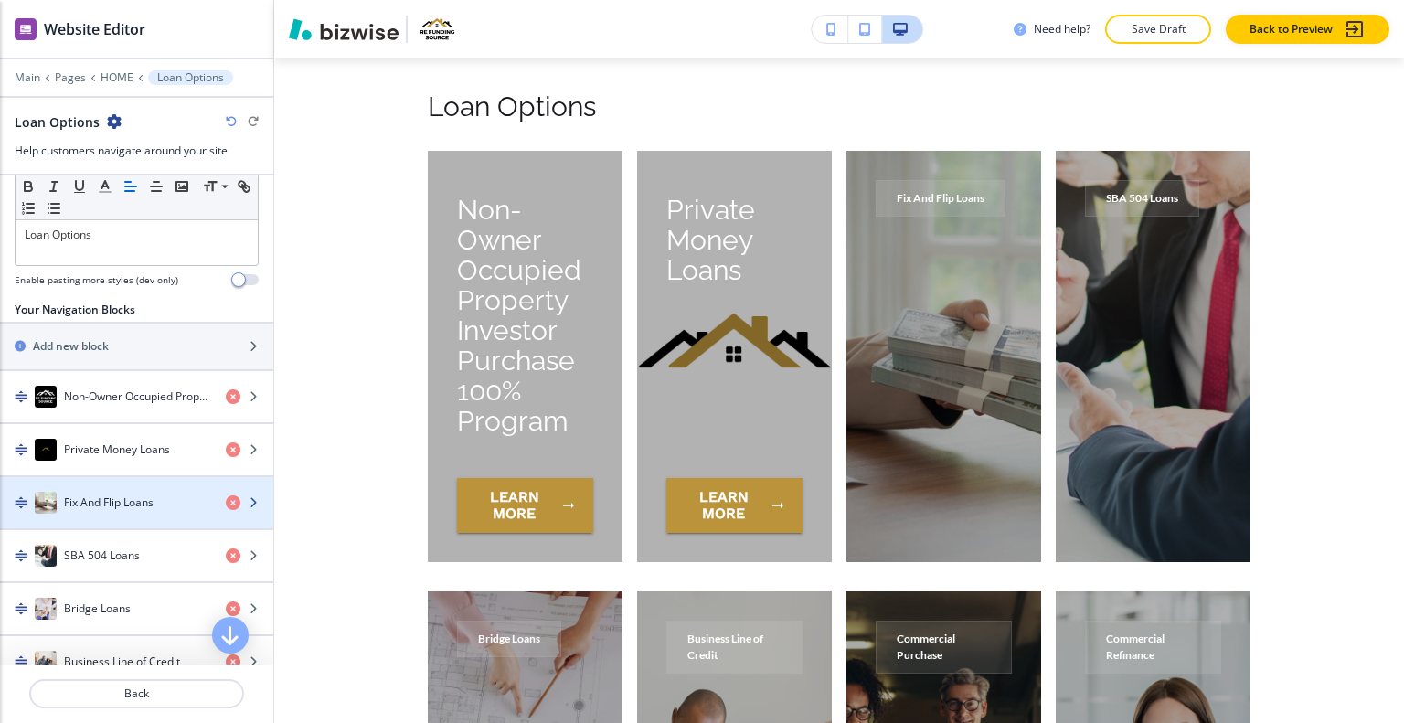
click at [156, 485] on div "button" at bounding box center [136, 484] width 273 height 15
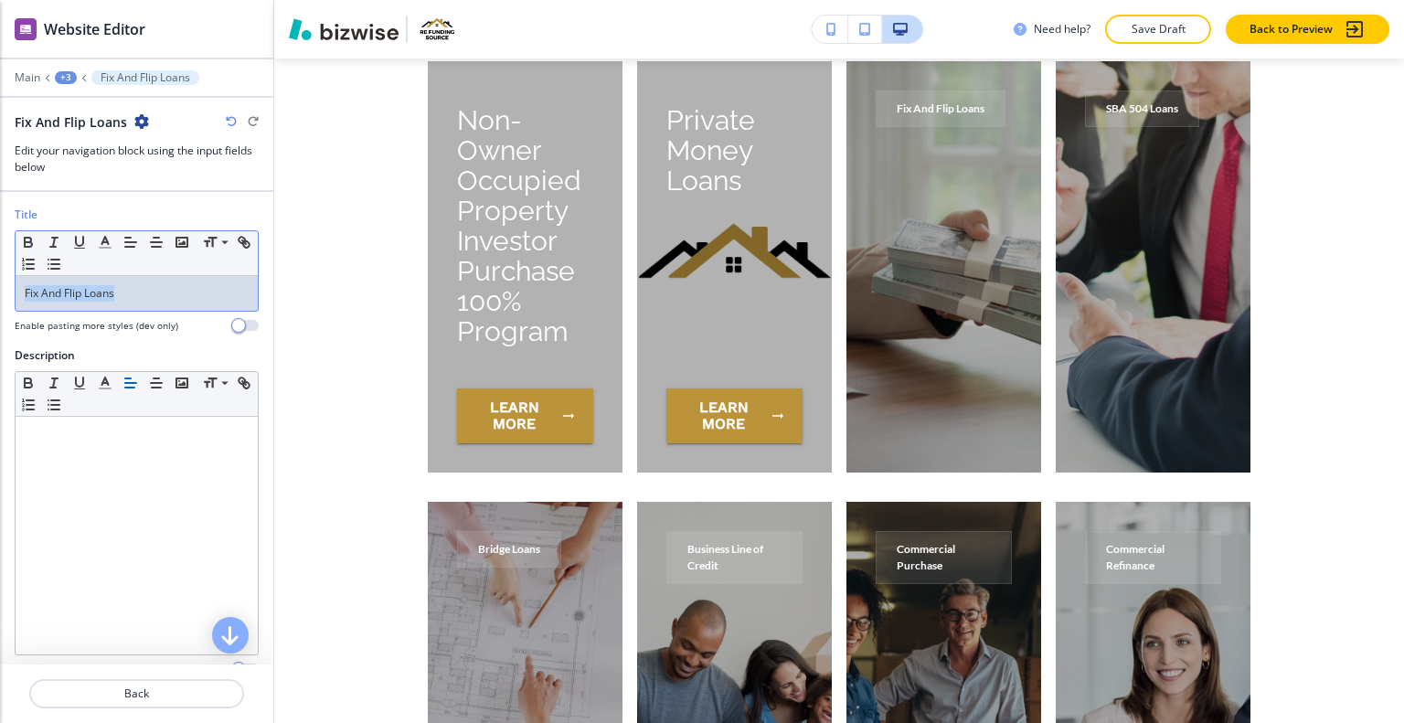
drag, startPoint x: 135, startPoint y: 288, endPoint x: 21, endPoint y: 314, distance: 117.1
click at [0, 283] on div "Title Small Normal Large Huge Fix And Flip Loans Enable pasting more styles (de…" at bounding box center [136, 277] width 273 height 141
copy p "Fix And Flip Loans"
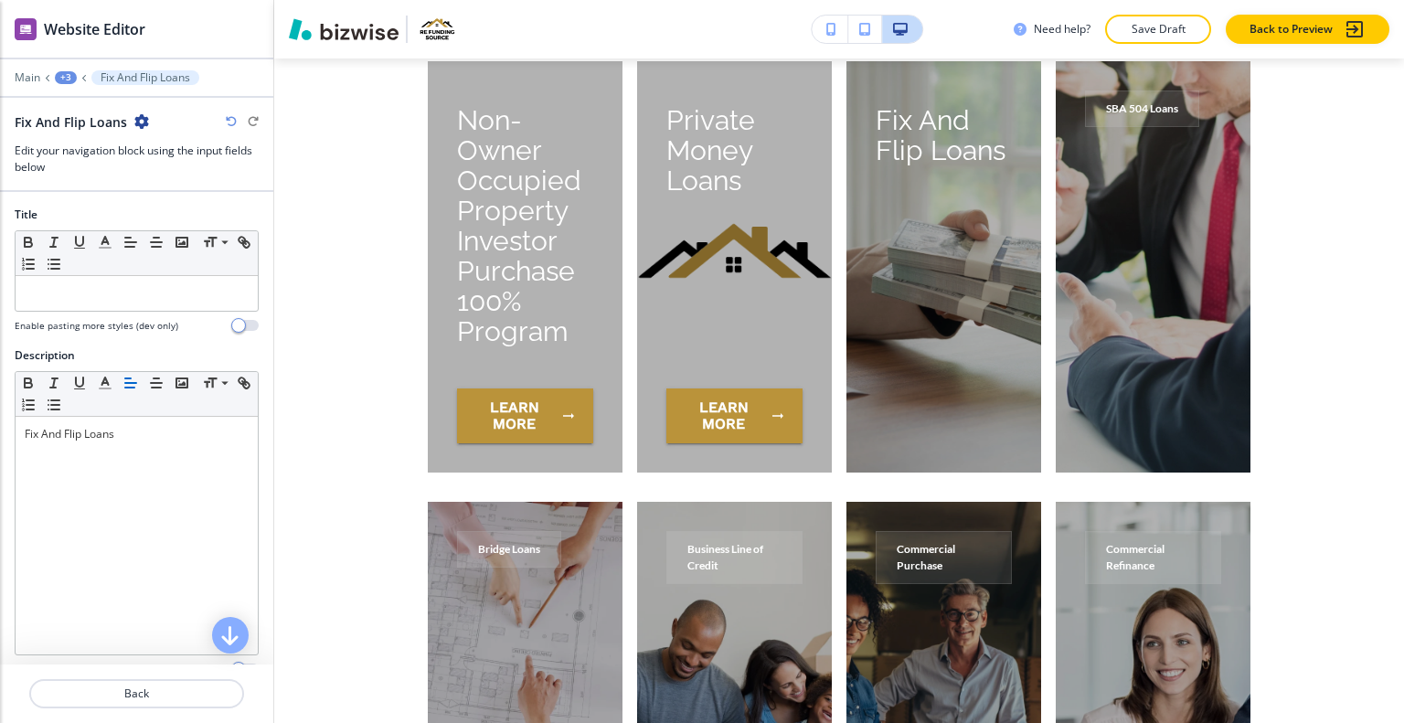
drag, startPoint x: 161, startPoint y: 409, endPoint x: 0, endPoint y: 428, distance: 162.1
click at [0, 428] on div "Description Small Normal Large Huge Fix And Flip Loans Enable pasting more styl…" at bounding box center [136, 519] width 273 height 344
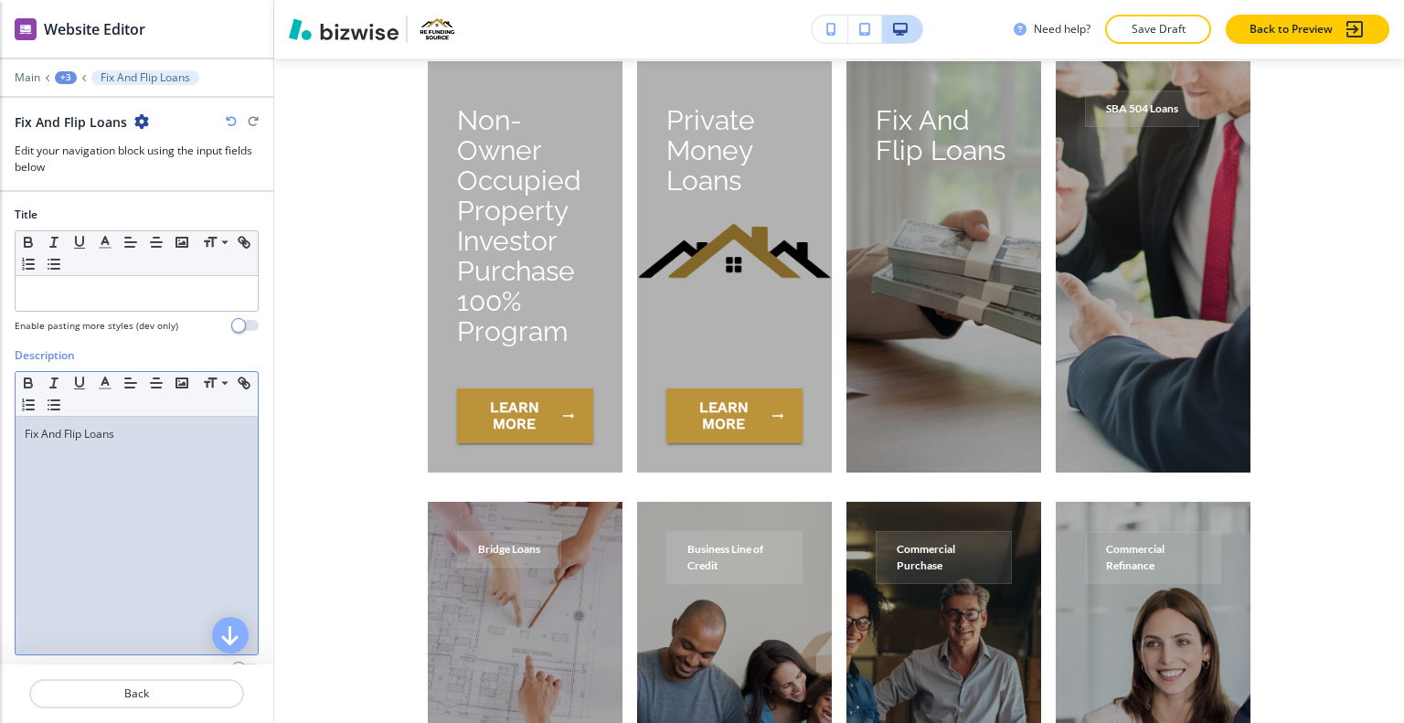
click at [200, 442] on div "Fix And Flip Loans" at bounding box center [137, 536] width 242 height 238
drag, startPoint x: 190, startPoint y: 440, endPoint x: 0, endPoint y: 429, distance: 190.5
click at [0, 429] on div "Description Small Normal Large Huge Fix And Flip Loans Enable pasting more styl…" at bounding box center [136, 519] width 273 height 344
copy p "Fix And Flip Loans"
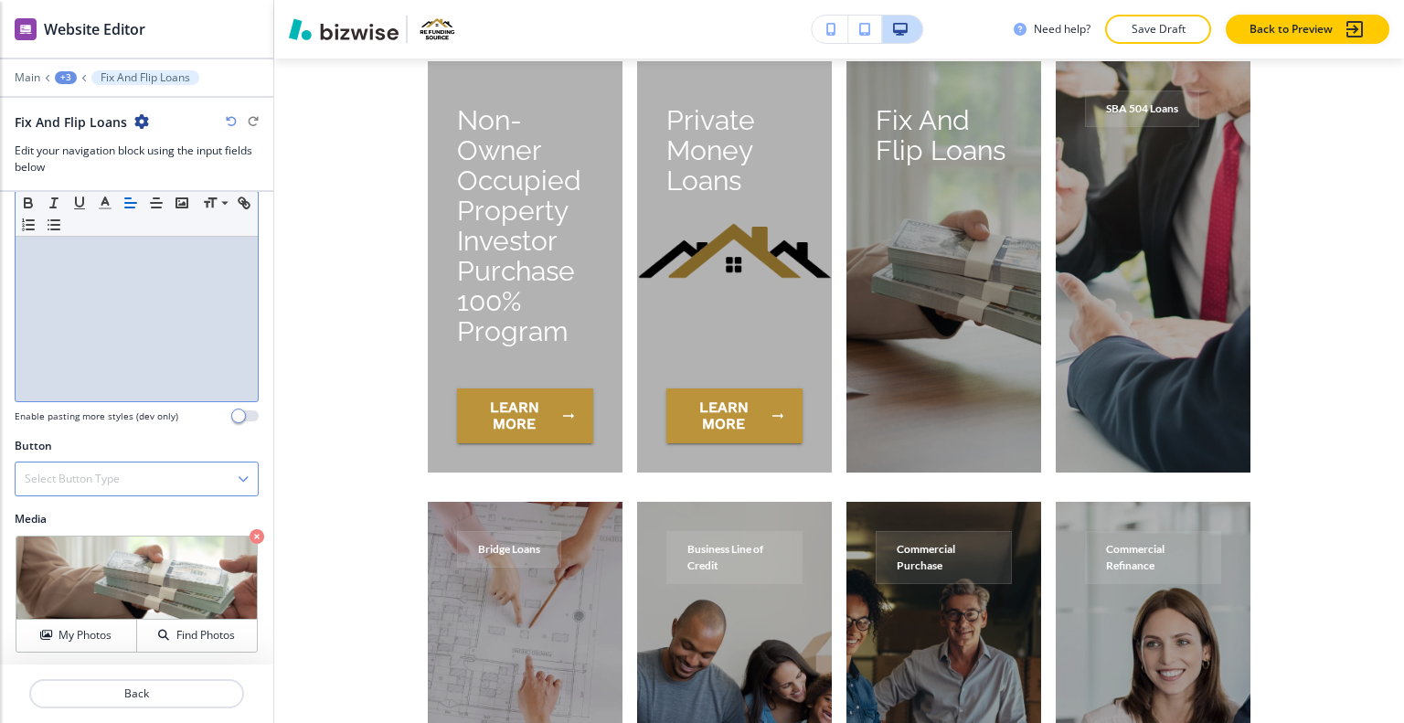
click at [155, 467] on div "Select Button Type" at bounding box center [137, 479] width 242 height 33
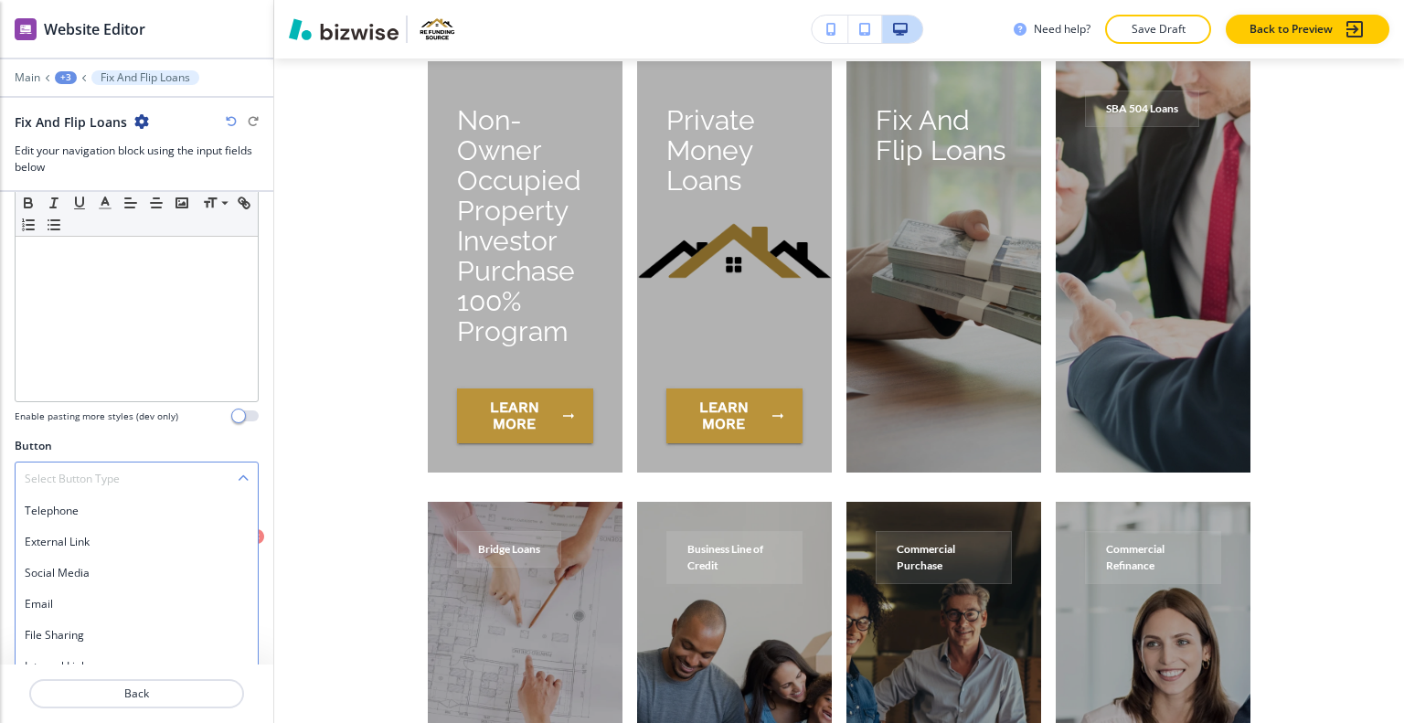
scroll to position [268, 0]
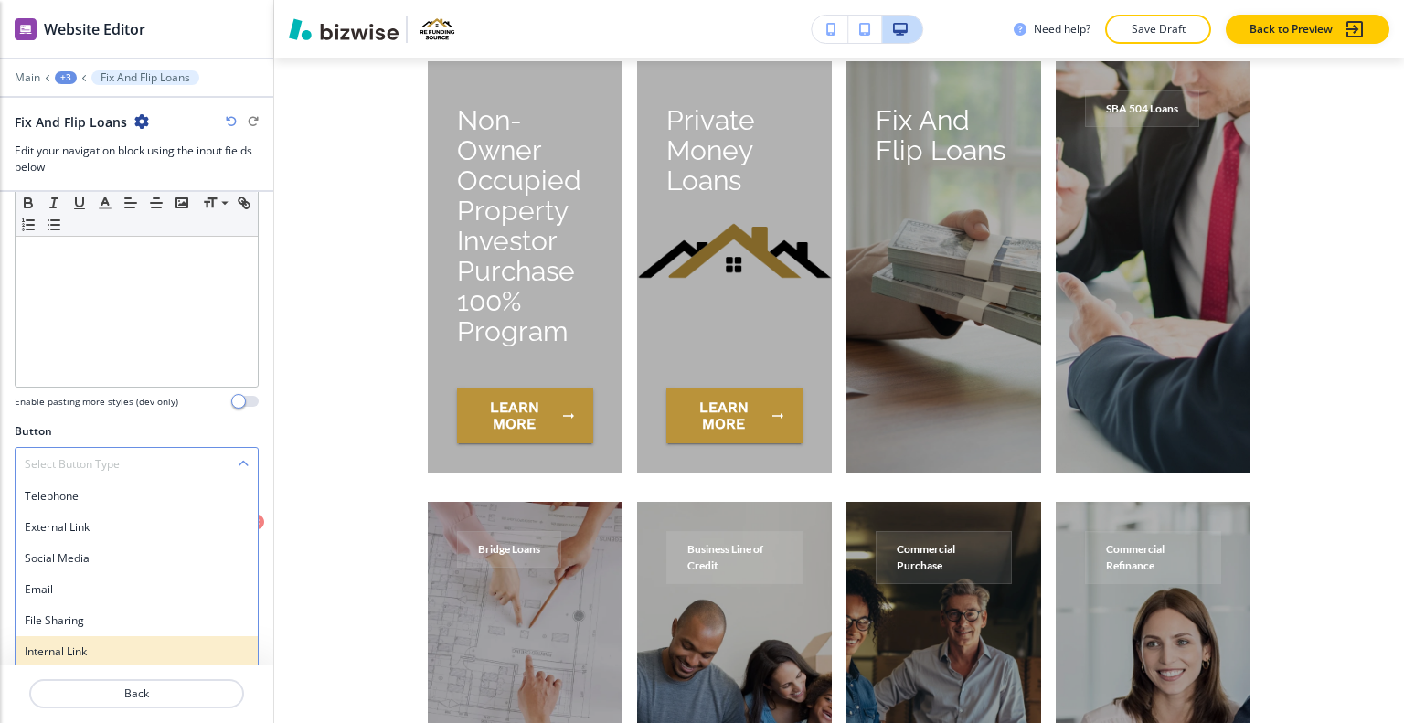
click at [61, 652] on h4 "Internal Link" at bounding box center [137, 652] width 224 height 16
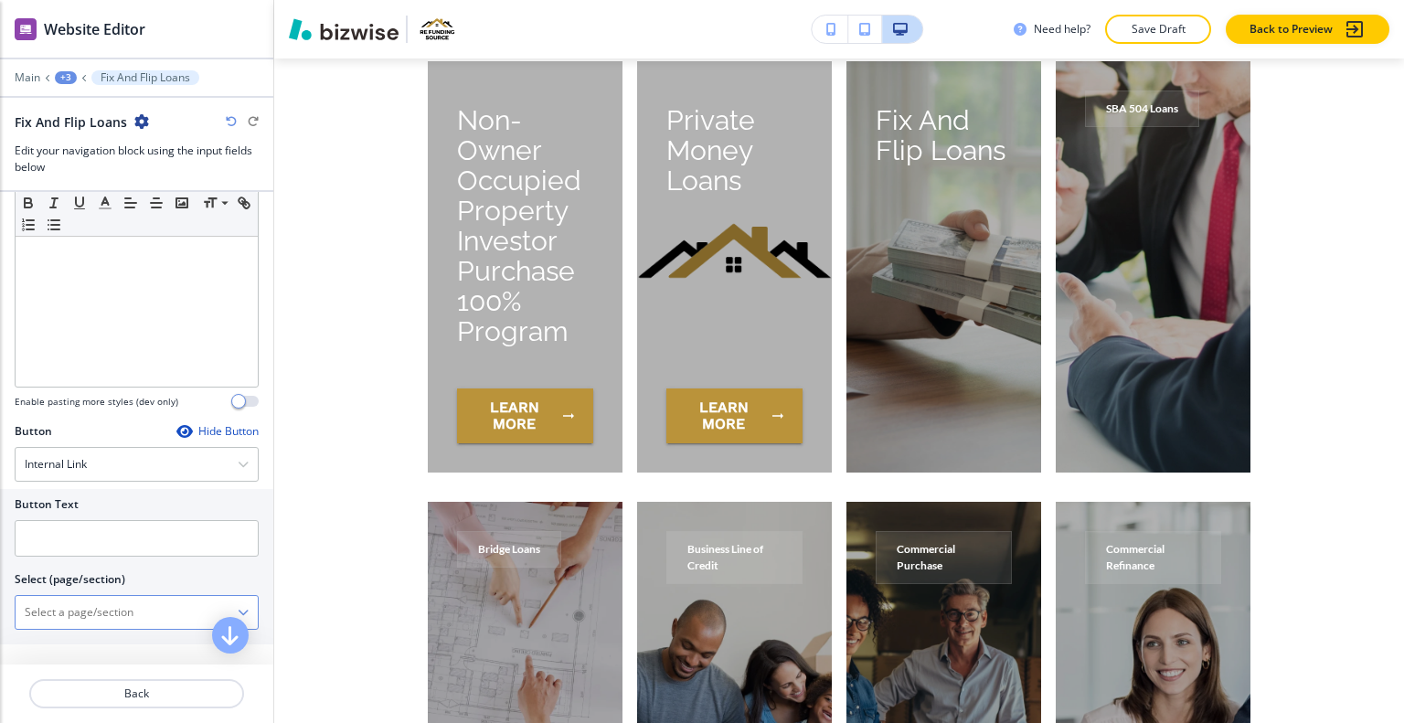
drag, startPoint x: 59, startPoint y: 525, endPoint x: 77, endPoint y: 600, distance: 77.2
click at [77, 600] on \(page\/section\) "Manual Input" at bounding box center [127, 612] width 222 height 31
type \(page\/section\) "l"
drag, startPoint x: 95, startPoint y: 617, endPoint x: 0, endPoint y: 613, distance: 95.2
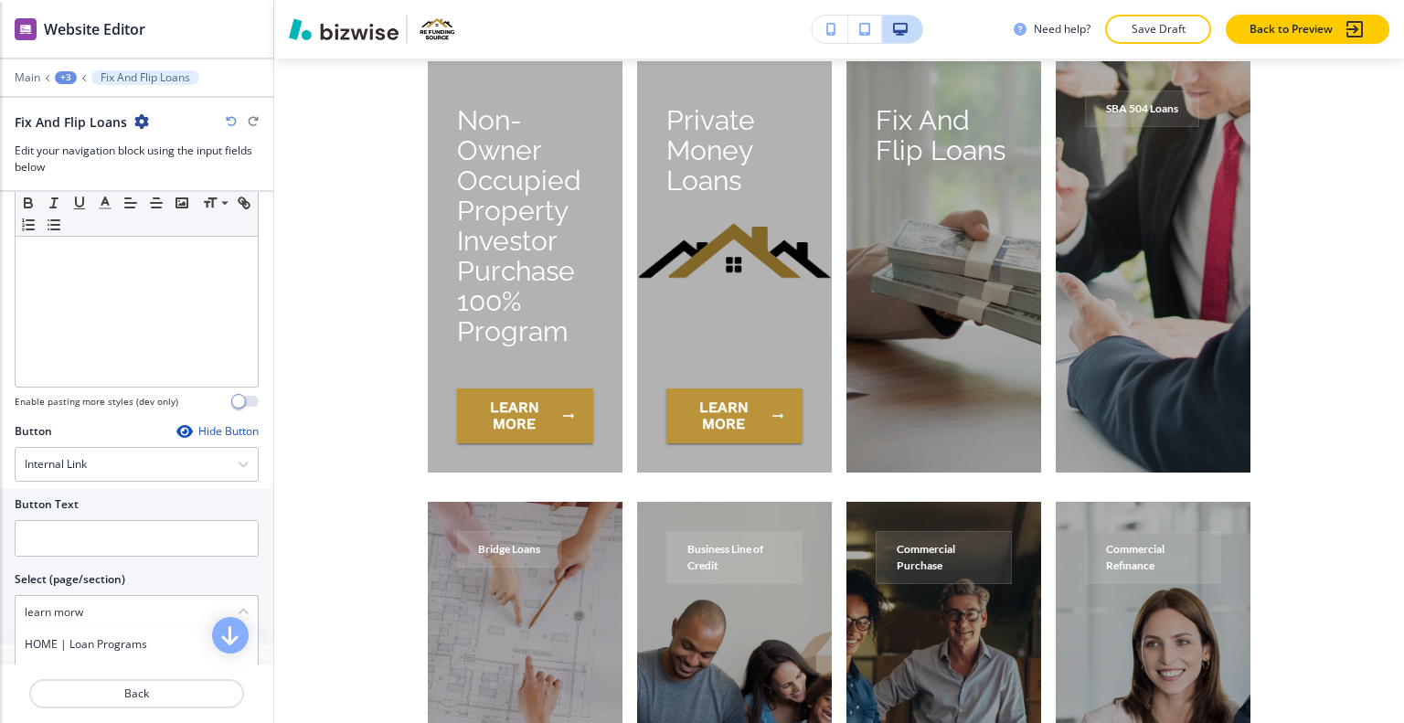
click at [0, 613] on div "Button Text Select (page/section) learn morw HOME | Loan Programs HOME | Loan O…" at bounding box center [136, 566] width 273 height 155
paste \(page\/section\) "Fix And Flip Loans"
click at [89, 643] on h4 "FIX AND FLIP LOANS" at bounding box center [137, 644] width 224 height 16
type \(page\/section\) "FIX AND FLIP LOANS"
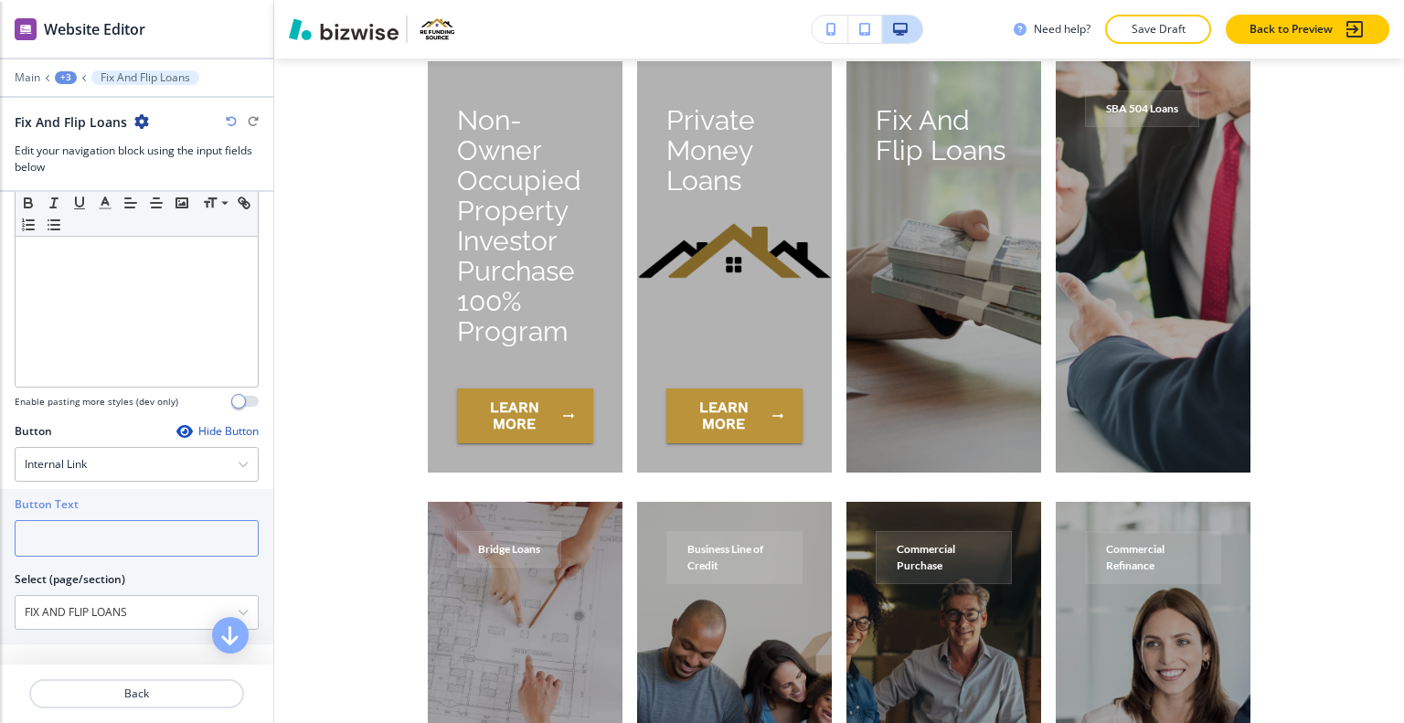
click at [105, 544] on input "text" at bounding box center [137, 538] width 244 height 37
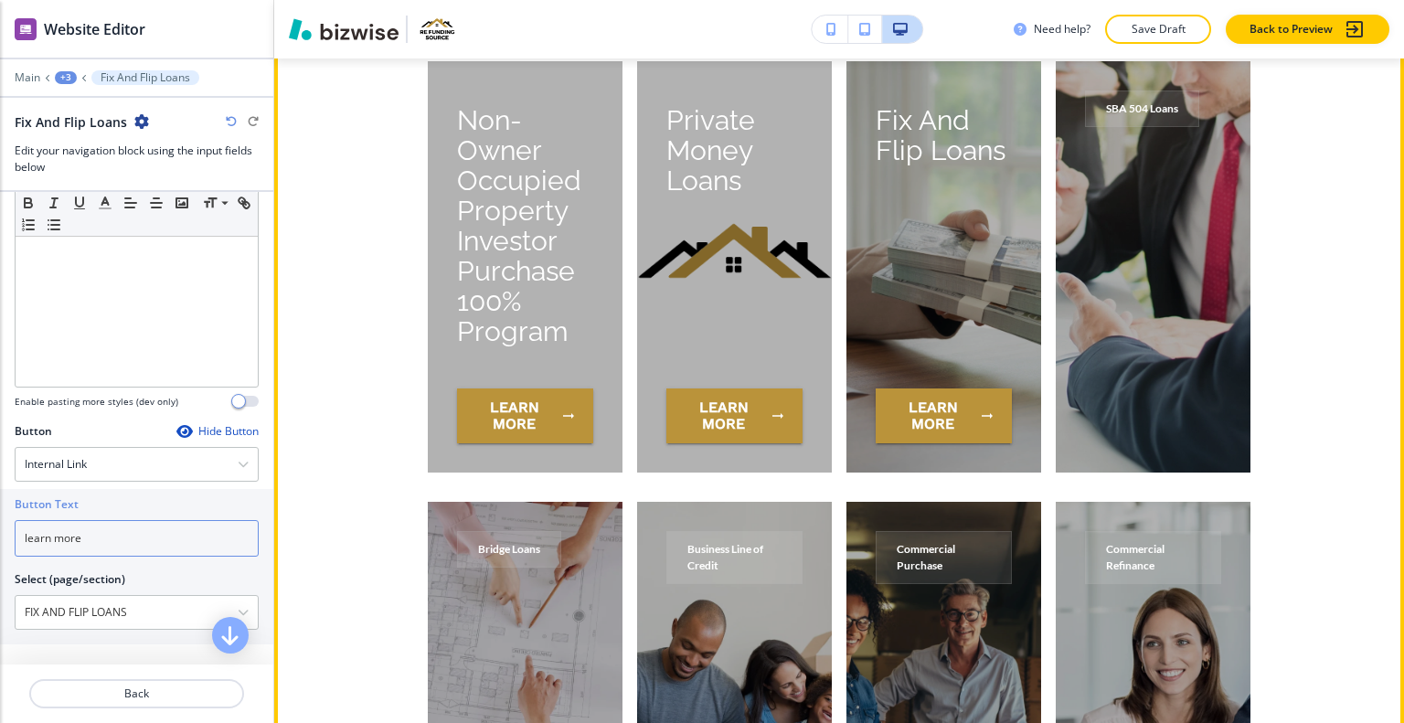
scroll to position [7674, 0]
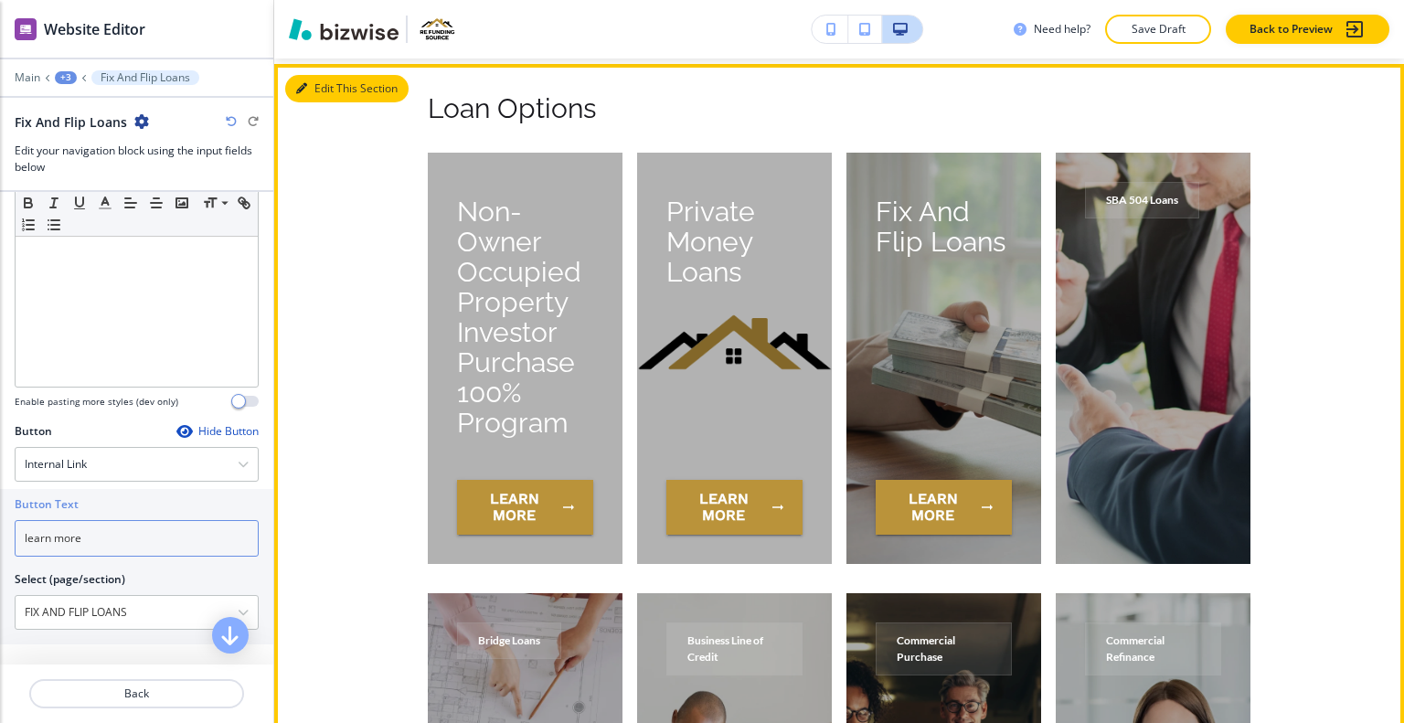
type input "learn more"
click at [322, 98] on button "Edit This Section" at bounding box center [346, 88] width 123 height 27
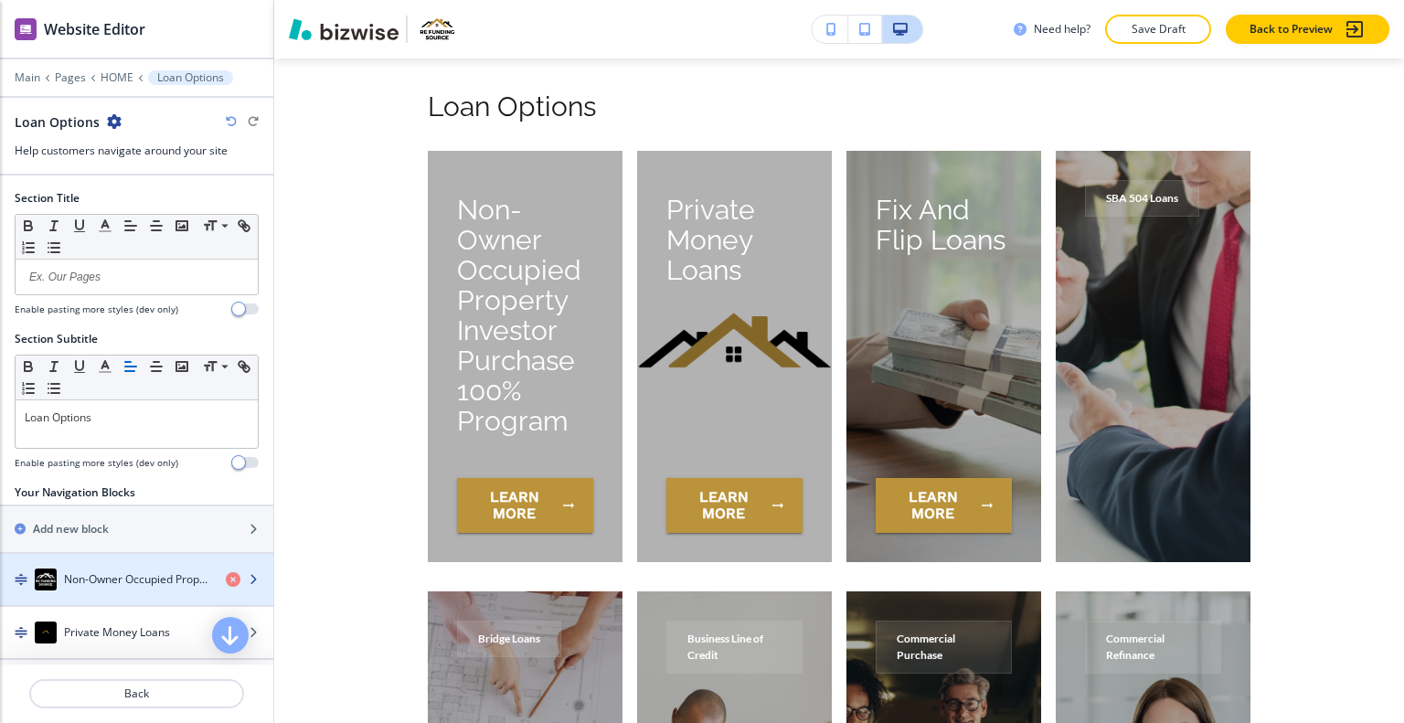
scroll to position [183, 0]
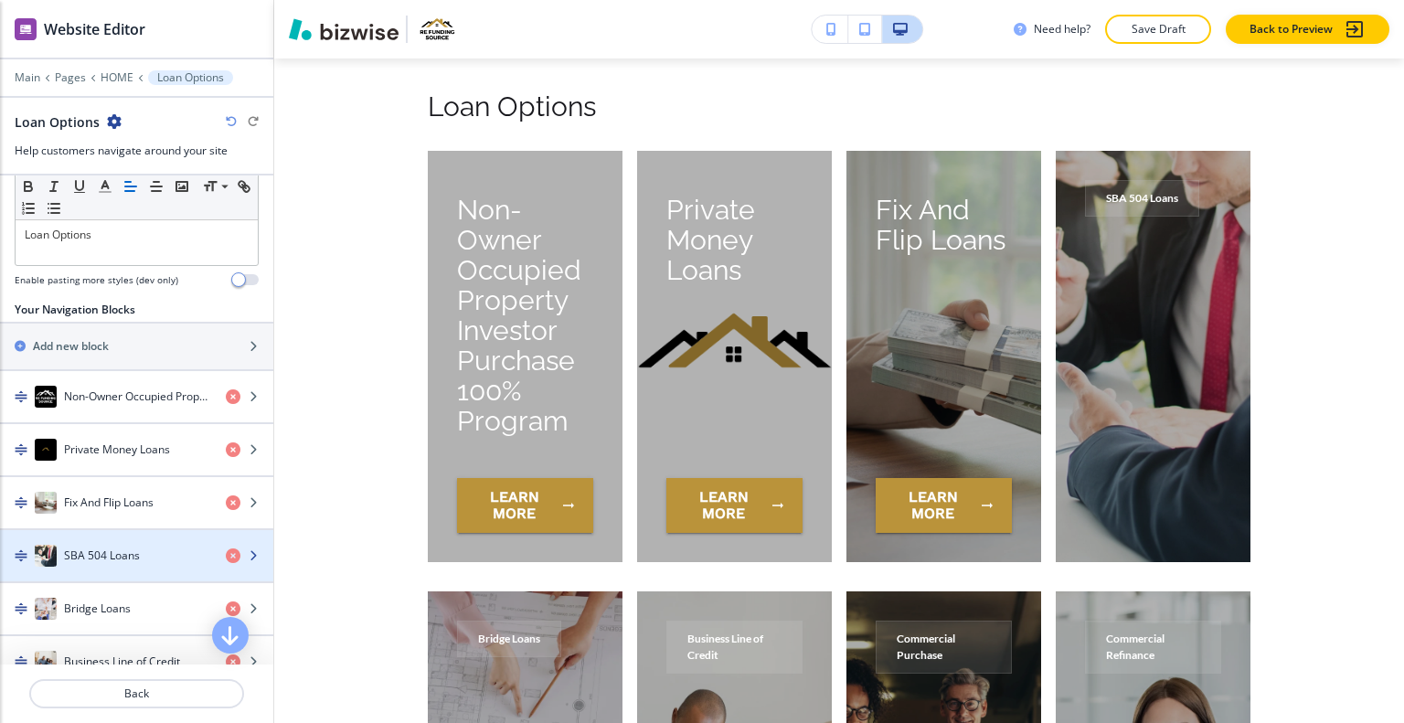
click at [108, 548] on h4 "SBA 504 Loans" at bounding box center [102, 556] width 76 height 16
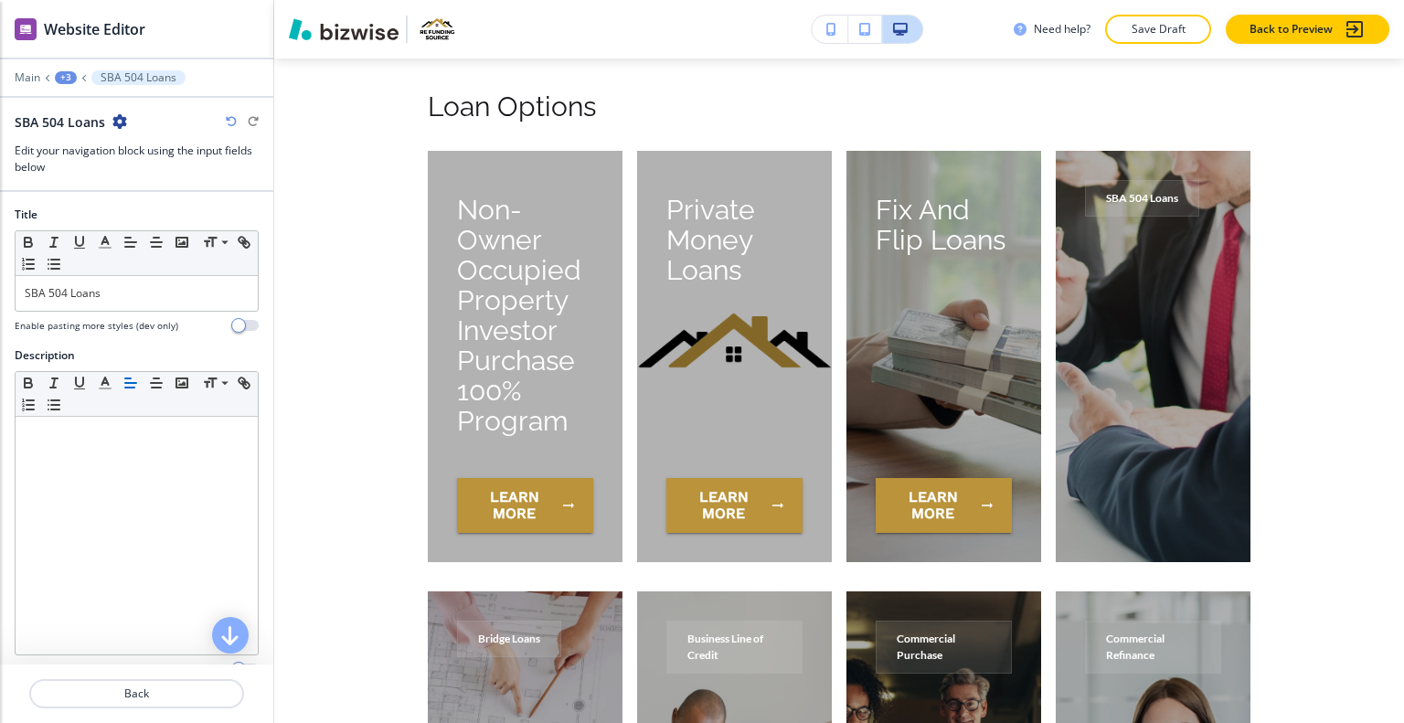
scroll to position [7766, 0]
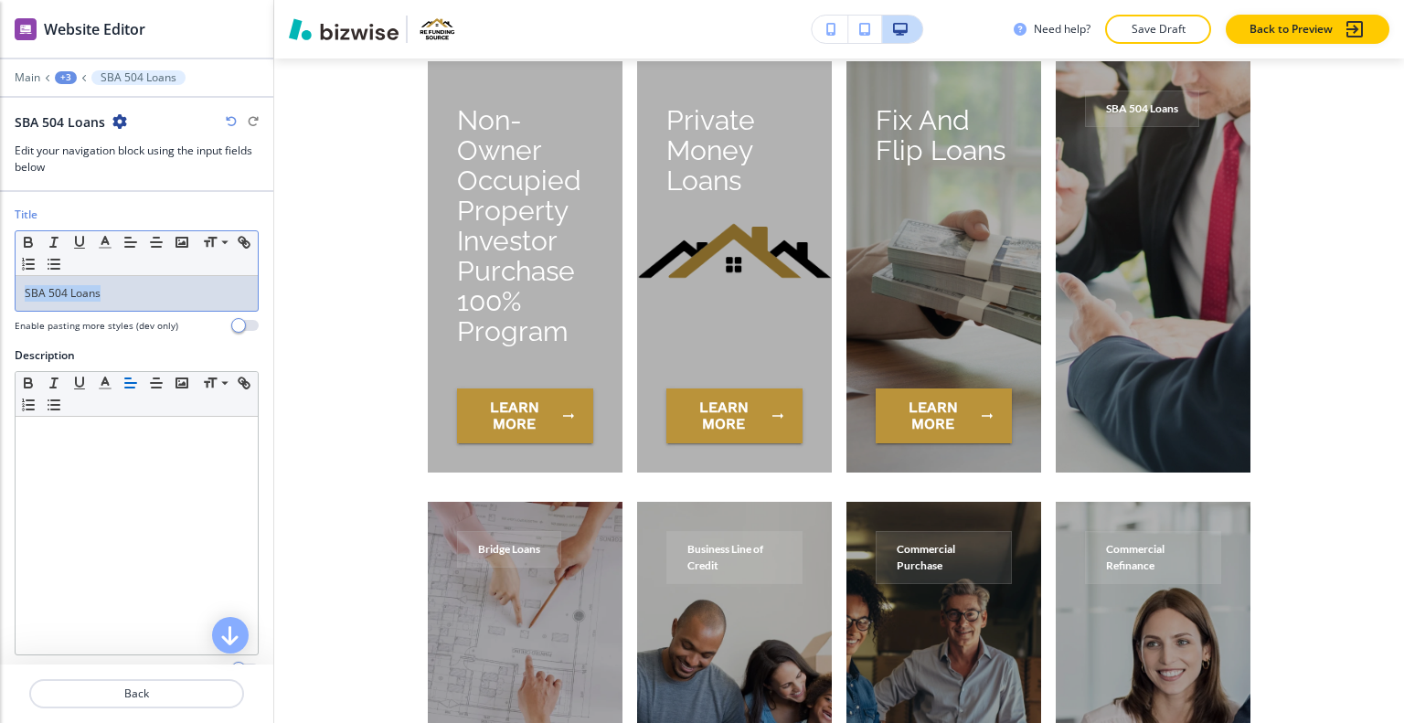
drag, startPoint x: 194, startPoint y: 295, endPoint x: 11, endPoint y: 291, distance: 182.9
click at [9, 291] on div "Title Small Normal Large Huge SBA 504 Loans Enable pasting more styles (dev onl…" at bounding box center [136, 277] width 273 height 141
copy p "SBA 504 Loans"
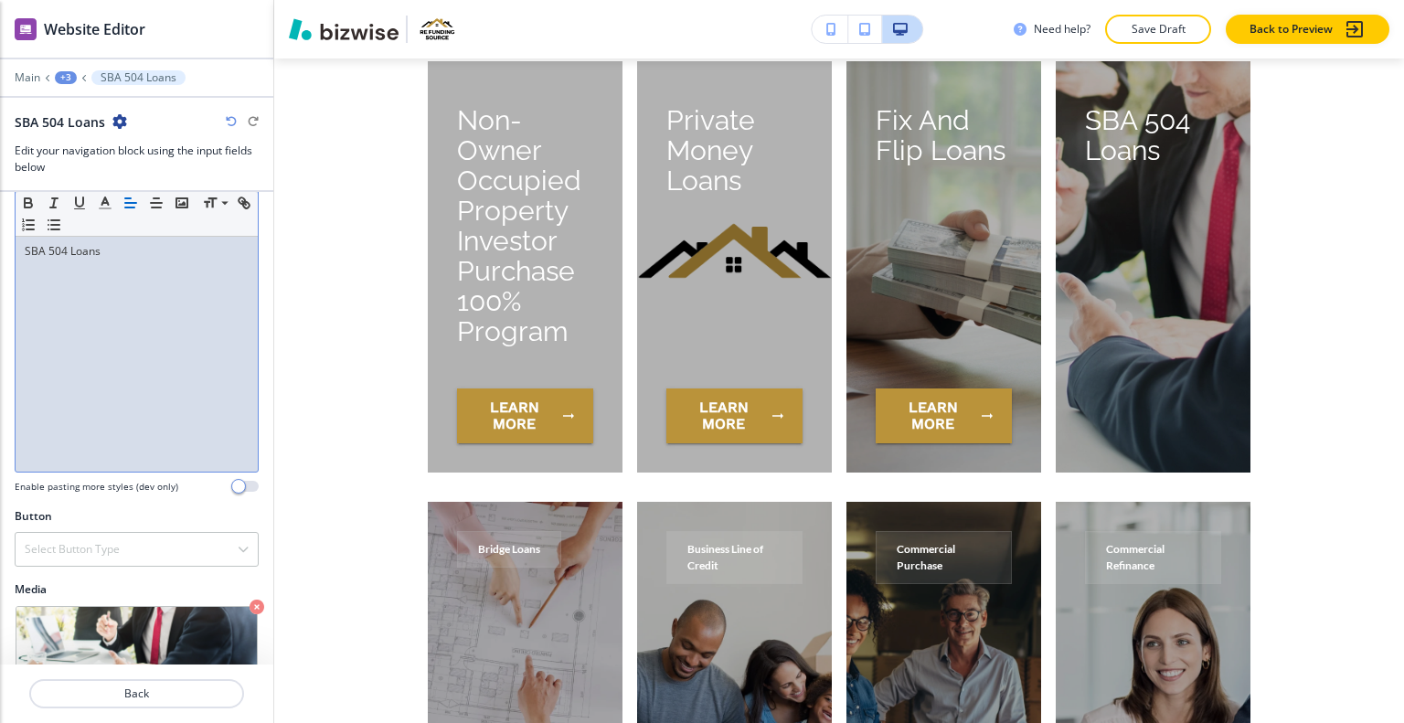
scroll to position [253, 0]
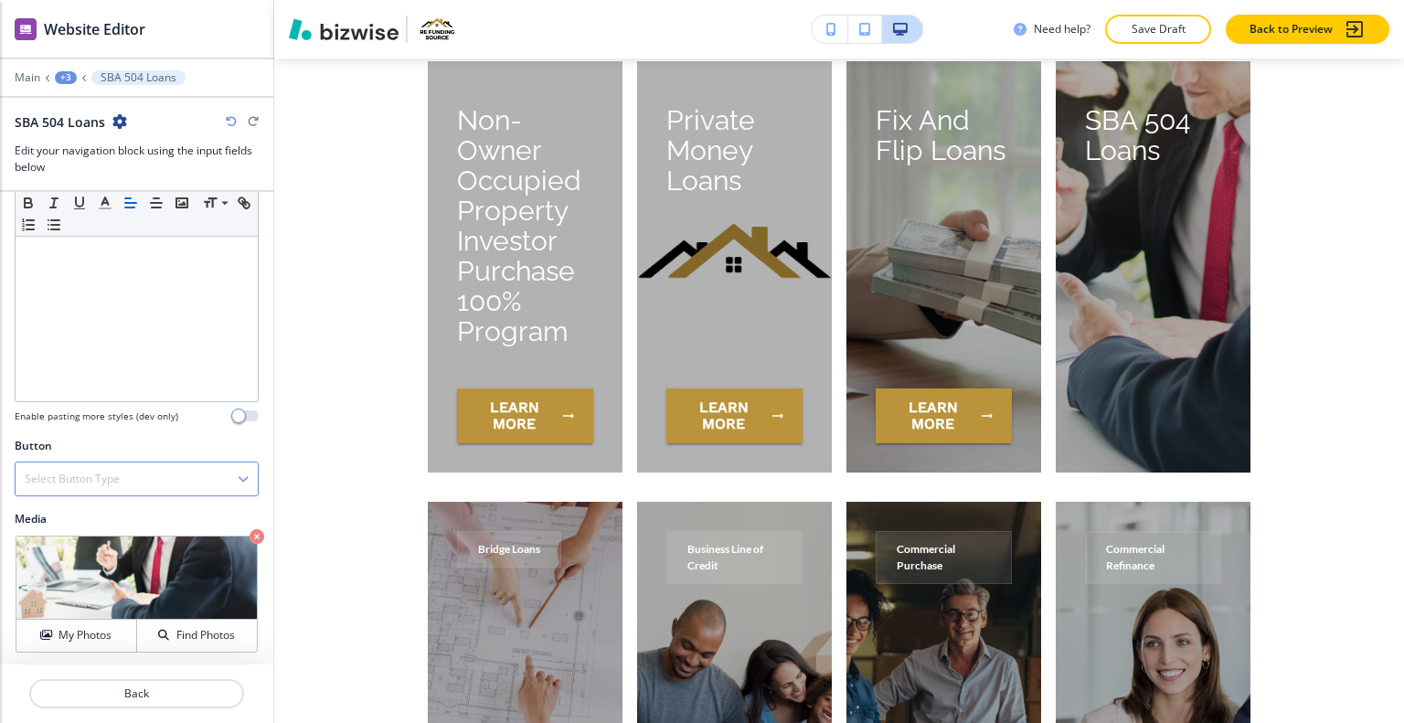
click at [102, 476] on h4 "Select Button Type" at bounding box center [72, 479] width 95 height 16
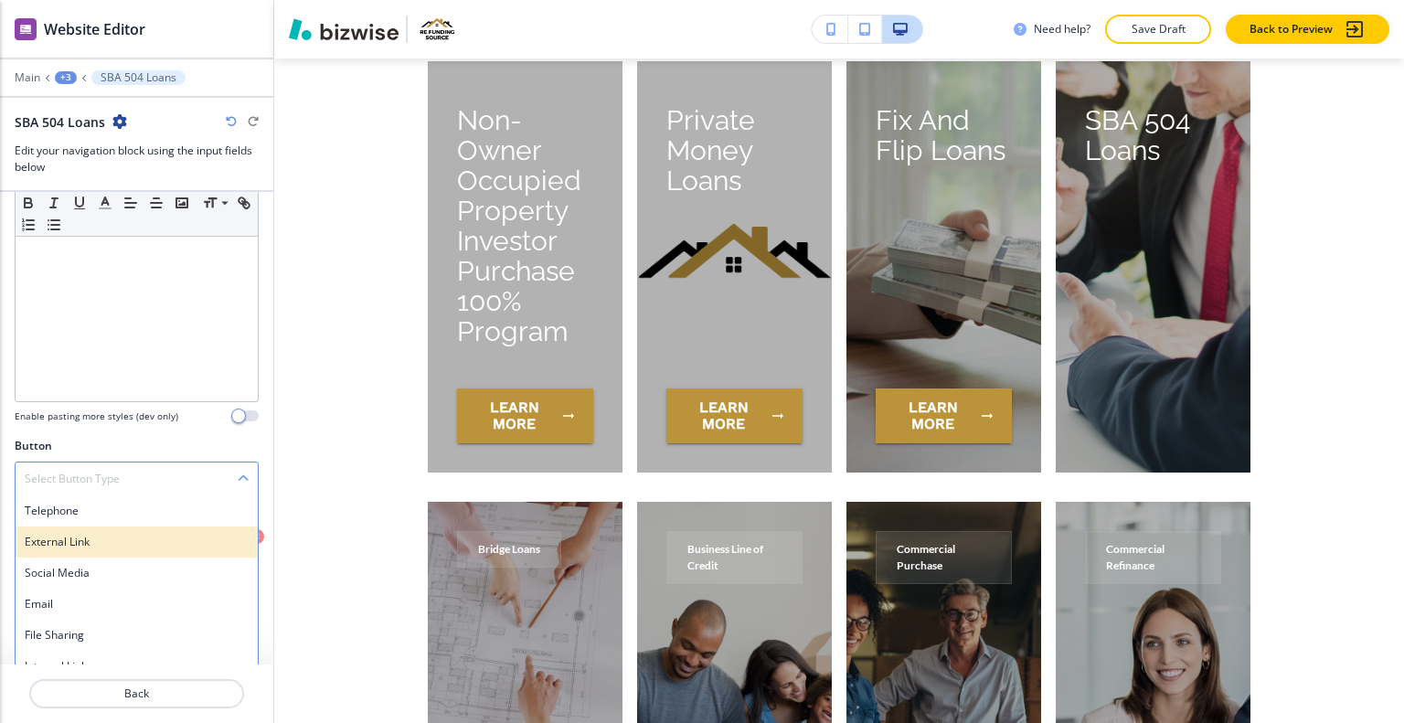
scroll to position [268, 0]
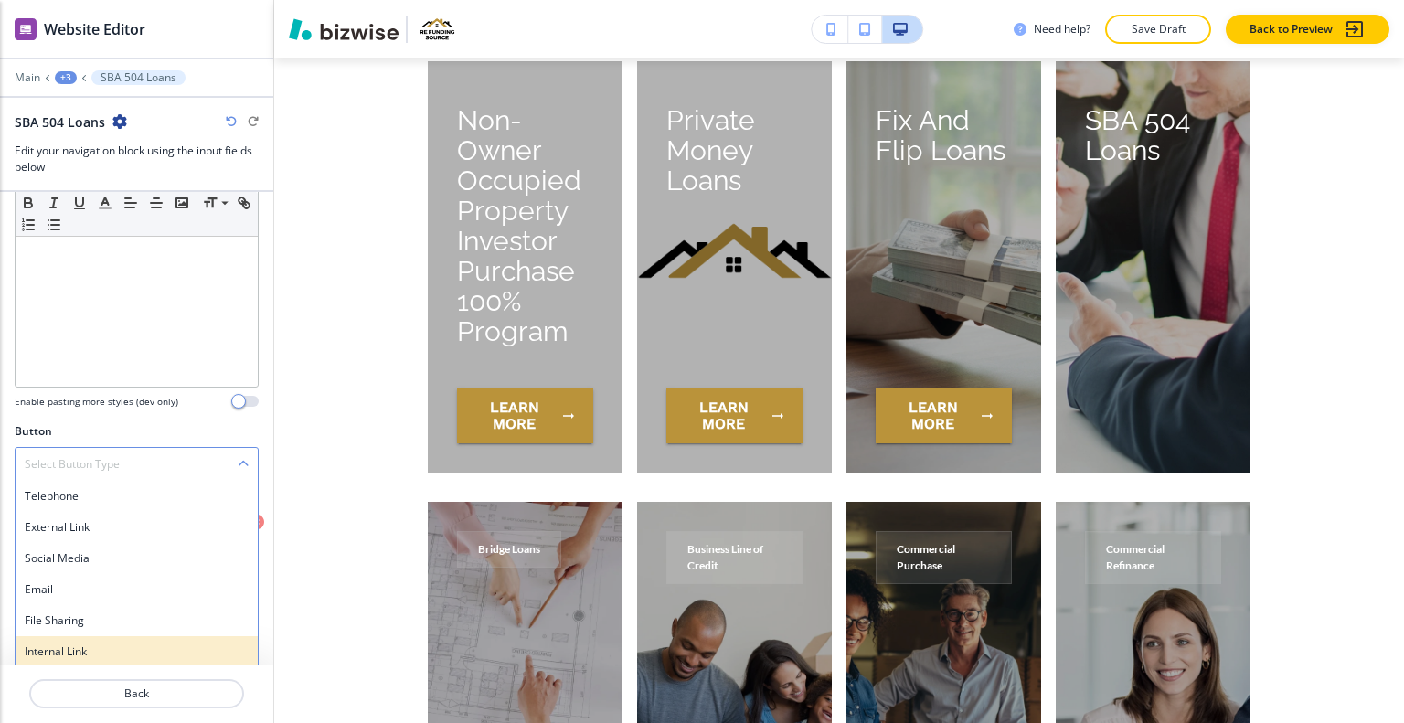
click at [79, 645] on h4 "Internal Link" at bounding box center [137, 652] width 224 height 16
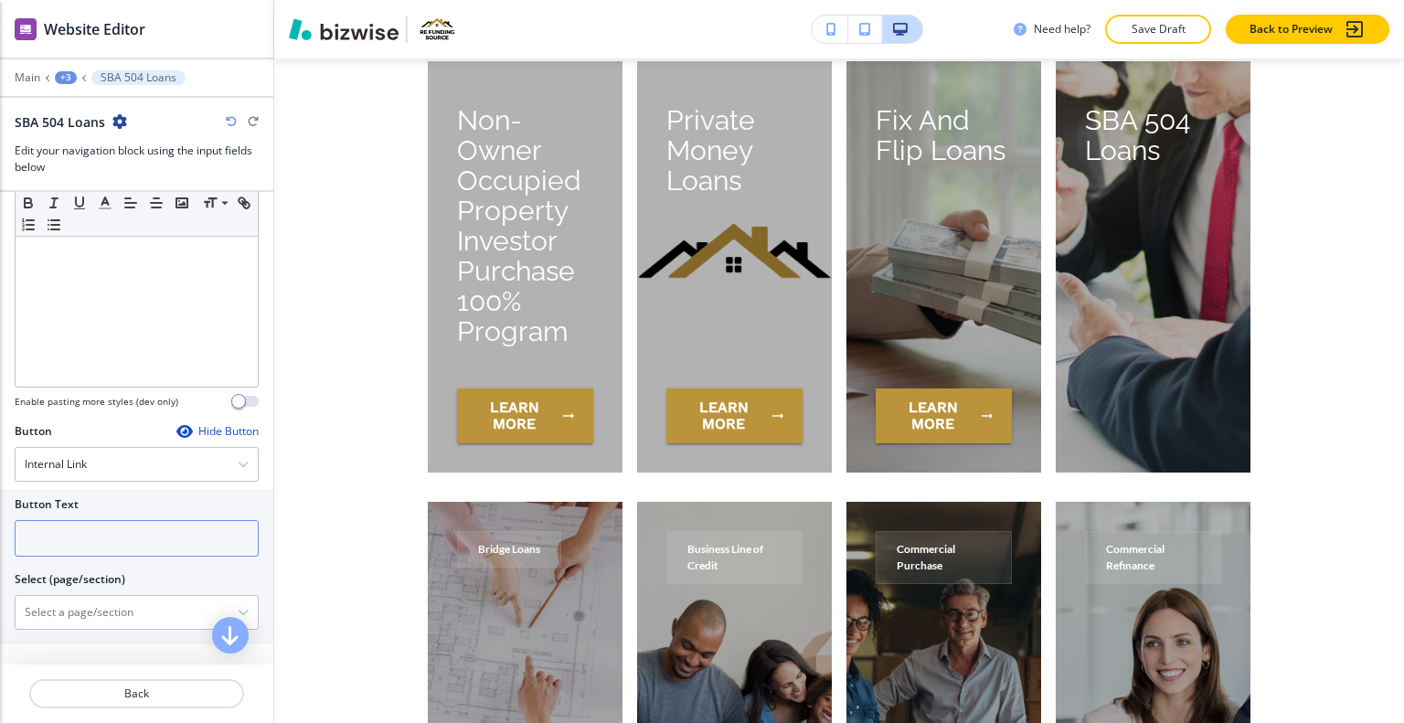
click at [93, 528] on input "text" at bounding box center [137, 538] width 244 height 37
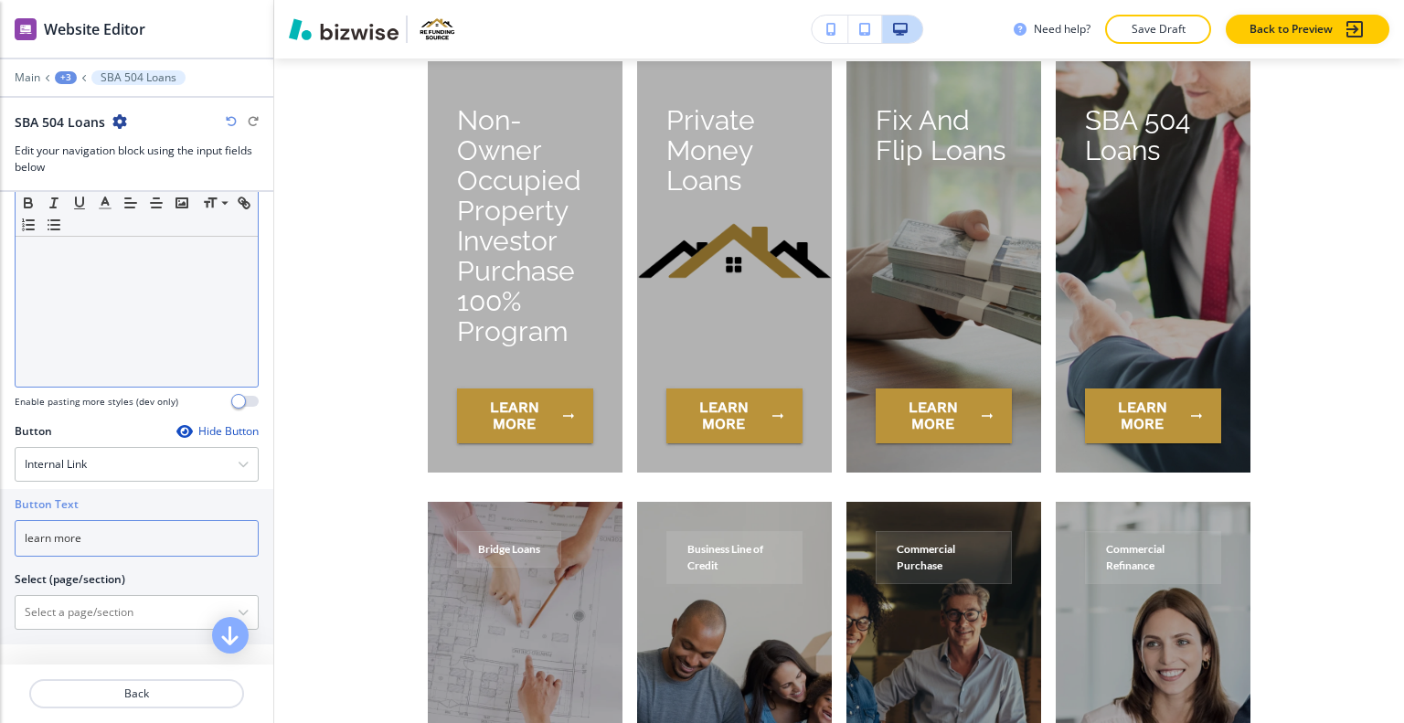
type input "learn more"
click at [124, 352] on div "SBA 504 Loans" at bounding box center [137, 268] width 242 height 238
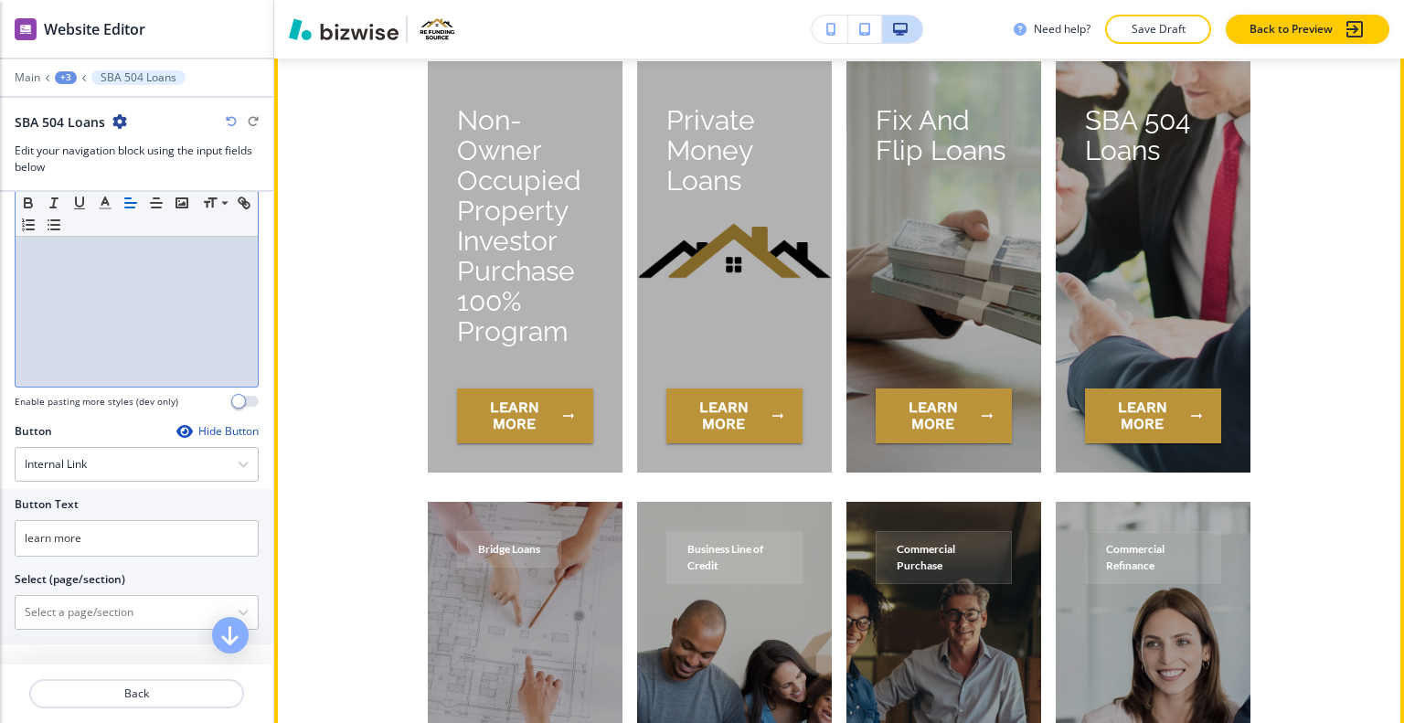
scroll to position [7583, 0]
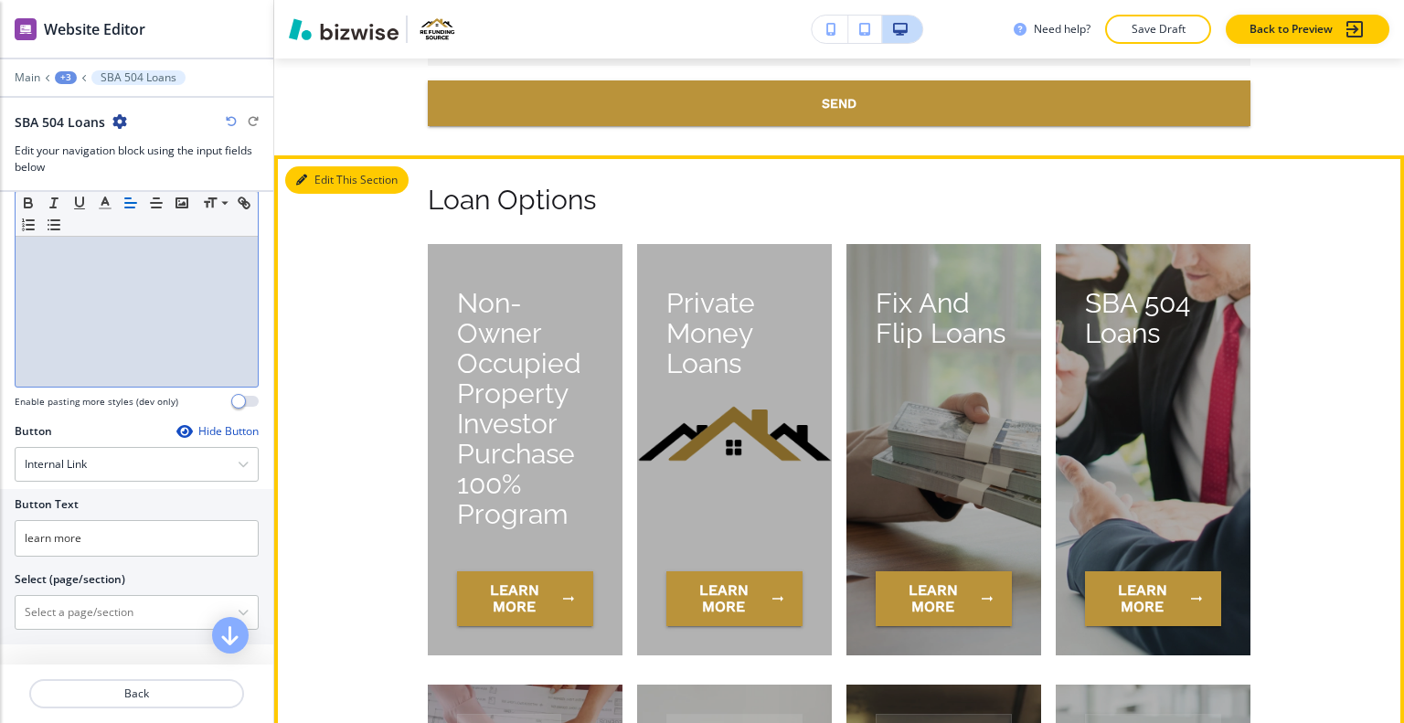
click at [315, 183] on button "Edit This Section" at bounding box center [346, 179] width 123 height 27
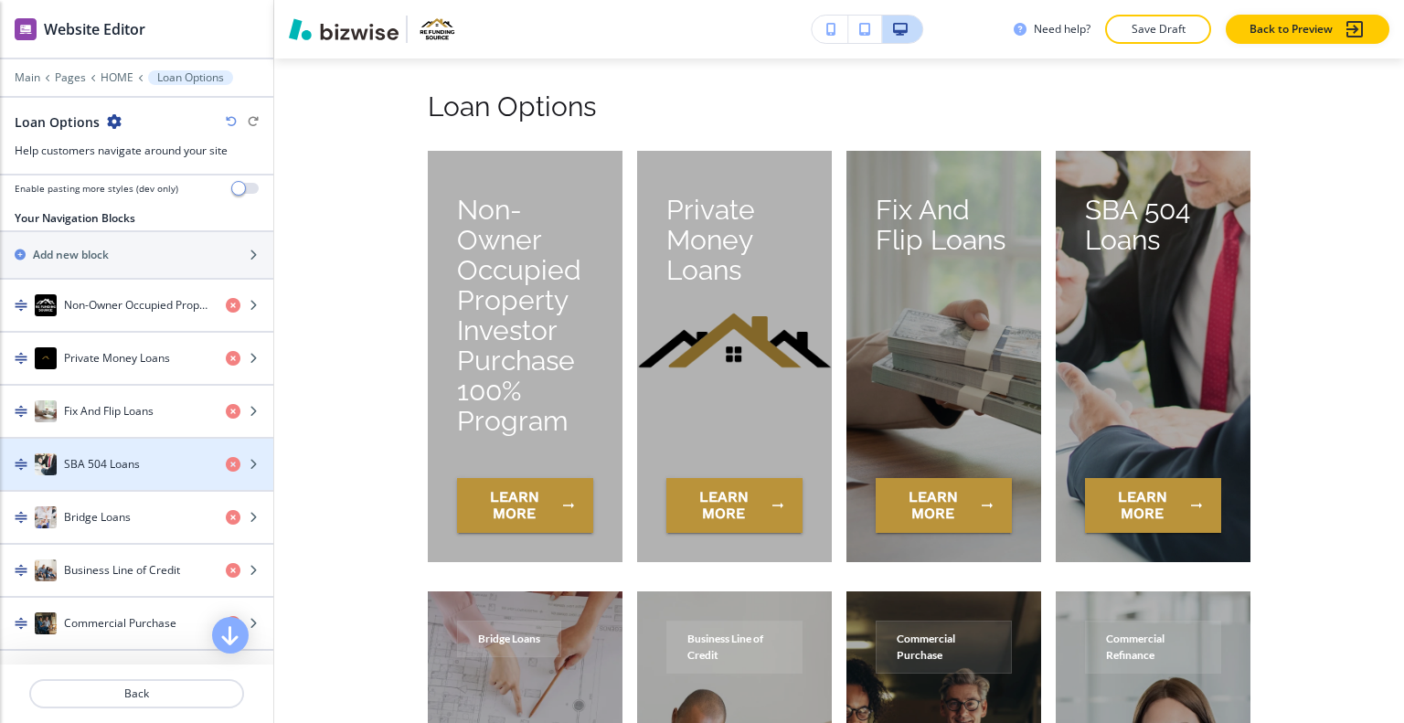
scroll to position [549, 0]
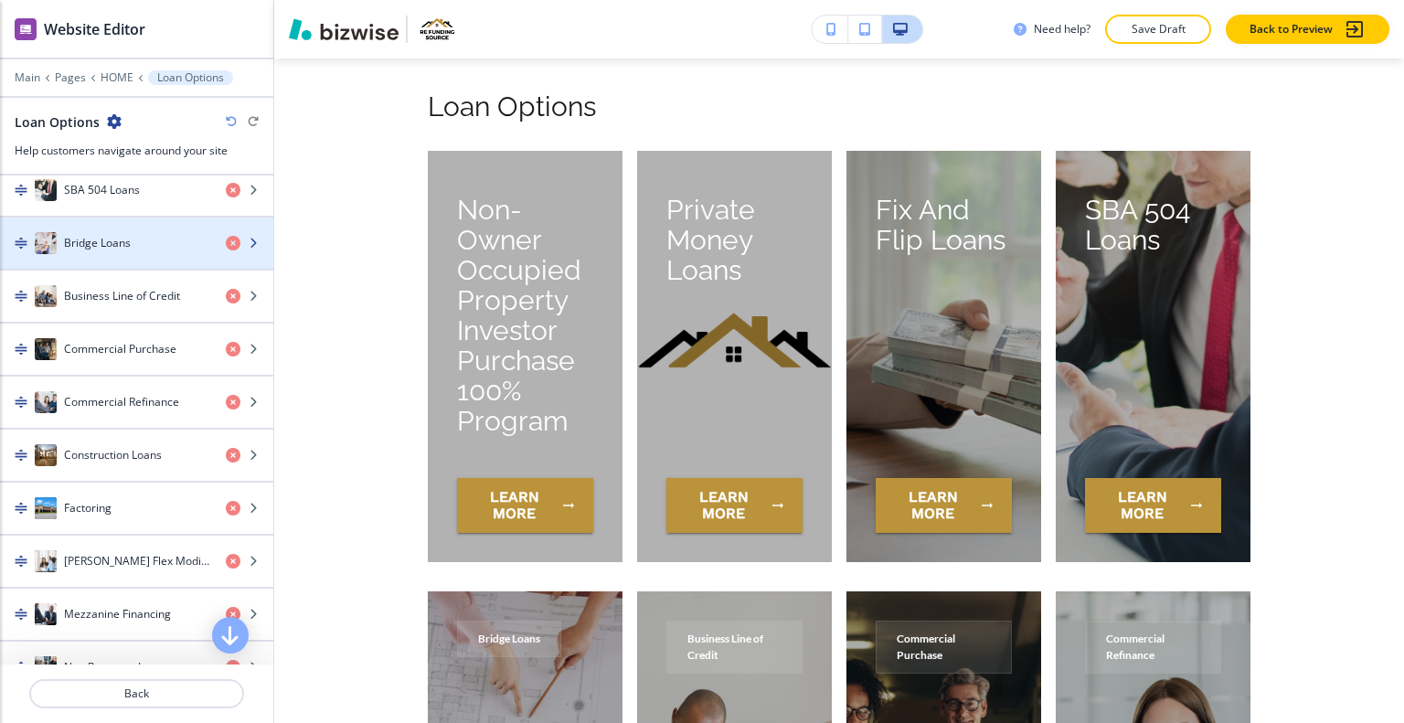
click at [95, 254] on div "button" at bounding box center [136, 261] width 273 height 15
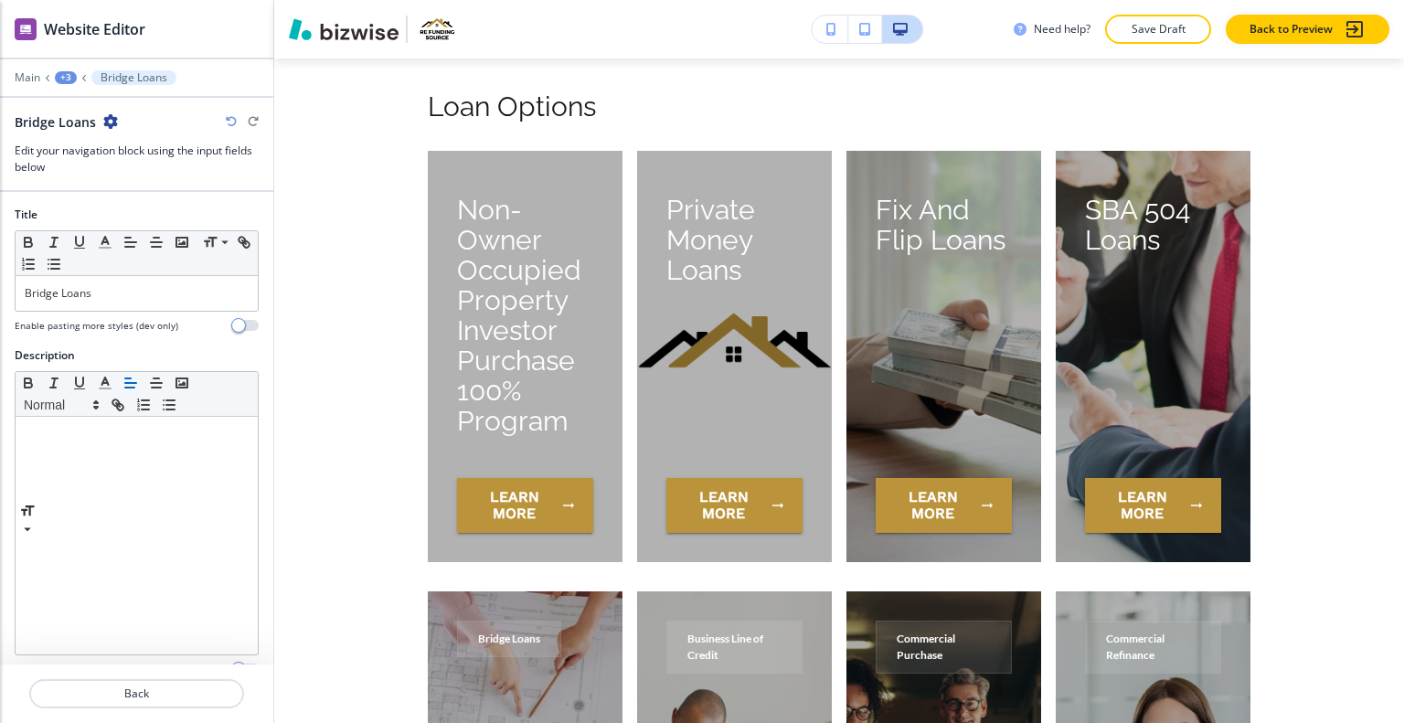
scroll to position [8207, 0]
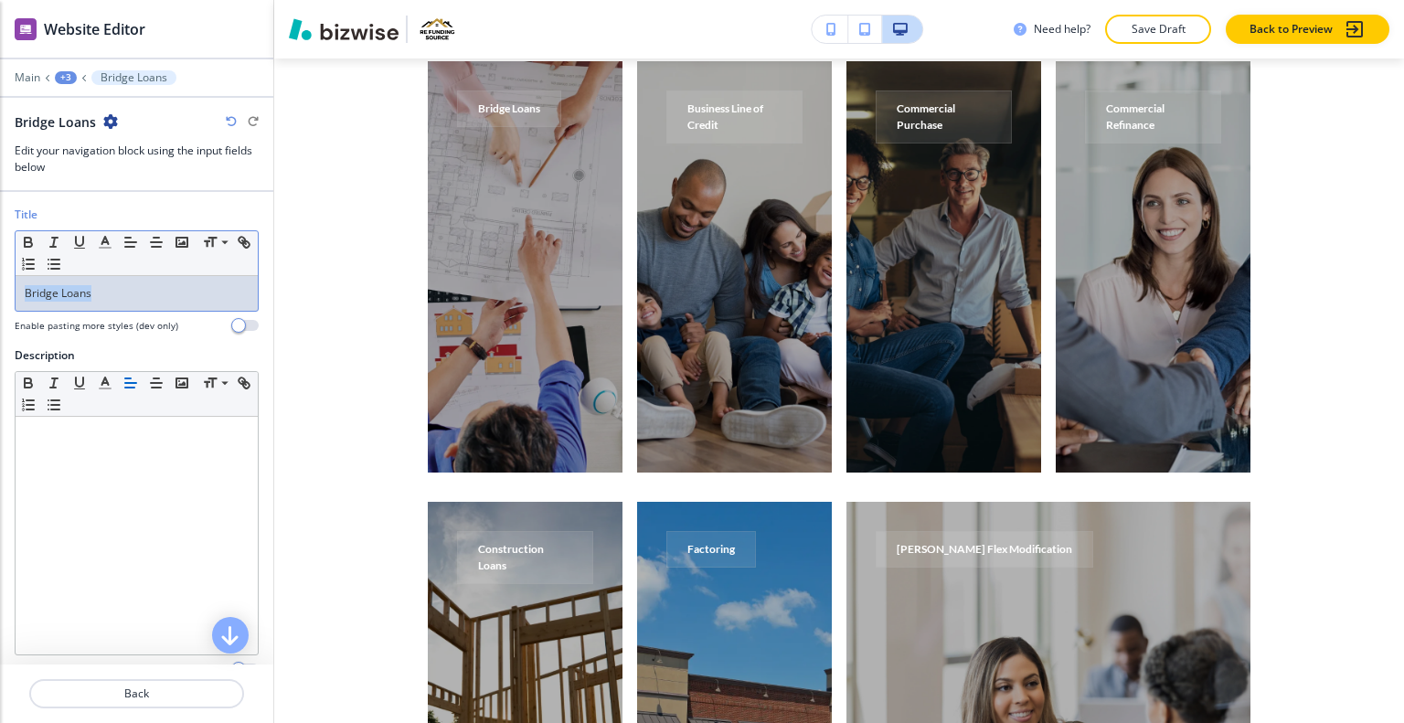
drag, startPoint x: 98, startPoint y: 292, endPoint x: 0, endPoint y: 292, distance: 97.8
click at [0, 292] on div "Title Small Normal Large Huge Bridge Loans Enable pasting more styles (dev only)" at bounding box center [136, 277] width 273 height 141
copy p "Bridge Loans"
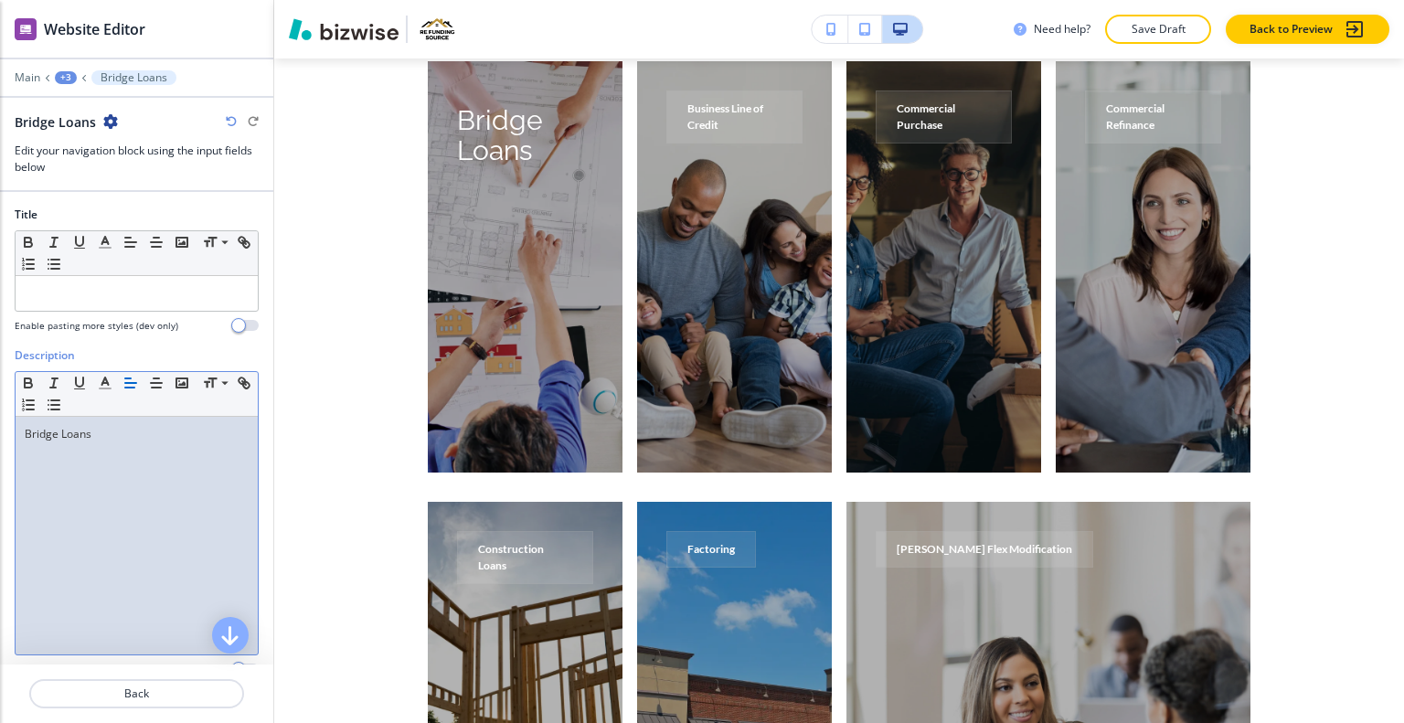
scroll to position [253, 0]
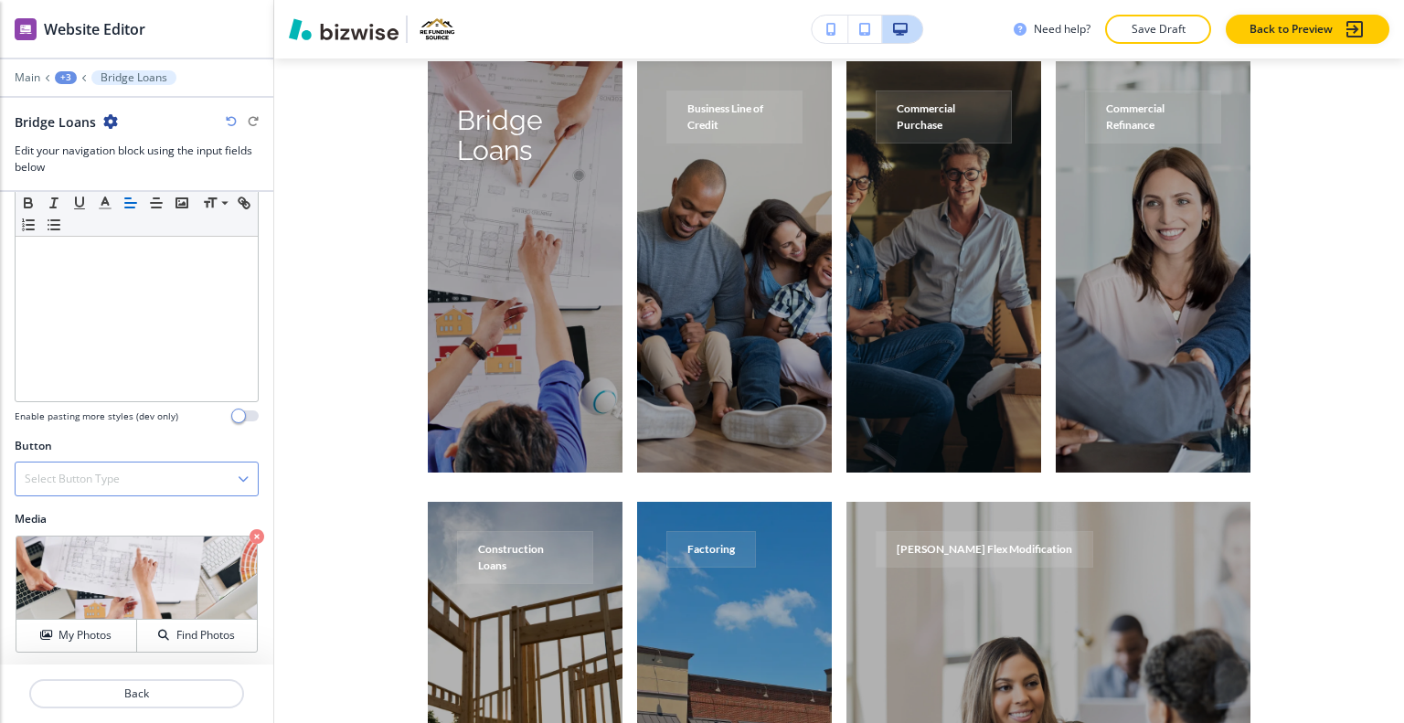
click at [166, 478] on div "Select Button Type" at bounding box center [137, 479] width 242 height 33
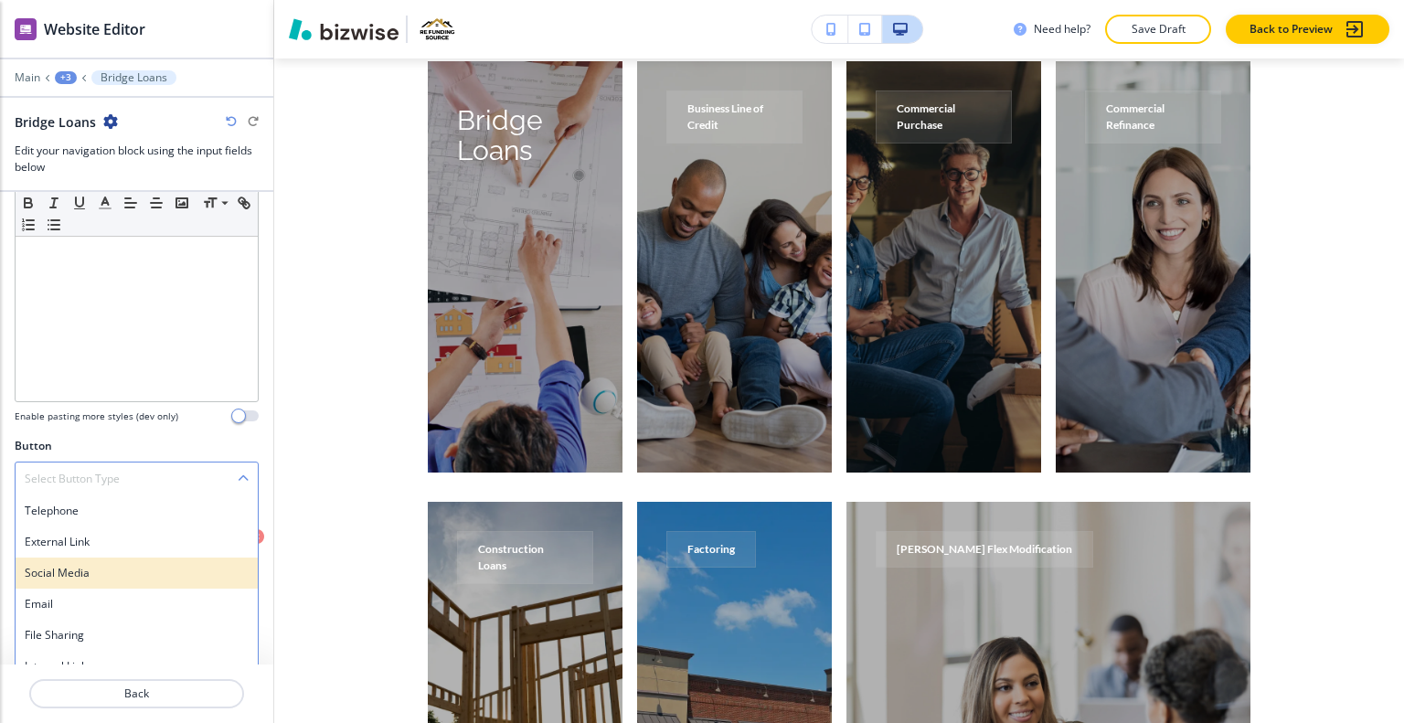
scroll to position [268, 0]
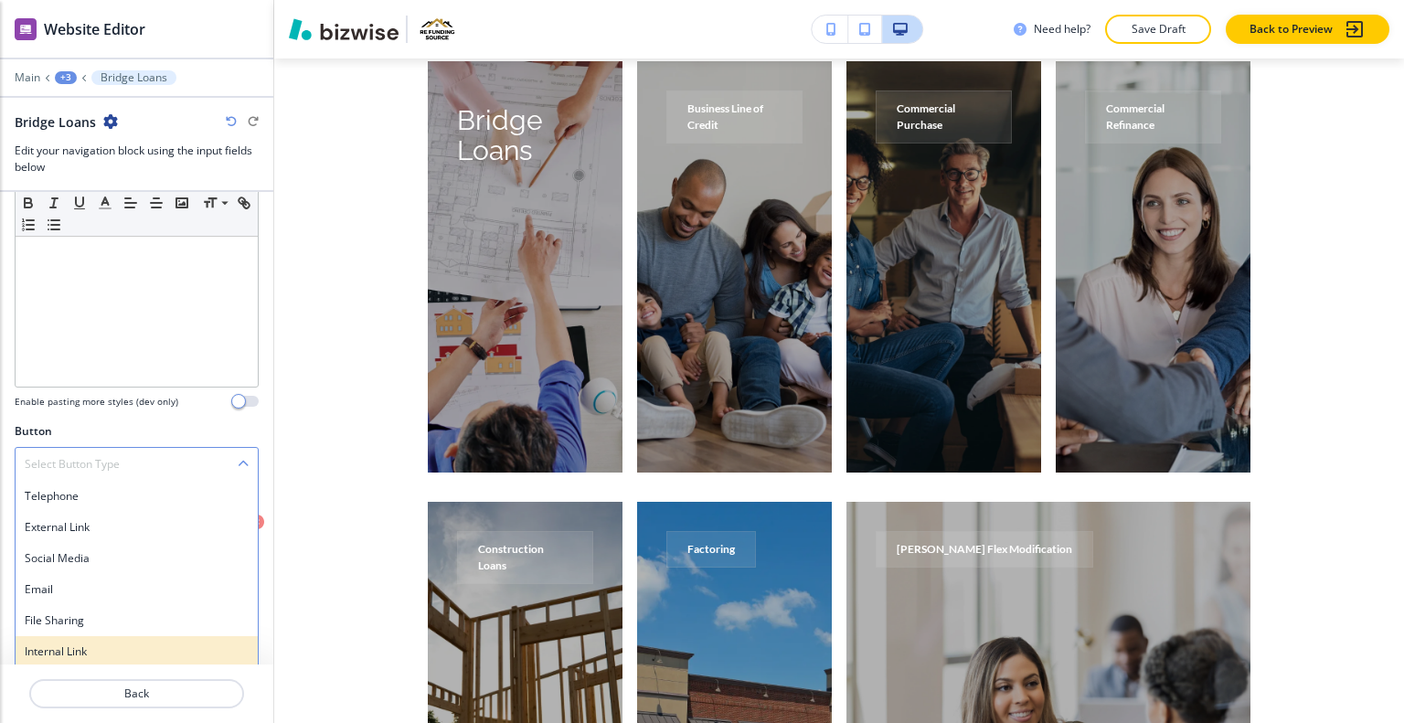
click at [93, 652] on h4 "Internal Link" at bounding box center [137, 652] width 224 height 16
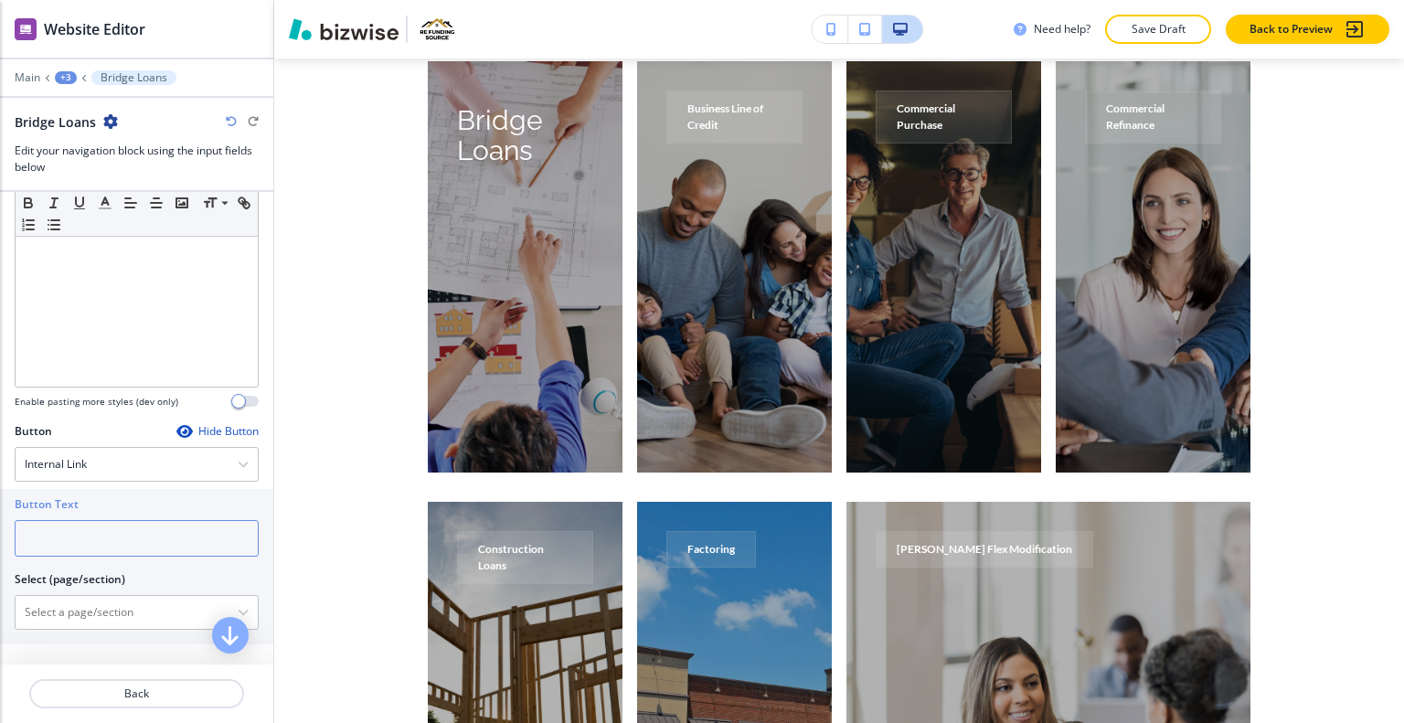
click at [53, 520] on input "text" at bounding box center [137, 538] width 244 height 37
type input "learn more"
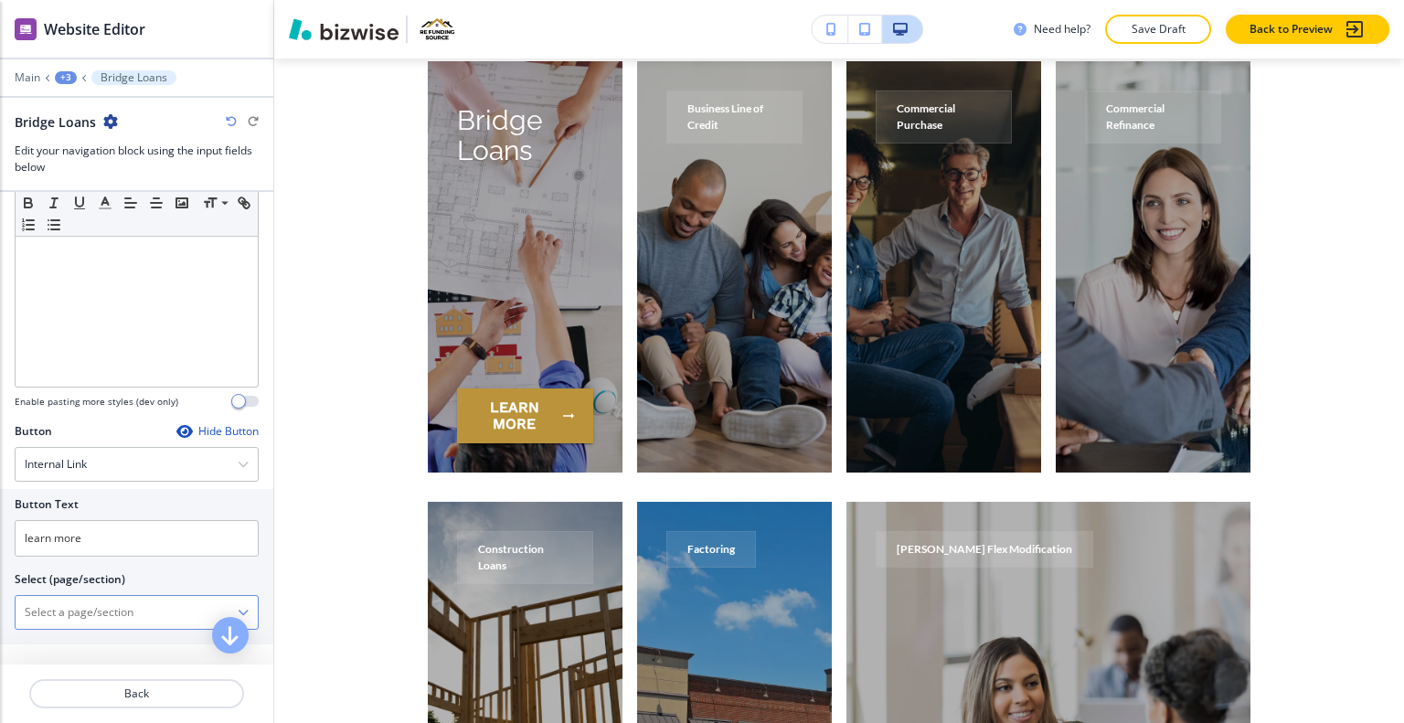
click at [92, 597] on \(page\/section\) "Manual Input" at bounding box center [127, 612] width 222 height 31
paste \(page\/section\) "Bridge Loans"
click at [93, 636] on h4 "BRIDGE LOANS" at bounding box center [137, 644] width 224 height 16
type \(page\/section\) "BRIDGE LOANS"
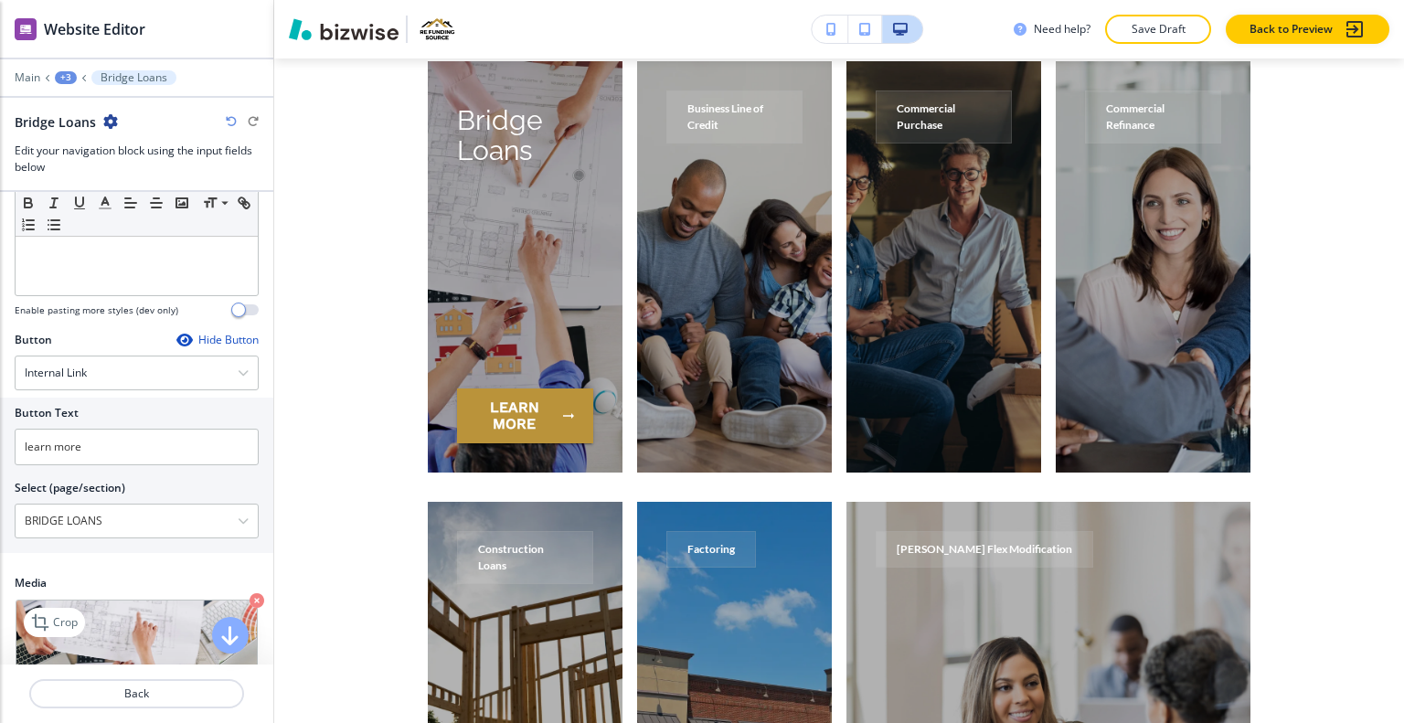
scroll to position [422, 0]
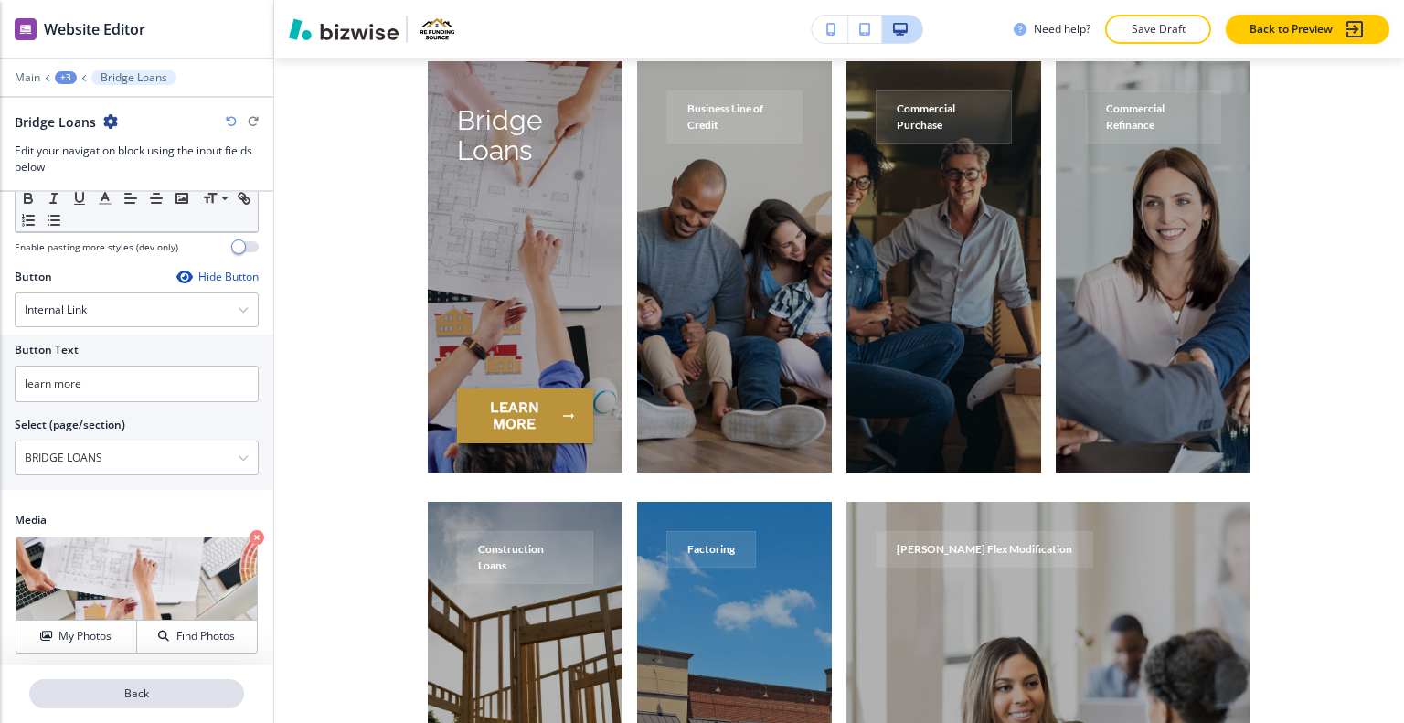
click at [119, 694] on p "Back" at bounding box center [136, 694] width 211 height 16
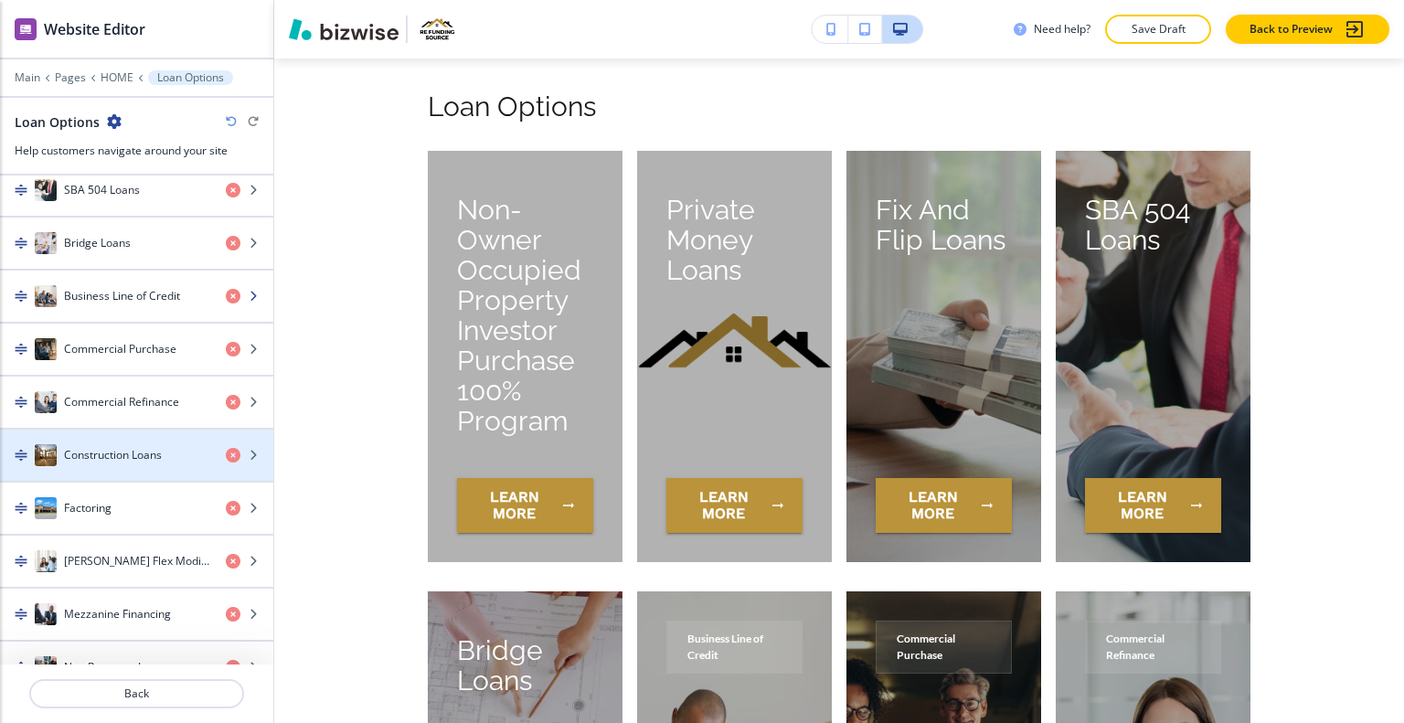
scroll to position [585, 0]
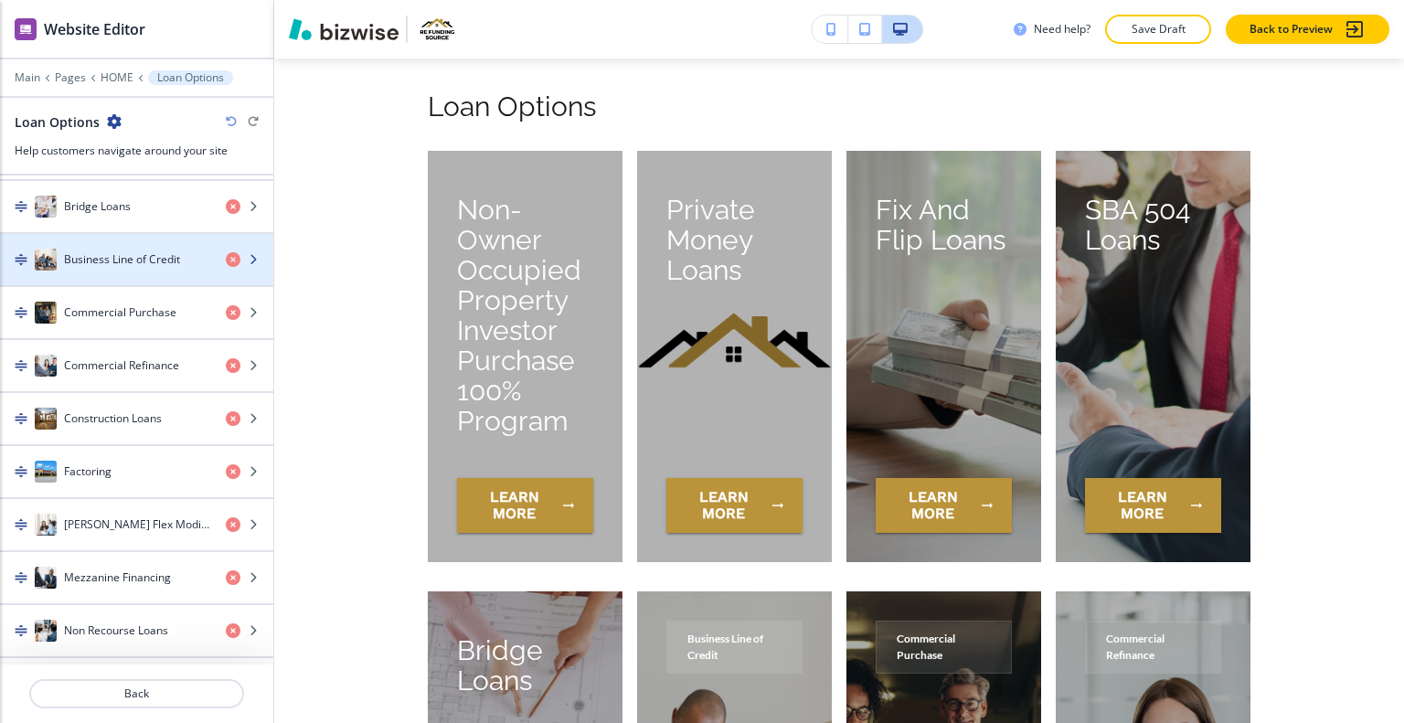
click at [108, 257] on h4 "Business Line of Credit" at bounding box center [122, 259] width 116 height 16
click at [108, 258] on h4 "Business Line of Credit" at bounding box center [122, 259] width 116 height 16
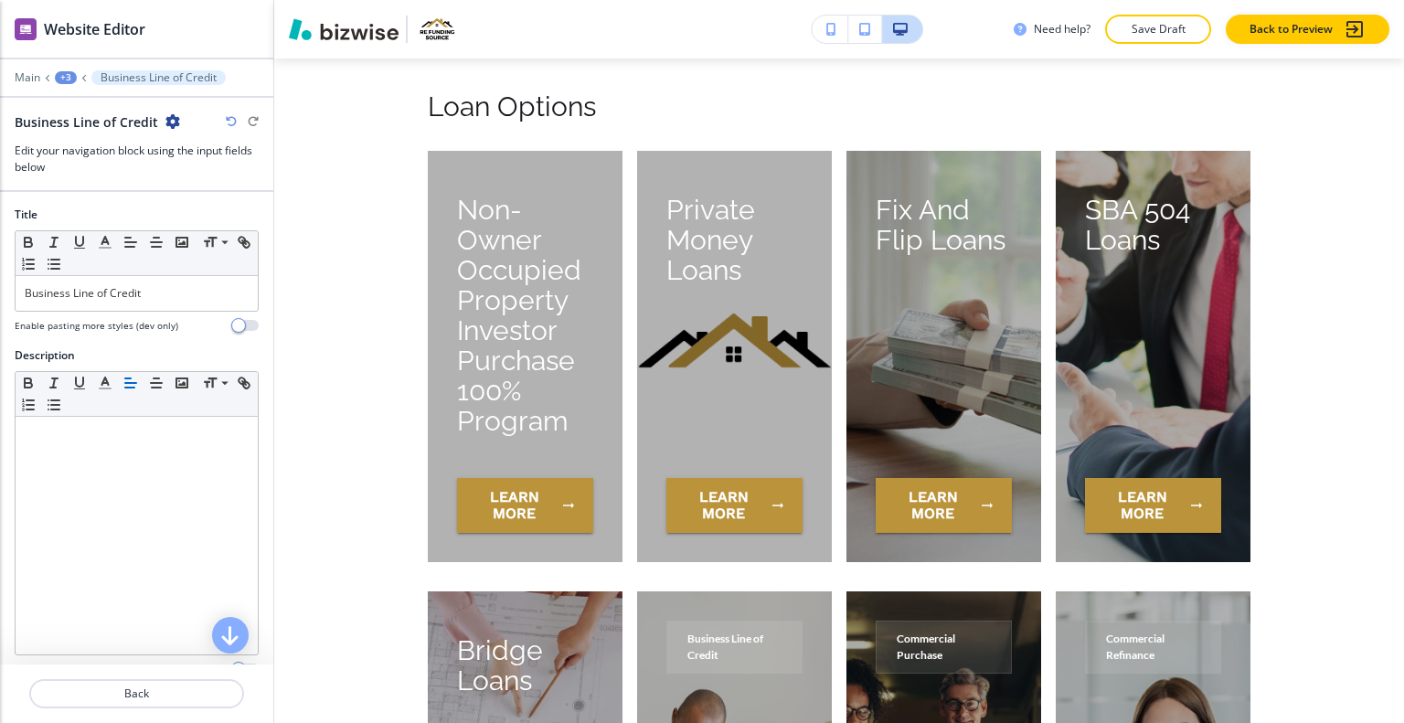
scroll to position [8207, 0]
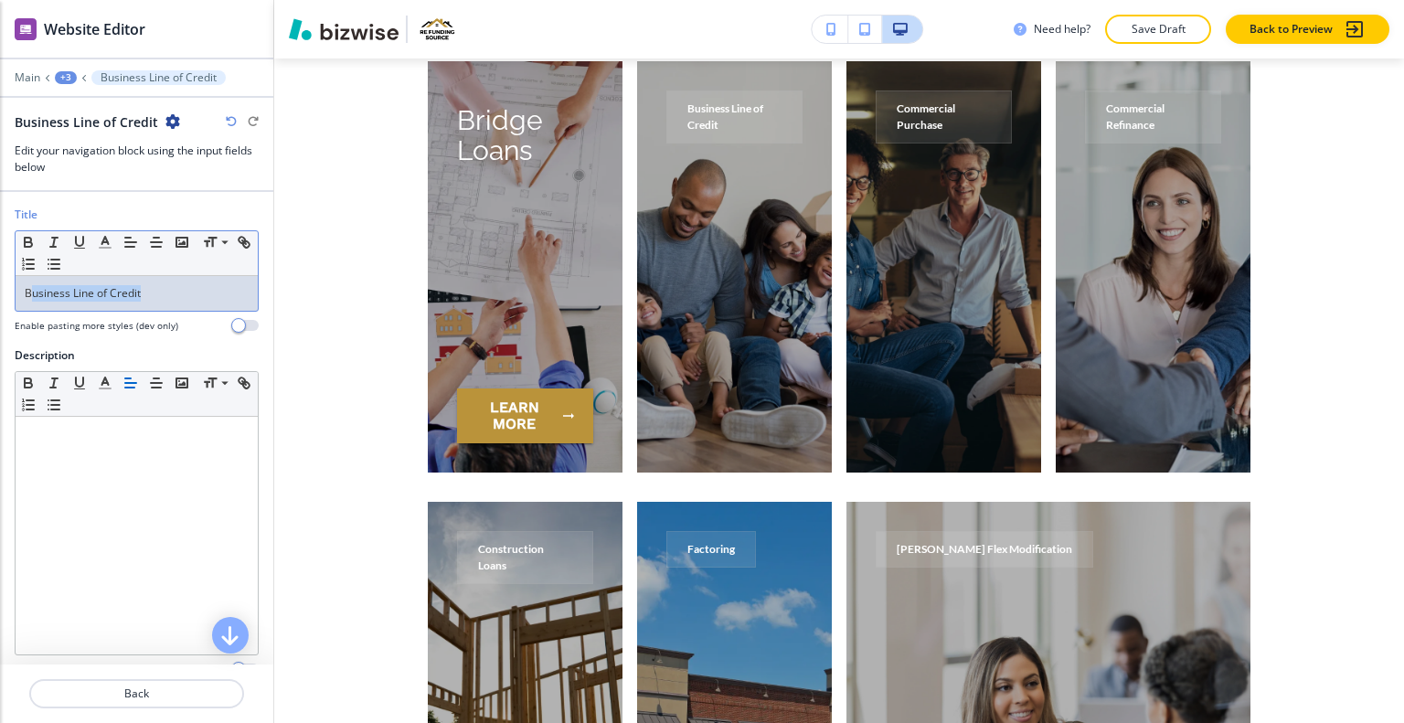
drag, startPoint x: 156, startPoint y: 296, endPoint x: 22, endPoint y: 295, distance: 134.4
click at [22, 295] on div "Business Line of Credit" at bounding box center [137, 293] width 242 height 35
copy p "Business Line of Credit"
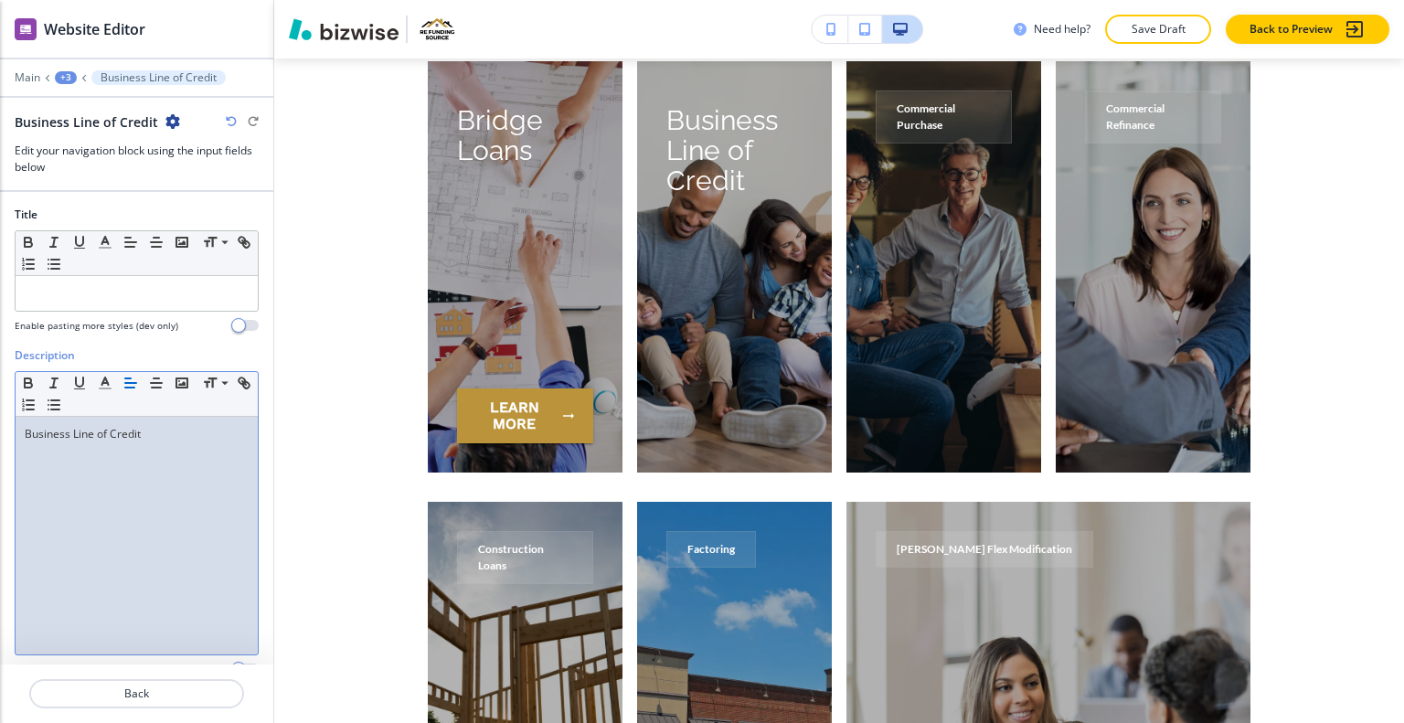
scroll to position [253, 0]
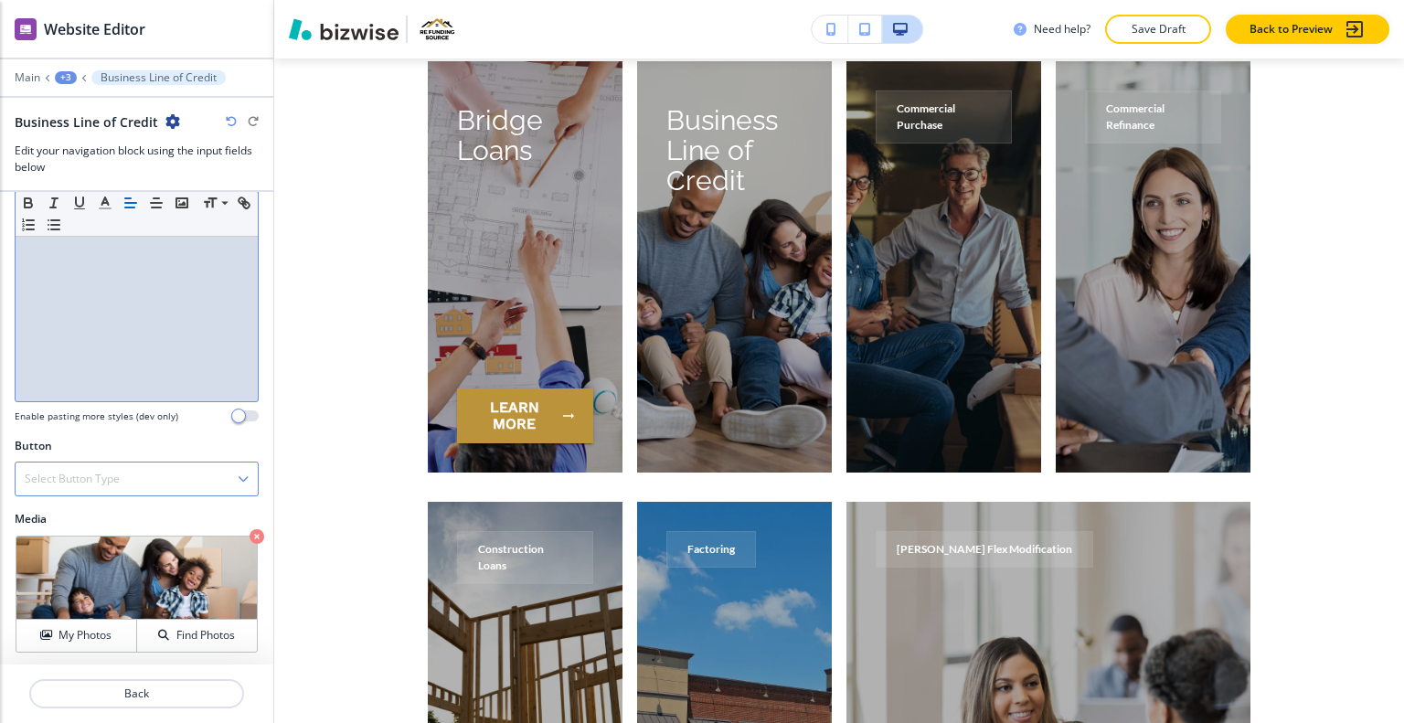
click at [144, 482] on div "Select Button Type" at bounding box center [137, 479] width 242 height 33
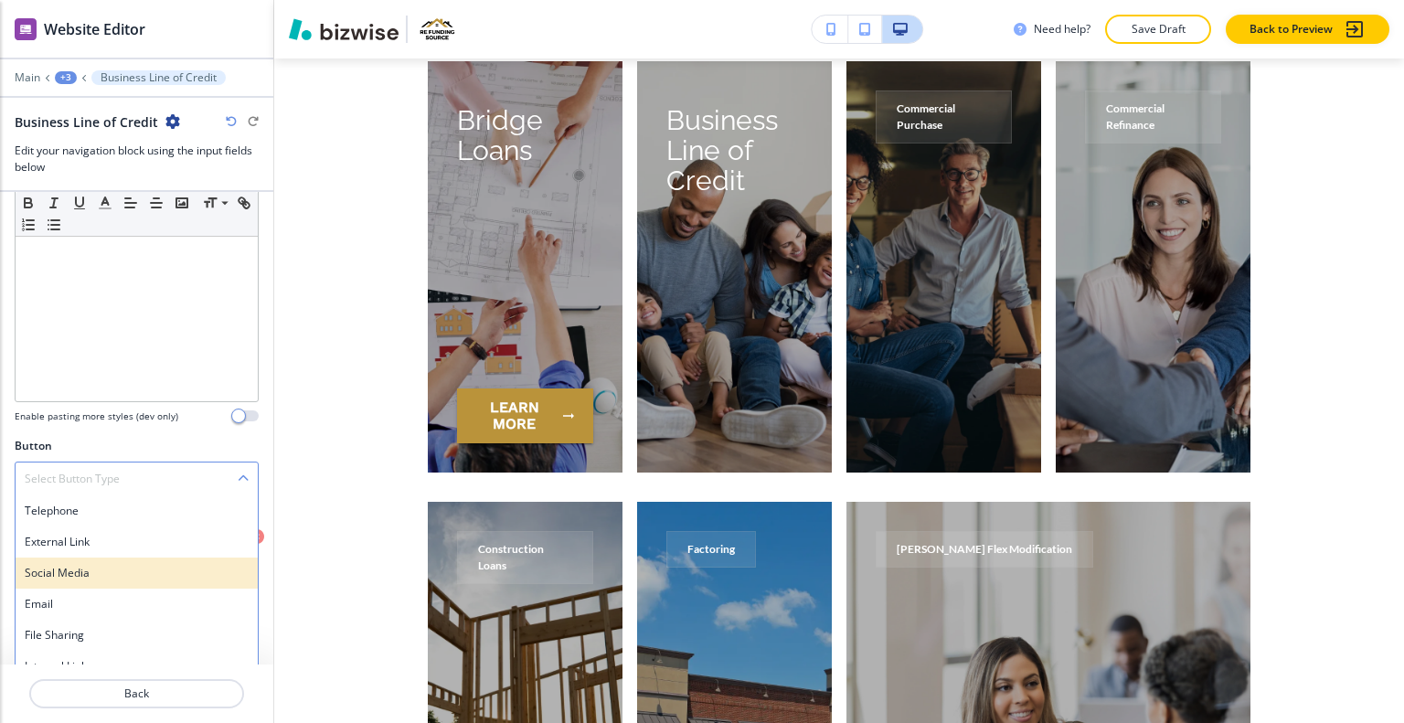
scroll to position [268, 0]
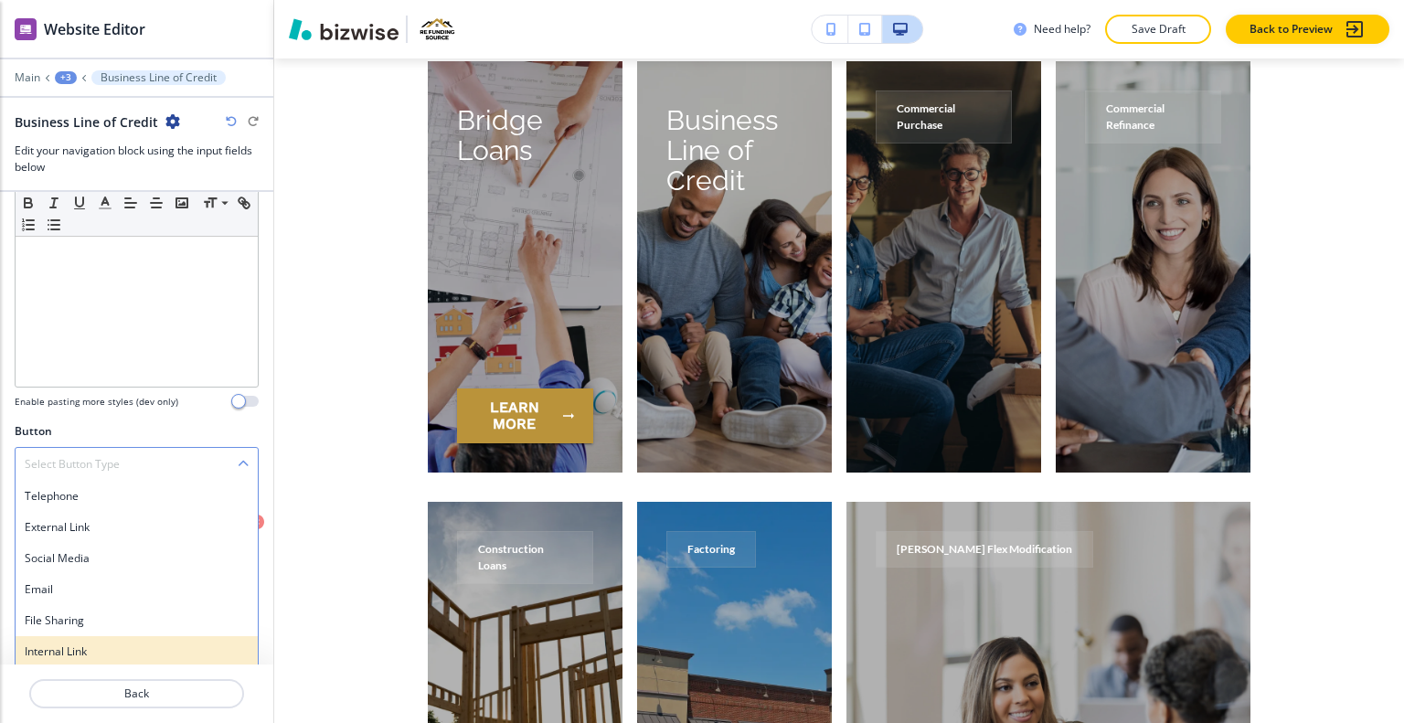
click at [132, 636] on div "Internal Link" at bounding box center [137, 651] width 242 height 31
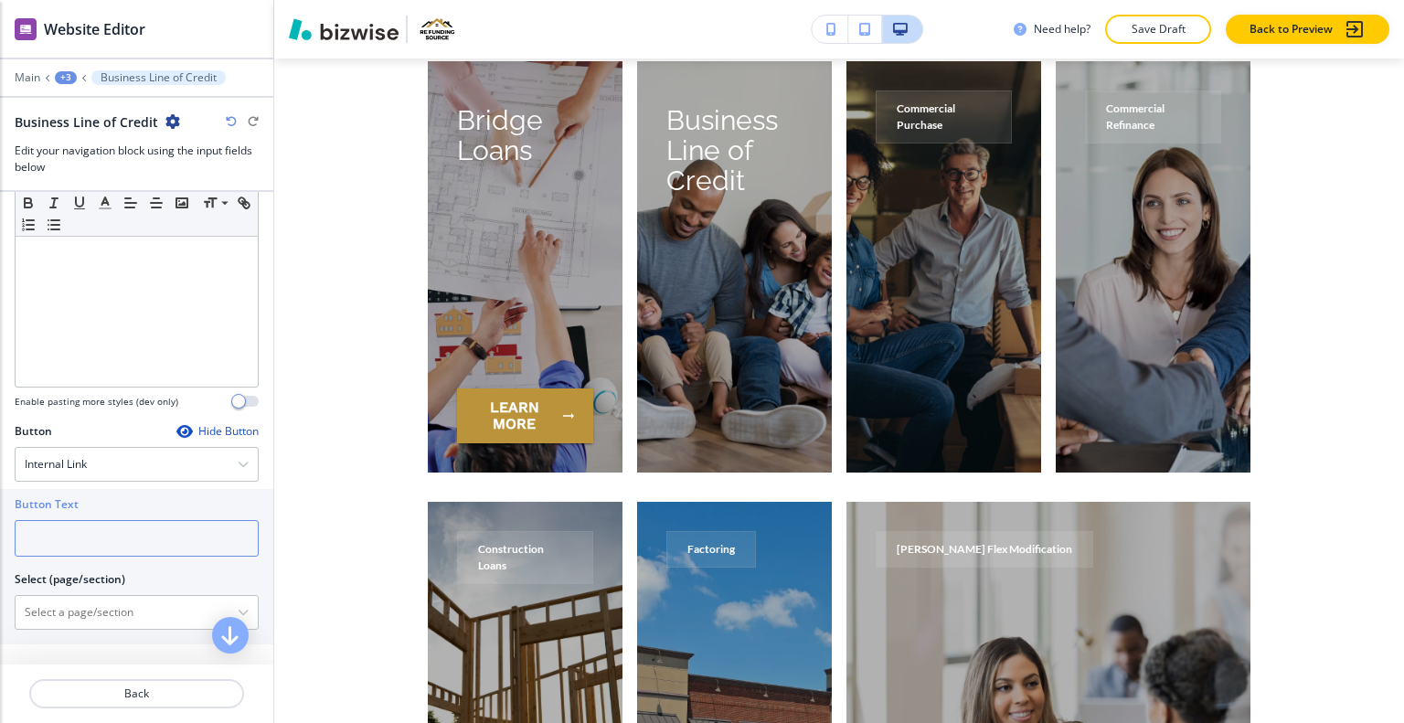
click at [125, 532] on input "text" at bounding box center [137, 538] width 244 height 37
type input "learn more"
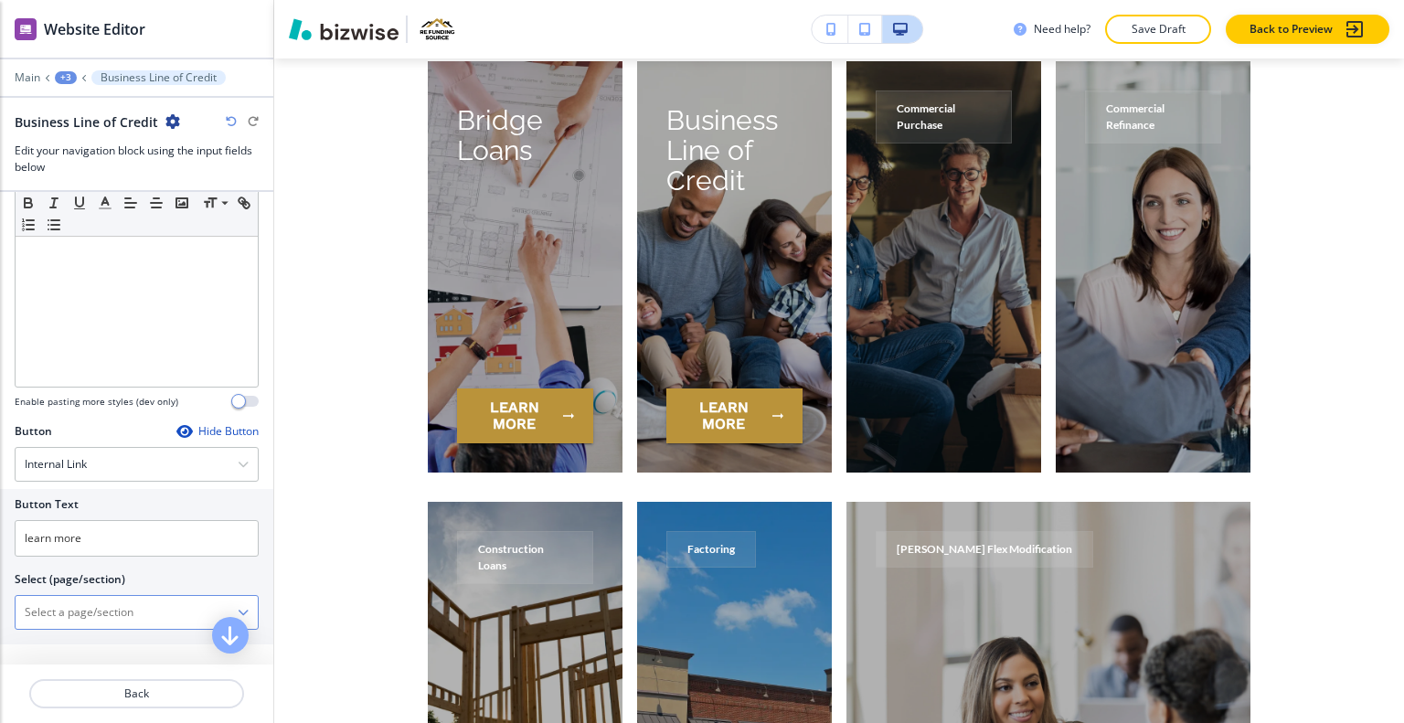
paste \(page\/section\) "Business Line of Credit"
click at [118, 636] on h4 "BUSINESS LINE OF CREDIT" at bounding box center [137, 644] width 224 height 16
type \(page\/section\) "BUSINESS LINE OF CREDIT"
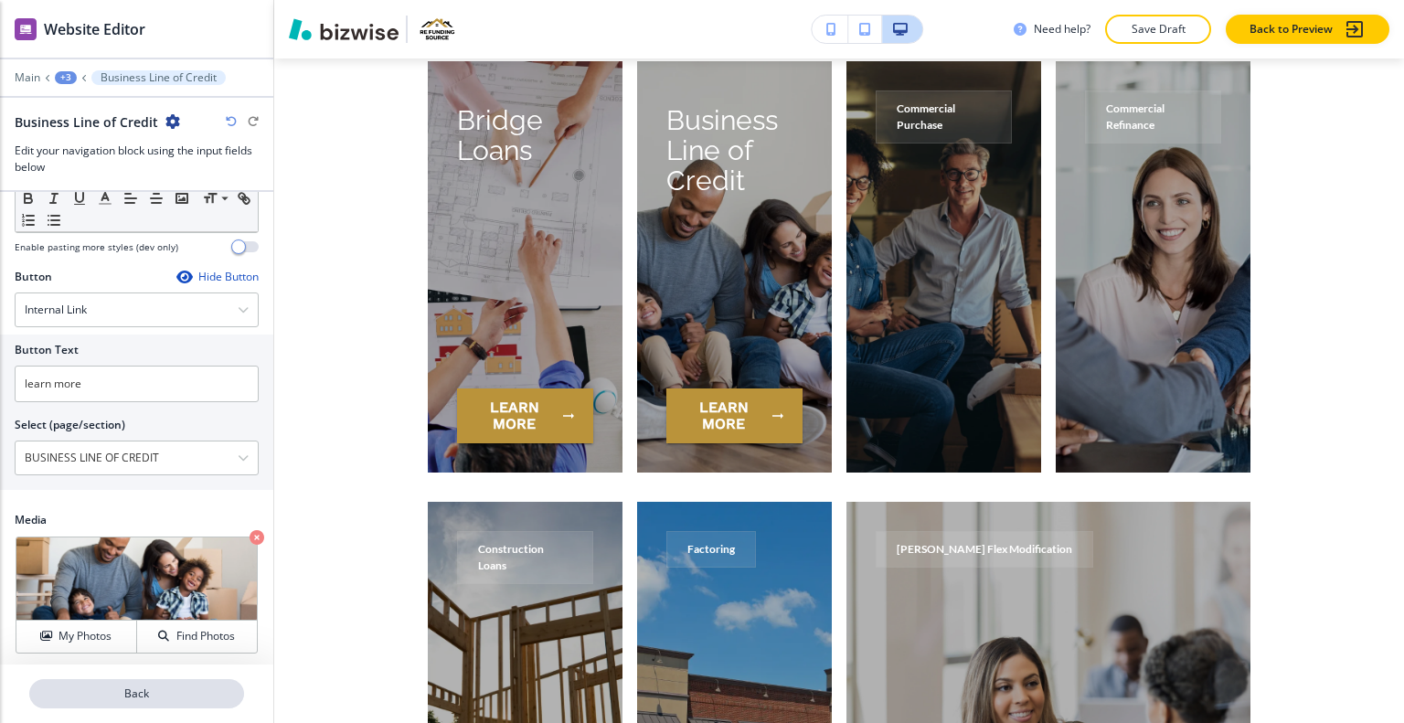
click at [145, 696] on p "Back" at bounding box center [136, 694] width 211 height 16
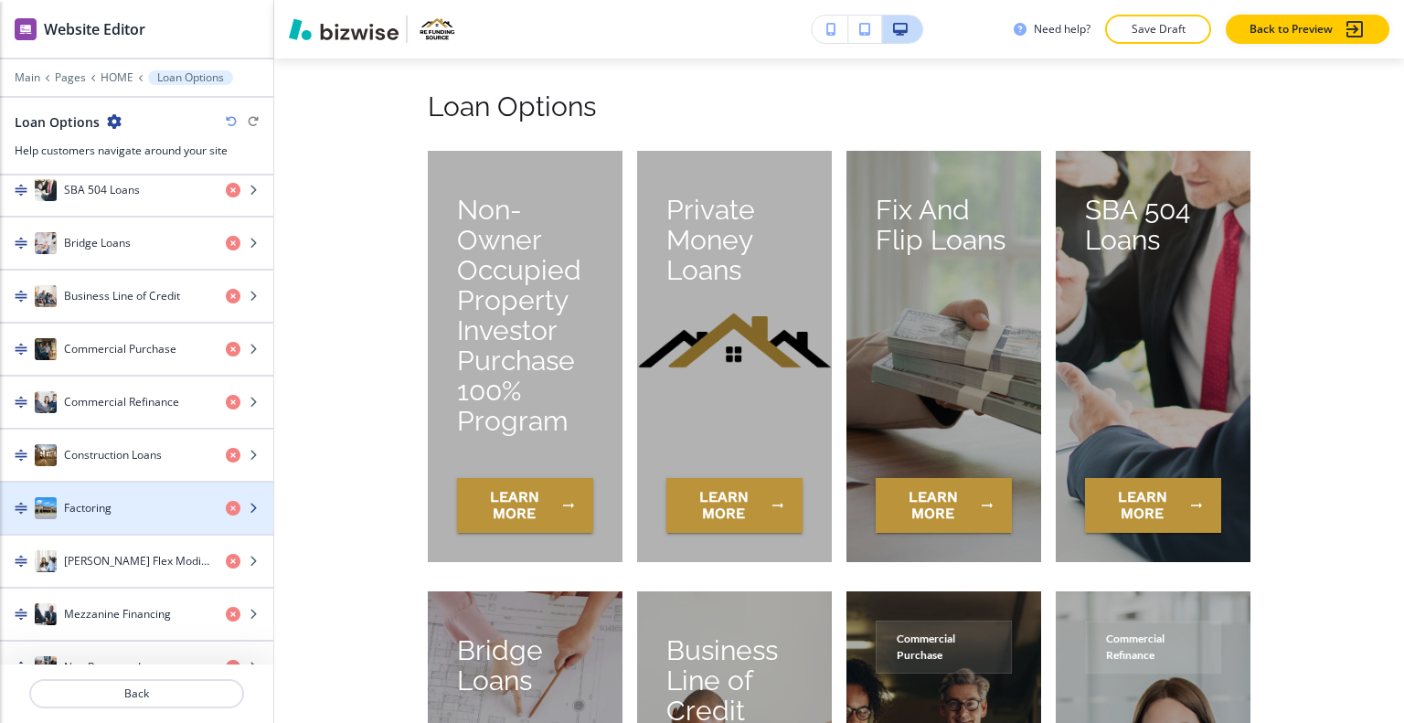
scroll to position [585, 0]
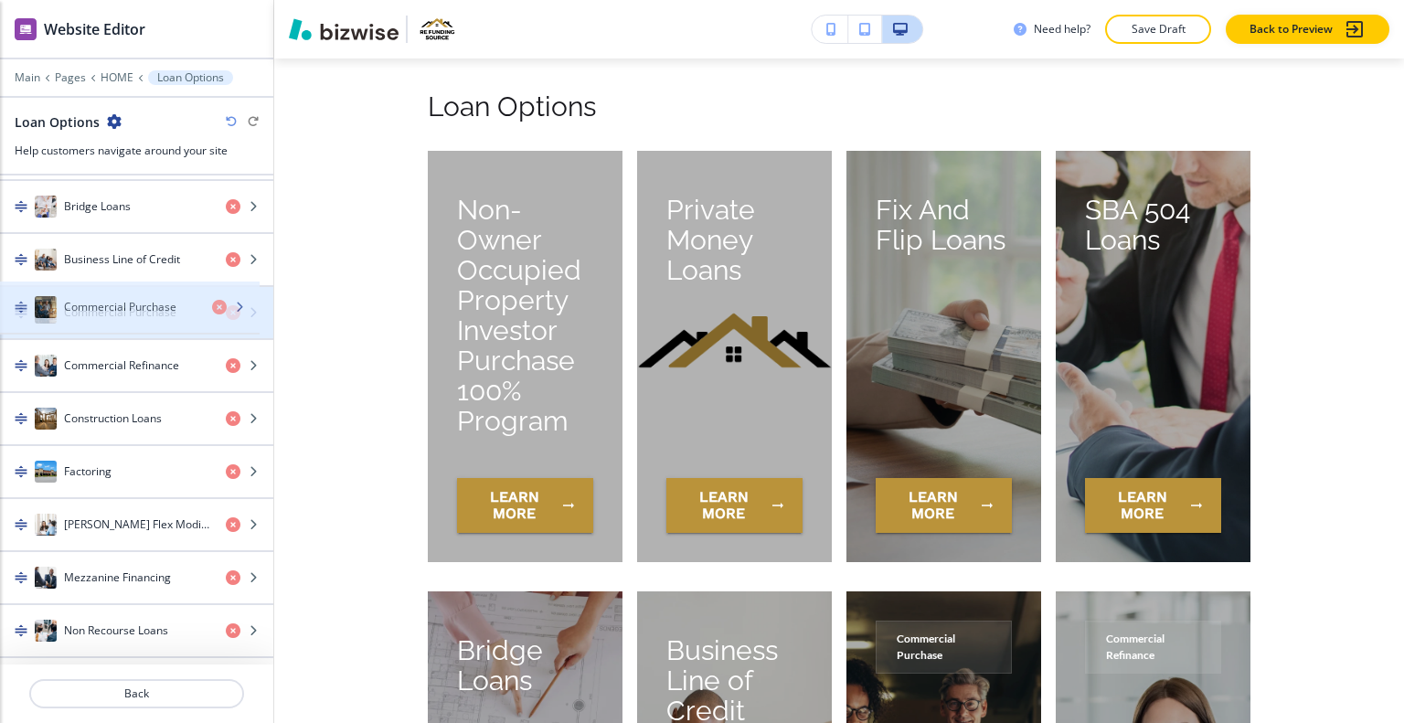
click at [112, 304] on h4 "Commercial Purchase" at bounding box center [120, 312] width 112 height 16
click at [132, 315] on div "Commercial Purchase" at bounding box center [105, 313] width 211 height 22
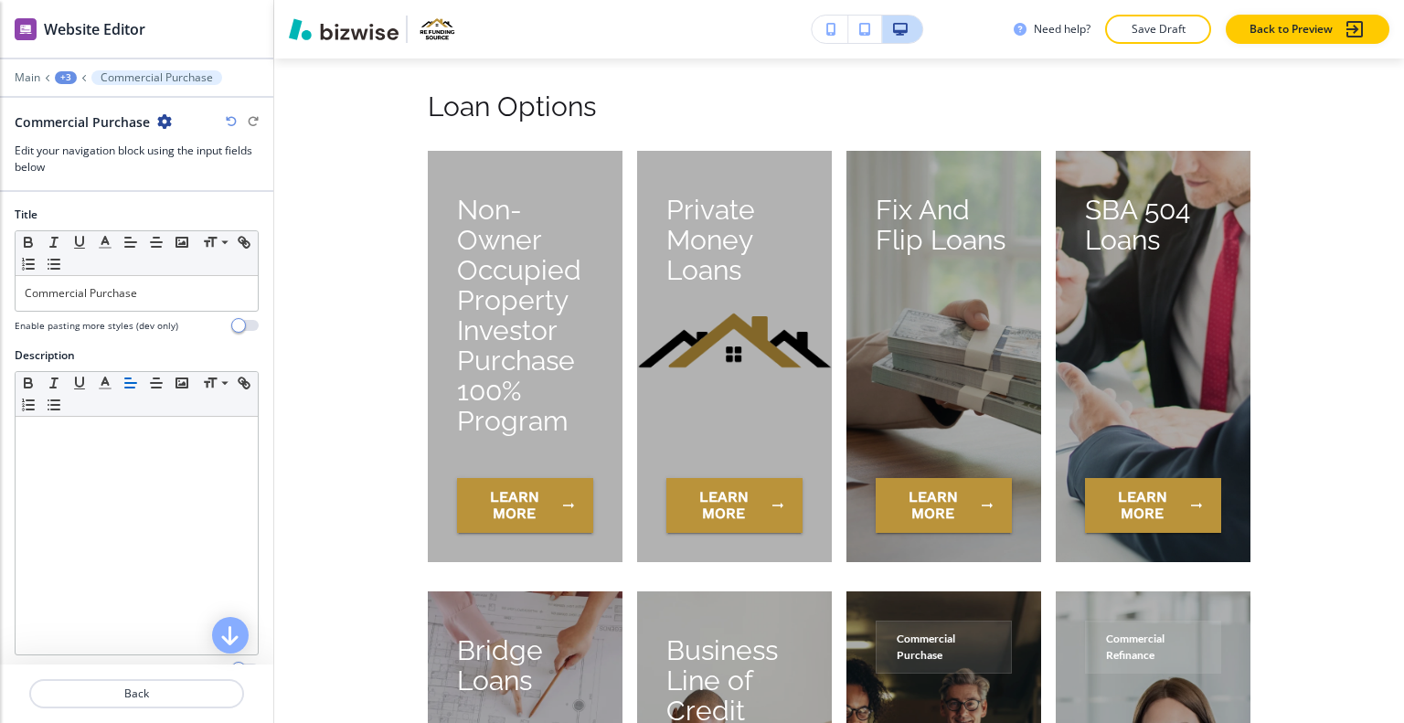
scroll to position [8207, 0]
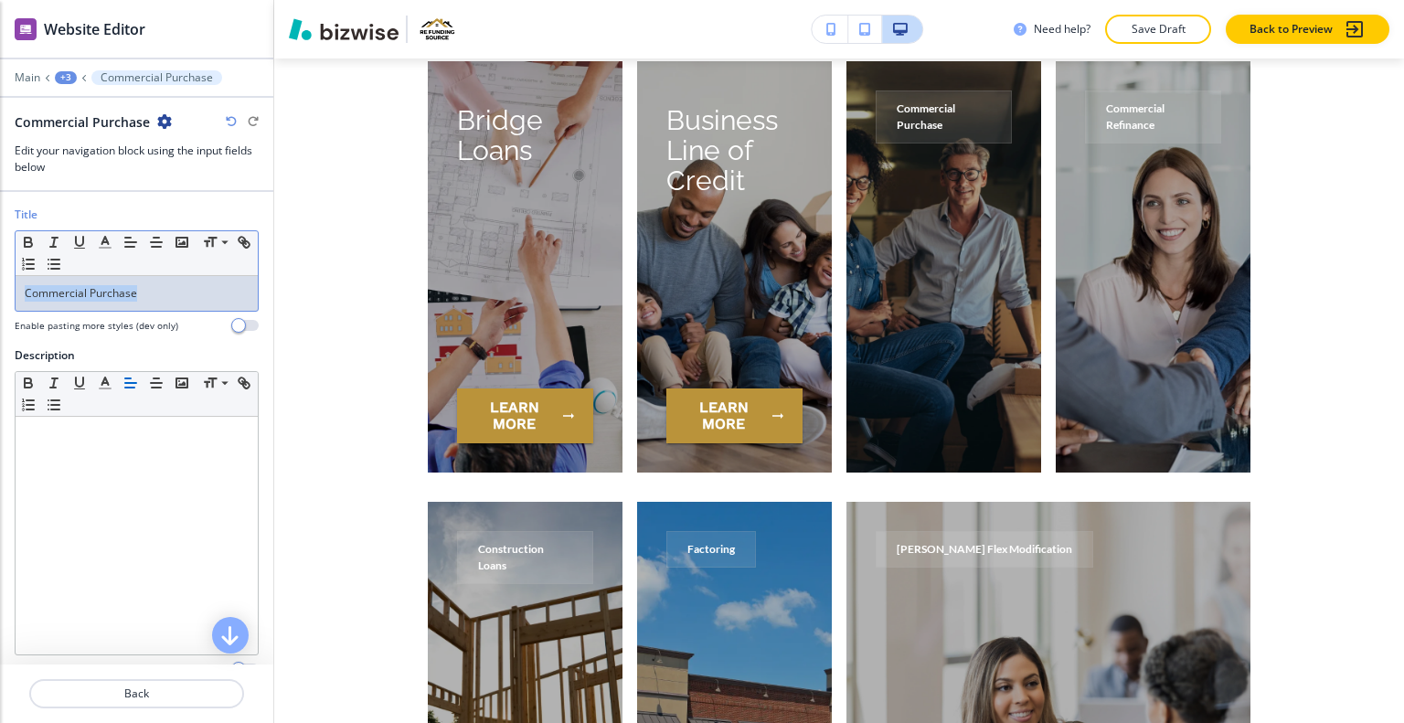
drag, startPoint x: 153, startPoint y: 288, endPoint x: 13, endPoint y: 295, distance: 140.1
click at [0, 297] on div "Title Small Normal Large Huge Commercial Purchase Enable pasting more styles (d…" at bounding box center [136, 277] width 273 height 141
drag, startPoint x: 98, startPoint y: 302, endPoint x: 49, endPoint y: 296, distance: 48.8
copy p "Commercial Purchase"
click at [100, 700] on p "Back" at bounding box center [136, 694] width 211 height 16
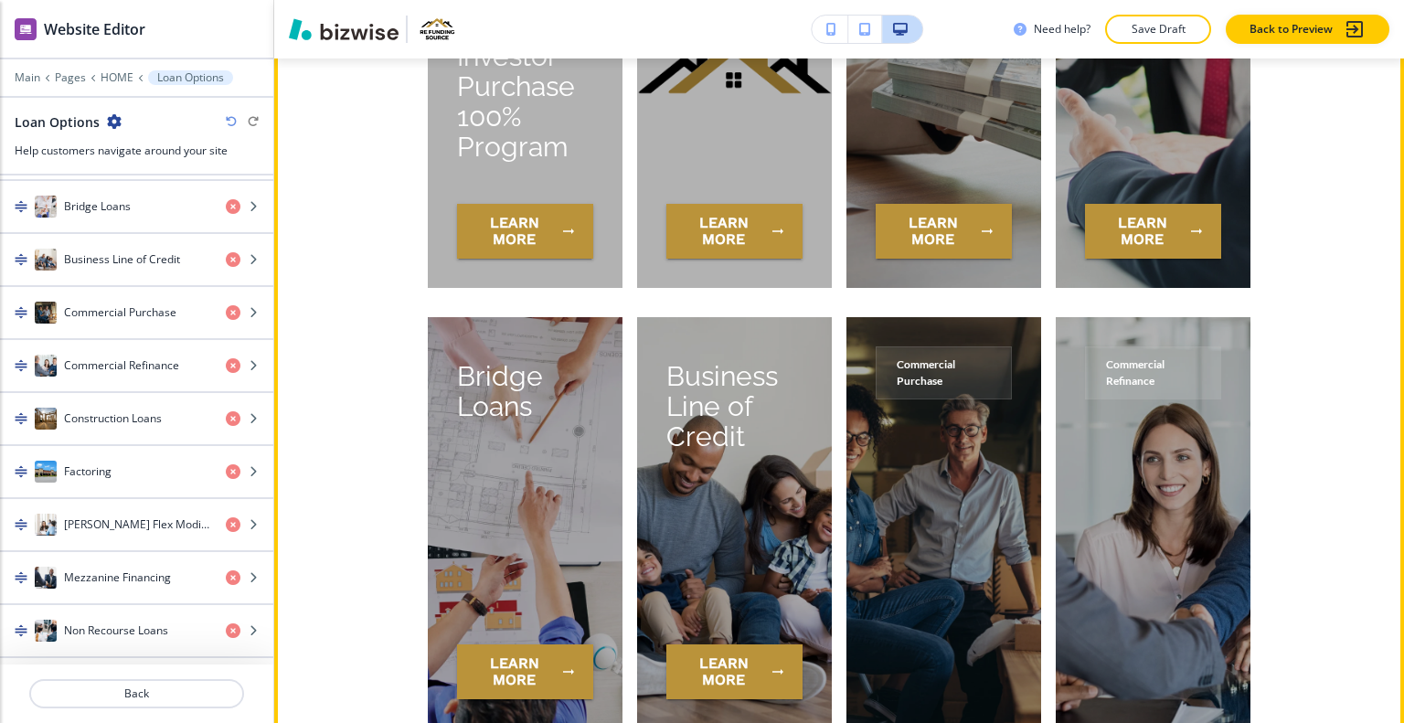
scroll to position [7676, 0]
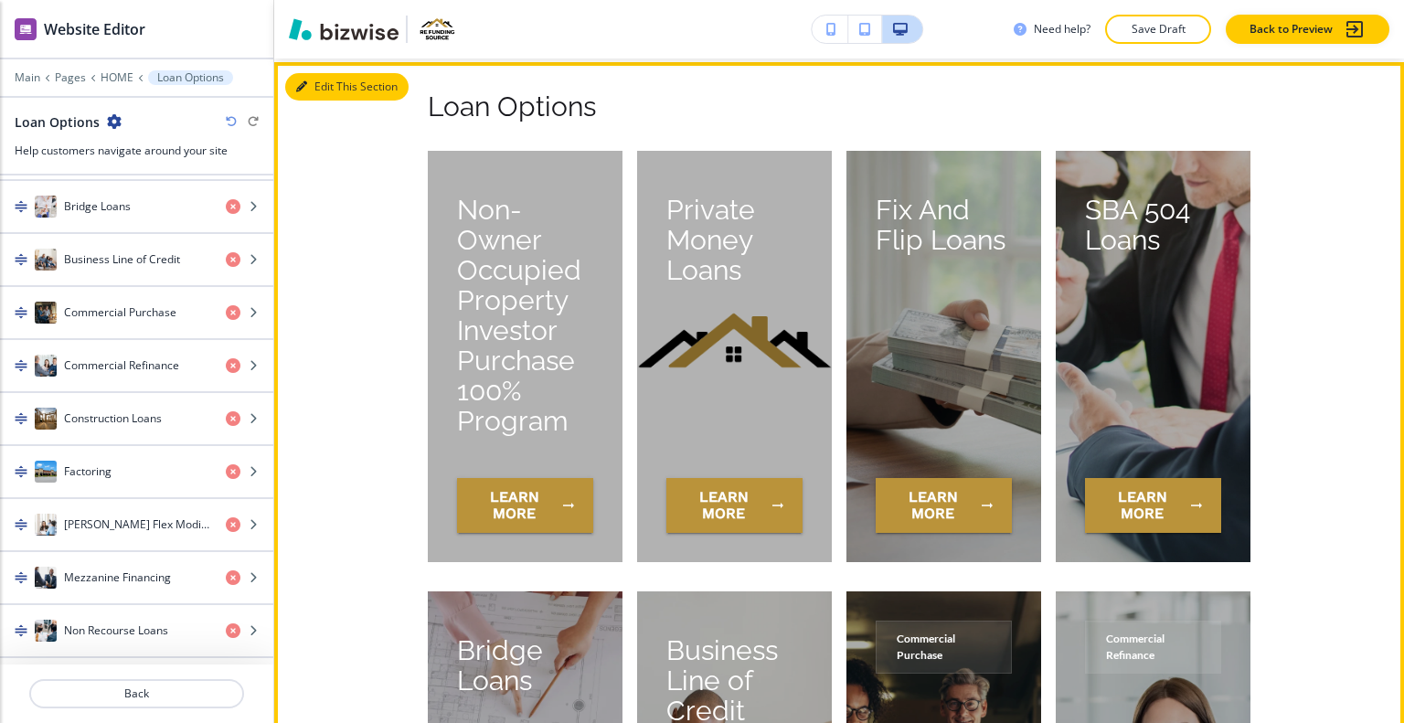
click at [327, 86] on button "Edit This Section" at bounding box center [346, 86] width 123 height 27
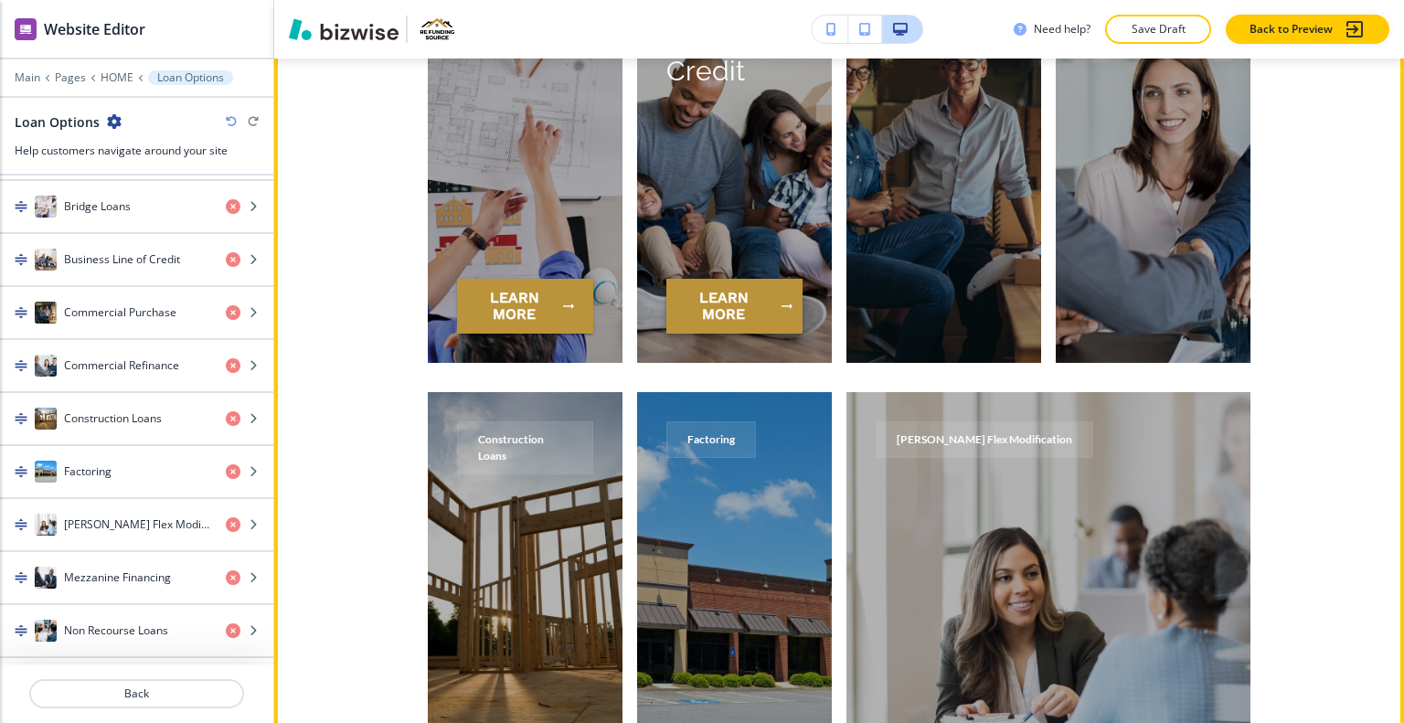
scroll to position [8408, 0]
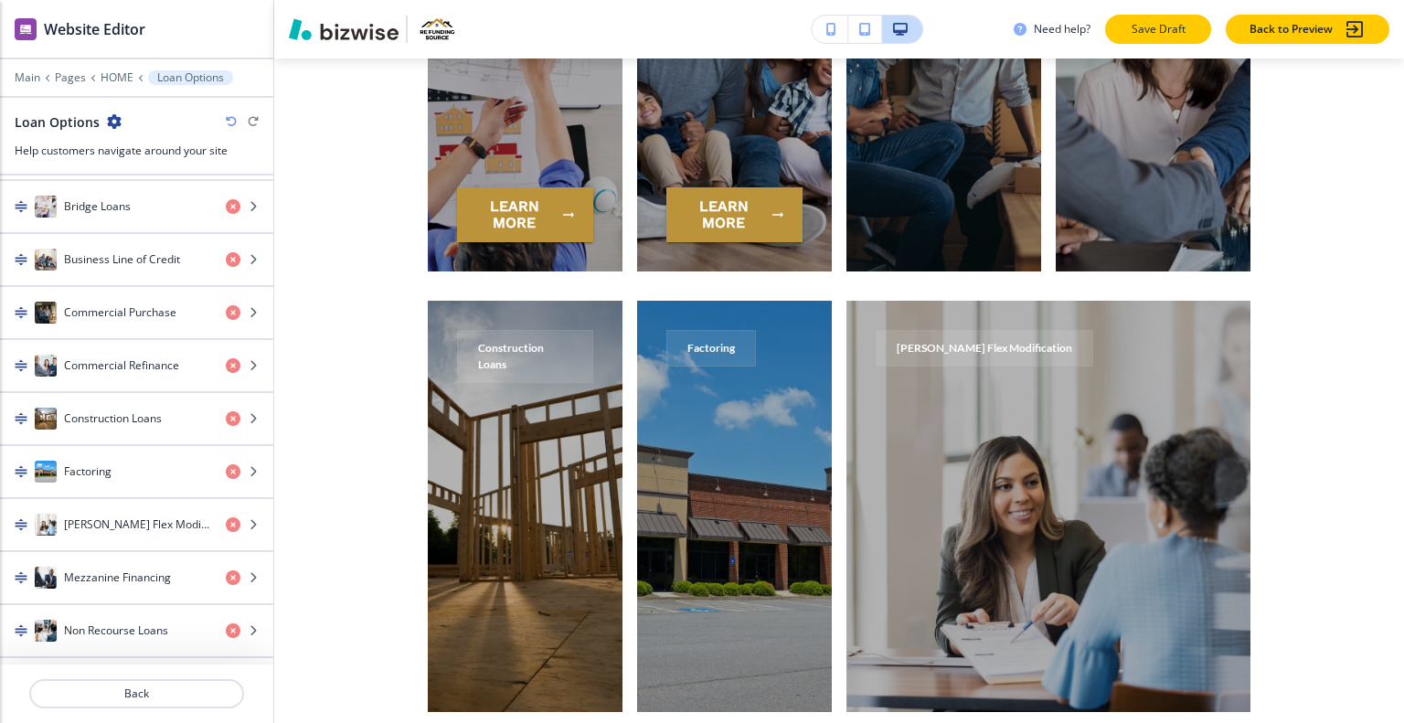
click at [1130, 32] on p "Save Draft" at bounding box center [1158, 29] width 59 height 16
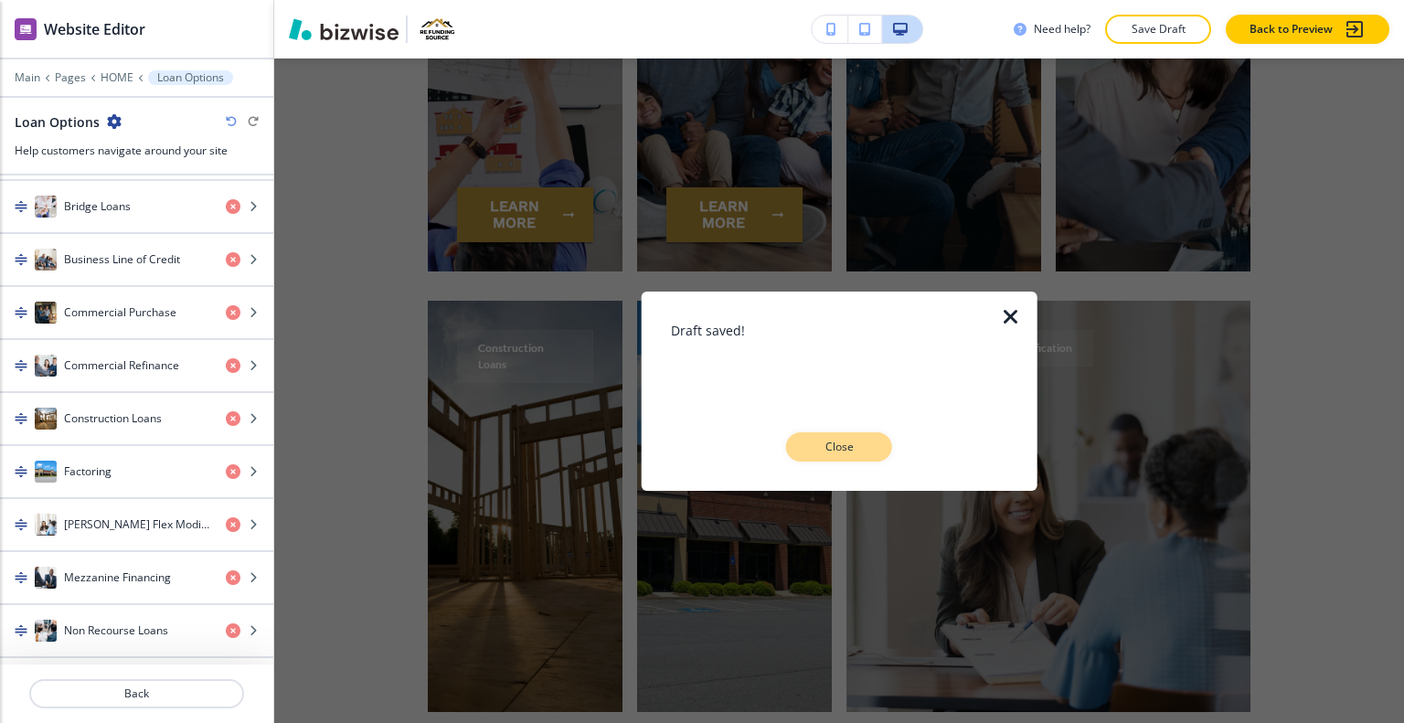
click at [876, 443] on button "Close" at bounding box center [839, 446] width 106 height 29
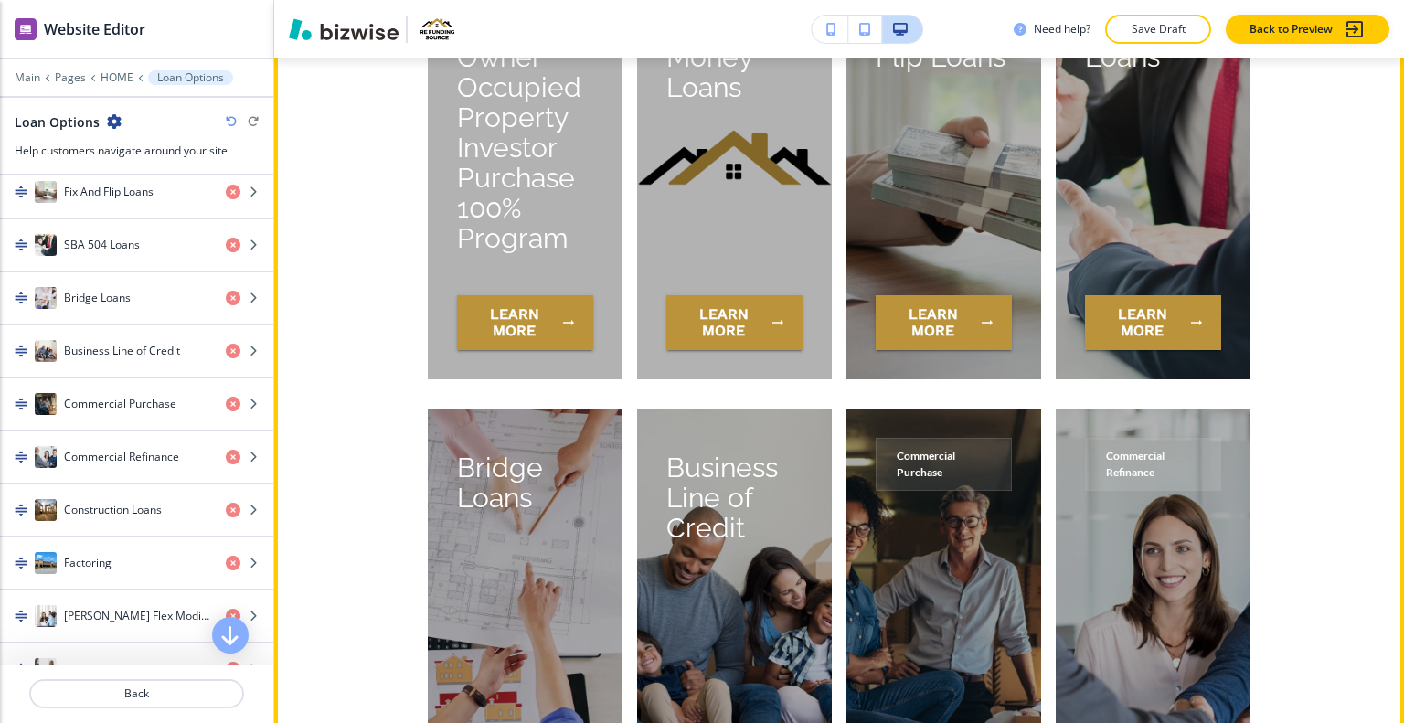
scroll to position [7676, 0]
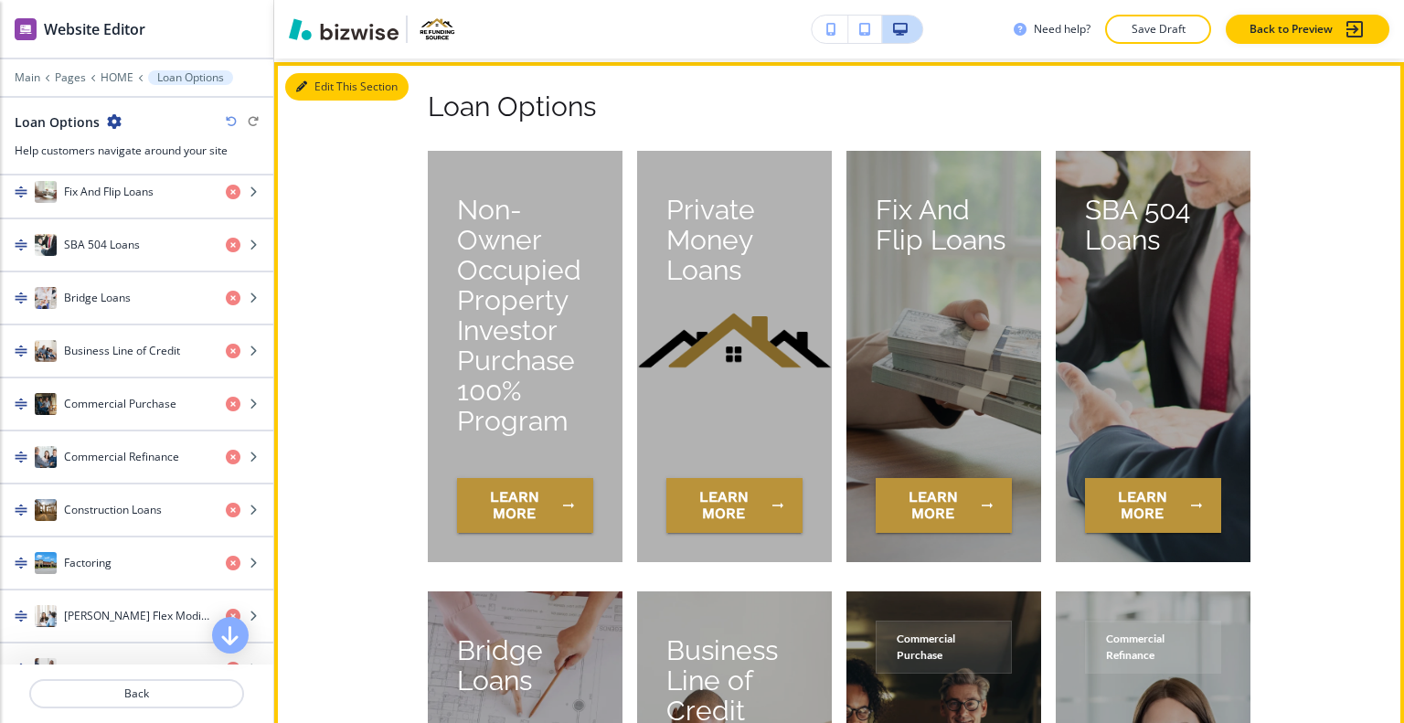
click at [330, 73] on button "Edit This Section" at bounding box center [346, 86] width 123 height 27
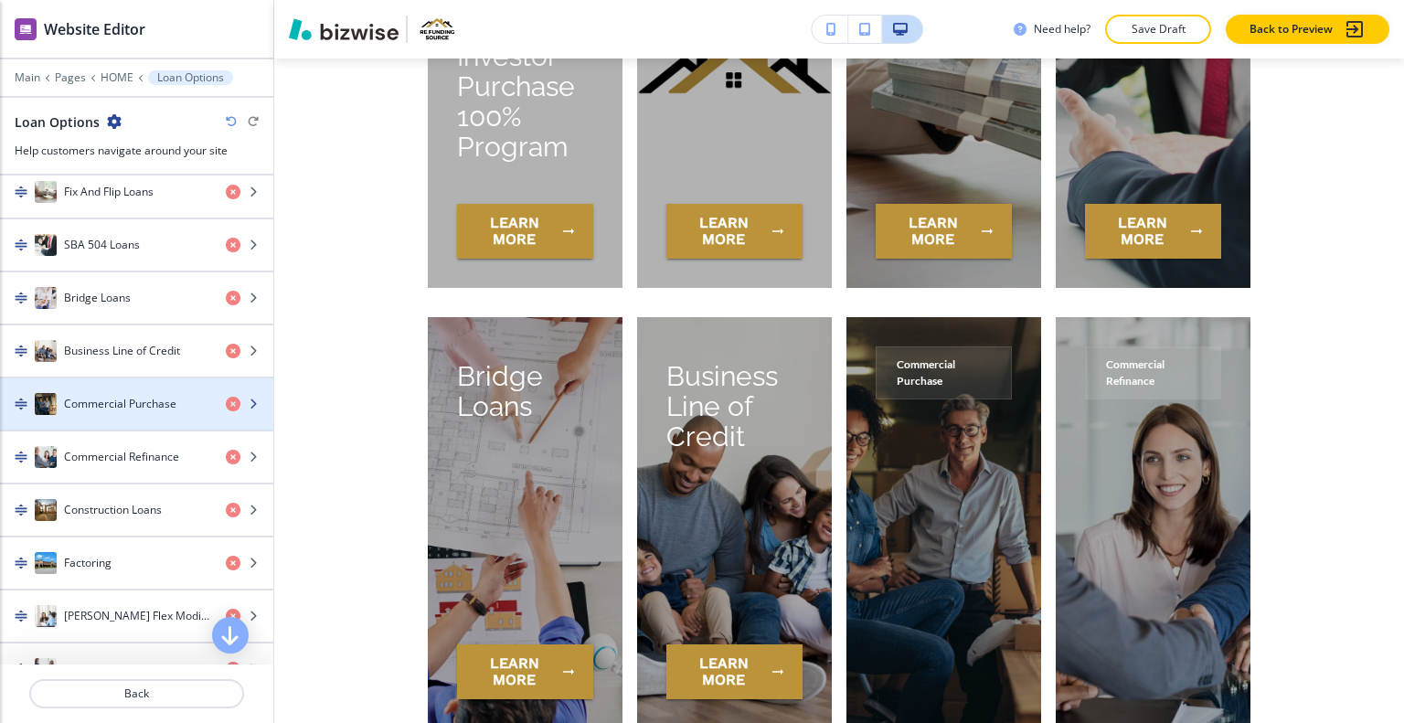
click at [120, 403] on h4 "Commercial Purchase" at bounding box center [120, 404] width 112 height 16
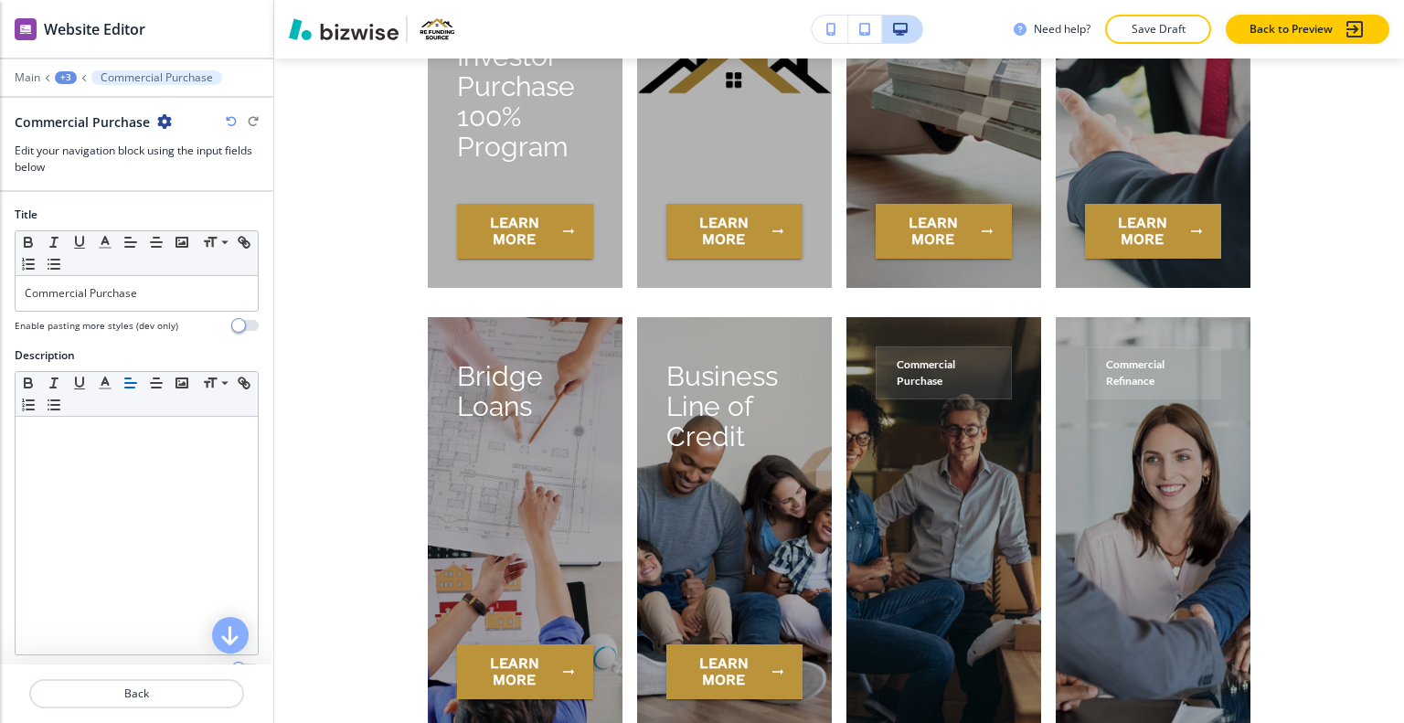
scroll to position [8207, 0]
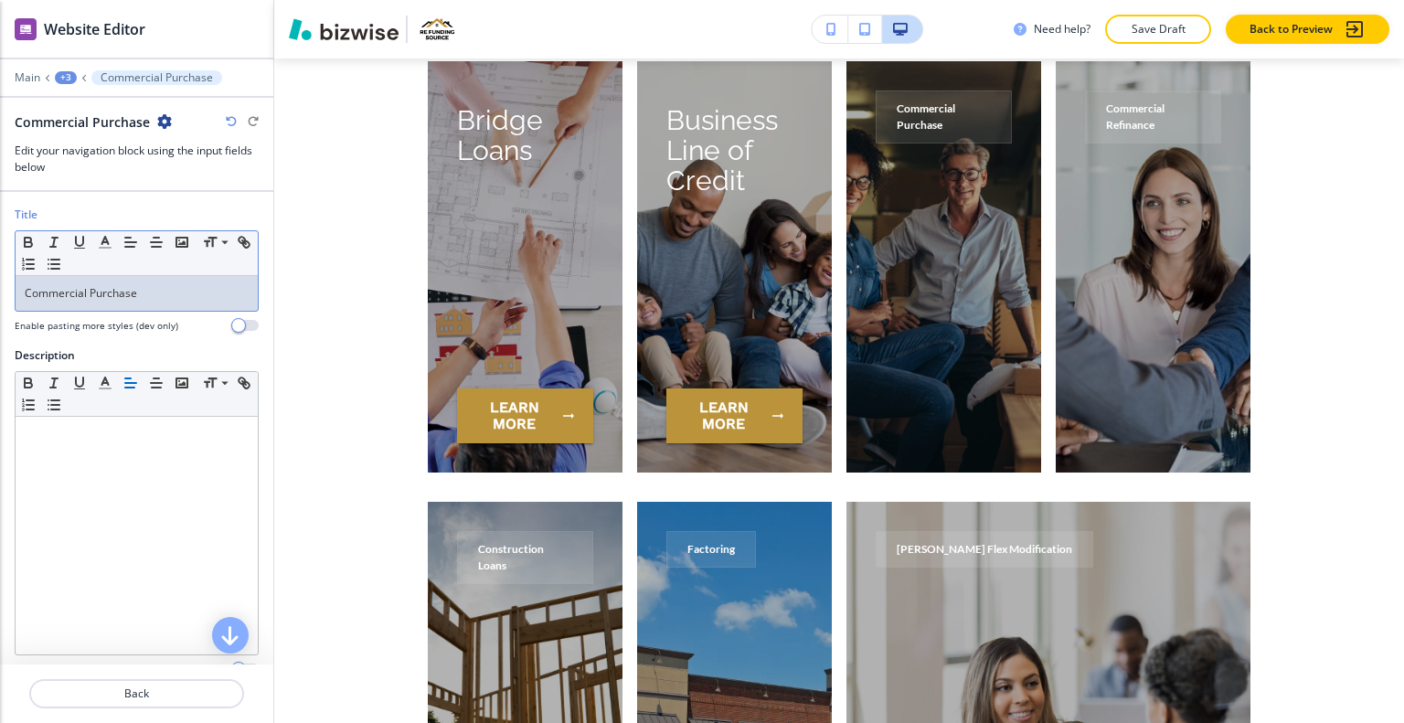
click at [132, 285] on p "Commercial Purchase" at bounding box center [137, 293] width 224 height 16
drag, startPoint x: 142, startPoint y: 295, endPoint x: 1, endPoint y: 289, distance: 140.9
click at [0, 287] on div "Title Small Normal Large Huge Commercial Purchase Enable pasting more styles (d…" at bounding box center [136, 277] width 273 height 141
copy p "Commercial Purchase"
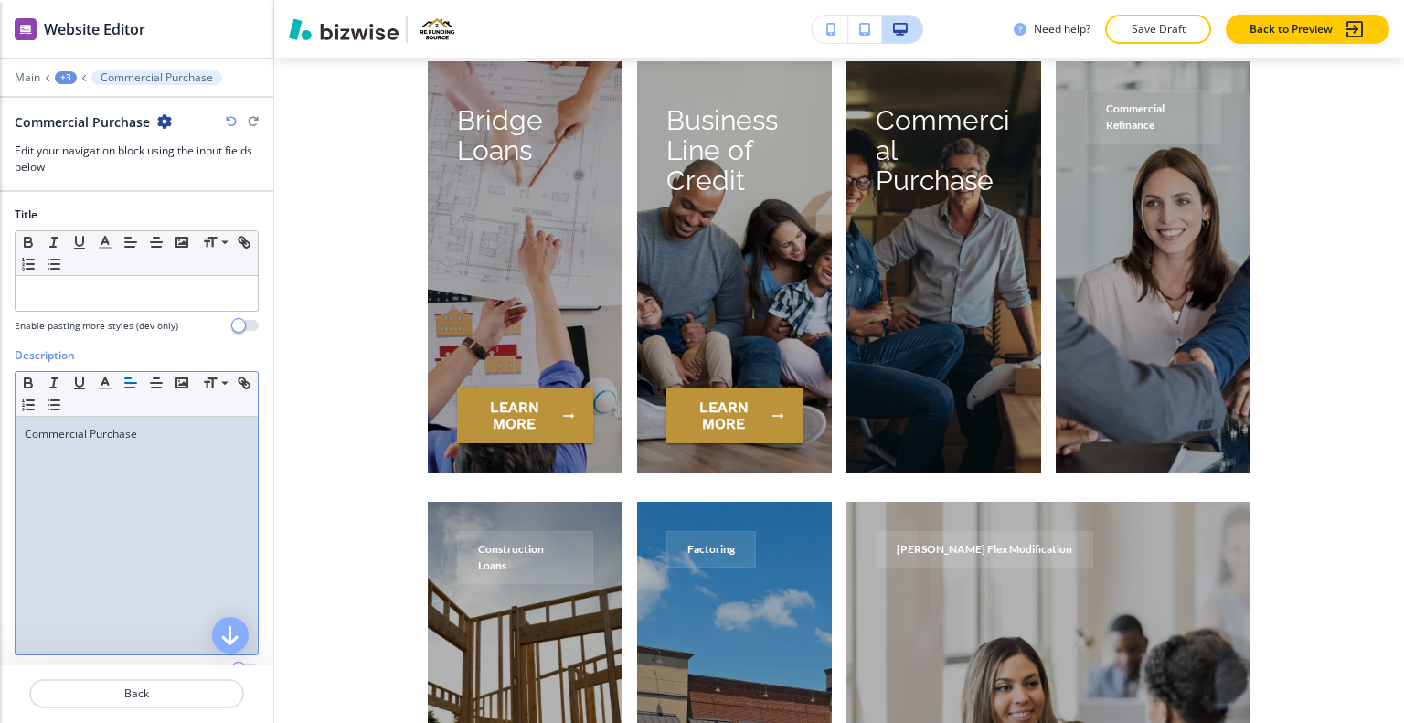
click at [133, 540] on div "Commercial Purchase" at bounding box center [137, 536] width 242 height 238
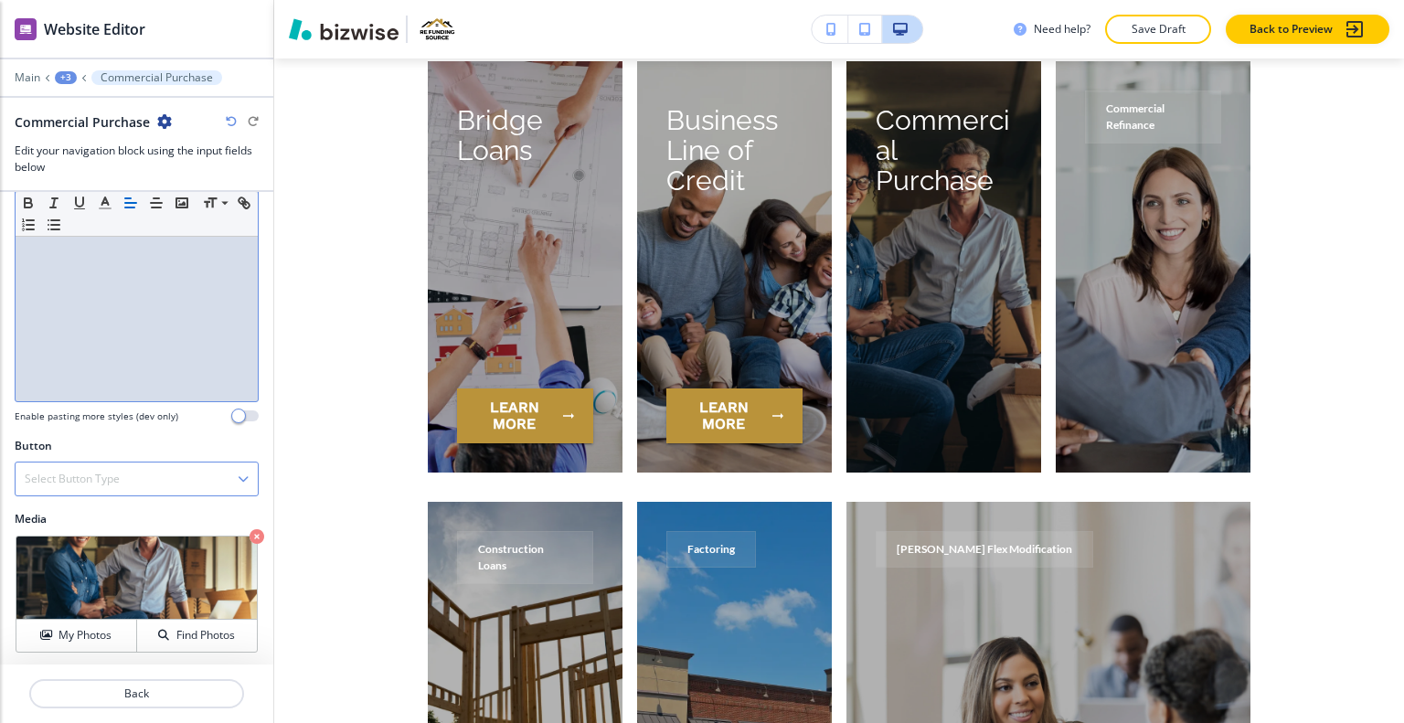
click at [148, 475] on div "Select Button Type" at bounding box center [137, 479] width 242 height 33
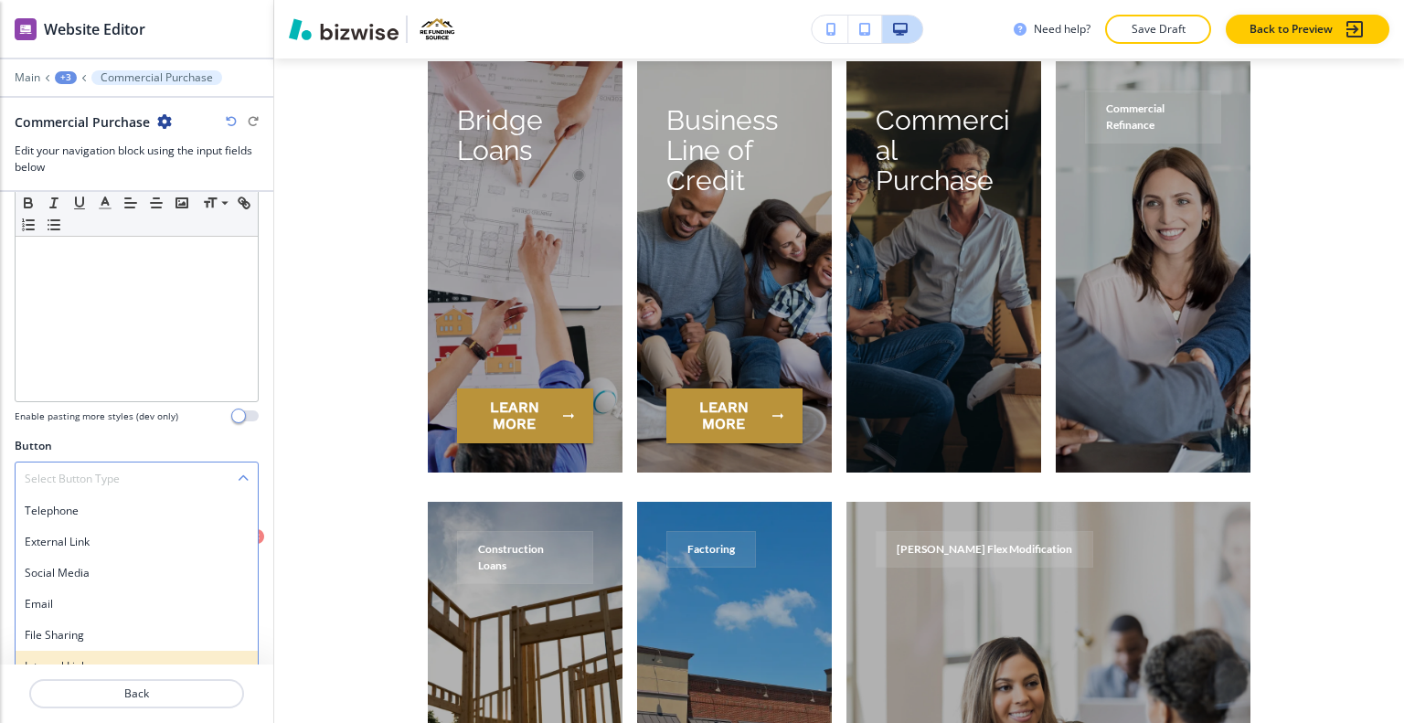
scroll to position [268, 0]
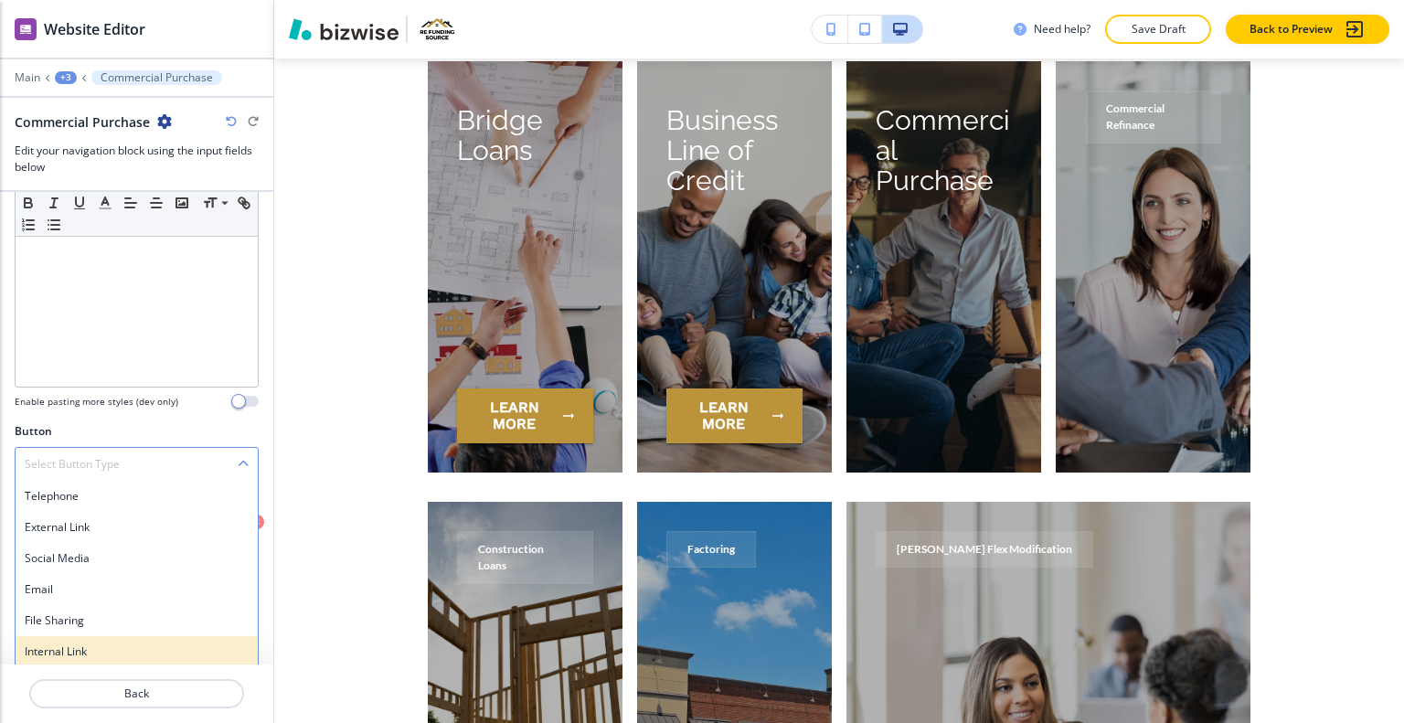
click at [130, 654] on h4 "Internal Link" at bounding box center [137, 652] width 224 height 16
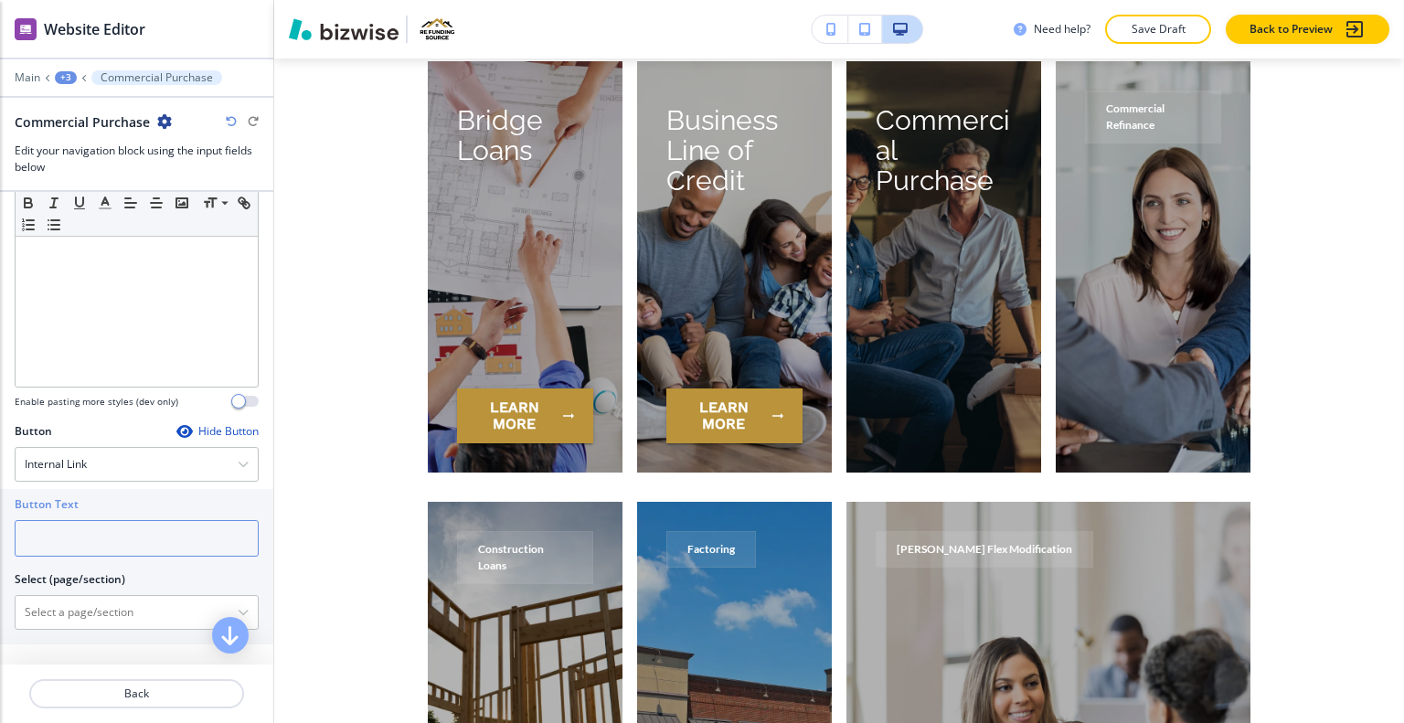
click at [130, 537] on input "text" at bounding box center [137, 538] width 244 height 37
type input "learn more"
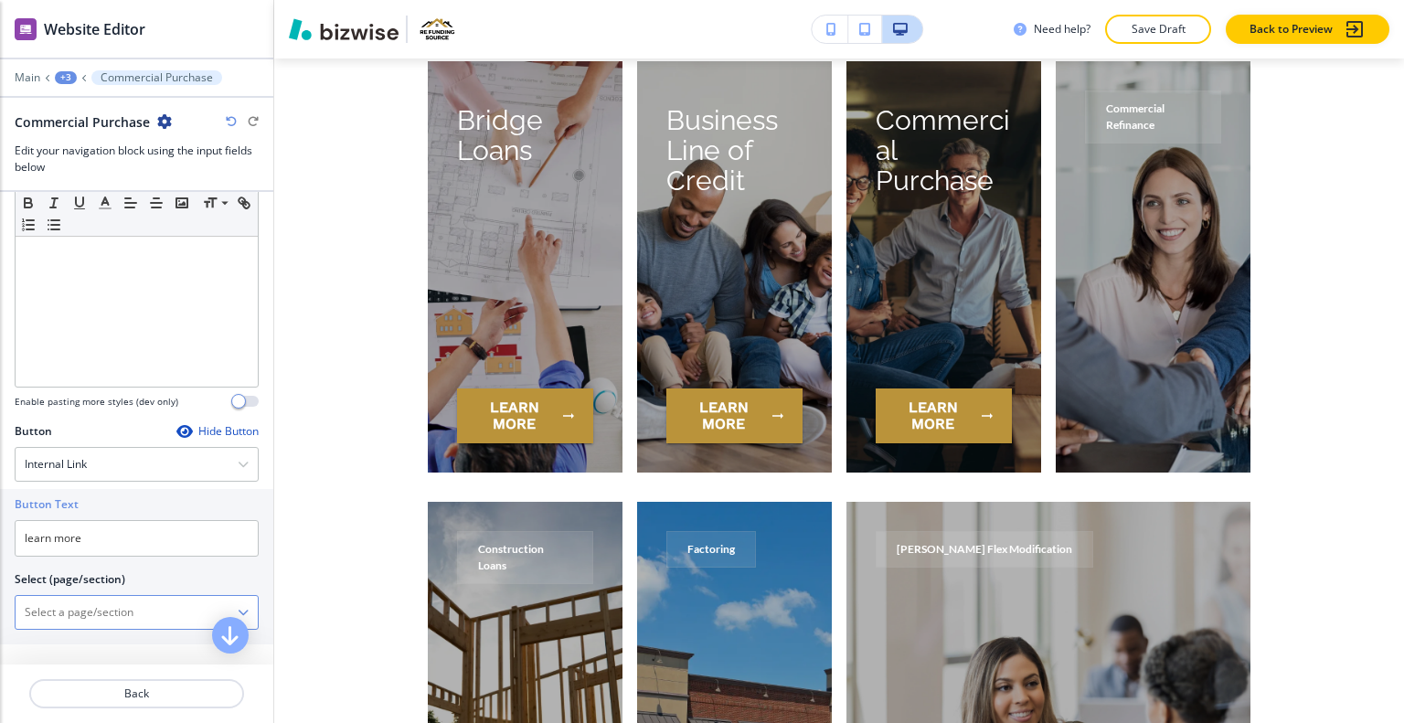
click at [132, 621] on \(page\/section\) "Manual Input" at bounding box center [127, 612] width 222 height 31
paste \(page\/section\) "Commercial Purchase"
click at [62, 643] on h4 "COMMERCIAL PURCHASE" at bounding box center [137, 644] width 224 height 16
type \(page\/section\) "COMMERCIAL PURCHASE"
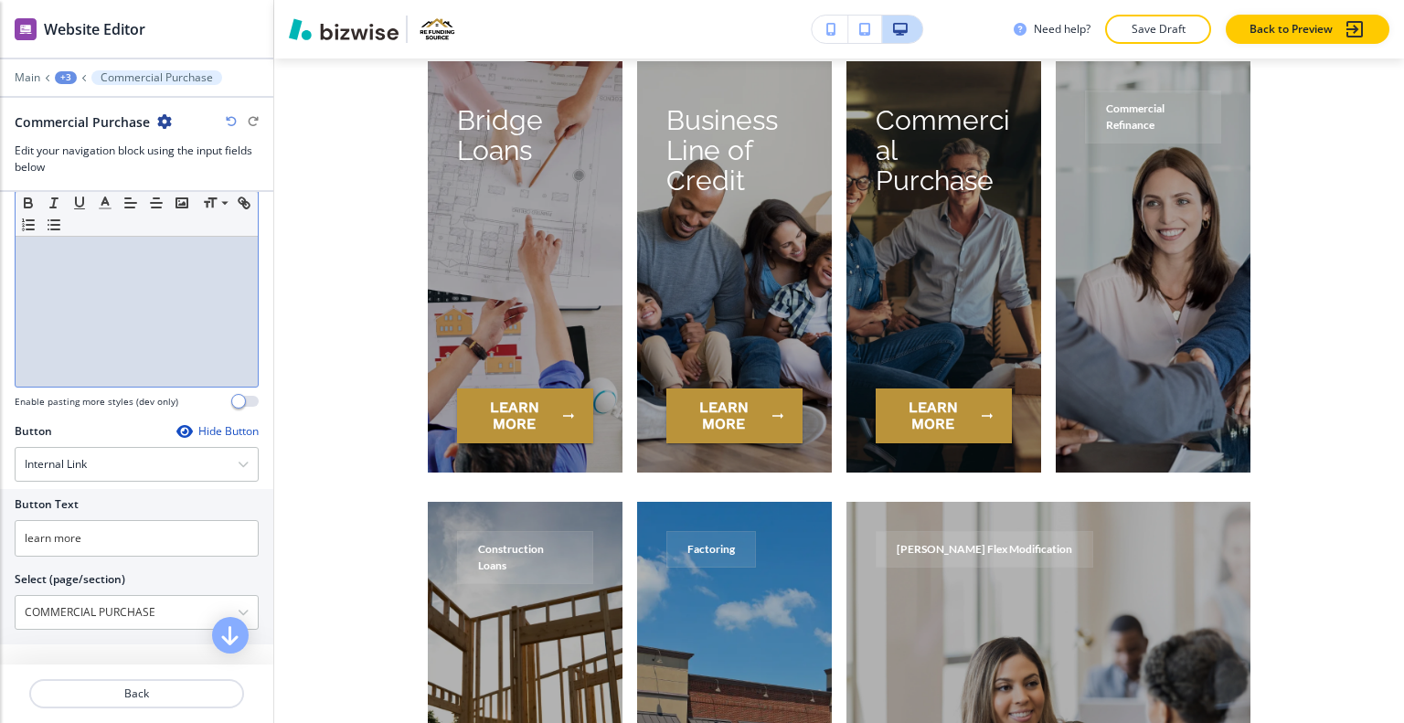
click at [109, 303] on div "Commercial Purchase" at bounding box center [137, 268] width 242 height 238
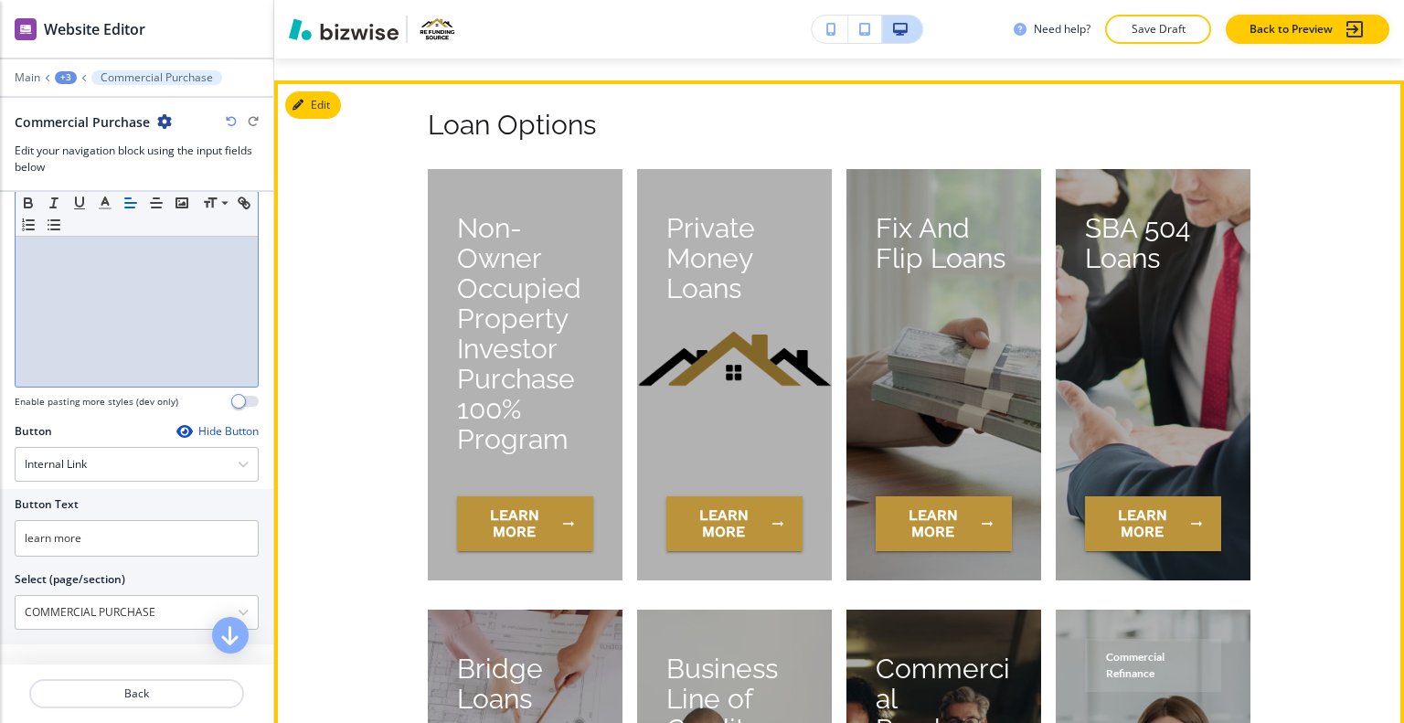
scroll to position [7567, 0]
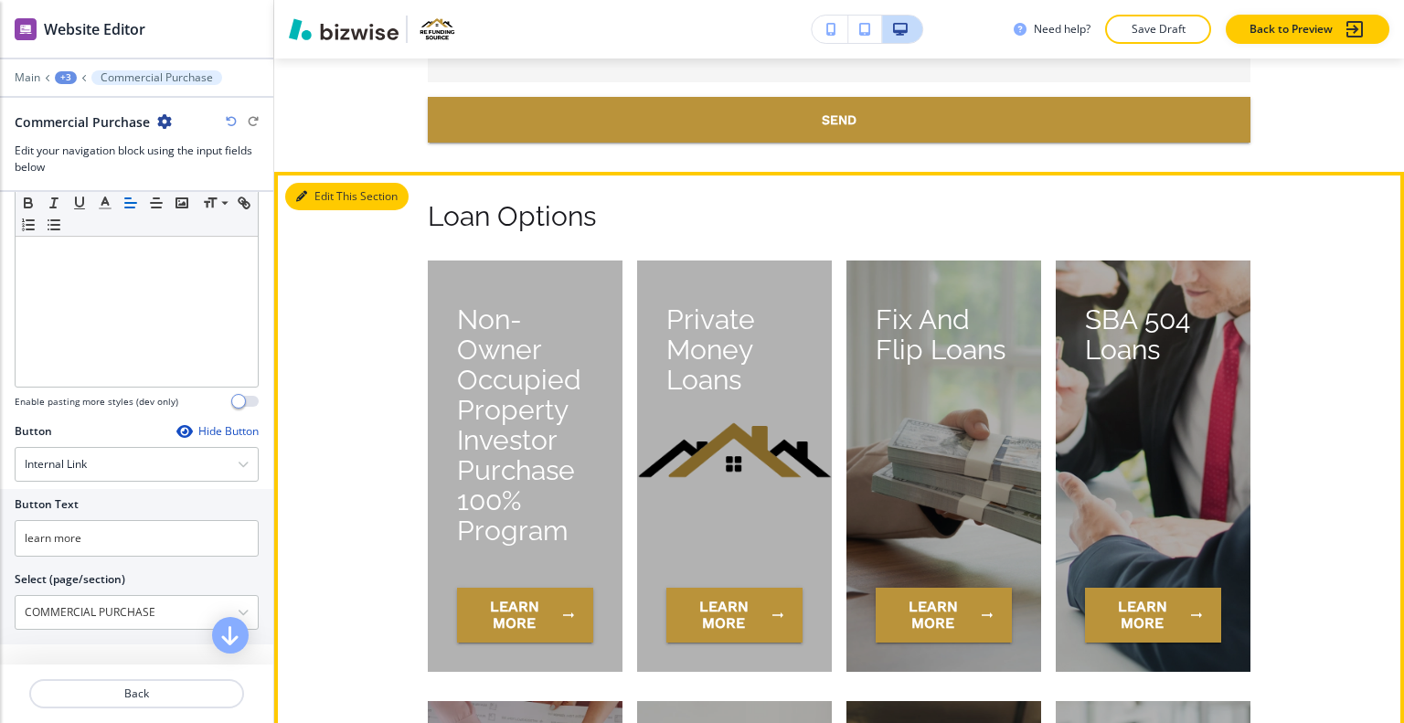
click at [340, 193] on button "Edit This Section" at bounding box center [346, 196] width 123 height 27
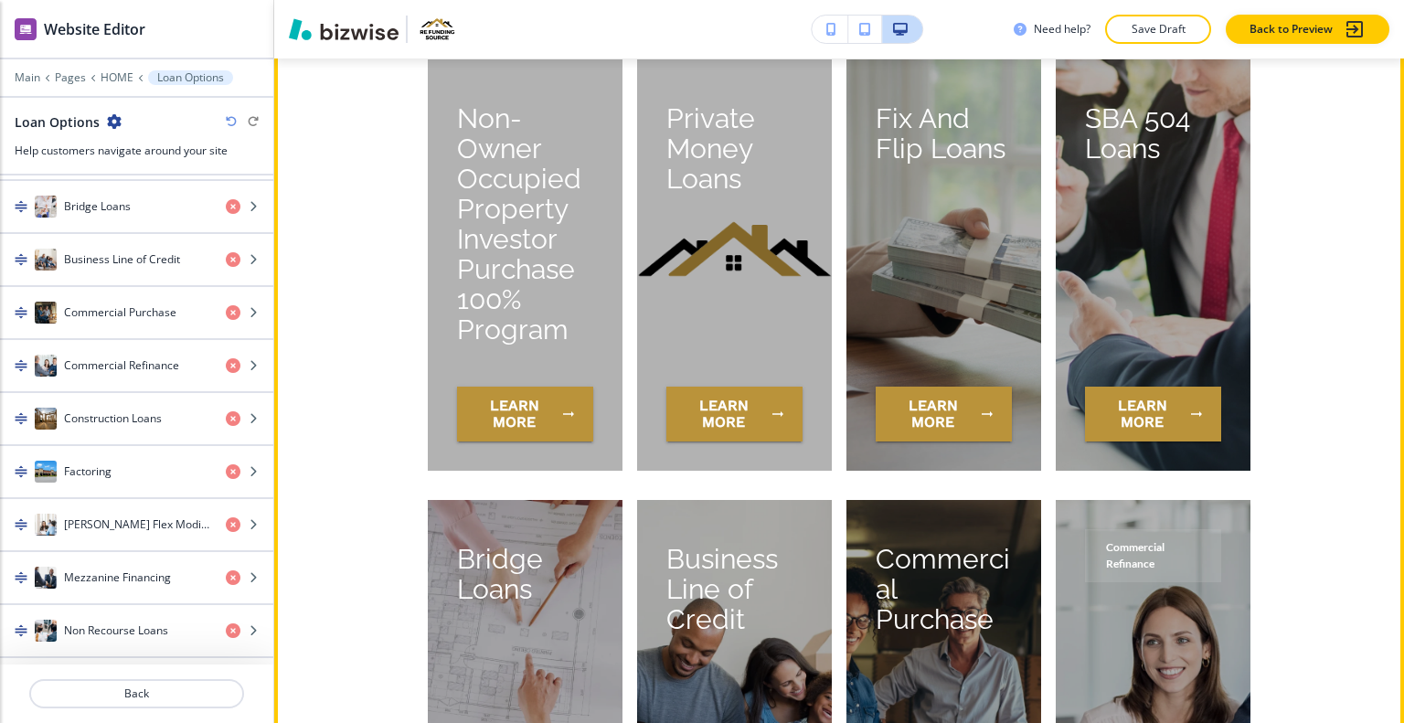
scroll to position [7859, 0]
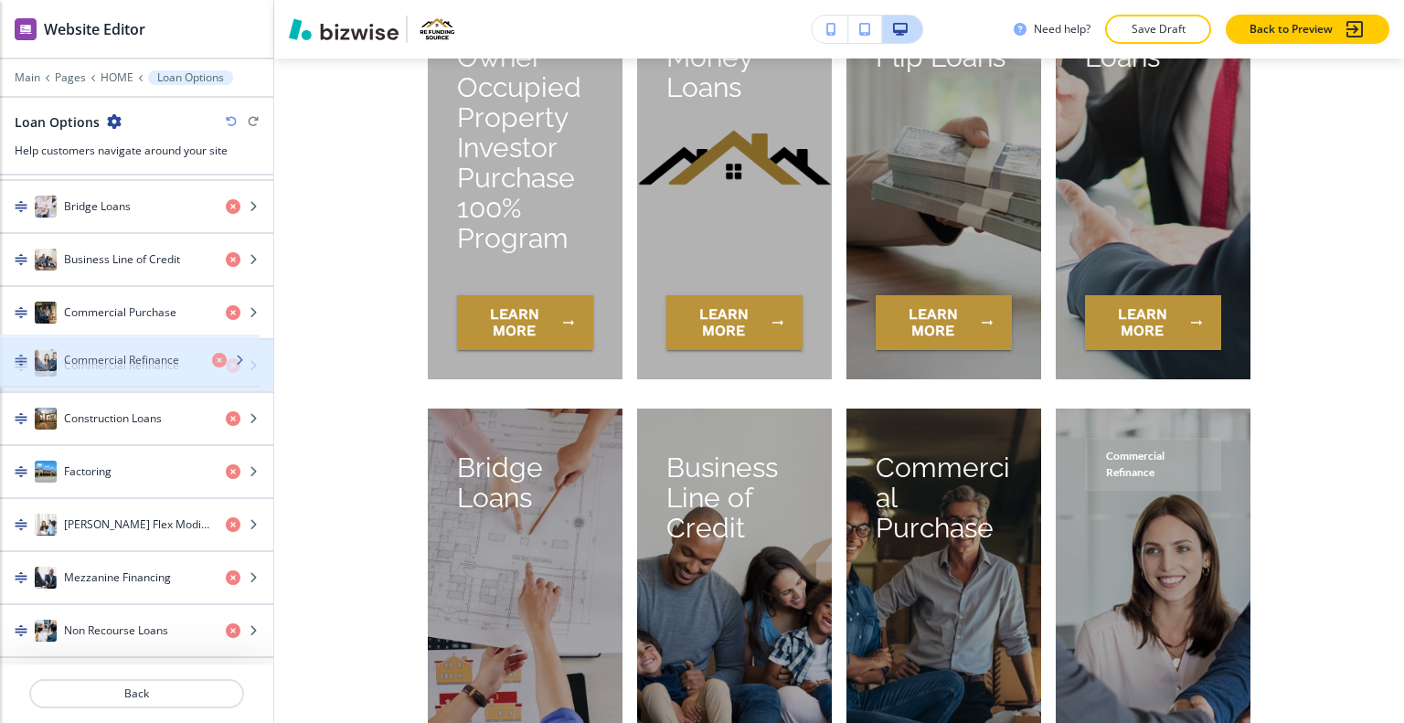
click at [89, 377] on div "button" at bounding box center [136, 384] width 273 height 15
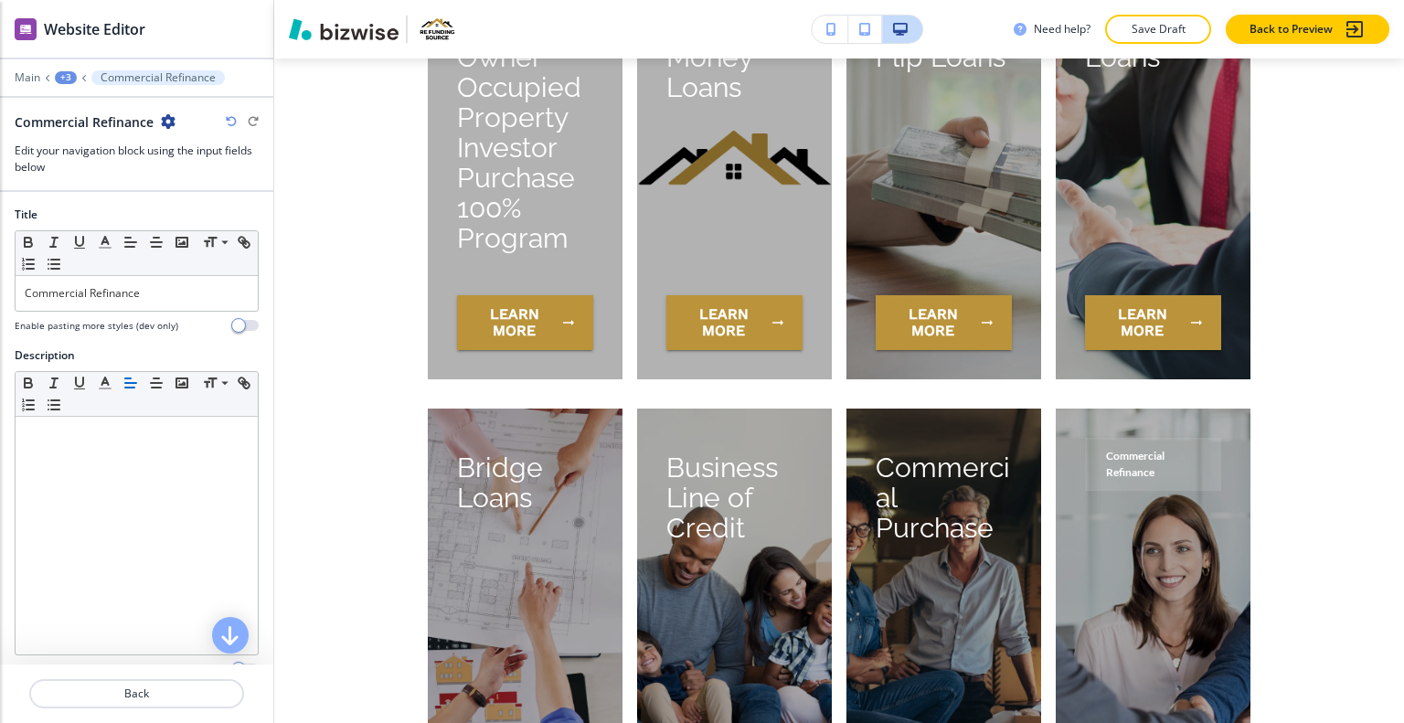
scroll to position [8207, 0]
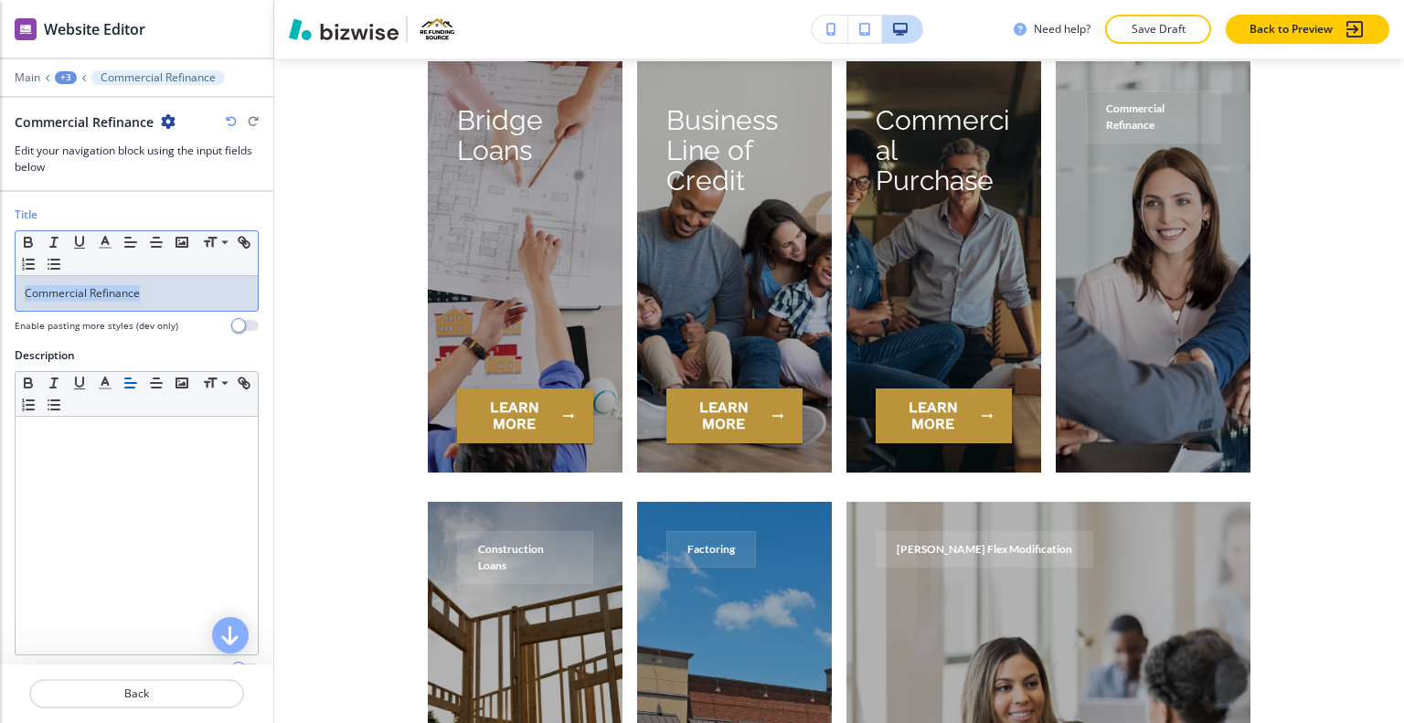
drag, startPoint x: 165, startPoint y: 295, endPoint x: 15, endPoint y: 297, distance: 150.9
click at [0, 299] on div "Title Small Normal Large Huge Commercial Refinance Enable pasting more styles (…" at bounding box center [136, 277] width 273 height 141
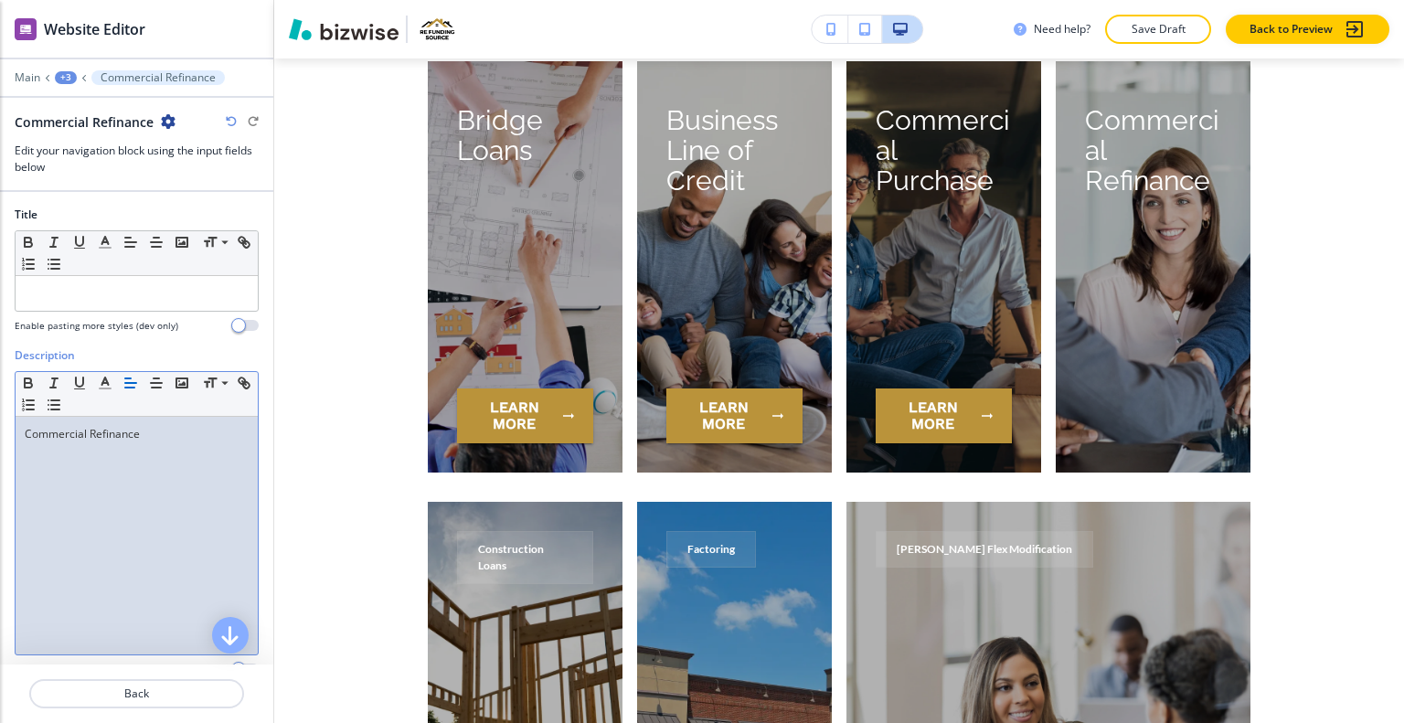
scroll to position [253, 0]
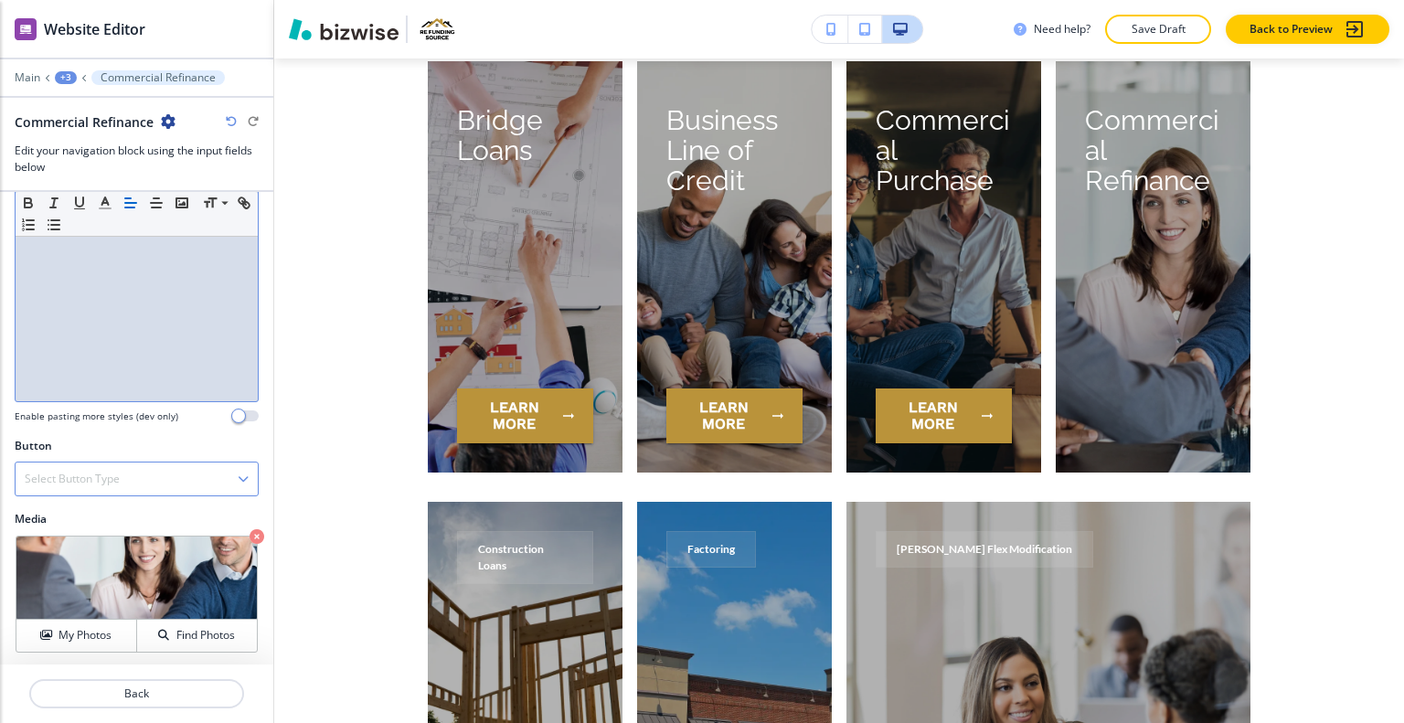
click at [139, 480] on div "Select Button Type" at bounding box center [137, 479] width 242 height 33
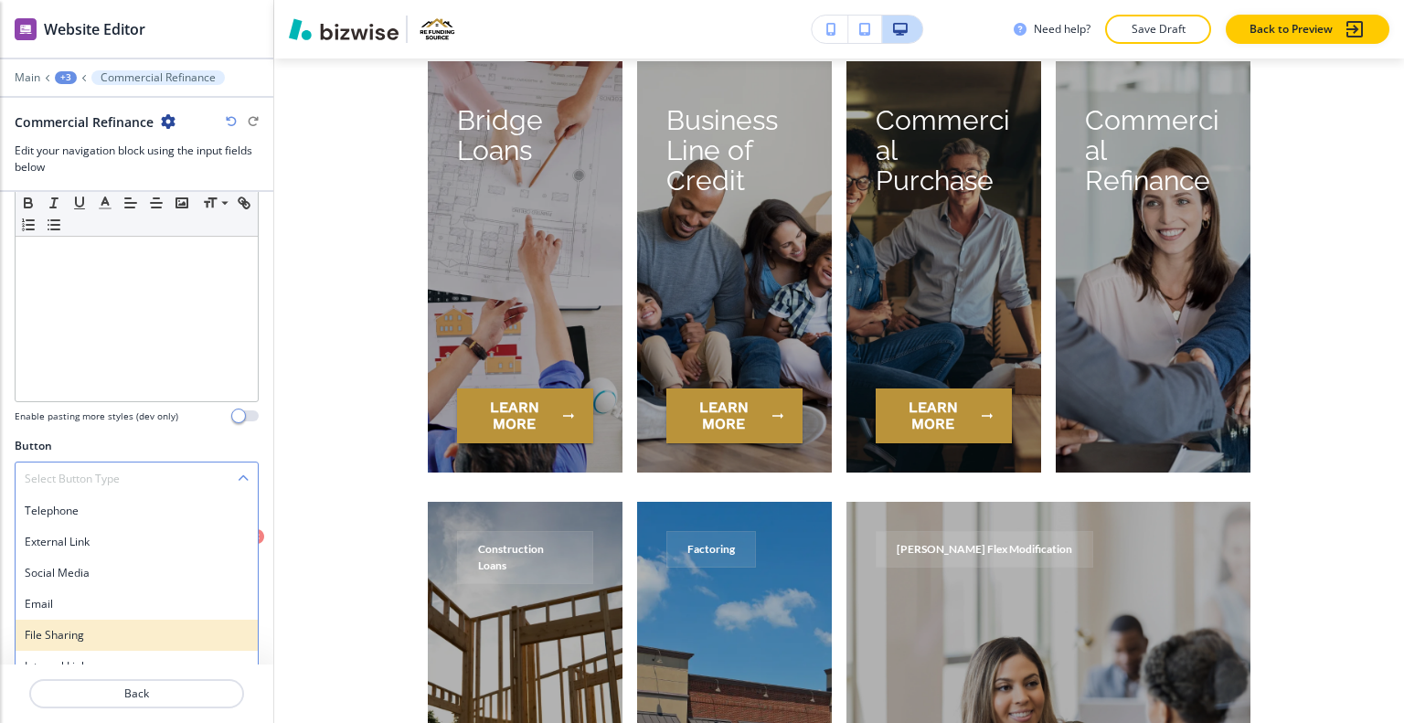
scroll to position [268, 0]
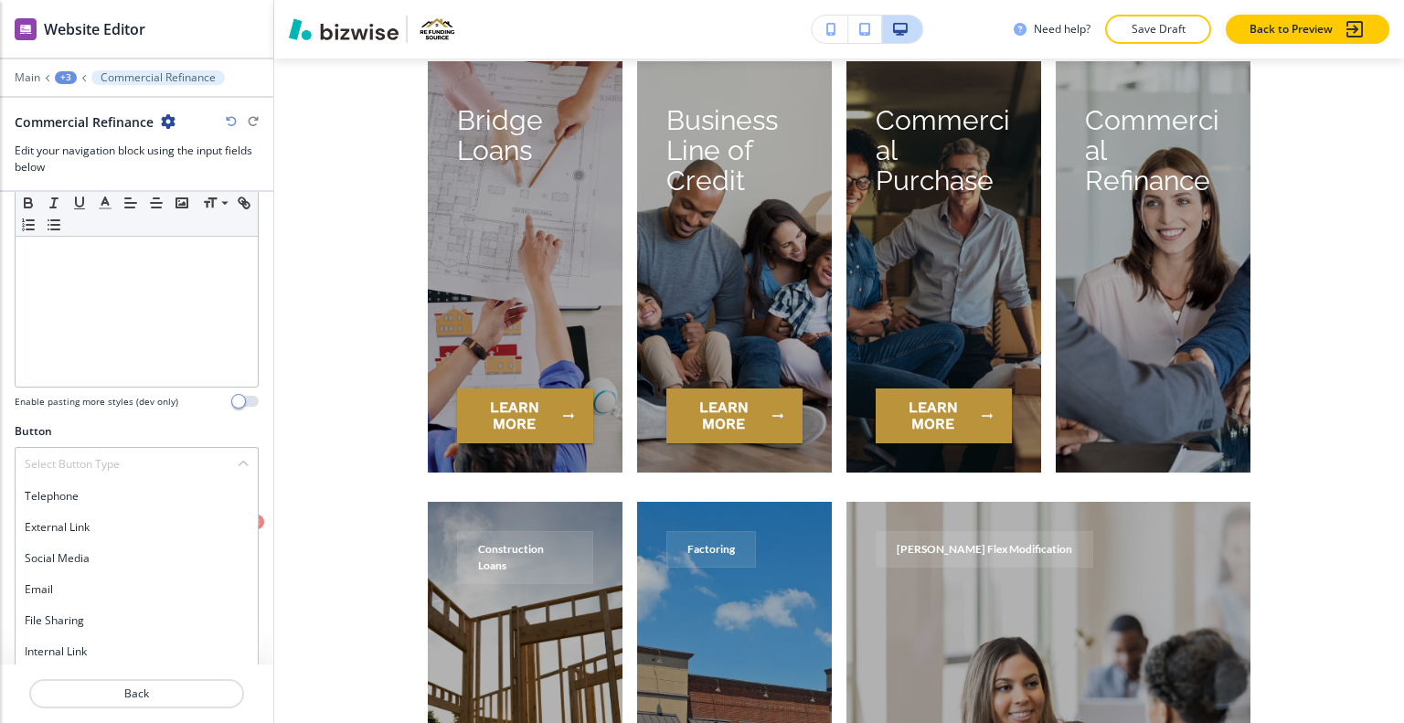
click at [100, 649] on h4 "Internal Link" at bounding box center [137, 652] width 224 height 16
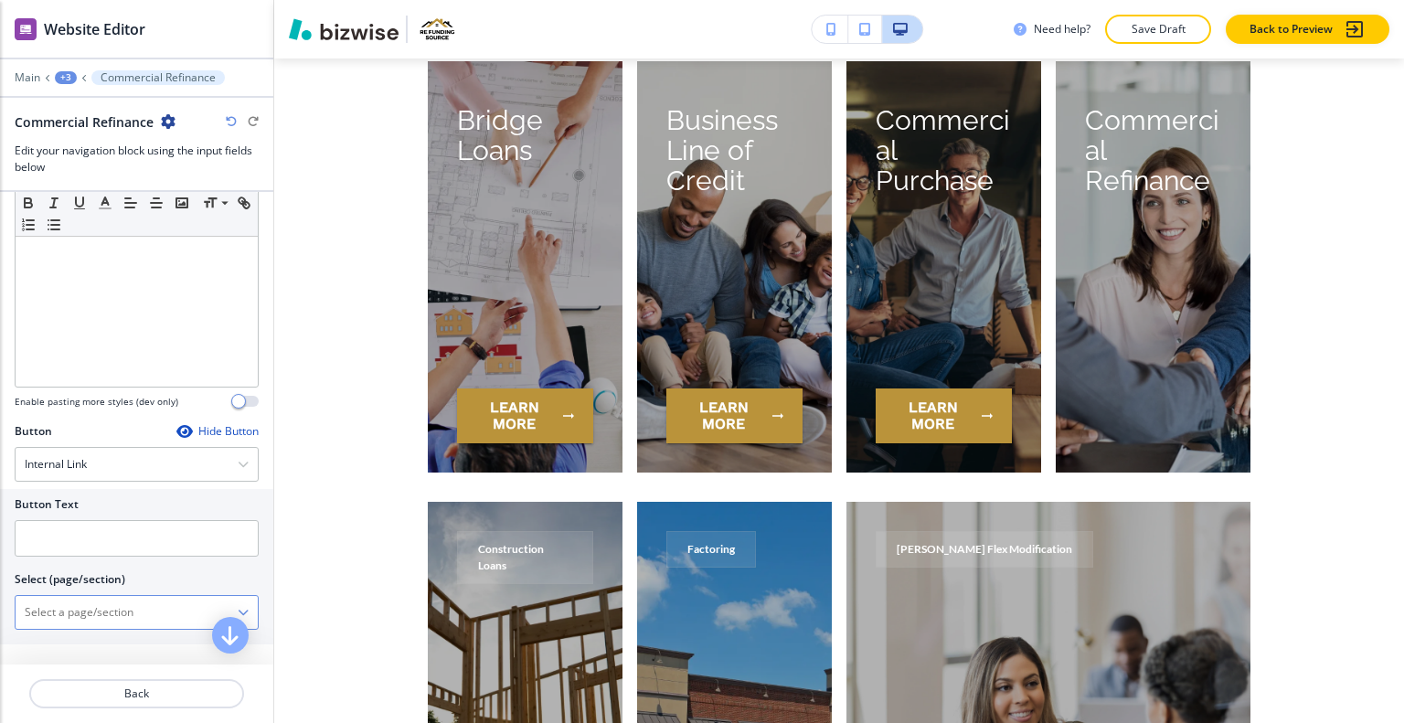
click at [106, 616] on \(page\/section\) "Manual Input" at bounding box center [127, 612] width 222 height 31
drag, startPoint x: 81, startPoint y: 635, endPoint x: 53, endPoint y: 610, distance: 38.2
click at [54, 621] on \(page\/section\) "Manual Input" at bounding box center [127, 612] width 222 height 31
paste \(page\/section\) "Commercial Refinance"
drag, startPoint x: 72, startPoint y: 643, endPoint x: 73, endPoint y: 628, distance: 14.7
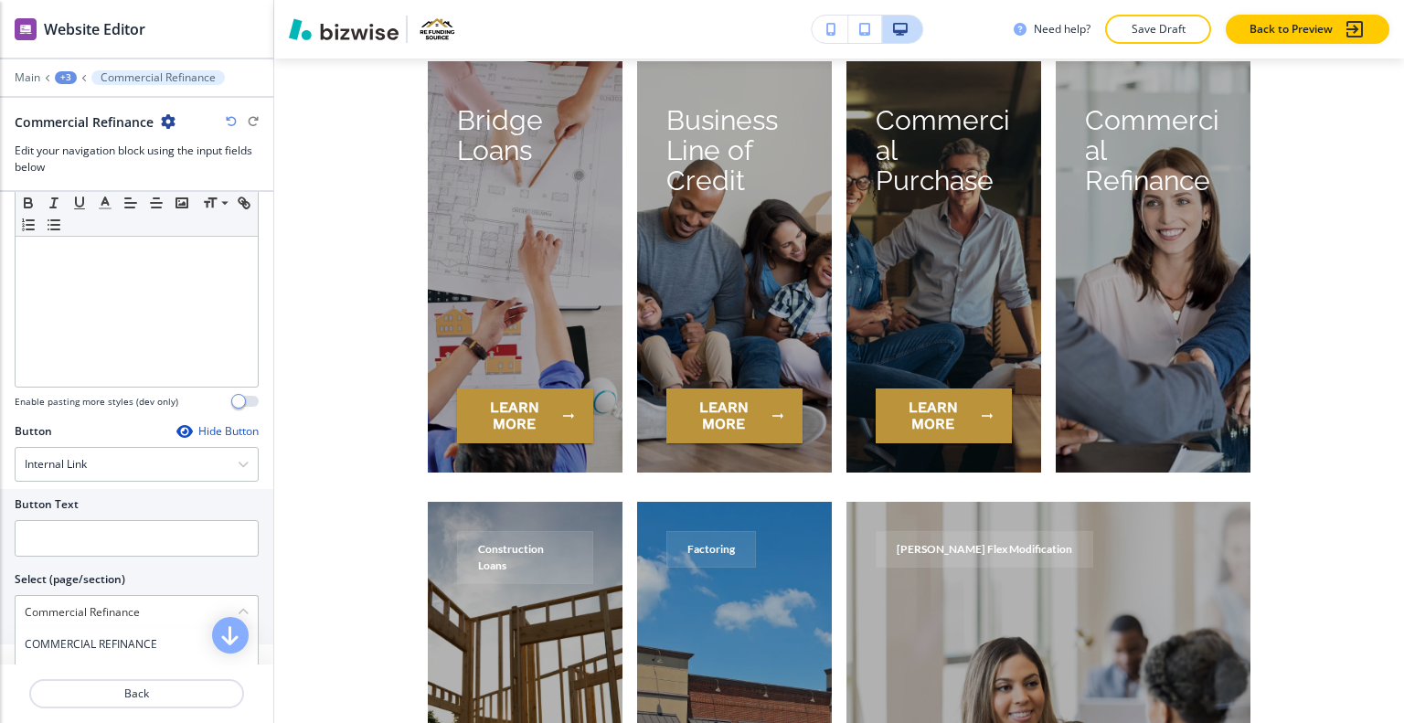
click at [72, 643] on h4 "COMMERCIAL REFINANCE" at bounding box center [137, 644] width 224 height 16
type \(page\/section\) "COMMERCIAL REFINANCE"
click at [72, 522] on input "text" at bounding box center [137, 538] width 244 height 37
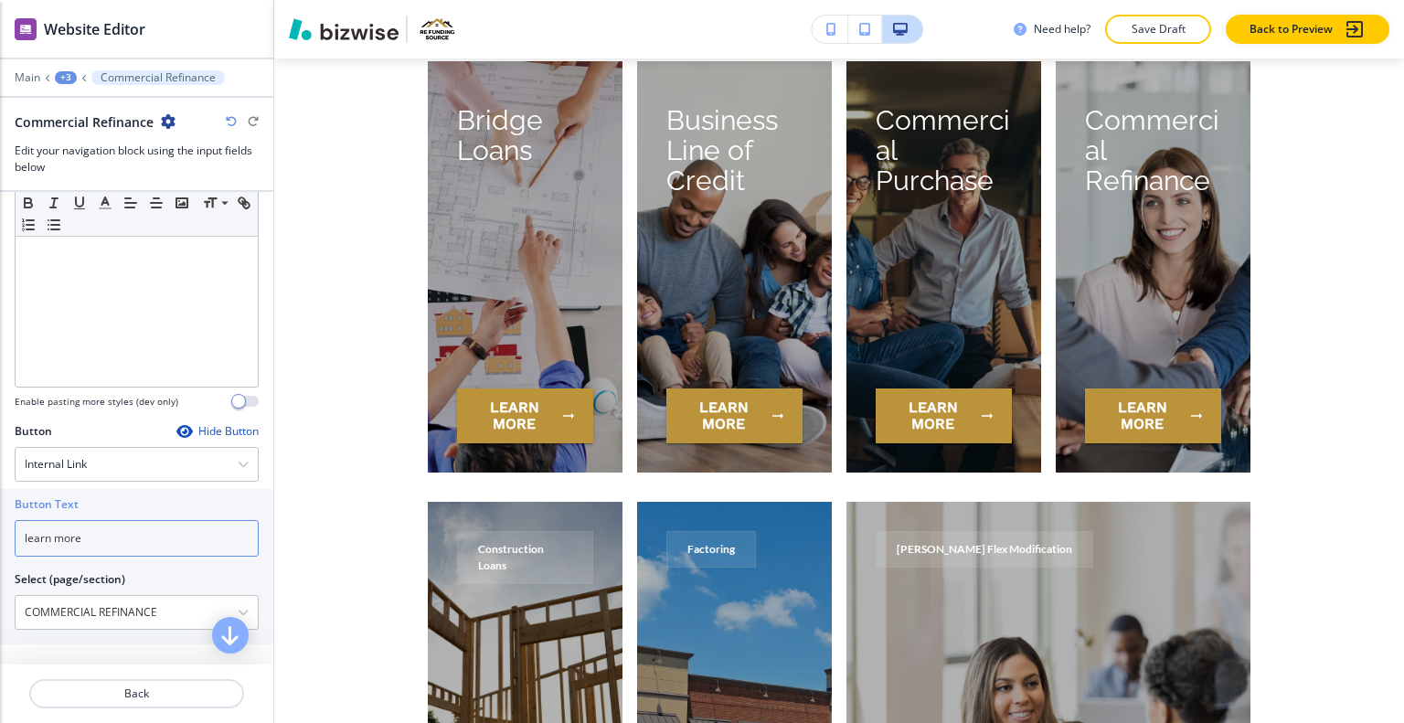
click at [144, 537] on input "learn more" at bounding box center [137, 538] width 244 height 37
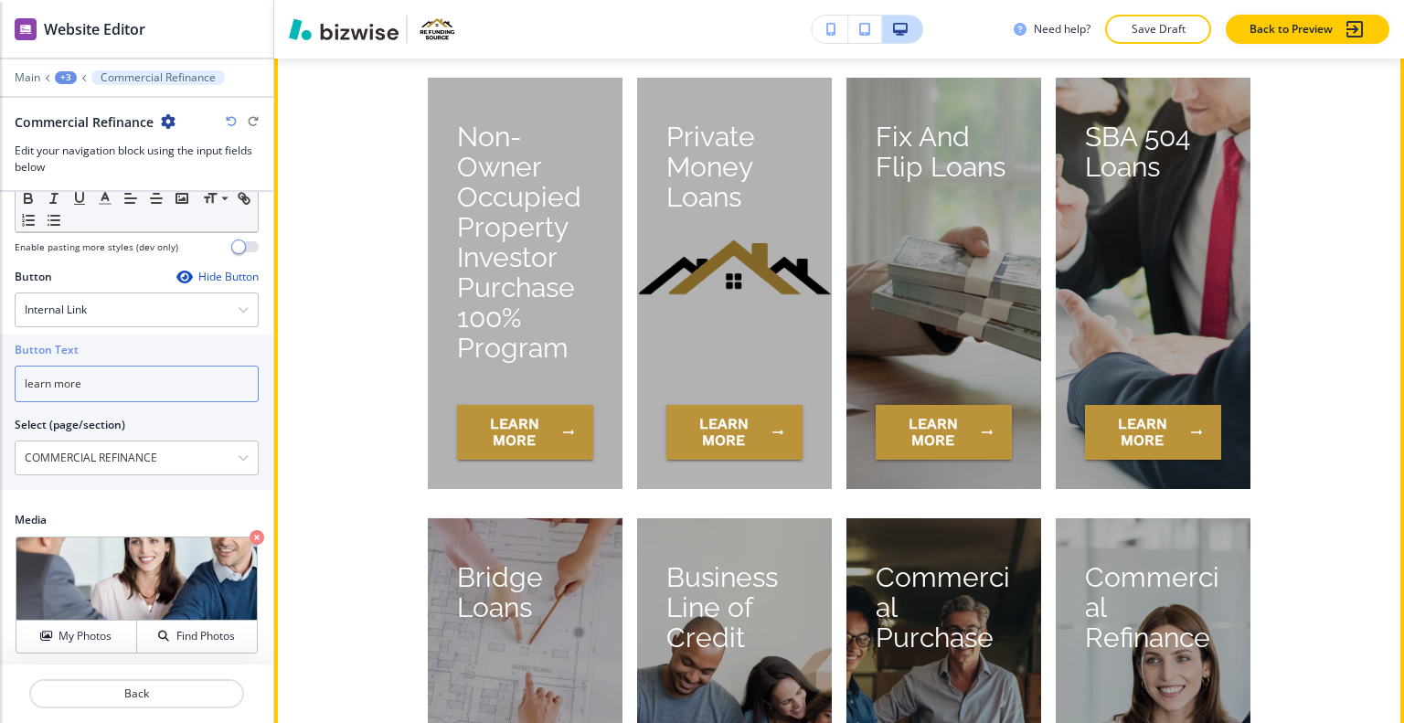
scroll to position [7567, 0]
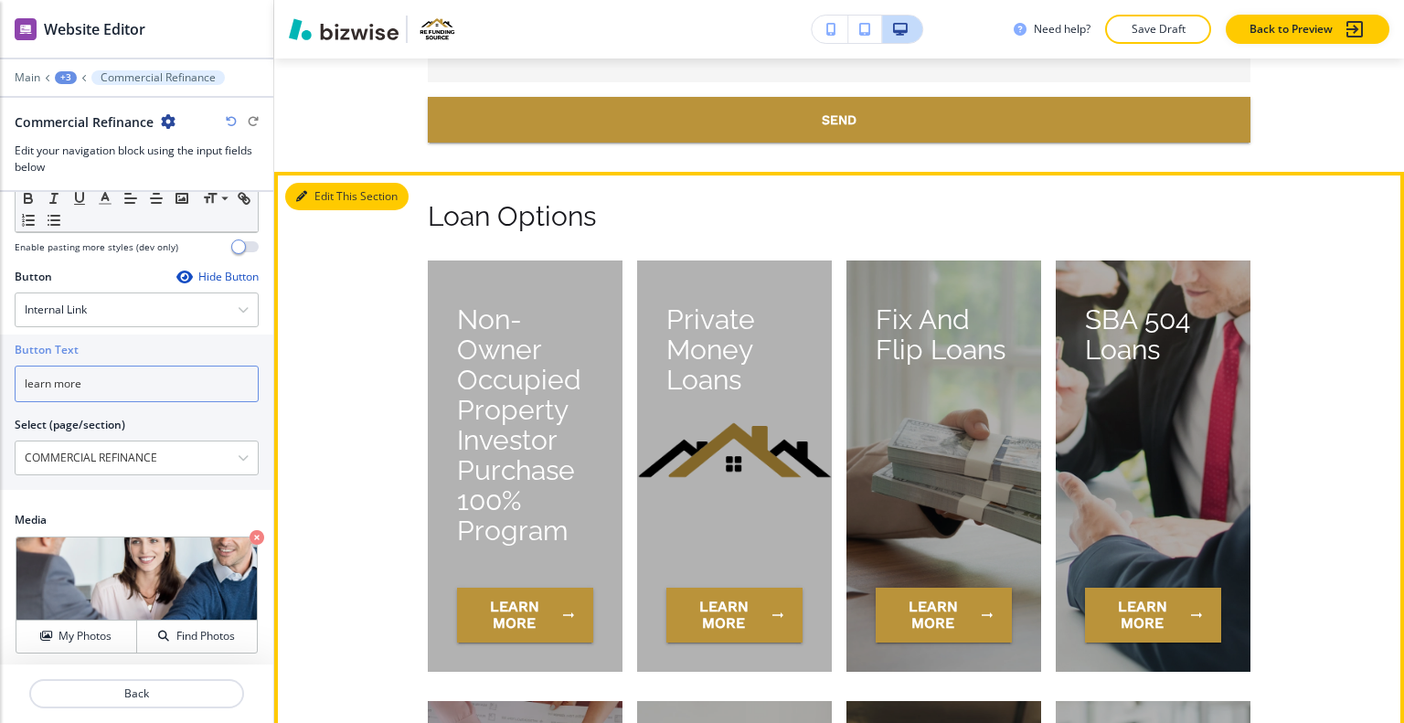
type input "learn more"
click at [313, 193] on button "Edit This Section" at bounding box center [346, 196] width 123 height 27
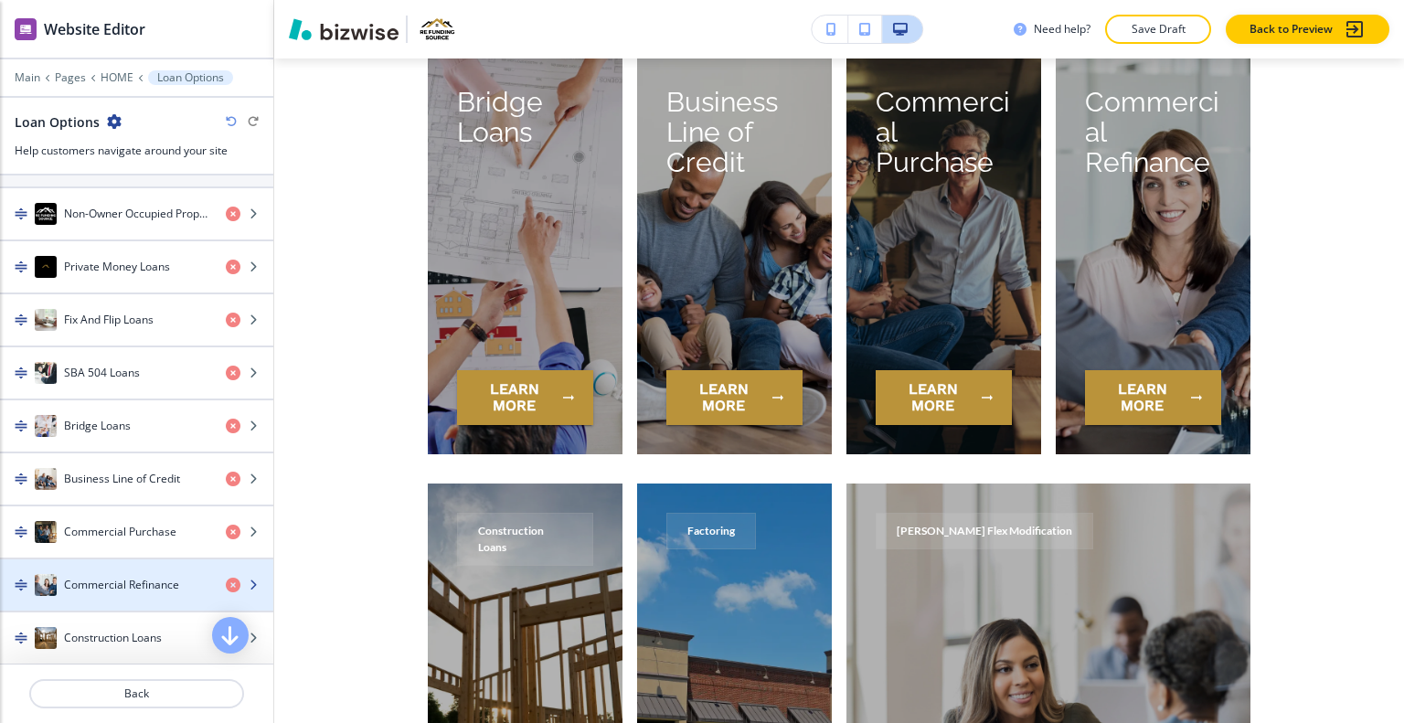
scroll to position [457, 0]
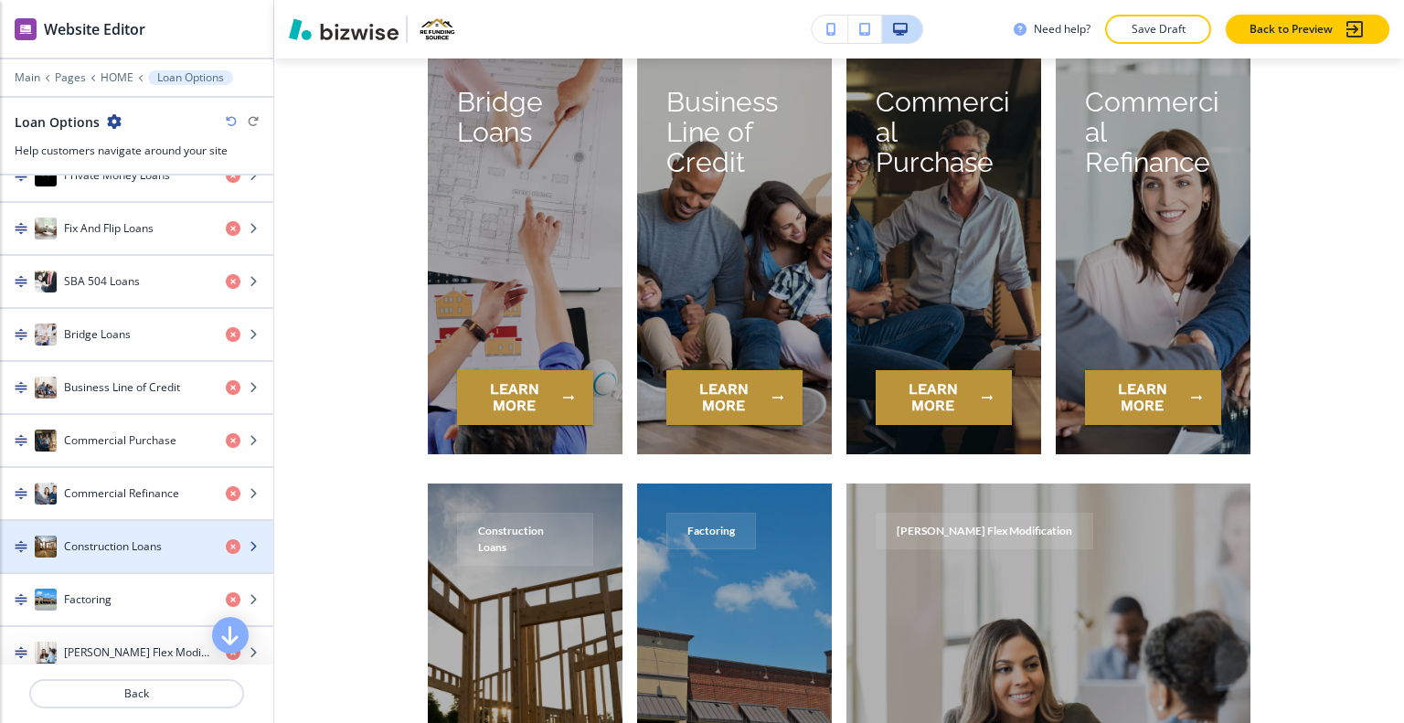
click at [125, 558] on div "button" at bounding box center [136, 565] width 273 height 15
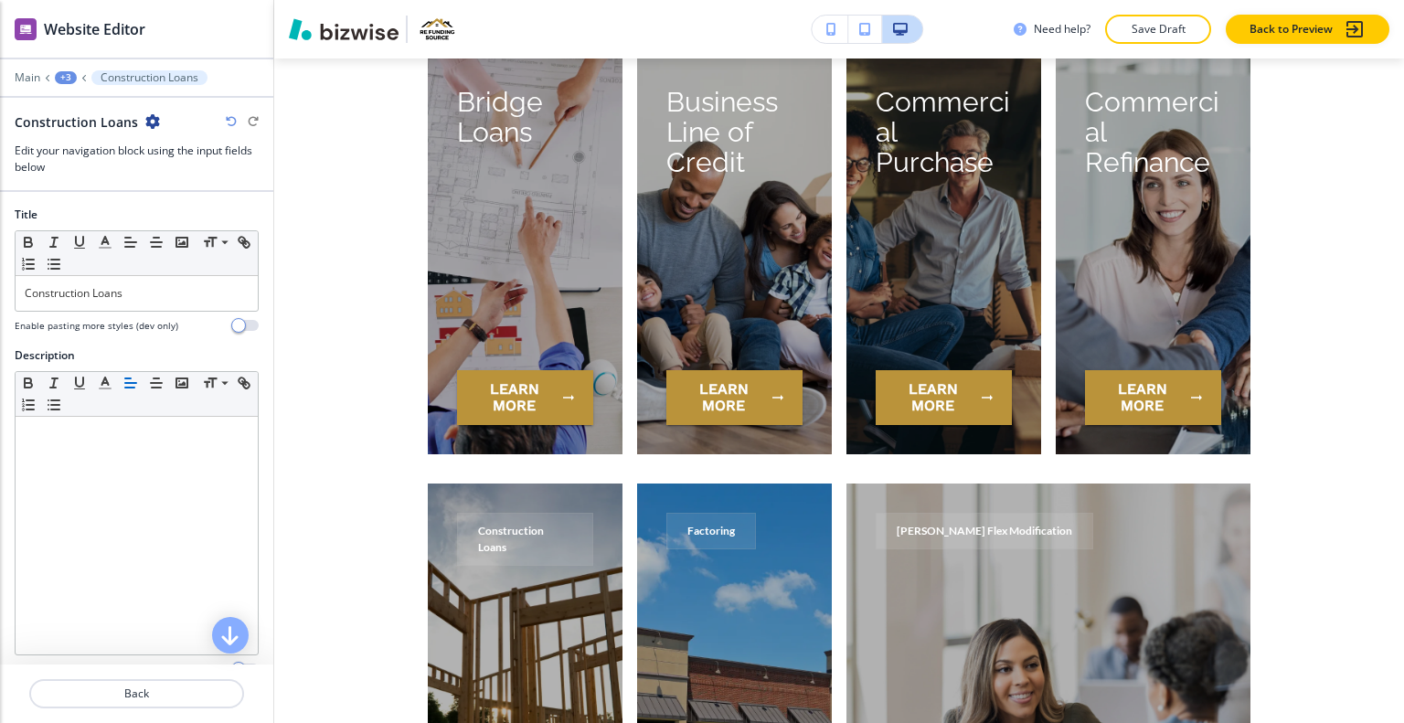
scroll to position [8647, 0]
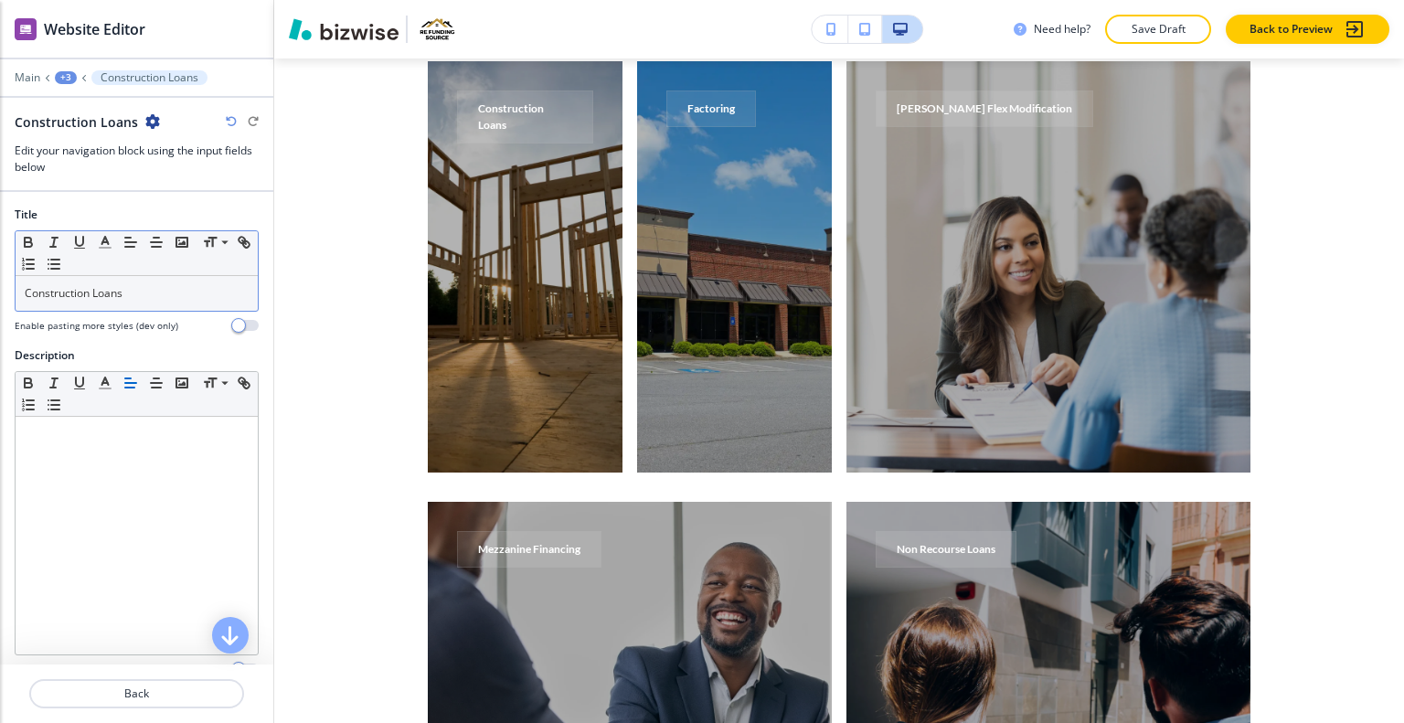
drag, startPoint x: 165, startPoint y: 266, endPoint x: 154, endPoint y: 283, distance: 21.0
click at [154, 283] on div "Small Normal Large Huge Construction Loans" at bounding box center [137, 270] width 244 height 81
click at [154, 294] on p "Construction Loans" at bounding box center [137, 293] width 224 height 16
drag, startPoint x: 154, startPoint y: 294, endPoint x: 0, endPoint y: 295, distance: 153.6
click at [0, 295] on div "Title Small Normal Large Huge Construction Loans Enable pasting more styles (de…" at bounding box center [136, 277] width 273 height 141
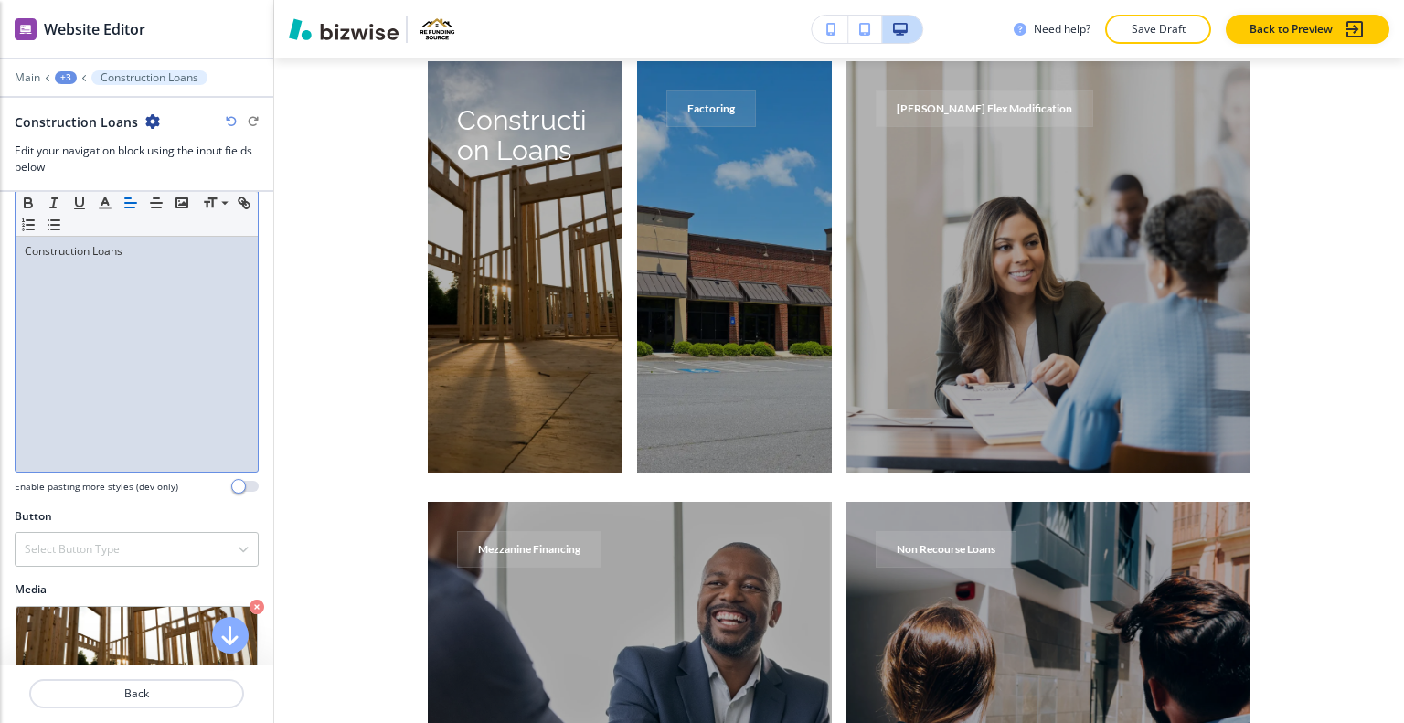
scroll to position [253, 0]
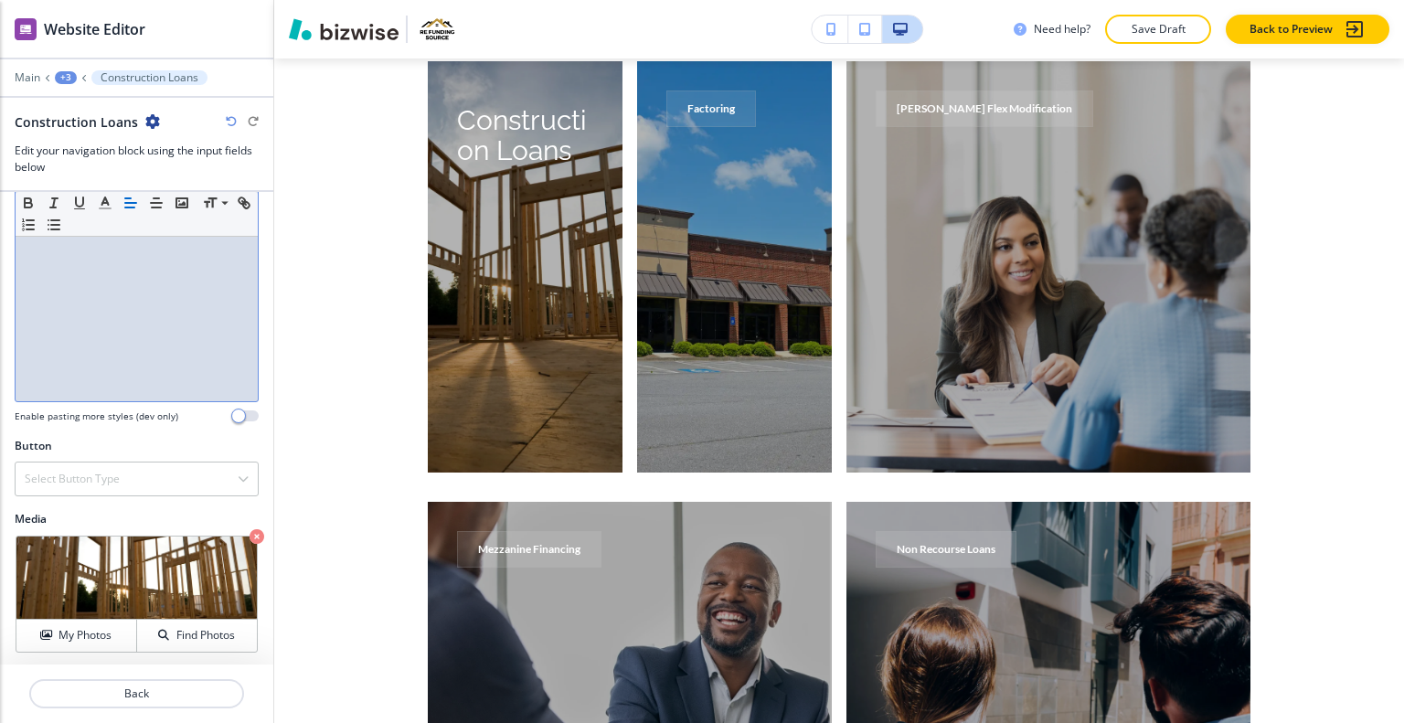
click at [115, 457] on div at bounding box center [137, 457] width 244 height 7
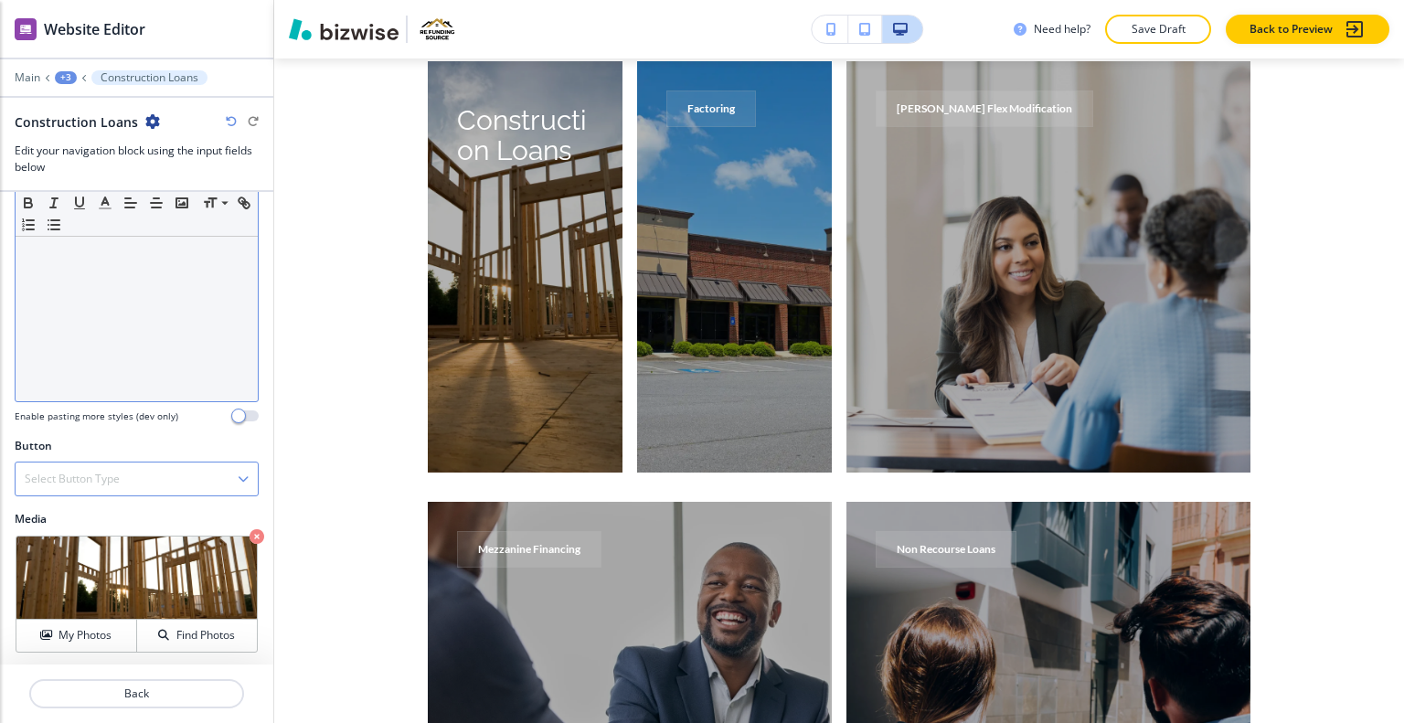
click at [119, 475] on h4 "Select Button Type" at bounding box center [72, 479] width 95 height 16
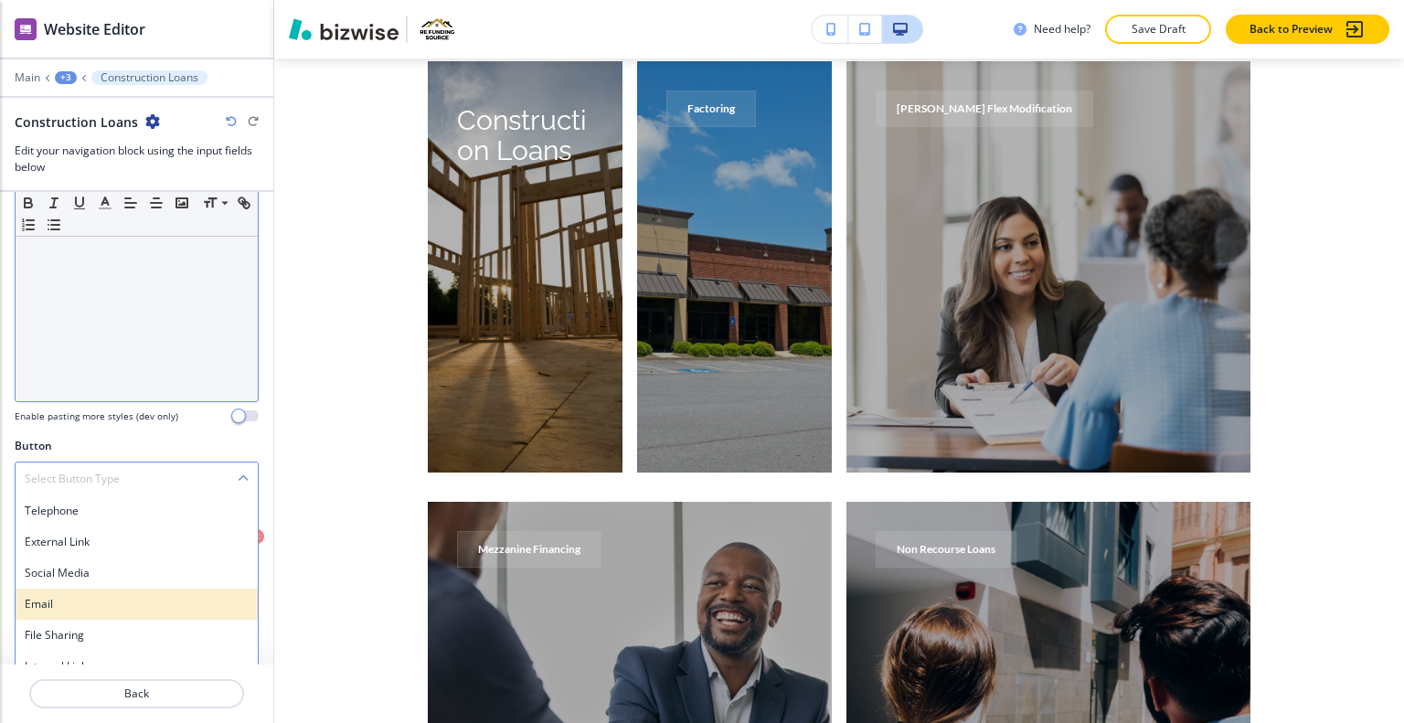
scroll to position [268, 0]
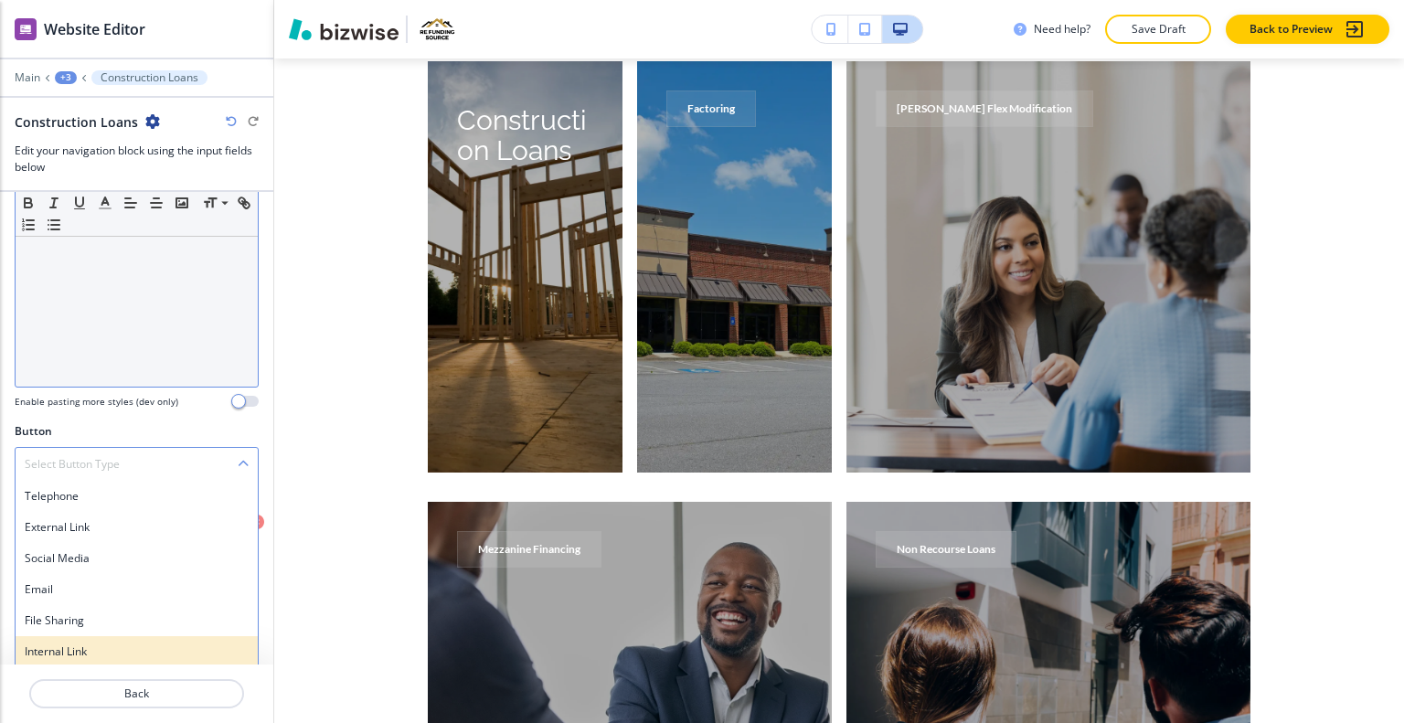
click at [88, 647] on h4 "Internal Link" at bounding box center [137, 652] width 224 height 16
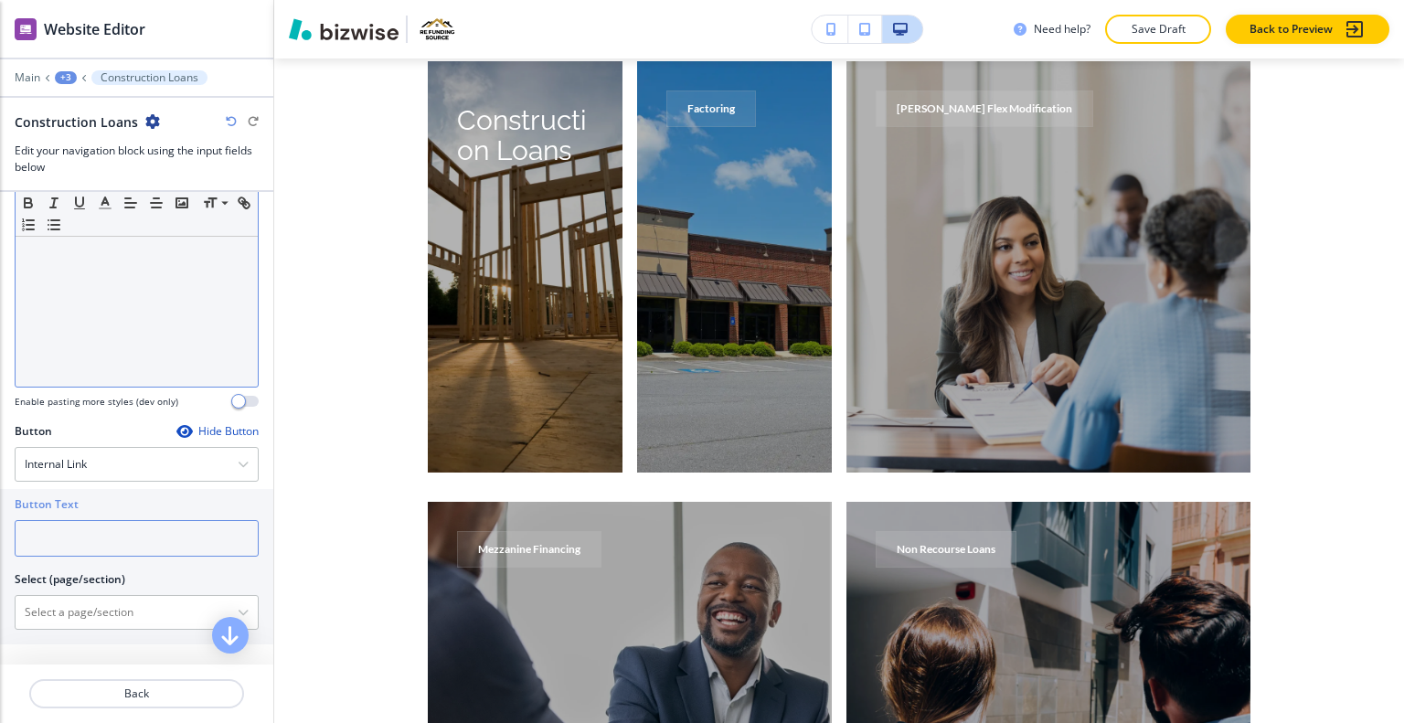
click at [84, 545] on input "text" at bounding box center [137, 538] width 244 height 37
click at [75, 606] on \(page\/section\) "Manual Input" at bounding box center [127, 612] width 222 height 31
paste \(page\/section\) "Construction Loans"
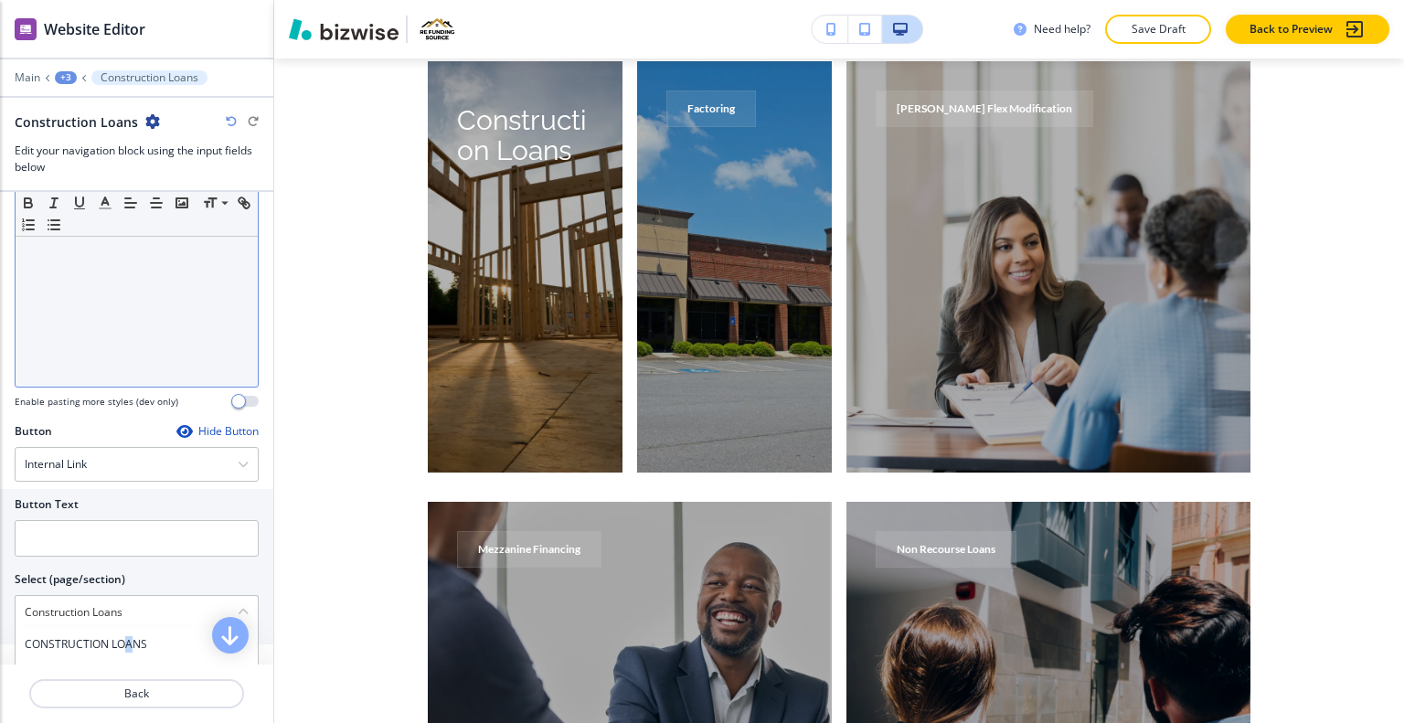
click at [128, 654] on div "CONSTRUCTION LOANS" at bounding box center [137, 644] width 242 height 31
type \(page\/section\) "CONSTRUCTION LOANS"
click at [110, 550] on input "text" at bounding box center [137, 538] width 244 height 37
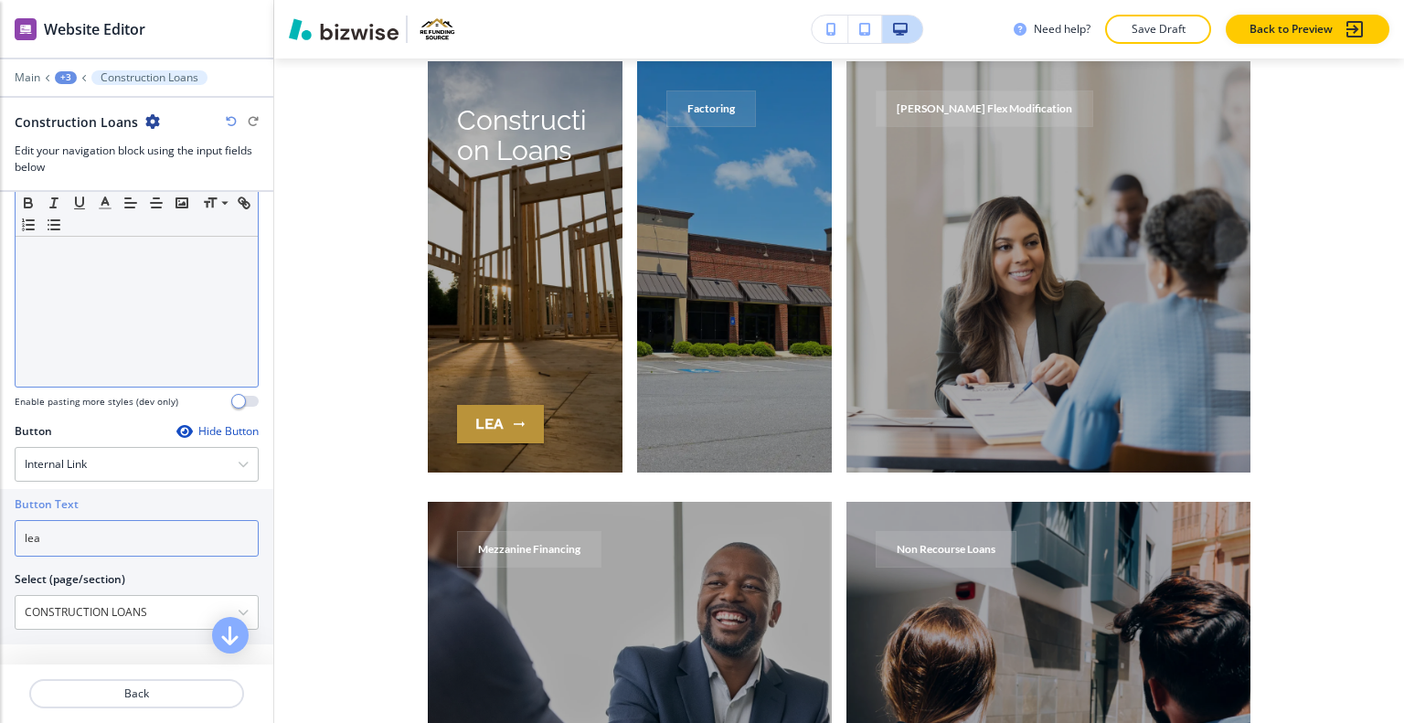
click at [125, 526] on input "lea" at bounding box center [137, 538] width 244 height 37
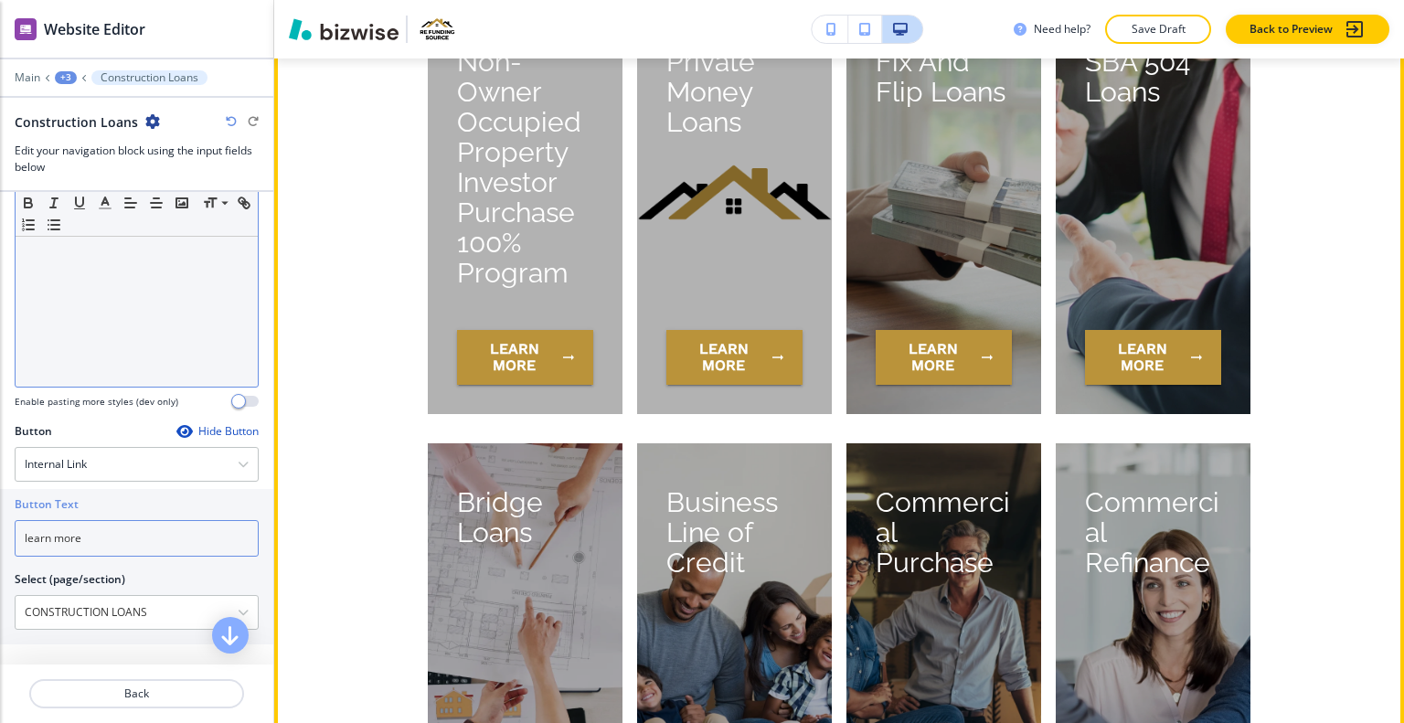
scroll to position [7459, 0]
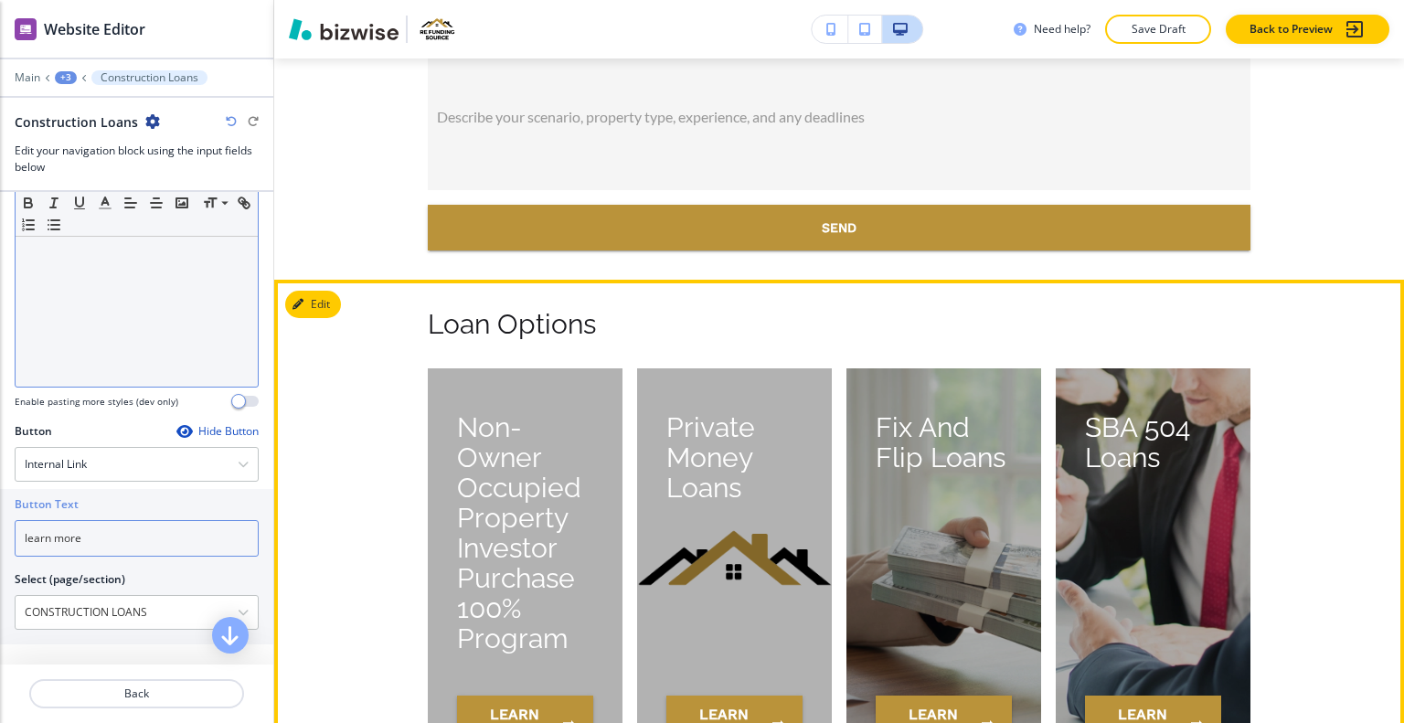
type input "learn more"
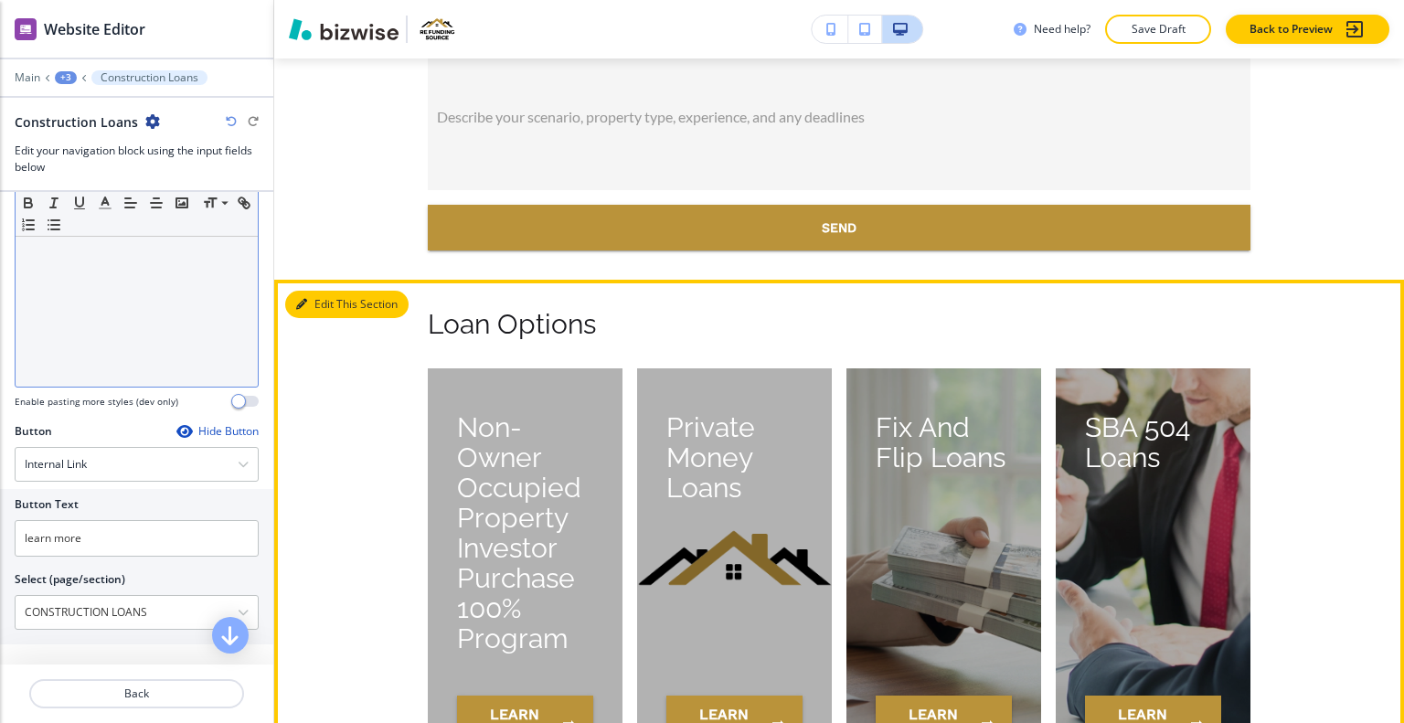
click at [325, 305] on button "Edit This Section" at bounding box center [346, 304] width 123 height 27
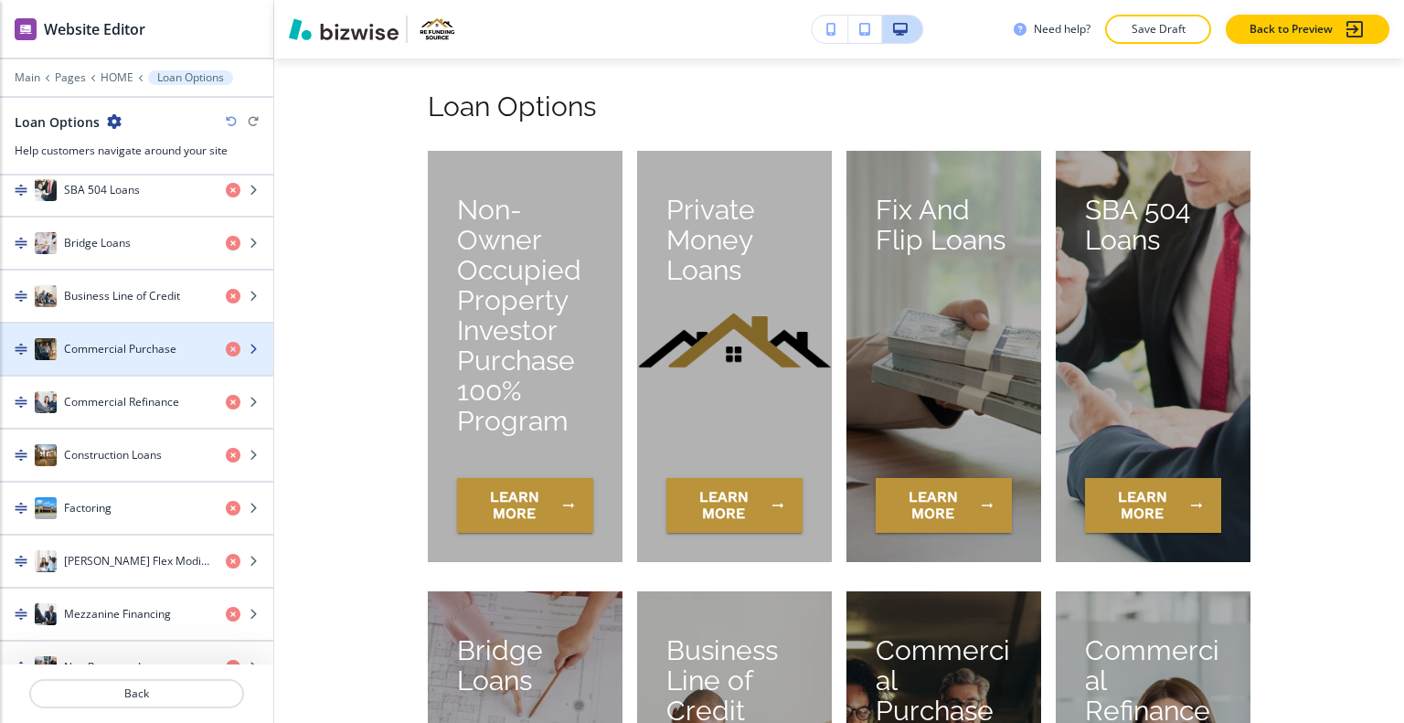
scroll to position [585, 0]
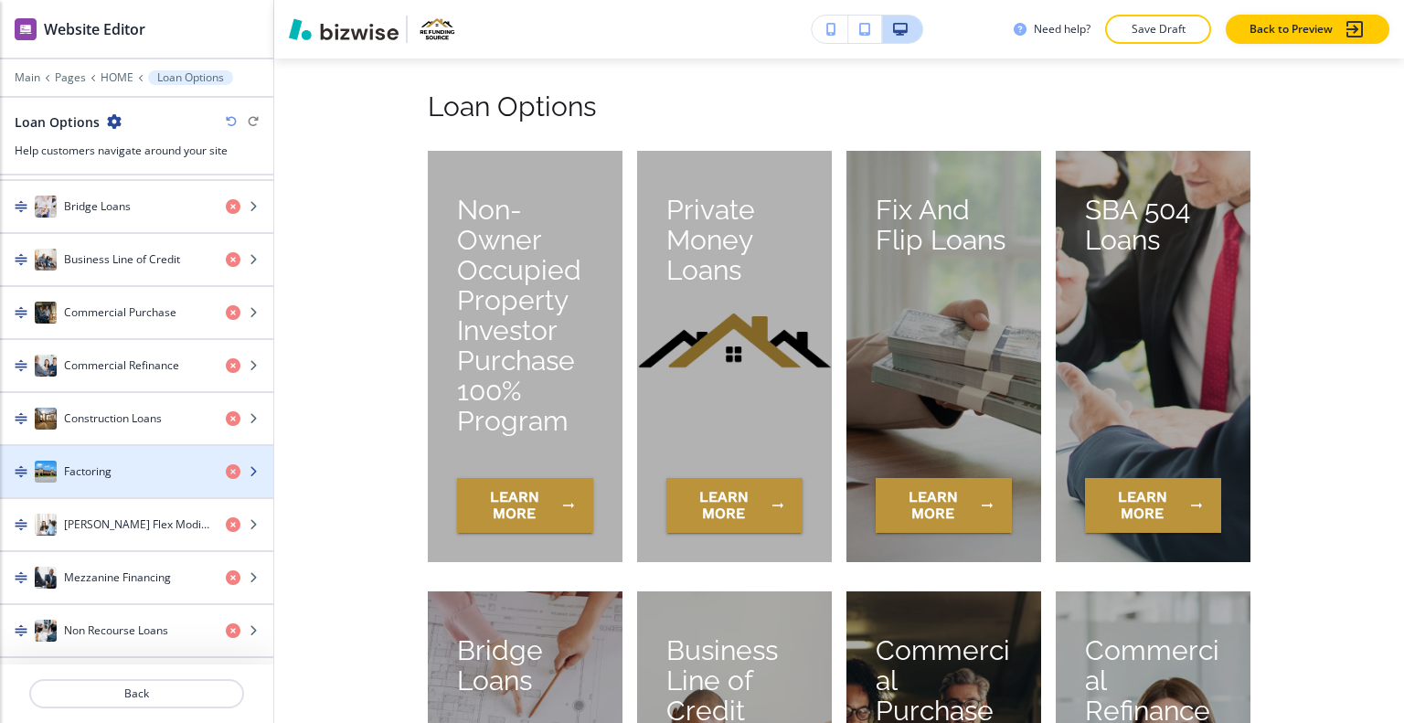
click at [129, 461] on div "Factoring" at bounding box center [105, 472] width 211 height 22
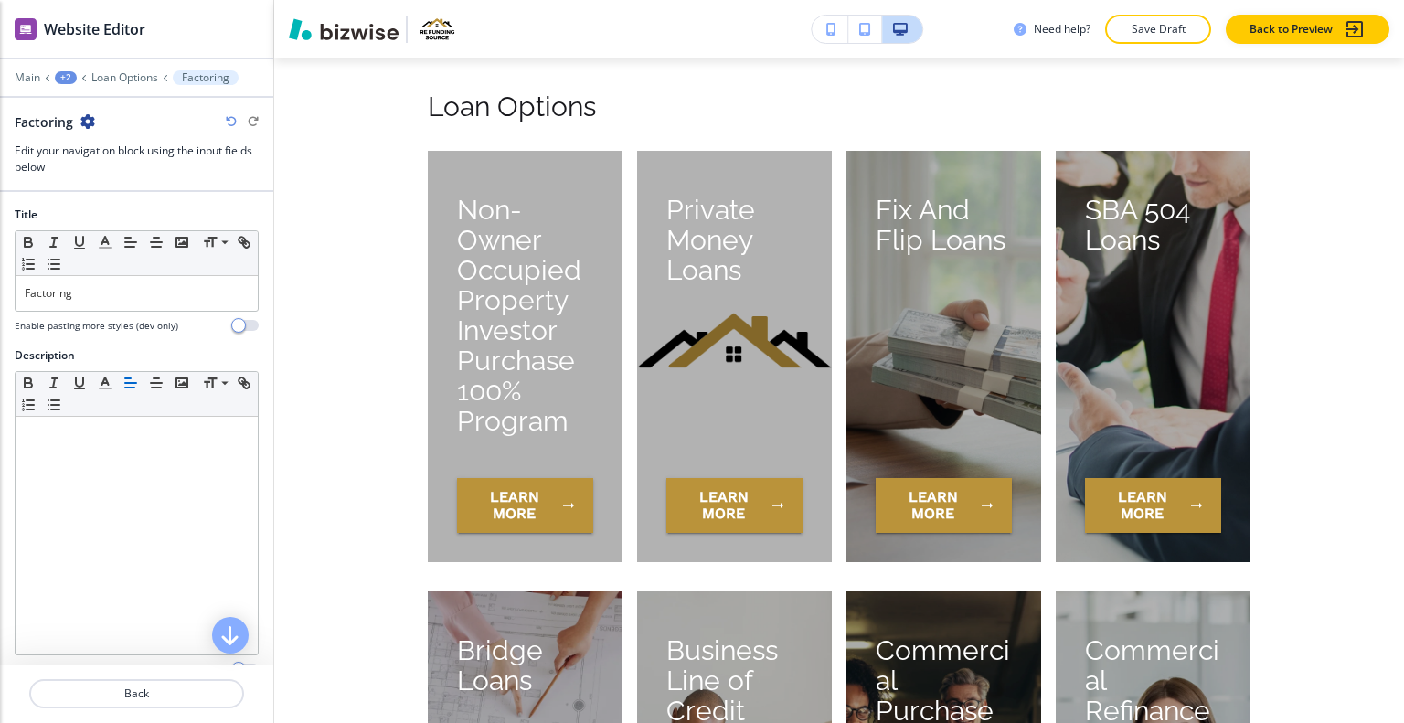
scroll to position [8647, 0]
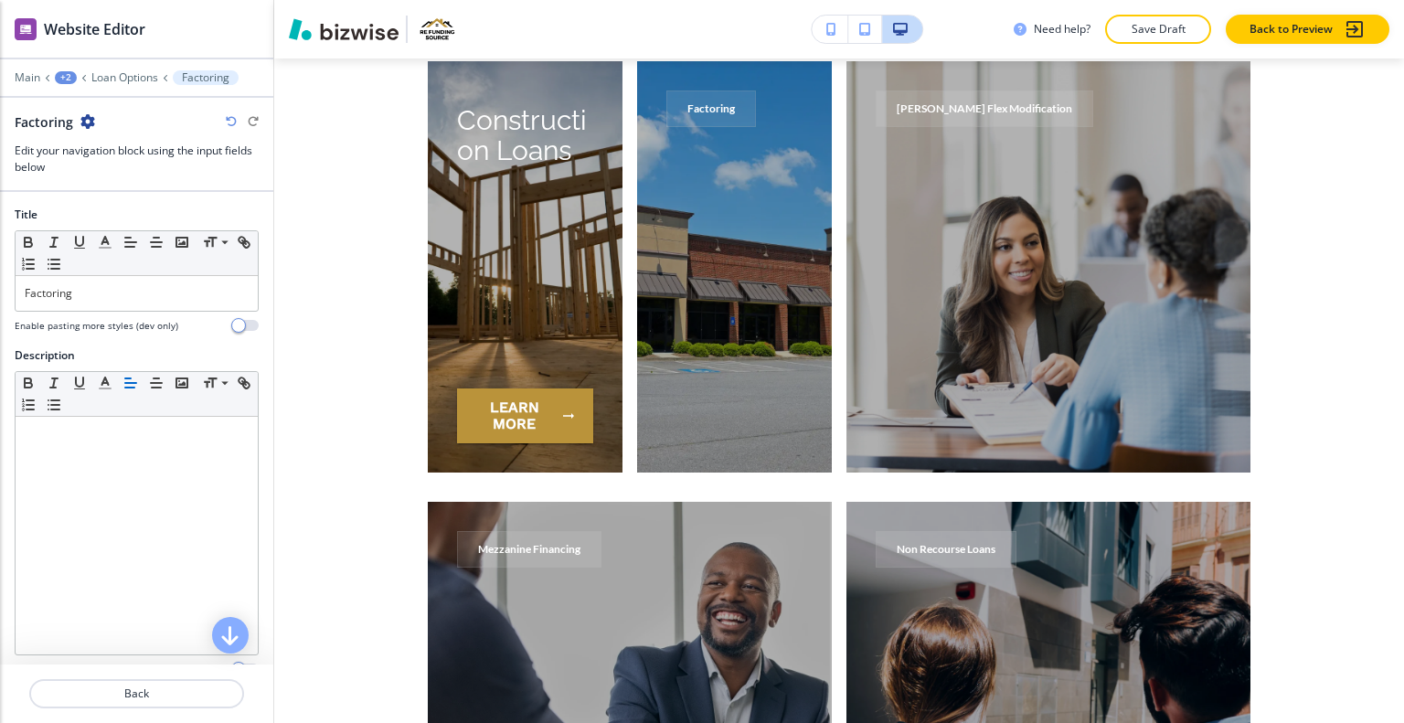
click at [129, 456] on div at bounding box center [137, 536] width 242 height 238
click at [88, 285] on p "Factoring" at bounding box center [137, 293] width 224 height 16
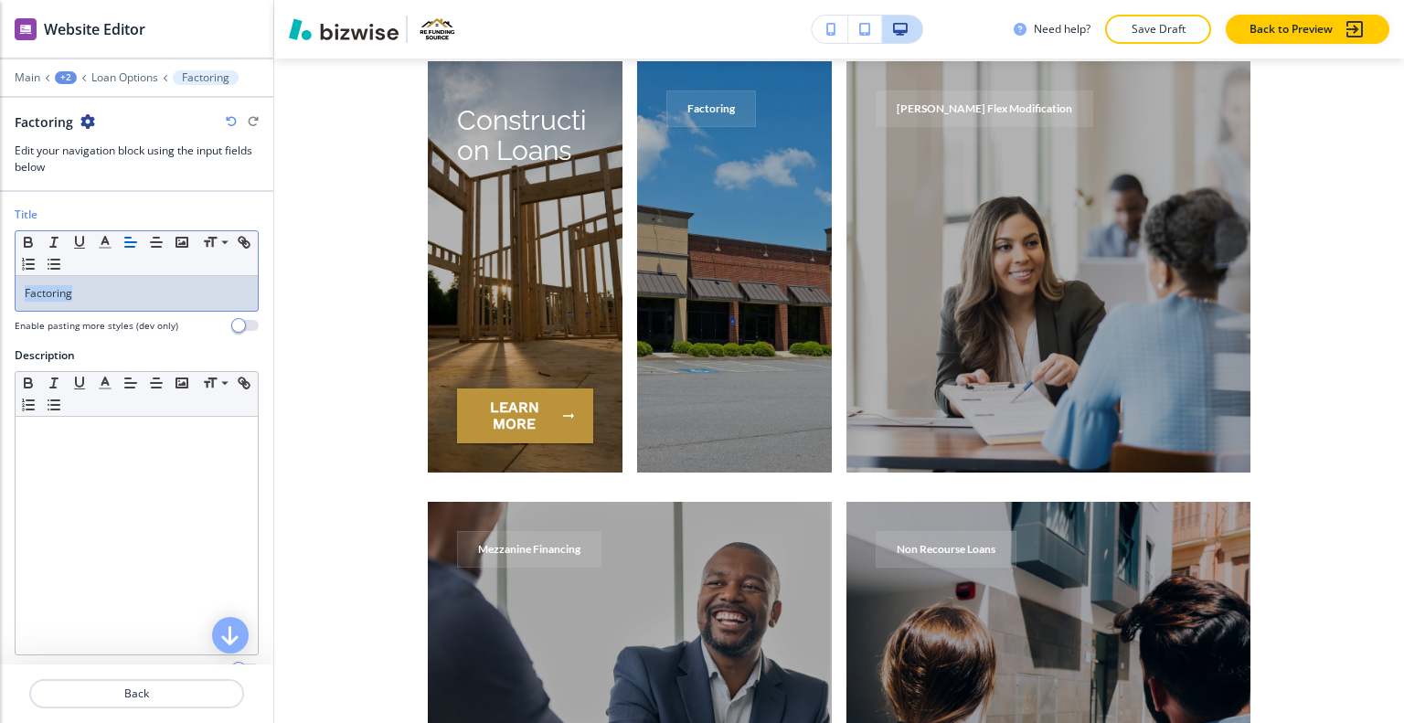
drag, startPoint x: 90, startPoint y: 299, endPoint x: 0, endPoint y: 296, distance: 89.6
click at [0, 296] on div "Title Small Normal Large Huge Factoring Enable pasting more styles (dev only)" at bounding box center [136, 277] width 273 height 141
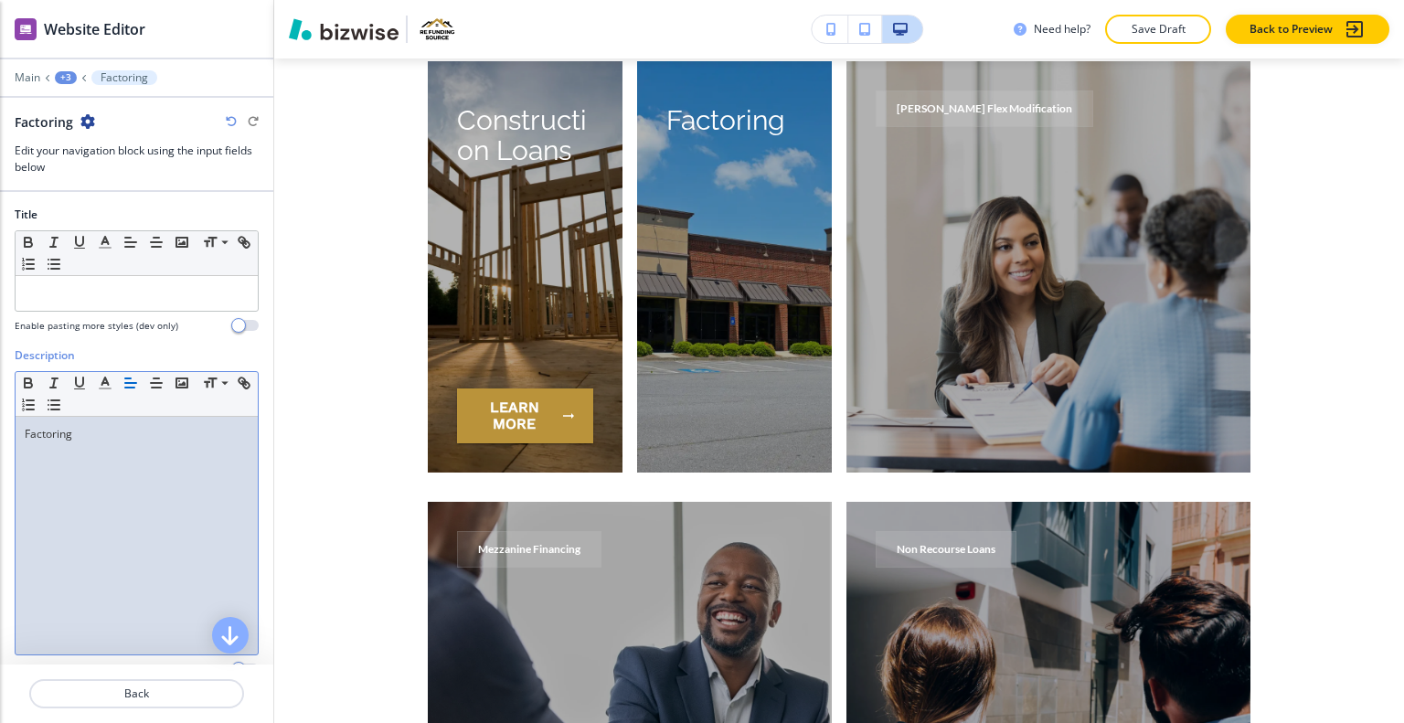
scroll to position [253, 0]
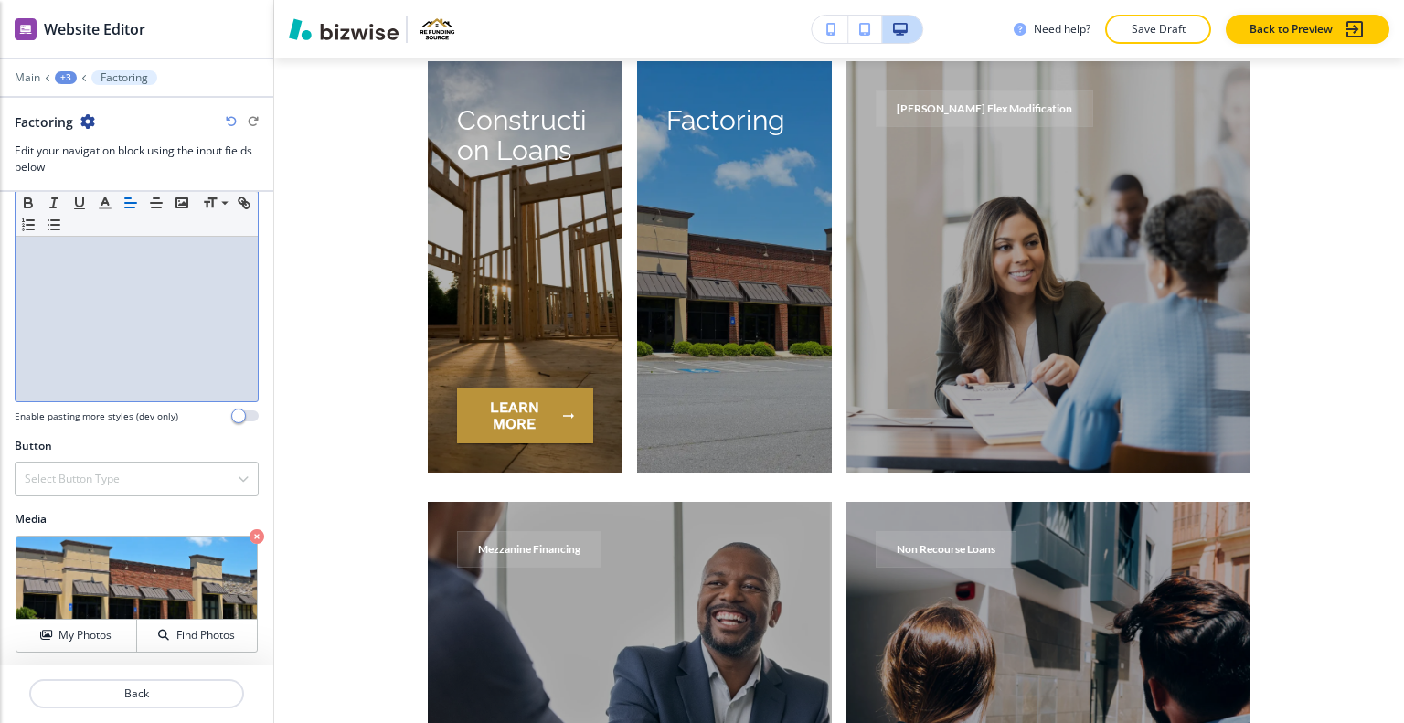
click at [123, 456] on div at bounding box center [137, 457] width 244 height 7
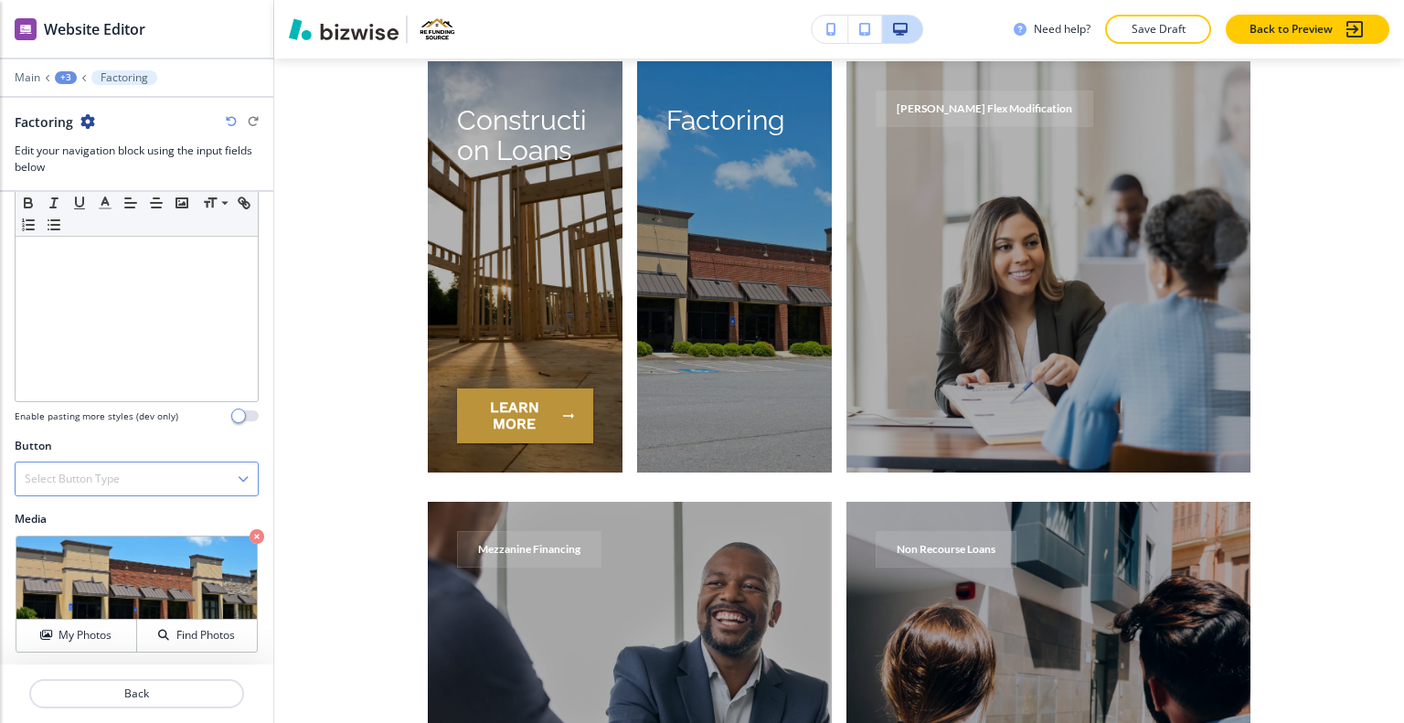
click at [124, 463] on div "Select Button Type" at bounding box center [137, 479] width 242 height 33
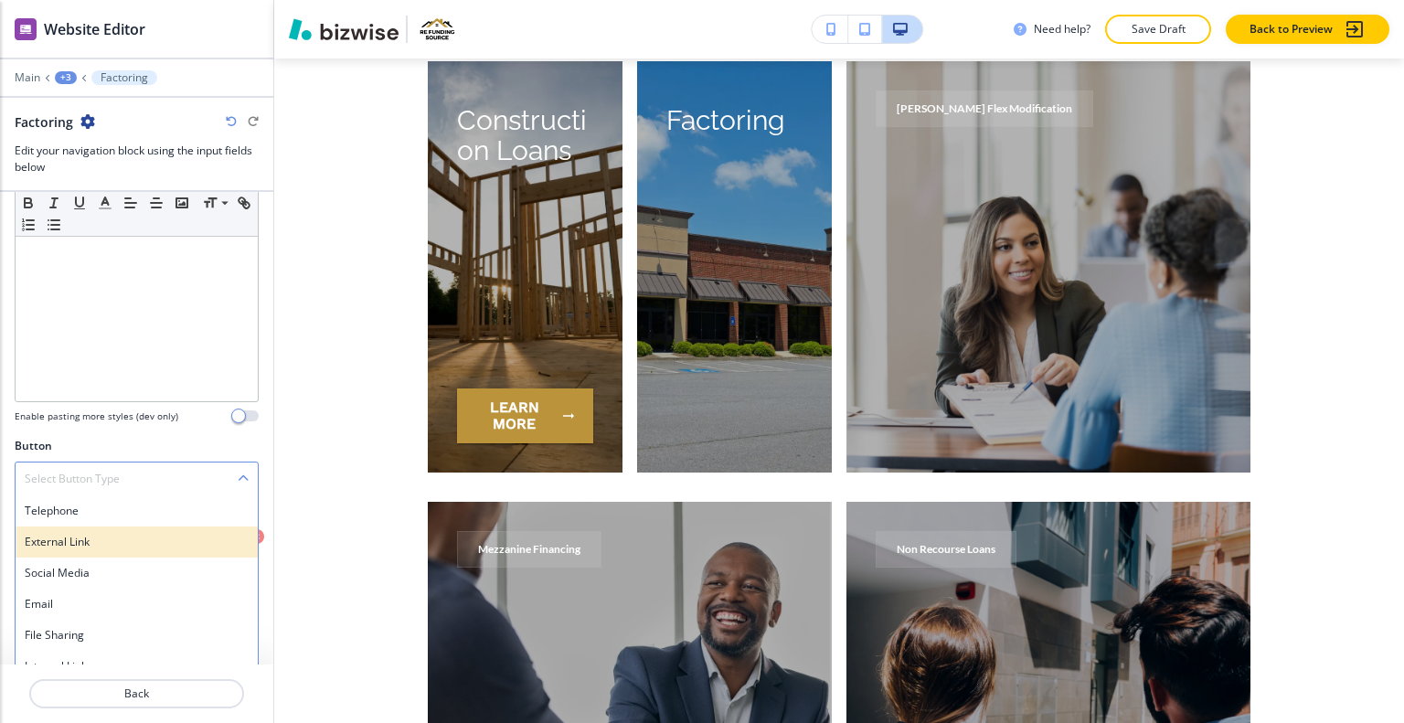
scroll to position [268, 0]
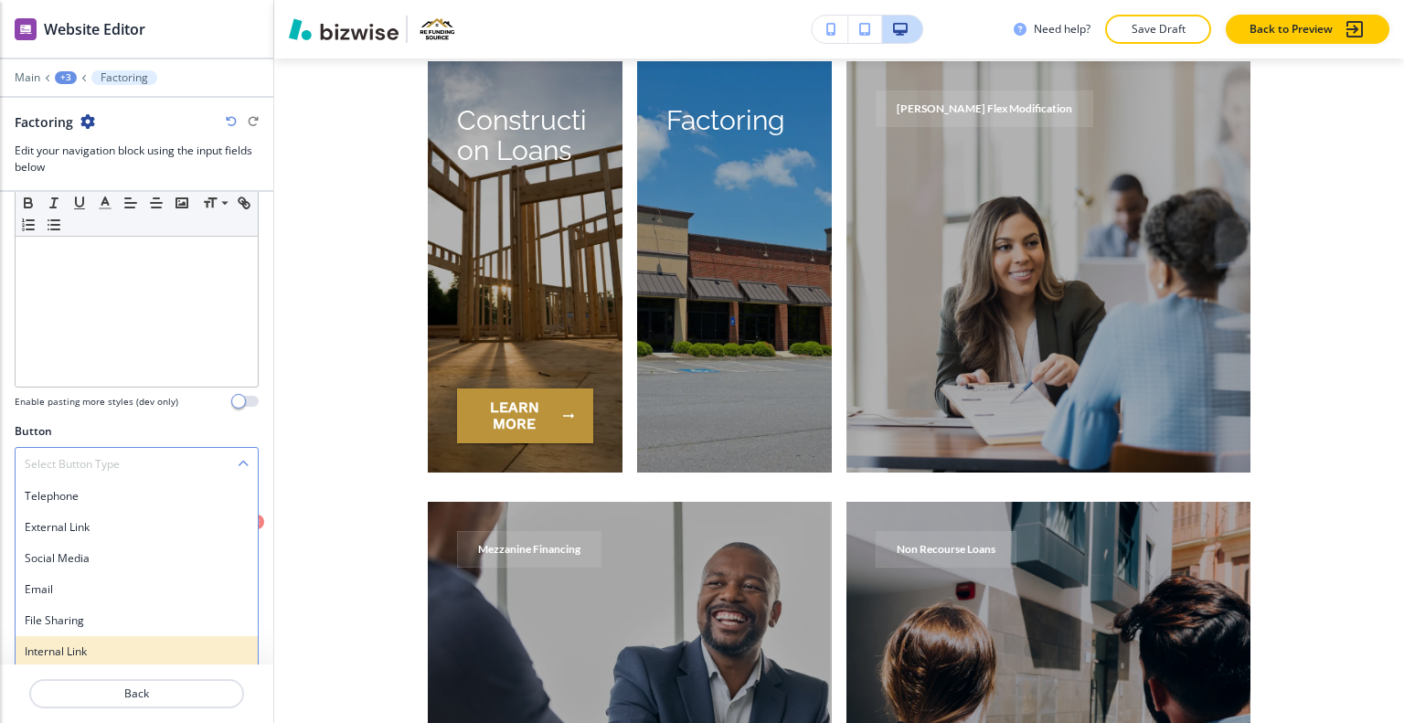
click at [80, 658] on div "Internal Link" at bounding box center [137, 651] width 242 height 31
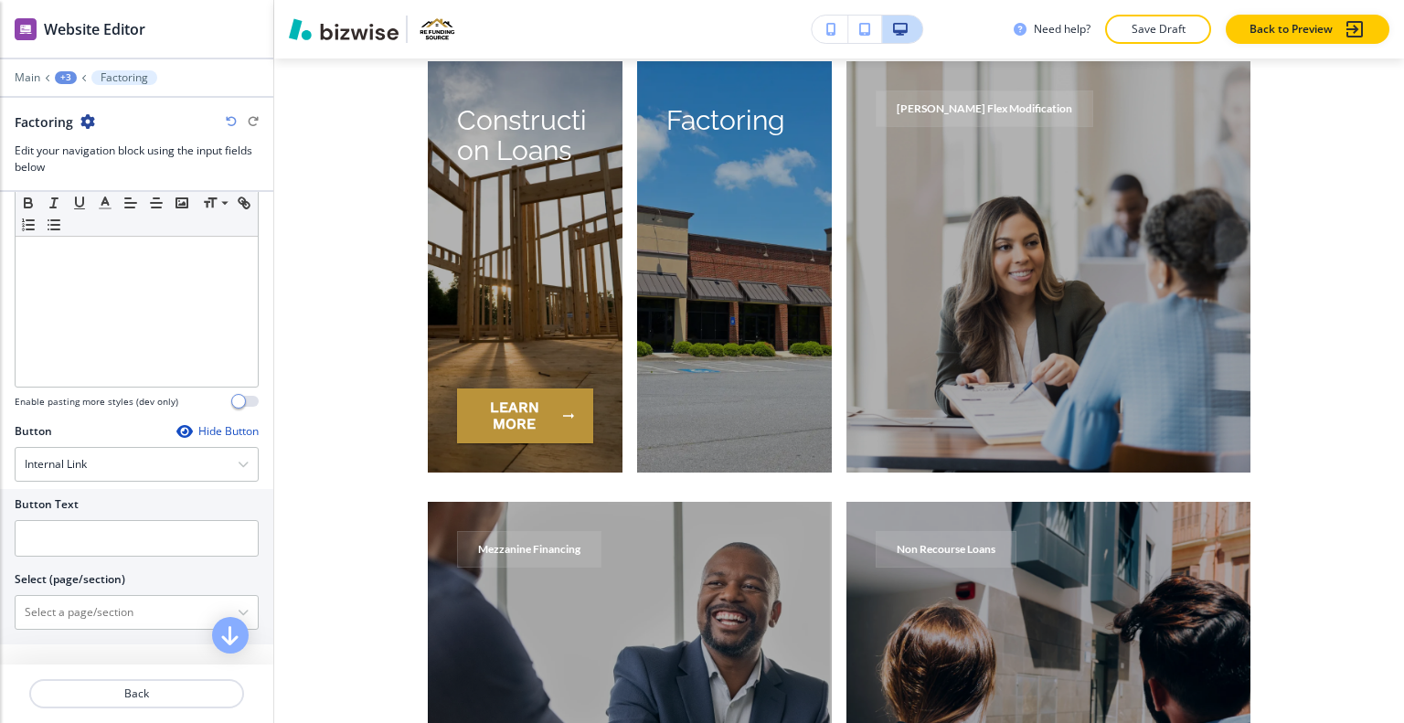
click at [105, 560] on div at bounding box center [137, 564] width 244 height 15
click at [114, 529] on input "text" at bounding box center [137, 538] width 244 height 37
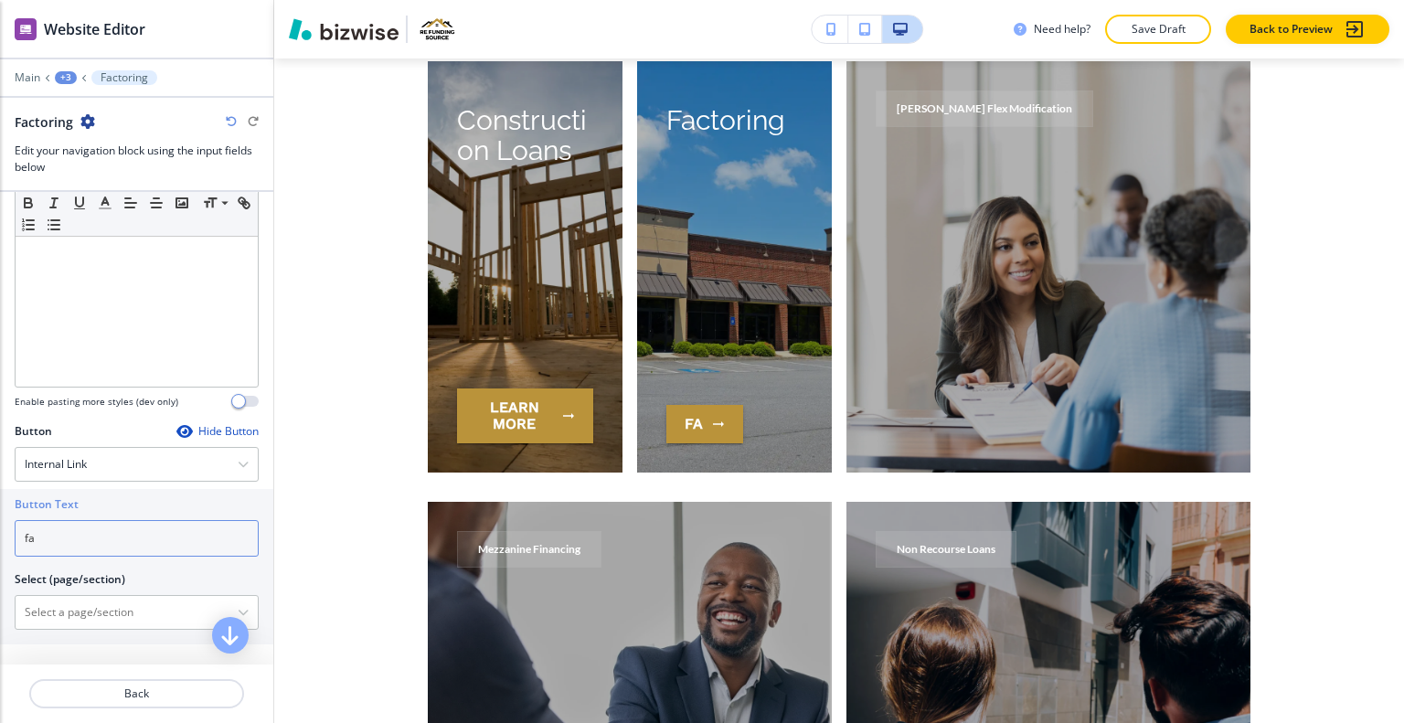
type input "f"
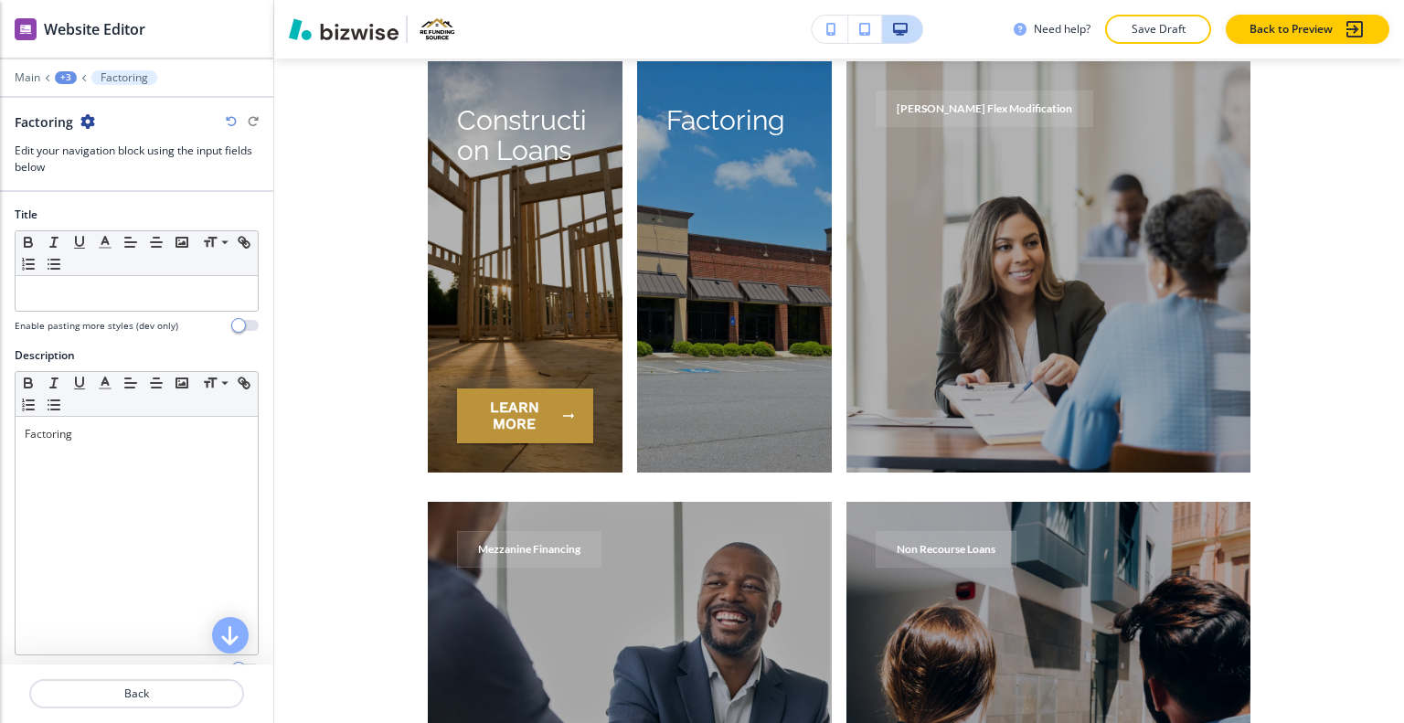
scroll to position [366, 0]
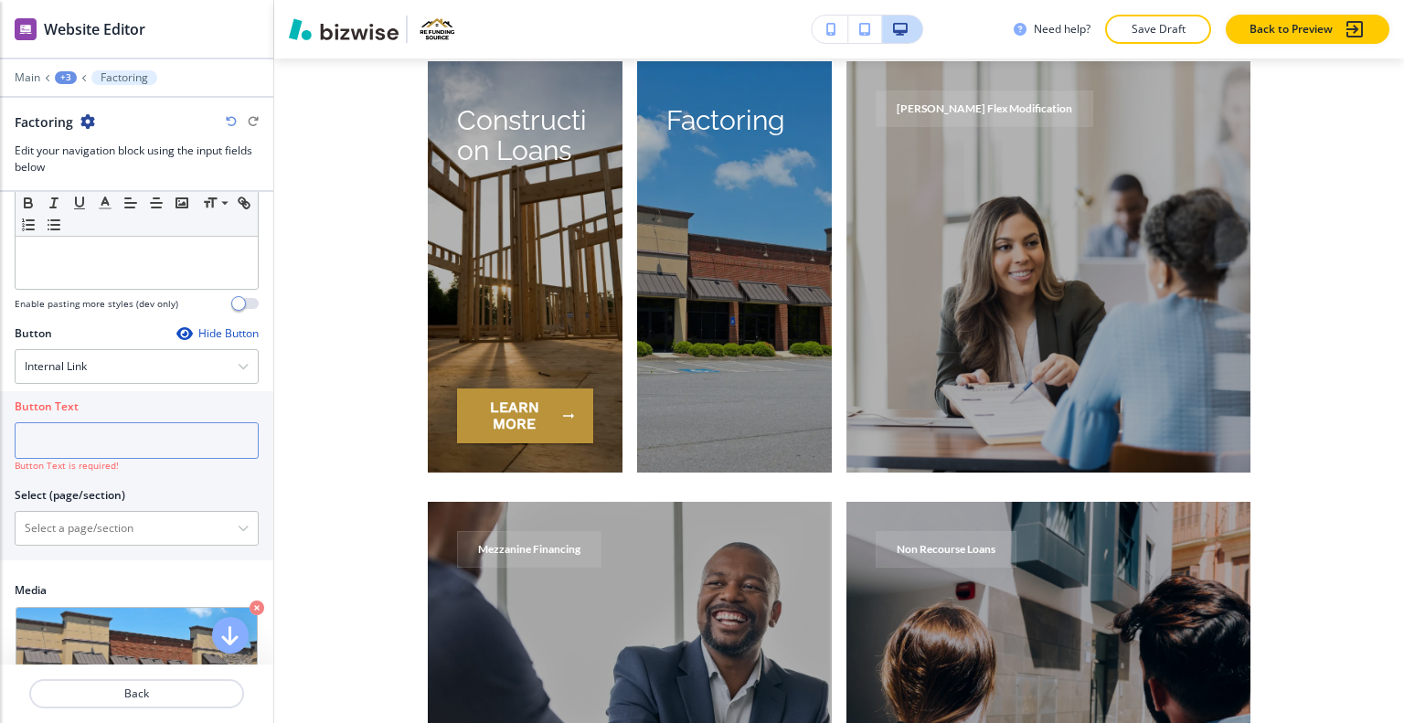
click at [87, 429] on input "text" at bounding box center [137, 440] width 244 height 37
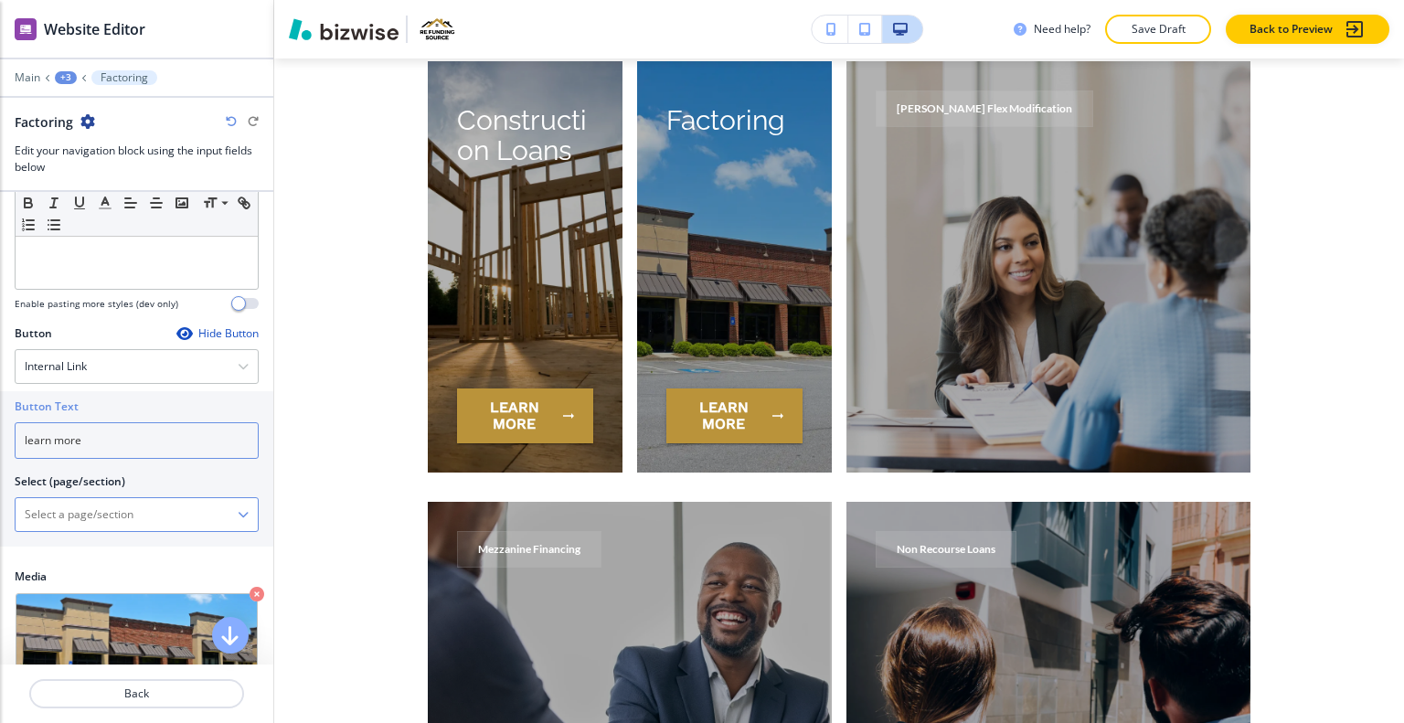
type input "learn more"
click at [92, 518] on \(page\/section\) "Manual Input" at bounding box center [127, 514] width 222 height 31
paste \(page\/section\) "Factoring"
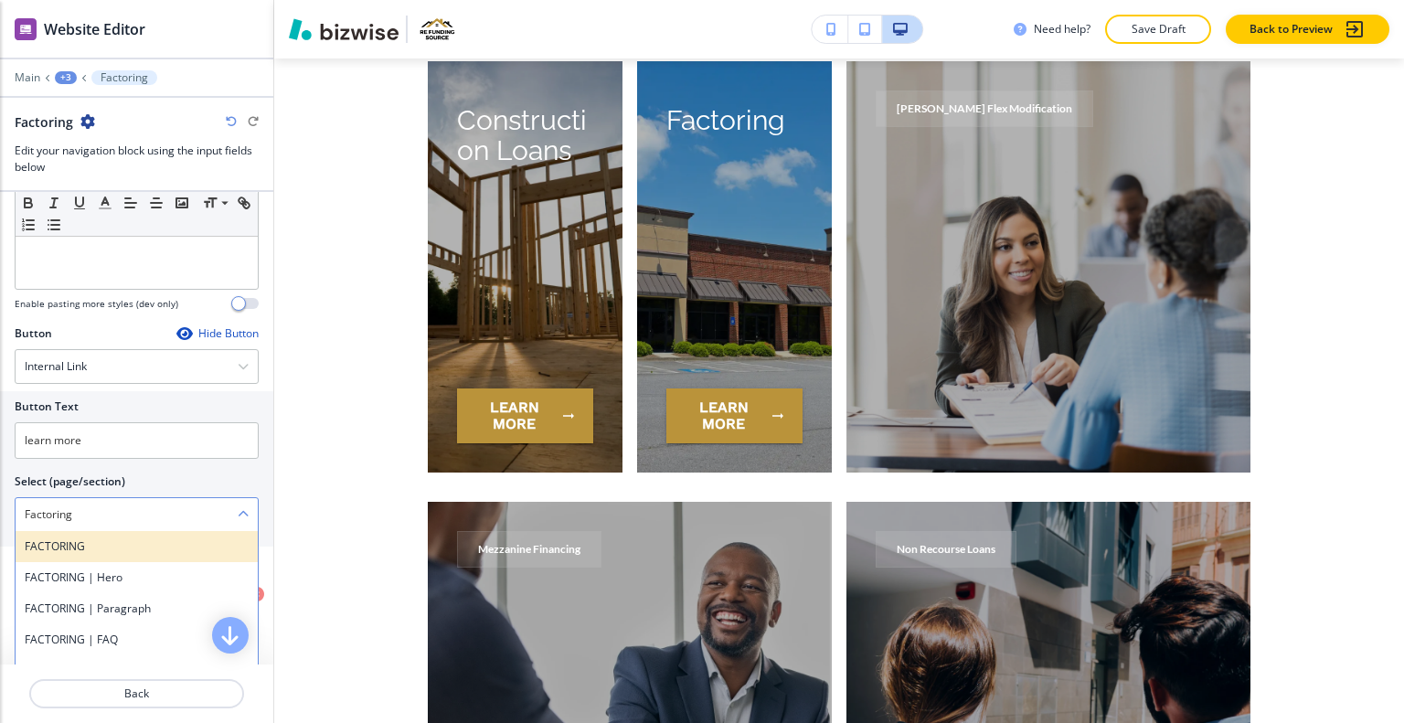
click at [112, 544] on h4 "FACTORING" at bounding box center [137, 547] width 224 height 16
type \(page\/section\) "FACTORING"
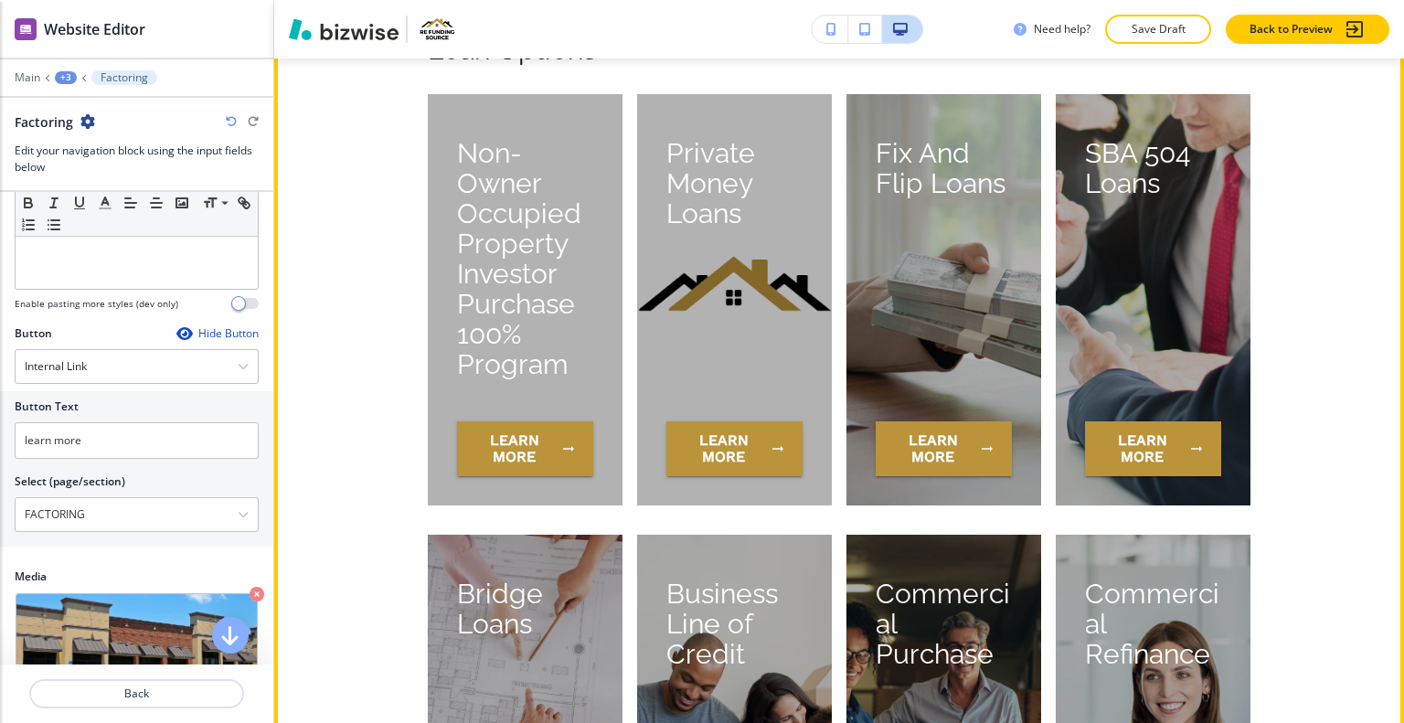
scroll to position [7550, 0]
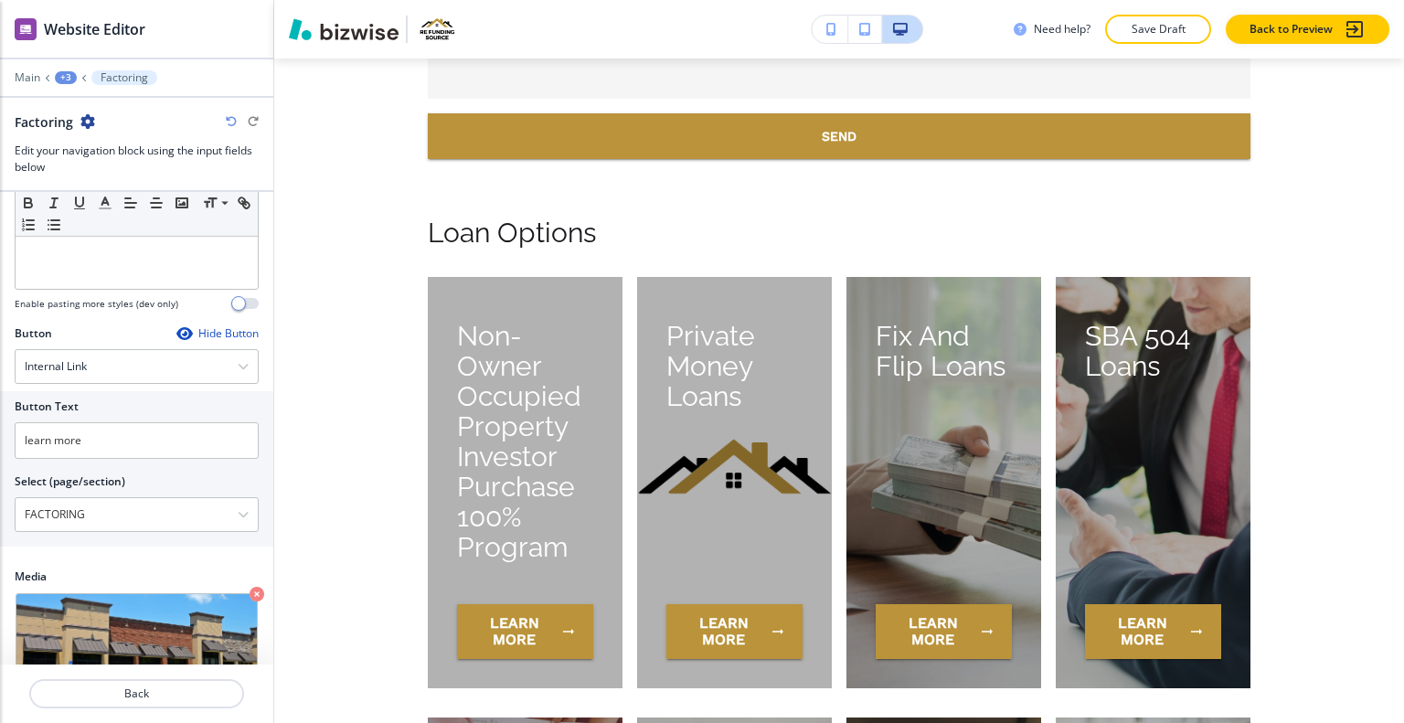
scroll to position [422, 0]
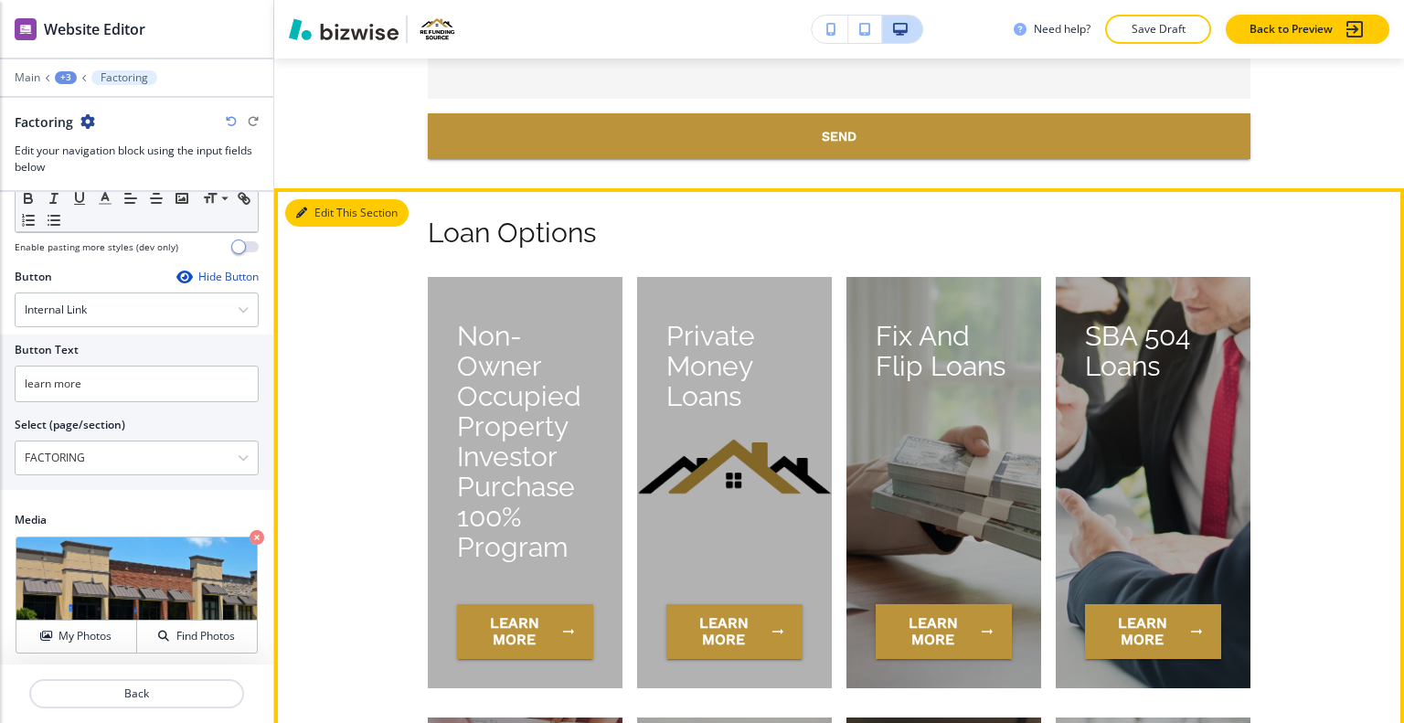
click at [321, 214] on button "Edit This Section" at bounding box center [346, 212] width 123 height 27
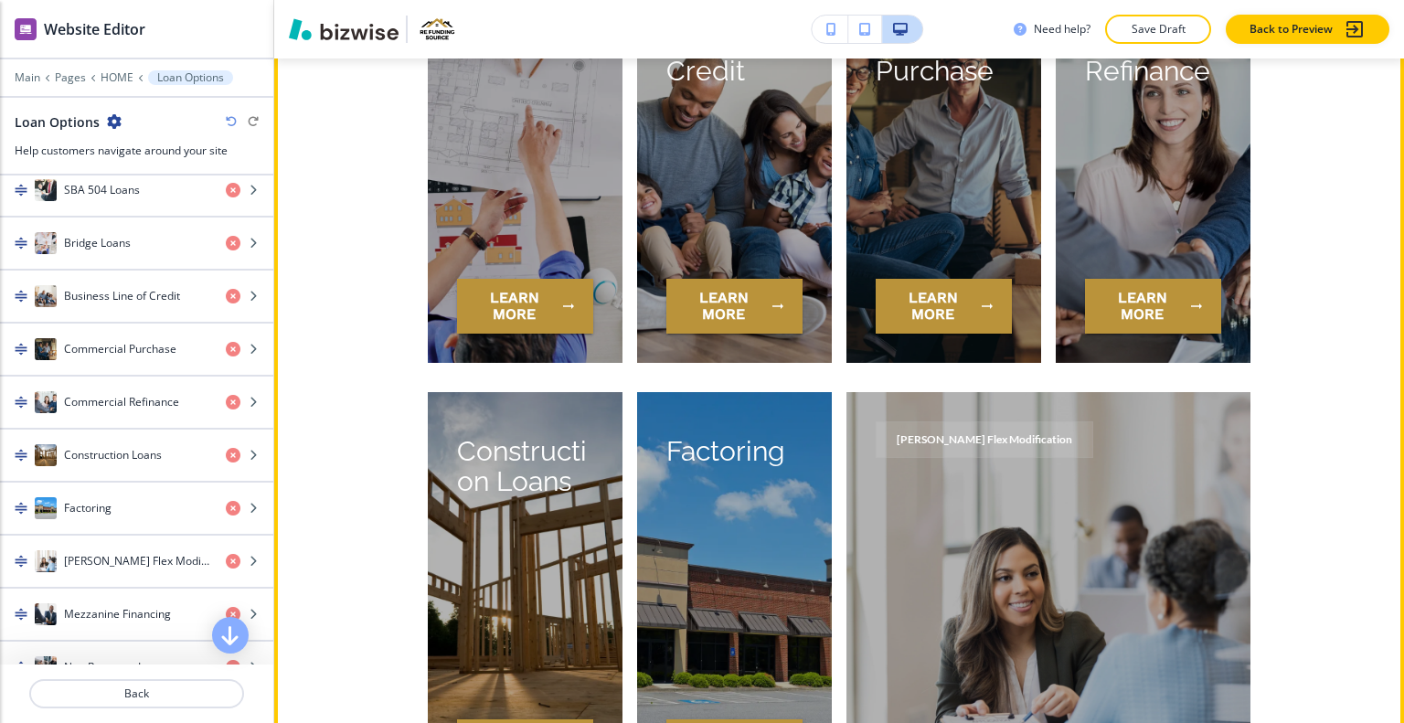
scroll to position [8408, 0]
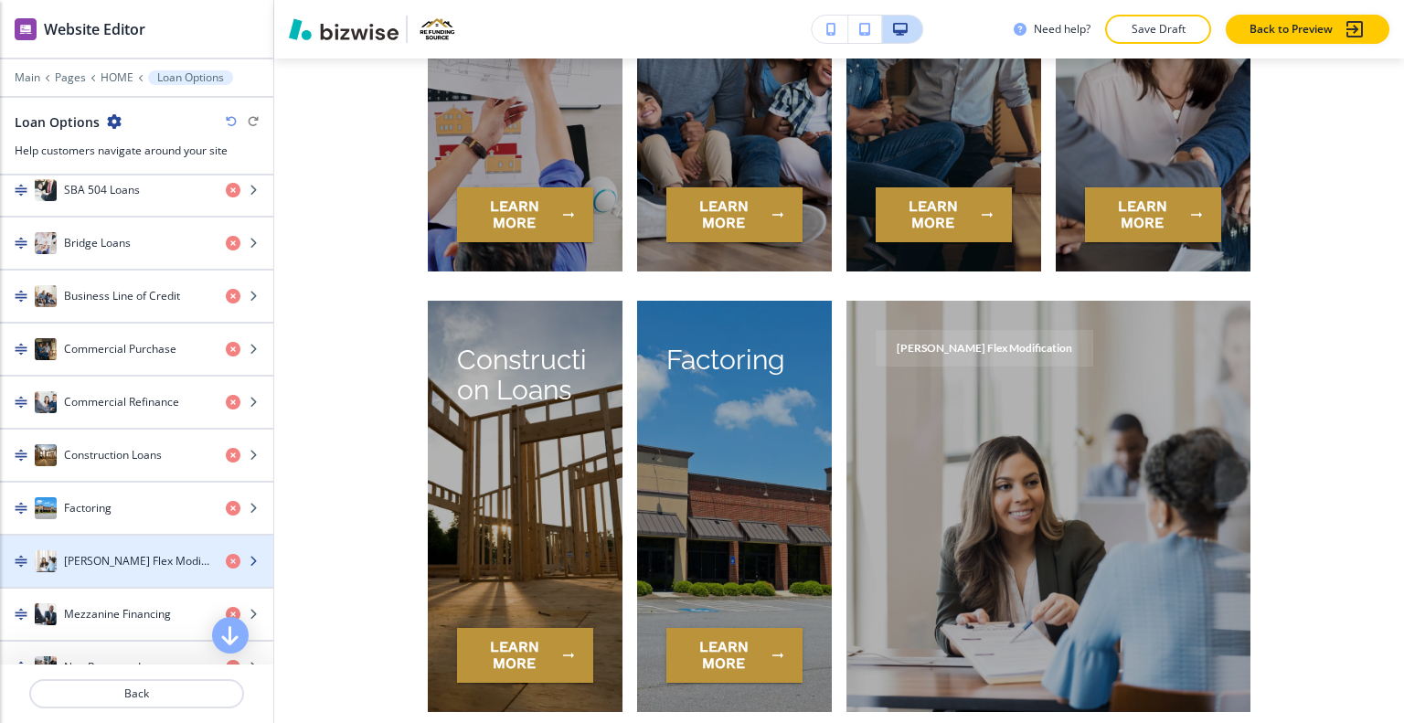
click at [118, 553] on h4 "[PERSON_NAME] Flex Modification" at bounding box center [137, 561] width 147 height 16
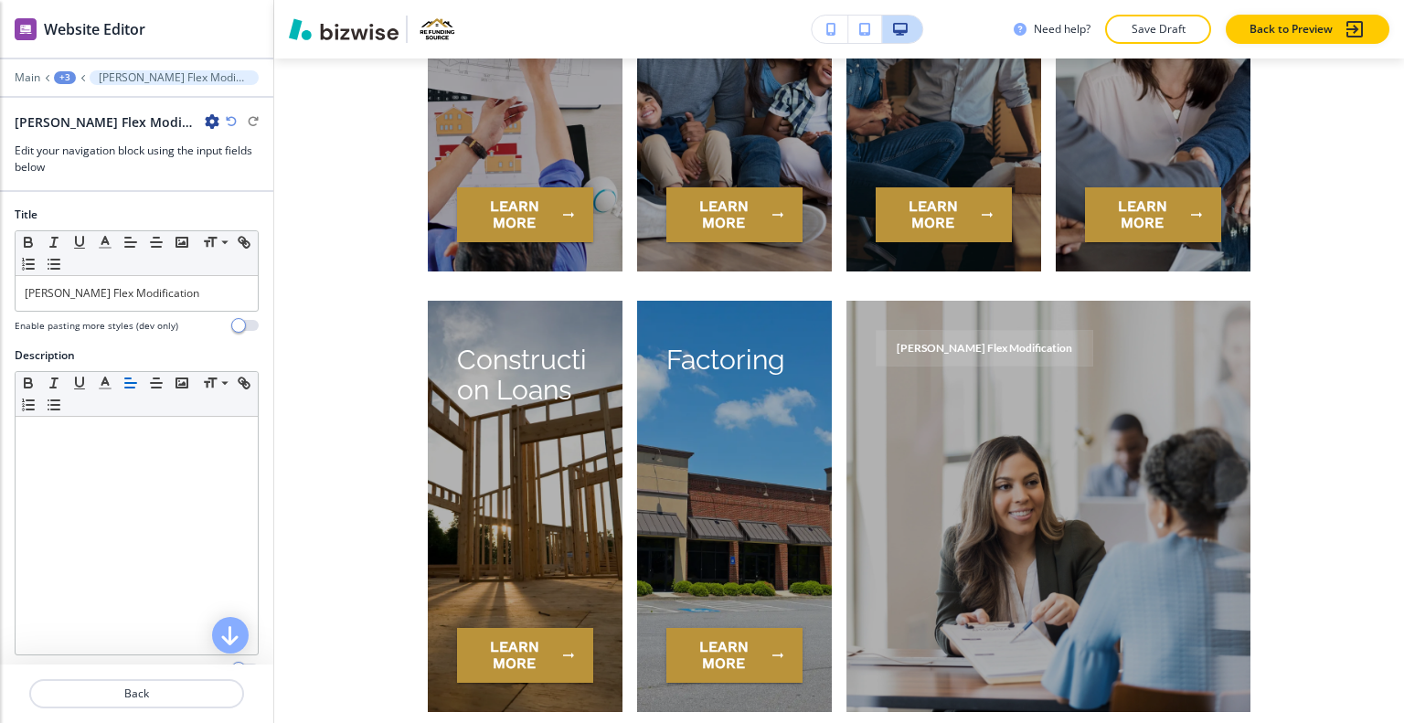
scroll to position [8647, 0]
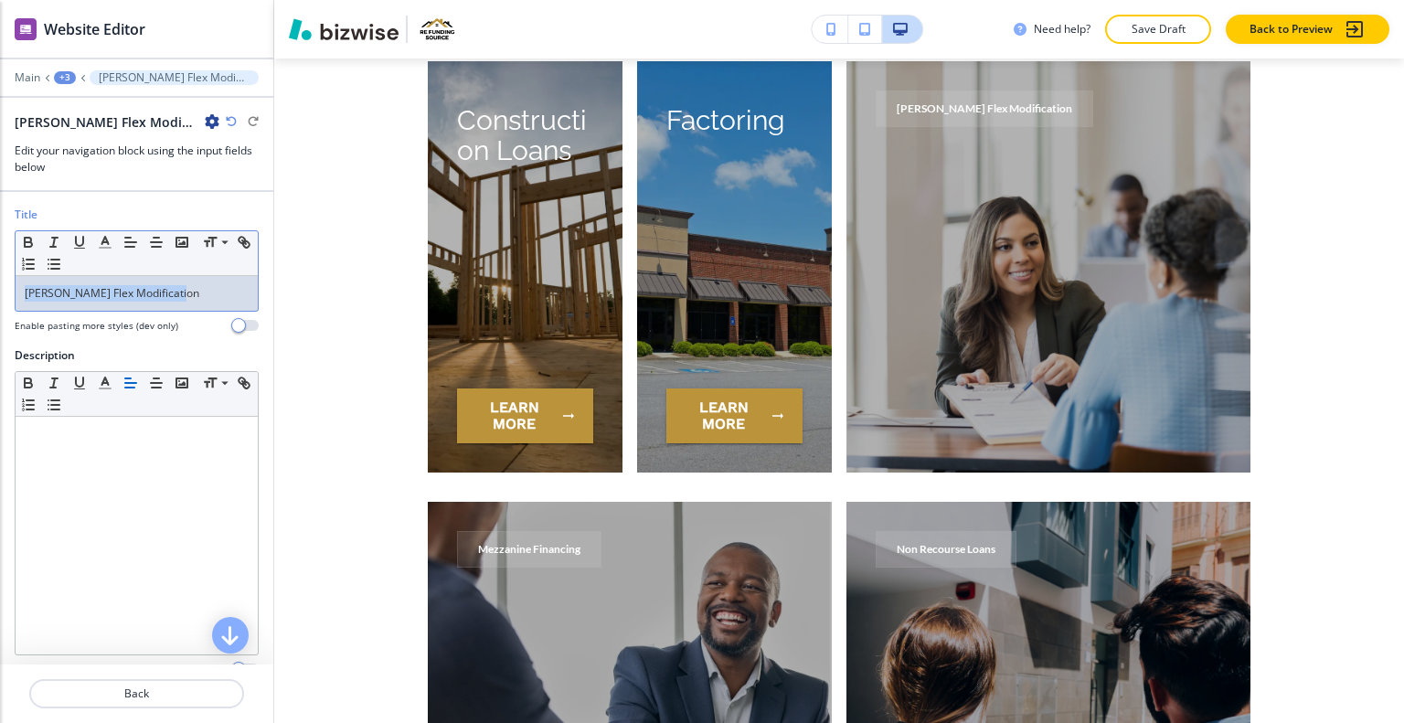
drag, startPoint x: 188, startPoint y: 294, endPoint x: 0, endPoint y: 293, distance: 188.3
click at [0, 293] on div "Title Small Normal Large Huge Freddie Mac Flex Modification Enable pasting more…" at bounding box center [136, 277] width 273 height 141
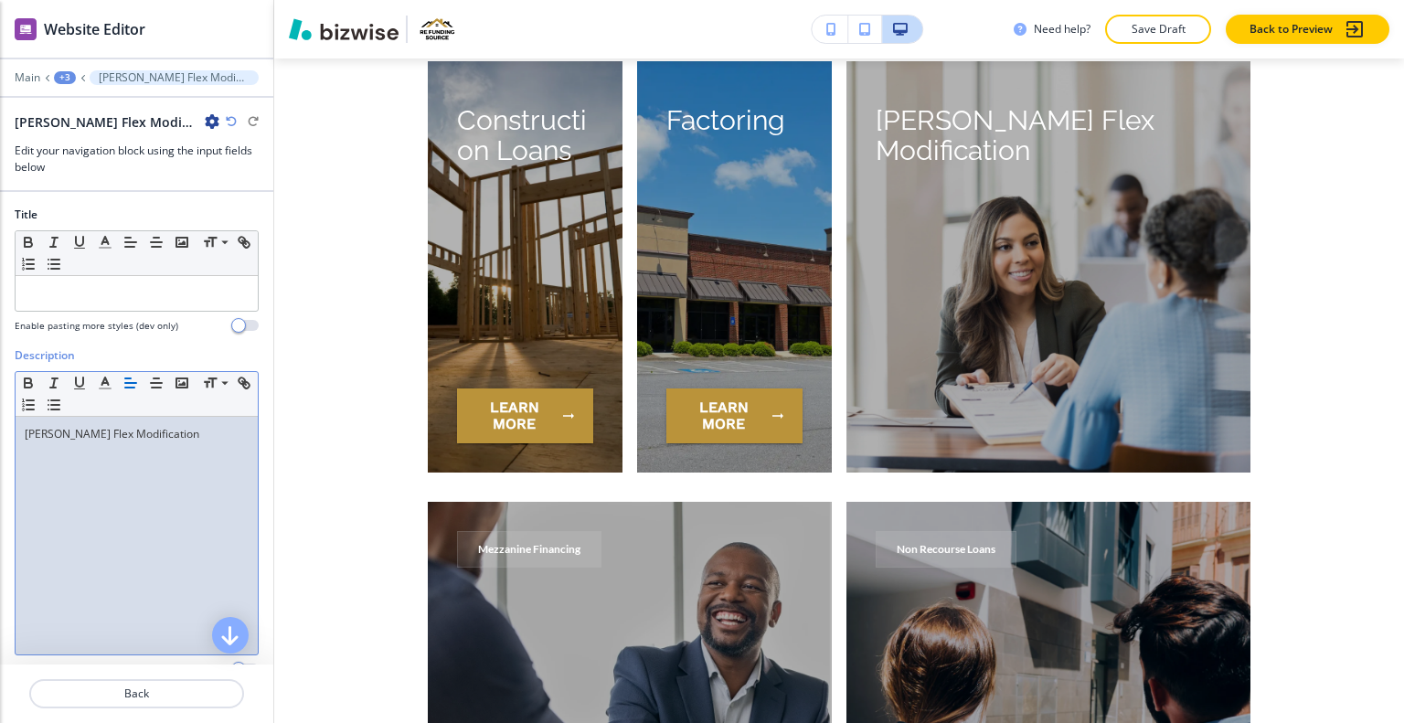
scroll to position [253, 0]
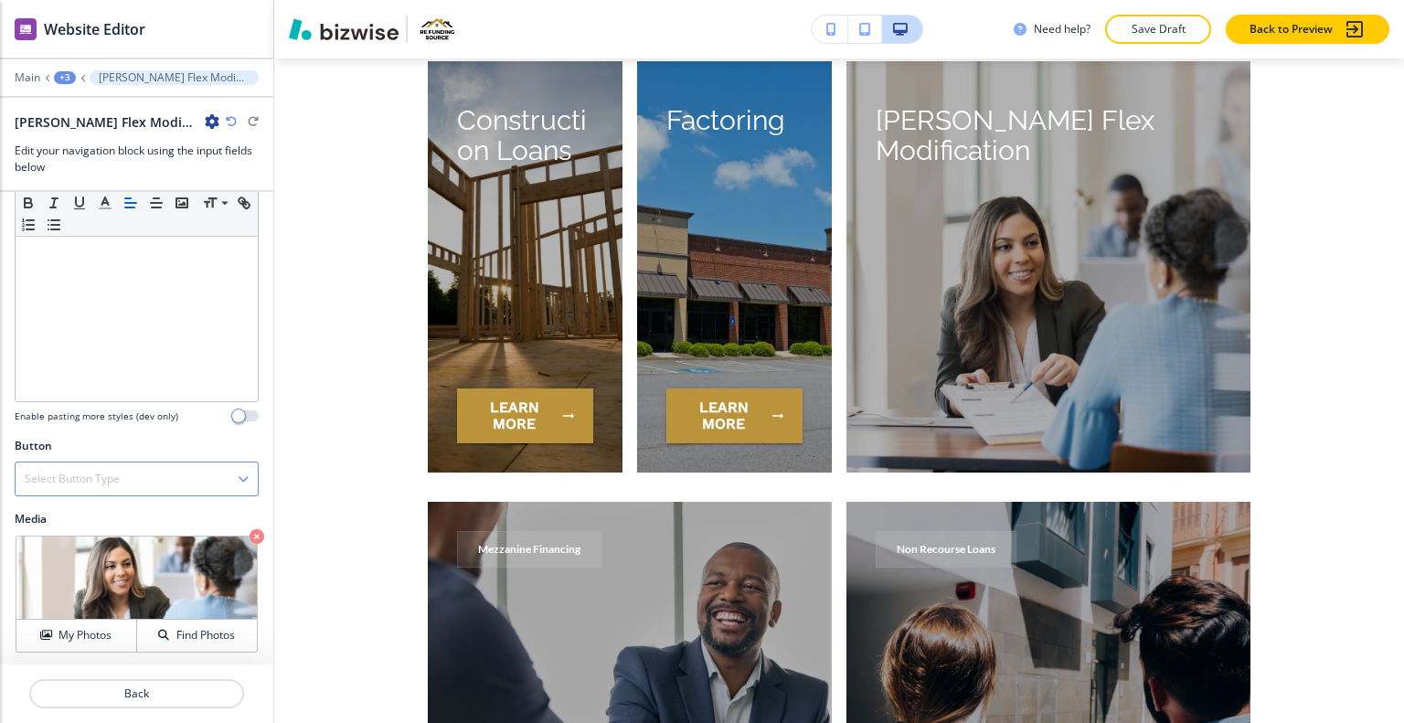
click at [154, 470] on div "Select Button Type" at bounding box center [137, 479] width 242 height 33
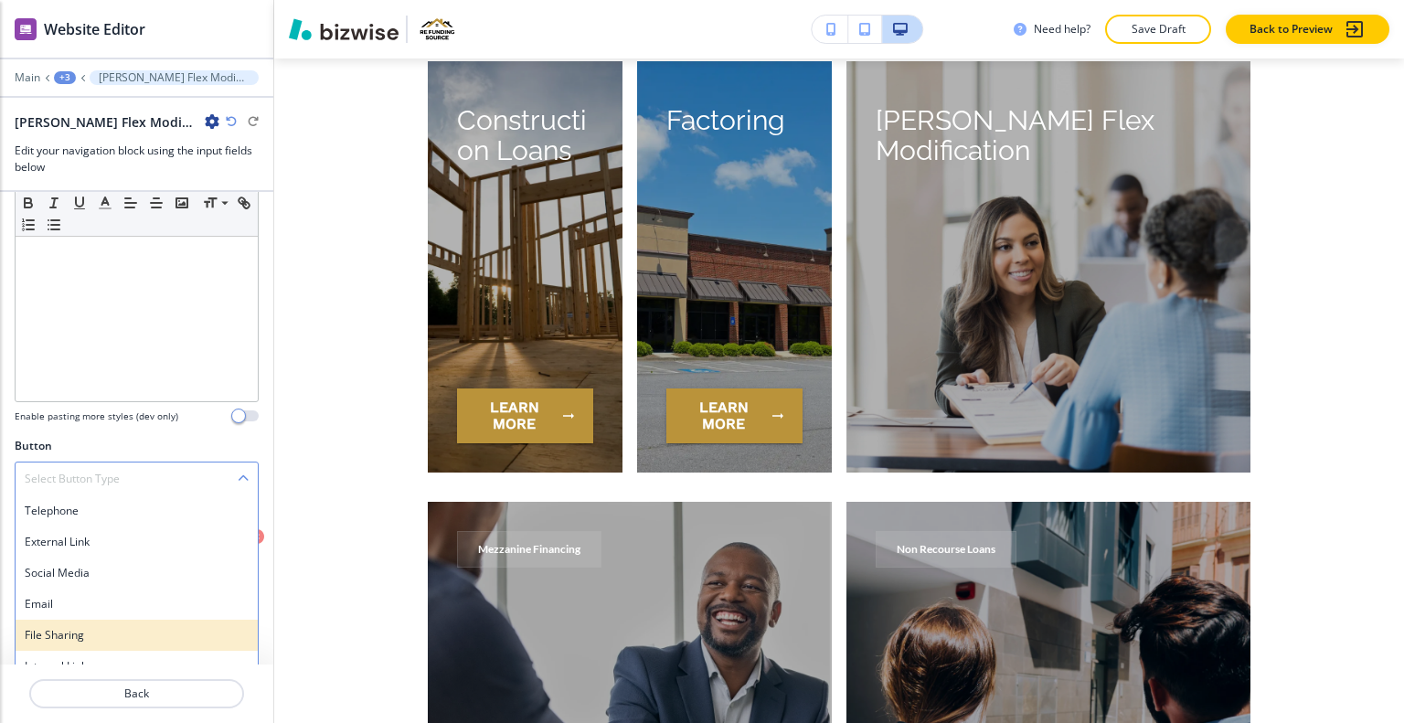
scroll to position [268, 0]
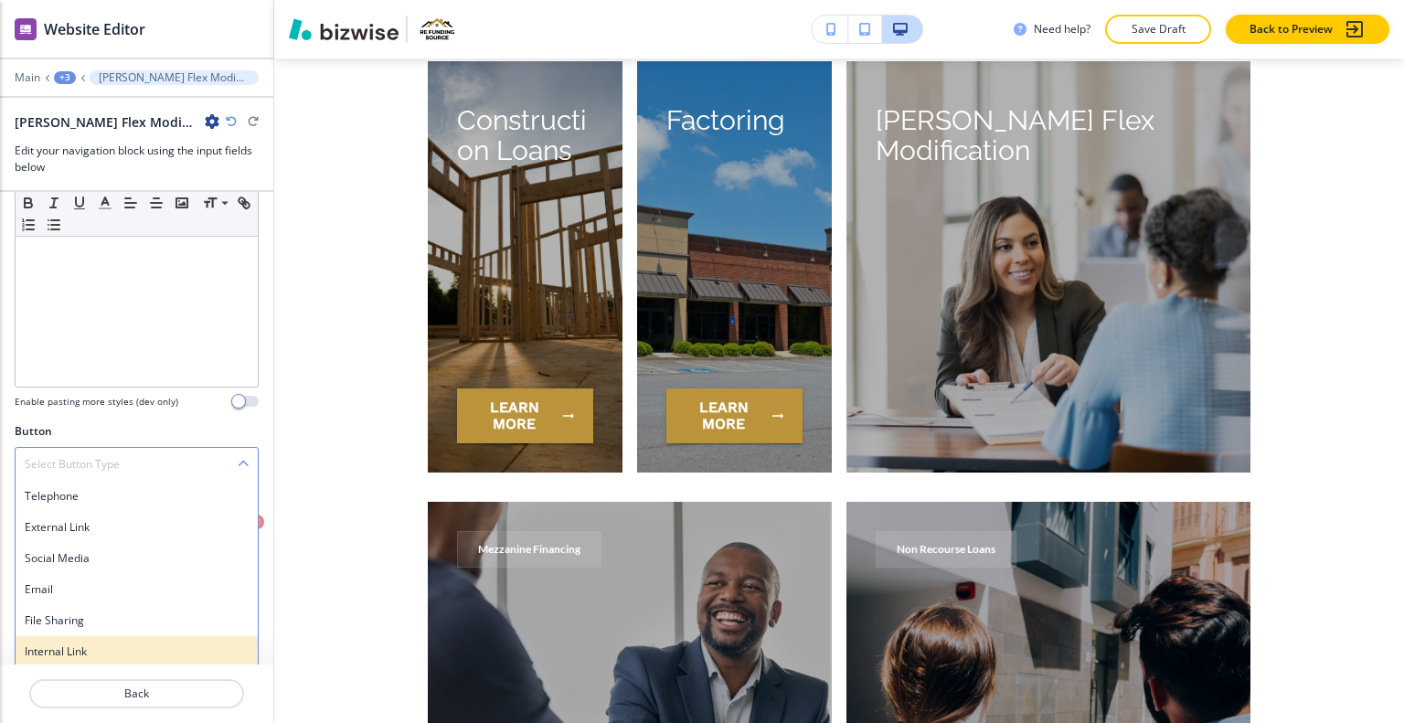
click at [127, 638] on div "Internal Link" at bounding box center [137, 651] width 242 height 31
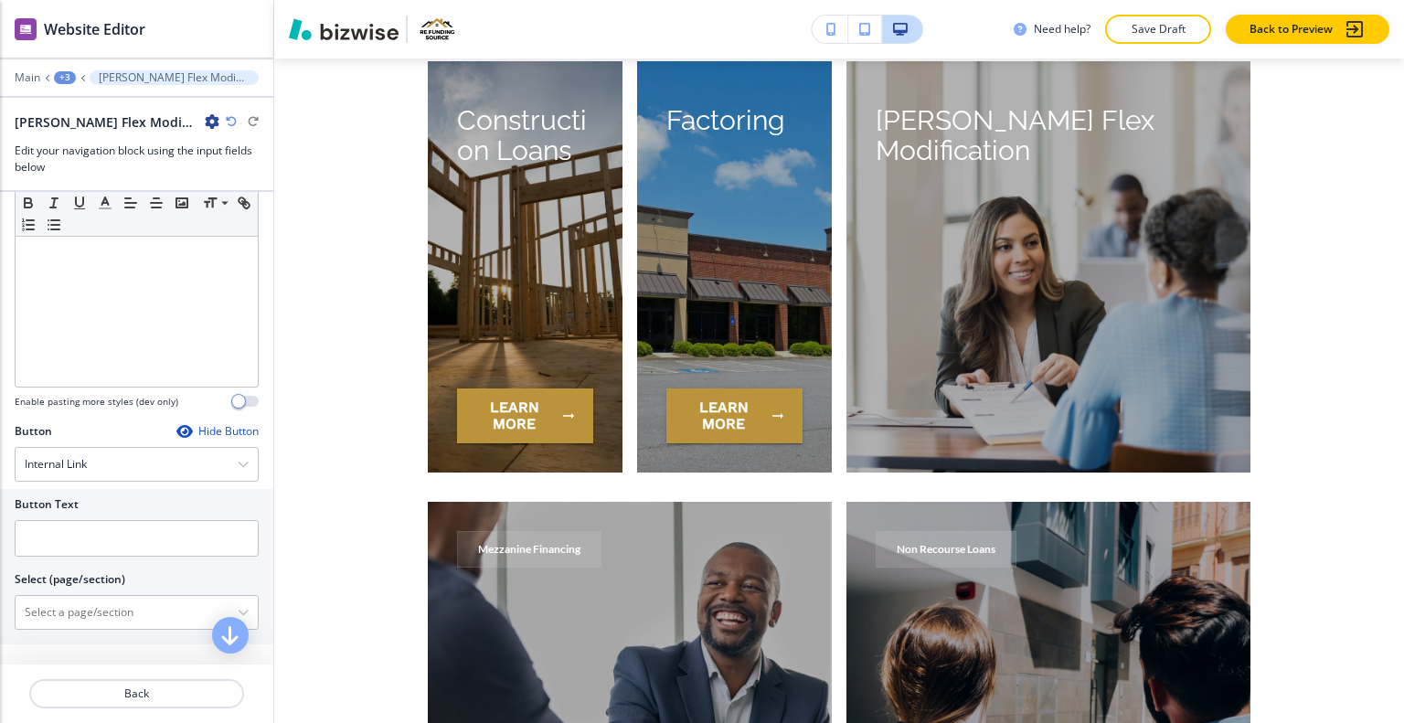
click at [100, 516] on div at bounding box center [137, 516] width 244 height 7
click at [100, 520] on input "text" at bounding box center [137, 538] width 244 height 37
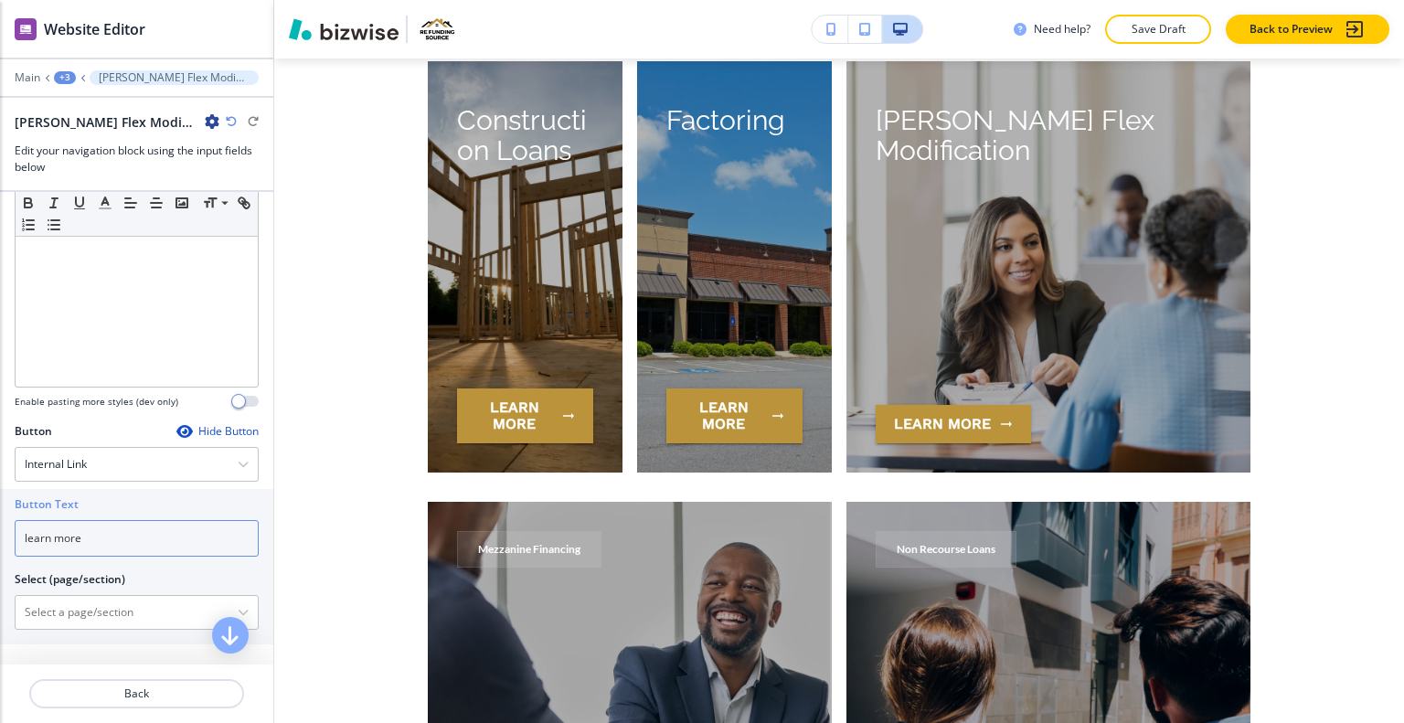
type input "learn more"
drag, startPoint x: 72, startPoint y: 583, endPoint x: 69, endPoint y: 610, distance: 26.7
click at [69, 610] on \(page\/section\) "Manual Input" at bounding box center [127, 612] width 222 height 31
paste \(page\/section\) "[PERSON_NAME] Flex Modification"
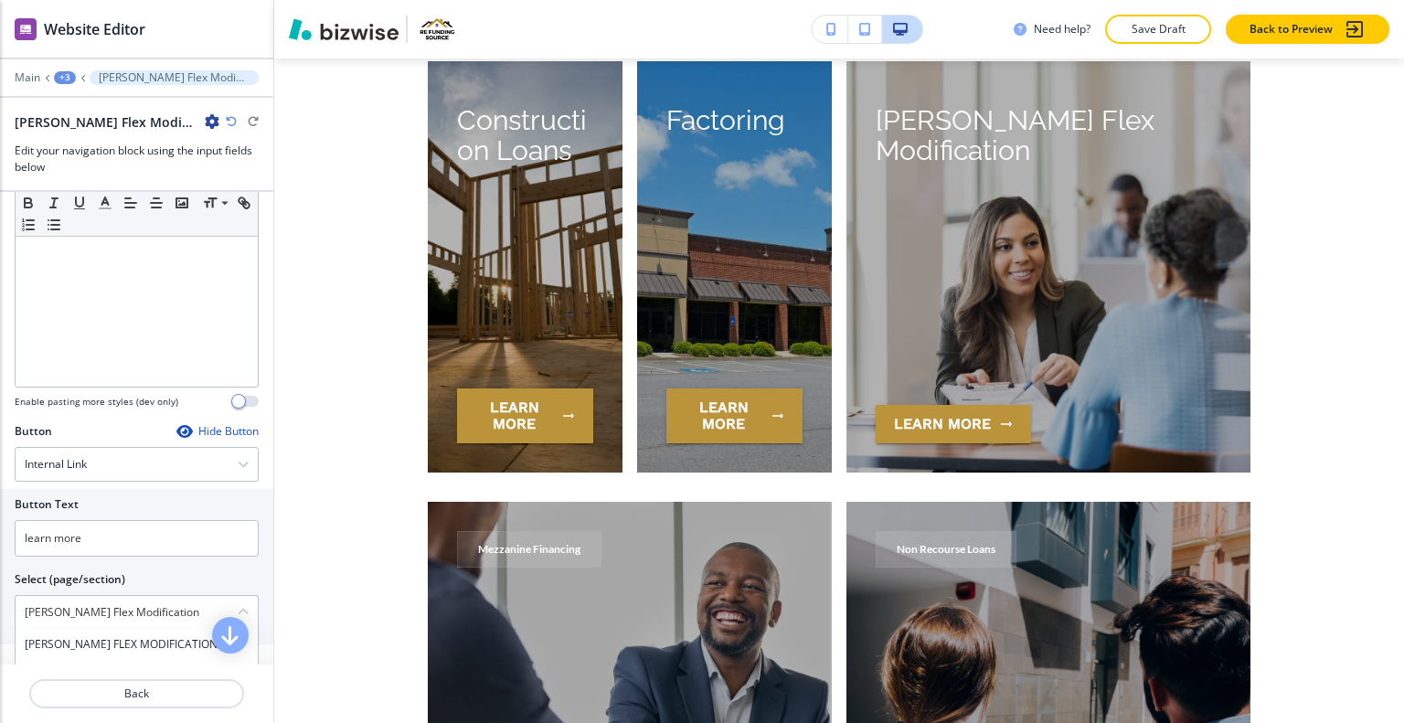
drag, startPoint x: 128, startPoint y: 639, endPoint x: 136, endPoint y: 632, distance: 11.0
click at [129, 639] on h4 "[PERSON_NAME] FLEX MODIFICATION" at bounding box center [137, 644] width 224 height 16
type \(page\/section\) "[PERSON_NAME] FLEX MODIFICATION"
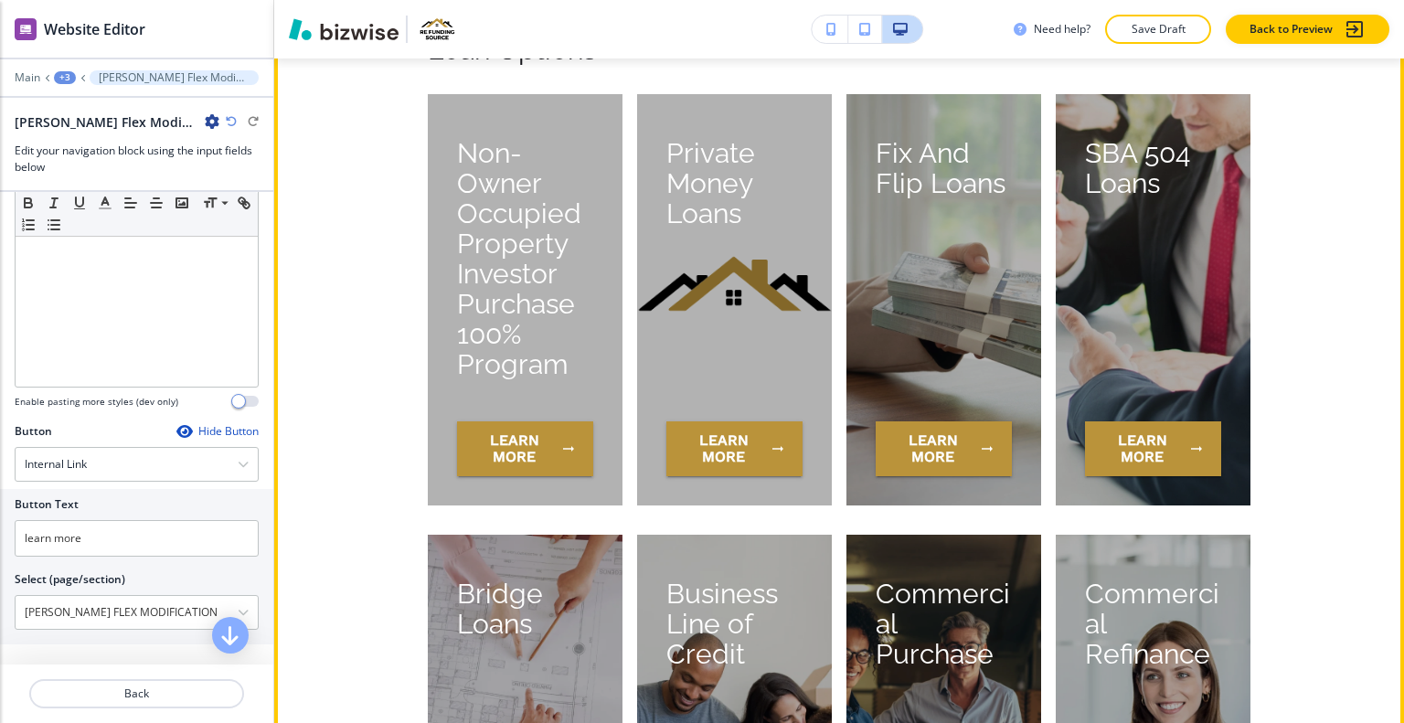
scroll to position [7459, 0]
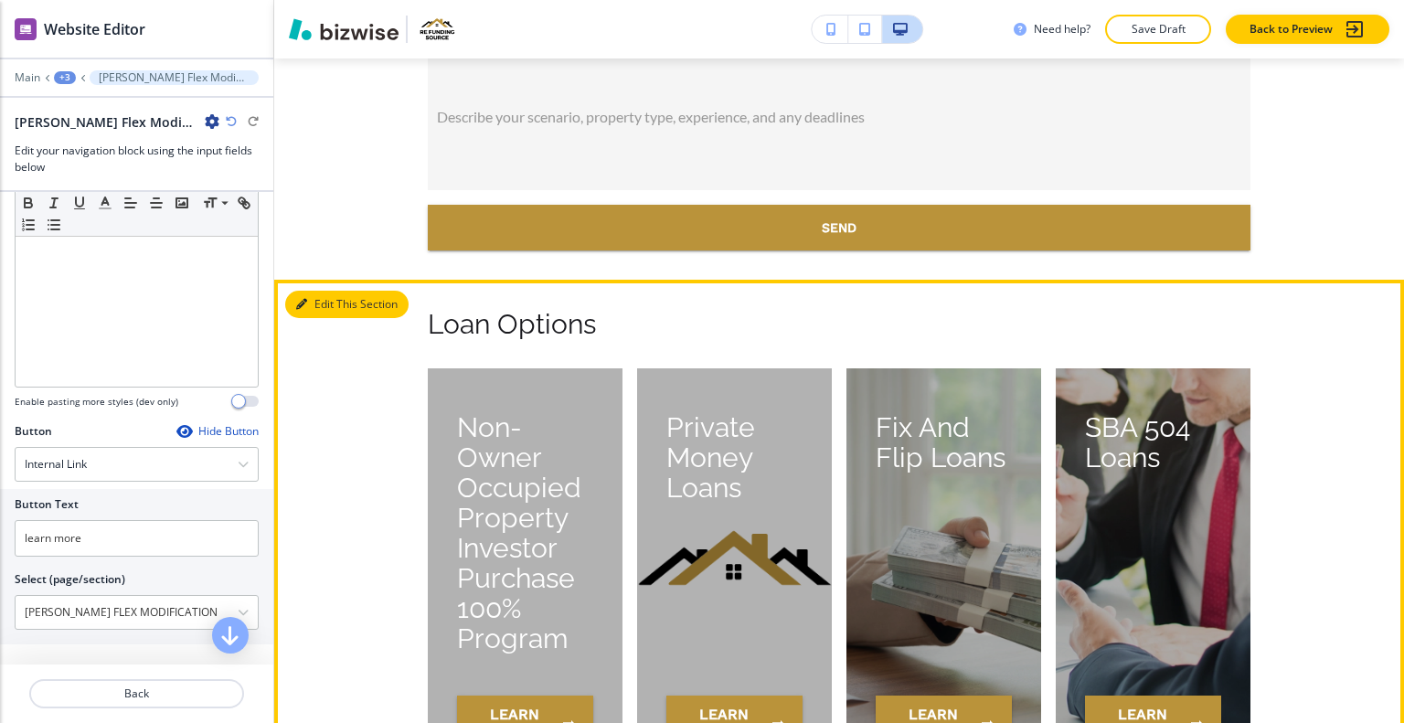
click at [336, 304] on button "Edit This Section" at bounding box center [346, 304] width 123 height 27
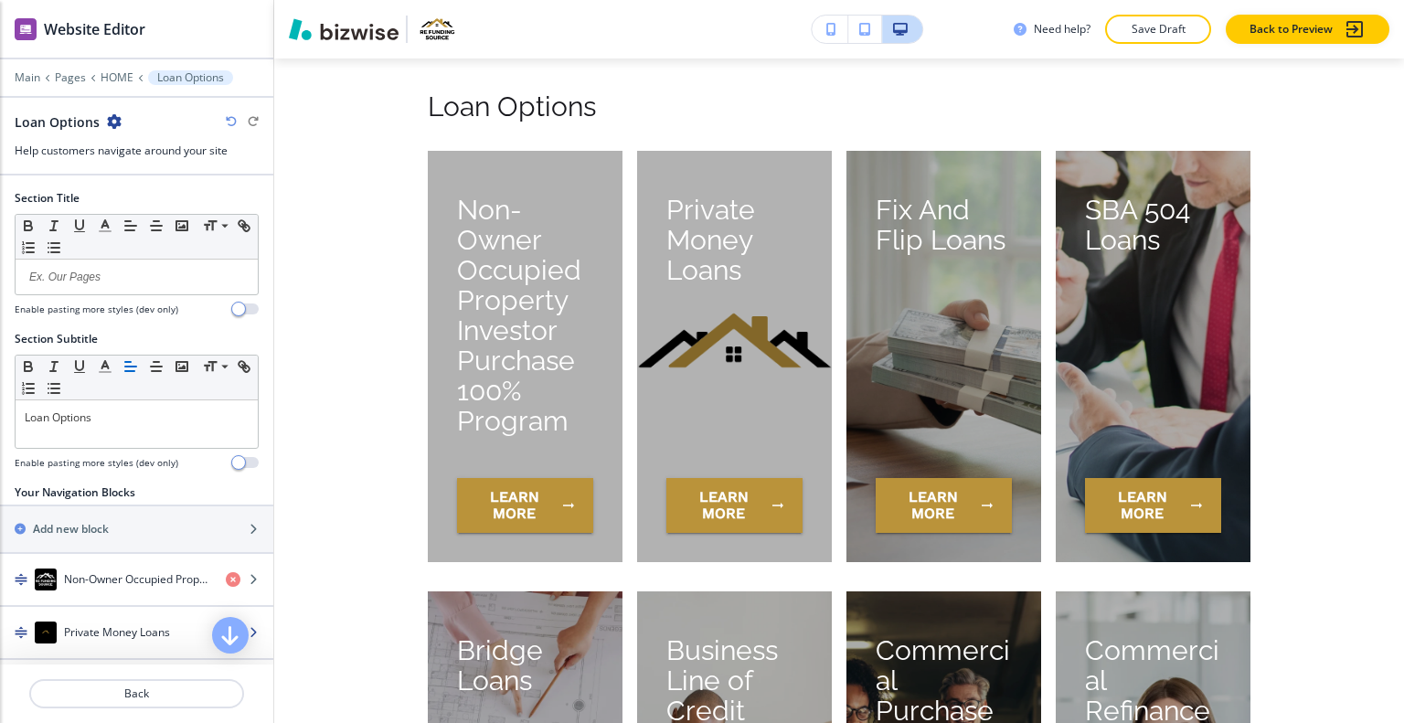
scroll to position [585, 0]
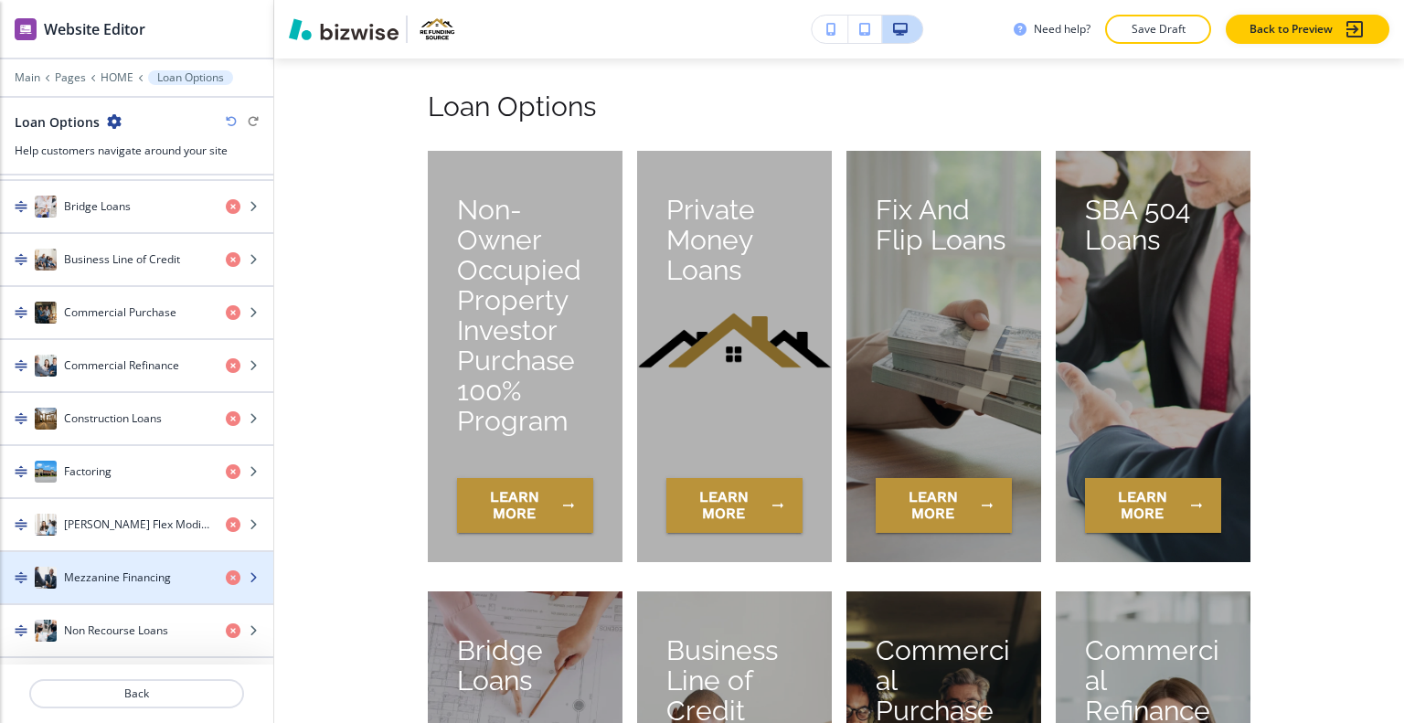
click at [140, 570] on h4 "Mezzanine Financing" at bounding box center [117, 578] width 107 height 16
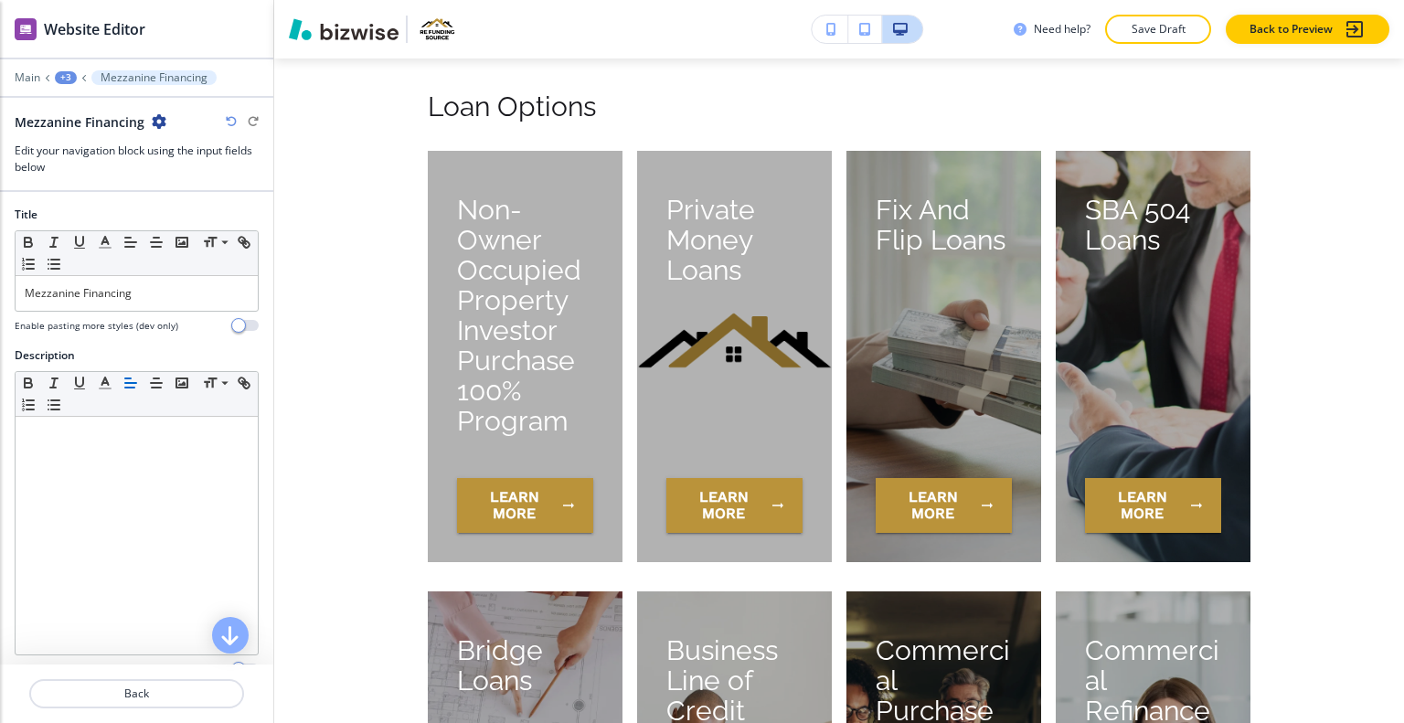
scroll to position [9088, 0]
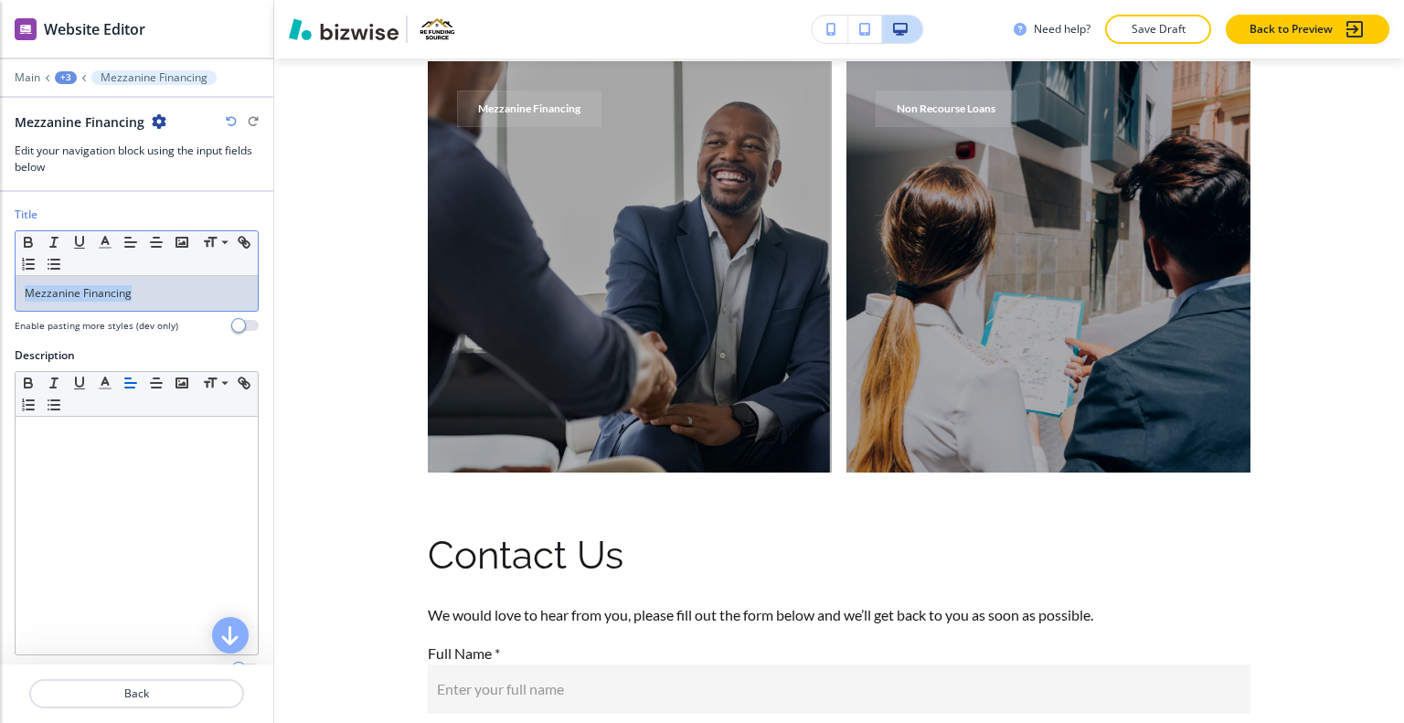
drag, startPoint x: 165, startPoint y: 292, endPoint x: 19, endPoint y: 299, distance: 146.5
click at [19, 299] on div "Mezzanine Financing" at bounding box center [137, 293] width 242 height 35
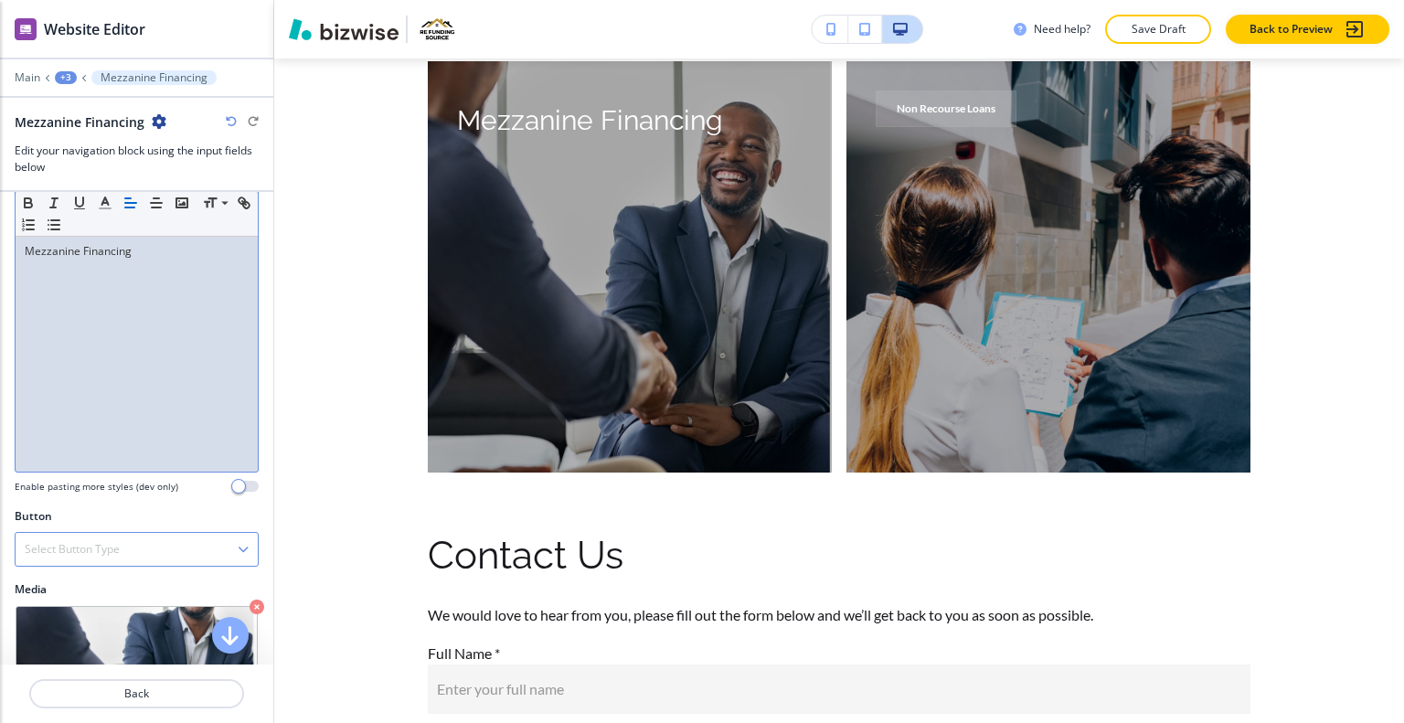
scroll to position [253, 0]
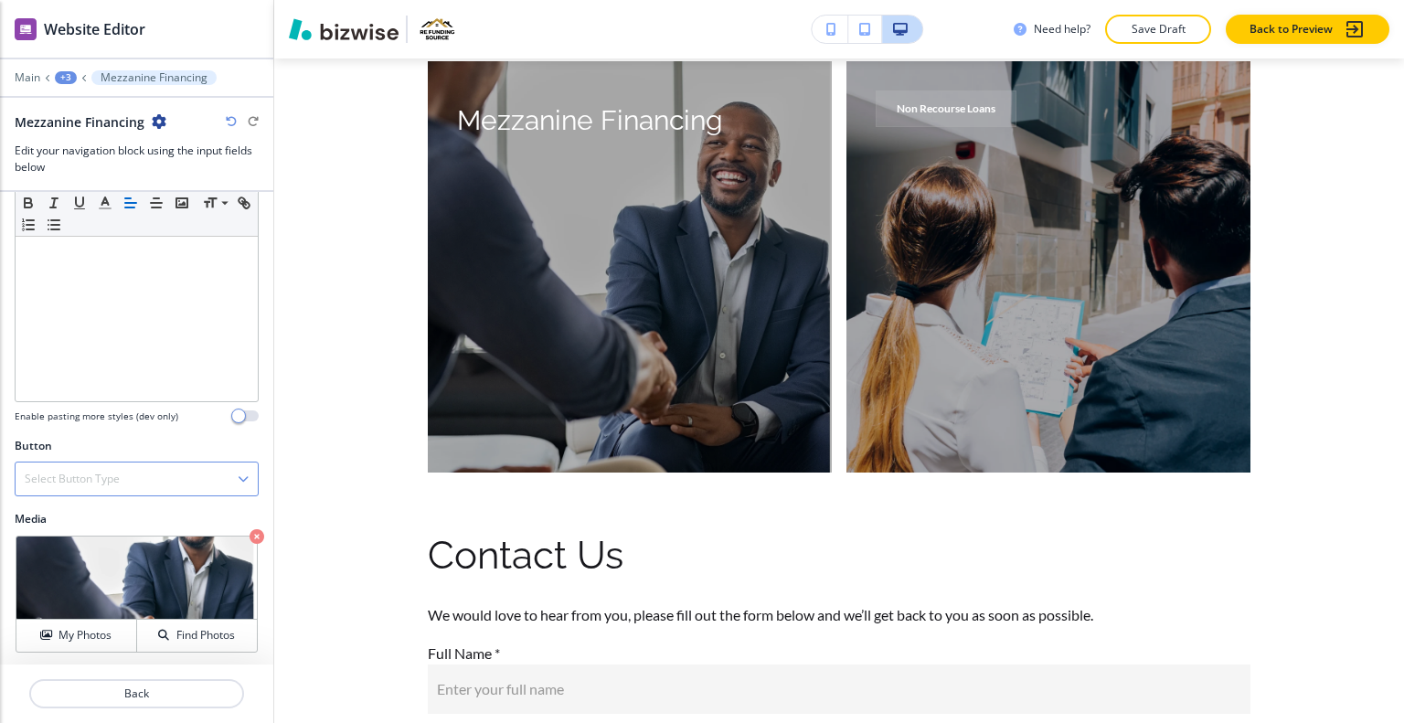
click at [157, 492] on div "Select Button Type Telephone External Link Social Media Email File Sharing Inte…" at bounding box center [137, 479] width 244 height 35
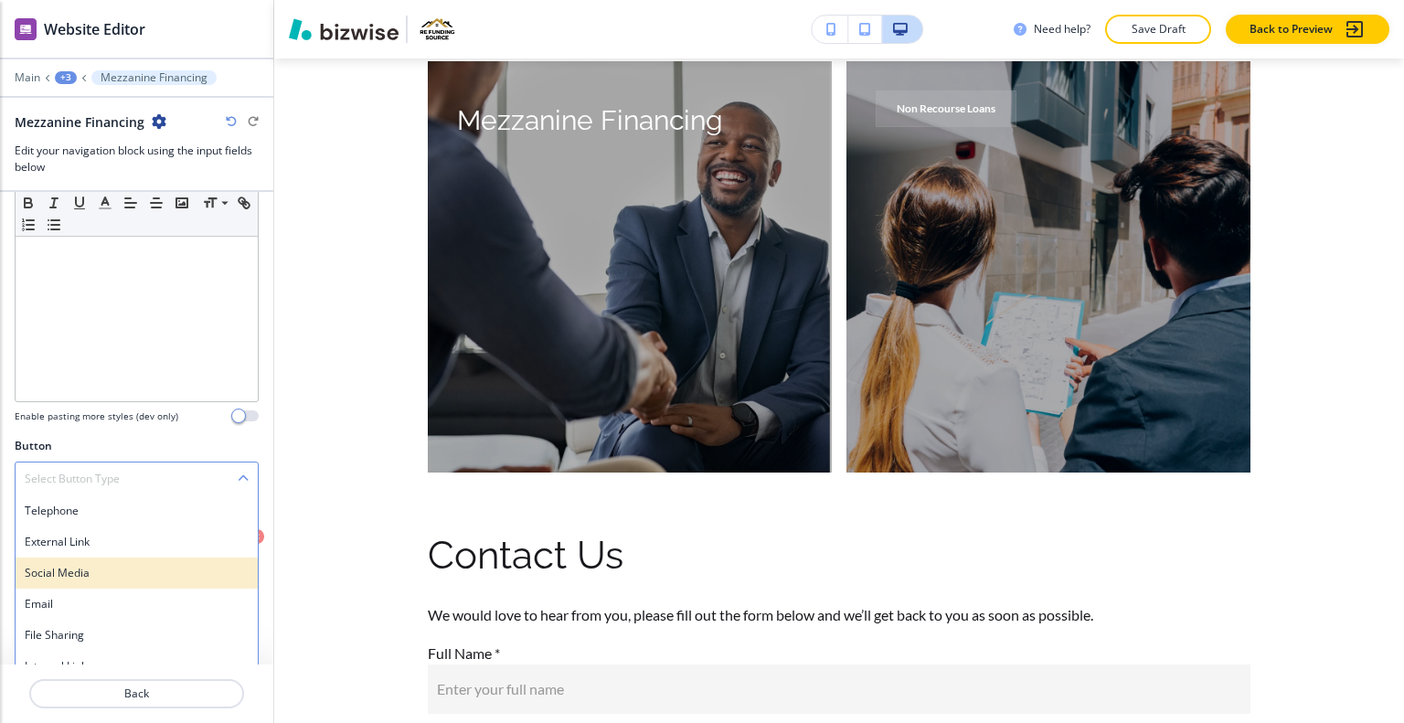
scroll to position [268, 0]
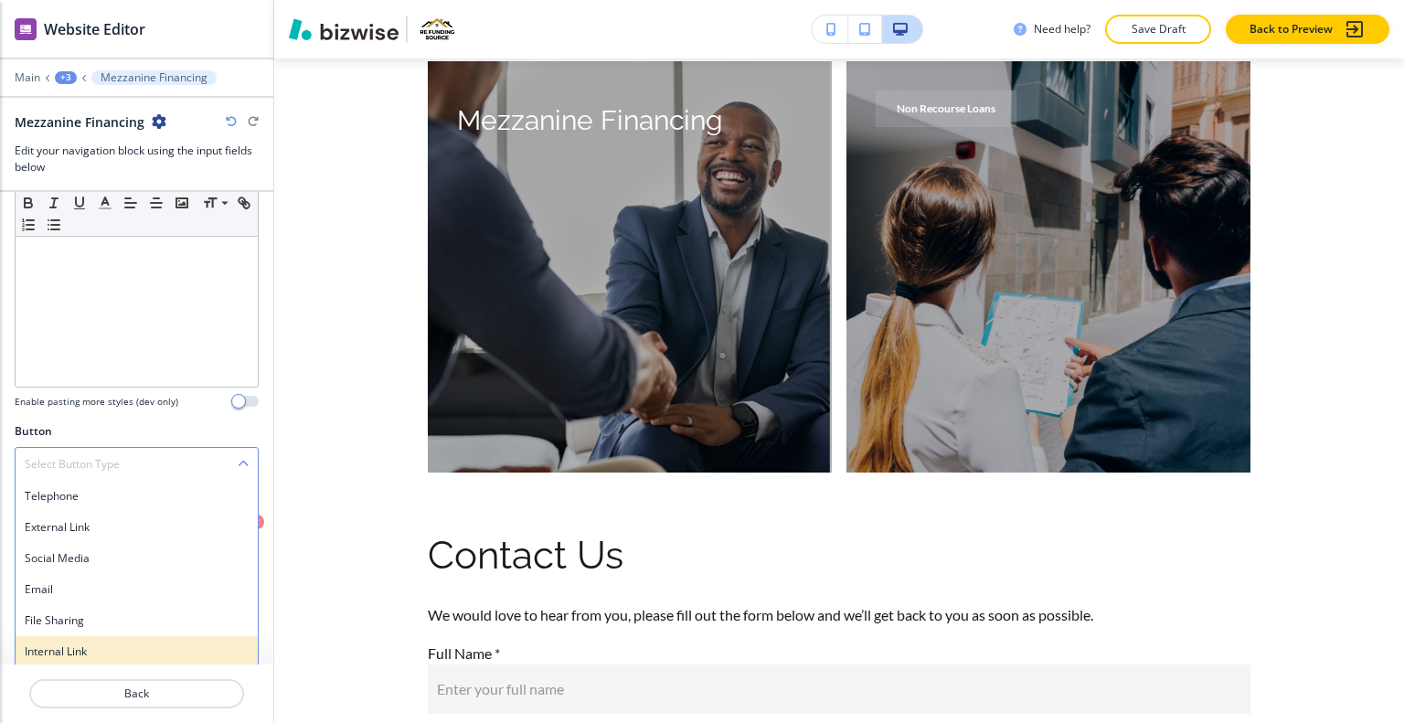
click at [125, 658] on div "Internal Link" at bounding box center [137, 651] width 242 height 31
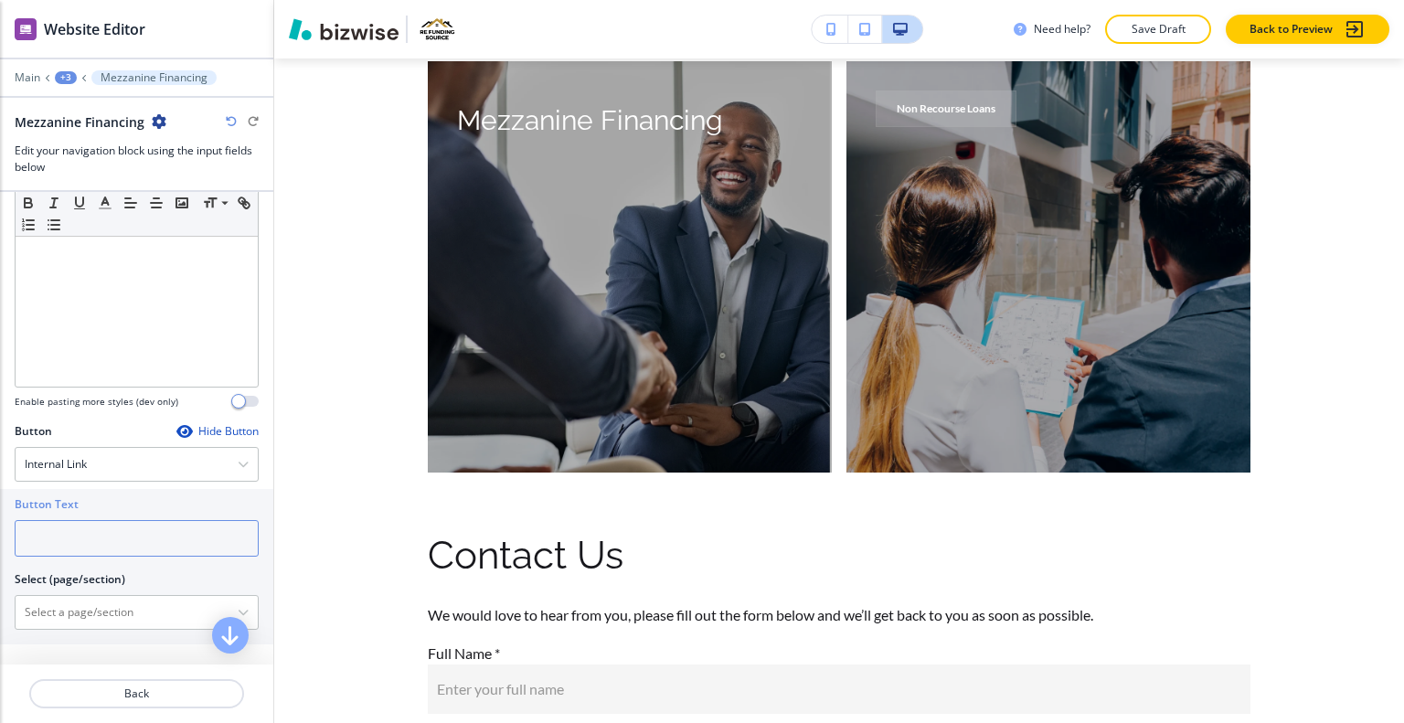
click at [128, 540] on input "text" at bounding box center [137, 538] width 244 height 37
type input "learn more"
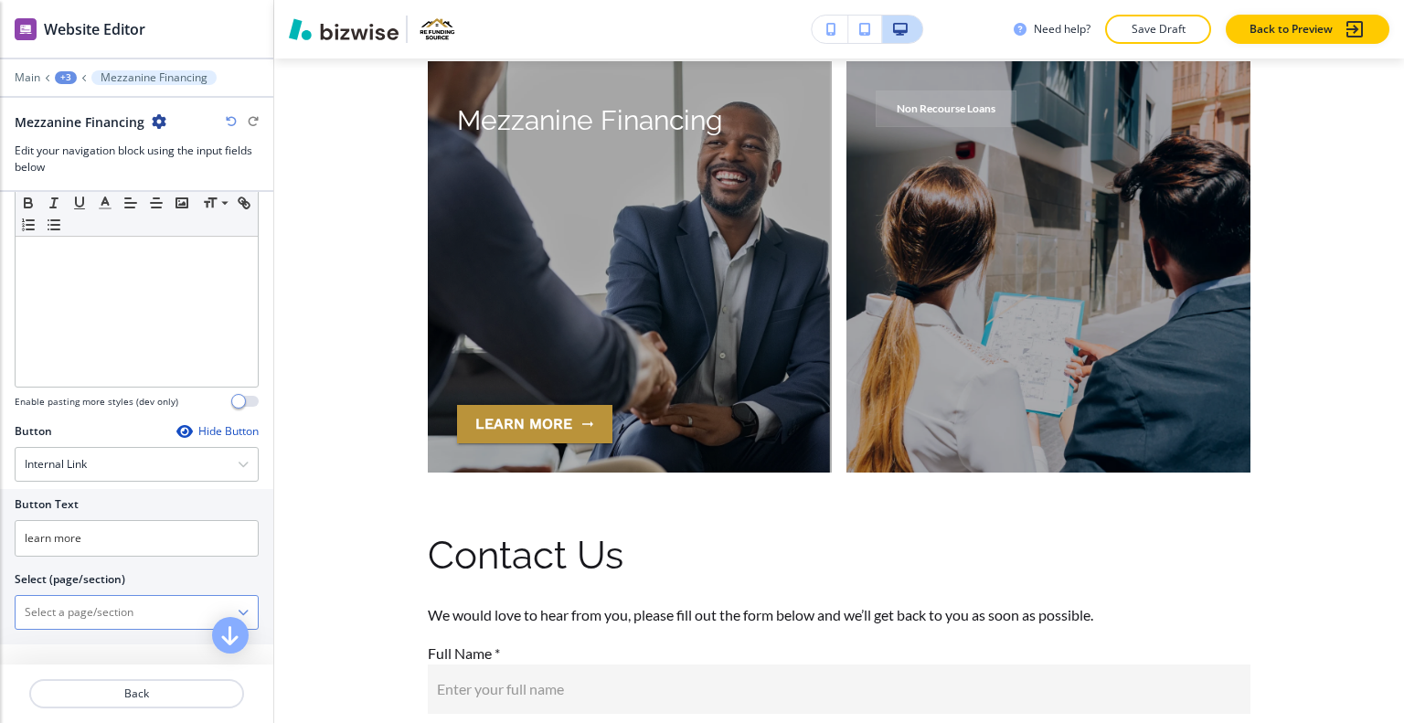
click at [148, 596] on div "HOME HOME | Hero HOME | Media and Text HOME | Paragraph HOME | Custom Form HOME…" at bounding box center [137, 612] width 244 height 35
drag, startPoint x: 151, startPoint y: 601, endPoint x: 63, endPoint y: 604, distance: 87.8
click at [63, 604] on \(page\/section\) "Manual Input" at bounding box center [127, 612] width 222 height 31
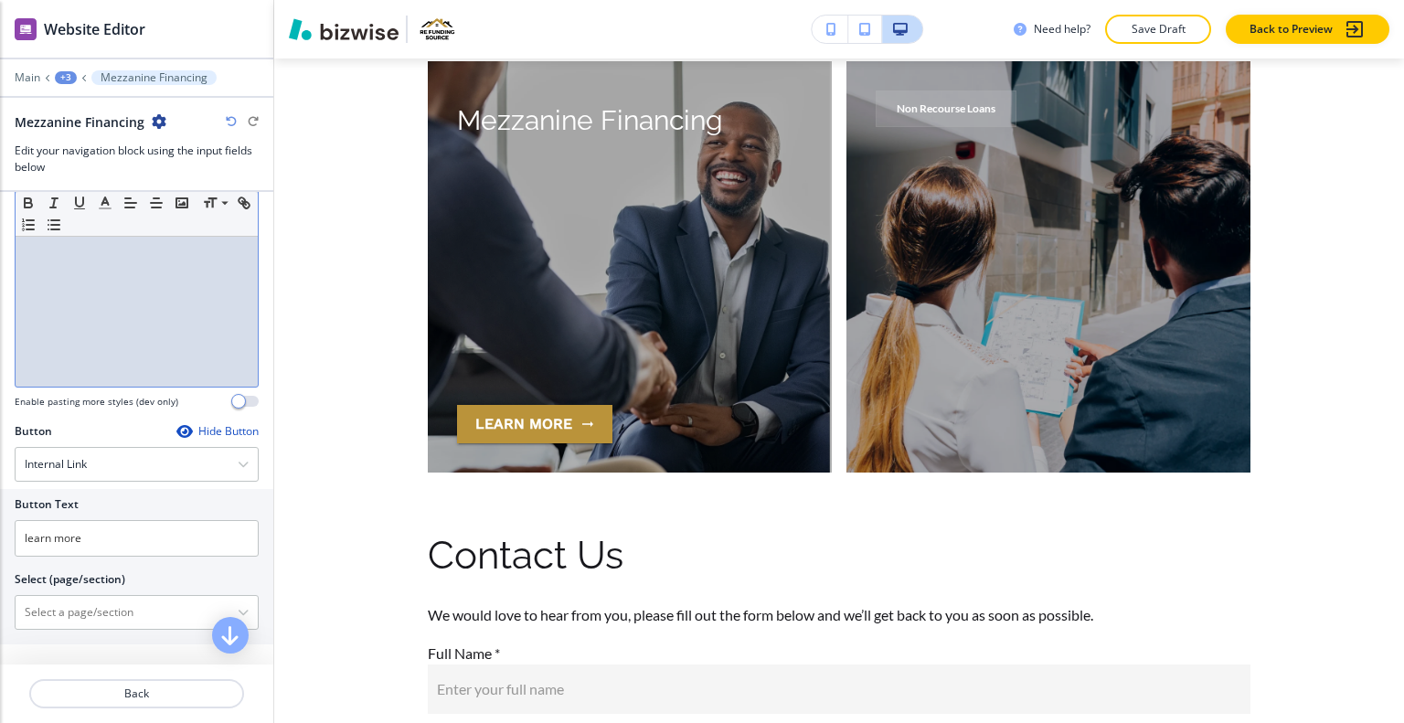
drag, startPoint x: 106, startPoint y: 613, endPoint x: 83, endPoint y: 305, distance: 309.0
click at [83, 305] on div "Mezzanine Financing" at bounding box center [137, 268] width 242 height 238
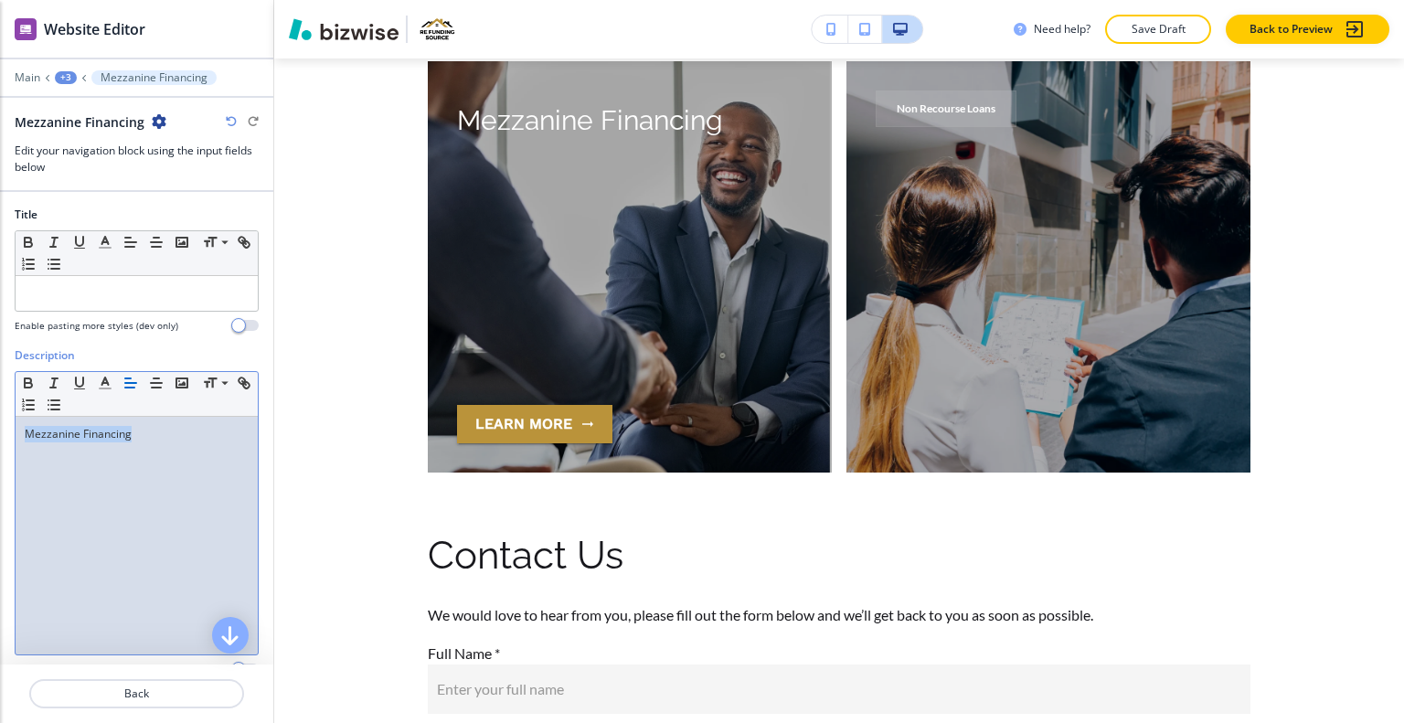
drag, startPoint x: 174, startPoint y: 436, endPoint x: 108, endPoint y: 423, distance: 67.1
click at [5, 423] on div "Description Small Normal Large Huge Mezzanine Financing Enable pasting more sty…" at bounding box center [136, 519] width 273 height 344
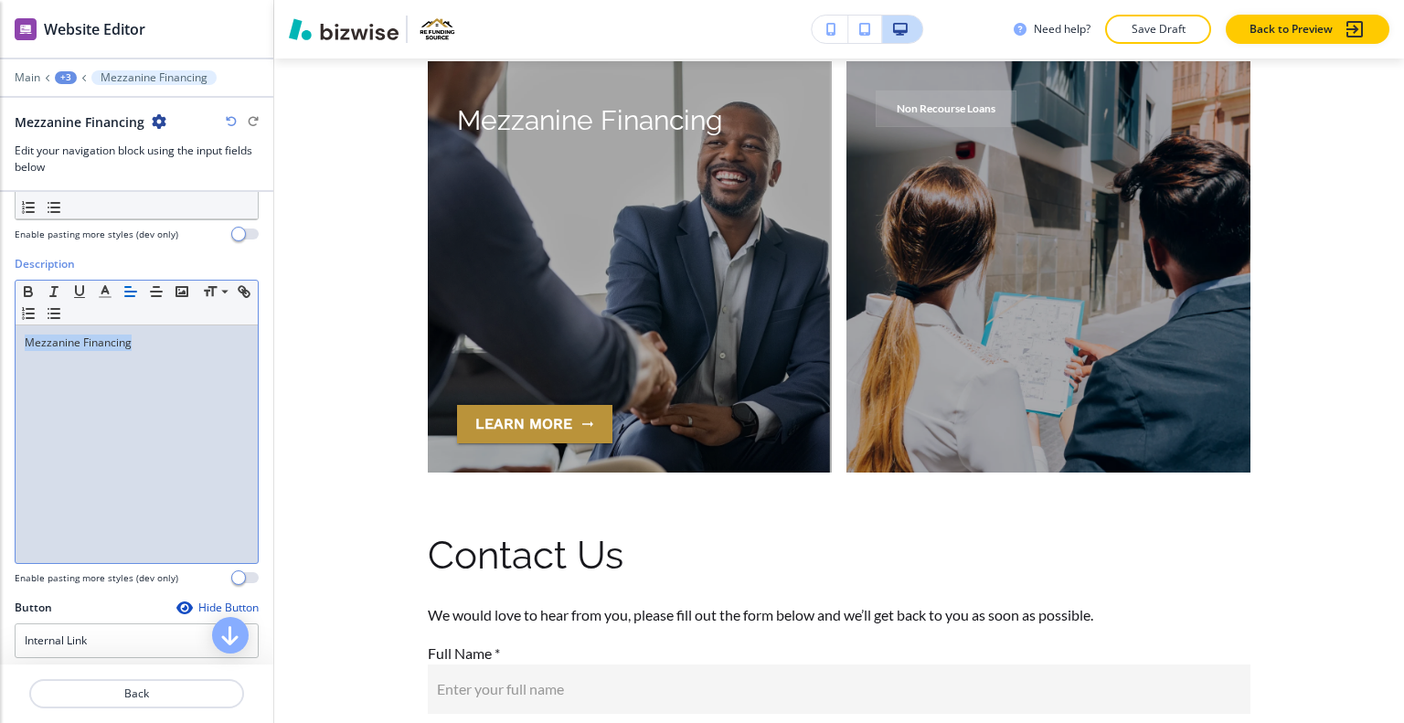
scroll to position [366, 0]
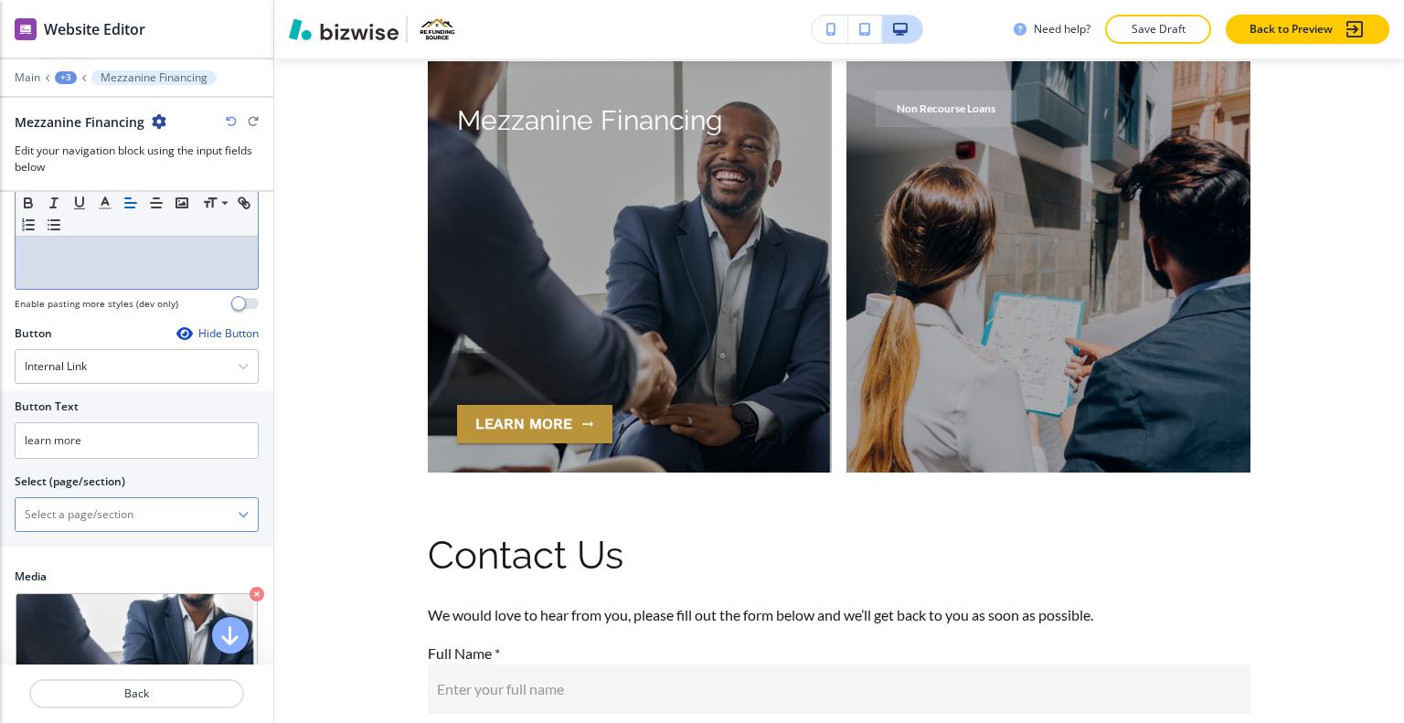
click at [149, 508] on \(page\/section\) "Manual Input" at bounding box center [127, 514] width 222 height 31
paste \(page\/section\) "Mezzanine Financing"
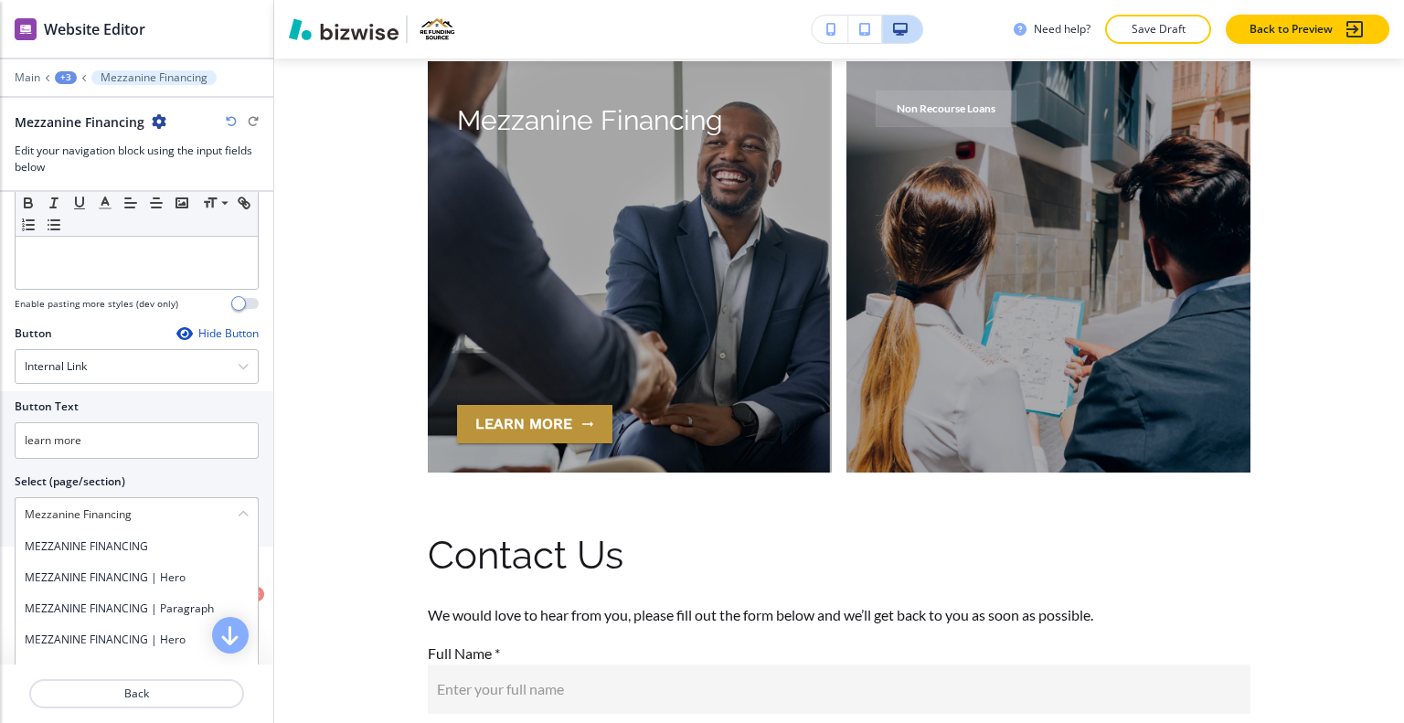
click at [138, 549] on h4 "MEZZANINE FINANCING" at bounding box center [137, 547] width 224 height 16
type \(page\/section\) "MEZZANINE FINANCING"
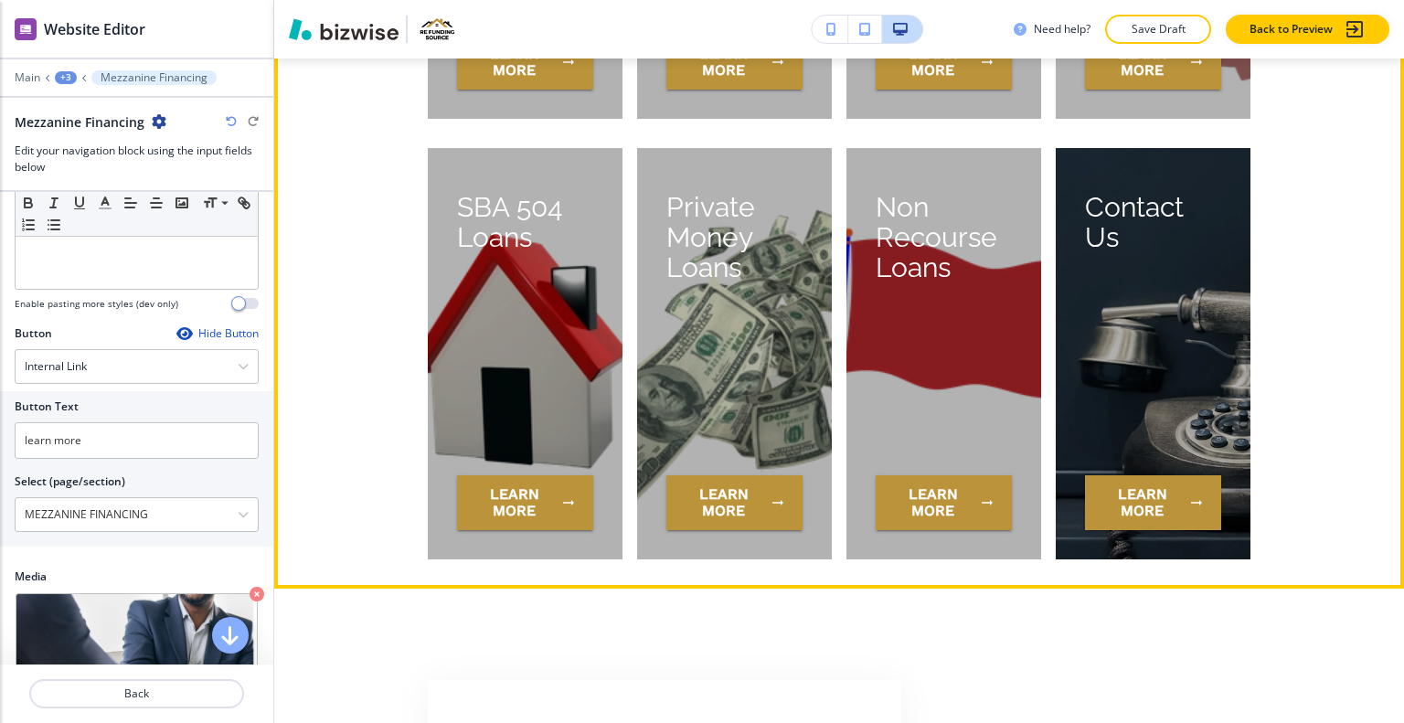
scroll to position [5614, 0]
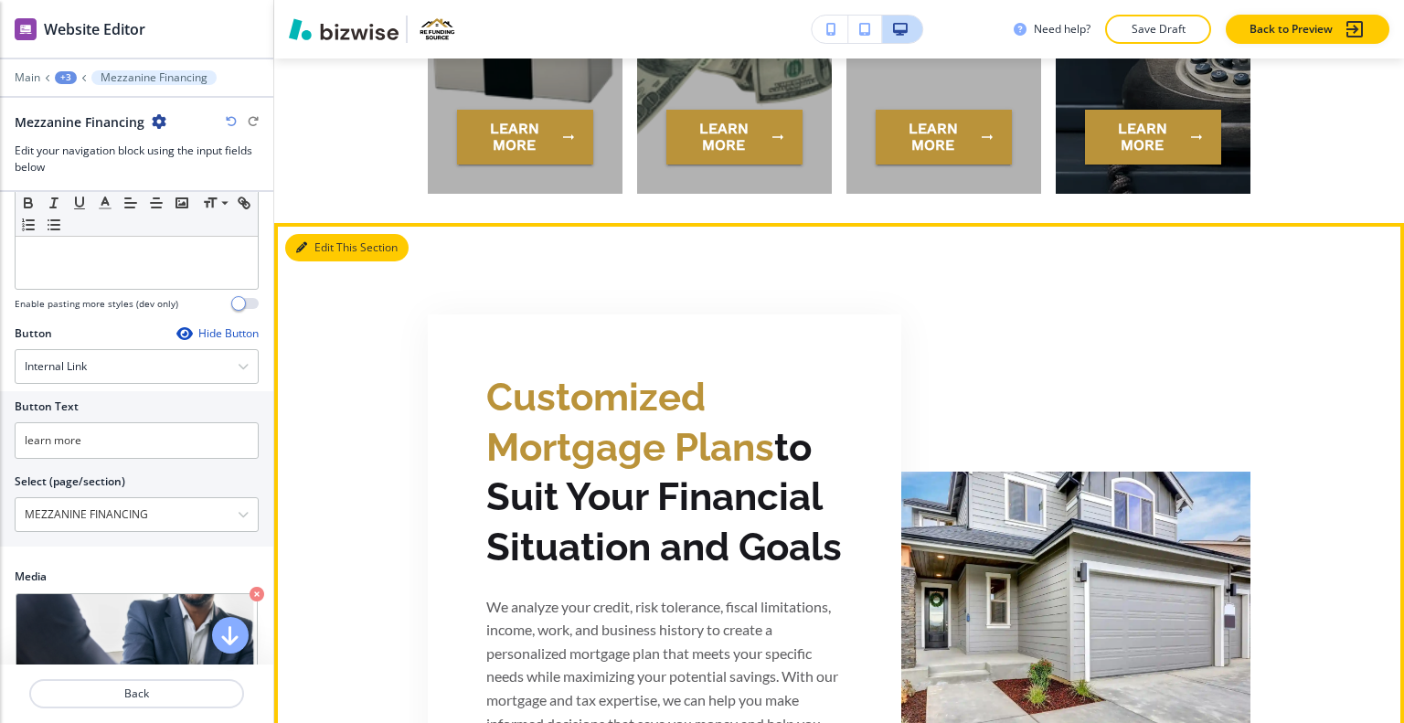
click at [318, 241] on button "Edit This Section" at bounding box center [346, 247] width 123 height 27
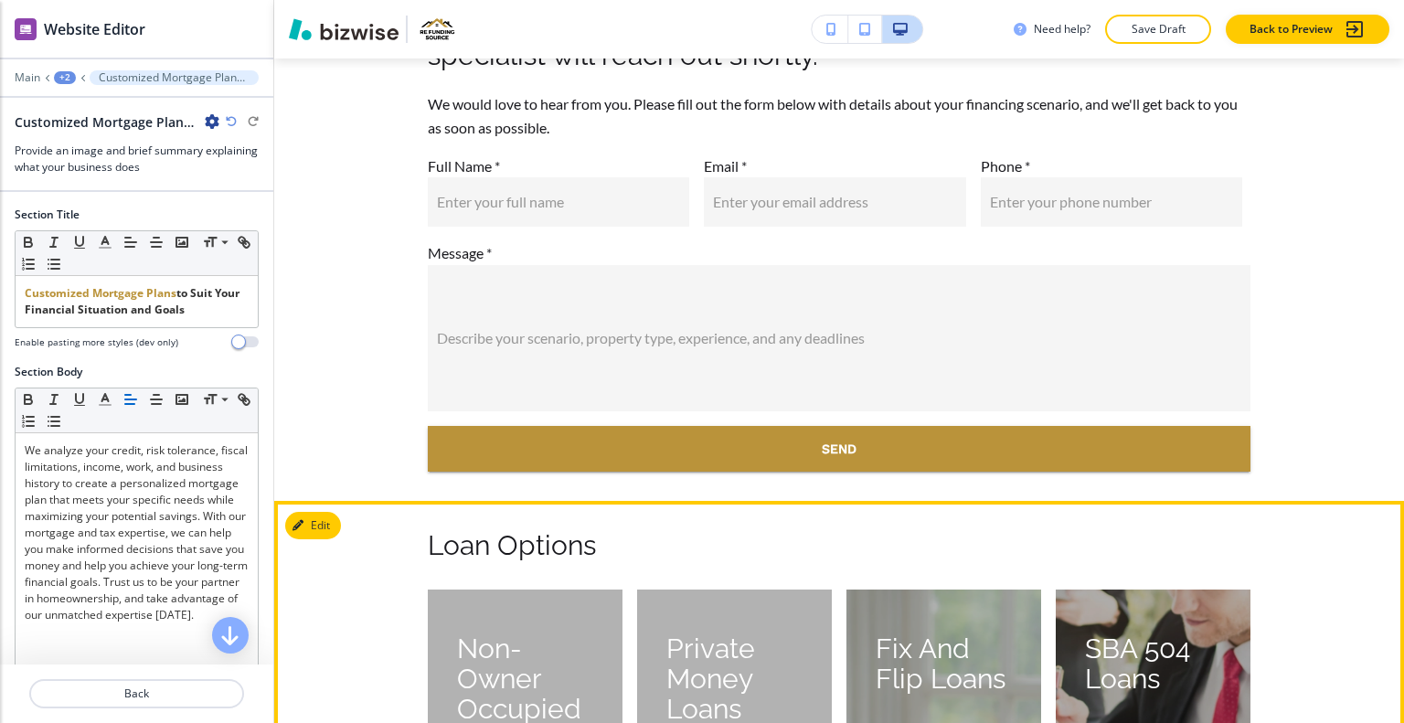
scroll to position [7603, 0]
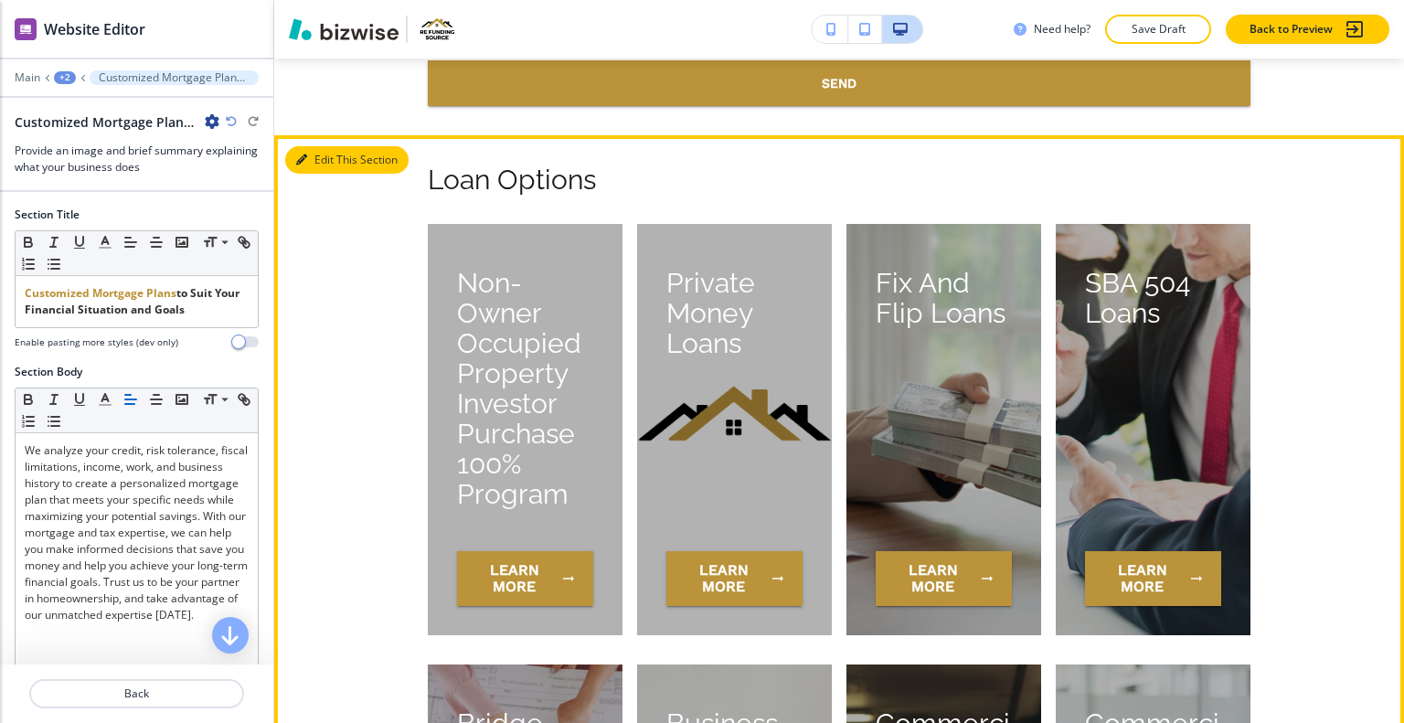
click at [312, 162] on button "Edit This Section" at bounding box center [346, 159] width 123 height 27
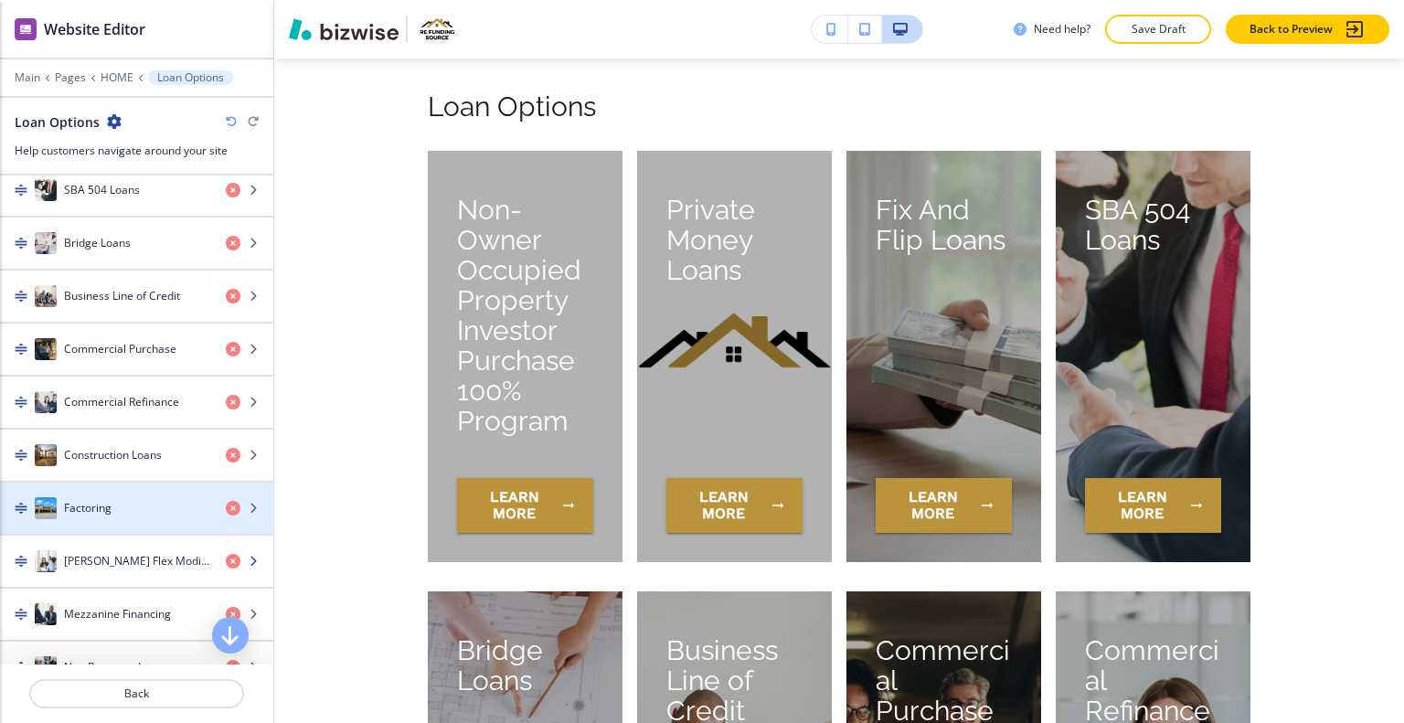
scroll to position [585, 0]
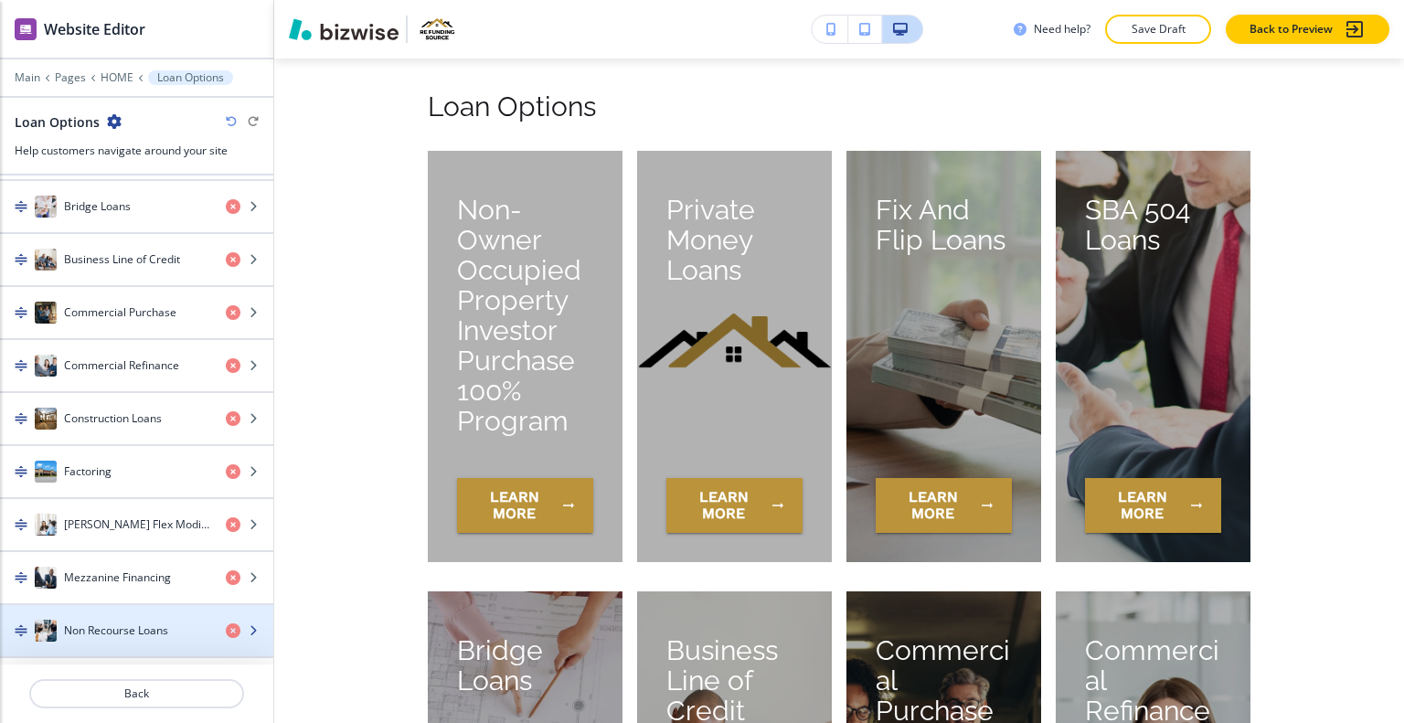
click at [124, 623] on h4 "Non Recourse Loans" at bounding box center [116, 631] width 104 height 16
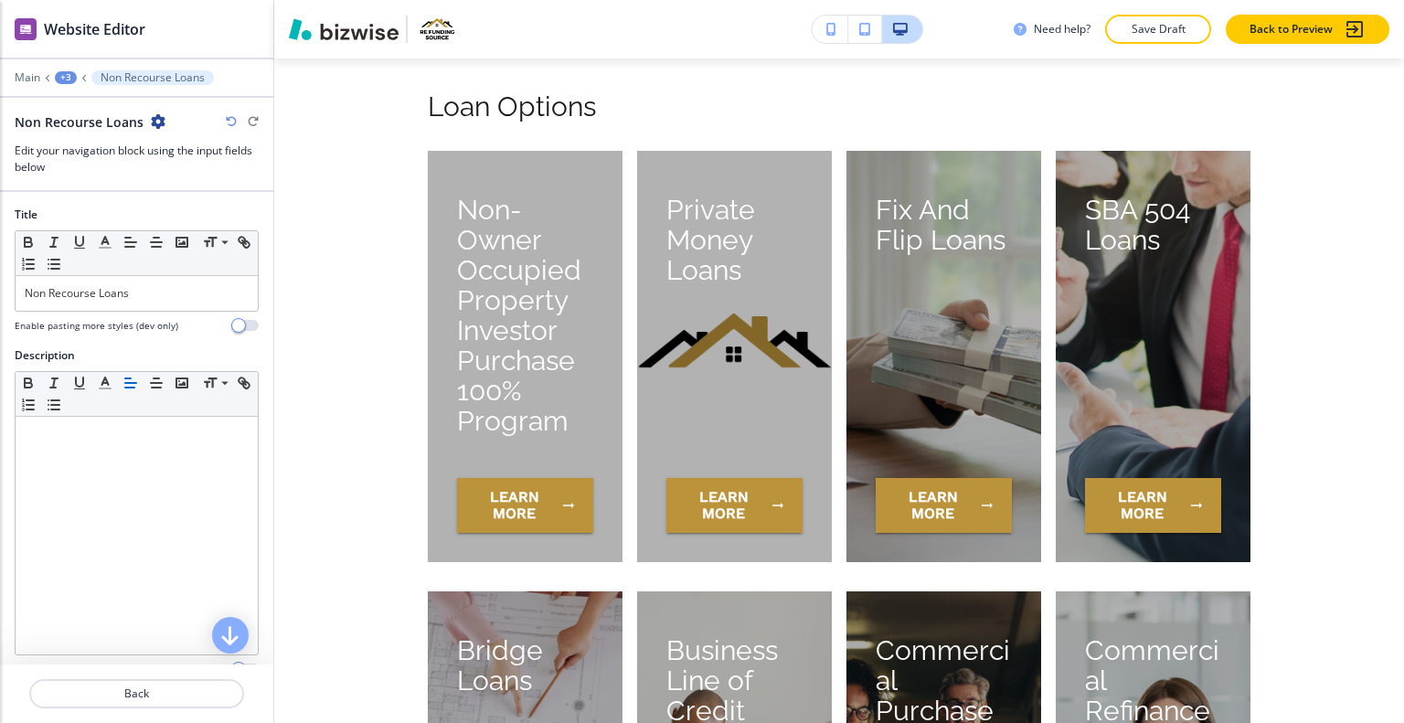
scroll to position [9088, 0]
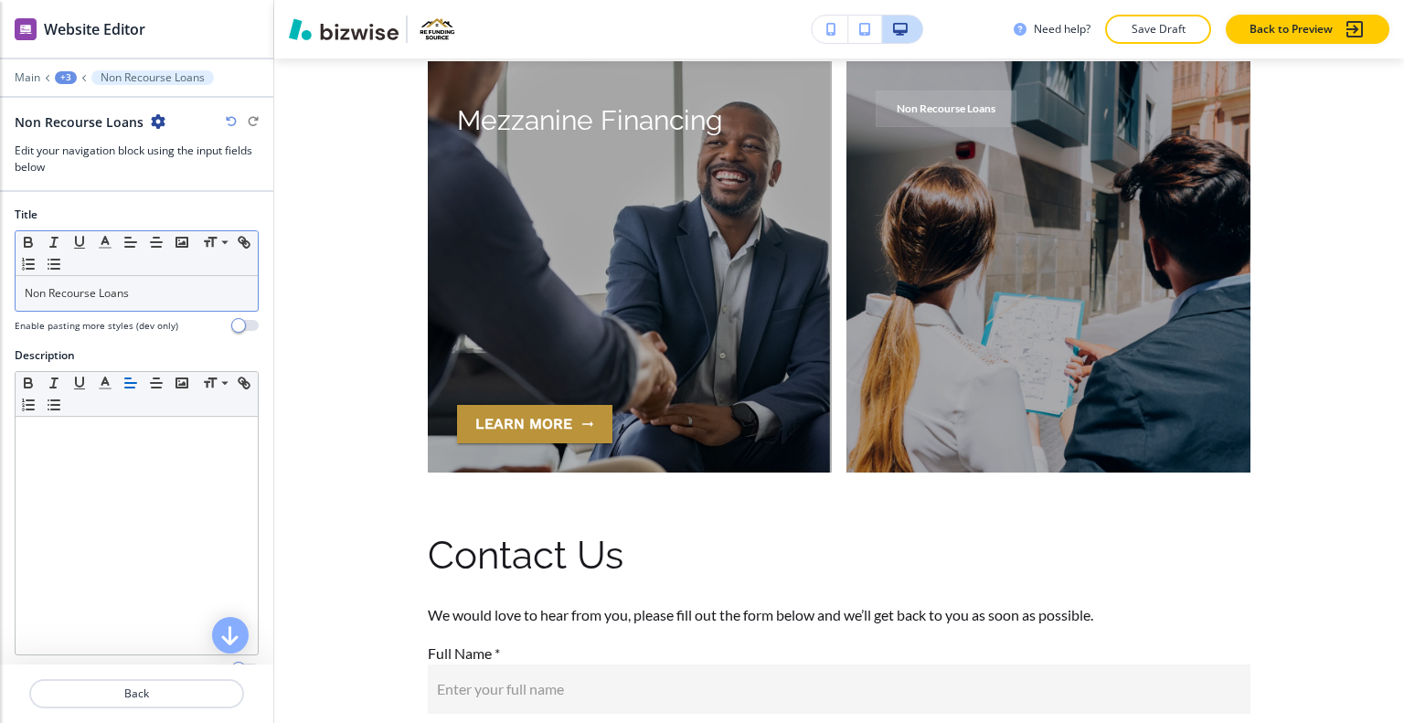
click at [128, 301] on div "Non Recourse Loans" at bounding box center [137, 293] width 242 height 35
drag, startPoint x: 135, startPoint y: 296, endPoint x: 19, endPoint y: 285, distance: 116.6
click at [0, 288] on div "Title Small Normal Large Huge Non Recourse Loans Enable pasting more styles (de…" at bounding box center [136, 277] width 273 height 141
drag, startPoint x: 86, startPoint y: 317, endPoint x: 73, endPoint y: 305, distance: 17.5
click at [73, 305] on div "Non Recourse Loans" at bounding box center [137, 293] width 242 height 35
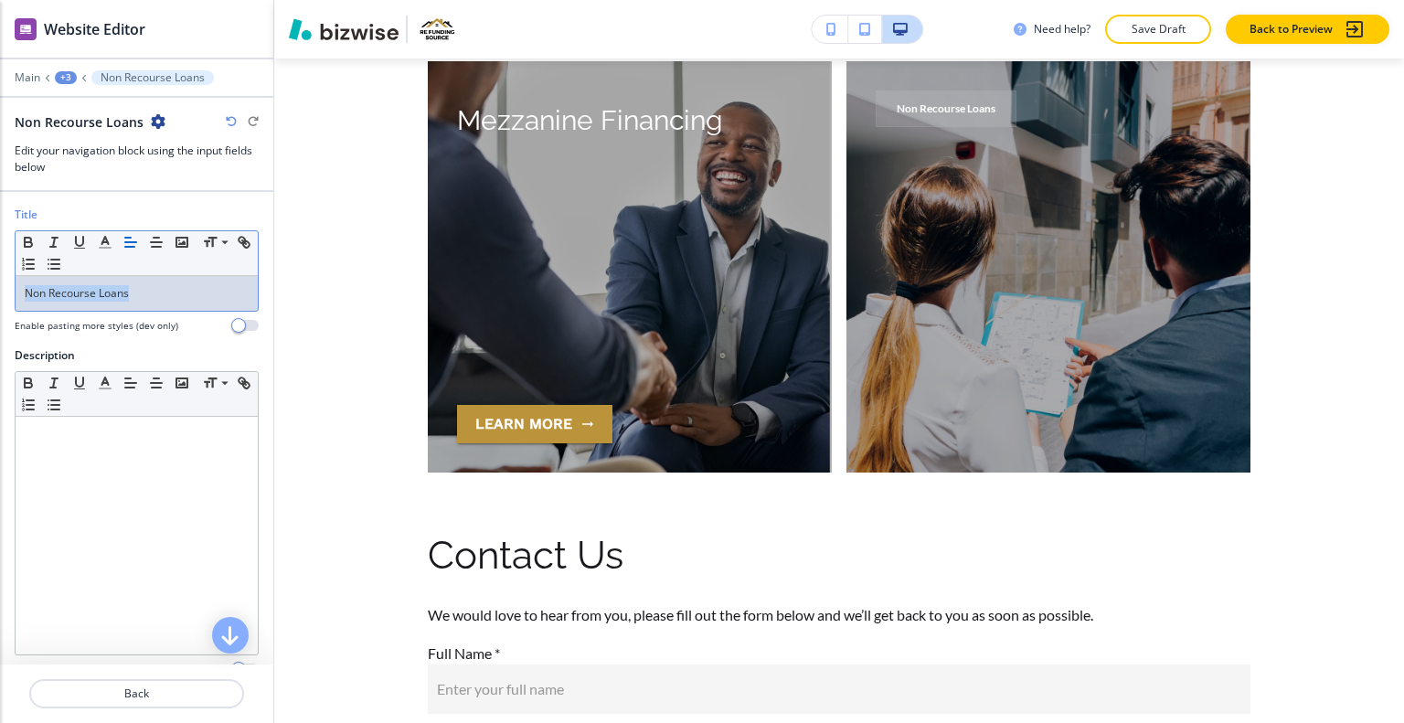
drag, startPoint x: 154, startPoint y: 295, endPoint x: 0, endPoint y: 279, distance: 154.5
click at [0, 279] on div "Title Small Normal Large Huge Non Recourse Loans Enable pasting more styles (de…" at bounding box center [136, 277] width 273 height 141
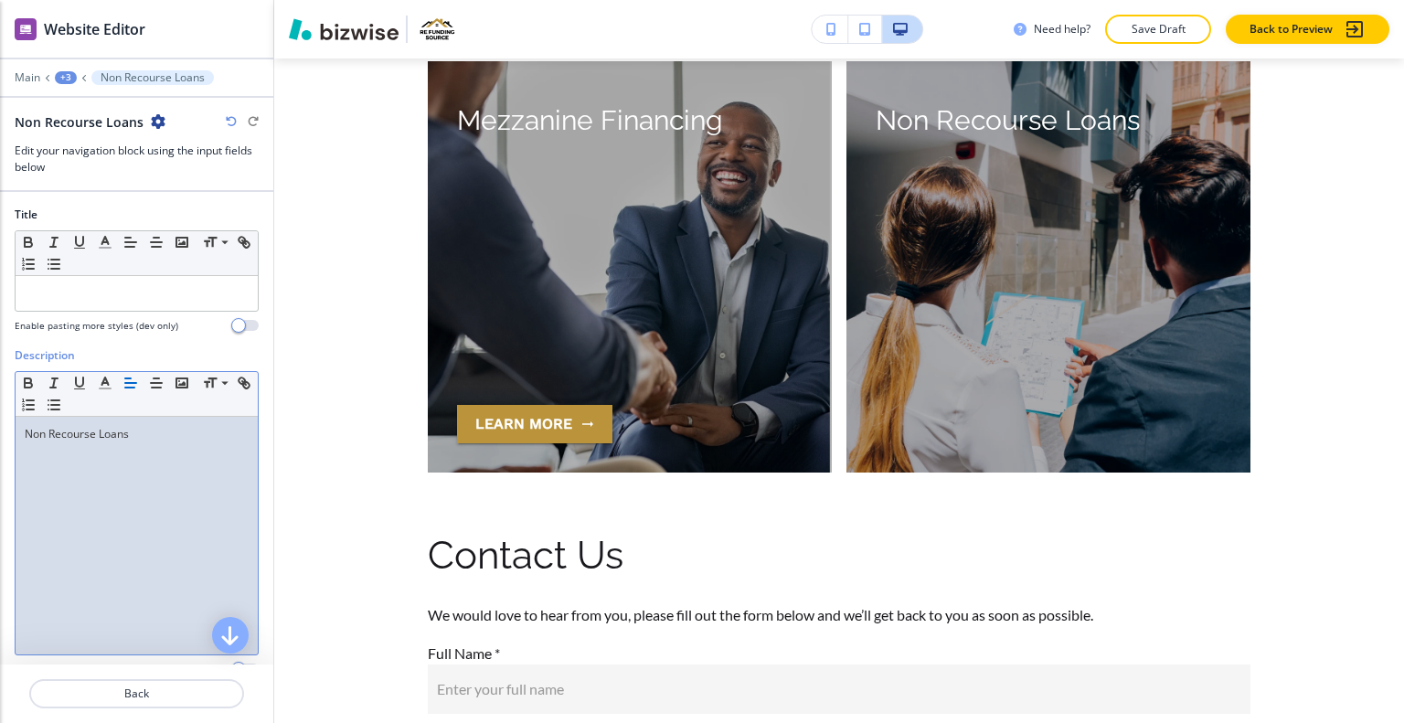
scroll to position [253, 0]
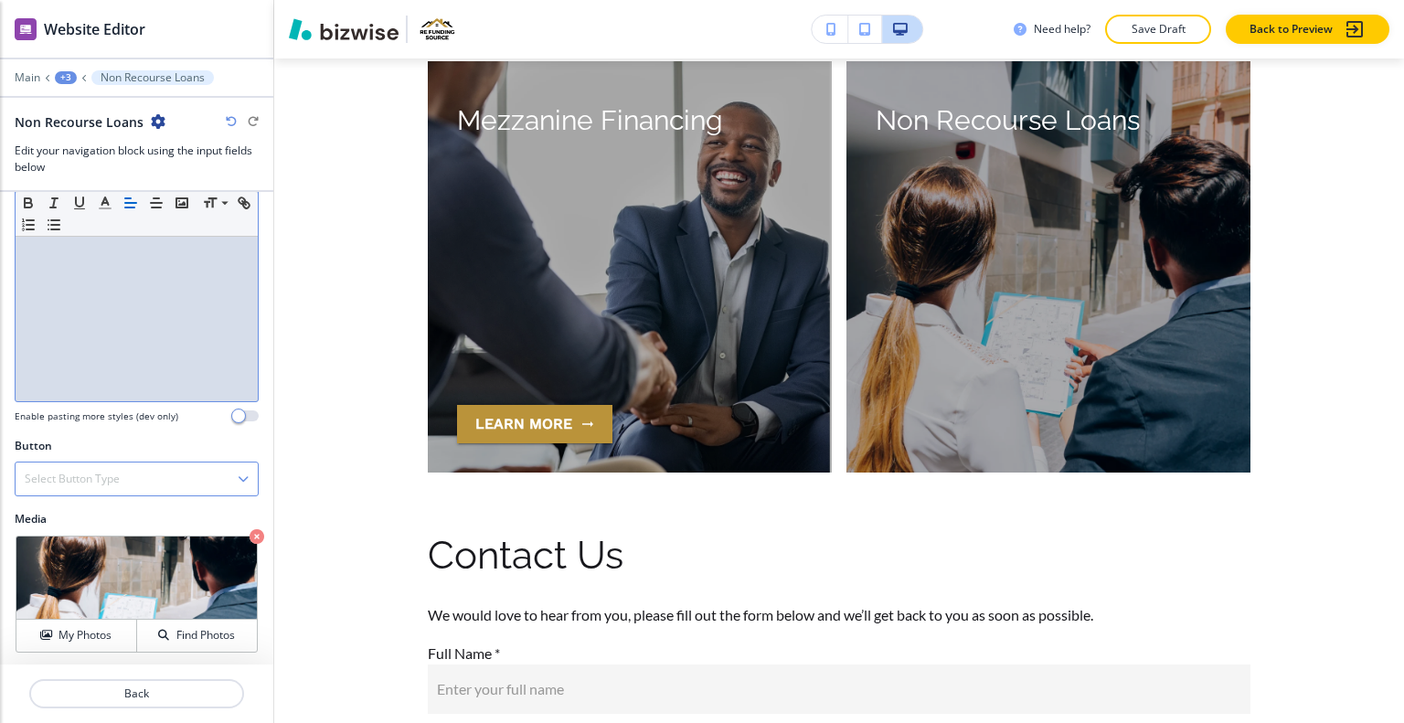
click at [123, 480] on div "Select Button Type" at bounding box center [137, 479] width 242 height 33
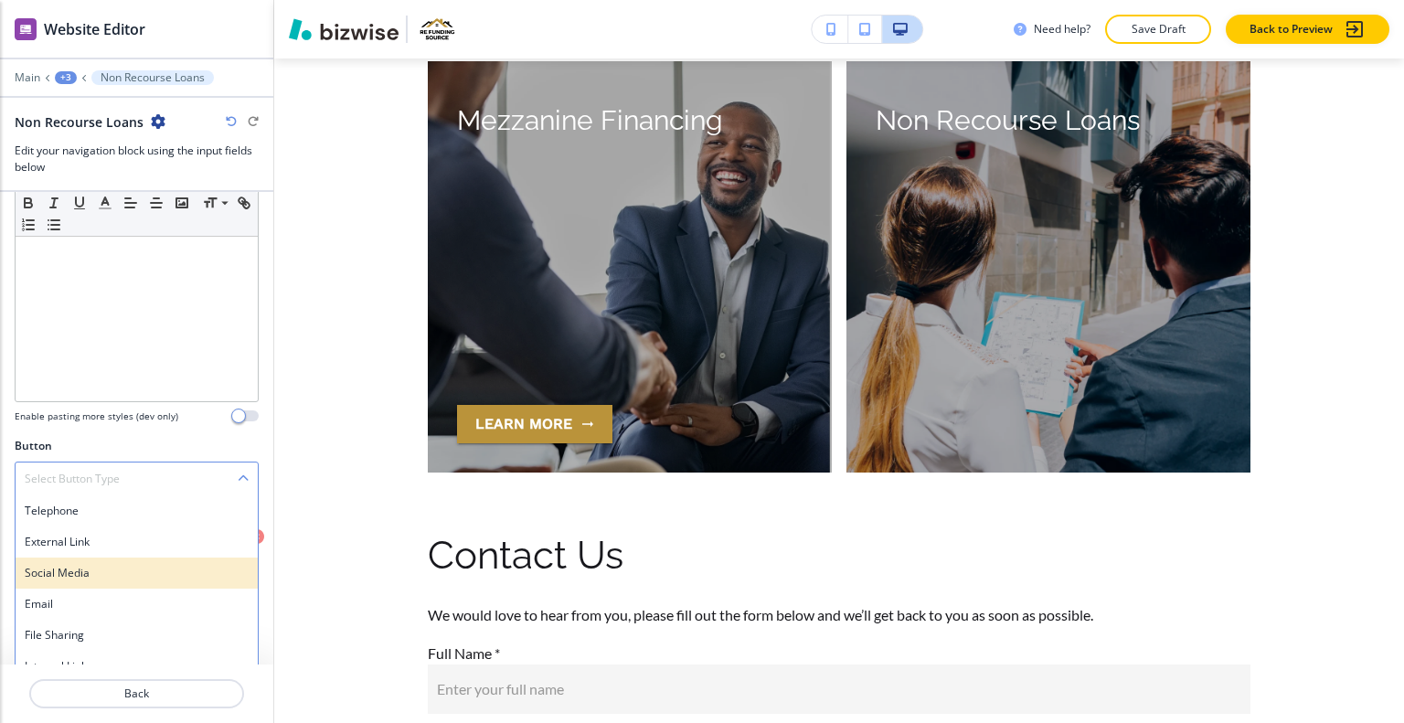
scroll to position [268, 0]
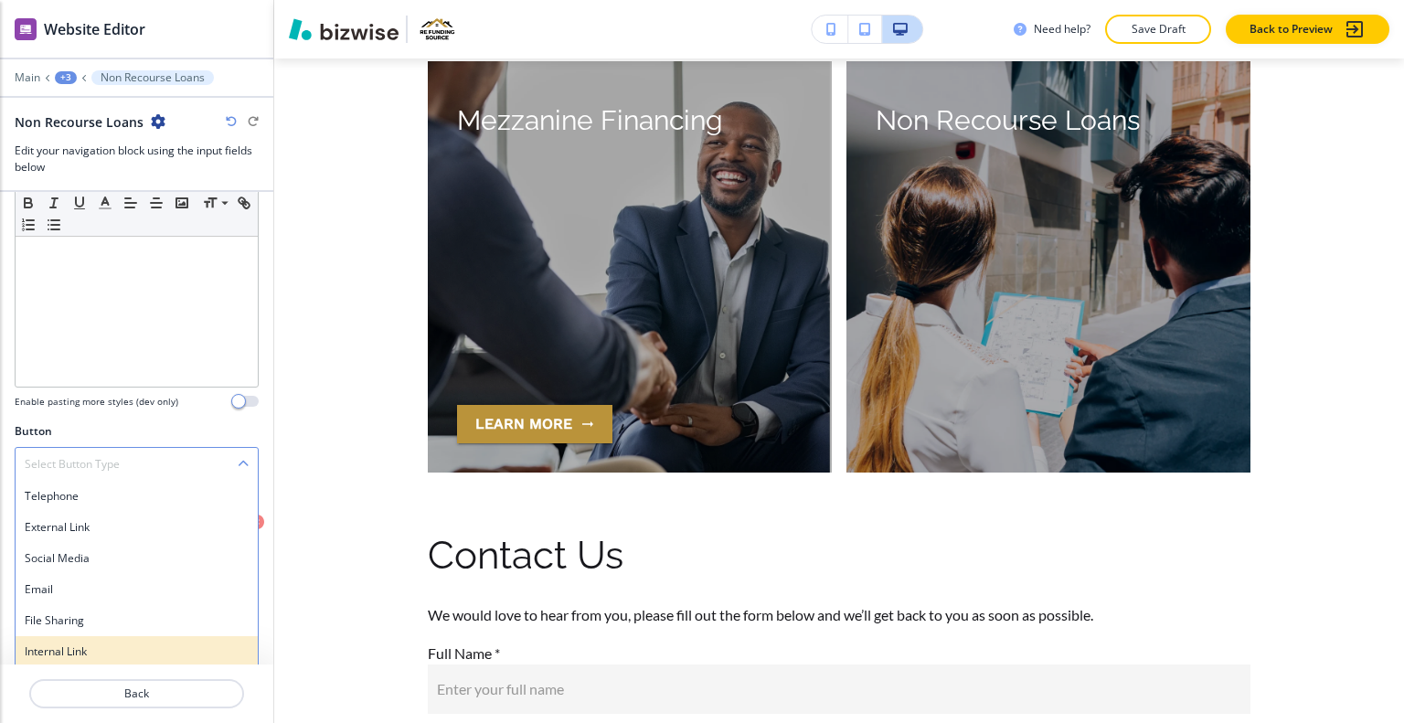
click at [94, 644] on h4 "Internal Link" at bounding box center [137, 652] width 224 height 16
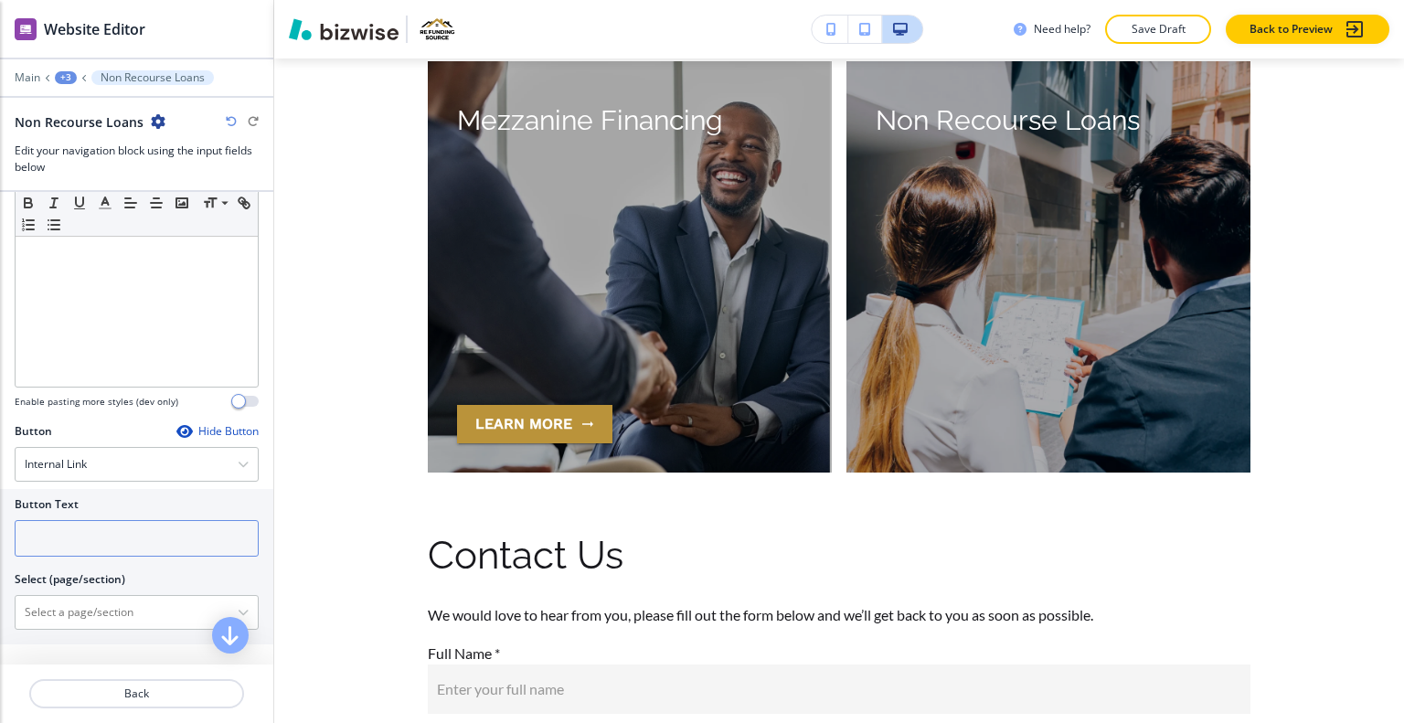
click at [102, 545] on input "text" at bounding box center [137, 538] width 244 height 37
type input "learn more"
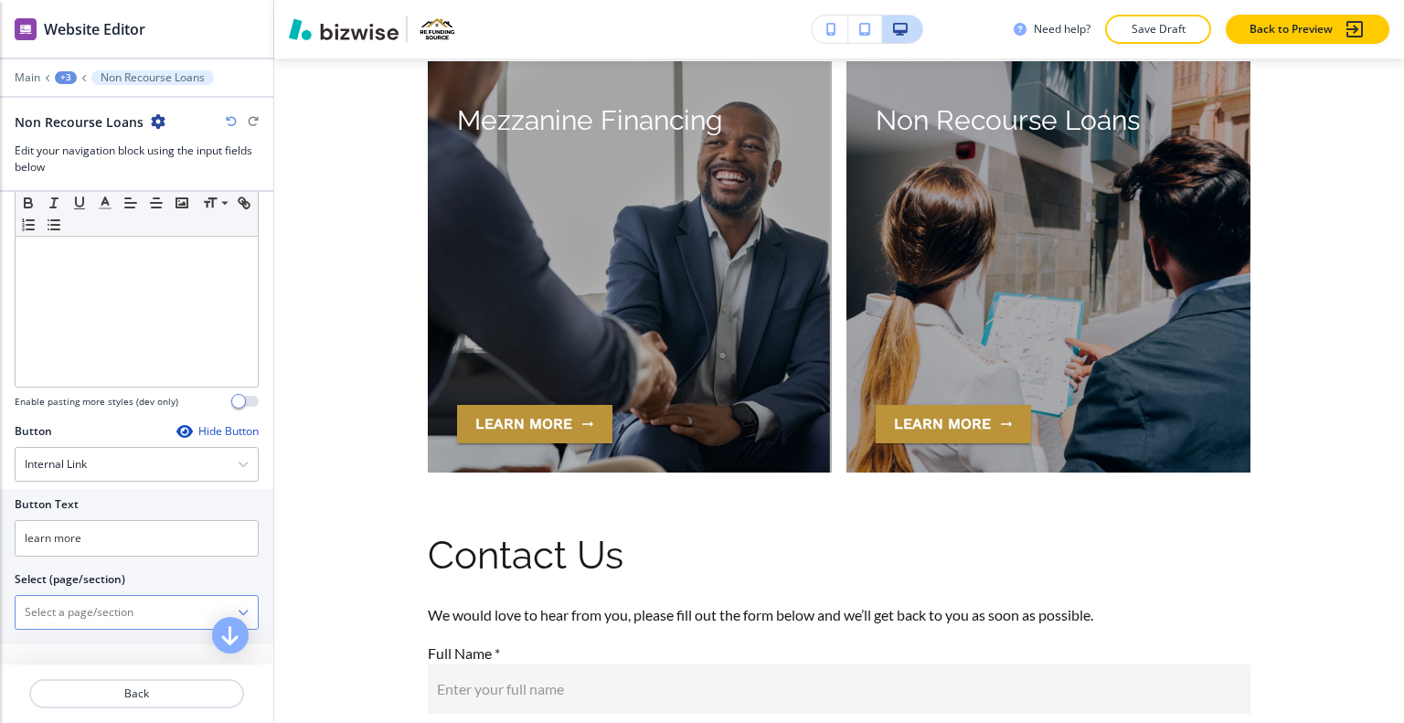
paste \(page\/section\) "Non Recourse Loans"
click at [131, 646] on h4 "NON RECOURSE LOANS" at bounding box center [137, 644] width 224 height 16
type \(page\/section\) "NON RECOURSE LOANS"
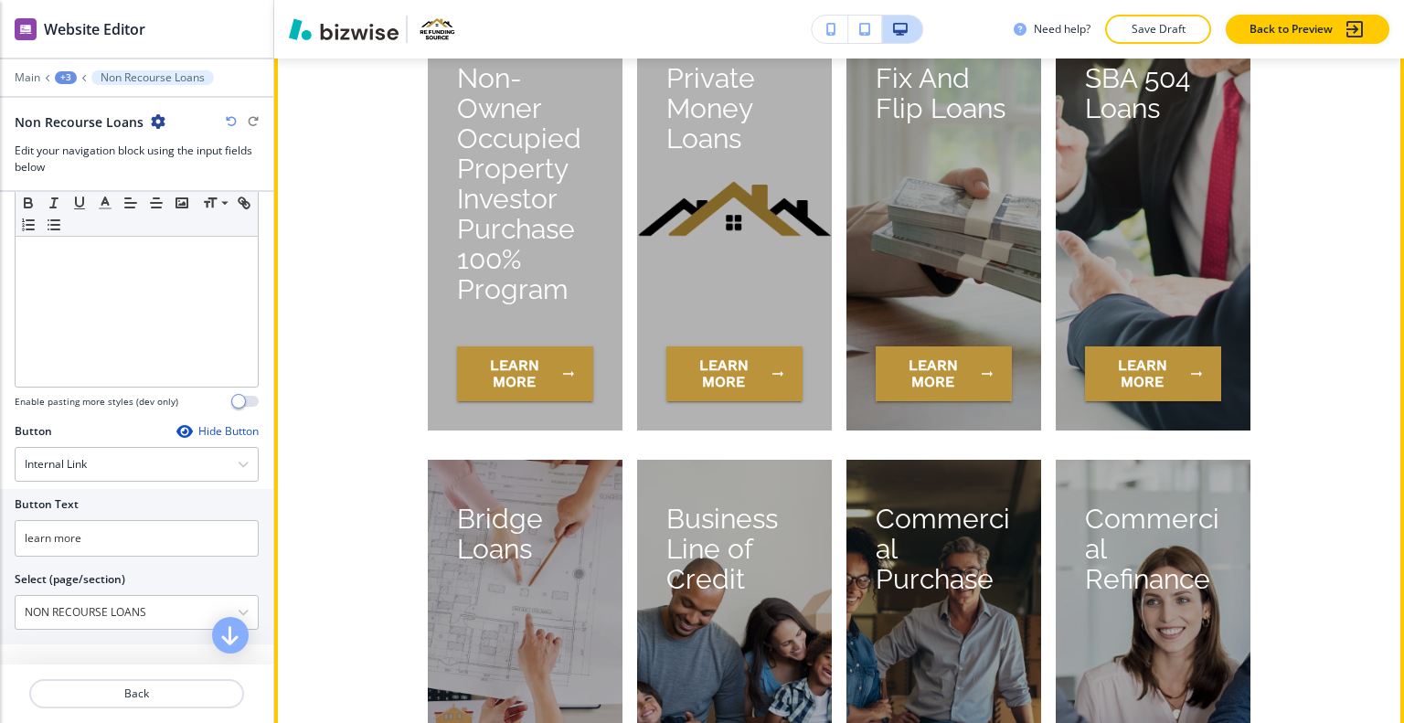
scroll to position [7442, 0]
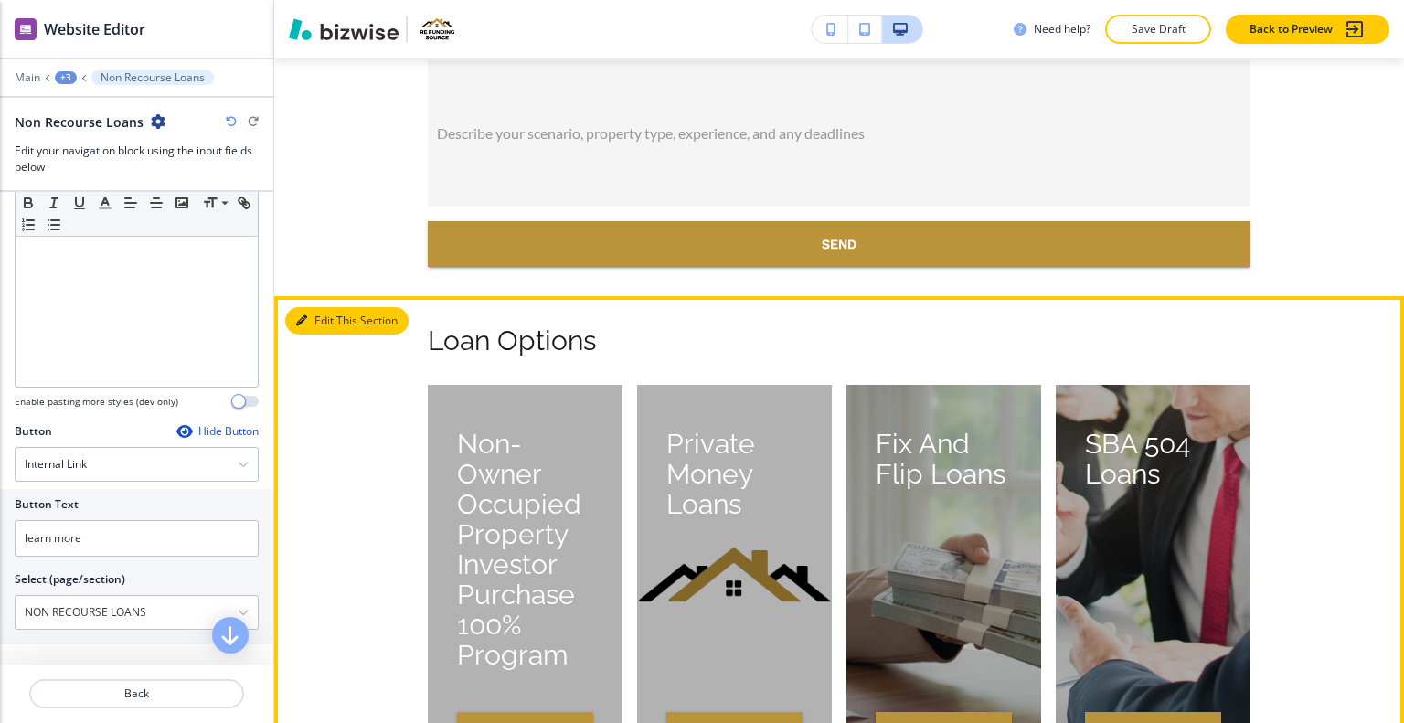
click at [322, 325] on button "Edit This Section" at bounding box center [346, 320] width 123 height 27
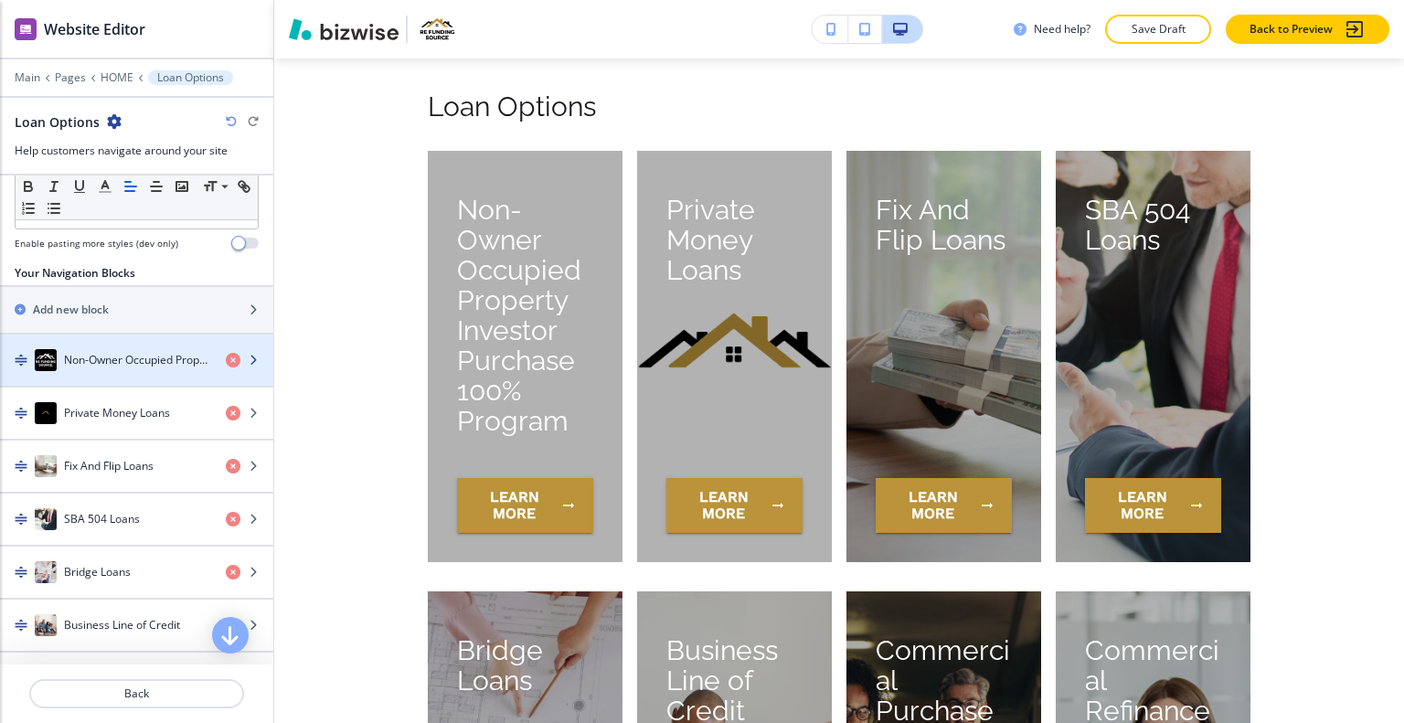
scroll to position [128, 0]
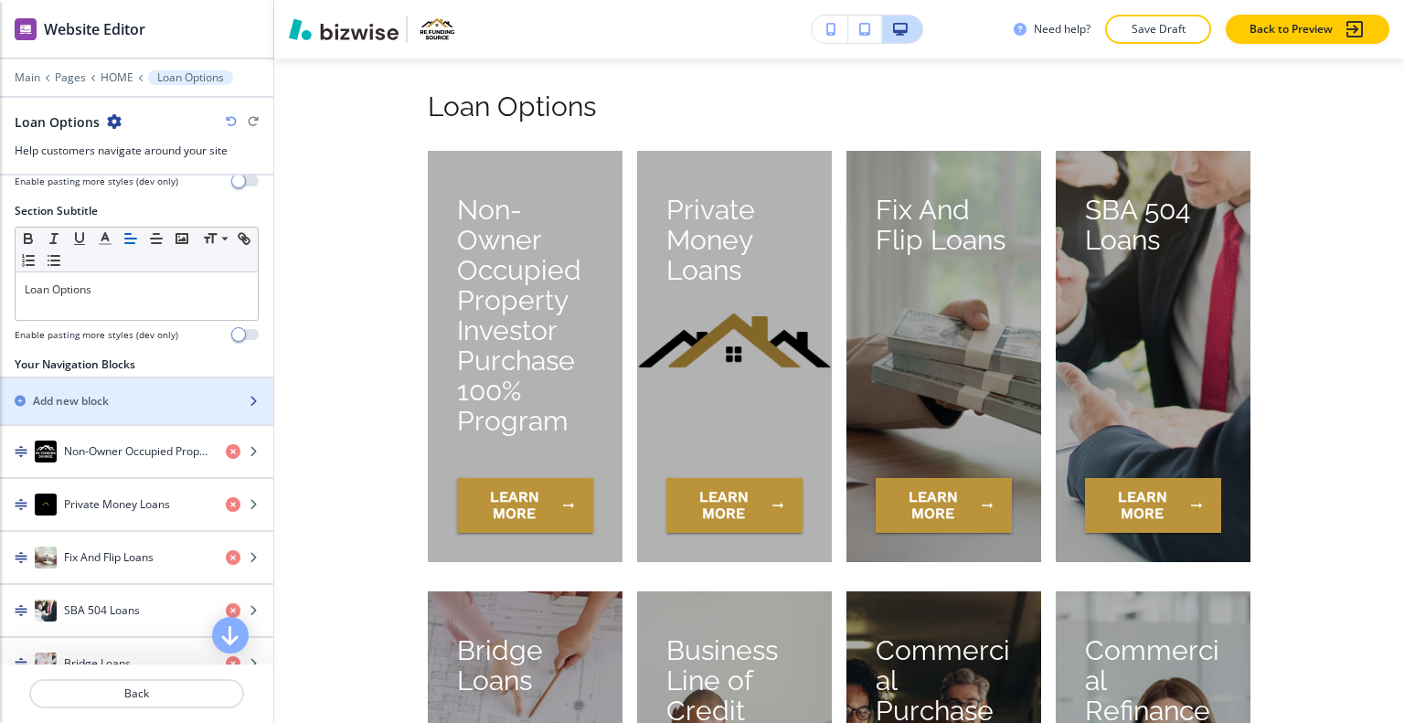
click at [128, 403] on div "Add new block" at bounding box center [116, 401] width 233 height 16
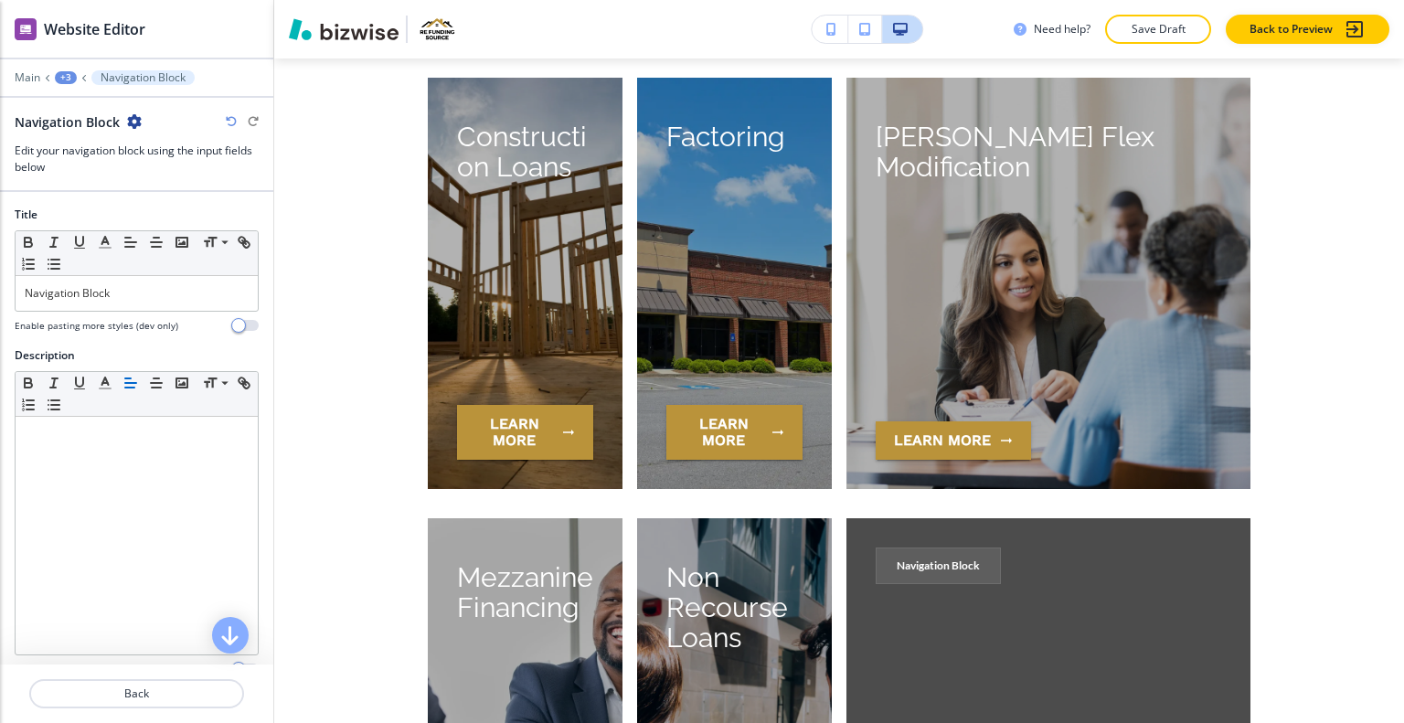
scroll to position [253, 0]
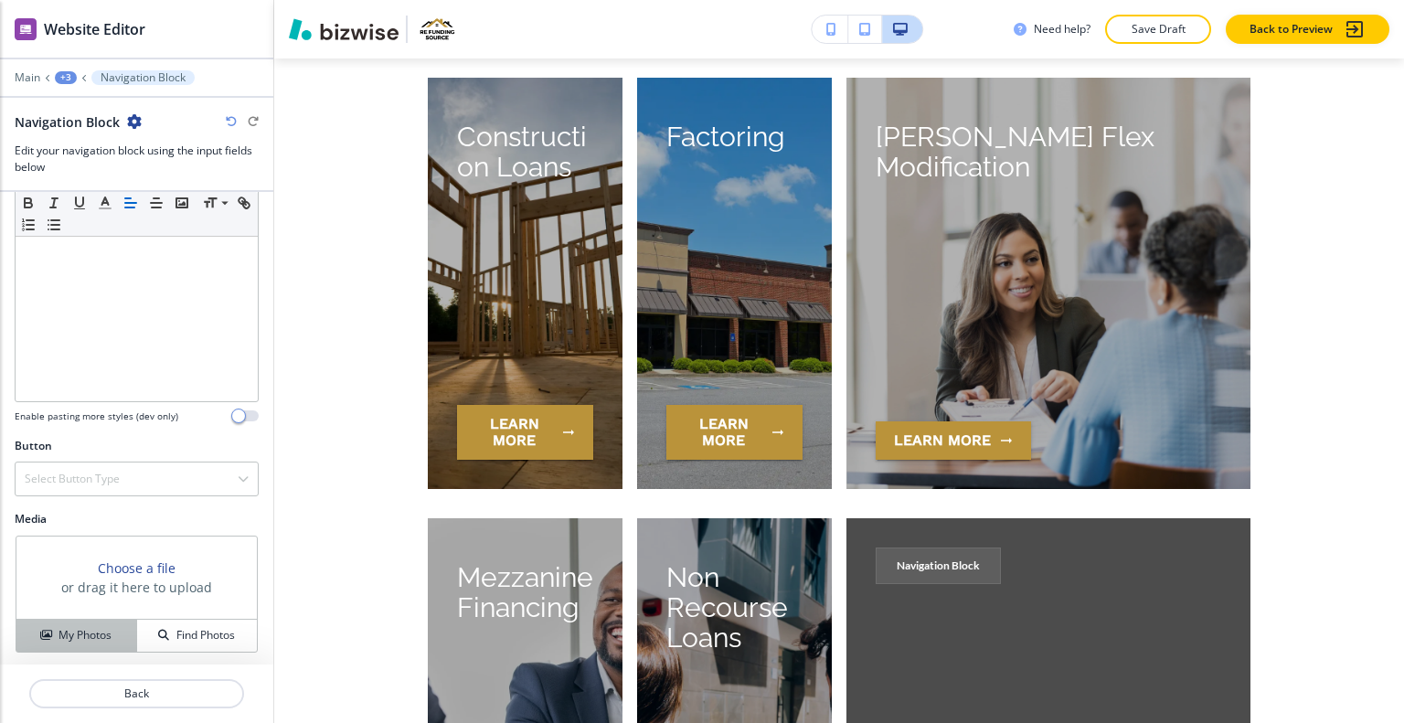
click at [115, 620] on button "My Photos" at bounding box center [76, 636] width 121 height 32
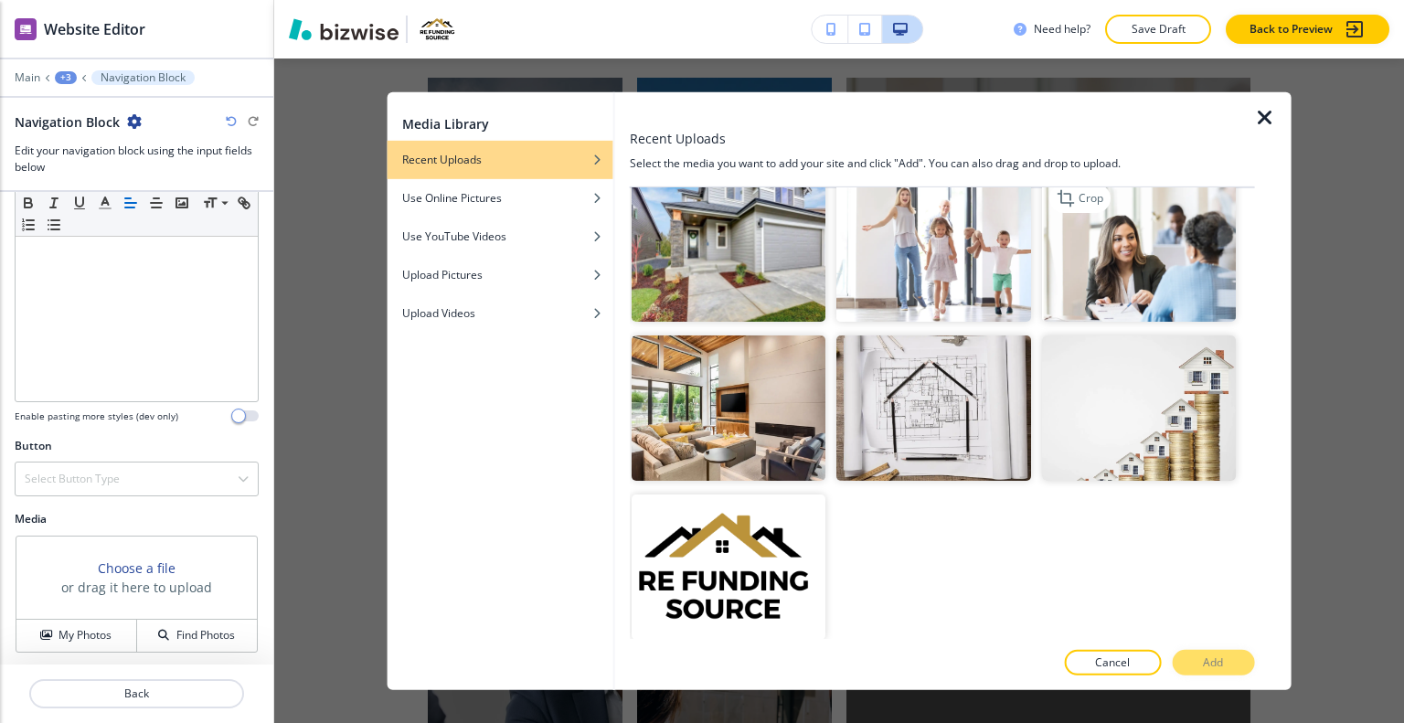
scroll to position [0, 0]
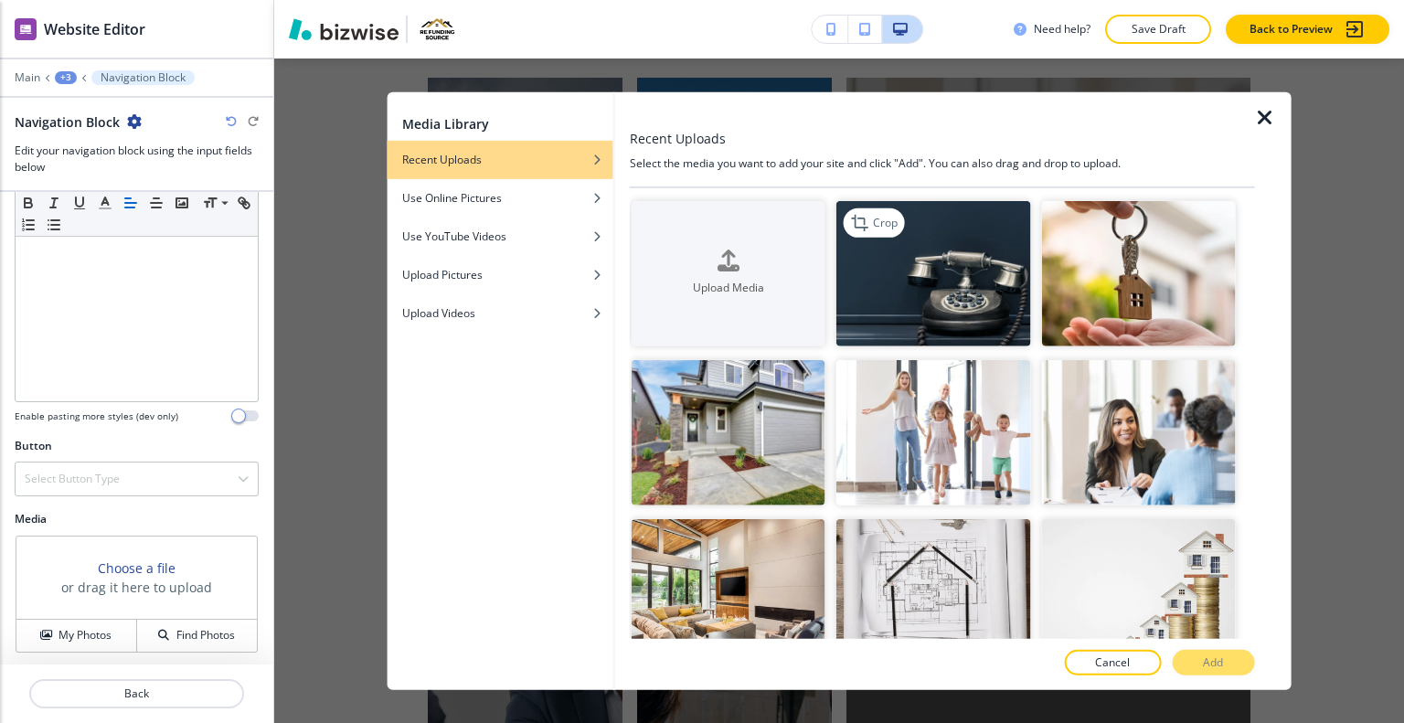
click at [977, 324] on img "button" at bounding box center [934, 272] width 194 height 145
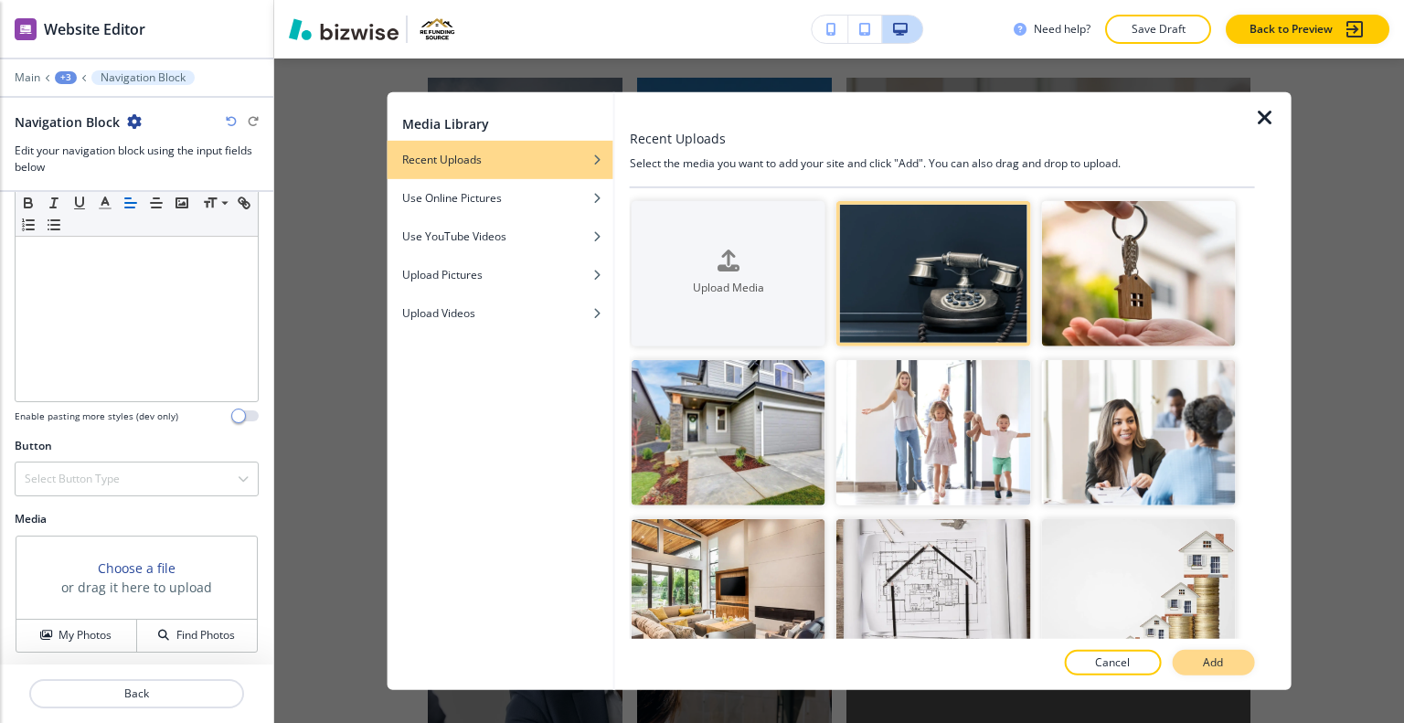
click at [1206, 672] on button "Add" at bounding box center [1213, 663] width 82 height 26
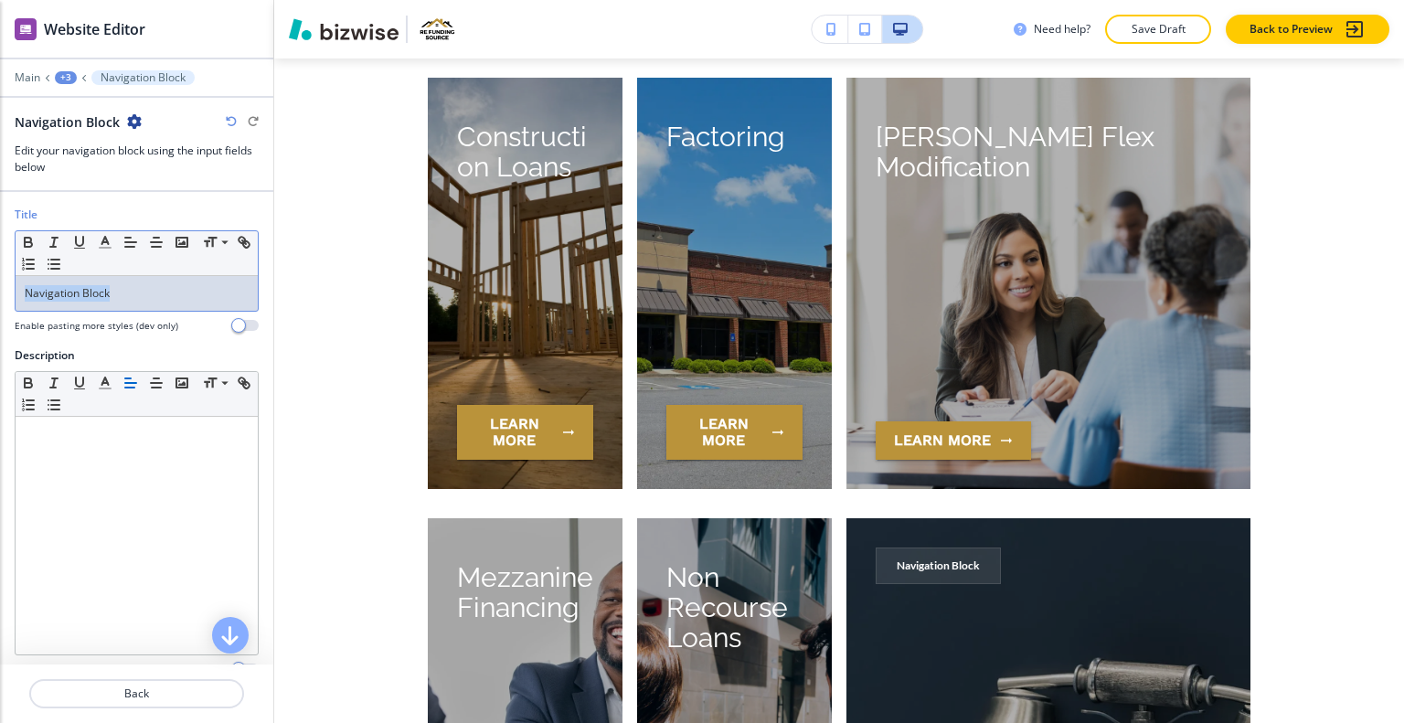
drag, startPoint x: 165, startPoint y: 304, endPoint x: 7, endPoint y: 283, distance: 159.4
click at [1, 283] on div "Title Small Normal Large Huge Navigation Block Enable pasting more styles (dev …" at bounding box center [136, 277] width 273 height 141
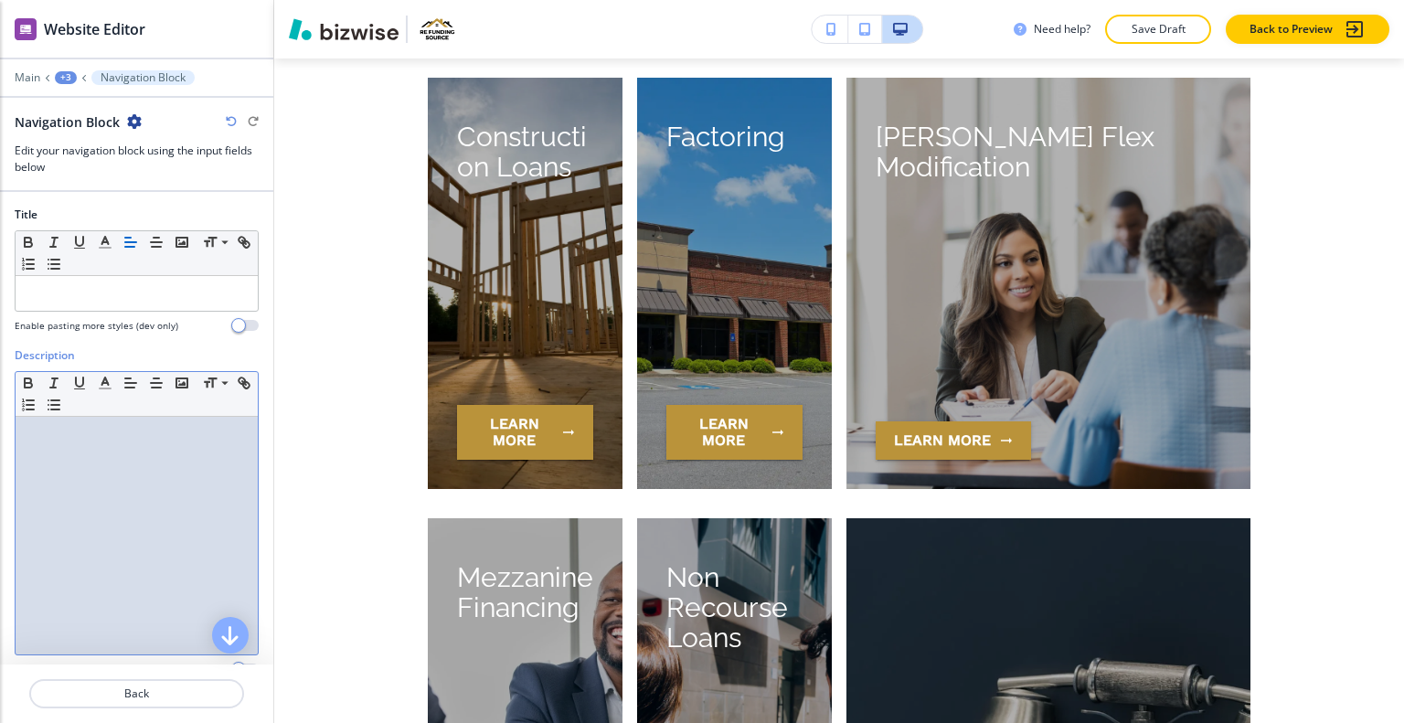
click at [44, 472] on div at bounding box center [137, 536] width 242 height 238
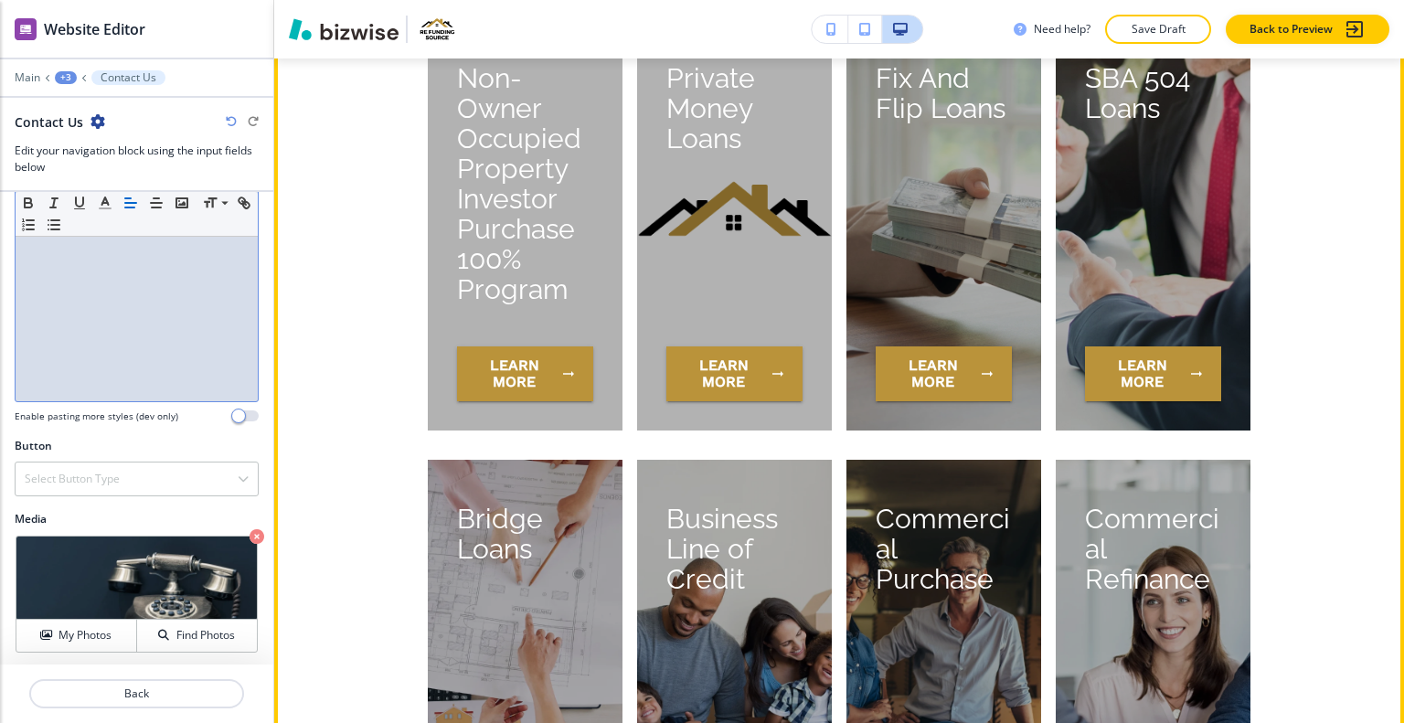
scroll to position [7534, 0]
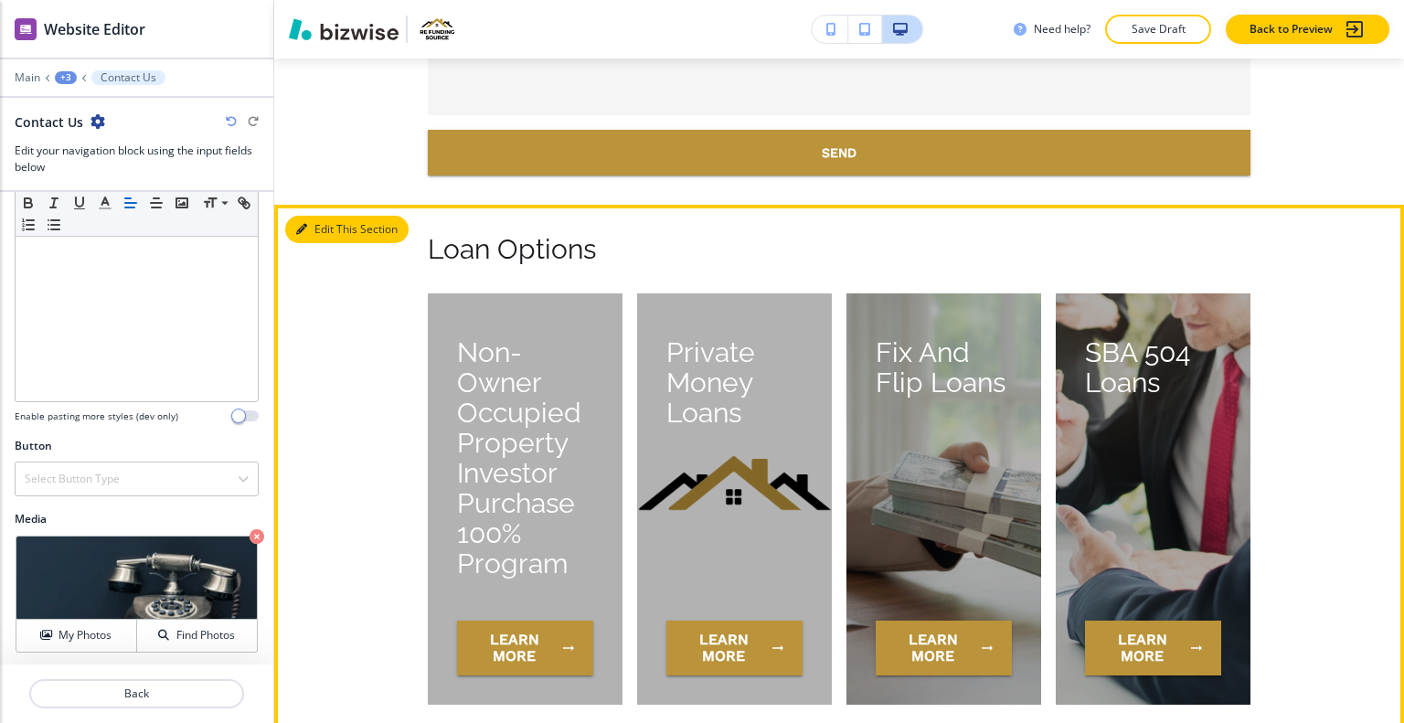
drag, startPoint x: 328, startPoint y: 222, endPoint x: 318, endPoint y: 229, distance: 12.4
click at [328, 223] on button "Edit This Section" at bounding box center [346, 229] width 123 height 27
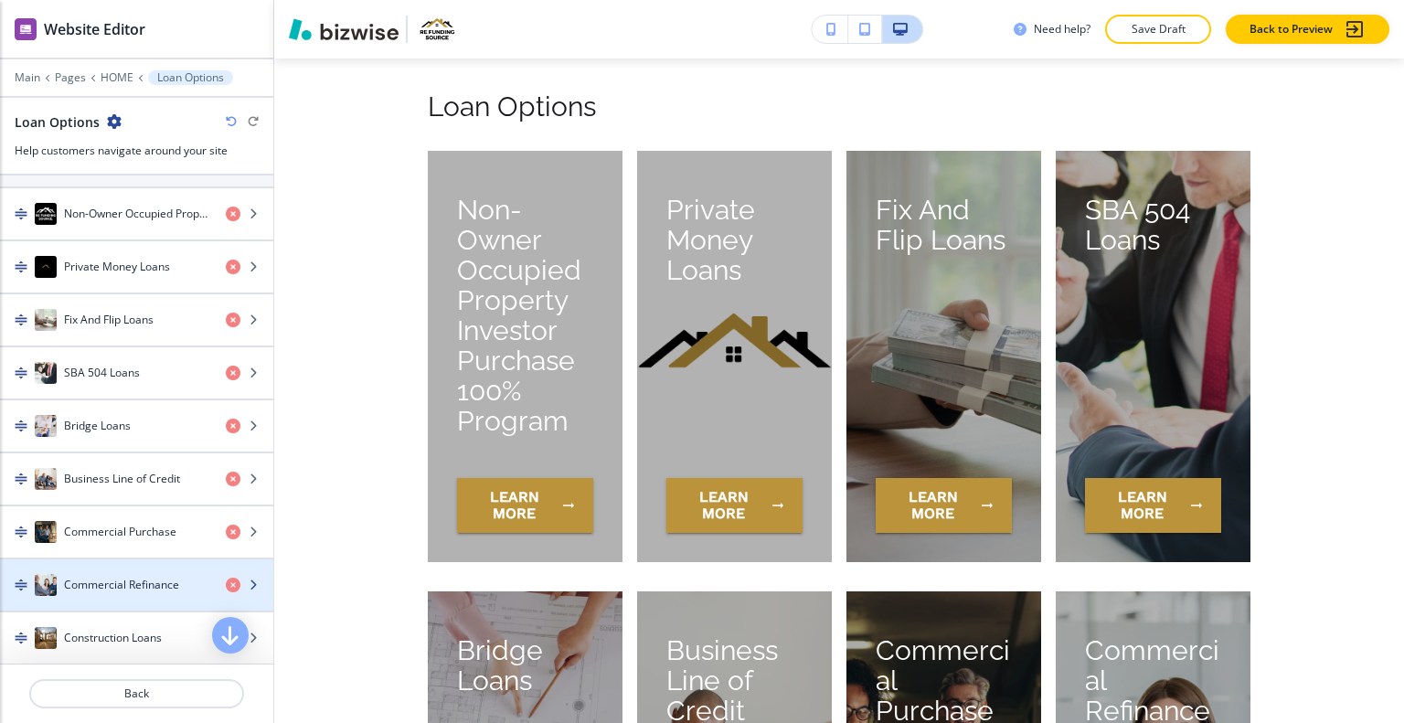
scroll to position [637, 0]
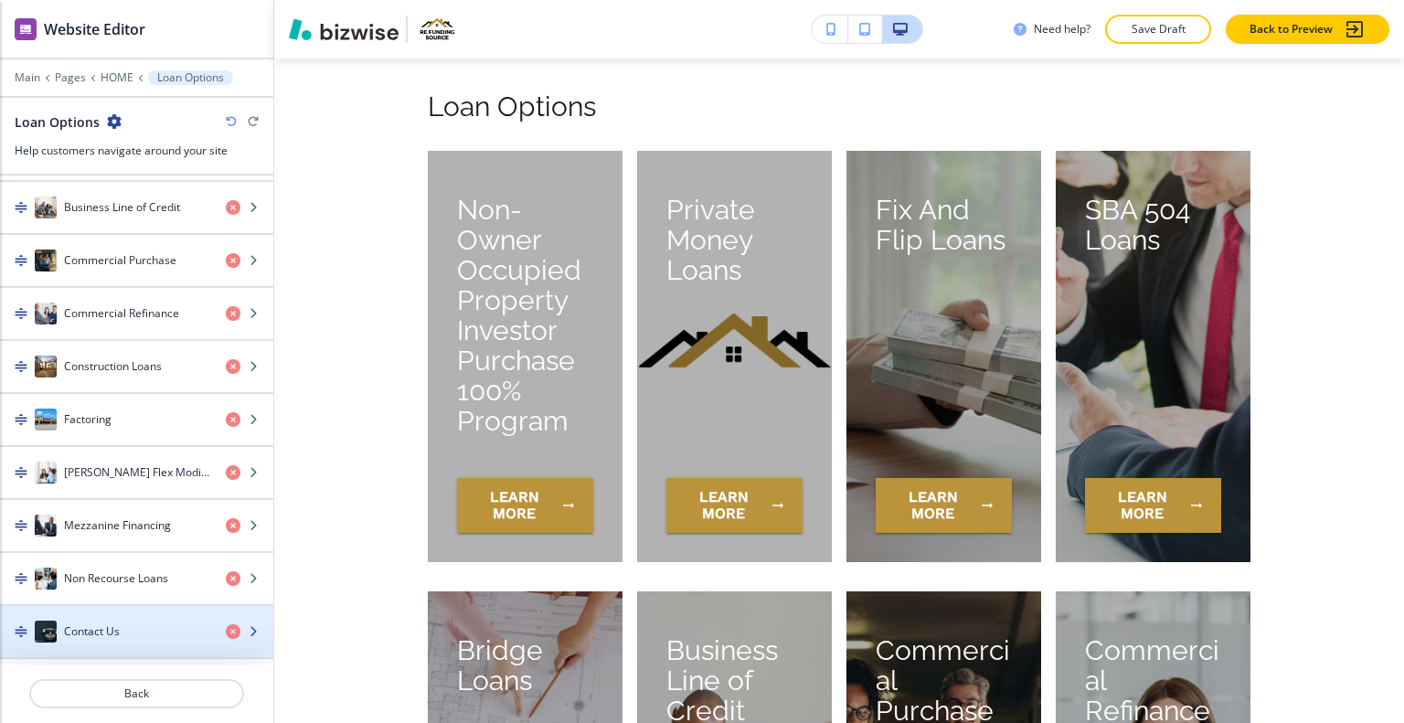
click at [112, 624] on h4 "Contact Us" at bounding box center [92, 632] width 56 height 16
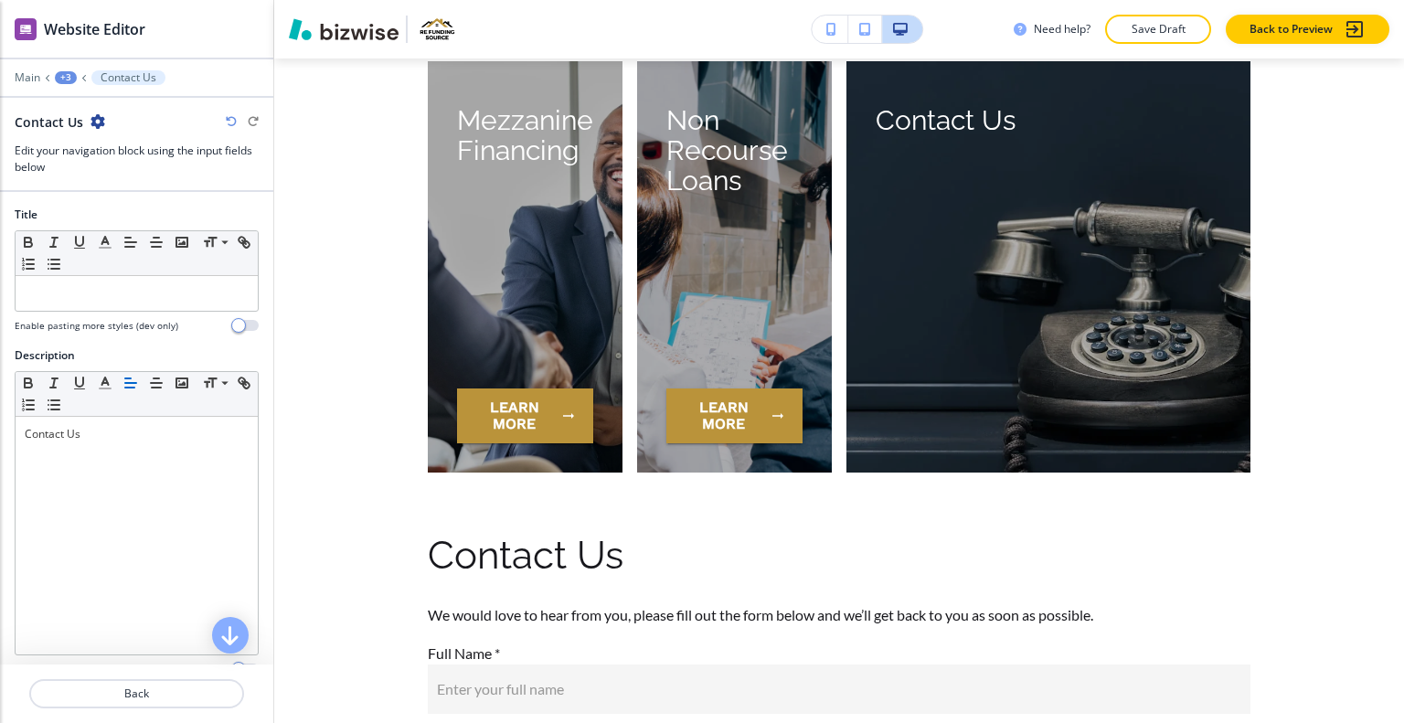
scroll to position [253, 0]
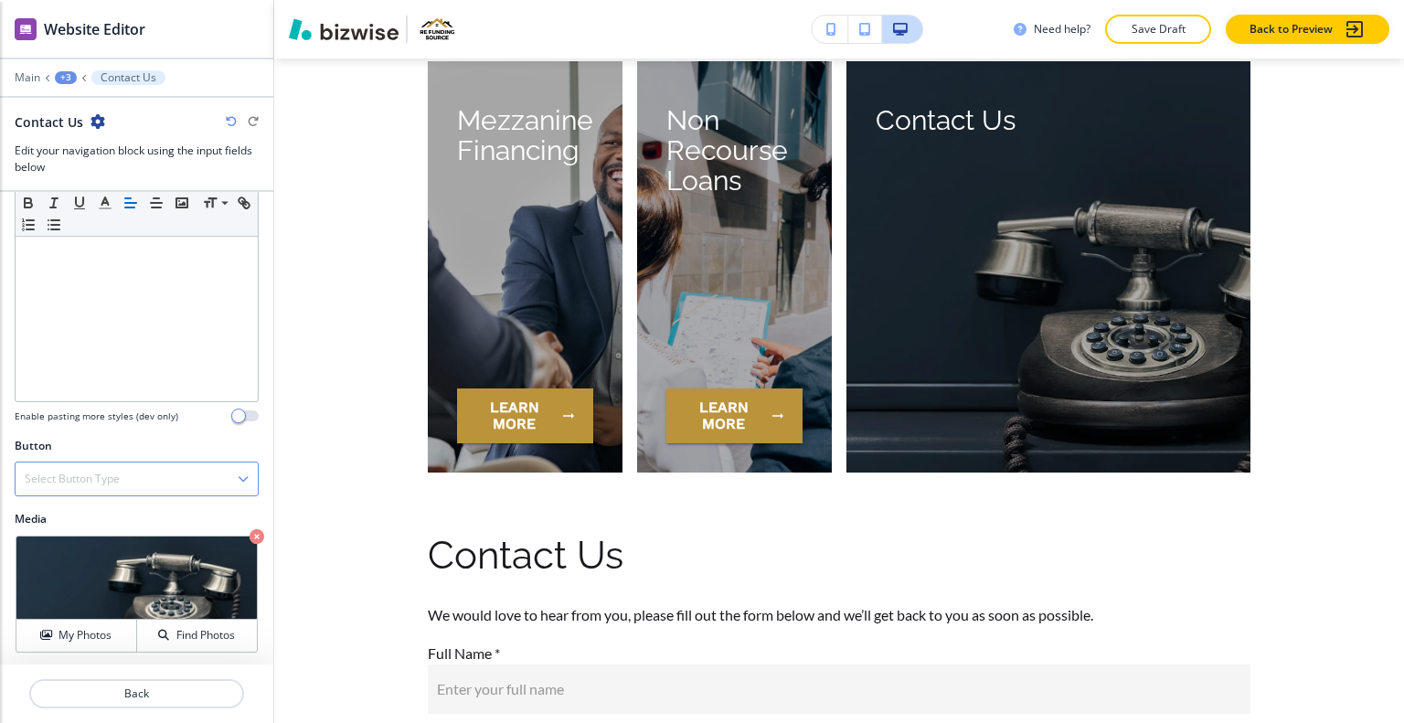
click at [142, 474] on div "Select Button Type" at bounding box center [137, 479] width 242 height 33
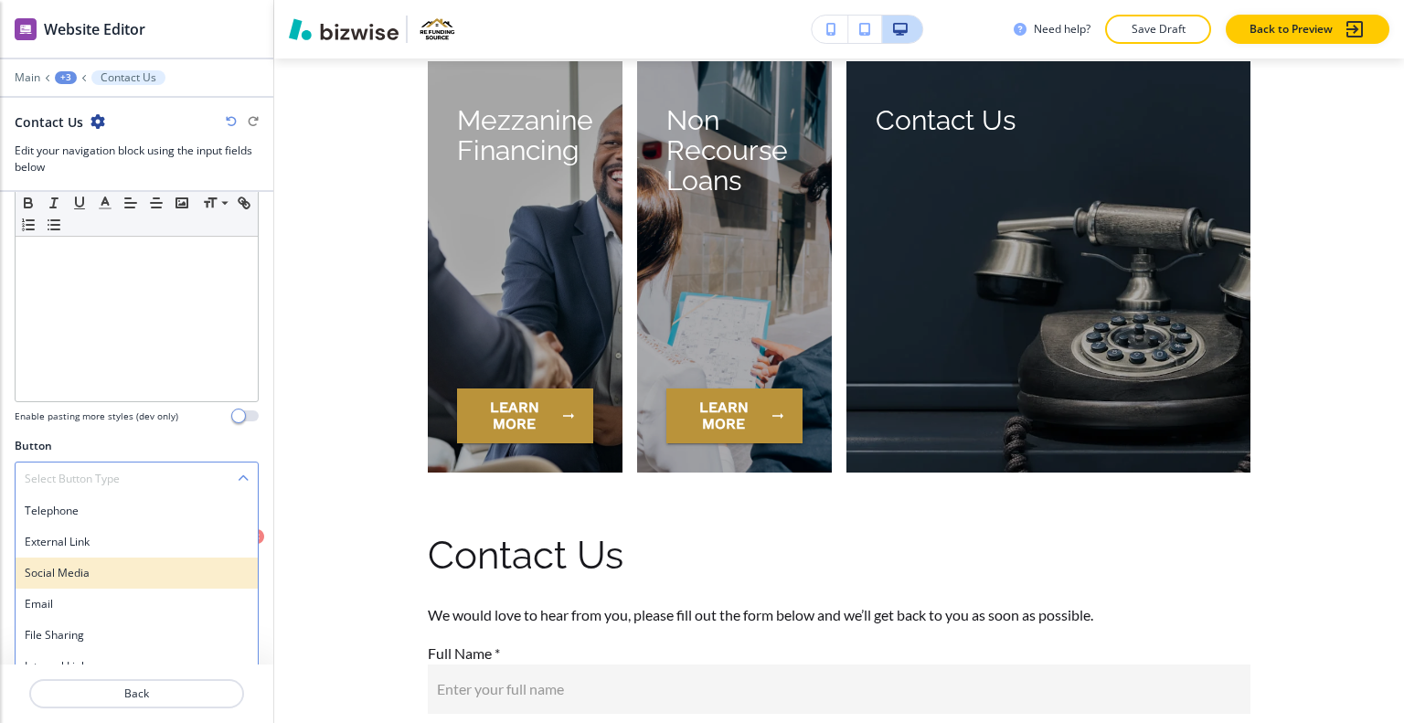
scroll to position [268, 0]
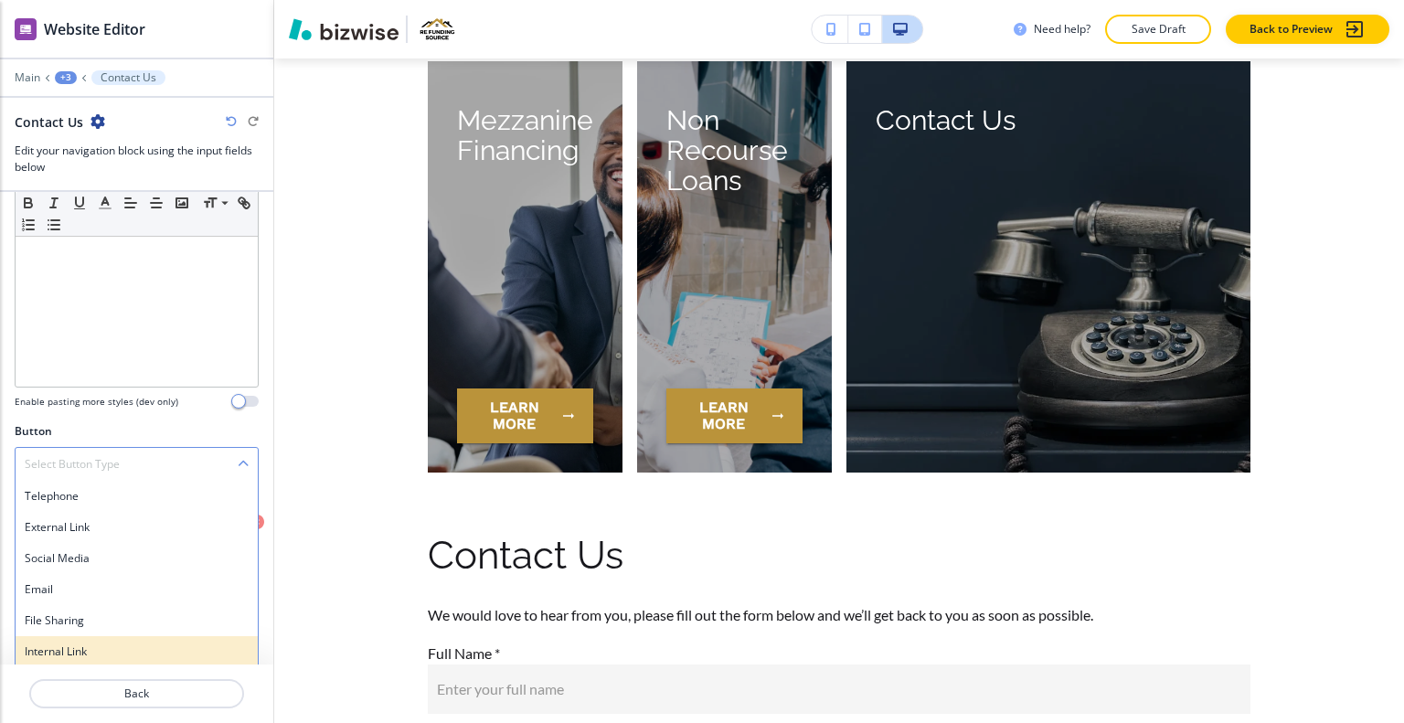
click at [93, 644] on h4 "Internal Link" at bounding box center [137, 652] width 224 height 16
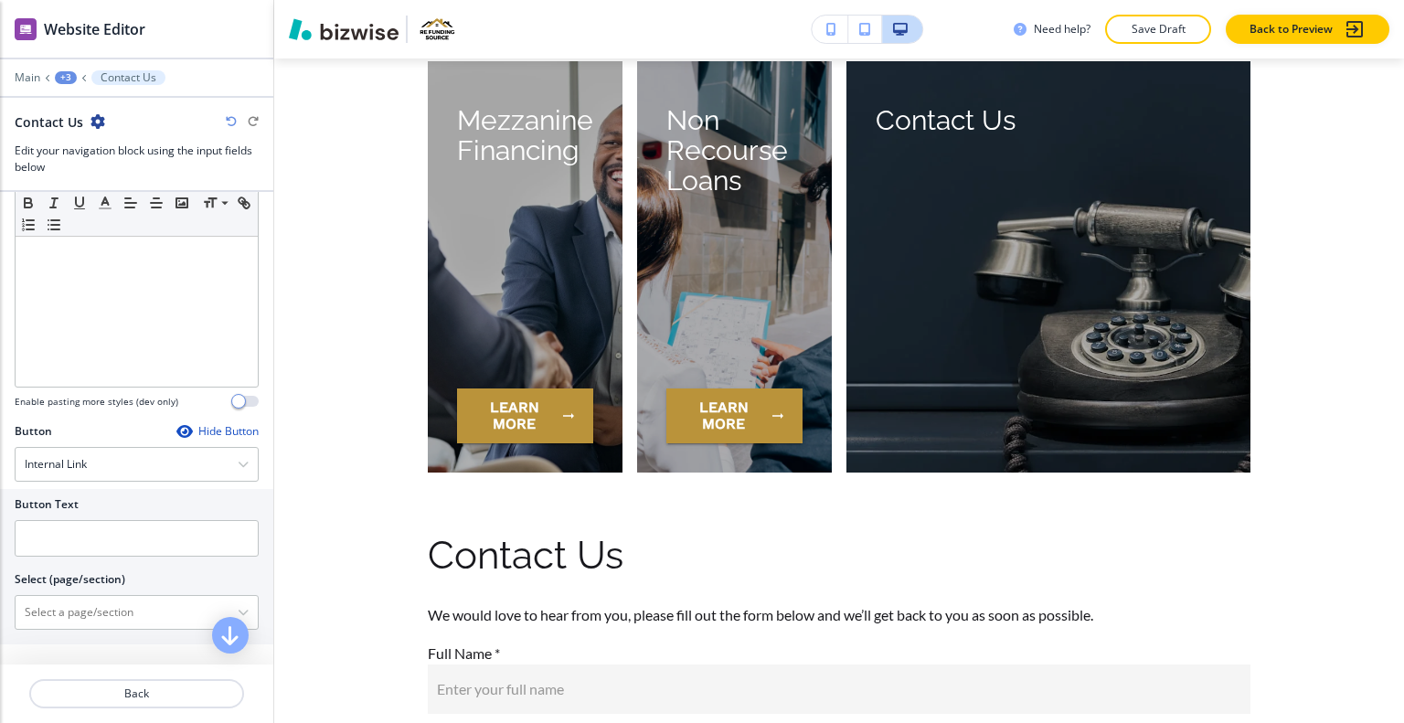
drag, startPoint x: 99, startPoint y: 496, endPoint x: 94, endPoint y: 526, distance: 30.5
click at [99, 496] on div "Button Text" at bounding box center [137, 504] width 244 height 16
click at [94, 547] on input "text" at bounding box center [137, 538] width 244 height 37
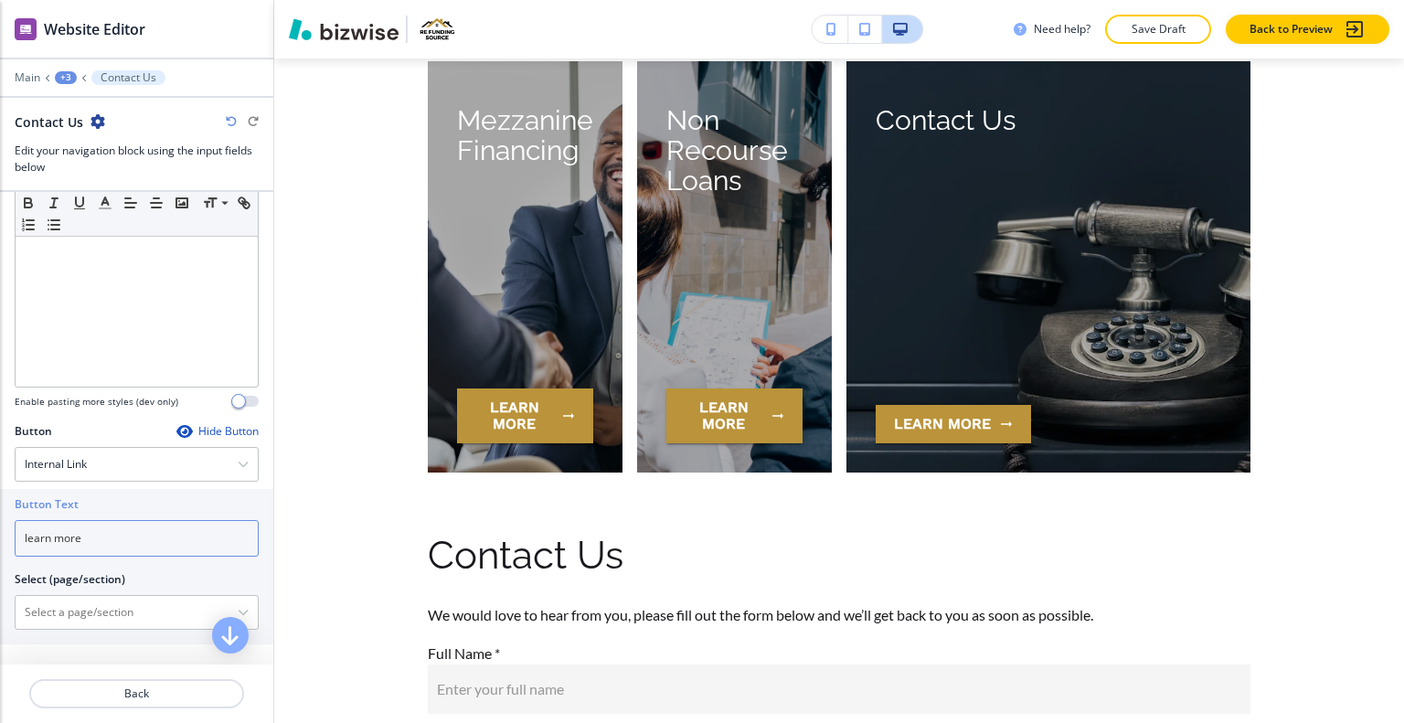
type input "learn more"
click at [106, 505] on div "Button Text" at bounding box center [137, 504] width 244 height 16
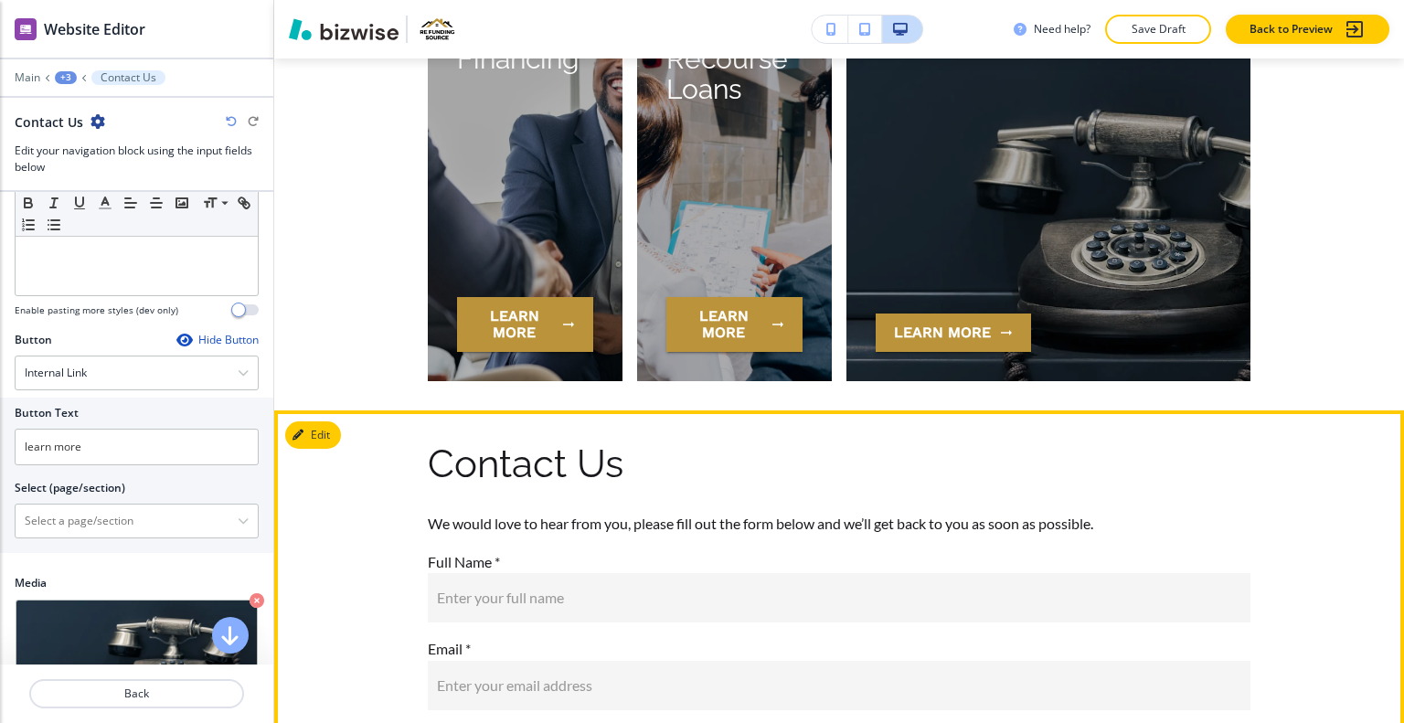
scroll to position [9271, 0]
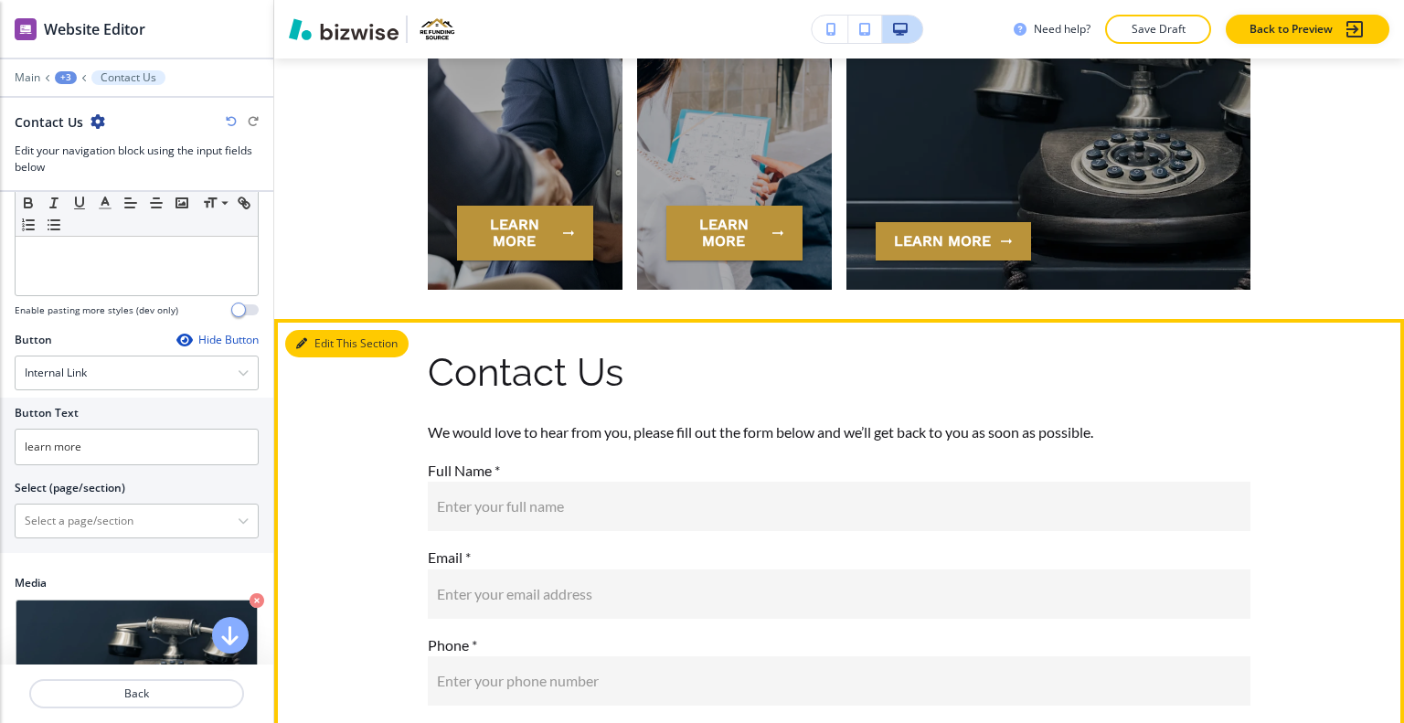
click at [322, 343] on button "Edit This Section" at bounding box center [346, 343] width 123 height 27
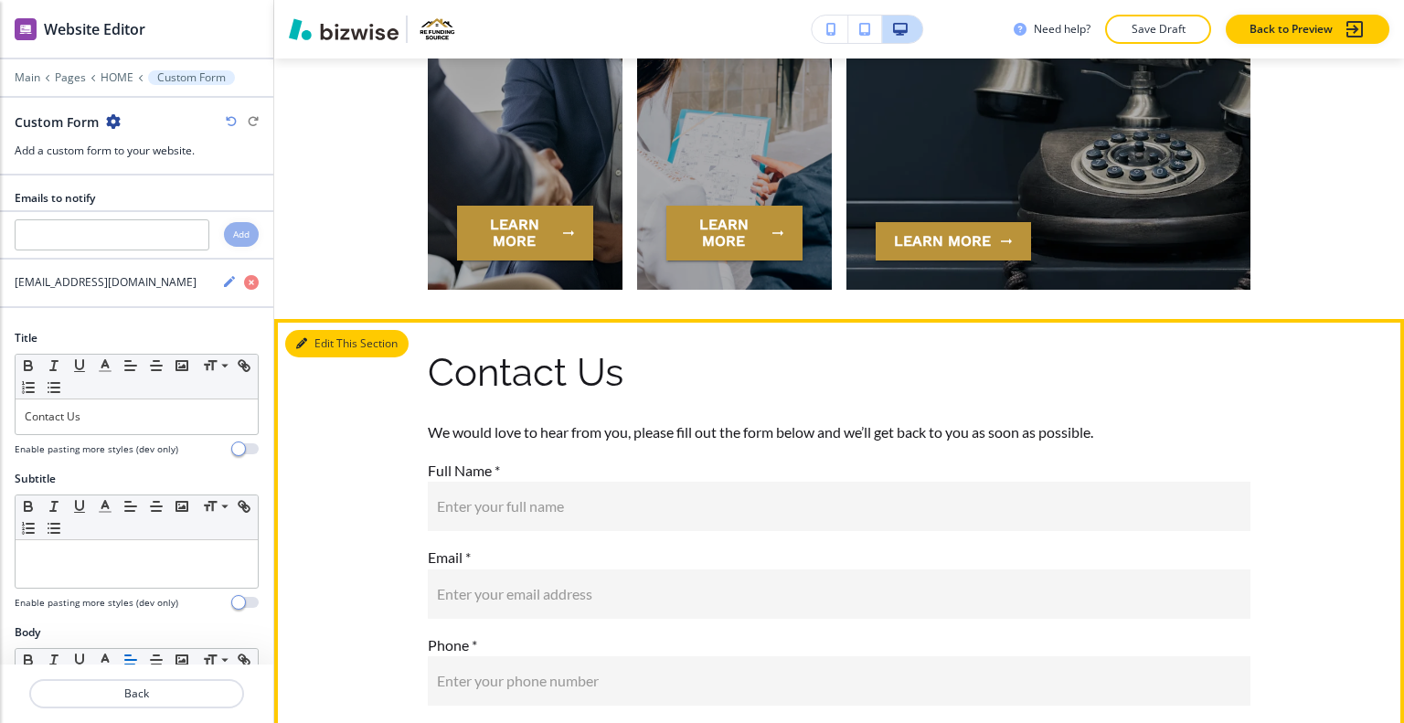
scroll to position [9529, 0]
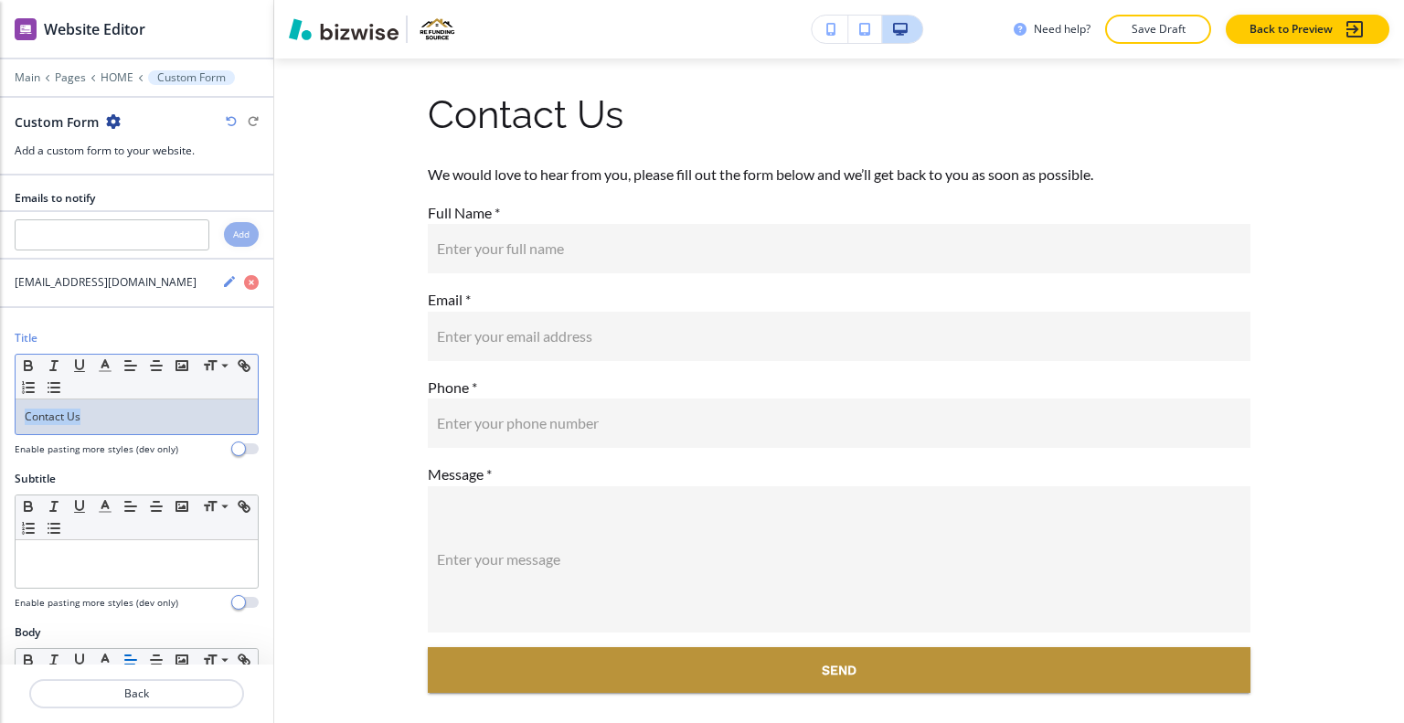
drag, startPoint x: 96, startPoint y: 416, endPoint x: 0, endPoint y: 405, distance: 96.6
click at [0, 405] on div "Title Small Normal Large Huge Contact Us Enable pasting more styles (dev only)" at bounding box center [136, 400] width 273 height 141
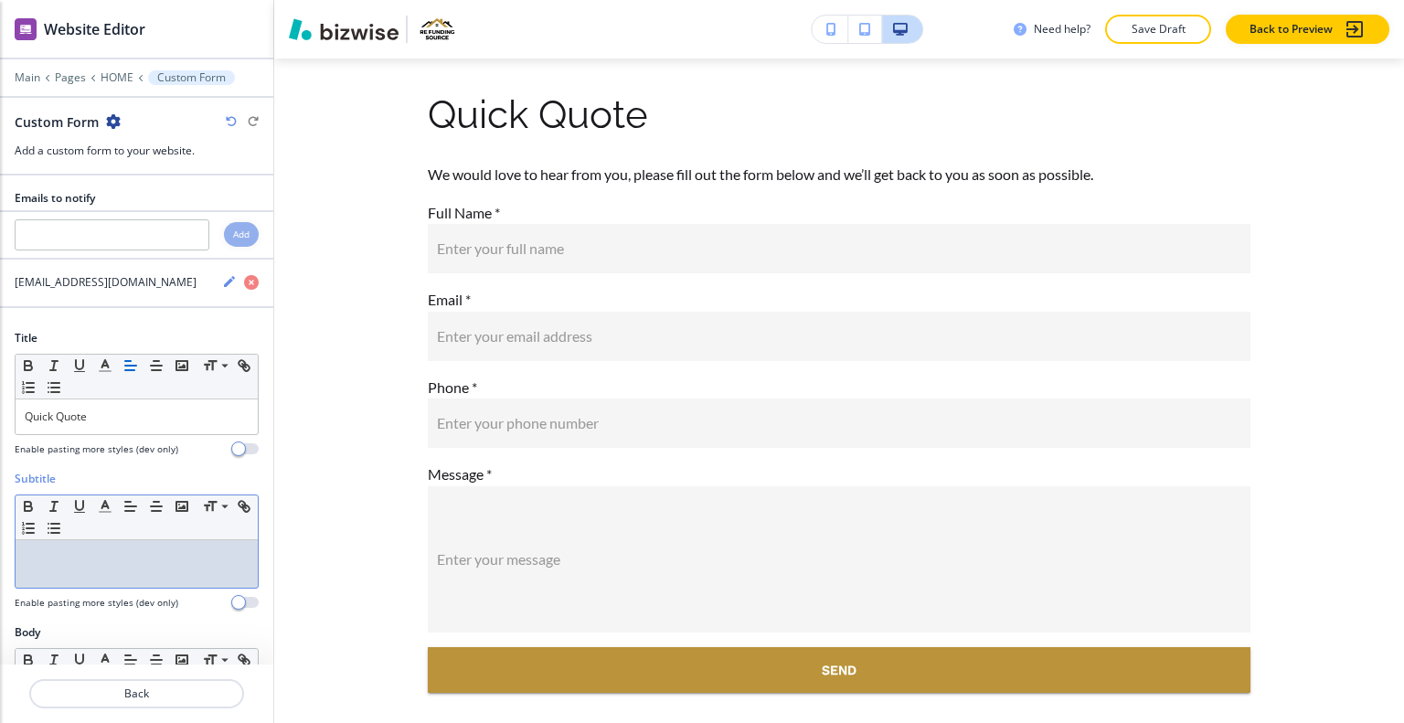
click at [91, 549] on p at bounding box center [137, 557] width 224 height 16
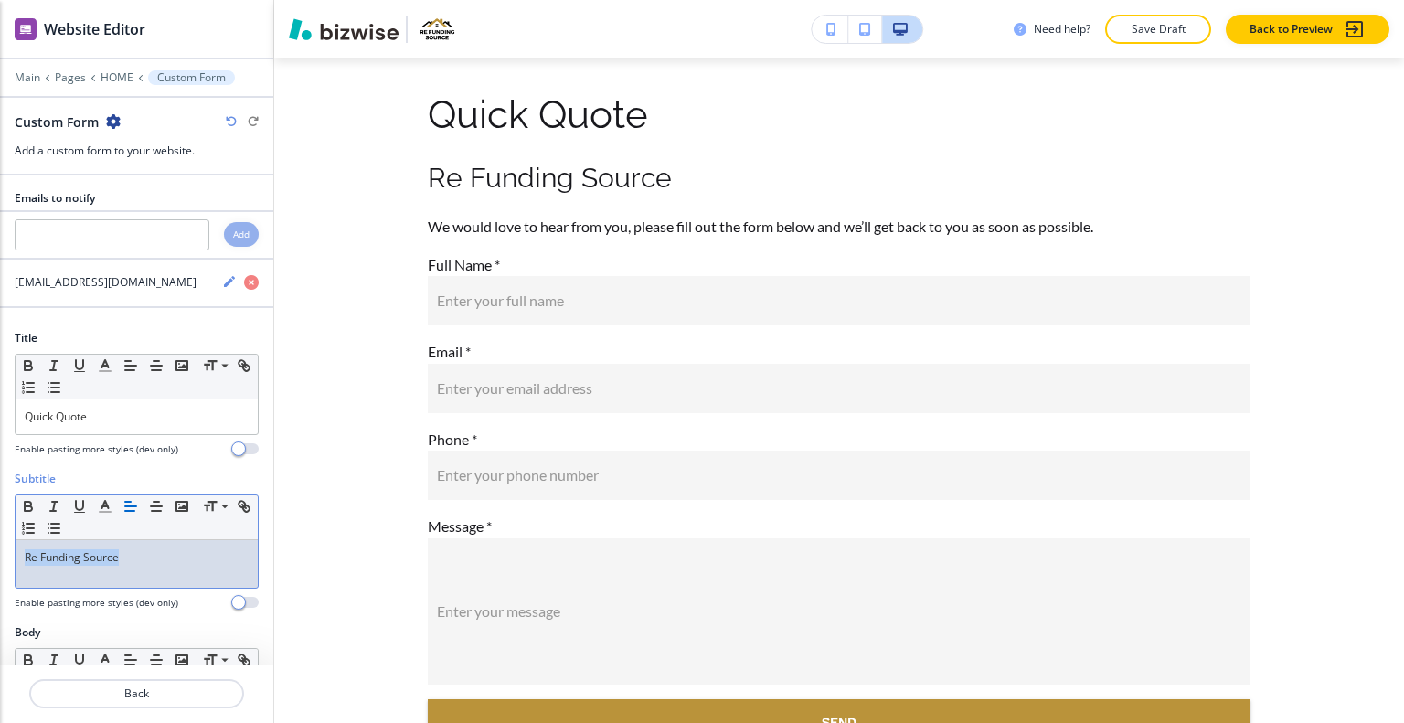
drag, startPoint x: 130, startPoint y: 564, endPoint x: 0, endPoint y: 514, distance: 139.2
click at [0, 516] on div "Subtitle Small Normal Large Huge Re Funding Source Enable pasting more styles (…" at bounding box center [136, 548] width 273 height 154
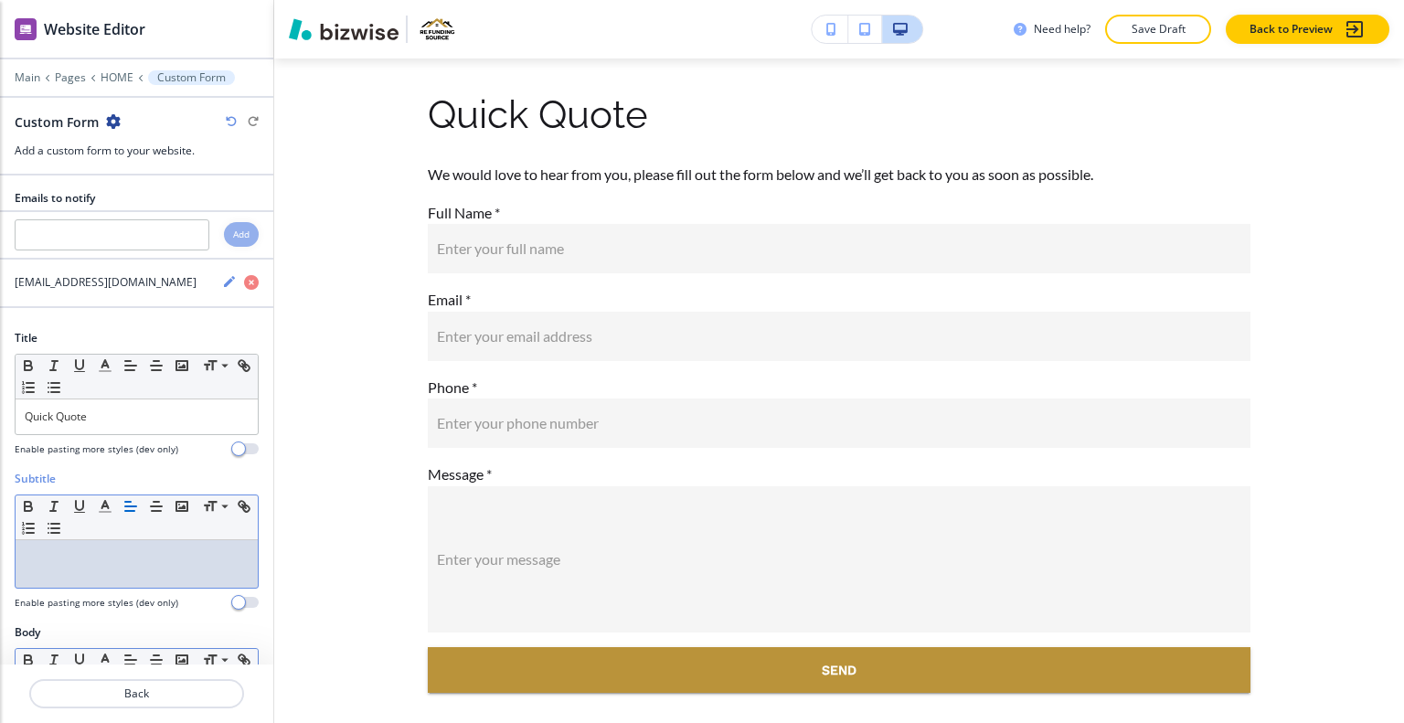
scroll to position [274, 0]
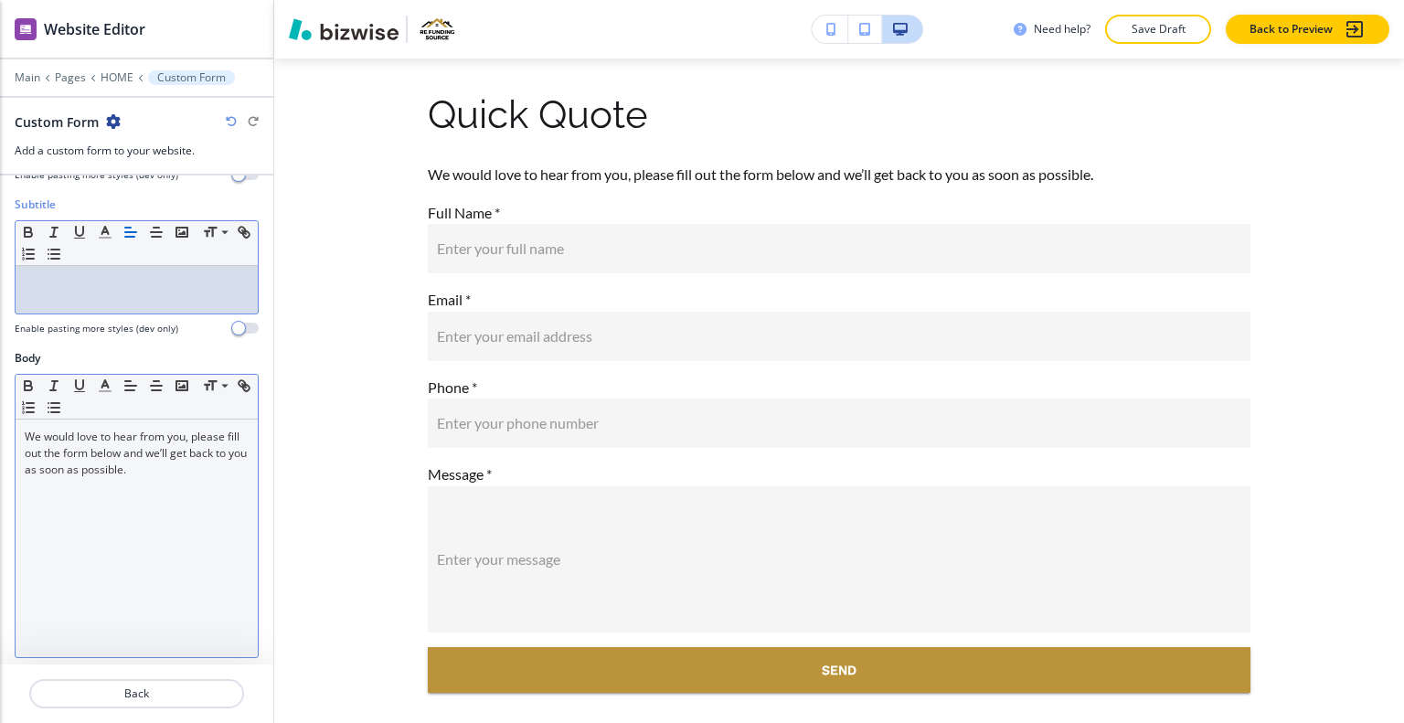
click at [187, 491] on div "We would love to hear from you, please fill out the form below and we’ll get ba…" at bounding box center [137, 539] width 242 height 238
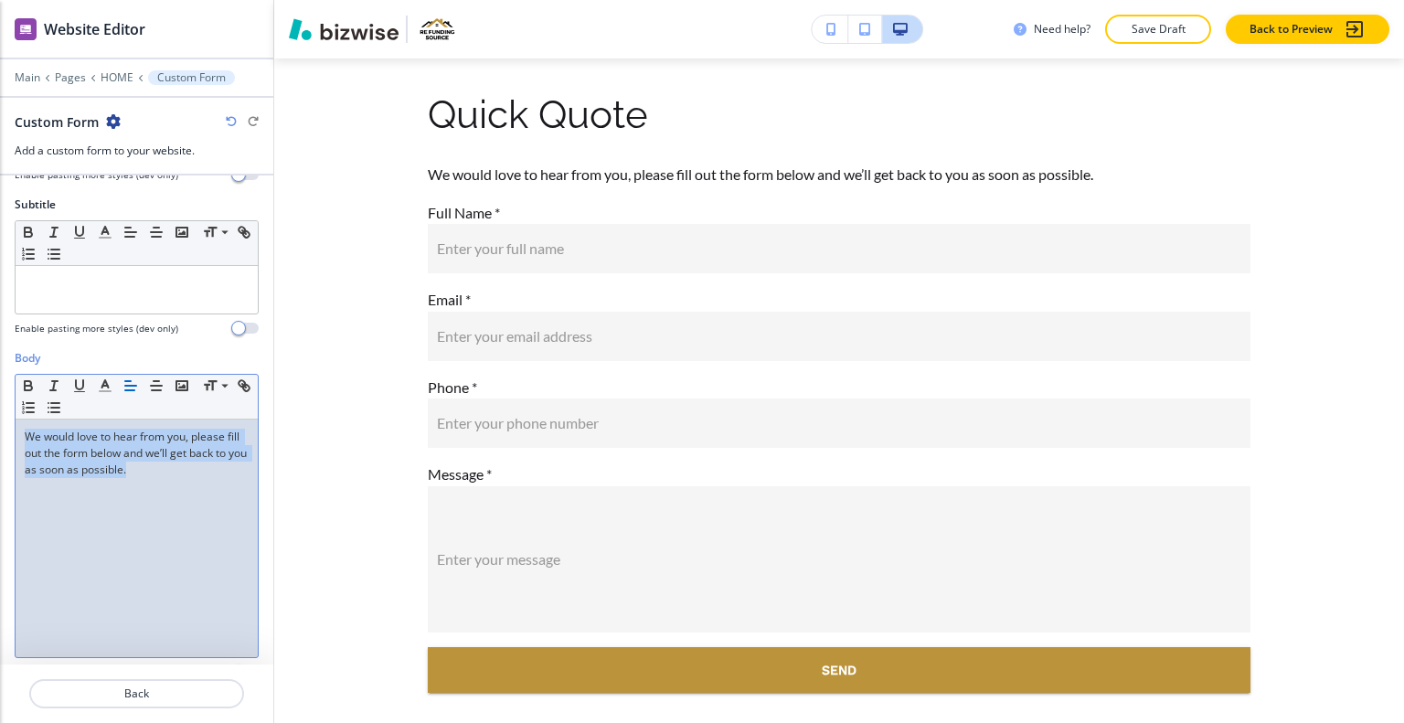
drag, startPoint x: 183, startPoint y: 482, endPoint x: 65, endPoint y: 448, distance: 122.7
click at [0, 410] on div "Body Small Normal Large Huge We would love to hear from you, please fill out th…" at bounding box center [136, 522] width 273 height 344
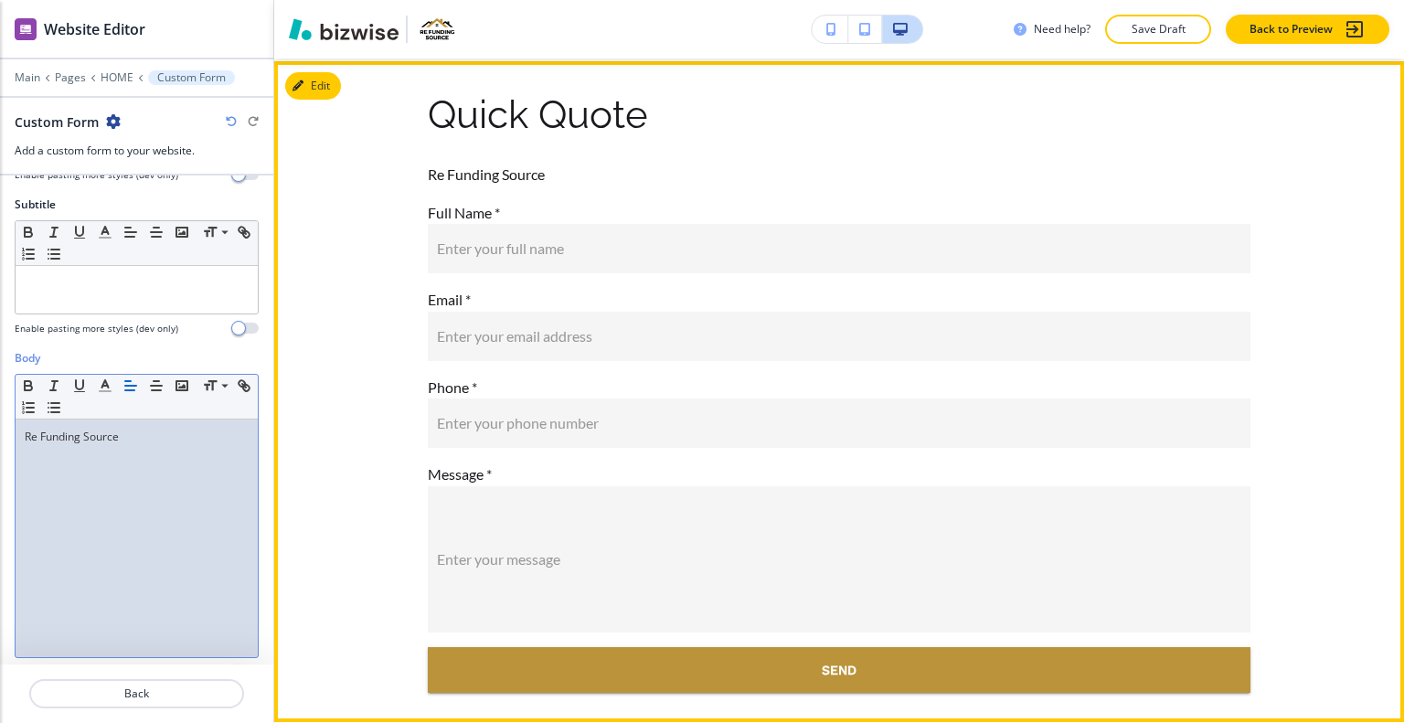
scroll to position [9437, 0]
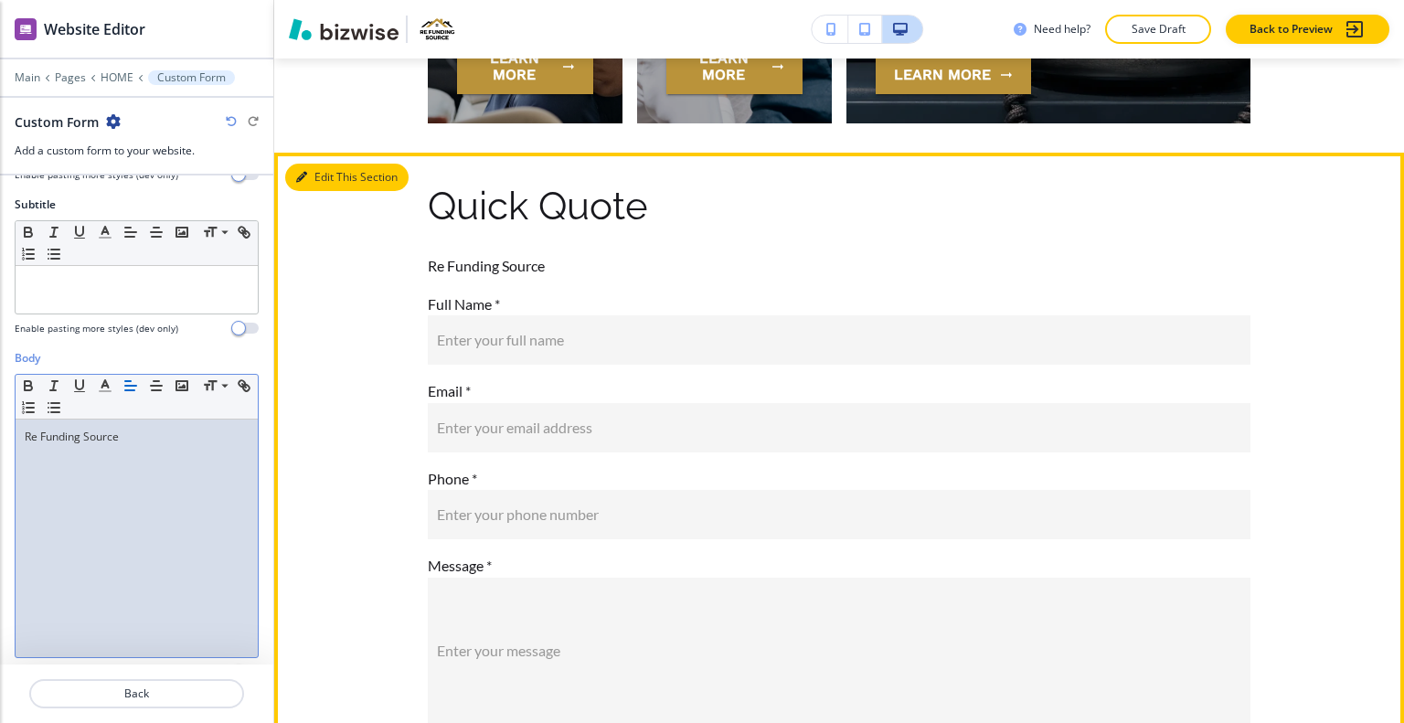
click at [323, 178] on button "Edit This Section" at bounding box center [346, 177] width 123 height 27
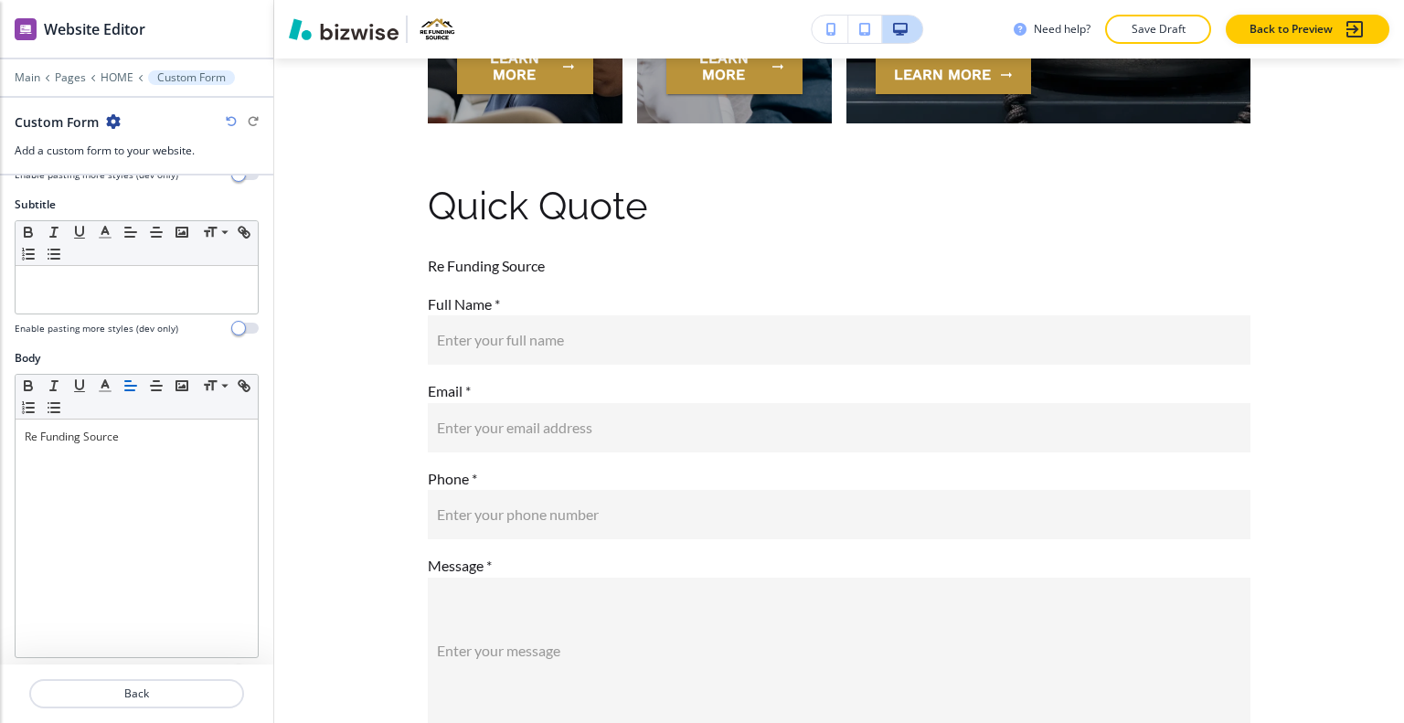
scroll to position [631, 0]
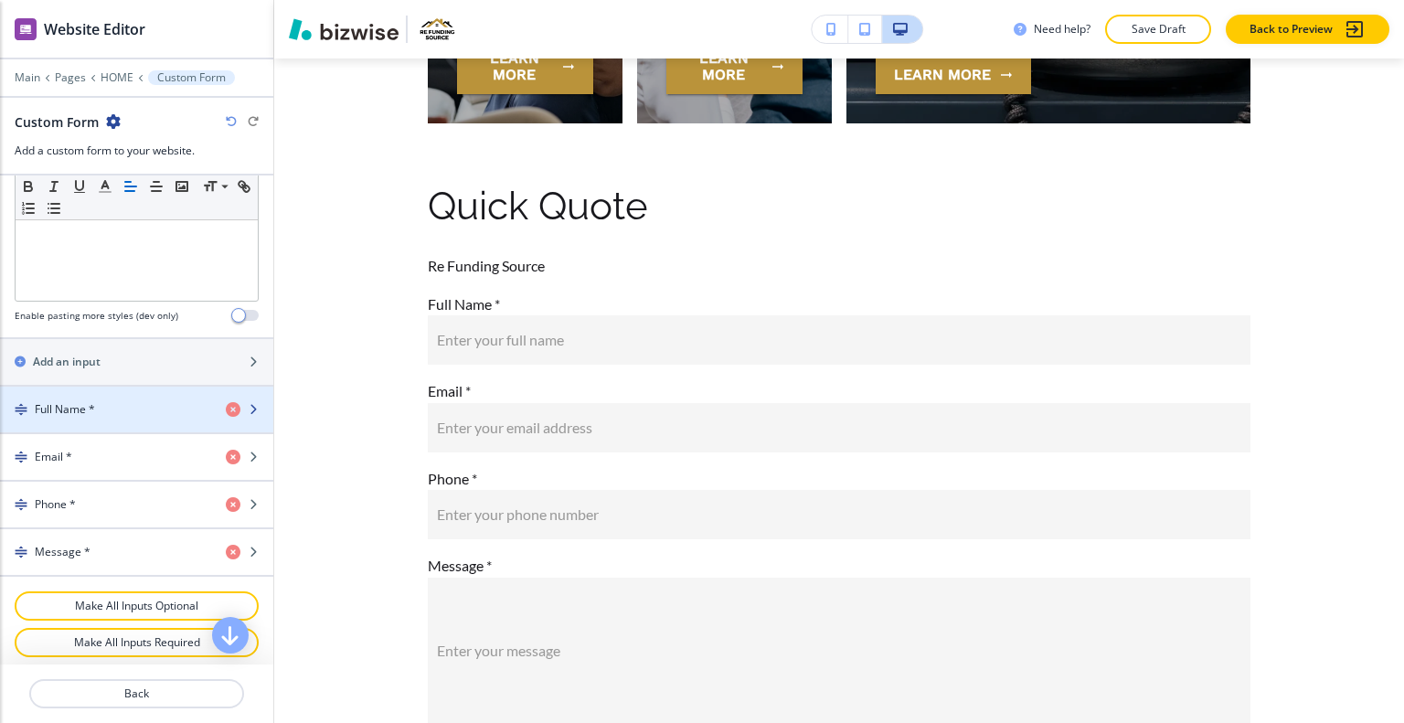
click at [147, 418] on div "button" at bounding box center [136, 425] width 273 height 15
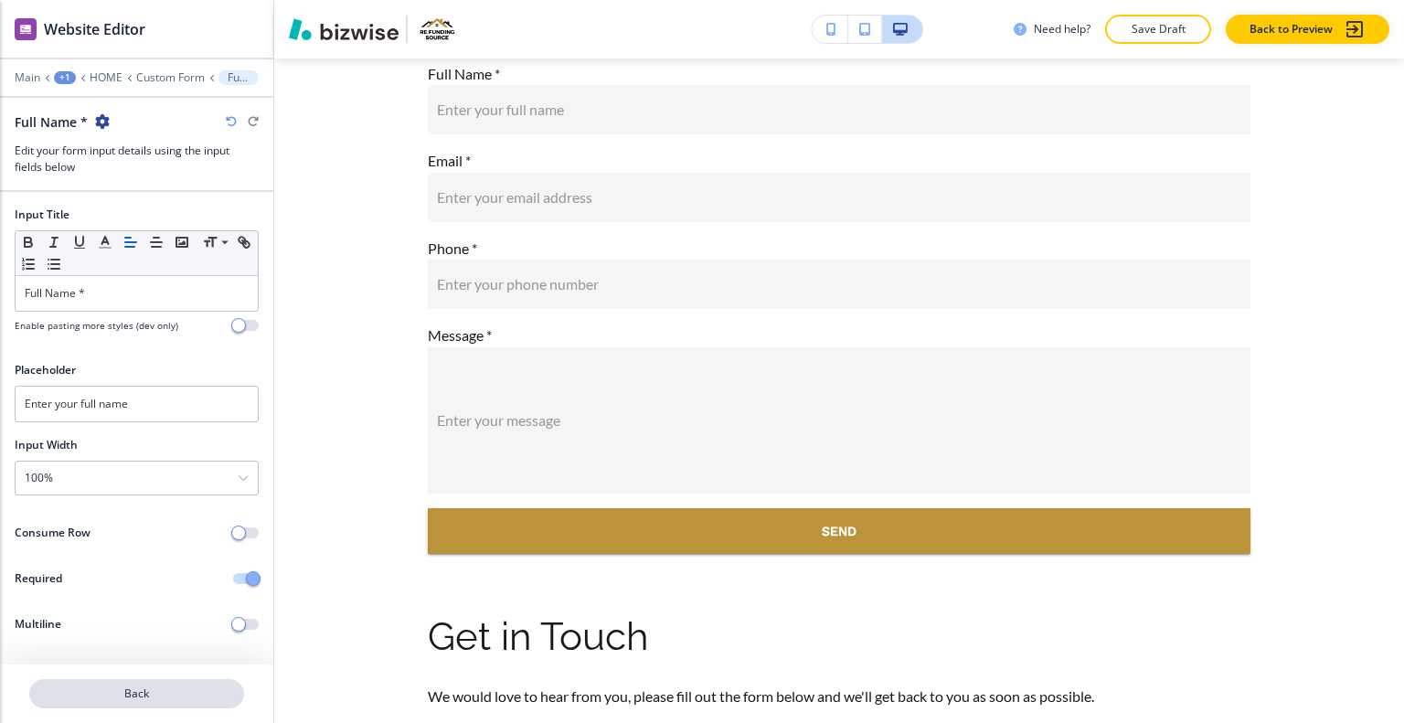
click at [154, 694] on p "Back" at bounding box center [136, 694] width 211 height 16
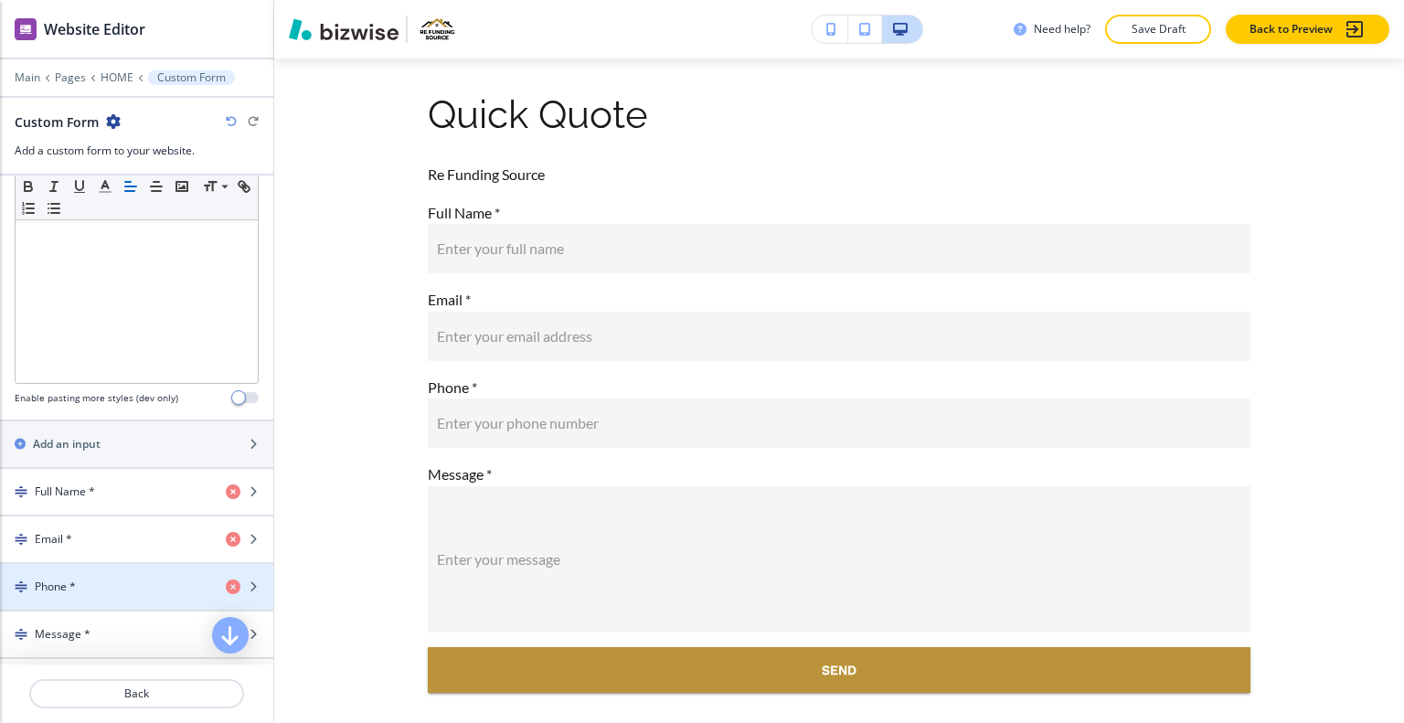
scroll to position [631, 0]
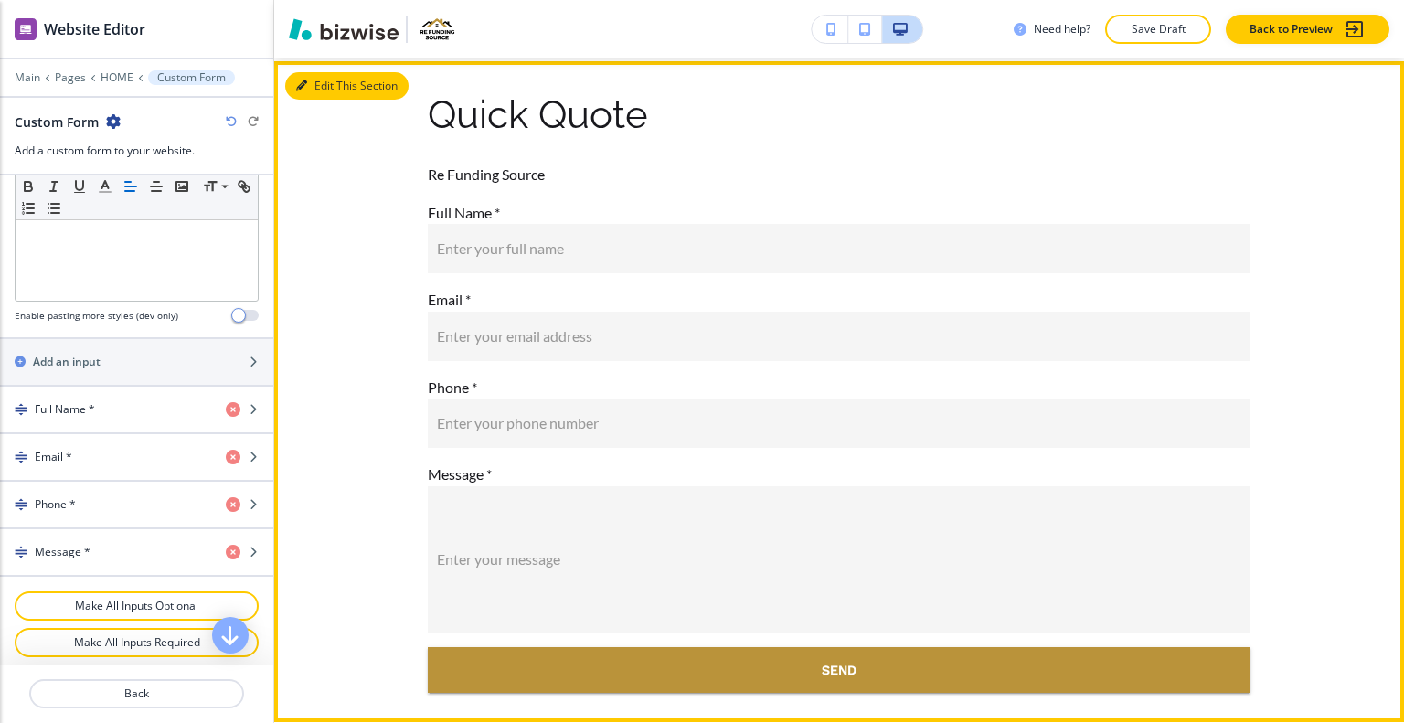
click at [320, 82] on button "Edit This Section" at bounding box center [346, 85] width 123 height 27
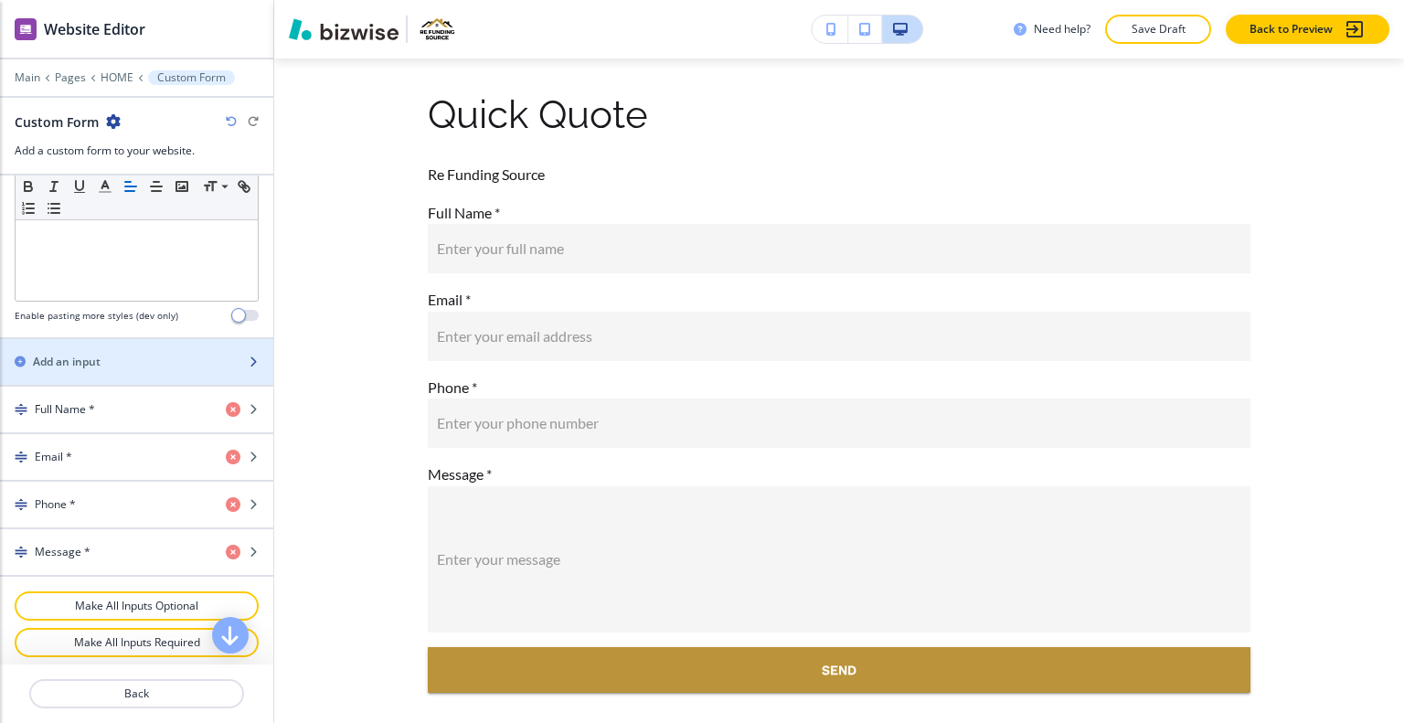
click at [135, 357] on div "Add an input" at bounding box center [116, 362] width 233 height 16
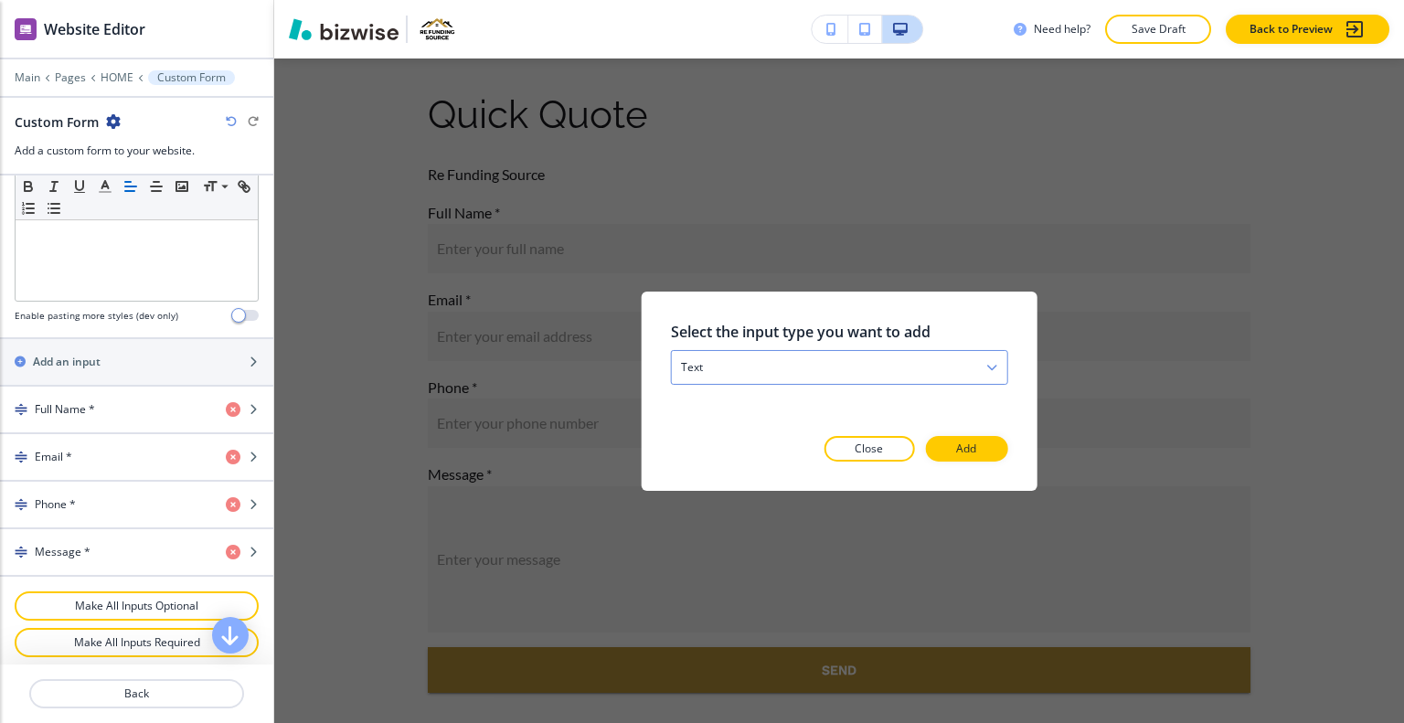
click at [757, 369] on div "text" at bounding box center [840, 366] width 336 height 33
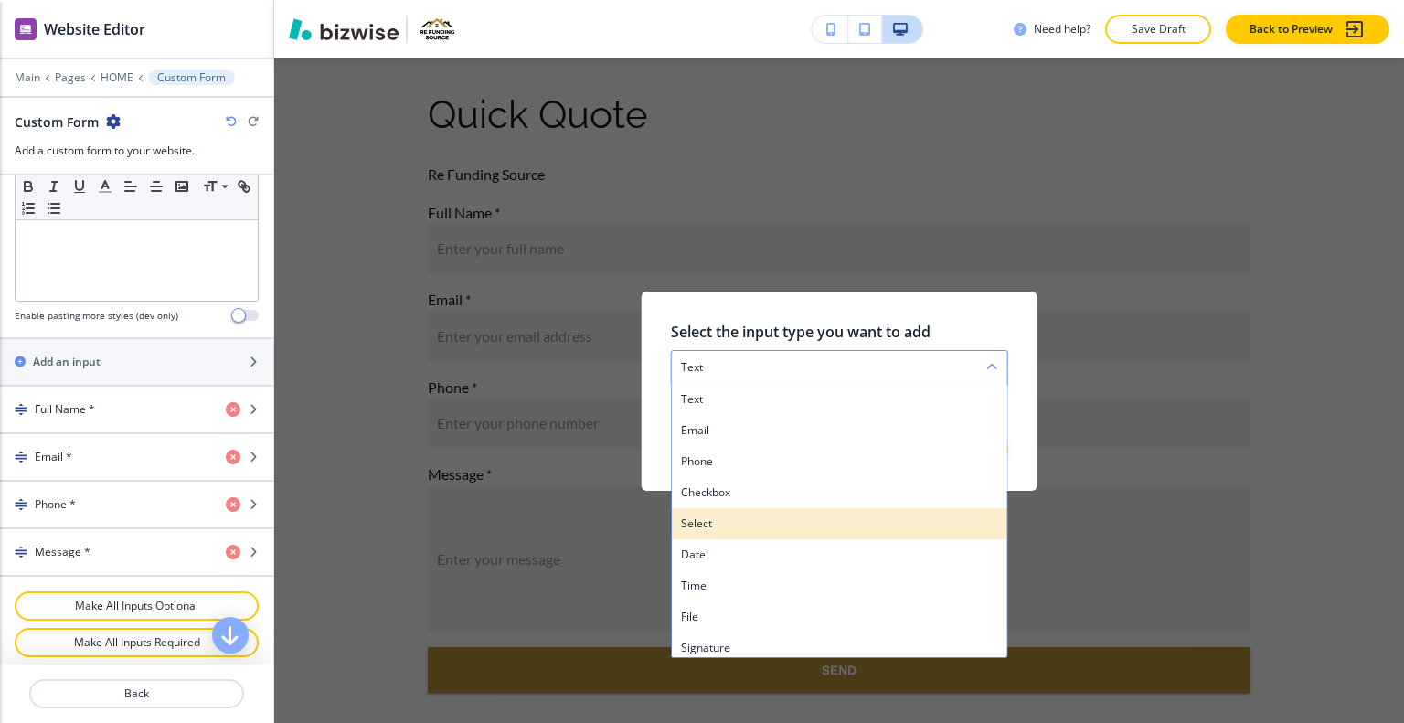
click at [742, 522] on h4 "select" at bounding box center [839, 523] width 317 height 16
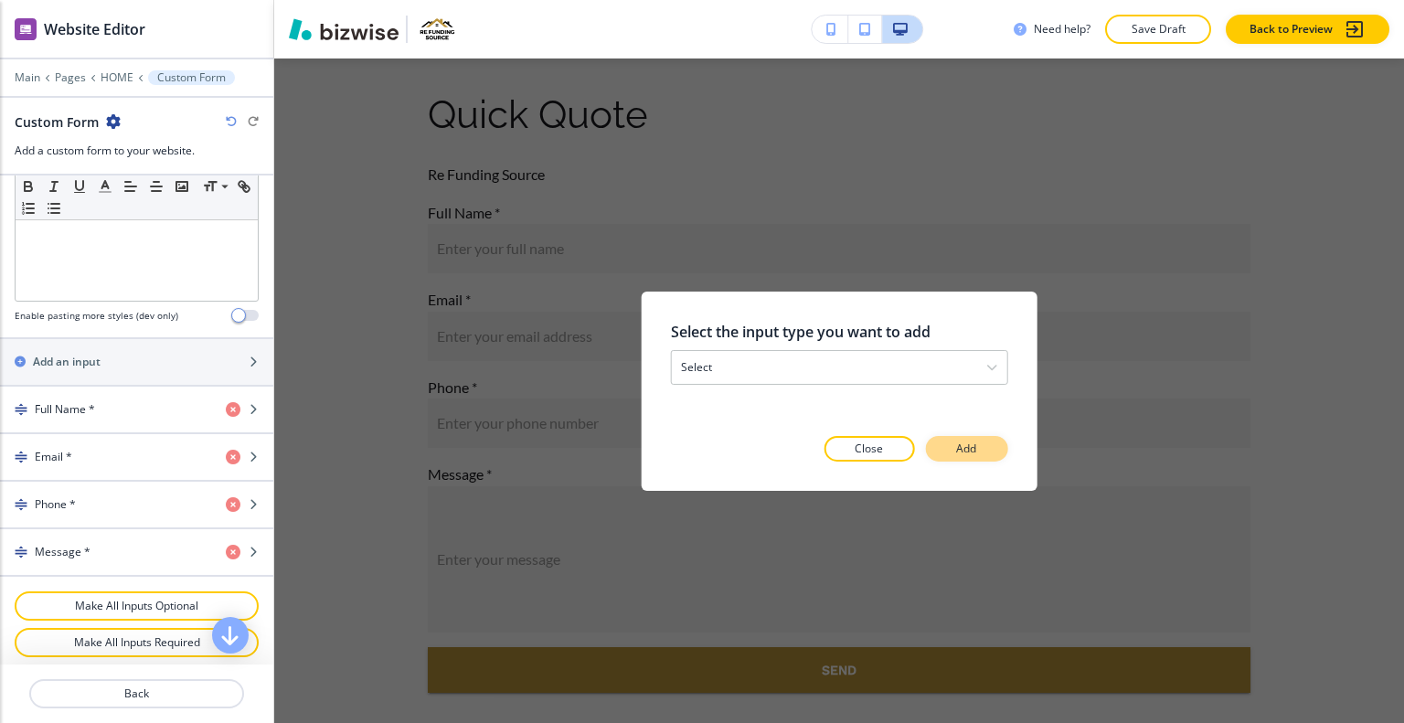
click at [954, 449] on button "Add" at bounding box center [966, 449] width 82 height 26
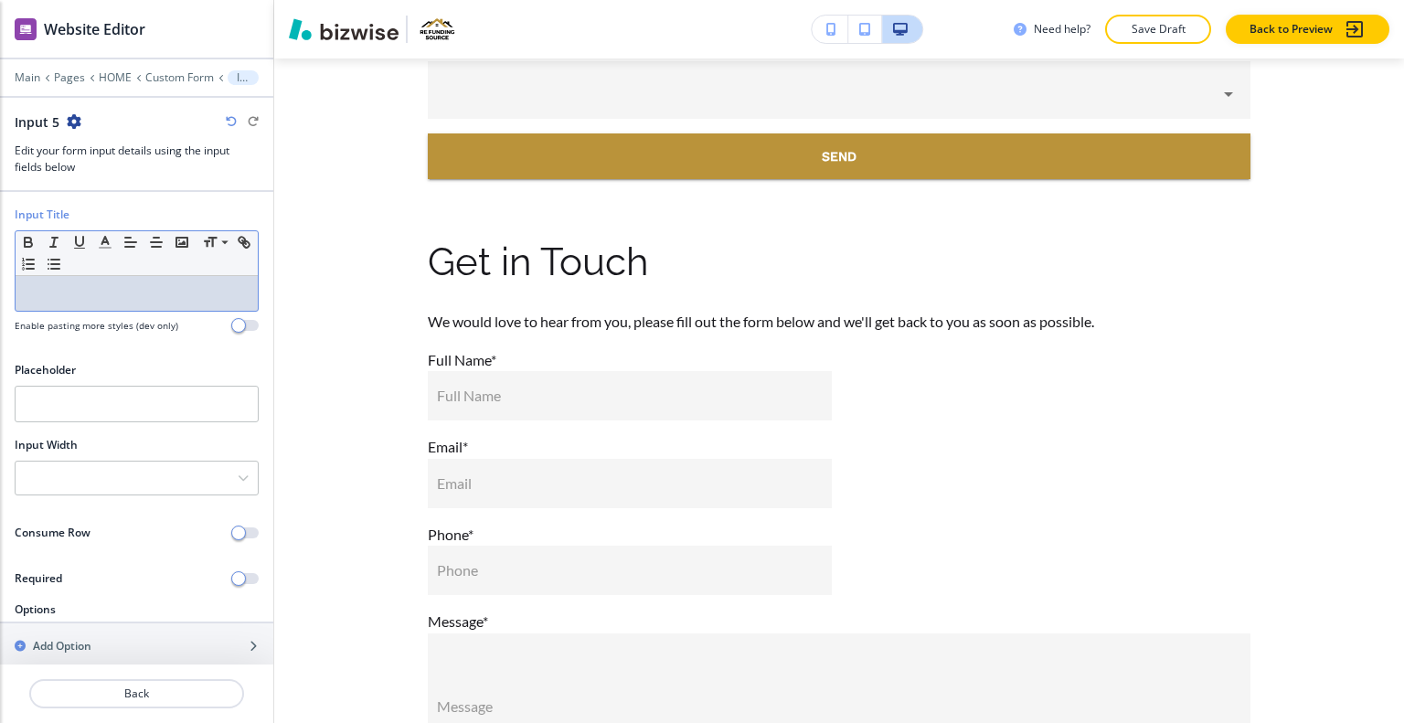
drag, startPoint x: 83, startPoint y: 310, endPoint x: 19, endPoint y: 283, distance: 69.3
click at [19, 283] on div at bounding box center [137, 293] width 242 height 35
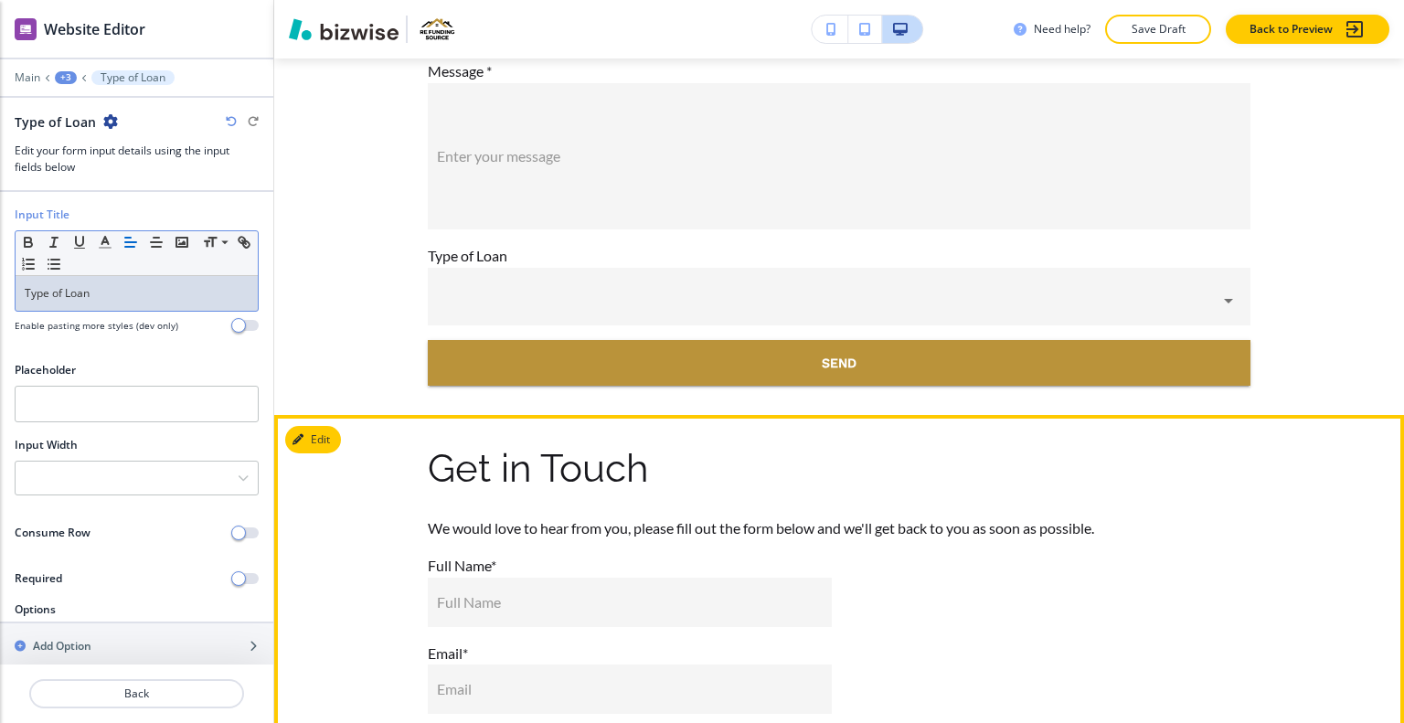
scroll to position [9840, 0]
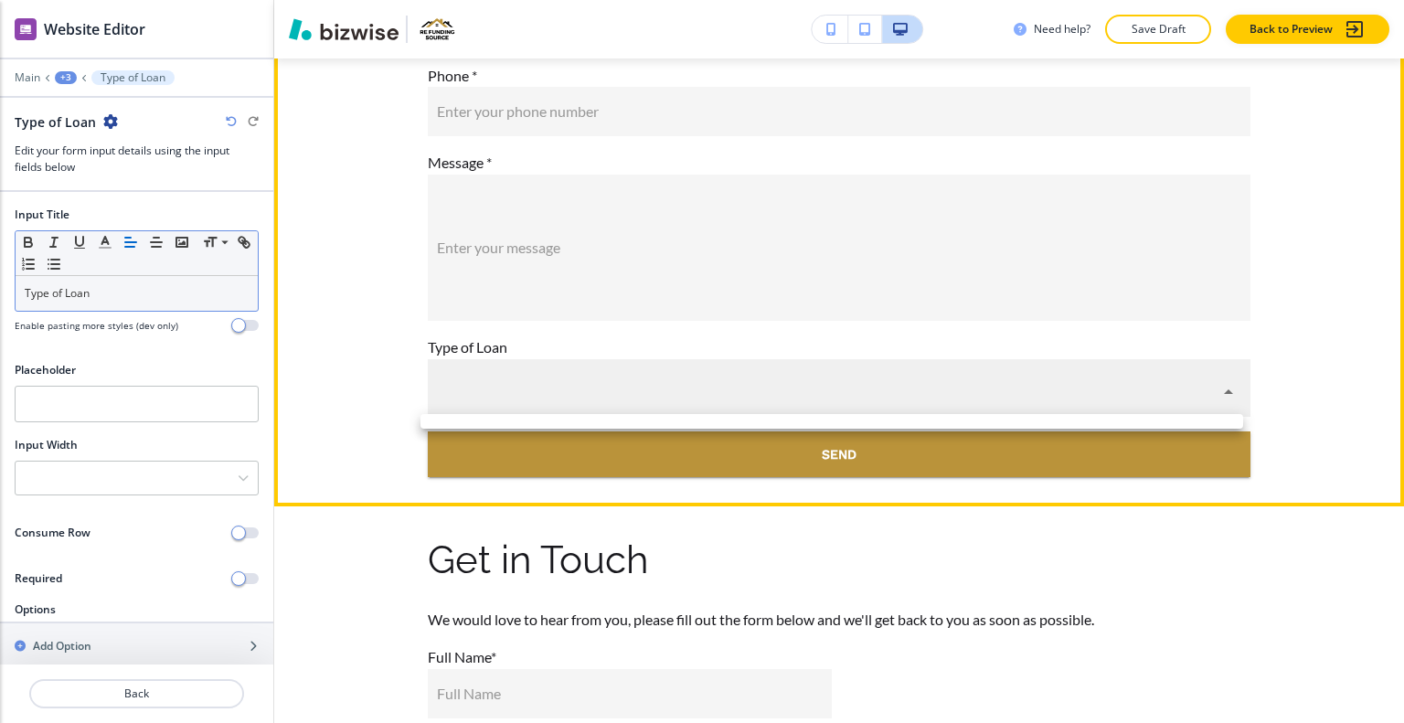
click at [798, 0] on body "WELCOME TO YOUR WEBSITE PREVIEW Want to try out the Website Editor? Edit this s…" at bounding box center [702, 0] width 1404 height 0
click at [798, 389] on div at bounding box center [702, 361] width 1404 height 723
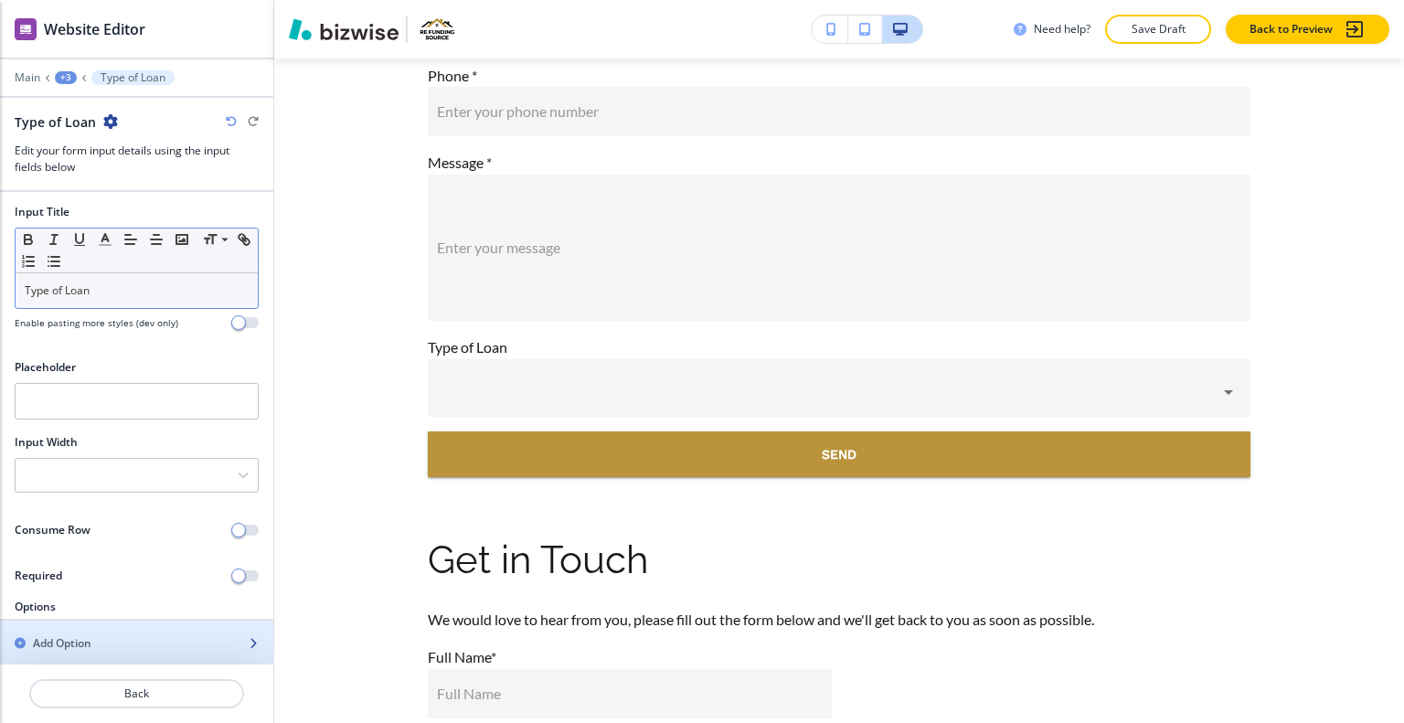
click at [127, 635] on div "Add Option" at bounding box center [116, 643] width 233 height 16
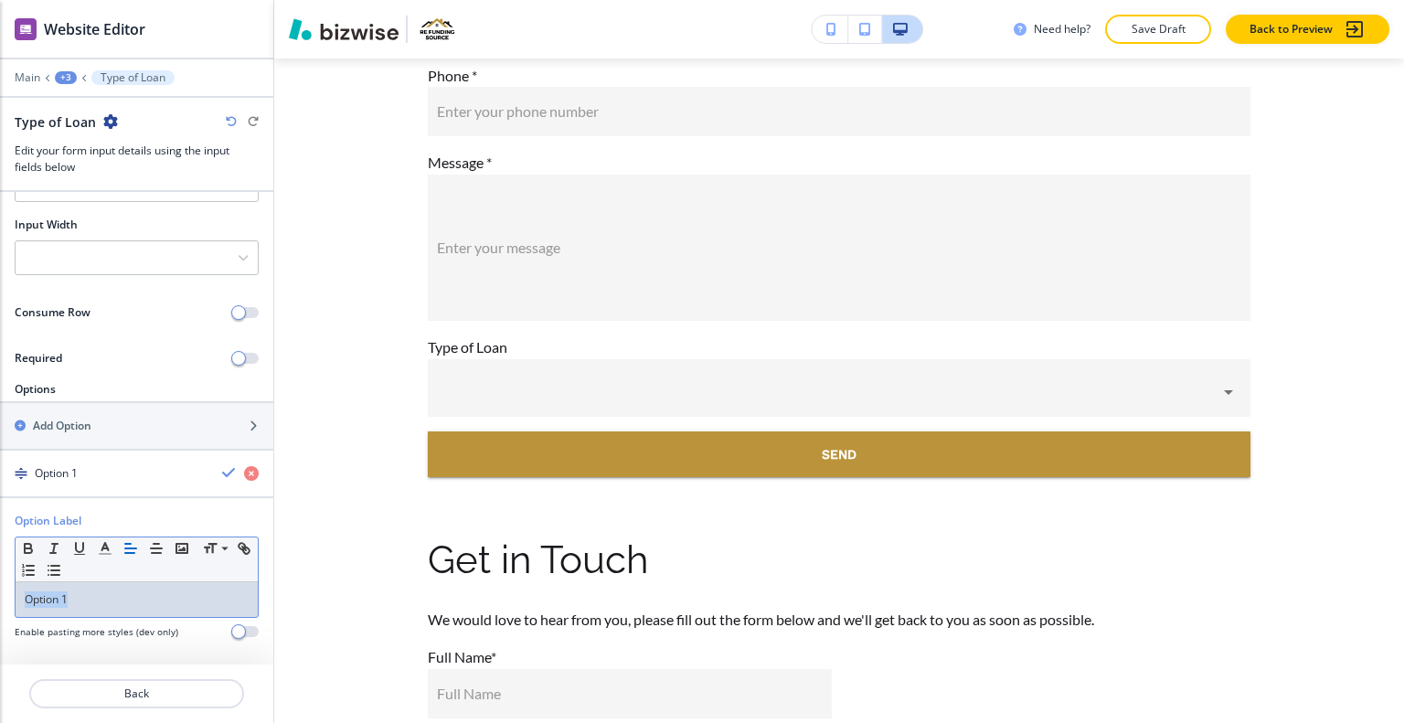
drag, startPoint x: 112, startPoint y: 592, endPoint x: 0, endPoint y: 580, distance: 112.2
click at [0, 580] on div "Option Label Small Normal Large Huge Option 1 Enable pasting more styles (dev o…" at bounding box center [136, 583] width 273 height 141
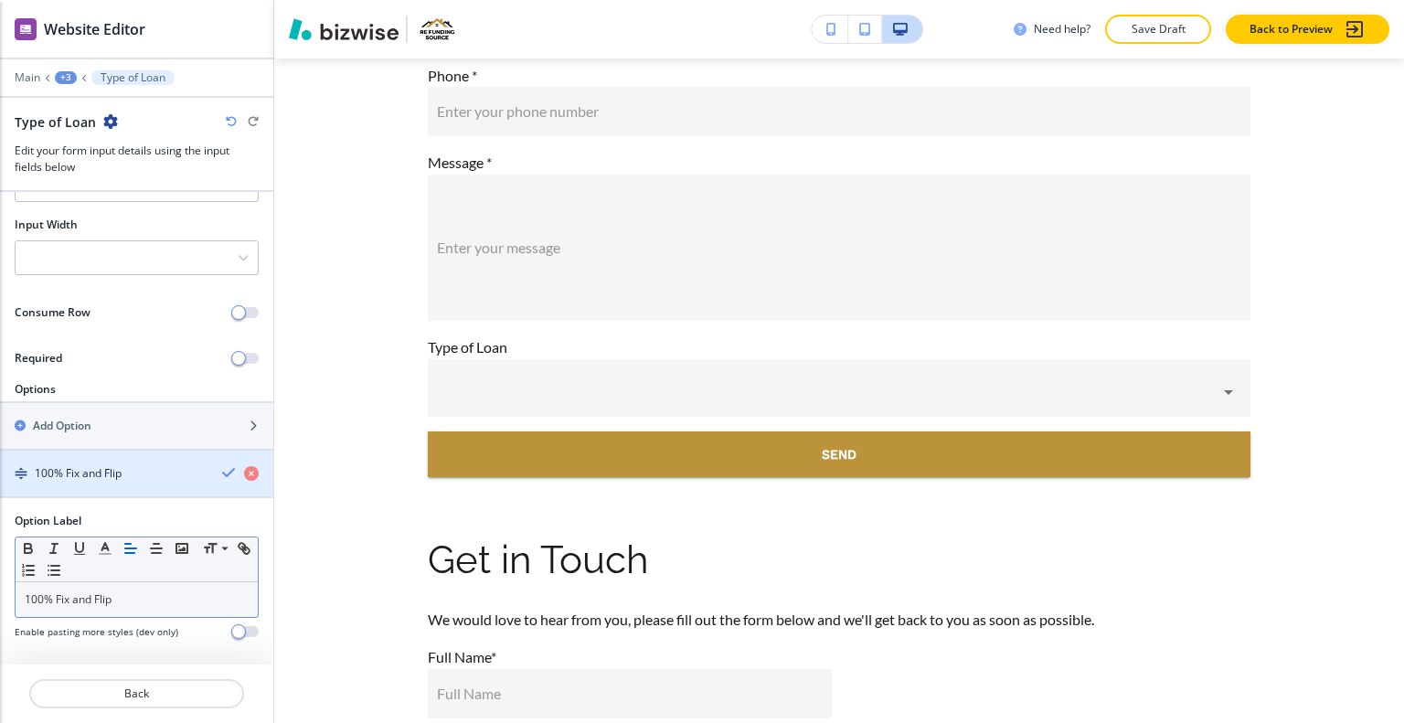
click at [222, 471] on icon "button" at bounding box center [229, 472] width 15 height 15
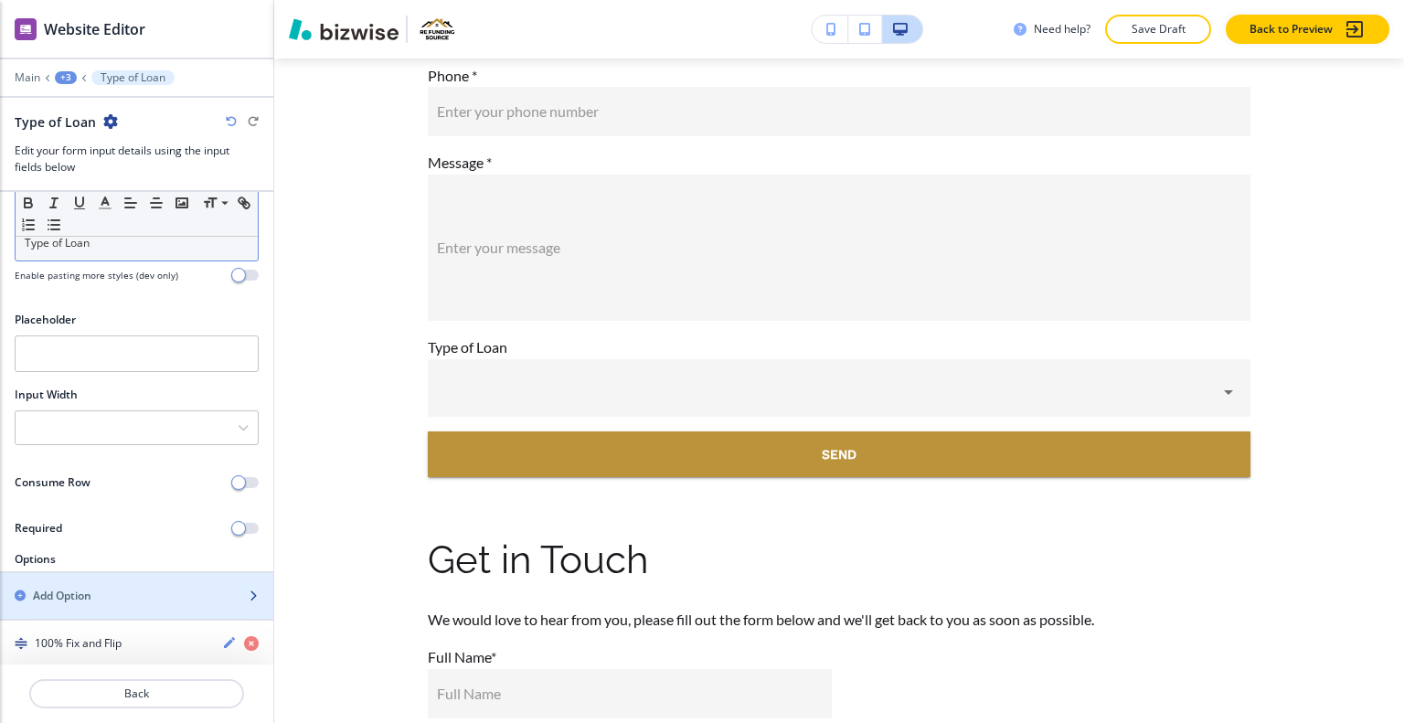
click at [133, 588] on div "Add Option" at bounding box center [116, 596] width 233 height 16
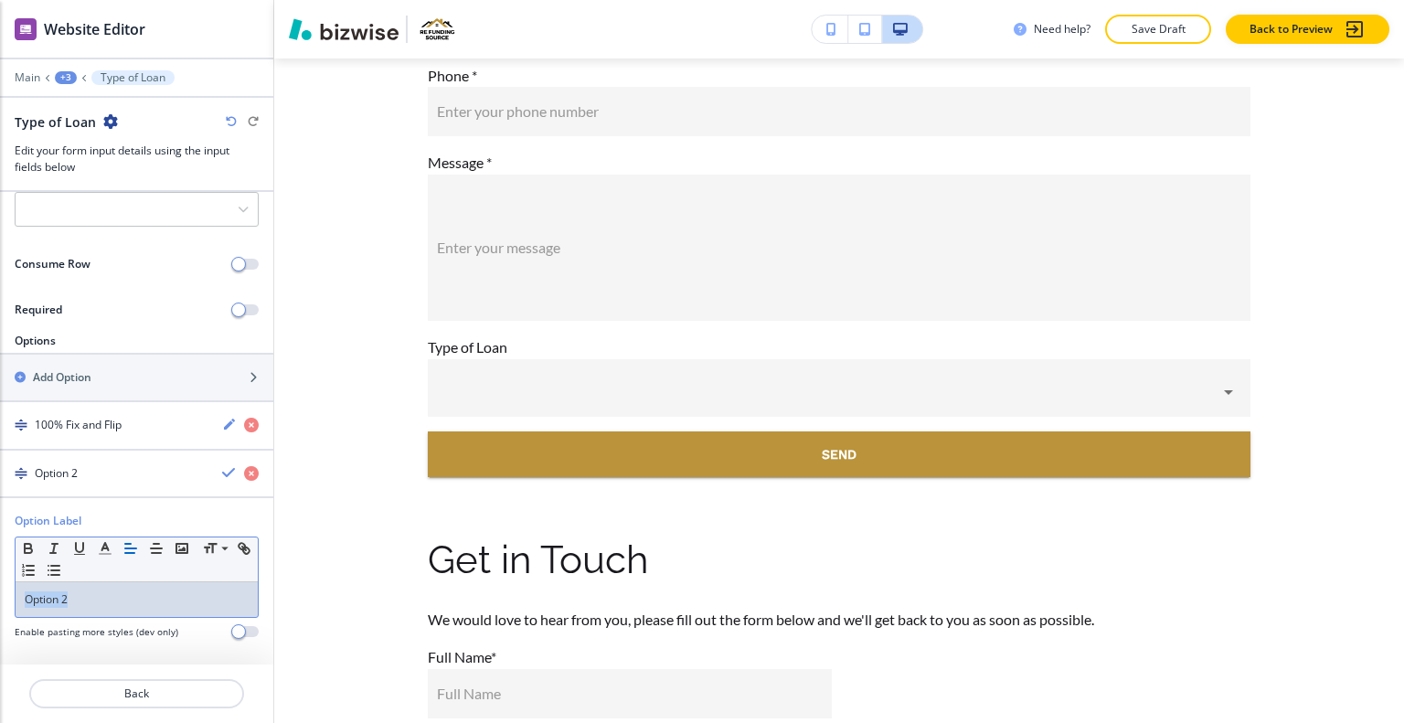
drag, startPoint x: 119, startPoint y: 583, endPoint x: 0, endPoint y: 560, distance: 121.2
click at [0, 560] on div "Option Label Small Normal Large Huge Option 2 Enable pasting more styles (dev o…" at bounding box center [136, 583] width 273 height 141
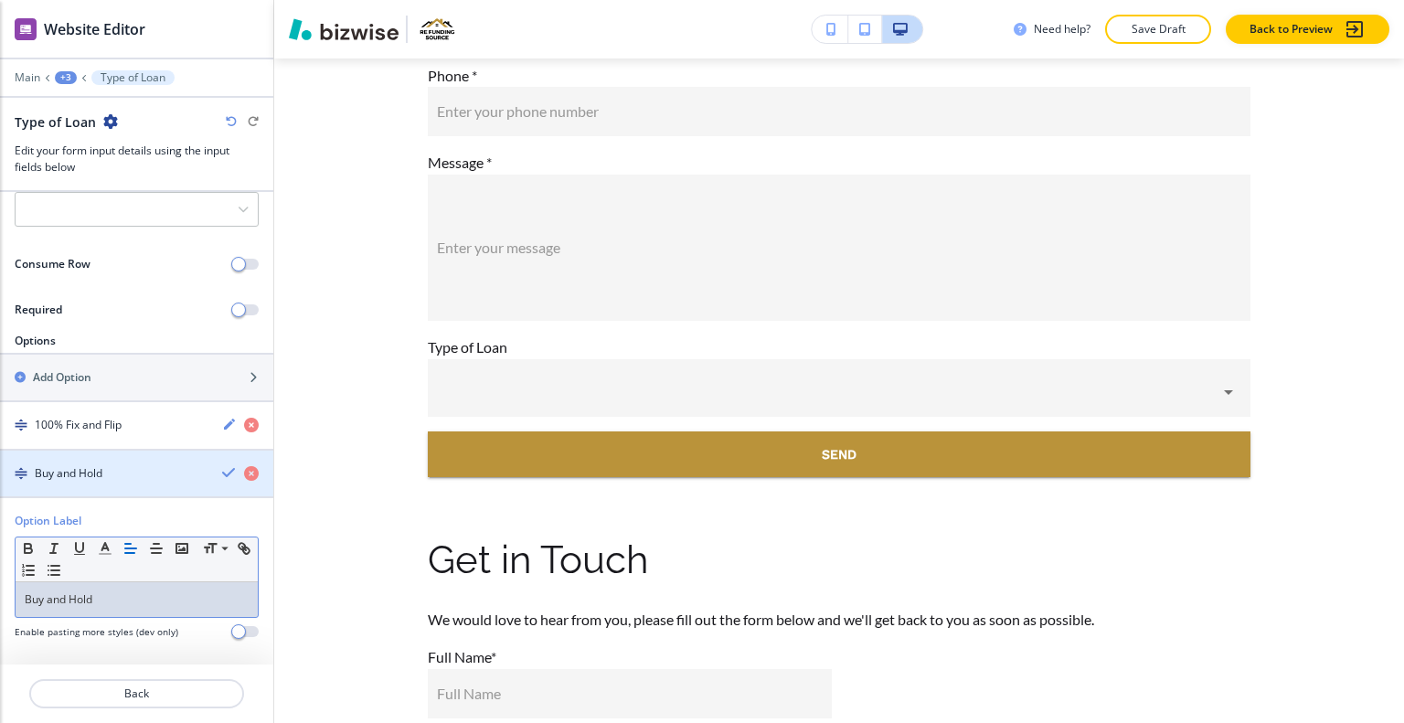
click at [222, 475] on icon "button" at bounding box center [229, 472] width 15 height 15
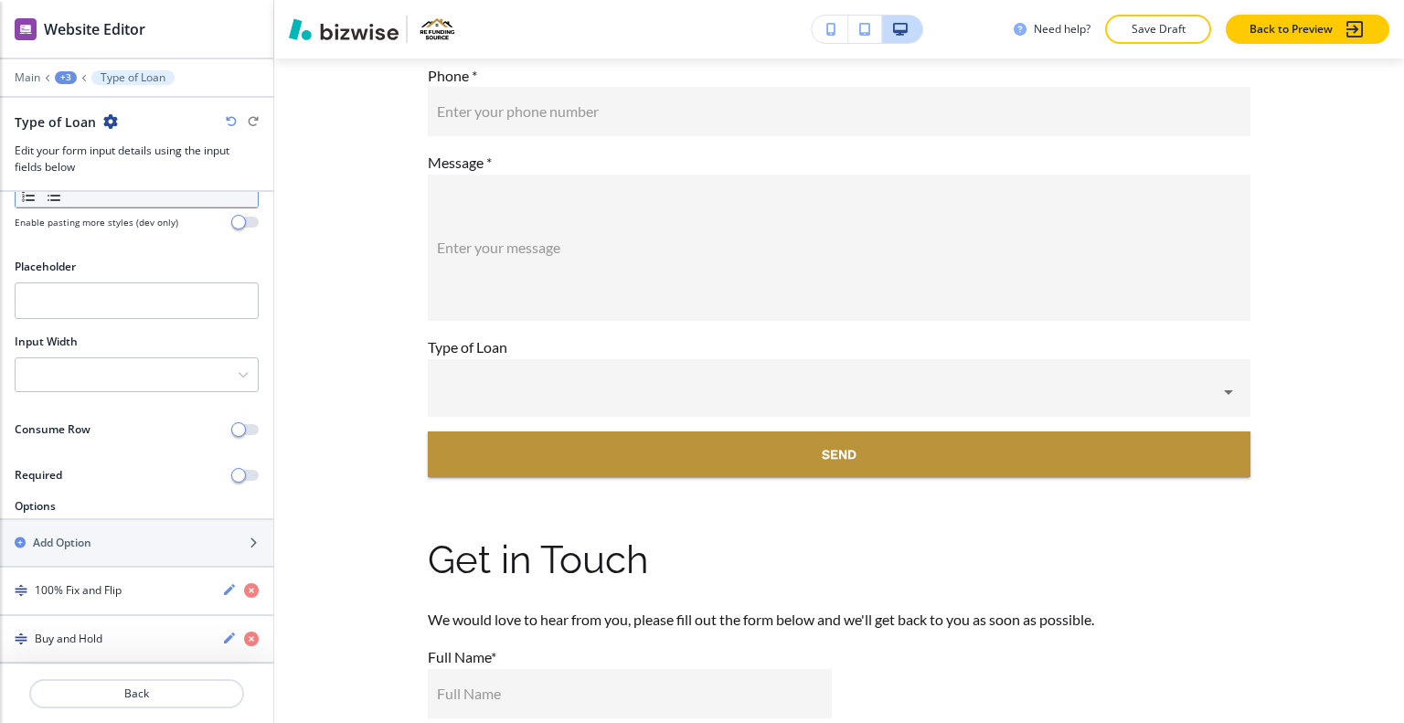
scroll to position [99, 0]
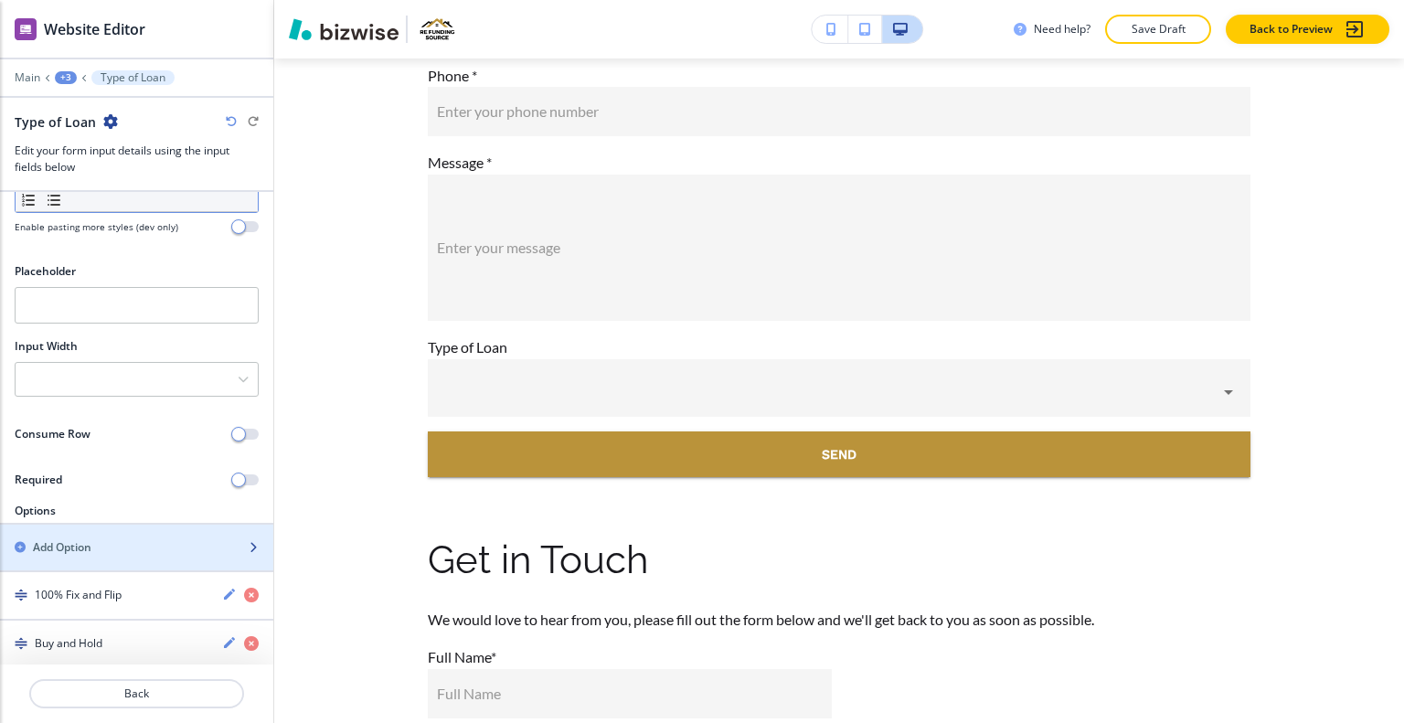
click at [157, 541] on div "Add Option" at bounding box center [116, 547] width 233 height 16
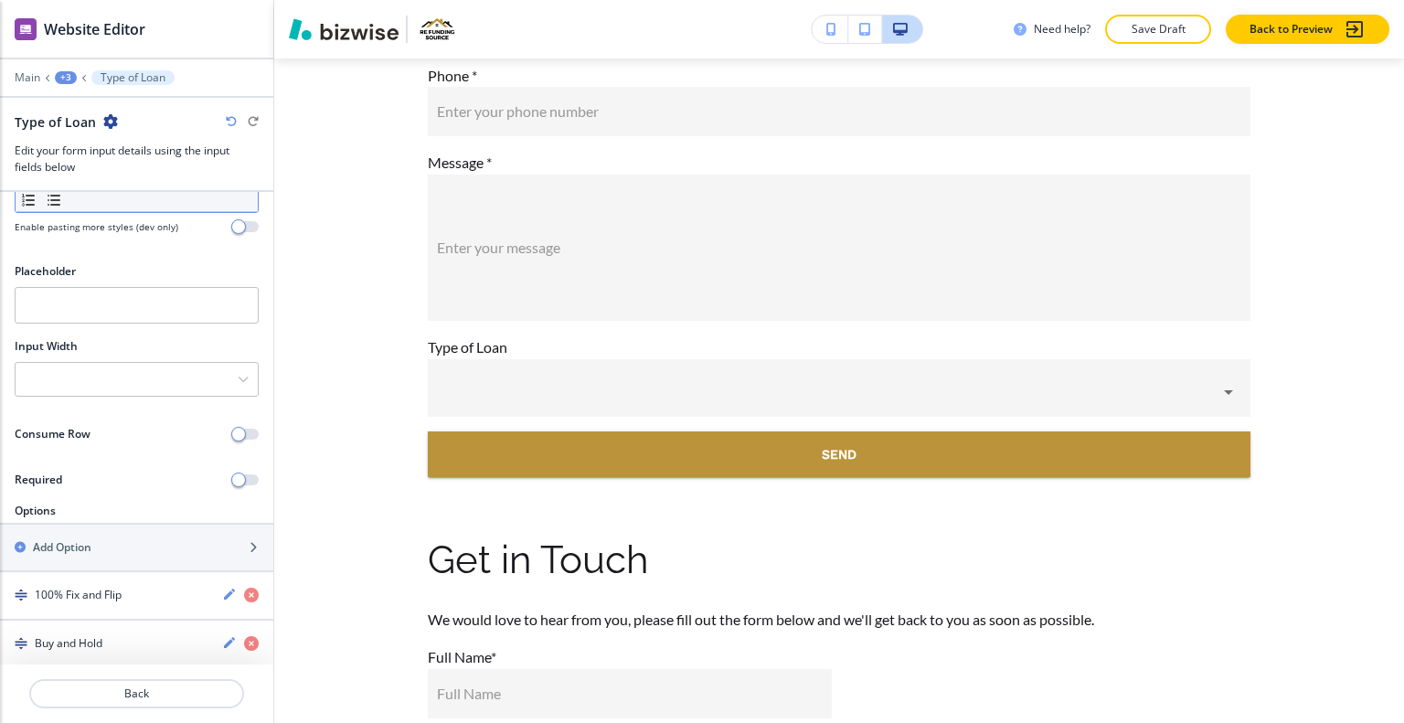
scroll to position [316, 0]
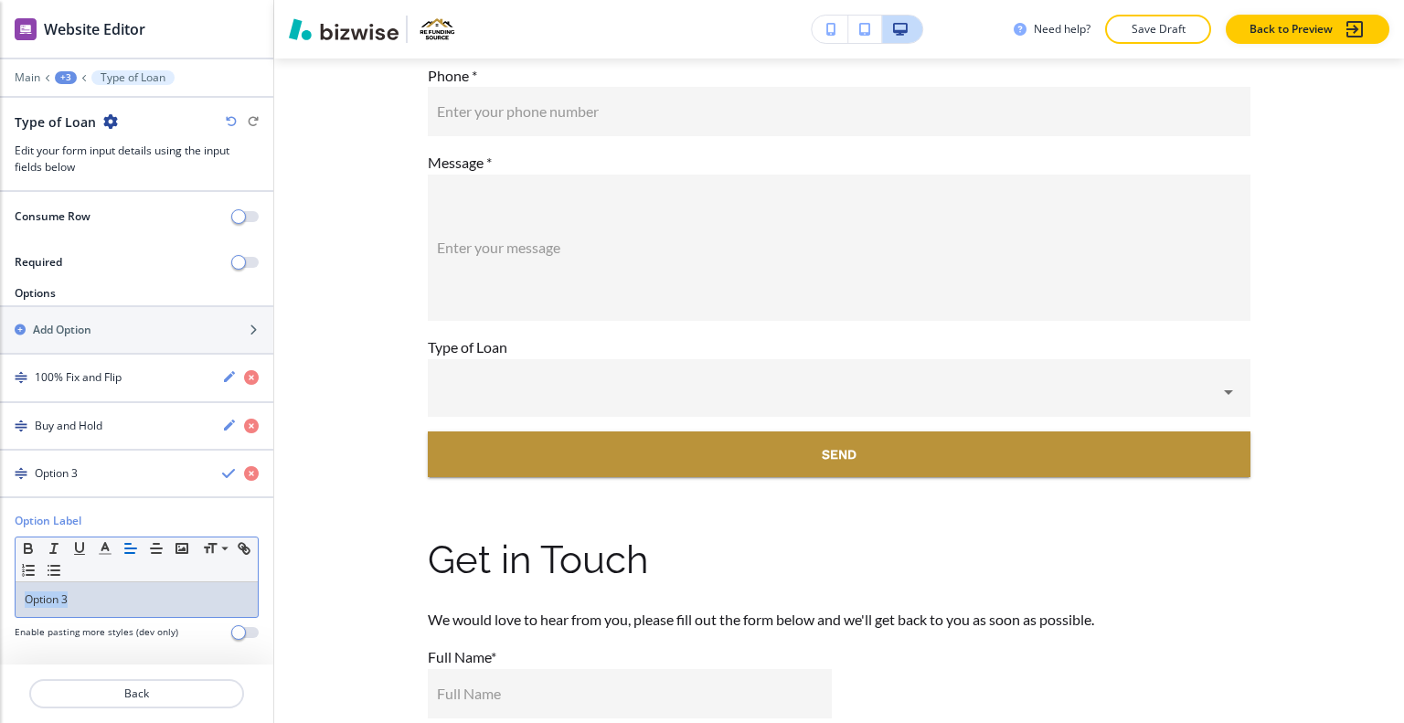
drag, startPoint x: 143, startPoint y: 599, endPoint x: 5, endPoint y: 590, distance: 138.4
click at [5, 590] on div "Option Label Small Normal Large Huge Option 3 Enable pasting more styles (dev o…" at bounding box center [136, 583] width 273 height 141
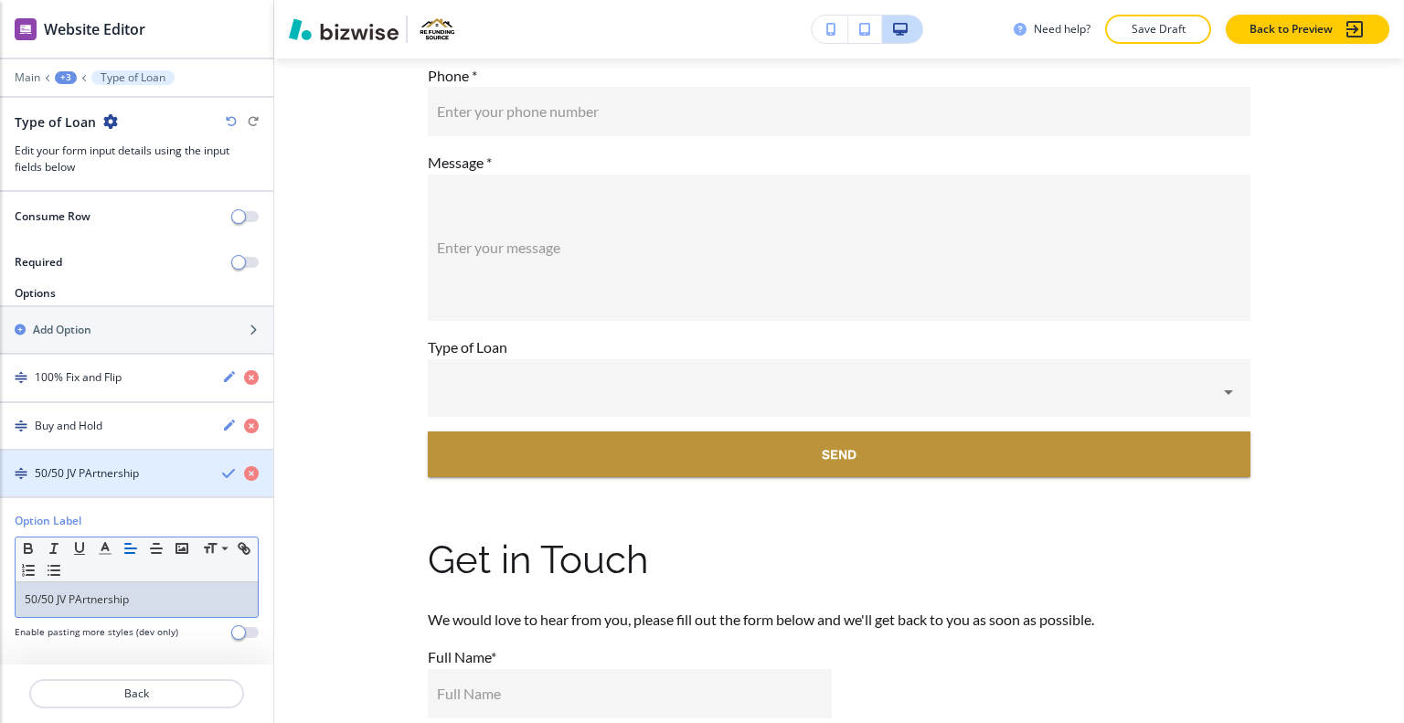
click at [222, 473] on icon "button" at bounding box center [229, 473] width 15 height 15
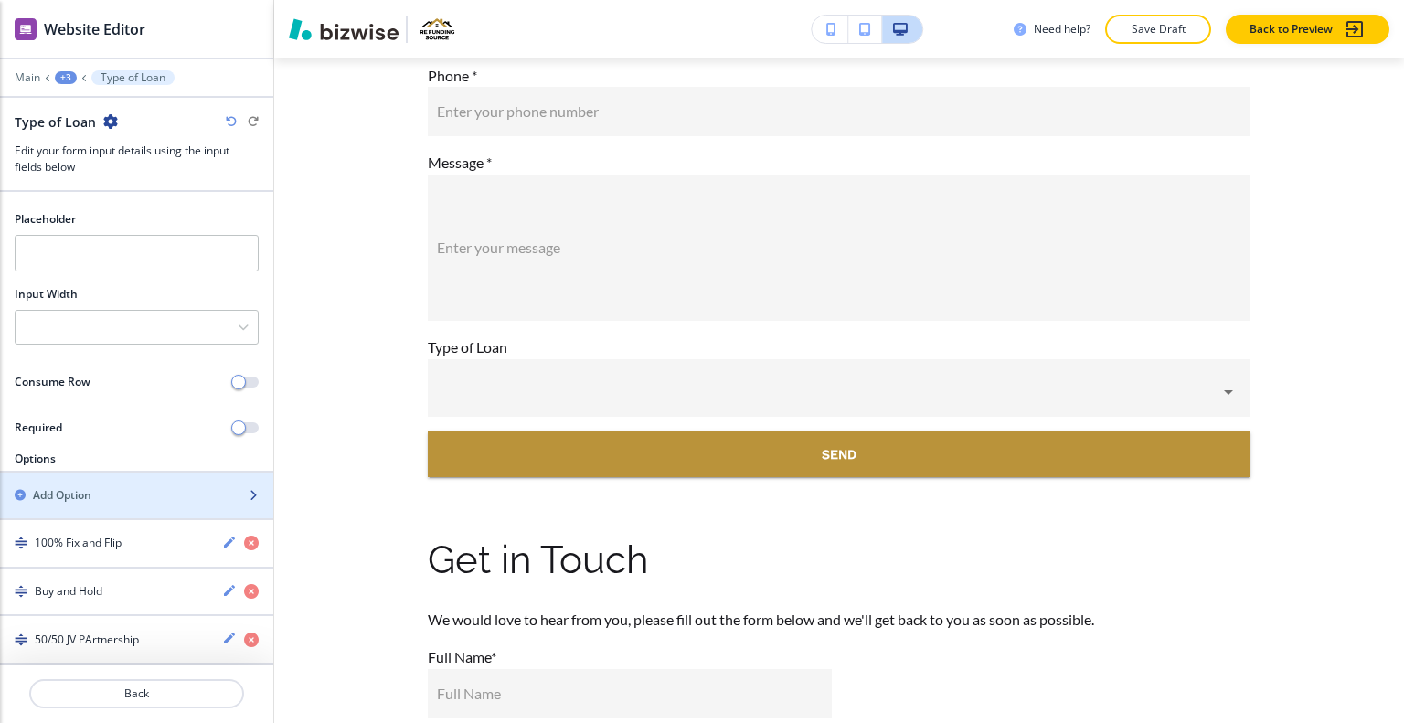
scroll to position [146, 0]
click at [153, 494] on div "Add Option" at bounding box center [116, 500] width 233 height 16
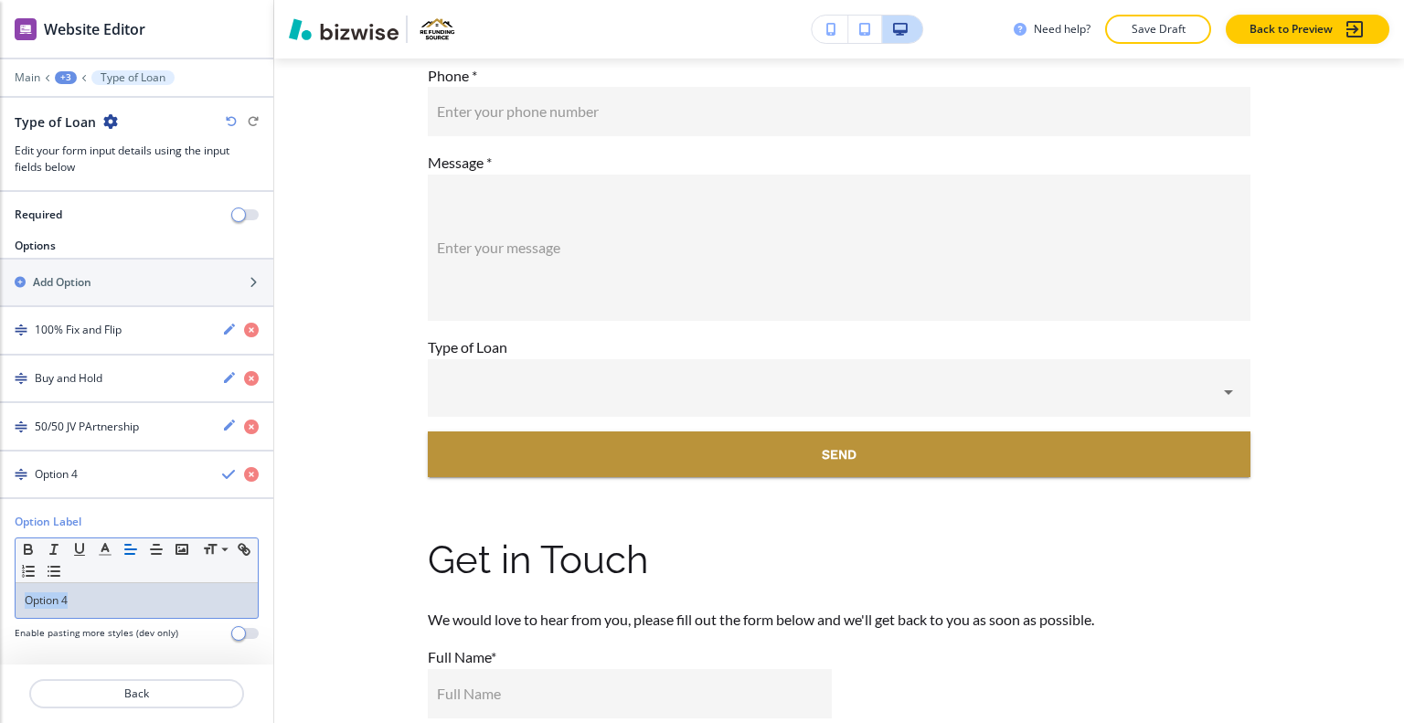
drag, startPoint x: 106, startPoint y: 592, endPoint x: 0, endPoint y: 587, distance: 106.2
click at [0, 587] on div "Option Label Small Normal Large Huge Option 4 Enable pasting more styles (dev o…" at bounding box center [136, 584] width 273 height 141
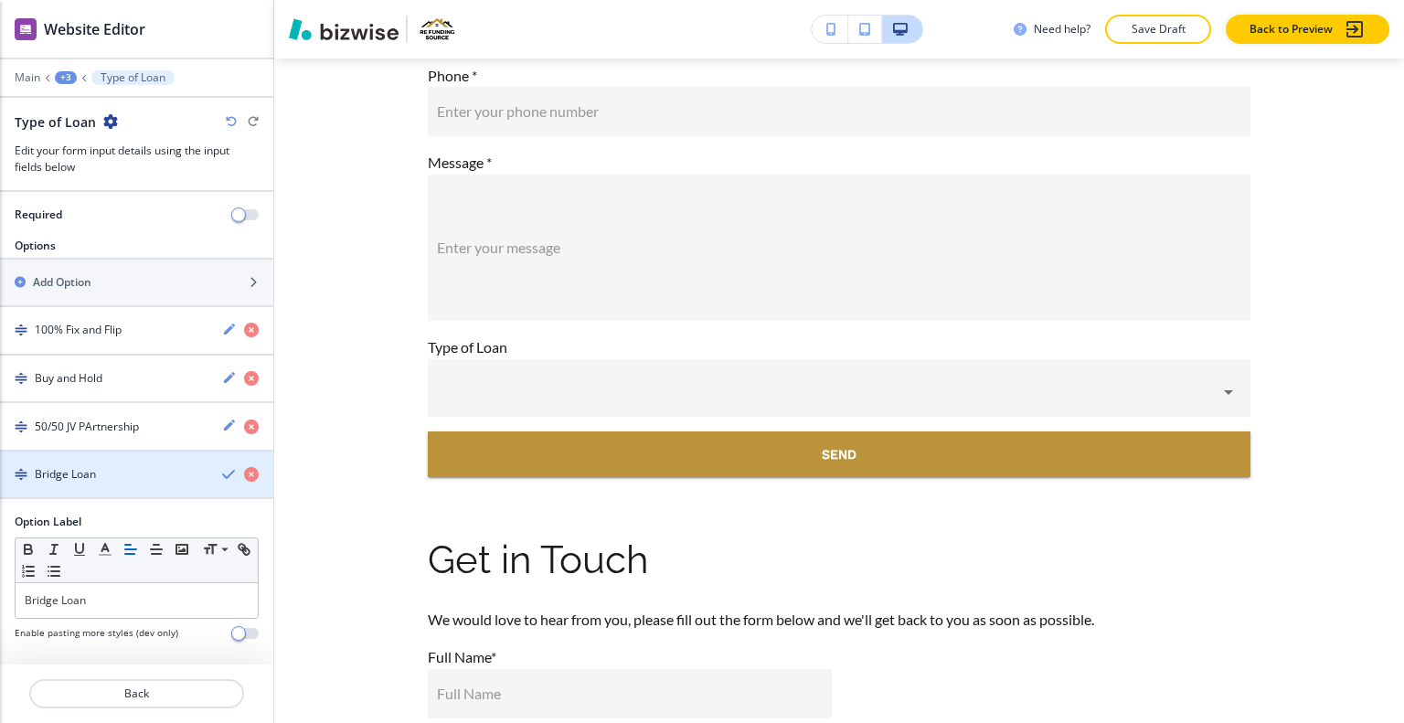
click at [223, 467] on div "button" at bounding box center [247, 475] width 51 height 16
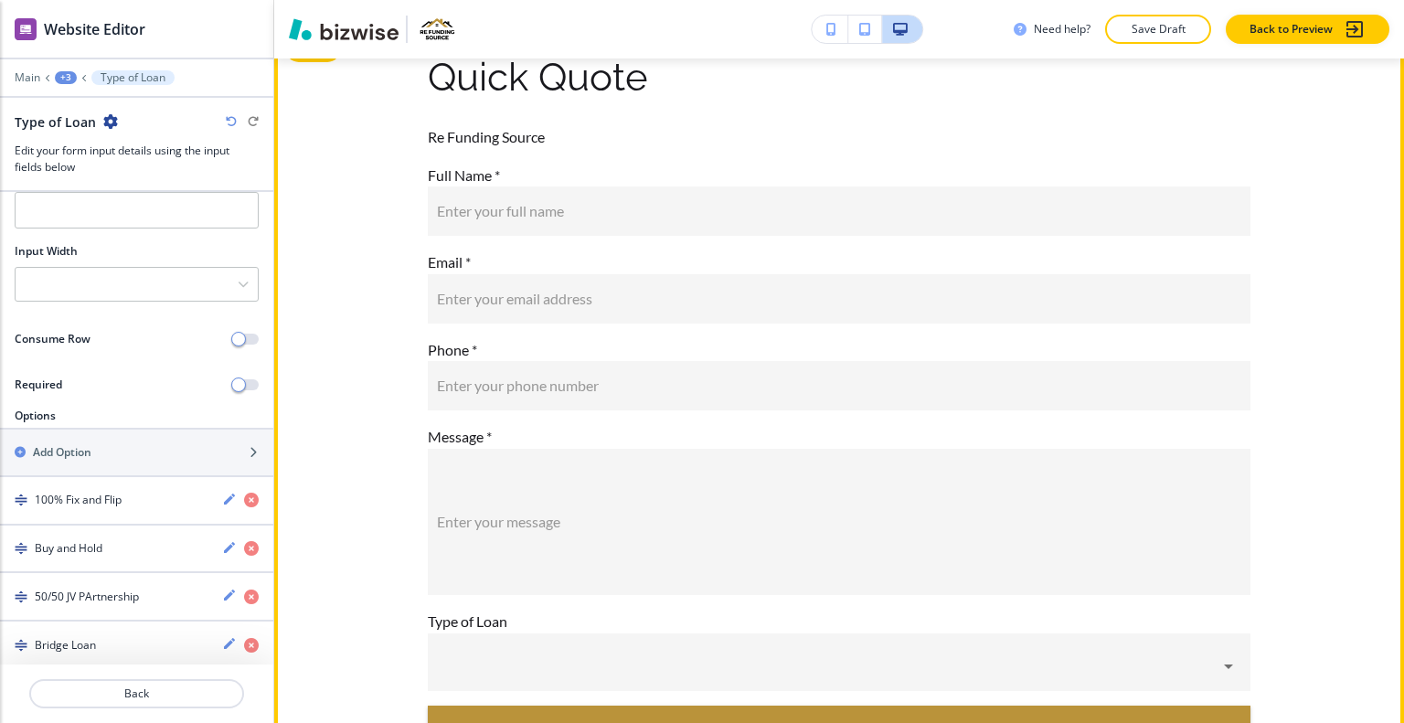
scroll to position [9932, 0]
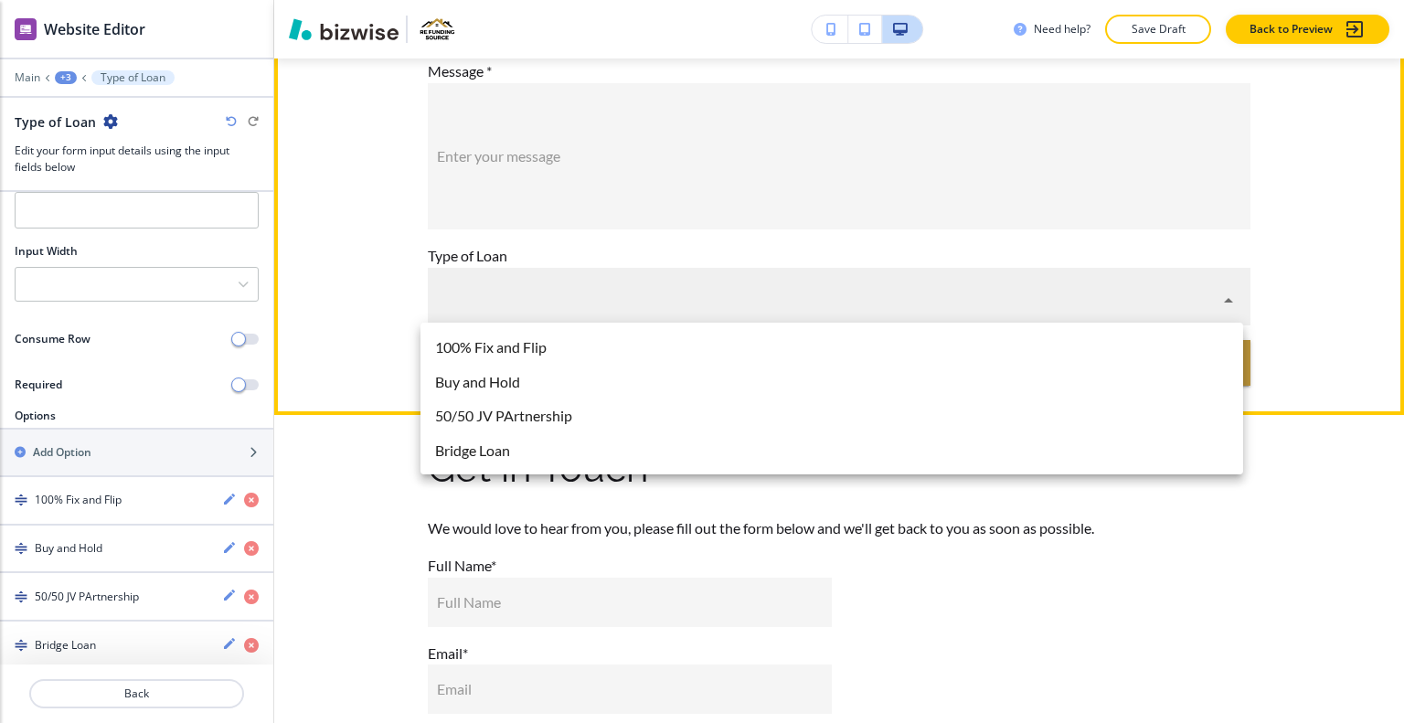
click at [680, 0] on body "WELCOME TO YOUR WEBSITE PREVIEW Want to try out the Website Editor? Edit this s…" at bounding box center [702, 0] width 1404 height 0
click at [684, 295] on div at bounding box center [702, 361] width 1404 height 723
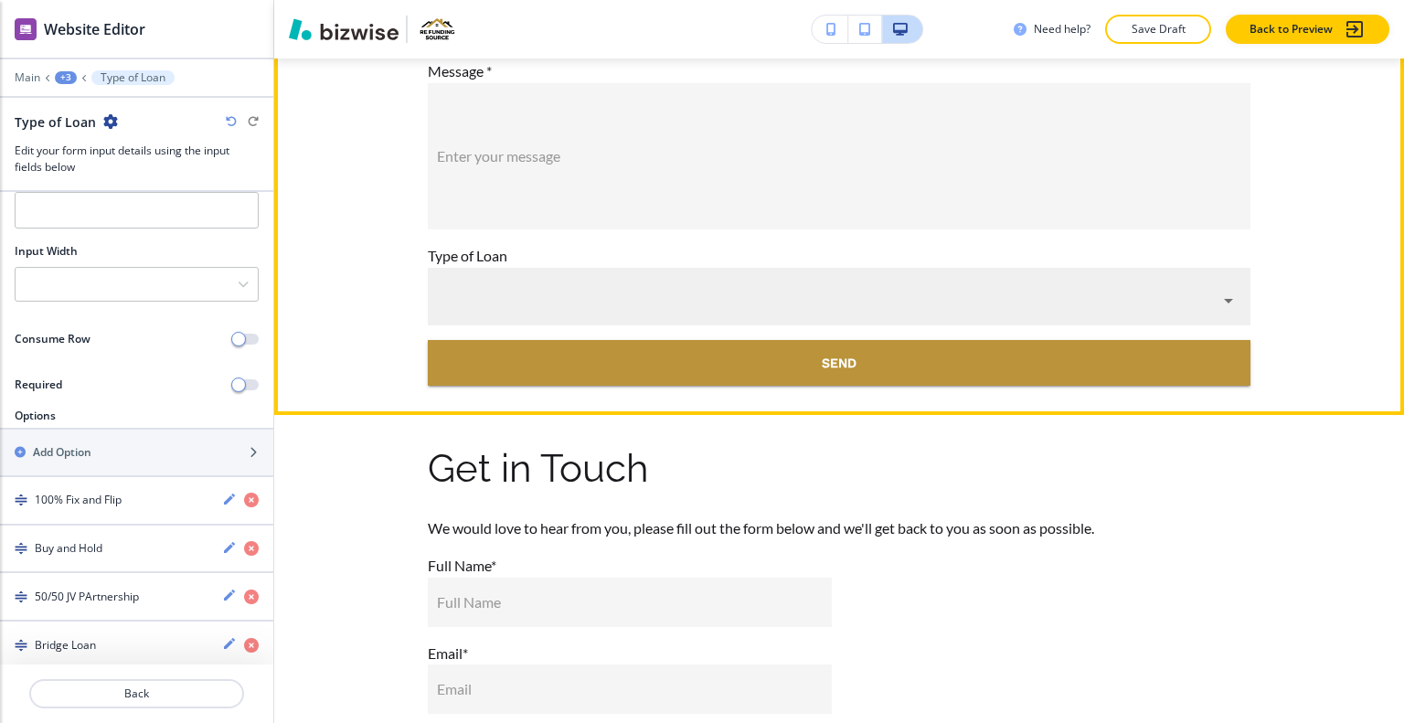
scroll to position [9840, 0]
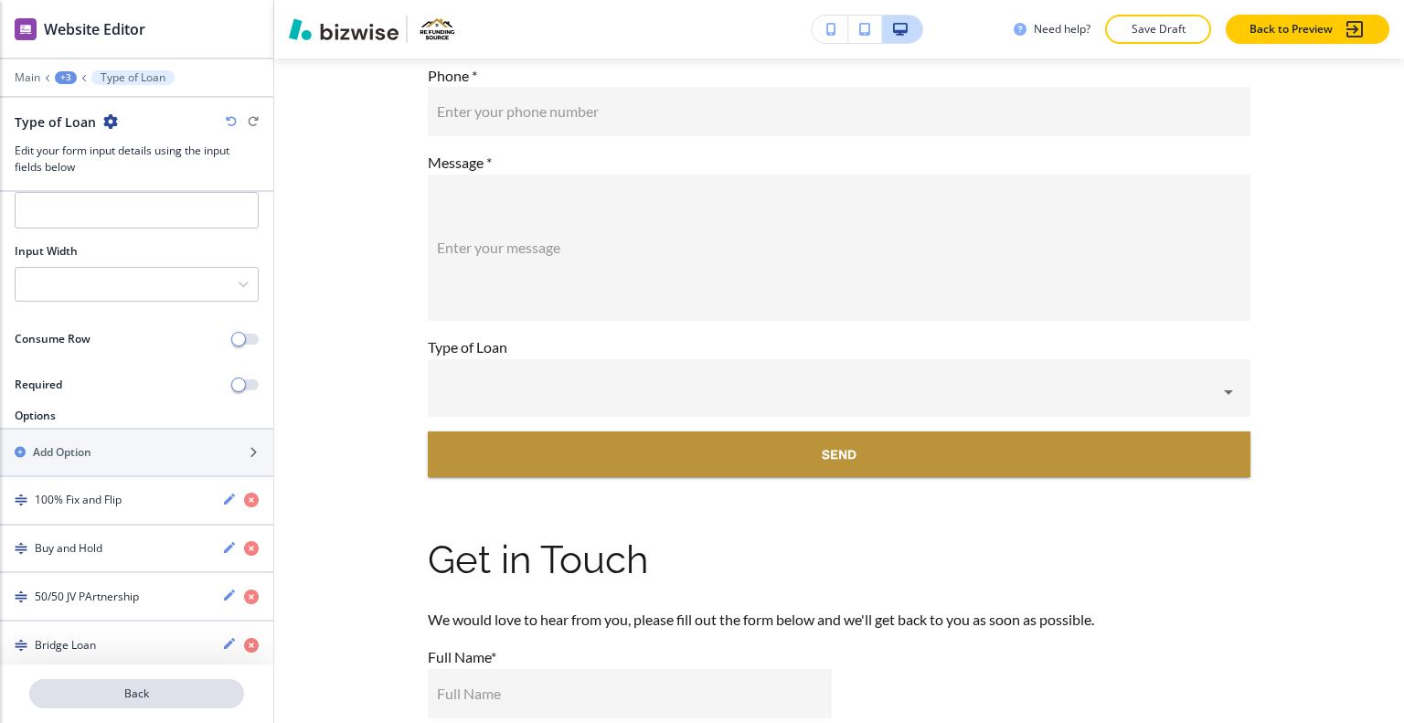
click at [146, 701] on p "Back" at bounding box center [136, 694] width 211 height 16
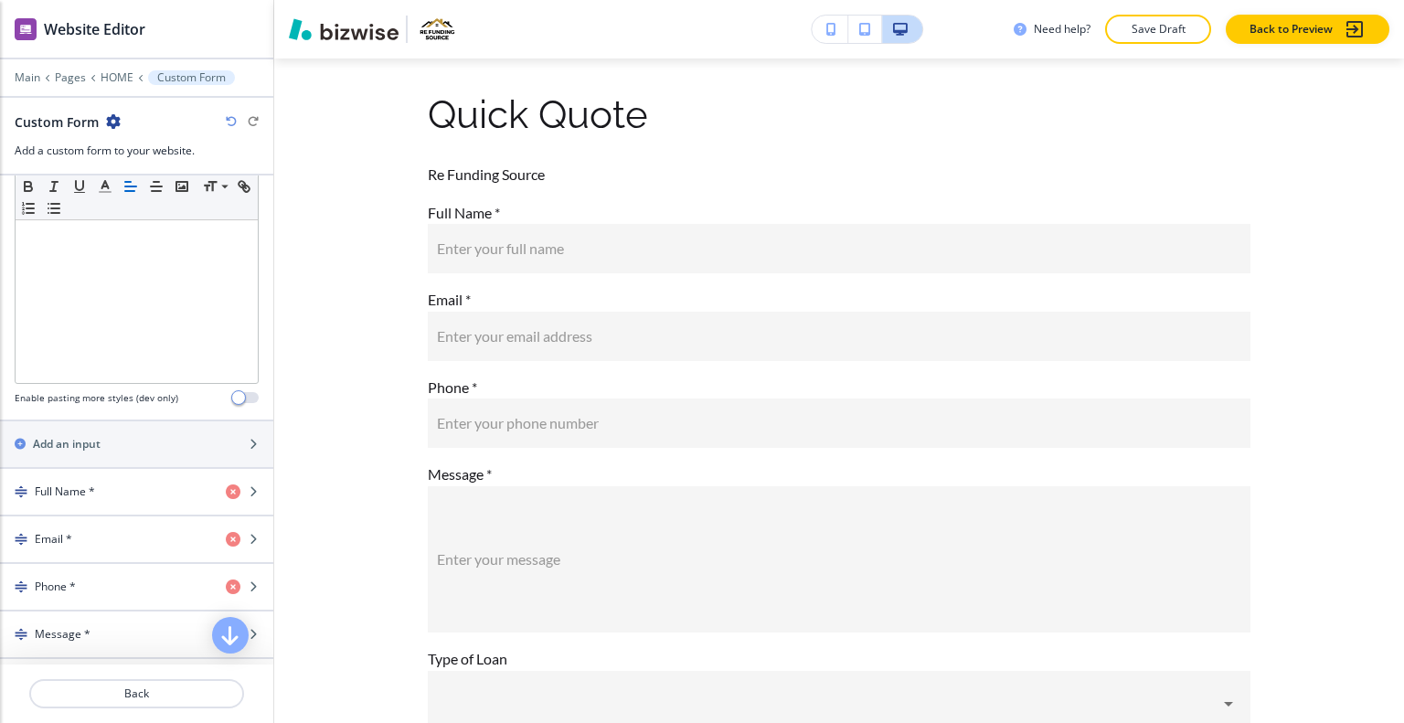
scroll to position [677, 0]
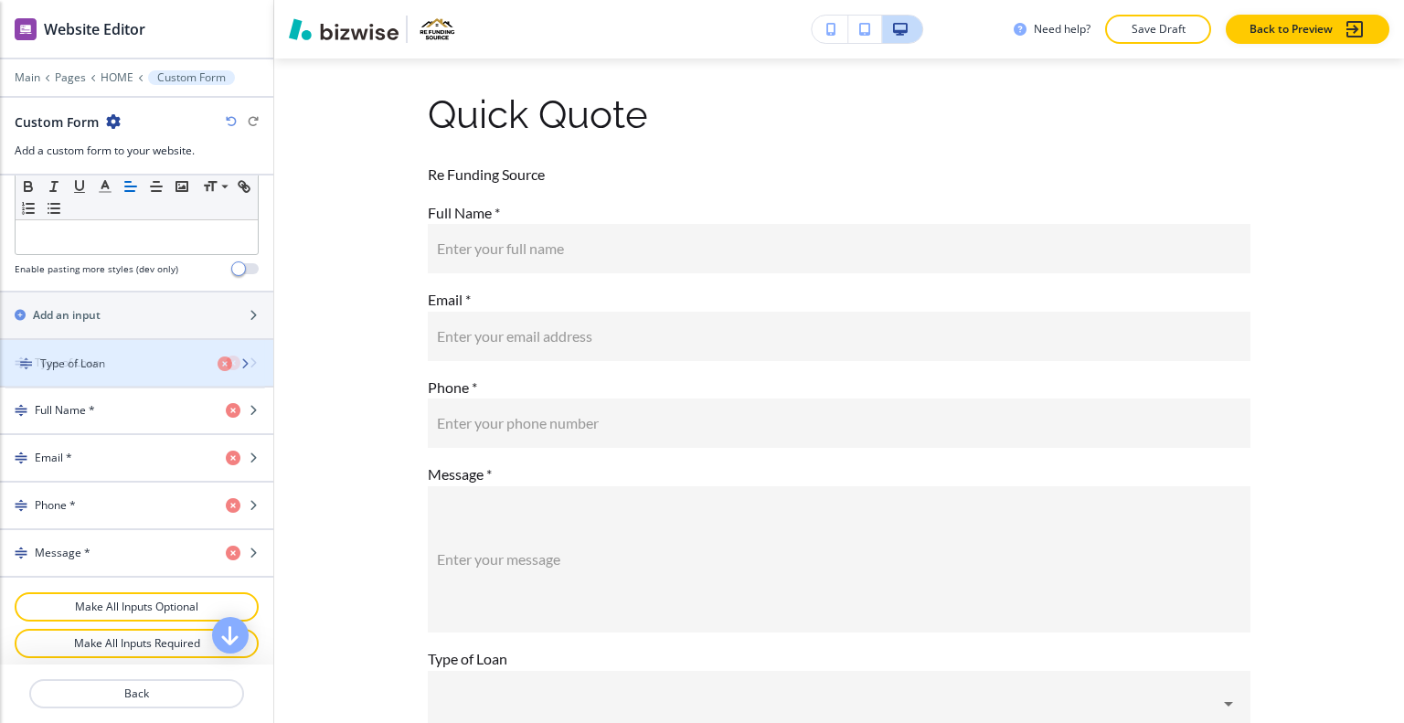
drag, startPoint x: 116, startPoint y: 548, endPoint x: 127, endPoint y: 376, distance: 172.2
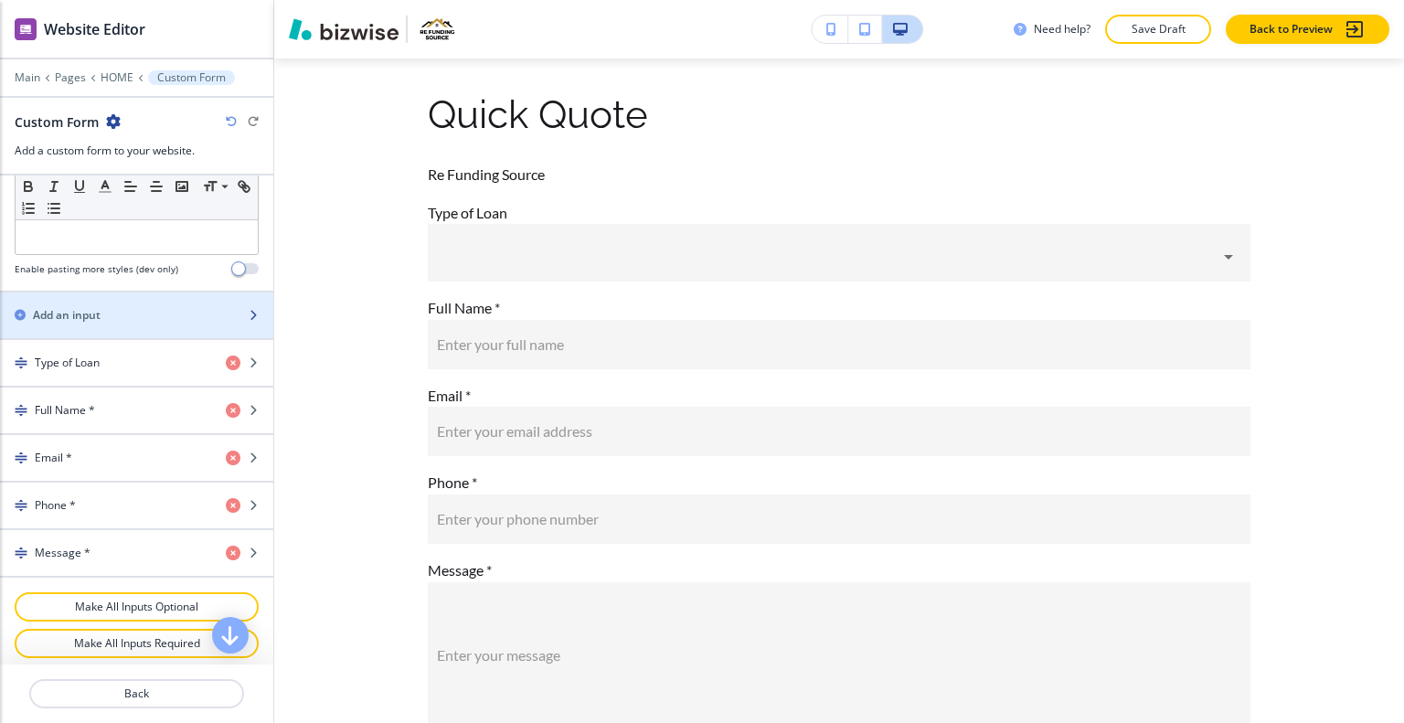
click at [124, 315] on div "Add an input" at bounding box center [116, 315] width 233 height 16
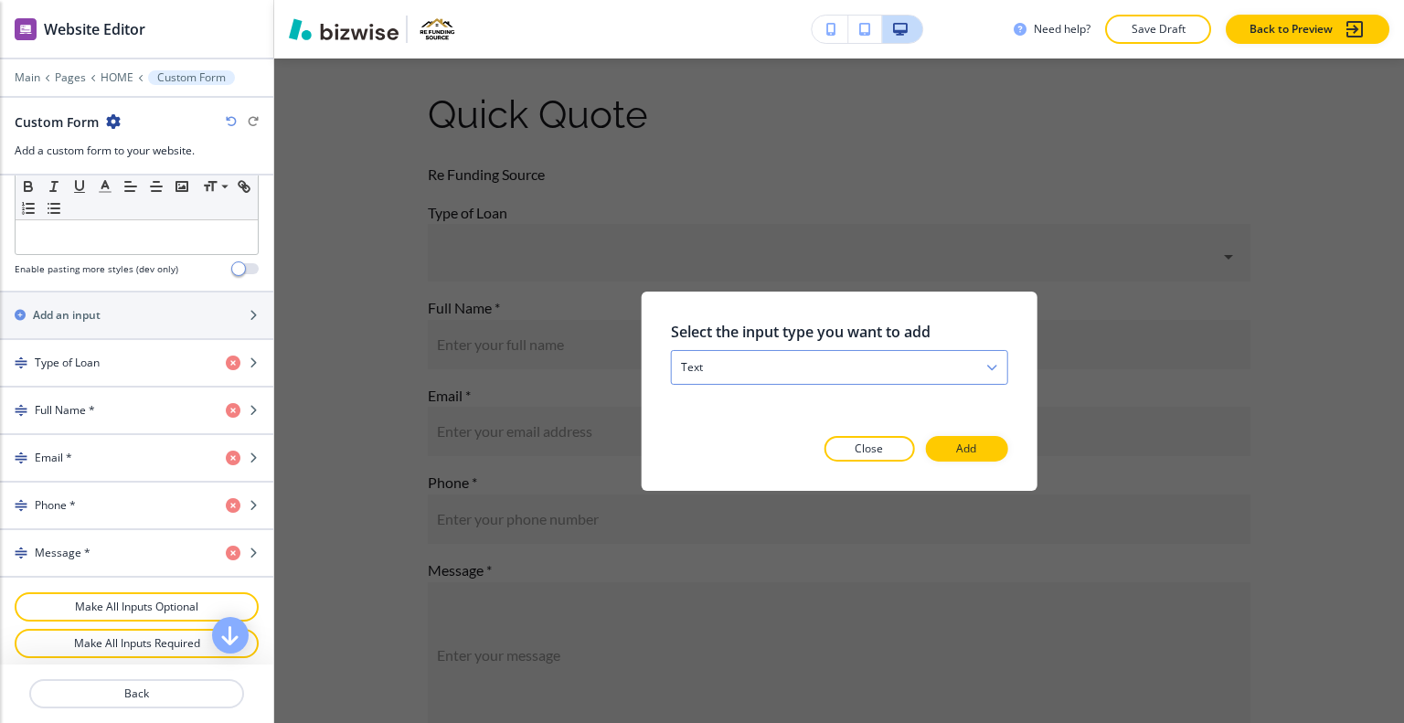
click at [816, 365] on div "text" at bounding box center [840, 366] width 336 height 33
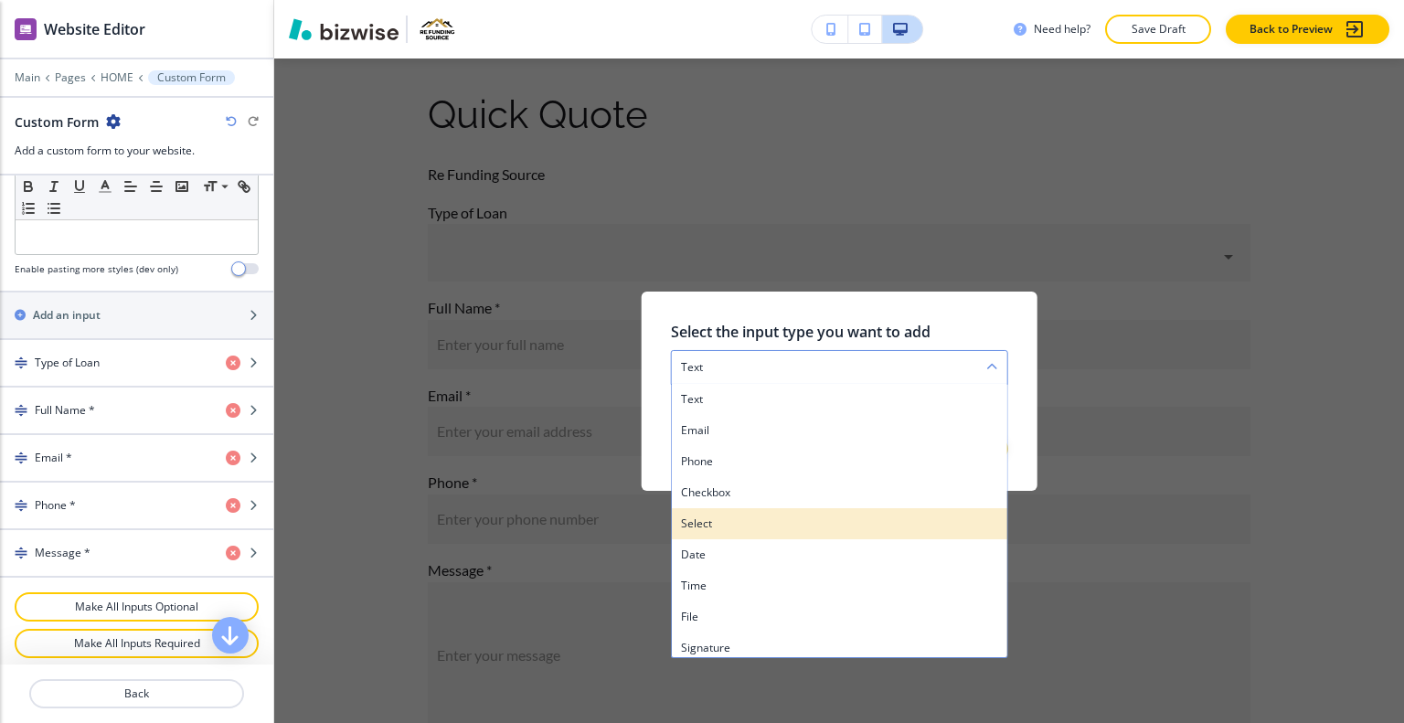
click at [746, 533] on div "select" at bounding box center [840, 522] width 336 height 31
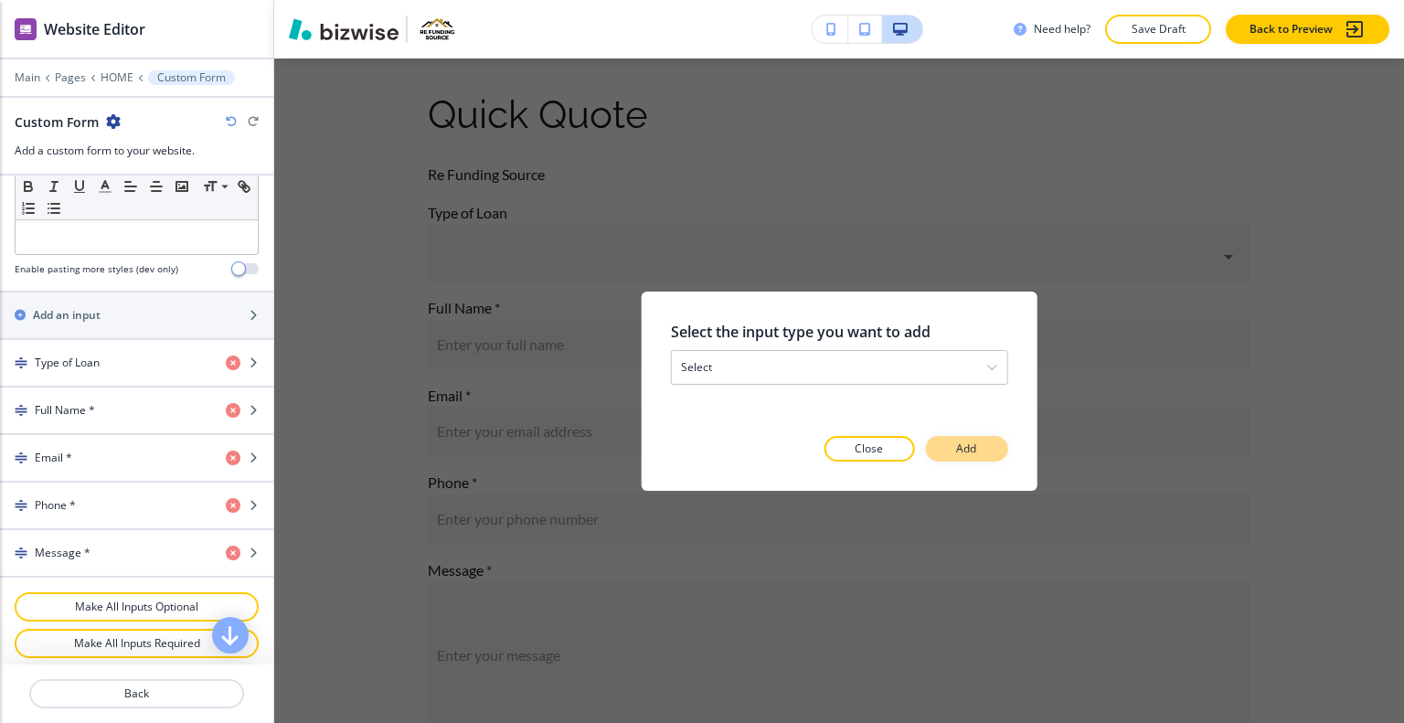
click at [956, 447] on p "Add" at bounding box center [966, 449] width 20 height 16
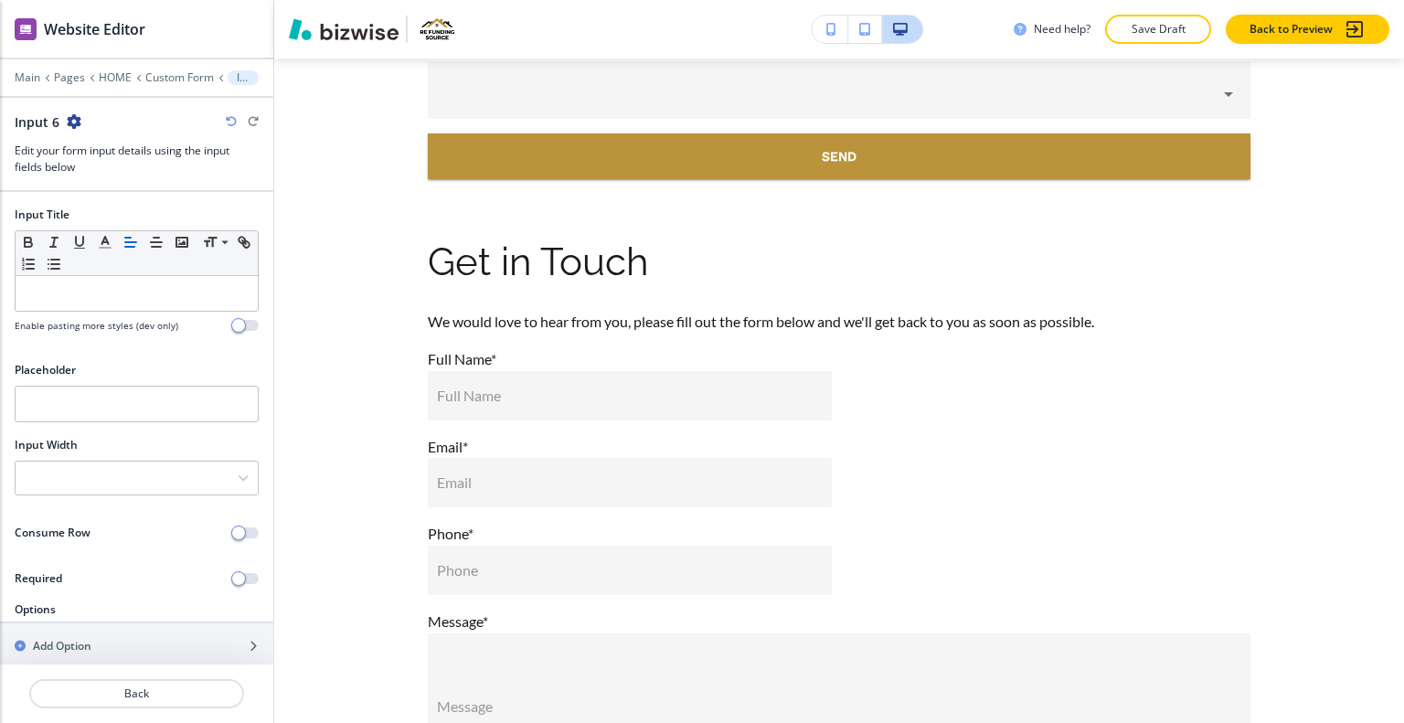
scroll to position [3, 0]
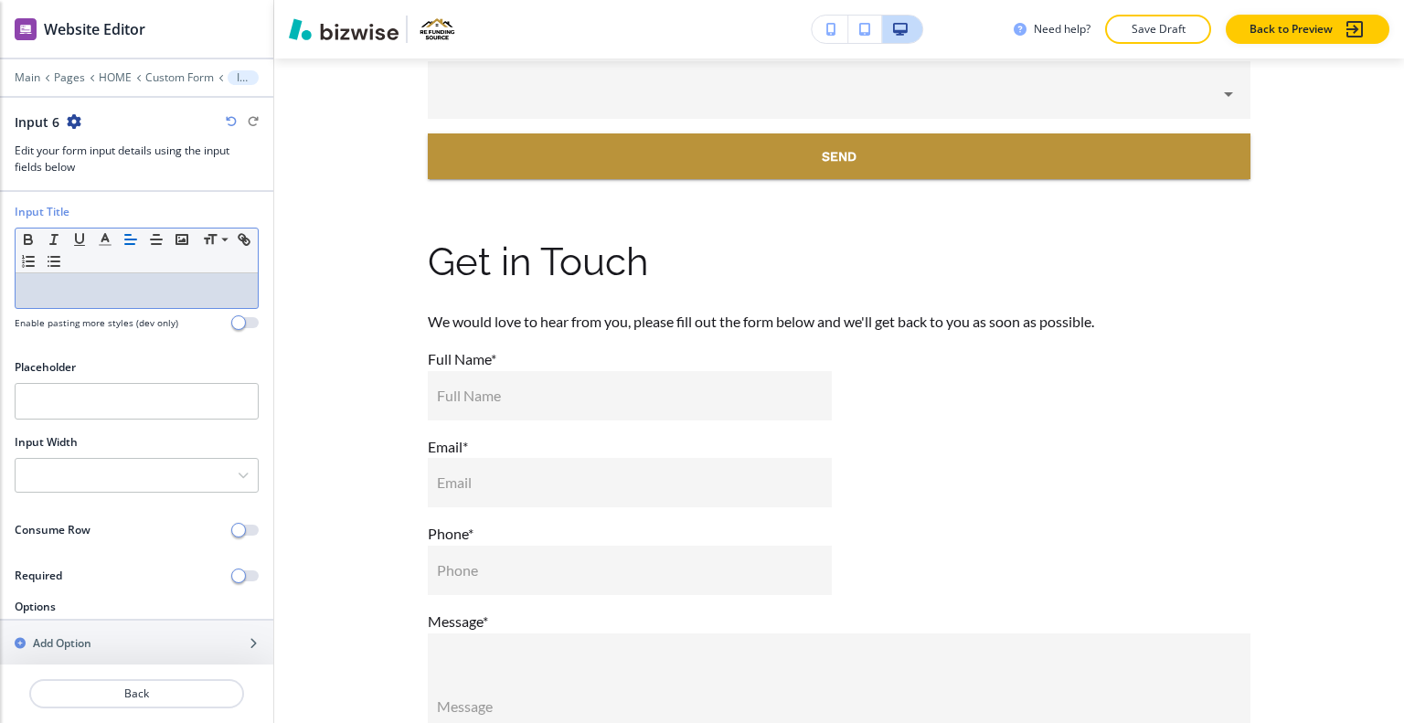
drag, startPoint x: 95, startPoint y: 295, endPoint x: 129, endPoint y: 276, distance: 38.9
click at [97, 297] on div at bounding box center [137, 290] width 242 height 35
drag, startPoint x: 79, startPoint y: 387, endPoint x: 62, endPoint y: 282, distance: 106.4
click at [62, 281] on div "Small Normal Large Huge" at bounding box center [137, 268] width 244 height 81
click at [66, 286] on p at bounding box center [137, 291] width 224 height 16
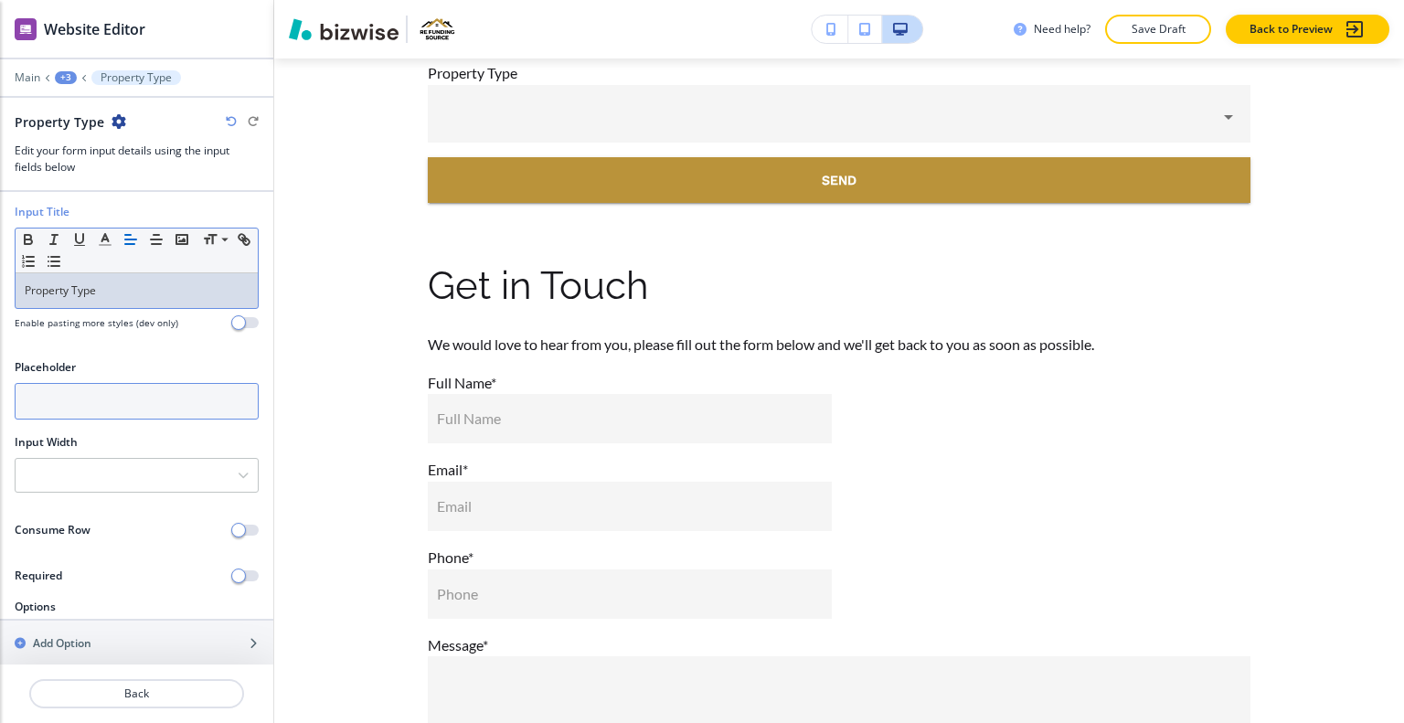
click at [123, 395] on input "text" at bounding box center [137, 401] width 244 height 37
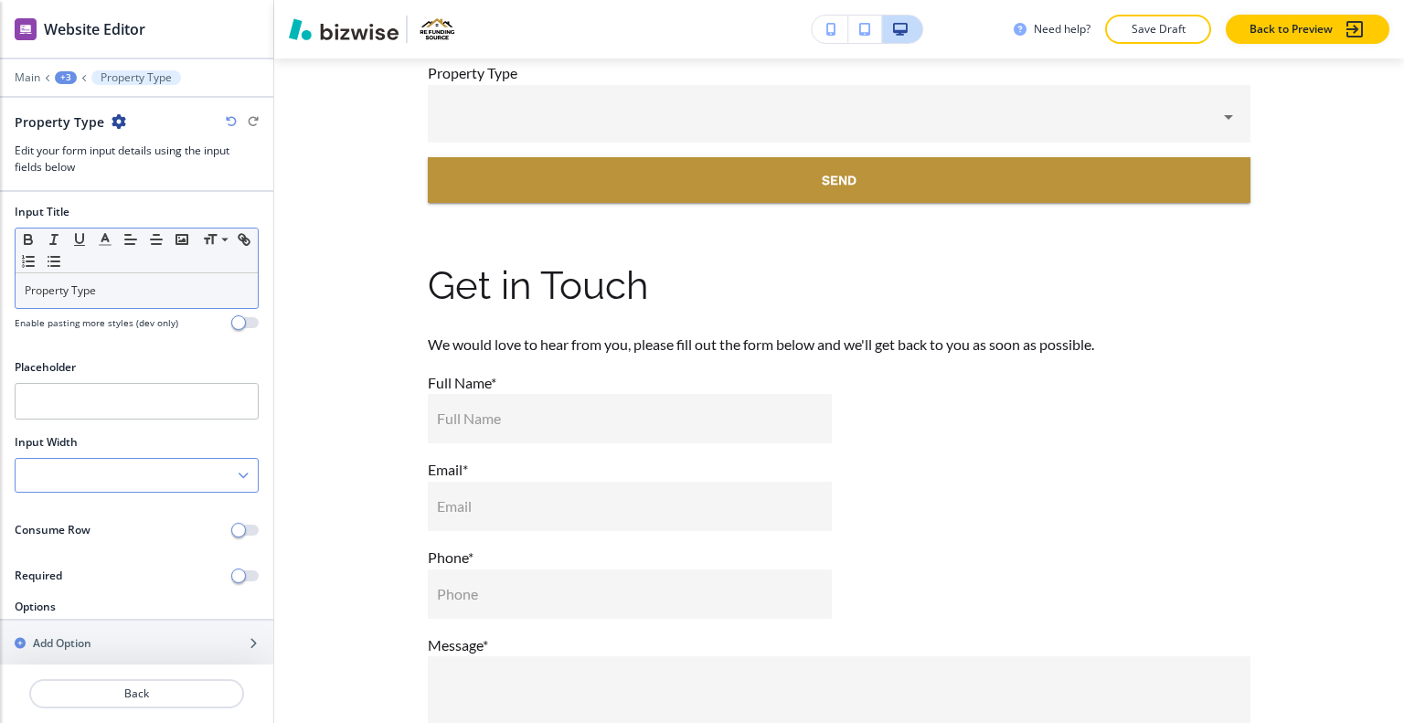
click at [109, 487] on div at bounding box center [137, 475] width 242 height 33
click at [94, 564] on h4 "50%" at bounding box center [137, 569] width 224 height 16
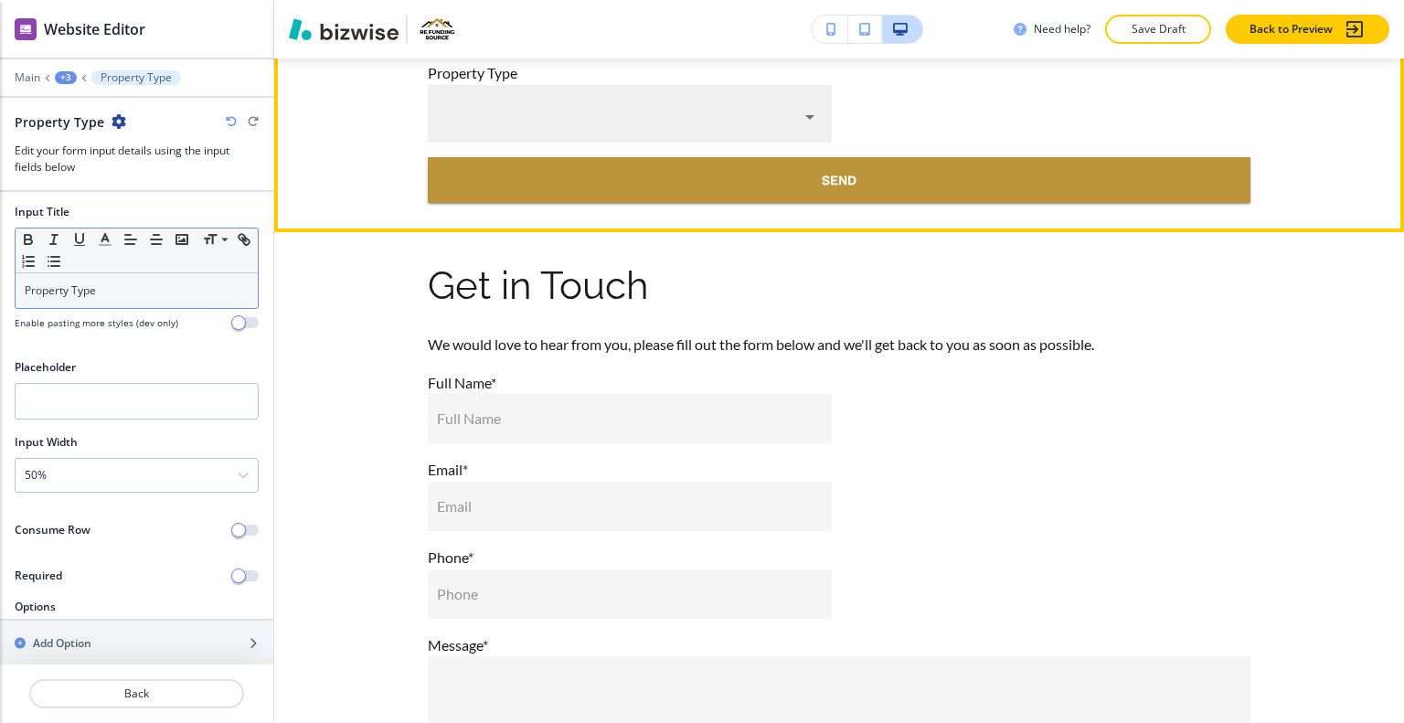
scroll to position [10028, 0]
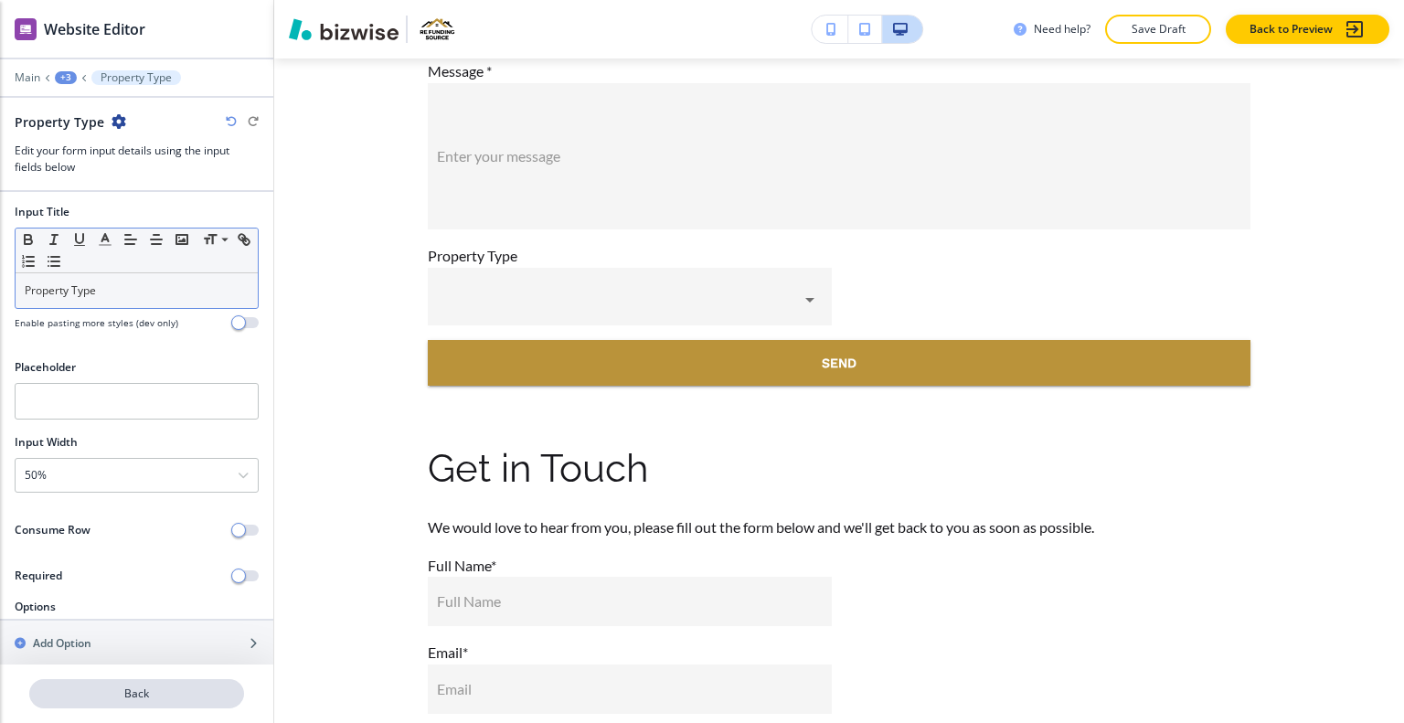
click at [151, 694] on p "Back" at bounding box center [136, 694] width 211 height 16
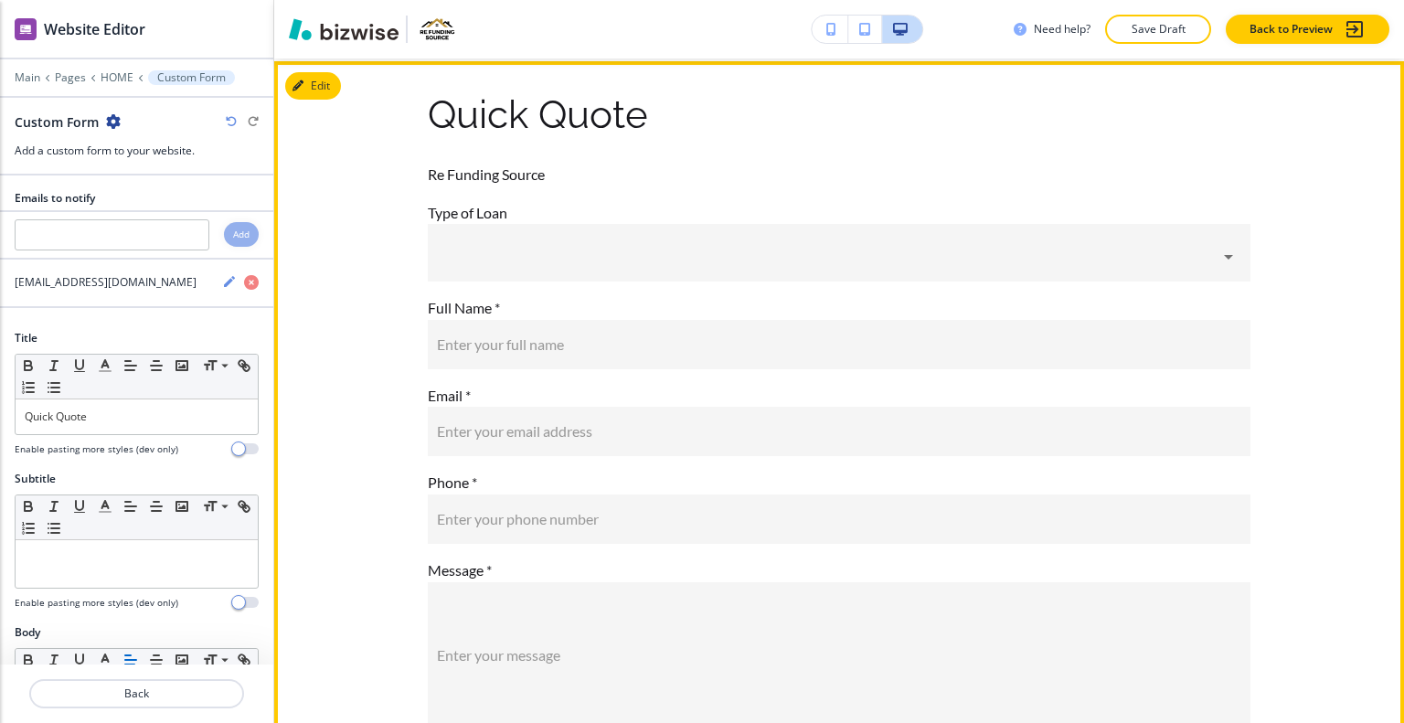
scroll to position [9711, 0]
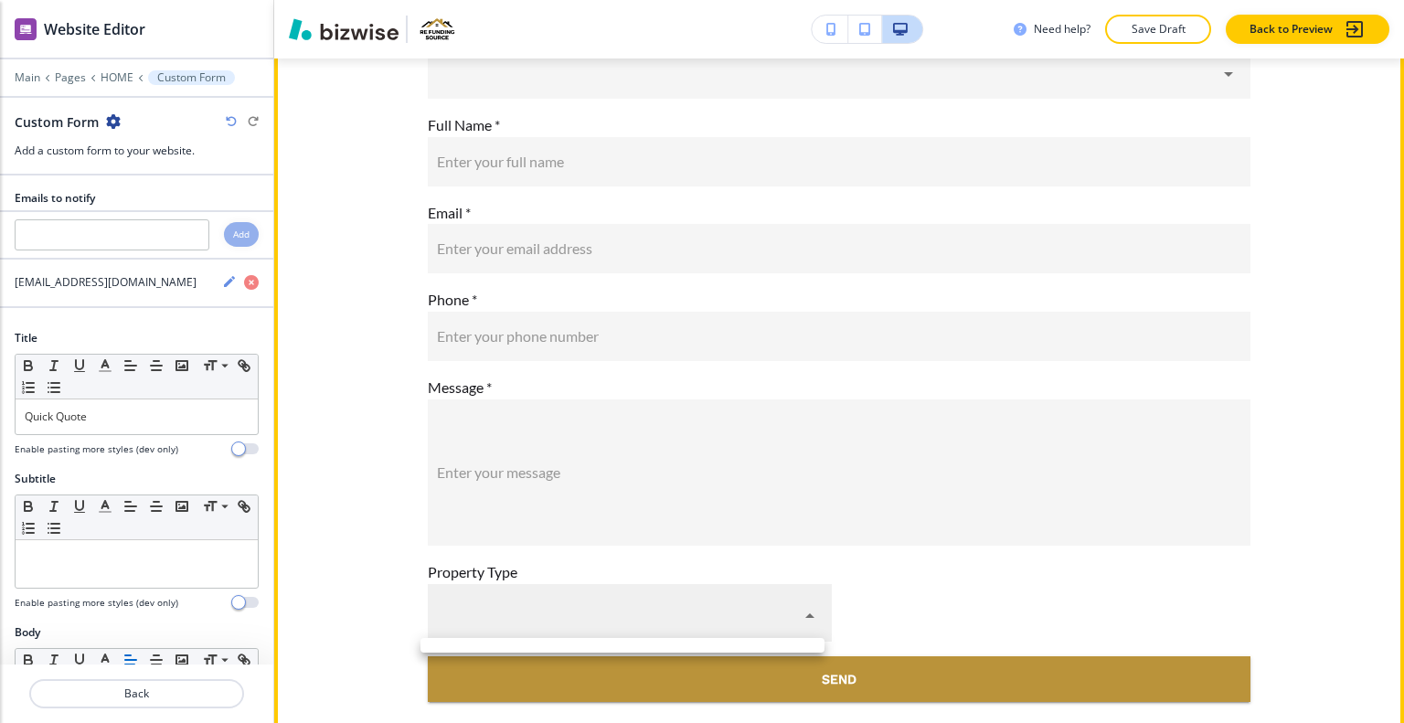
click at [489, 0] on body "WELCOME TO YOUR WEBSITE PREVIEW Want to try out the Website Editor? Edit this s…" at bounding box center [702, 0] width 1404 height 0
click at [489, 610] on div at bounding box center [702, 361] width 1404 height 723
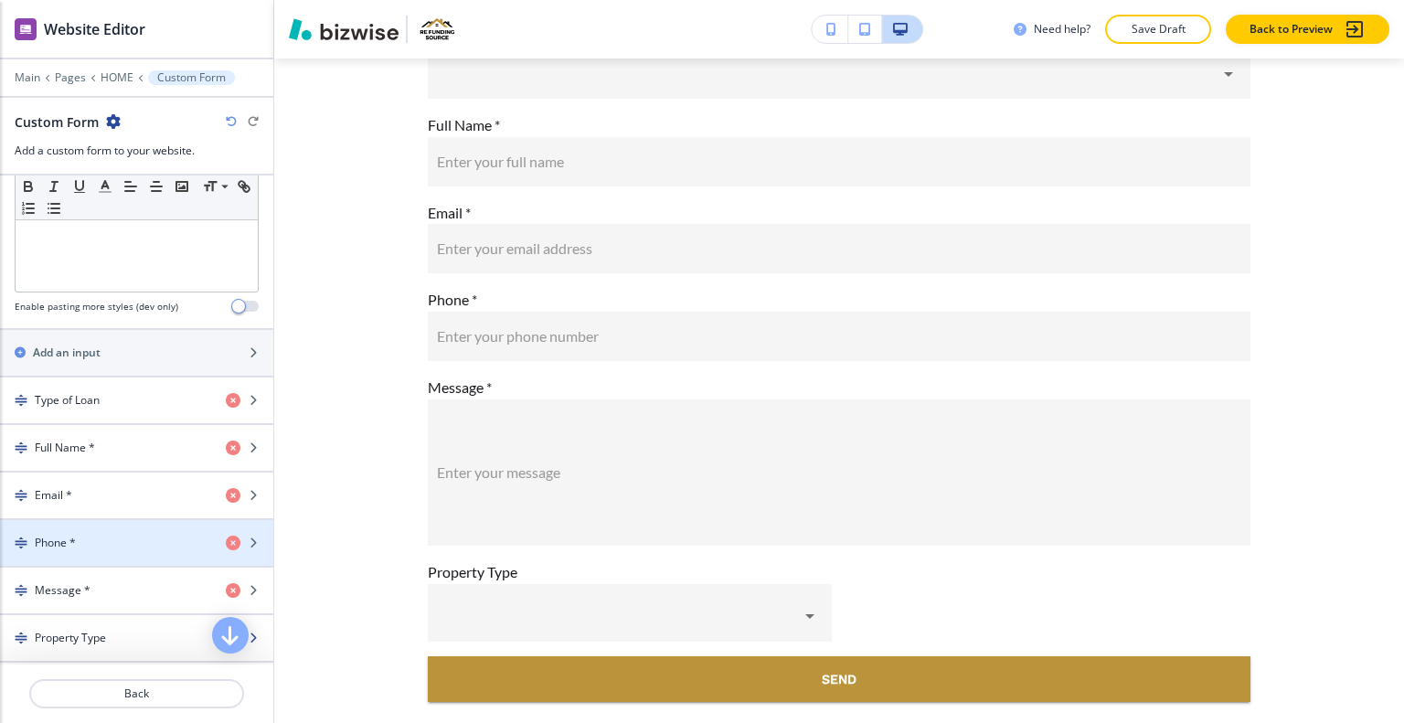
scroll to position [725, 0]
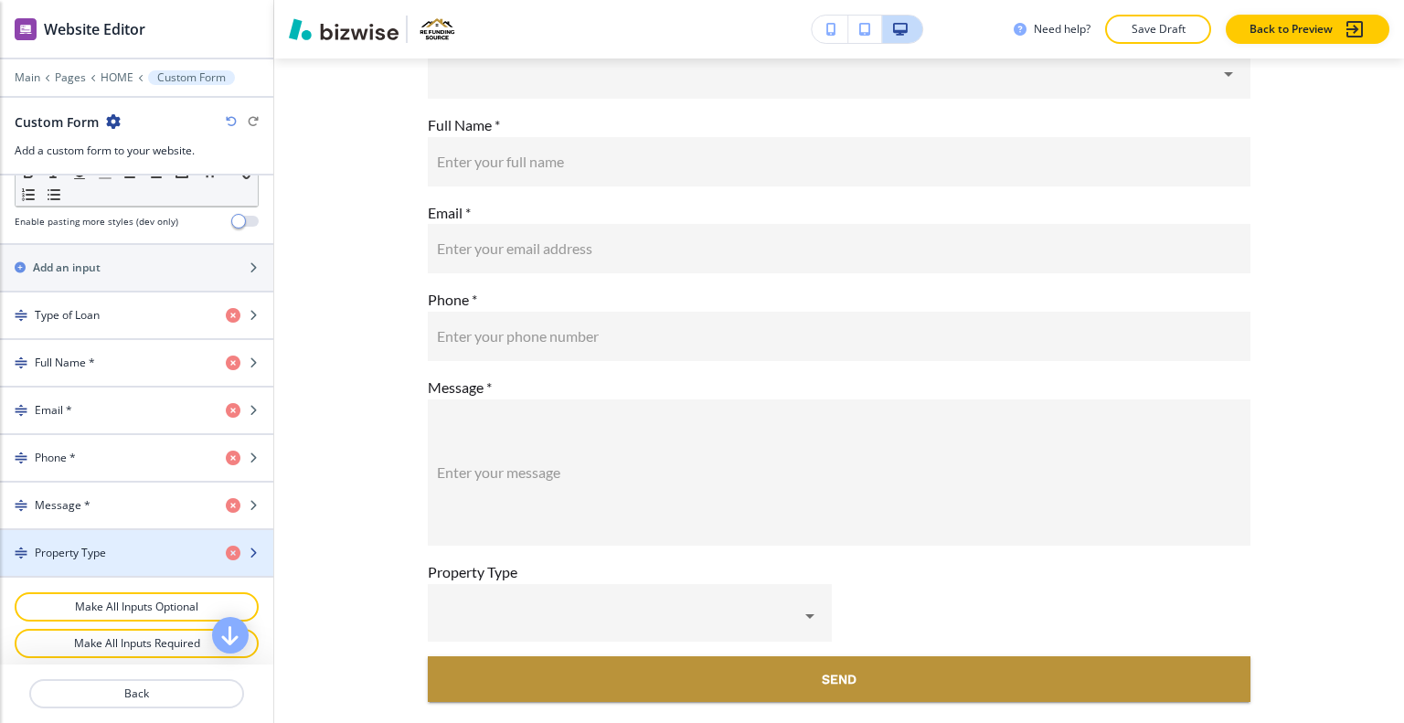
click at [118, 549] on div "Property Type" at bounding box center [105, 553] width 211 height 16
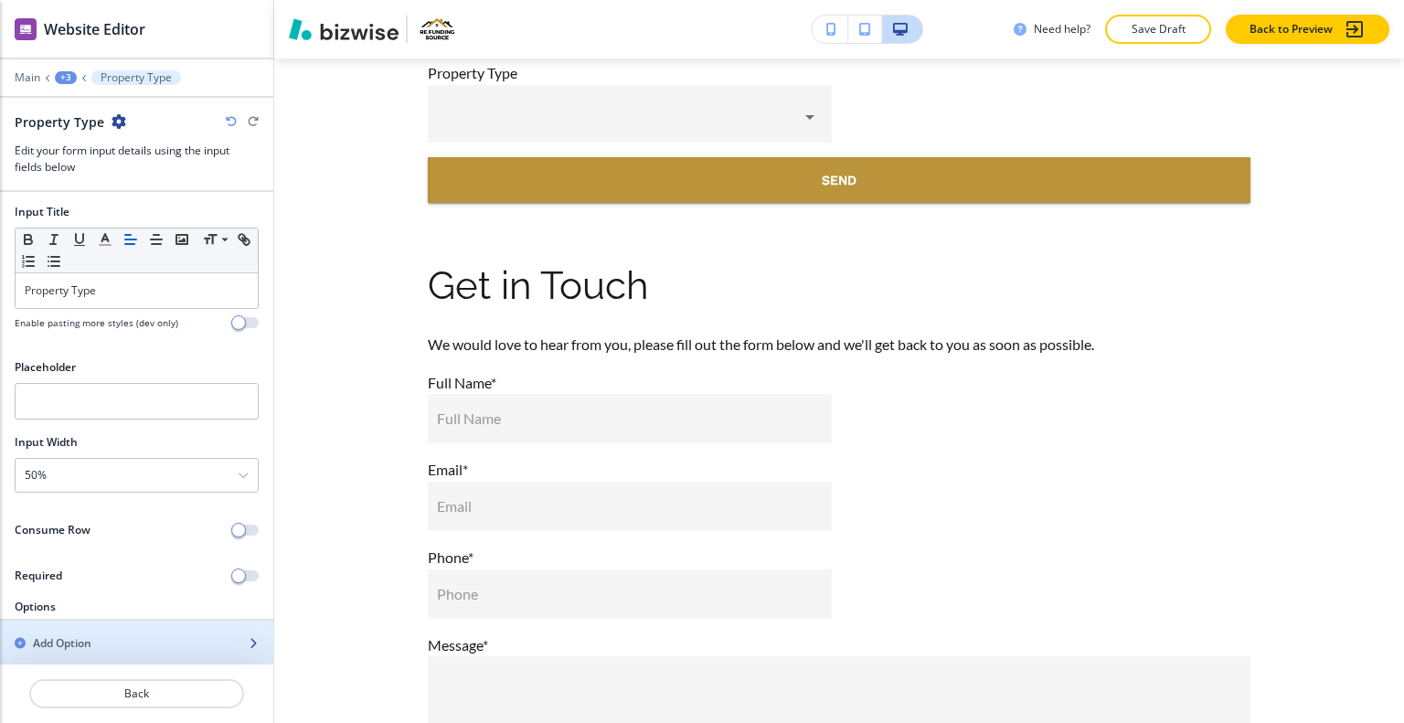
click at [110, 642] on div "Add Option" at bounding box center [116, 643] width 233 height 16
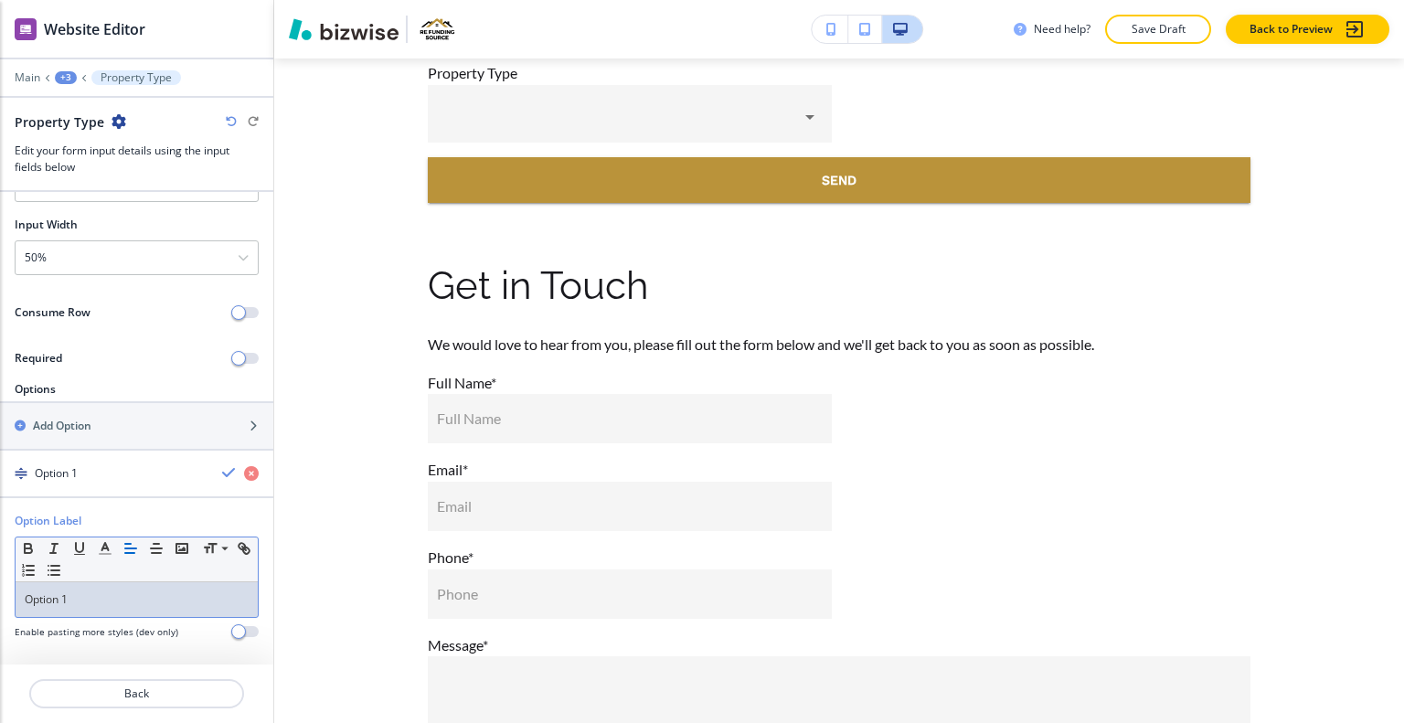
click at [102, 599] on p "Option 1" at bounding box center [137, 600] width 224 height 16
drag, startPoint x: 102, startPoint y: 599, endPoint x: 42, endPoint y: 599, distance: 60.3
click at [0, 599] on div "Option Label Small Normal Large Huge Option 1 Enable pasting more styles (dev o…" at bounding box center [136, 583] width 273 height 141
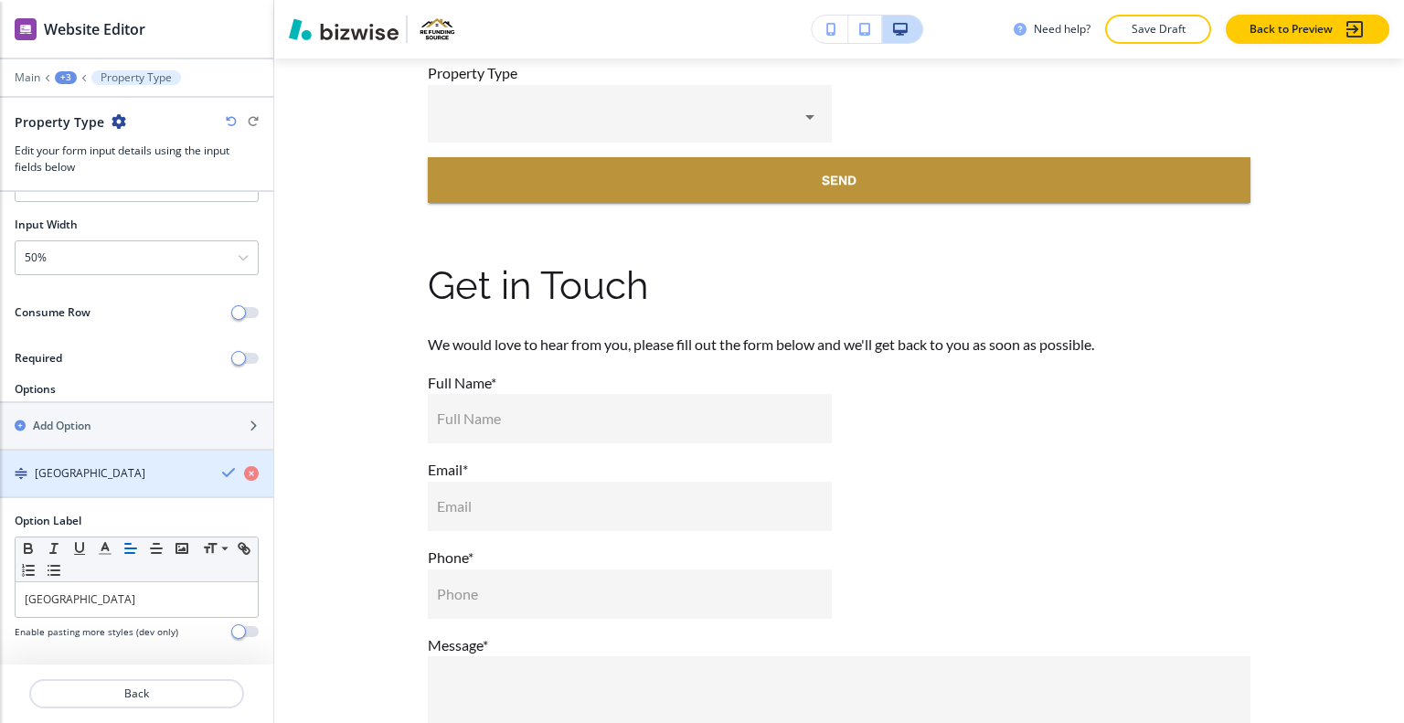
click at [222, 475] on icon "button" at bounding box center [229, 472] width 15 height 15
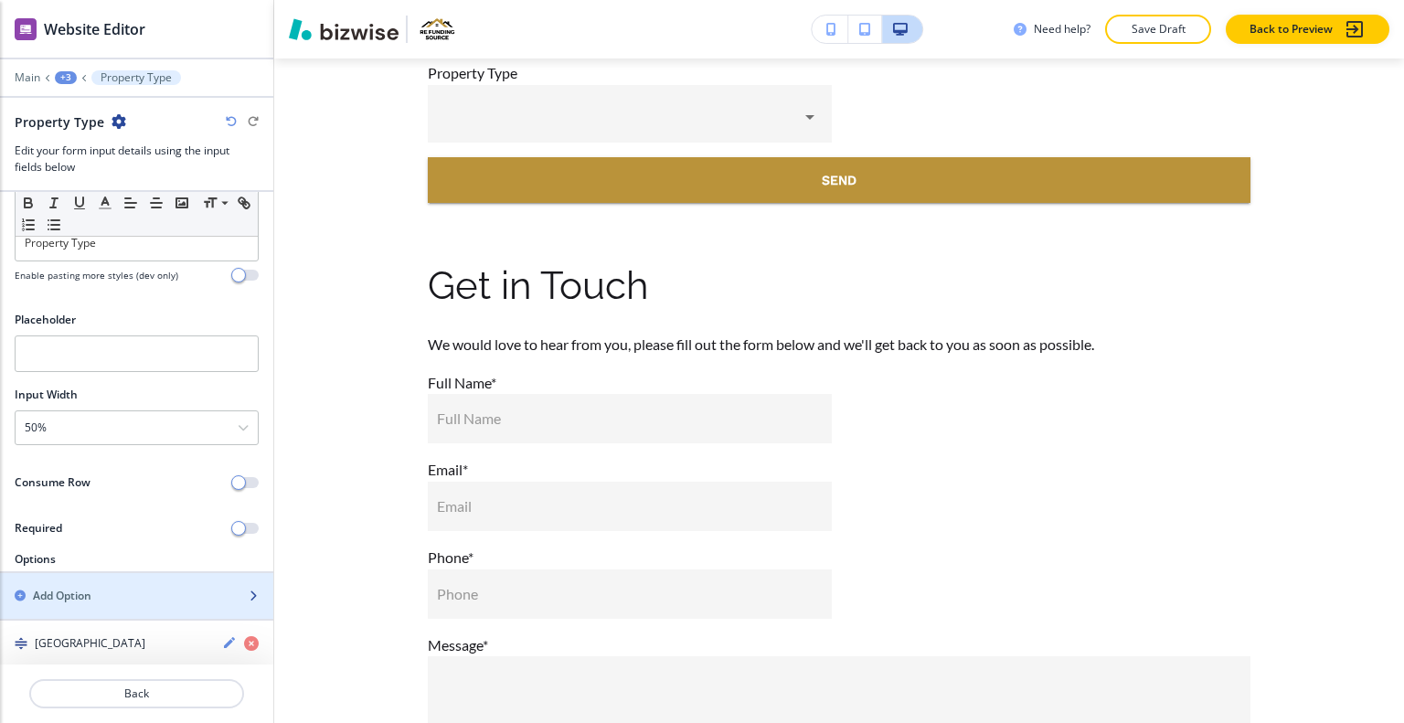
click at [112, 588] on div "Add Option" at bounding box center [116, 596] width 233 height 16
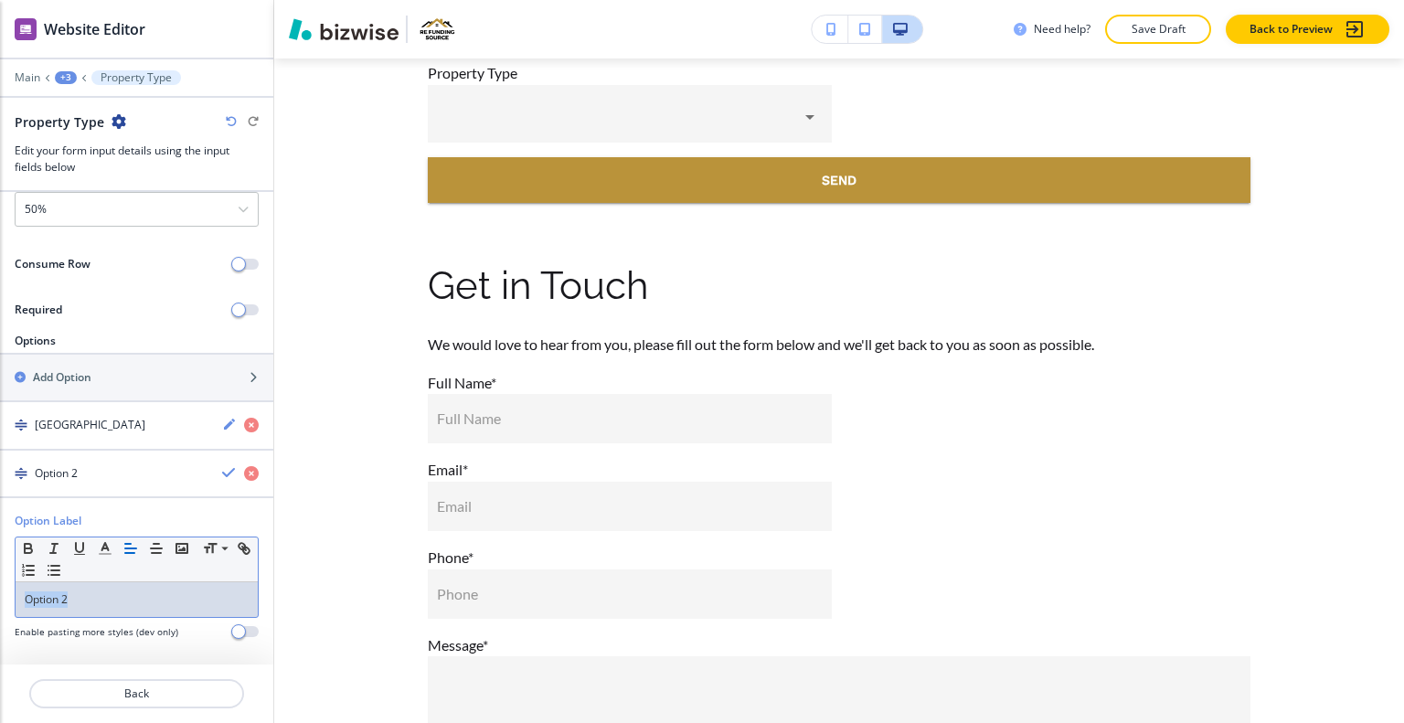
drag, startPoint x: 103, startPoint y: 598, endPoint x: 19, endPoint y: 593, distance: 84.2
click at [0, 584] on div "Option Label Small Normal Large Huge Option 2 Enable pasting more styles (dev o…" at bounding box center [136, 583] width 273 height 141
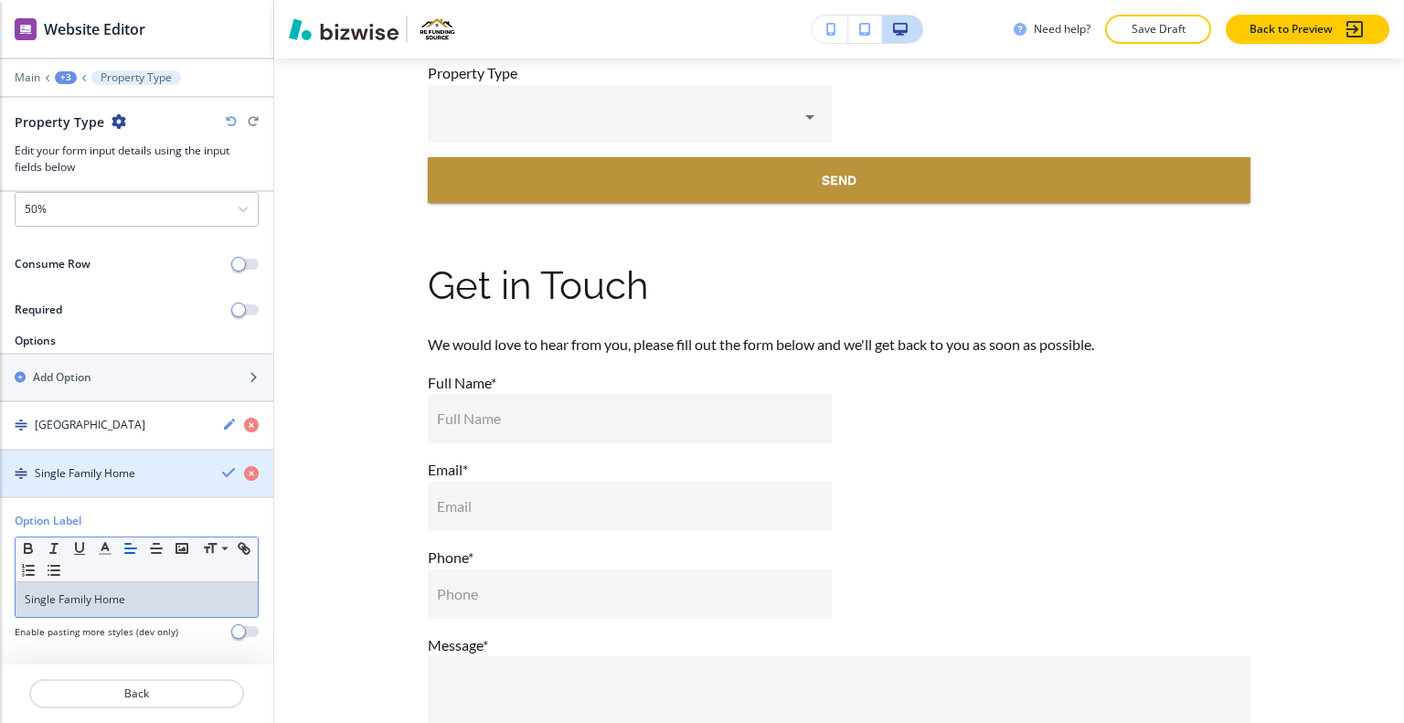
click at [207, 471] on div "Single Family Home" at bounding box center [136, 473] width 273 height 16
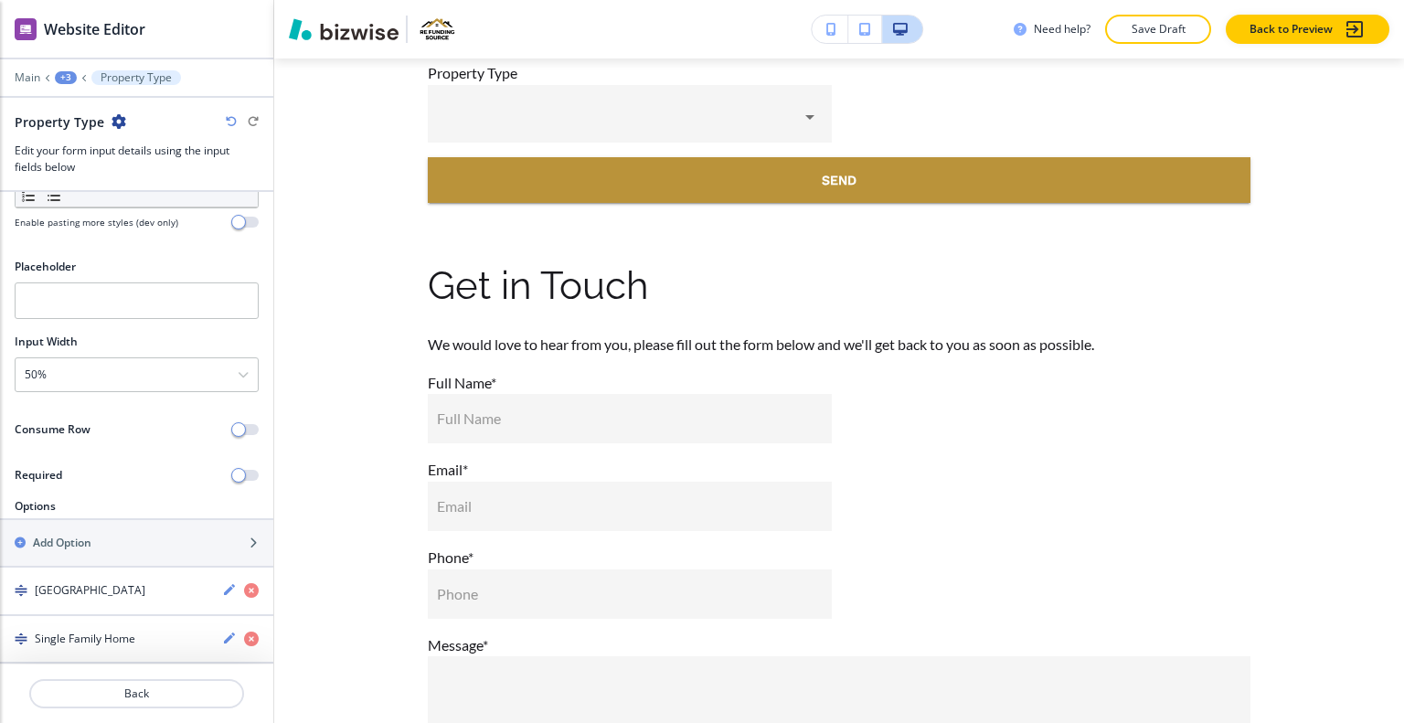
scroll to position [99, 0]
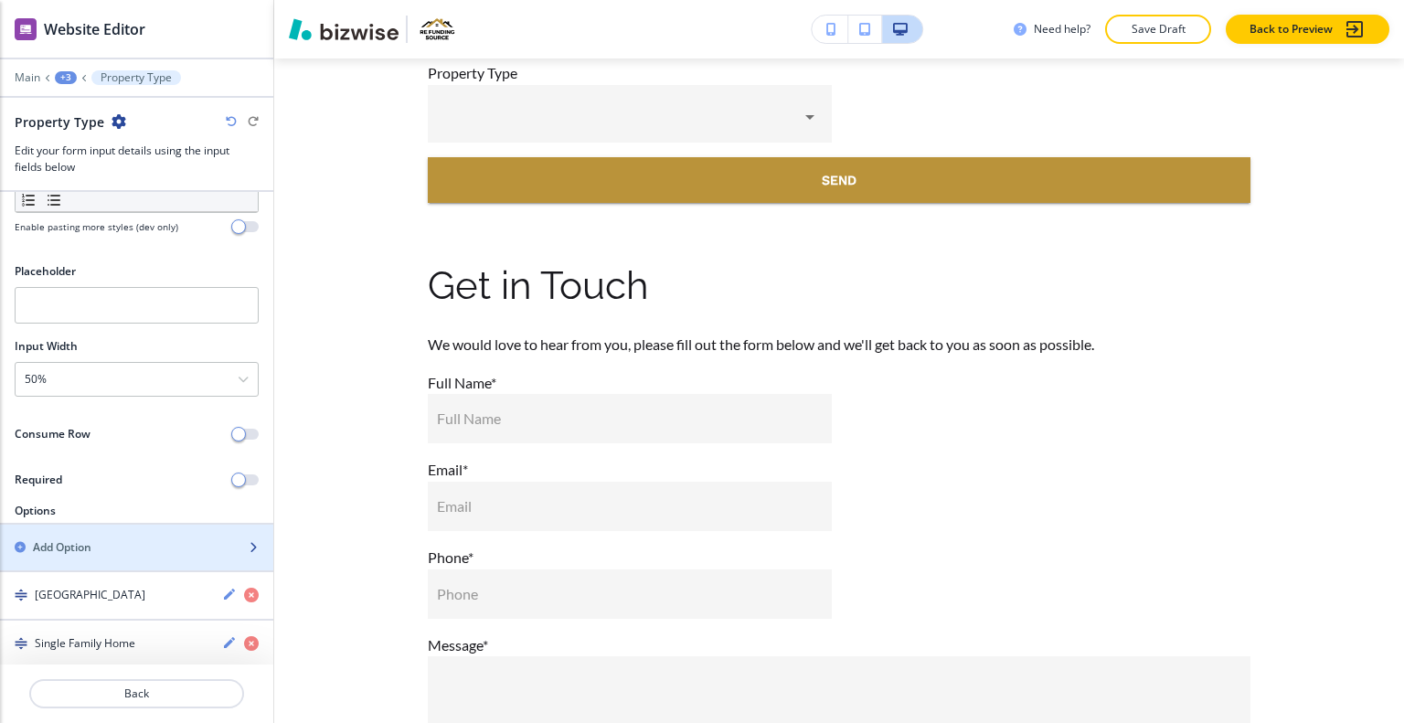
click at [137, 539] on div "Add Option" at bounding box center [116, 547] width 233 height 16
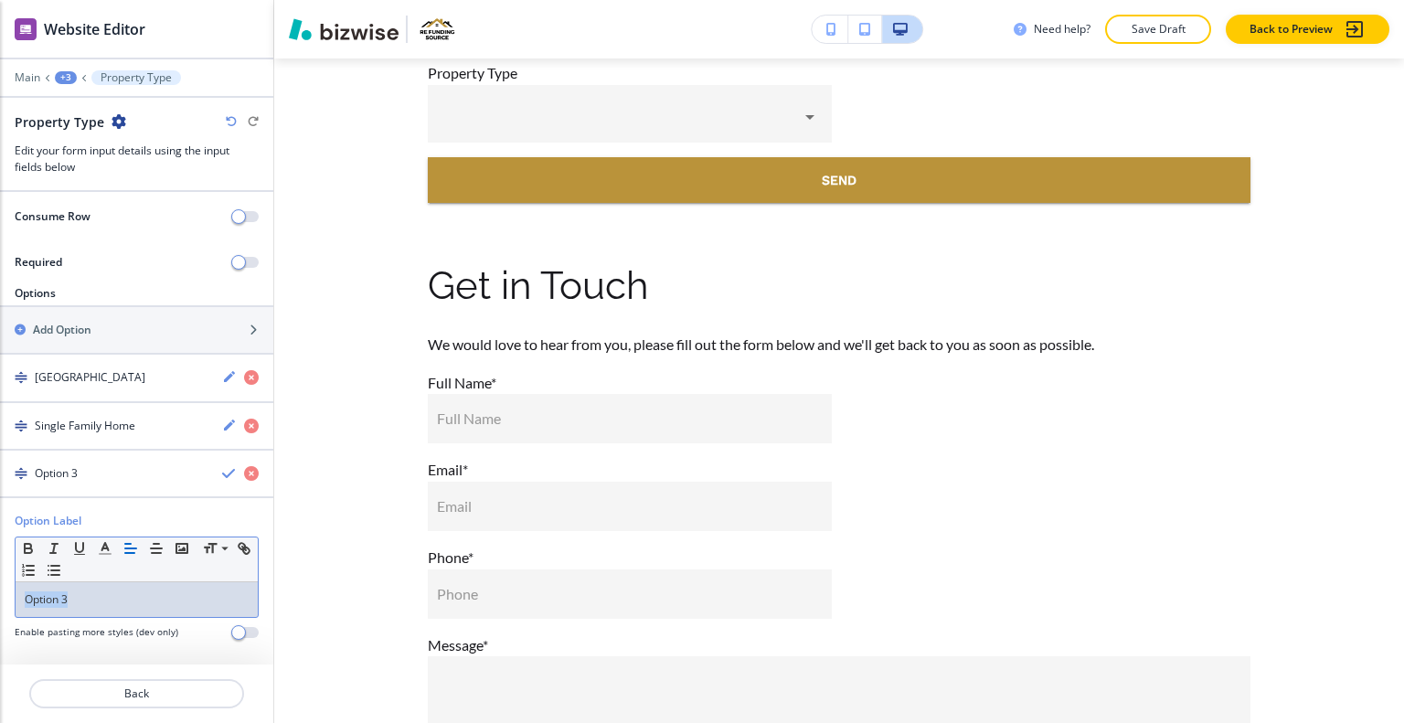
drag, startPoint x: 154, startPoint y: 581, endPoint x: 4, endPoint y: 582, distance: 149.9
click at [0, 582] on div "Option Label Small Normal Large Huge Option 3 Enable pasting more styles (dev o…" at bounding box center [136, 583] width 273 height 141
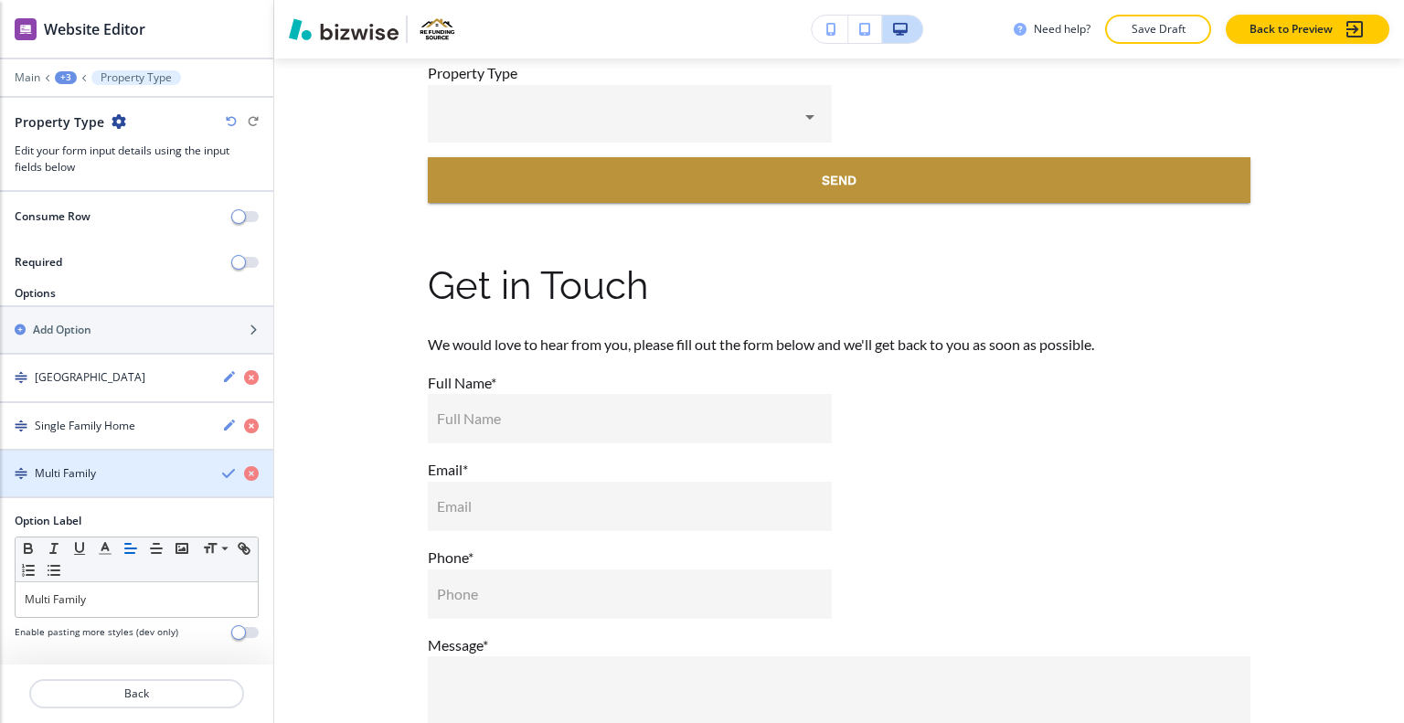
click at [205, 470] on div "Multi Family" at bounding box center [136, 473] width 273 height 16
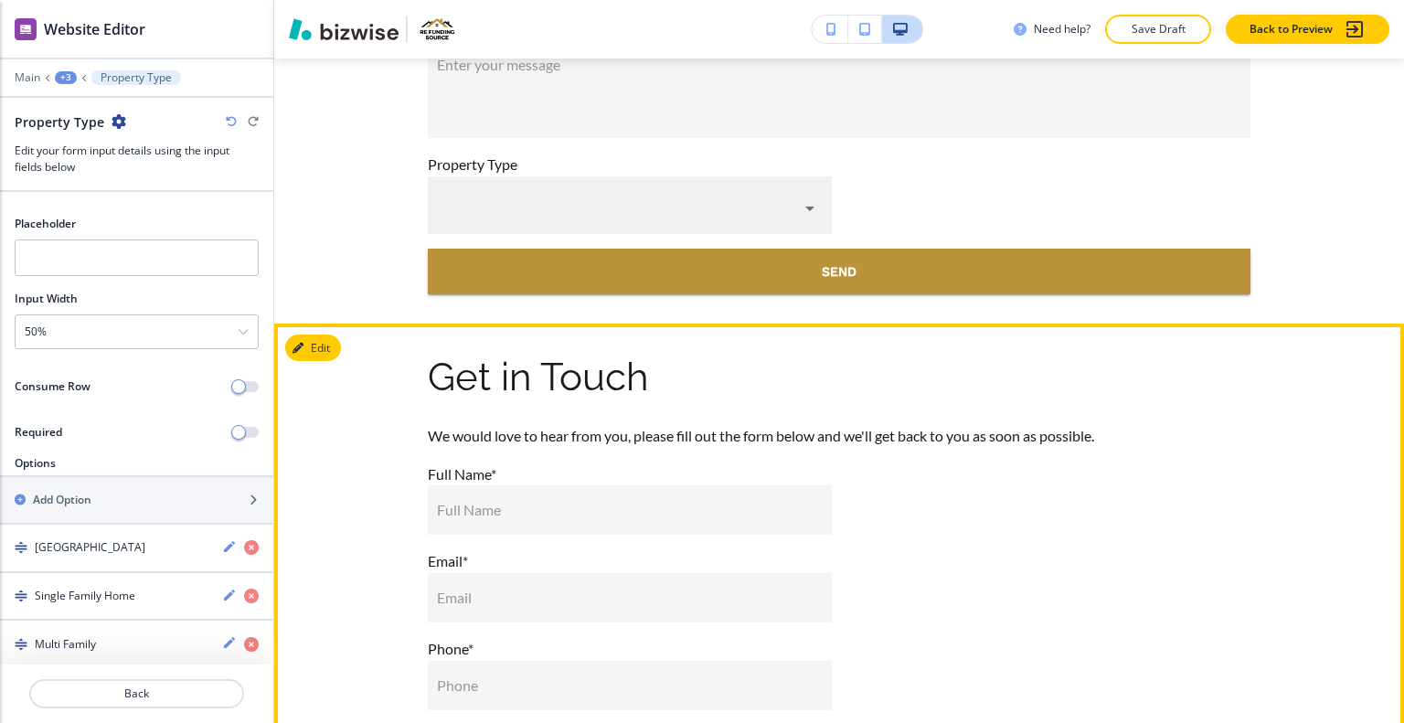
scroll to position [9753, 0]
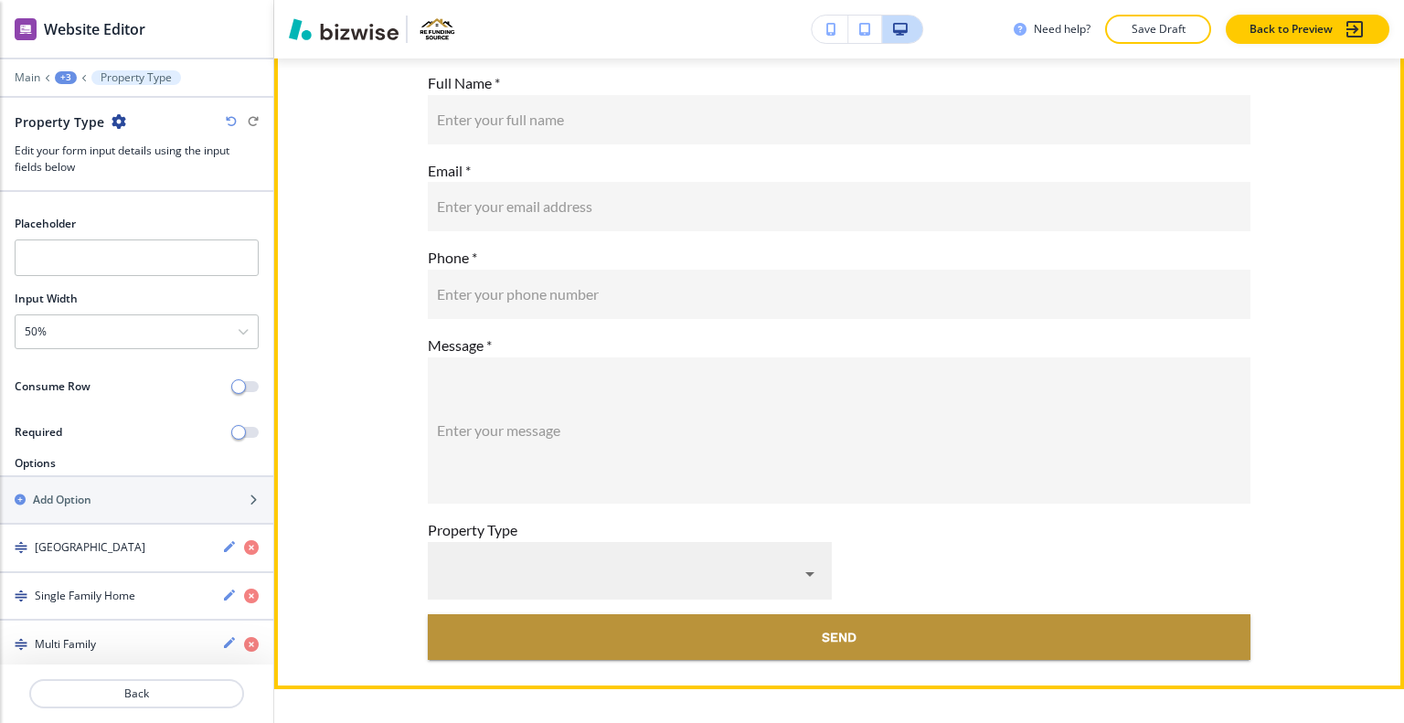
click at [614, 0] on body "WELCOME TO YOUR WEBSITE PREVIEW Want to try out the Website Editor? Edit this s…" at bounding box center [702, 0] width 1404 height 0
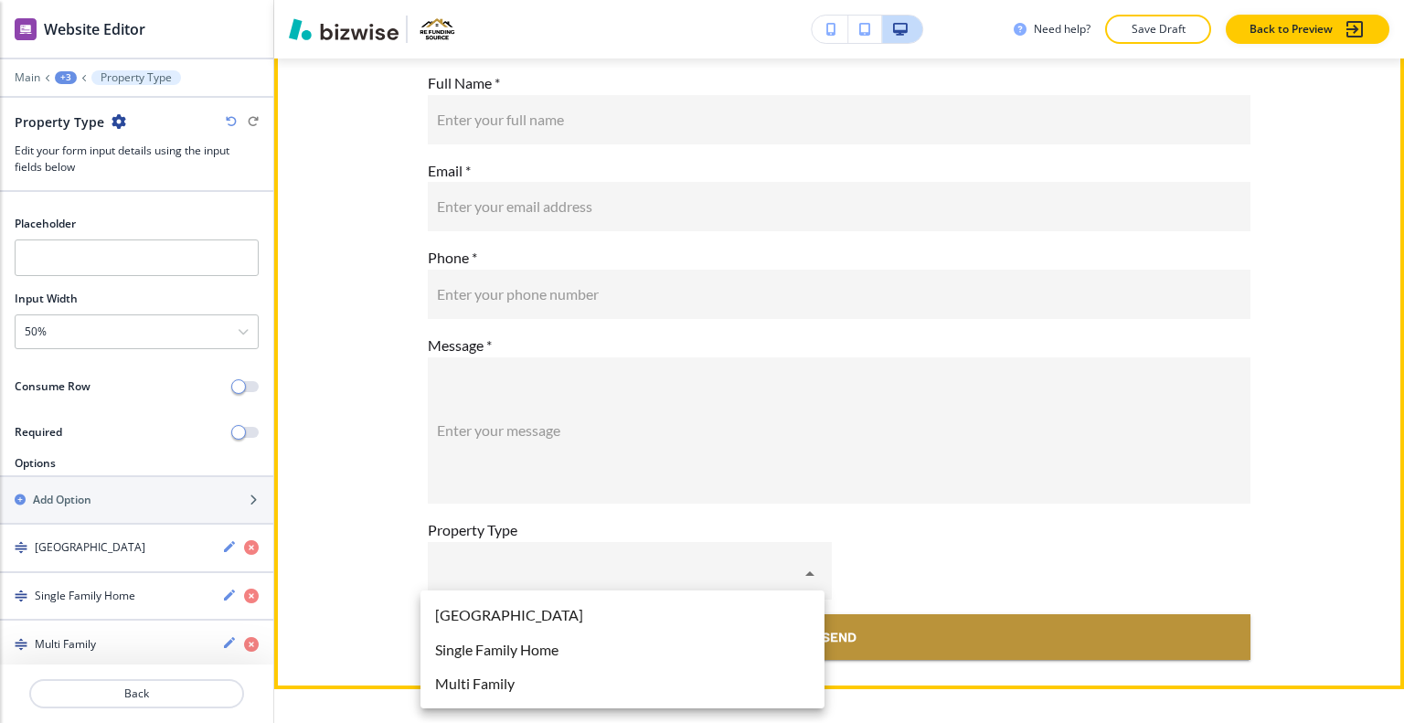
click at [616, 566] on div at bounding box center [702, 361] width 1404 height 723
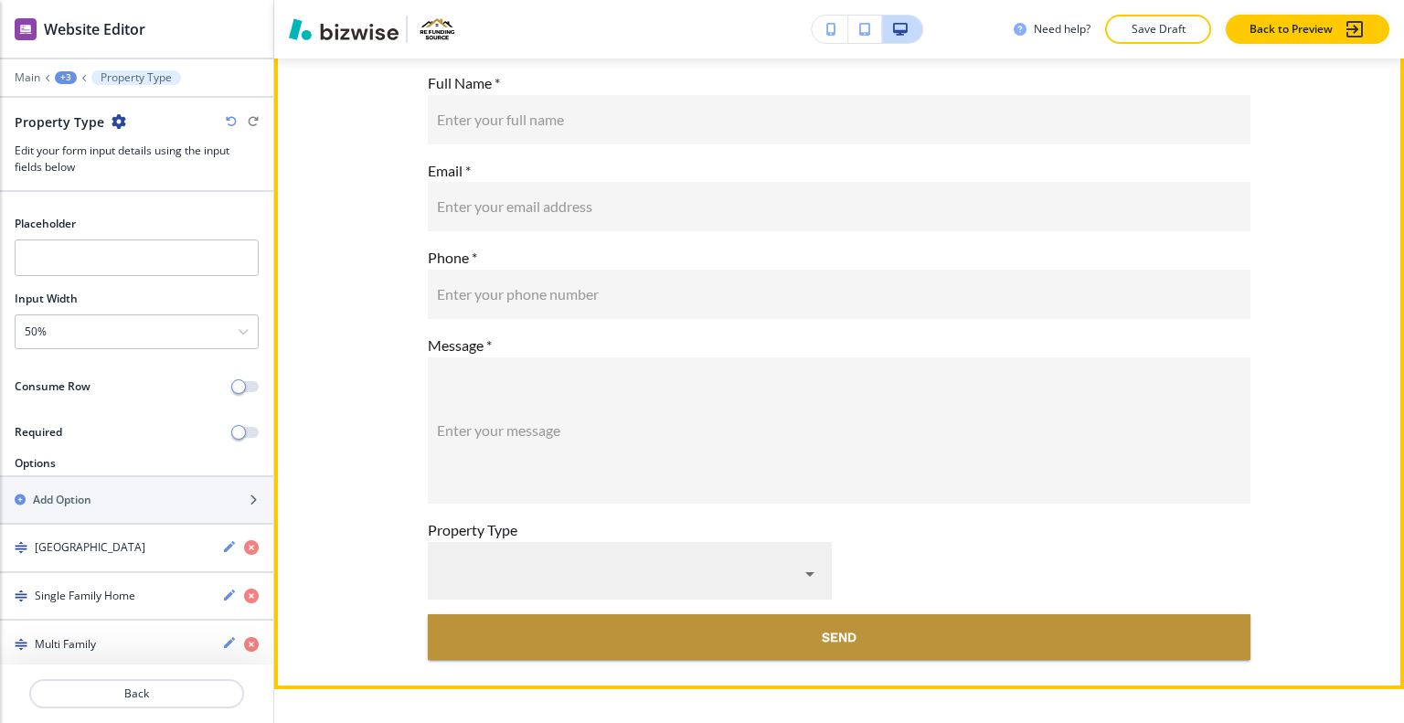
click at [603, 0] on body "WELCOME TO YOUR WEBSITE PREVIEW Want to try out the Website Editor? Edit this s…" at bounding box center [702, 0] width 1404 height 0
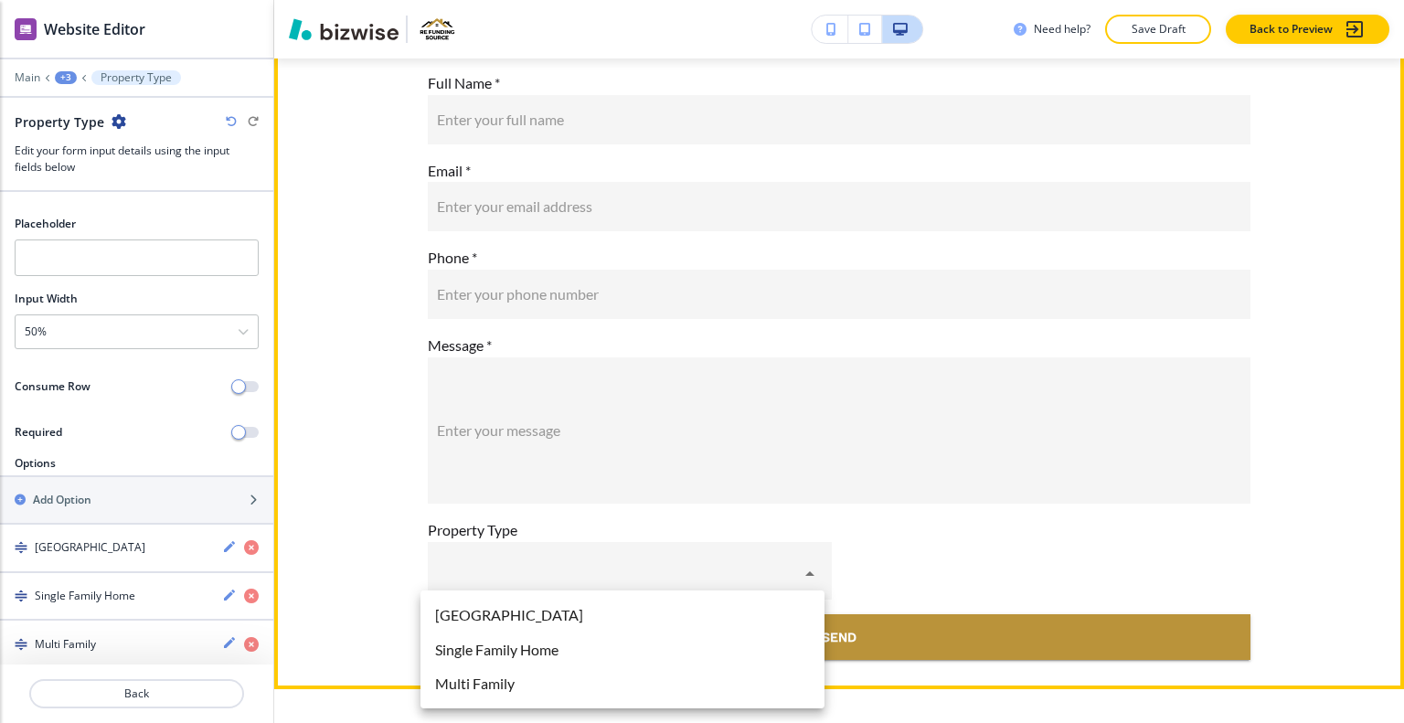
click at [585, 610] on li "Town House" at bounding box center [623, 615] width 404 height 35
type input "Town House"
drag, startPoint x: 552, startPoint y: 565, endPoint x: 496, endPoint y: 560, distance: 56.9
click at [494, 0] on body "WELCOME TO YOUR WEBSITE PREVIEW Want to try out the Website Editor? Edit this s…" at bounding box center [702, 0] width 1404 height 0
click at [496, 561] on div at bounding box center [702, 361] width 1404 height 723
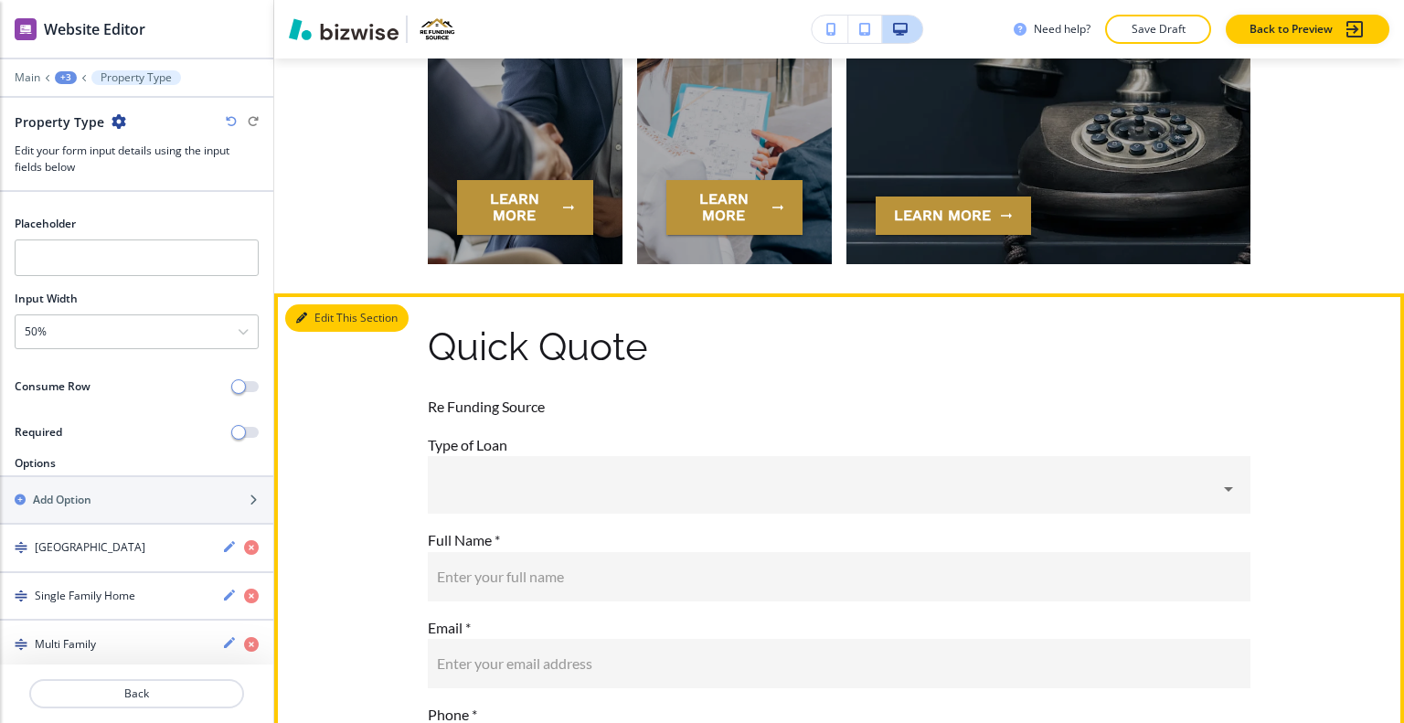
scroll to position [9205, 0]
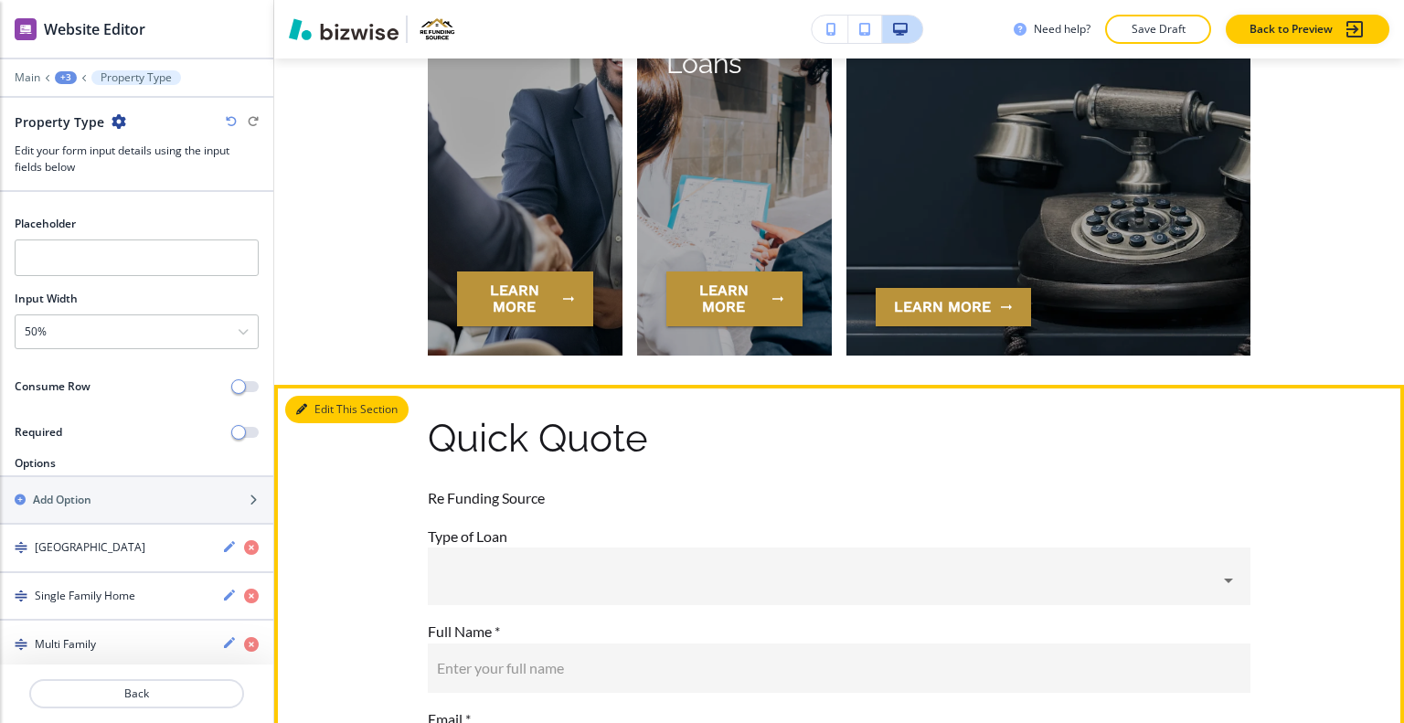
click at [327, 402] on button "Edit This Section" at bounding box center [346, 409] width 123 height 27
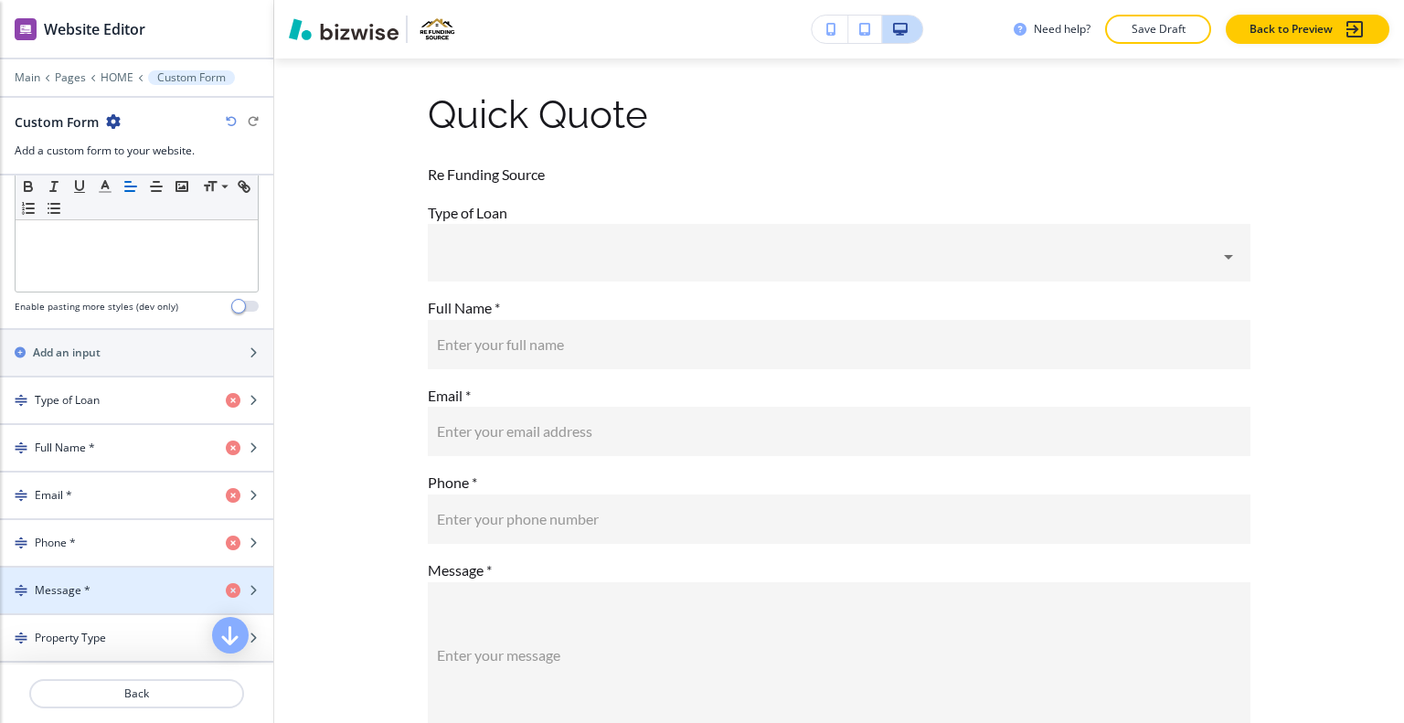
scroll to position [725, 0]
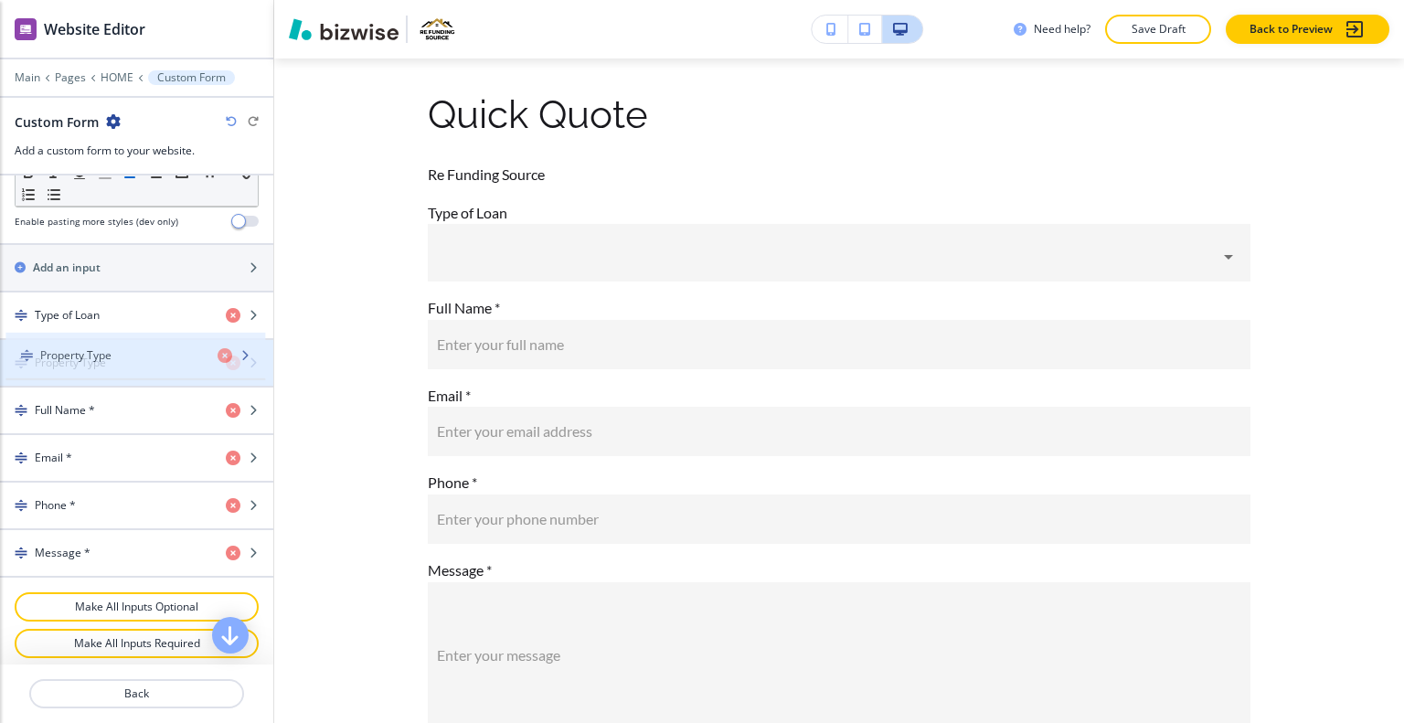
drag, startPoint x: 102, startPoint y: 552, endPoint x: 109, endPoint y: 363, distance: 189.4
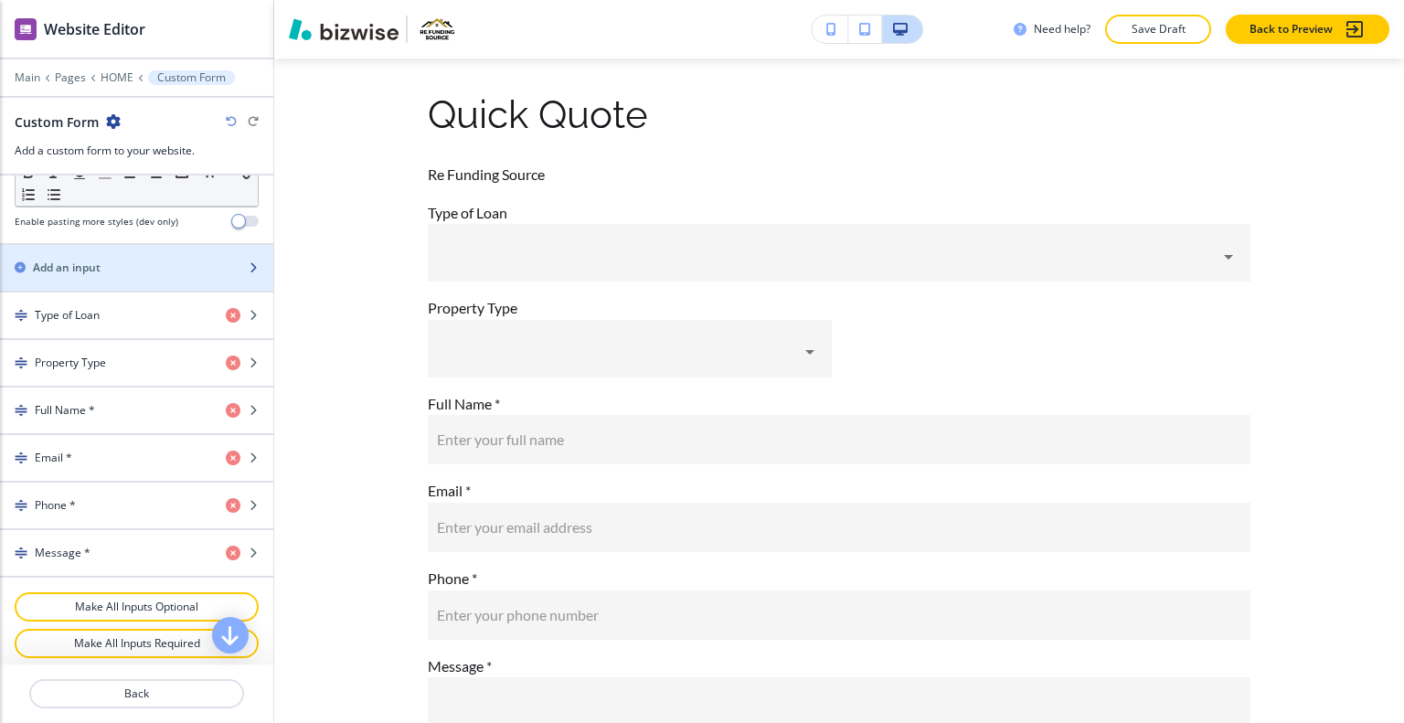
click at [125, 276] on div "button" at bounding box center [136, 283] width 273 height 15
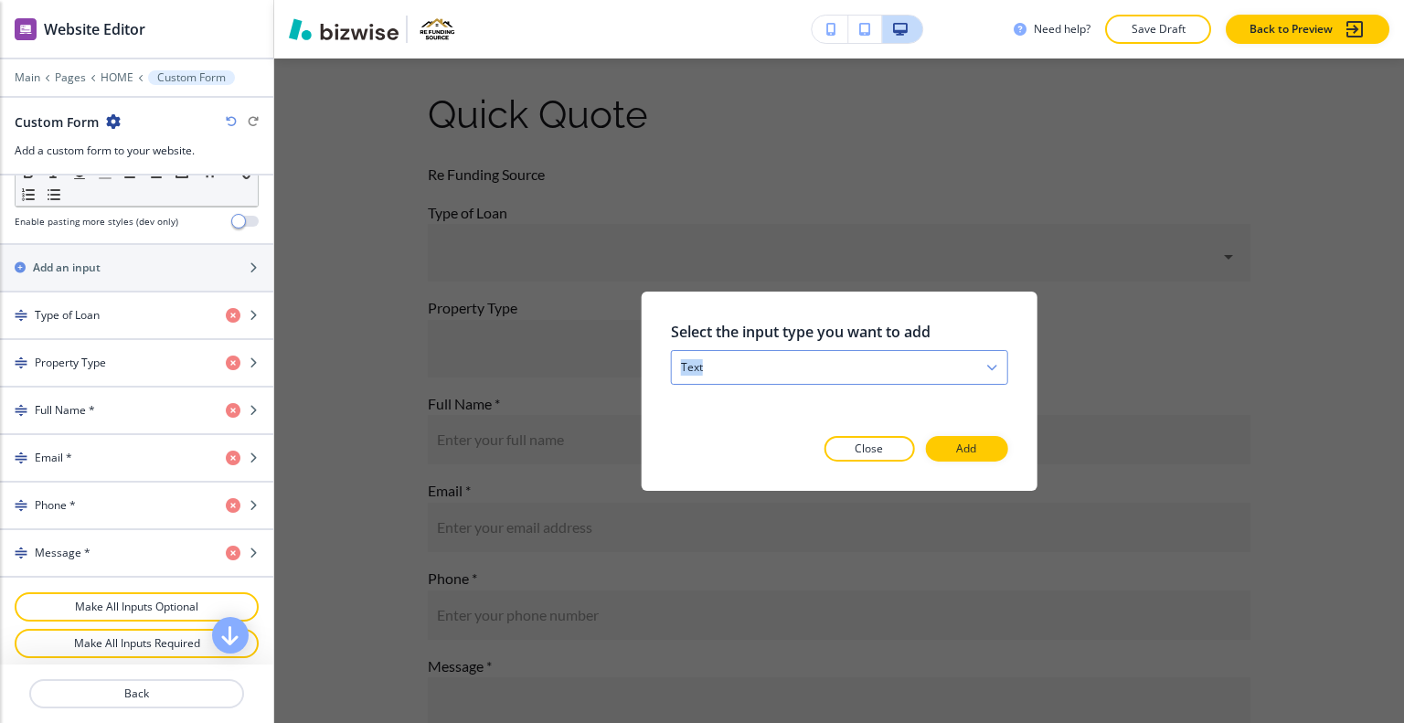
click at [898, 350] on div "Select the input type you want to add text text email phone checkbox select dat…" at bounding box center [839, 352] width 337 height 64
click at [896, 372] on div "text" at bounding box center [840, 366] width 336 height 33
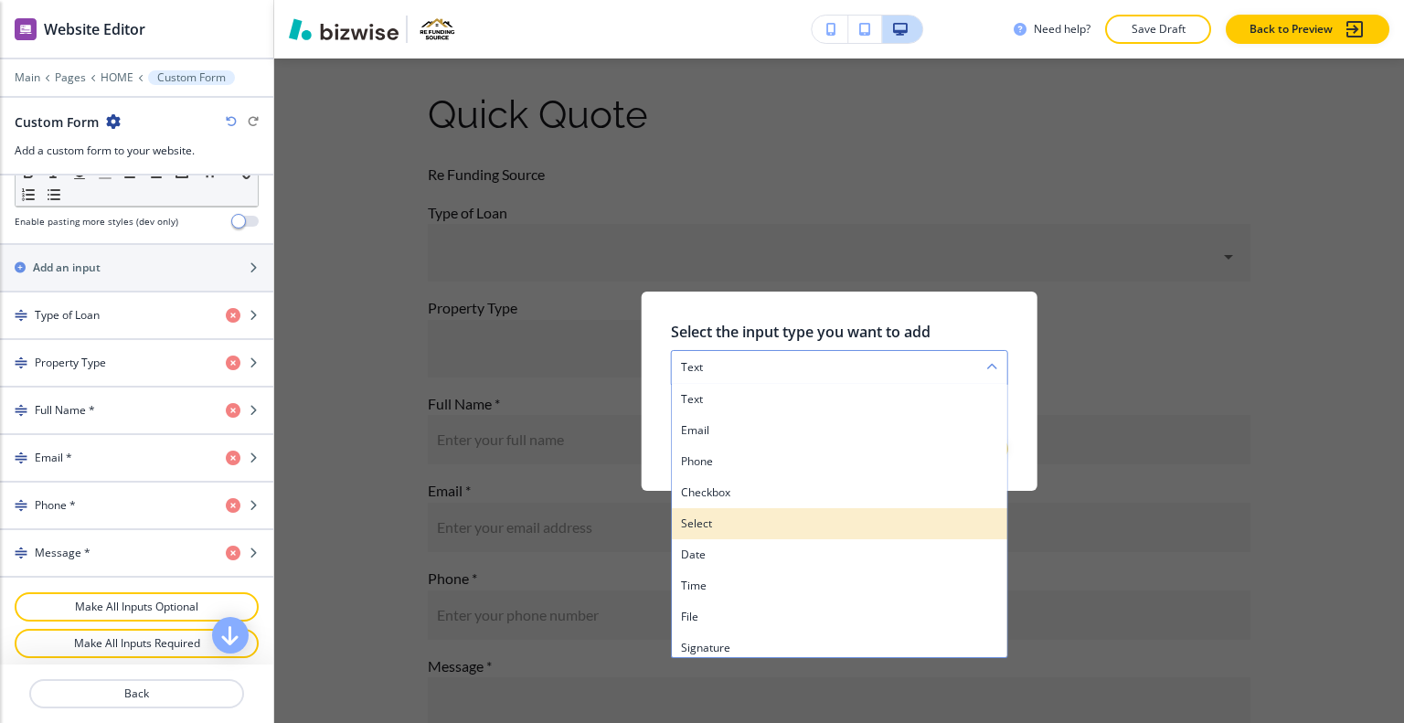
click at [746, 536] on div "select" at bounding box center [840, 522] width 336 height 31
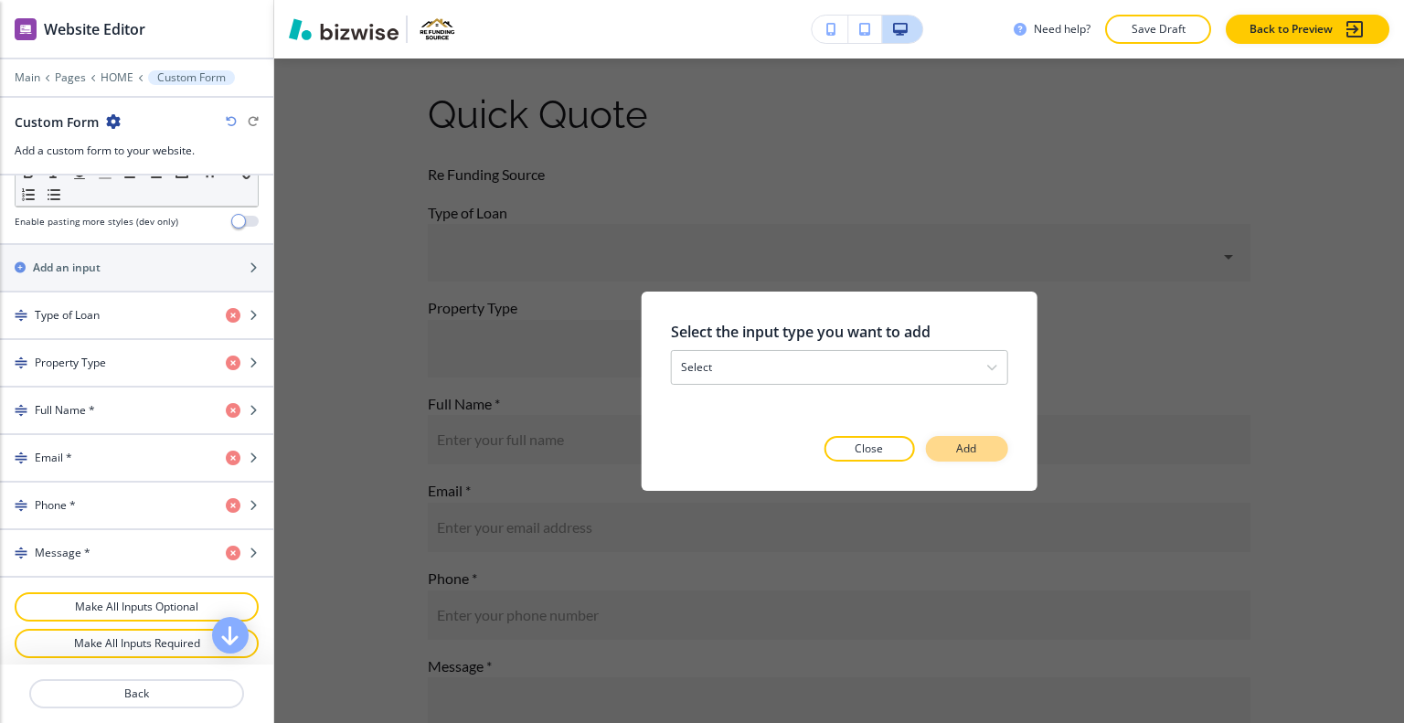
click at [991, 450] on button "Add" at bounding box center [966, 449] width 82 height 26
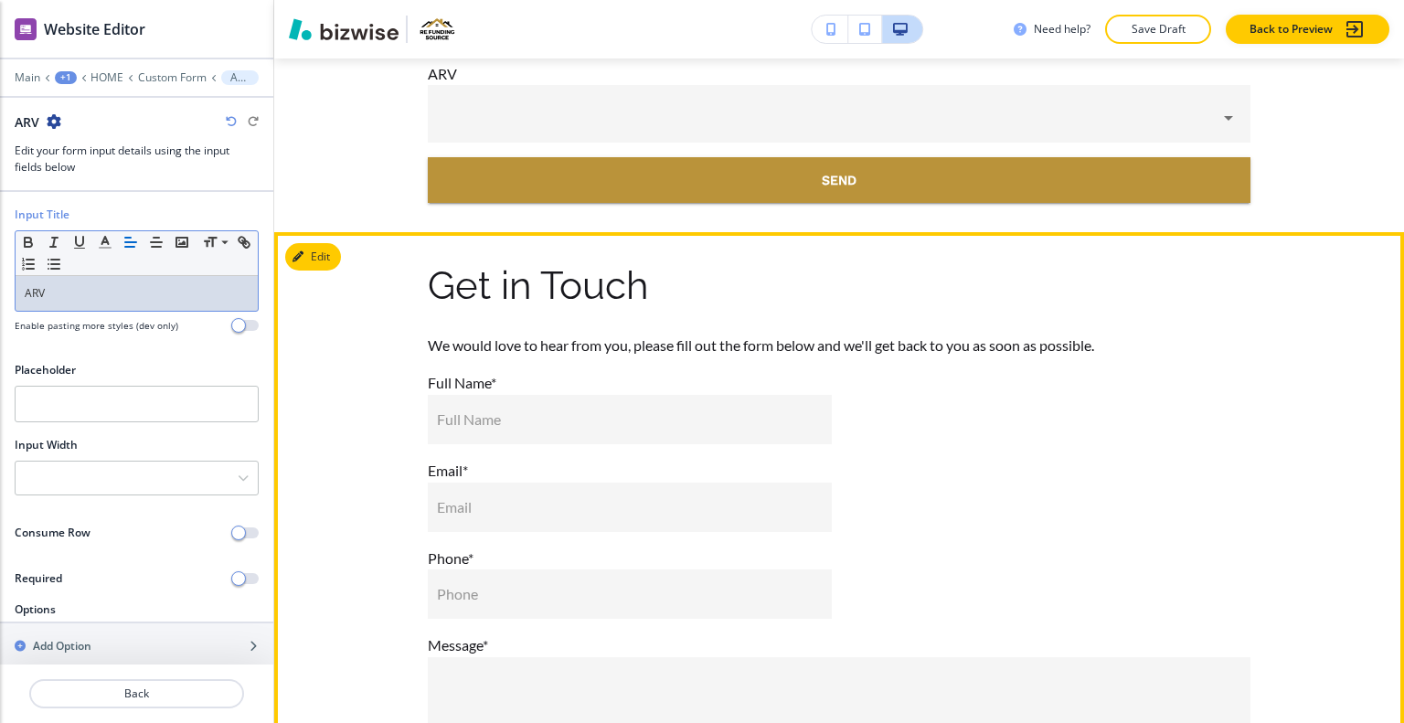
scroll to position [10214, 0]
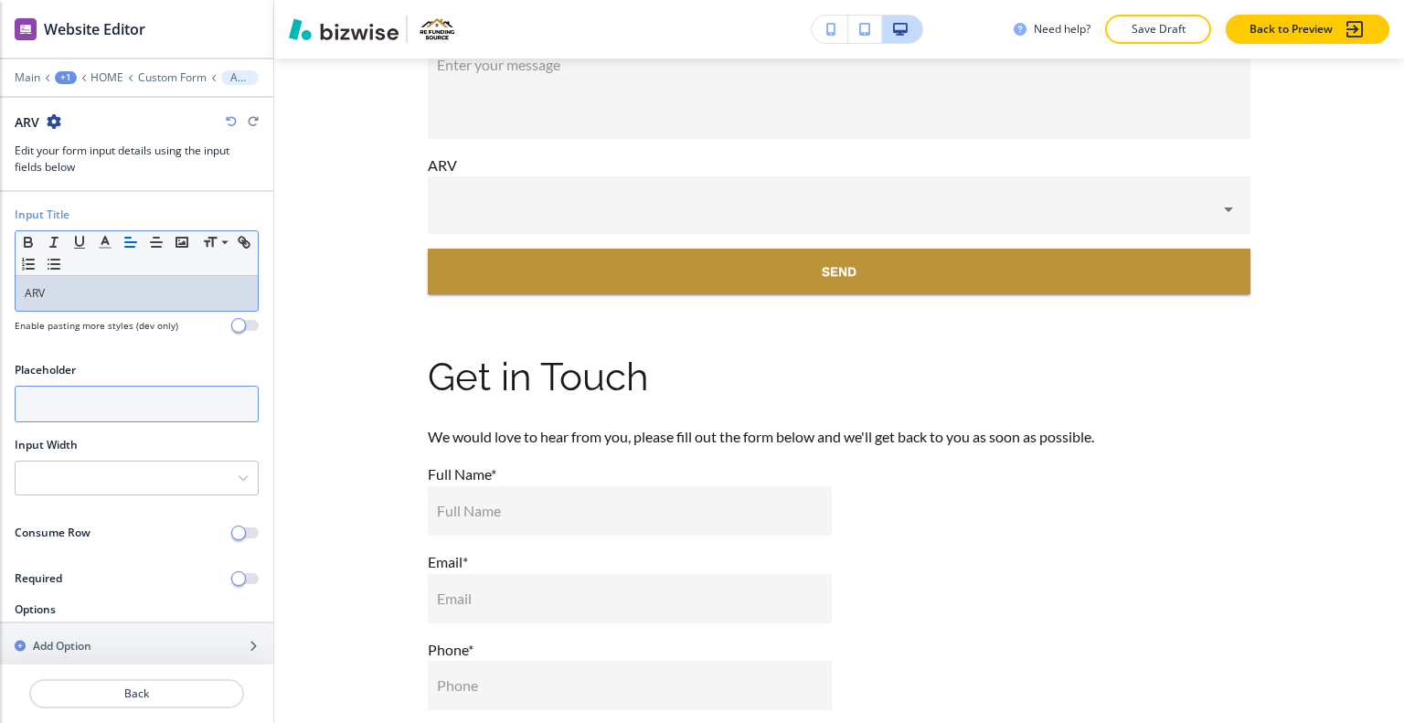
click at [165, 397] on input "text" at bounding box center [137, 404] width 244 height 37
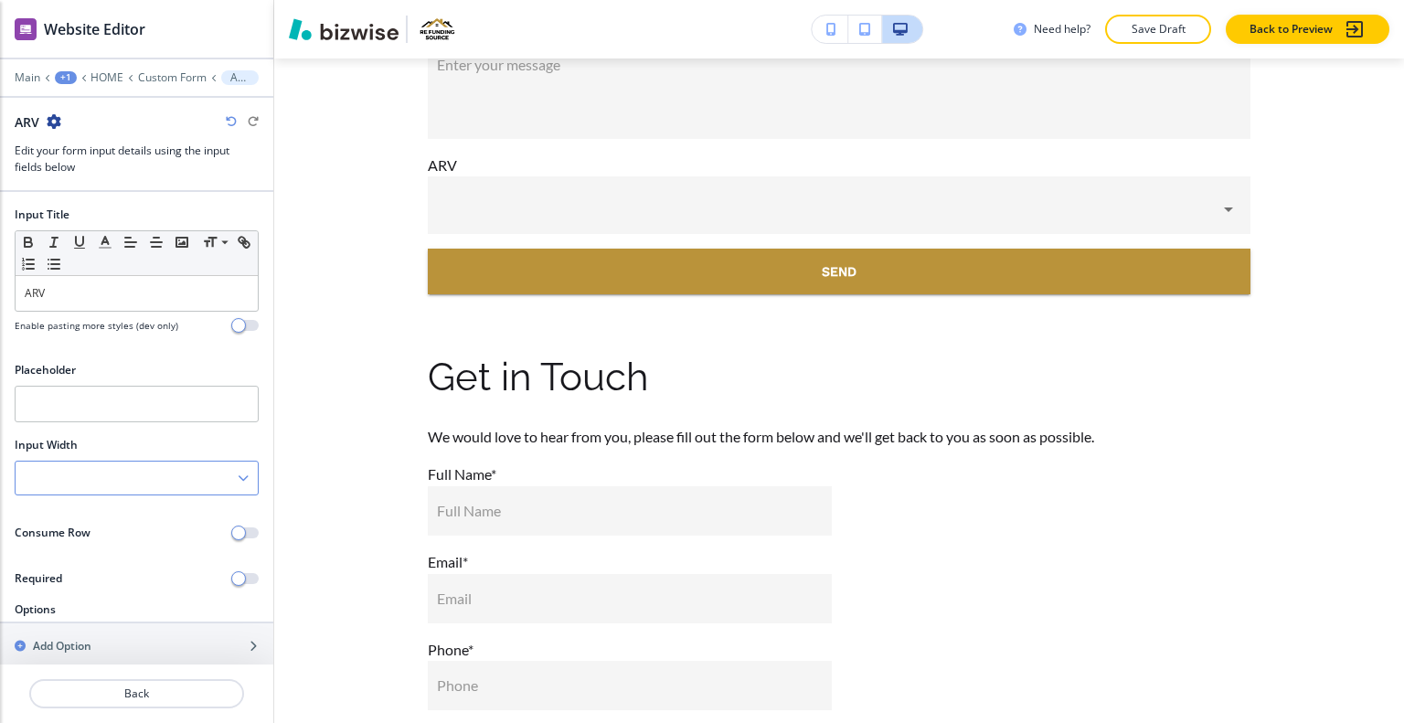
click at [106, 464] on div at bounding box center [137, 478] width 242 height 33
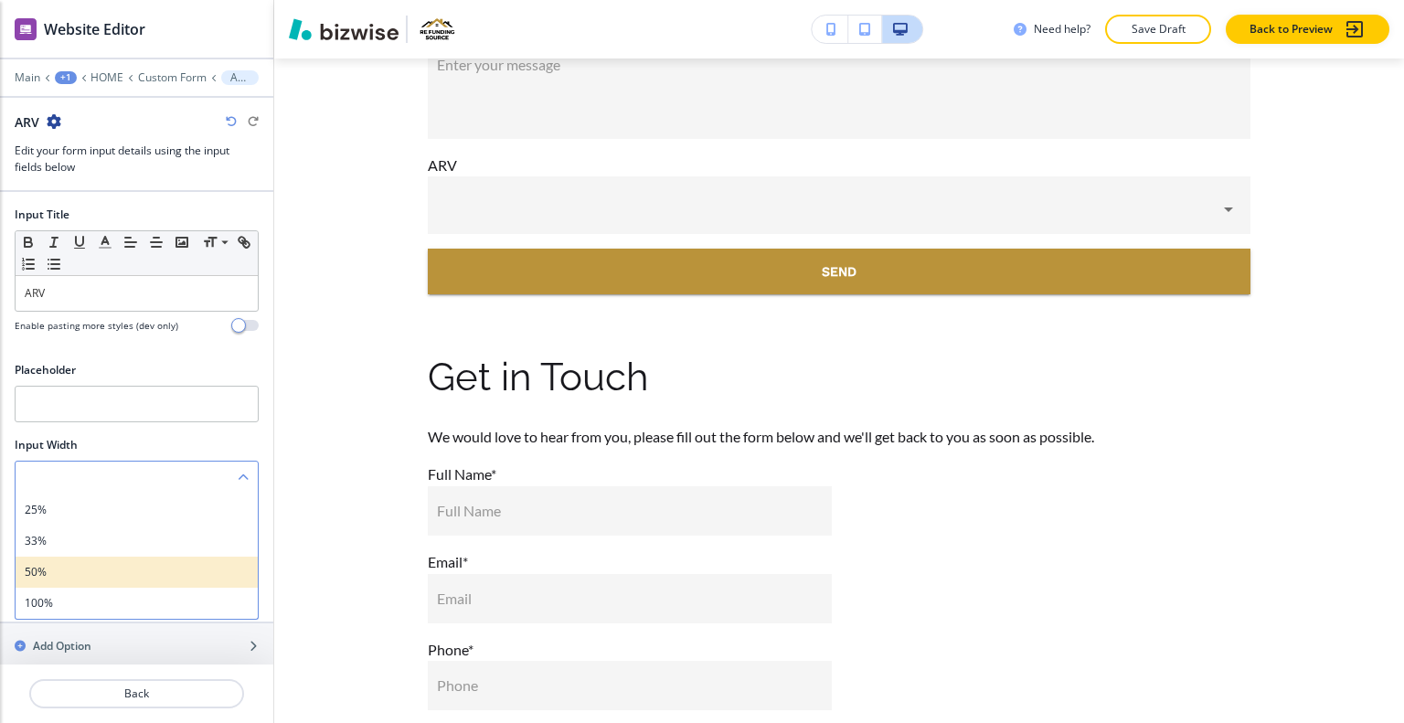
click at [87, 574] on h4 "50%" at bounding box center [137, 572] width 224 height 16
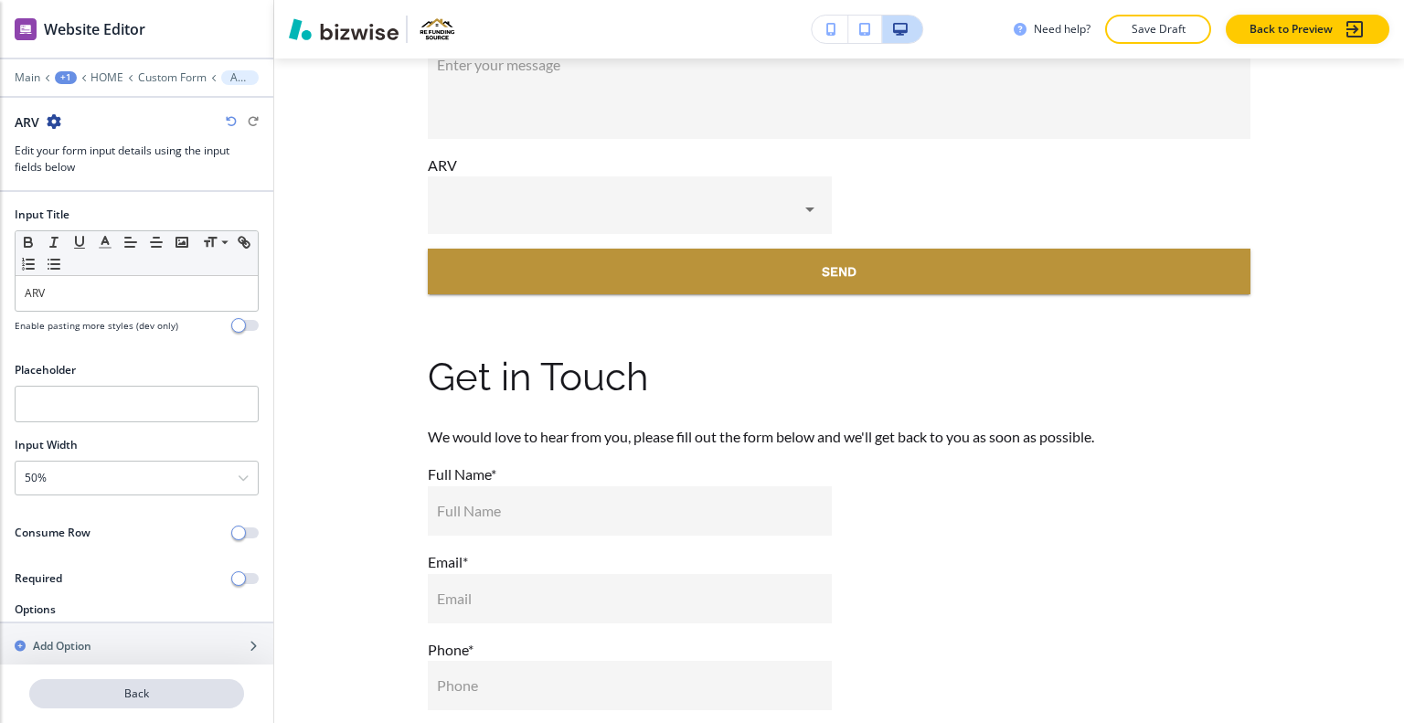
click at [115, 707] on button "Back" at bounding box center [136, 693] width 215 height 29
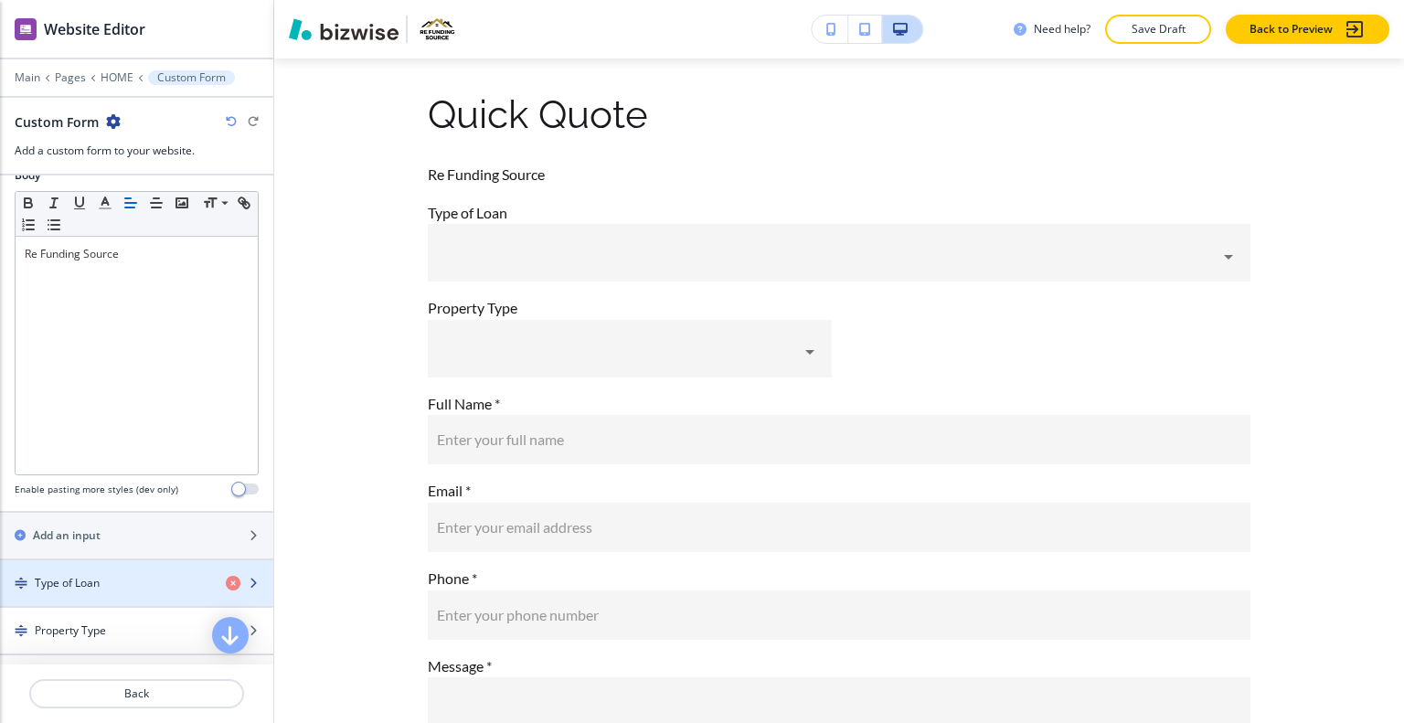
scroll to position [731, 0]
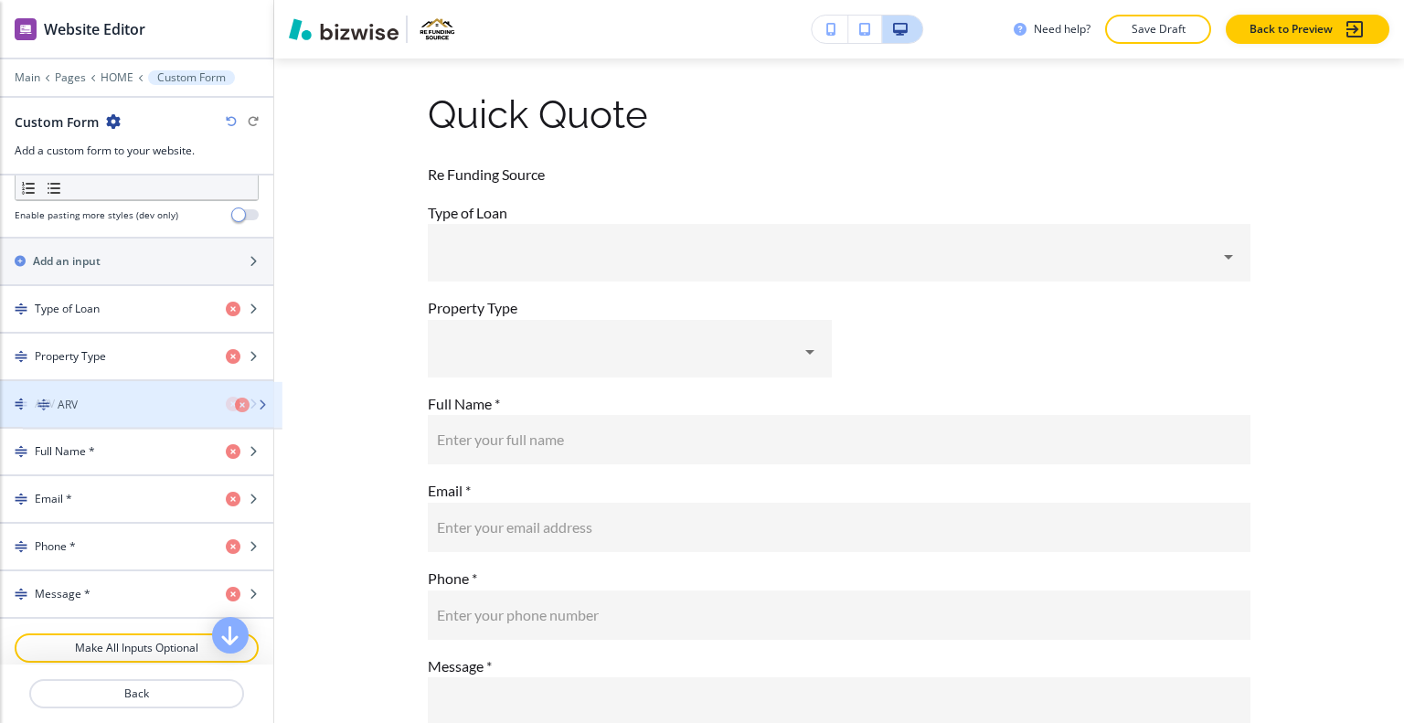
drag, startPoint x: 92, startPoint y: 594, endPoint x: 115, endPoint y: 411, distance: 184.3
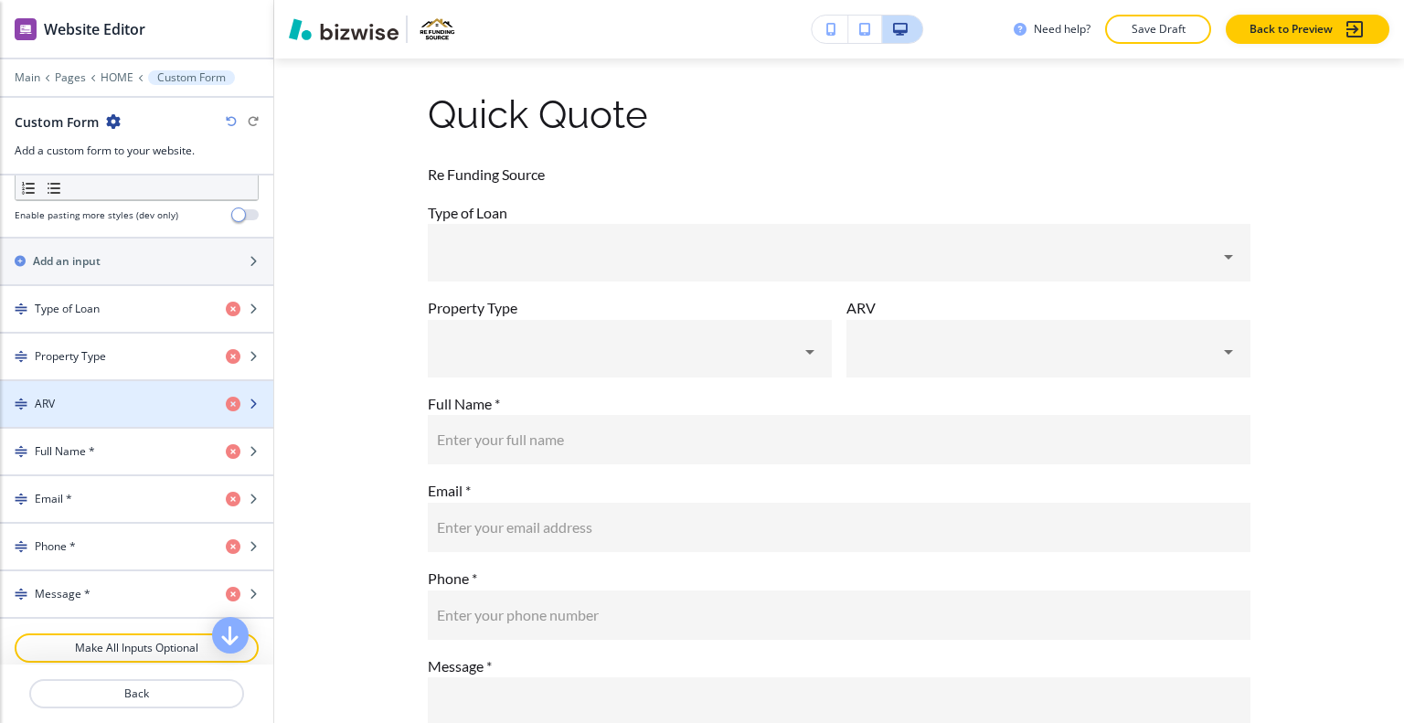
click at [121, 396] on div "ARV" at bounding box center [105, 404] width 211 height 16
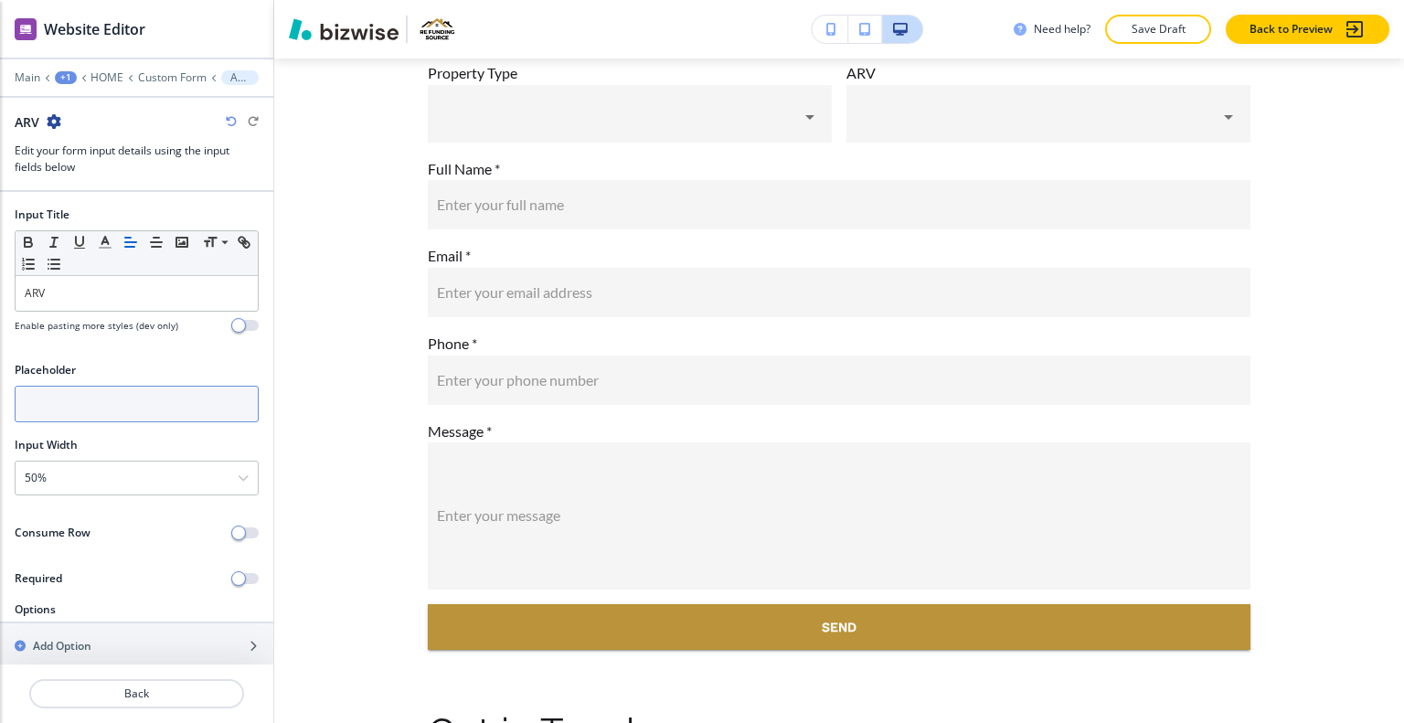
scroll to position [3, 0]
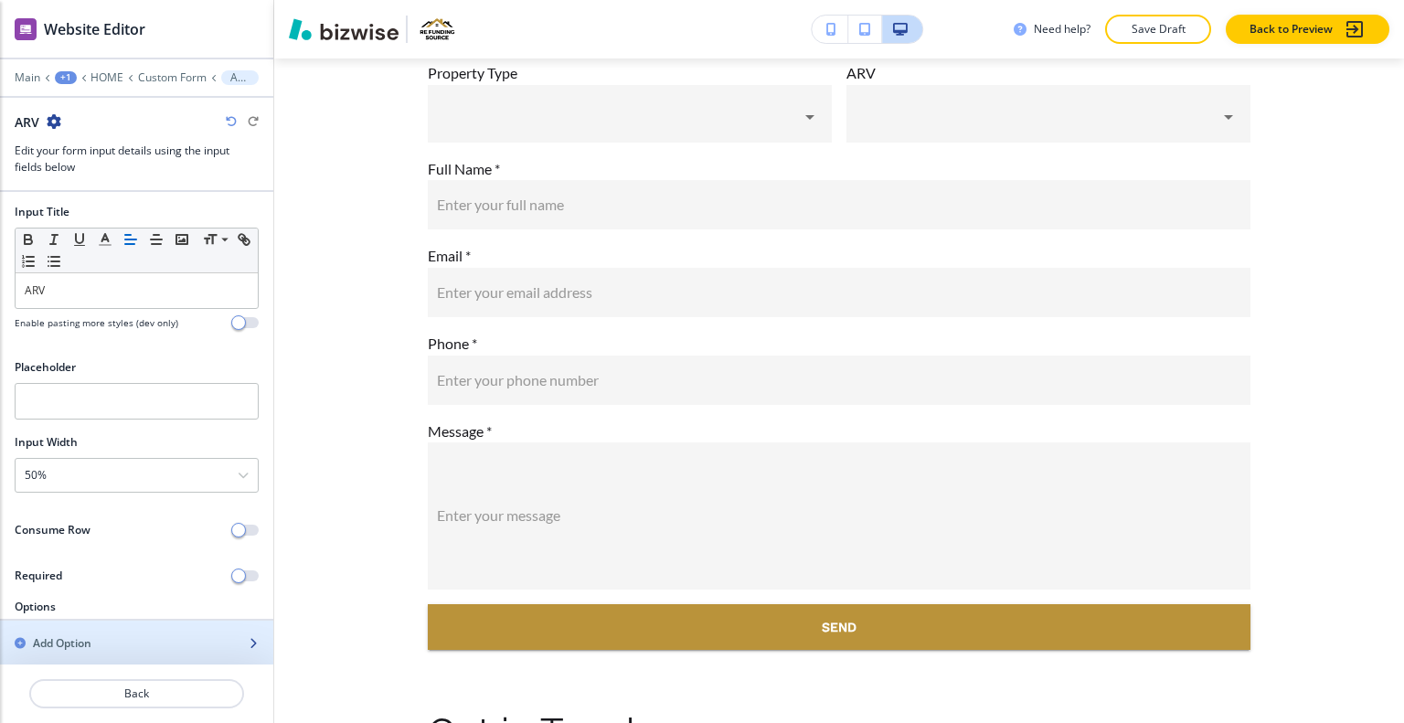
click at [77, 621] on div "button" at bounding box center [136, 628] width 273 height 15
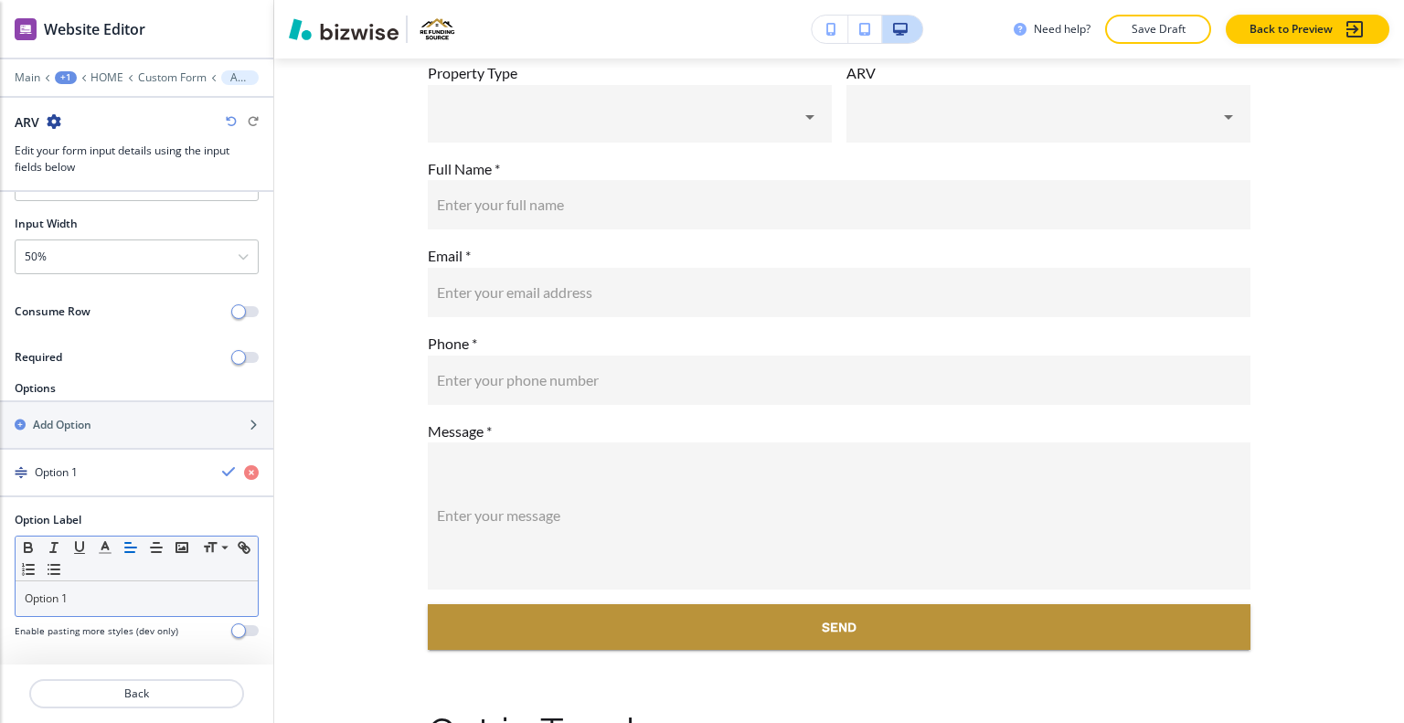
scroll to position [220, 0]
drag, startPoint x: 97, startPoint y: 592, endPoint x: 7, endPoint y: 587, distance: 89.8
click at [7, 588] on div "Option Label Small Normal Large Huge Option 1 Enable pasting more styles (dev o…" at bounding box center [136, 583] width 273 height 141
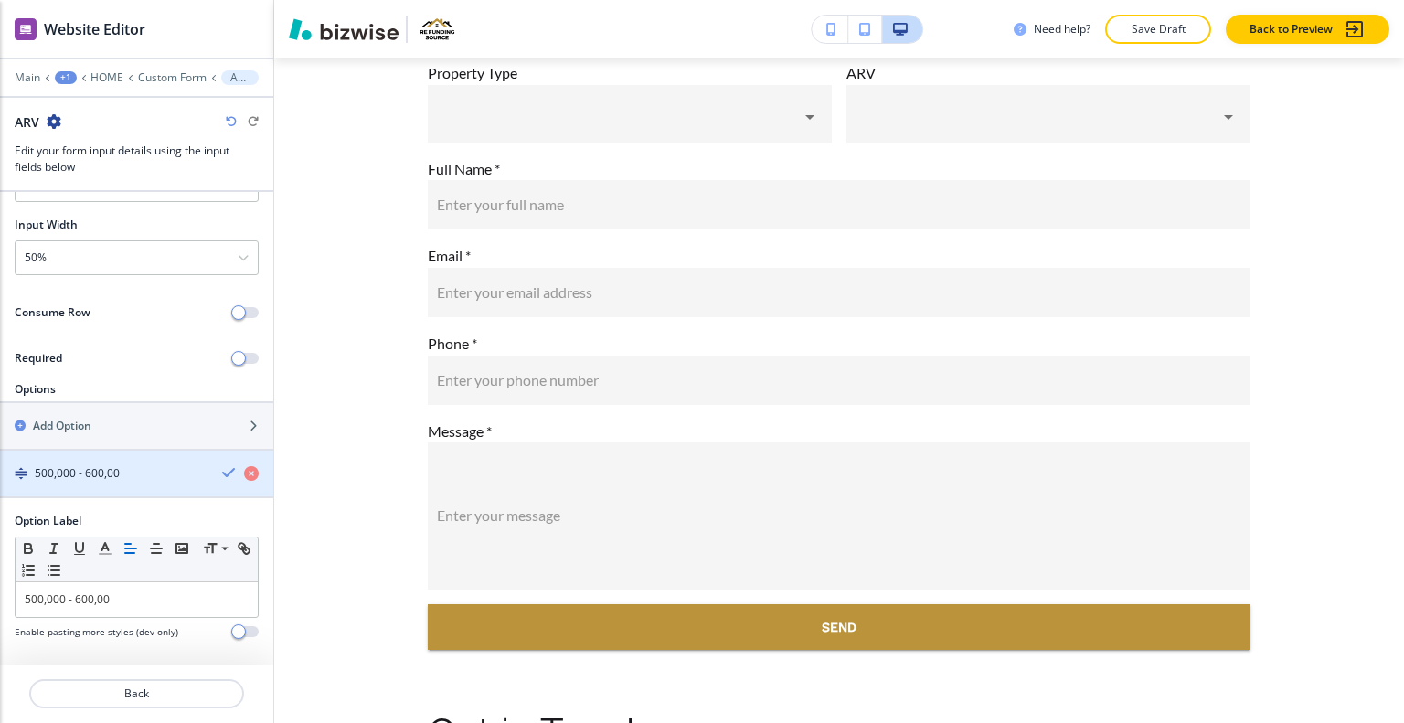
click at [222, 468] on icon "button" at bounding box center [229, 472] width 15 height 15
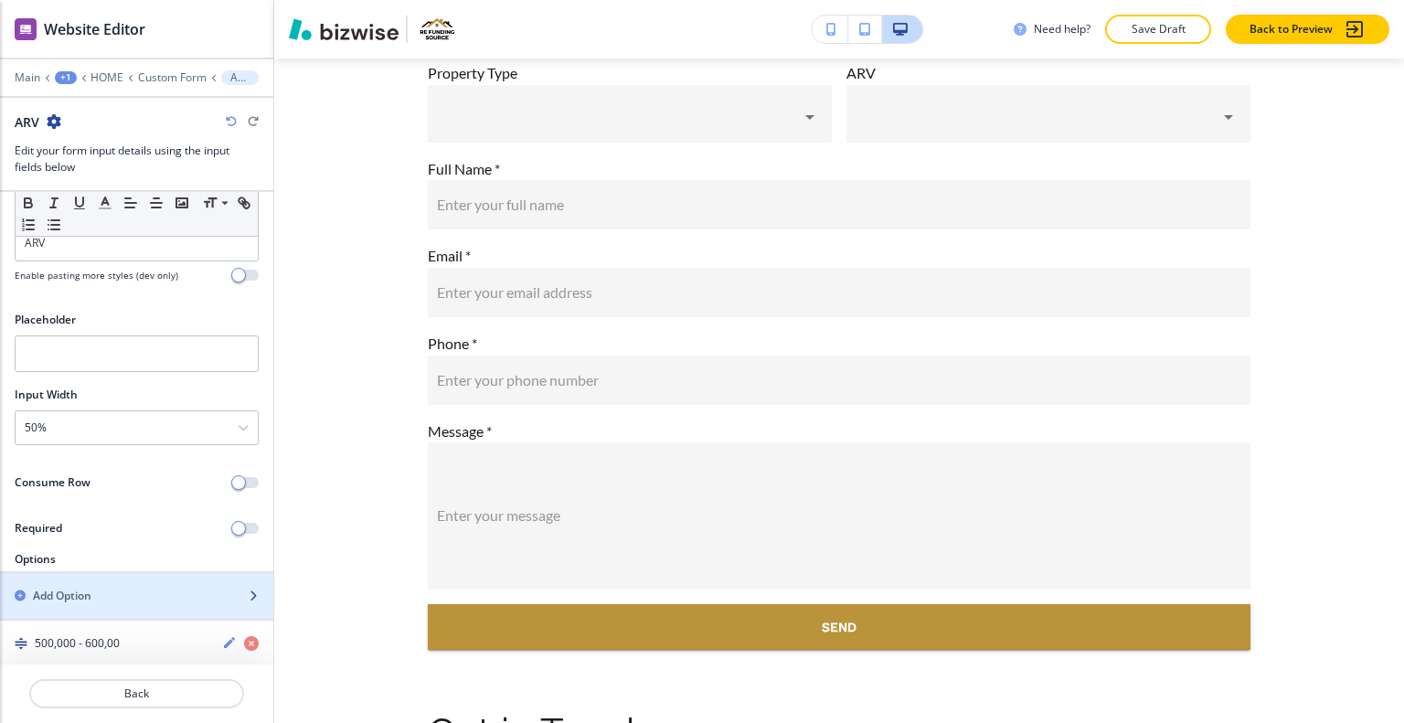
click at [87, 575] on div "button" at bounding box center [136, 580] width 273 height 15
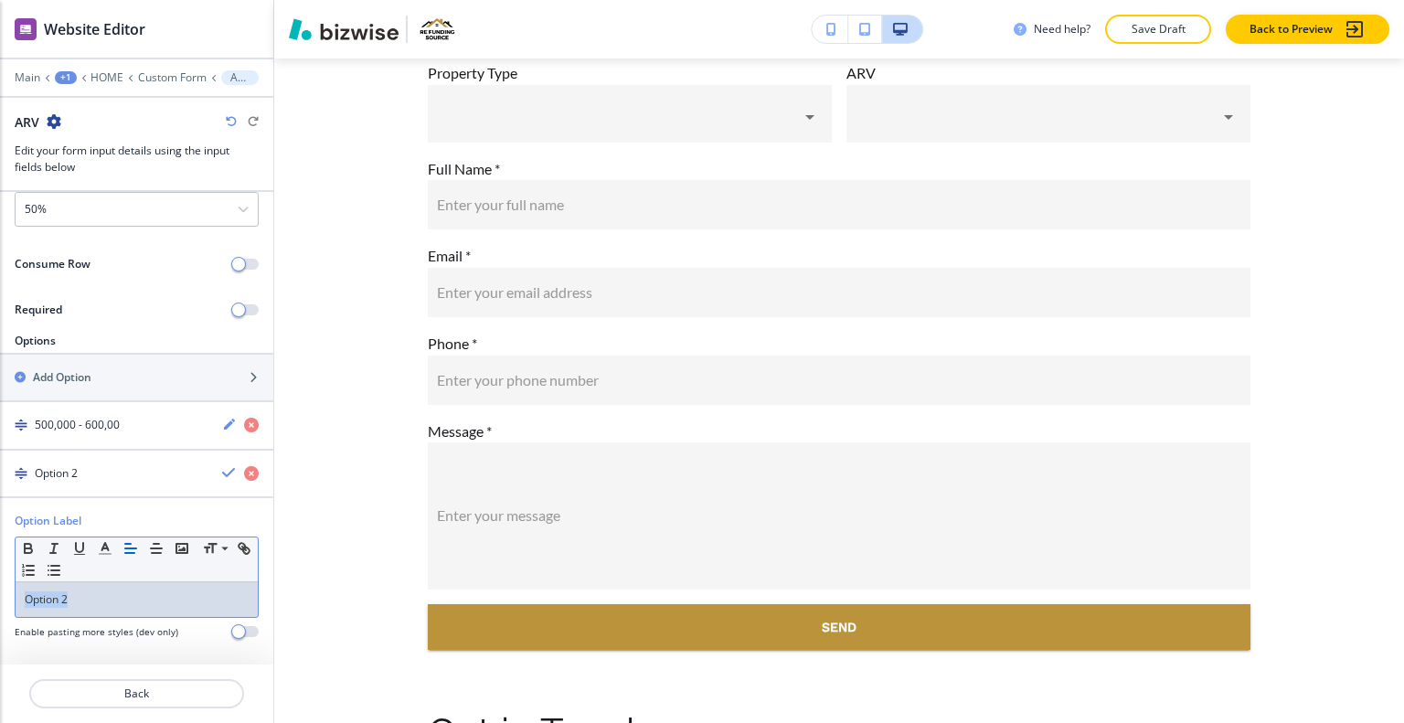
click at [8, 581] on div "Option Label Small Normal Large Huge Option 2 Enable pasting more styles (dev o…" at bounding box center [136, 583] width 273 height 141
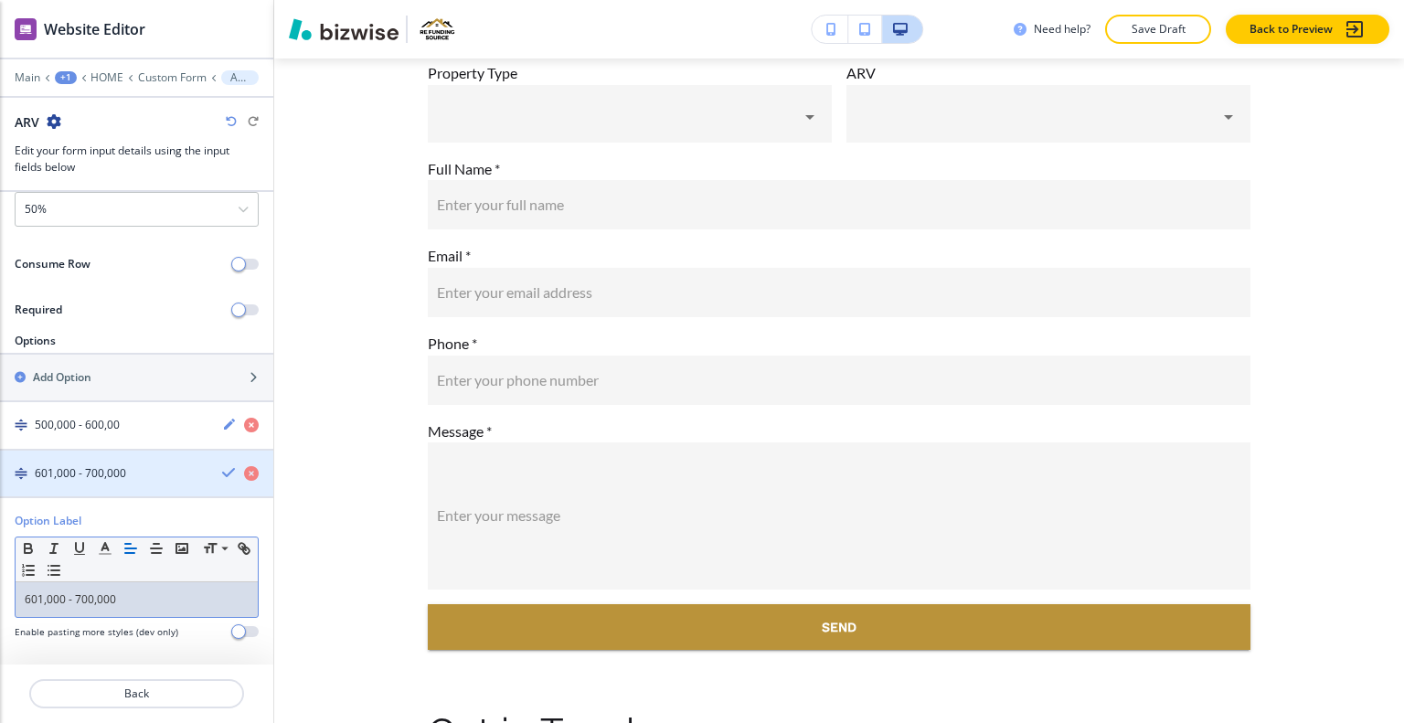
click at [222, 475] on icon "button" at bounding box center [229, 472] width 15 height 15
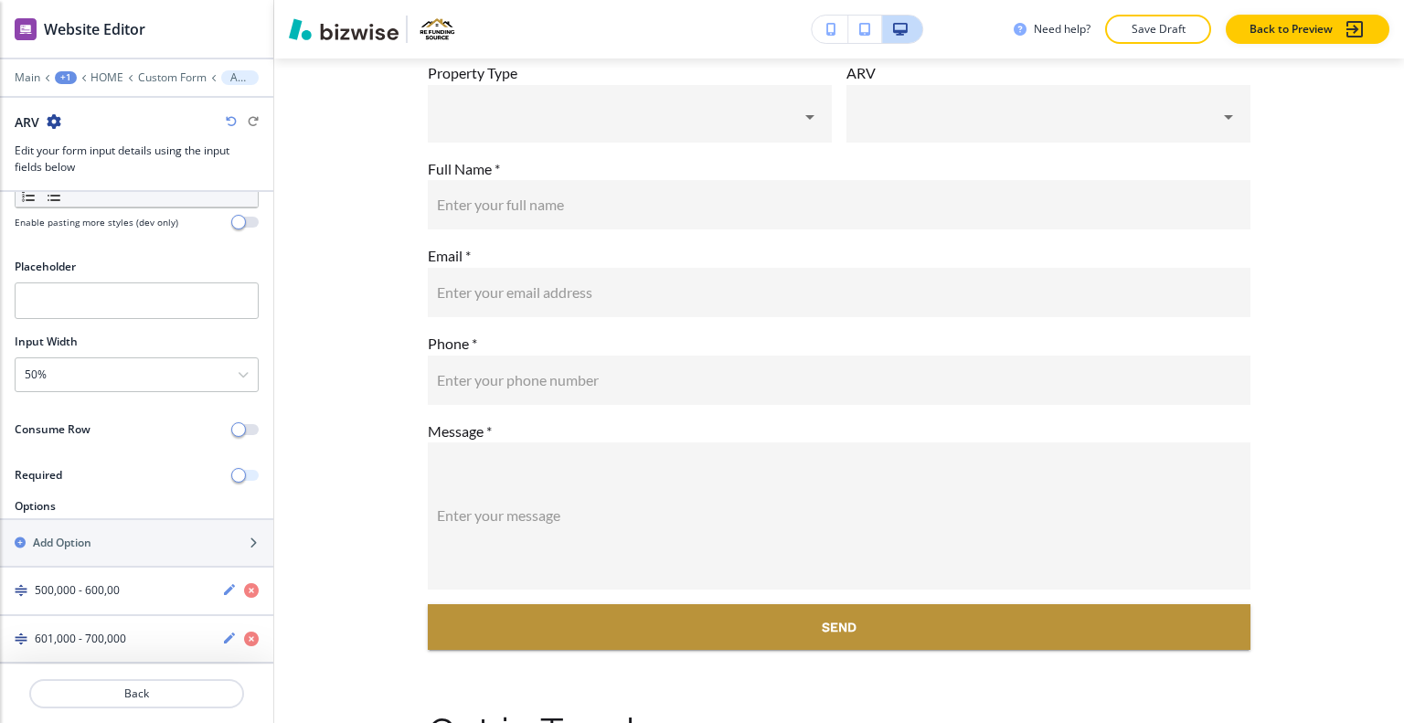
scroll to position [99, 0]
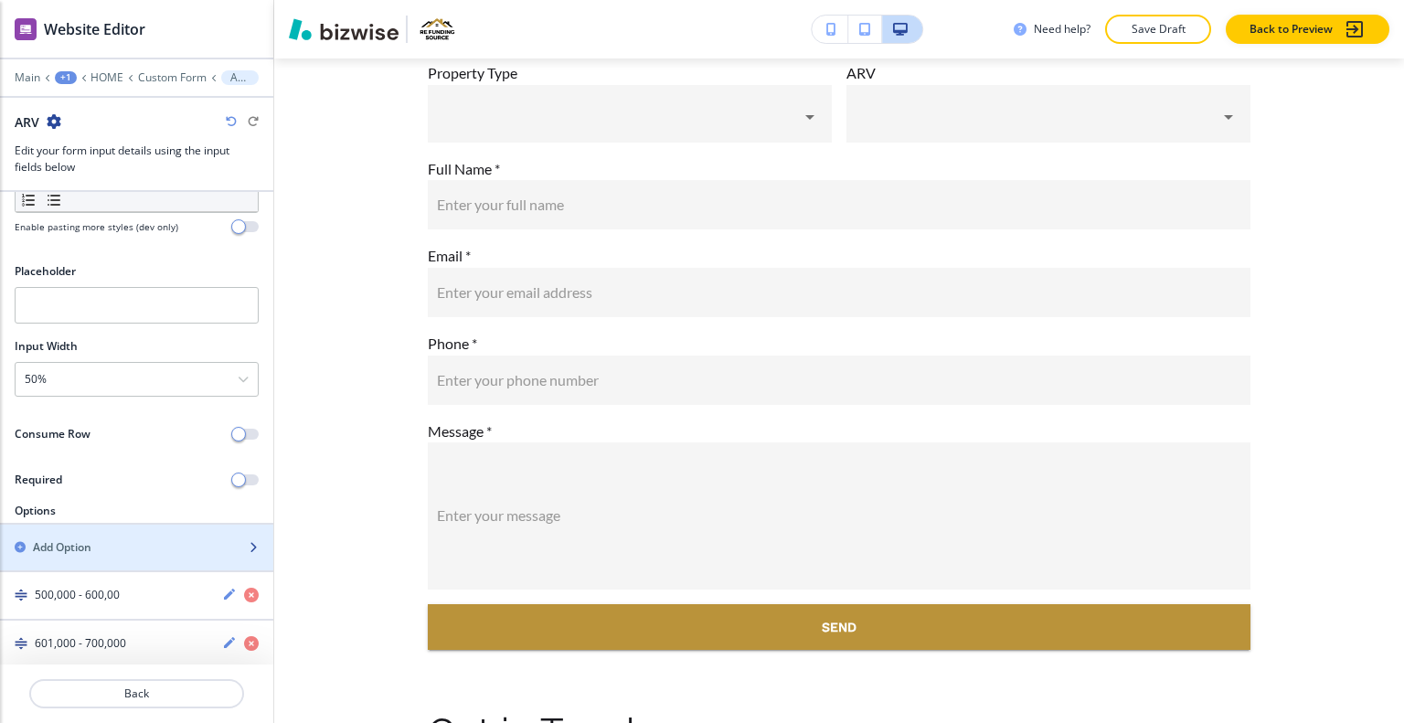
click at [127, 543] on div "Add Option" at bounding box center [116, 547] width 233 height 16
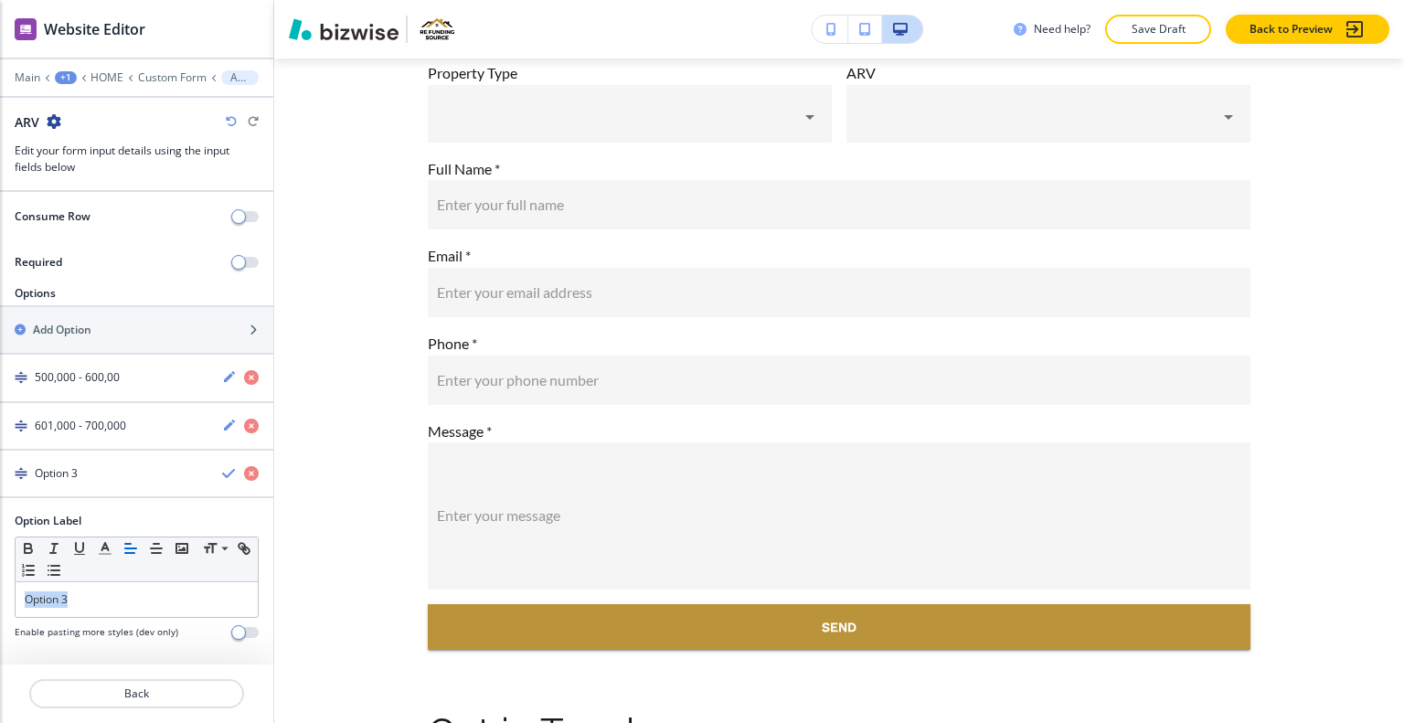
drag, startPoint x: 0, startPoint y: 578, endPoint x: 0, endPoint y: 566, distance: 11.9
click at [0, 566] on div "Option Label Small Normal Large Huge Option 3 Enable pasting more styles (dev o…" at bounding box center [136, 583] width 273 height 141
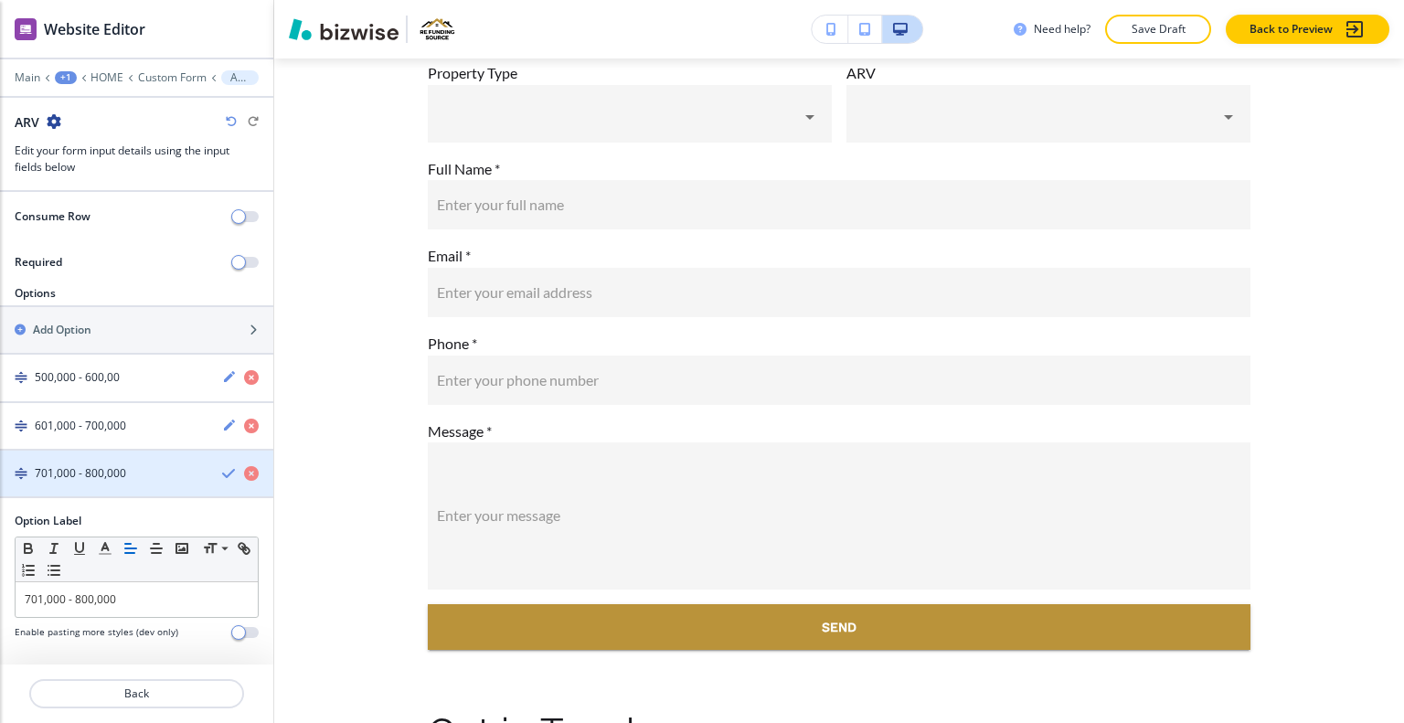
click at [222, 472] on icon "button" at bounding box center [229, 473] width 15 height 15
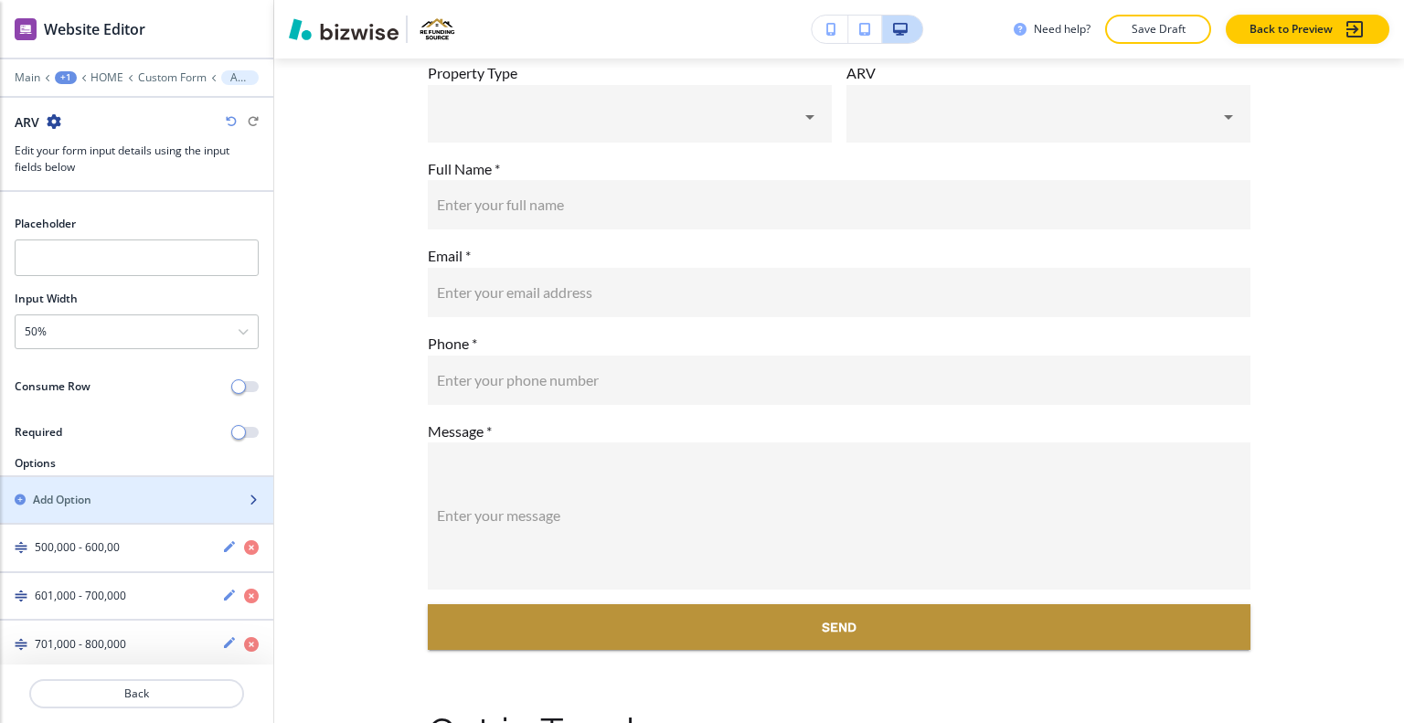
click at [146, 496] on div "Add Option" at bounding box center [116, 500] width 233 height 16
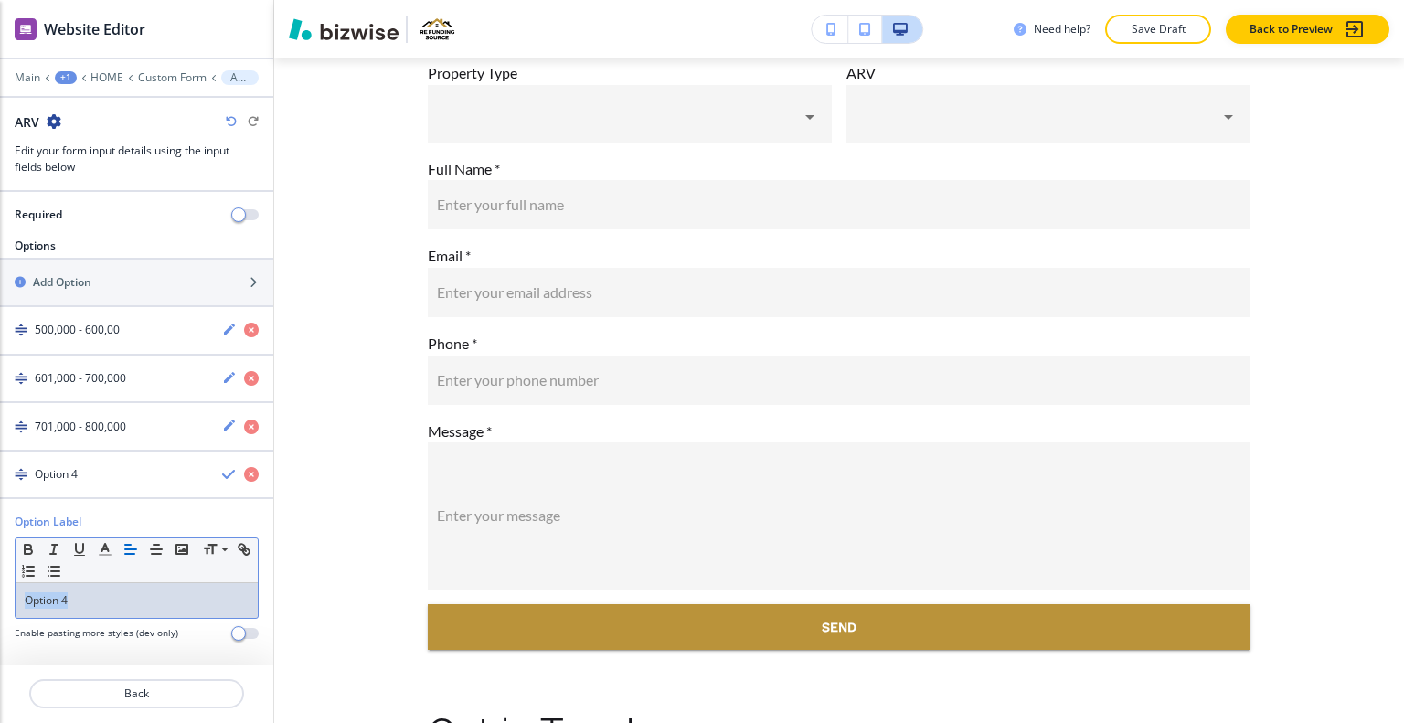
drag, startPoint x: 111, startPoint y: 596, endPoint x: 133, endPoint y: 586, distance: 25.0
click at [67, 561] on div "Small Normal Large Huge Option 4" at bounding box center [137, 578] width 244 height 81
drag, startPoint x: 133, startPoint y: 588, endPoint x: 100, endPoint y: 600, distance: 35.0
click at [100, 600] on p "Option 4" at bounding box center [137, 600] width 224 height 16
drag, startPoint x: 0, startPoint y: 575, endPoint x: 26, endPoint y: 583, distance: 26.9
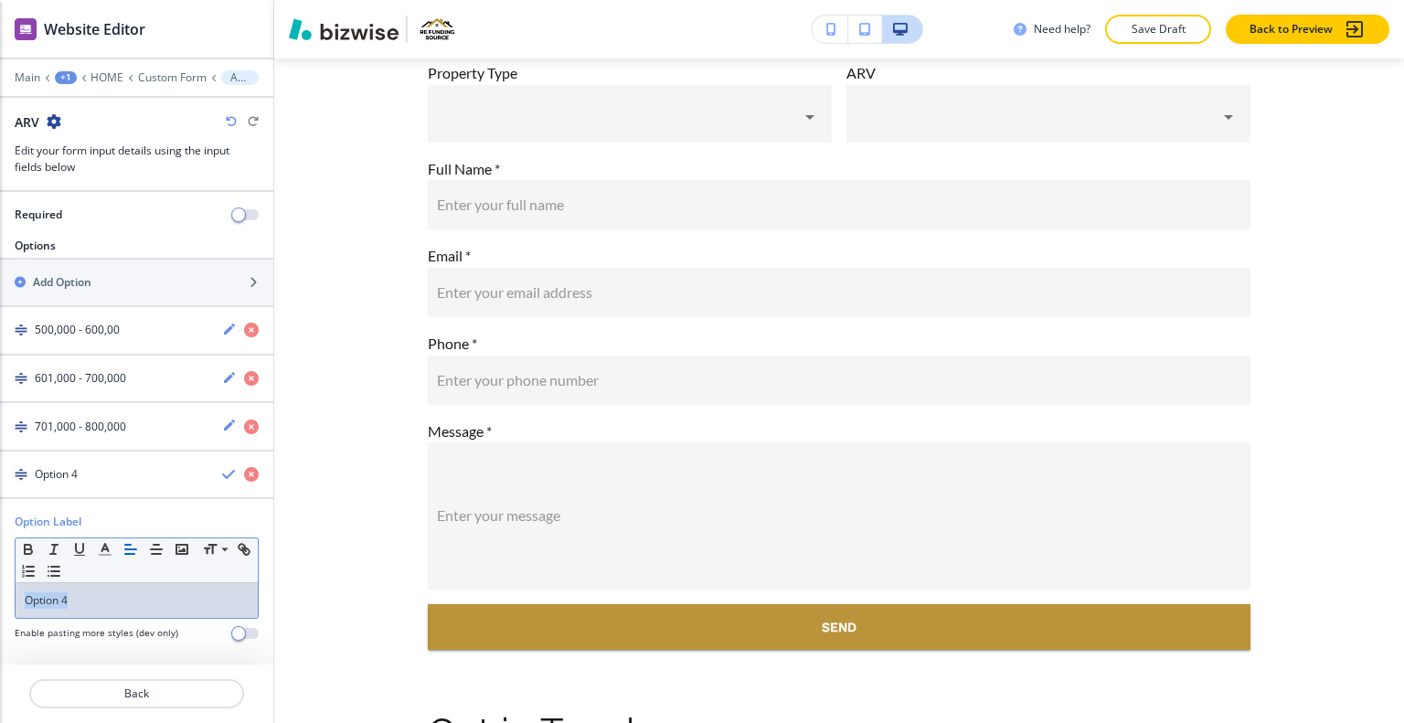
click at [3, 571] on div "Option Label Small Normal Large Huge Option 4 Enable pasting more styles (dev o…" at bounding box center [136, 584] width 273 height 141
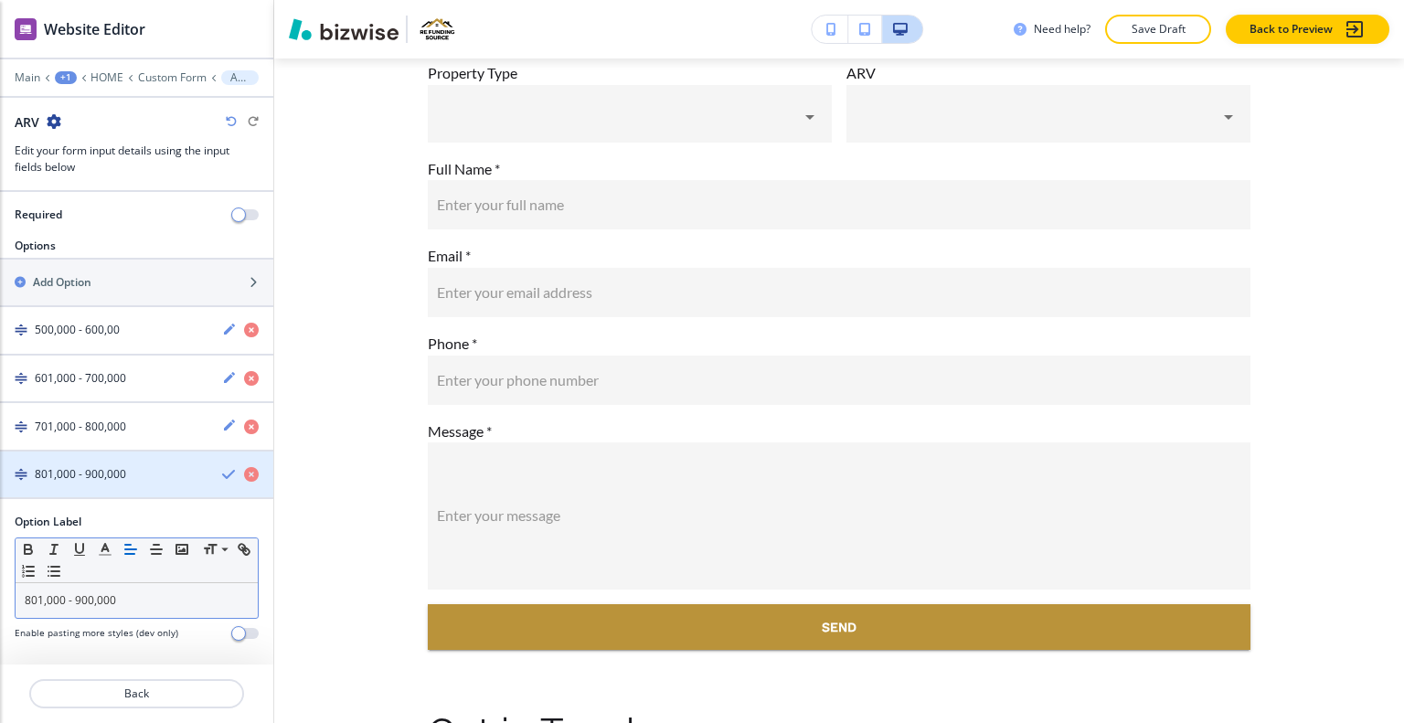
click at [222, 468] on icon "button" at bounding box center [229, 474] width 15 height 15
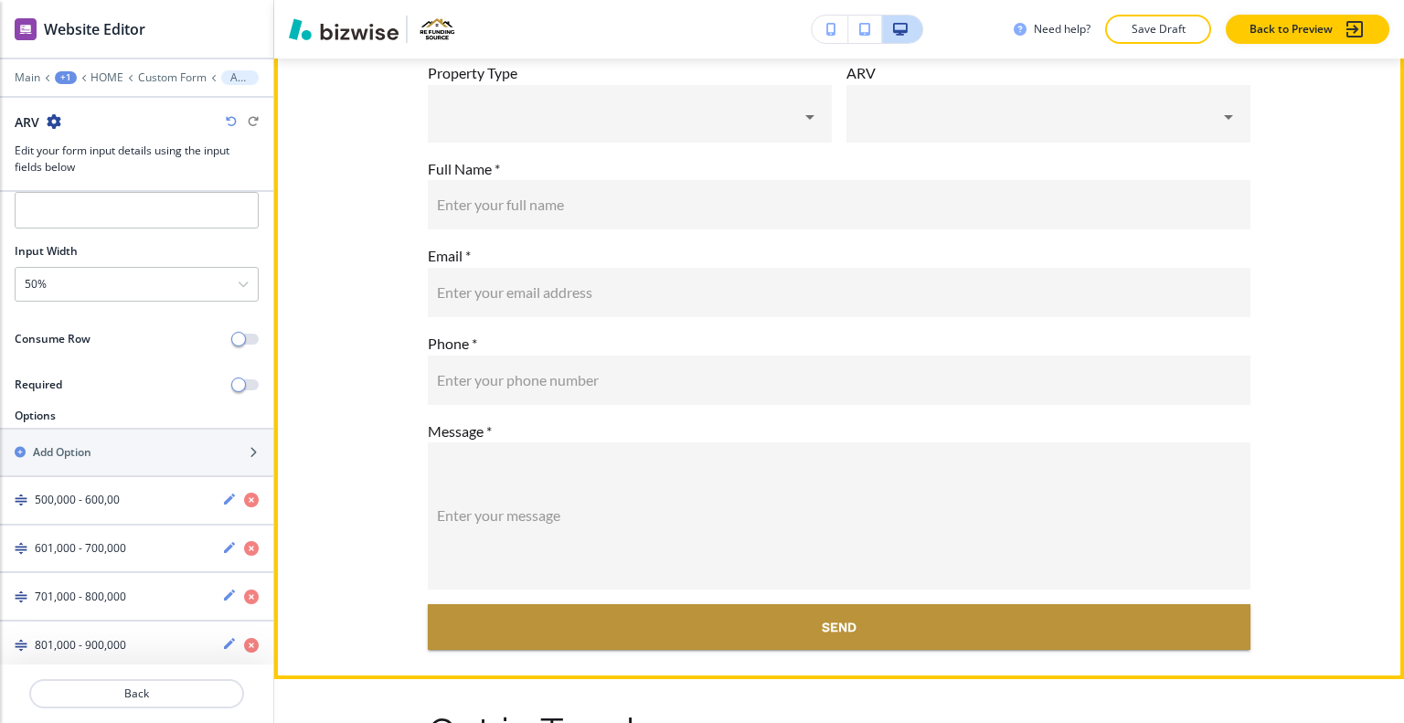
scroll to position [9581, 0]
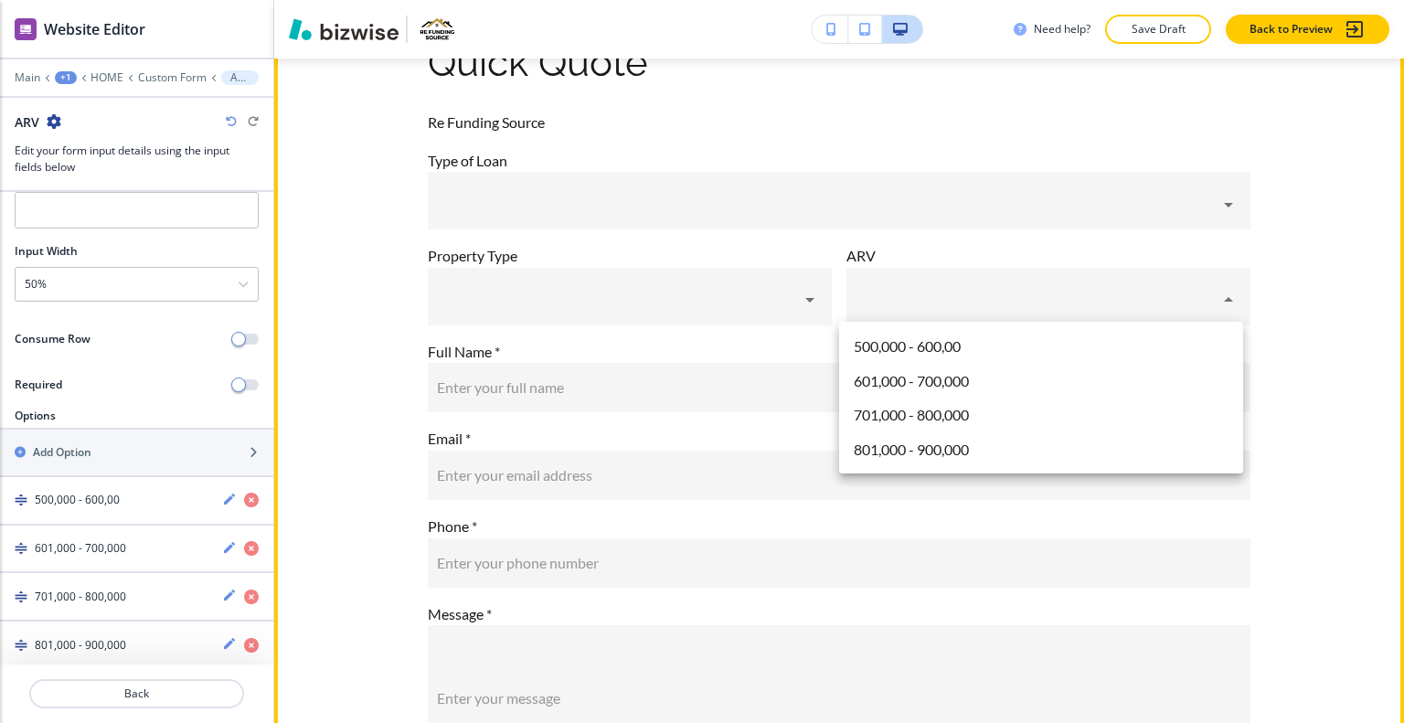
click at [995, 0] on body "WELCOME TO YOUR WEBSITE PREVIEW Want to try out the Website Editor? Edit this s…" at bounding box center [702, 0] width 1404 height 0
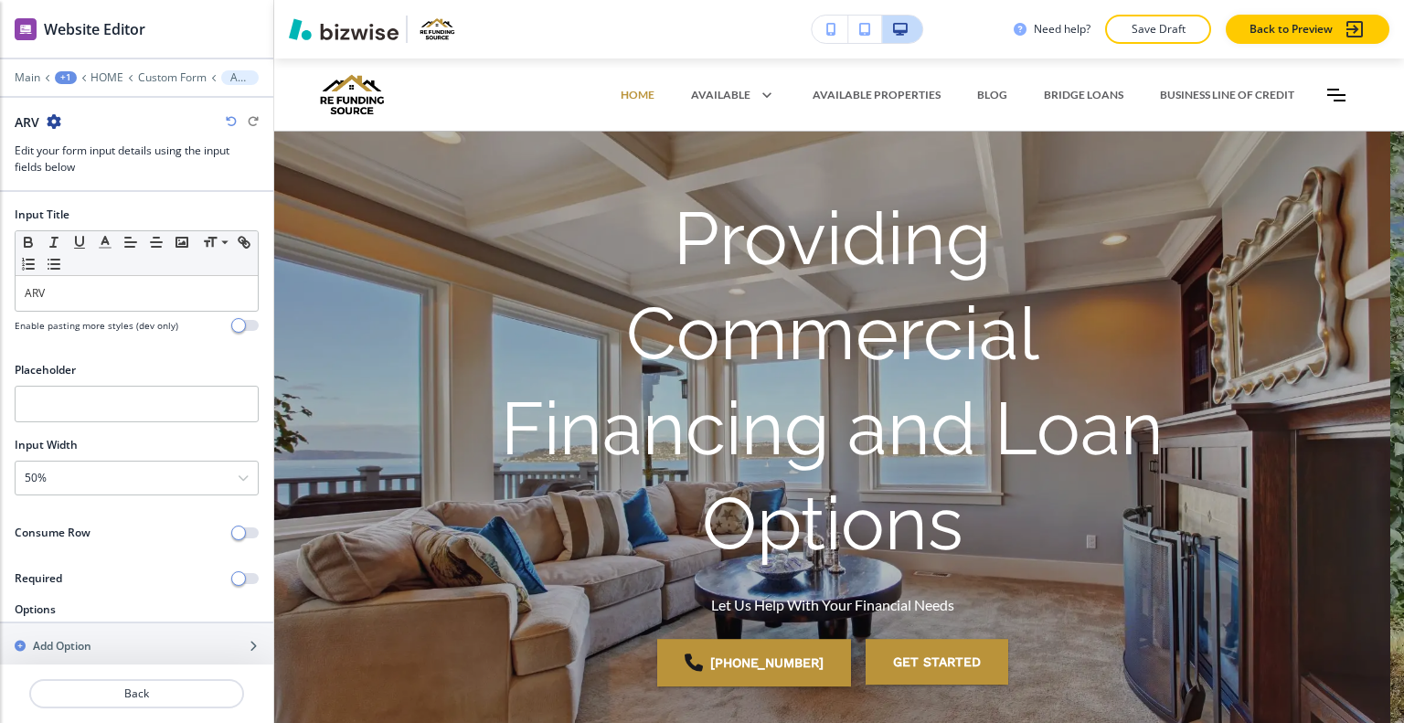
scroll to position [9581, 0]
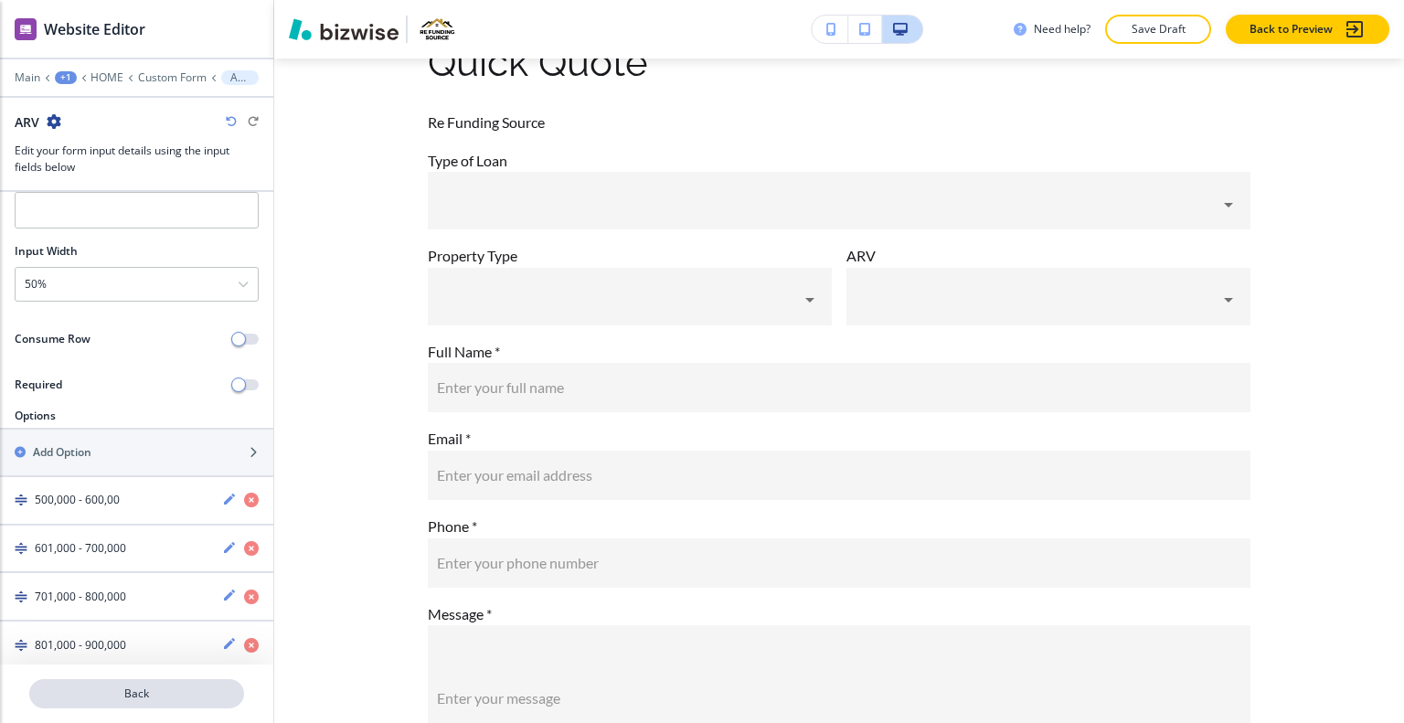
click at [128, 689] on p "Back" at bounding box center [136, 694] width 211 height 16
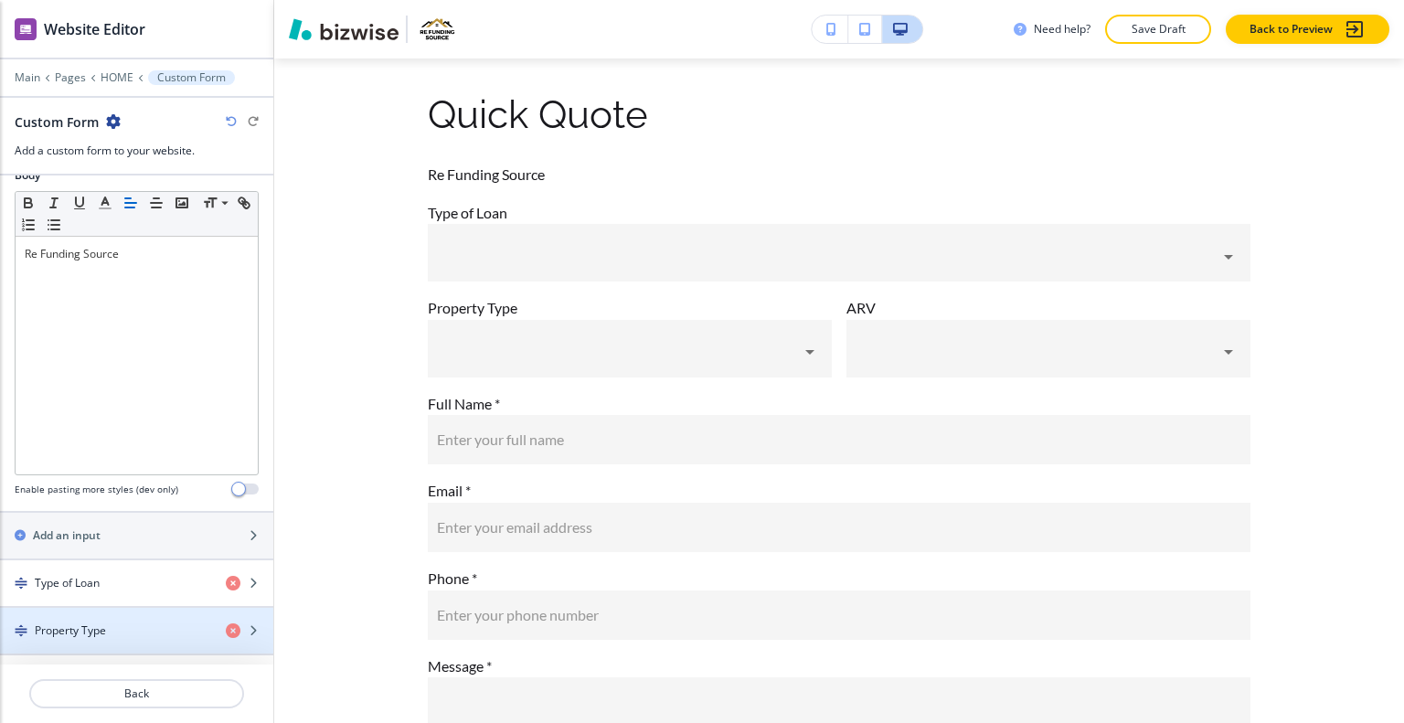
scroll to position [772, 0]
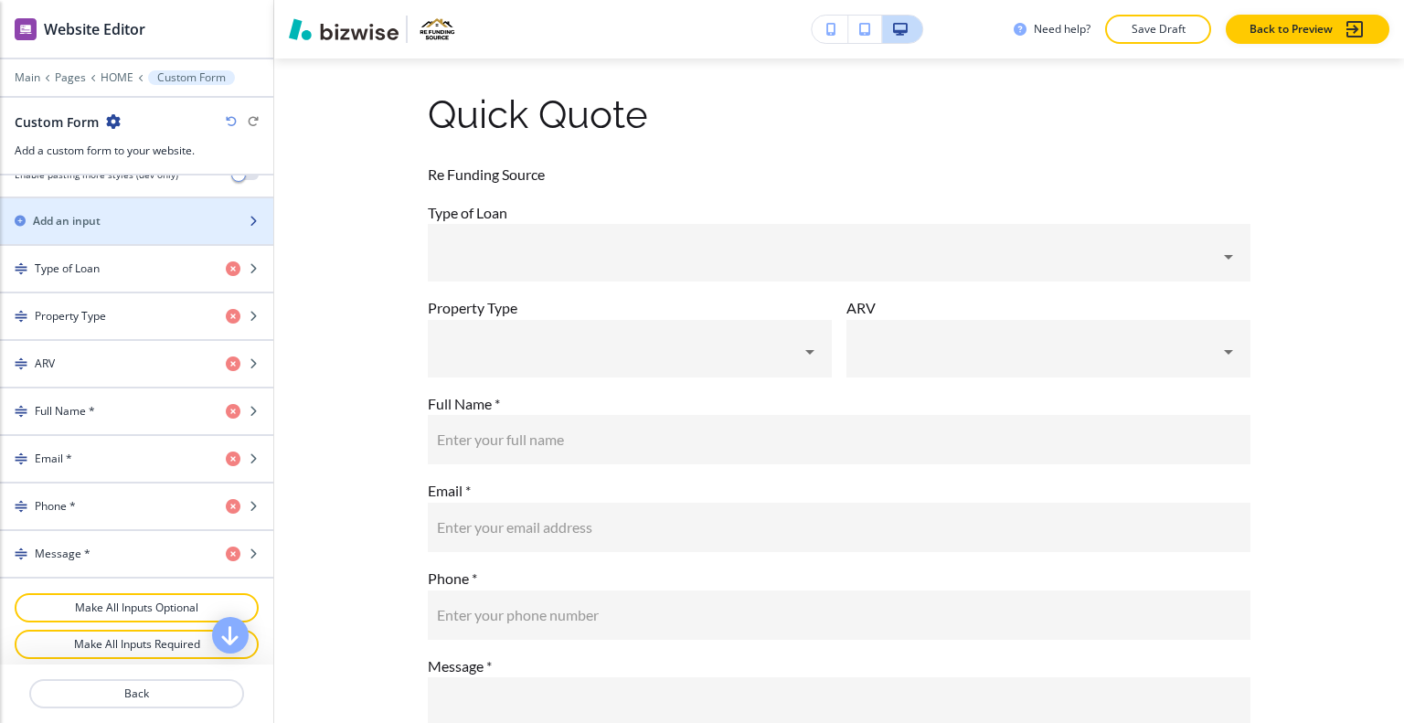
click at [124, 229] on div "button" at bounding box center [136, 236] width 273 height 15
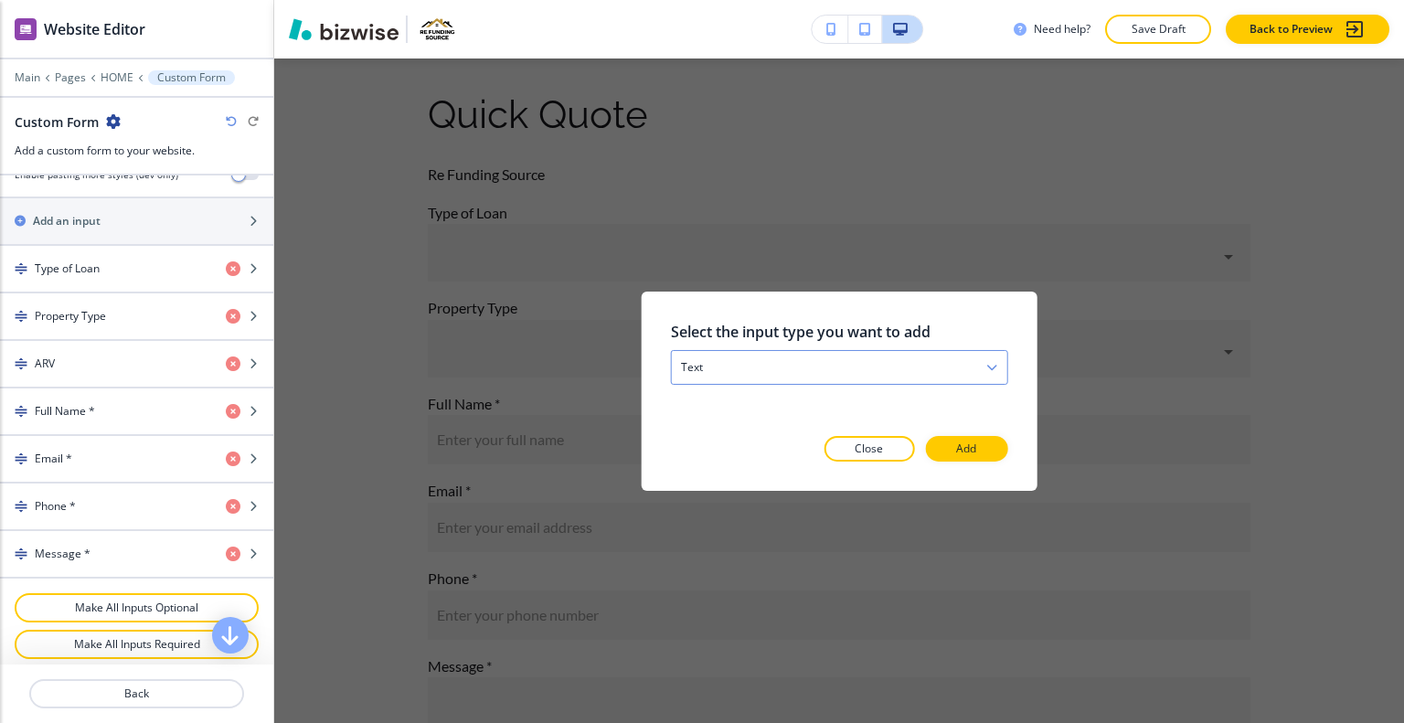
click at [837, 350] on div "text" at bounding box center [840, 366] width 336 height 33
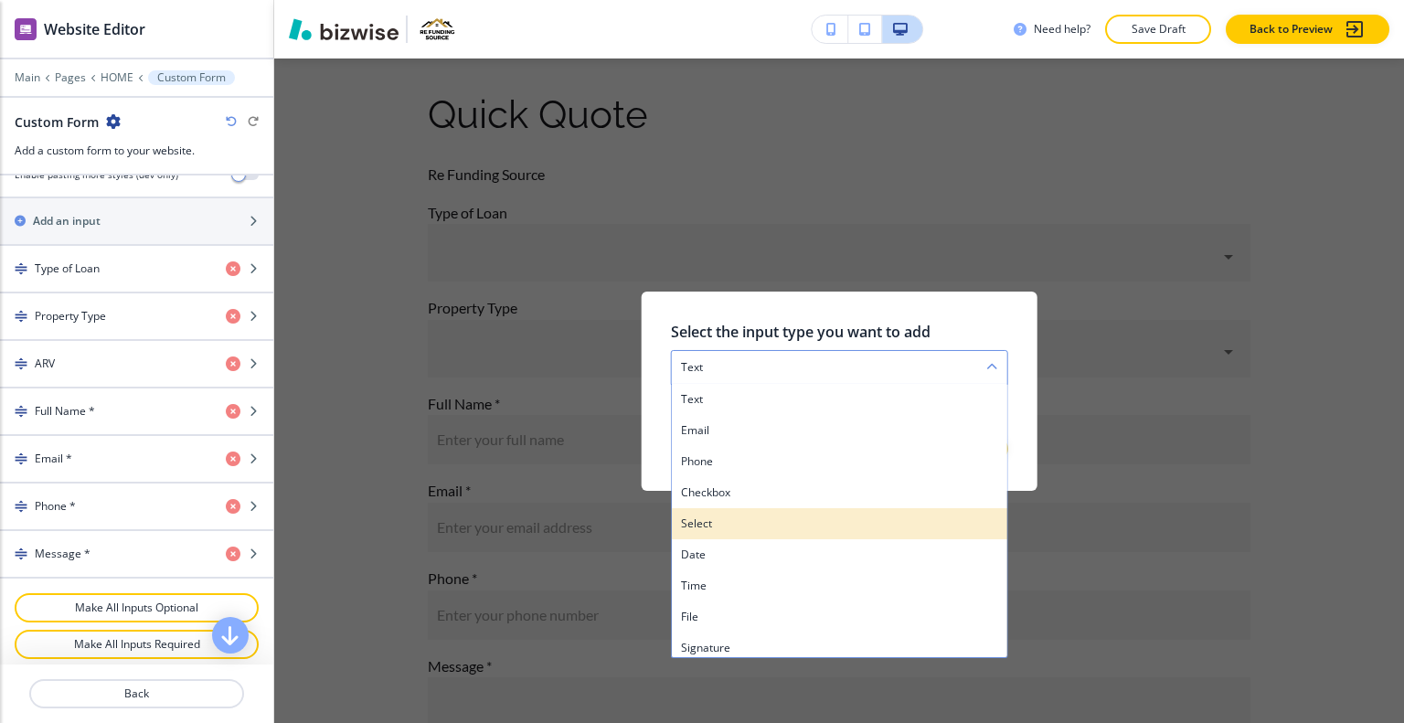
click at [778, 529] on h4 "select" at bounding box center [839, 523] width 317 height 16
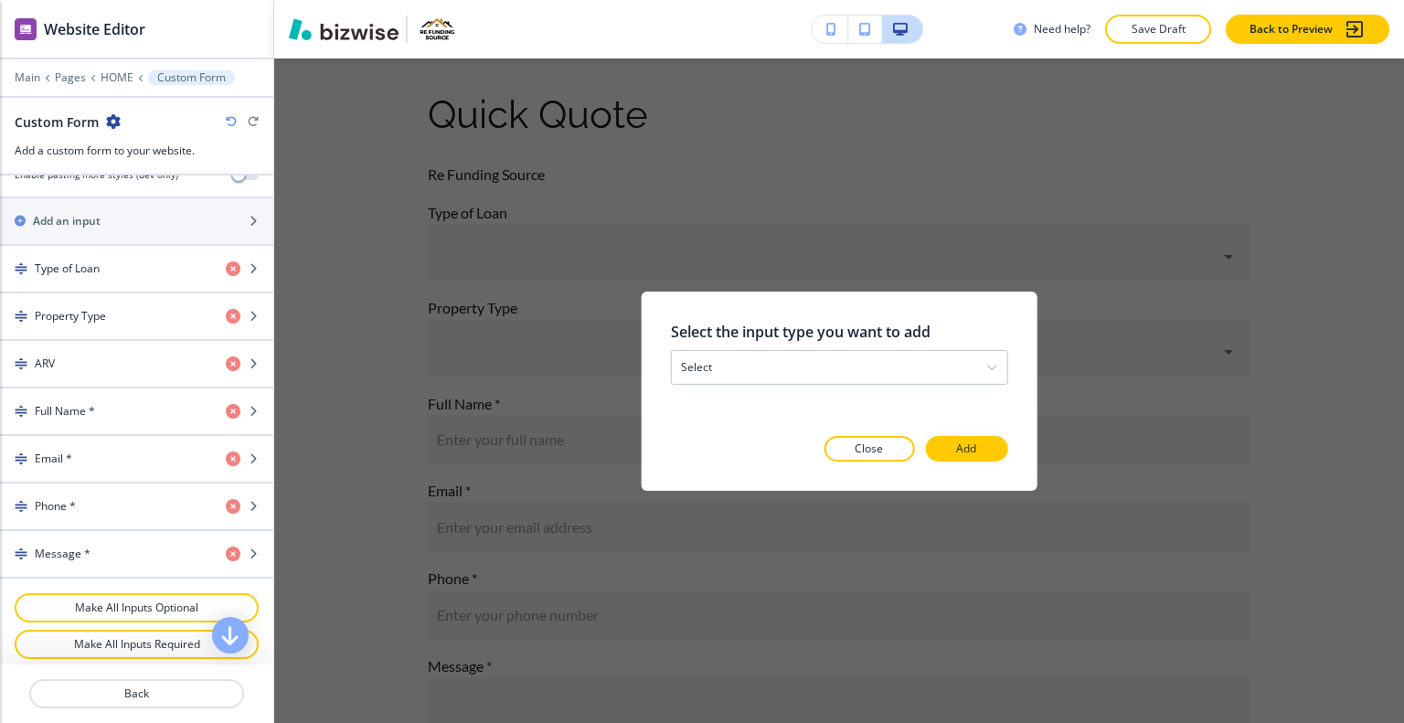
click at [1000, 462] on div at bounding box center [839, 476] width 337 height 29
click at [987, 453] on button "Add" at bounding box center [966, 449] width 82 height 26
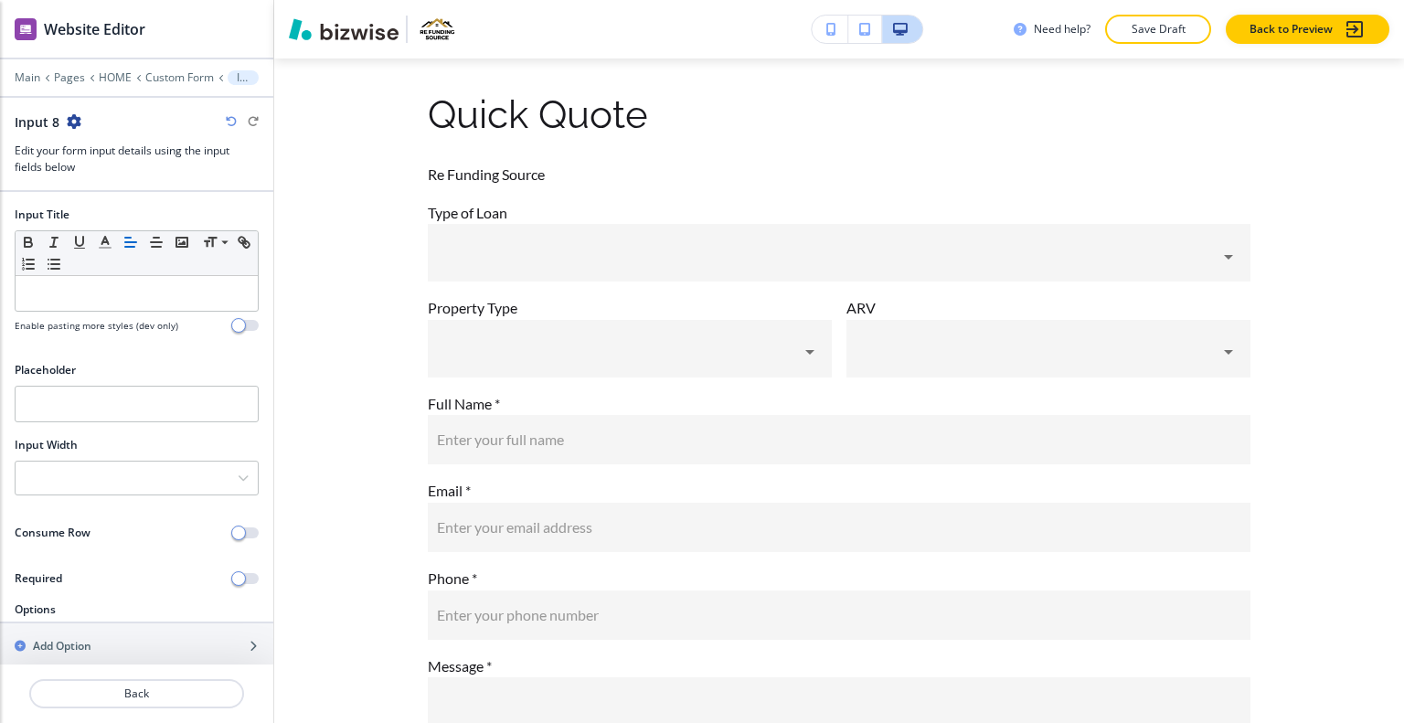
scroll to position [10306, 0]
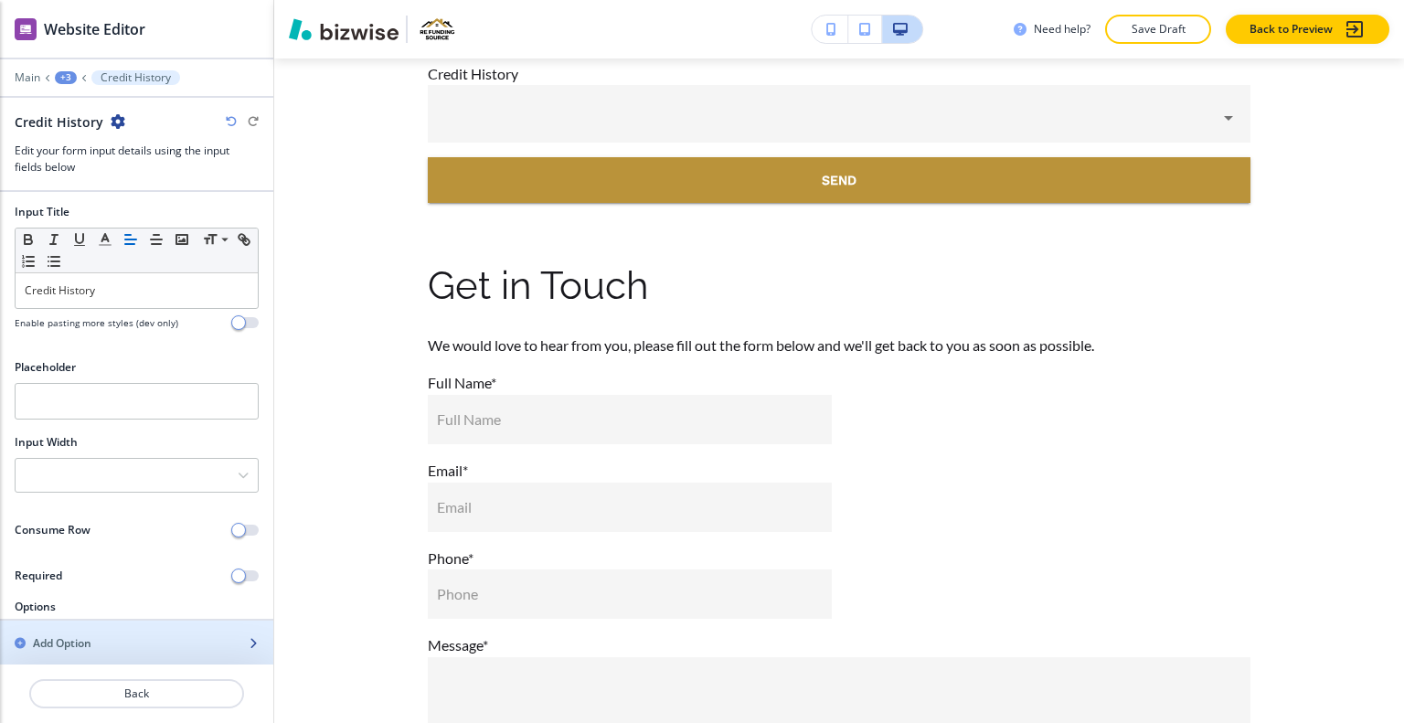
click at [84, 636] on h2 "Add Option" at bounding box center [62, 643] width 59 height 16
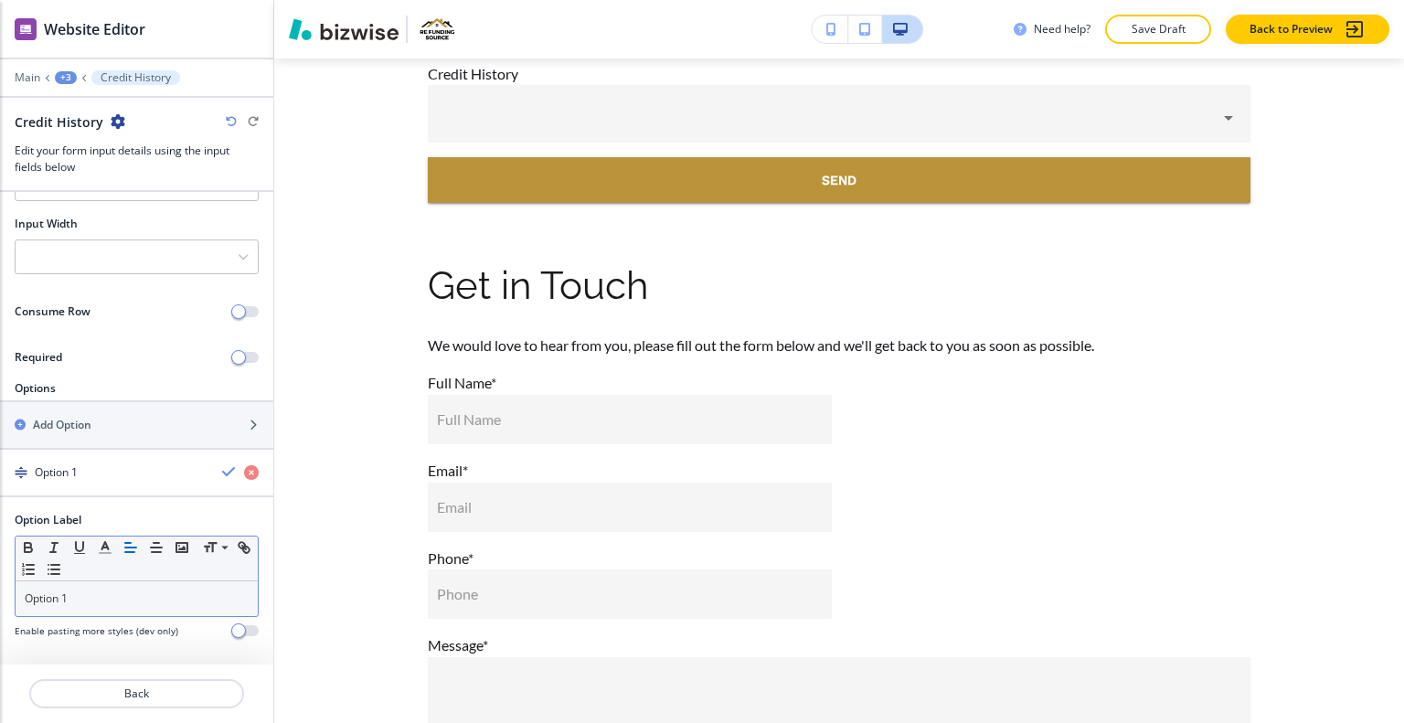
scroll to position [220, 0]
drag, startPoint x: 94, startPoint y: 607, endPoint x: 27, endPoint y: 577, distance: 73.2
click at [0, 570] on div "Option Label Small Normal Large Huge Option 1 Enable pasting more styles (dev o…" at bounding box center [136, 583] width 273 height 141
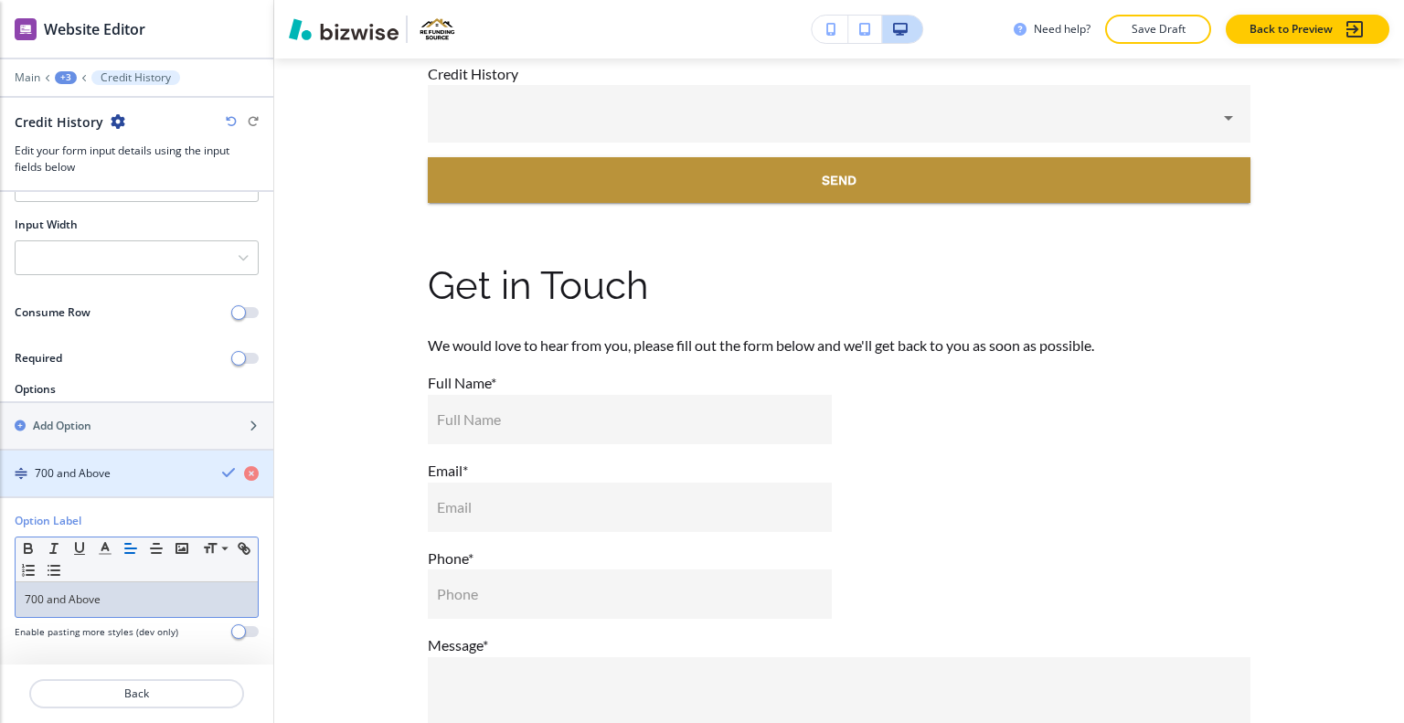
click at [222, 465] on icon "button" at bounding box center [229, 472] width 15 height 15
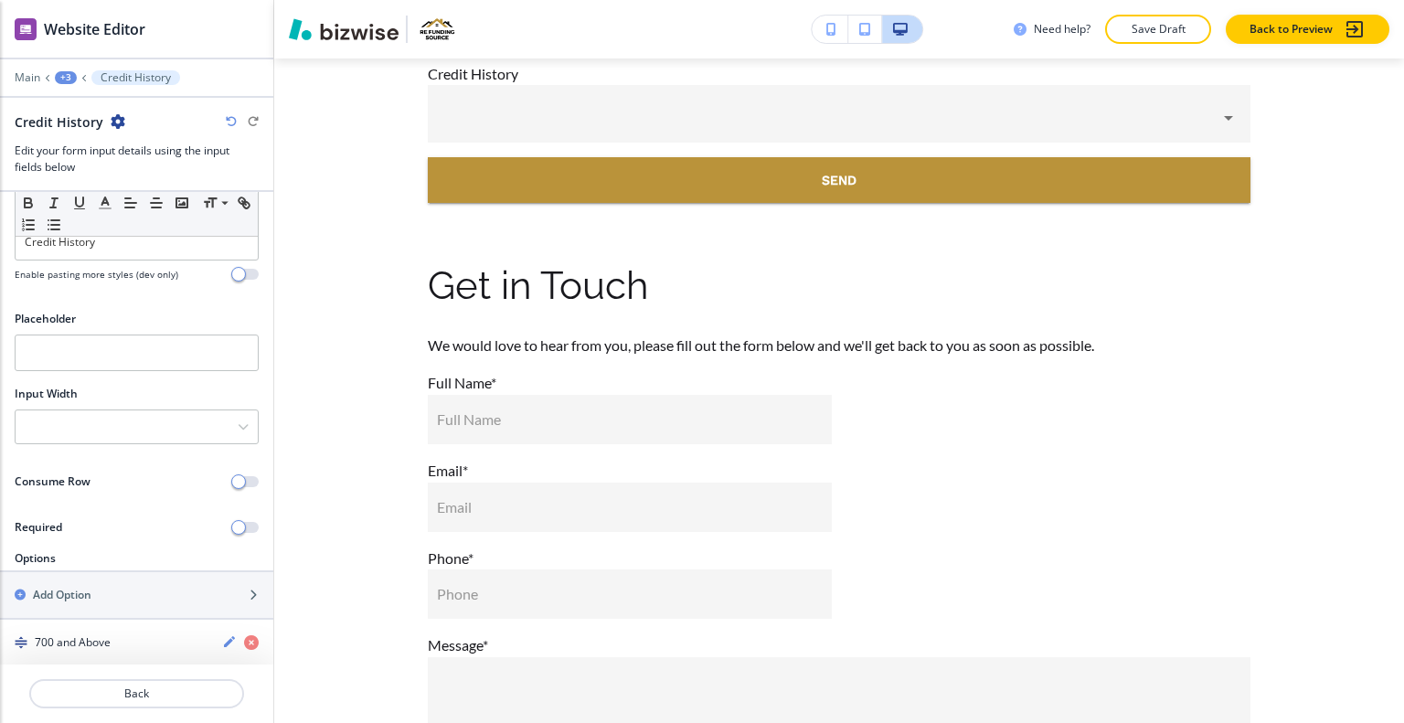
scroll to position [50, 0]
click at [127, 583] on div "button" at bounding box center [136, 580] width 273 height 15
